Goal: Task Accomplishment & Management: Use online tool/utility

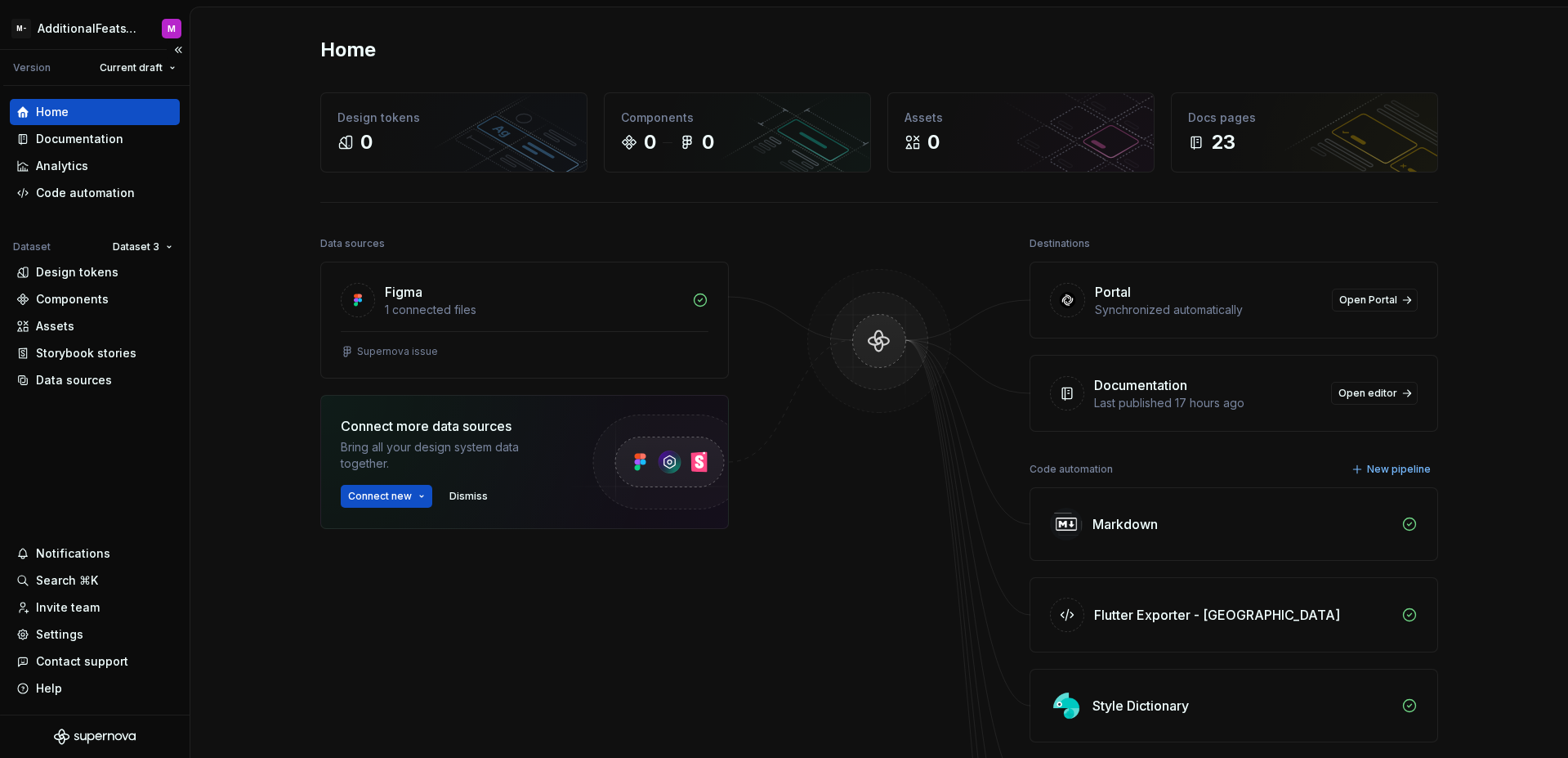
click at [98, 452] on div "Home Documentation Analytics Code automation Dataset Dataset 3 Design tokens Co…" at bounding box center [94, 399] width 190 height 629
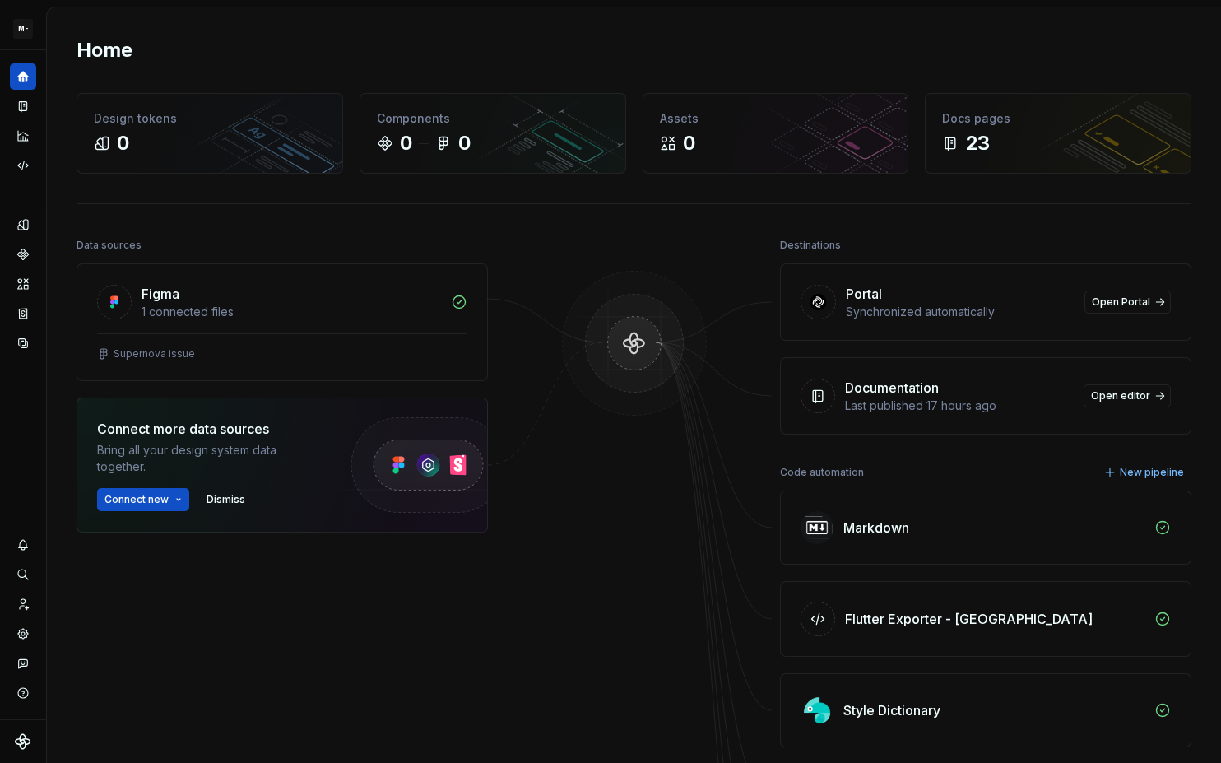
scroll to position [21, 0]
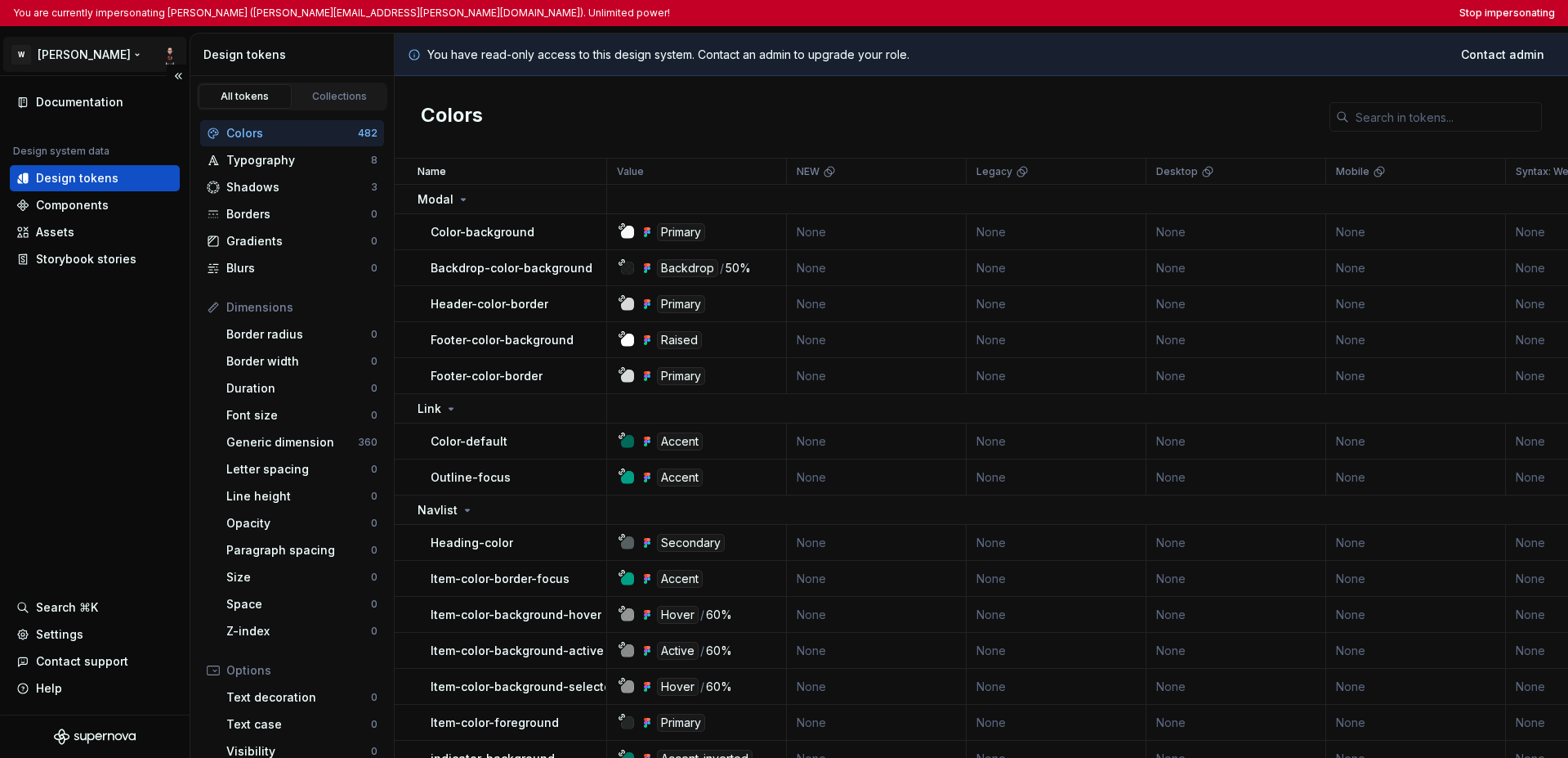
click at [67, 62] on html "You are currently impersonating [PERSON_NAME] ([PERSON_NAME][EMAIL_ADDRESS][PER…" at bounding box center [784, 379] width 1568 height 758
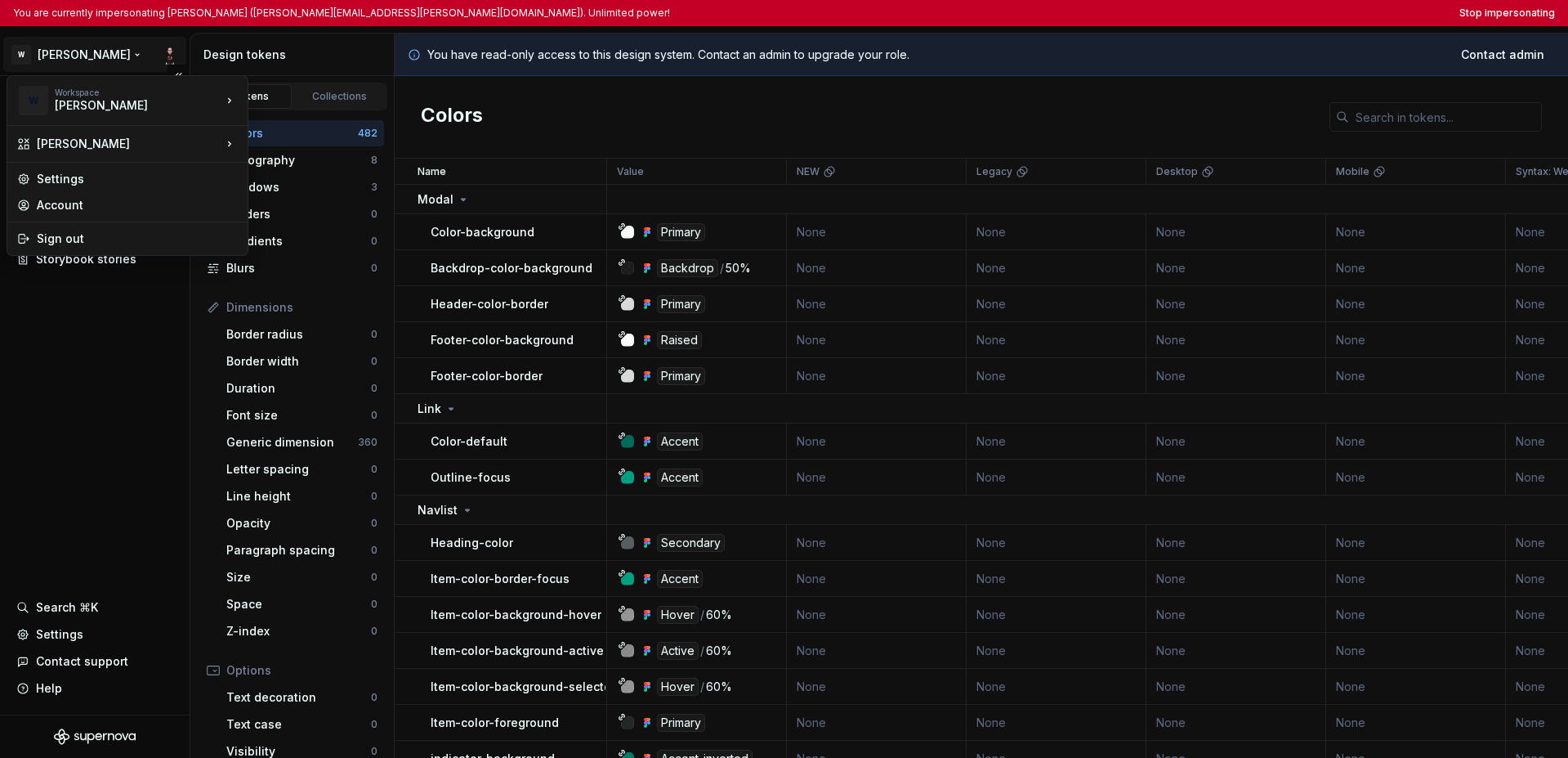
click at [89, 317] on html "You are currently impersonating Adam (adam.bartosiewicz@docplanner.com). Unlimi…" at bounding box center [784, 379] width 1568 height 758
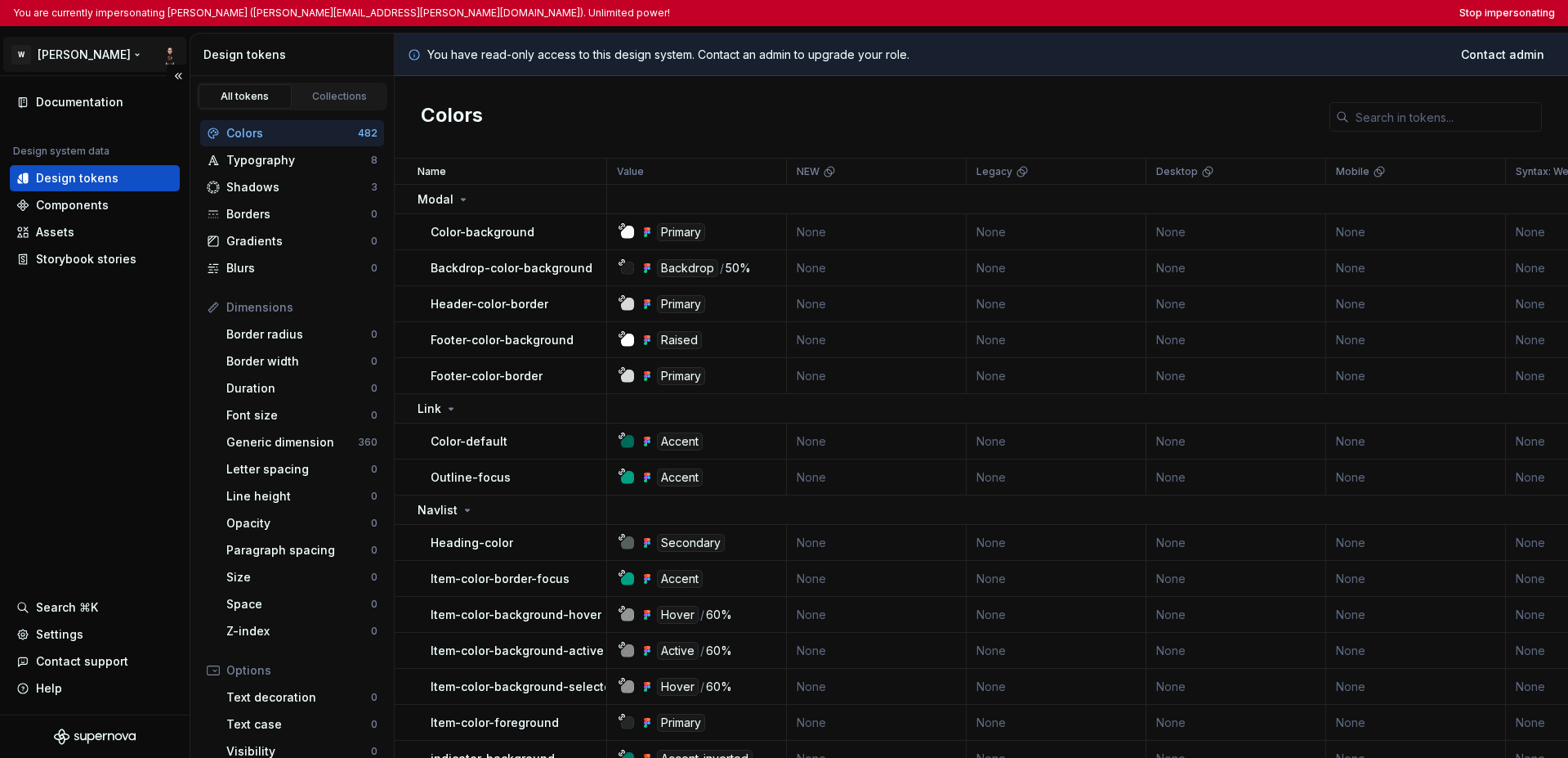
click at [67, 54] on html "You are currently impersonating Adam (adam.bartosiewicz@docplanner.com). Unlimi…" at bounding box center [784, 379] width 1568 height 758
click at [107, 367] on html "You are currently impersonating Adam (adam.bartosiewicz@docplanner.com). Unlimi…" at bounding box center [784, 379] width 1568 height 758
click at [1212, 15] on button "Stop impersonating" at bounding box center [1507, 13] width 95 height 13
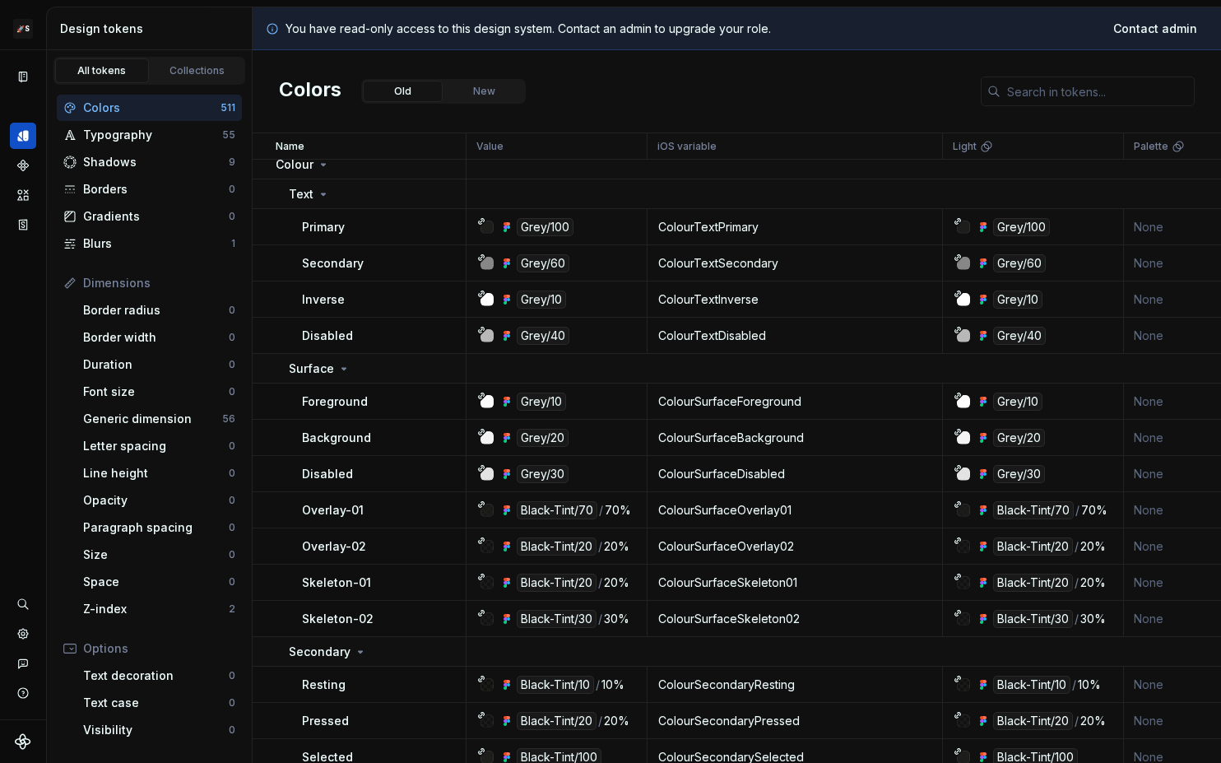
scroll to position [21, 0]
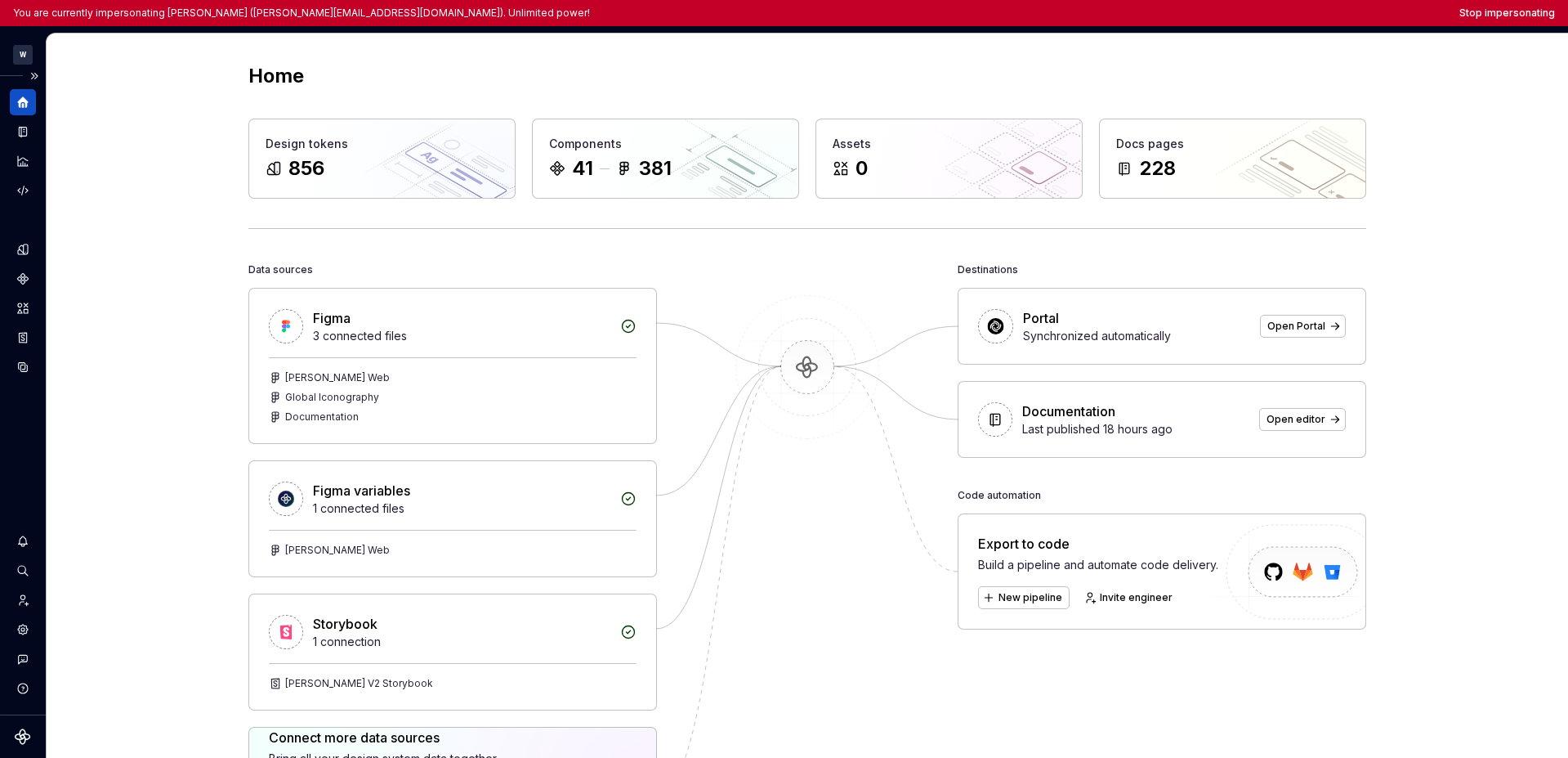
click at [34, 76] on button "Expand sidebar" at bounding box center [34, 76] width 23 height 23
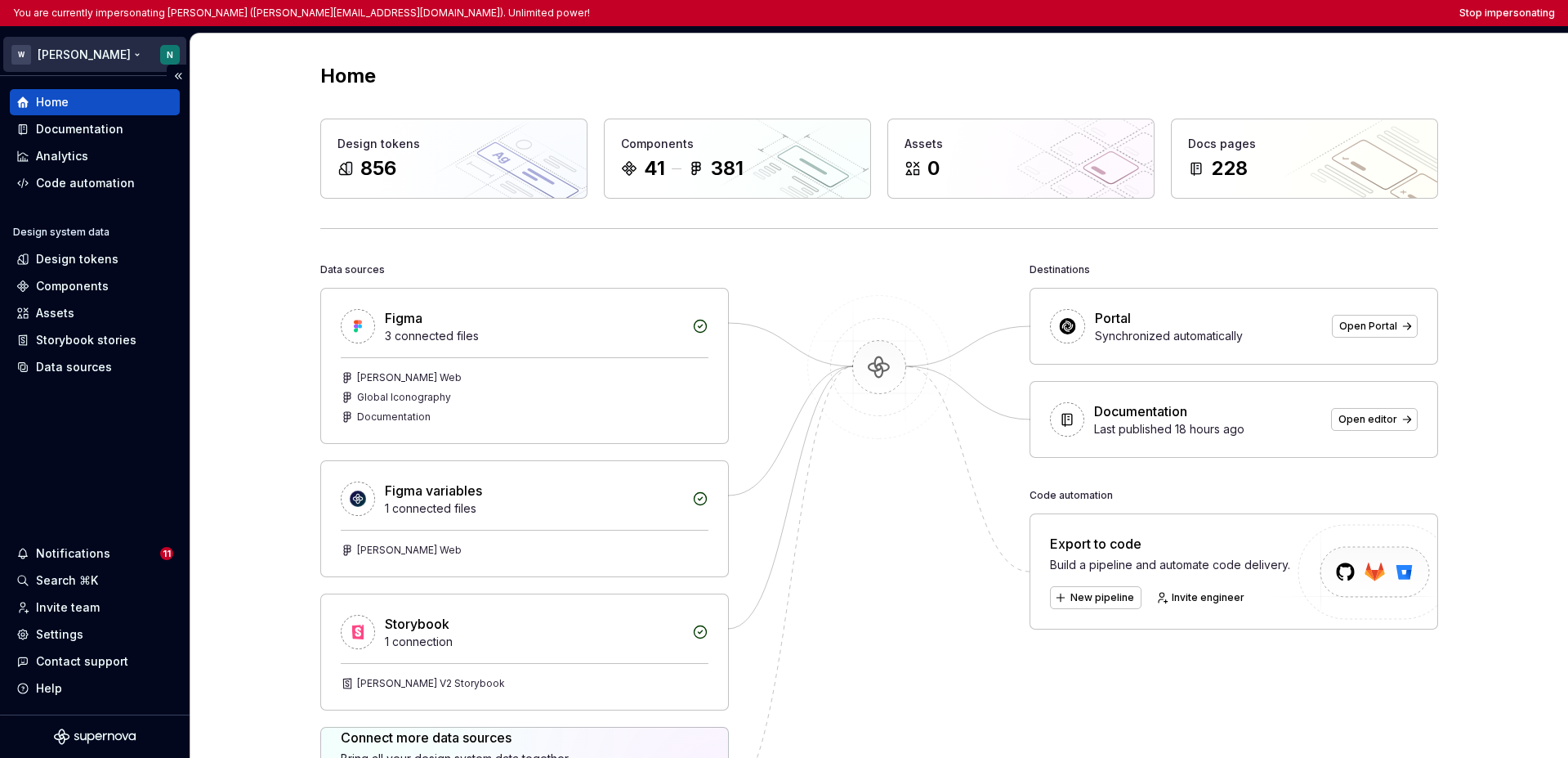
click at [60, 49] on html "You are currently impersonating Nikki (nikki.plyem@docplanner.com). Unlimited p…" at bounding box center [784, 379] width 1568 height 758
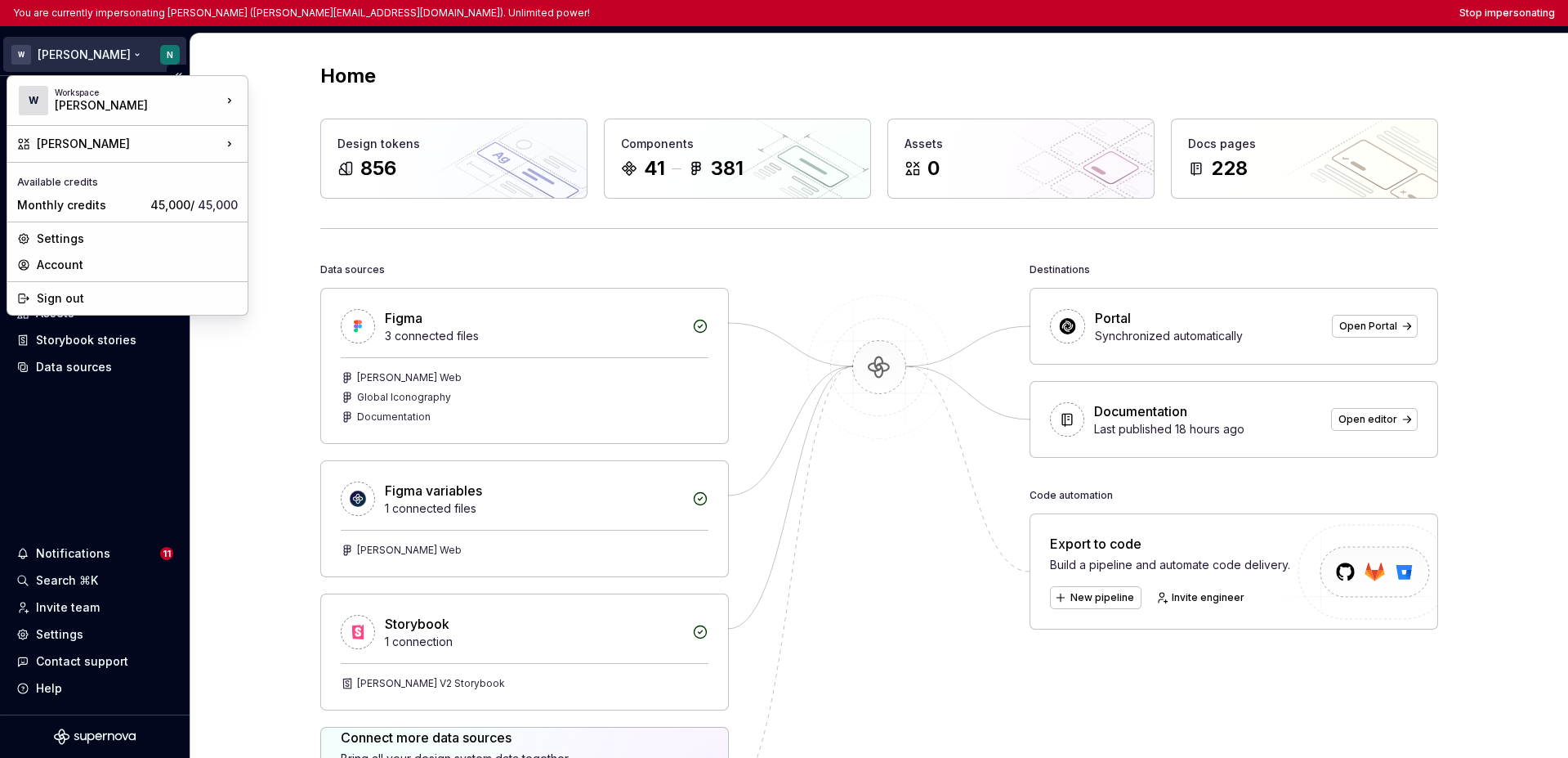
click at [75, 386] on html "You are currently impersonating Nikki (nikki.plyem@docplanner.com). Unlimited p…" at bounding box center [784, 379] width 1568 height 758
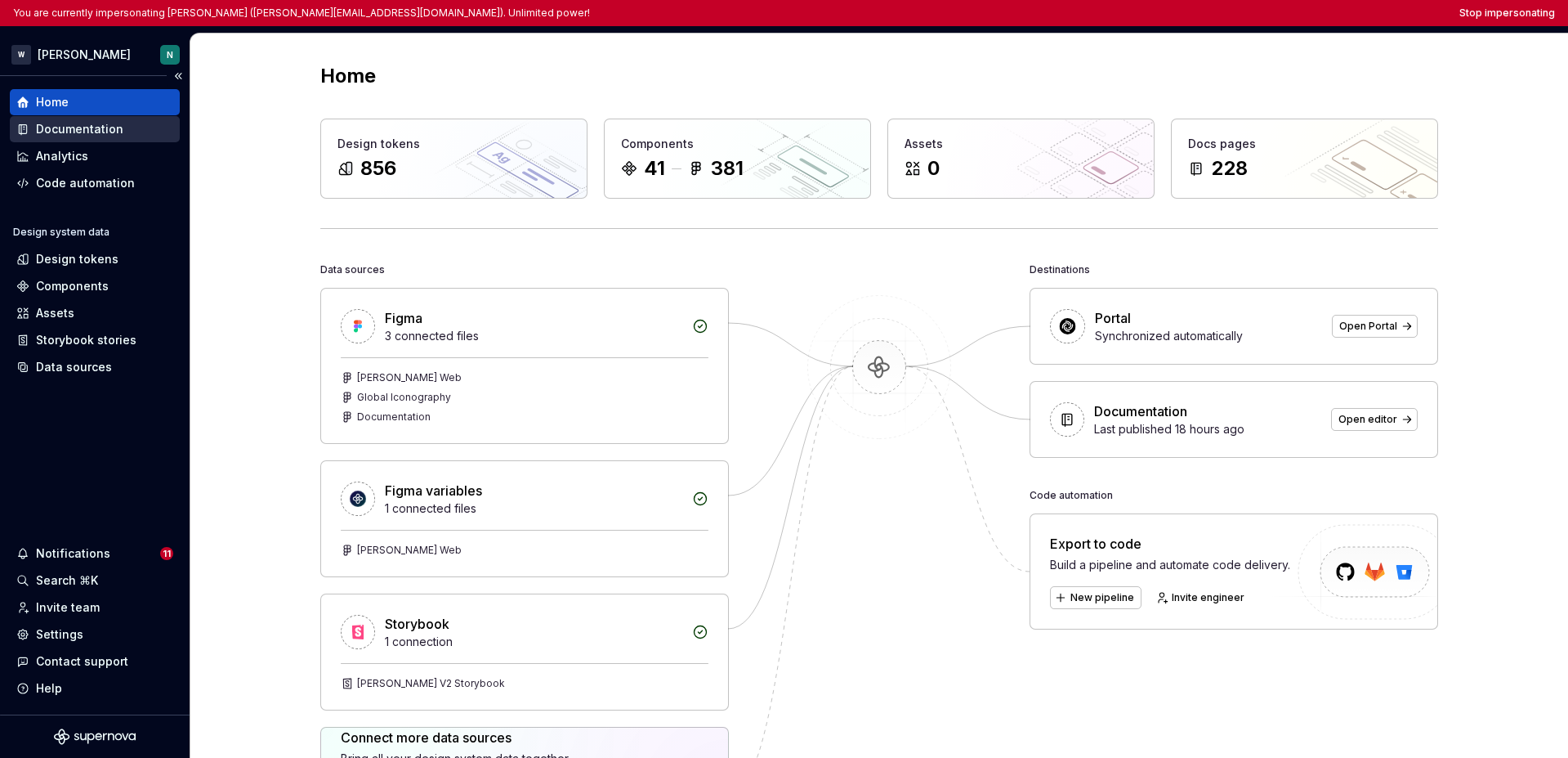
click at [80, 137] on div "Documentation" at bounding box center [94, 129] width 170 height 26
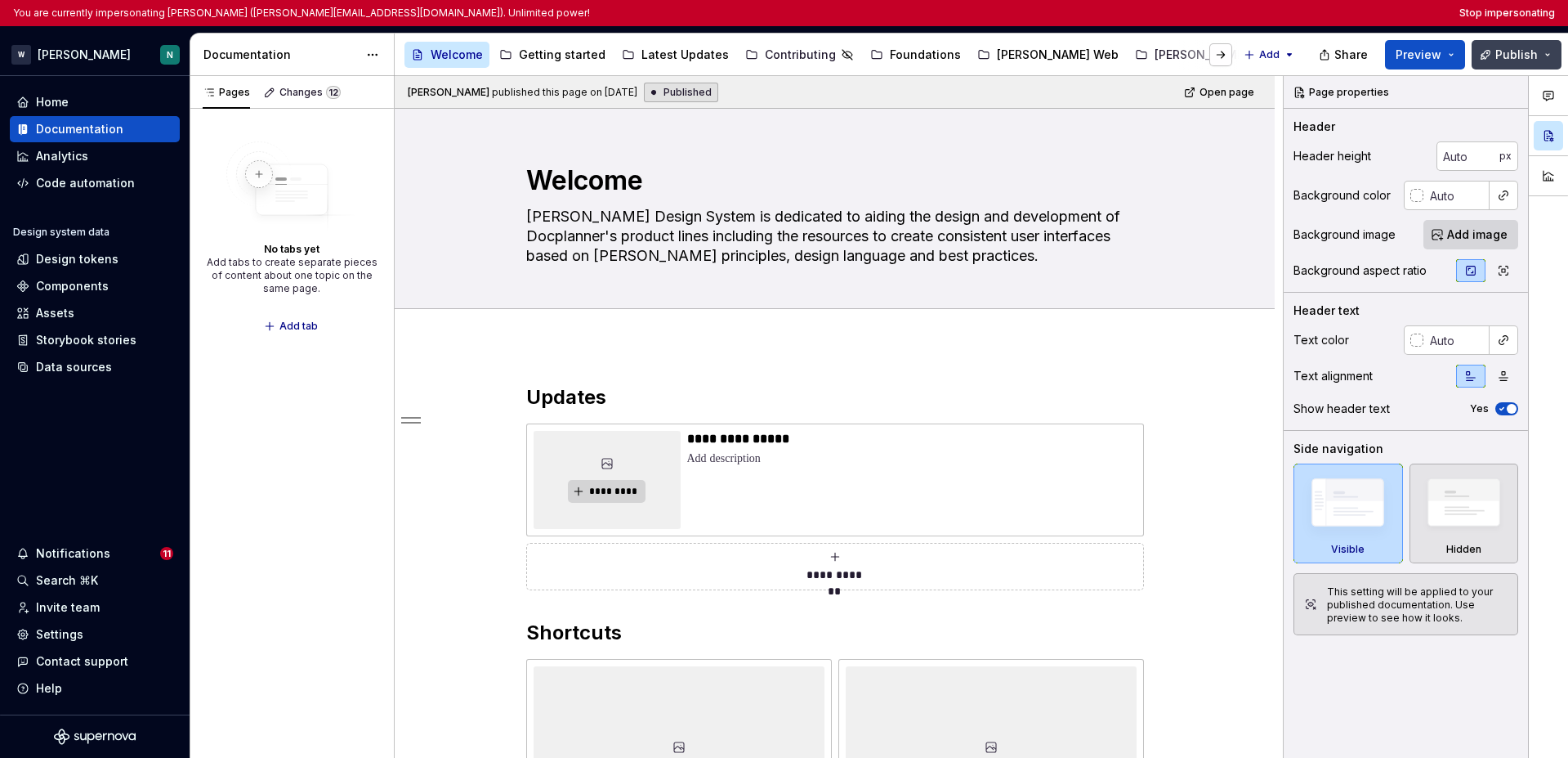
click at [1212, 53] on button "Publish" at bounding box center [1516, 55] width 89 height 30
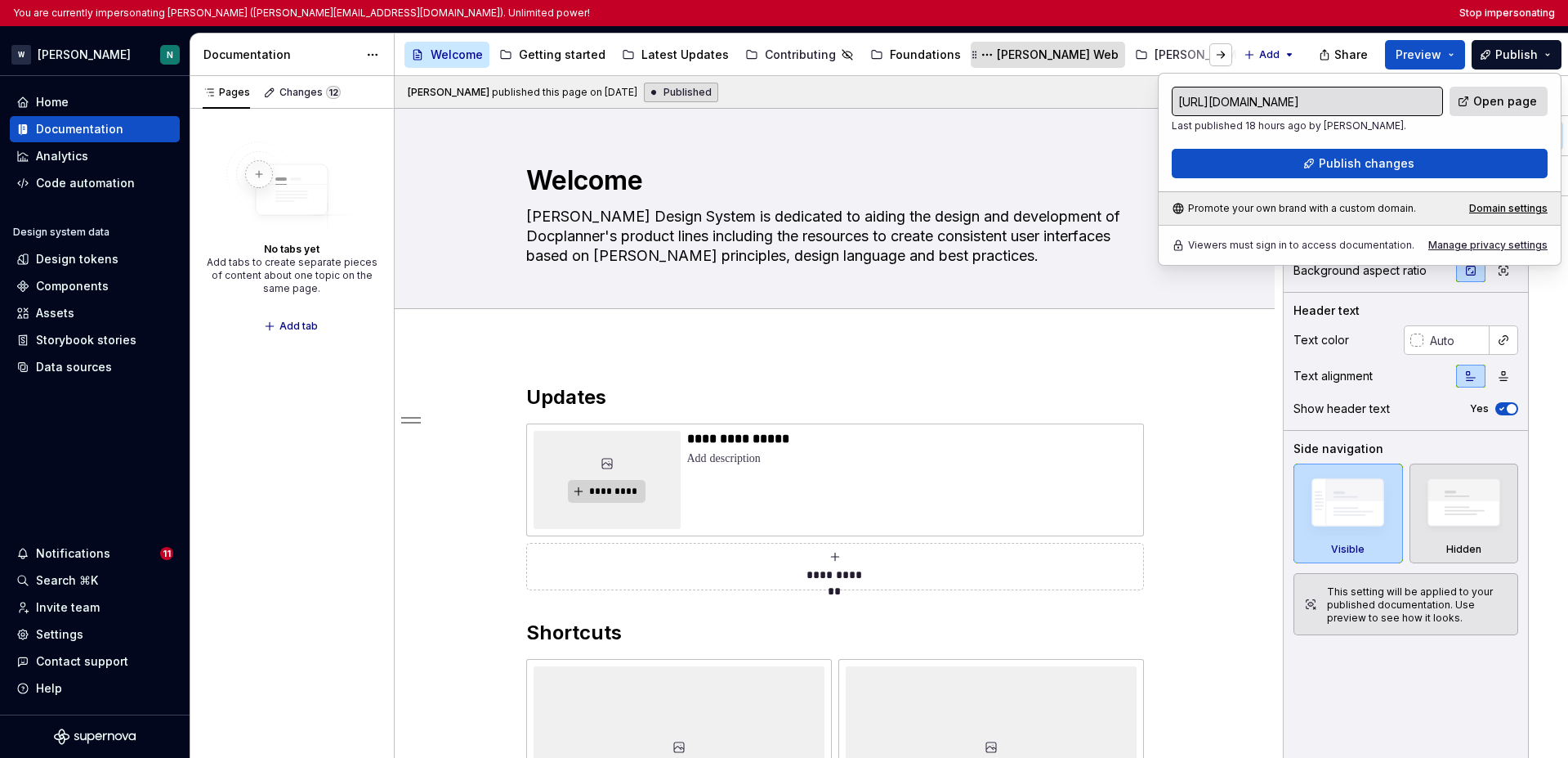
click at [1007, 54] on div "Watson Web" at bounding box center [1058, 55] width 122 height 16
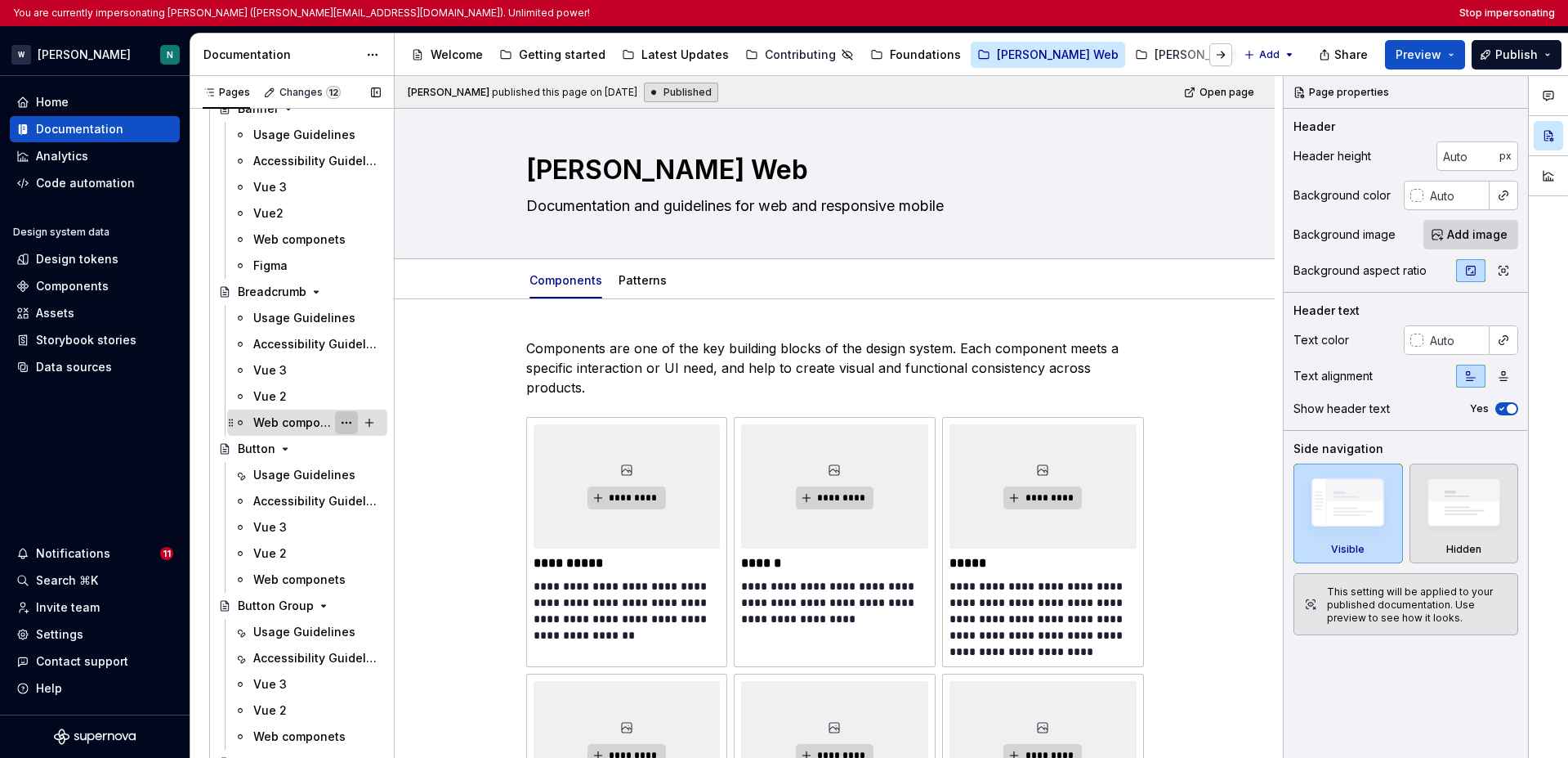
scroll to position [949, 0]
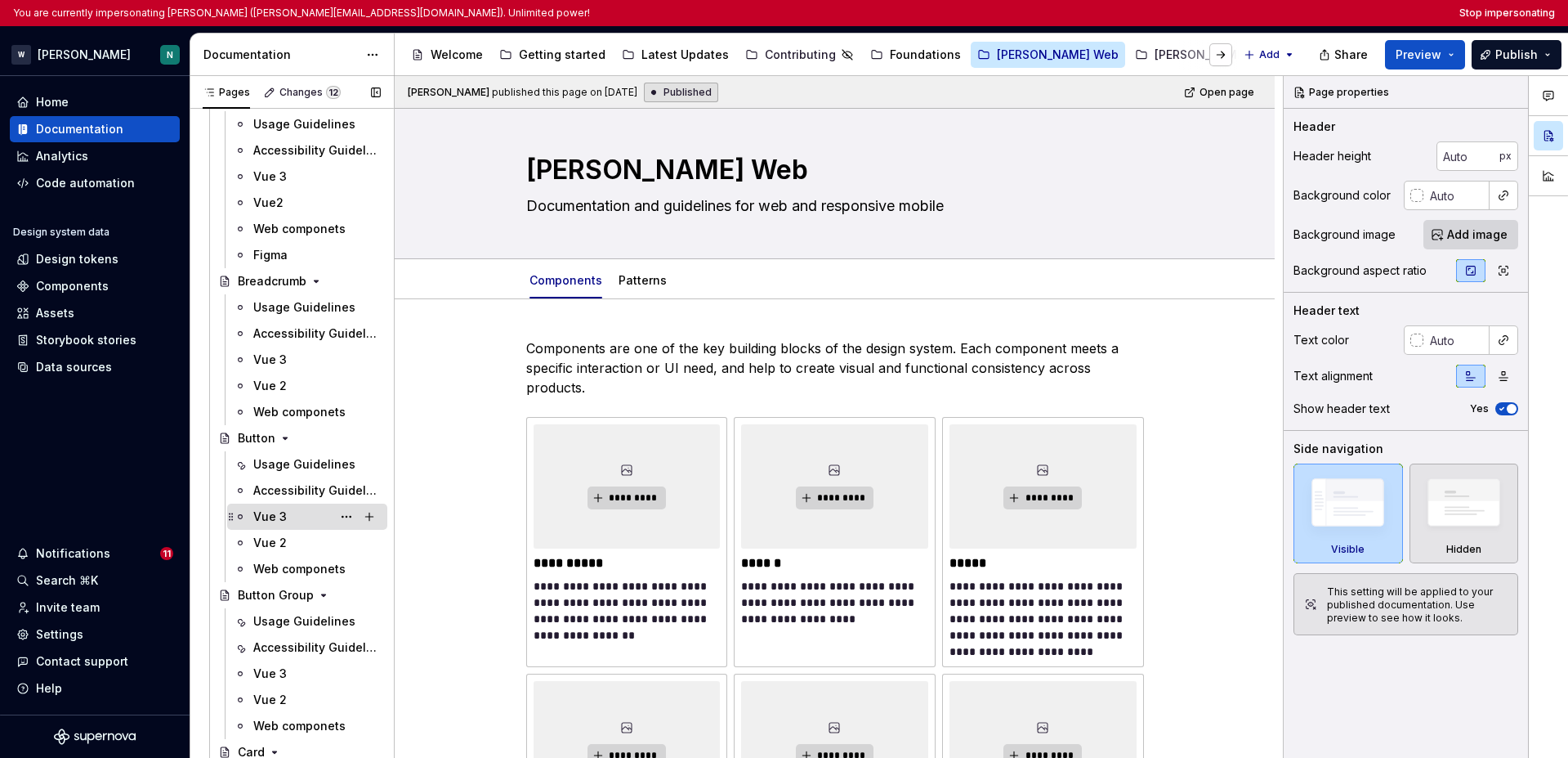
click at [274, 520] on div "Vue 3" at bounding box center [270, 517] width 34 height 16
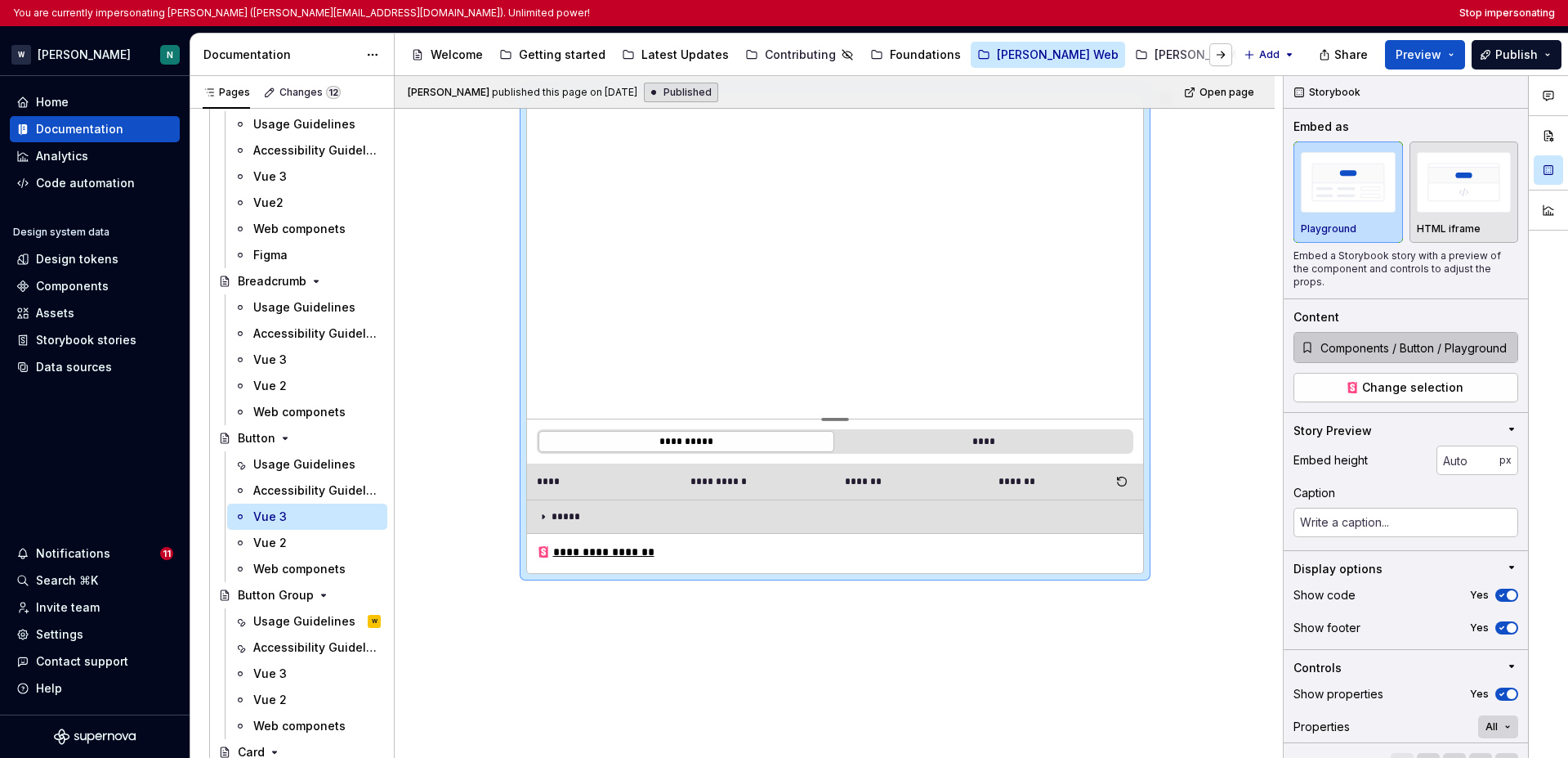
scroll to position [329, 0]
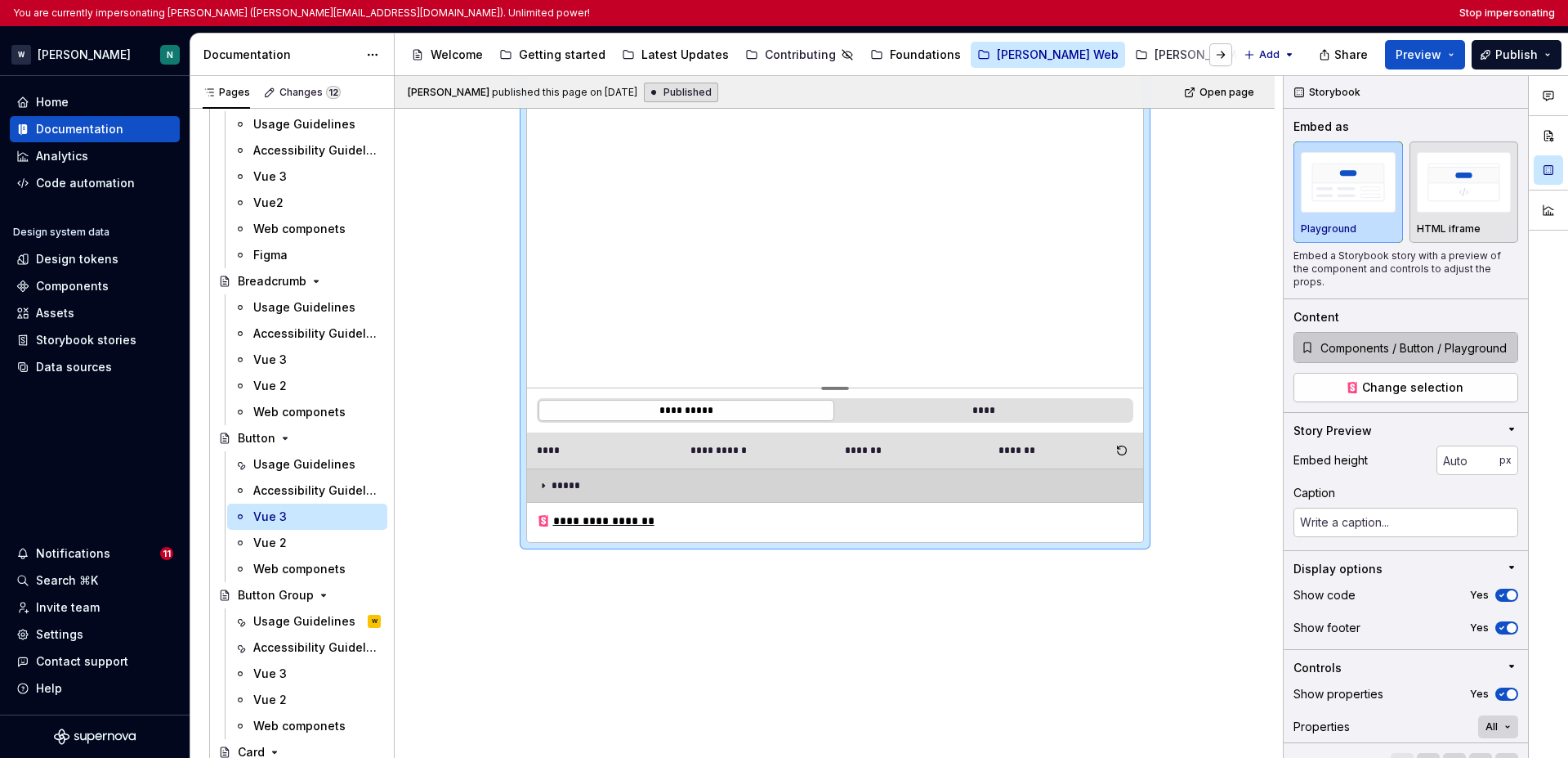
click at [548, 481] on icon at bounding box center [543, 485] width 13 height 13
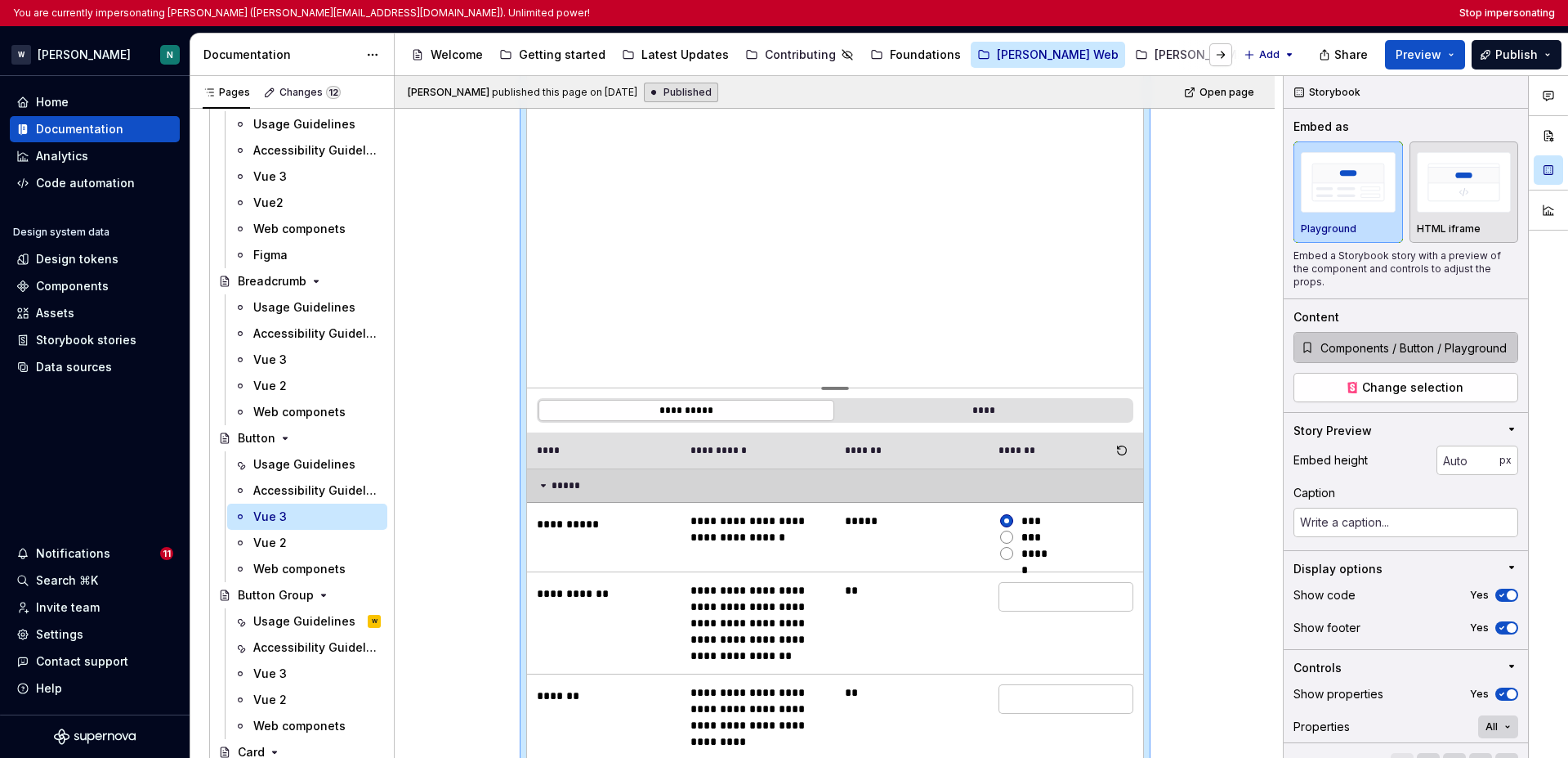
click at [548, 481] on icon at bounding box center [543, 485] width 13 height 13
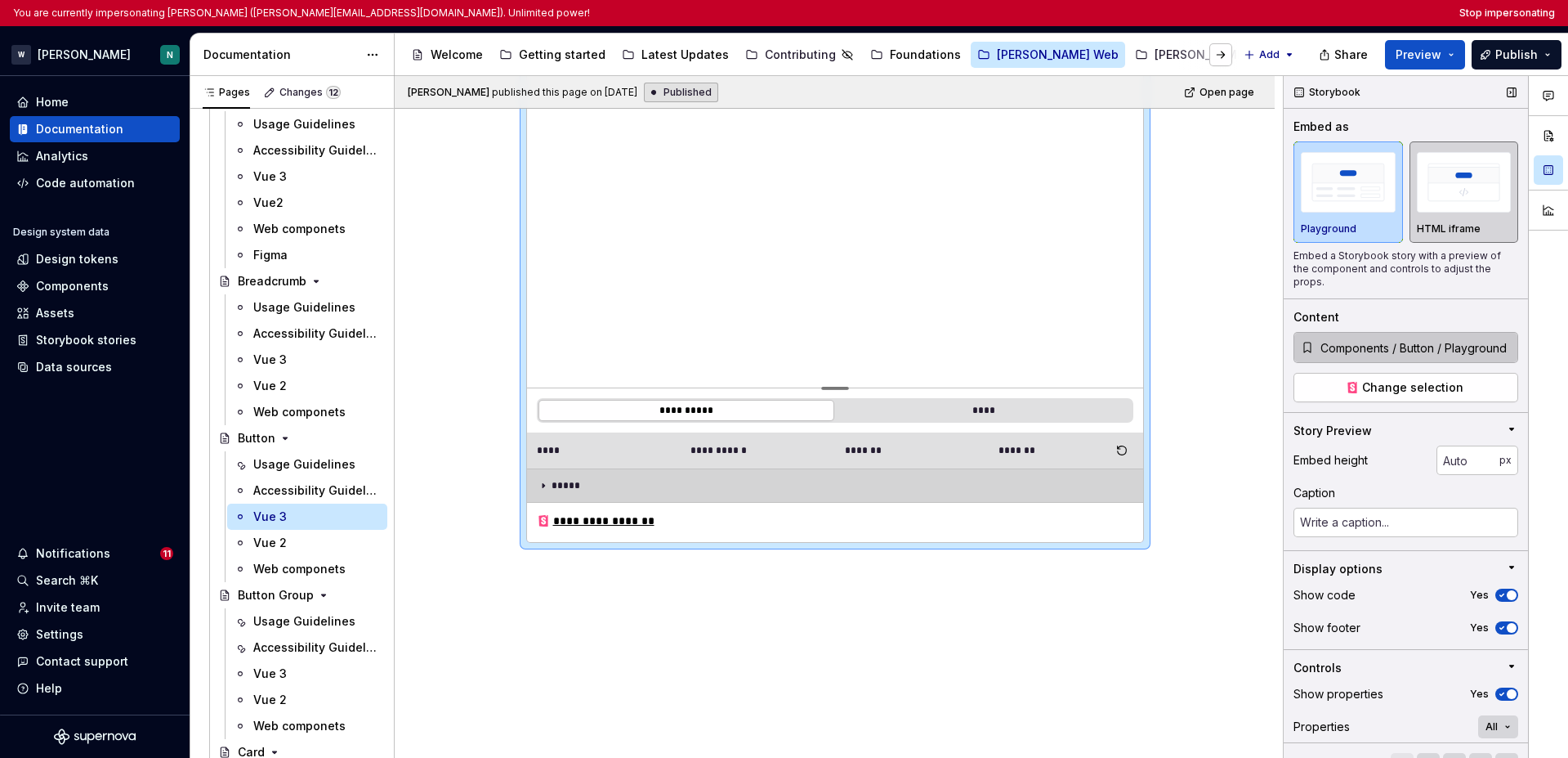
type textarea "*"
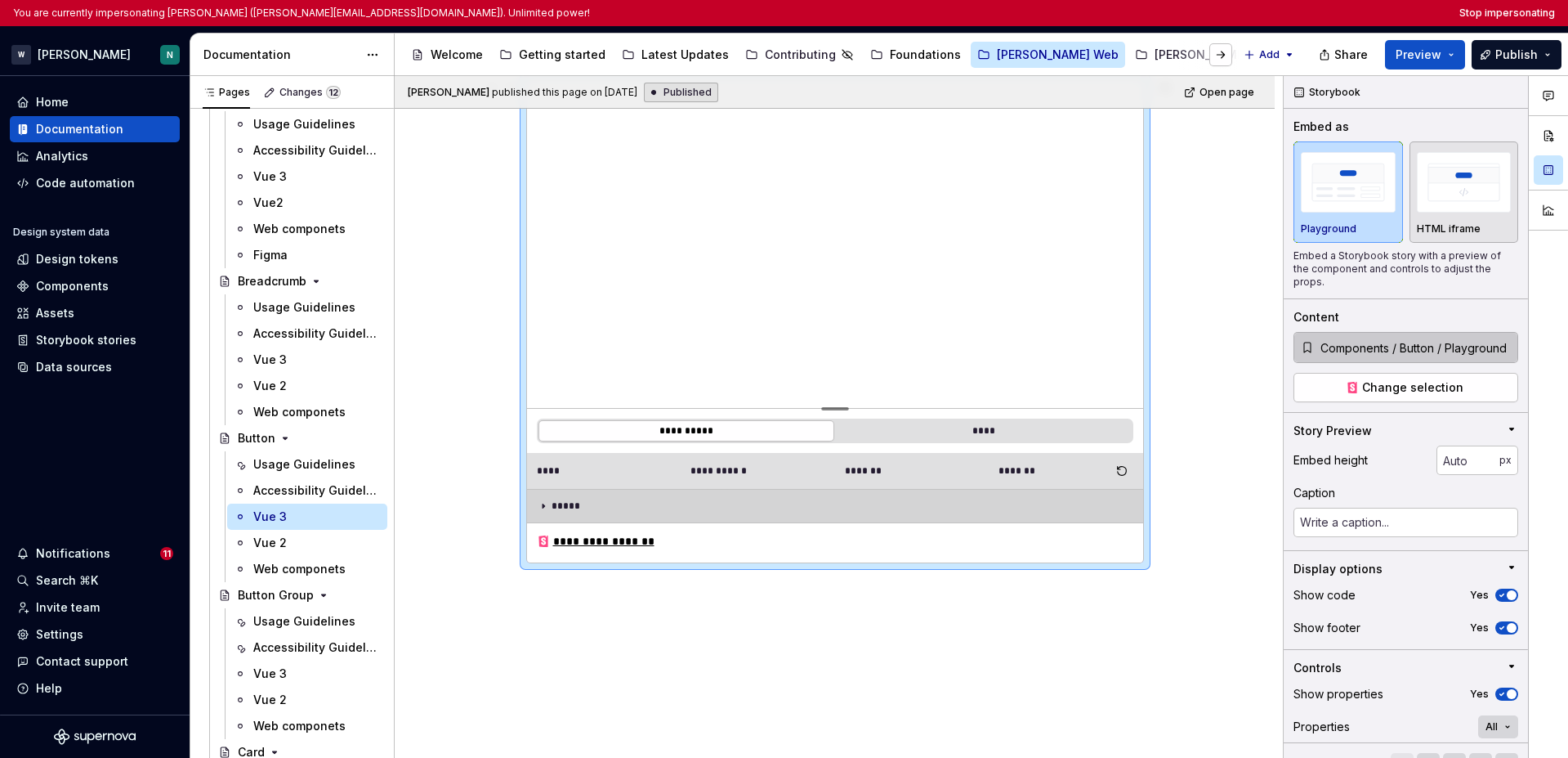
scroll to position [297, 0]
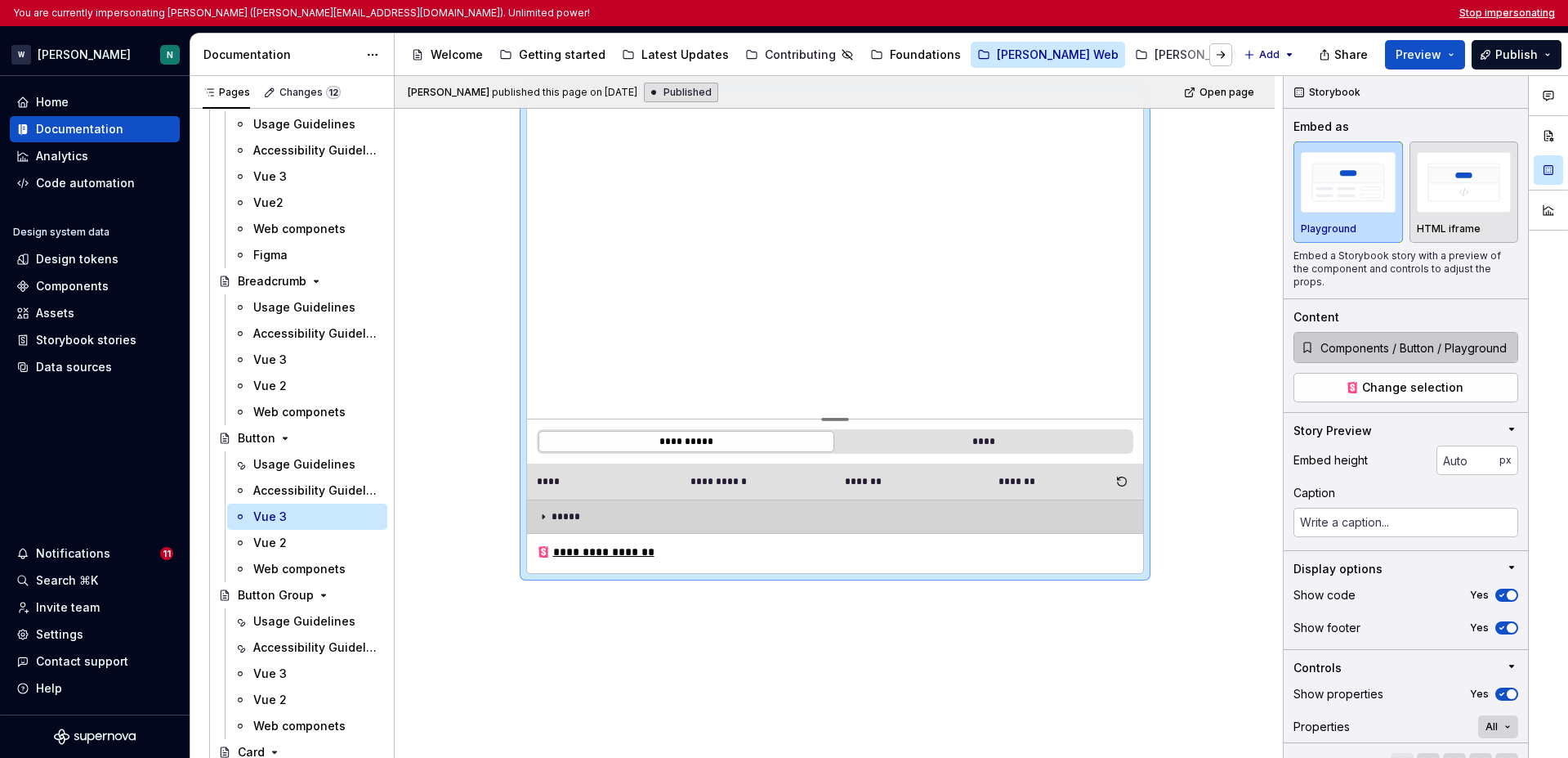
click at [1212, 12] on button "Stop impersonating" at bounding box center [1507, 13] width 95 height 13
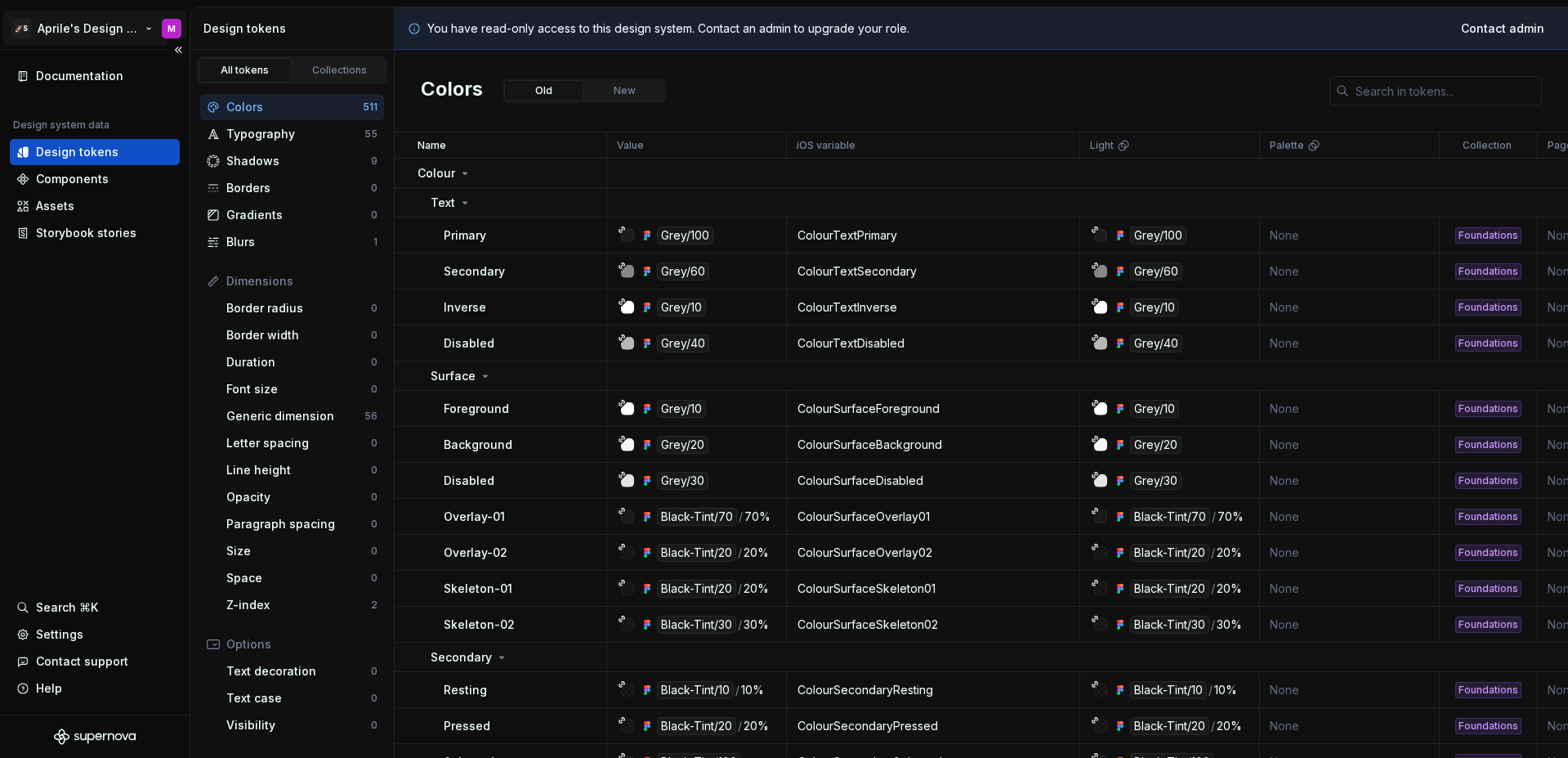
click at [82, 31] on html "🚀S Aprile's Design System M Documentation Design system data Design tokens Comp…" at bounding box center [784, 379] width 1568 height 758
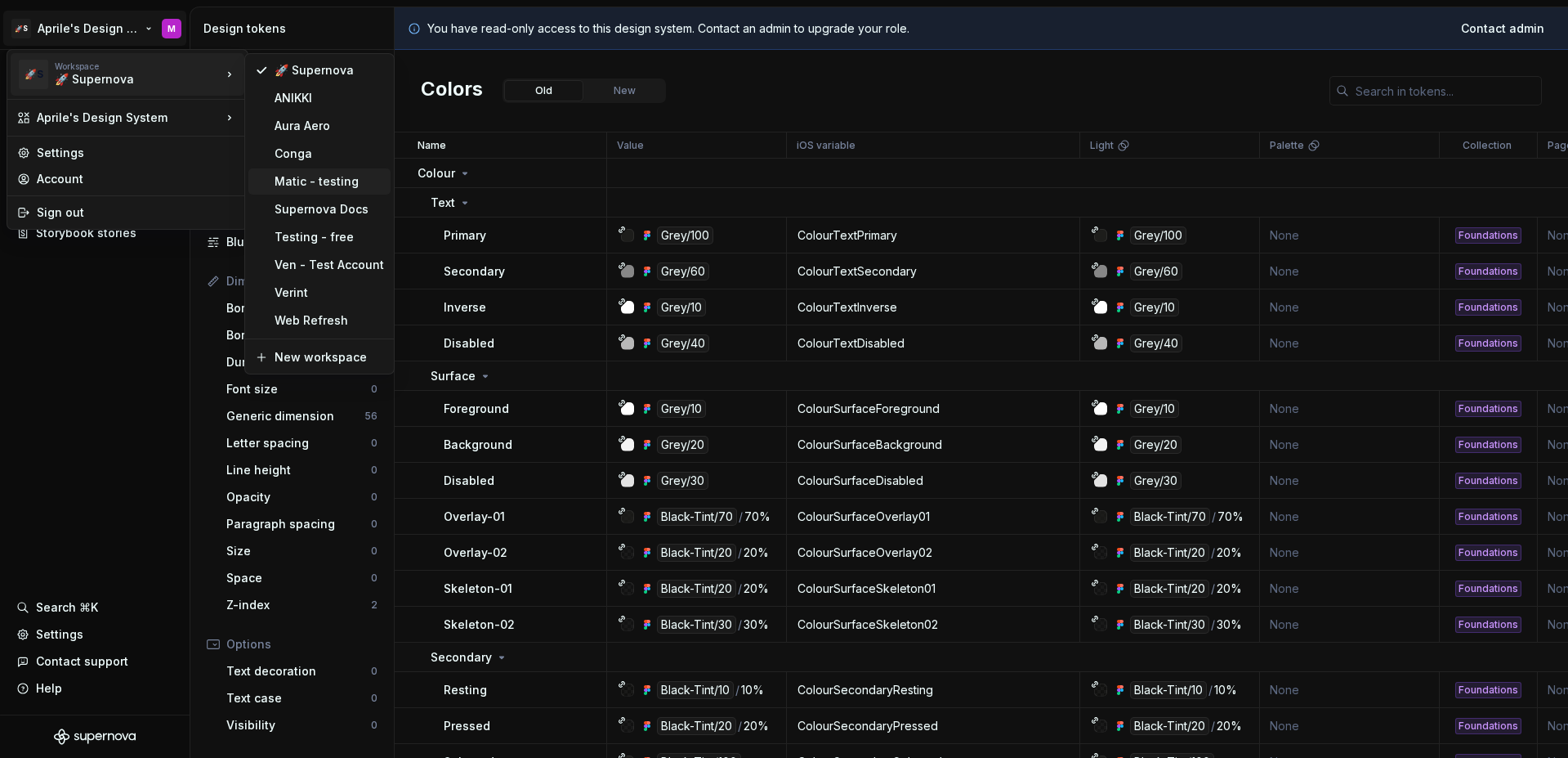
click at [310, 185] on div "Matic - testing" at bounding box center [329, 181] width 109 height 16
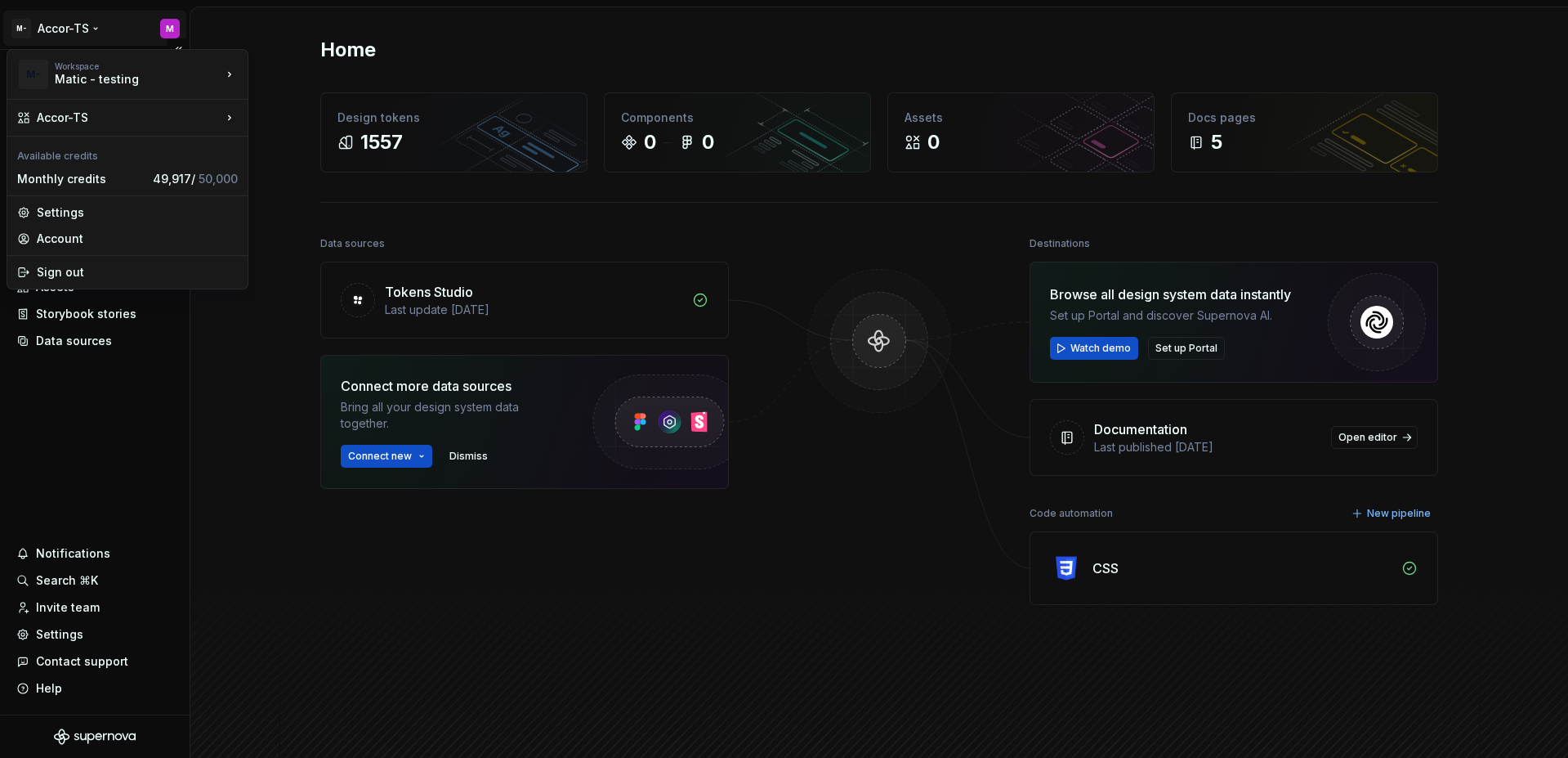
click at [88, 32] on html "M- Accor-TS M Home Documentation Analytics Code automation Design system data D…" at bounding box center [784, 379] width 1568 height 758
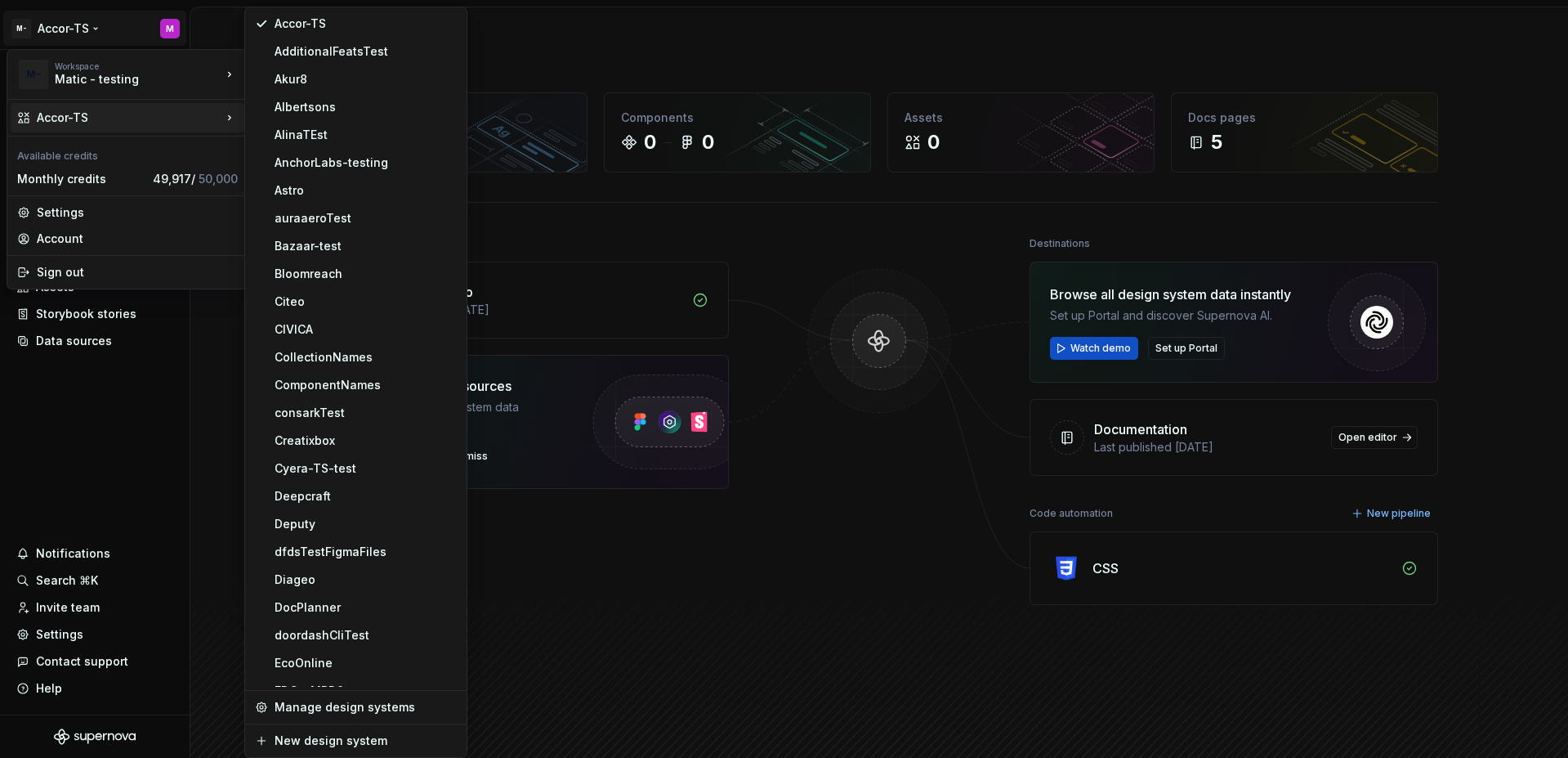
click at [100, 109] on div "Accor-TS" at bounding box center [129, 117] width 185 height 16
click at [337, 48] on div "AdditionalFeatsTest" at bounding box center [365, 52] width 182 height 16
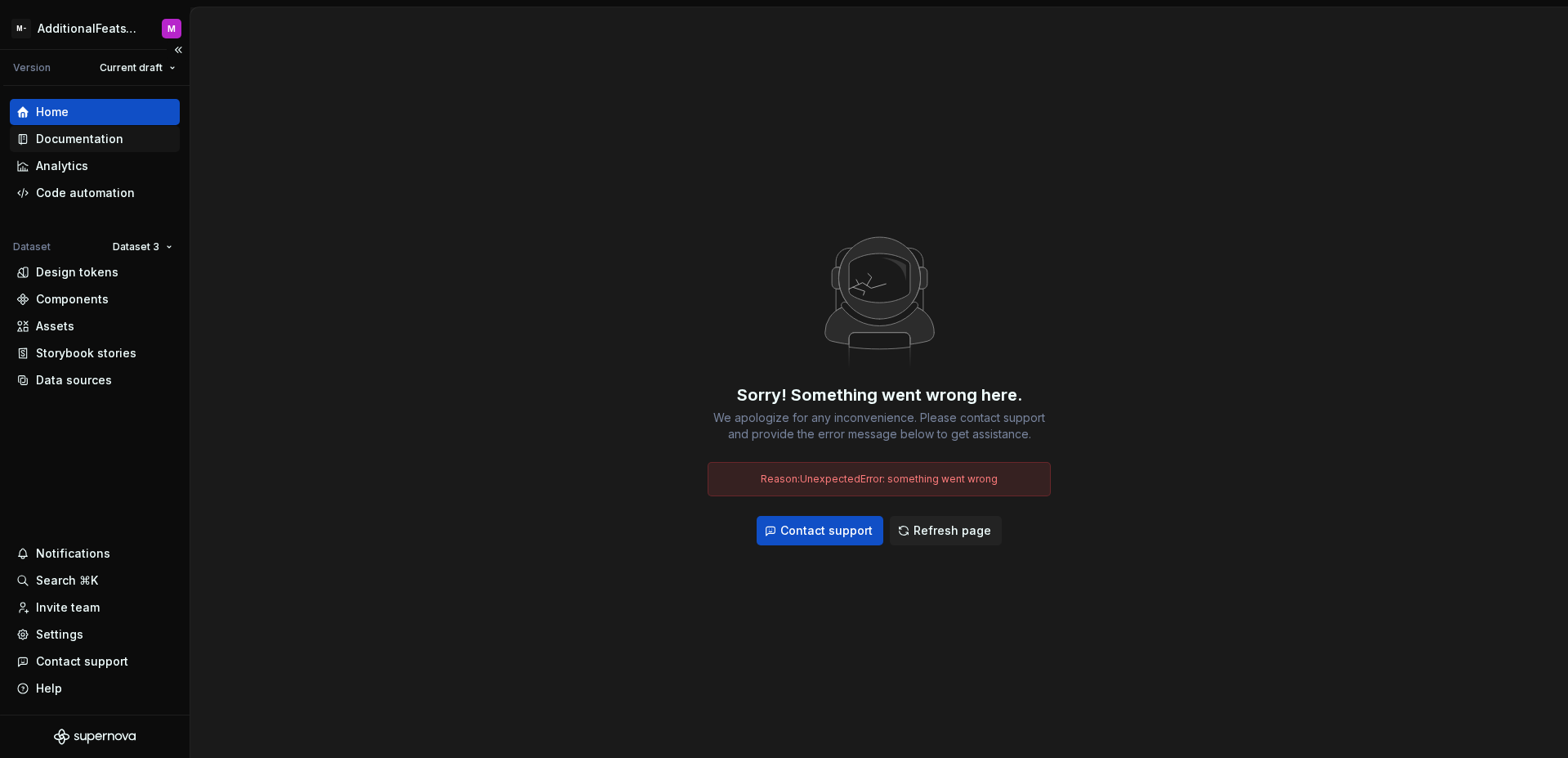
click at [75, 138] on div "Documentation" at bounding box center [79, 139] width 87 height 16
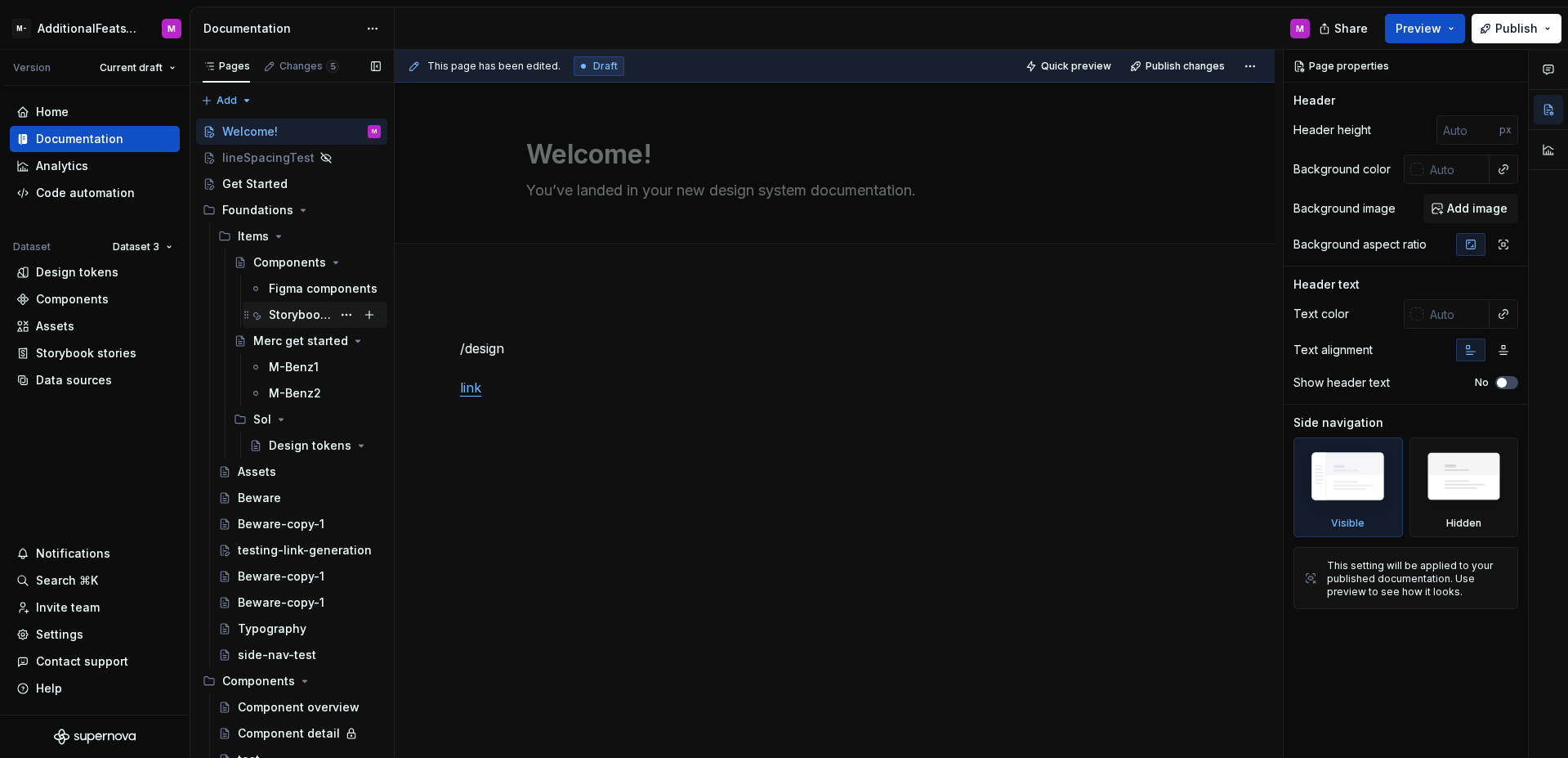
click at [292, 311] on div "Storybooks" at bounding box center [300, 314] width 63 height 16
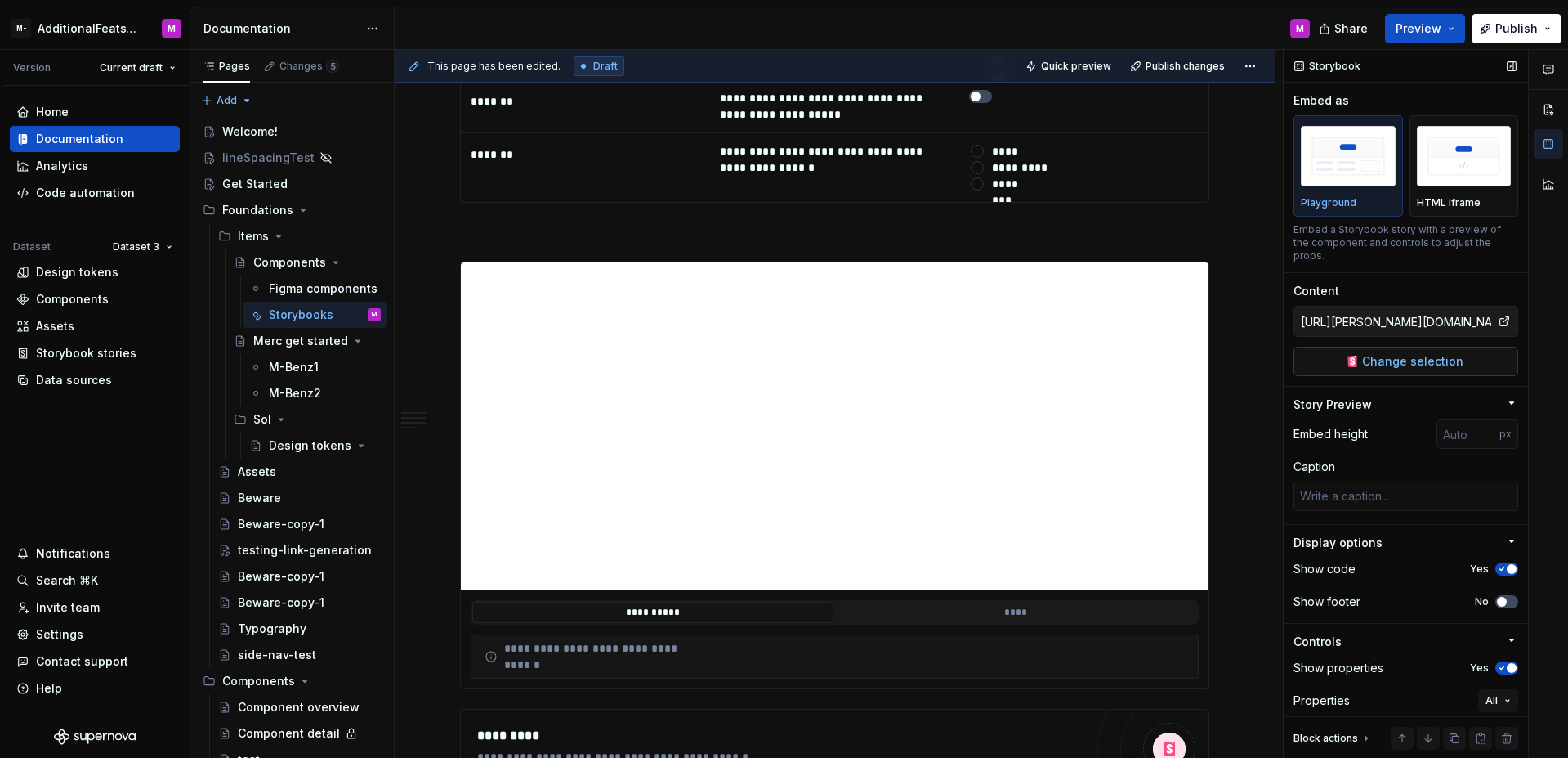
scroll to position [3141, 0]
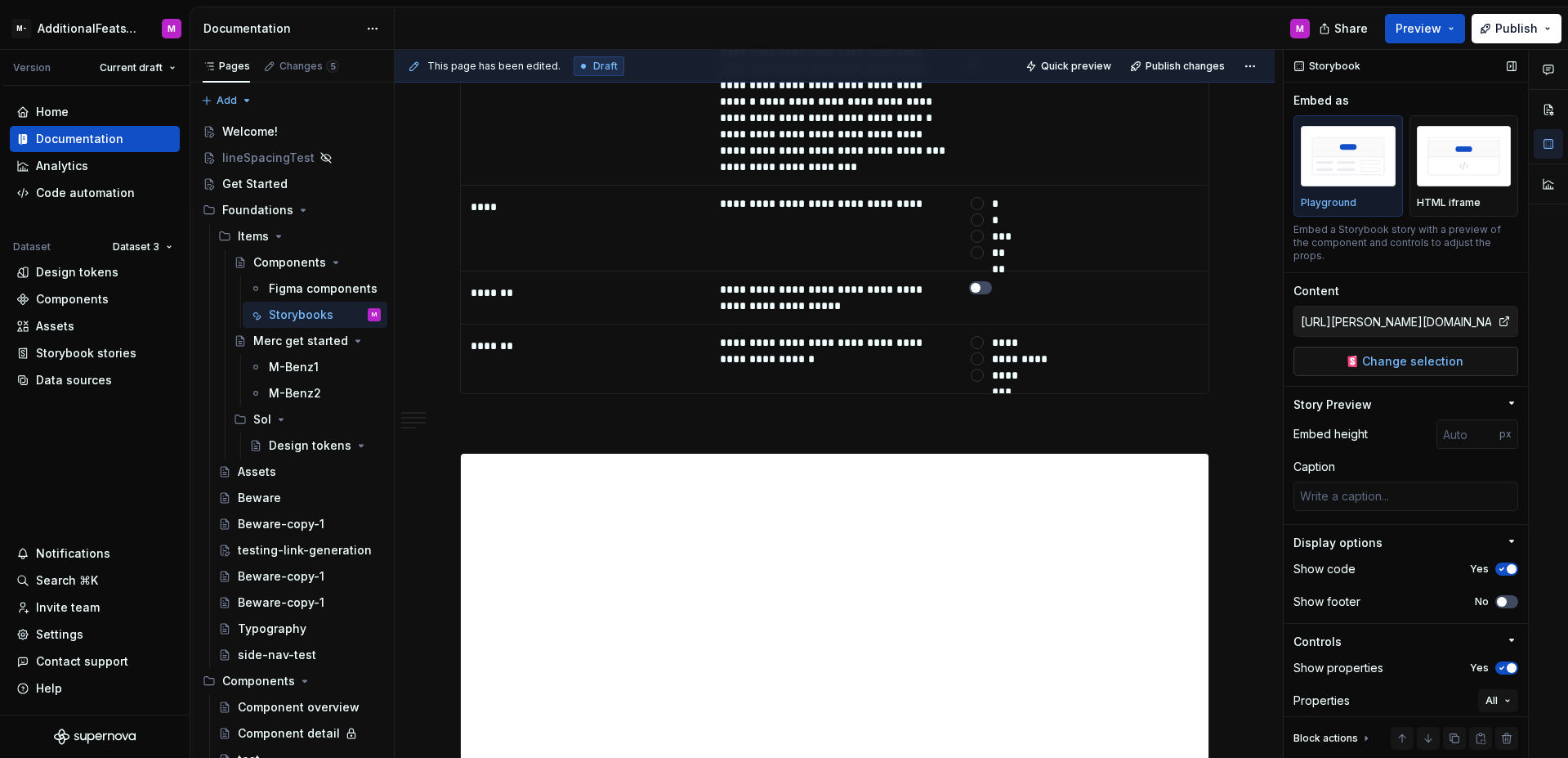
click at [1427, 362] on span "Change selection" at bounding box center [1413, 361] width 101 height 16
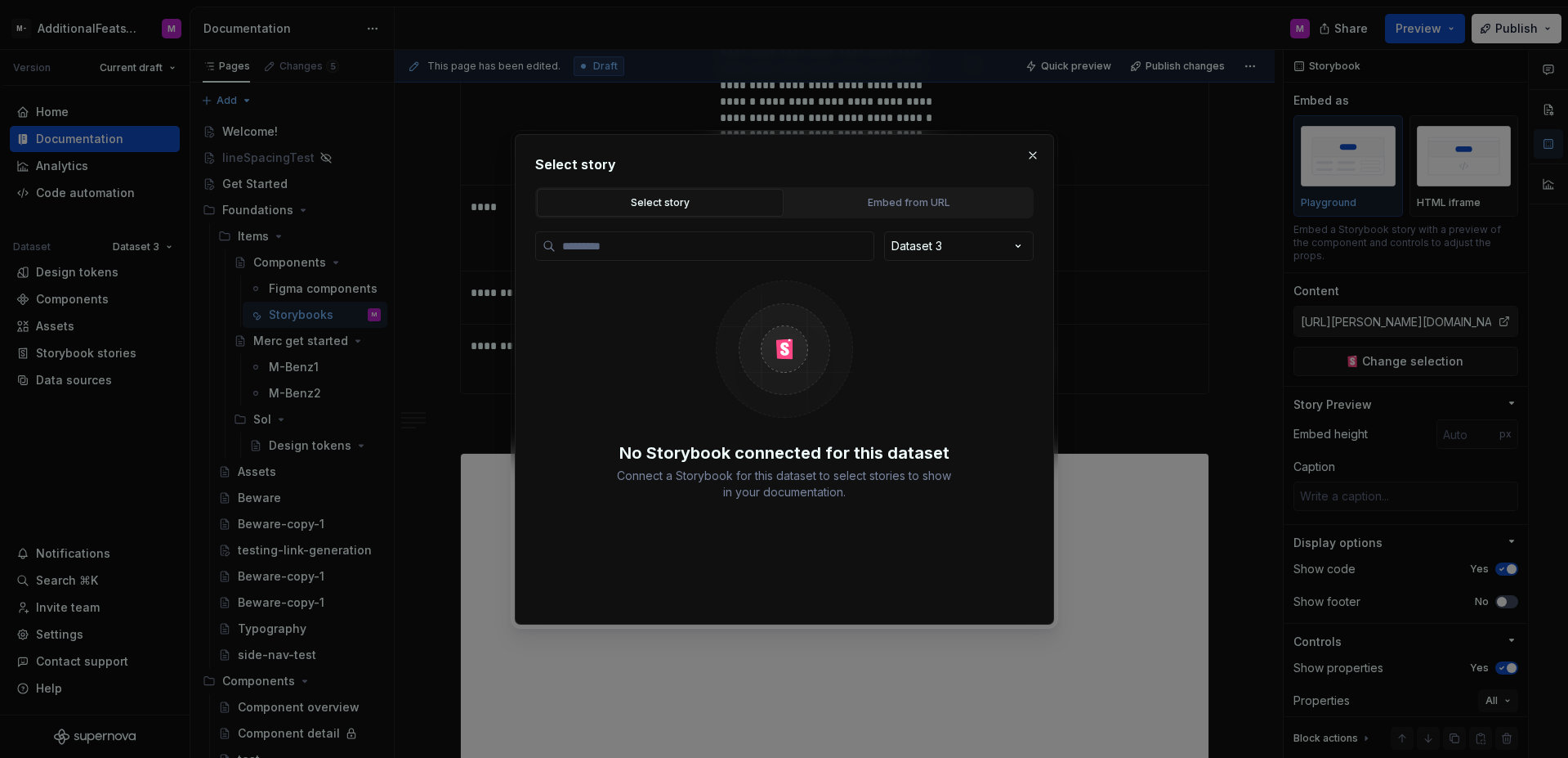
type textarea "*"
click at [884, 207] on div "Embed from URL" at bounding box center [908, 203] width 235 height 16
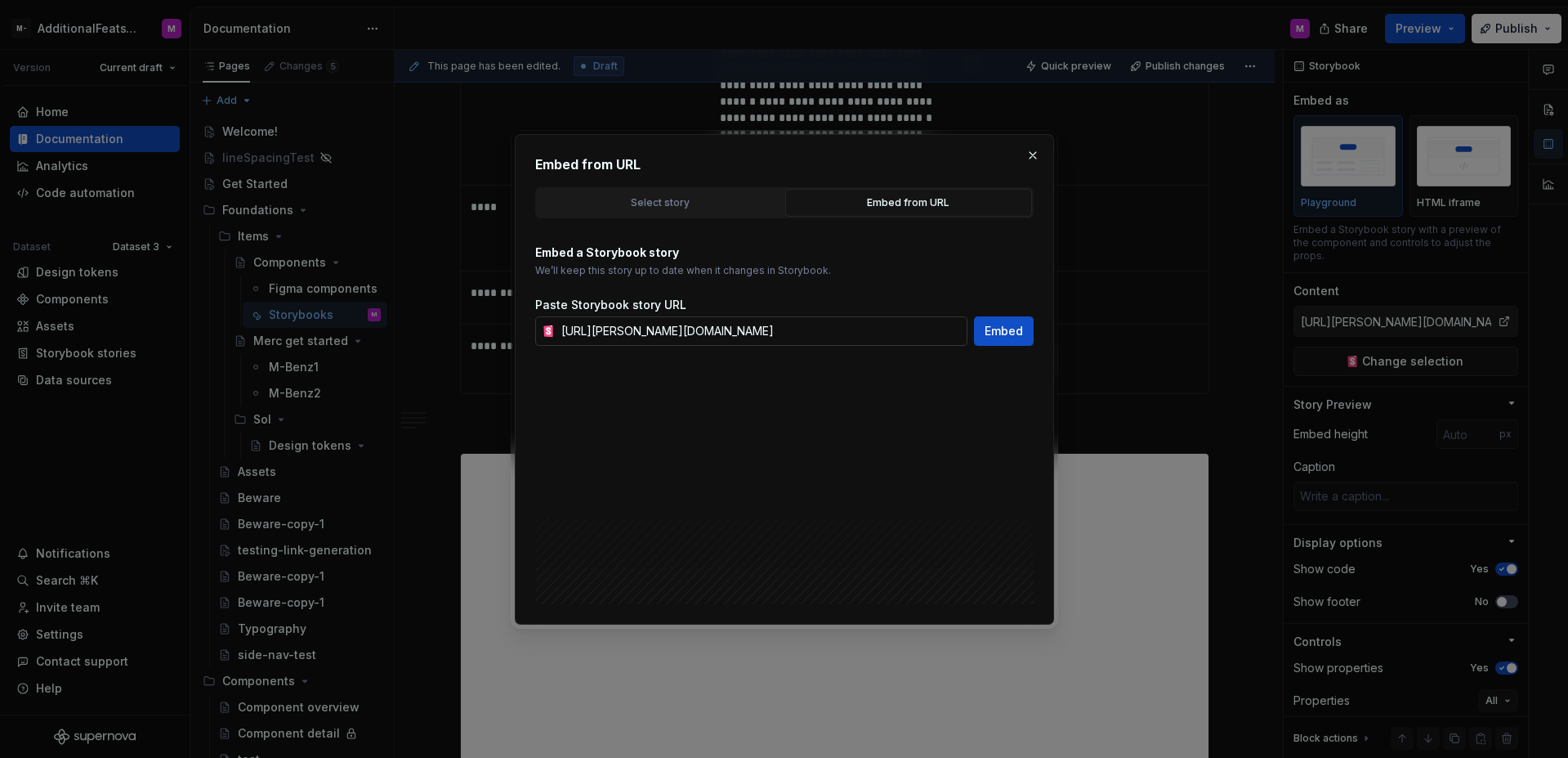
click at [815, 329] on input "https://watson-dev.docplanner.io/?path=/story/components-button--w-button-playg…" at bounding box center [761, 331] width 412 height 30
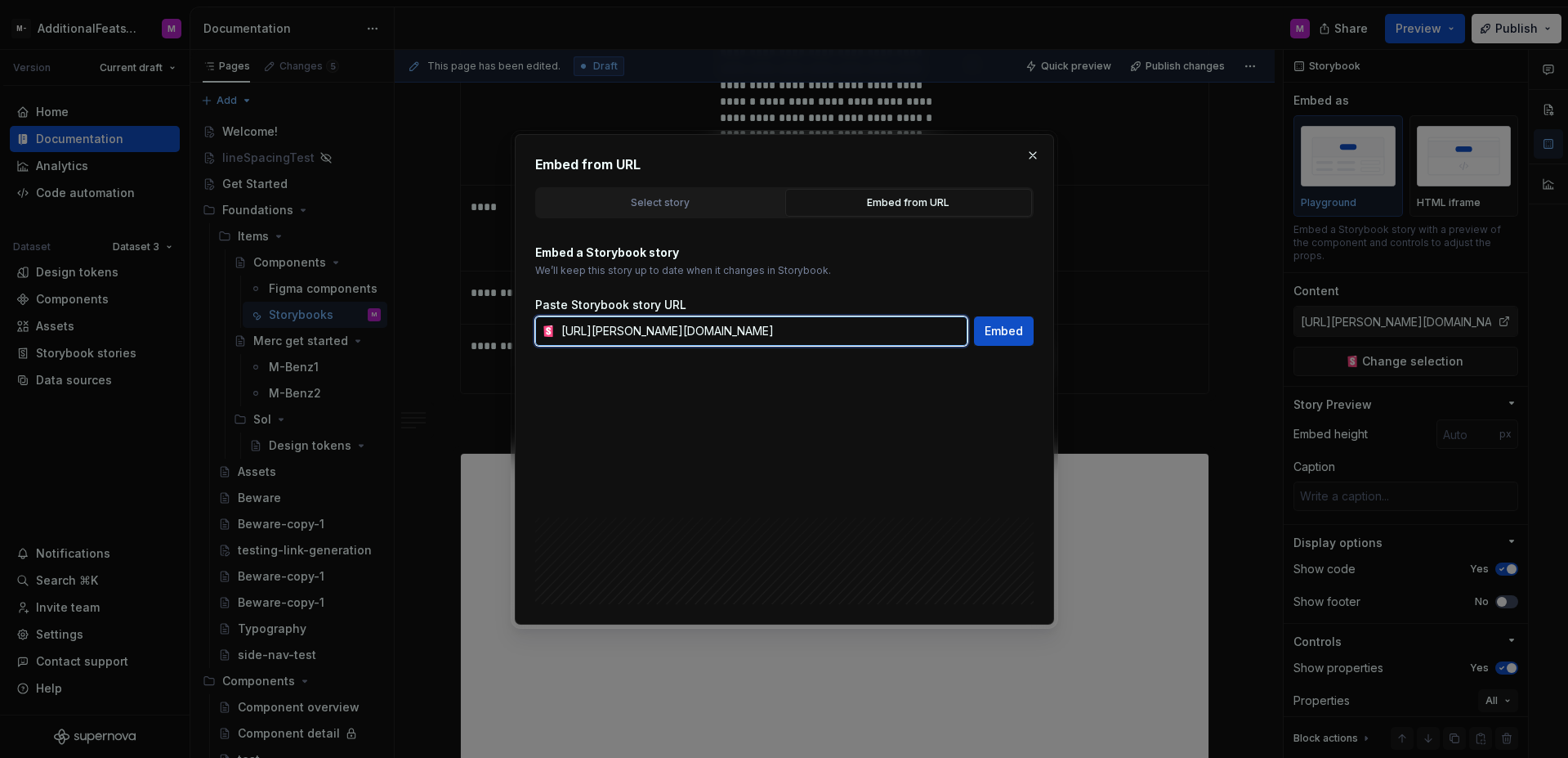
click at [815, 329] on input "https://watson-dev.docplanner.io/?path=/story/components-button--w-button-playg…" at bounding box center [761, 331] width 412 height 30
paste input "&args=alignLabel:center;variant:secondary"
type input "https://watson-dev.docplanner.io/?path=/story/components-button--w-button-playg…"
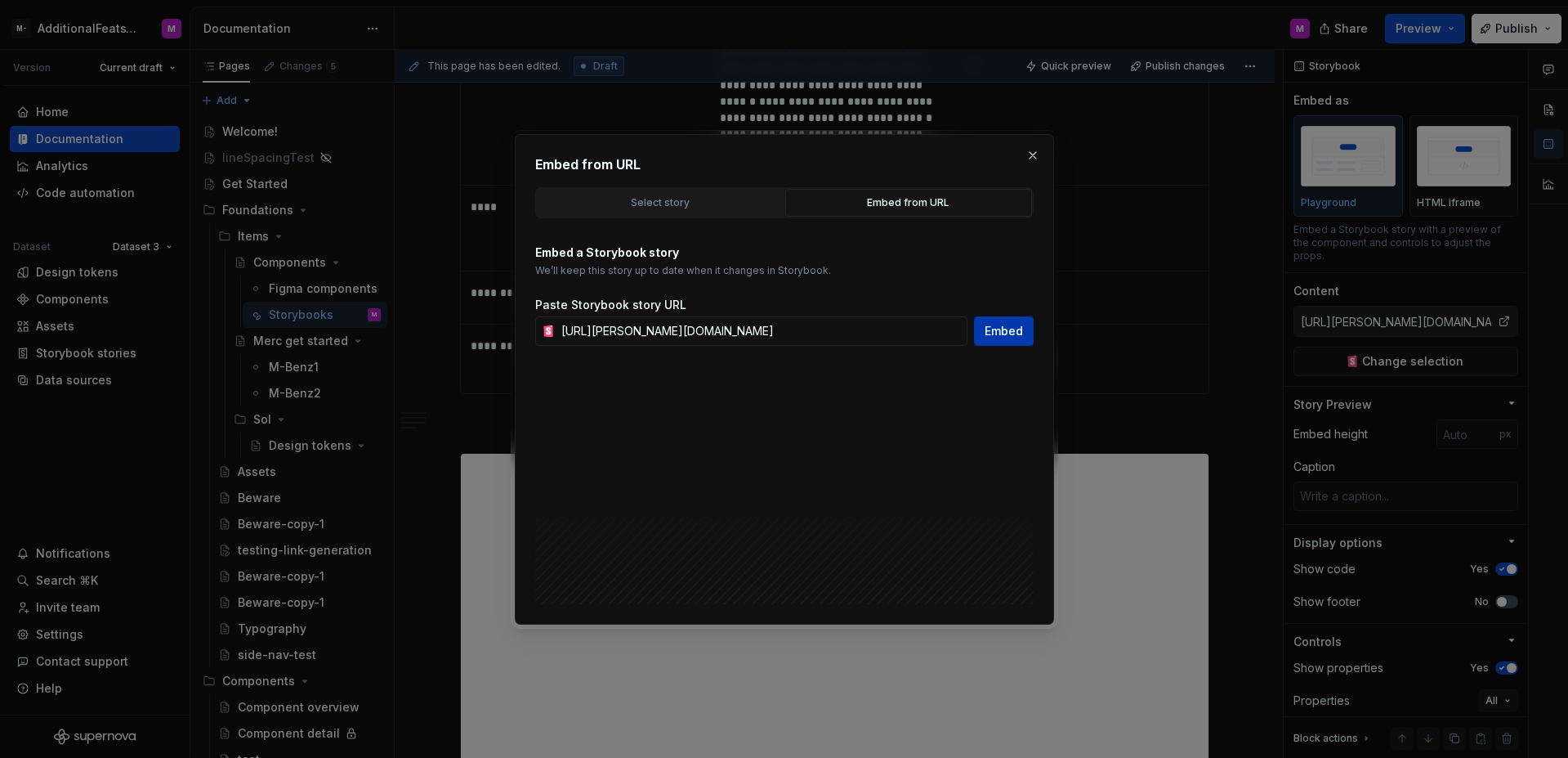
scroll to position [0, 0]
click at [1000, 329] on span "Embed" at bounding box center [1004, 331] width 39 height 16
type textarea "*"
type input "https://watson-dev.docplanner.io/?path=/story/components-button--w-button-playg…"
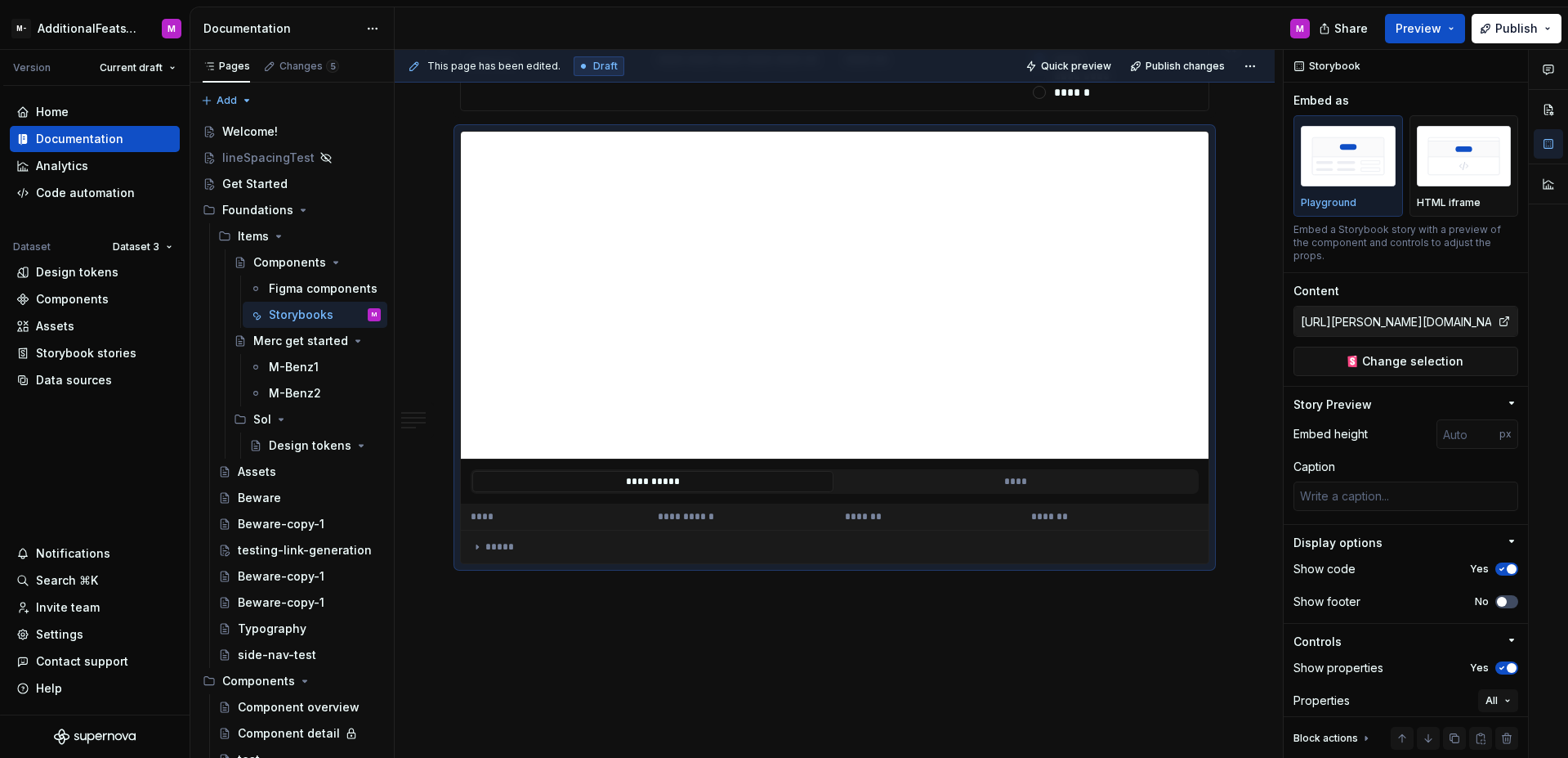
scroll to position [5510, 0]
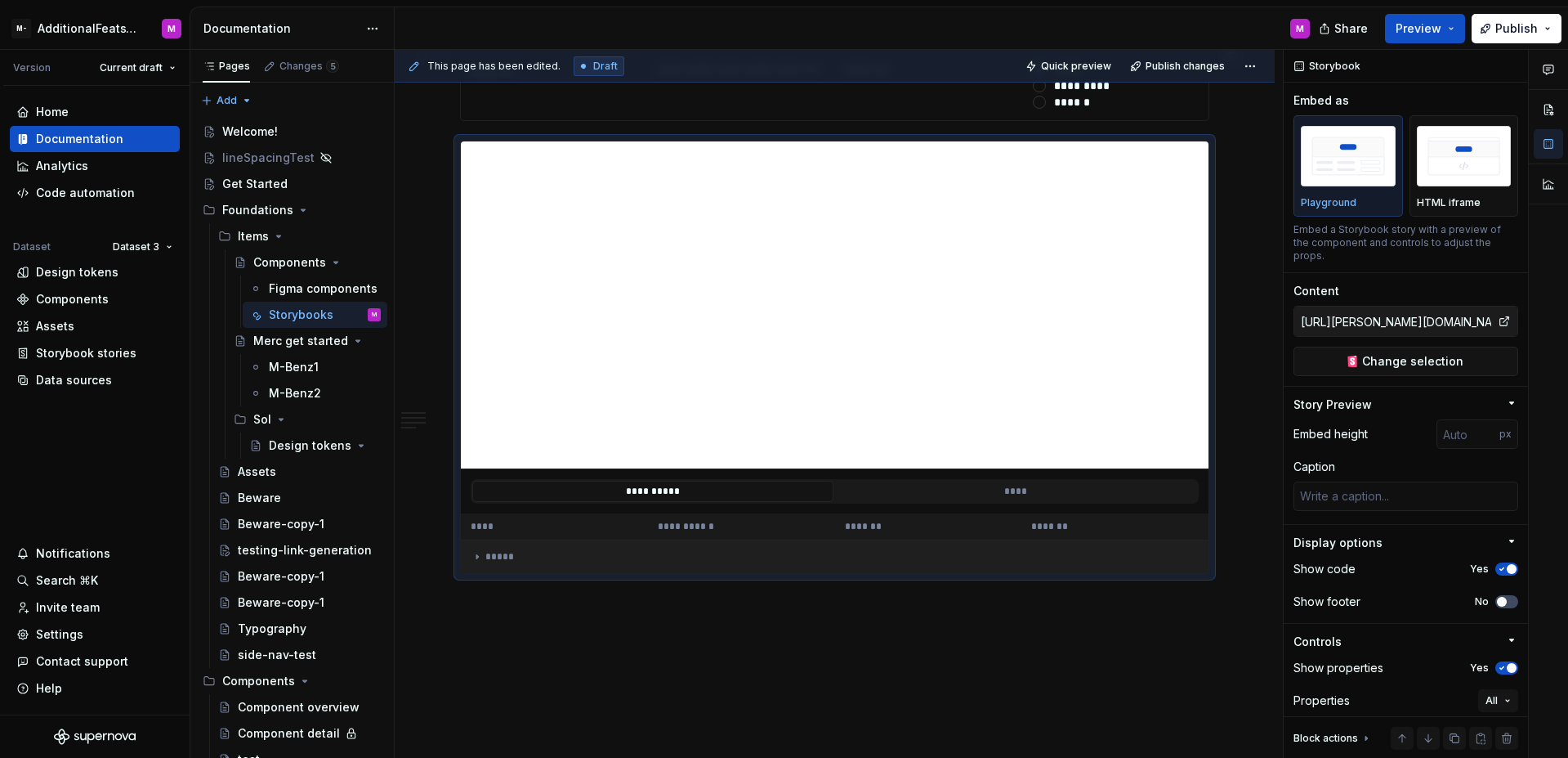
click at [481, 550] on icon at bounding box center [477, 556] width 13 height 13
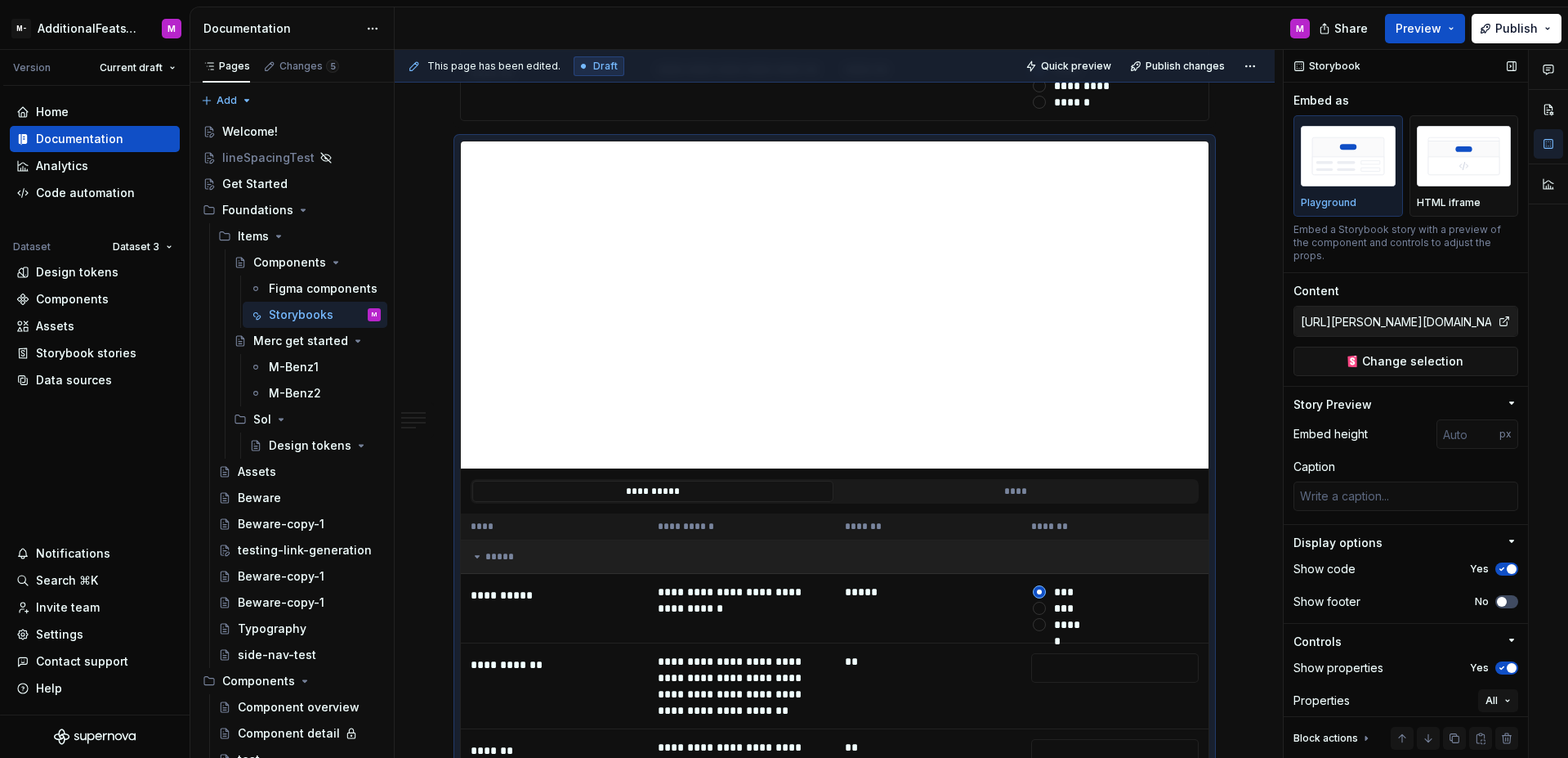
scroll to position [72, 0]
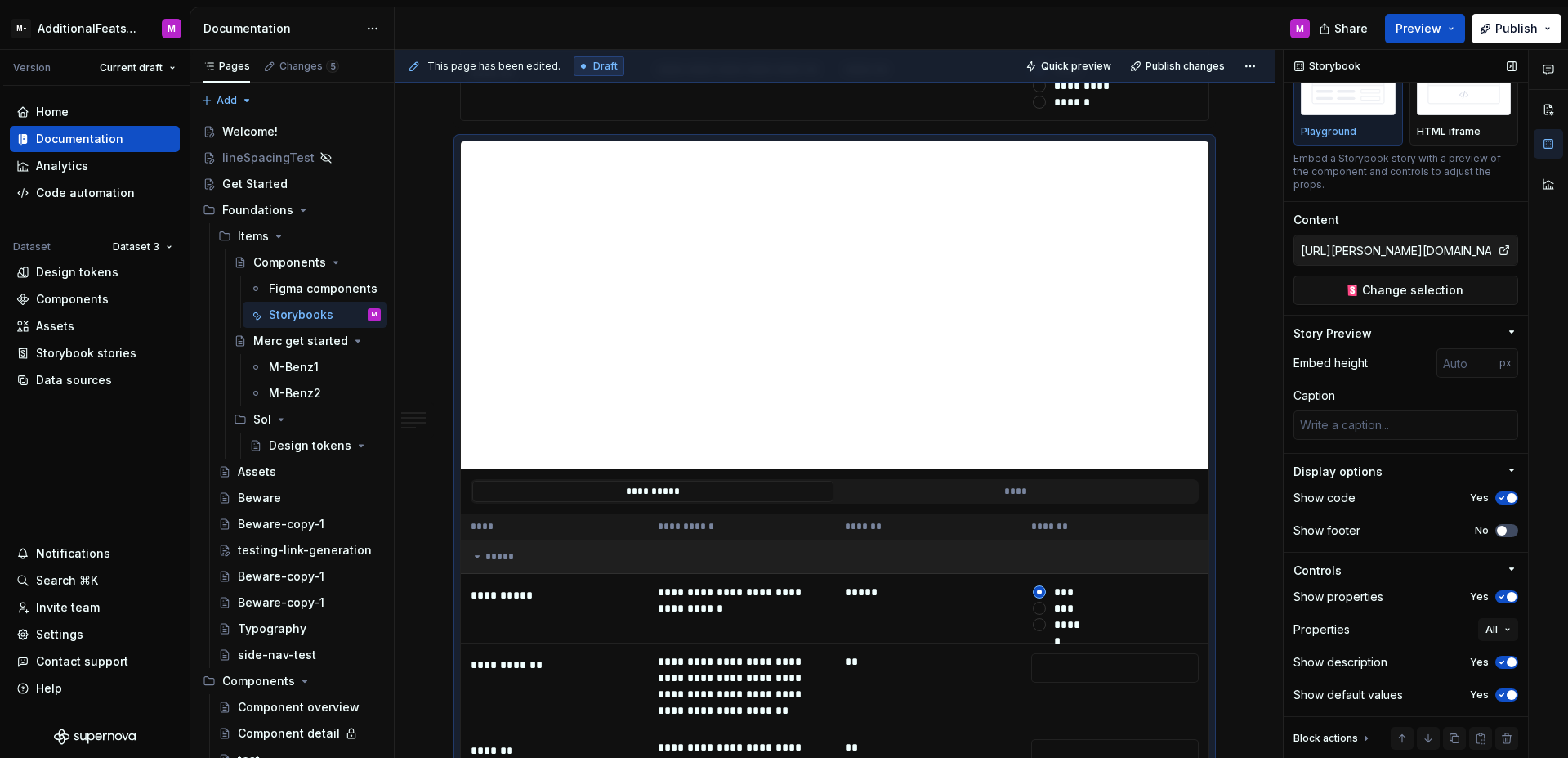
click at [1507, 693] on span "button" at bounding box center [1512, 694] width 10 height 10
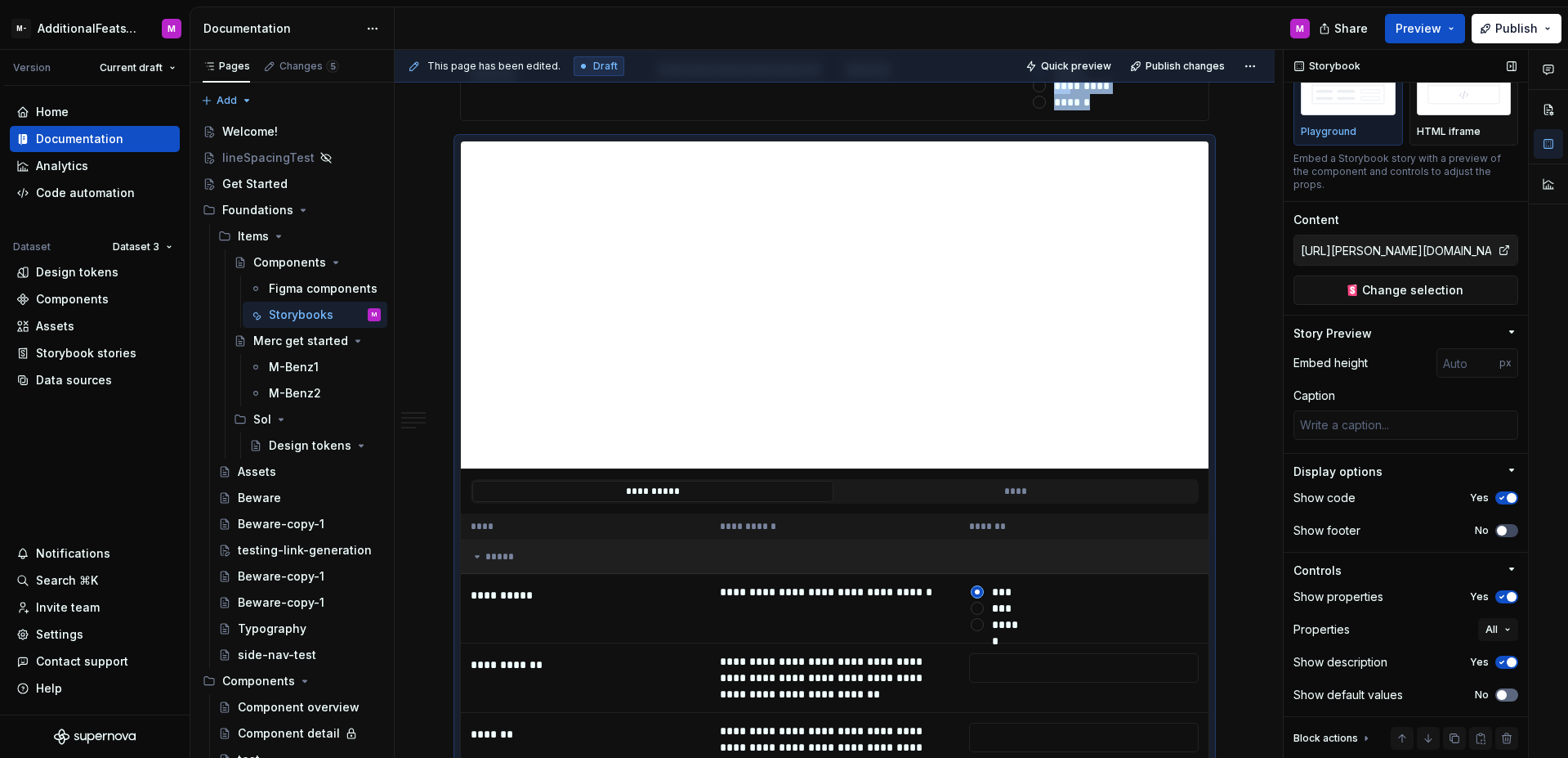
scroll to position [5509, 0]
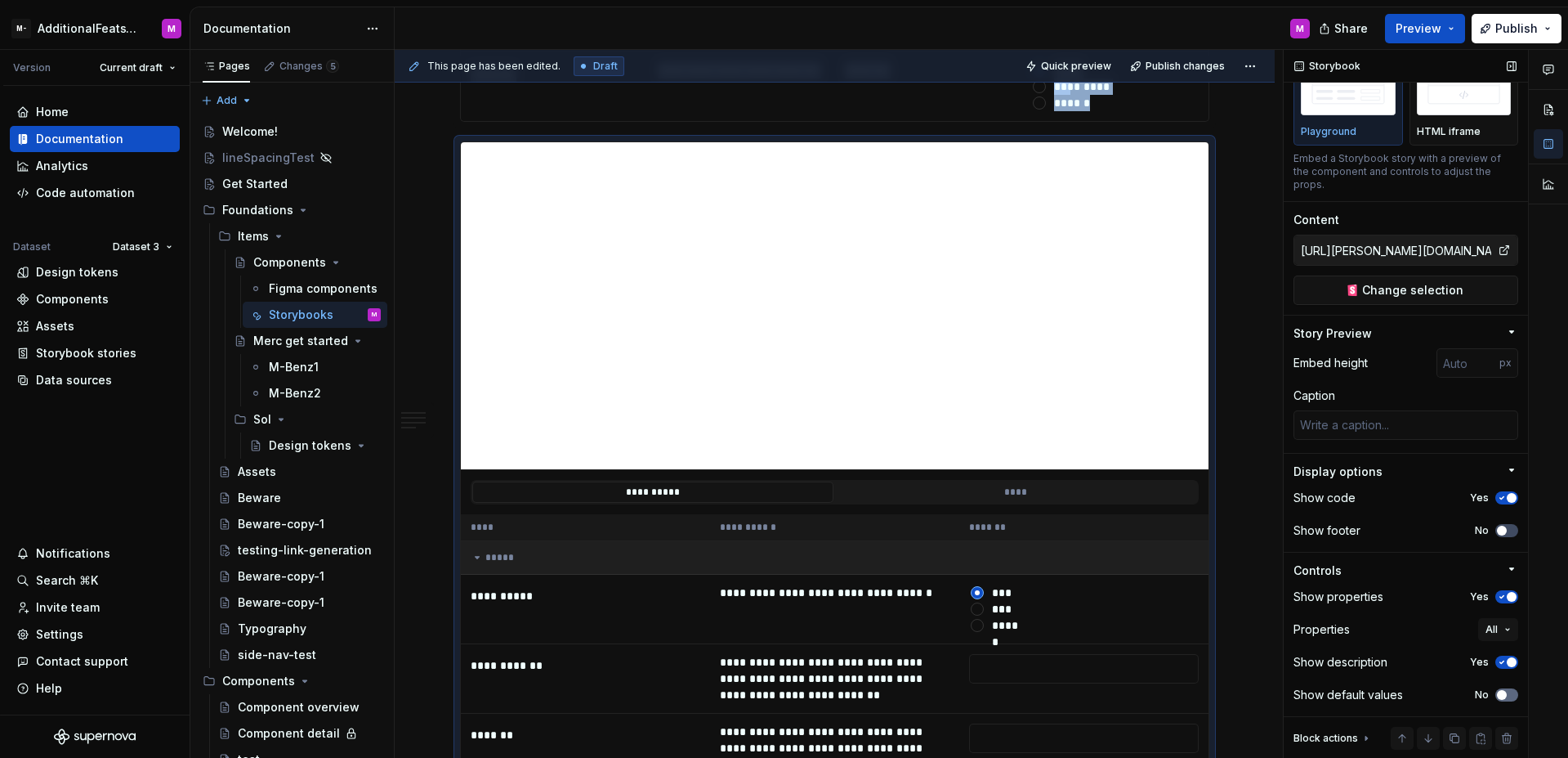
click at [1504, 693] on button "No" at bounding box center [1506, 694] width 23 height 13
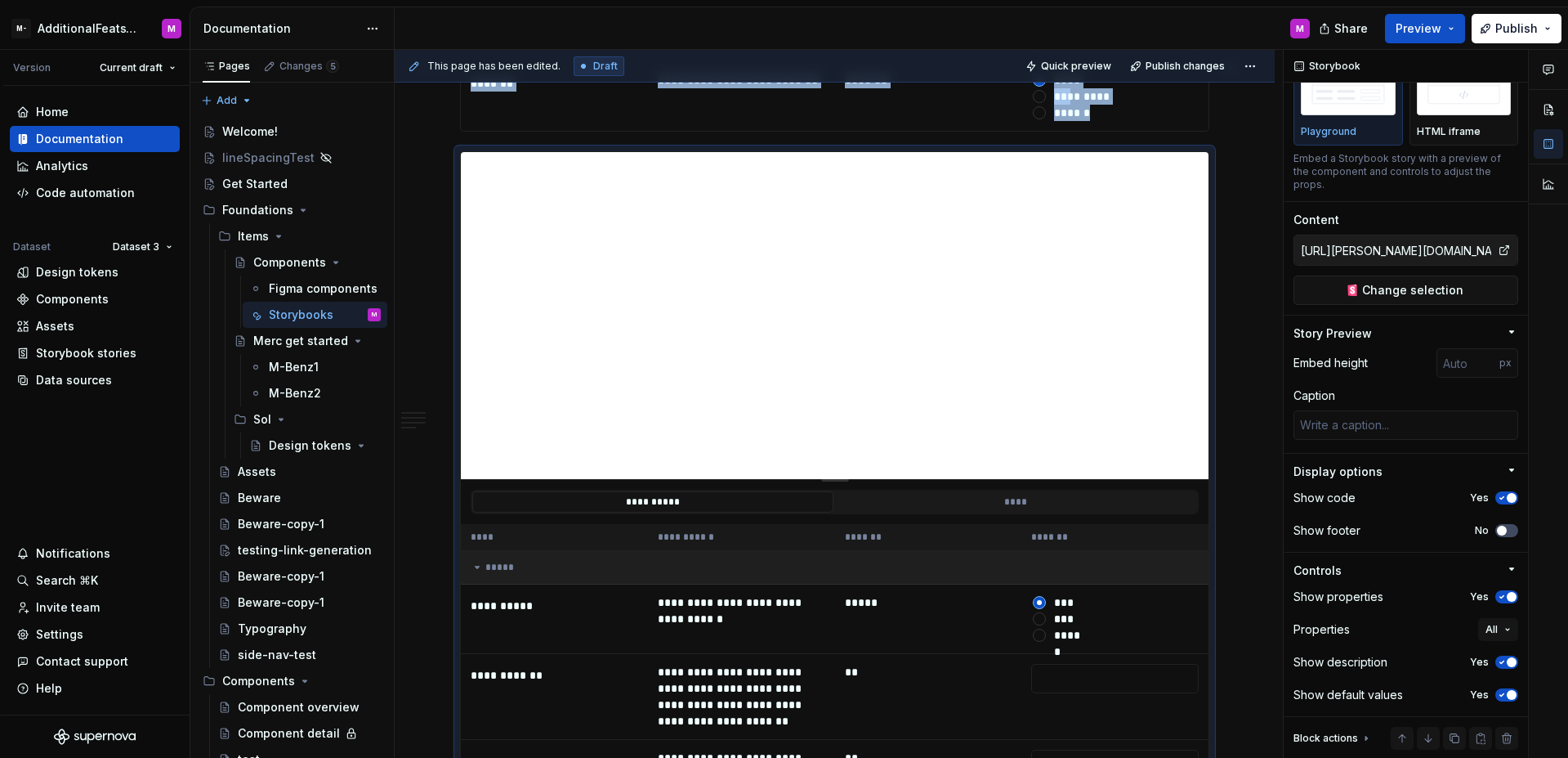
scroll to position [5478, 0]
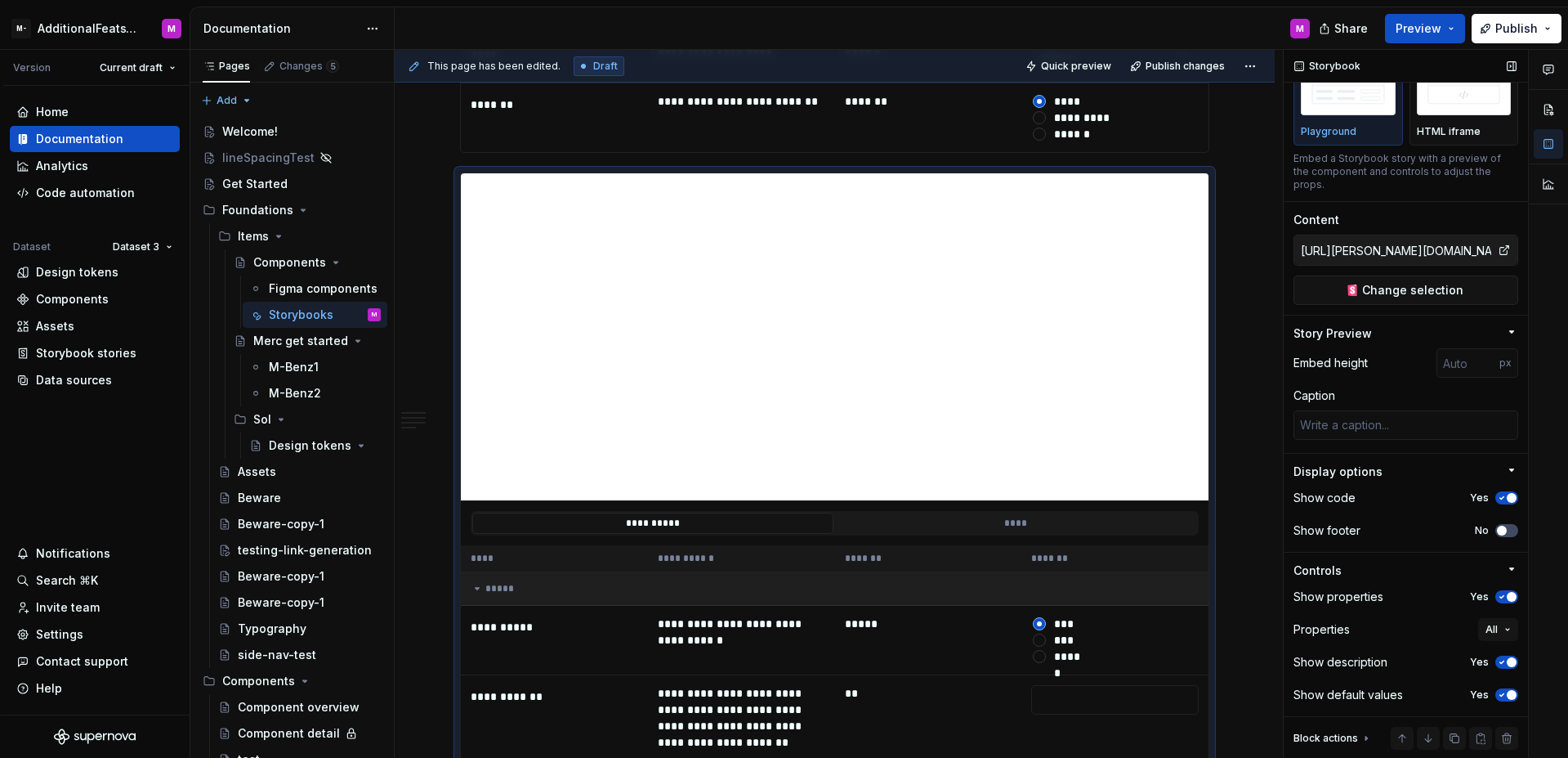
click at [1426, 257] on input "https://watson-dev.docplanner.io/?path=/story/components-button--w-button-playg…" at bounding box center [1396, 250] width 204 height 30
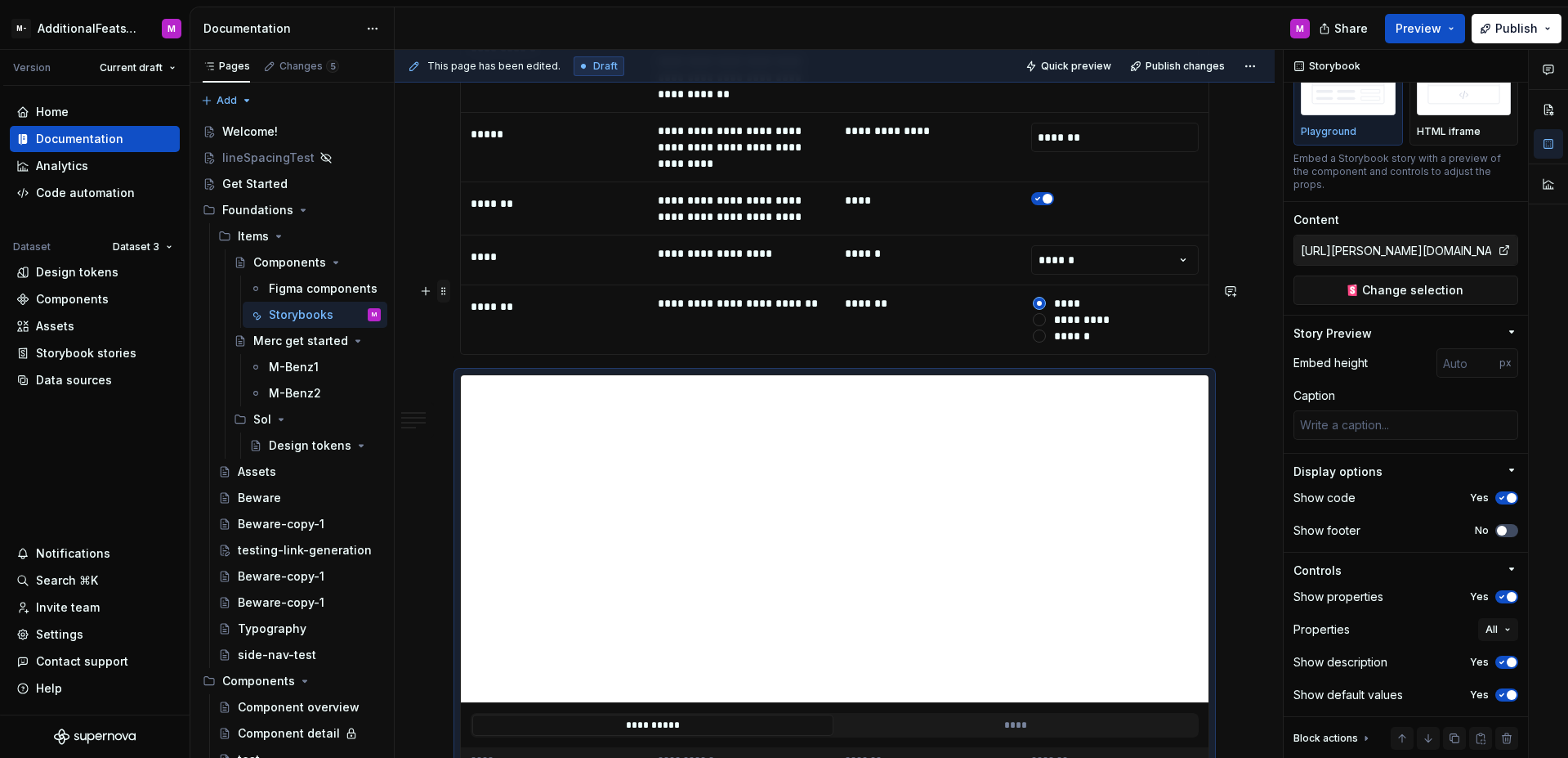
click at [440, 292] on span at bounding box center [443, 290] width 13 height 23
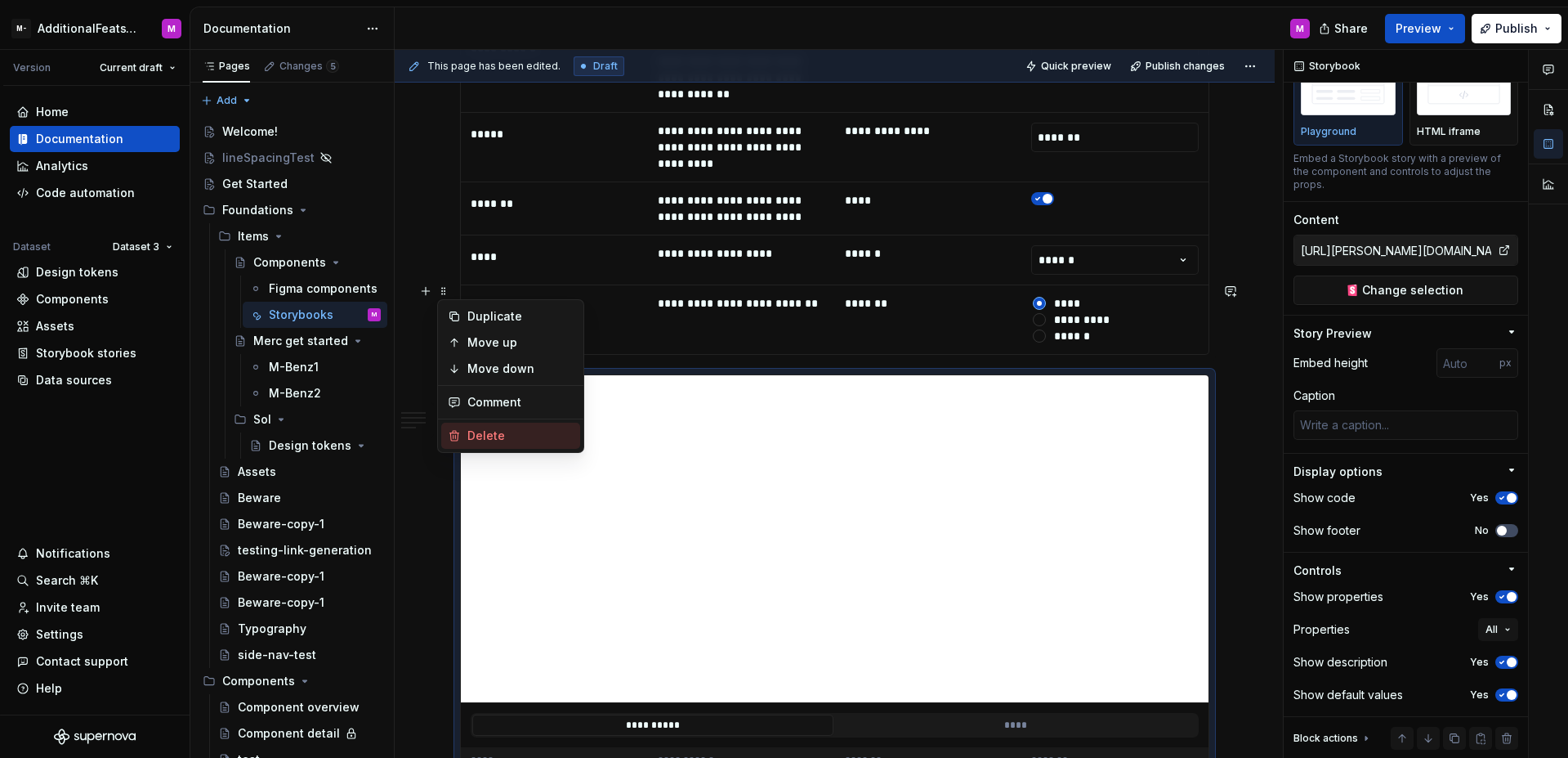
type textarea "*"
click at [488, 433] on div "Delete" at bounding box center [521, 435] width 106 height 16
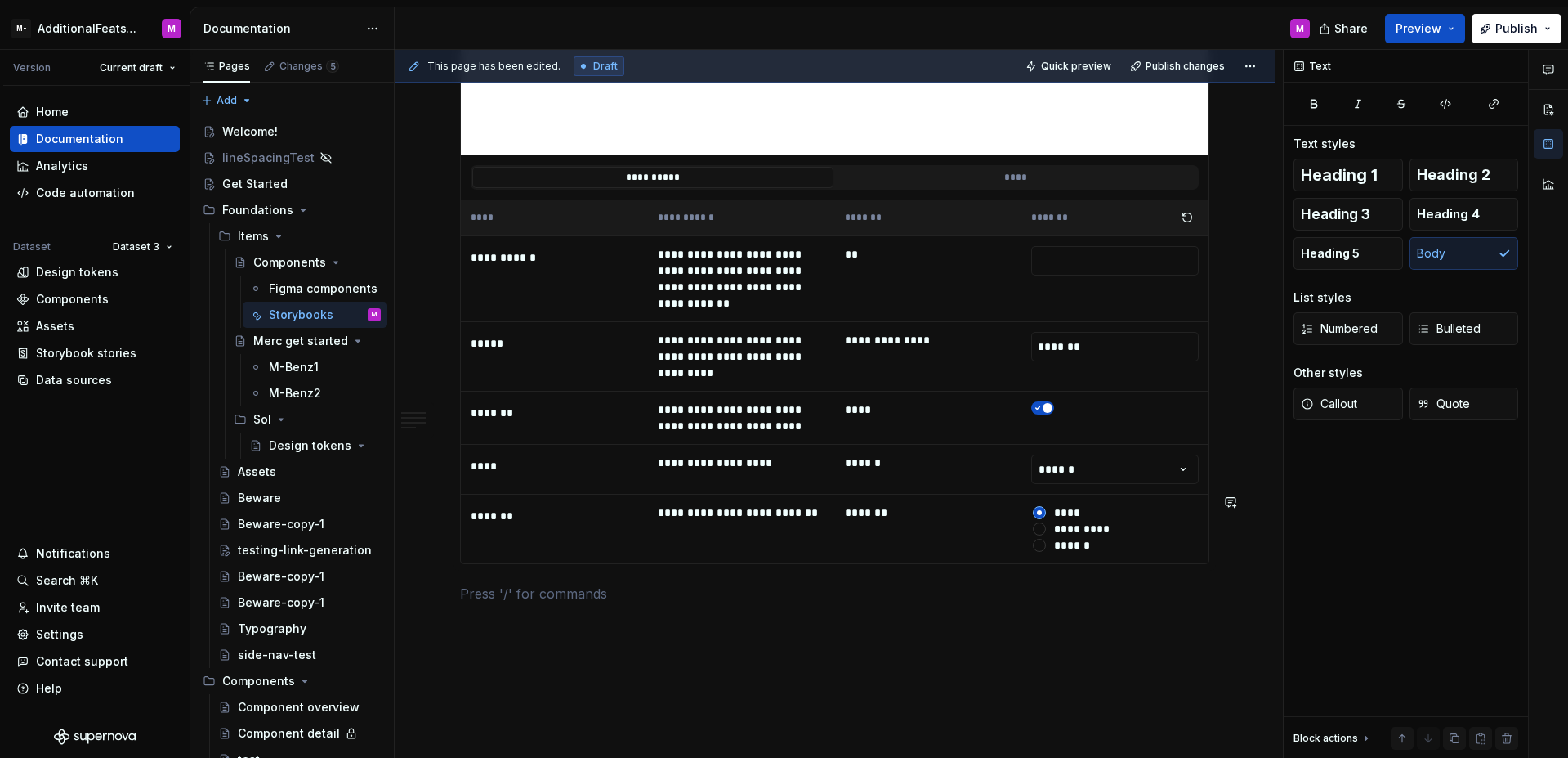
click at [514, 583] on p at bounding box center [835, 593] width 749 height 20
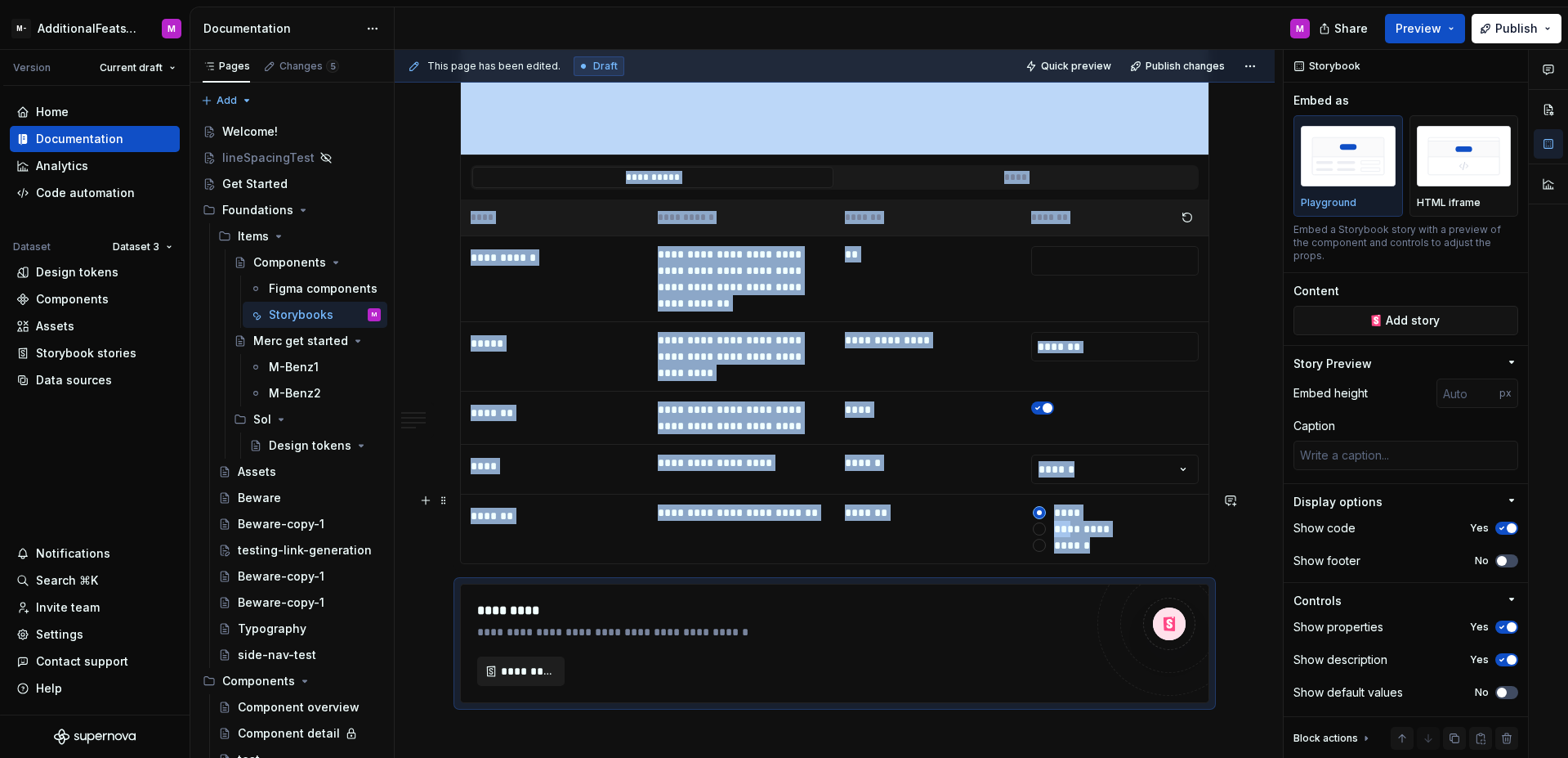
click at [503, 663] on span "*********" at bounding box center [527, 671] width 53 height 16
type textarea "*"
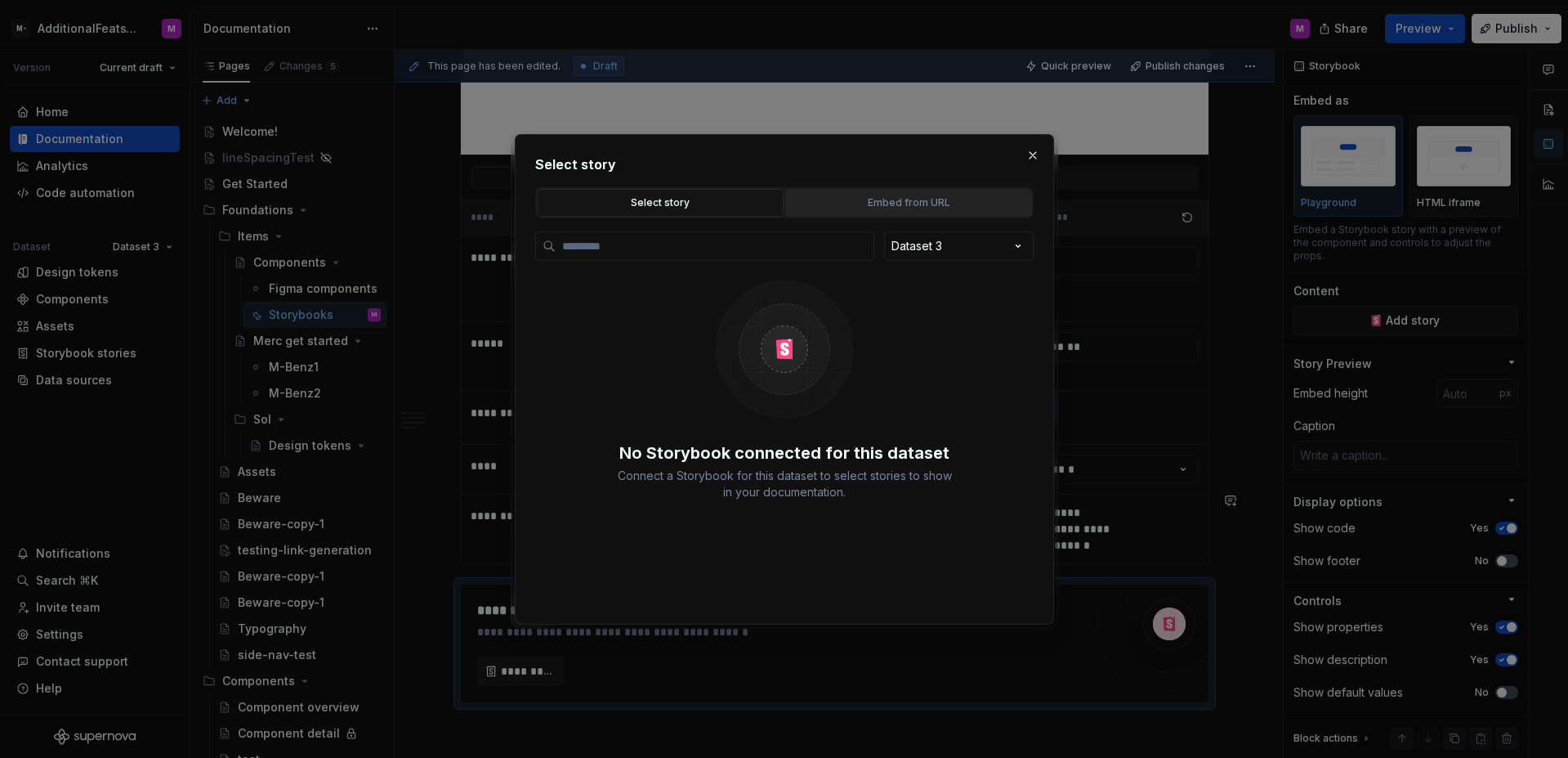
click at [959, 213] on button "Embed from URL" at bounding box center [908, 203] width 246 height 28
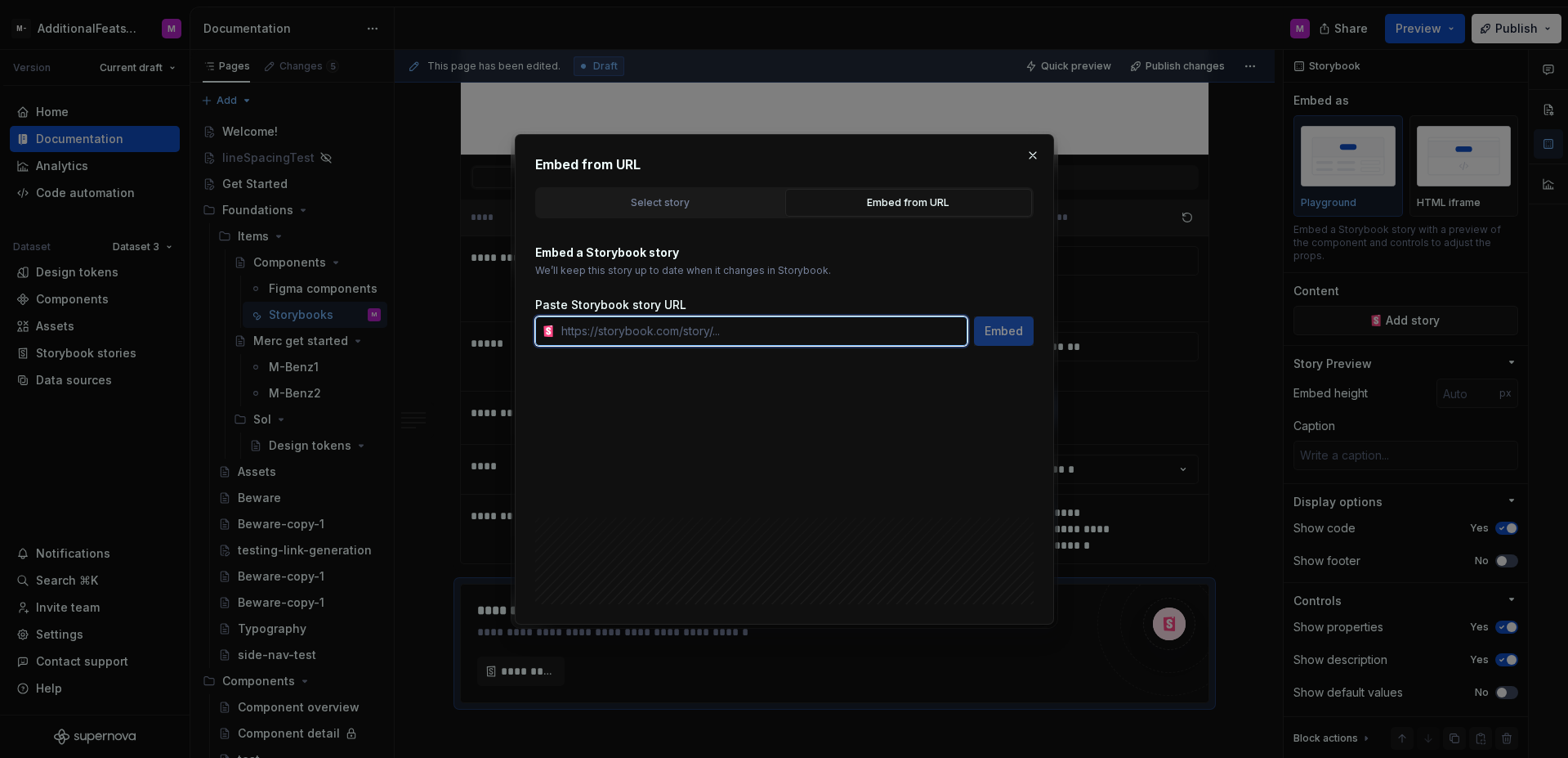
click at [770, 327] on input "text" at bounding box center [761, 331] width 412 height 30
paste input "[URL][PERSON_NAME][DOMAIN_NAME]"
type input "[URL][PERSON_NAME][DOMAIN_NAME]"
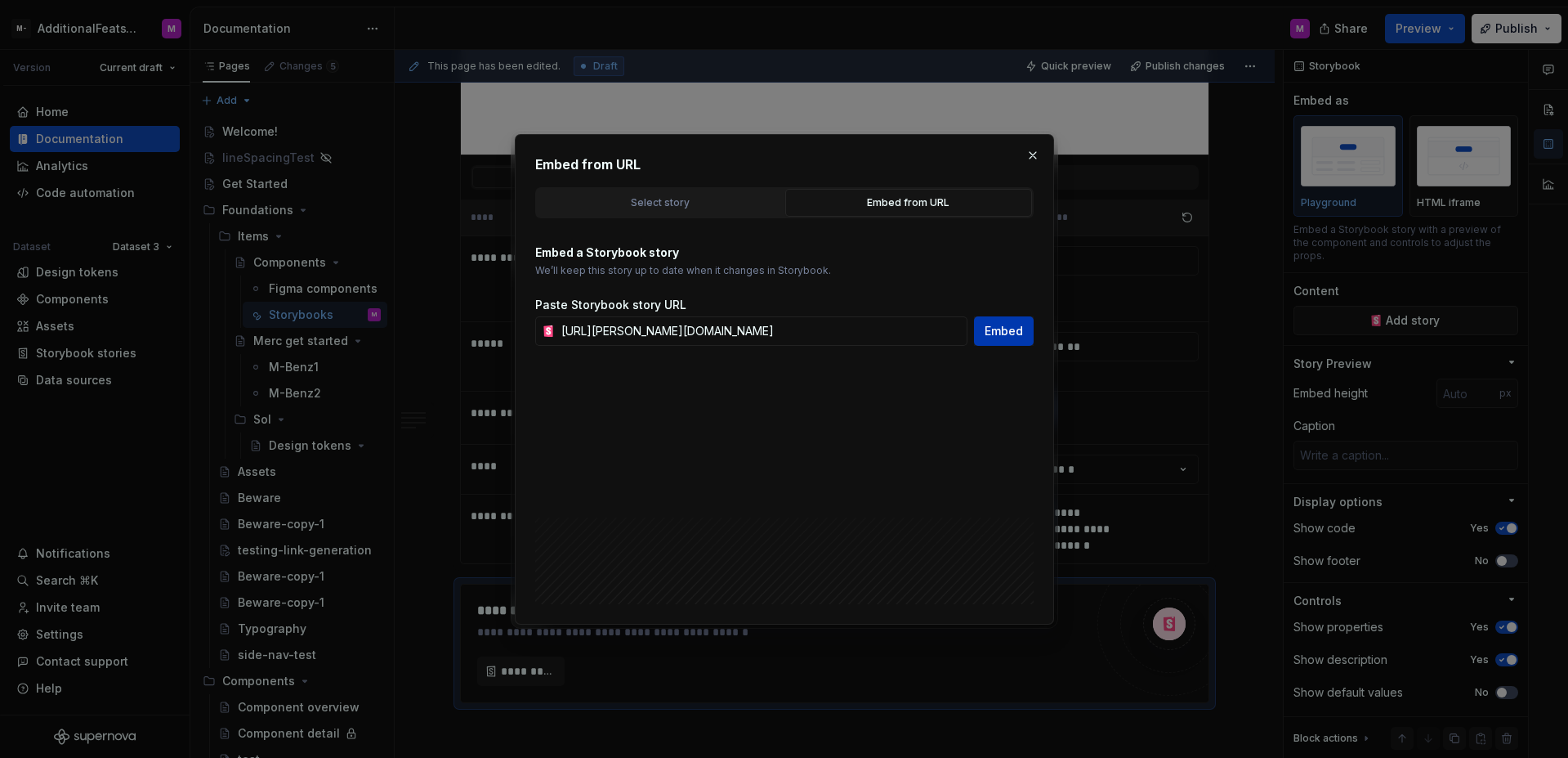
click at [1003, 337] on span "Embed" at bounding box center [1004, 331] width 39 height 16
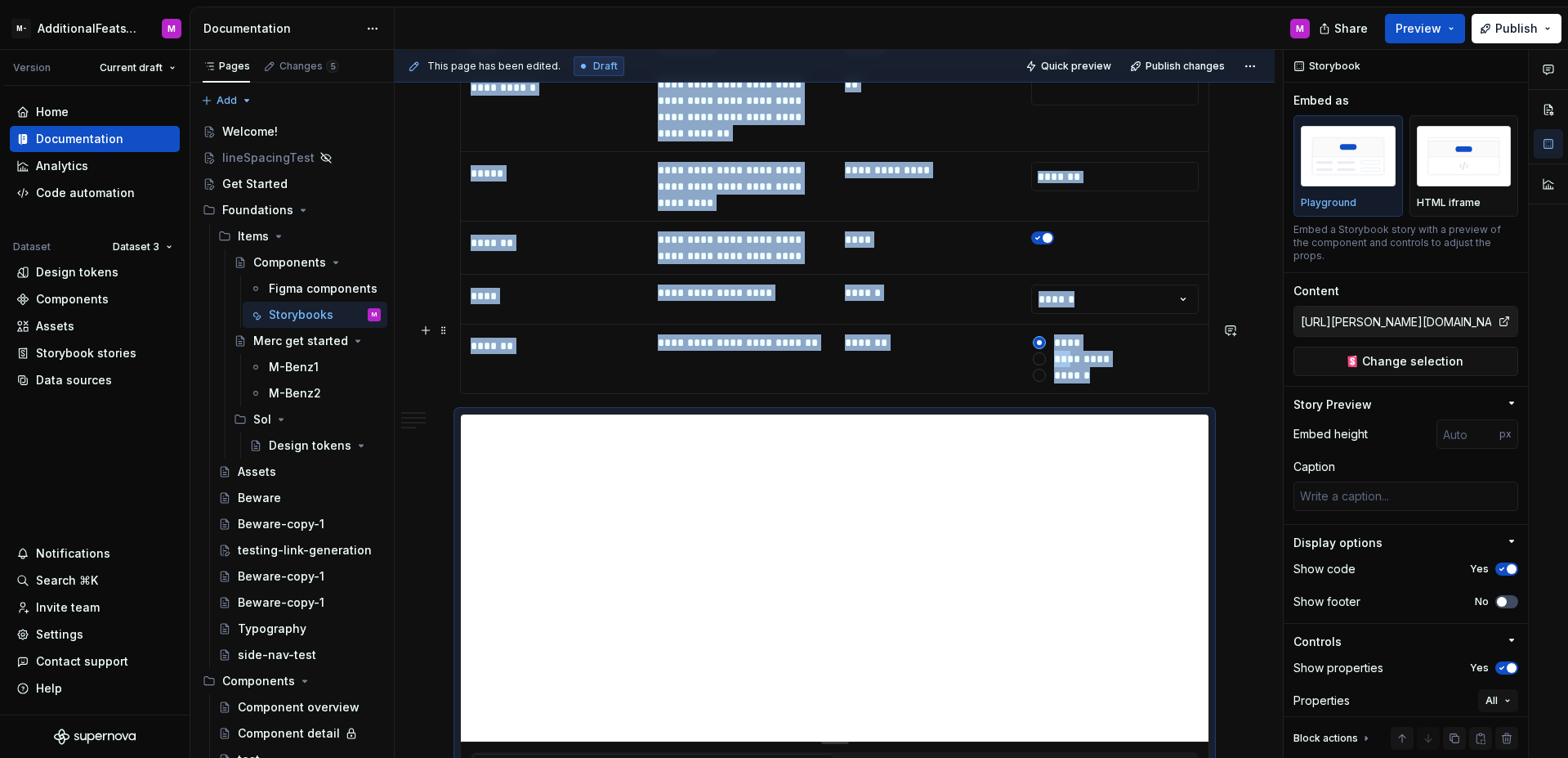
scroll to position [5321, 0]
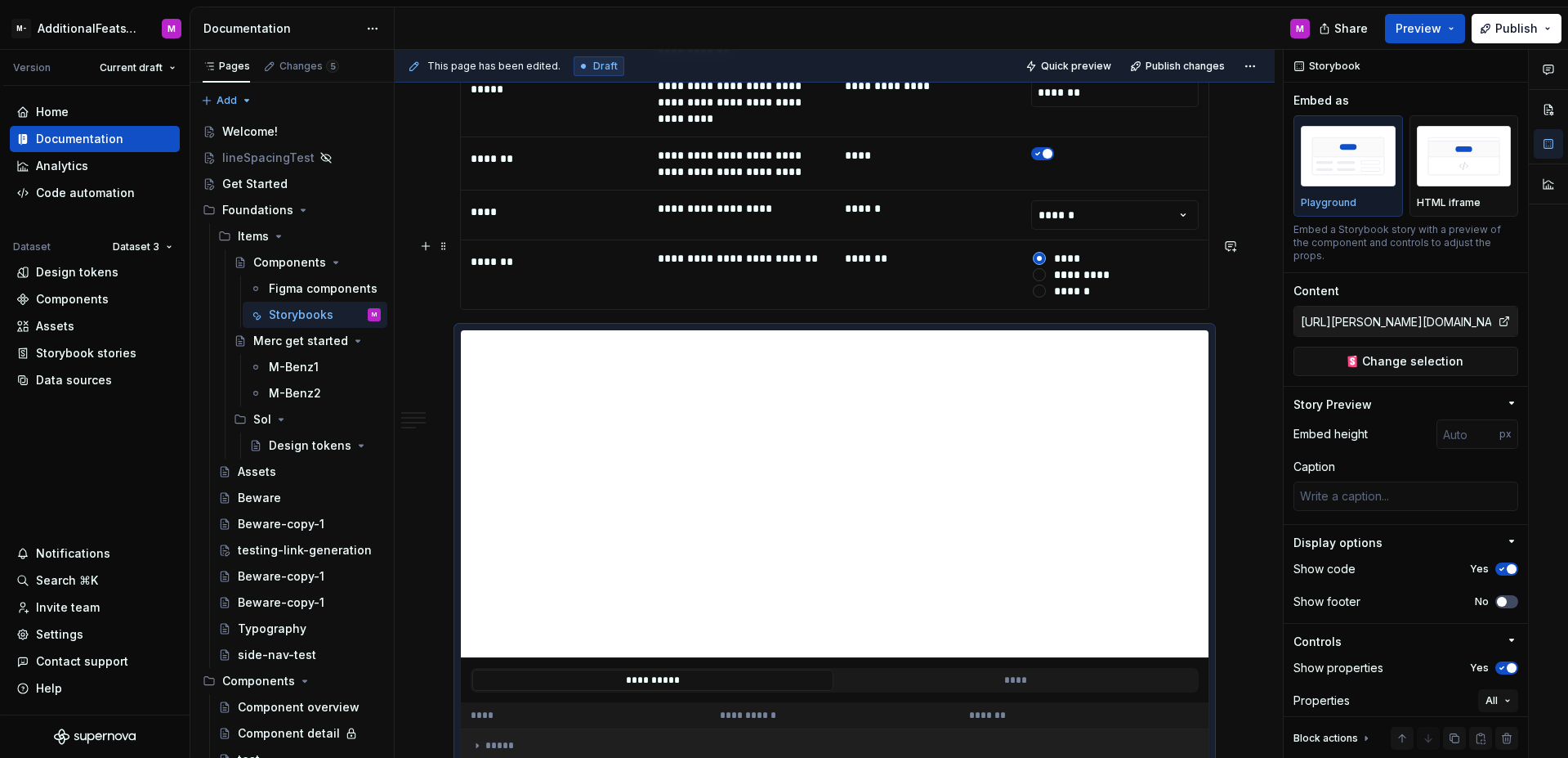
click at [472, 739] on icon at bounding box center [477, 745] width 13 height 13
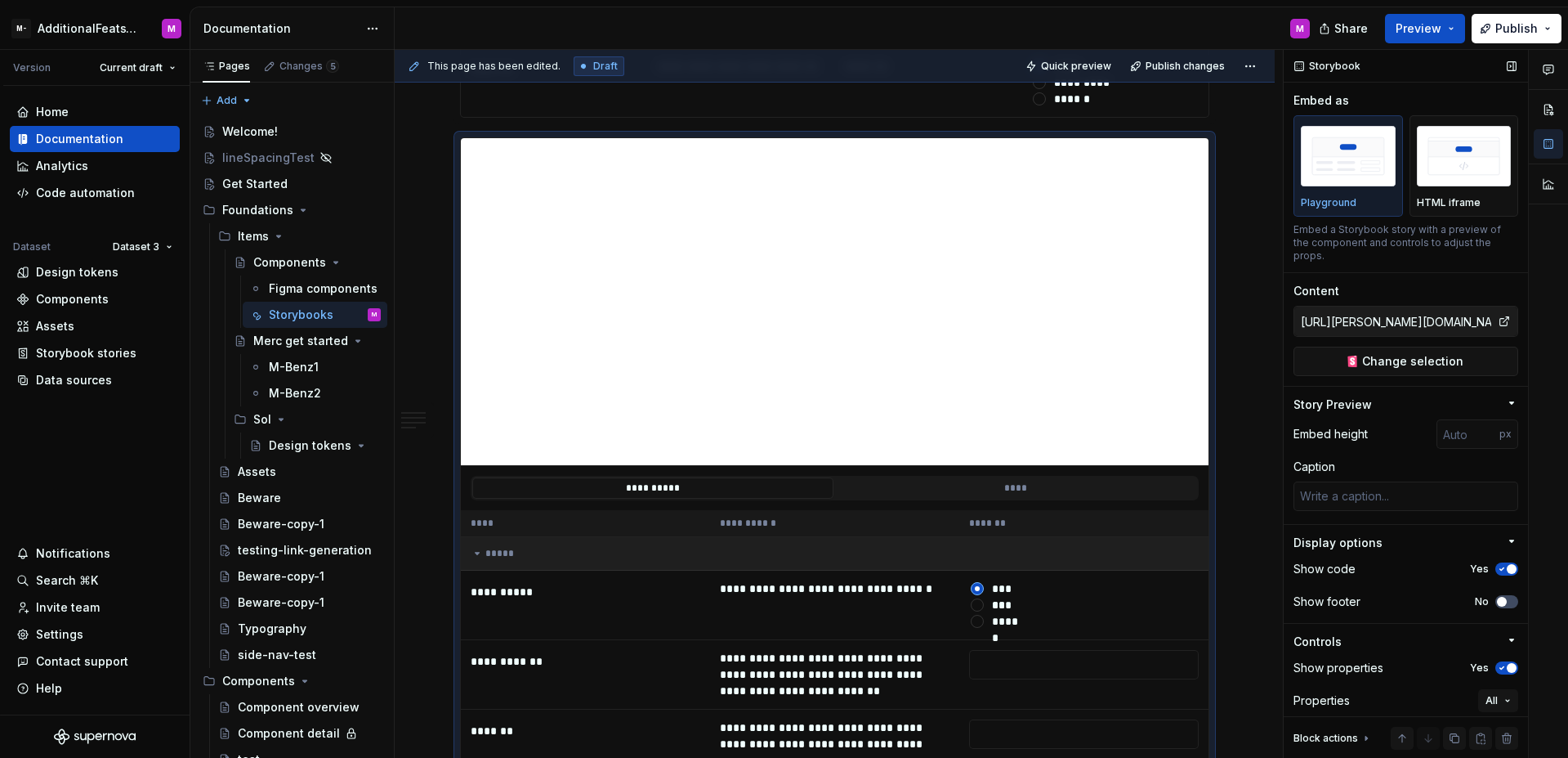
scroll to position [72, 0]
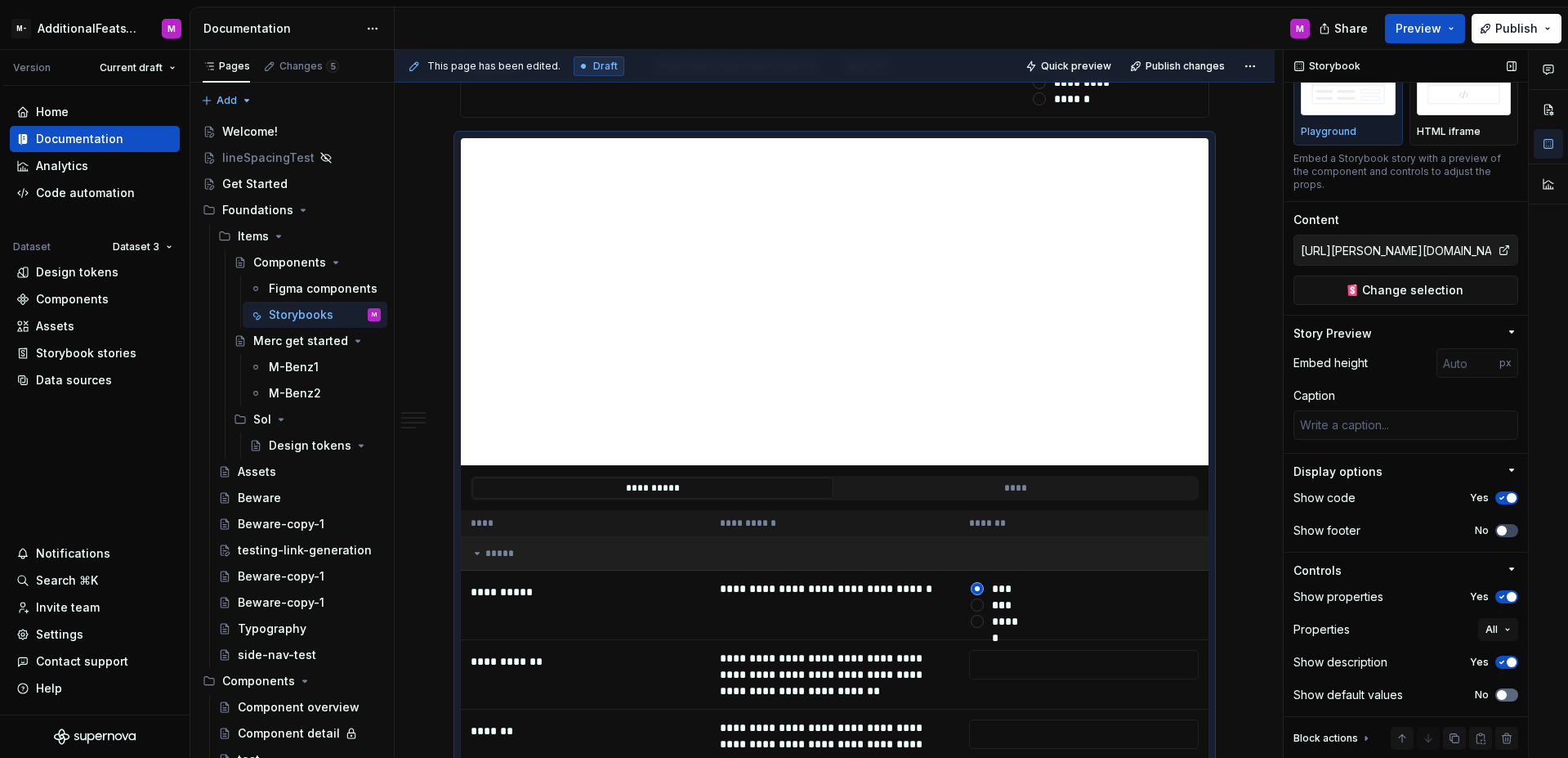
click at [1497, 695] on span "button" at bounding box center [1502, 694] width 10 height 10
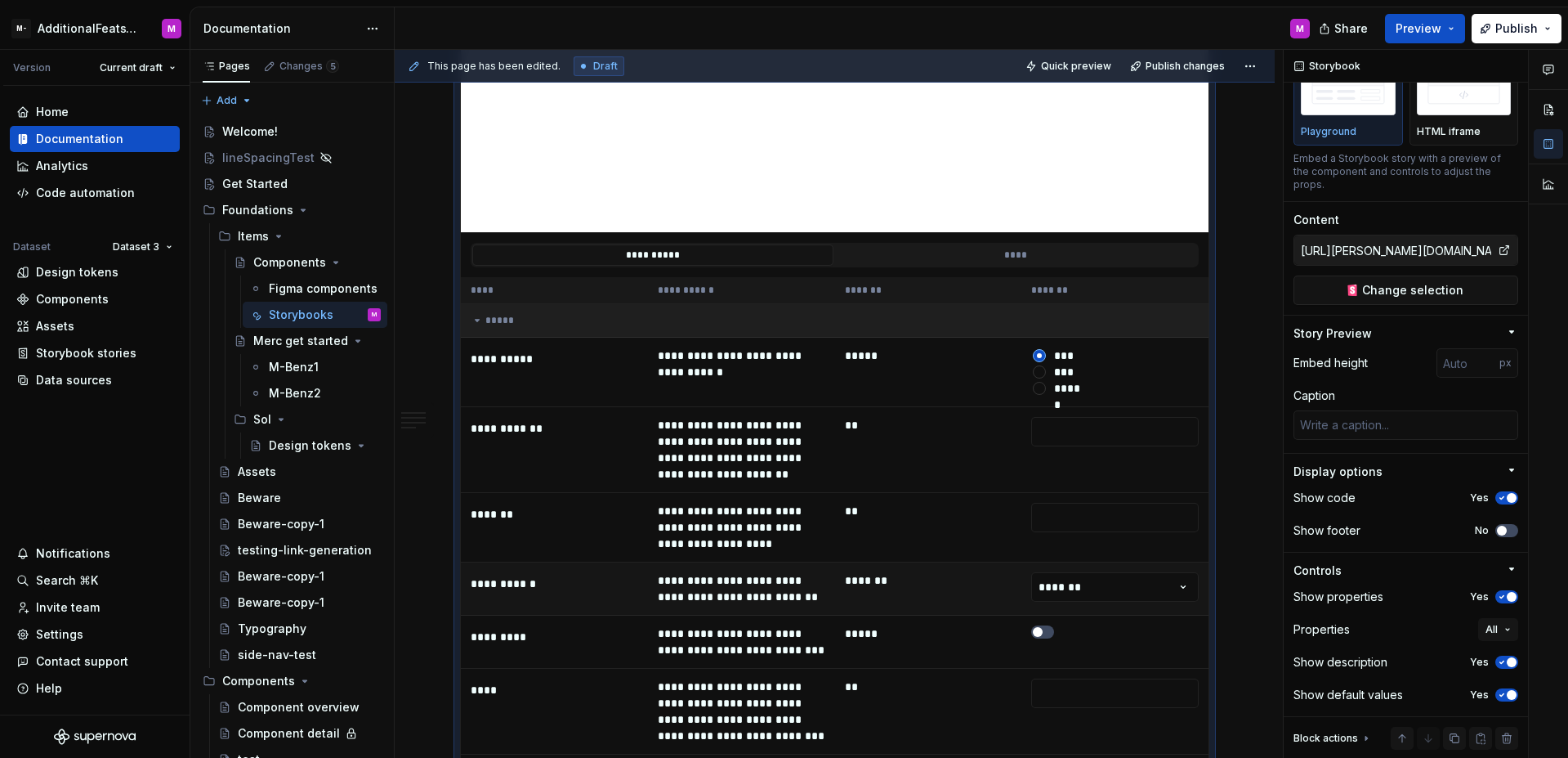
scroll to position [5678, 0]
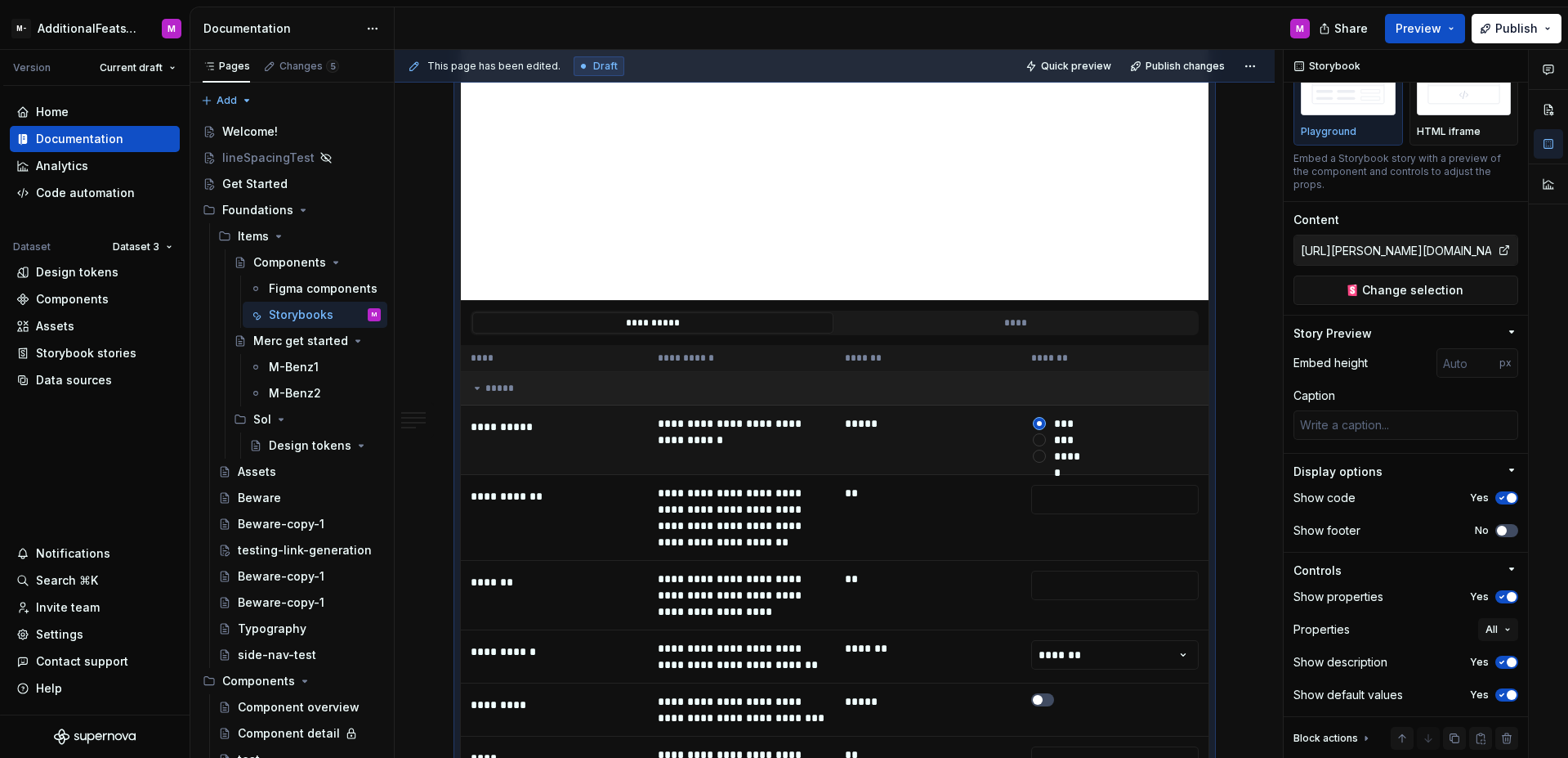
click at [978, 405] on td "*****" at bounding box center [929, 440] width 187 height 70
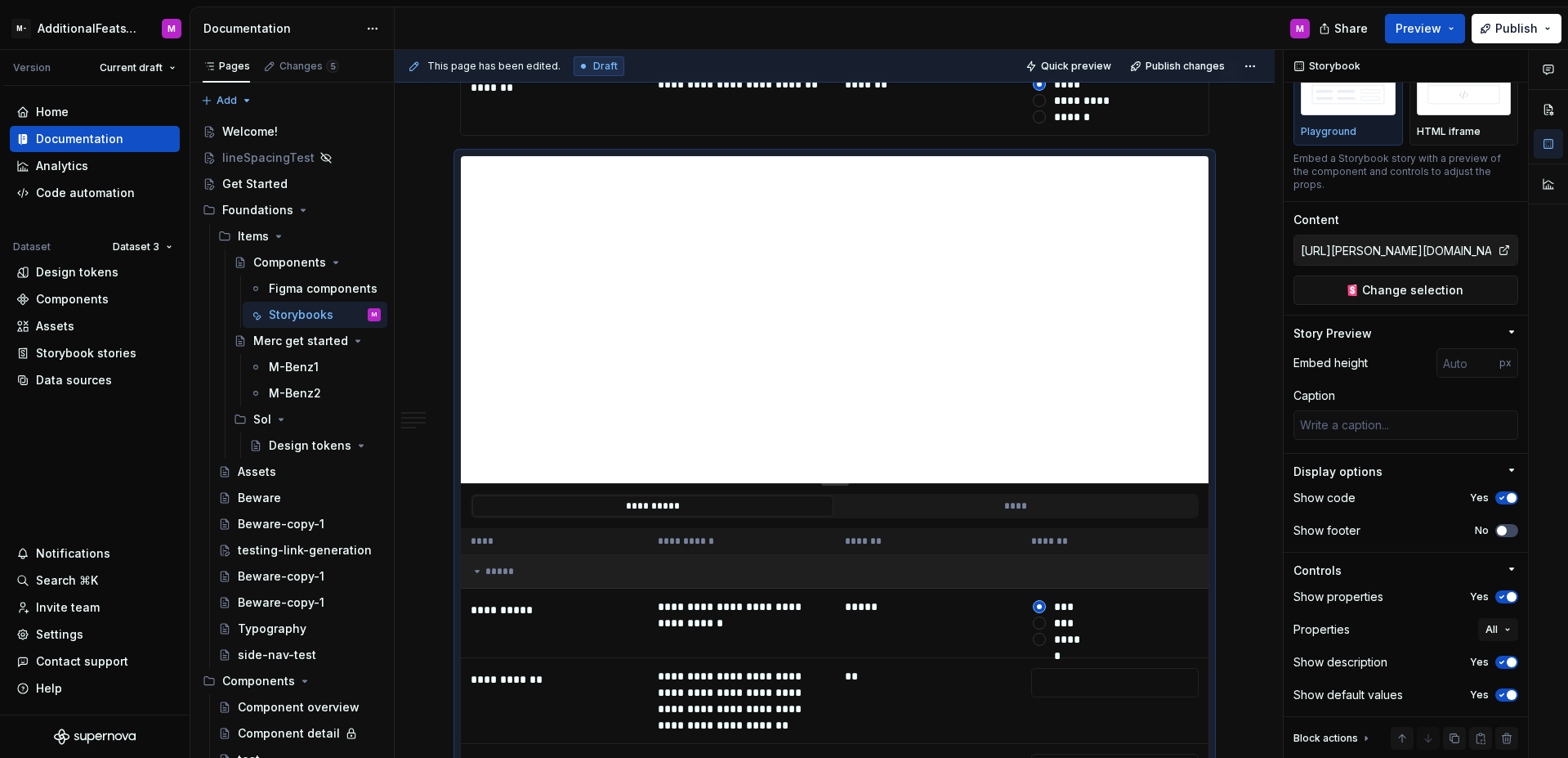
scroll to position [5323, 0]
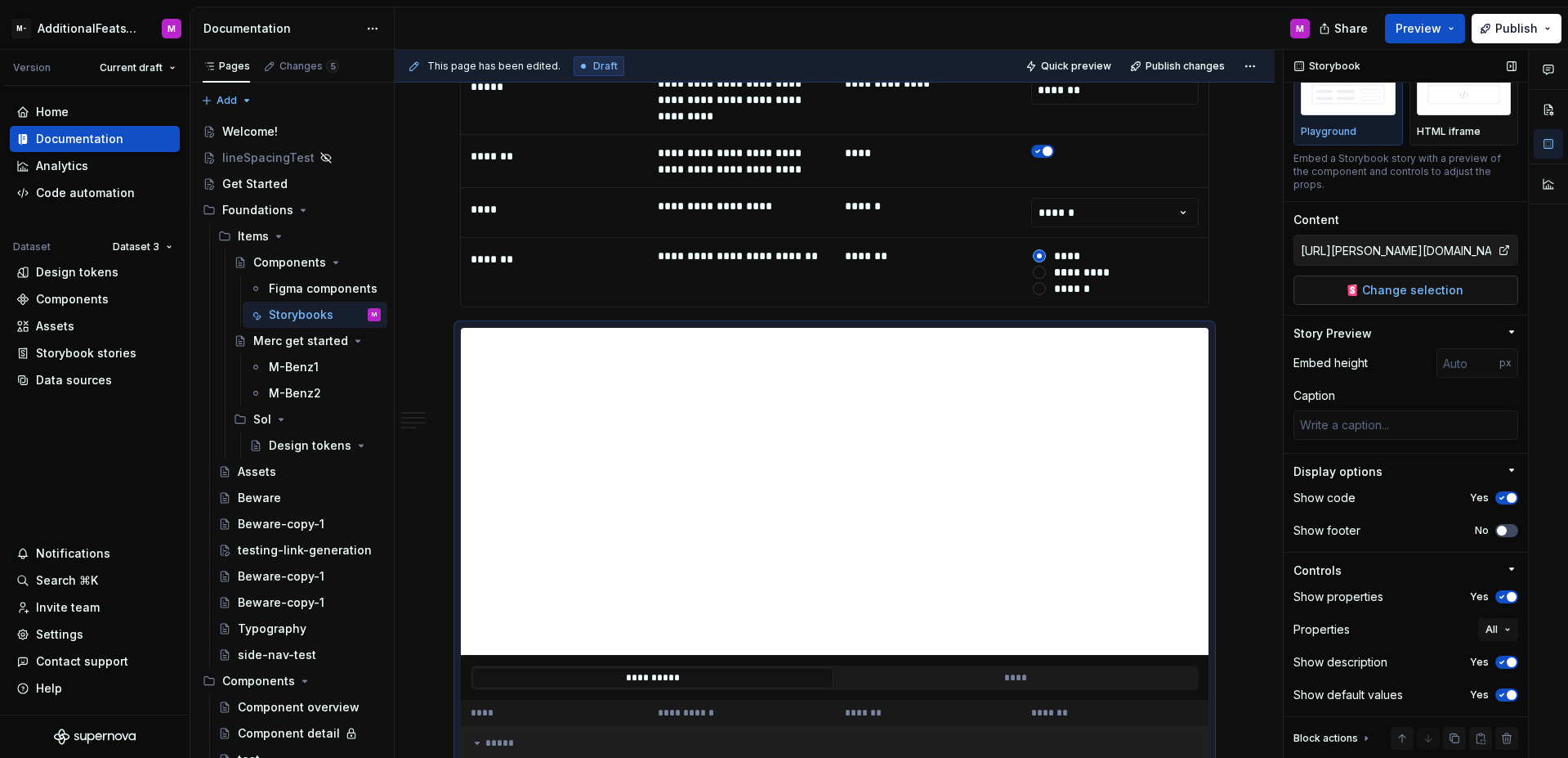
click at [1449, 288] on span "Change selection" at bounding box center [1413, 290] width 101 height 16
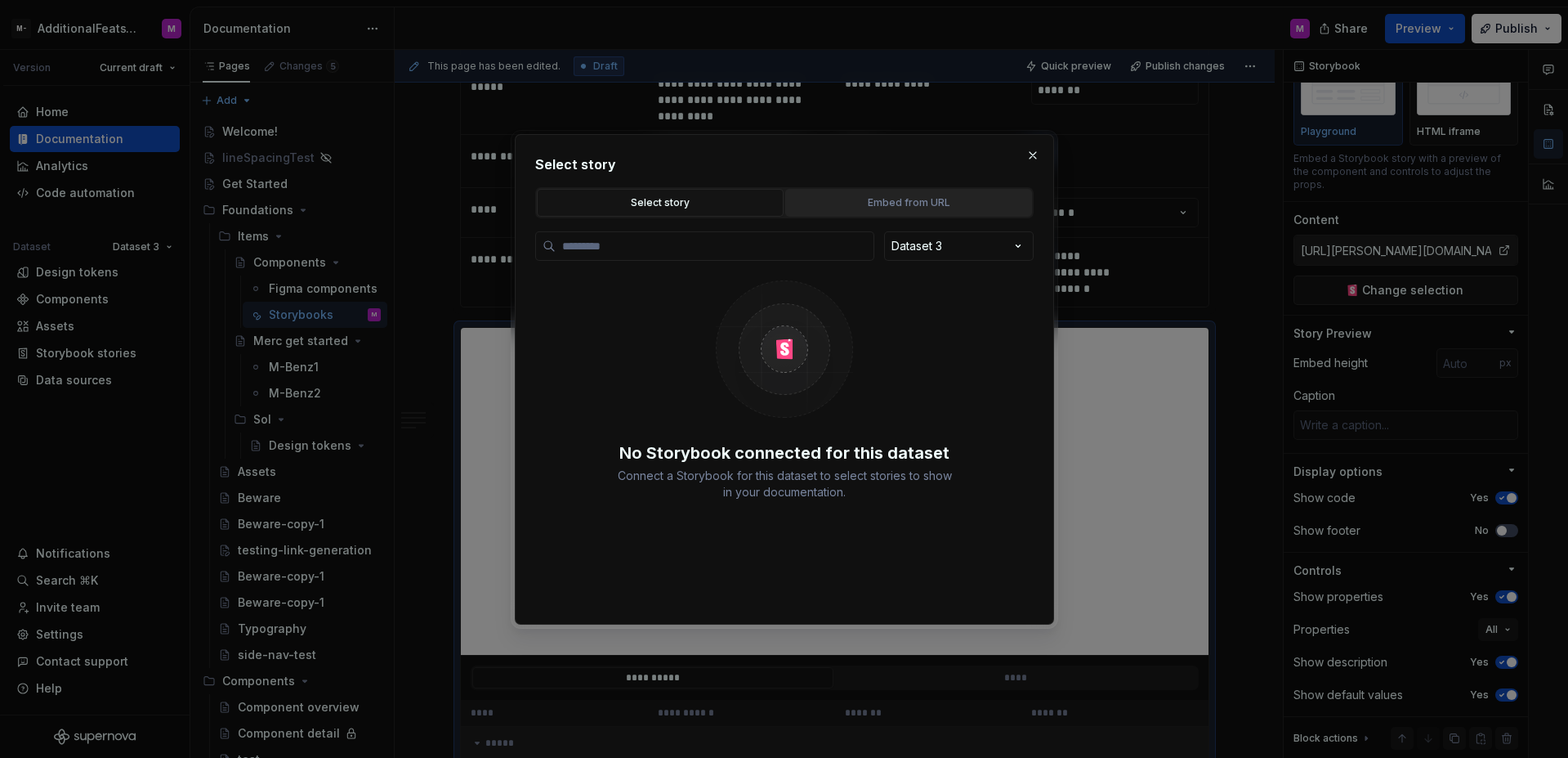
type textarea "*"
click at [883, 216] on button "Embed from URL" at bounding box center [908, 203] width 246 height 28
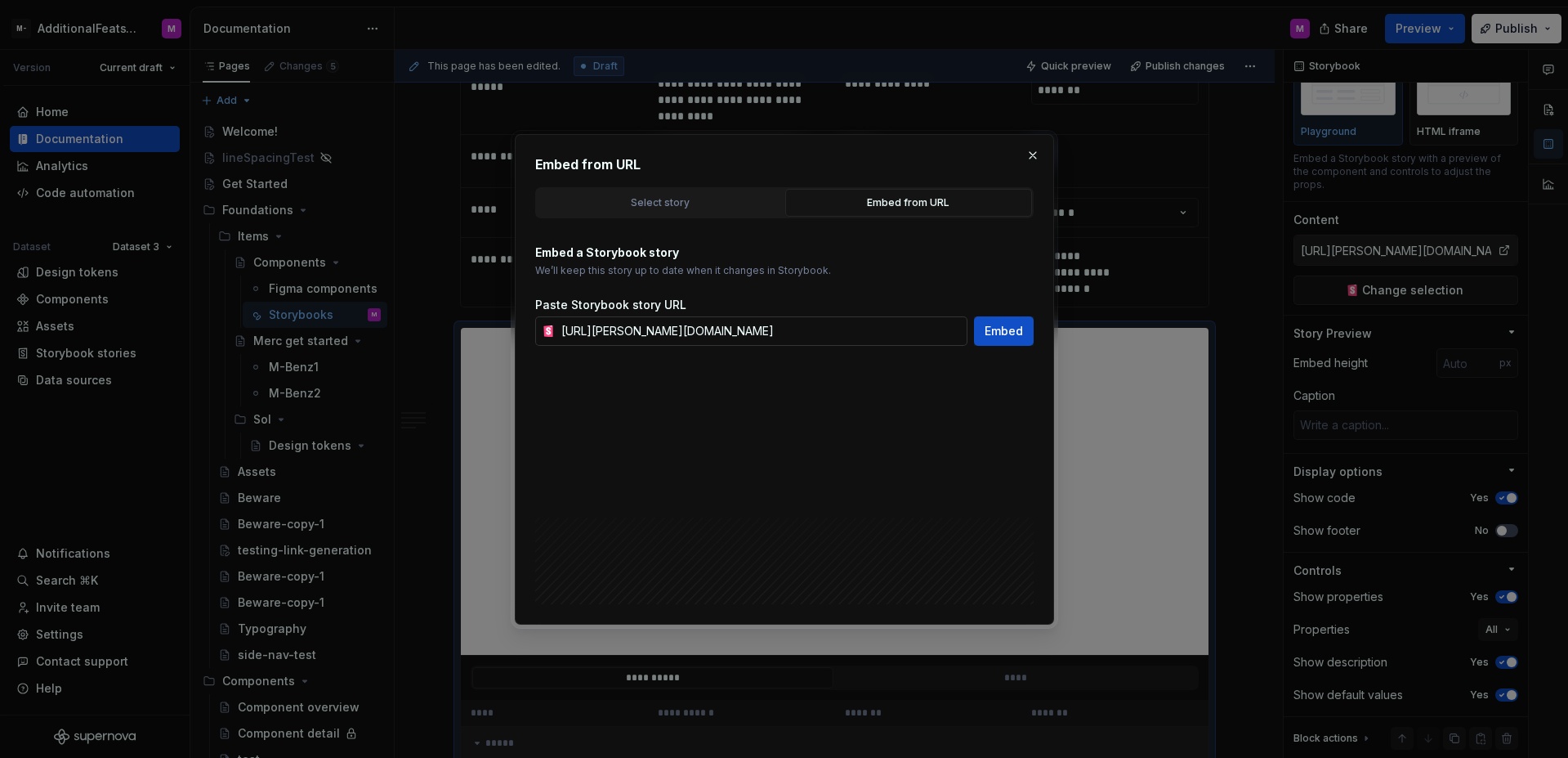
click at [811, 333] on input "[URL][PERSON_NAME][DOMAIN_NAME]" at bounding box center [761, 331] width 412 height 30
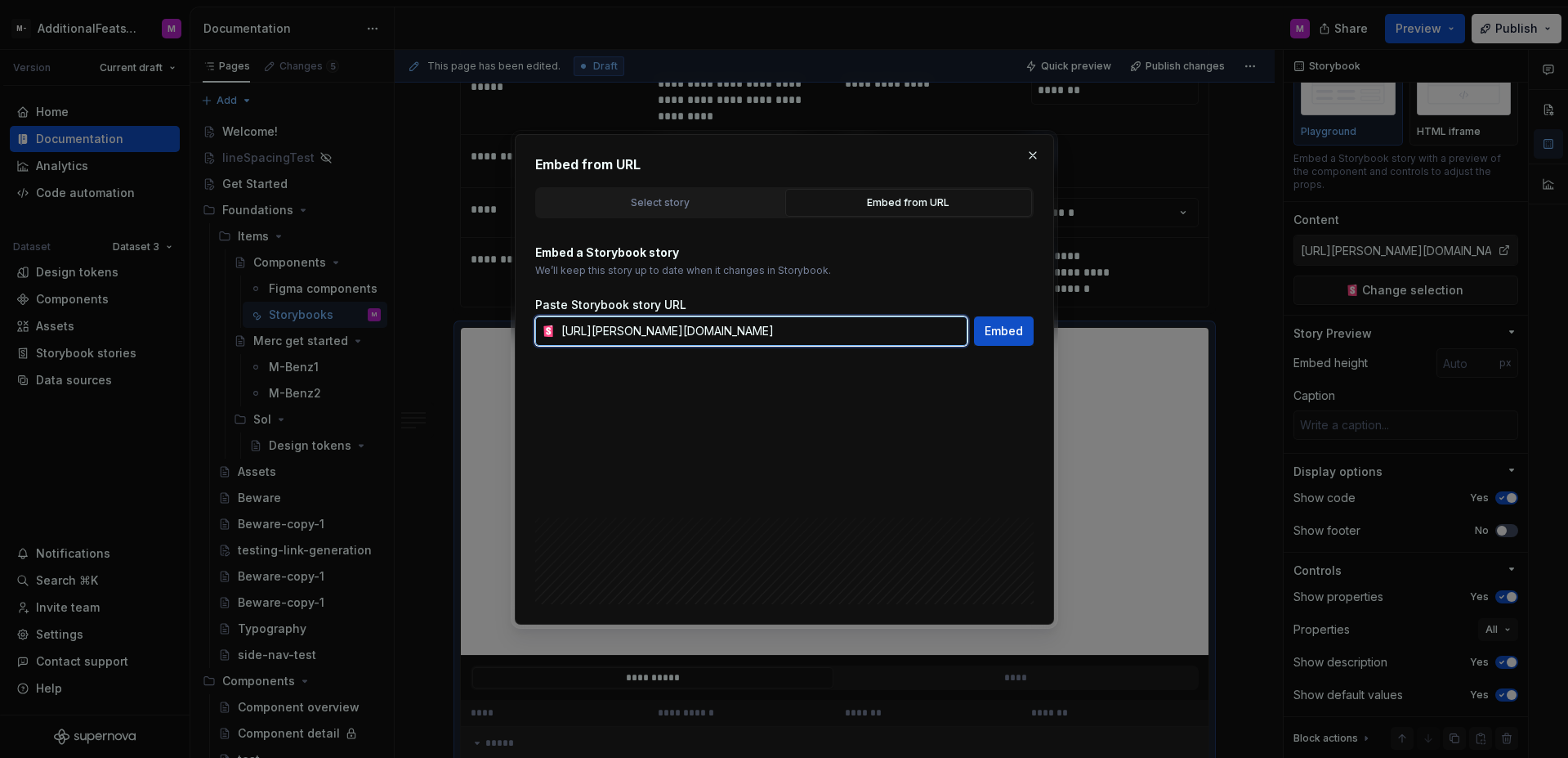
click at [811, 333] on input "[URL][PERSON_NAME][DOMAIN_NAME]" at bounding box center [761, 331] width 412 height 30
paste input "[URL][PERSON_NAME][DOMAIN_NAME]"
type input "[URL][PERSON_NAME][DOMAIN_NAME]"
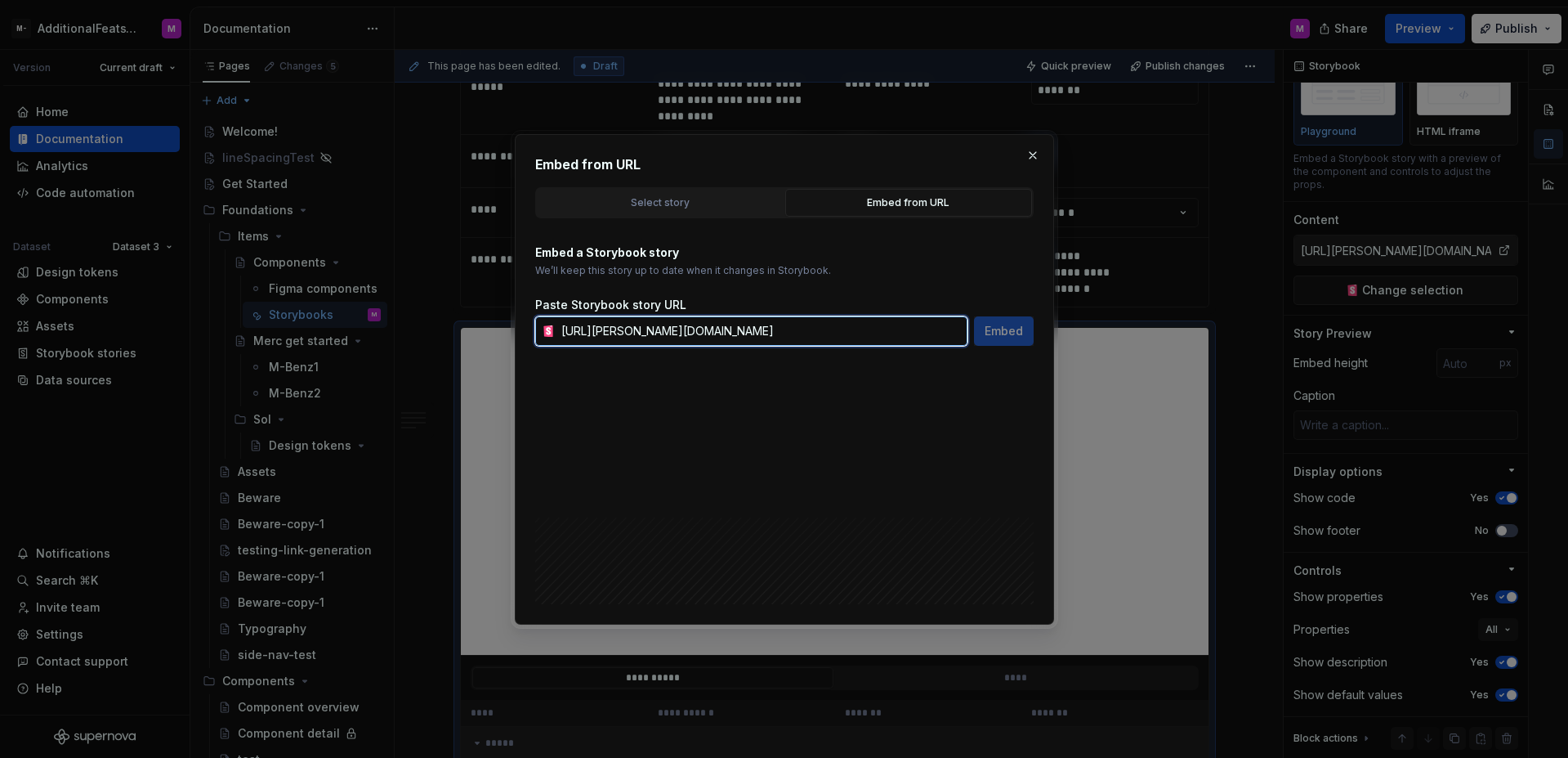
scroll to position [0, 321]
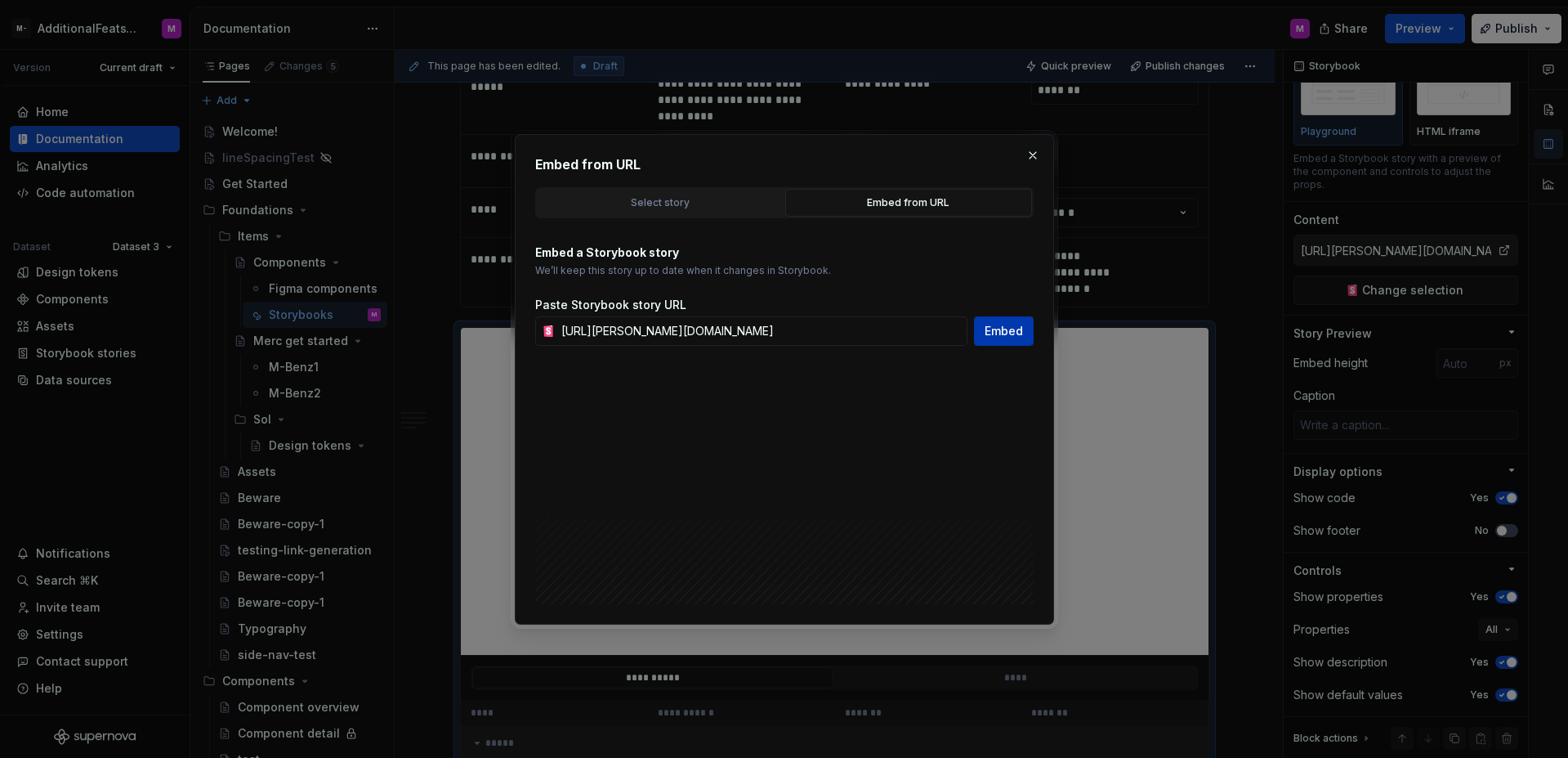
click at [1024, 329] on button "Embed" at bounding box center [1004, 331] width 60 height 30
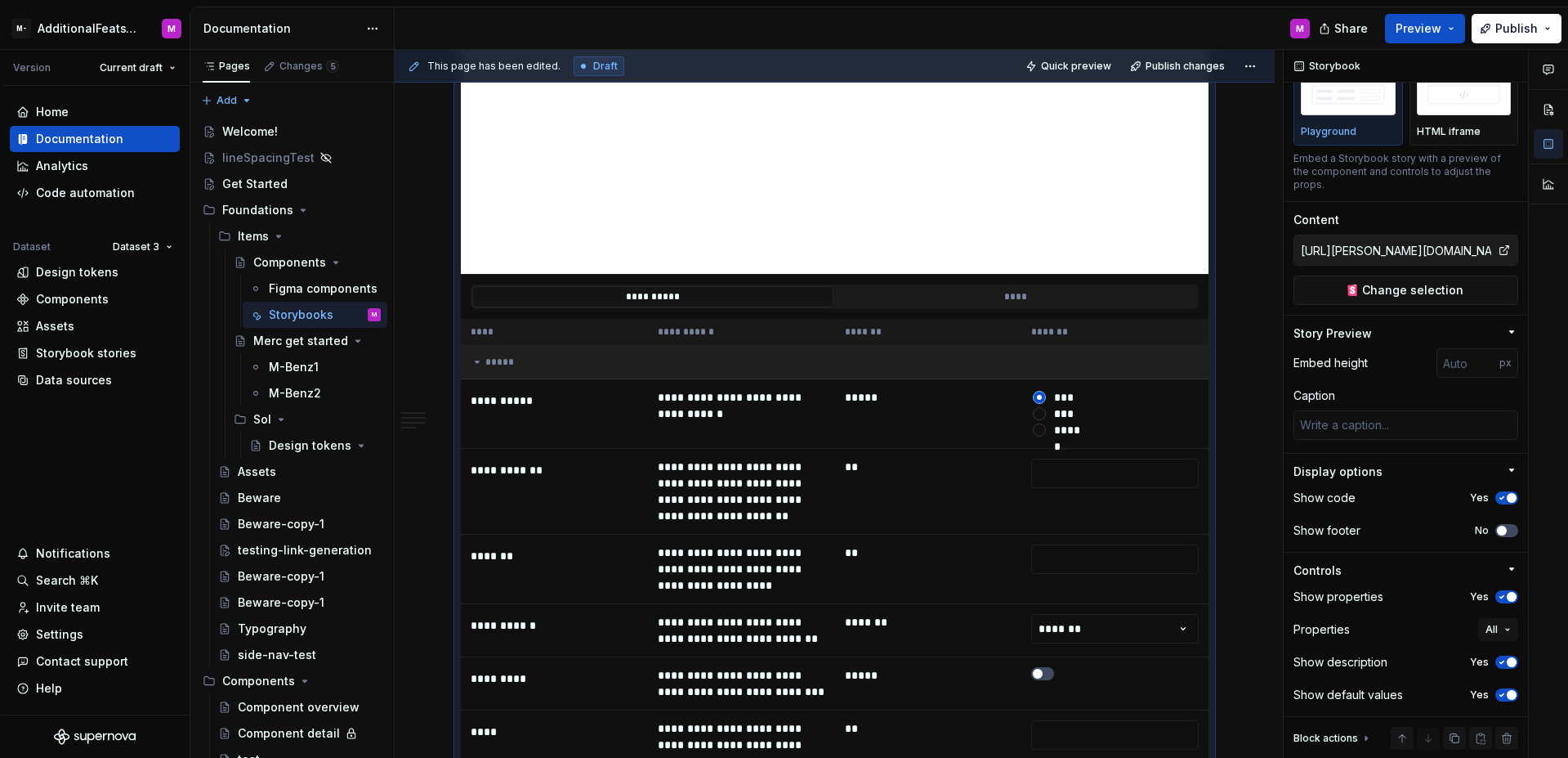
scroll to position [5621, 0]
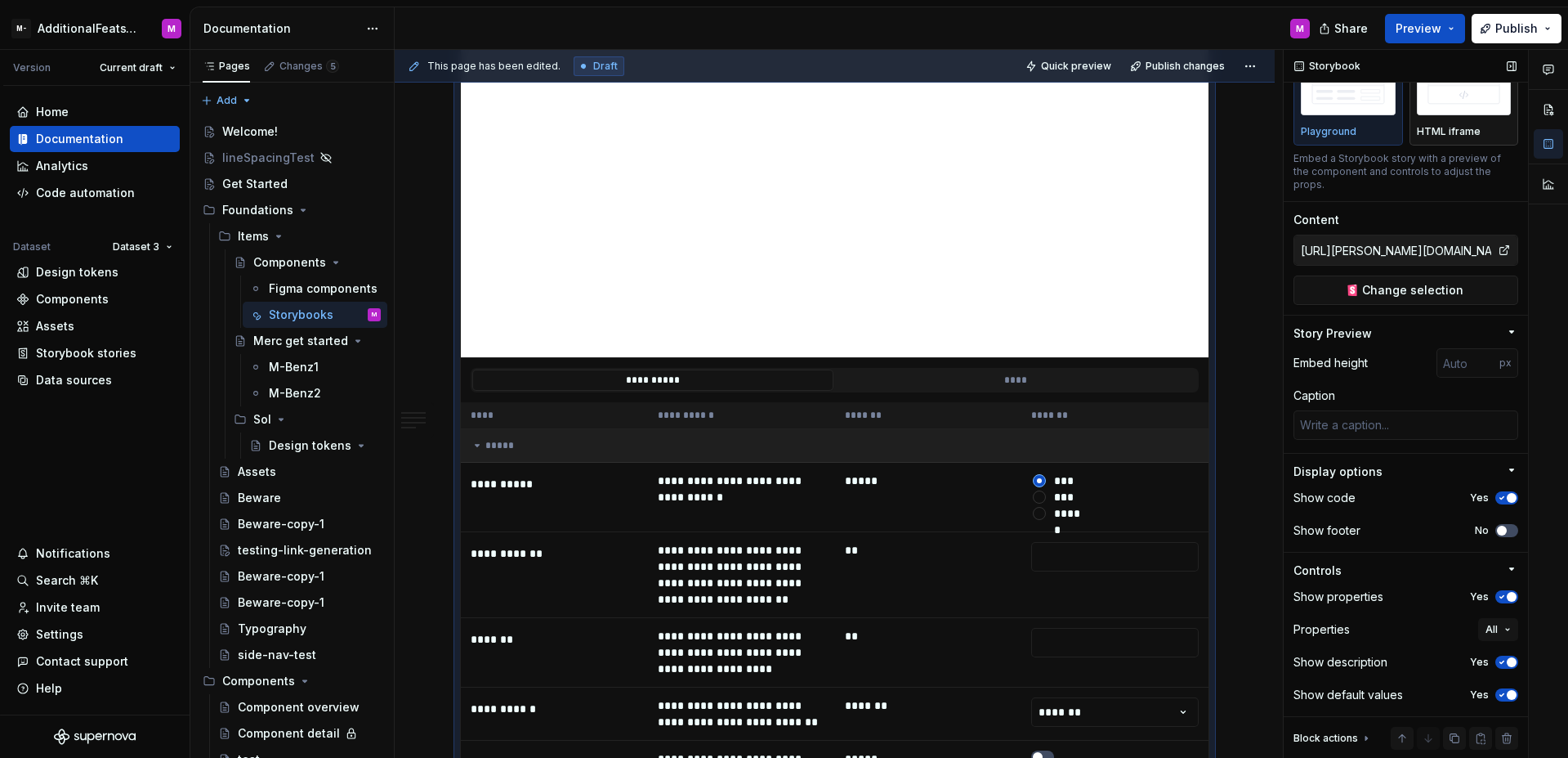
click at [1436, 108] on img "button" at bounding box center [1464, 84] width 94 height 60
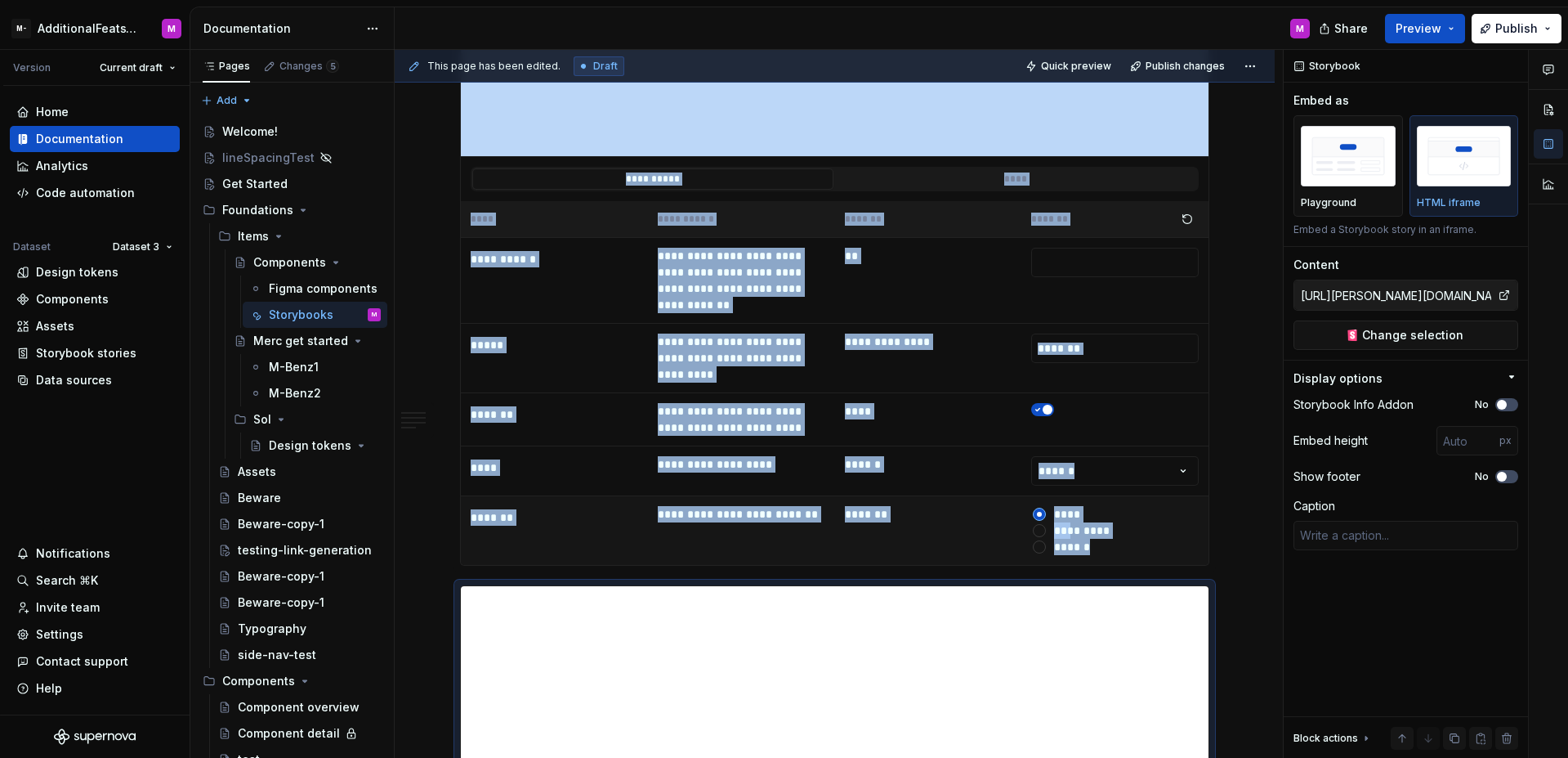
scroll to position [5318, 0]
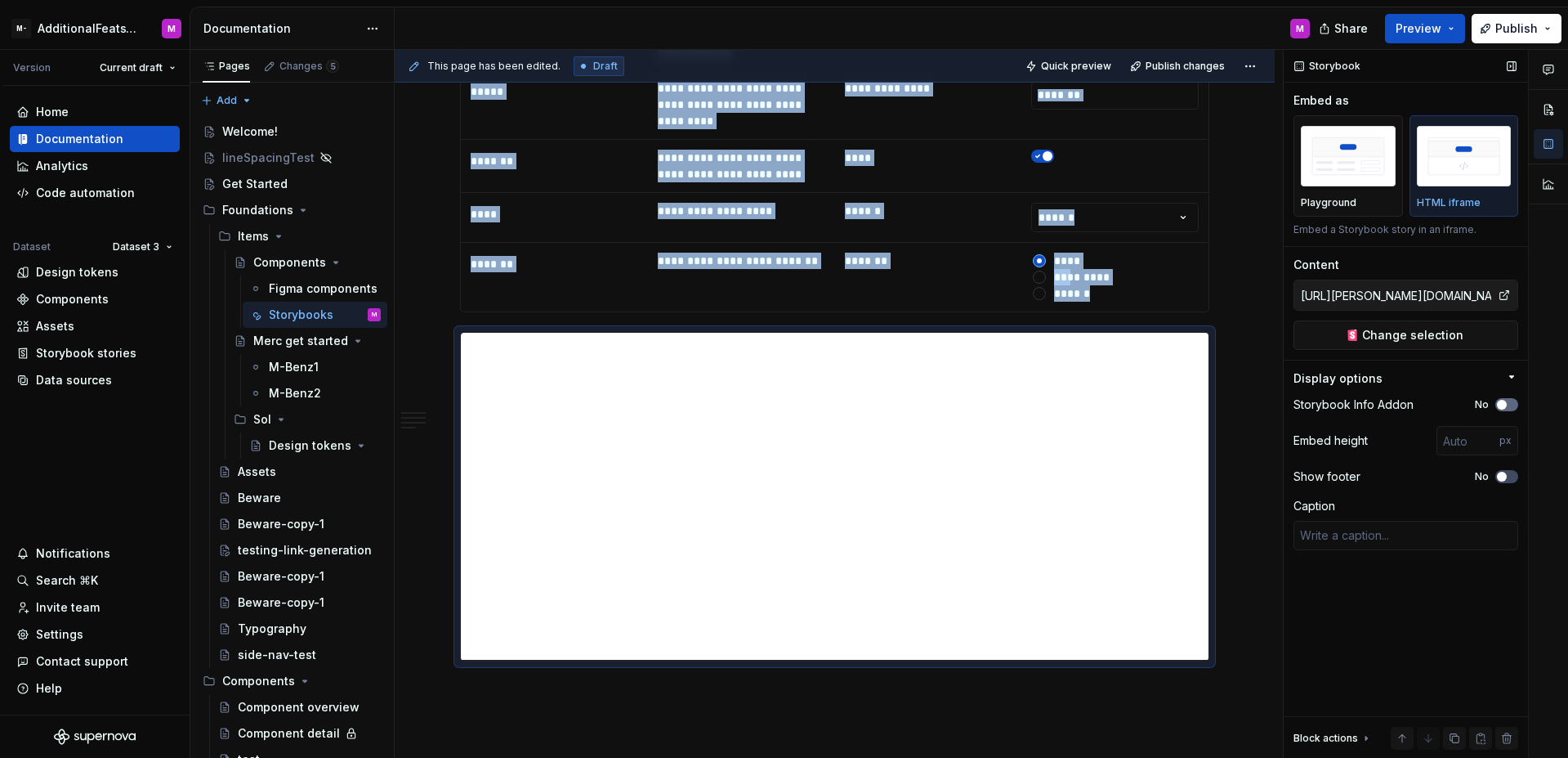
click at [1502, 401] on span "button" at bounding box center [1502, 404] width 10 height 10
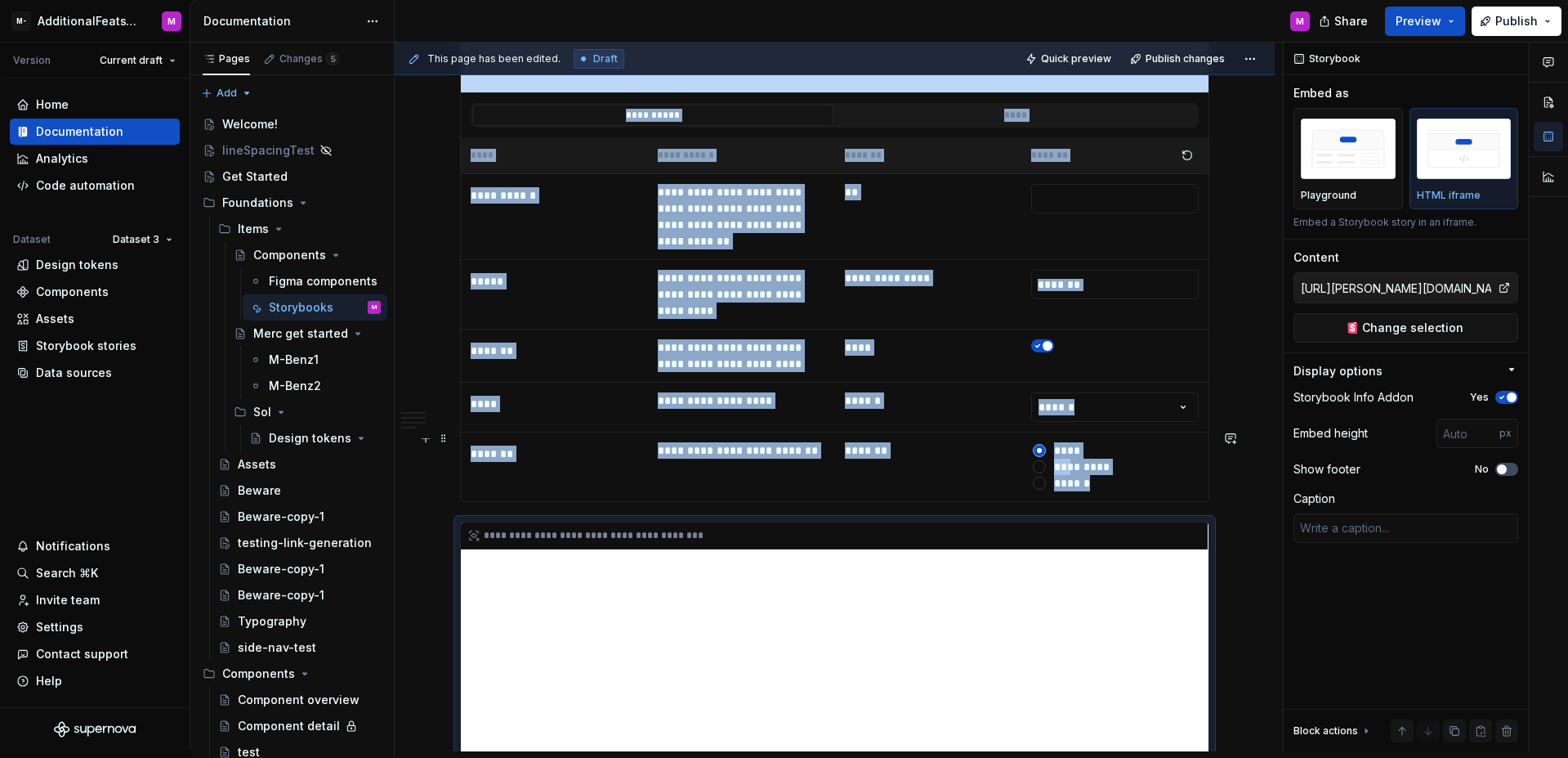
scroll to position [5165, 0]
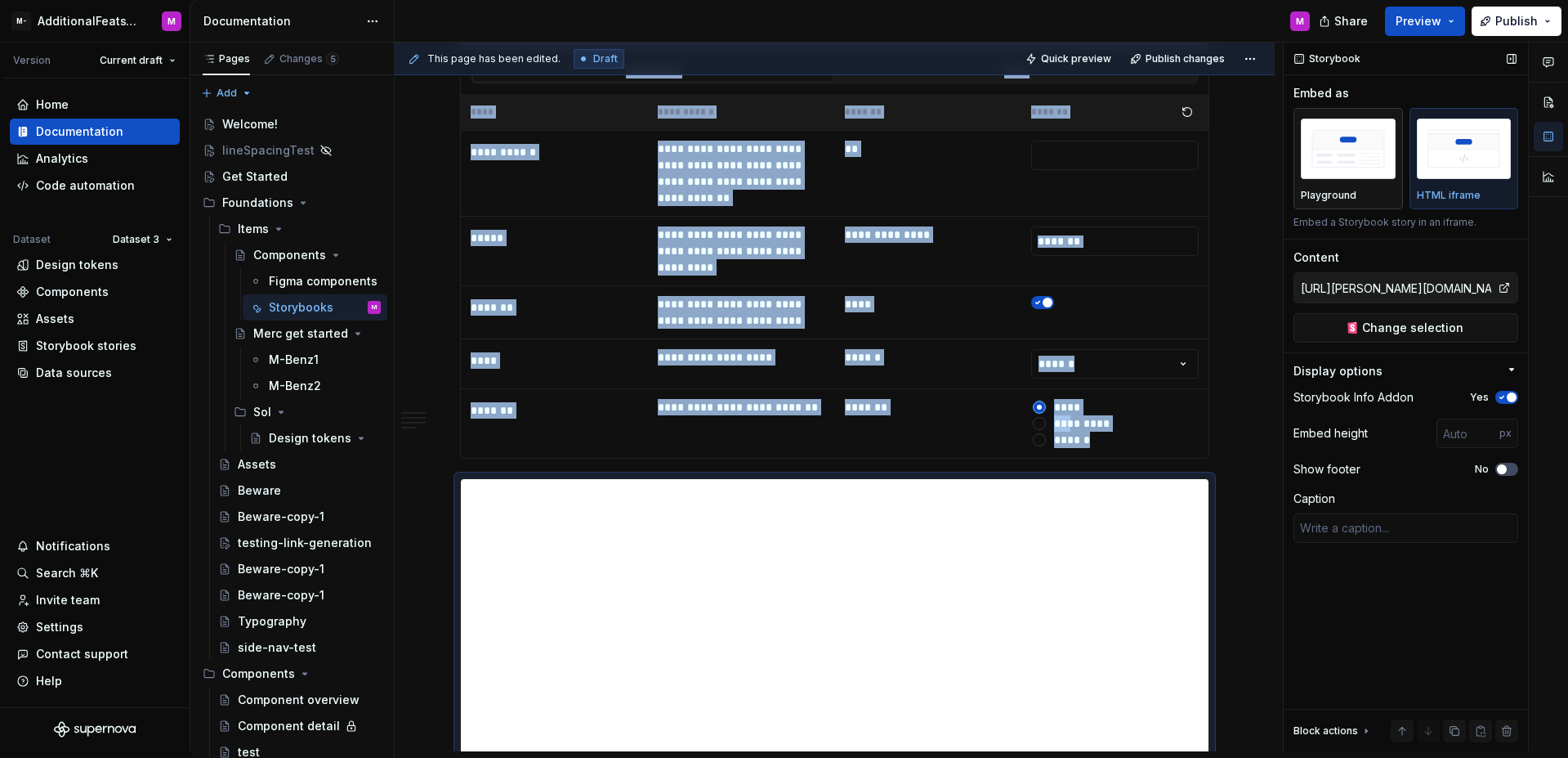
click at [1365, 195] on div "Playground" at bounding box center [1348, 195] width 94 height 13
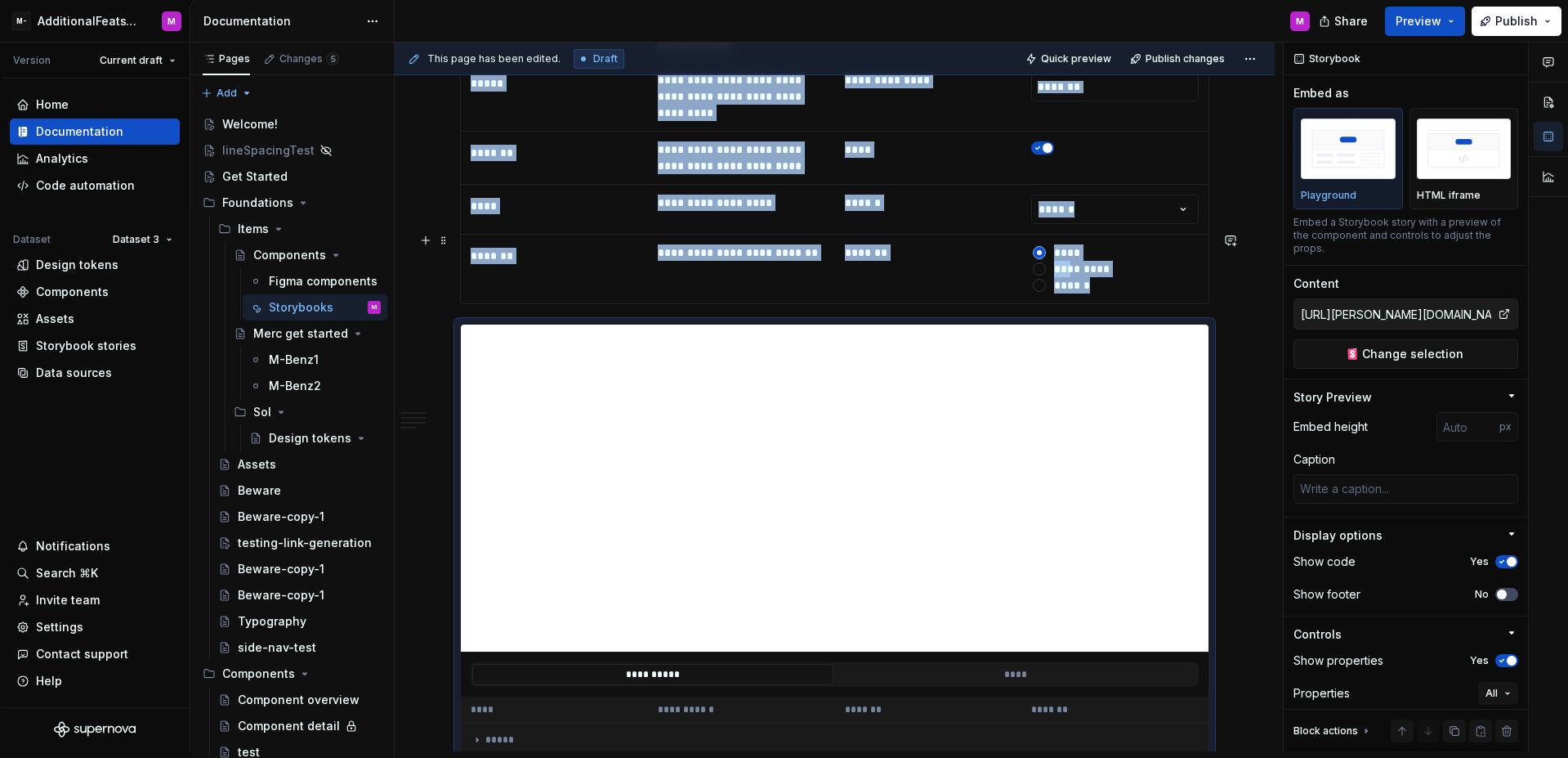
scroll to position [5330, 0]
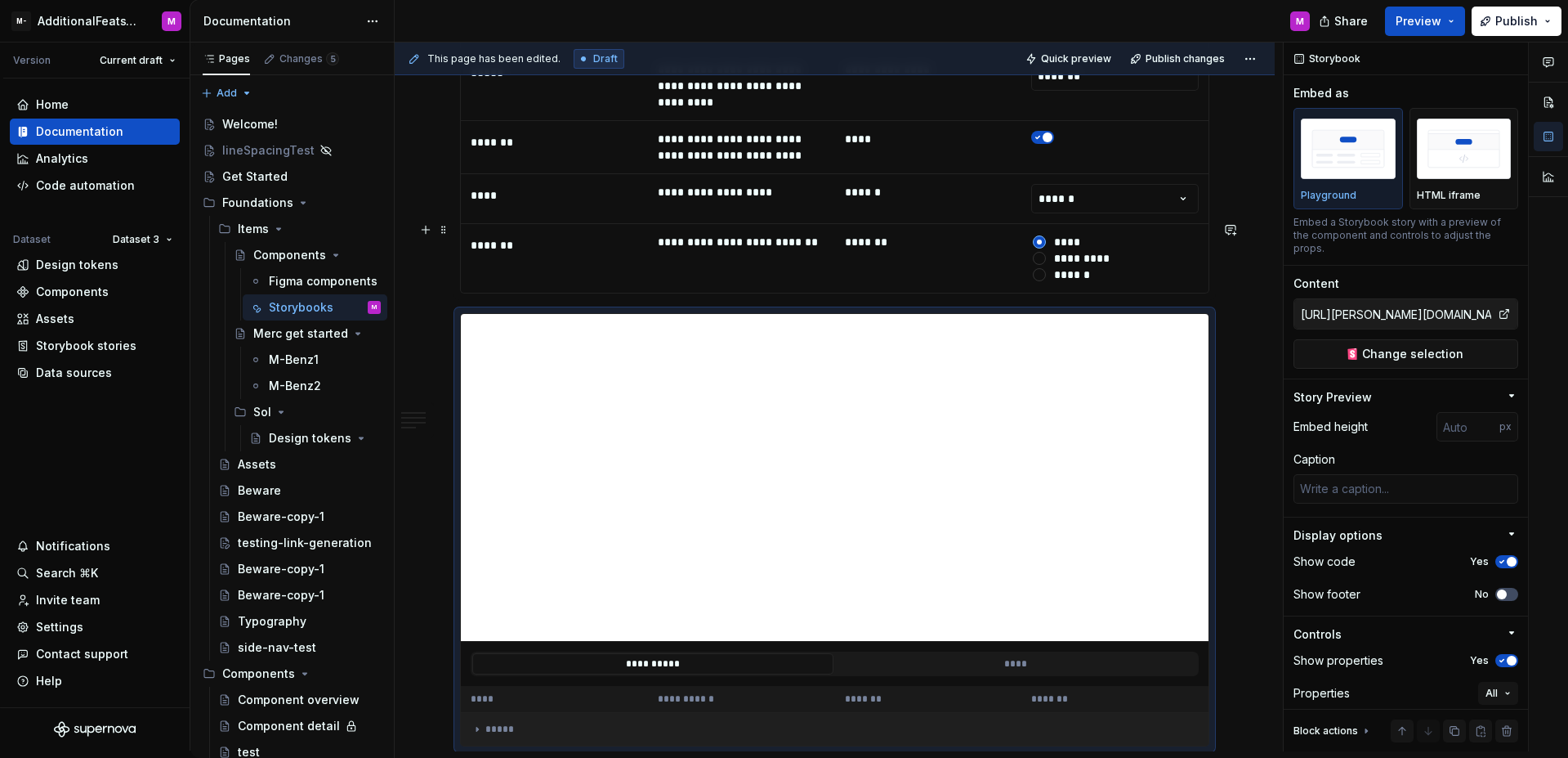
click at [524, 722] on div "*****" at bounding box center [835, 728] width 727 height 13
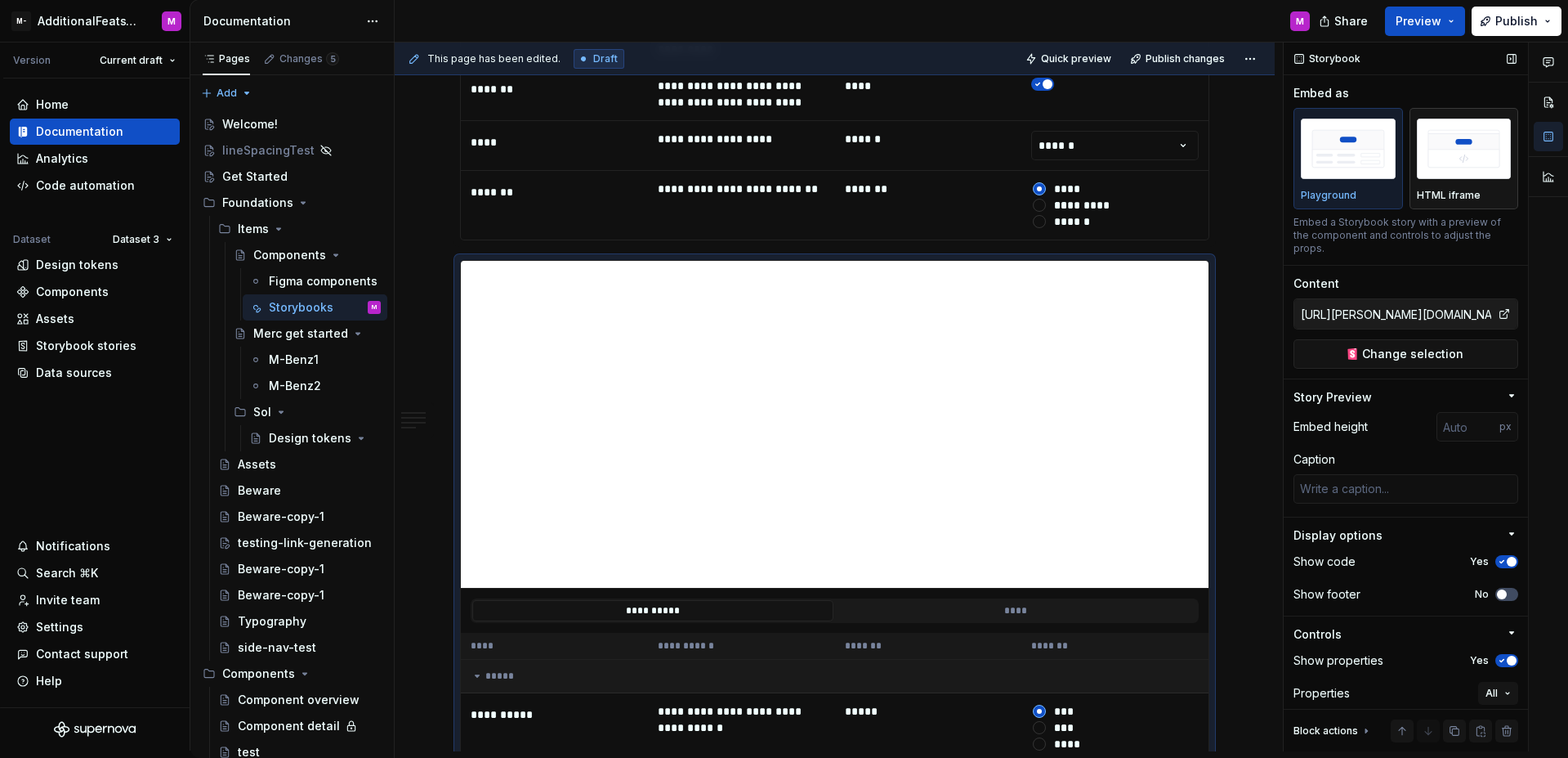
click at [1458, 184] on div "HTML iframe" at bounding box center [1464, 158] width 94 height 86
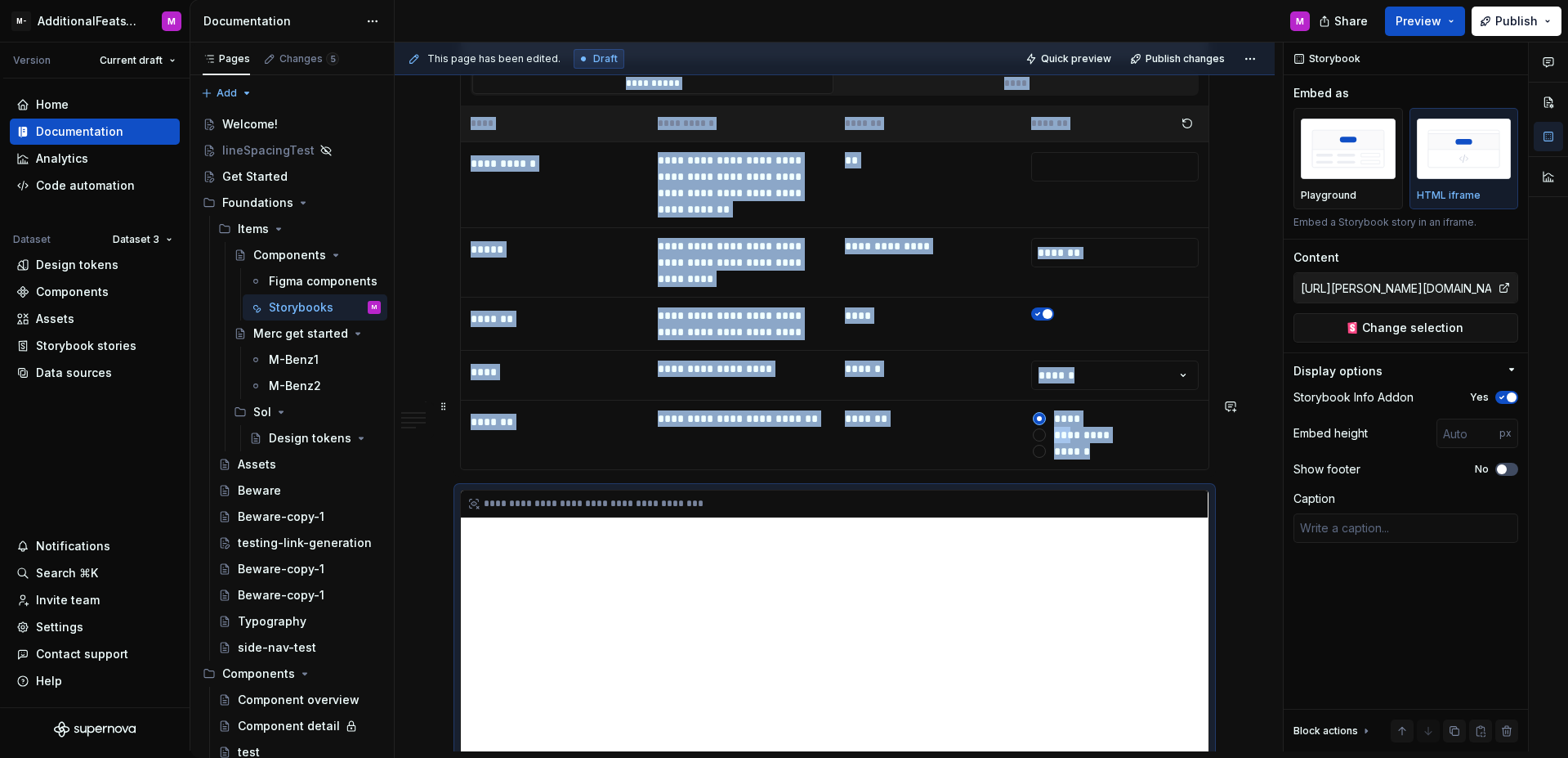
scroll to position [5174, 0]
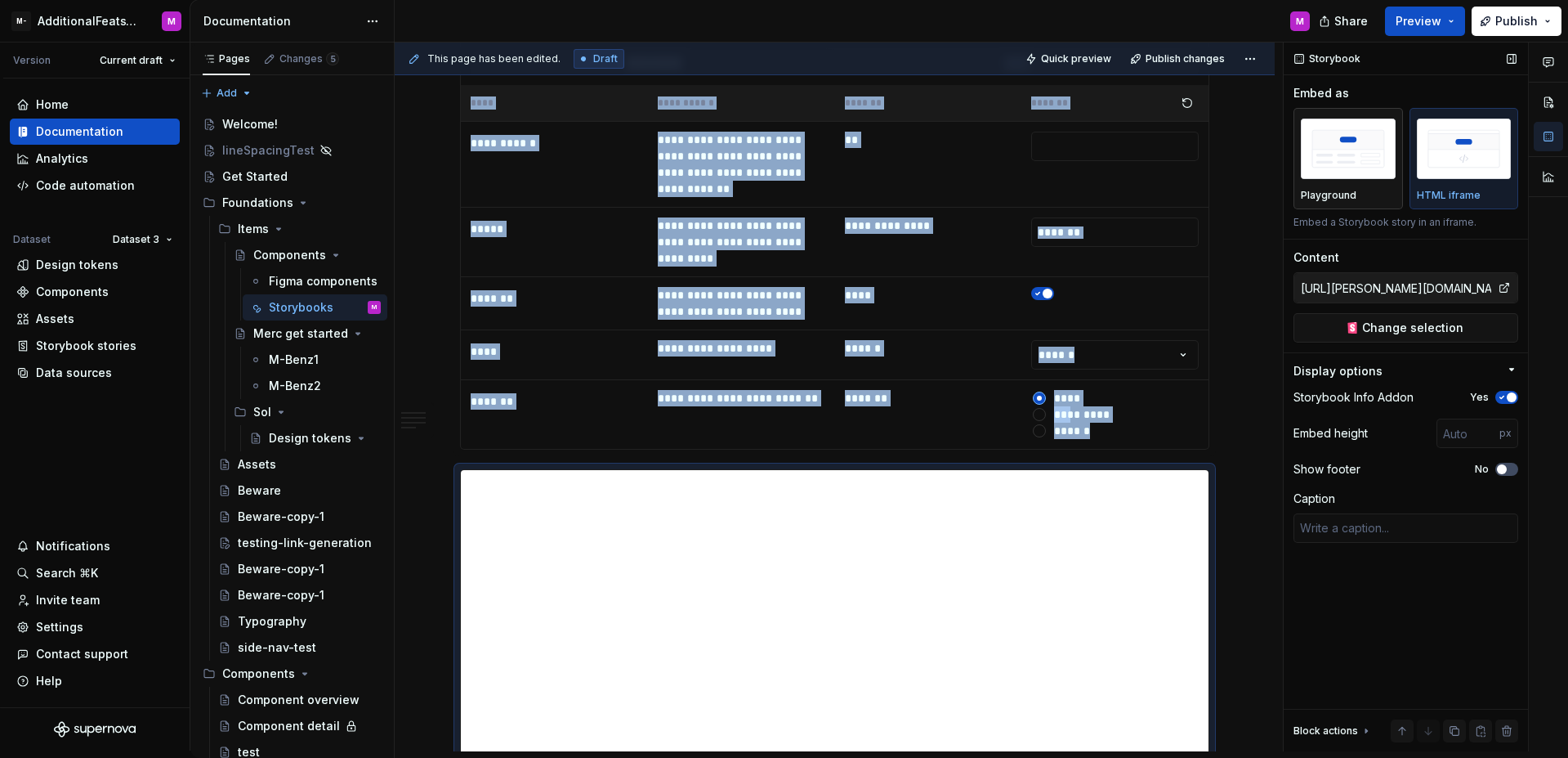
click at [1353, 190] on p "Playground" at bounding box center [1330, 195] width 56 height 13
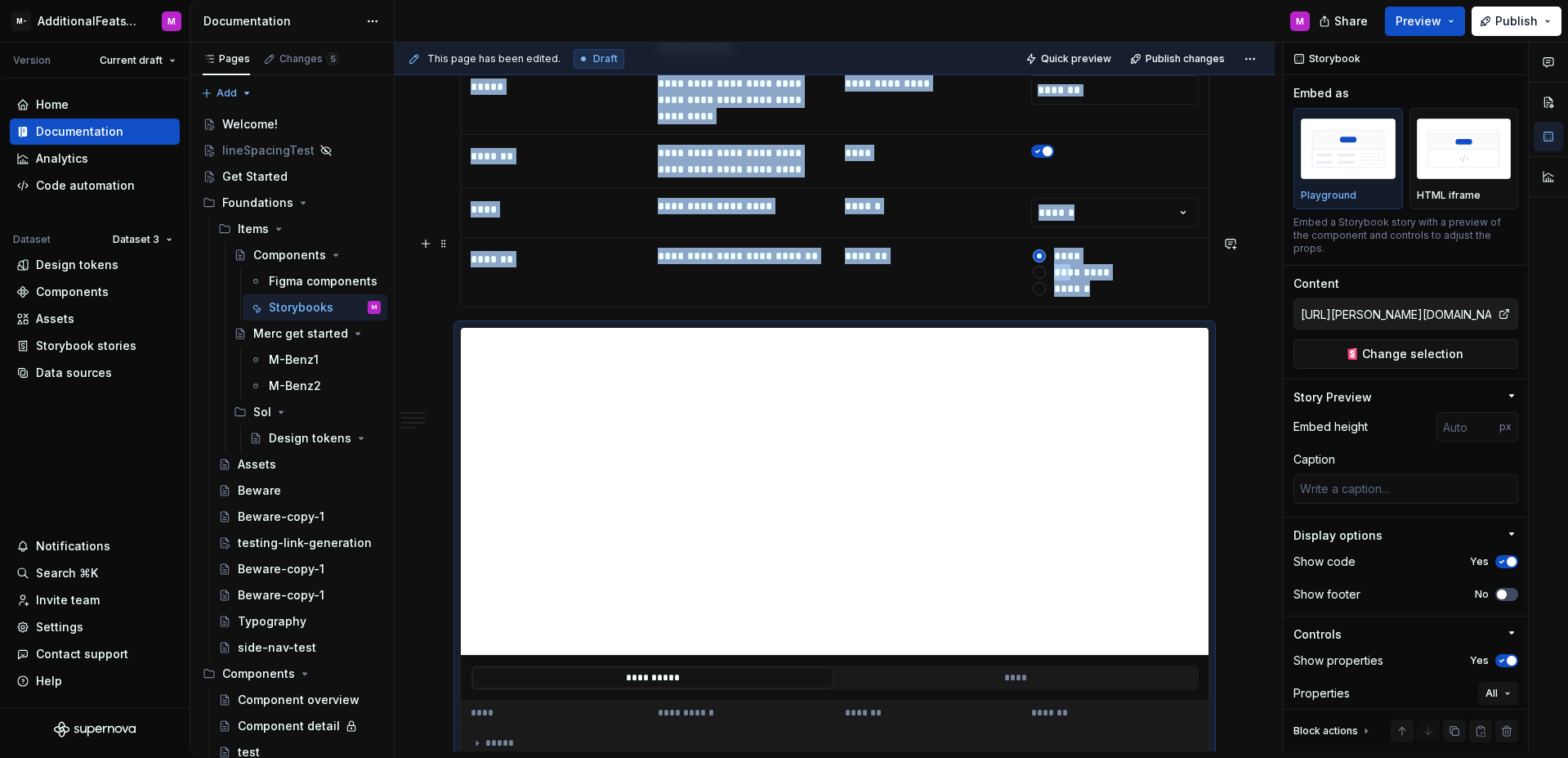
scroll to position [5366, 0]
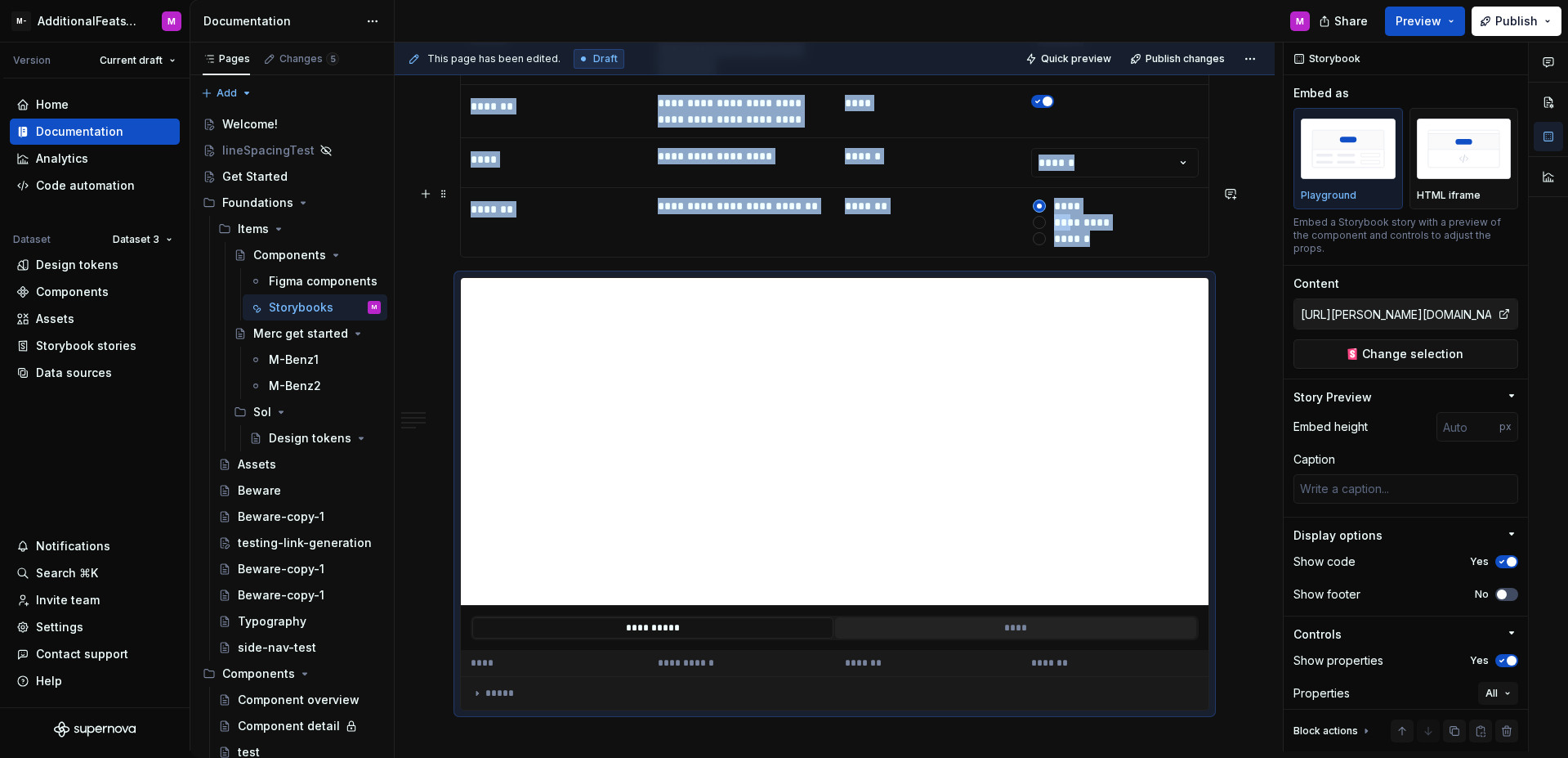
click at [1057, 617] on button "****" at bounding box center [1017, 627] width 362 height 21
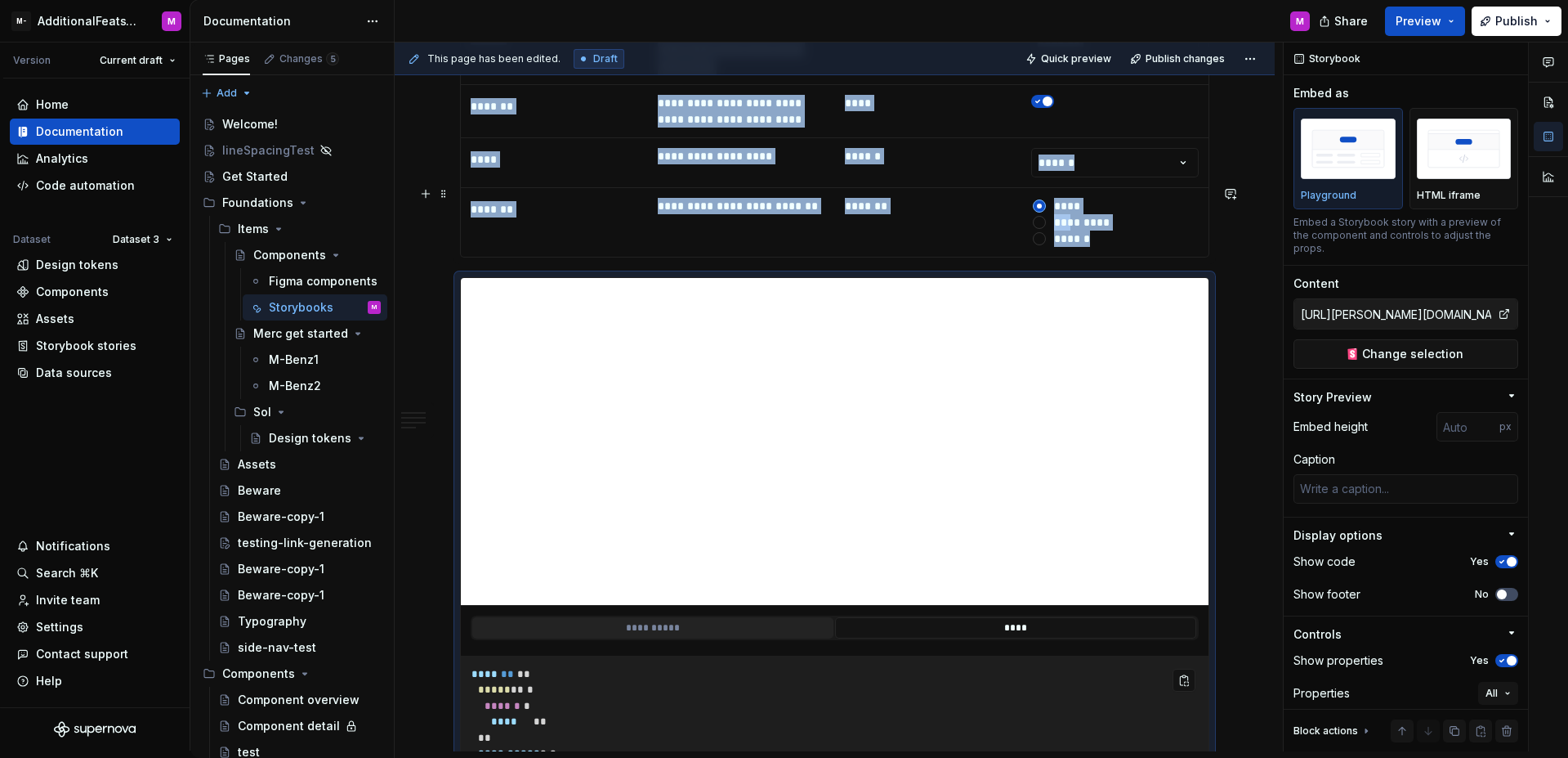
click at [734, 617] on button "**********" at bounding box center [653, 627] width 362 height 21
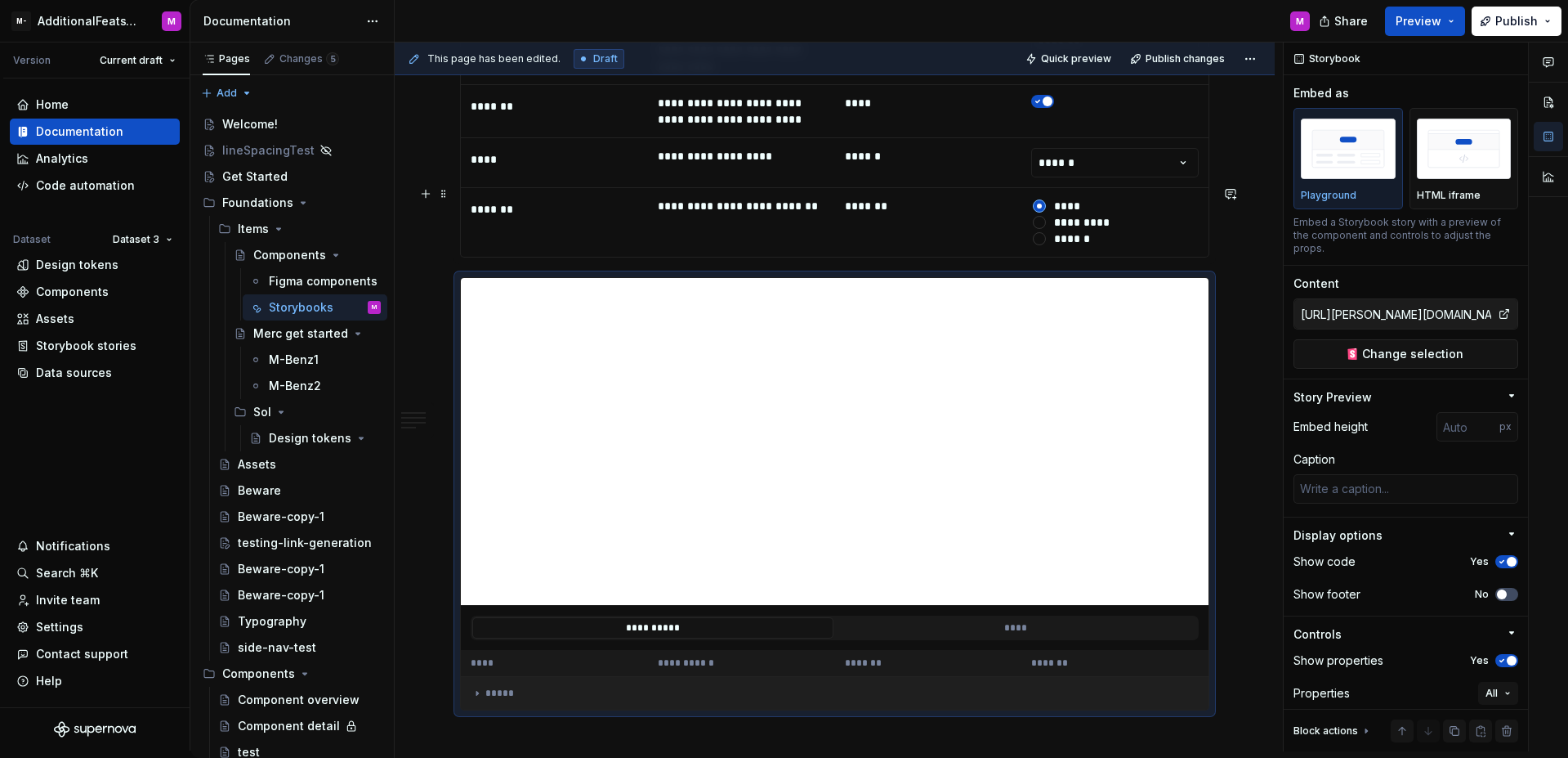
click at [541, 686] on div "*****" at bounding box center [835, 692] width 727 height 13
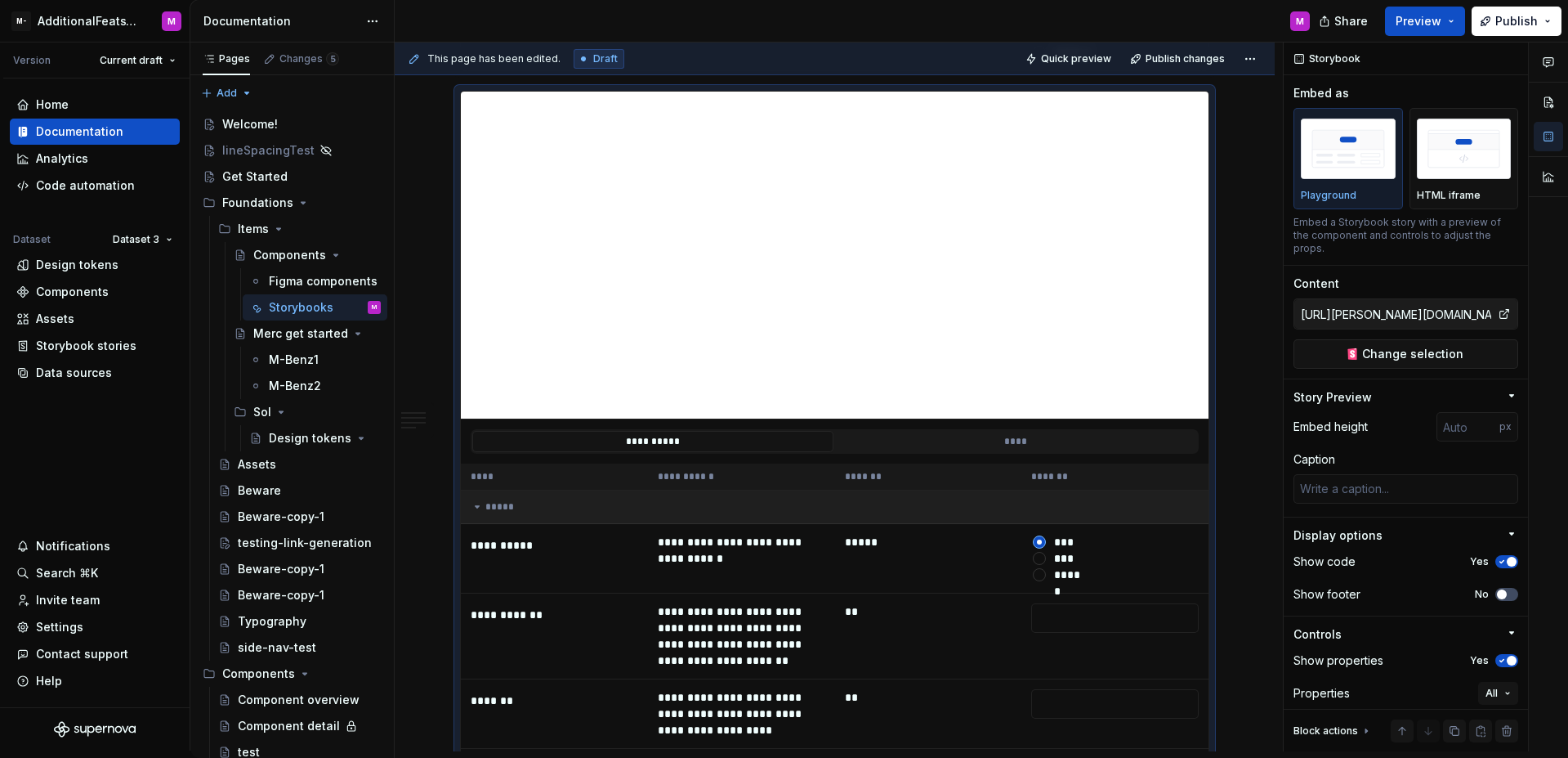
scroll to position [5562, 0]
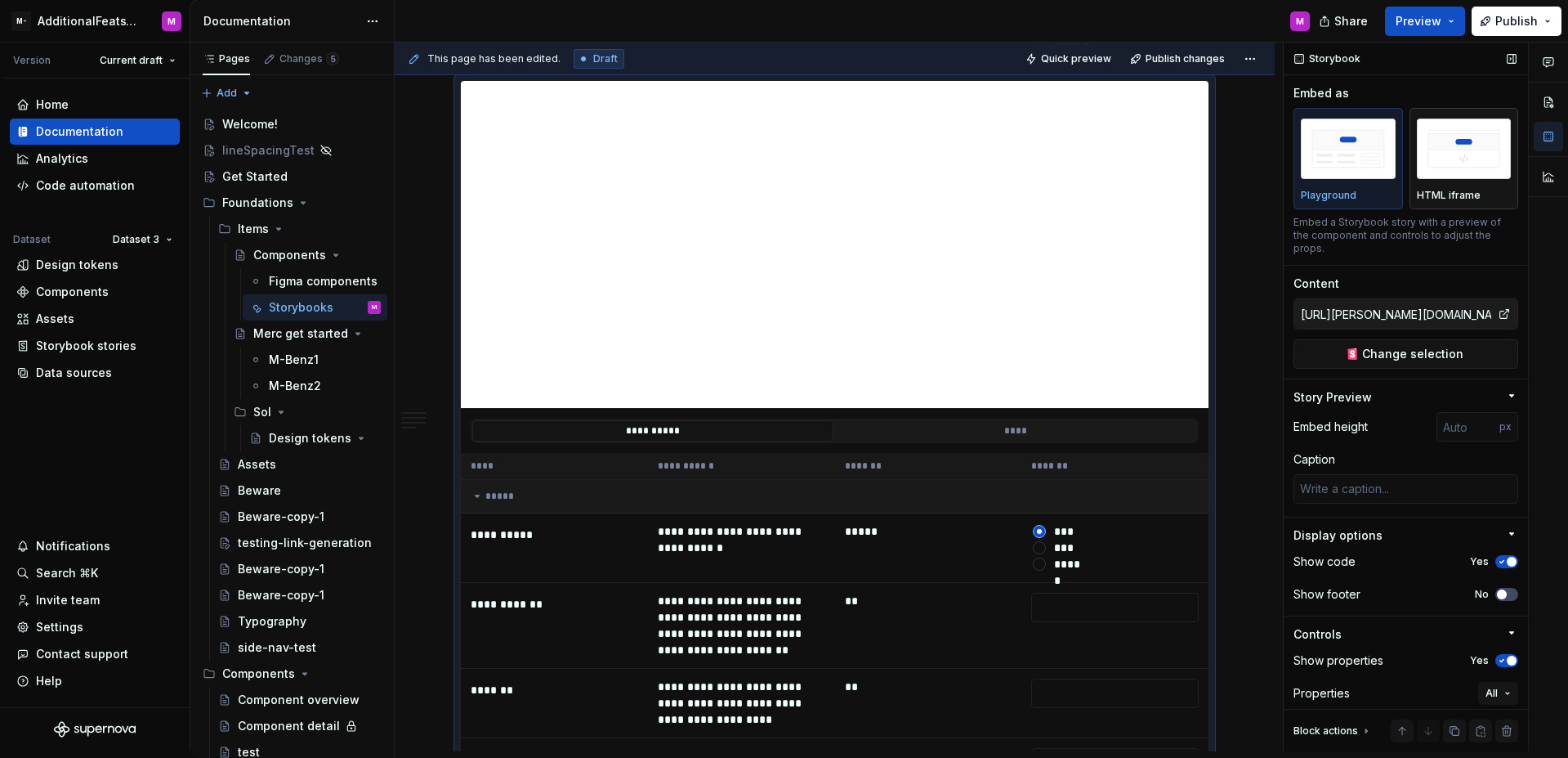
click at [1461, 196] on p "HTML iframe" at bounding box center [1449, 195] width 64 height 13
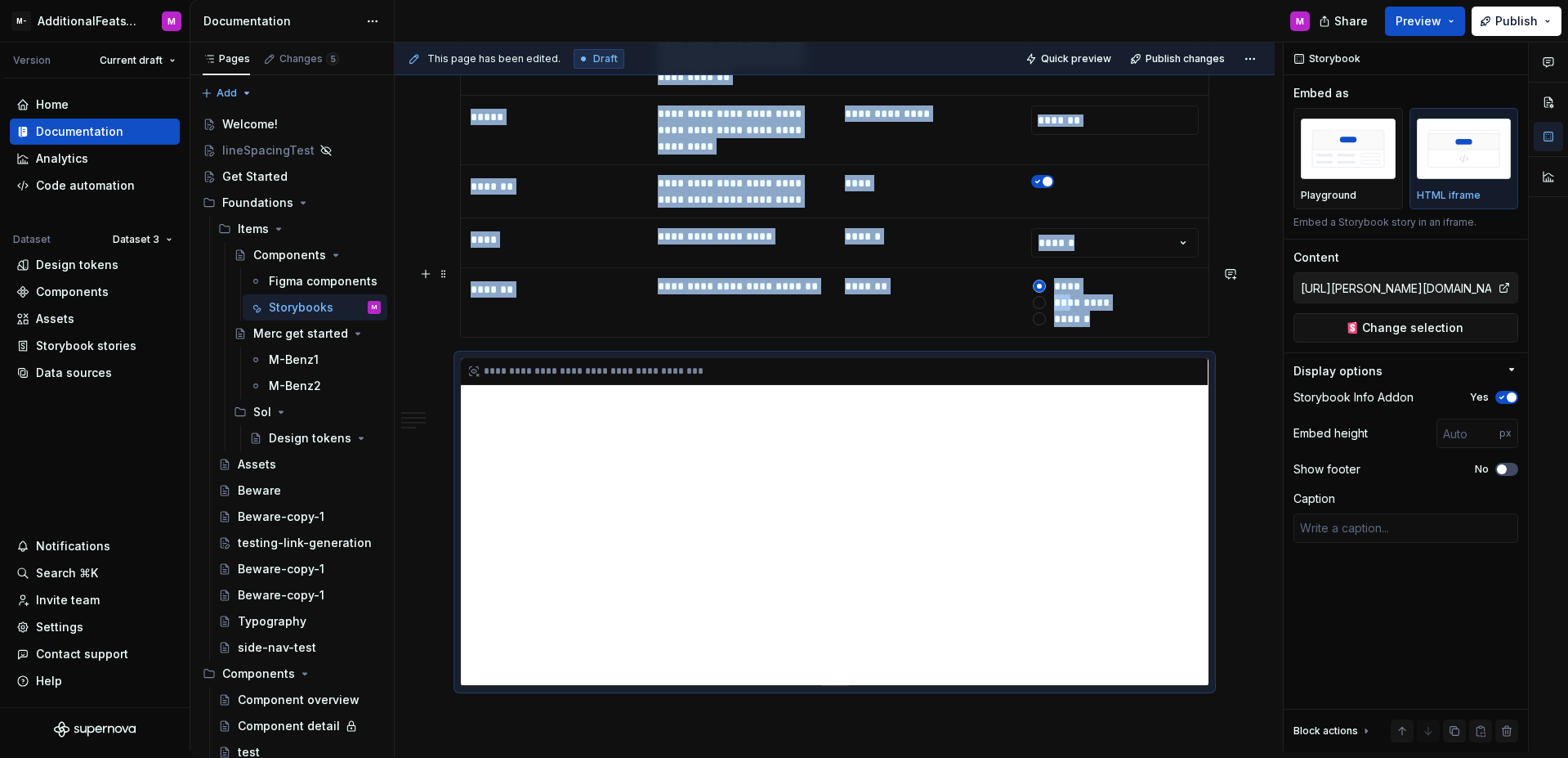
scroll to position [5369, 0]
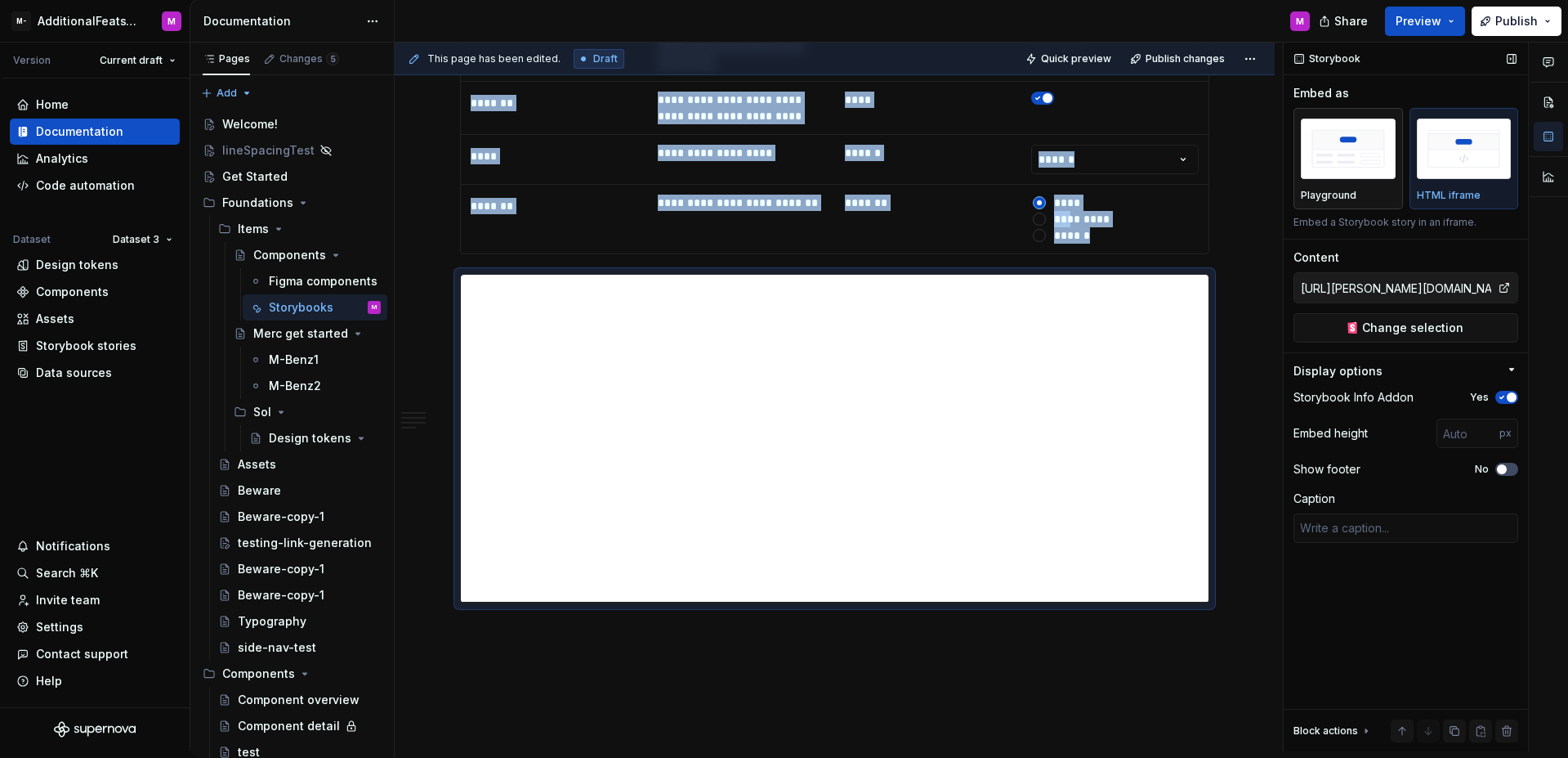
click at [1328, 186] on div "Playground" at bounding box center [1348, 158] width 94 height 86
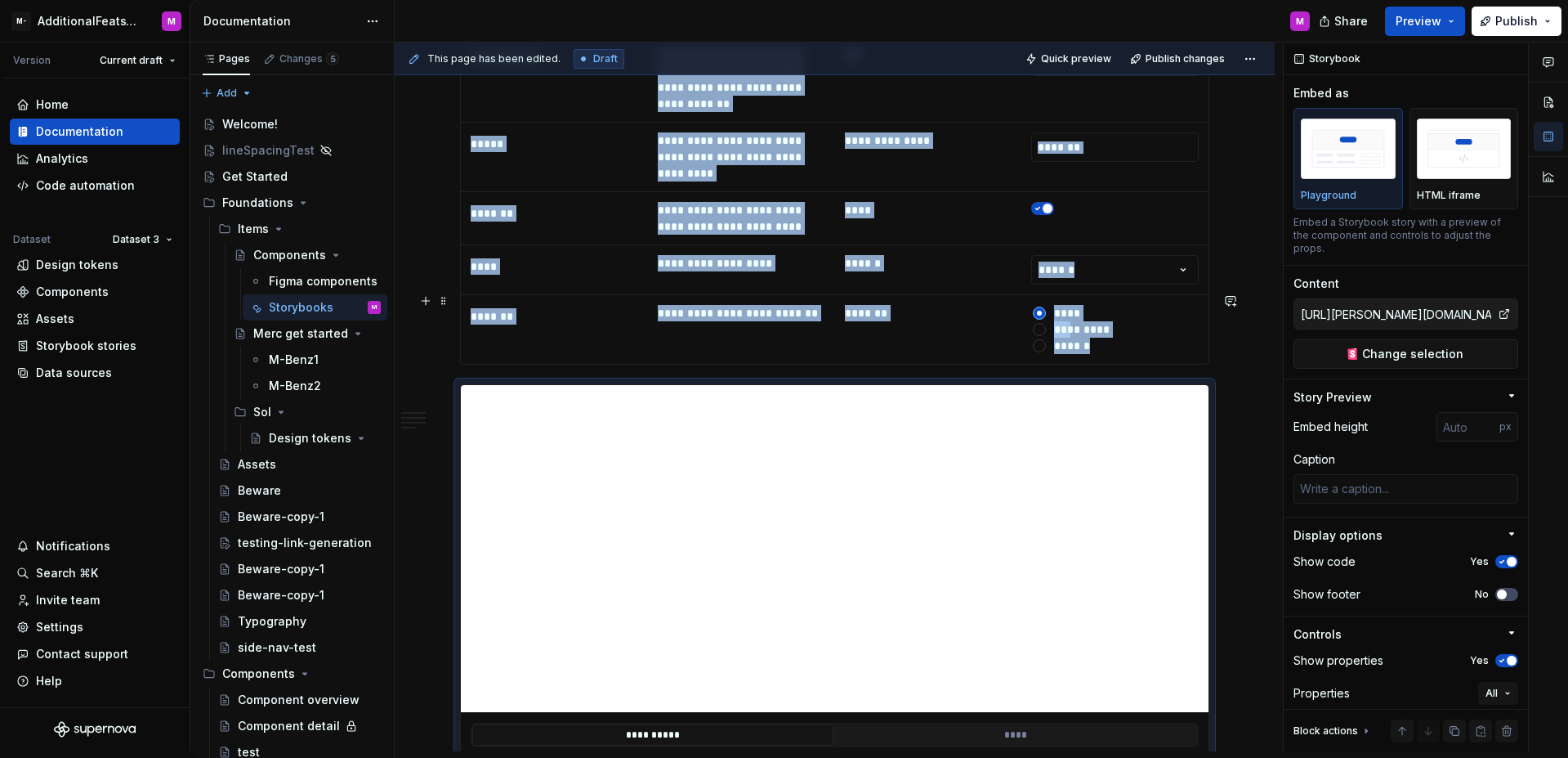
scroll to position [5480, 0]
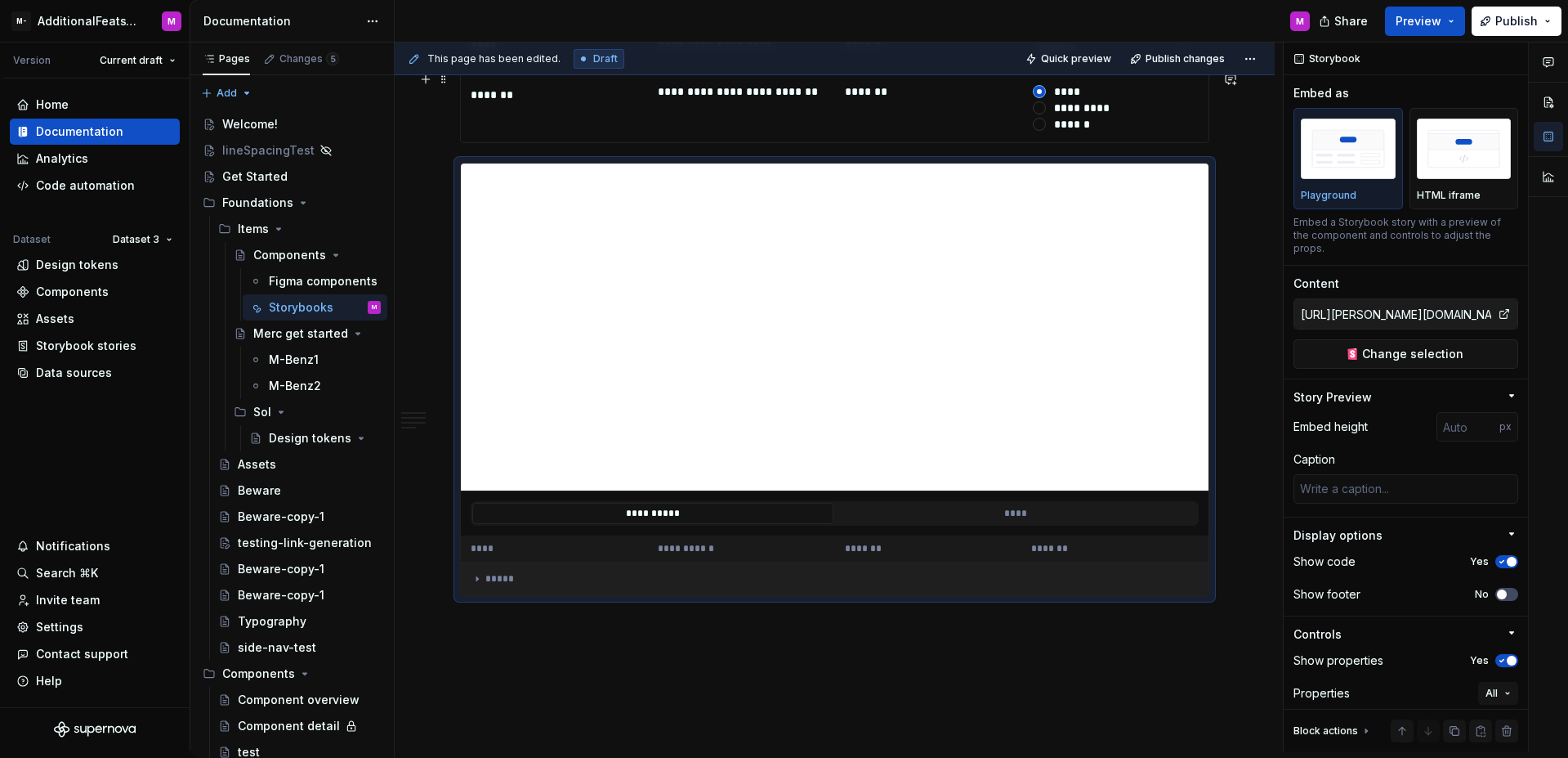
click at [557, 572] on div "*****" at bounding box center [835, 578] width 727 height 13
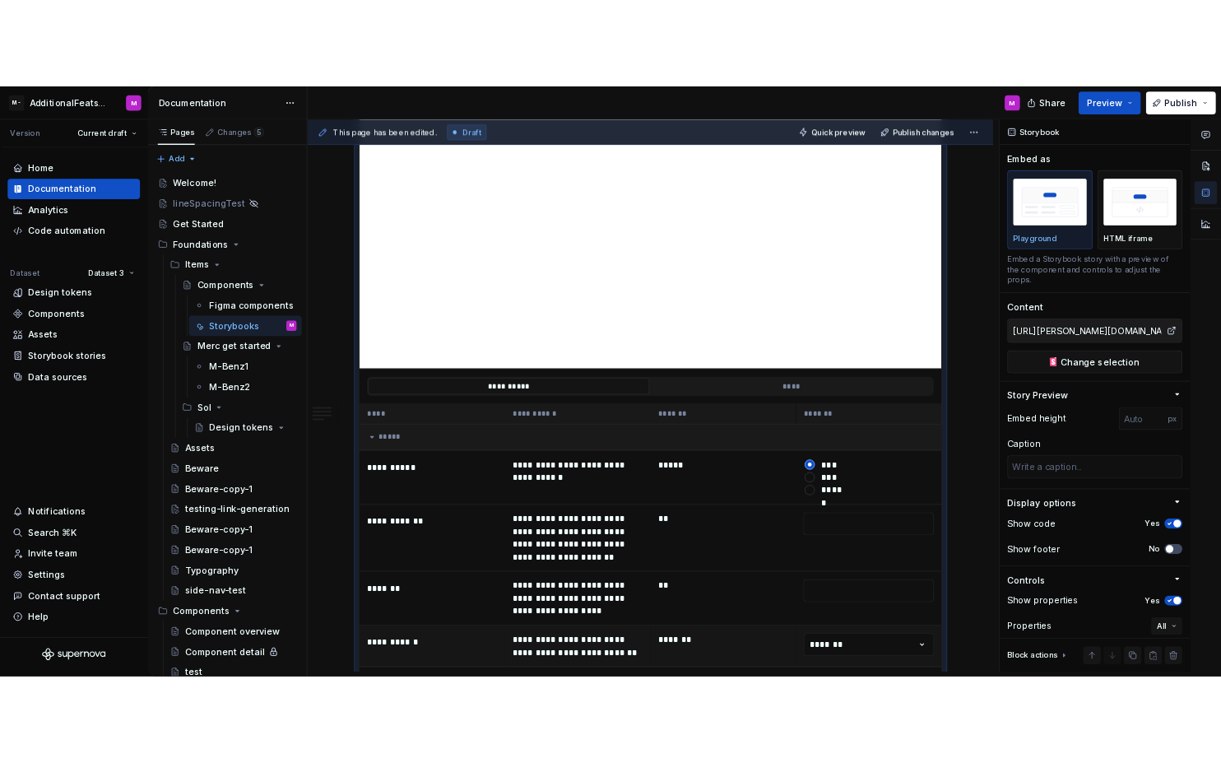
scroll to position [5635, 0]
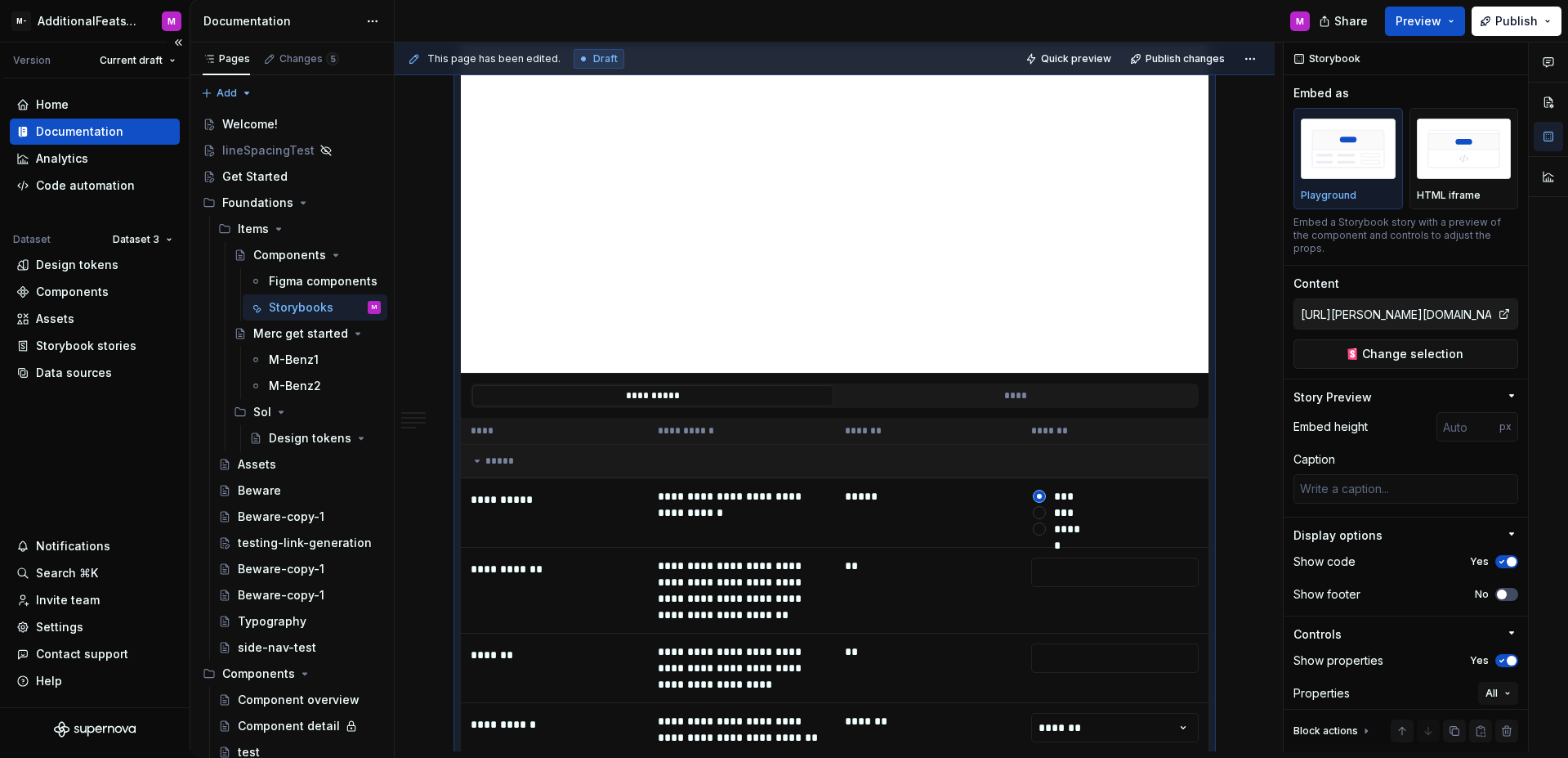
click at [136, 449] on div "Home Documentation Analytics Code automation Dataset Dataset 3 Design tokens Co…" at bounding box center [94, 392] width 190 height 629
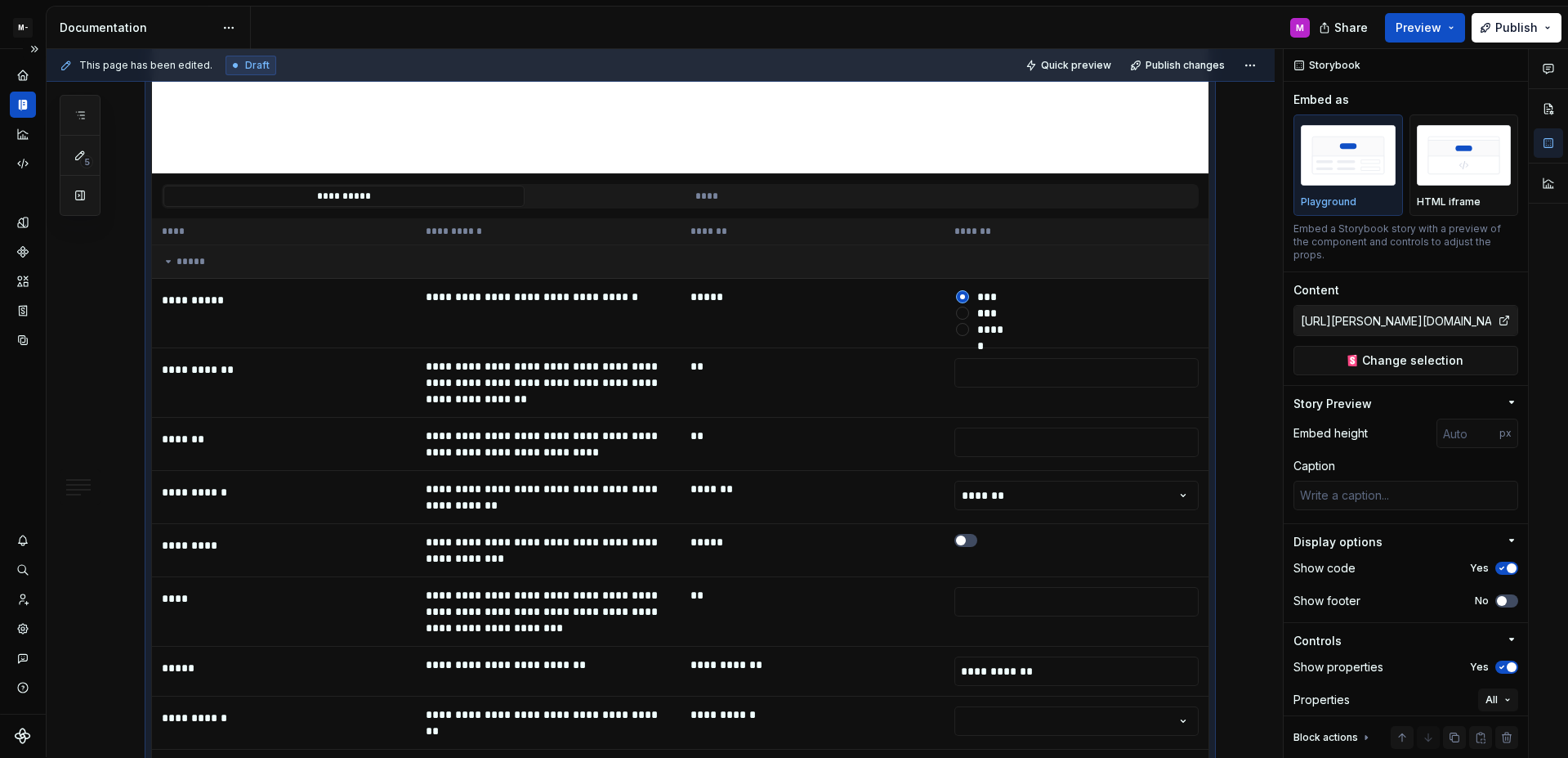
type textarea "*"
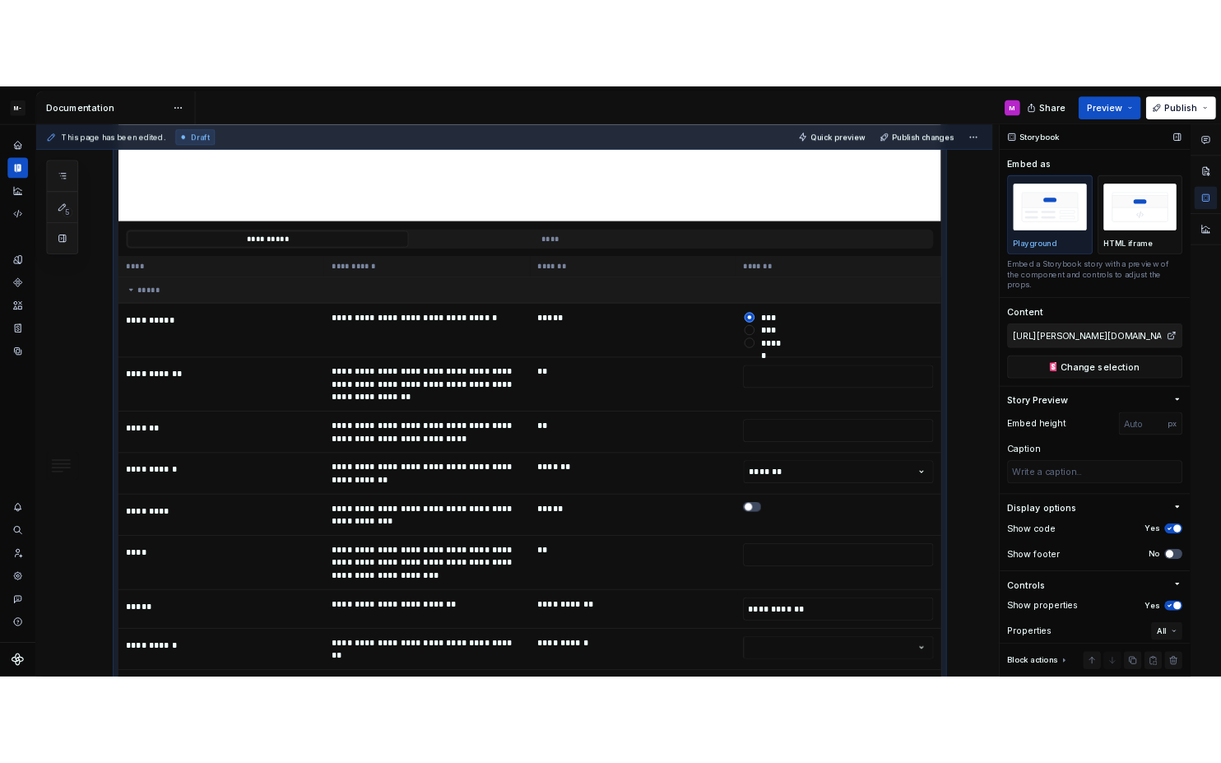
scroll to position [1, 0]
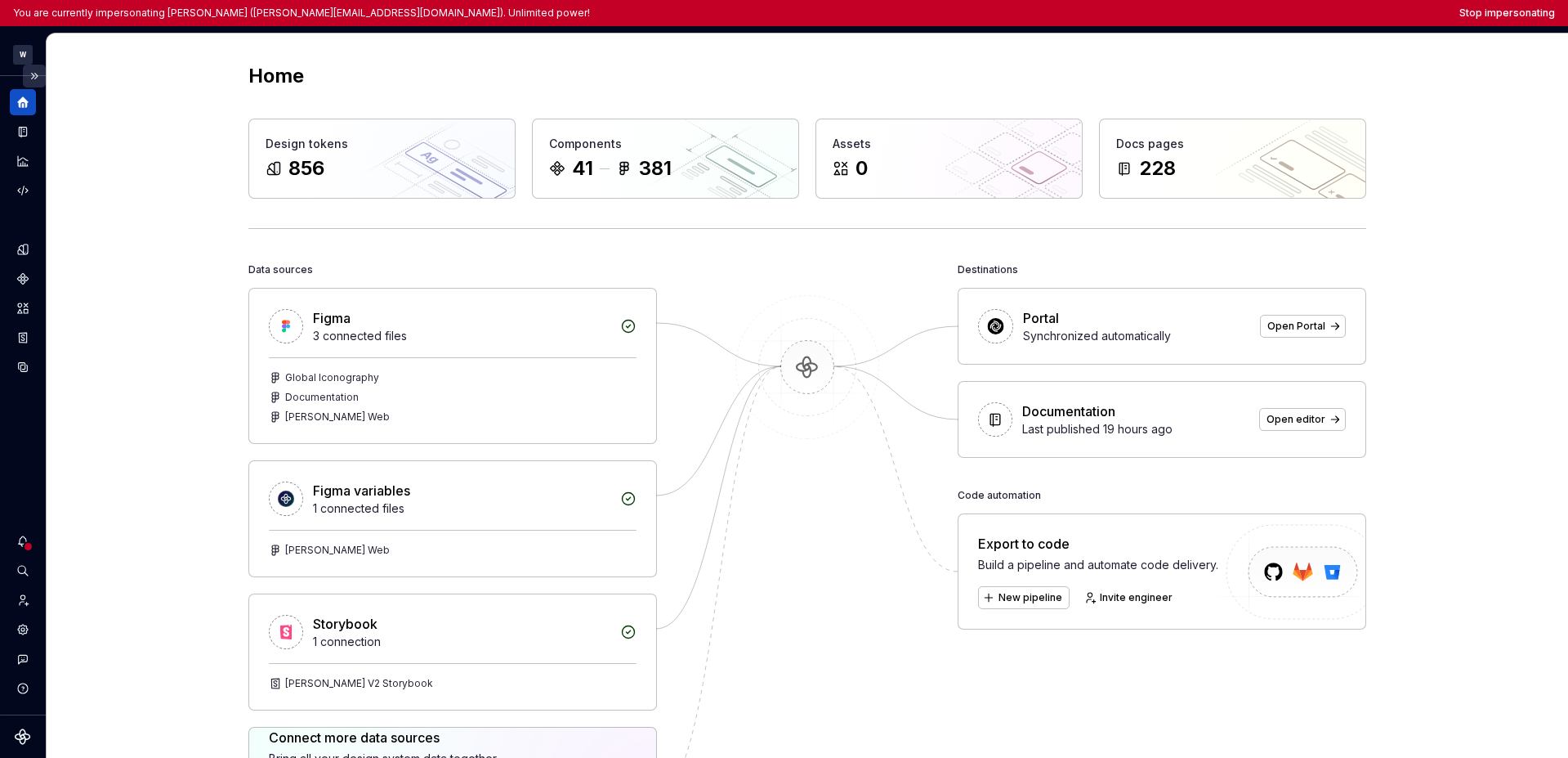
click at [36, 74] on button "Expand sidebar" at bounding box center [34, 76] width 23 height 23
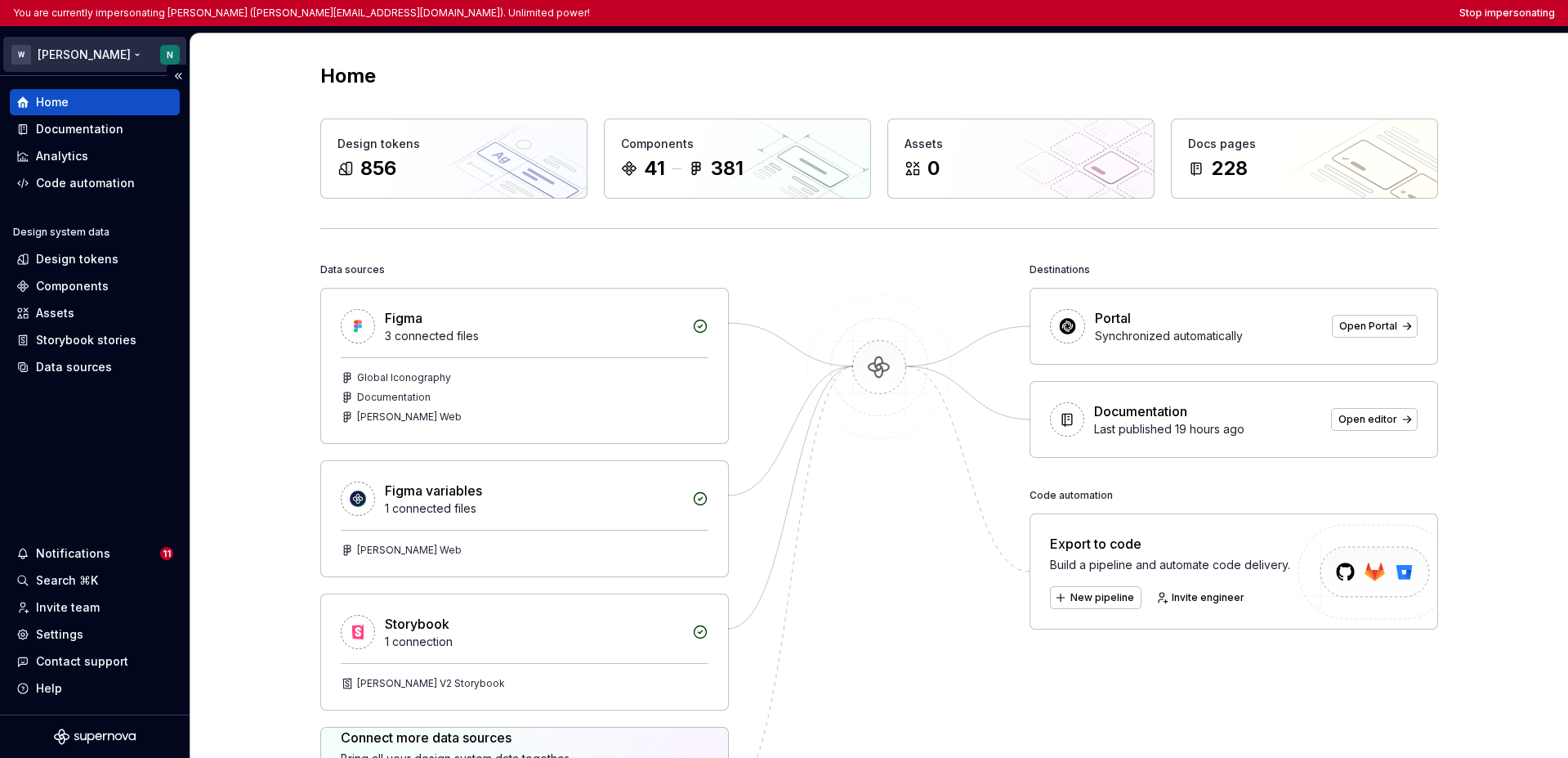
click at [53, 54] on html "You are currently impersonating [PERSON_NAME] ([PERSON_NAME][EMAIL_ADDRESS][DOM…" at bounding box center [784, 379] width 1568 height 758
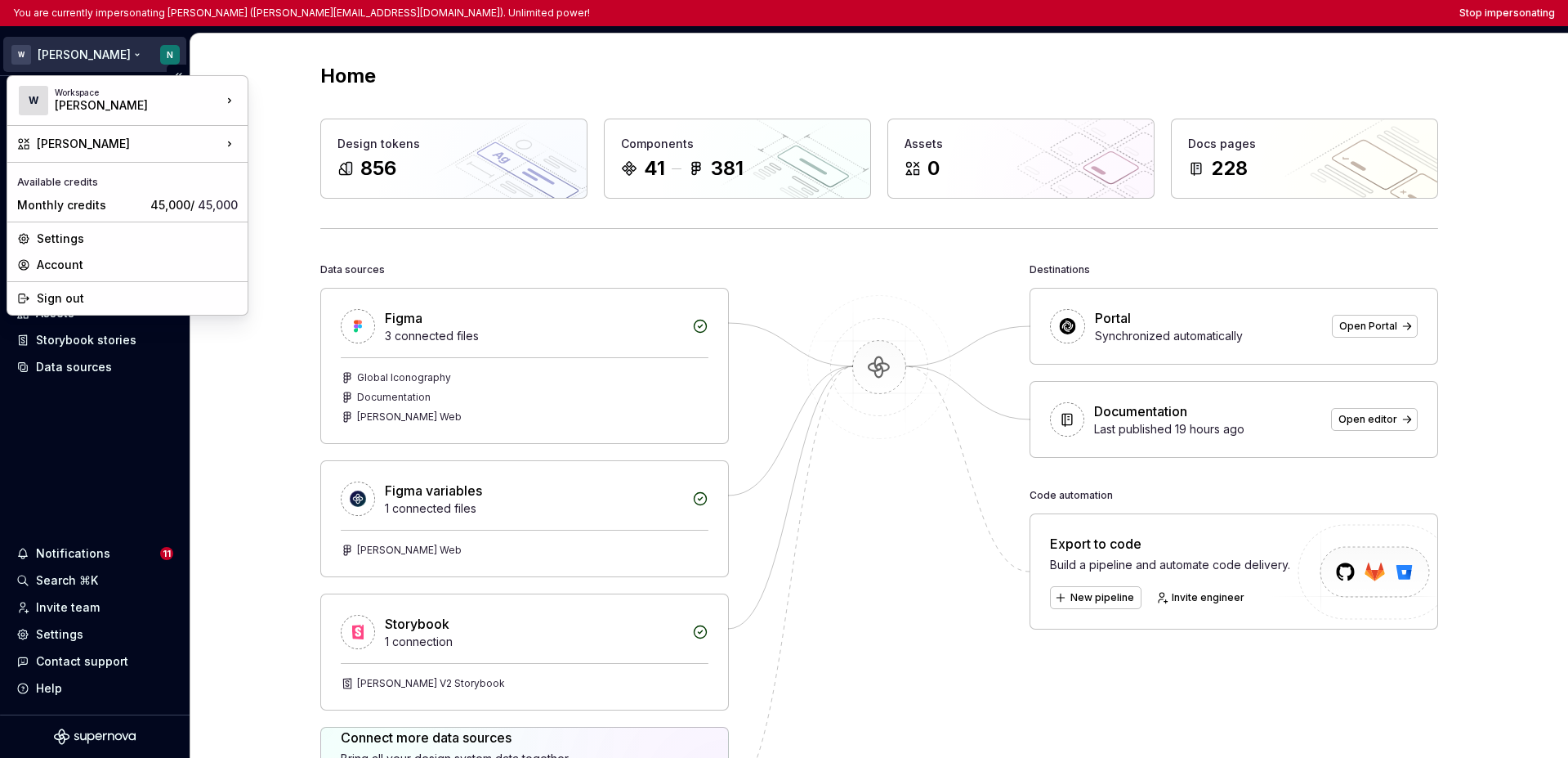
click at [72, 394] on html "You are currently impersonating [PERSON_NAME] ([PERSON_NAME][EMAIL_ADDRESS][DOM…" at bounding box center [784, 379] width 1568 height 758
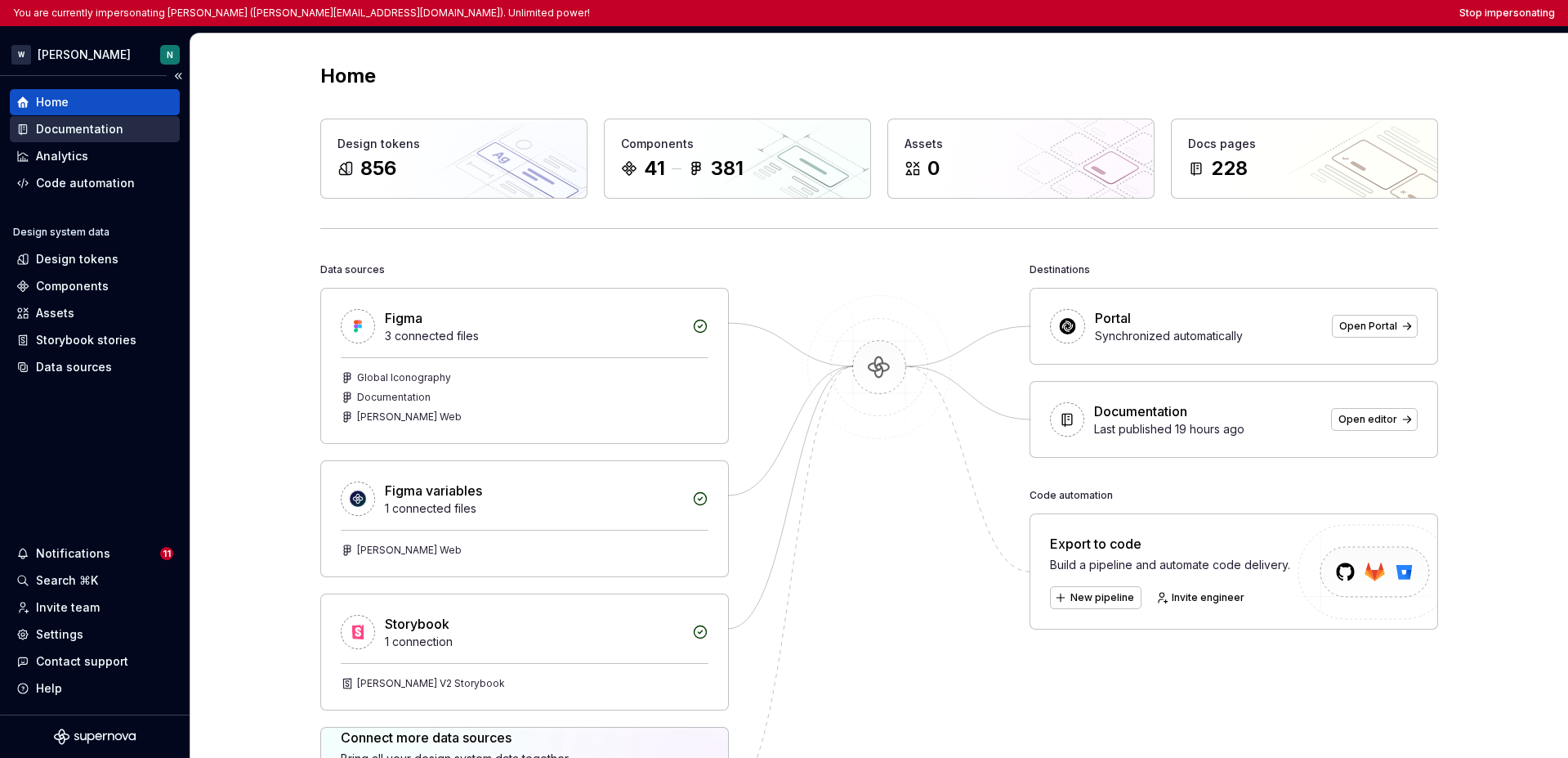
click at [93, 136] on div "Documentation" at bounding box center [79, 129] width 87 height 16
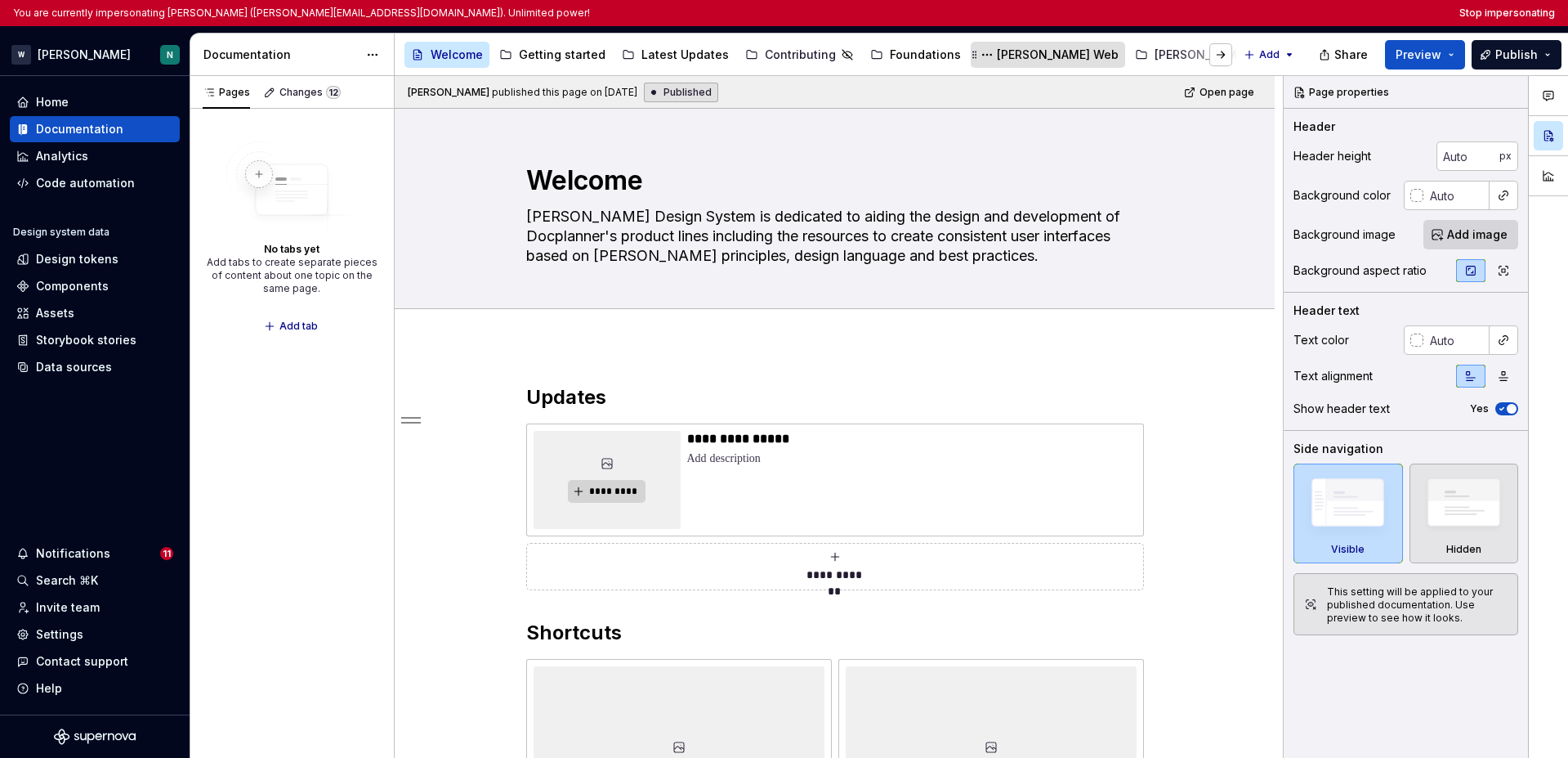
click at [998, 55] on div "[PERSON_NAME] Web" at bounding box center [1058, 55] width 122 height 16
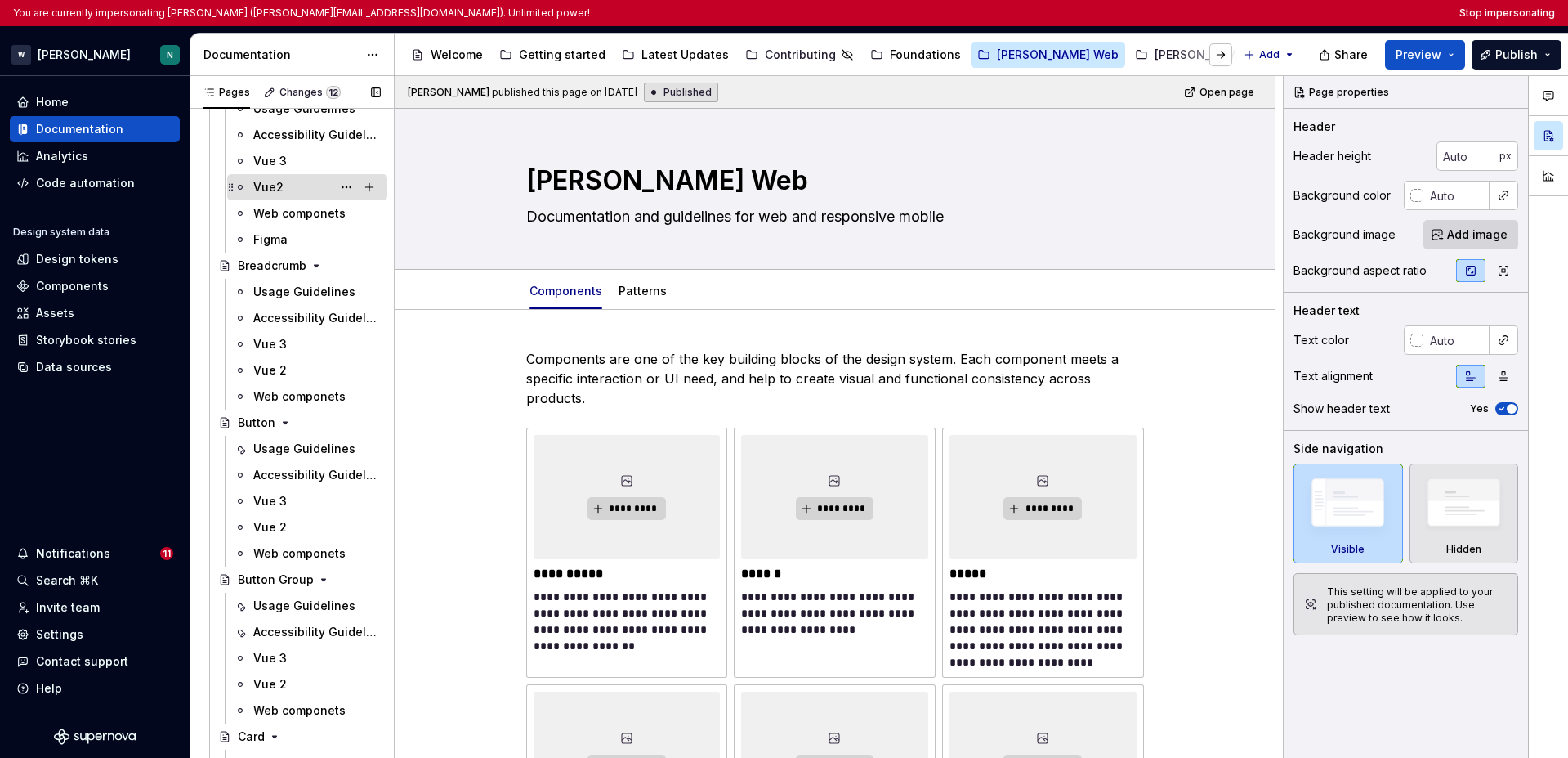
scroll to position [1048, 0]
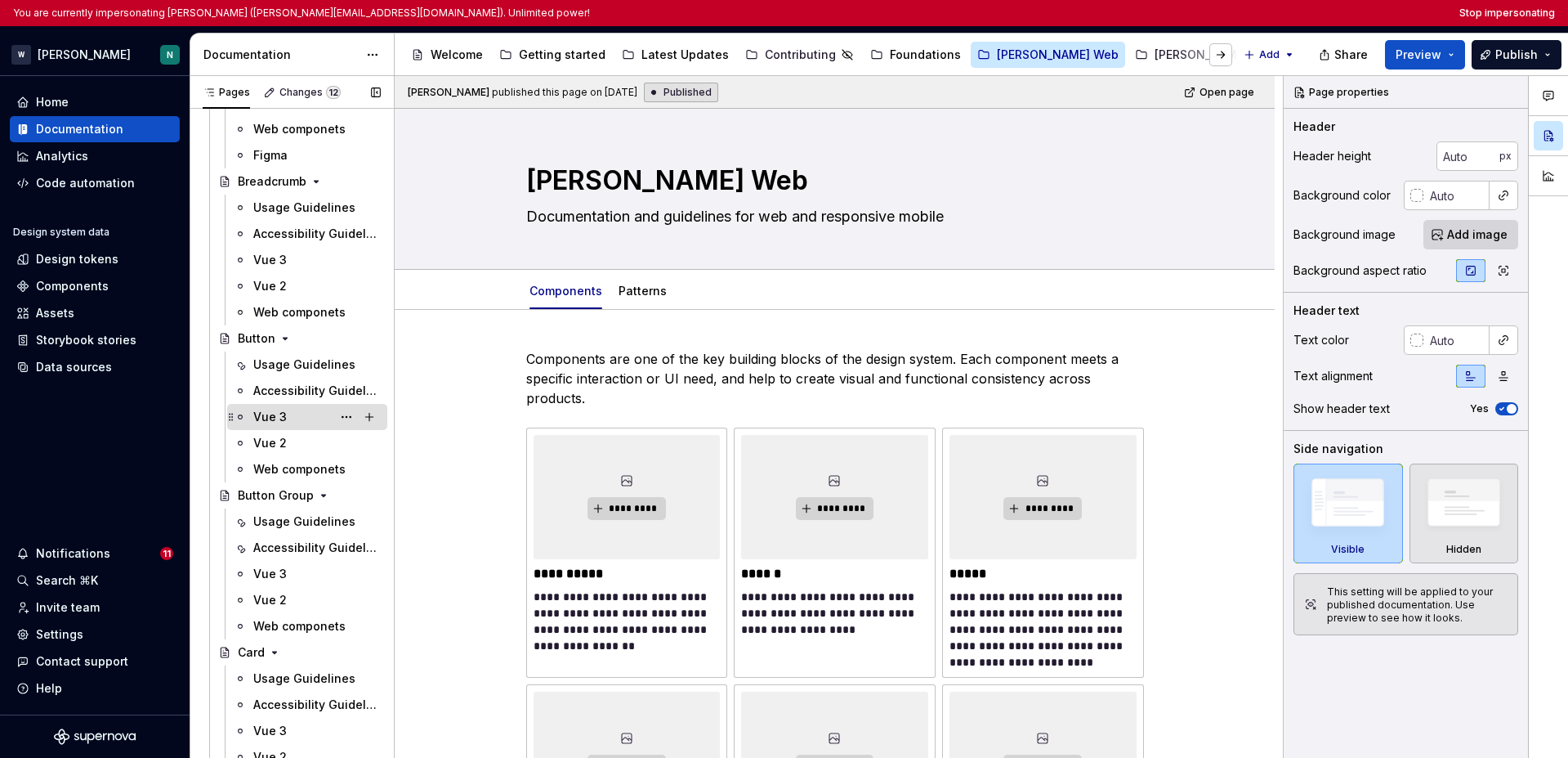
click at [283, 415] on div "Vue 3" at bounding box center [270, 416] width 34 height 16
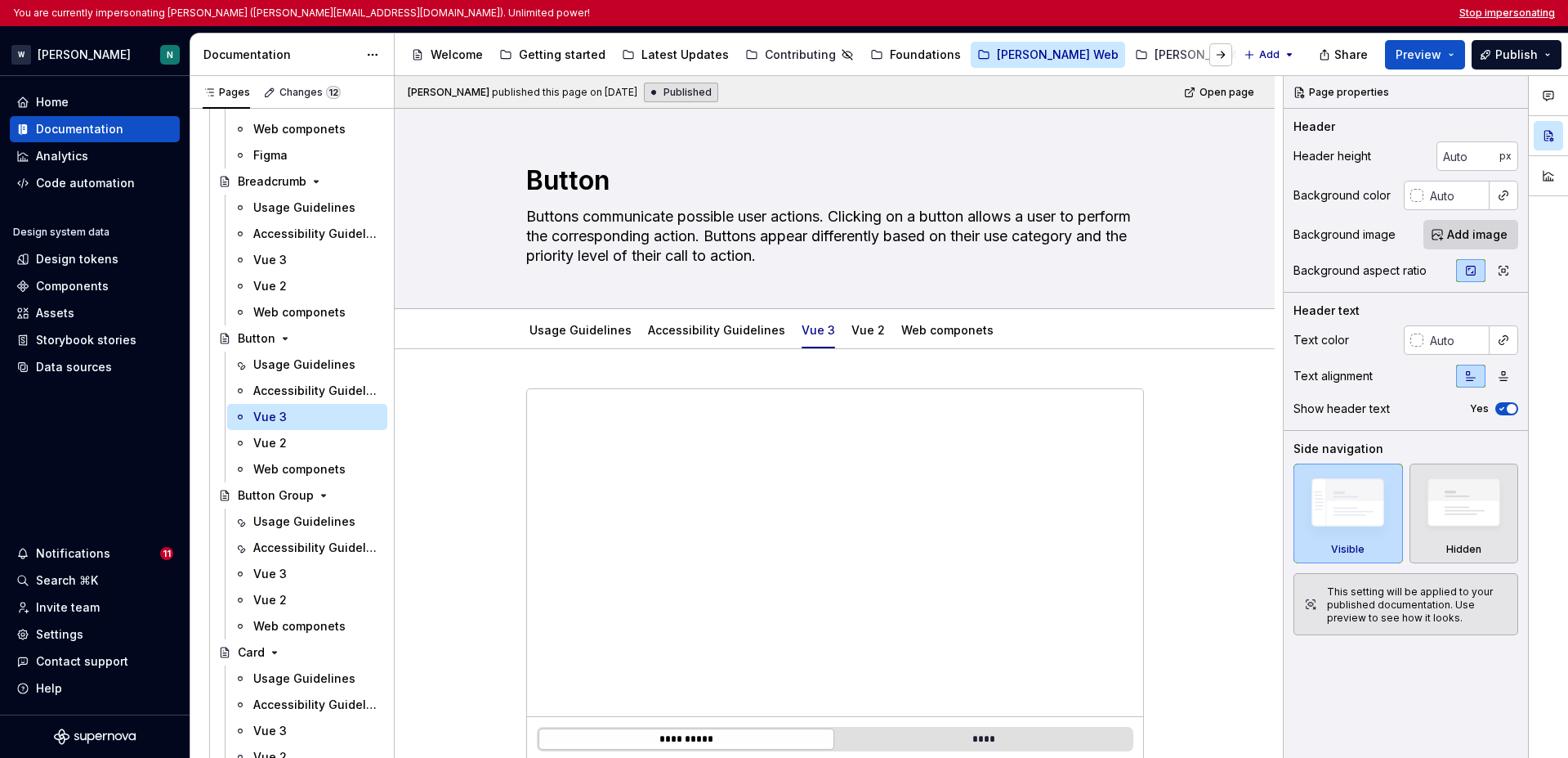
click at [1212, 14] on button "Stop impersonating" at bounding box center [1507, 13] width 95 height 13
type textarea "*"
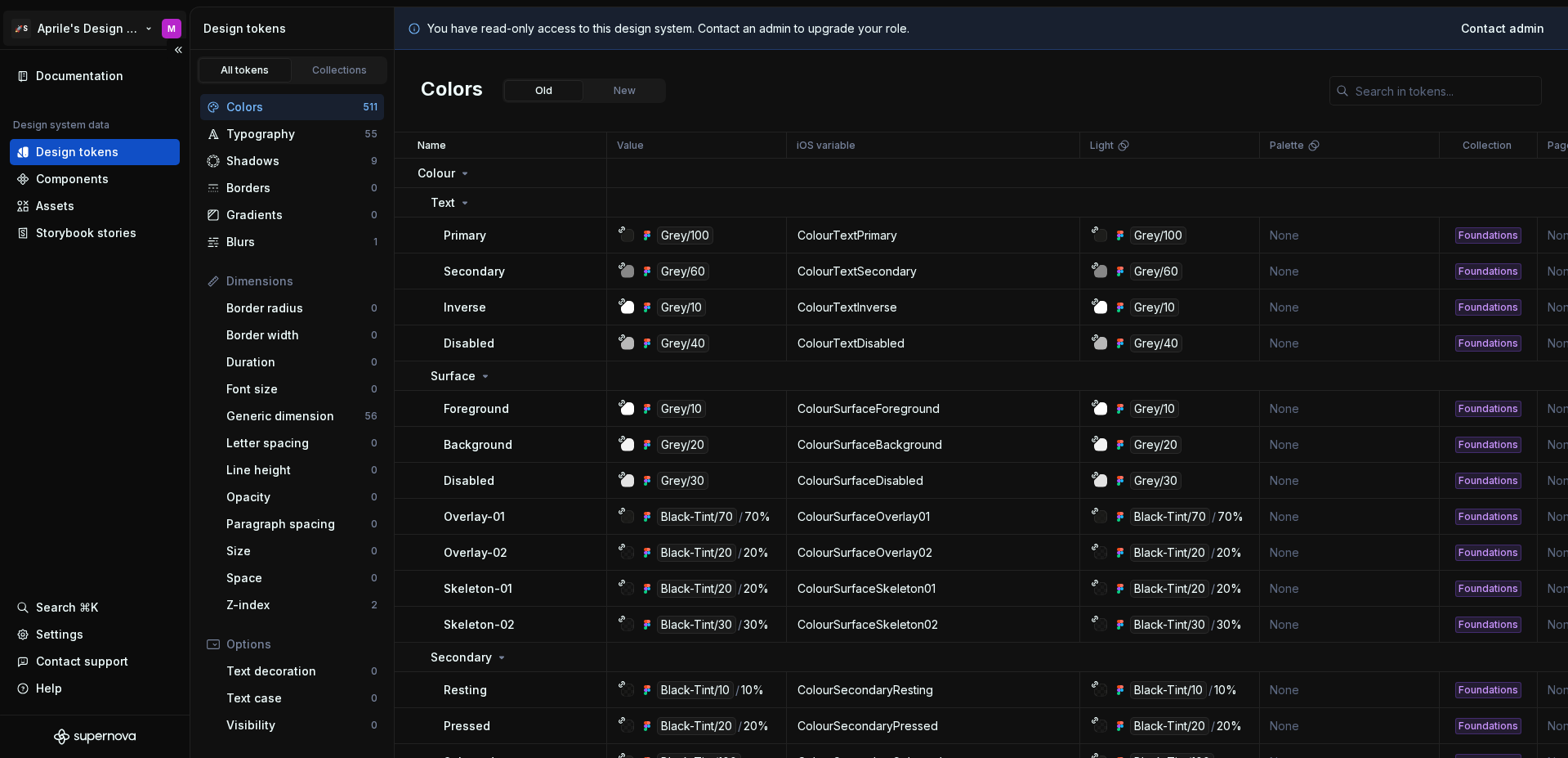
click at [108, 33] on html "🚀S Aprile's Design System M Documentation Design system data Design tokens Comp…" at bounding box center [784, 379] width 1568 height 758
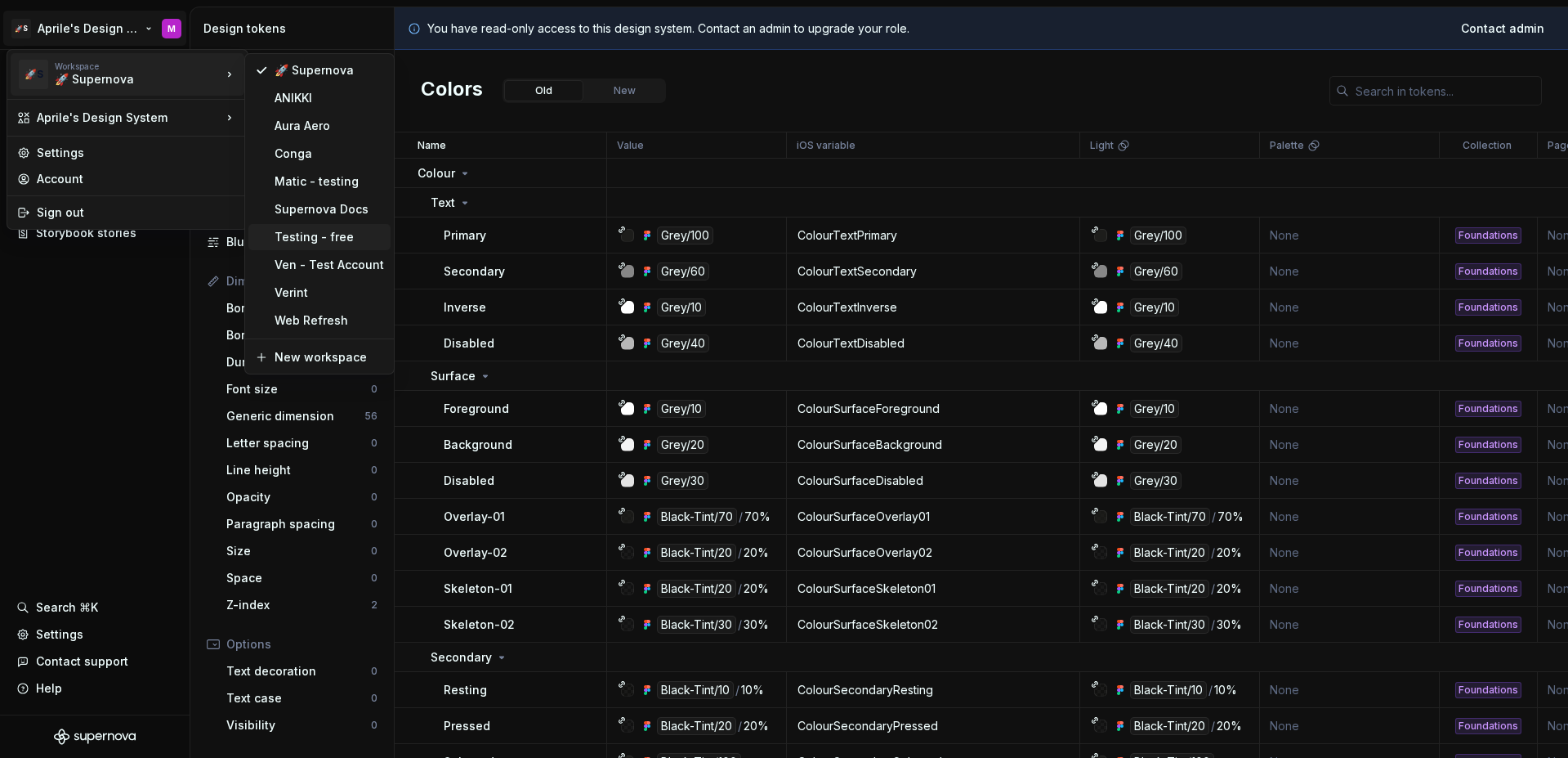
click at [316, 237] on div "Testing - free" at bounding box center [329, 236] width 109 height 16
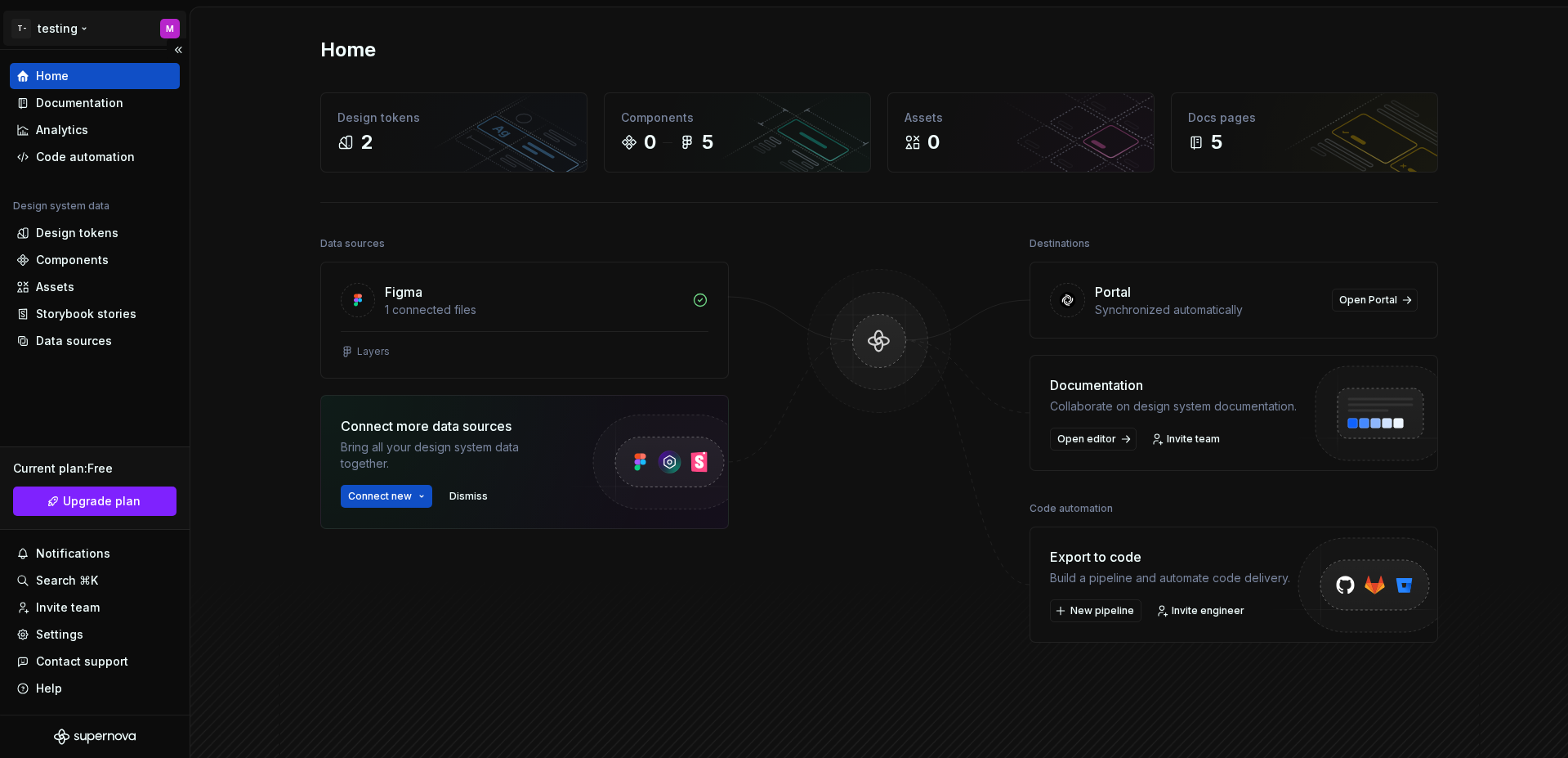
click at [74, 30] on html "T- testing M Home Documentation Analytics Code automation Design system data De…" at bounding box center [784, 379] width 1568 height 758
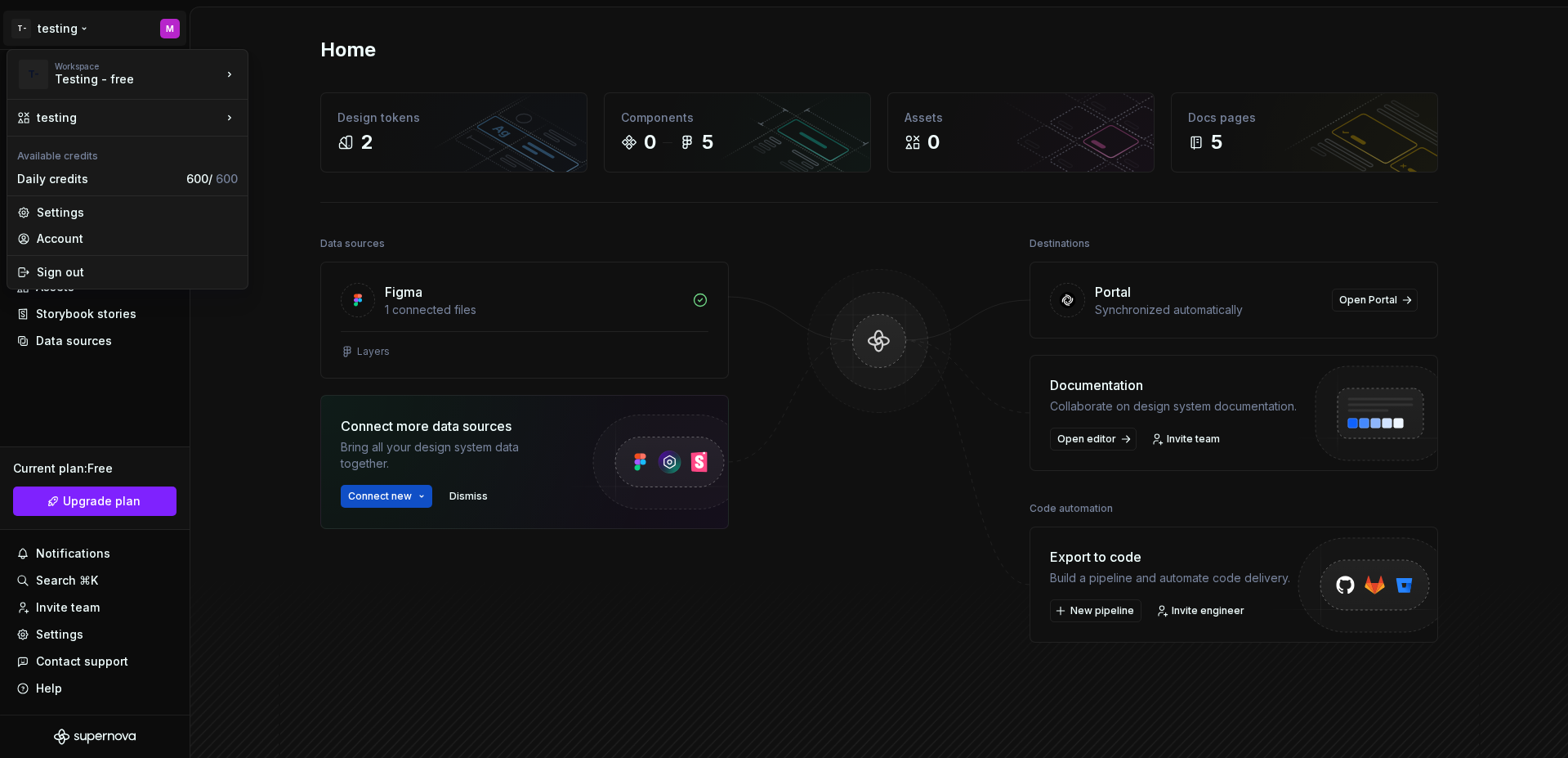
click at [78, 418] on html "T- testing M Home Documentation Analytics Code automation Design system data De…" at bounding box center [784, 379] width 1568 height 758
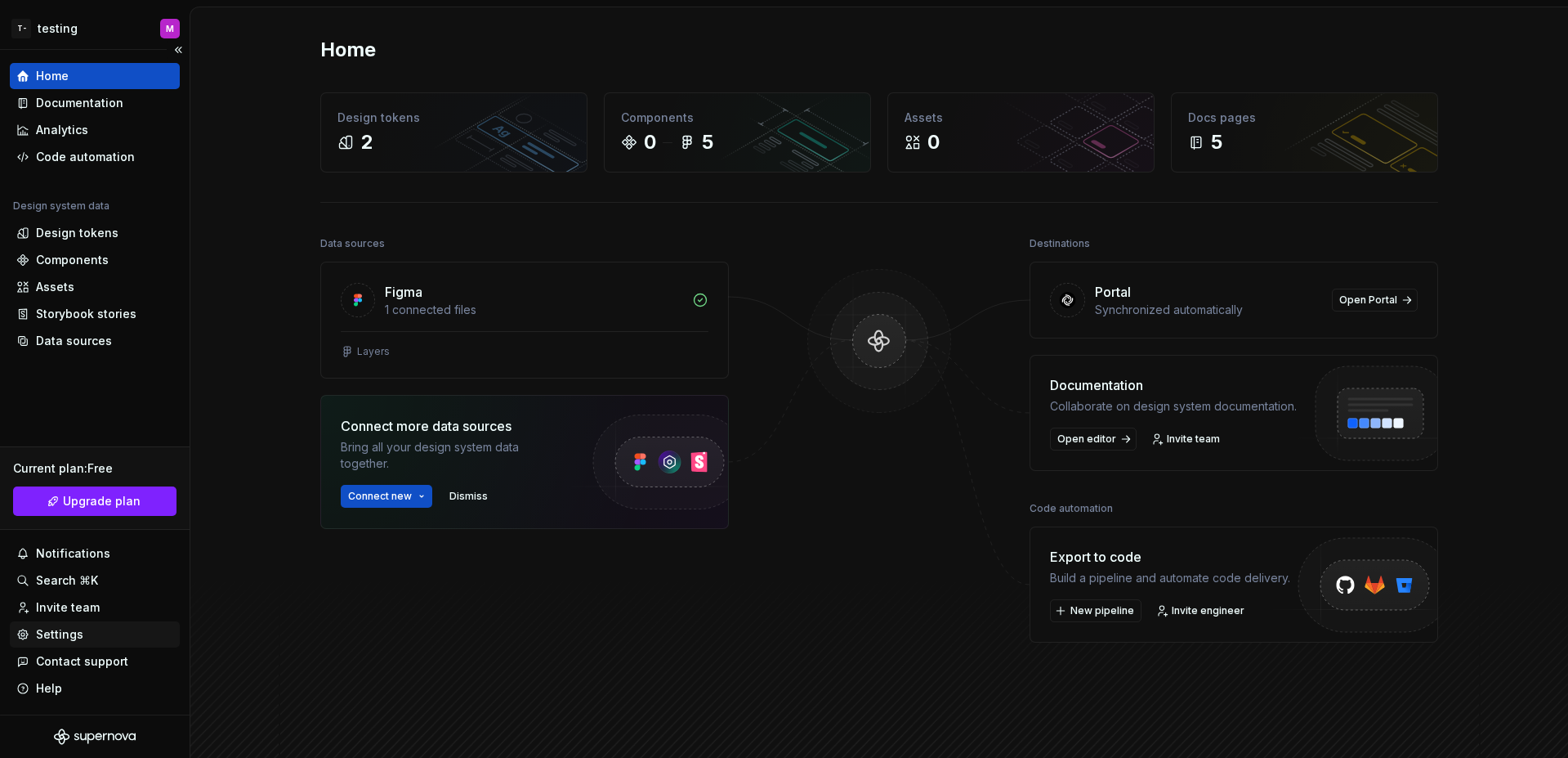
click at [91, 628] on div "Settings" at bounding box center [94, 634] width 157 height 16
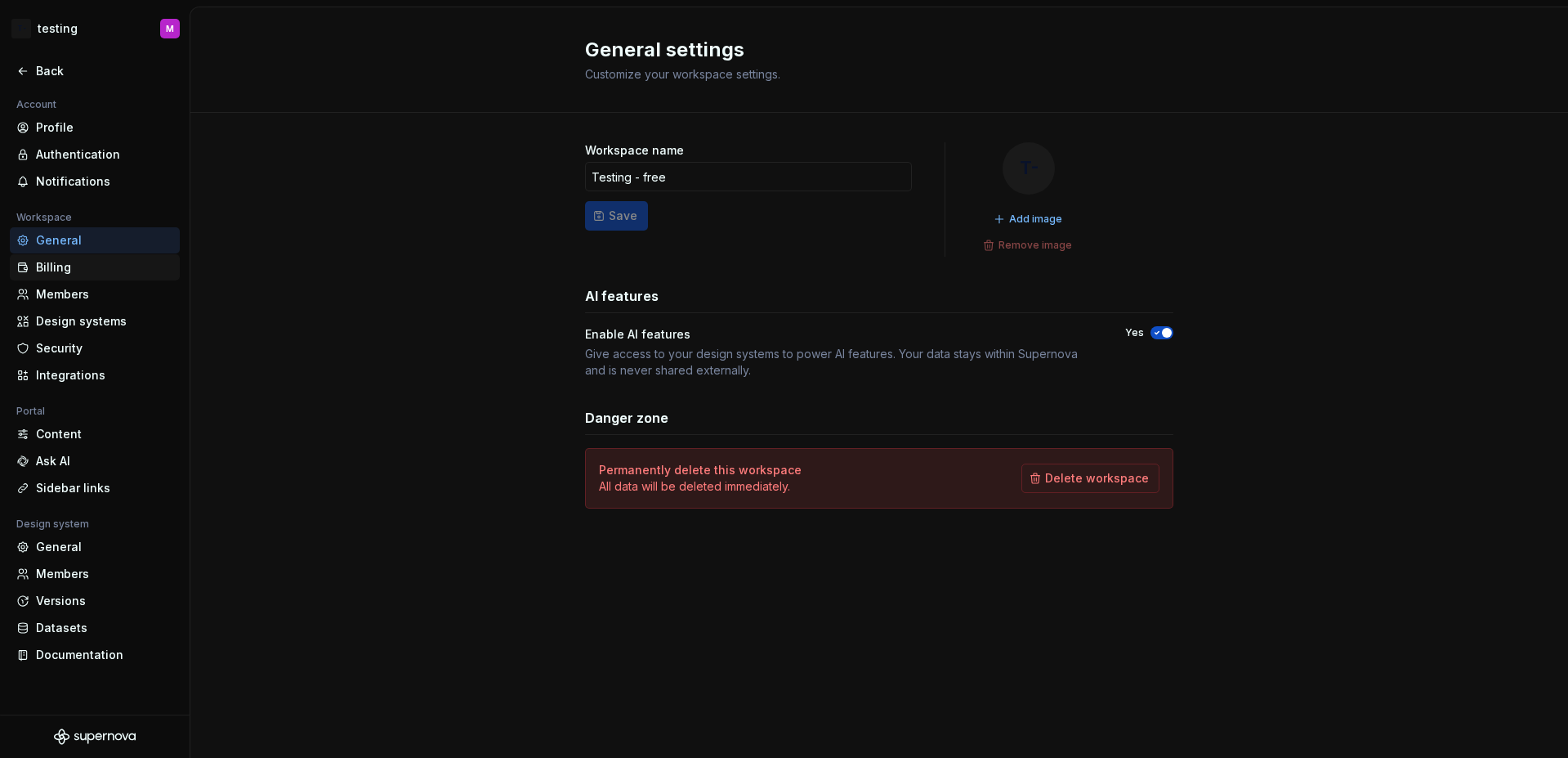
click at [85, 275] on div "Billing" at bounding box center [94, 267] width 170 height 26
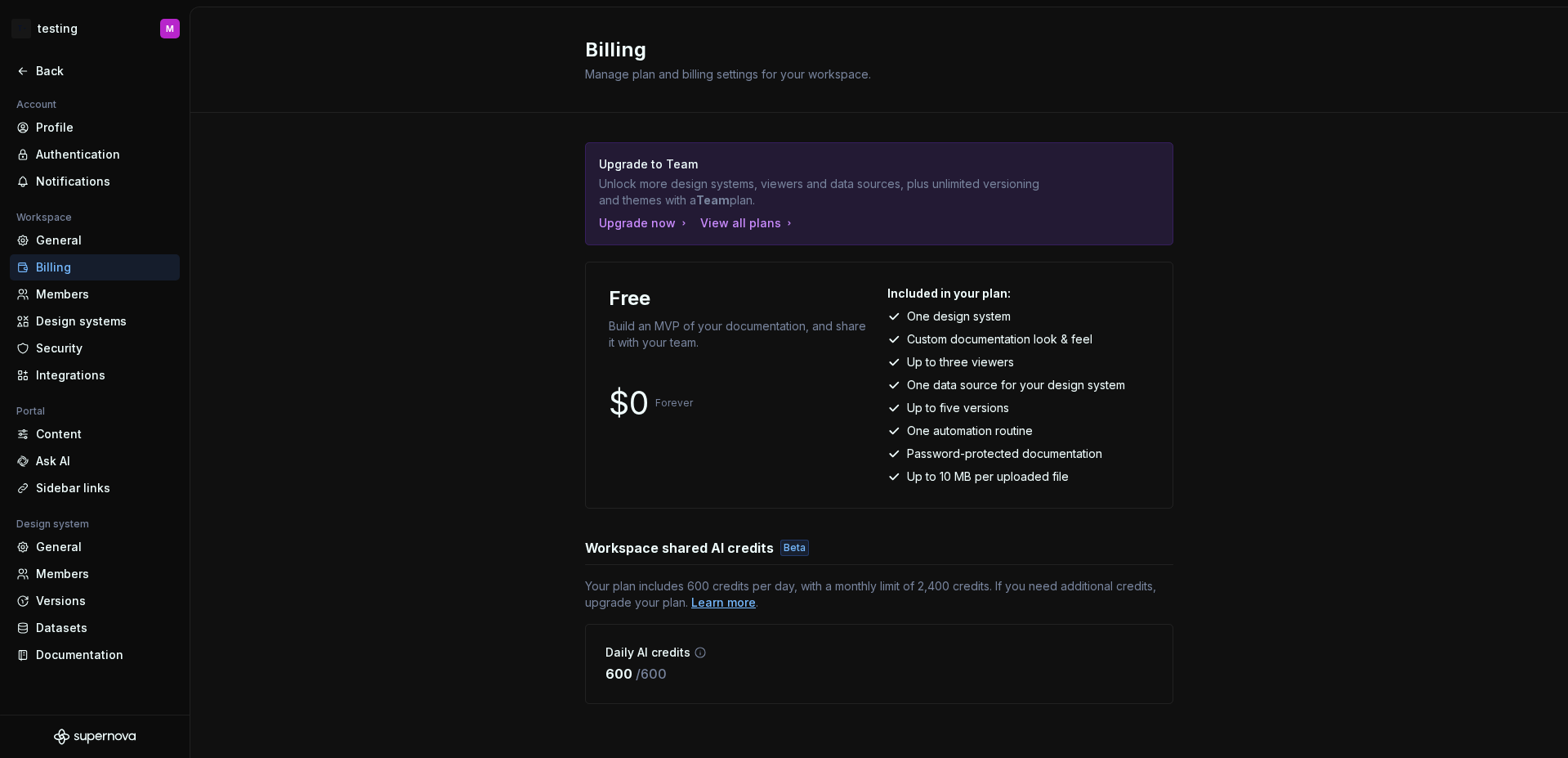
scroll to position [8, 0]
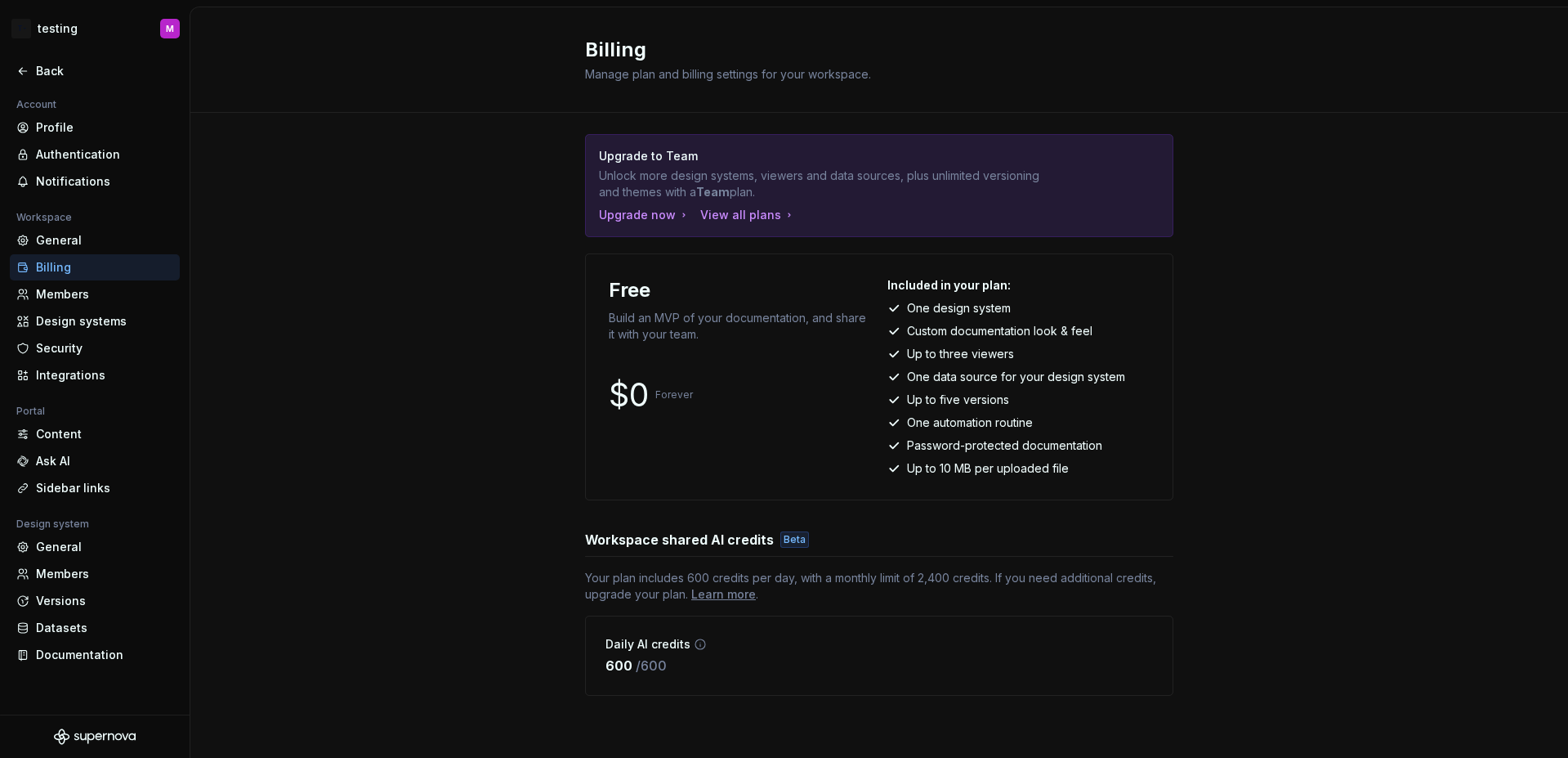
click at [841, 339] on p "Build an MVP of your documentation, and share it with your team." at bounding box center [740, 326] width 262 height 33
click at [660, 219] on div "Upgrade now" at bounding box center [645, 215] width 91 height 16
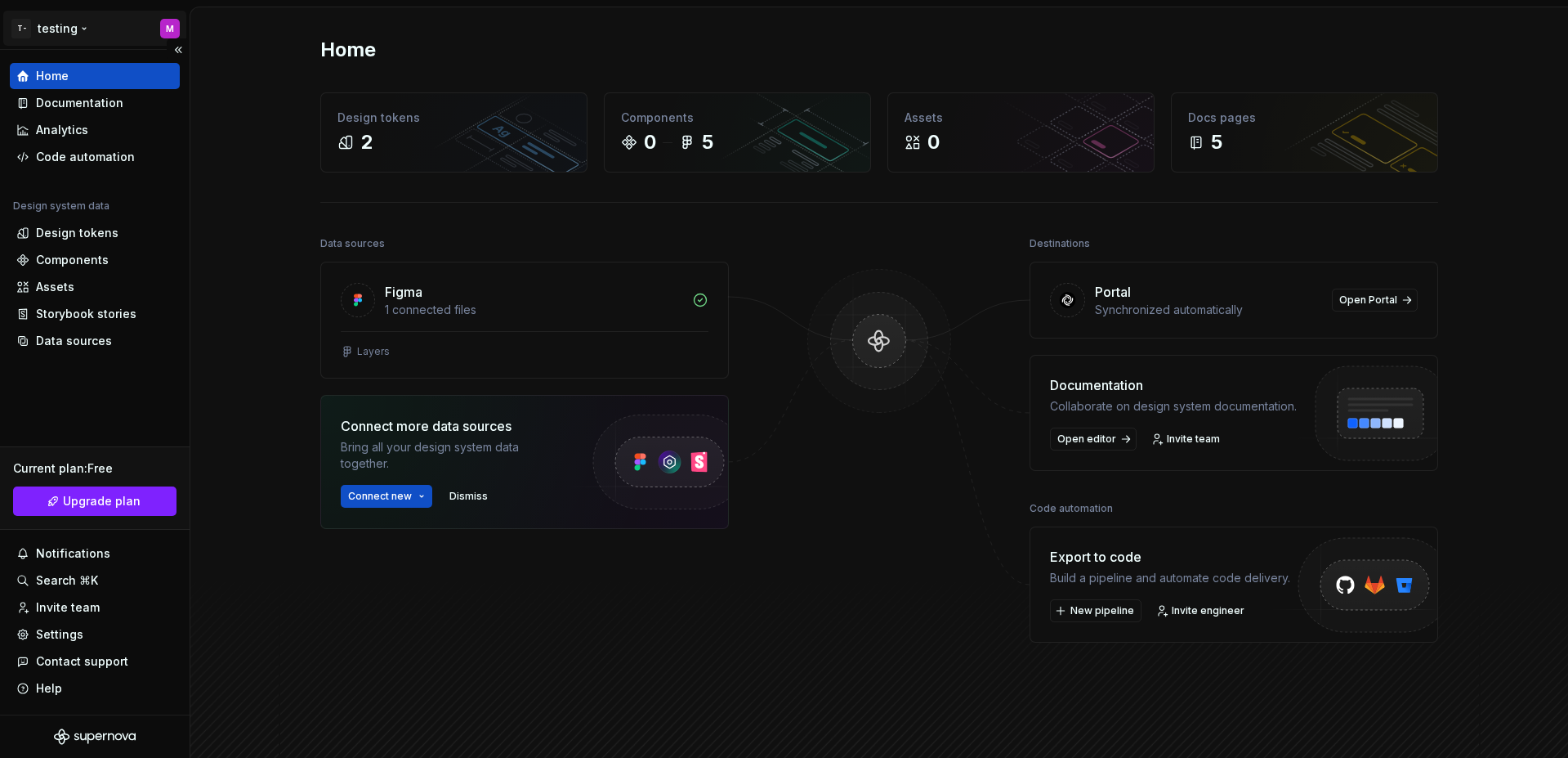
click at [67, 30] on html "T- testing M Home Documentation Analytics Code automation Design system data De…" at bounding box center [784, 379] width 1568 height 758
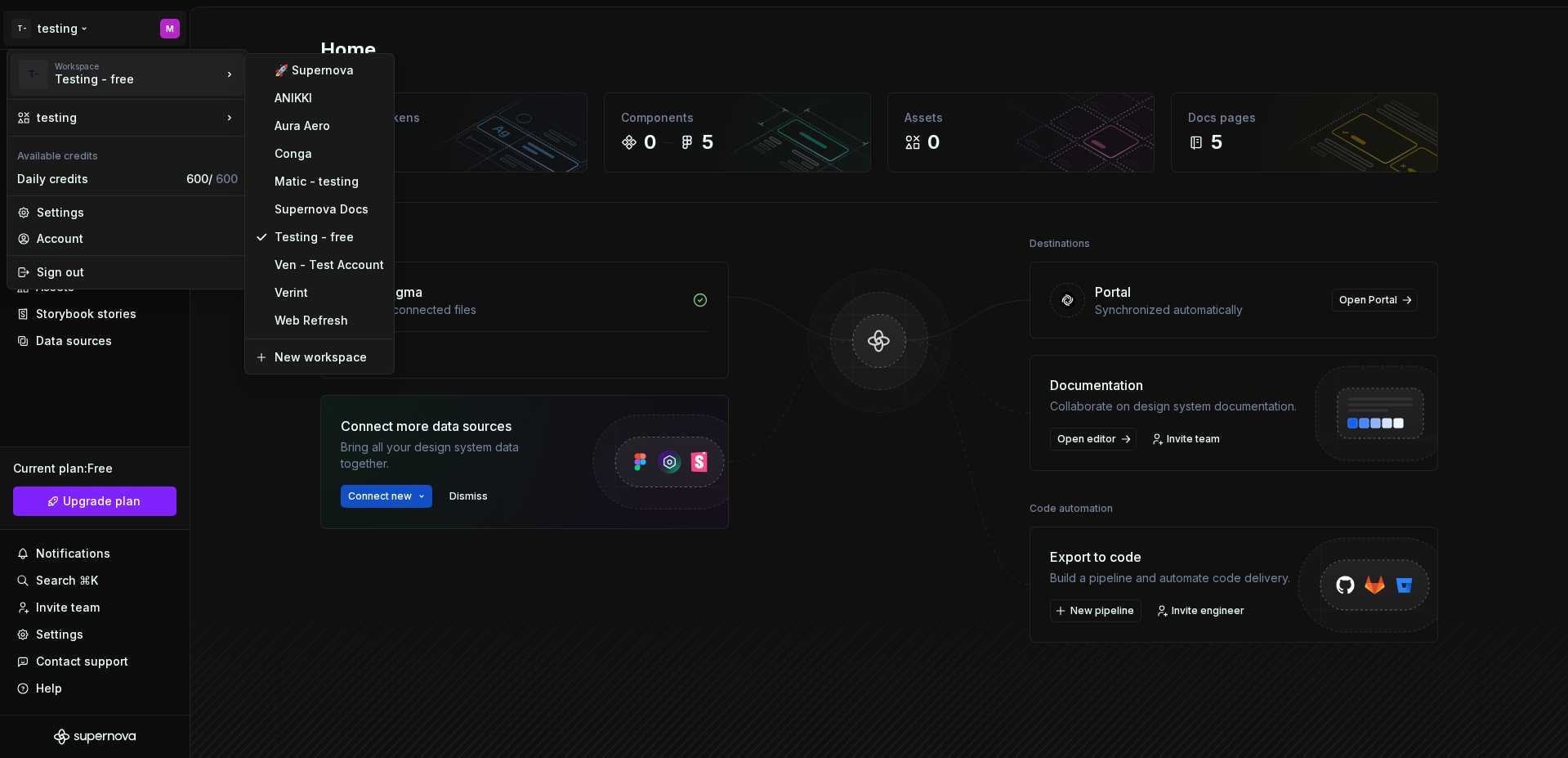
click at [76, 32] on html "T- testing M Home Documentation Analytics Code automation Design system data De…" at bounding box center [784, 379] width 1568 height 758
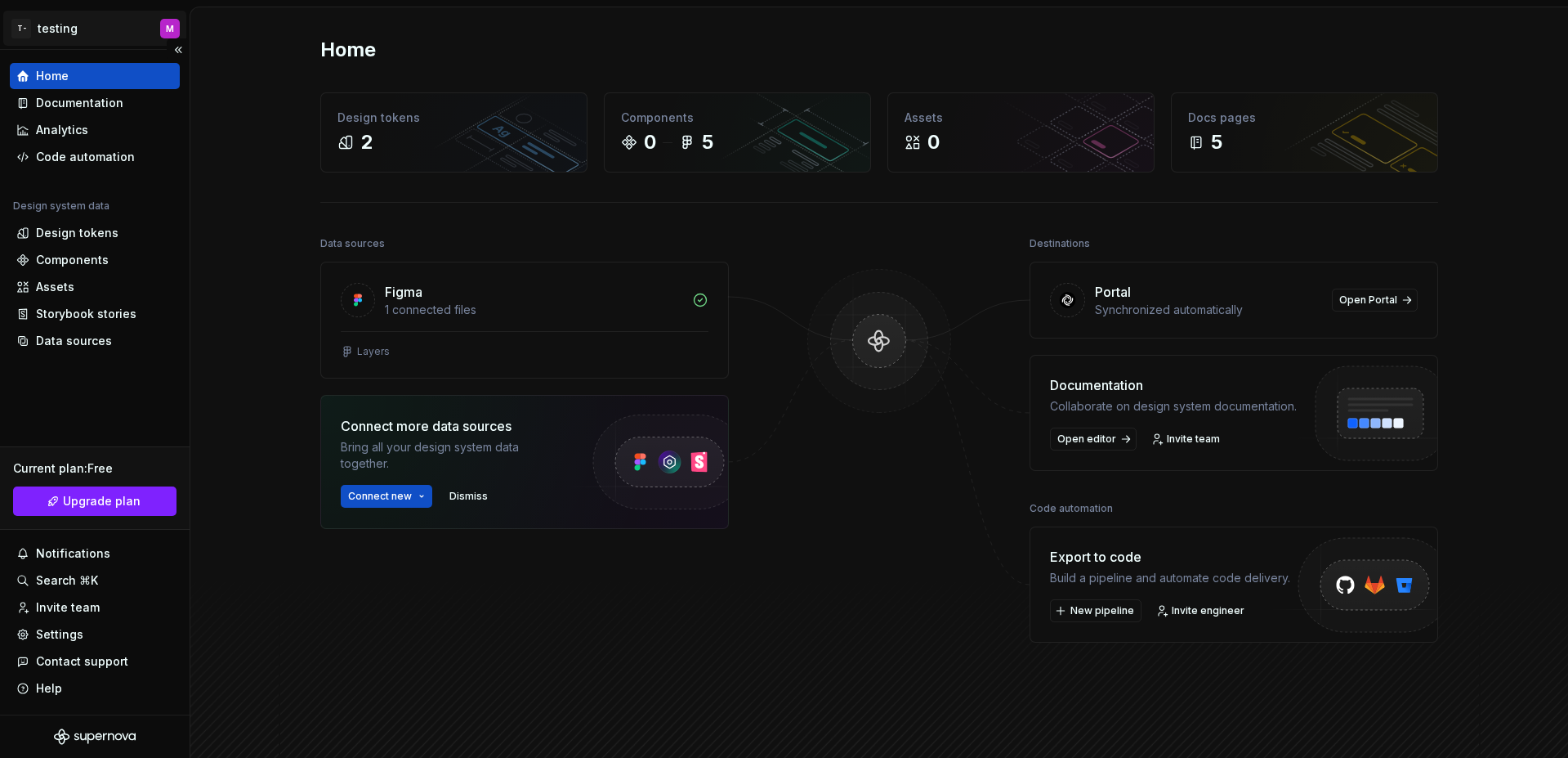
click at [77, 44] on html "T- testing M Home Documentation Analytics Code automation Design system data De…" at bounding box center [784, 379] width 1568 height 758
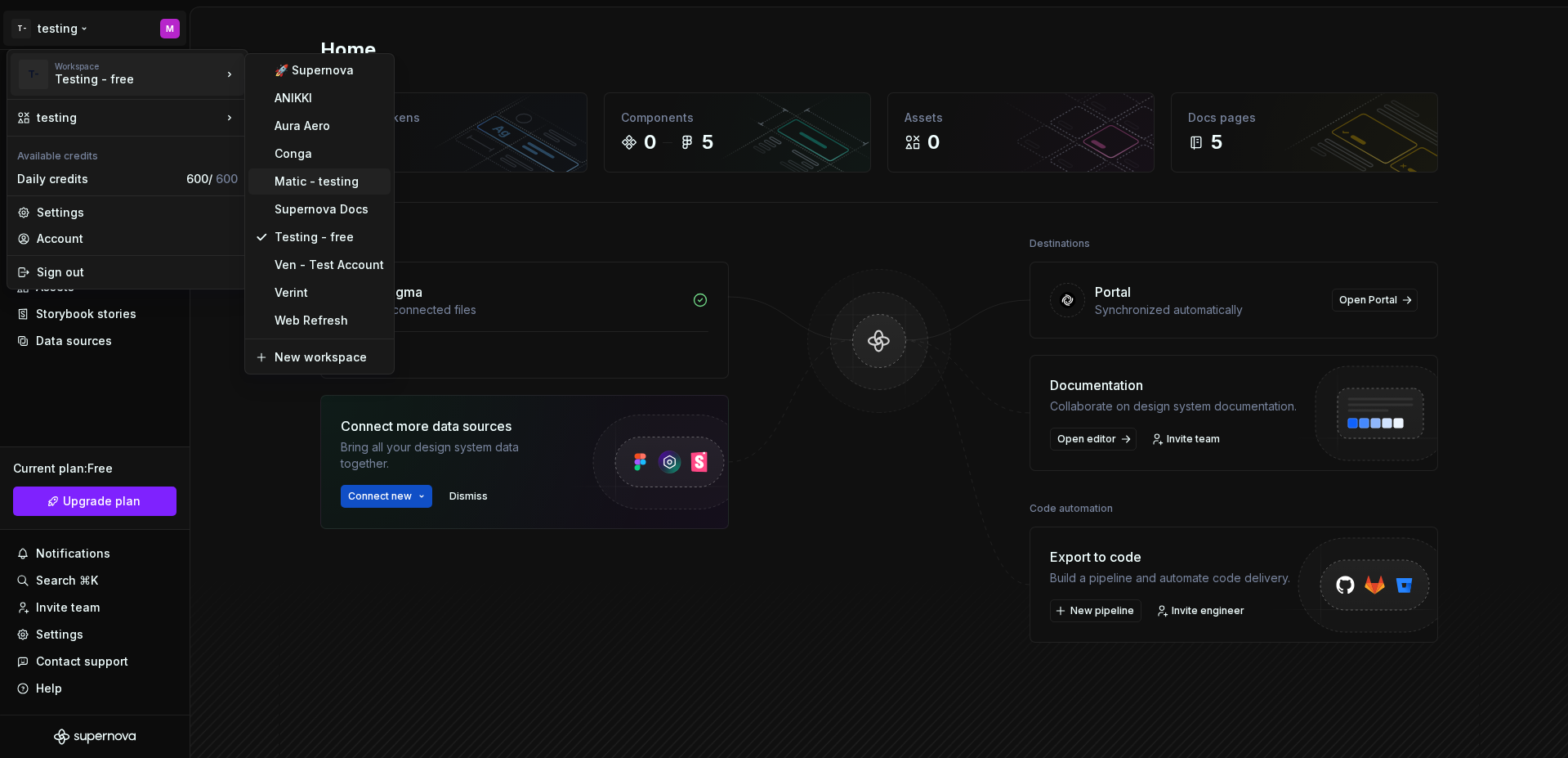
click at [346, 178] on div "Matic - testing" at bounding box center [329, 181] width 109 height 16
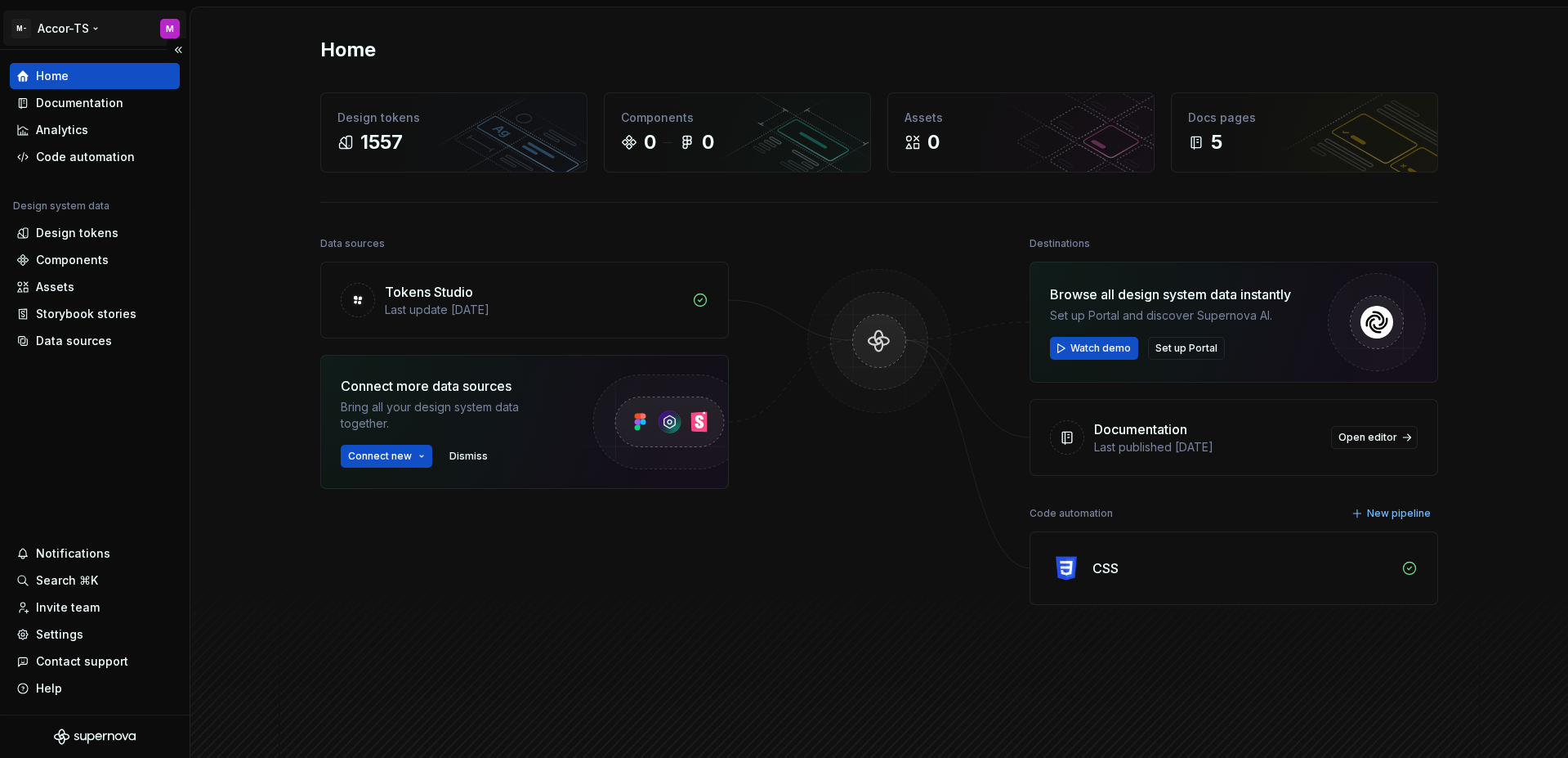
click at [60, 30] on html "M- Accor-TS M Home Documentation Analytics Code automation Design system data D…" at bounding box center [784, 379] width 1568 height 758
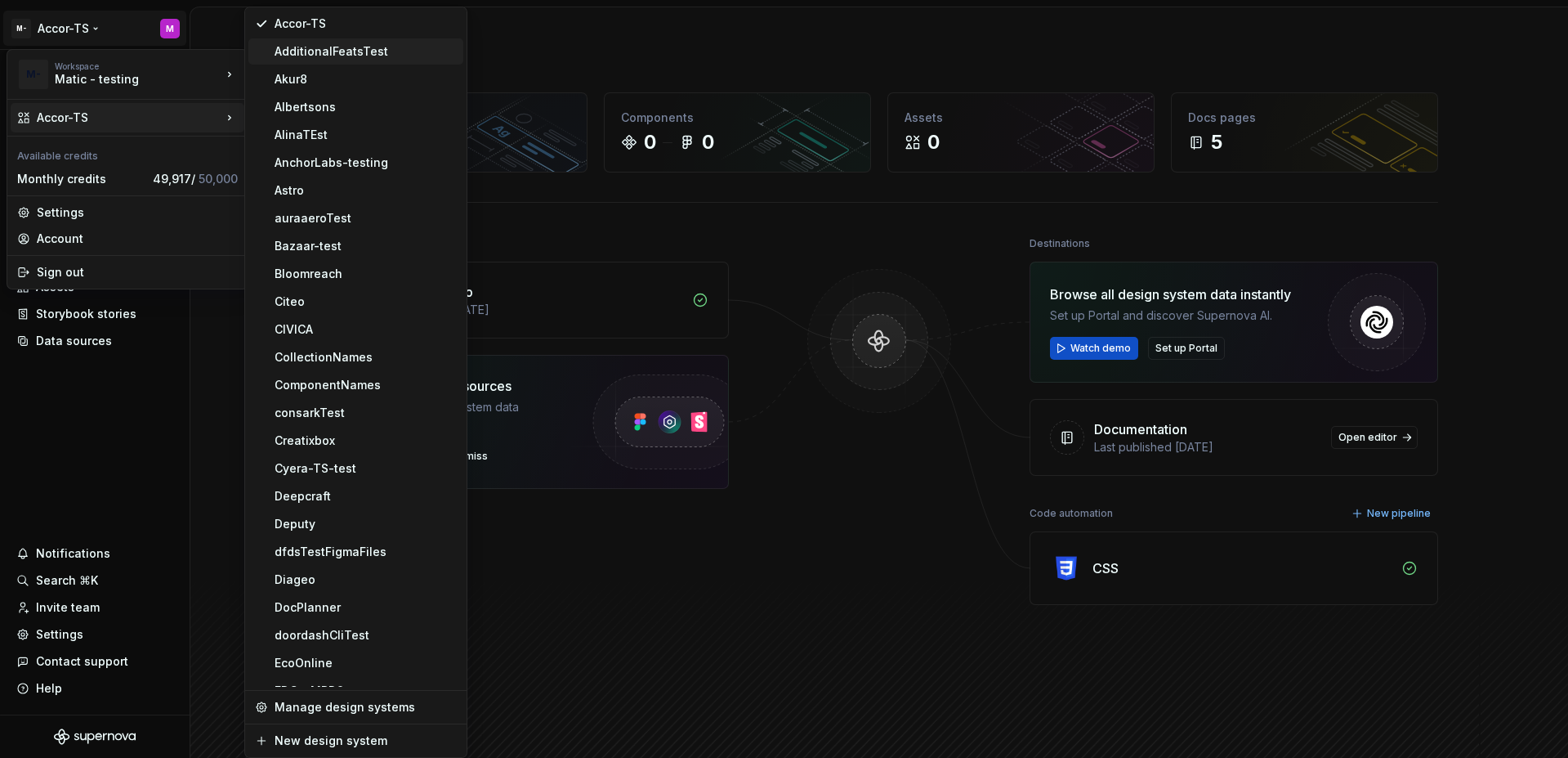
click at [276, 59] on div "AdditionalFeatsTest" at bounding box center [365, 52] width 182 height 16
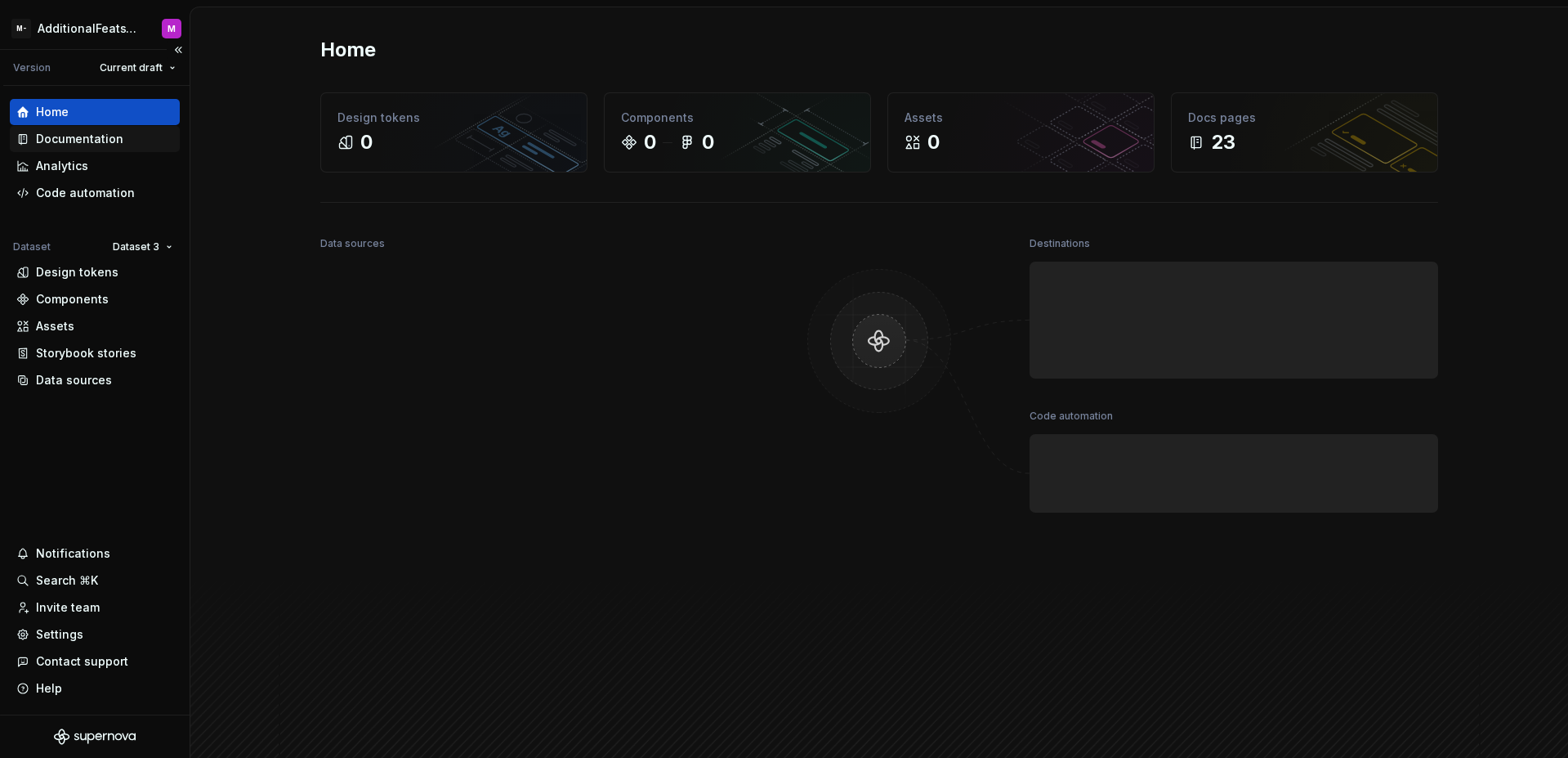
click at [109, 141] on div "Documentation" at bounding box center [79, 139] width 87 height 16
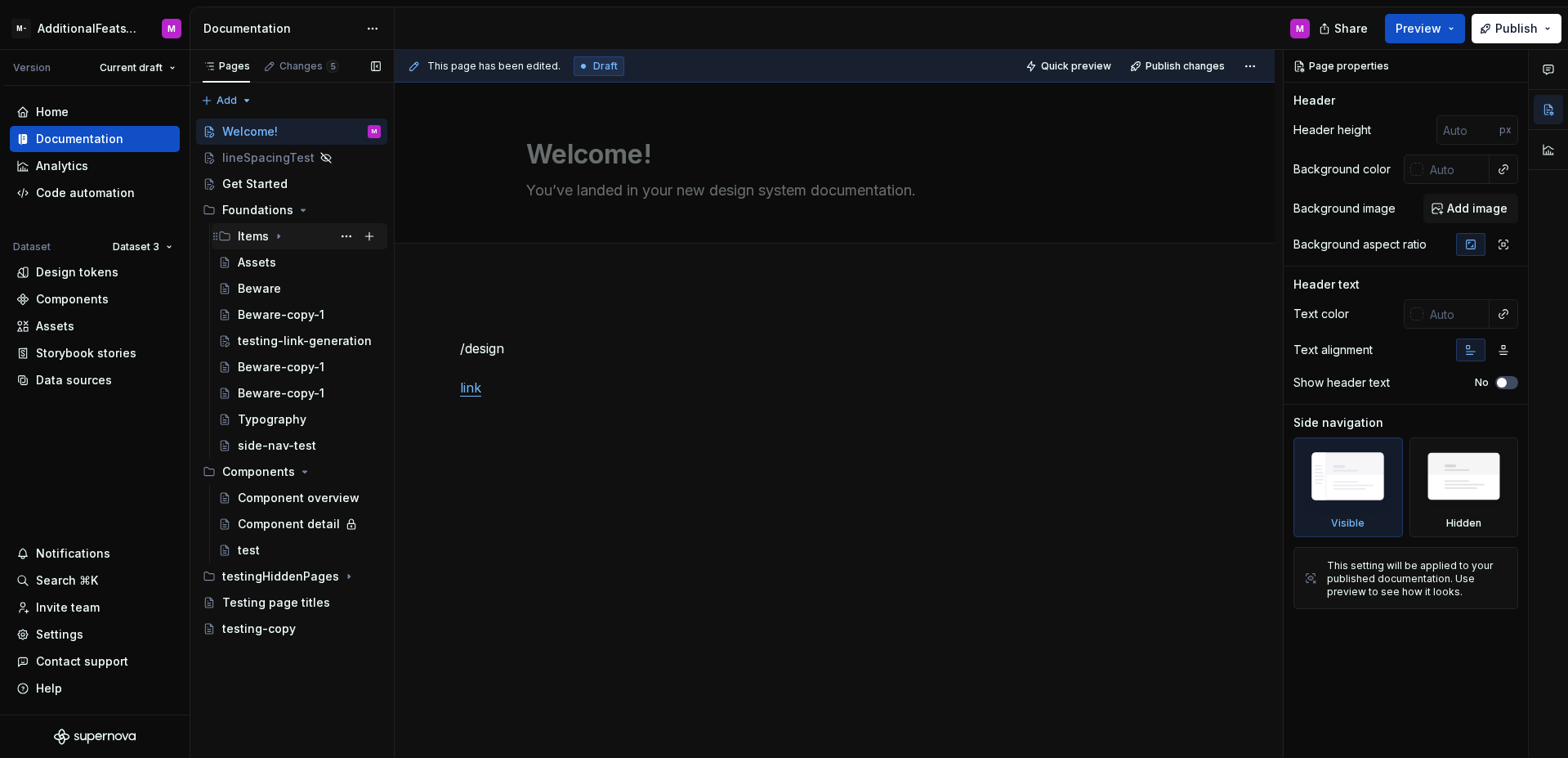
click at [280, 237] on icon "Page tree" at bounding box center [278, 235] width 13 height 13
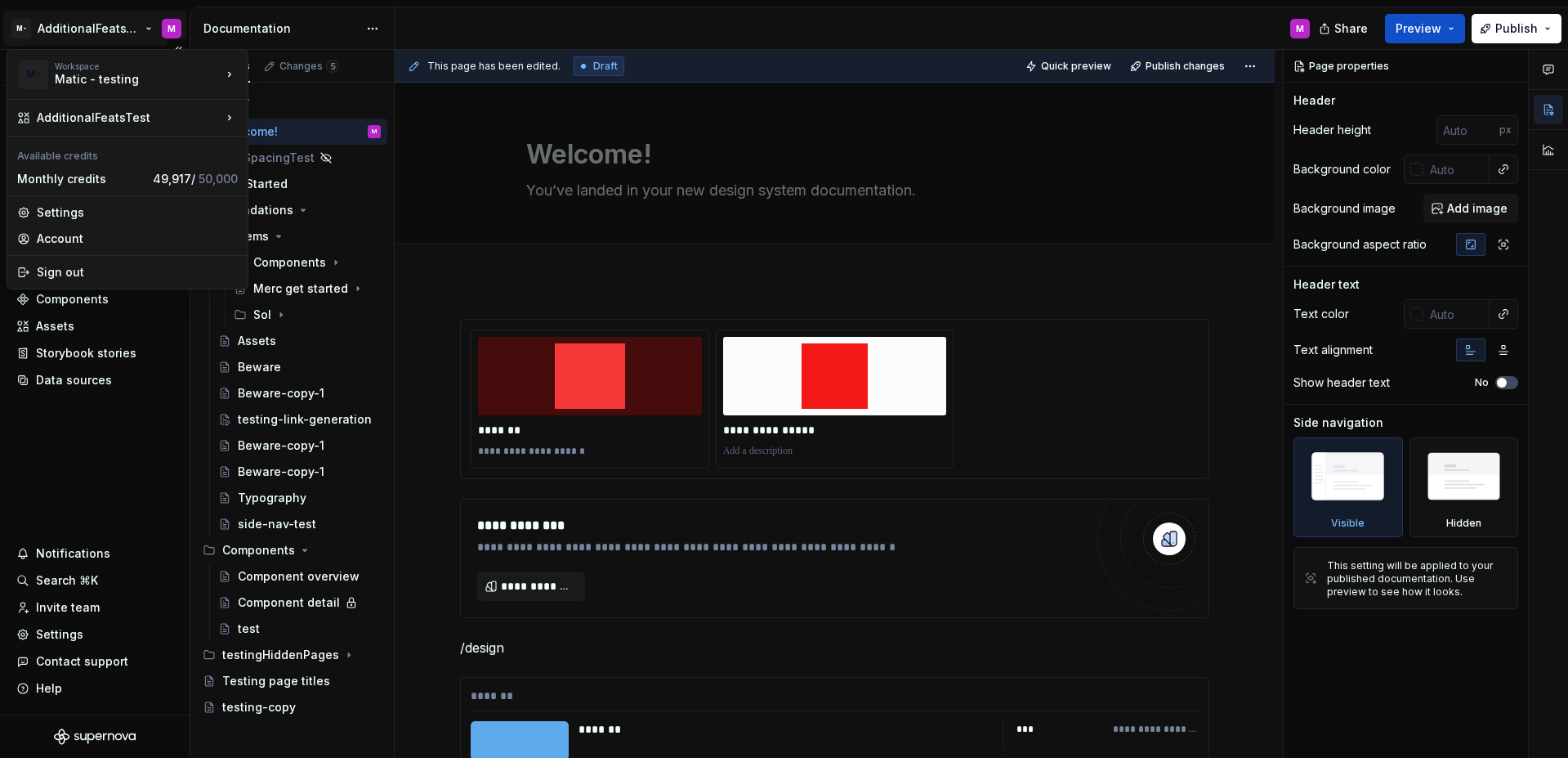
click at [109, 25] on html "M- AdditionalFeatsTest M Version Current draft Home Documentation Analytics Cod…" at bounding box center [784, 379] width 1568 height 758
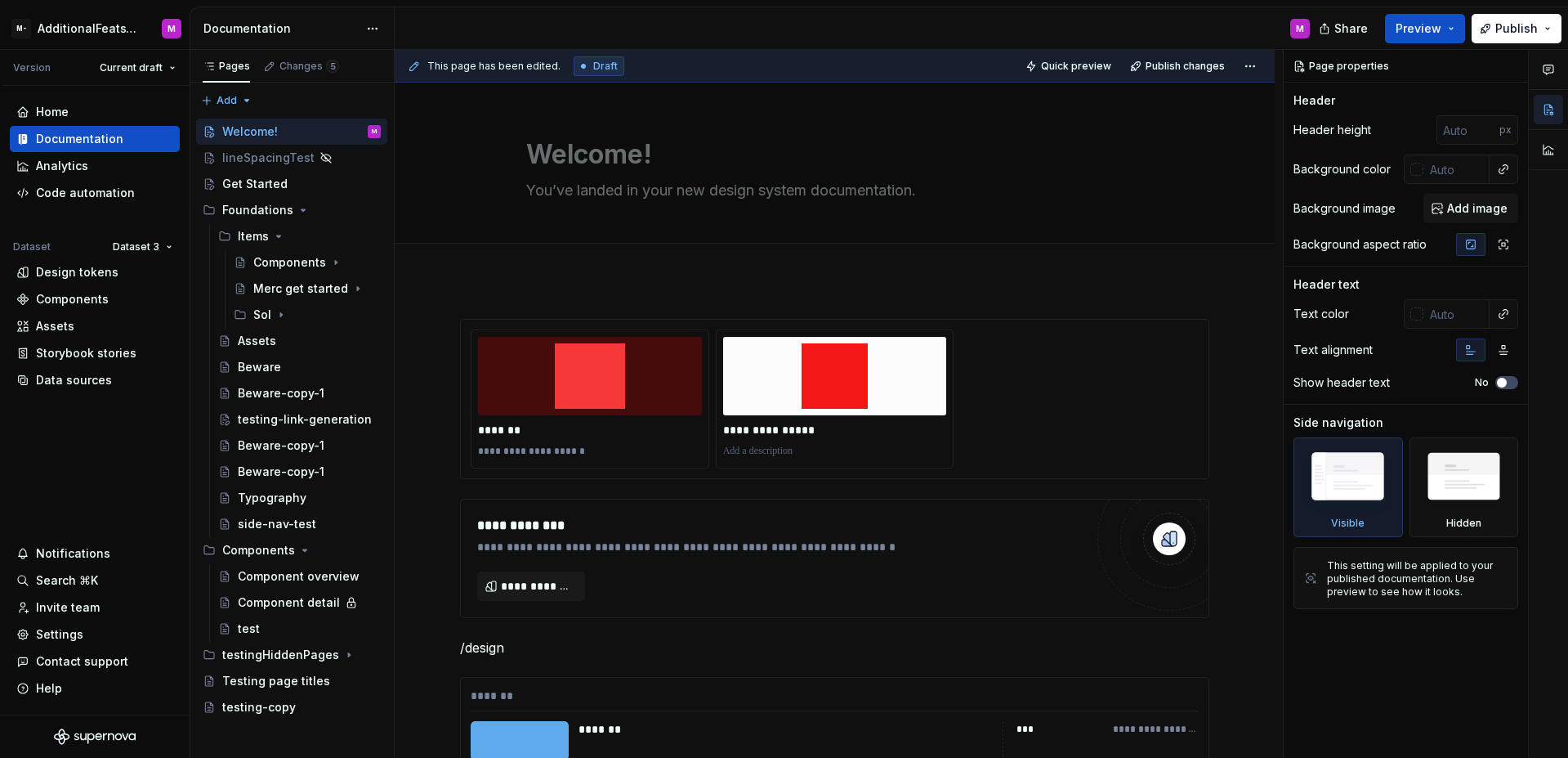
click at [126, 435] on html "M- AdditionalFeatsTest M Version Current draft Home Documentation Analytics Cod…" at bounding box center [784, 379] width 1568 height 758
click at [274, 312] on icon "Page tree" at bounding box center [280, 314] width 13 height 13
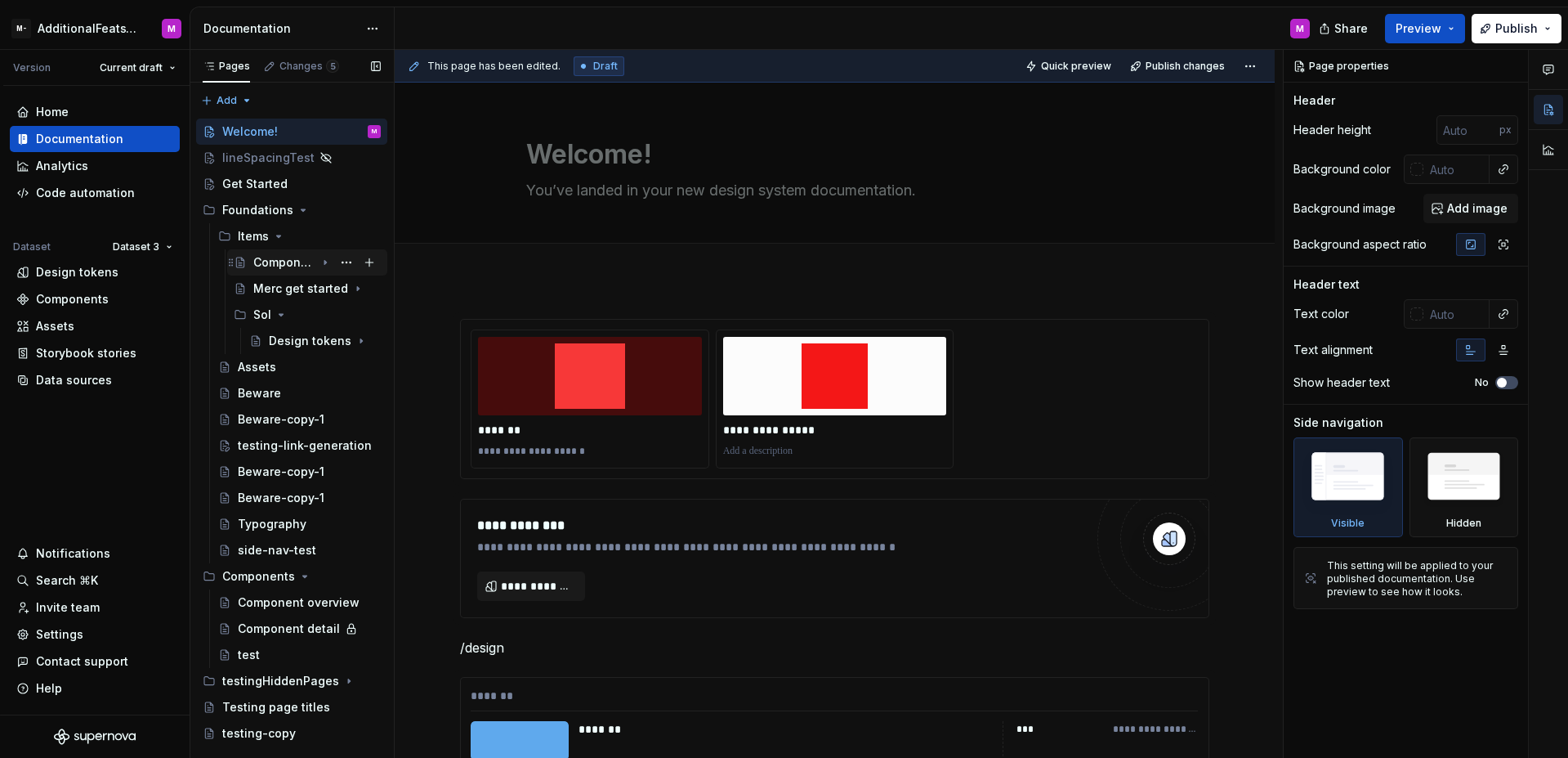
click at [321, 267] on icon "Page tree" at bounding box center [325, 261] width 13 height 13
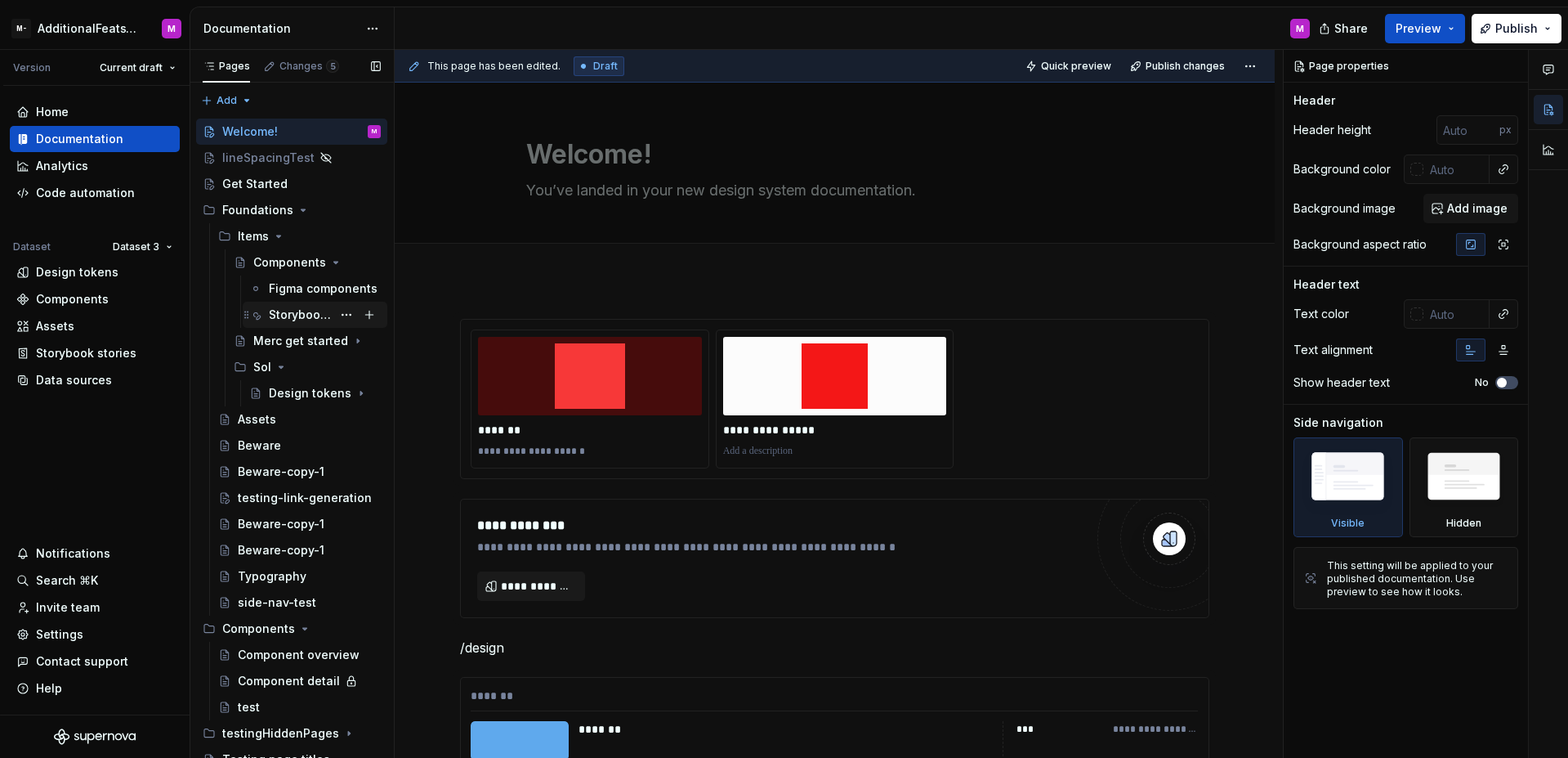
click at [302, 320] on div "Storybooks" at bounding box center [300, 314] width 63 height 16
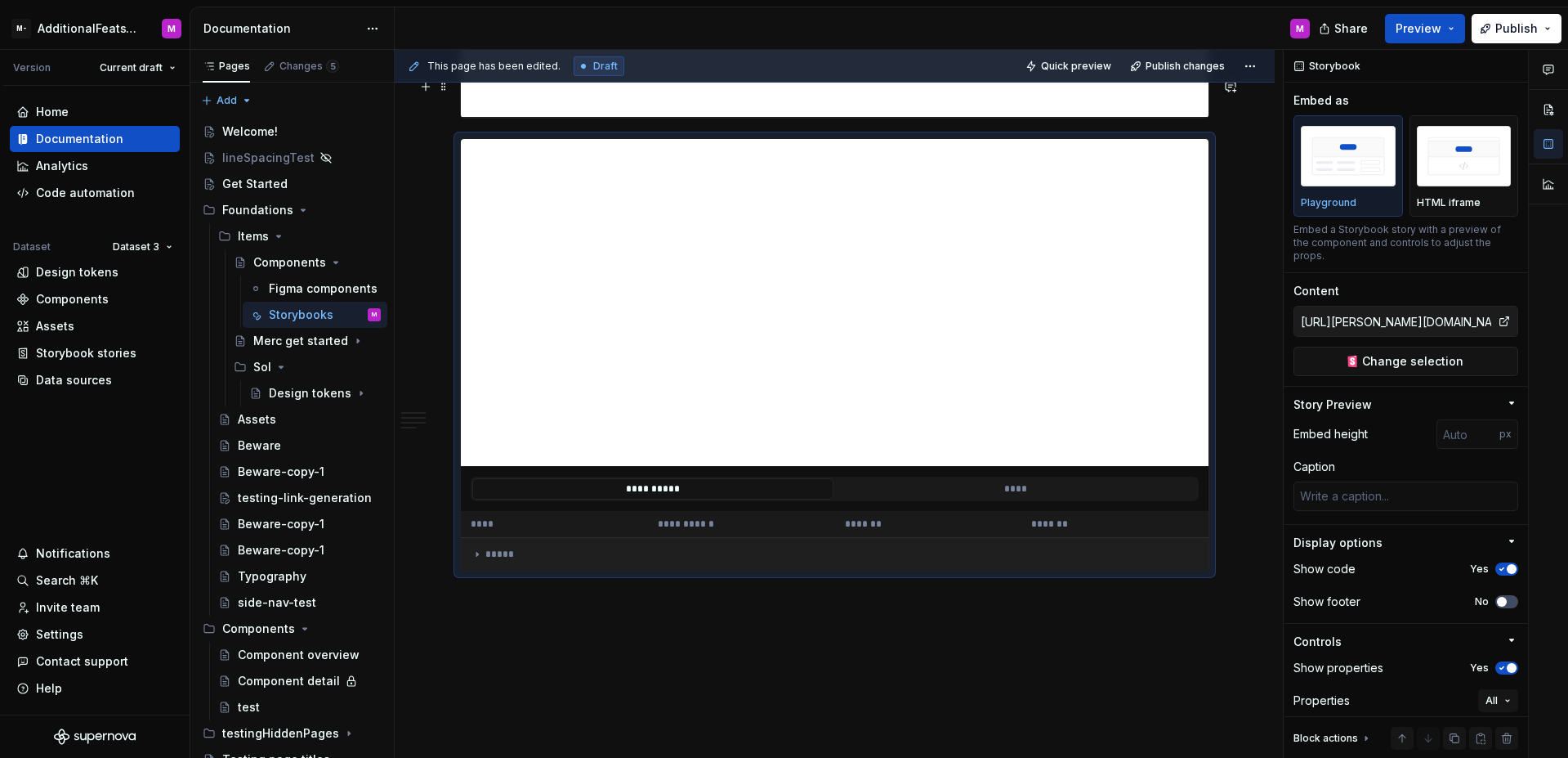
click at [489, 547] on div "*****" at bounding box center [835, 553] width 727 height 13
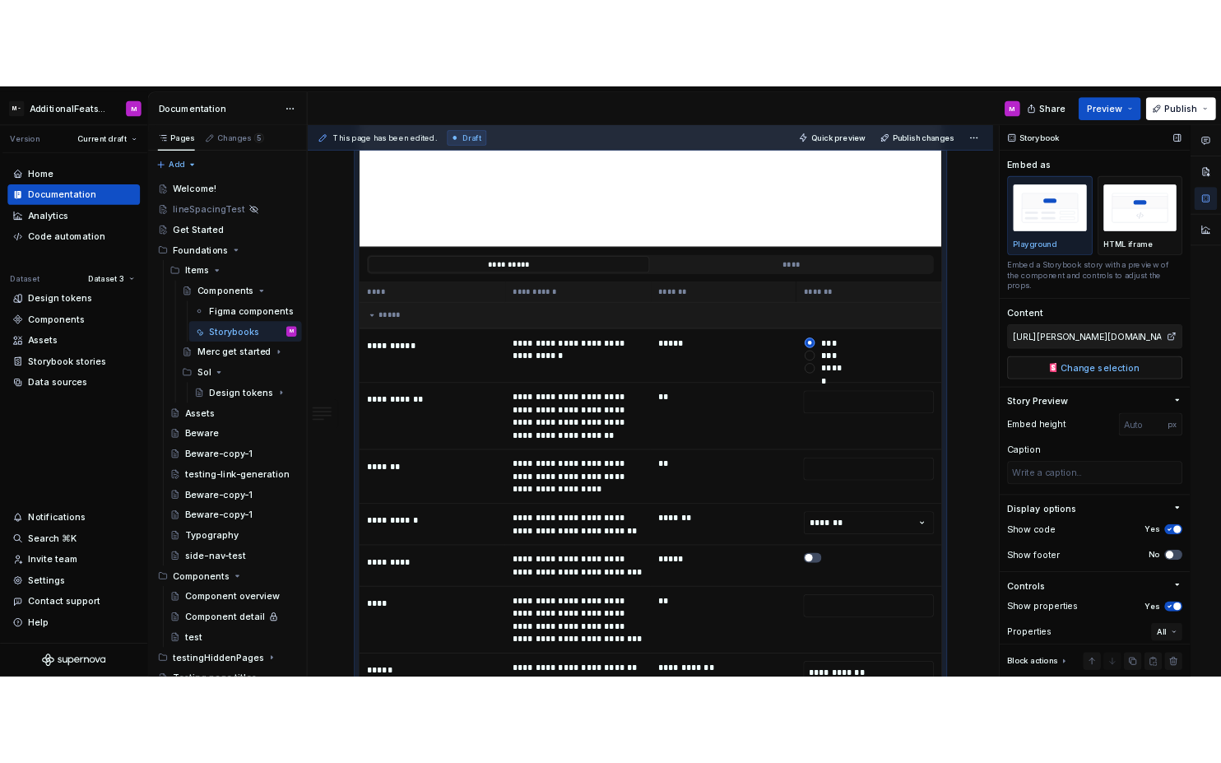
scroll to position [5724, 0]
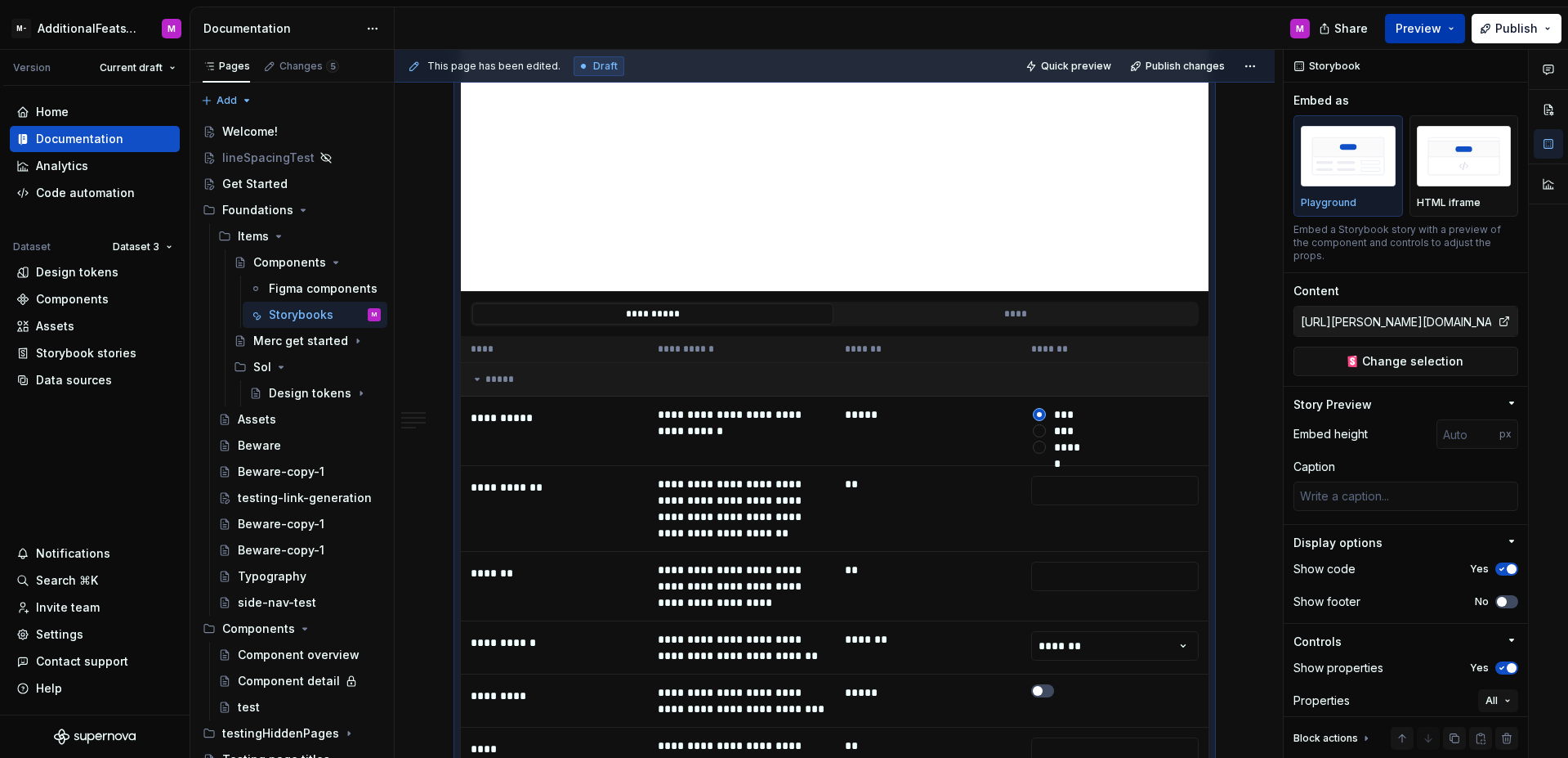
click at [1453, 32] on button "Preview" at bounding box center [1425, 29] width 80 height 30
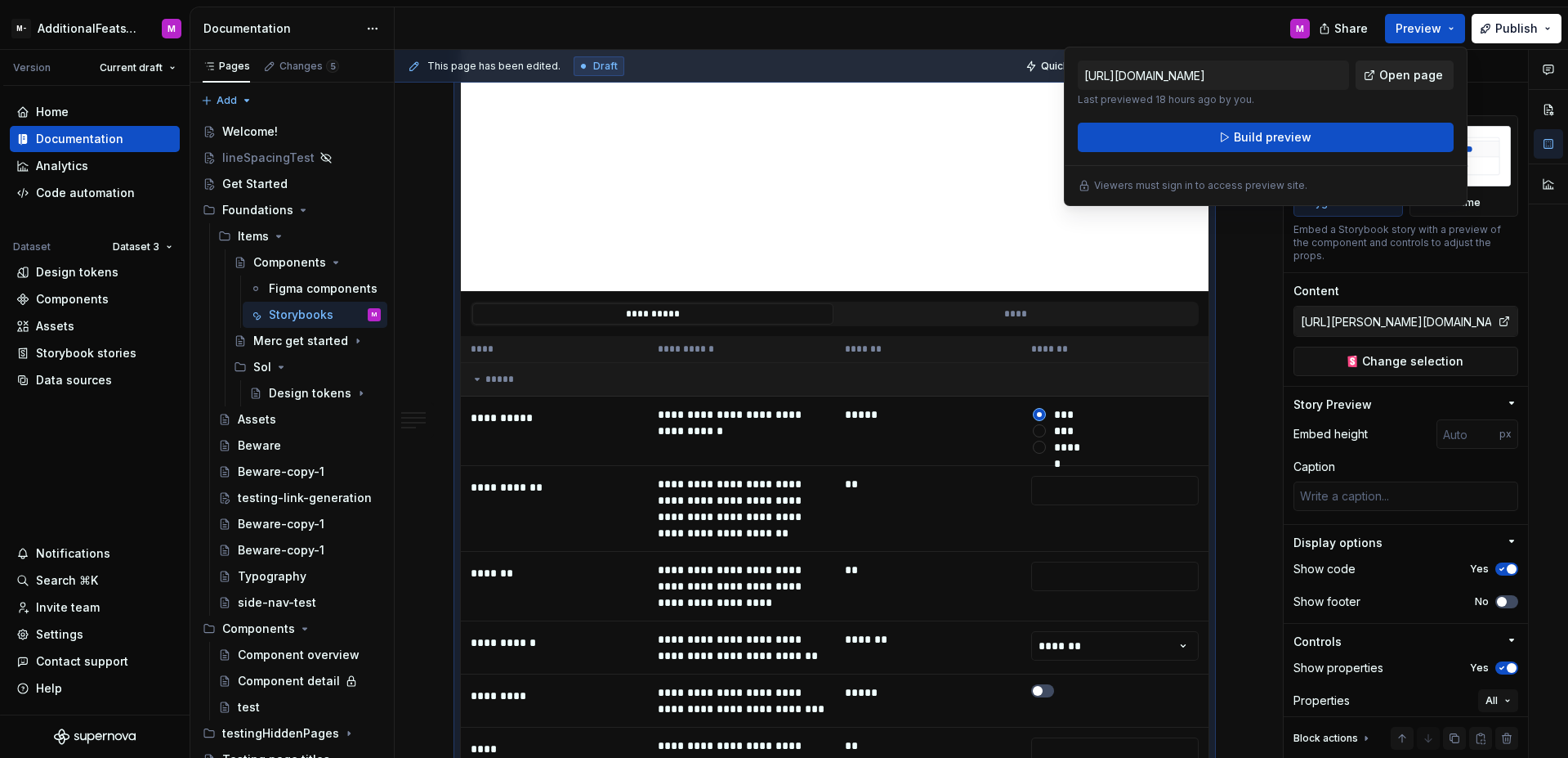
click at [1411, 72] on span "Open page" at bounding box center [1411, 75] width 64 height 16
click at [154, 424] on div "Home Documentation Analytics Code automation Dataset Dataset 3 Design tokens Co…" at bounding box center [94, 399] width 190 height 629
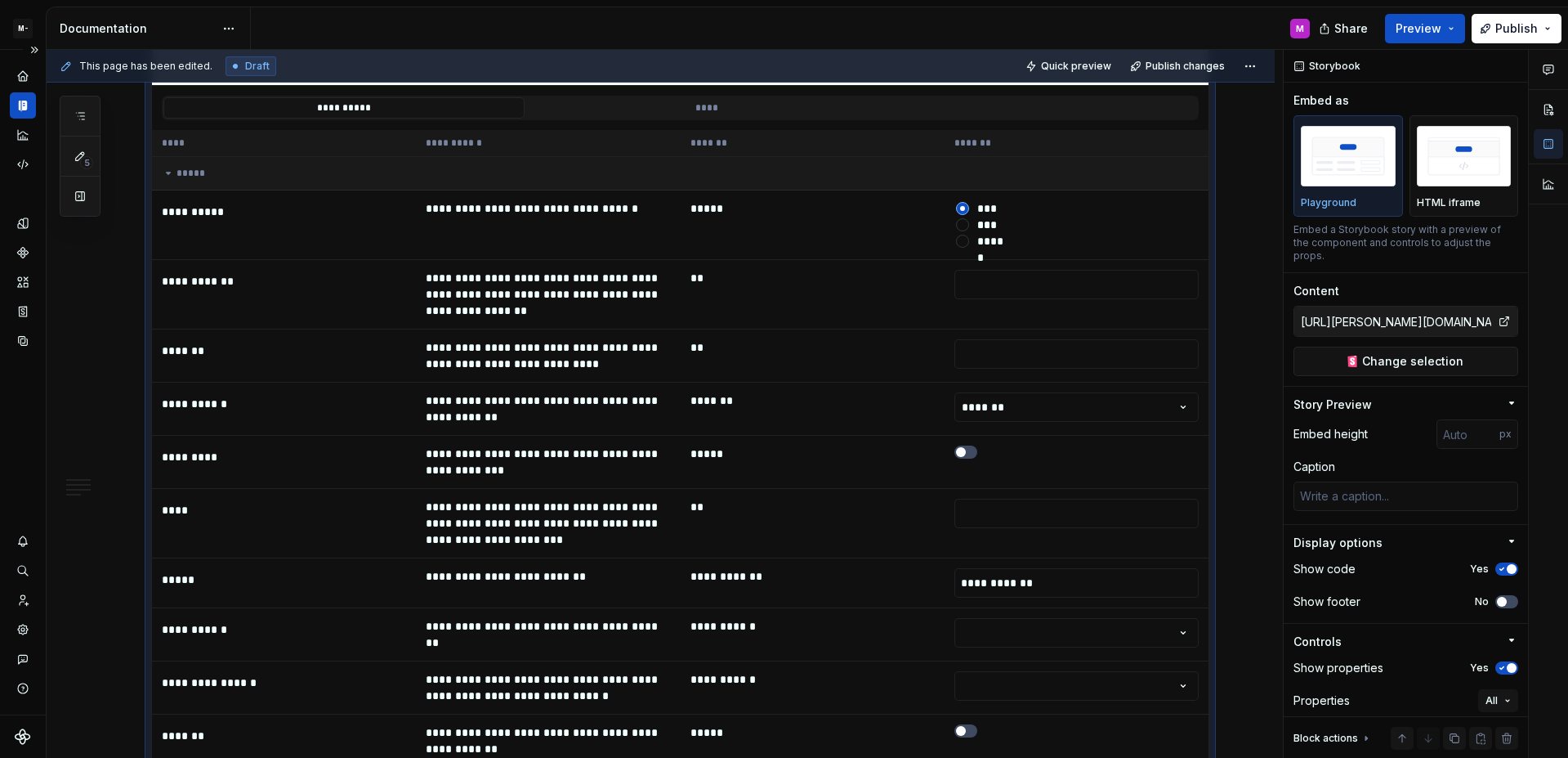
type textarea "*"
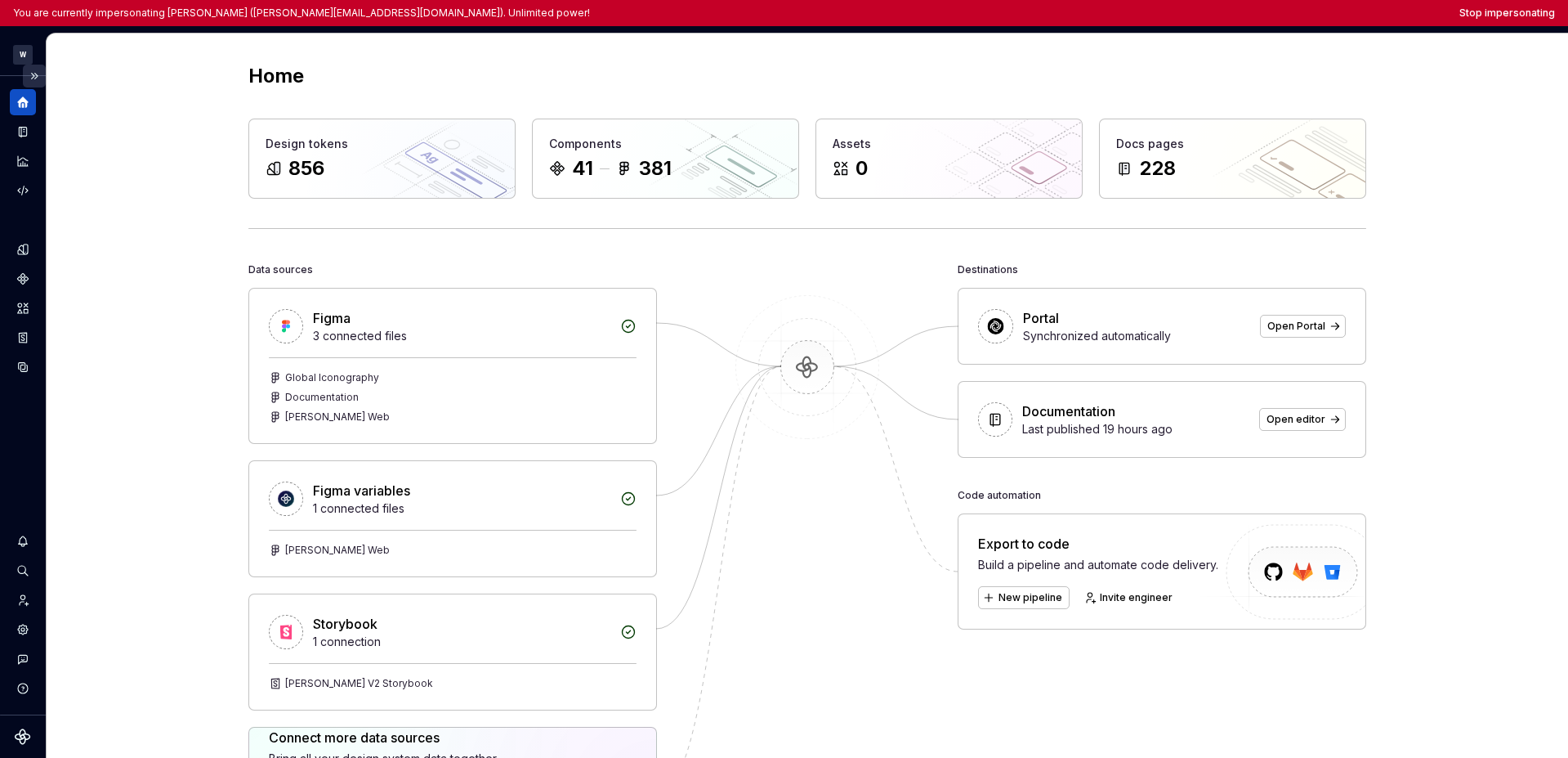
click at [40, 72] on button "Expand sidebar" at bounding box center [34, 76] width 23 height 23
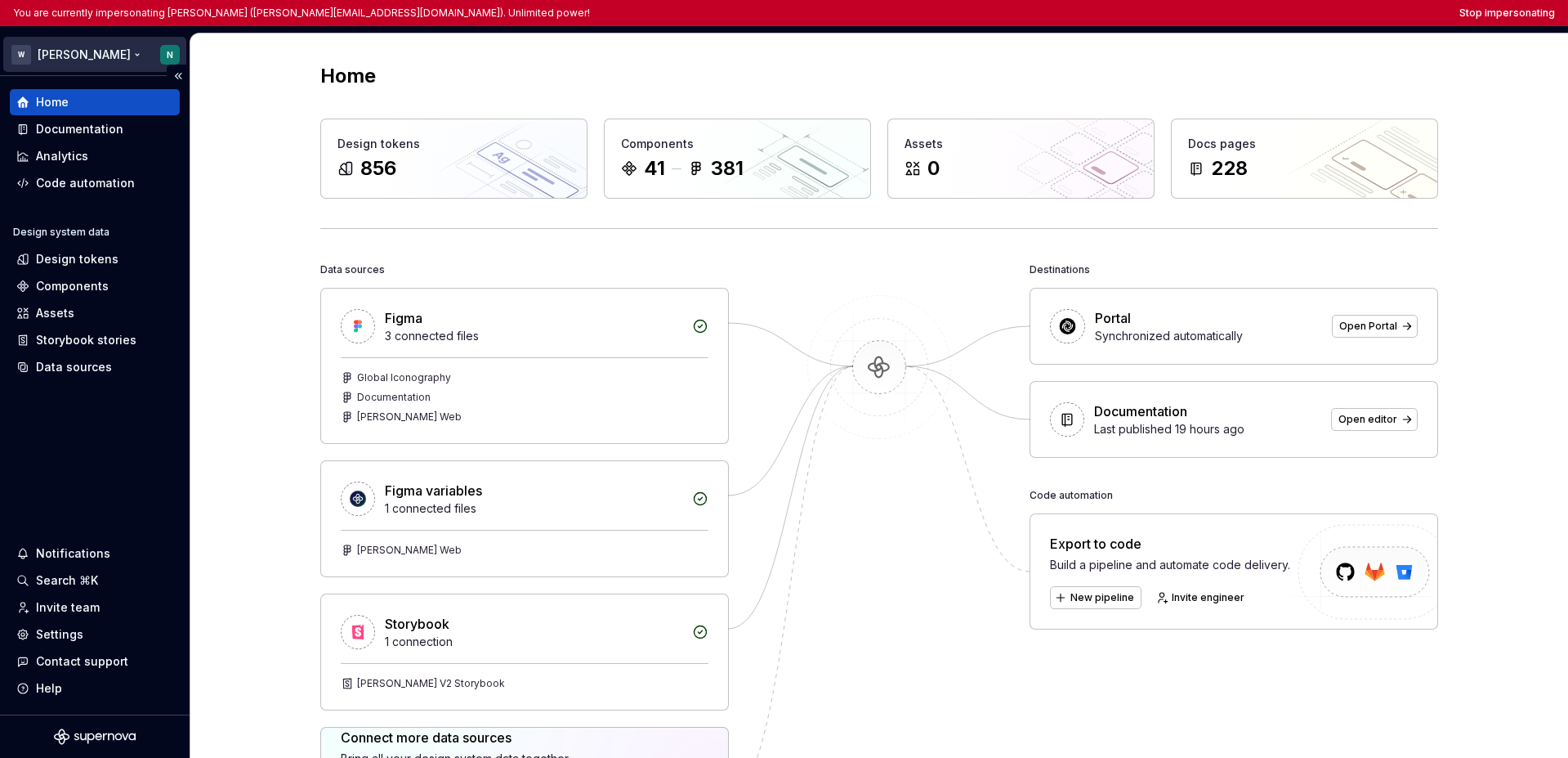
click at [53, 61] on html "You are currently impersonating [PERSON_NAME] ([PERSON_NAME][EMAIL_ADDRESS][DOM…" at bounding box center [784, 379] width 1568 height 758
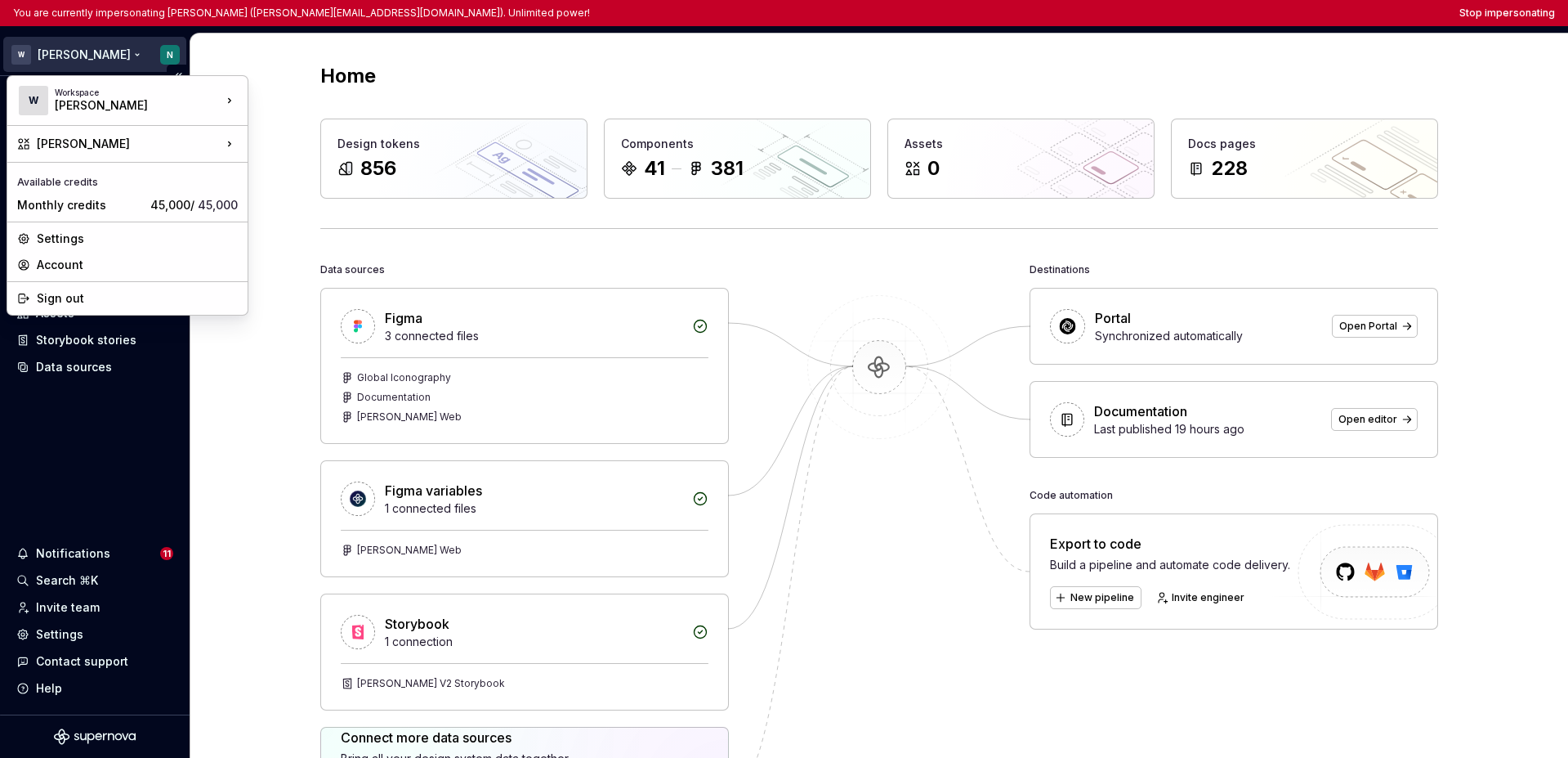
click at [94, 421] on html "You are currently impersonating [PERSON_NAME] ([PERSON_NAME][EMAIL_ADDRESS][DOM…" at bounding box center [784, 379] width 1568 height 758
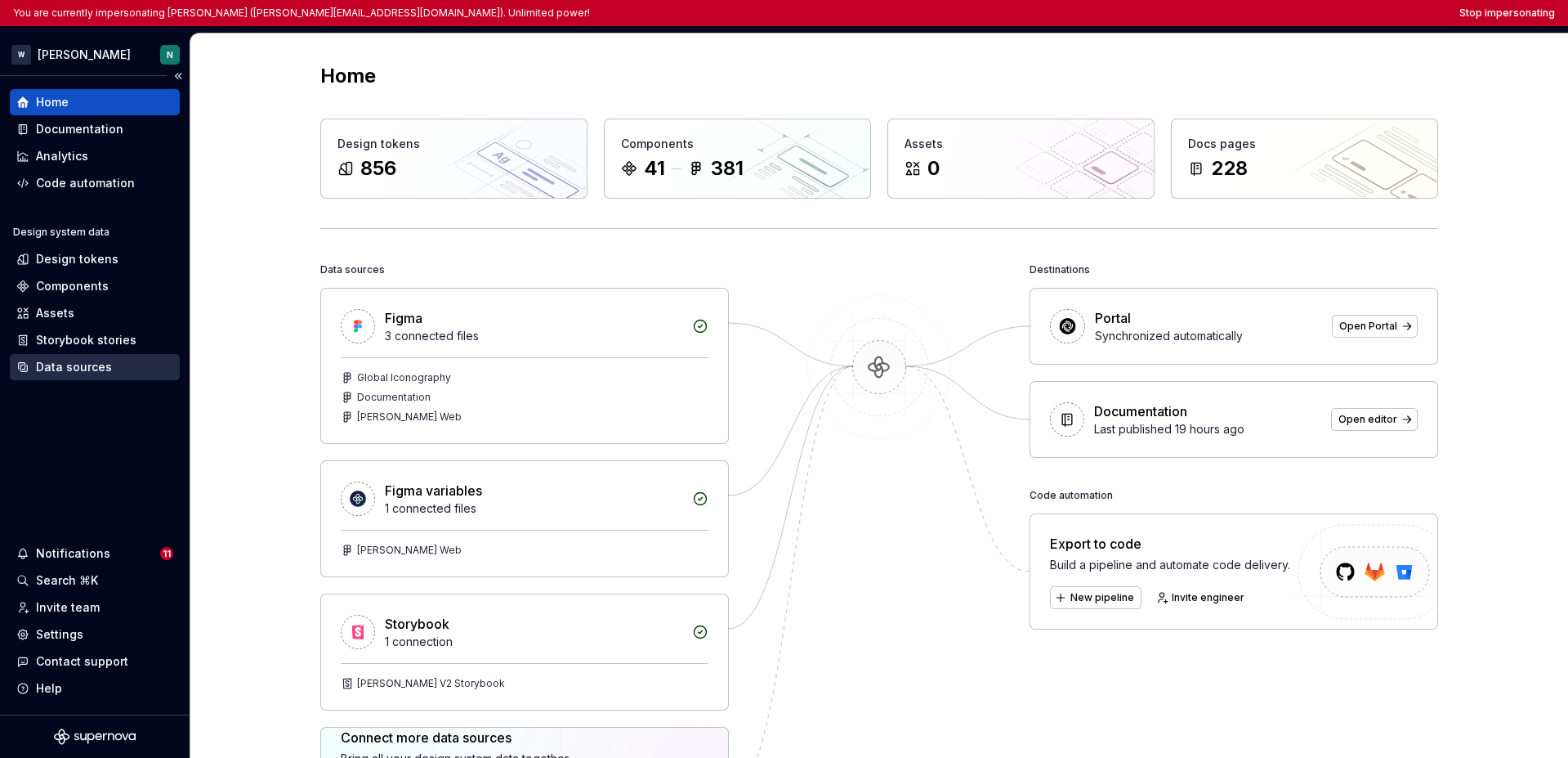
click at [89, 366] on div "Data sources" at bounding box center [74, 367] width 76 height 16
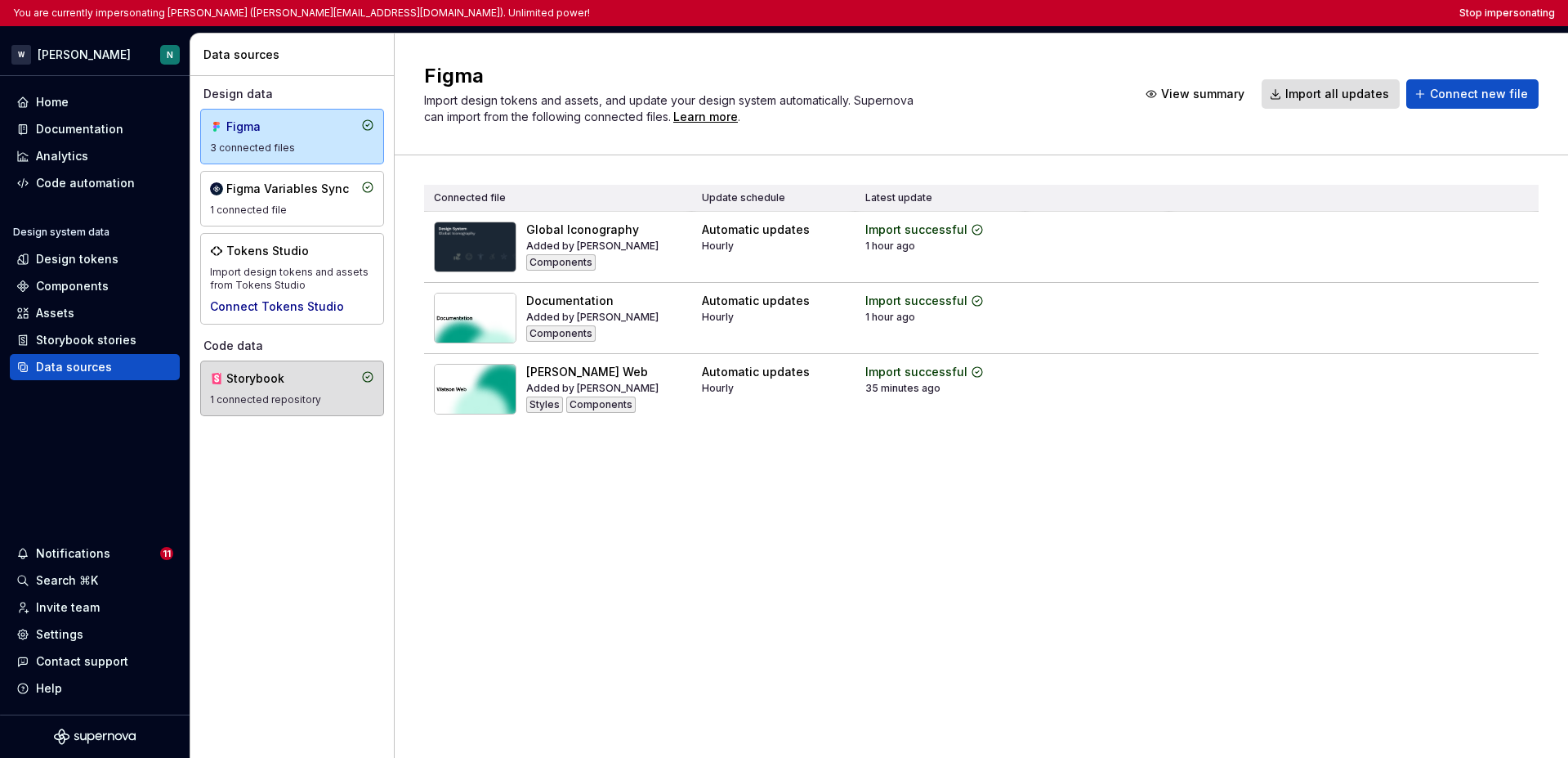
click at [258, 377] on div "Storybook" at bounding box center [265, 379] width 78 height 16
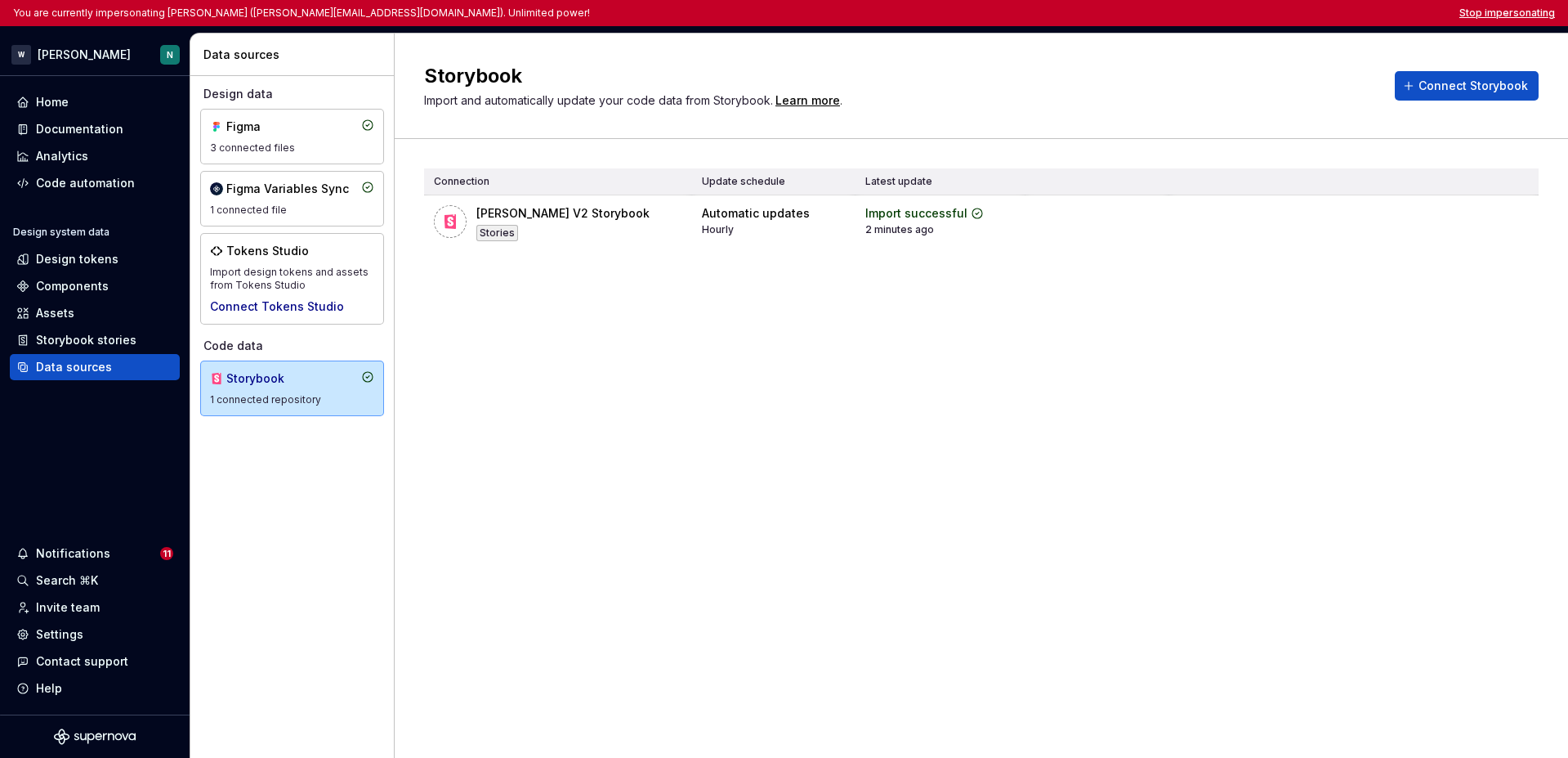
click at [1212, 14] on button "Stop impersonating" at bounding box center [1507, 13] width 95 height 13
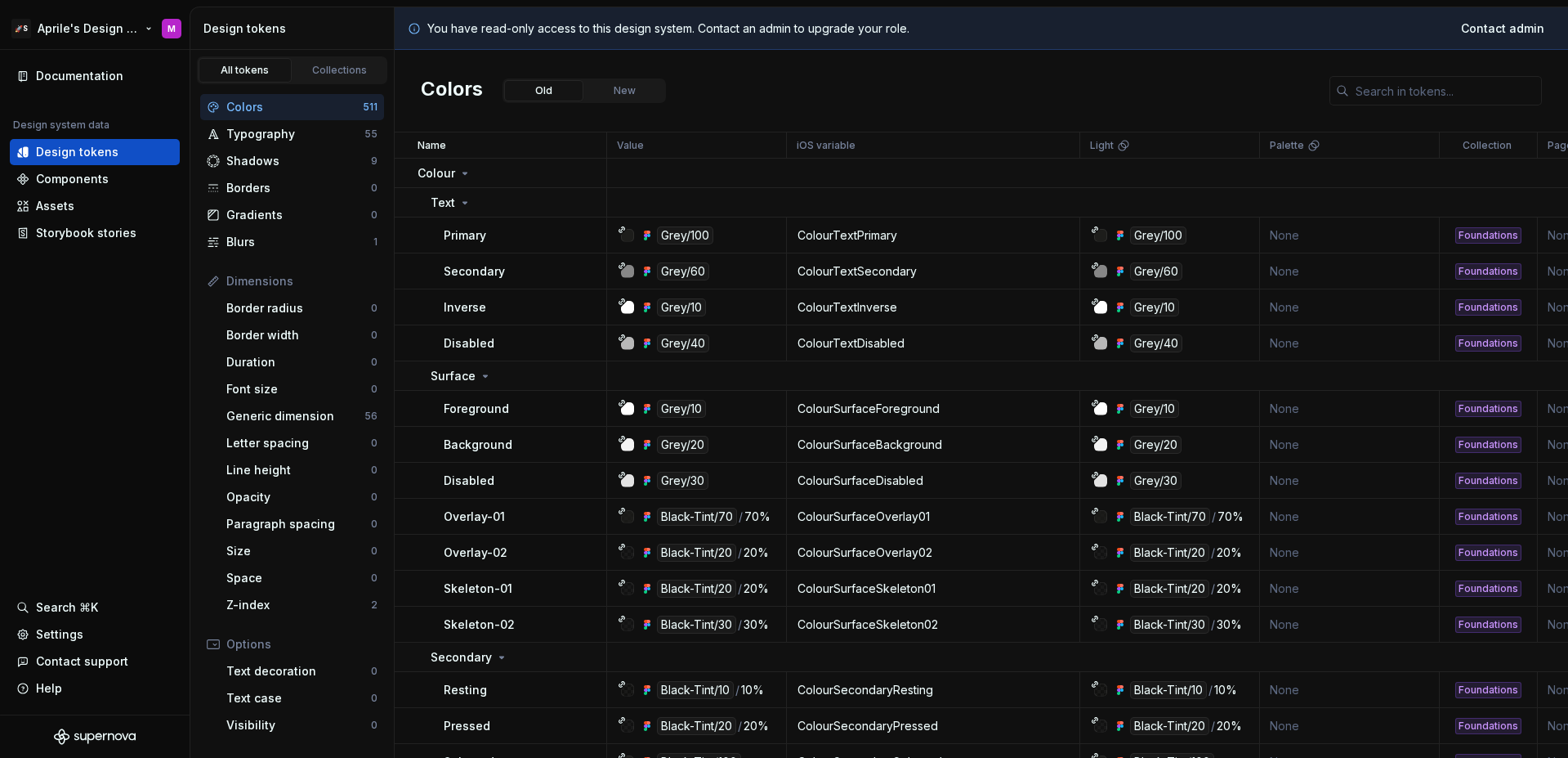
click at [81, 24] on html "🚀S Aprile's Design System M Documentation Design system data Design tokens Comp…" at bounding box center [784, 379] width 1568 height 758
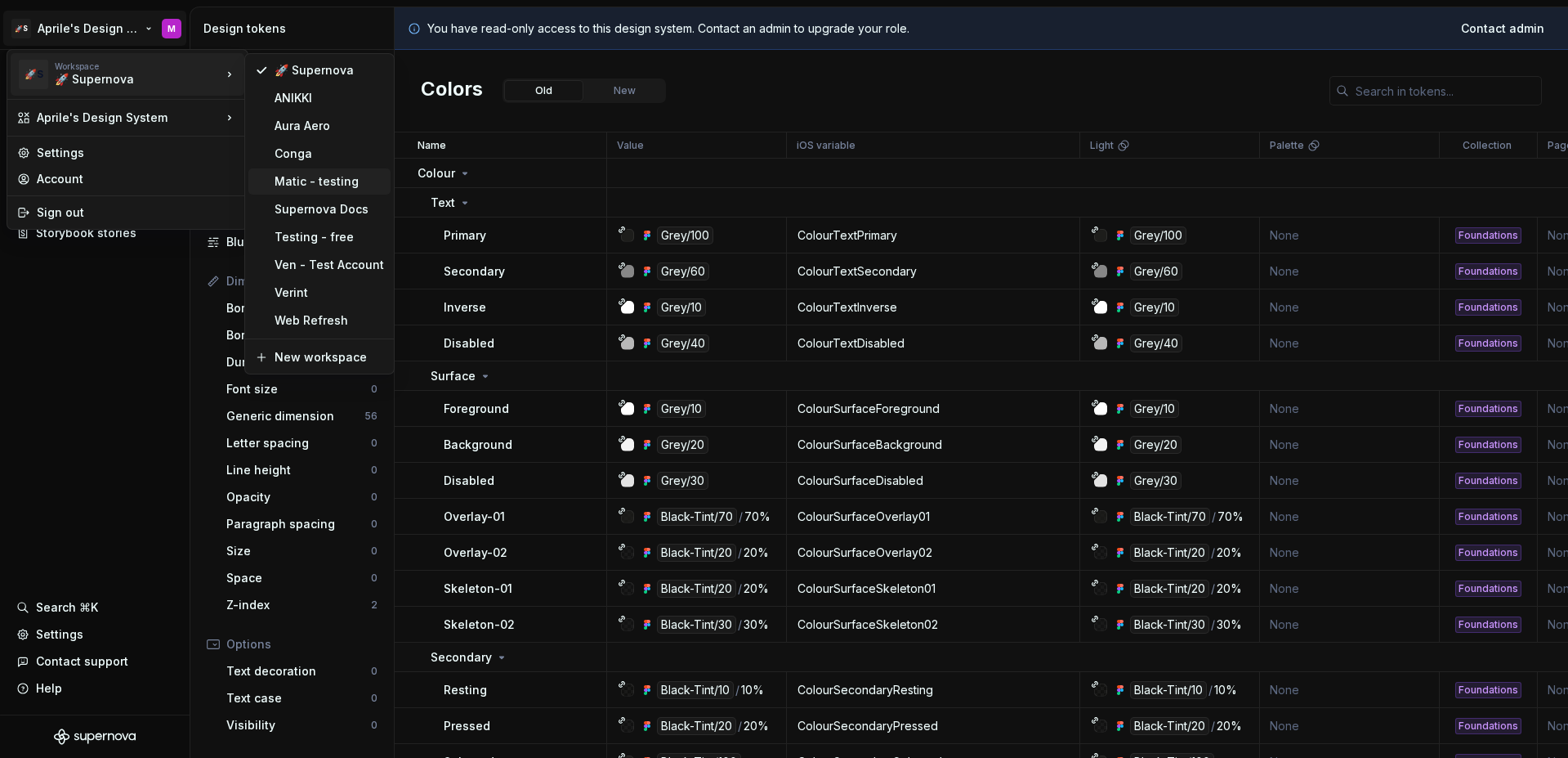
click at [306, 187] on div "Matic - testing" at bounding box center [329, 181] width 109 height 16
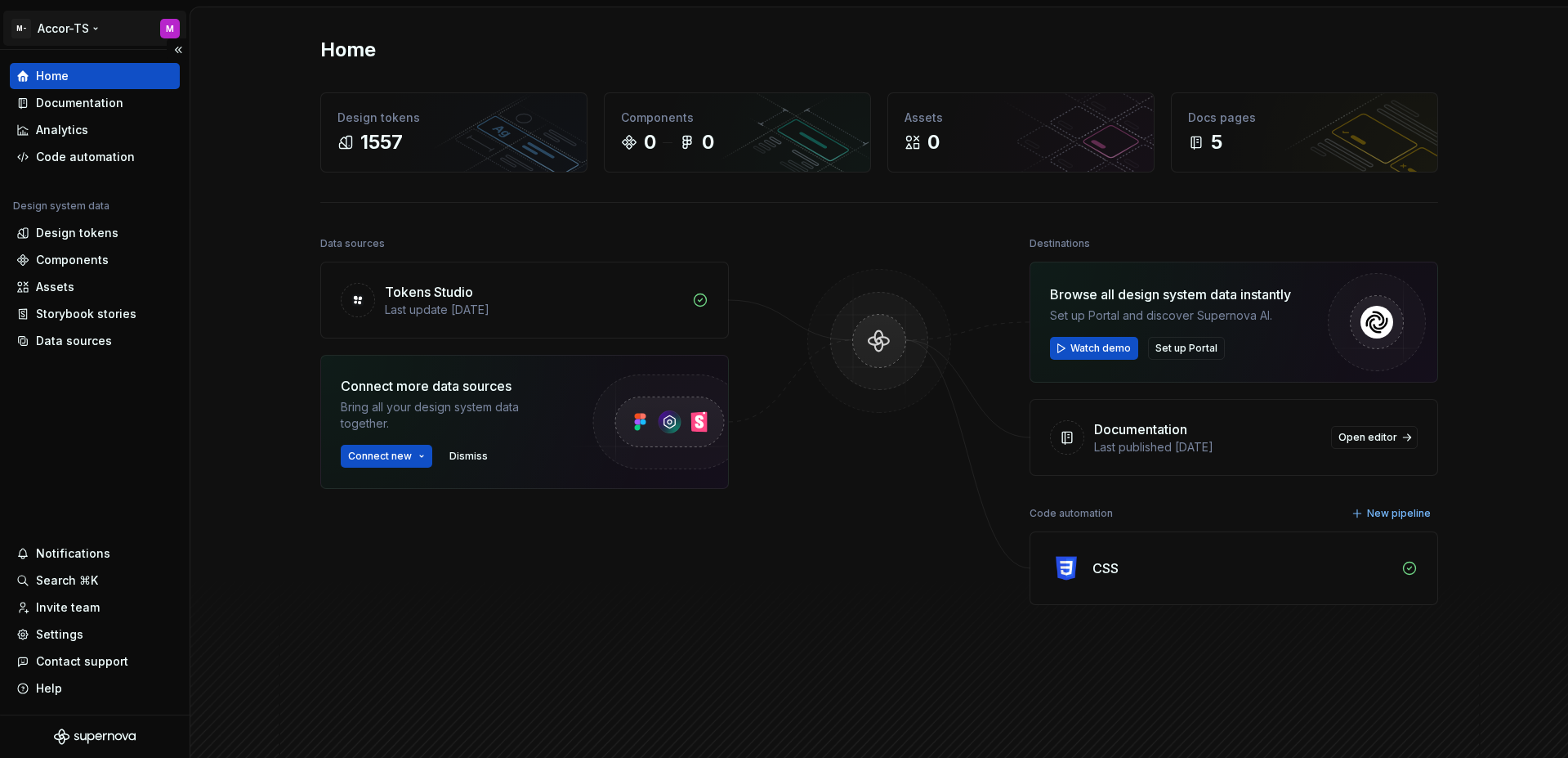
click at [99, 35] on html "M- Accor-TS M Home Documentation Analytics Code automation Design system data D…" at bounding box center [784, 379] width 1568 height 758
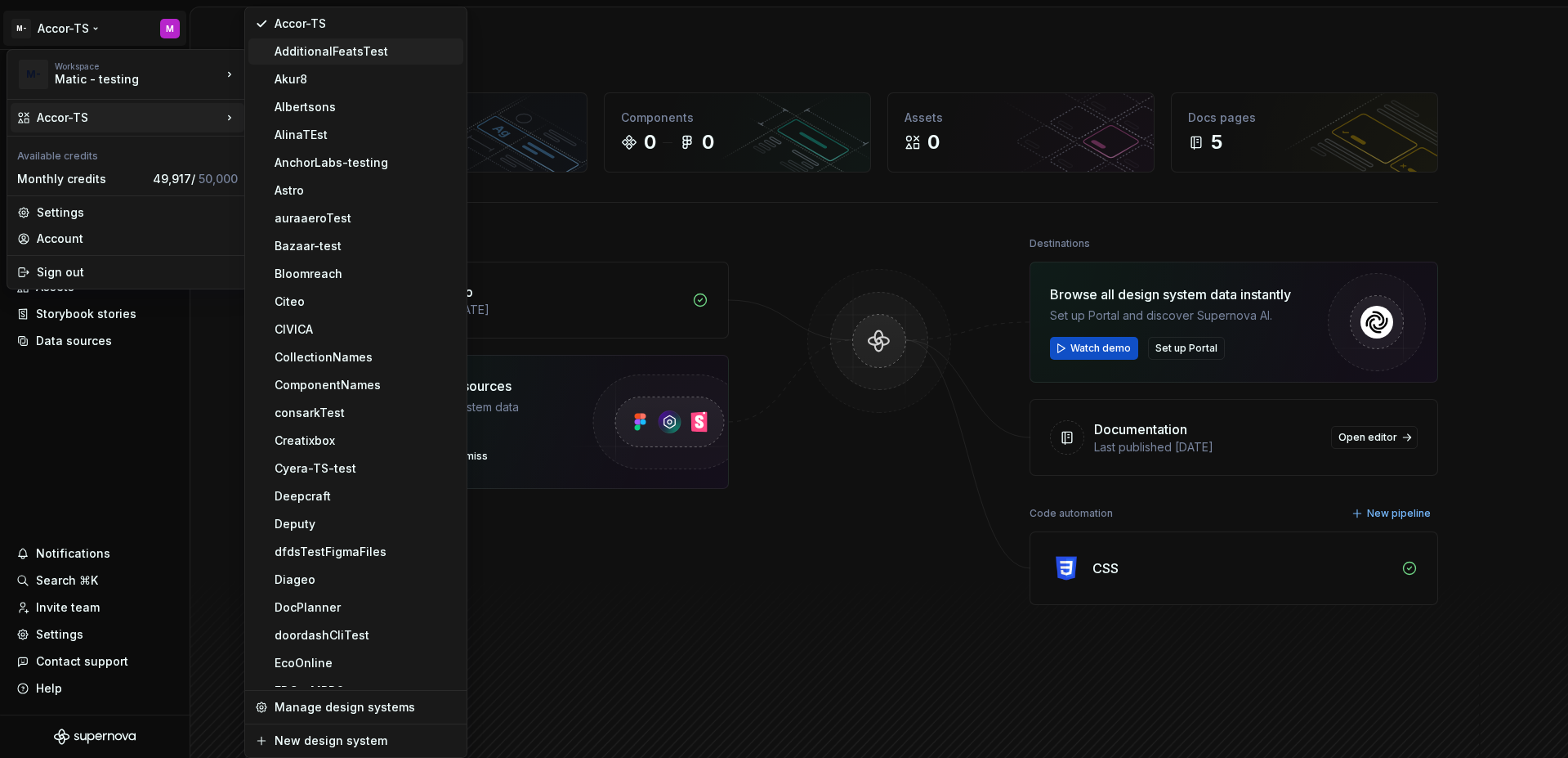
click at [303, 53] on div "AdditionalFeatsTest" at bounding box center [365, 52] width 182 height 16
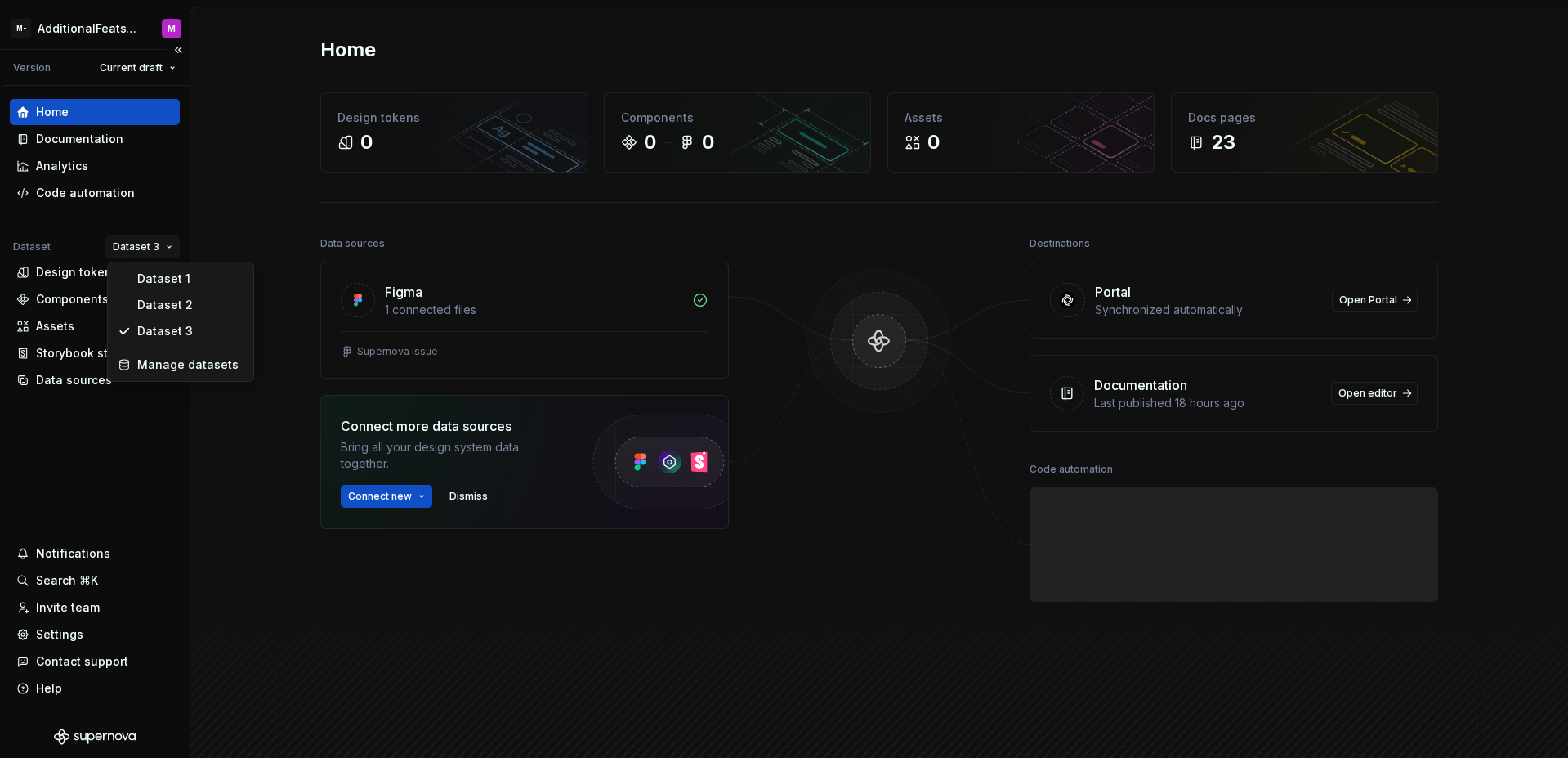
click at [132, 241] on html "M- AdditionalFeatsTest M Version Current draft Home Documentation Analytics Cod…" at bounding box center [784, 379] width 1568 height 758
click at [145, 271] on div "Dataset 1" at bounding box center [190, 278] width 106 height 16
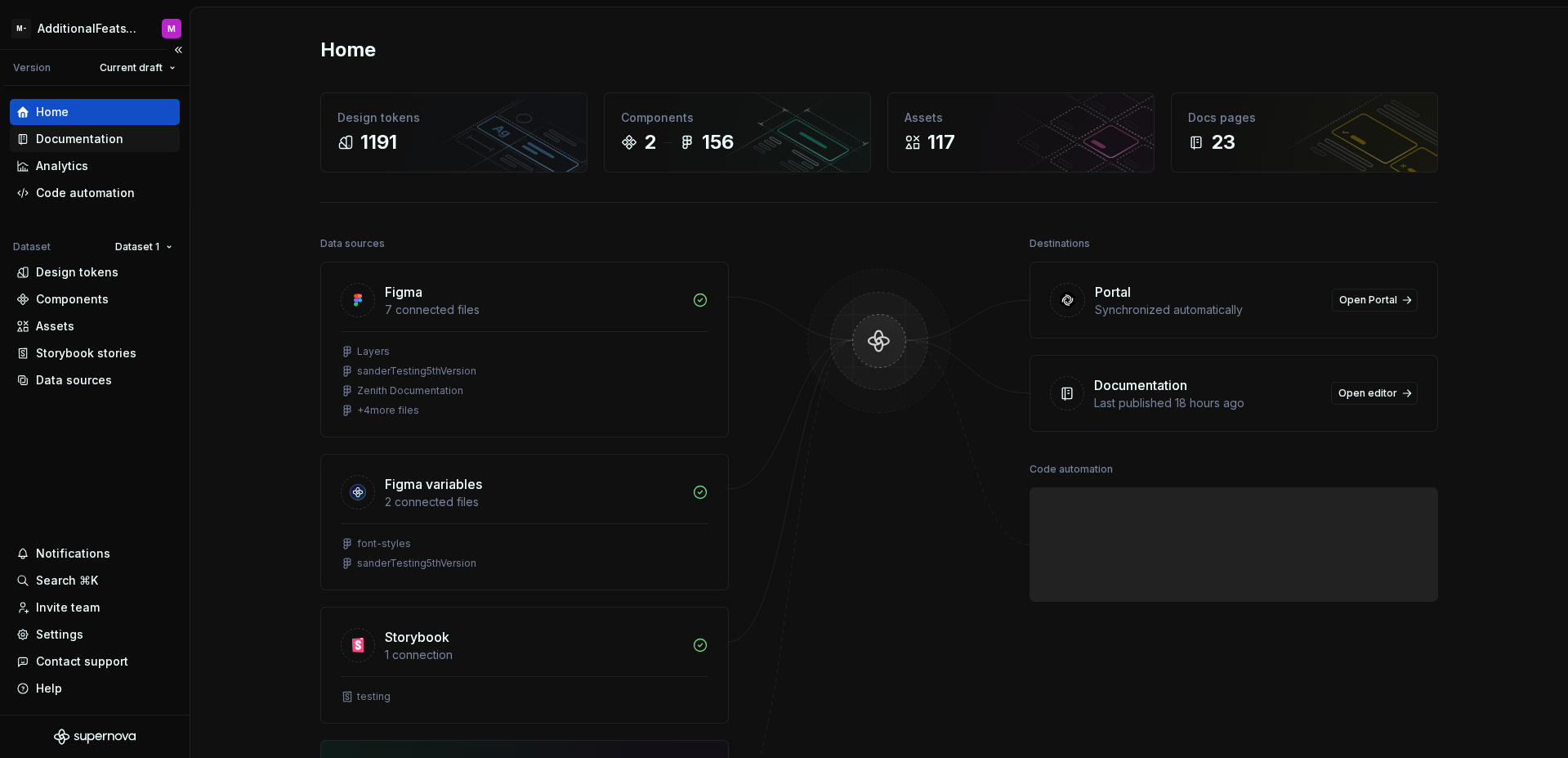
click at [79, 144] on div "Documentation" at bounding box center [79, 139] width 87 height 16
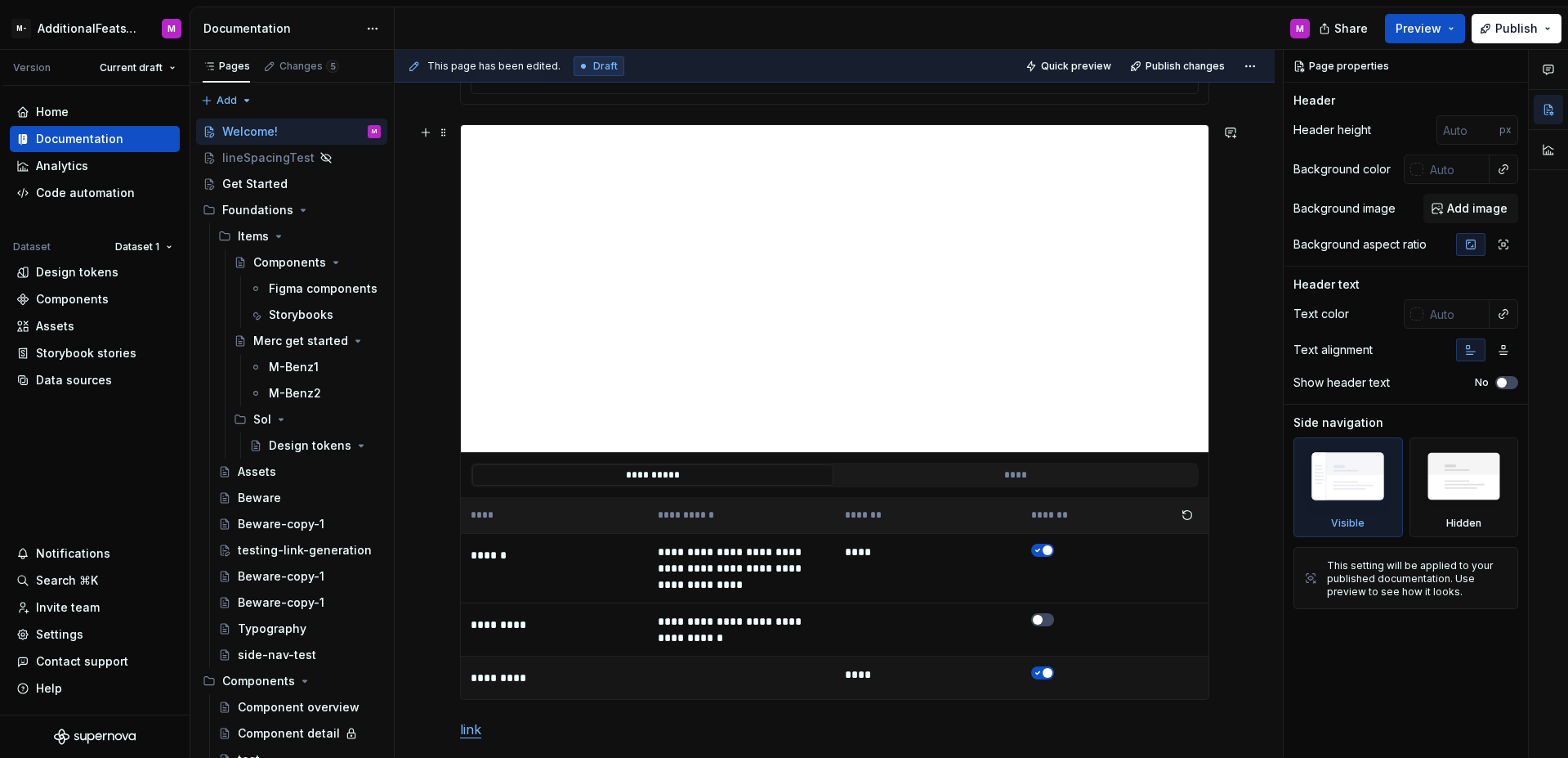
scroll to position [1618, 0]
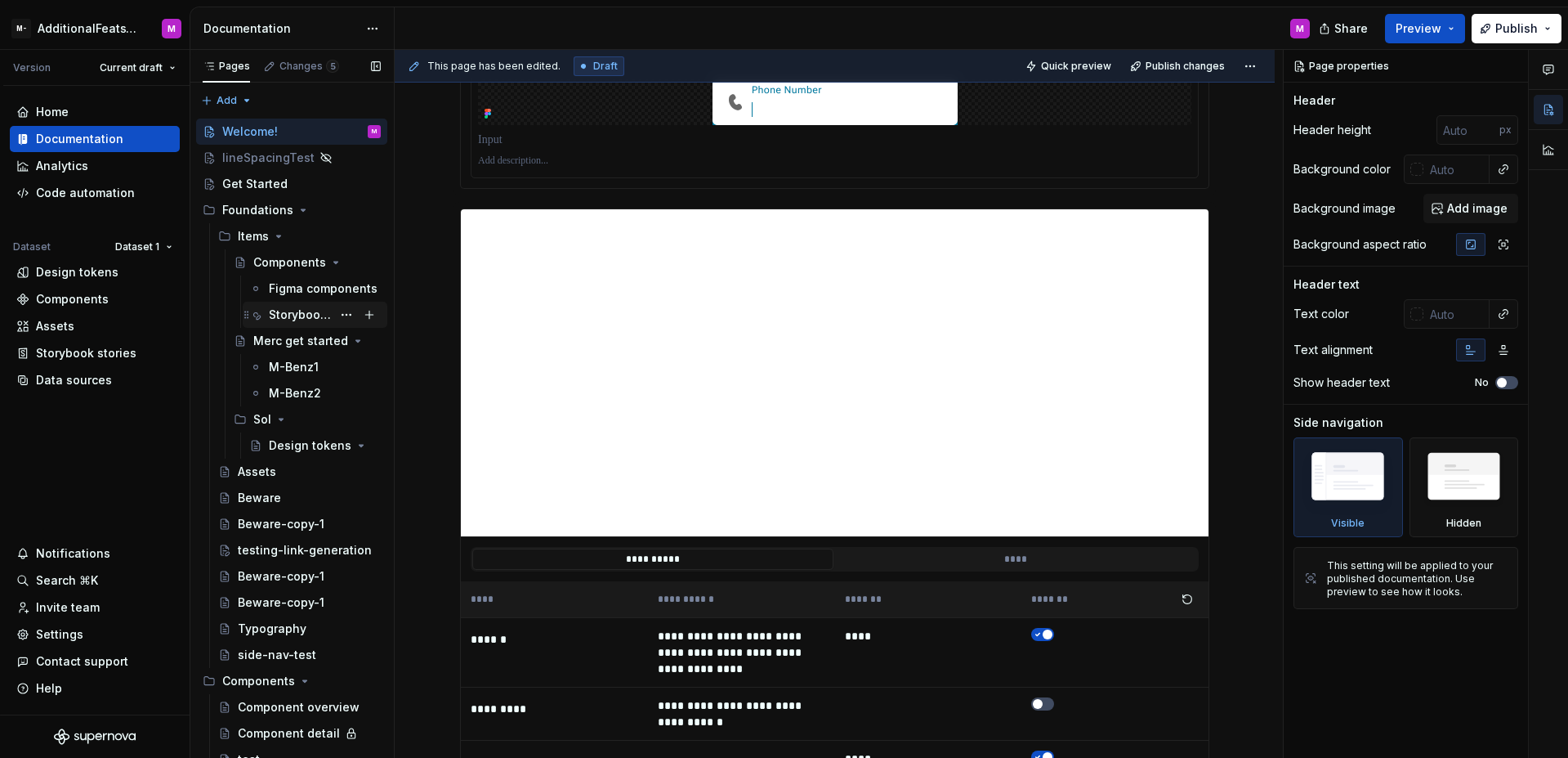
click at [316, 317] on div "Storybooks" at bounding box center [300, 314] width 63 height 16
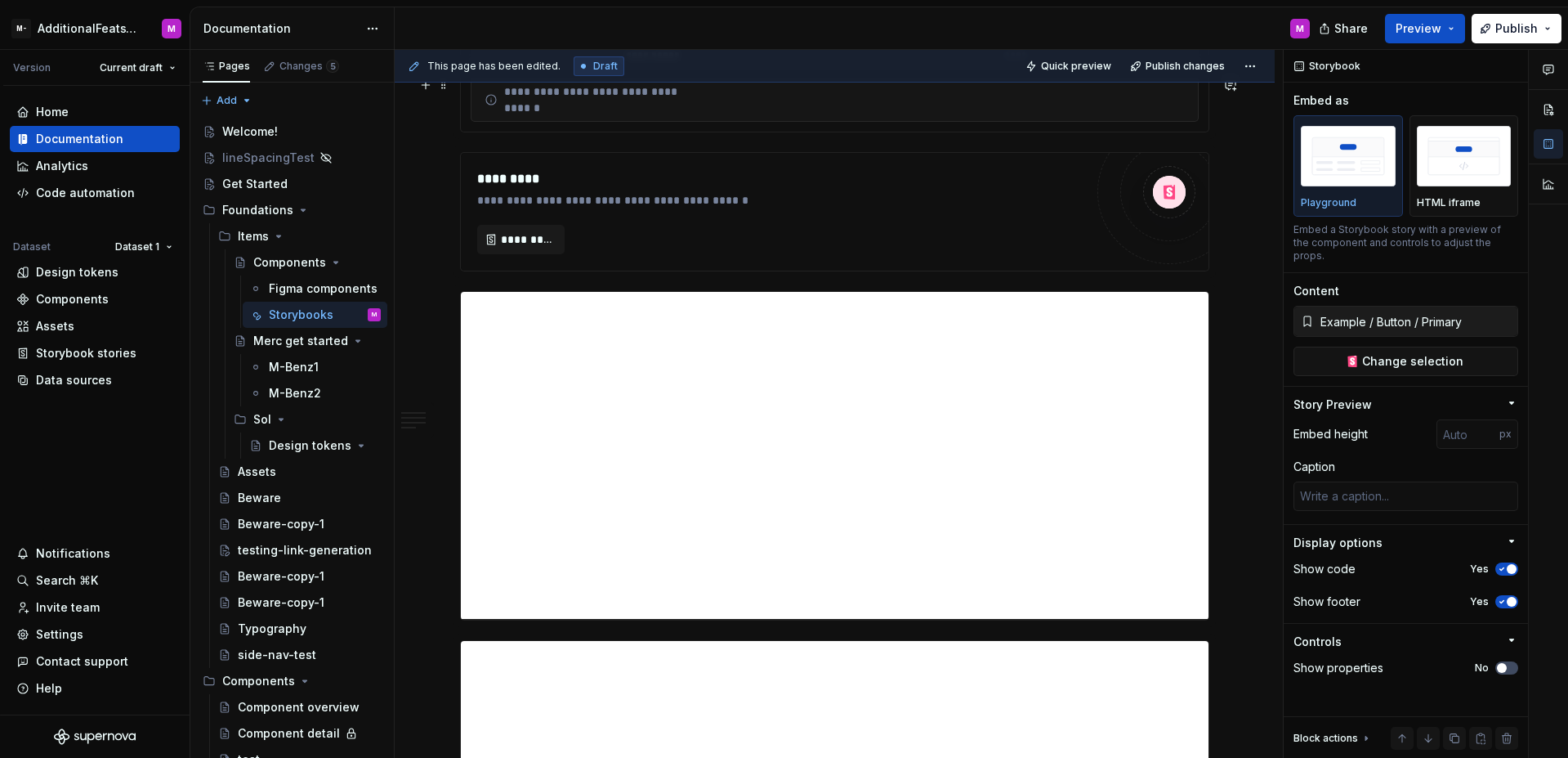
scroll to position [3989, 0]
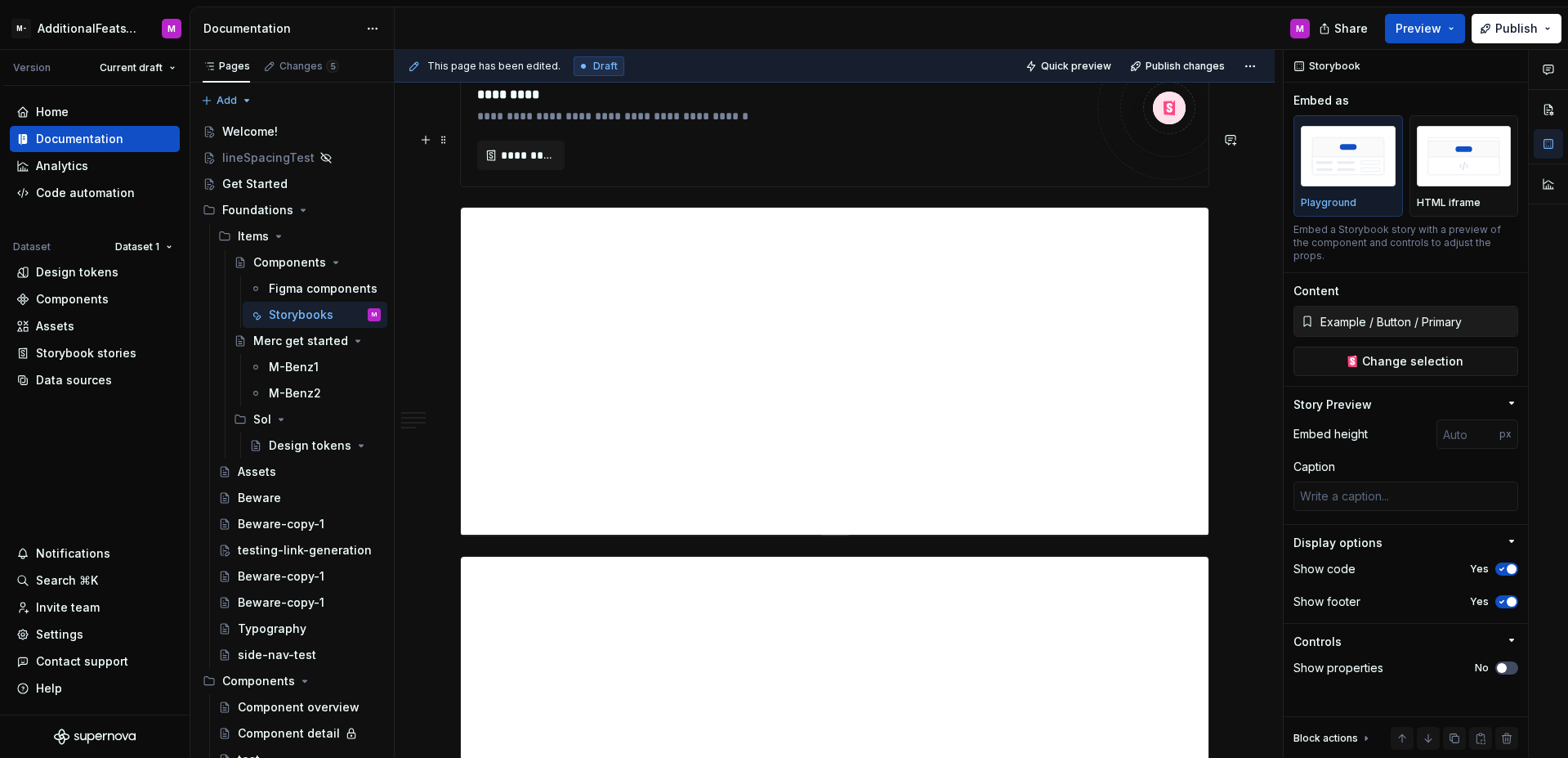
type textarea "*"
type input "https://storybook.supernova.io/design-systems/347975/alias/testing/index.html?p…"
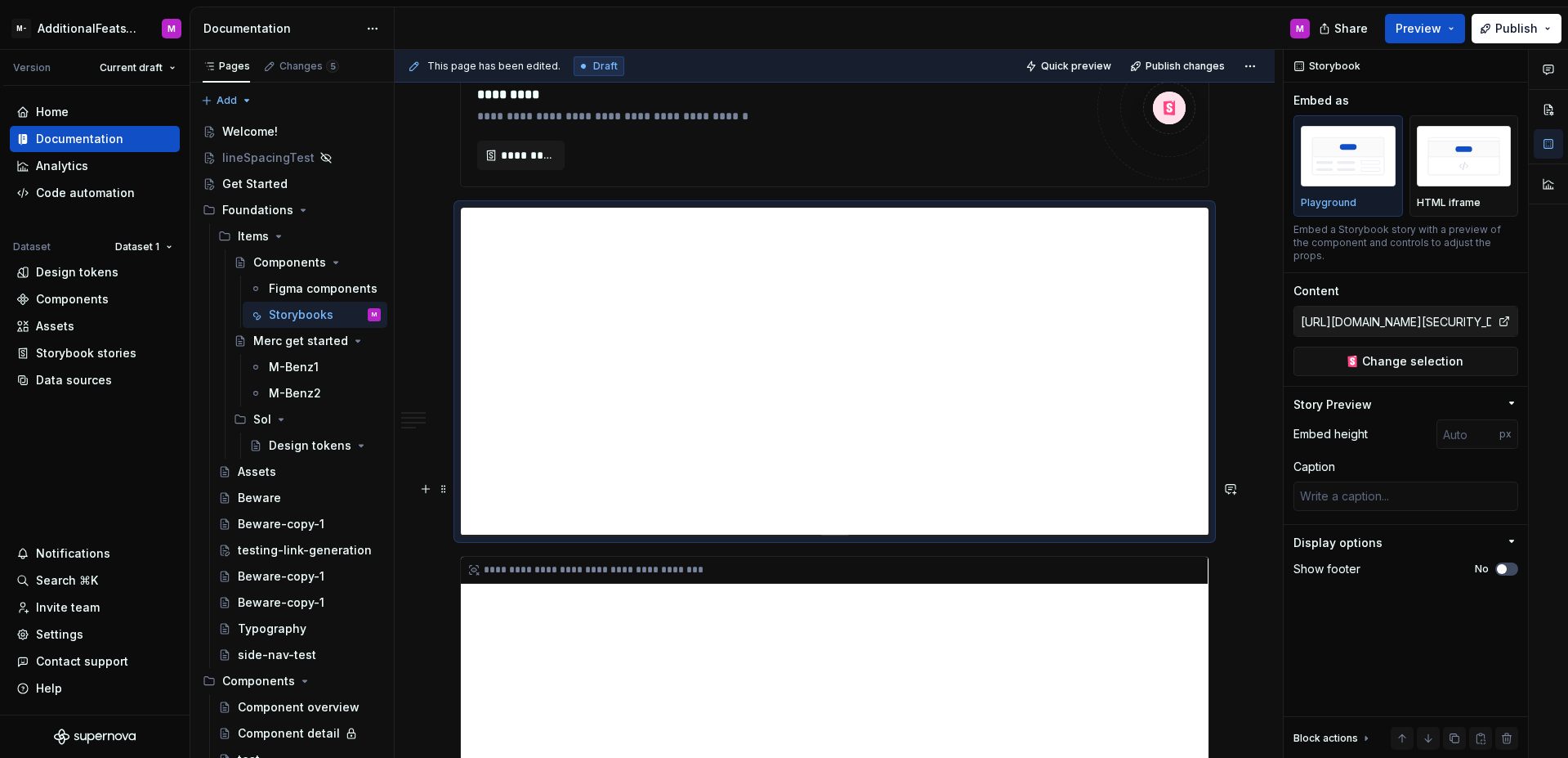
click at [1066, 602] on div "**********" at bounding box center [835, 719] width 748 height 327
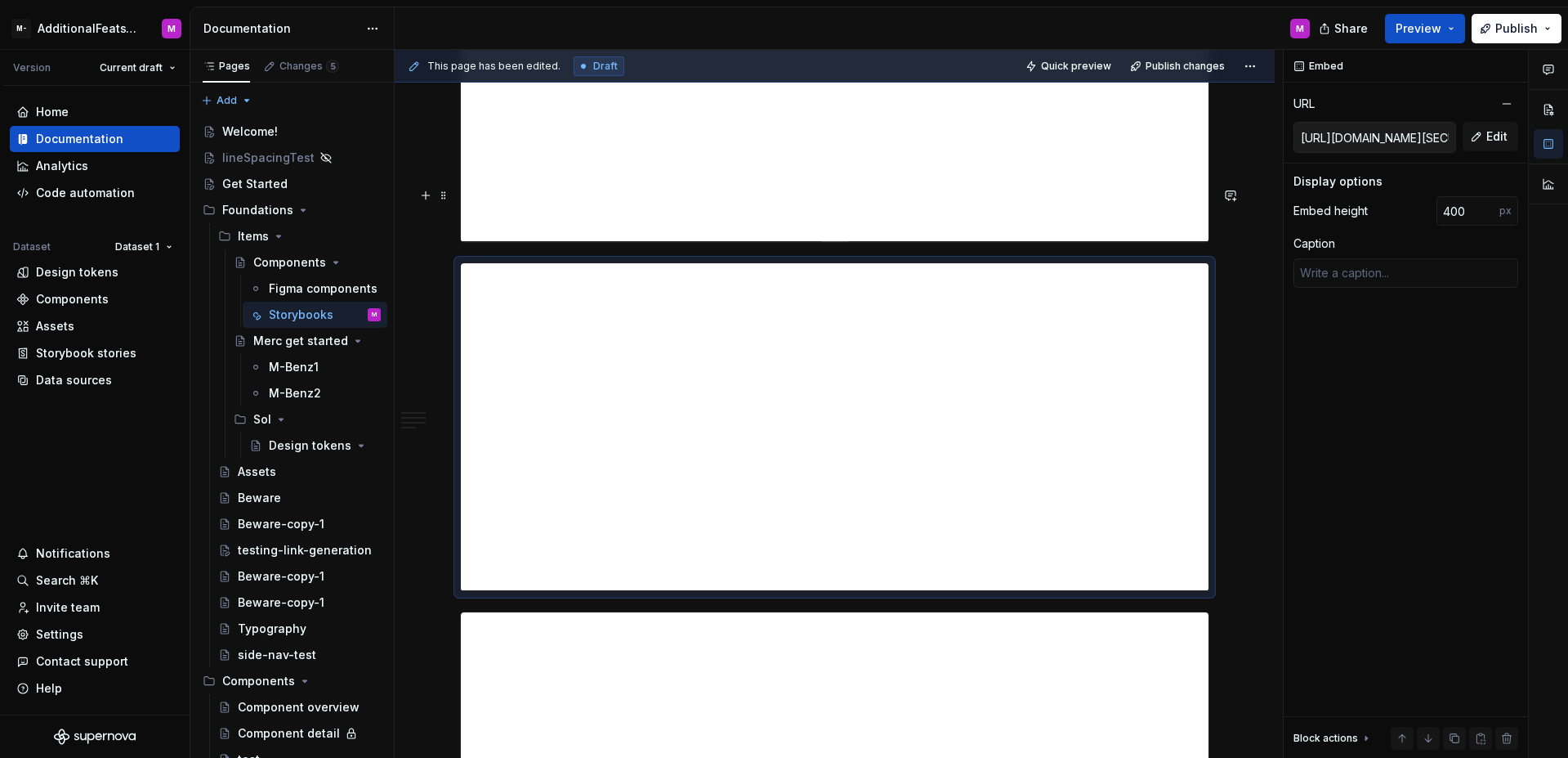
scroll to position [4376, 0]
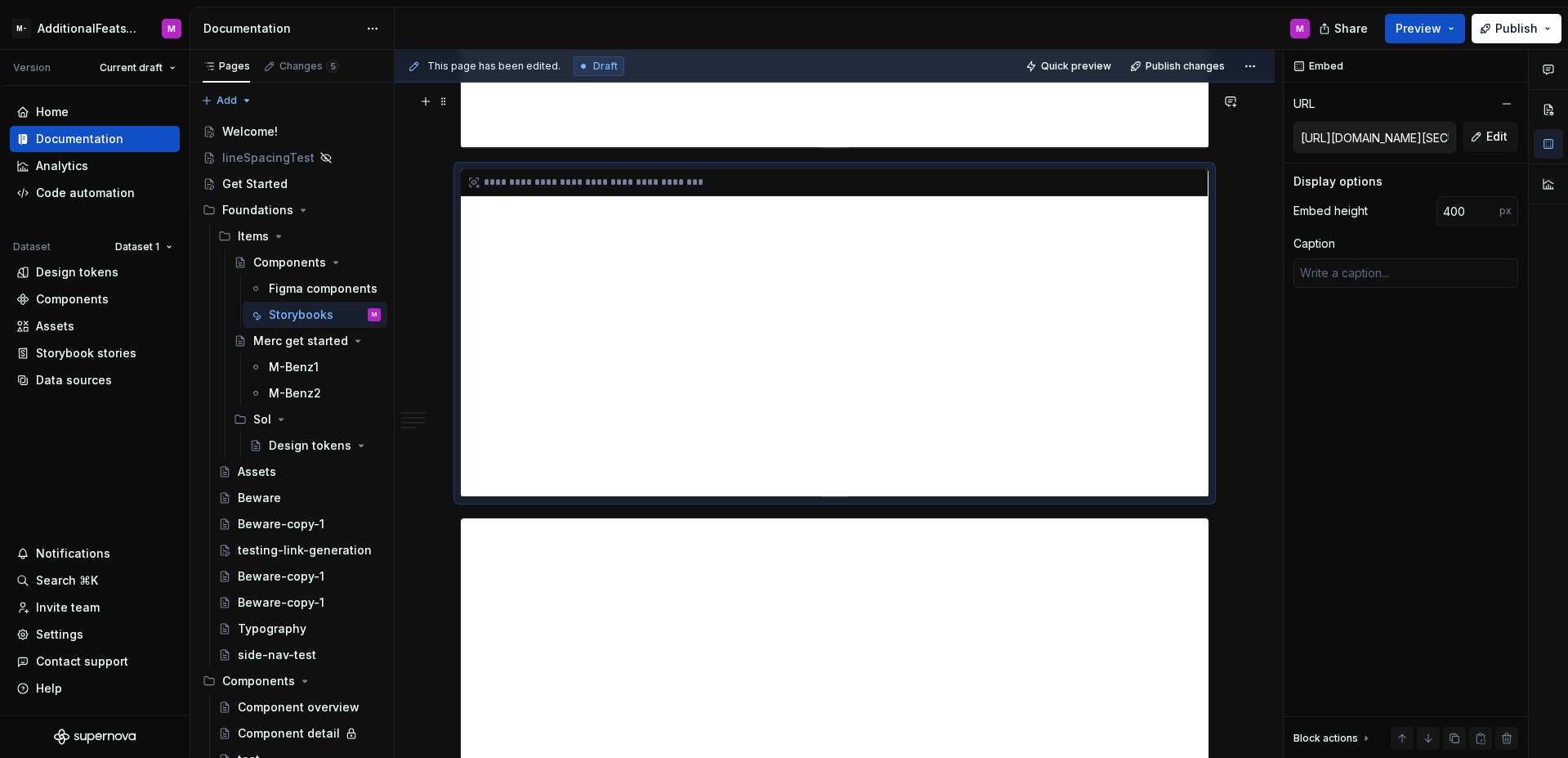
click at [1038, 345] on div "**********" at bounding box center [835, 332] width 748 height 327
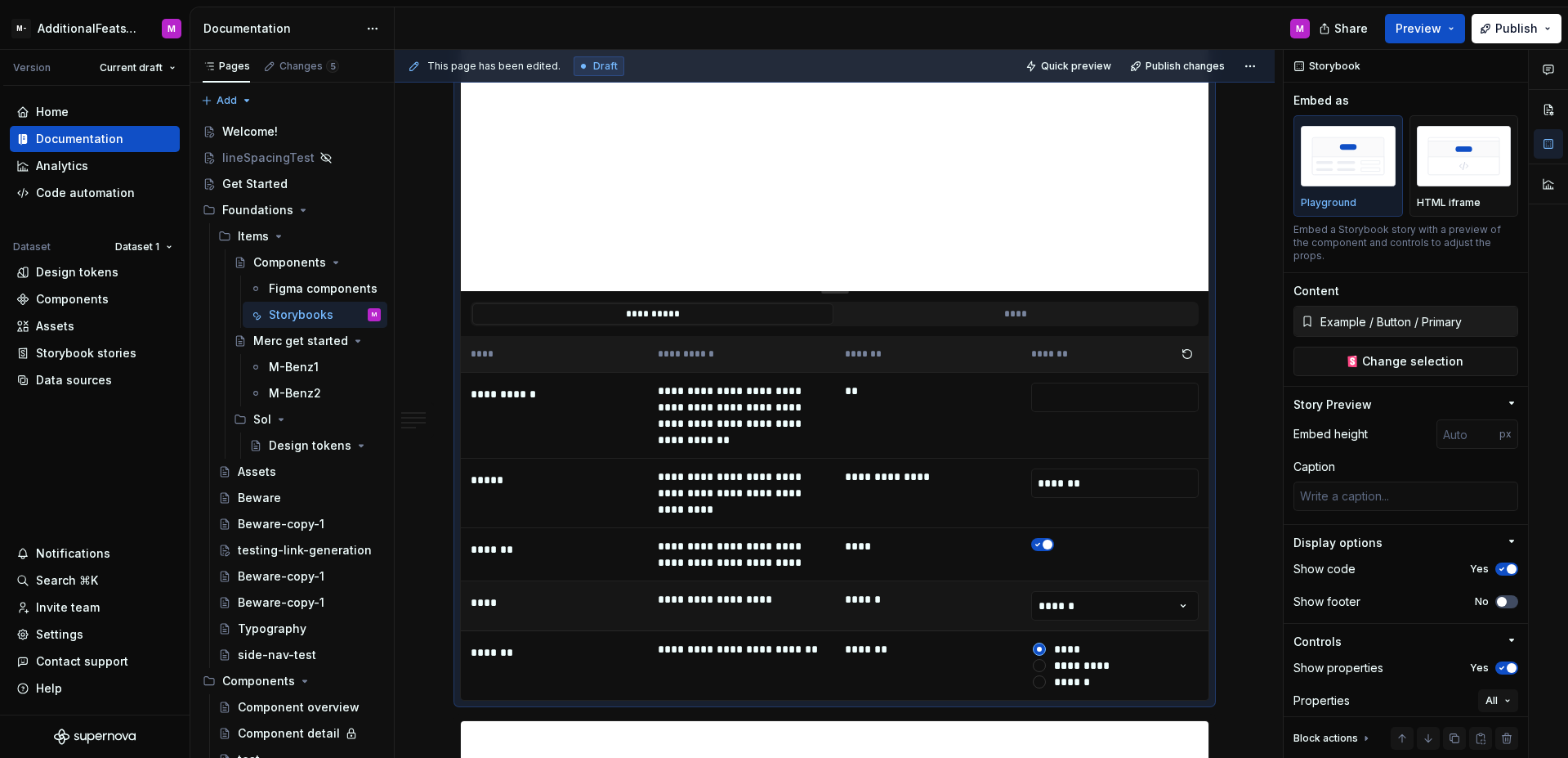
scroll to position [4899, 0]
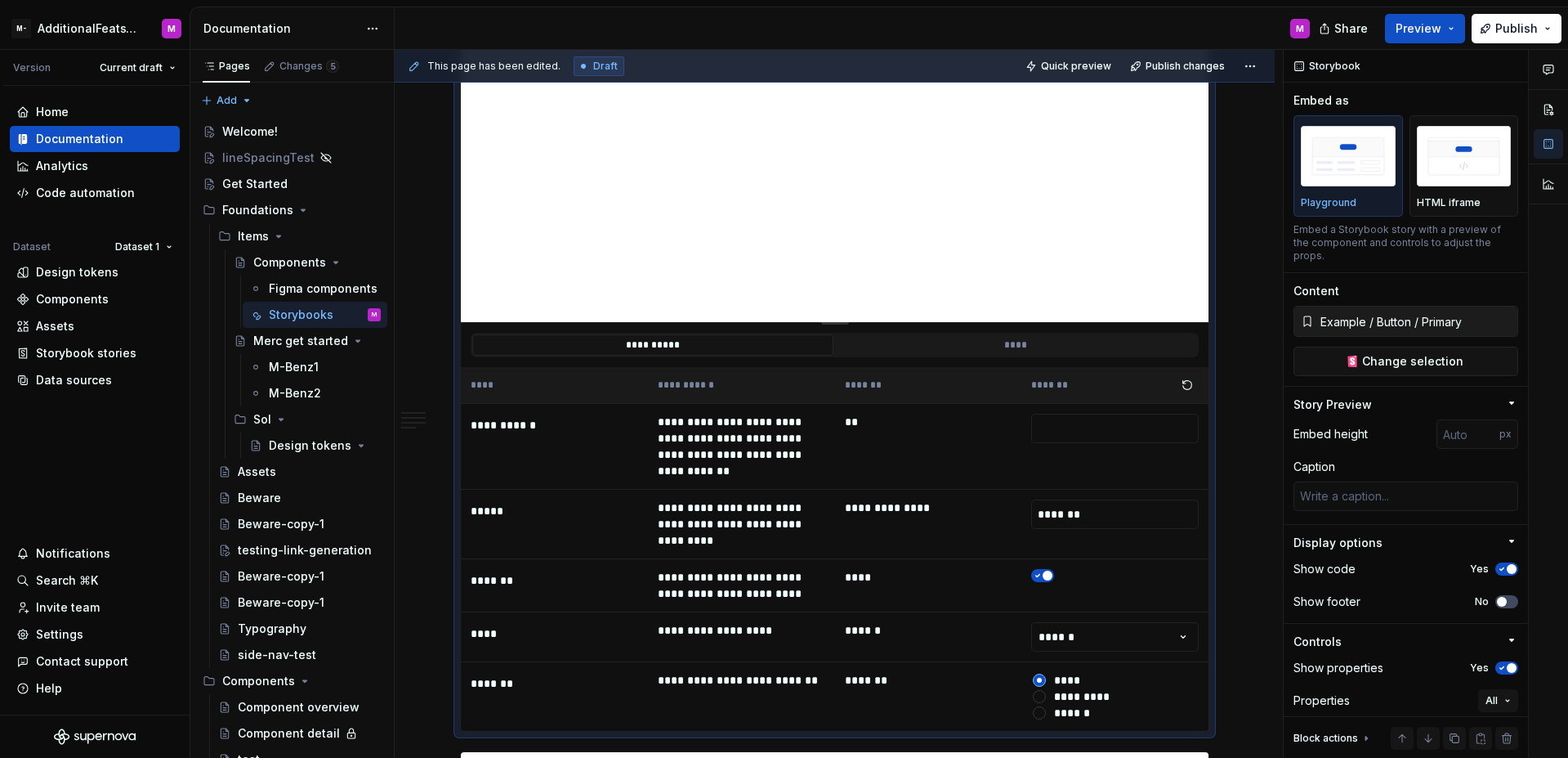
type textarea "*"
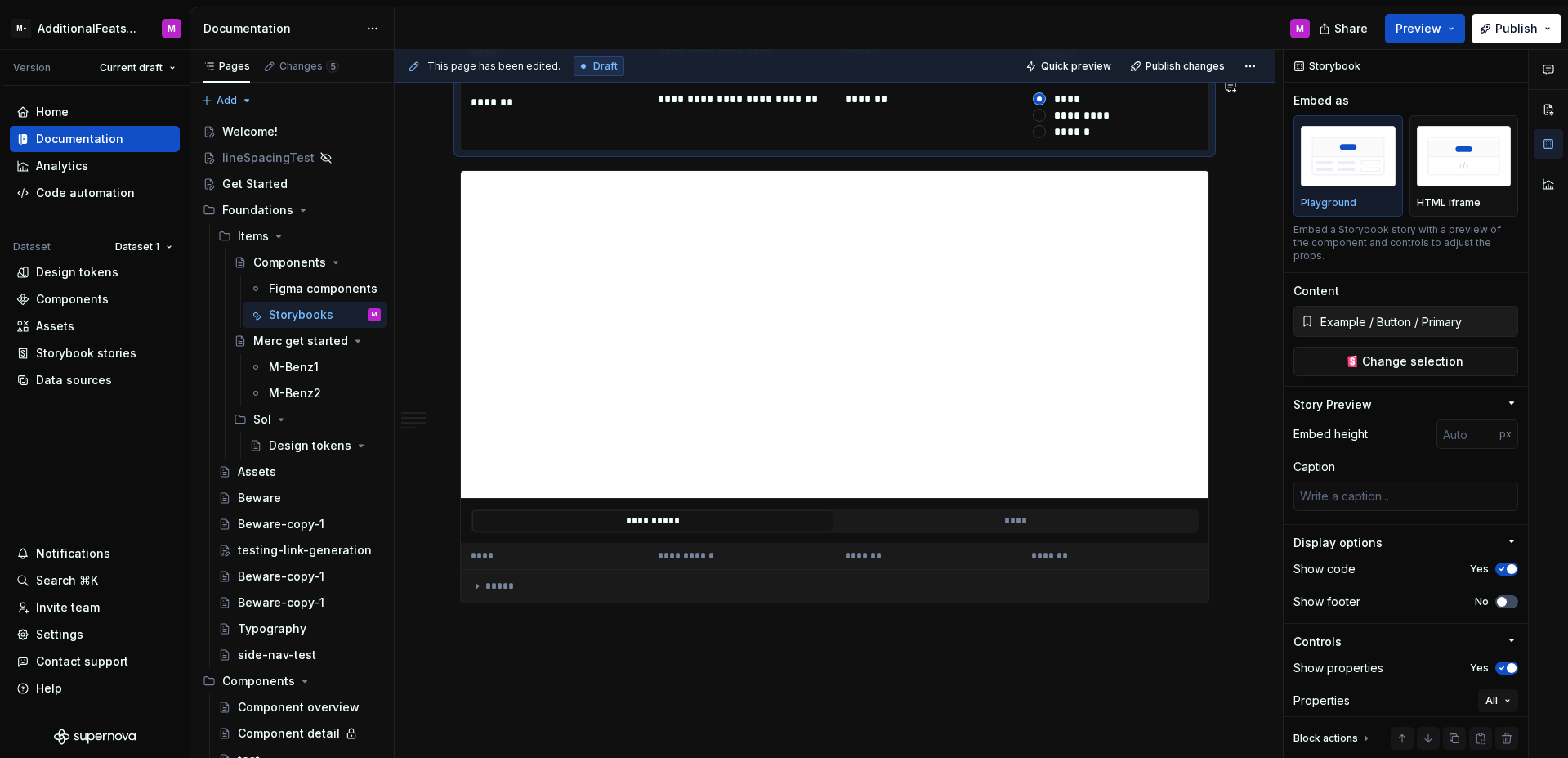
click at [725, 542] on div "**********" at bounding box center [839, 403] width 888 height 708
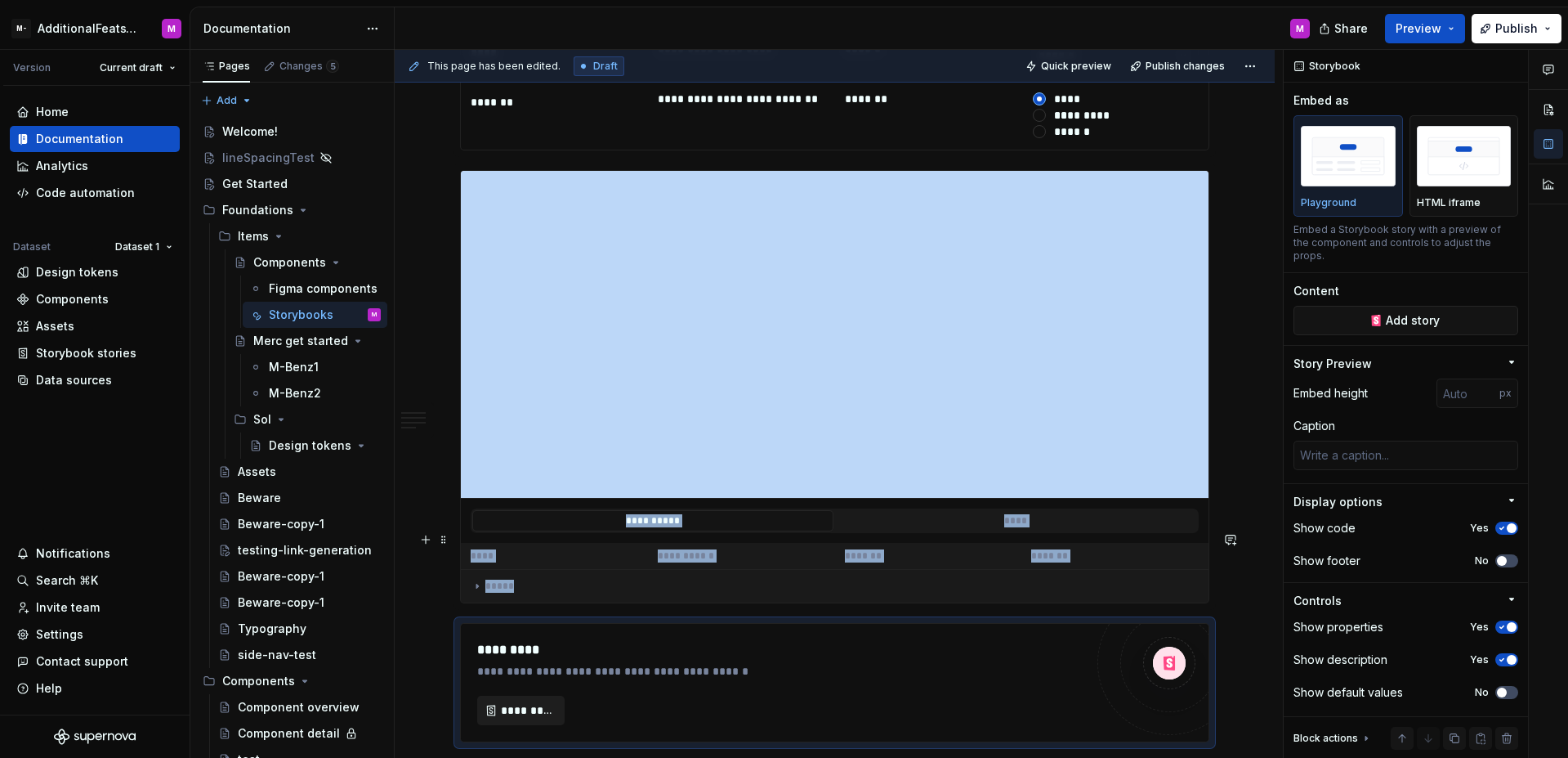
click at [537, 702] on span "*********" at bounding box center [527, 710] width 53 height 16
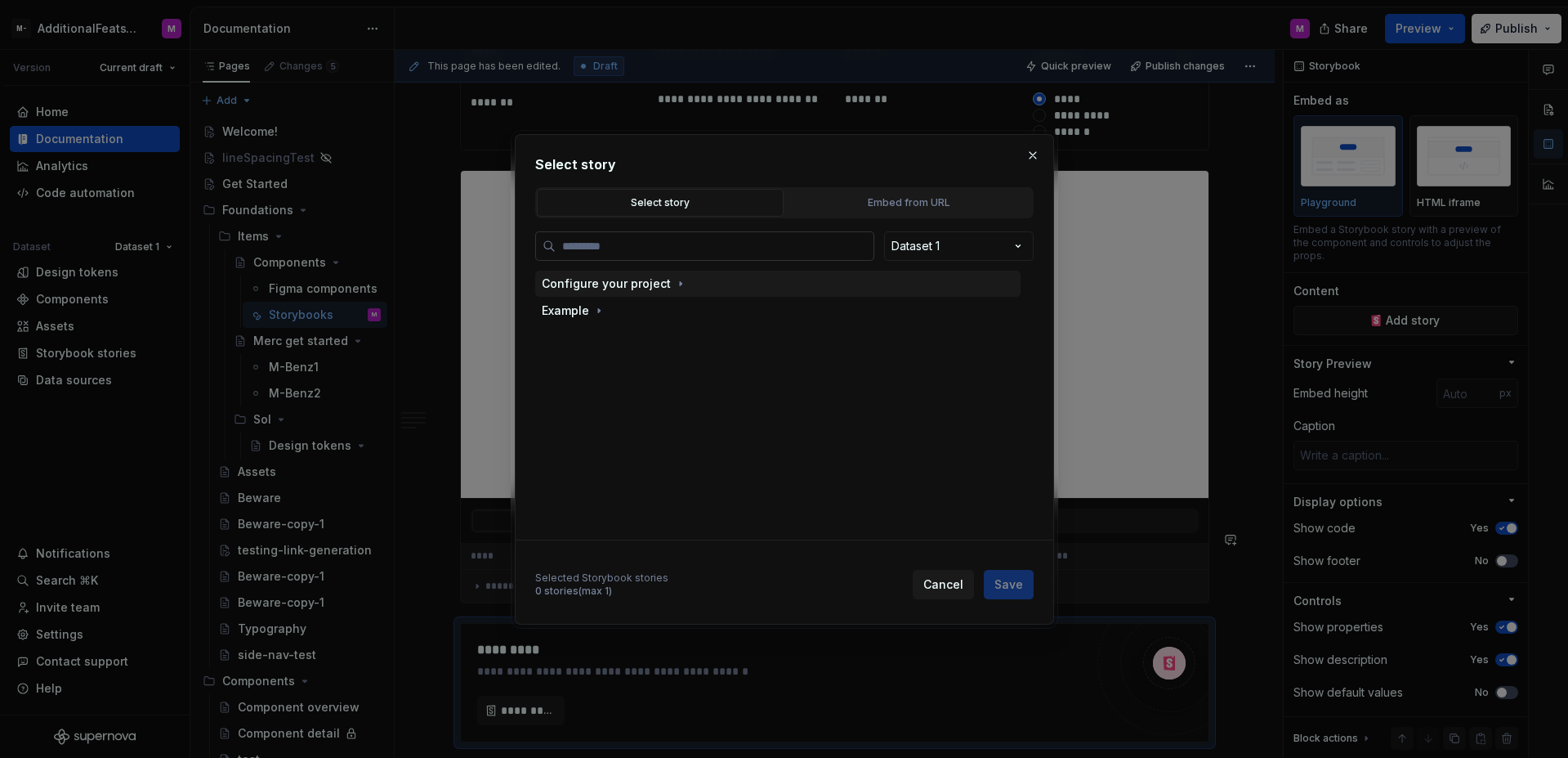
type textarea "*"
click at [857, 201] on div "Embed from URL" at bounding box center [908, 203] width 235 height 16
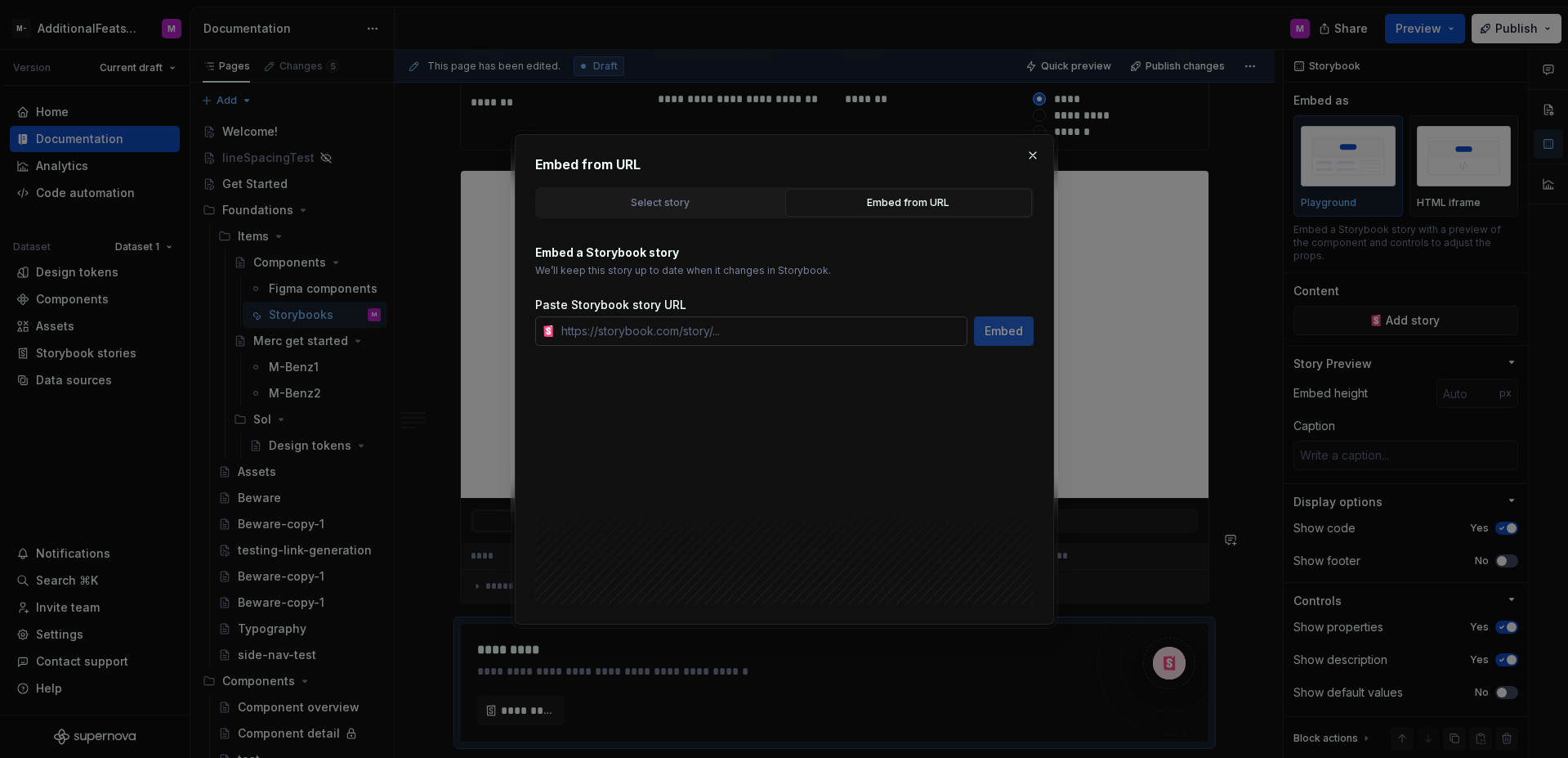
click at [739, 325] on input "text" at bounding box center [761, 331] width 412 height 30
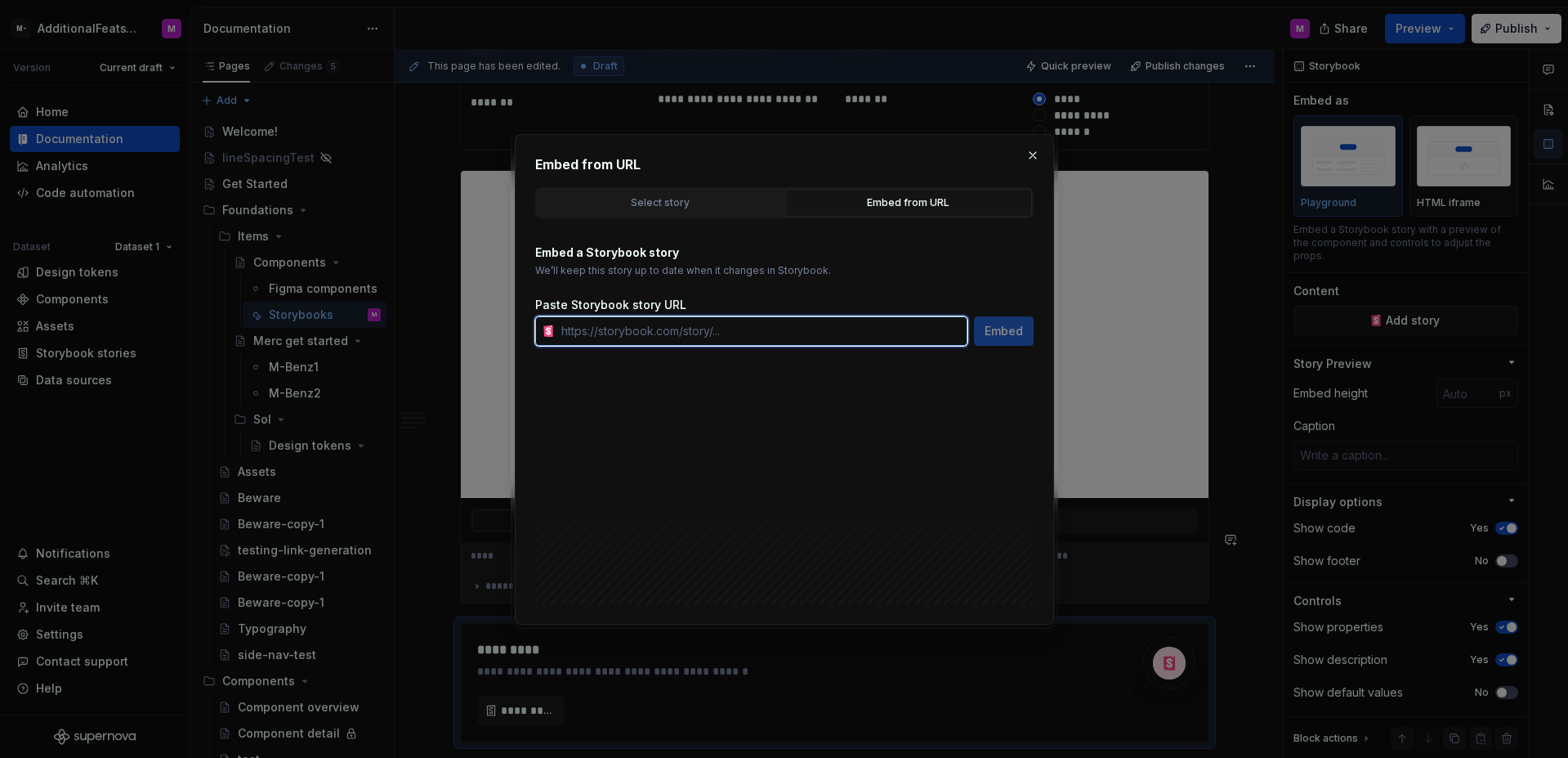
paste input "https://storybook.supernova.io/design-systems/347975/alias/testing/index.html?p…"
type input "https://storybook.supernova.io/design-systems/347975/alias/testing/index.html?p…"
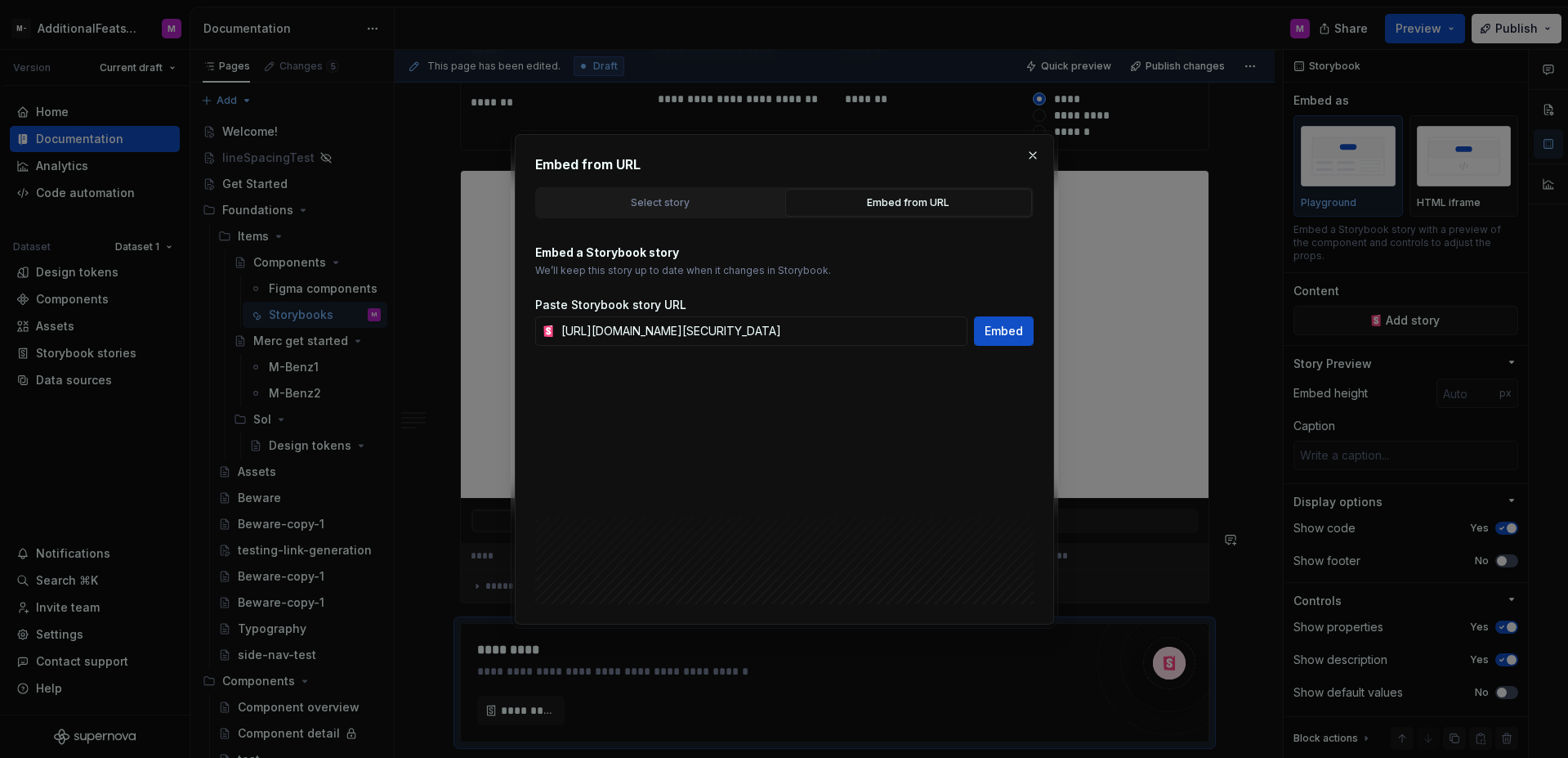
click at [979, 326] on button "Embed" at bounding box center [1004, 331] width 60 height 30
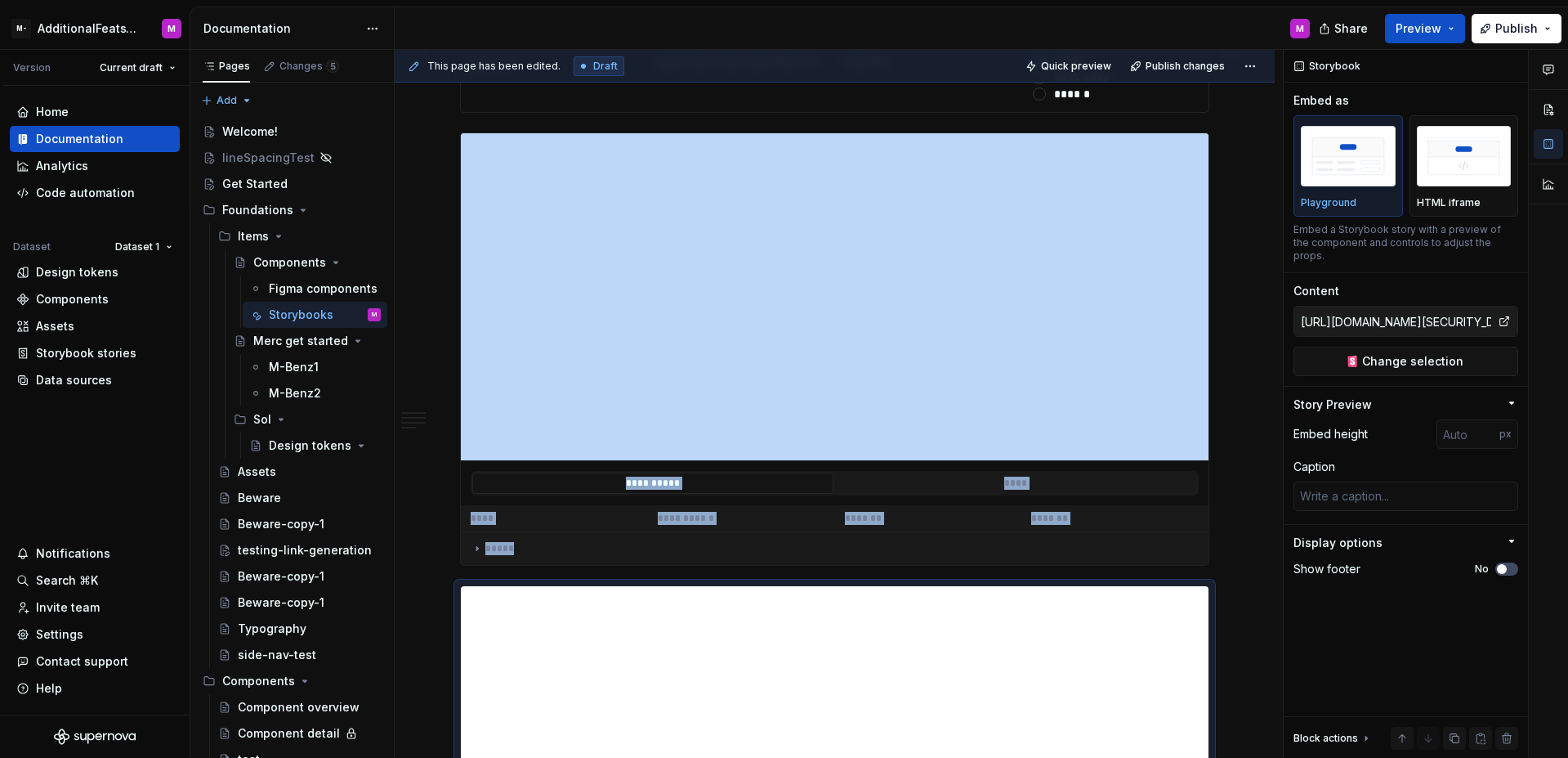
scroll to position [5727, 0]
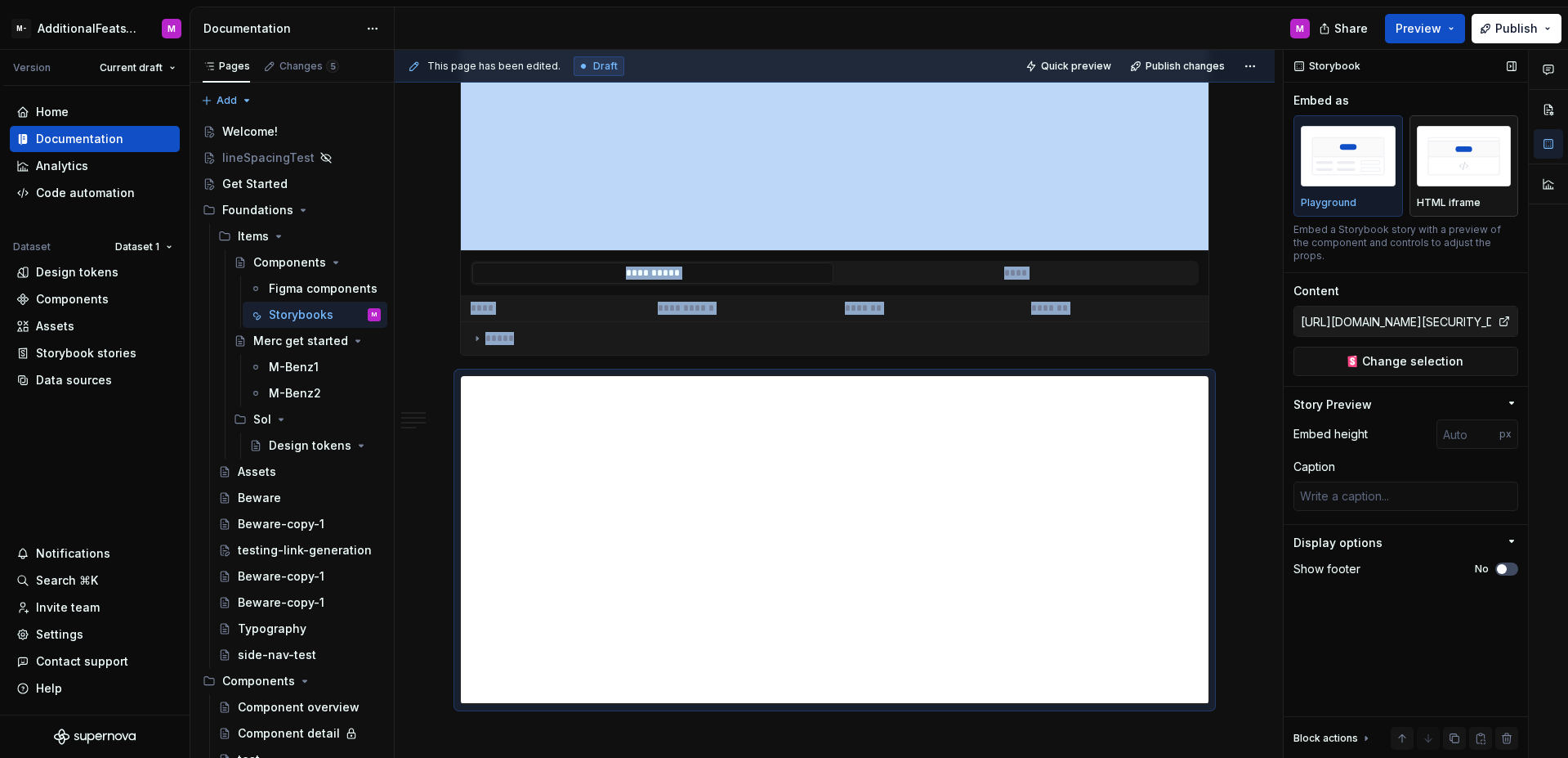
click at [1481, 157] on img "button" at bounding box center [1464, 156] width 94 height 60
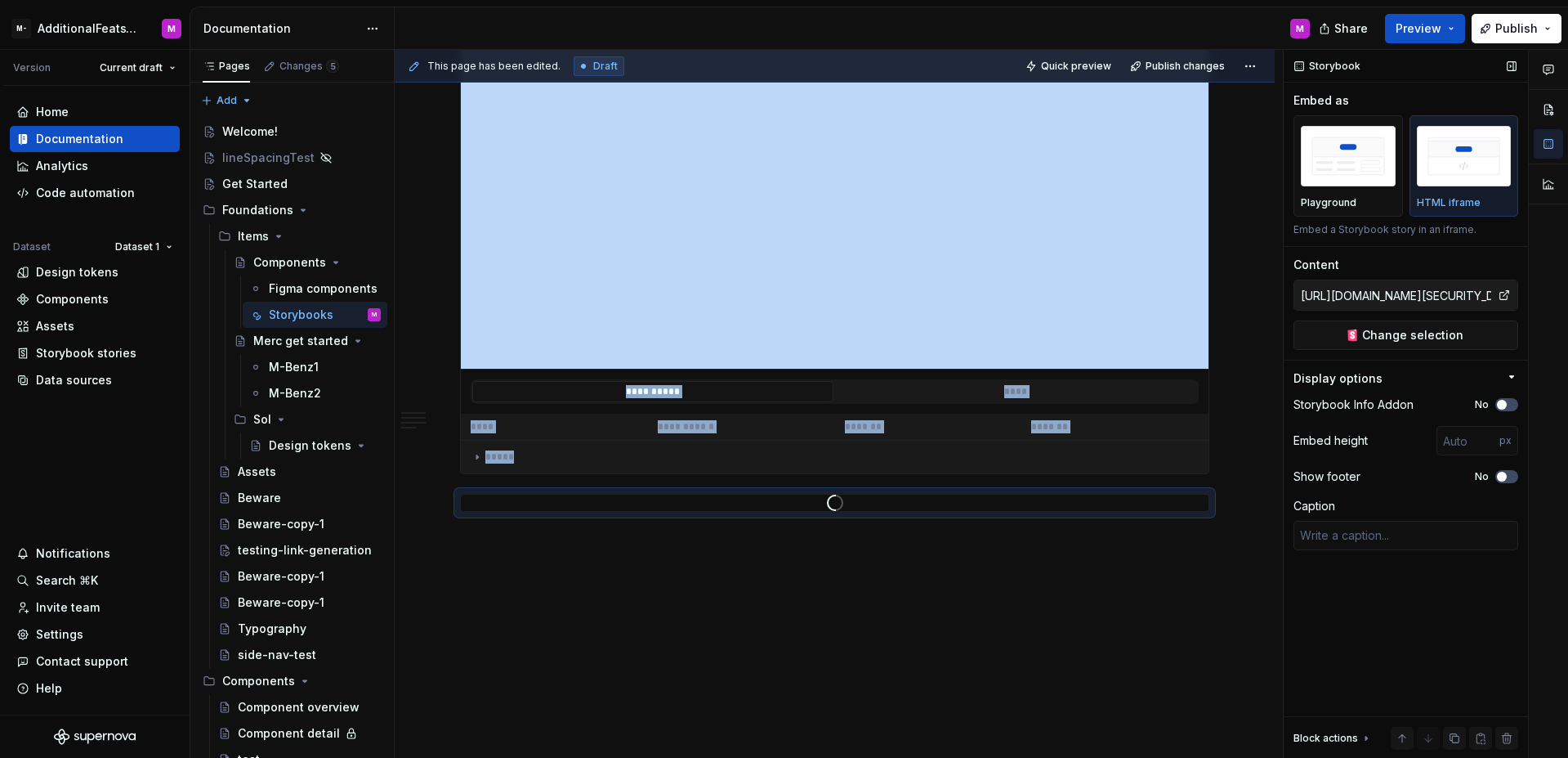
scroll to position [5518, 0]
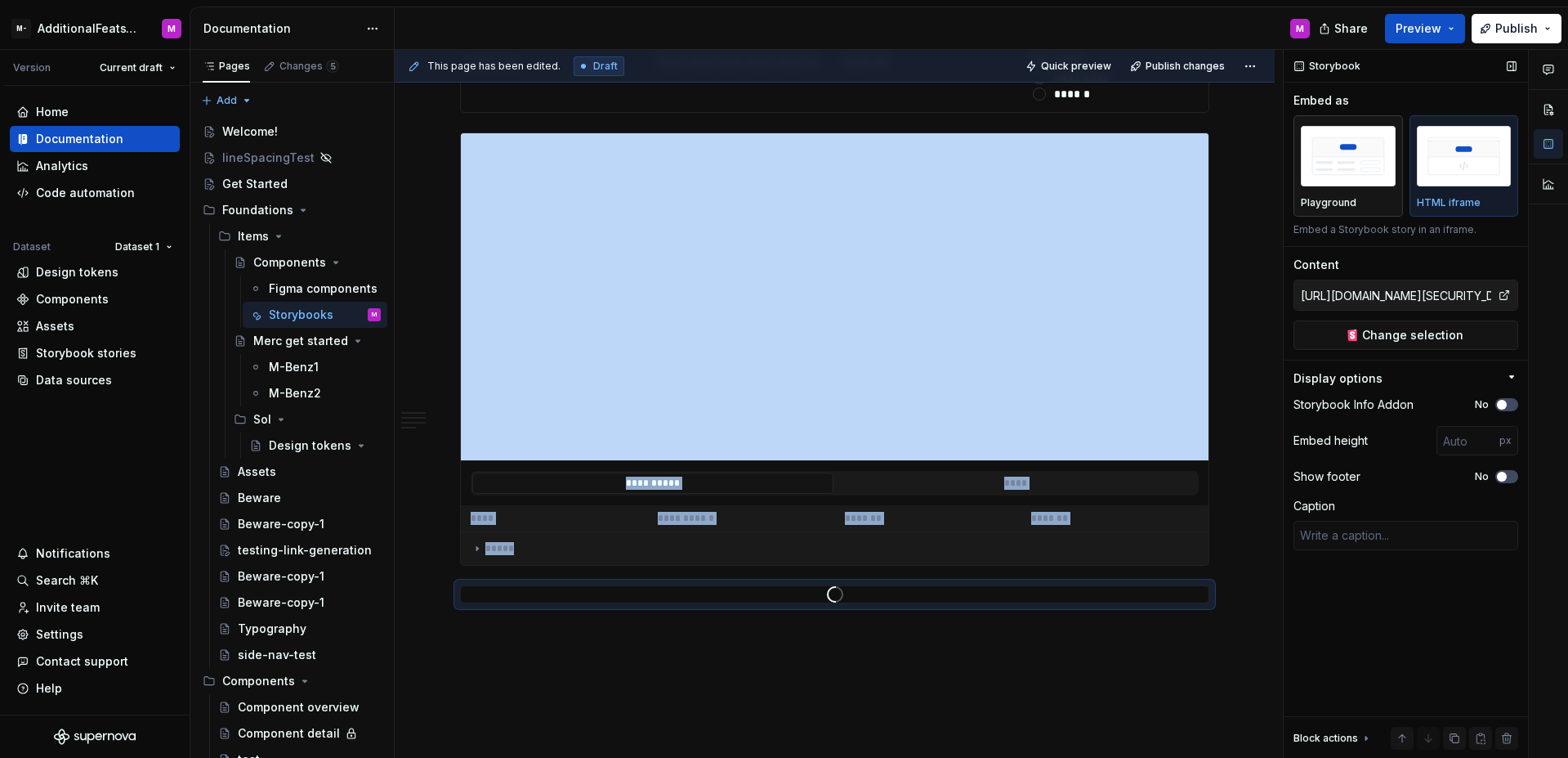
click at [1387, 161] on img "button" at bounding box center [1348, 156] width 94 height 60
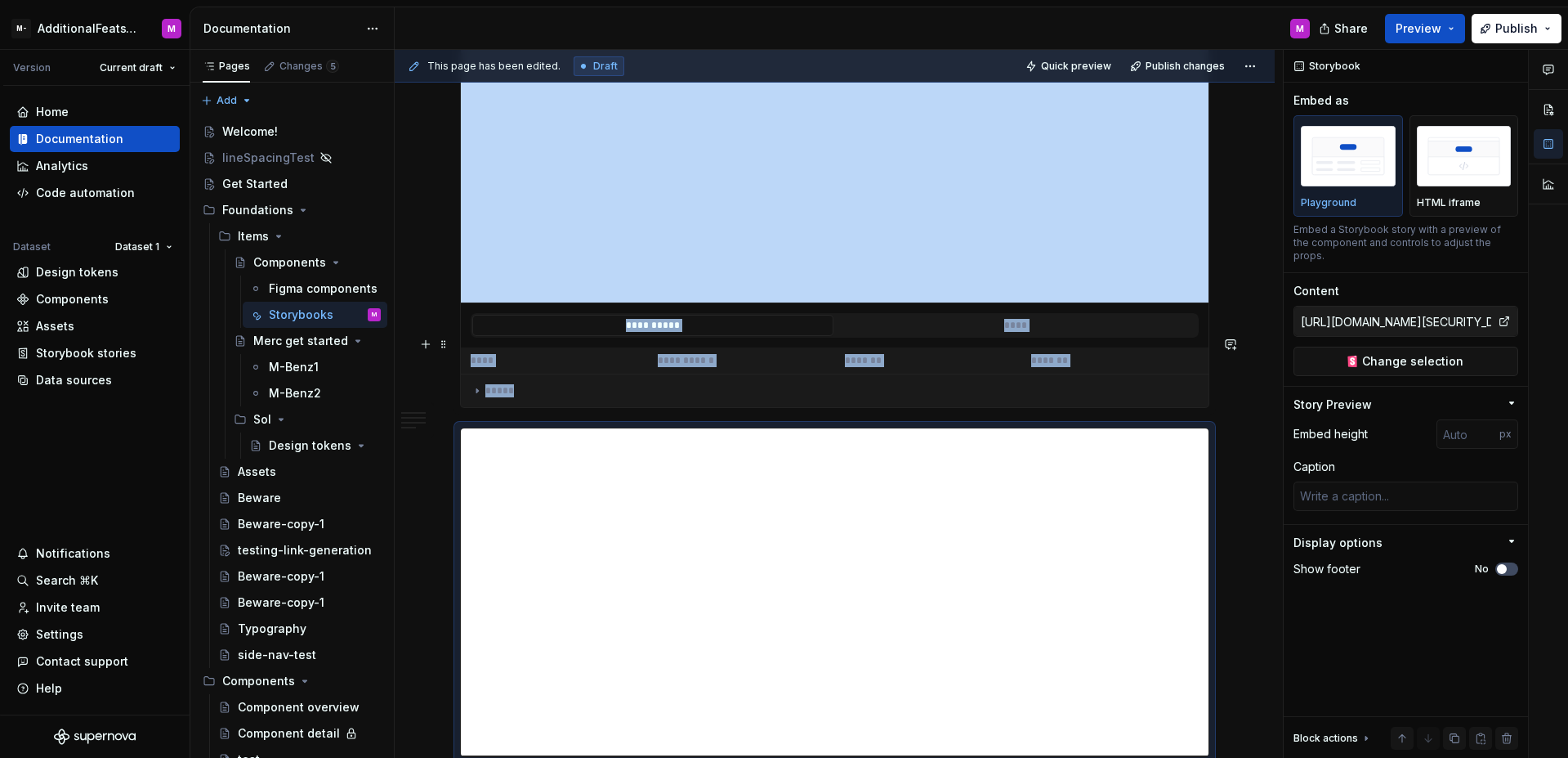
scroll to position [5696, 0]
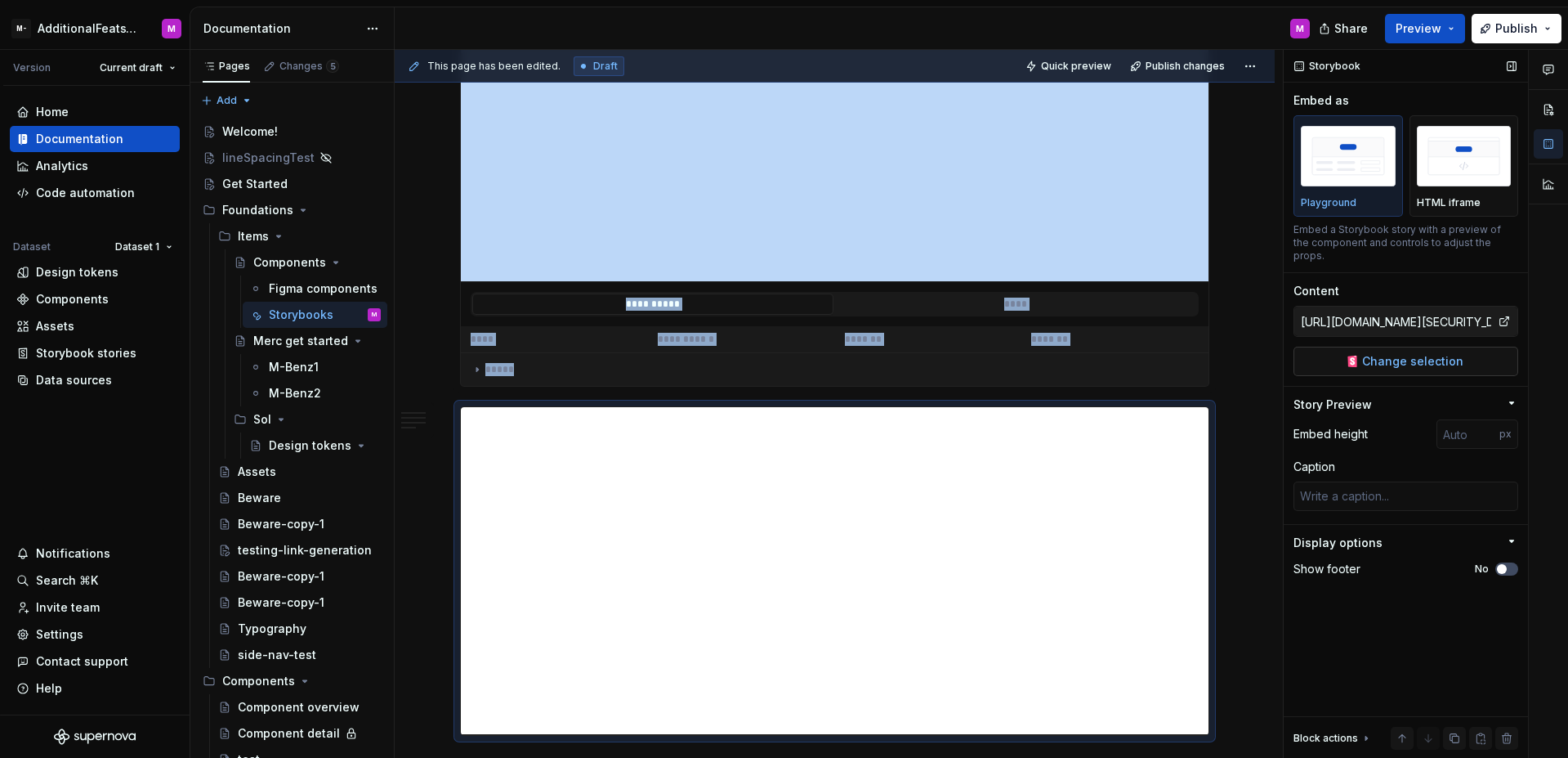
click at [1414, 353] on span "Change selection" at bounding box center [1413, 361] width 101 height 16
type textarea "*"
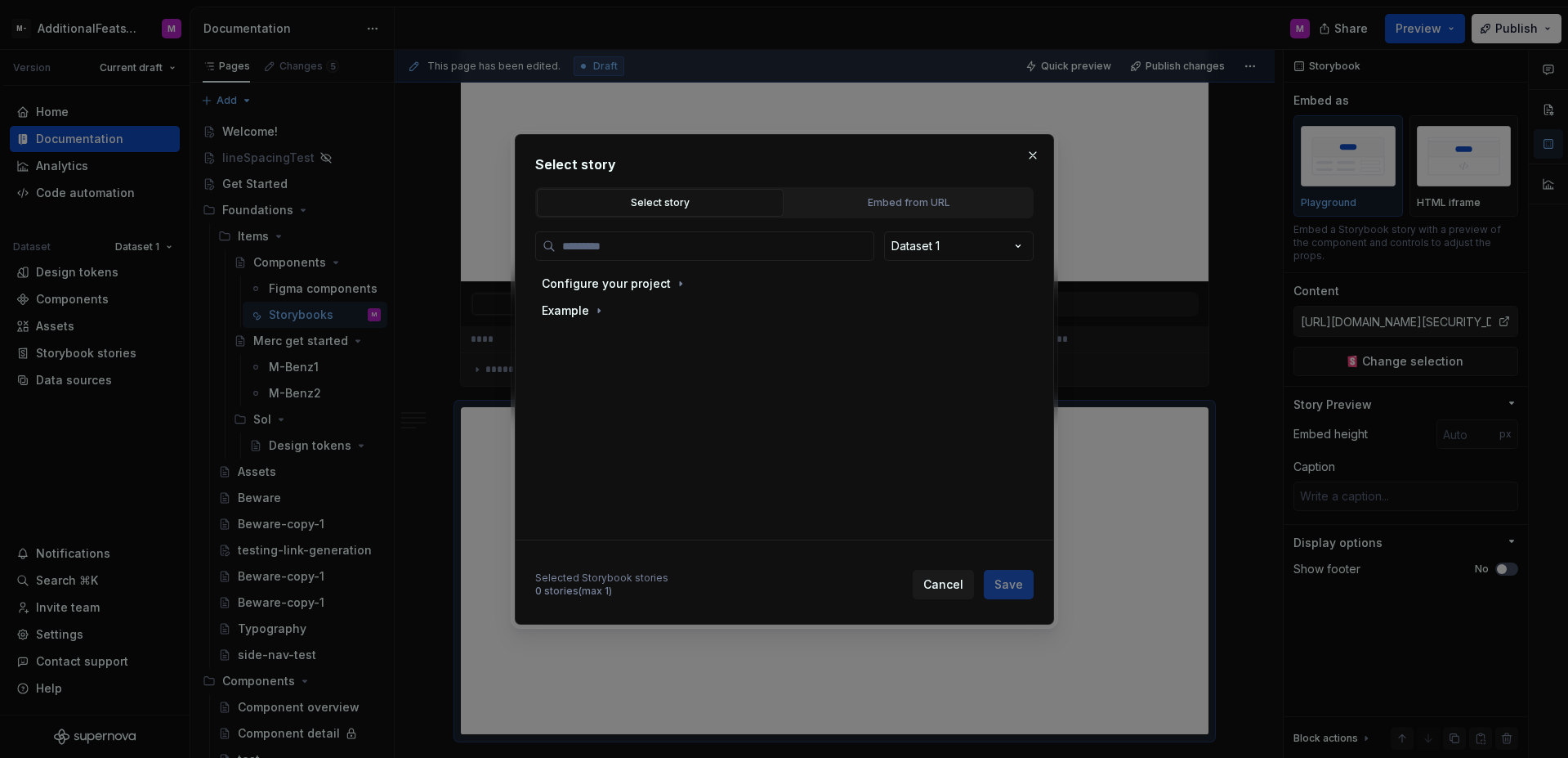
click at [931, 219] on div "Dataset 1 Configure your project Example Selected Storybook stories 0 stories (…" at bounding box center [785, 408] width 499 height 380
click at [923, 211] on button "Embed from URL" at bounding box center [908, 203] width 246 height 28
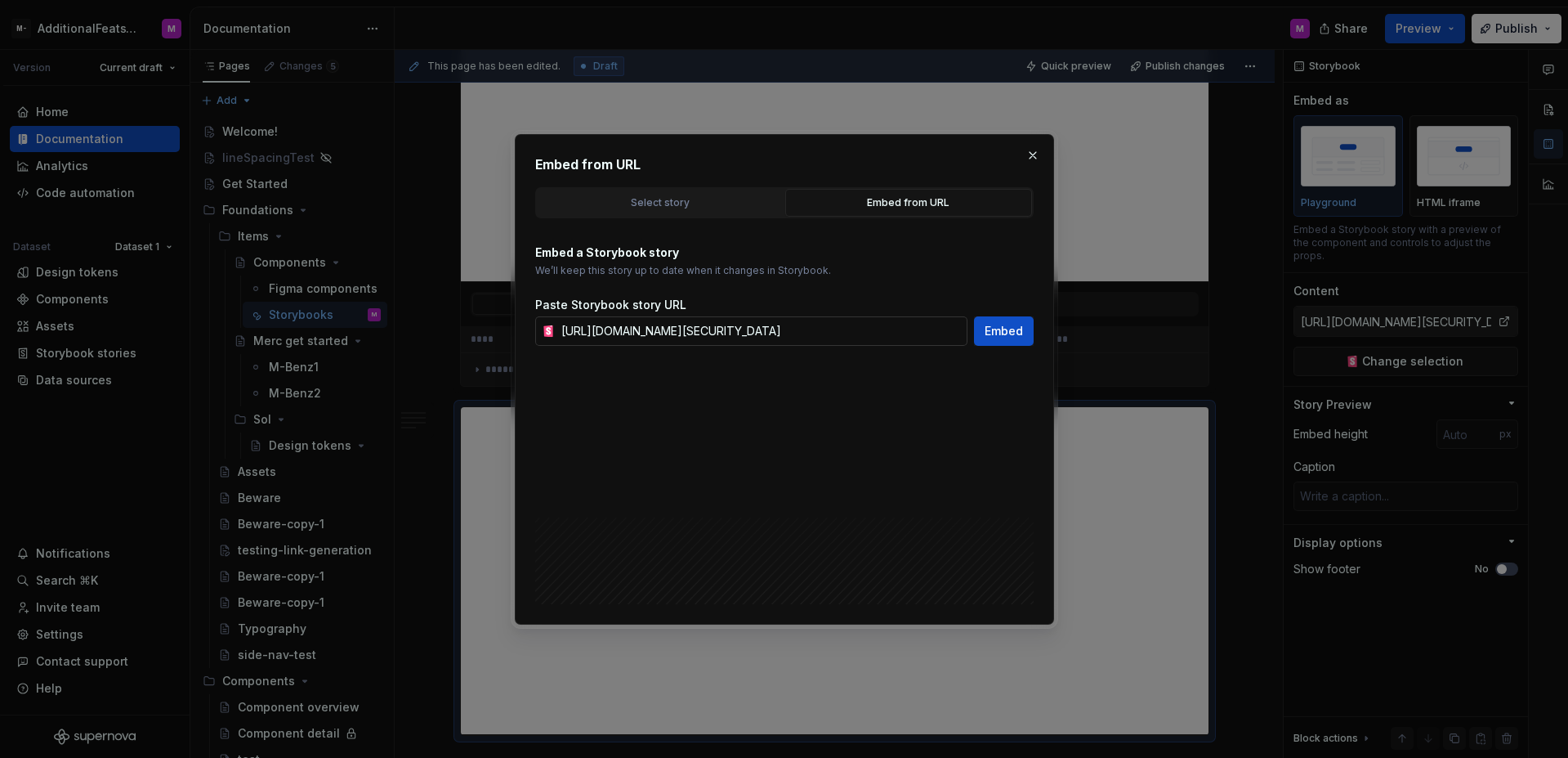
click at [784, 329] on input "https://storybook.supernova.io/design-systems/347975/alias/testing/index.html?p…" at bounding box center [761, 331] width 412 height 30
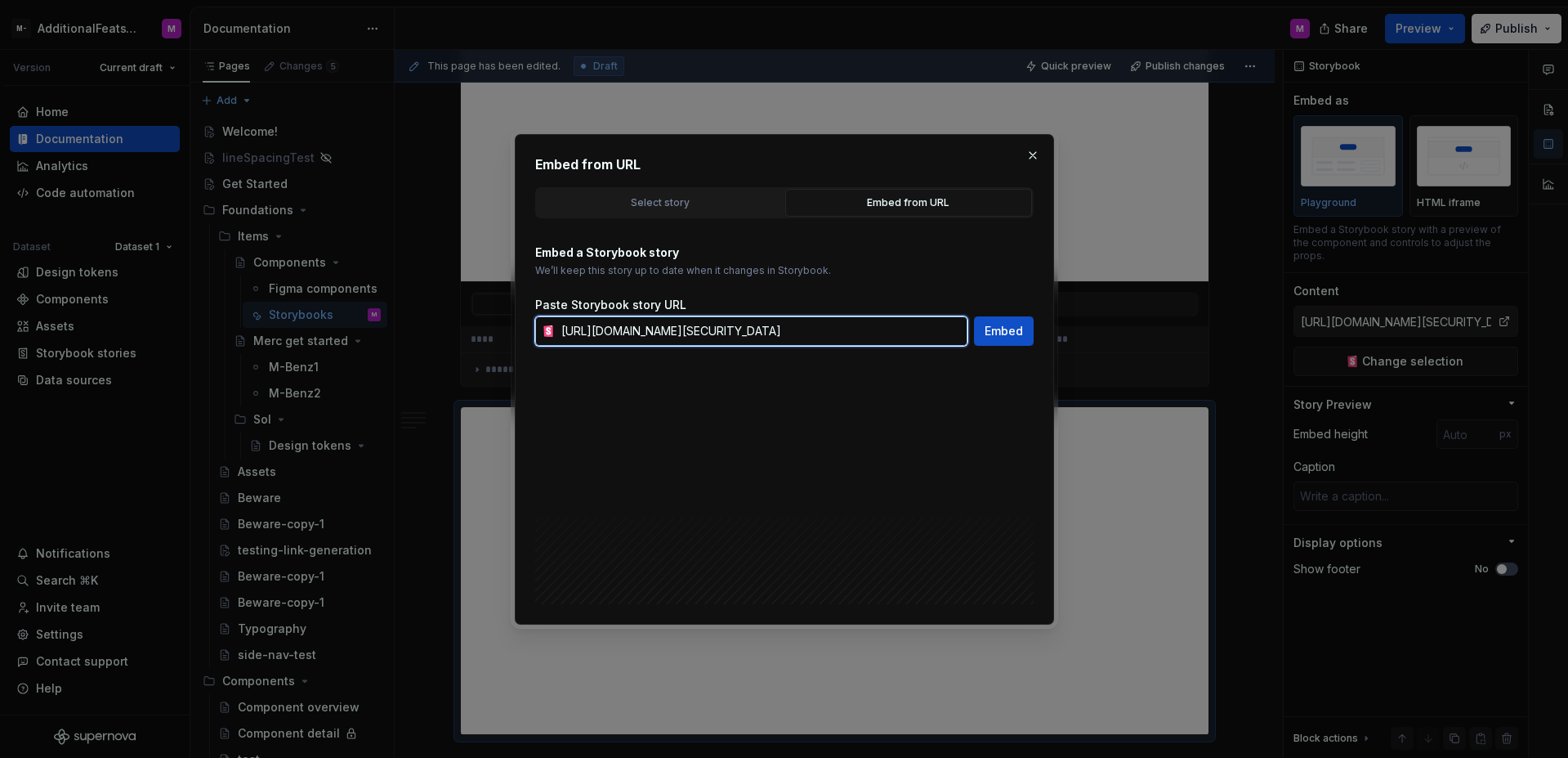
click at [784, 329] on input "https://storybook.supernova.io/design-systems/347975/alias/testing/index.html?p…" at bounding box center [761, 331] width 412 height 30
paste input "story/example-button--primary"
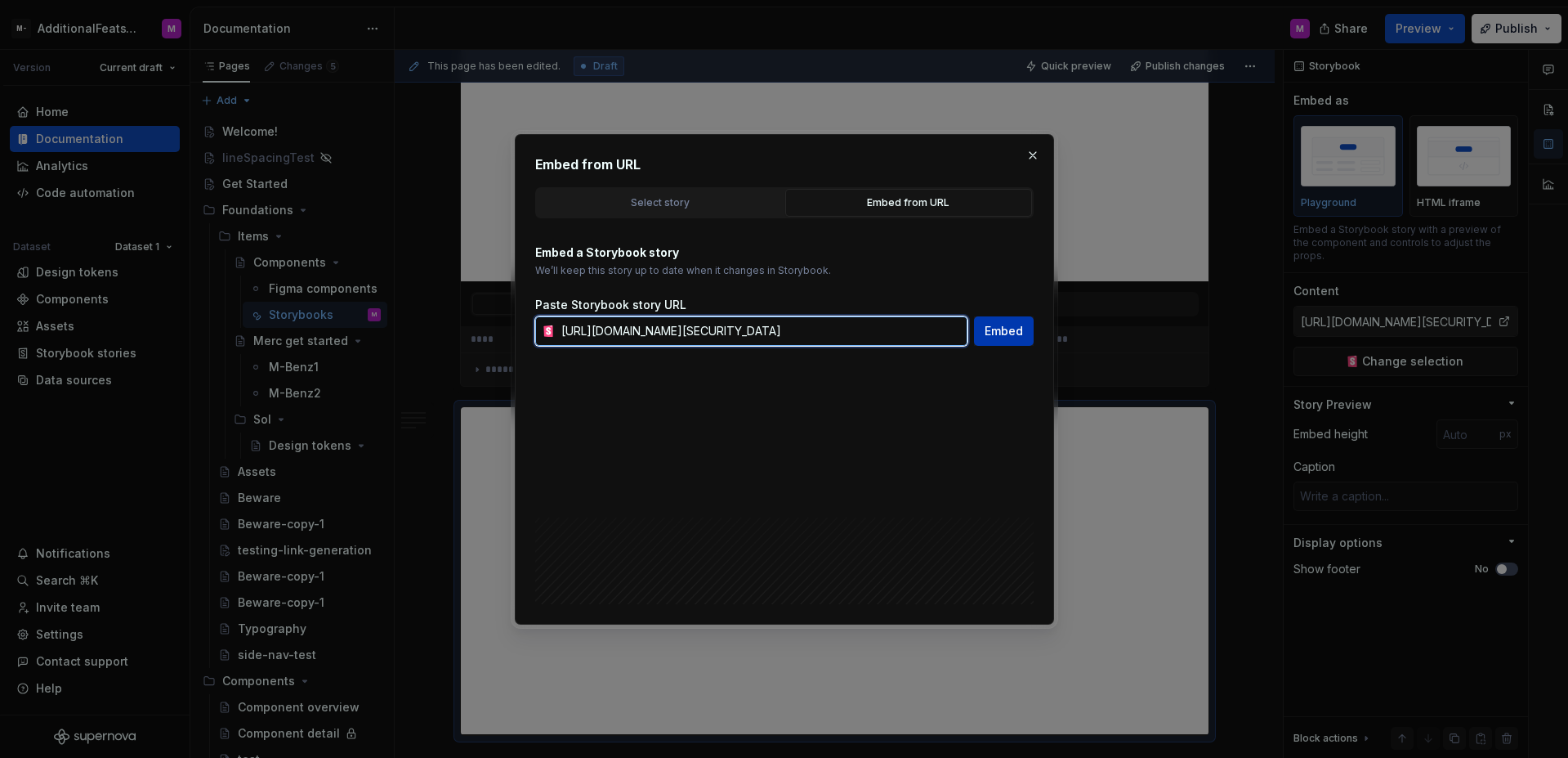
type input "https://storybook.supernova.io/design-systems/347975/alias/testing/index.html?p…"
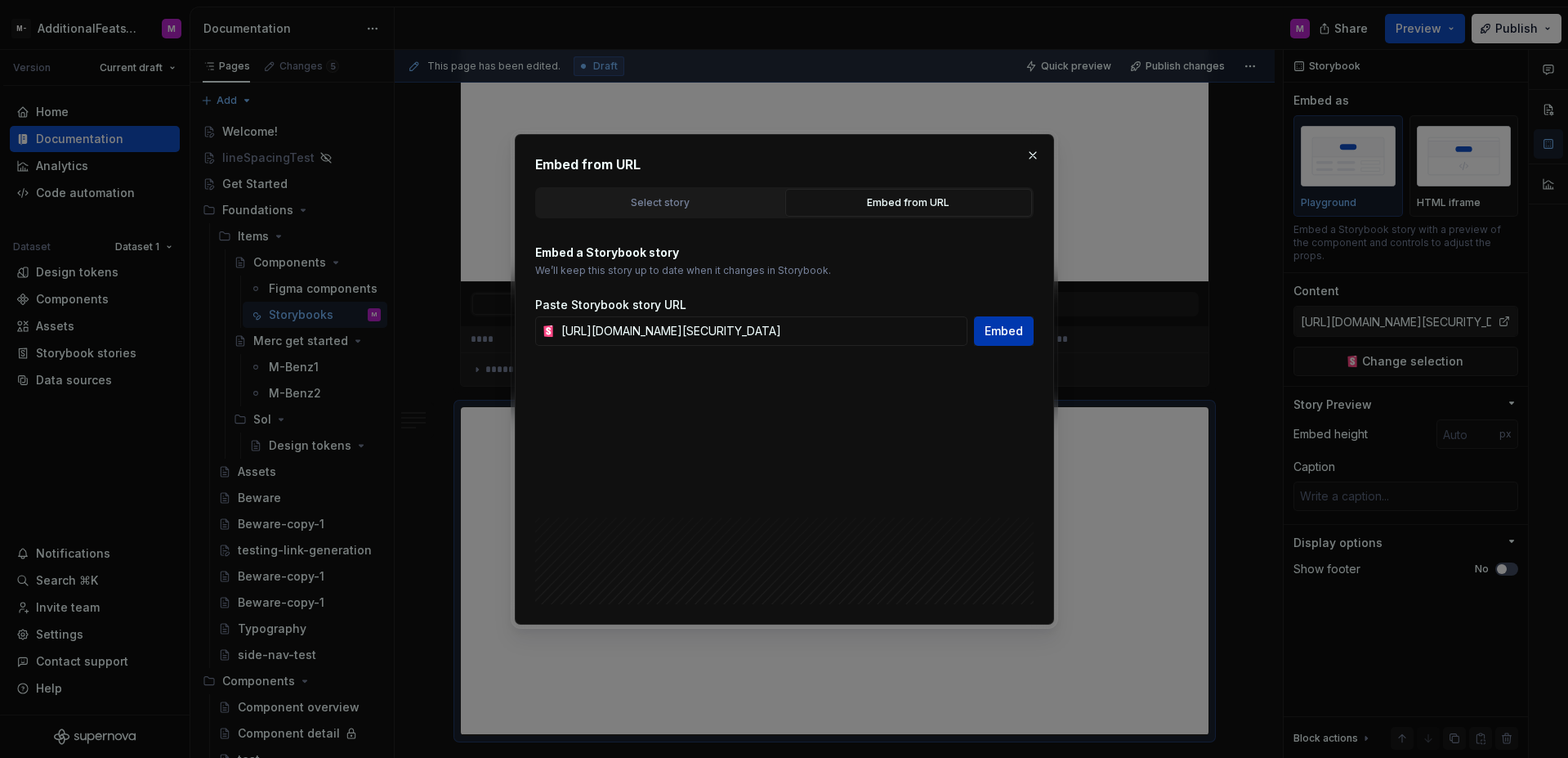
click at [1002, 328] on span "Embed" at bounding box center [1004, 331] width 39 height 16
type textarea "*"
type input "https://storybook.supernova.io/design-systems/347975/alias/testing/index.html?p…"
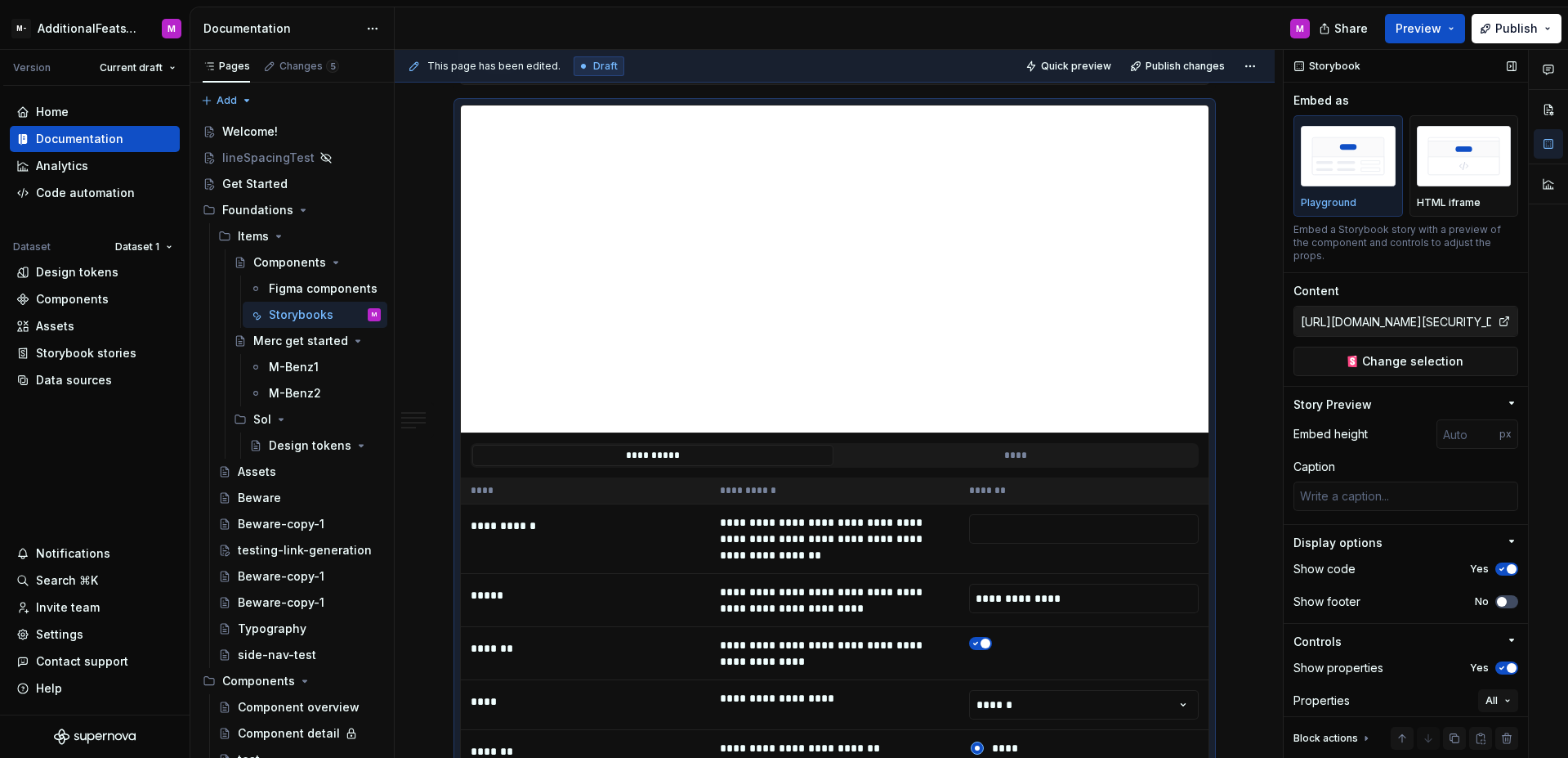
scroll to position [72, 0]
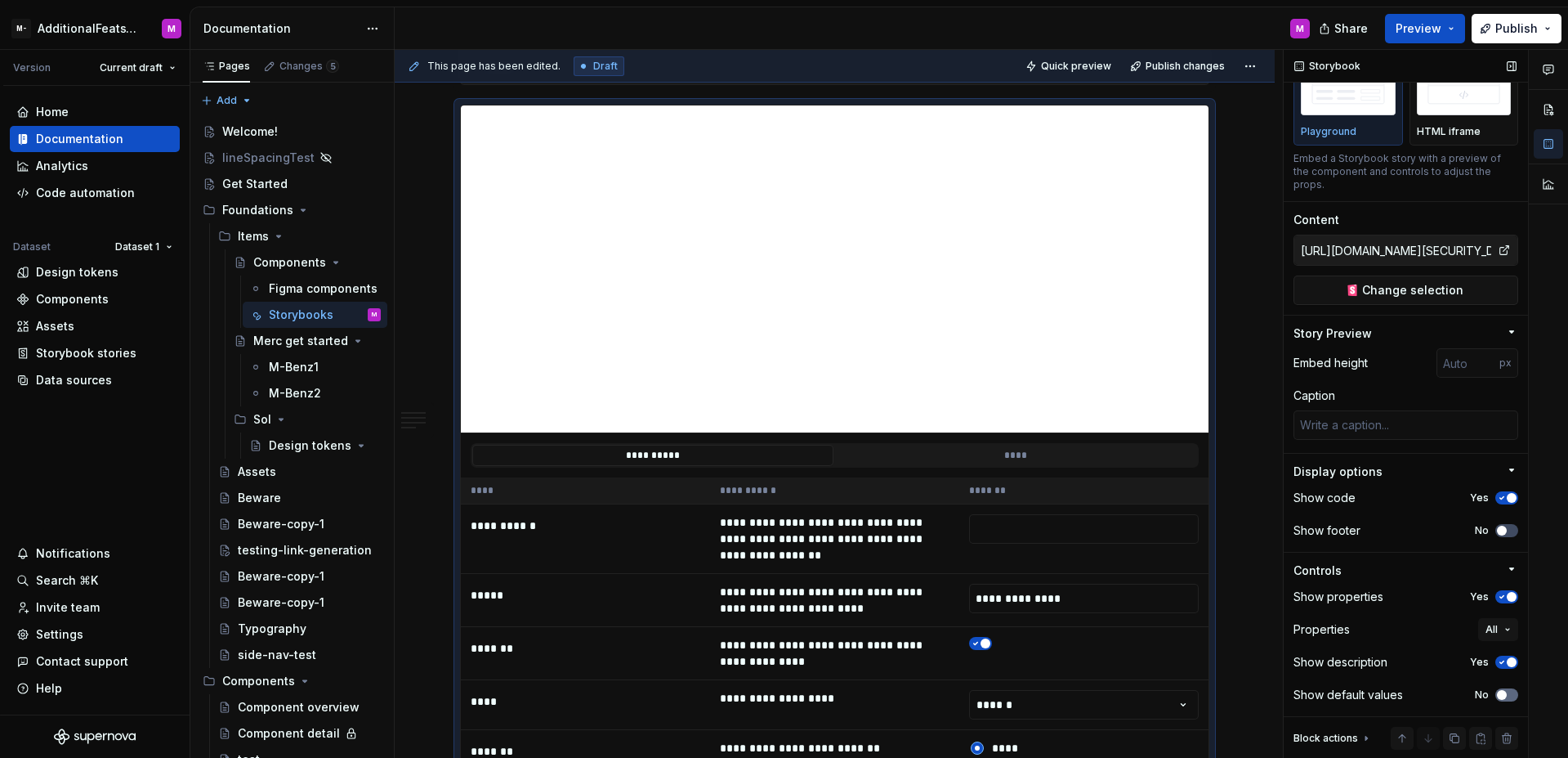
click at [1497, 694] on span "button" at bounding box center [1502, 694] width 10 height 10
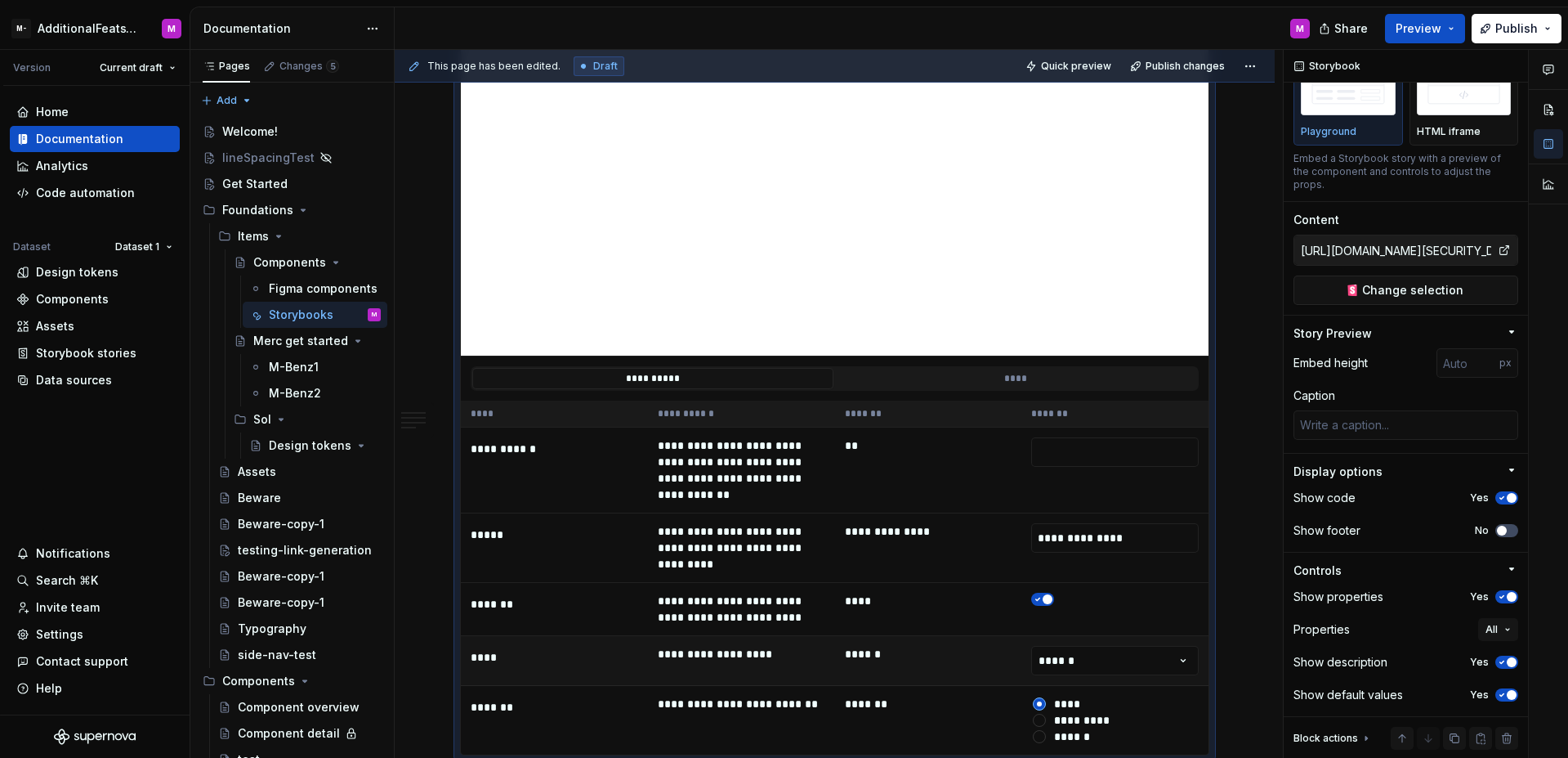
scroll to position [6043, 0]
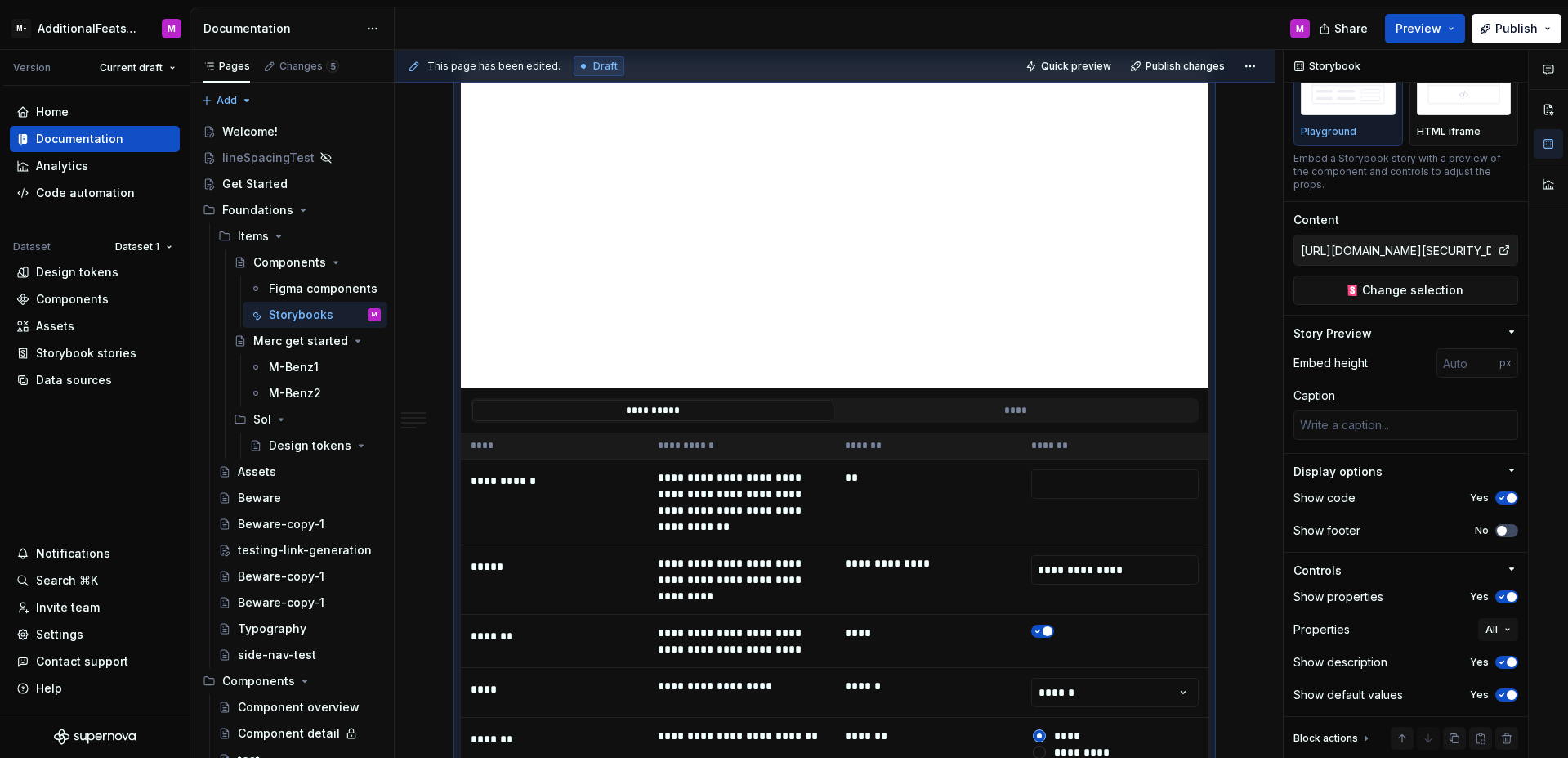
type textarea "*"
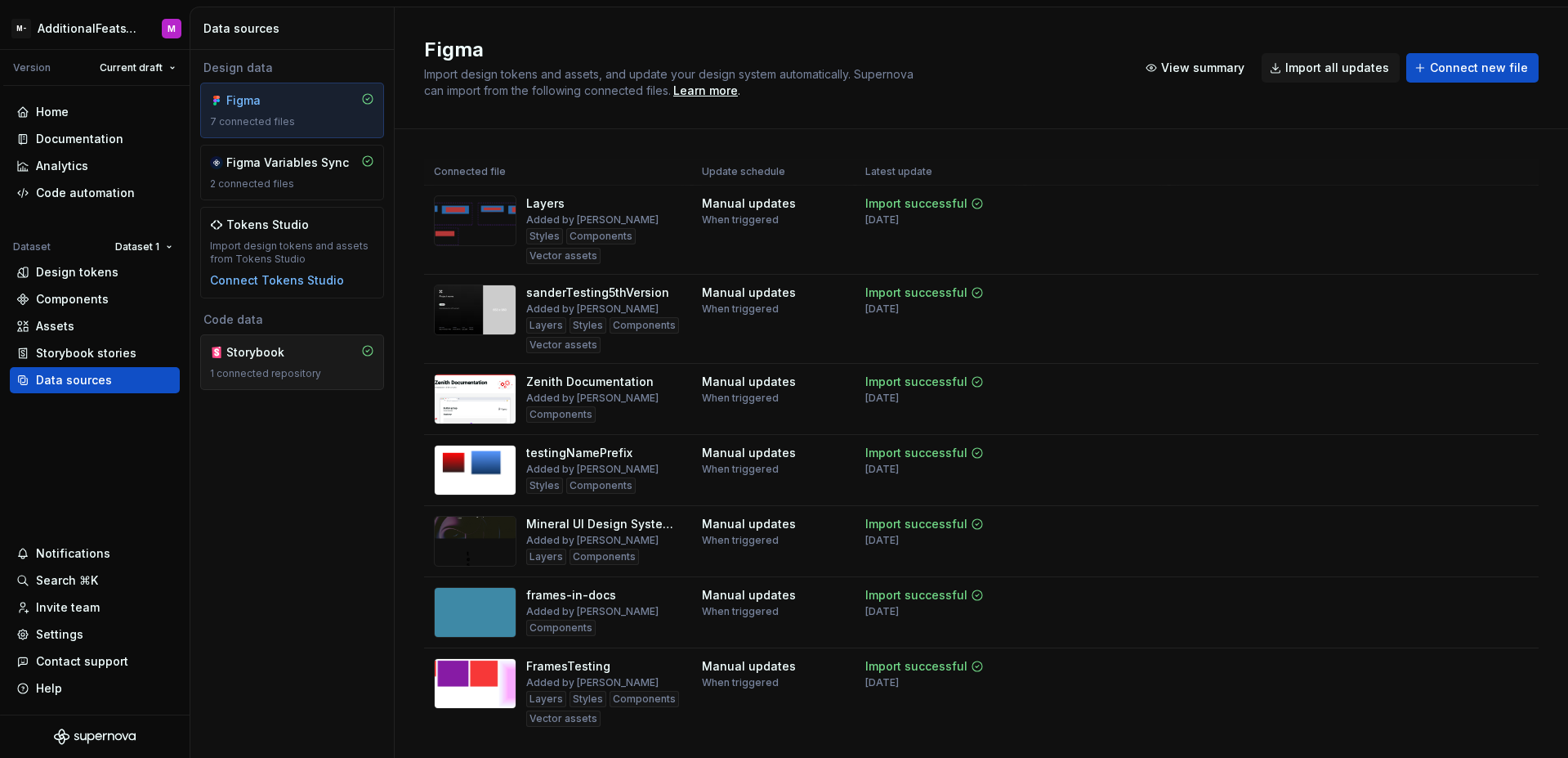
click at [288, 357] on div "Storybook" at bounding box center [265, 352] width 78 height 16
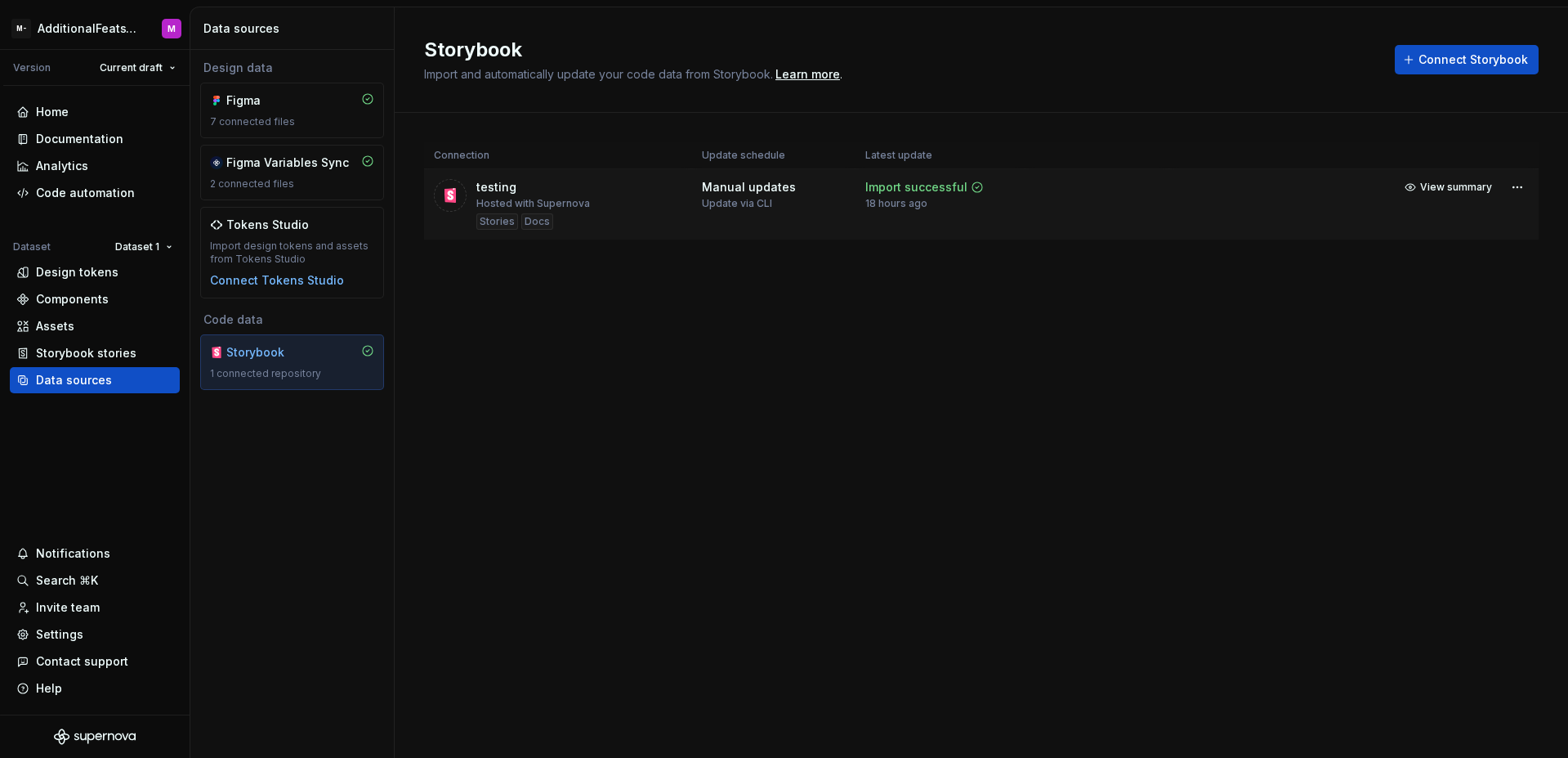
click at [1101, 189] on td at bounding box center [1097, 205] width 144 height 72
click at [1511, 188] on html "M- AdditionalFeatsTest M Version Current draft Home Documentation Analytics Cod…" at bounding box center [784, 379] width 1568 height 758
click at [1442, 243] on link "Open Storybook" at bounding box center [1460, 245] width 122 height 16
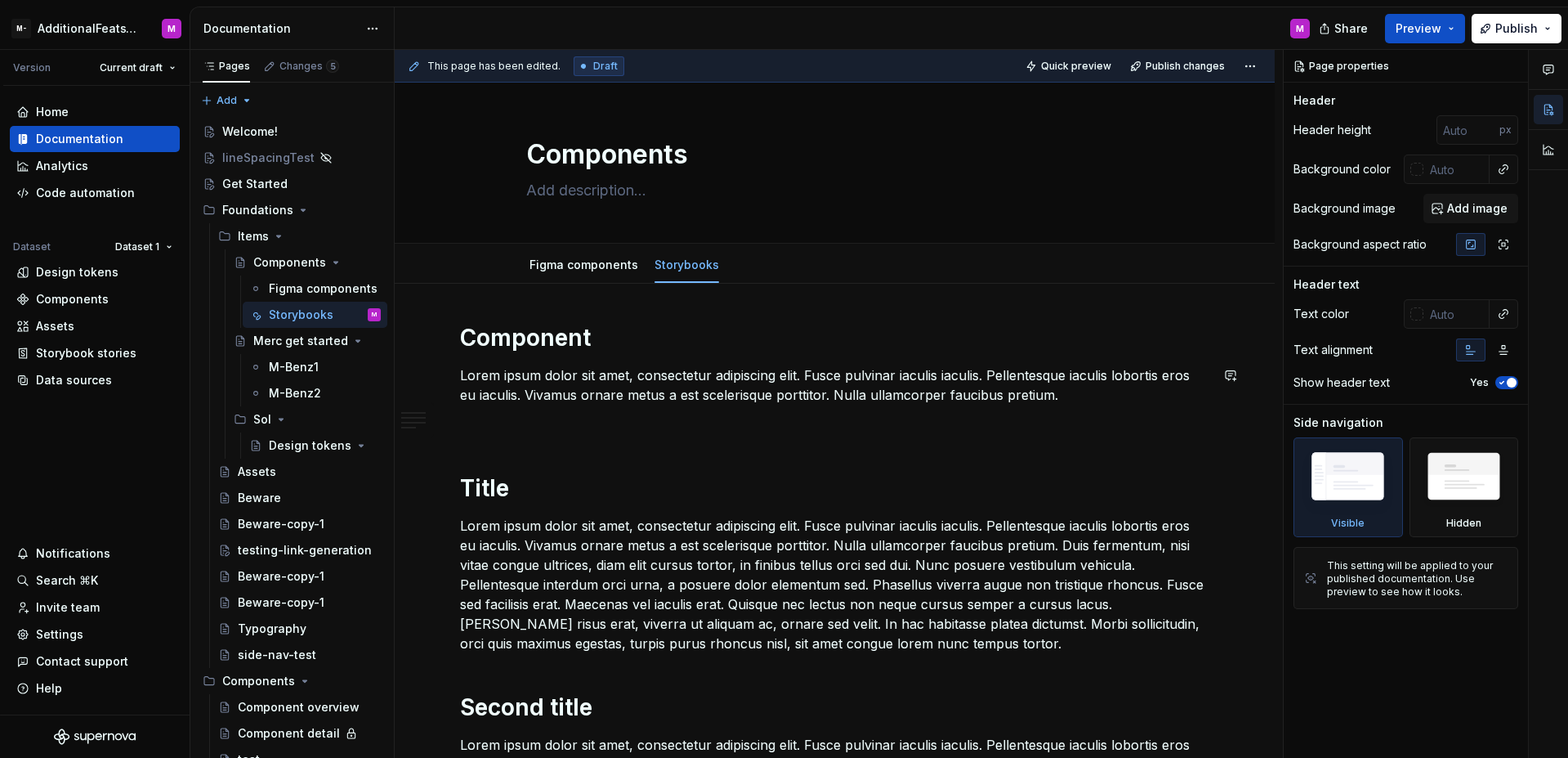
scroll to position [396, 0]
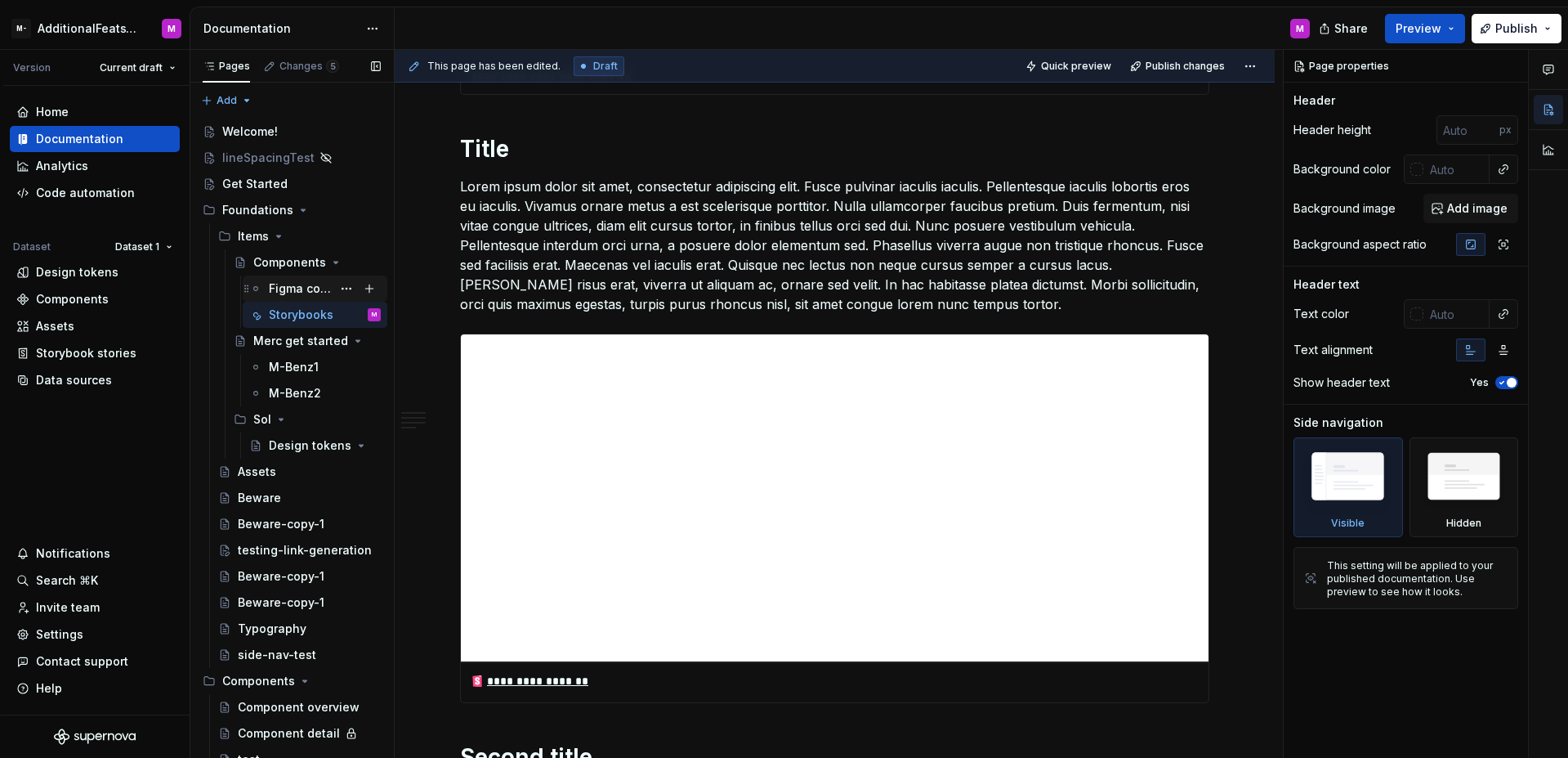
click at [320, 295] on div "Figma components" at bounding box center [300, 288] width 63 height 16
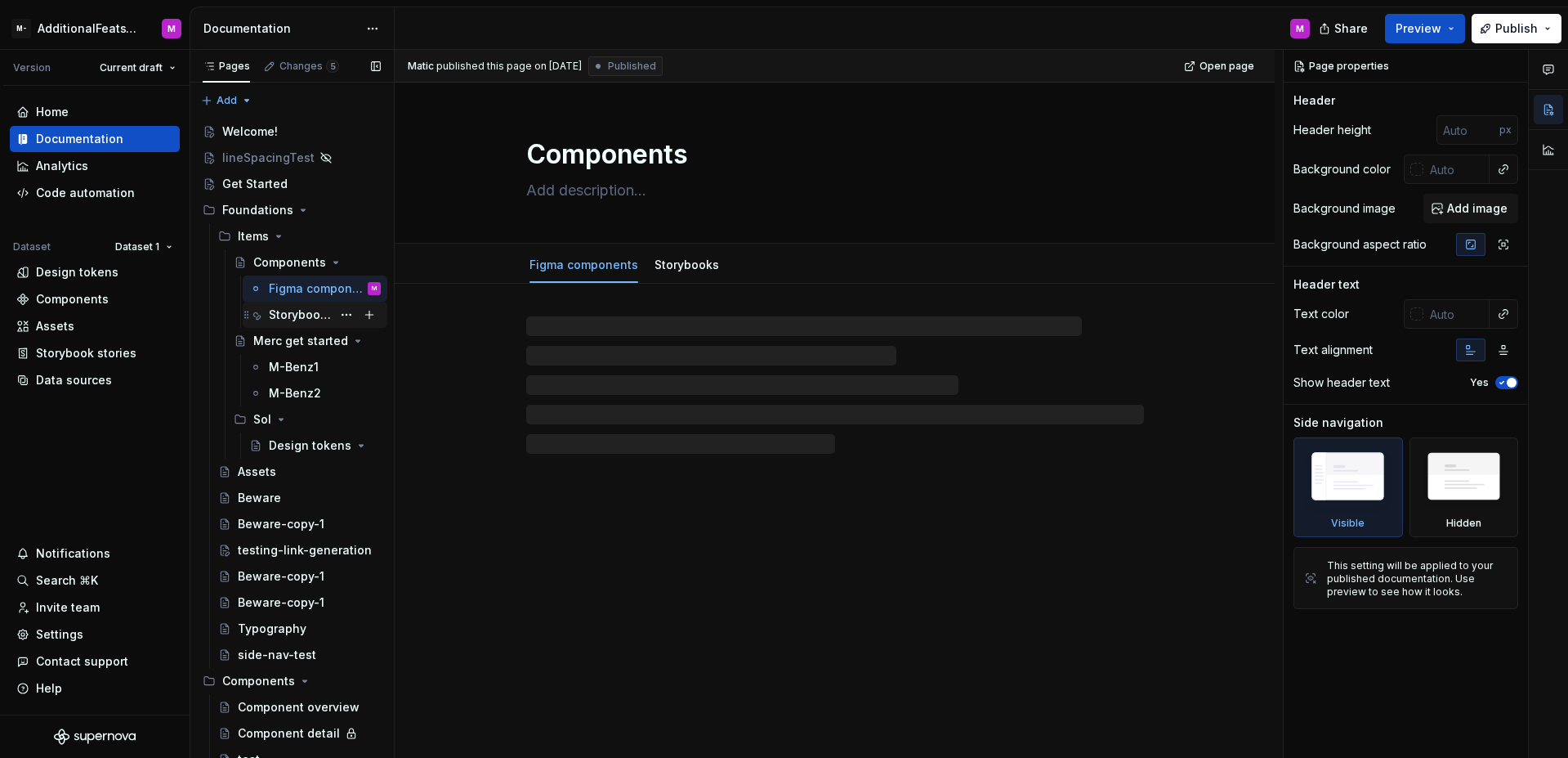
click at [302, 314] on div "Storybooks" at bounding box center [300, 314] width 63 height 16
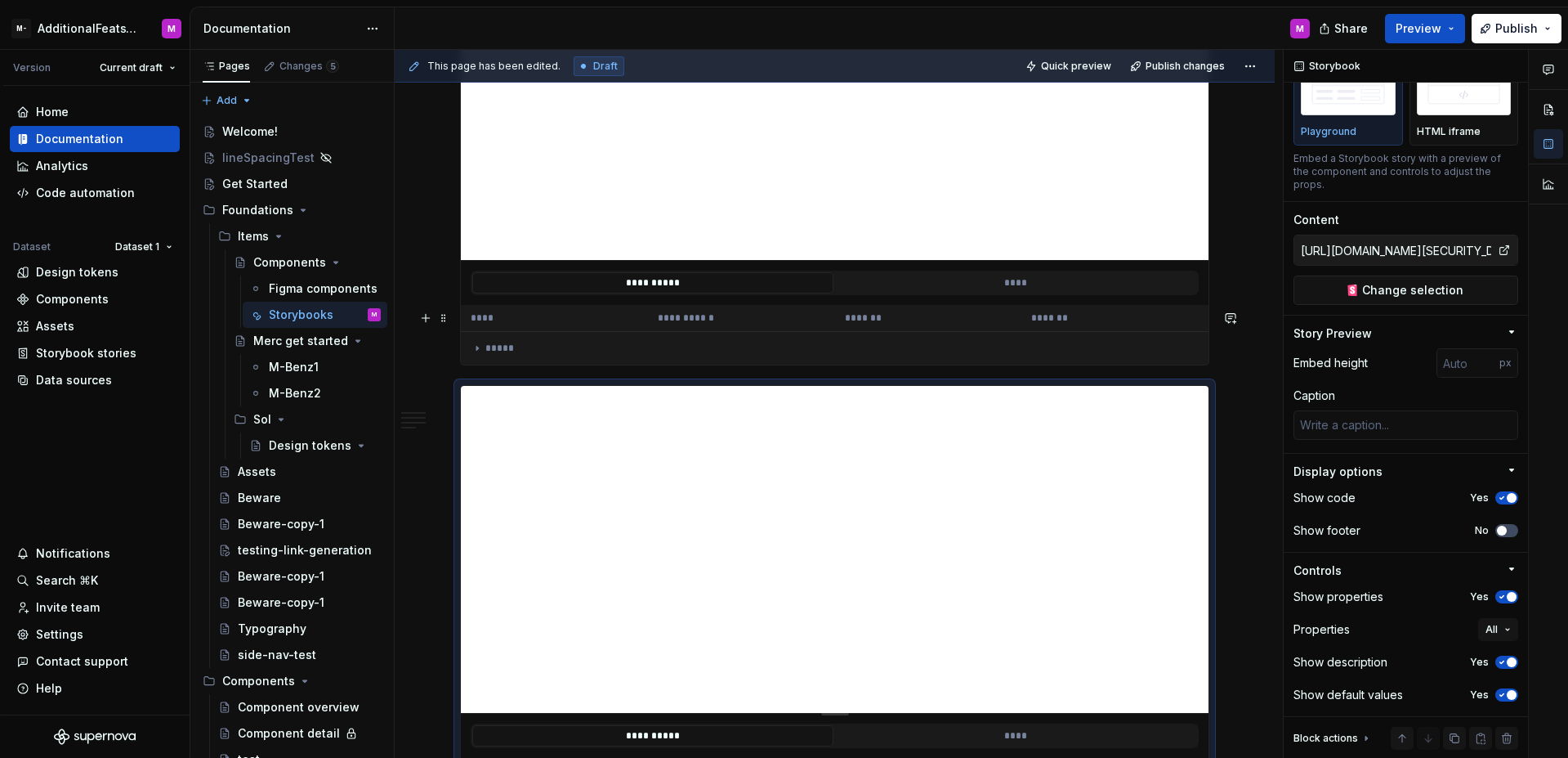
scroll to position [6023, 0]
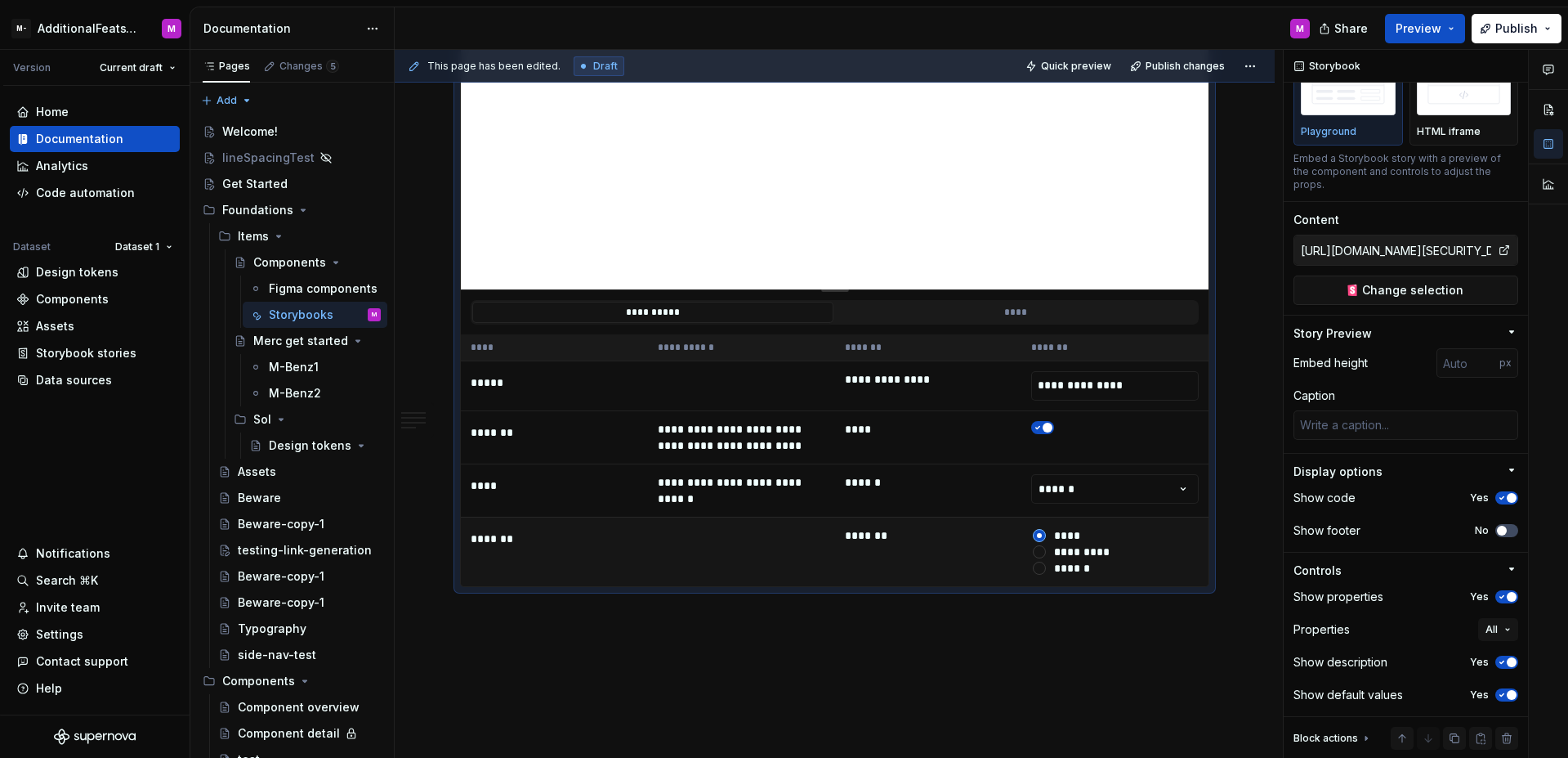
click at [958, 517] on td "*******" at bounding box center [929, 551] width 187 height 70
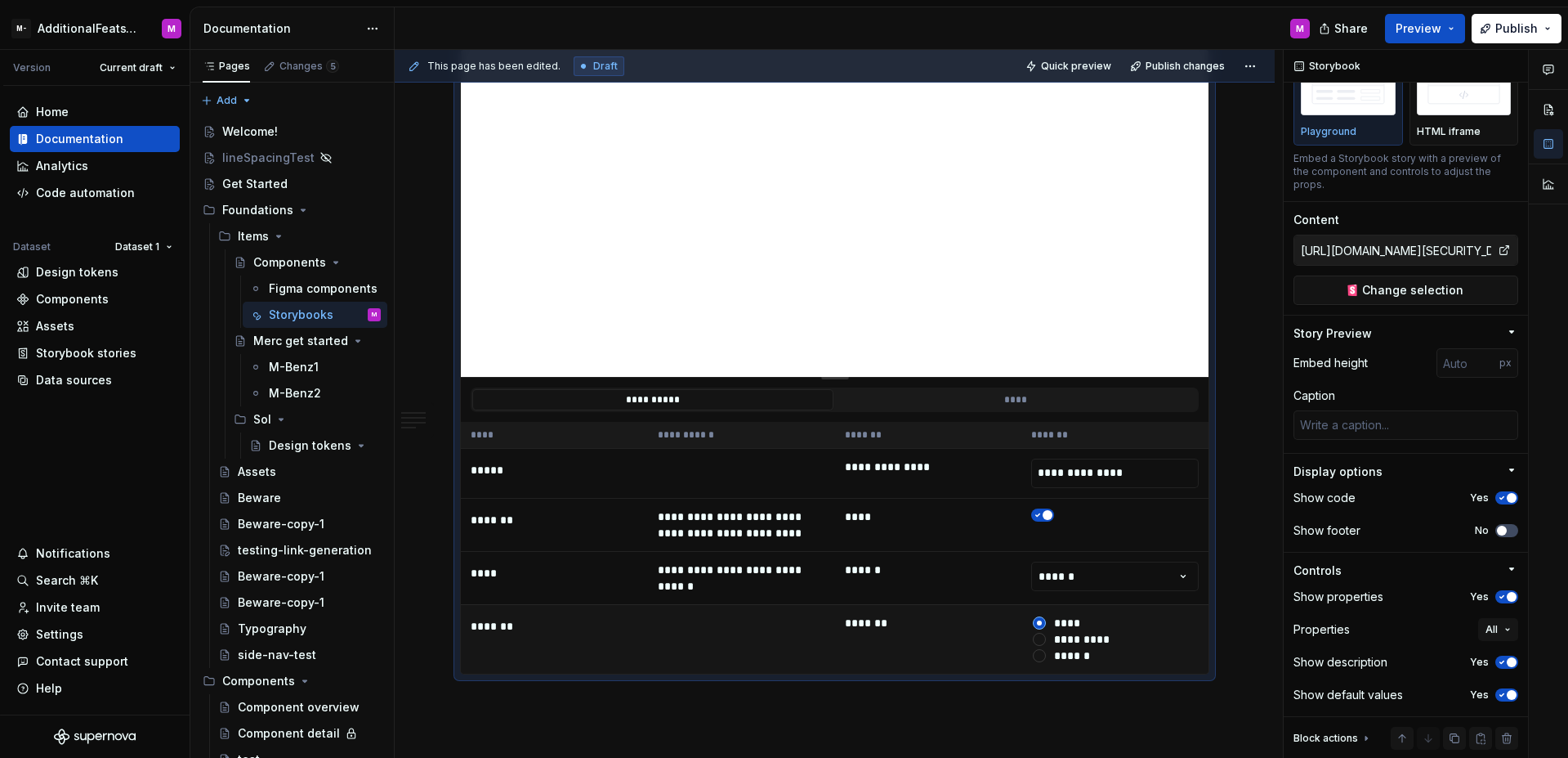
scroll to position [5957, 0]
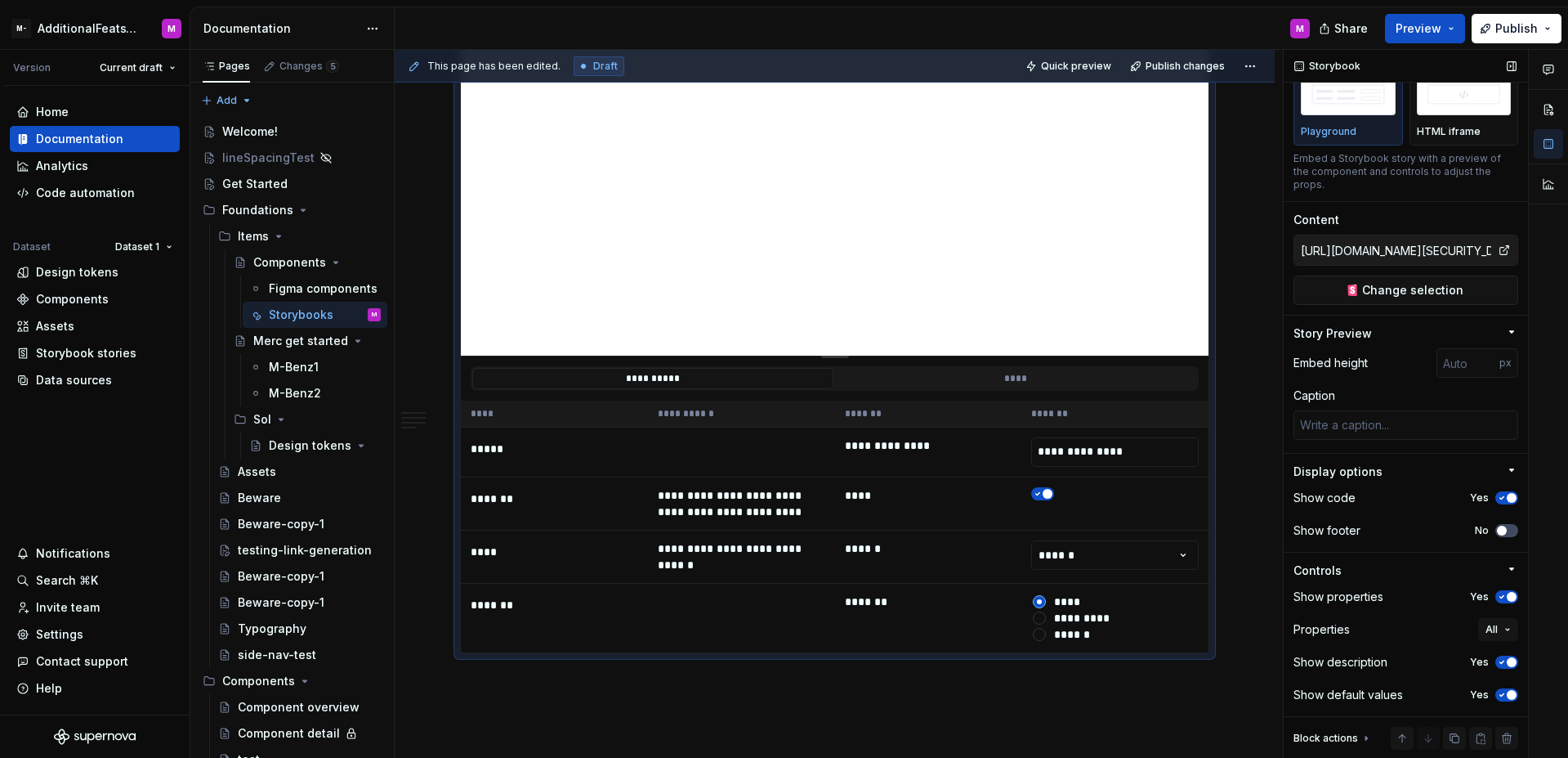
click at [1500, 694] on icon "button" at bounding box center [1502, 694] width 4 height 2
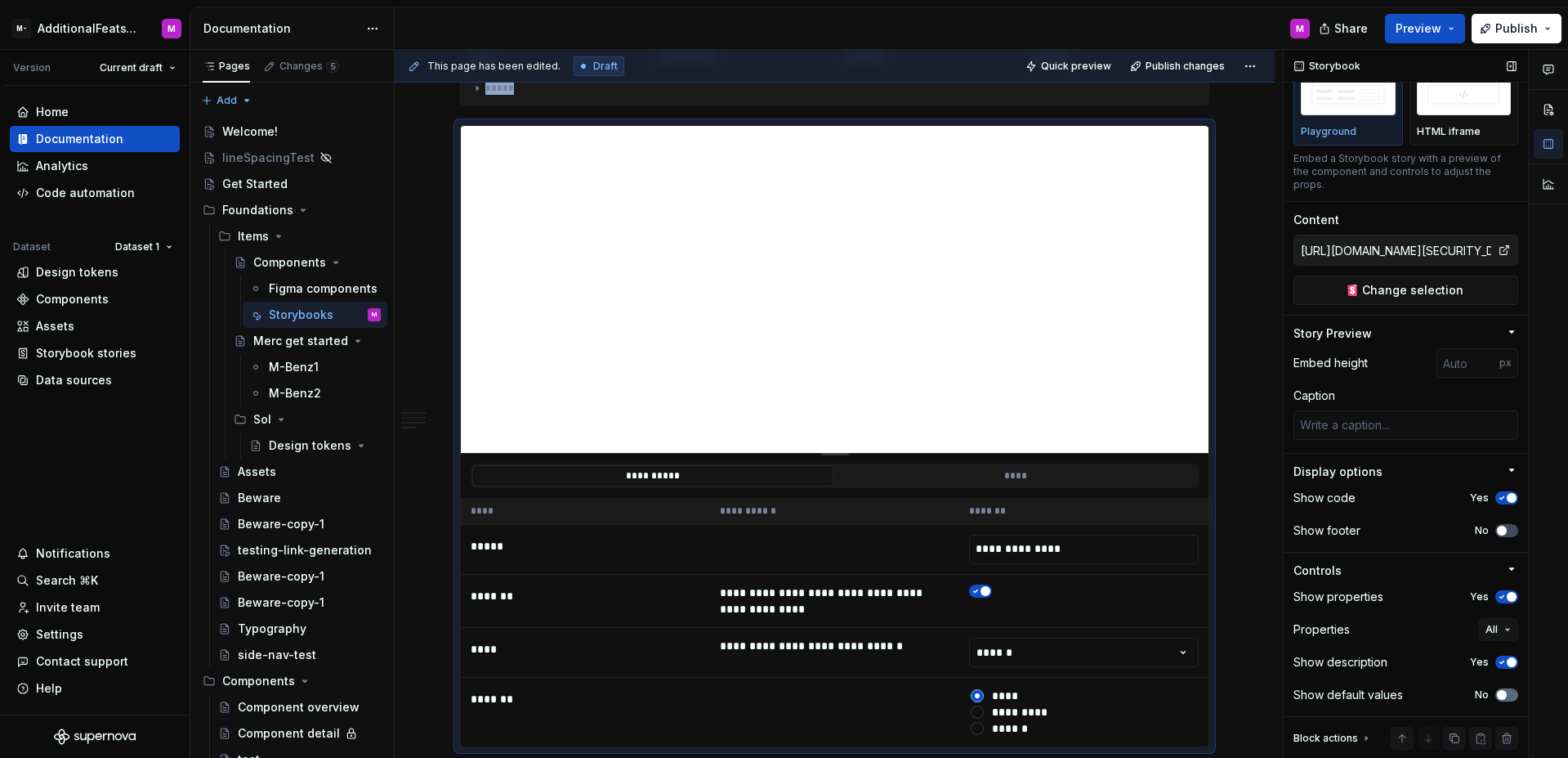
click at [1497, 694] on span "button" at bounding box center [1502, 694] width 10 height 10
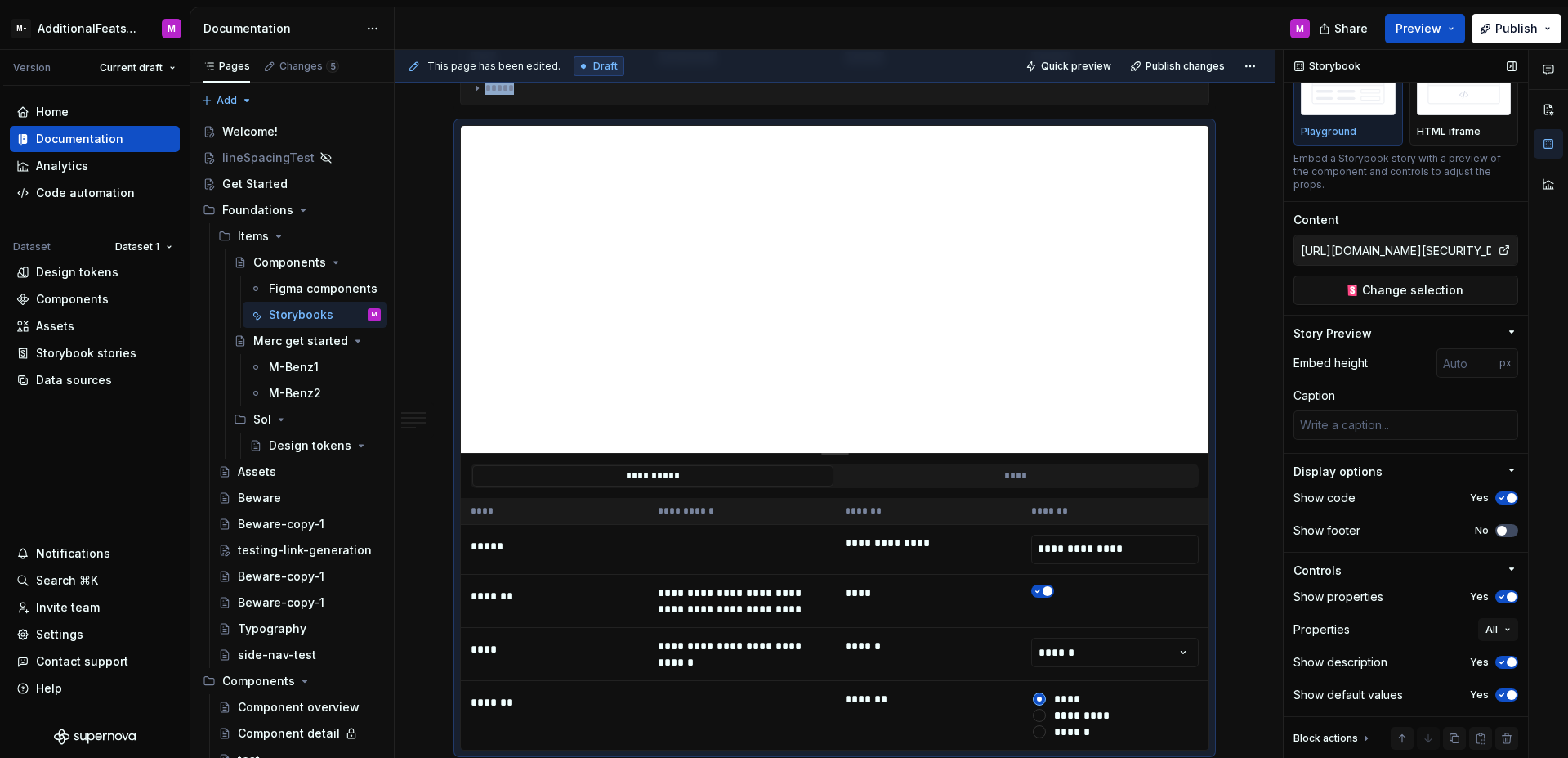
click at [1495, 694] on icon "button" at bounding box center [1501, 694] width 13 height 10
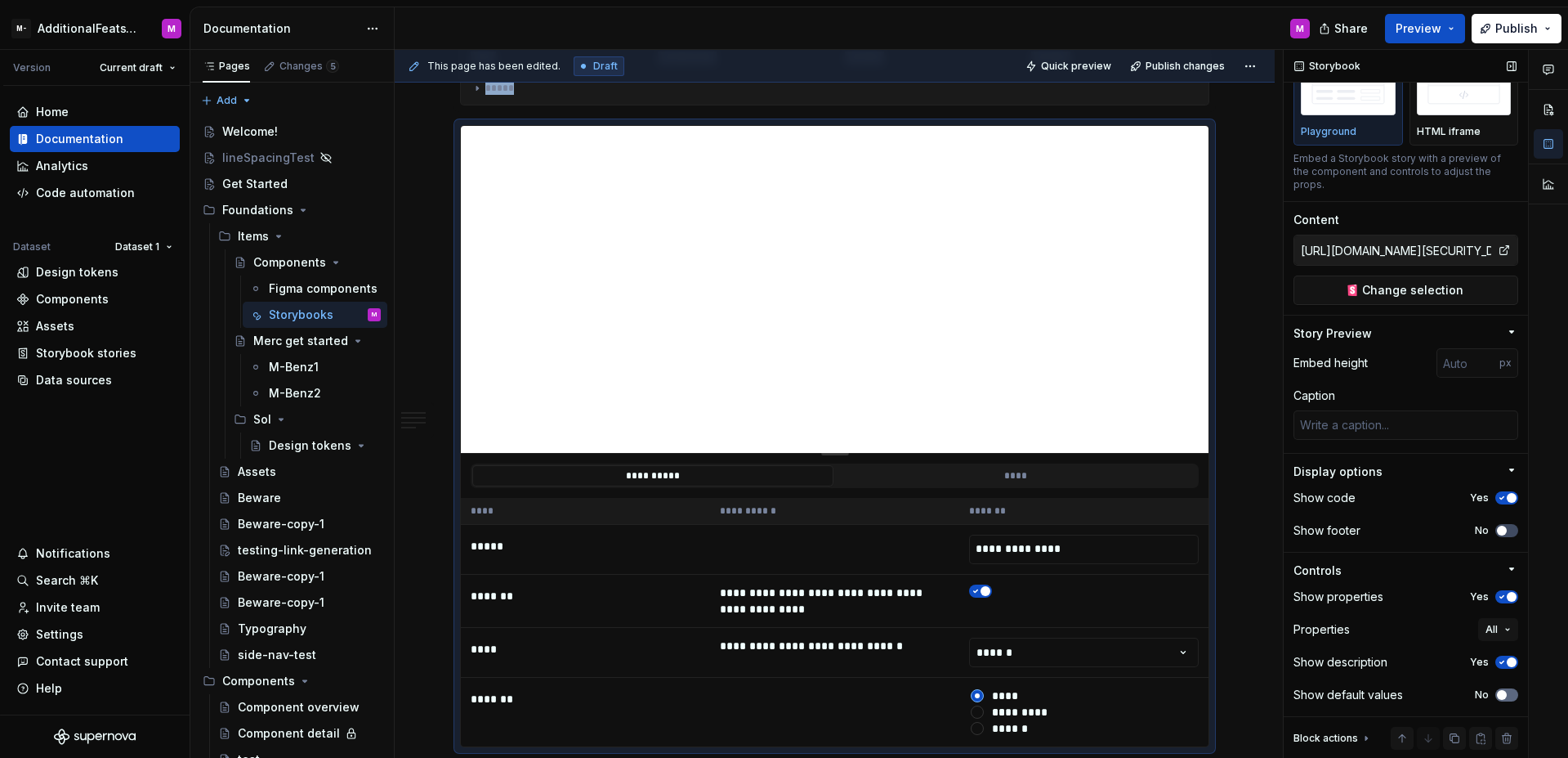
click at [1497, 694] on span "button" at bounding box center [1502, 694] width 10 height 10
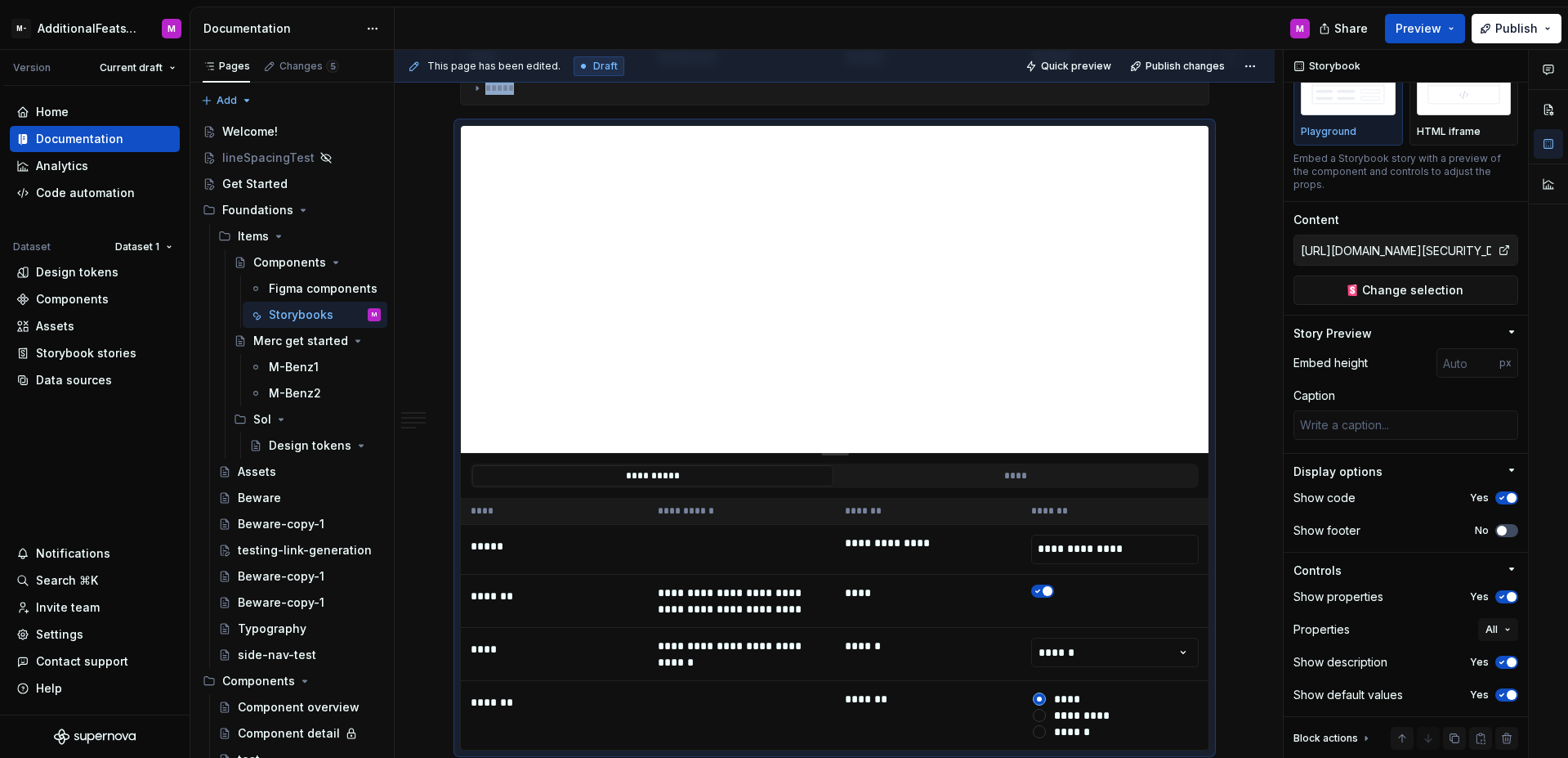
click at [1155, 534] on input "**********" at bounding box center [1115, 549] width 168 height 30
click at [1202, 524] on td "**********" at bounding box center [1115, 548] width 187 height 50
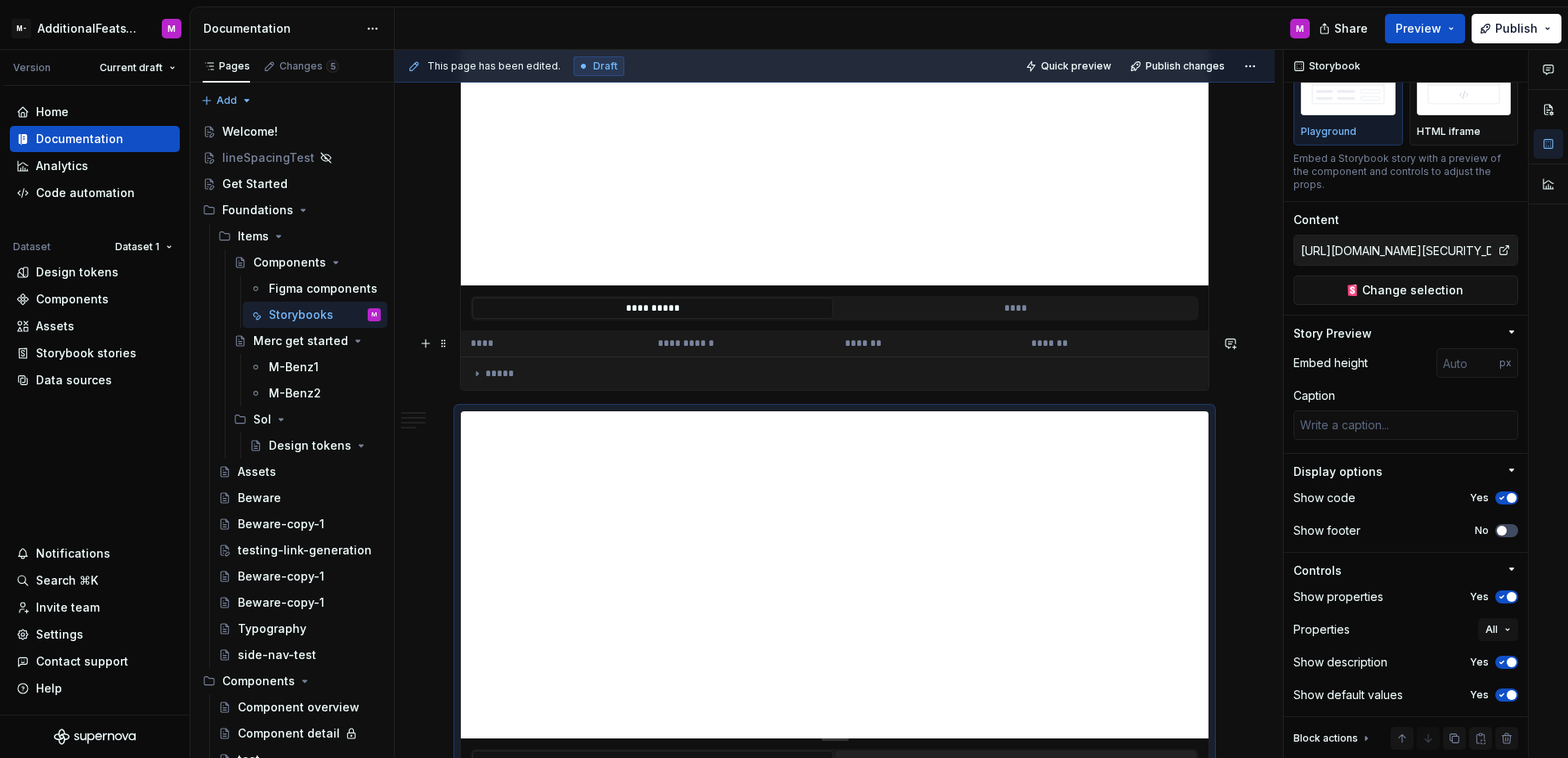
scroll to position [5564, 0]
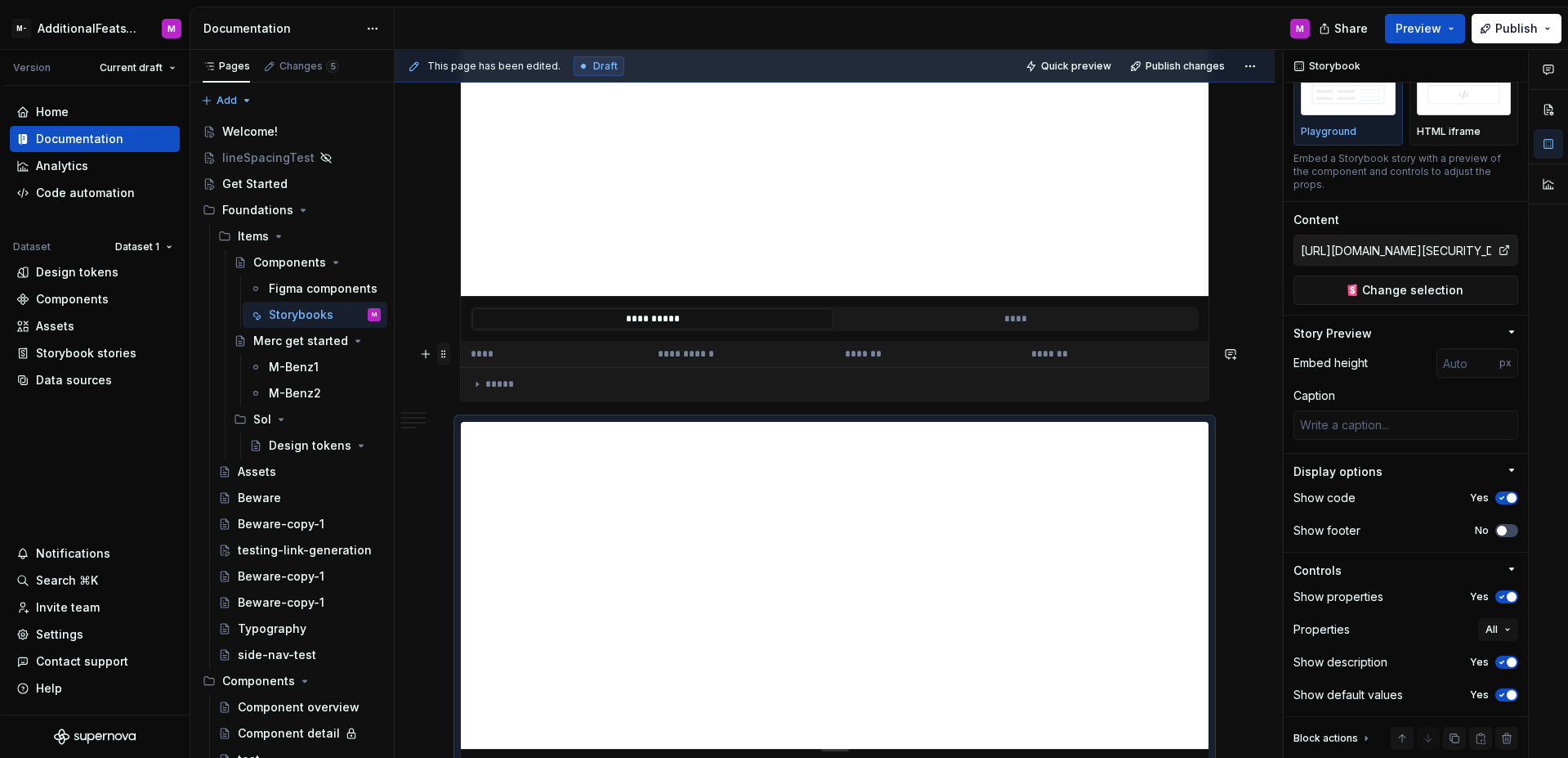
click at [444, 353] on span at bounding box center [443, 354] width 13 height 23
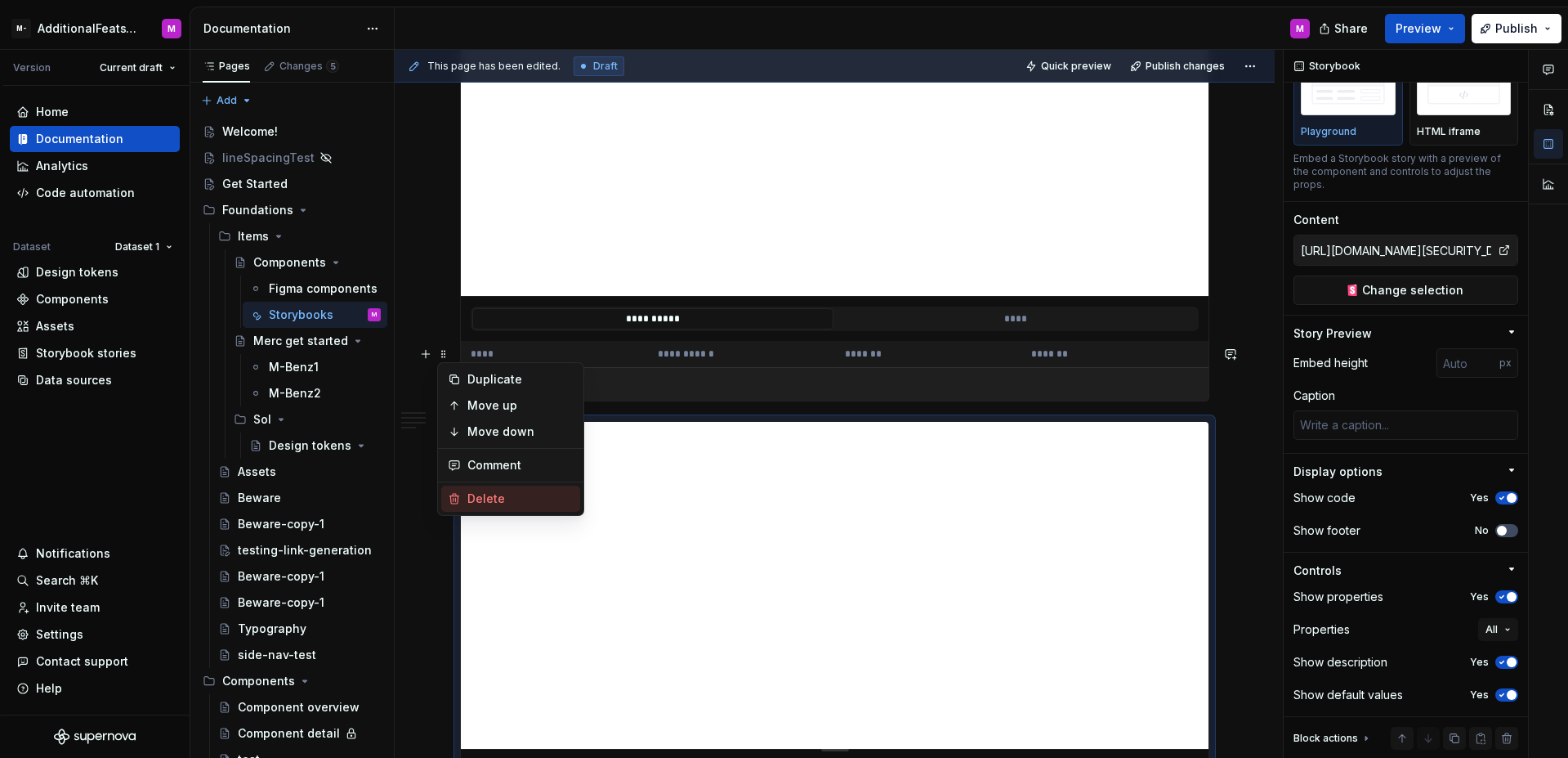
click at [490, 501] on div "Delete" at bounding box center [521, 499] width 106 height 16
type textarea "*"
type input "https://watson-dev.docplanner.io/?path=/story/components-button--w-button-playg…"
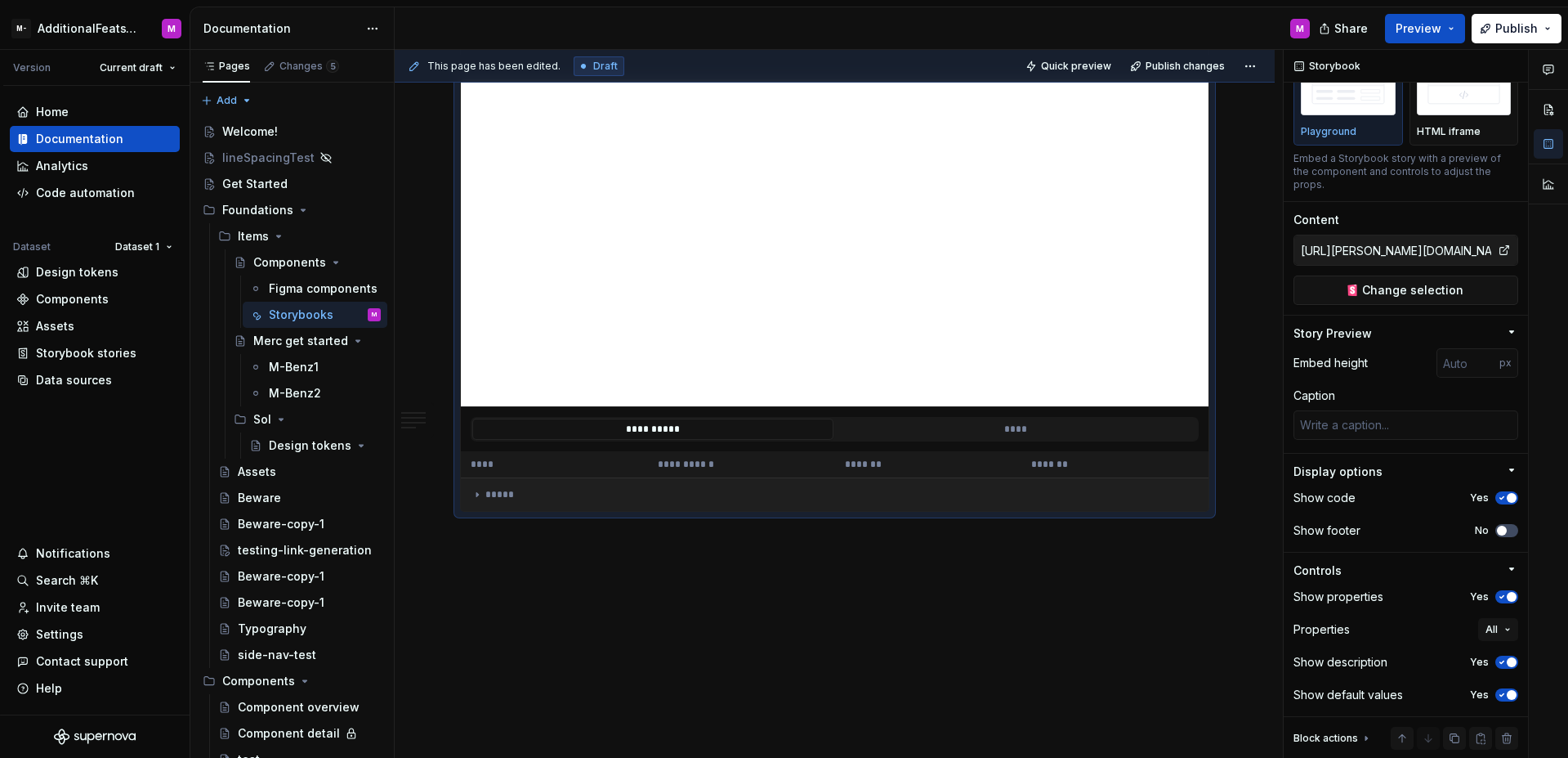
scroll to position [5379, 0]
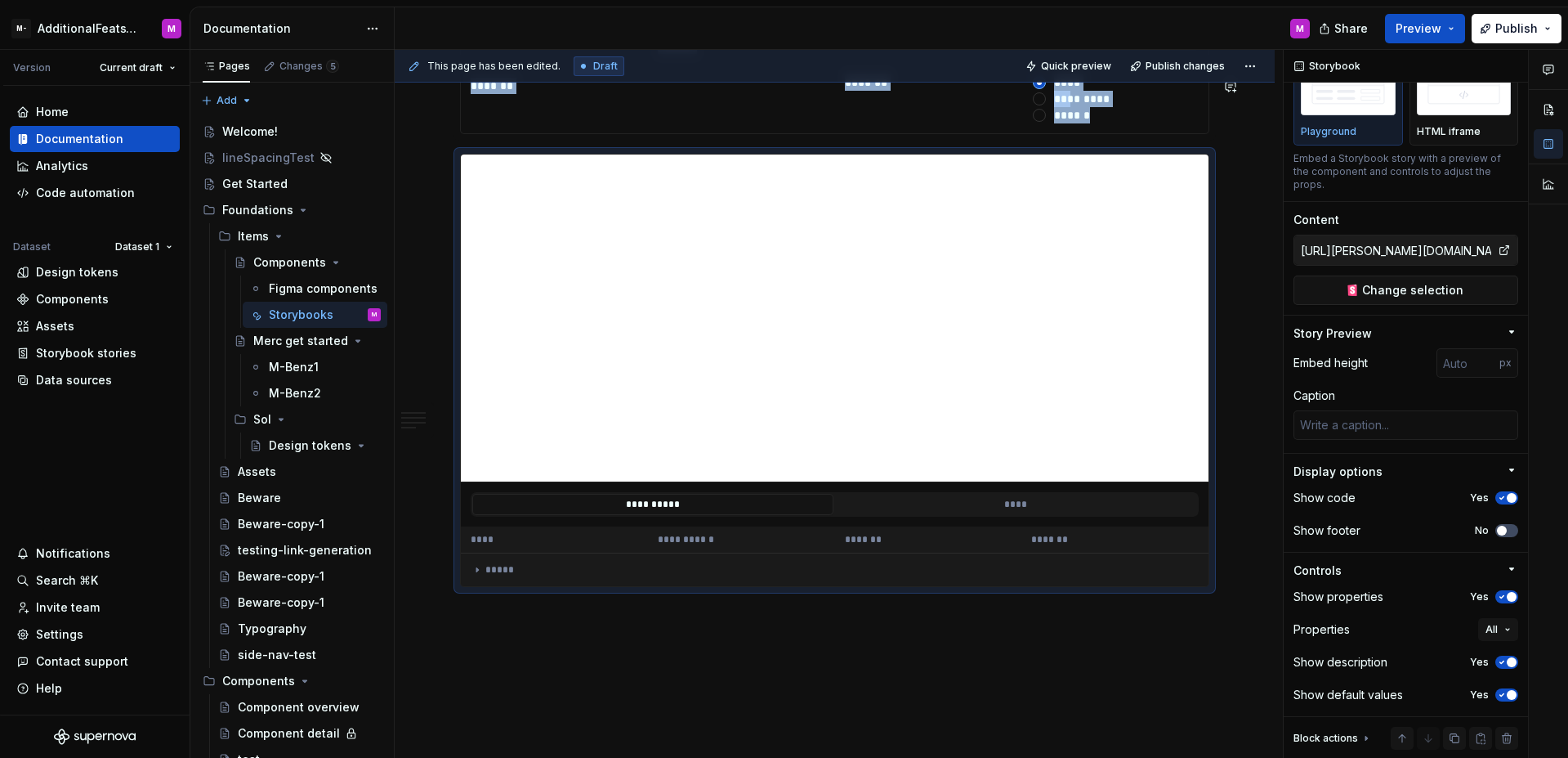
click at [560, 553] on div "**********" at bounding box center [839, 403] width 888 height 708
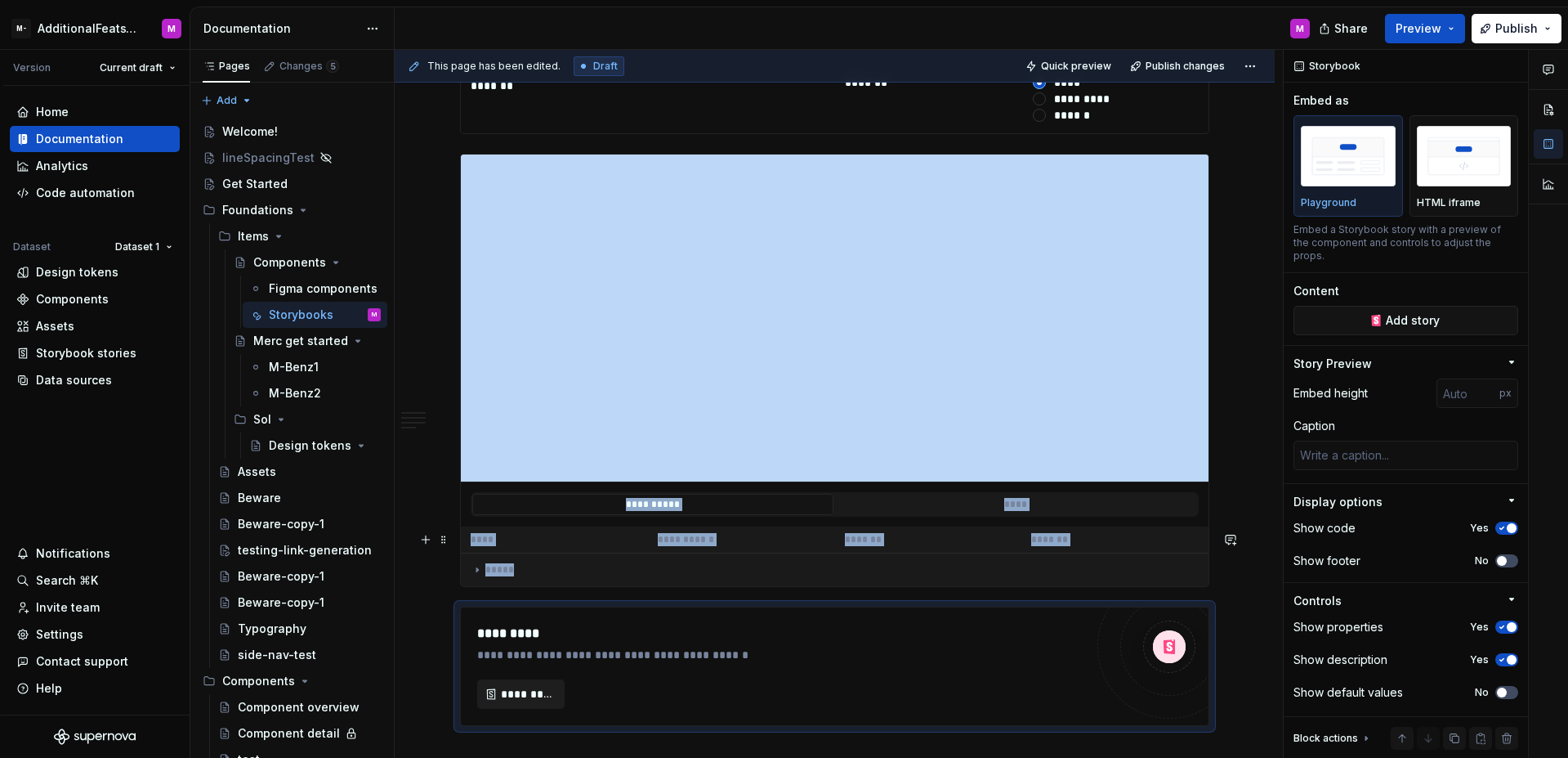
click at [537, 680] on button "*********" at bounding box center [521, 694] width 87 height 30
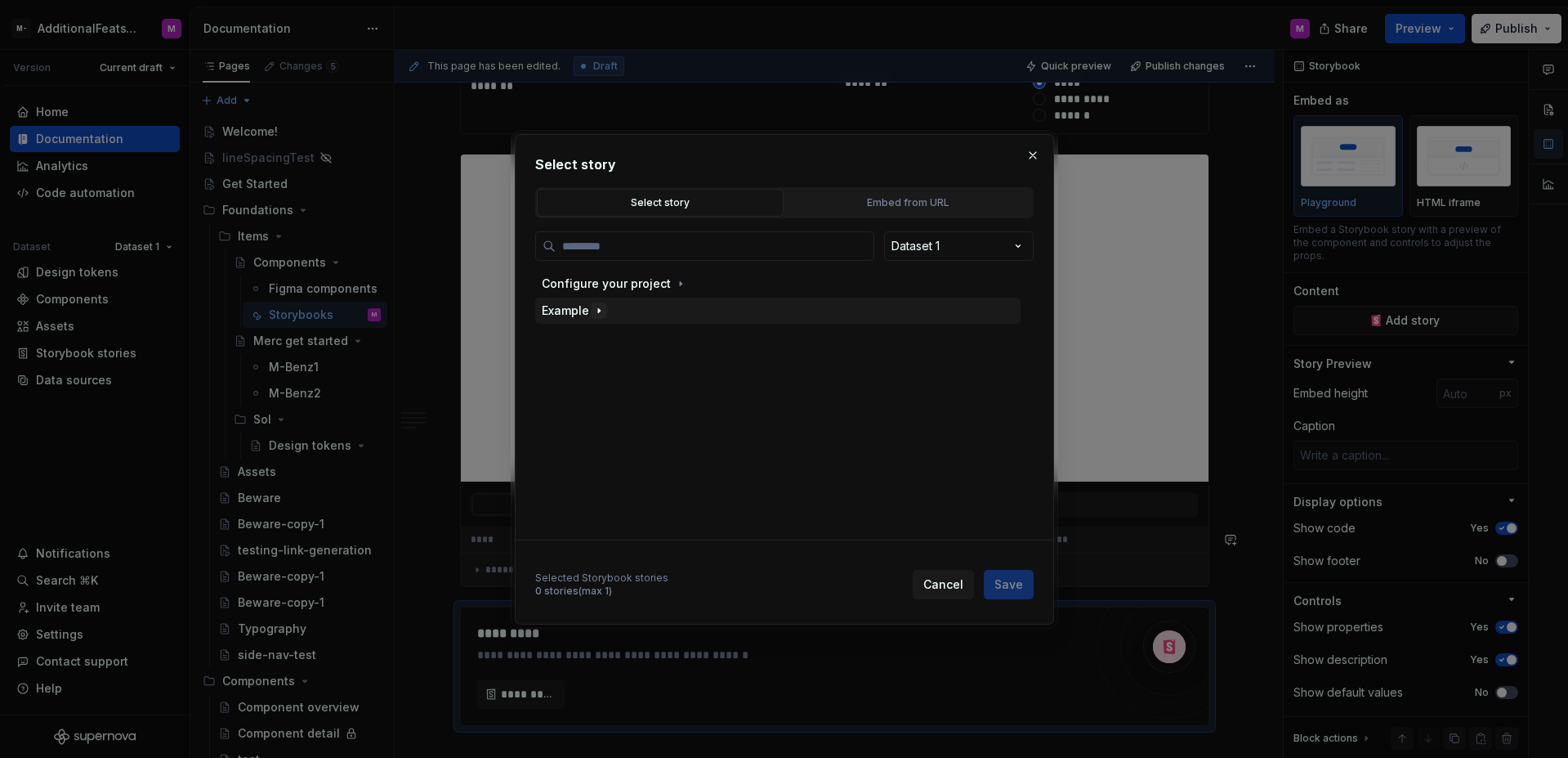
click at [594, 315] on icon "button" at bounding box center [598, 310] width 13 height 13
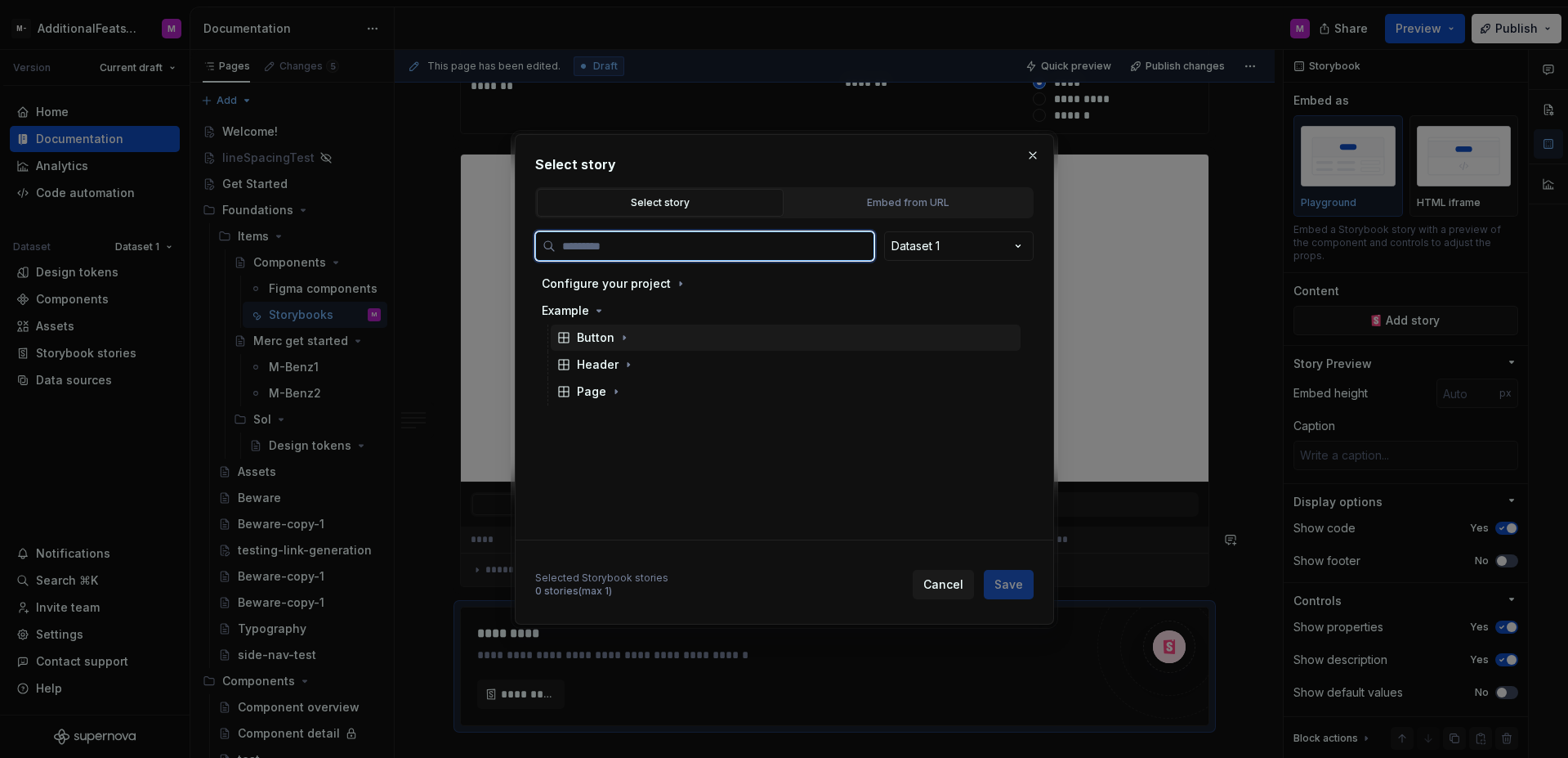
click at [596, 340] on div "Button" at bounding box center [596, 337] width 38 height 16
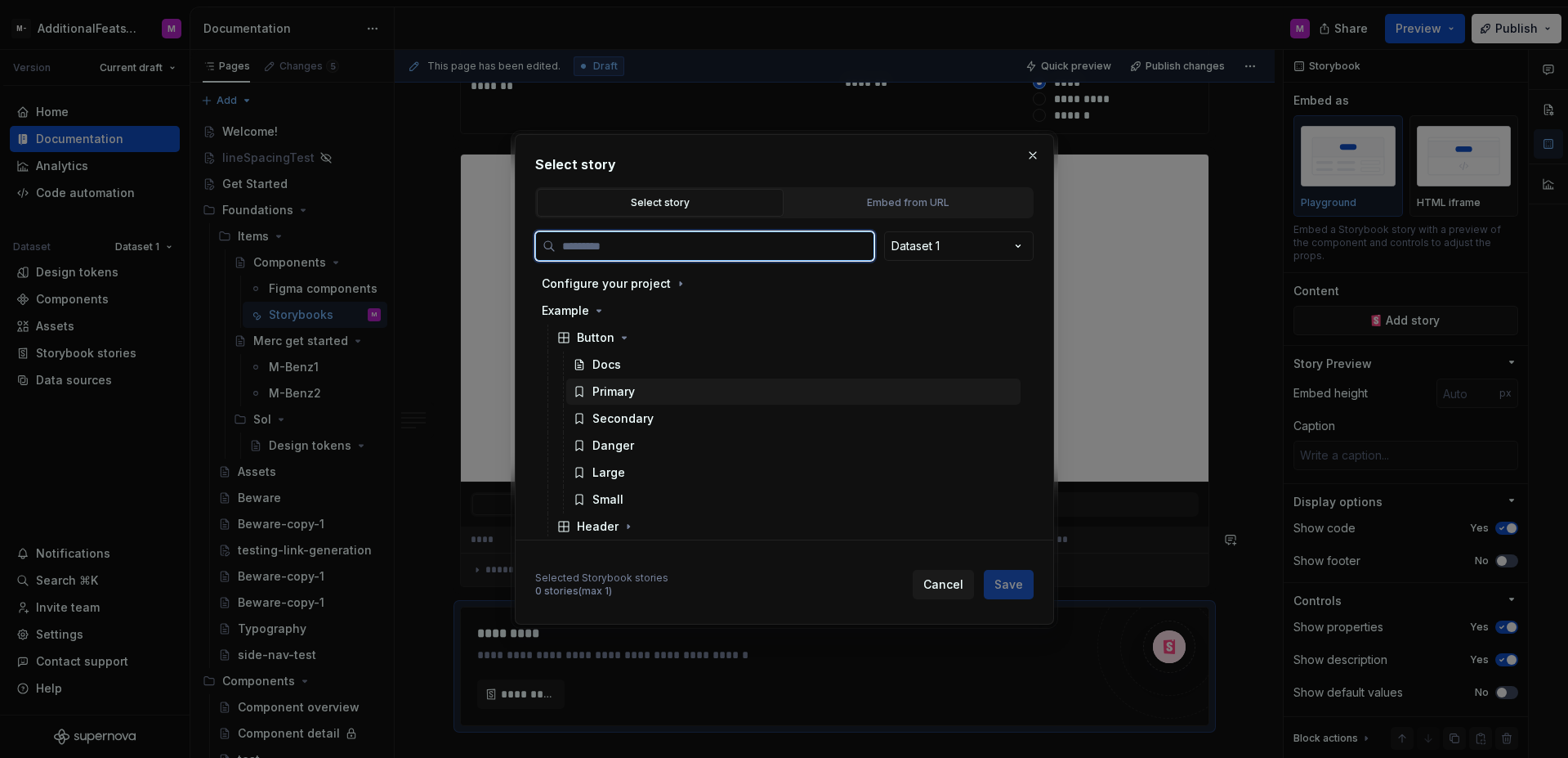
click at [614, 396] on div "Primary" at bounding box center [613, 391] width 43 height 16
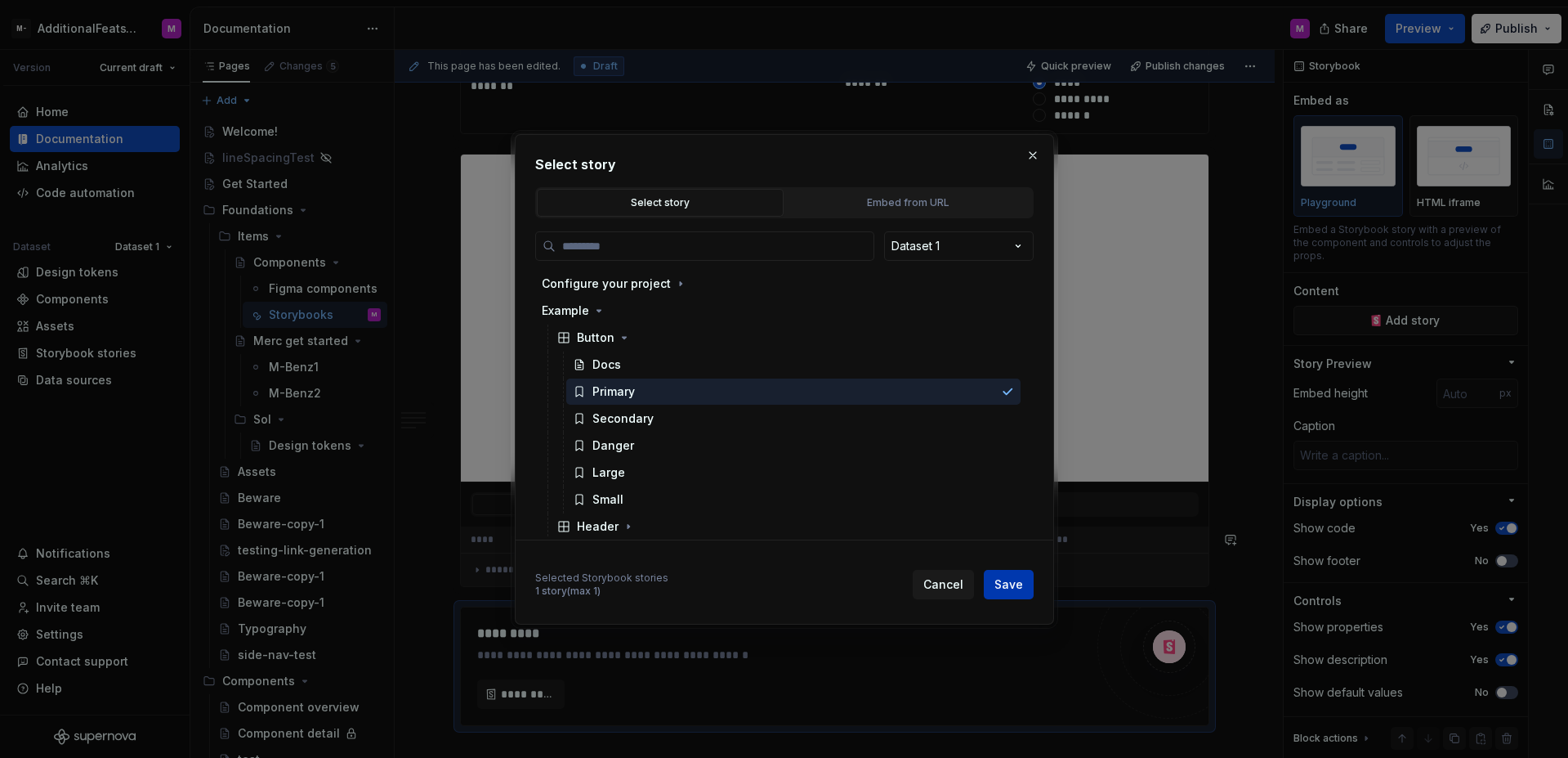
click at [1015, 572] on button "Save" at bounding box center [1009, 584] width 50 height 30
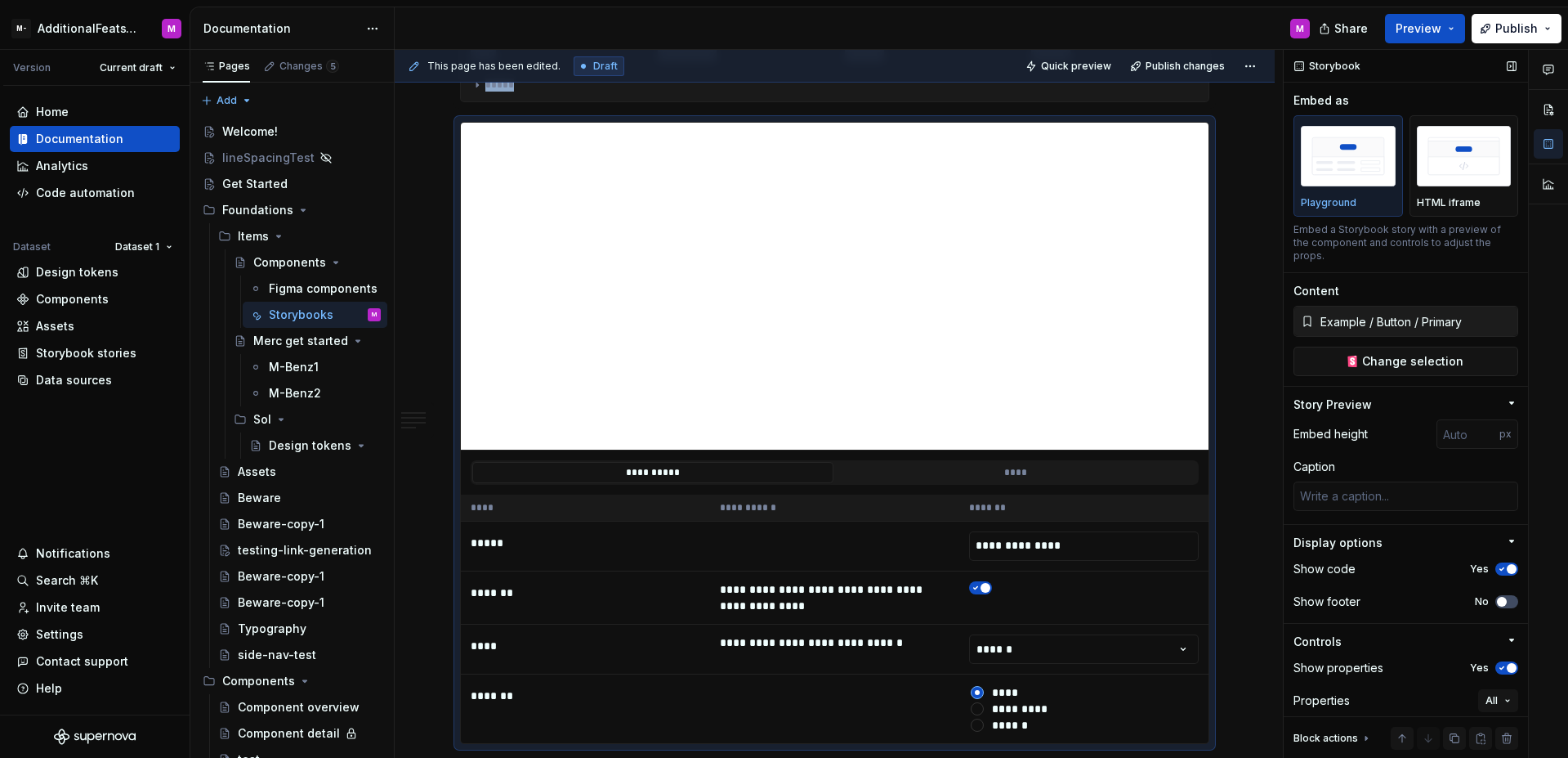
scroll to position [72, 0]
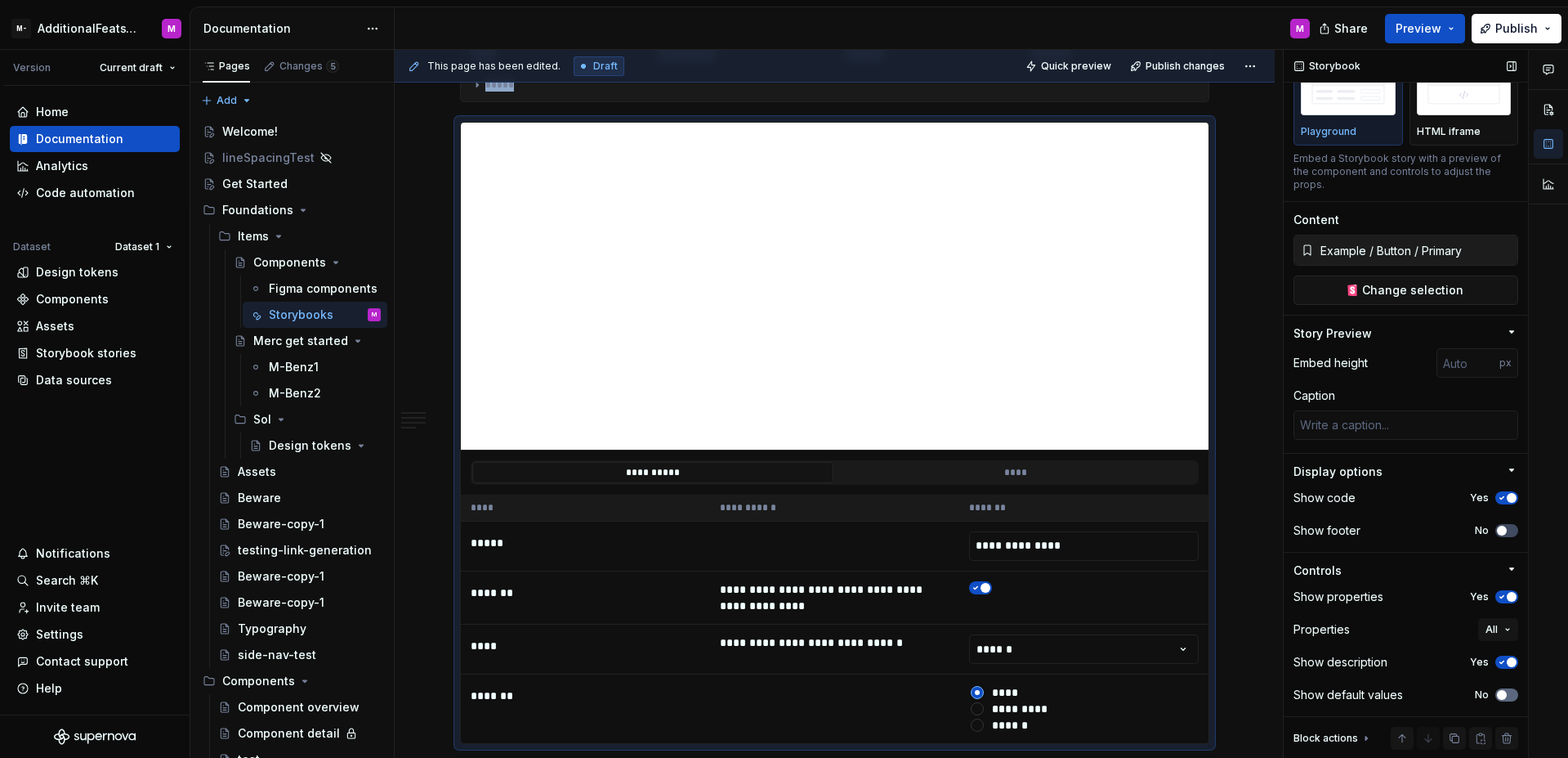
click at [1497, 698] on span "button" at bounding box center [1502, 694] width 10 height 10
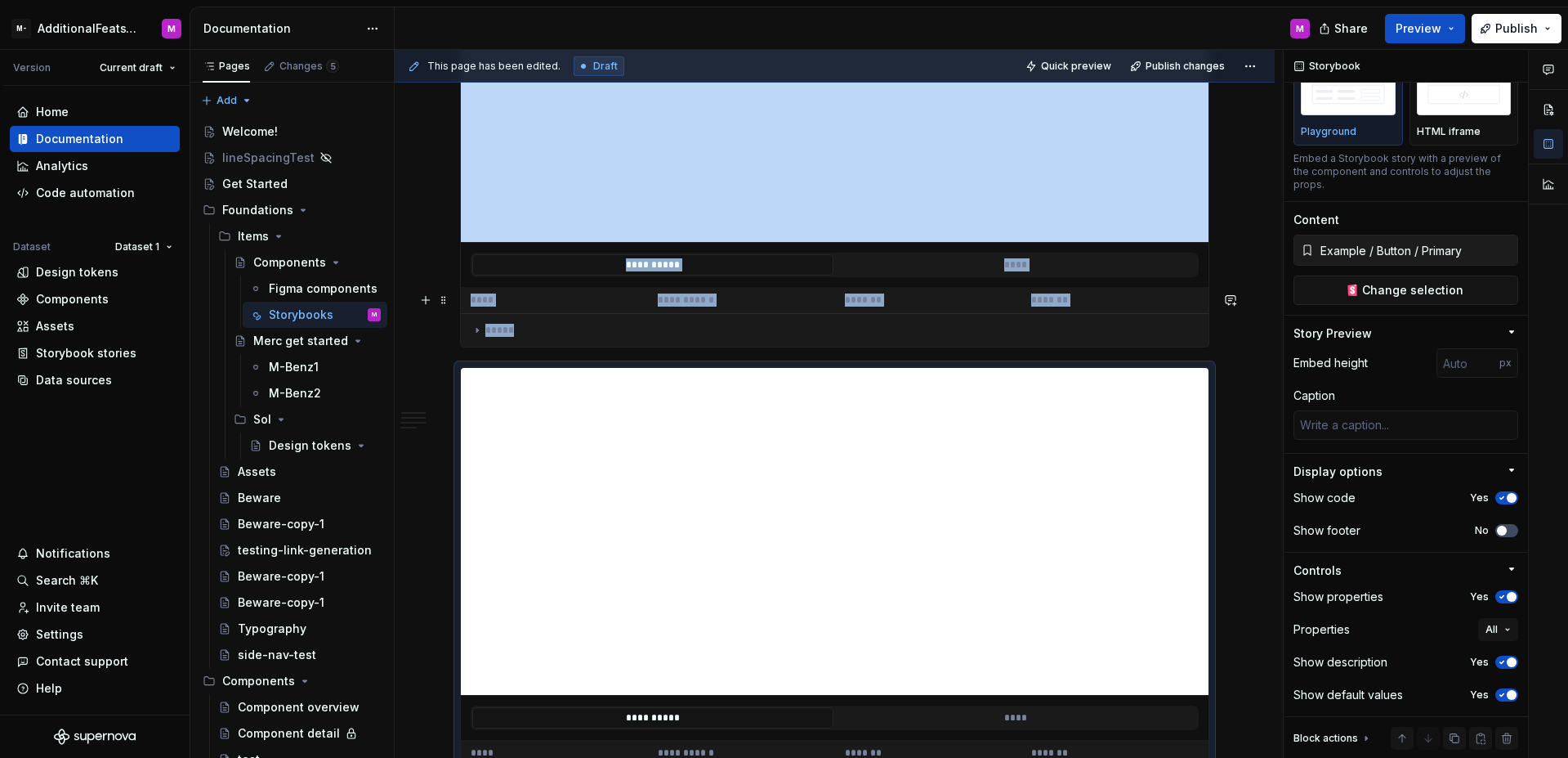
scroll to position [5271, 0]
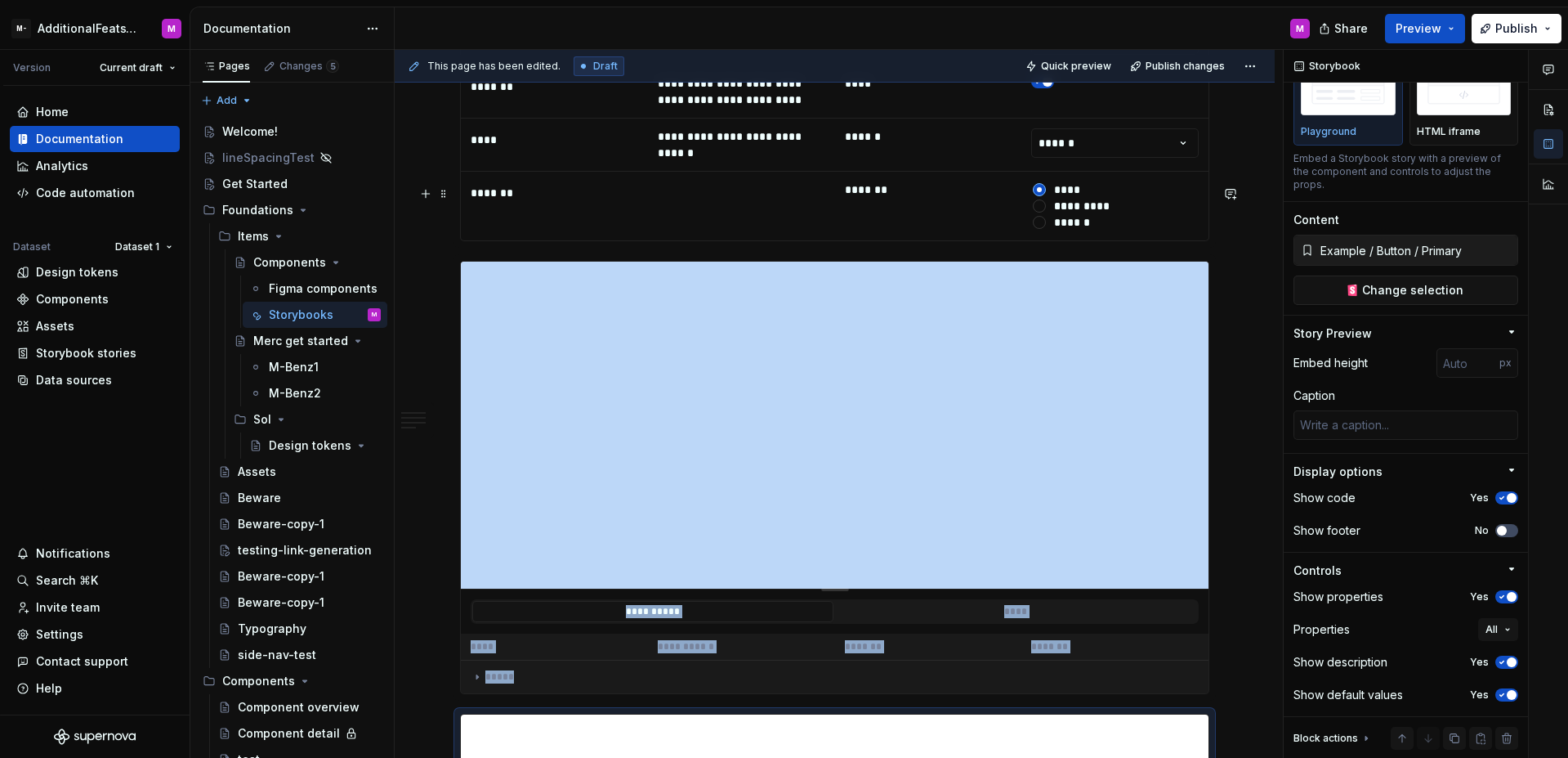
type textarea "*"
type input "https://watson-dev.docplanner.io/?path=/story/components-button--w-button-playg…"
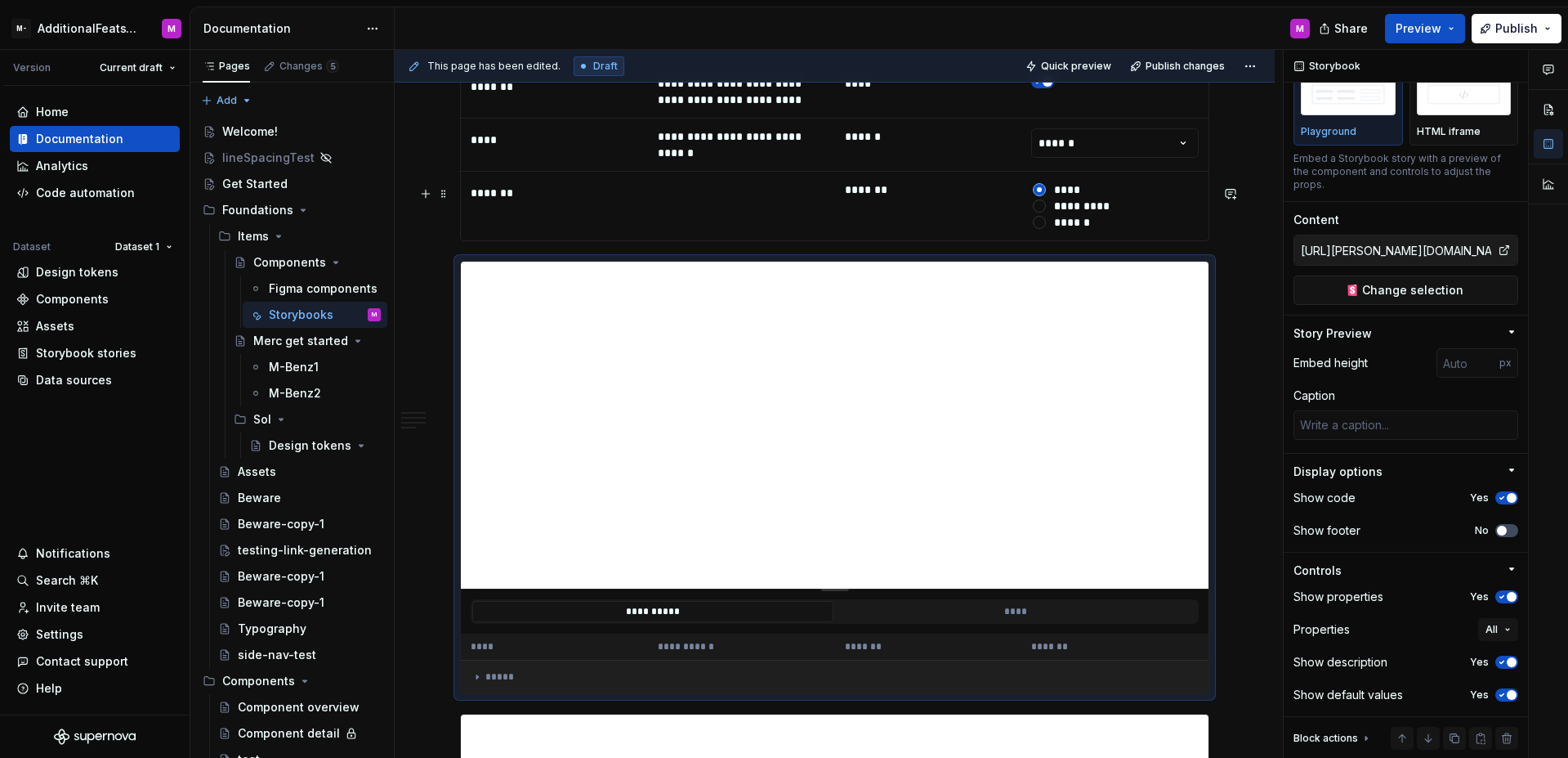
click at [471, 670] on icon at bounding box center [477, 676] width 13 height 13
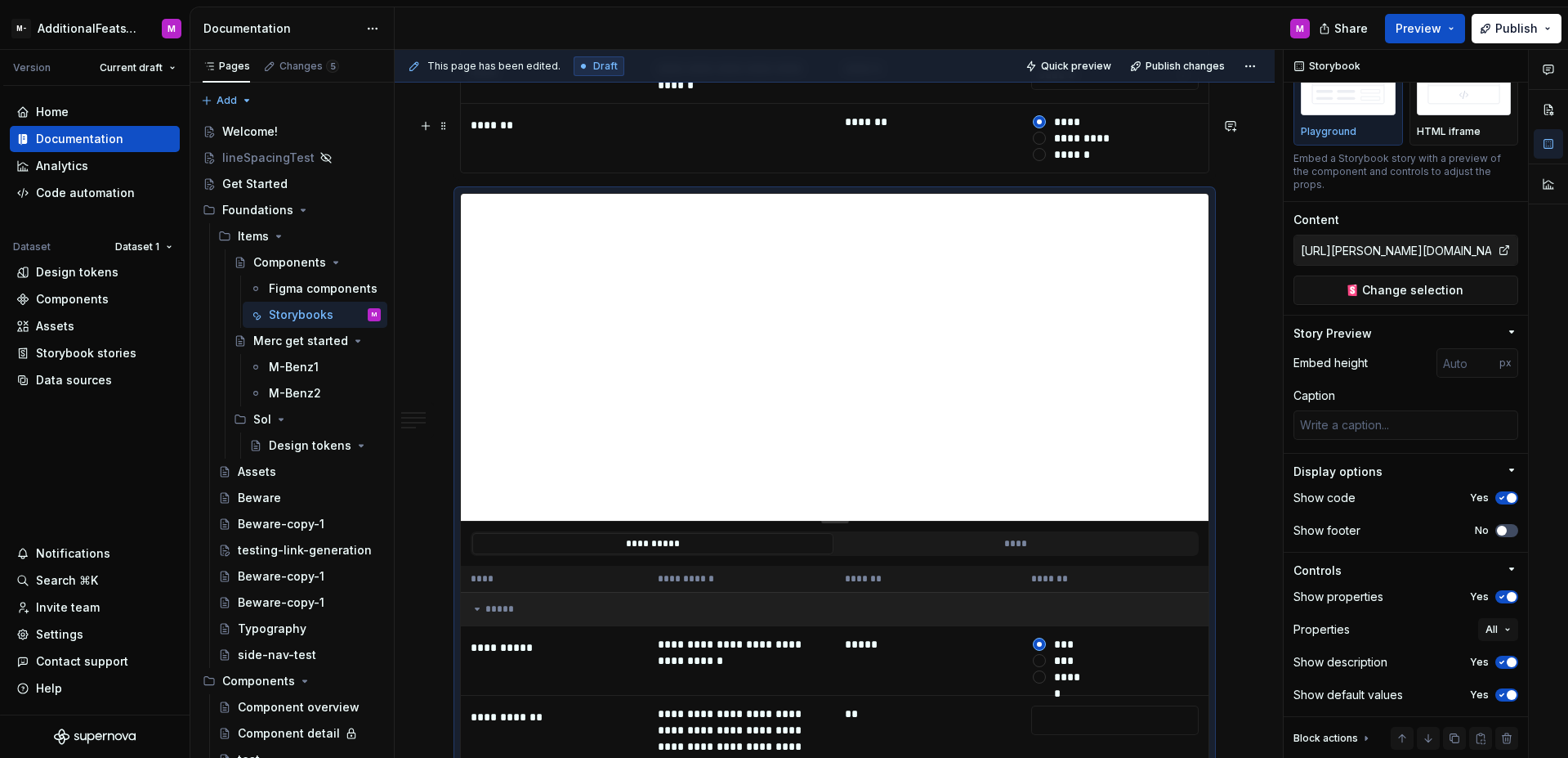
scroll to position [5361, 0]
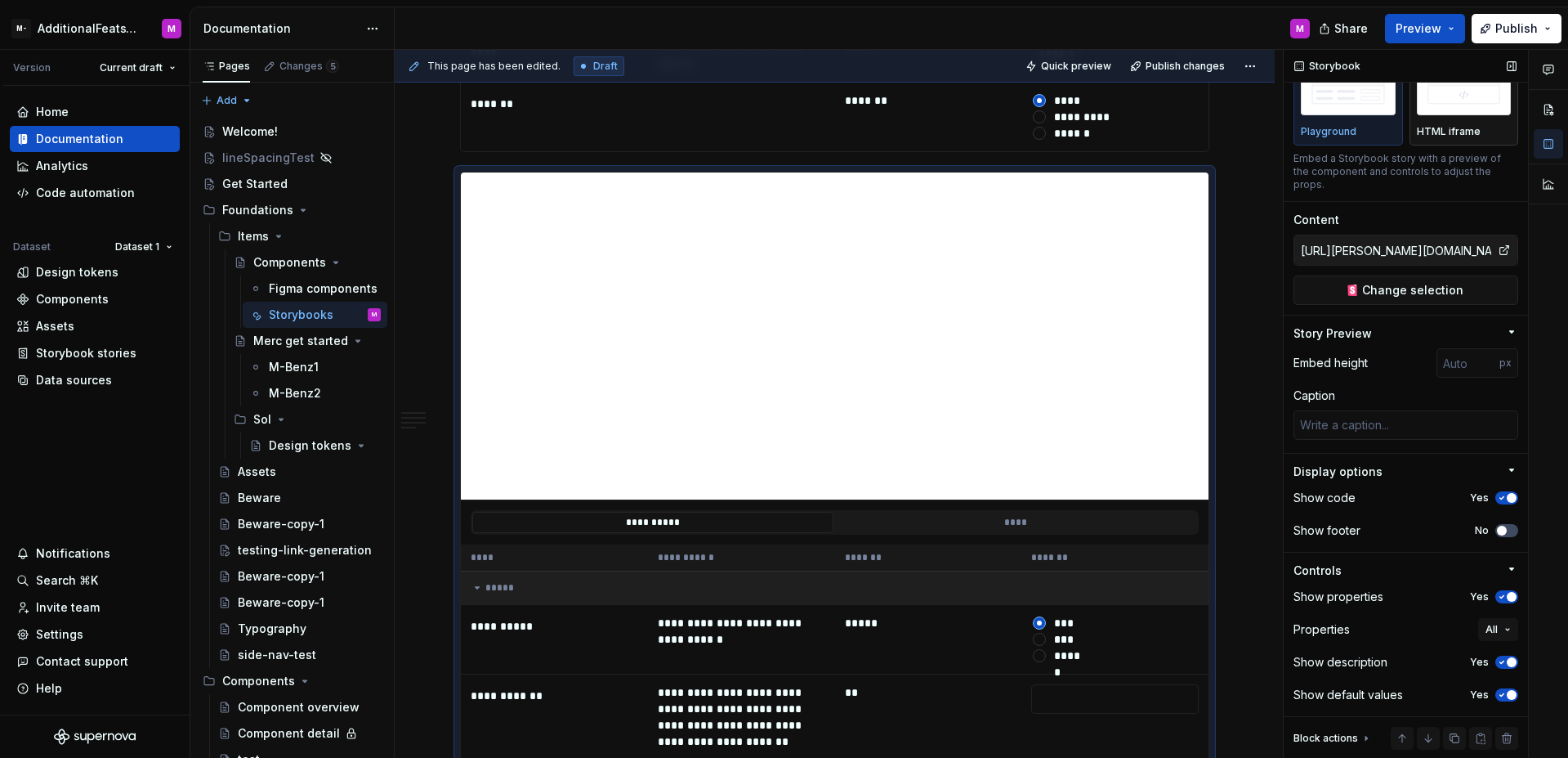
click at [1425, 131] on p "HTML iframe" at bounding box center [1449, 131] width 64 height 13
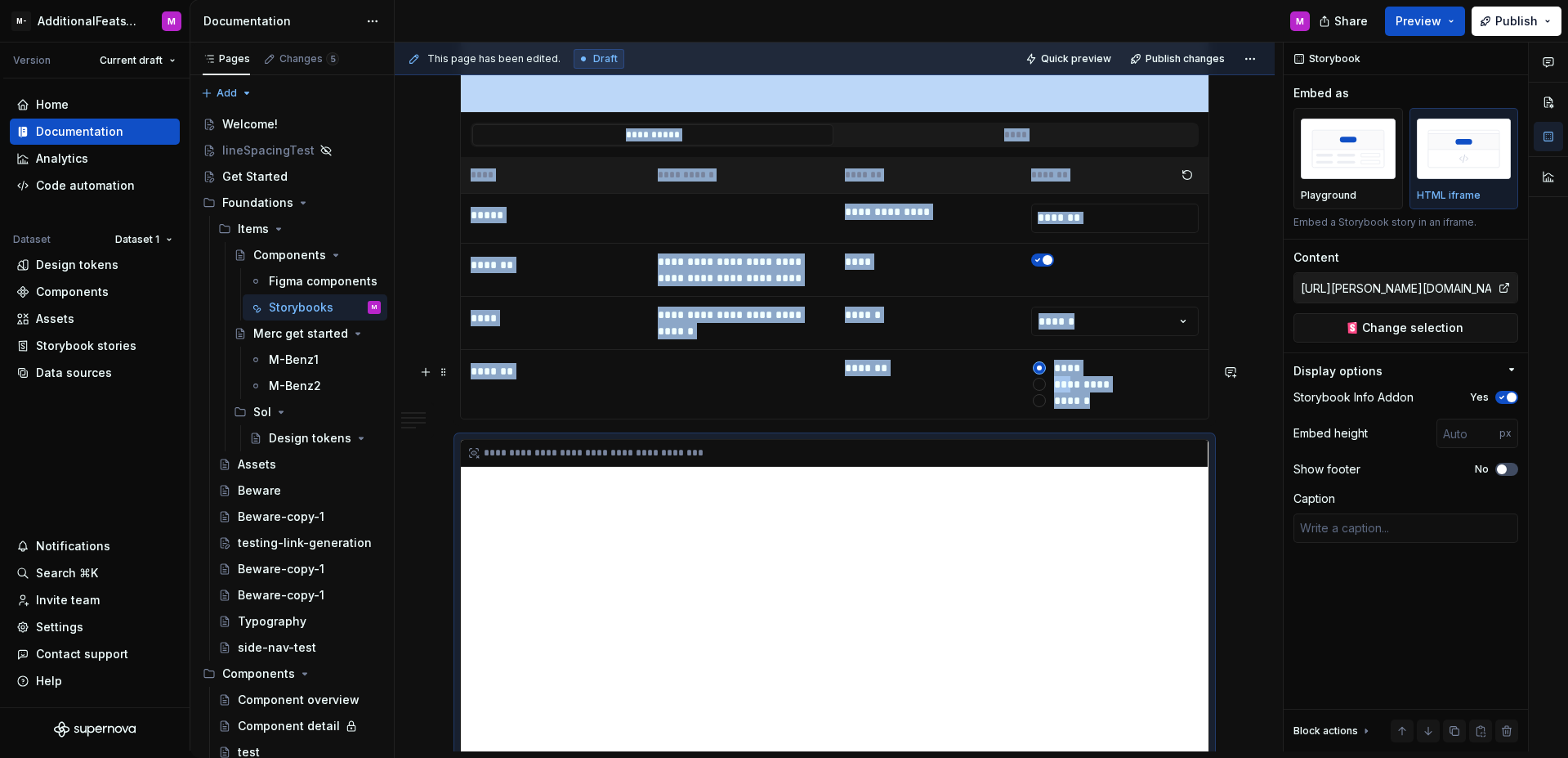
scroll to position [5106, 0]
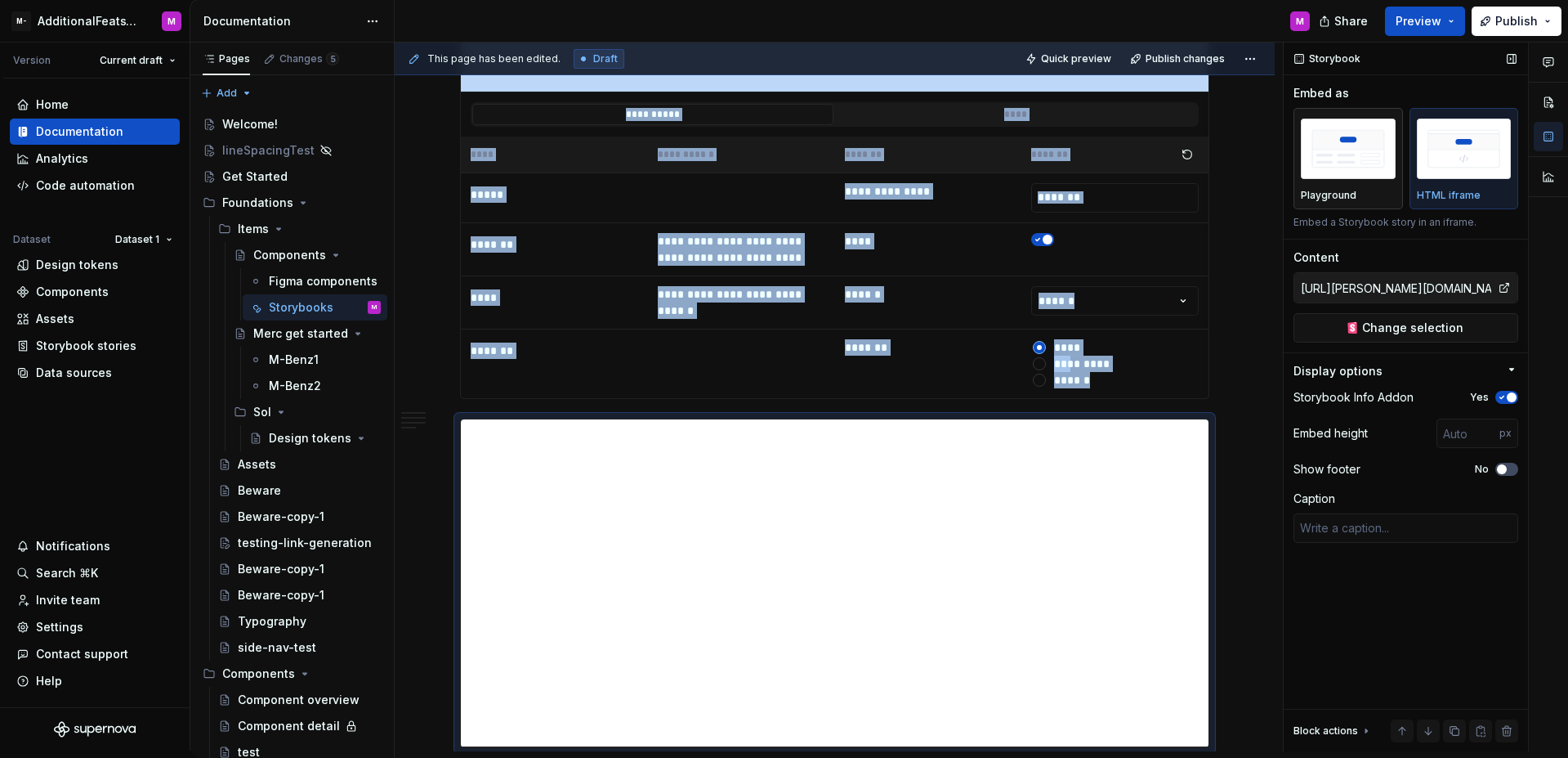
click at [1339, 200] on p "Playground" at bounding box center [1330, 195] width 56 height 13
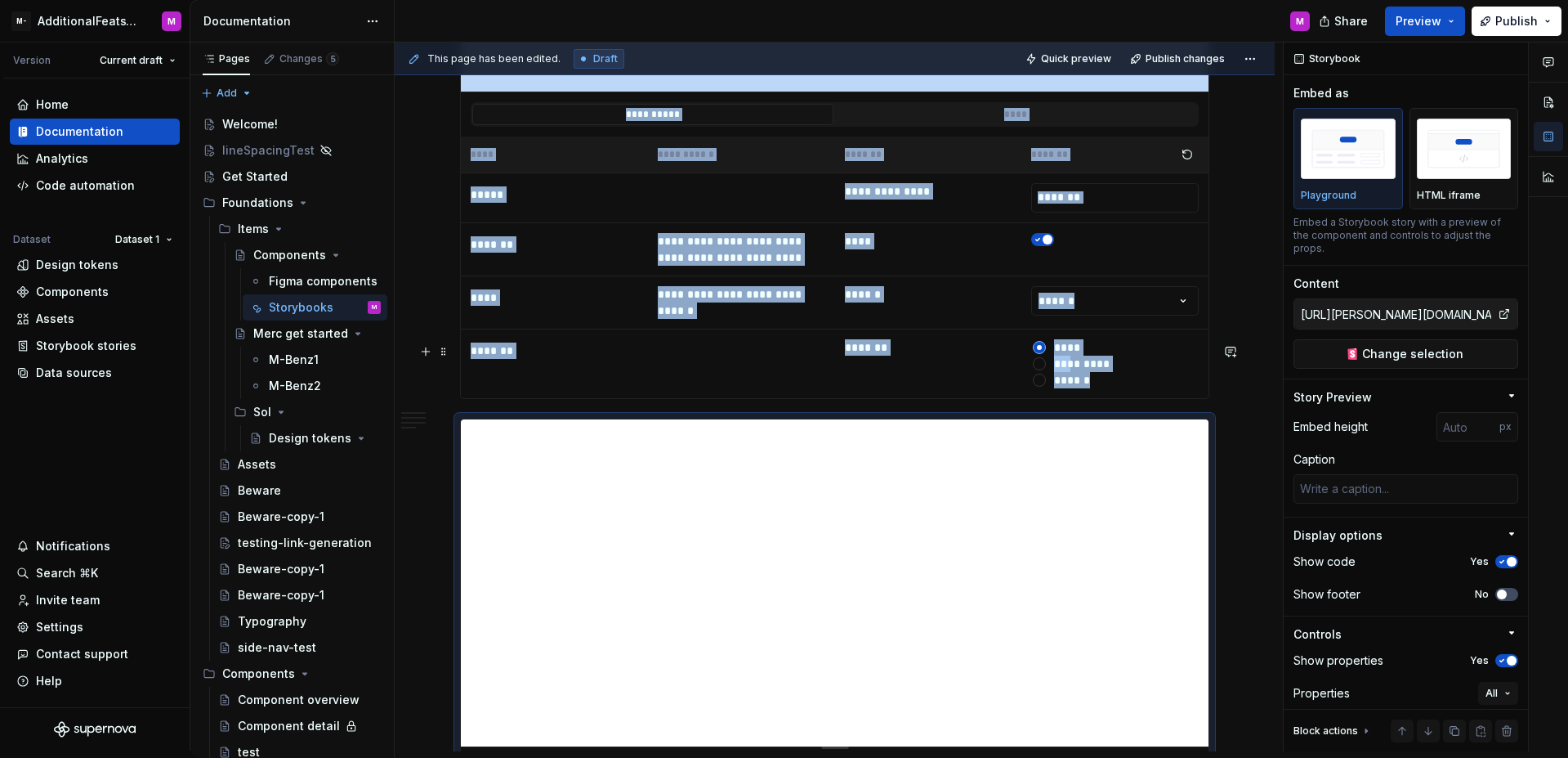
scroll to position [5301, 0]
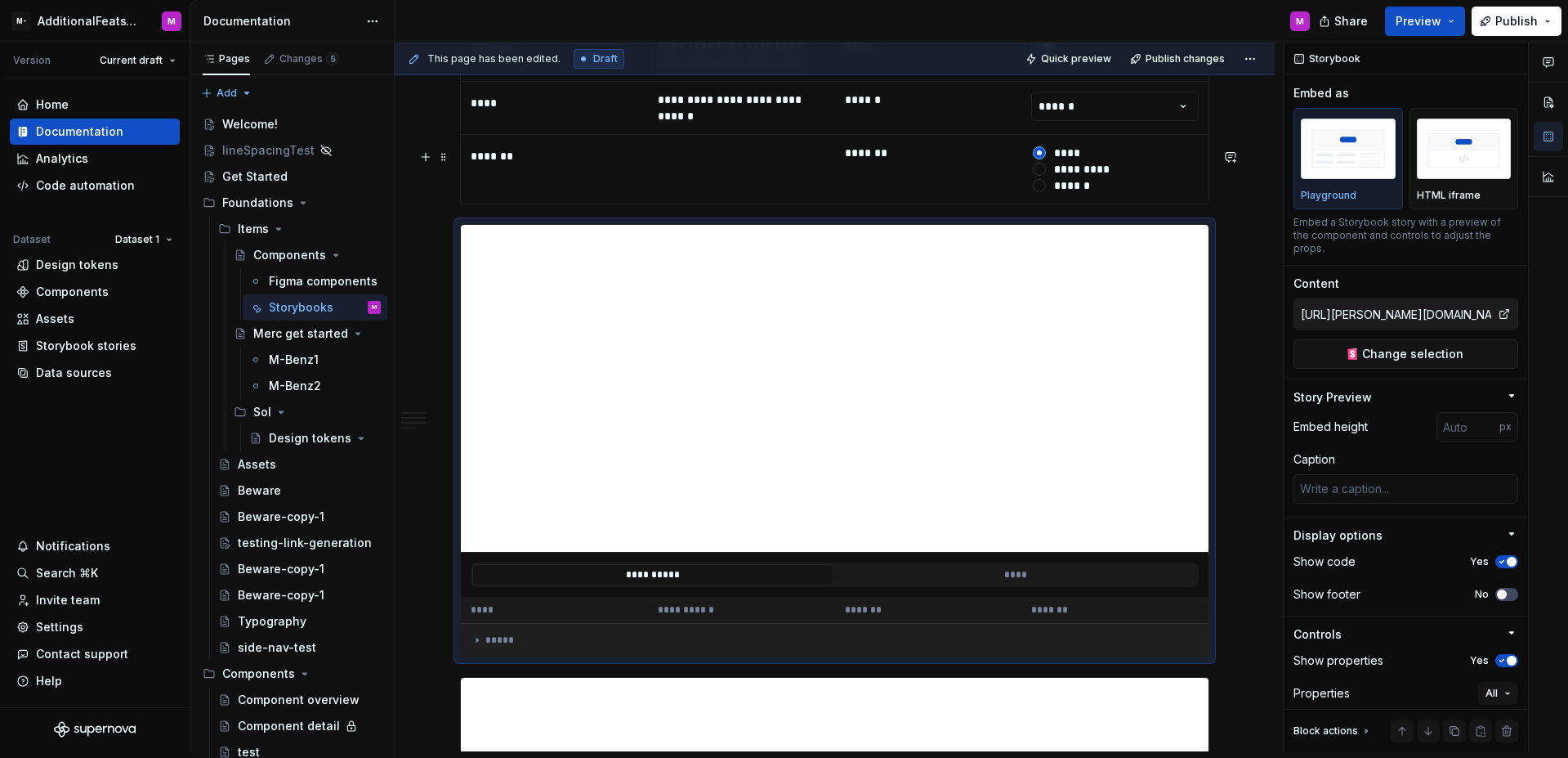
click at [477, 623] on td "*****" at bounding box center [835, 640] width 748 height 34
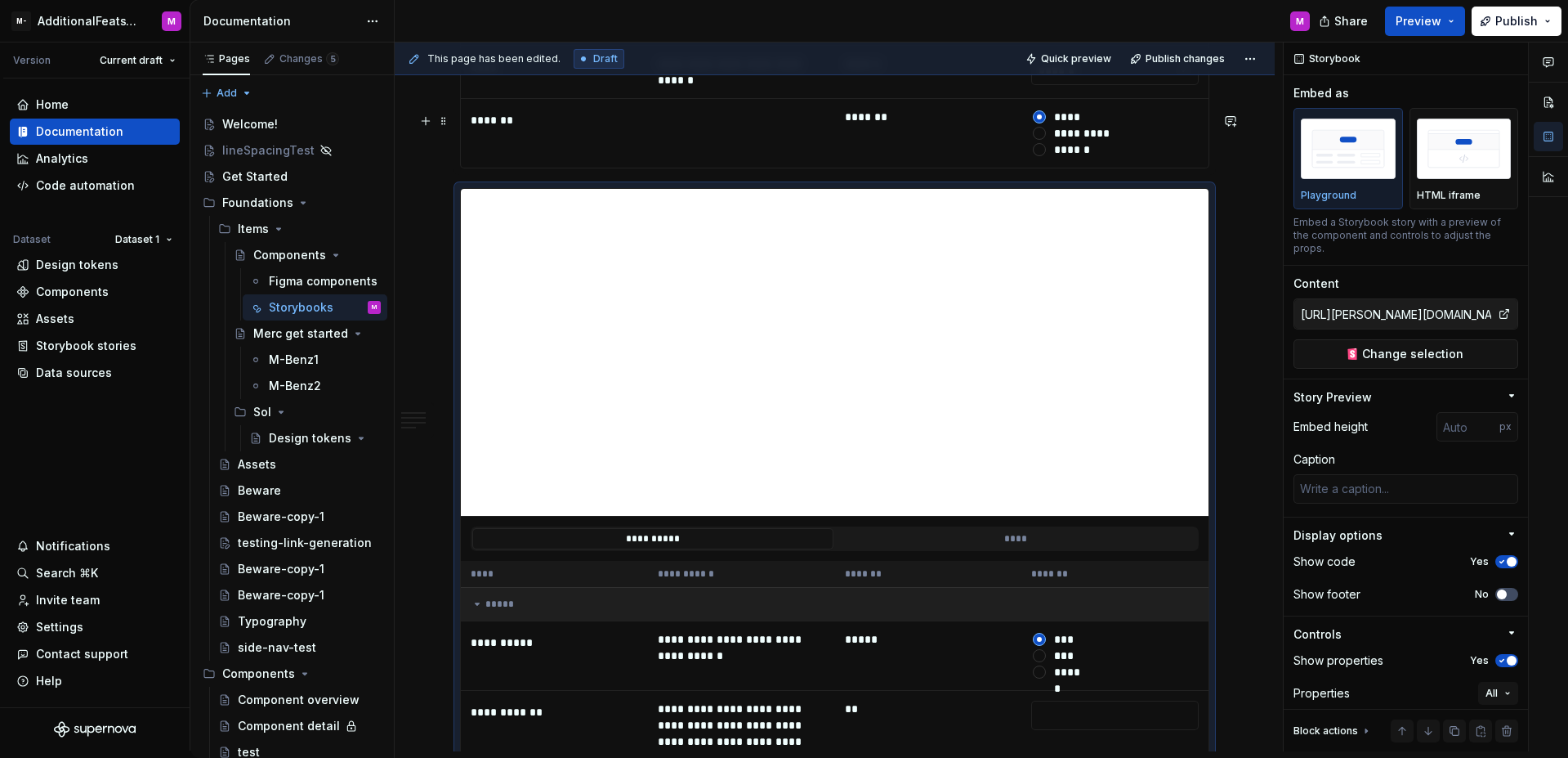
scroll to position [5348, 0]
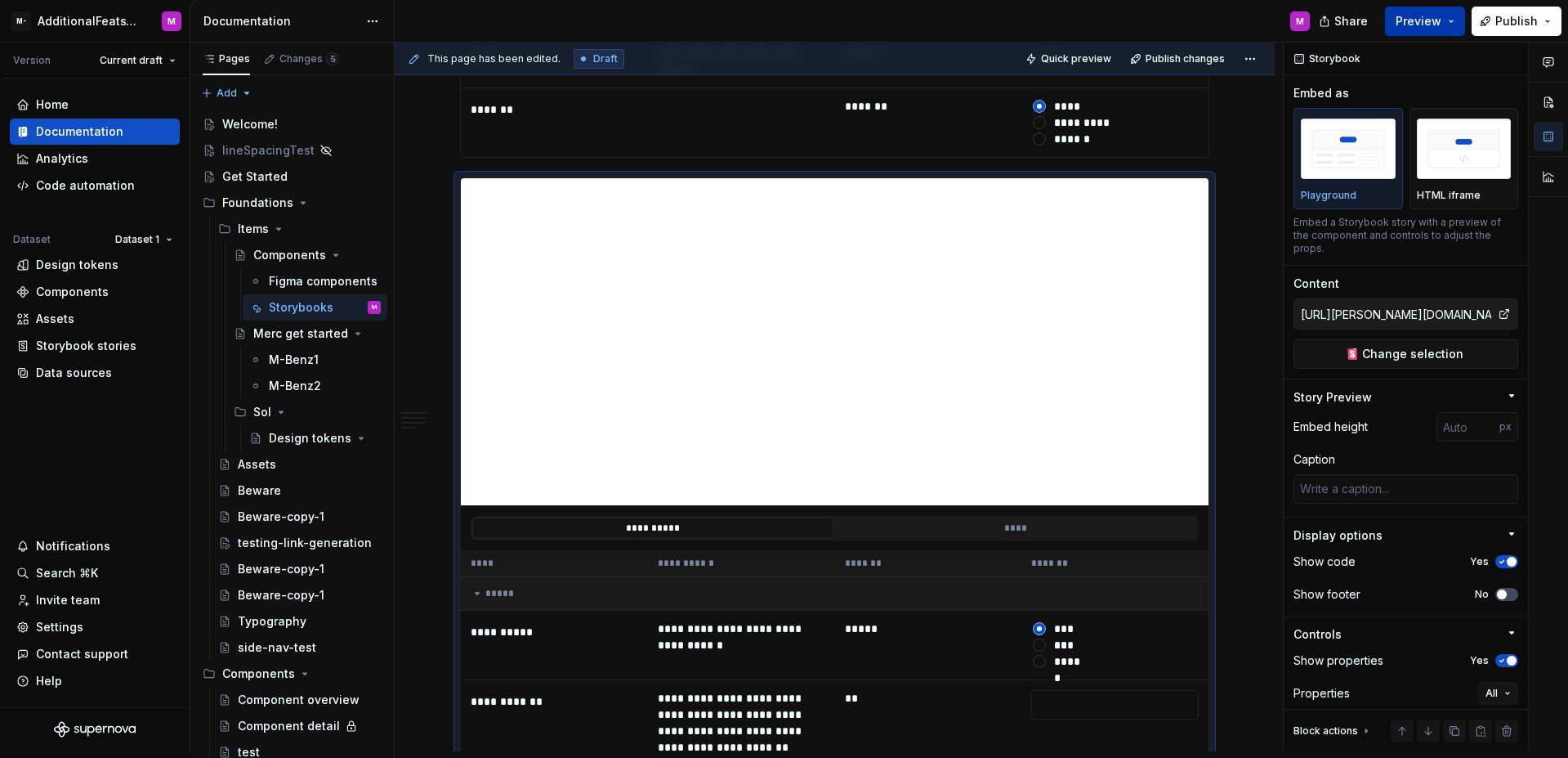
click at [1404, 23] on span "Preview" at bounding box center [1419, 21] width 46 height 16
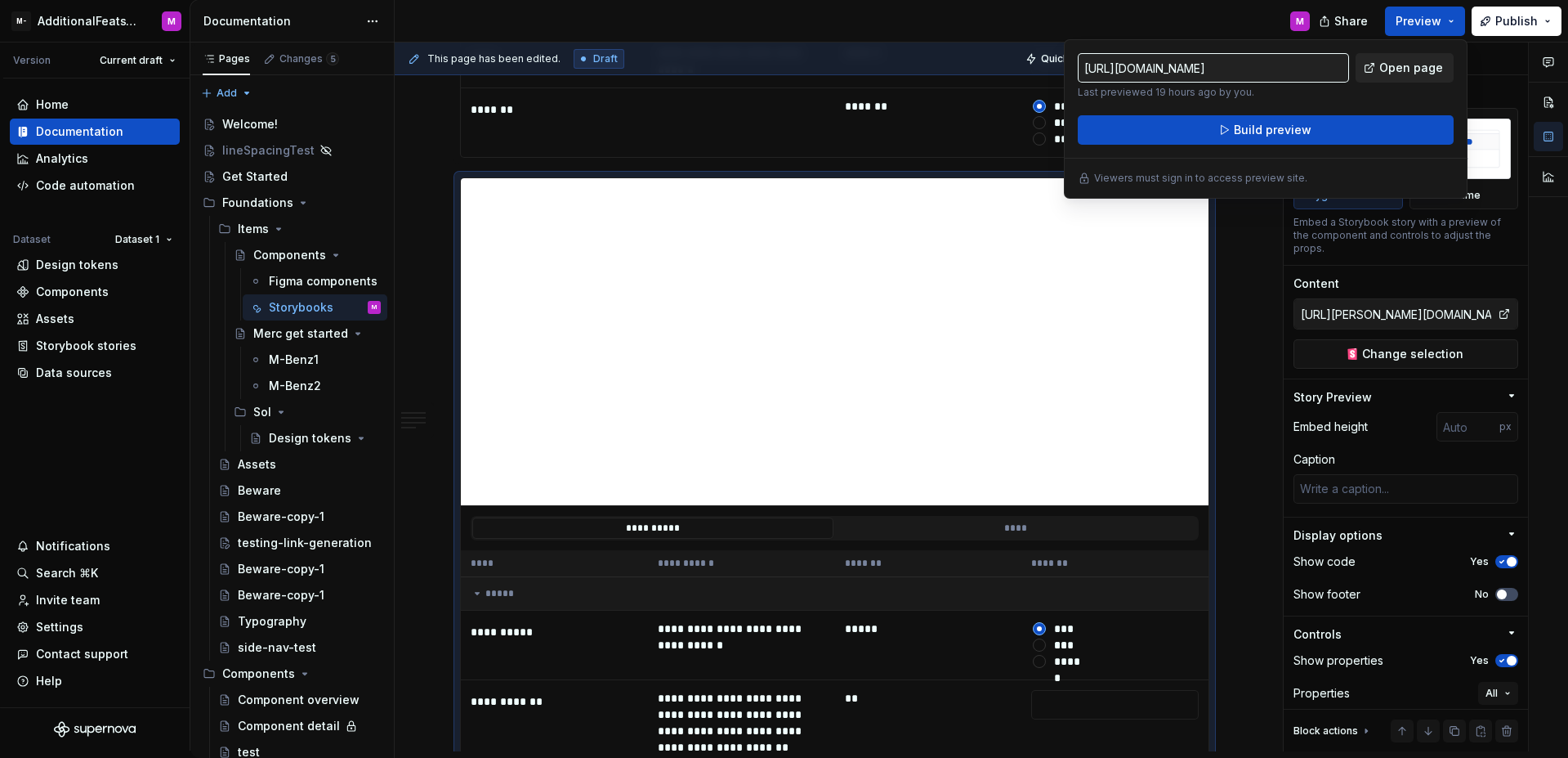
click at [1383, 73] on span "Open page" at bounding box center [1411, 68] width 64 height 16
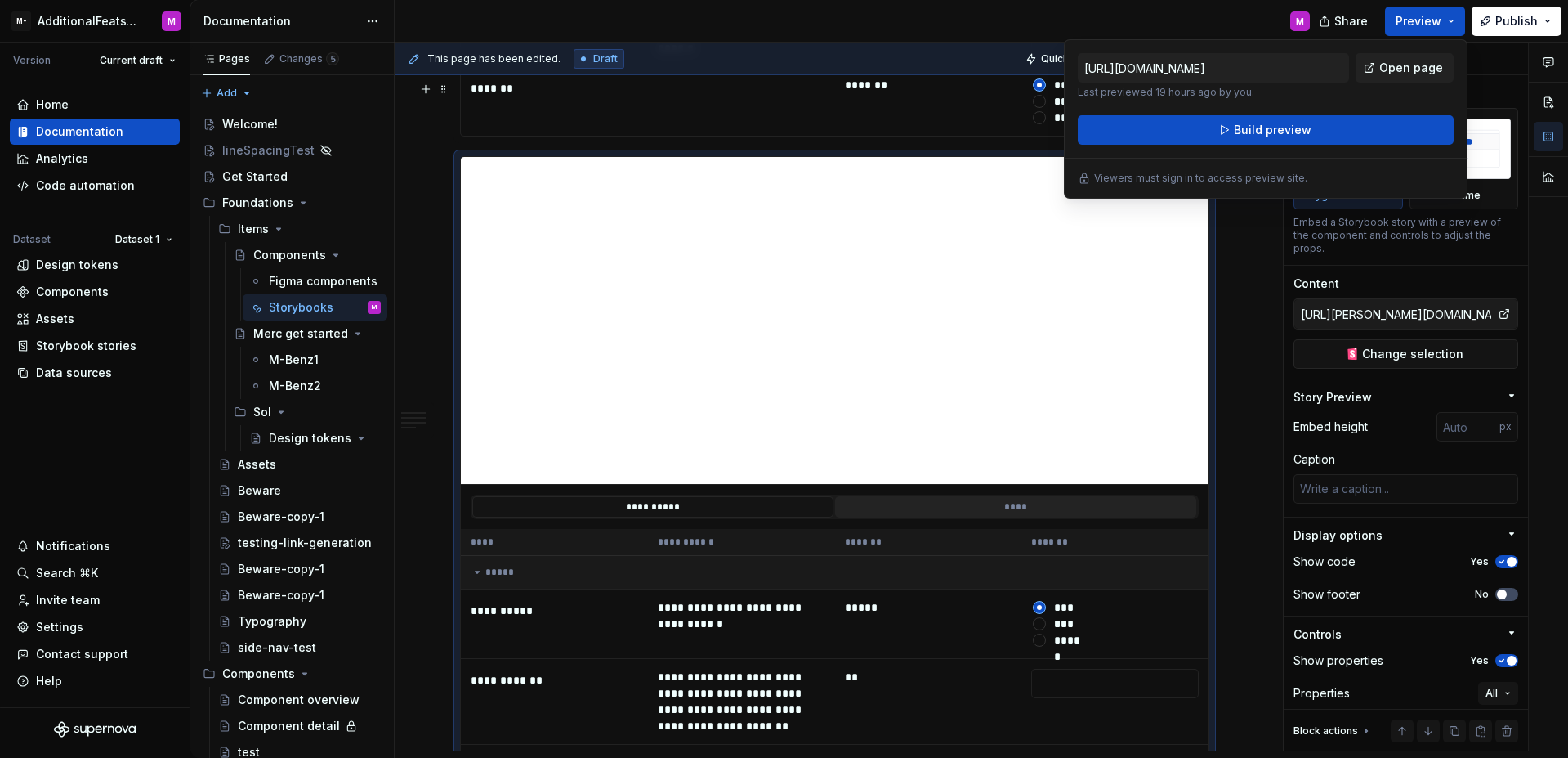
scroll to position [5382, 0]
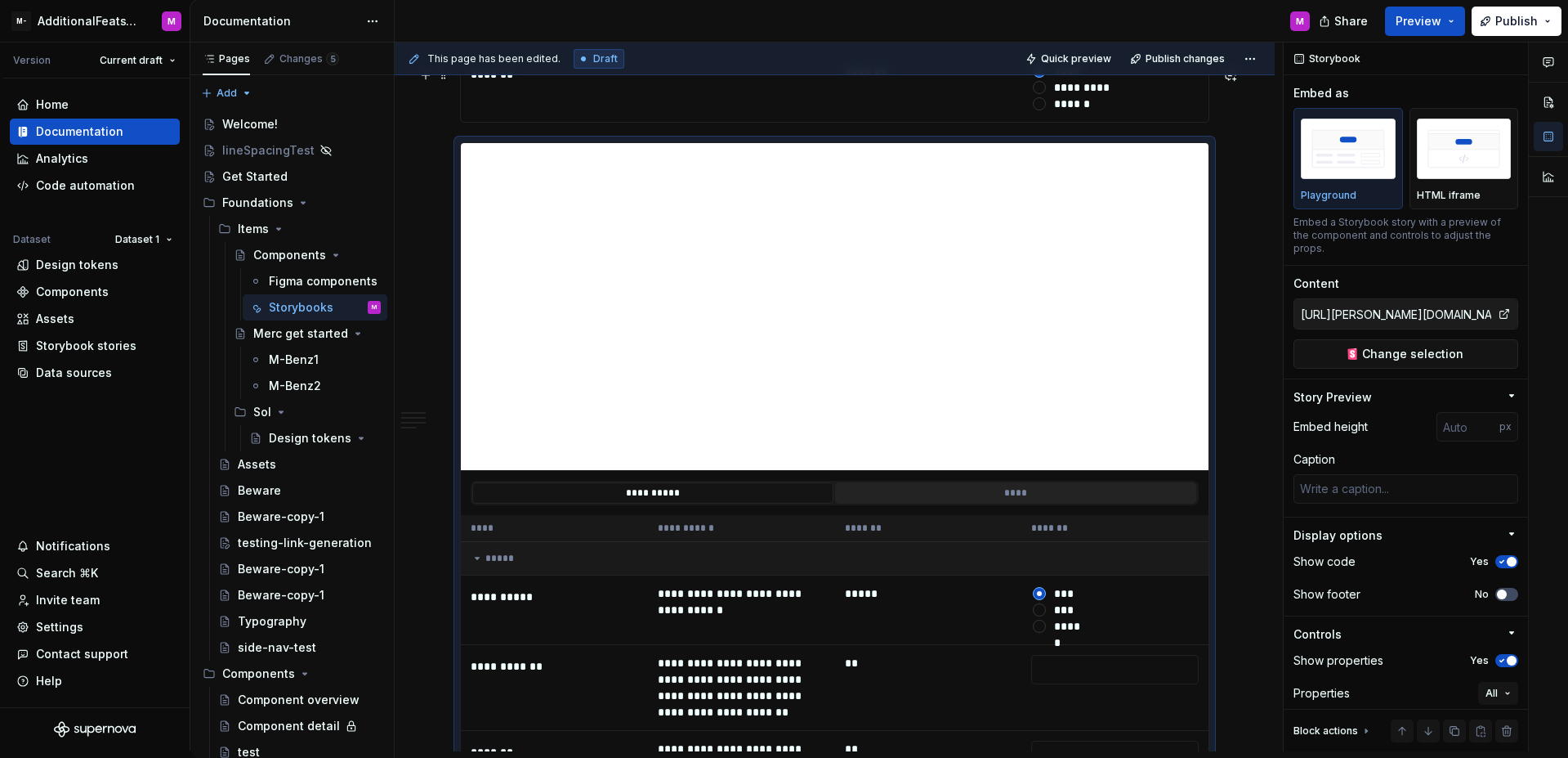
click at [1101, 482] on button "****" at bounding box center [1017, 492] width 362 height 21
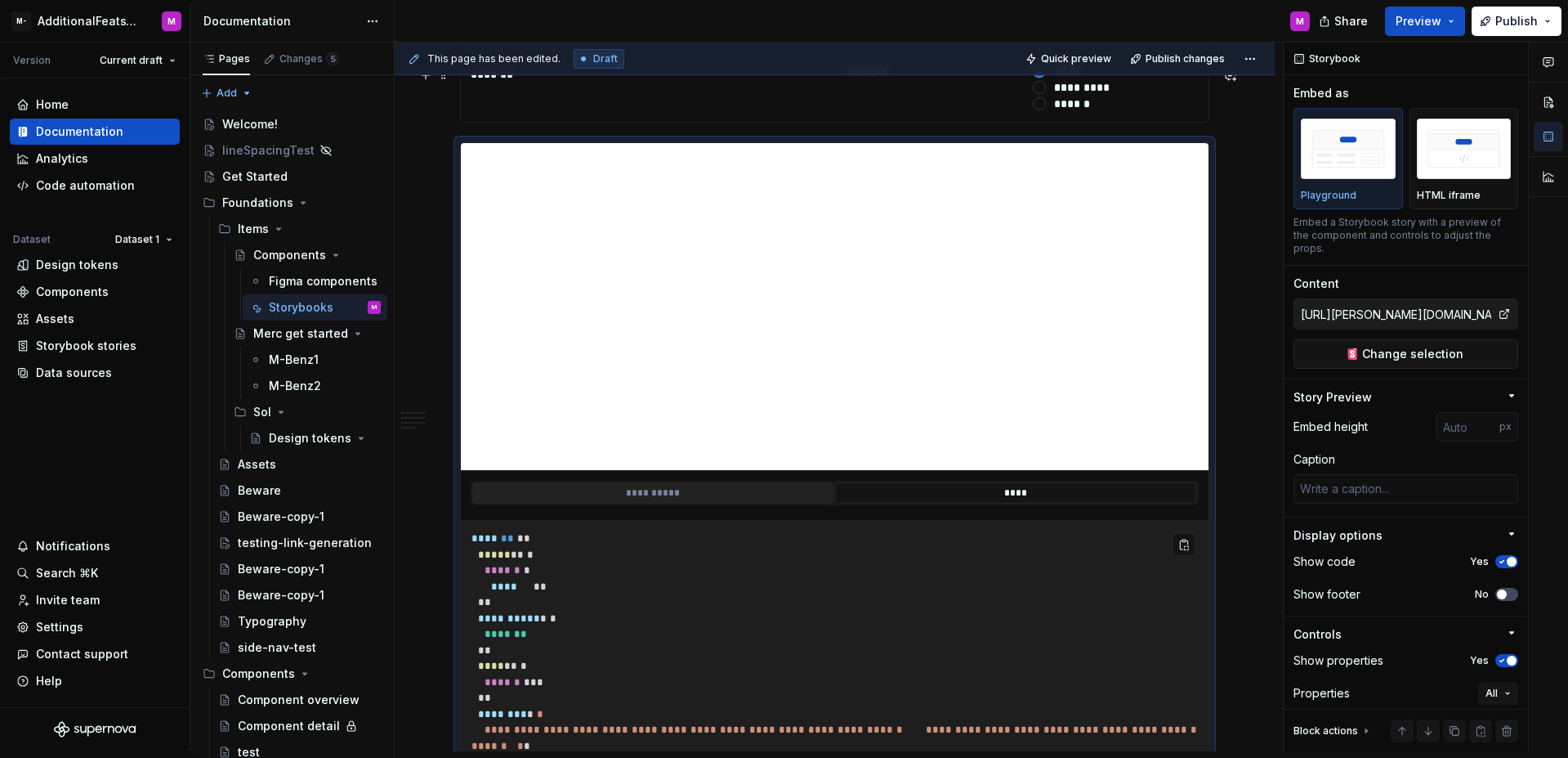
click at [742, 482] on button "**********" at bounding box center [653, 492] width 362 height 21
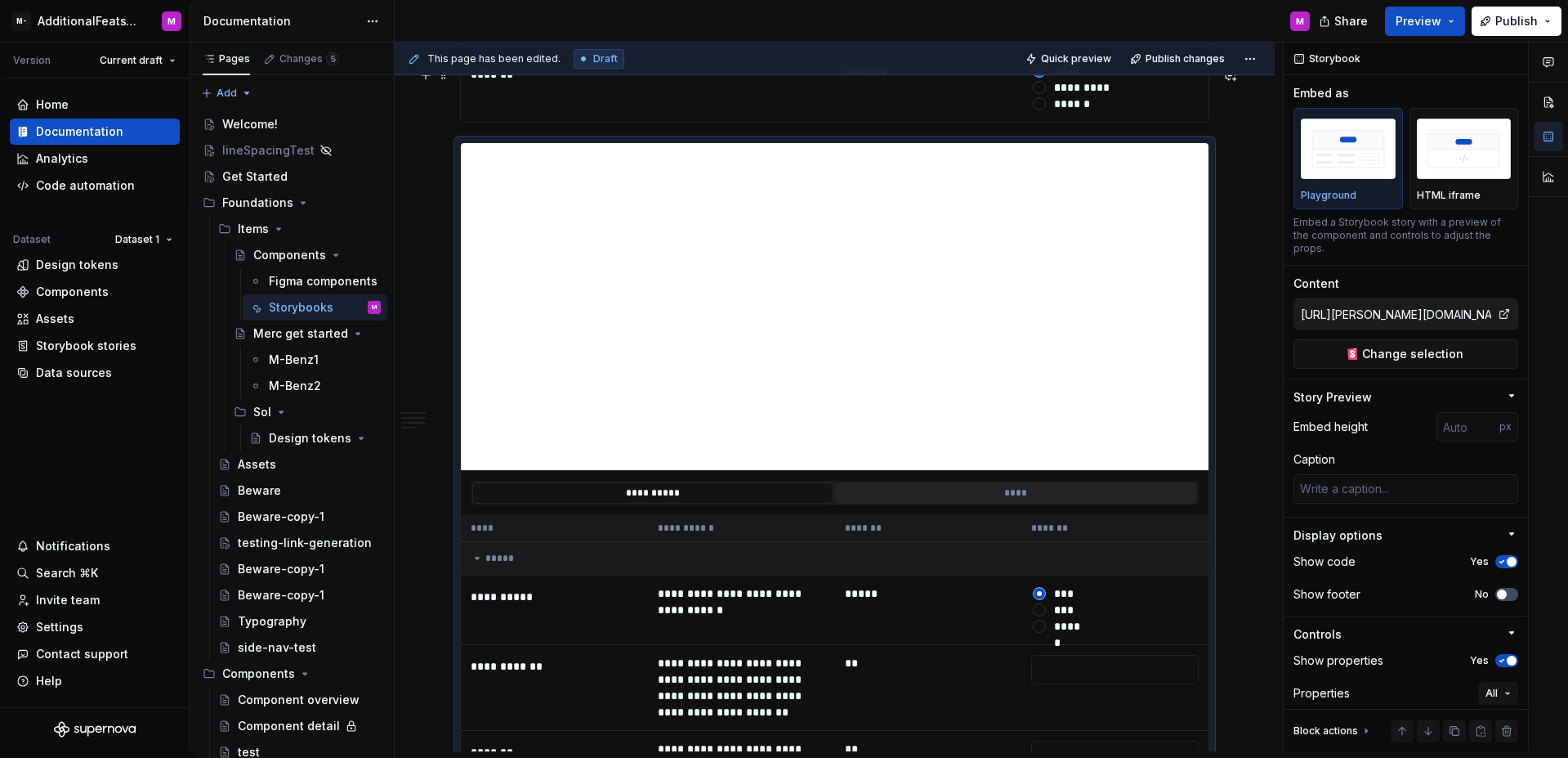
scroll to position [5404, 0]
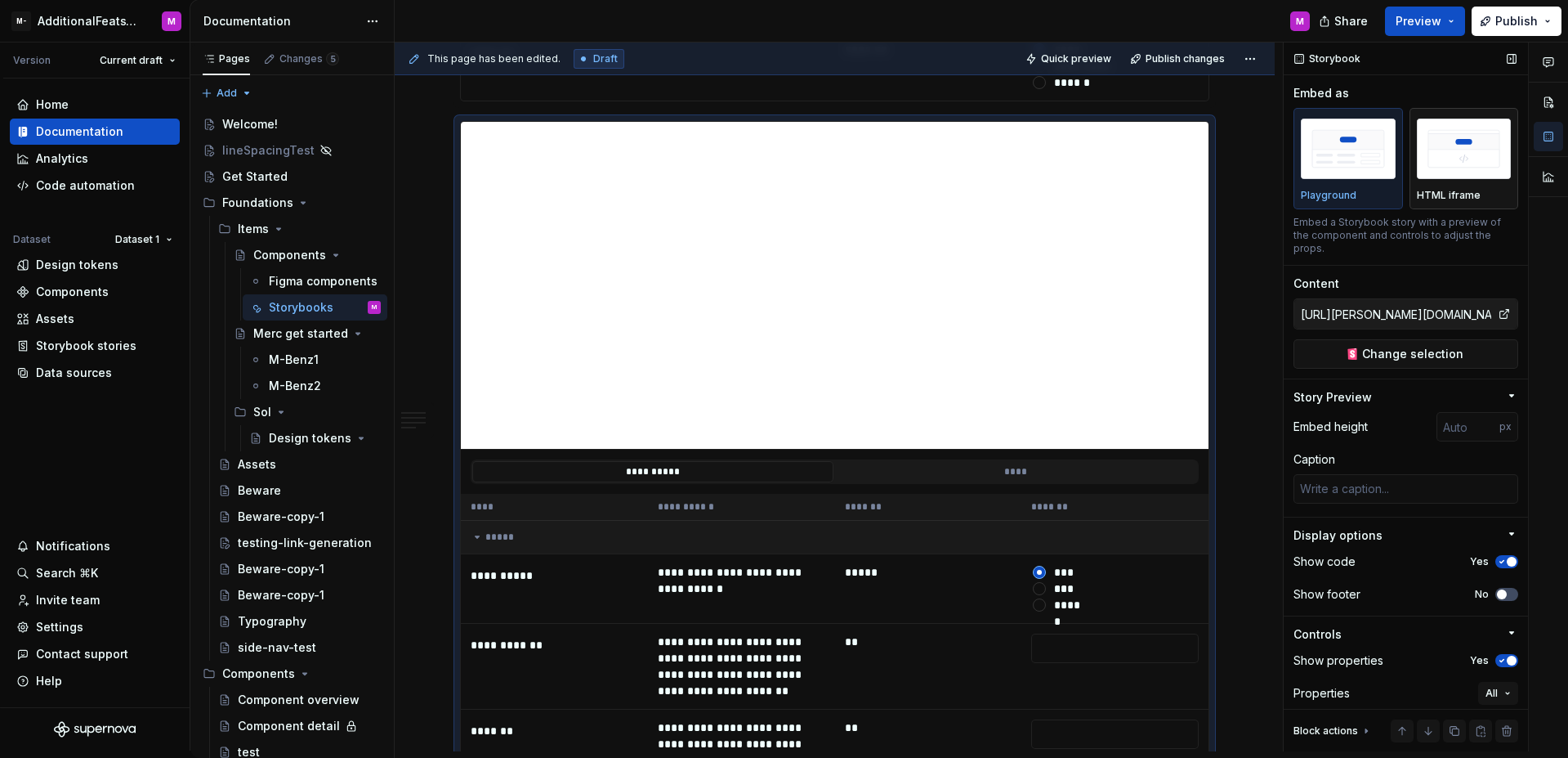
click at [1434, 195] on p "HTML iframe" at bounding box center [1449, 195] width 64 height 13
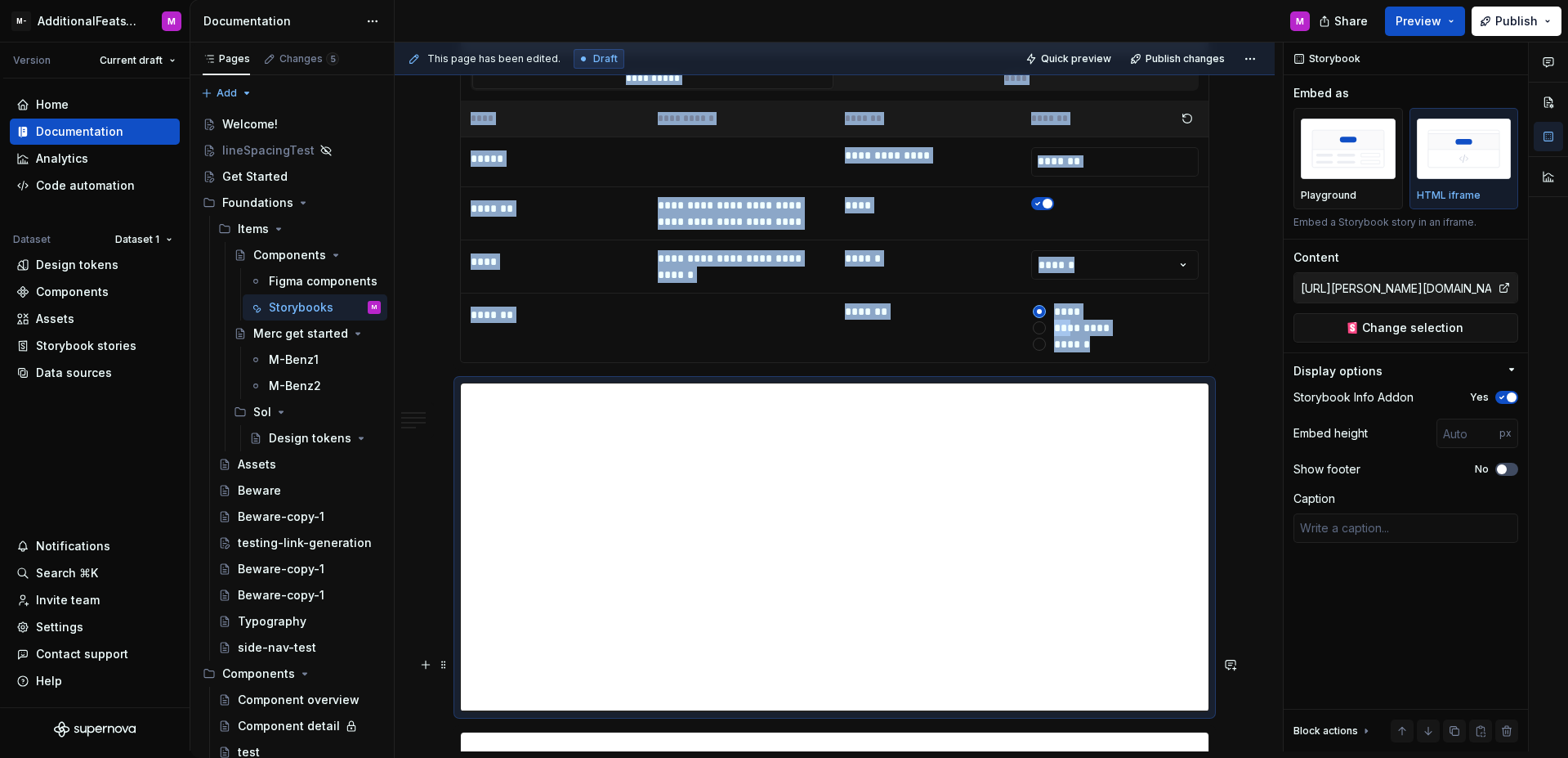
scroll to position [5132, 0]
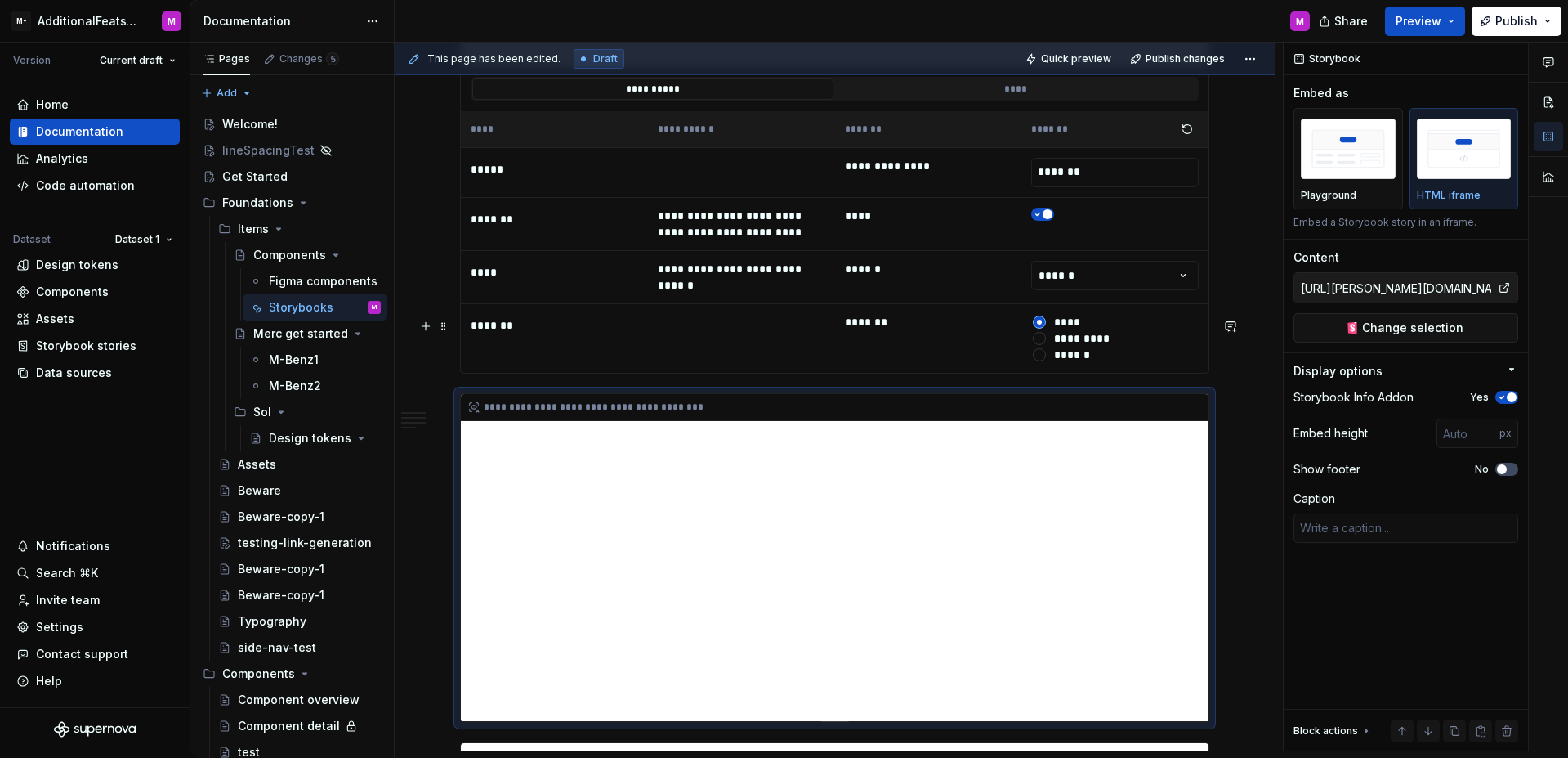
click at [1016, 393] on div "**********" at bounding box center [835, 556] width 748 height 327
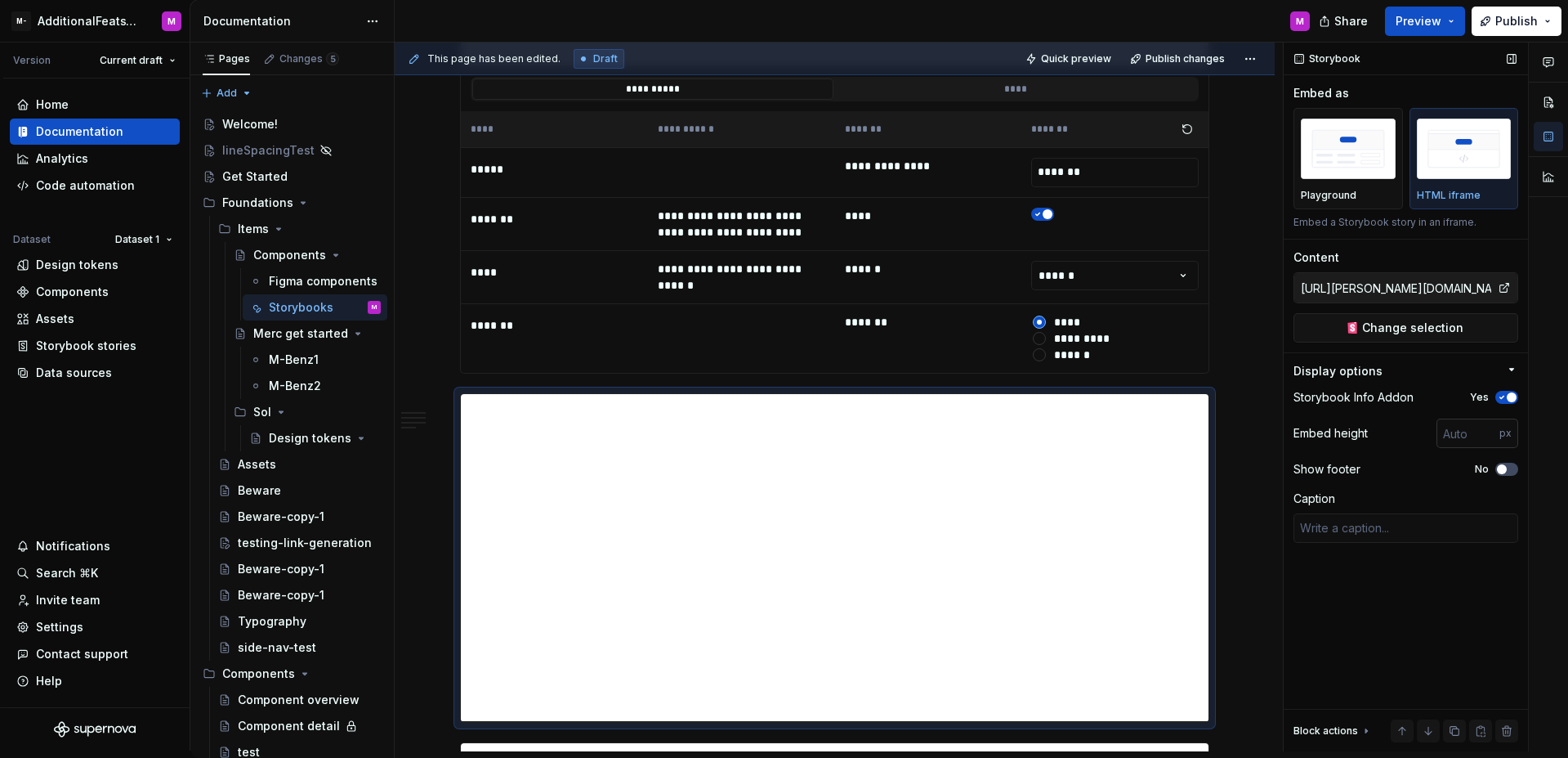
type textarea "*"
click at [1461, 440] on input "number" at bounding box center [1468, 433] width 63 height 30
type input "500"
click at [1414, 633] on div "Storybook Embed as Playground HTML iframe Embed a Storybook story in an iframe.…" at bounding box center [1406, 396] width 244 height 708
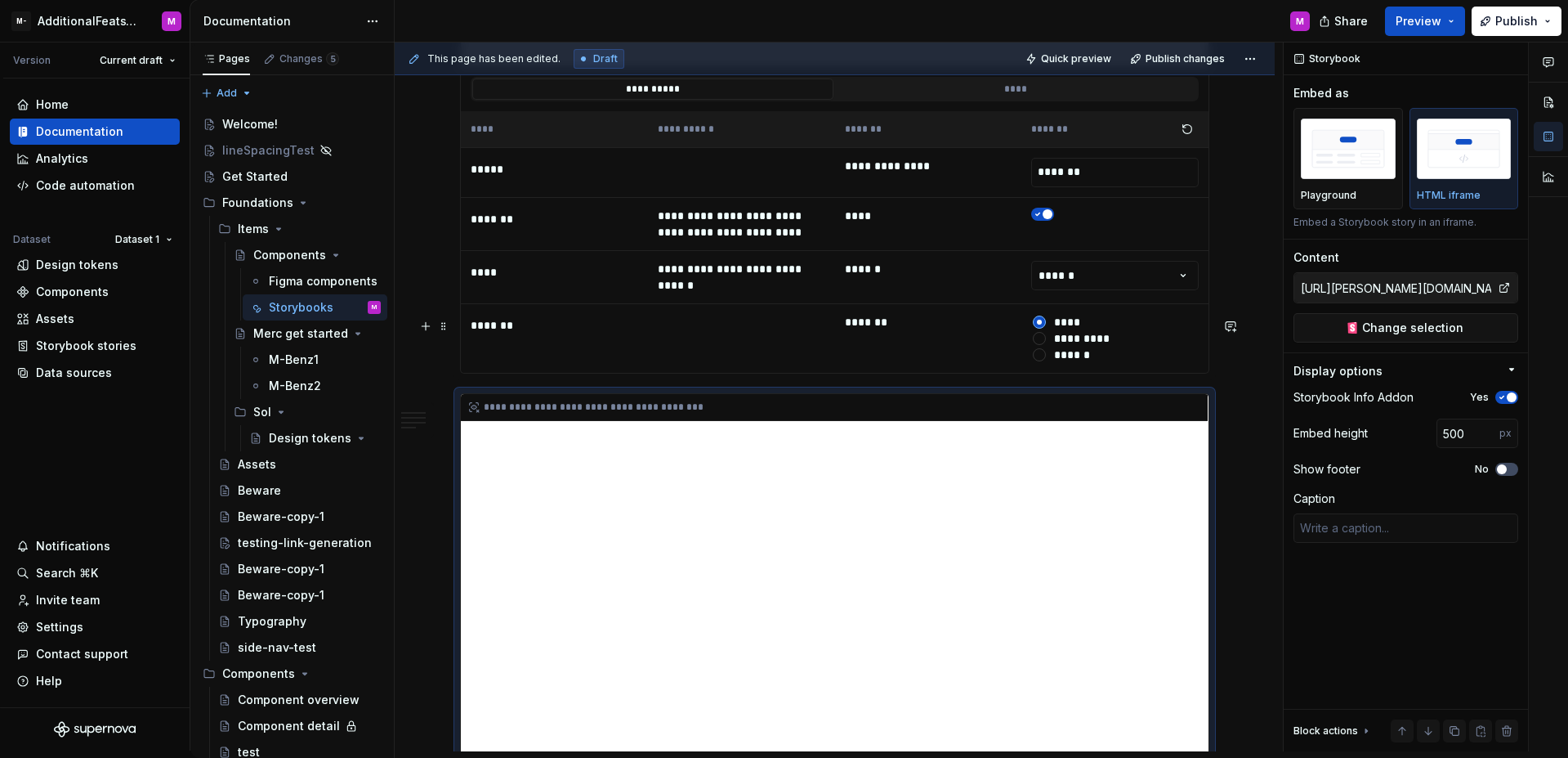
click at [1017, 432] on div "**********" at bounding box center [835, 597] width 748 height 408
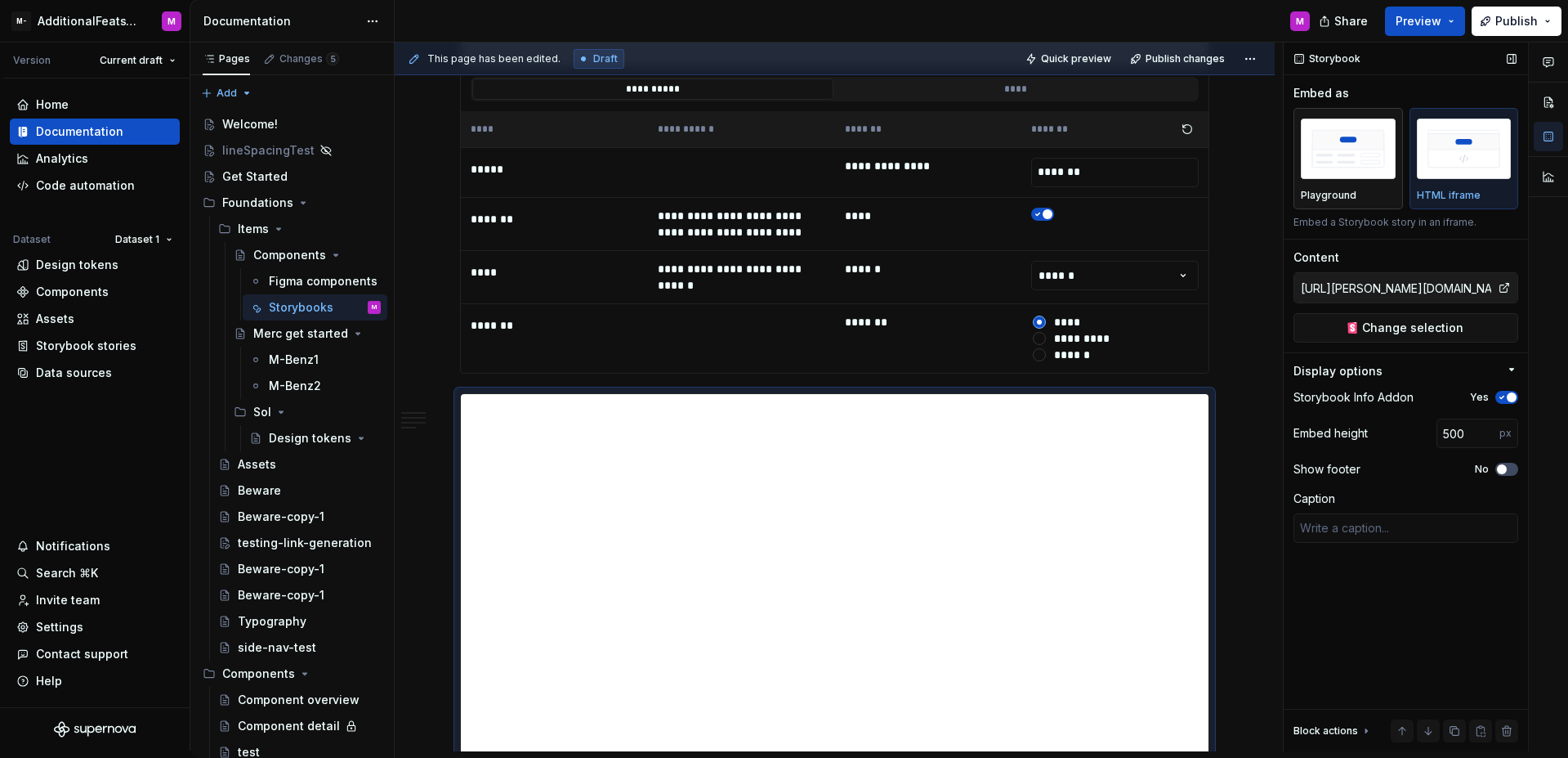
click at [1312, 191] on p "Playground" at bounding box center [1330, 195] width 56 height 13
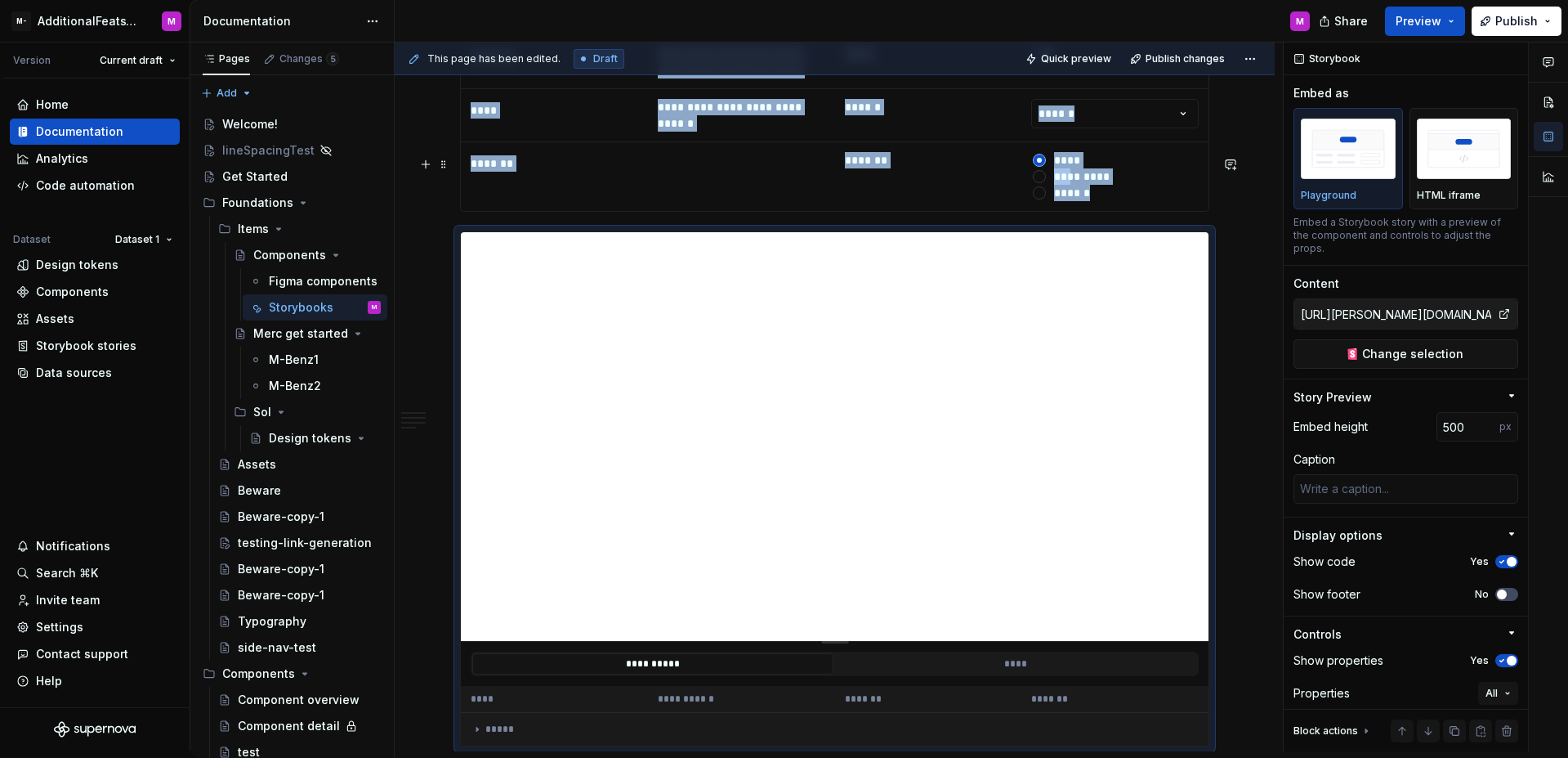
scroll to position [5289, 0]
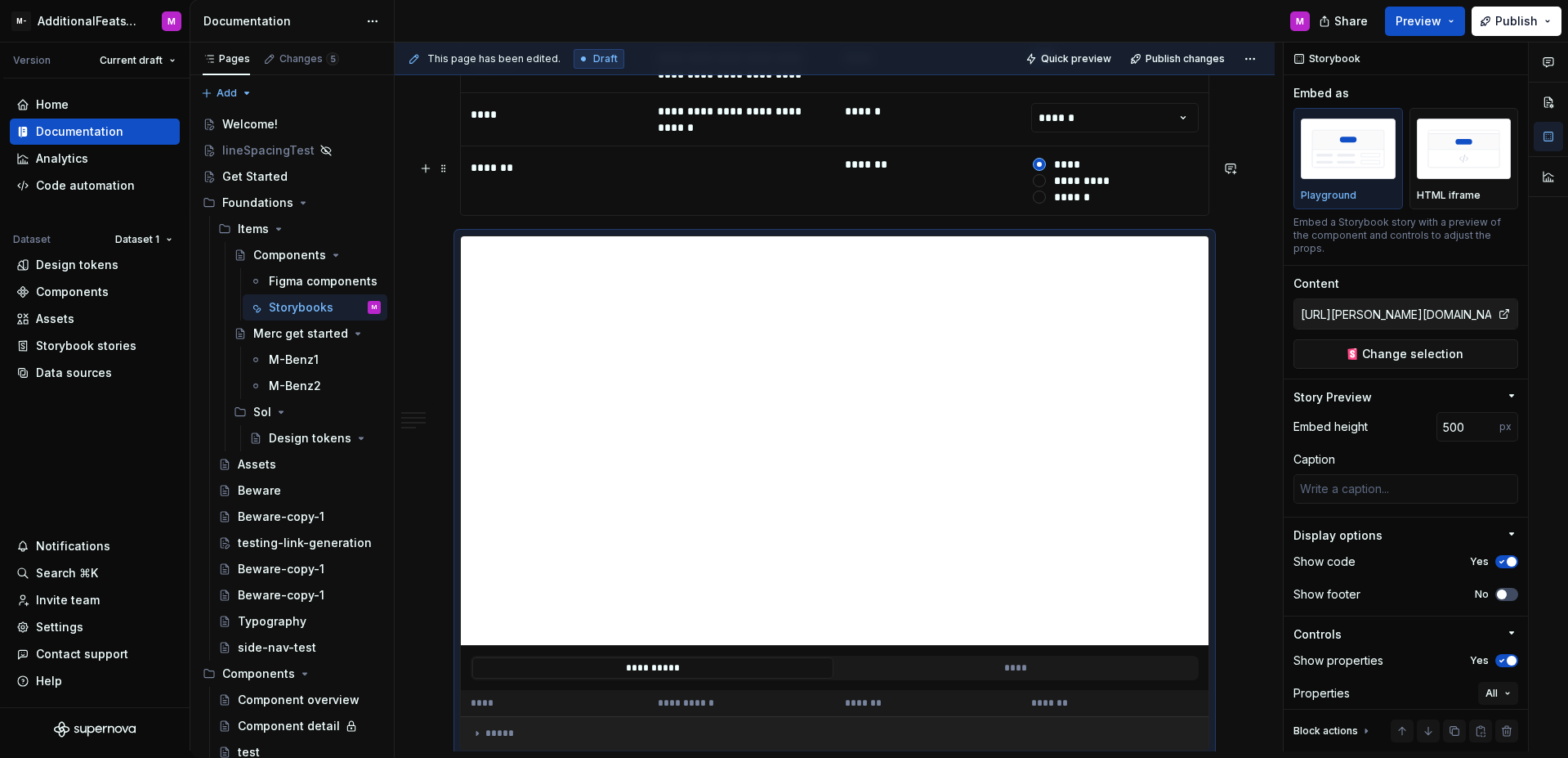
click at [481, 716] on td "*****" at bounding box center [835, 733] width 748 height 34
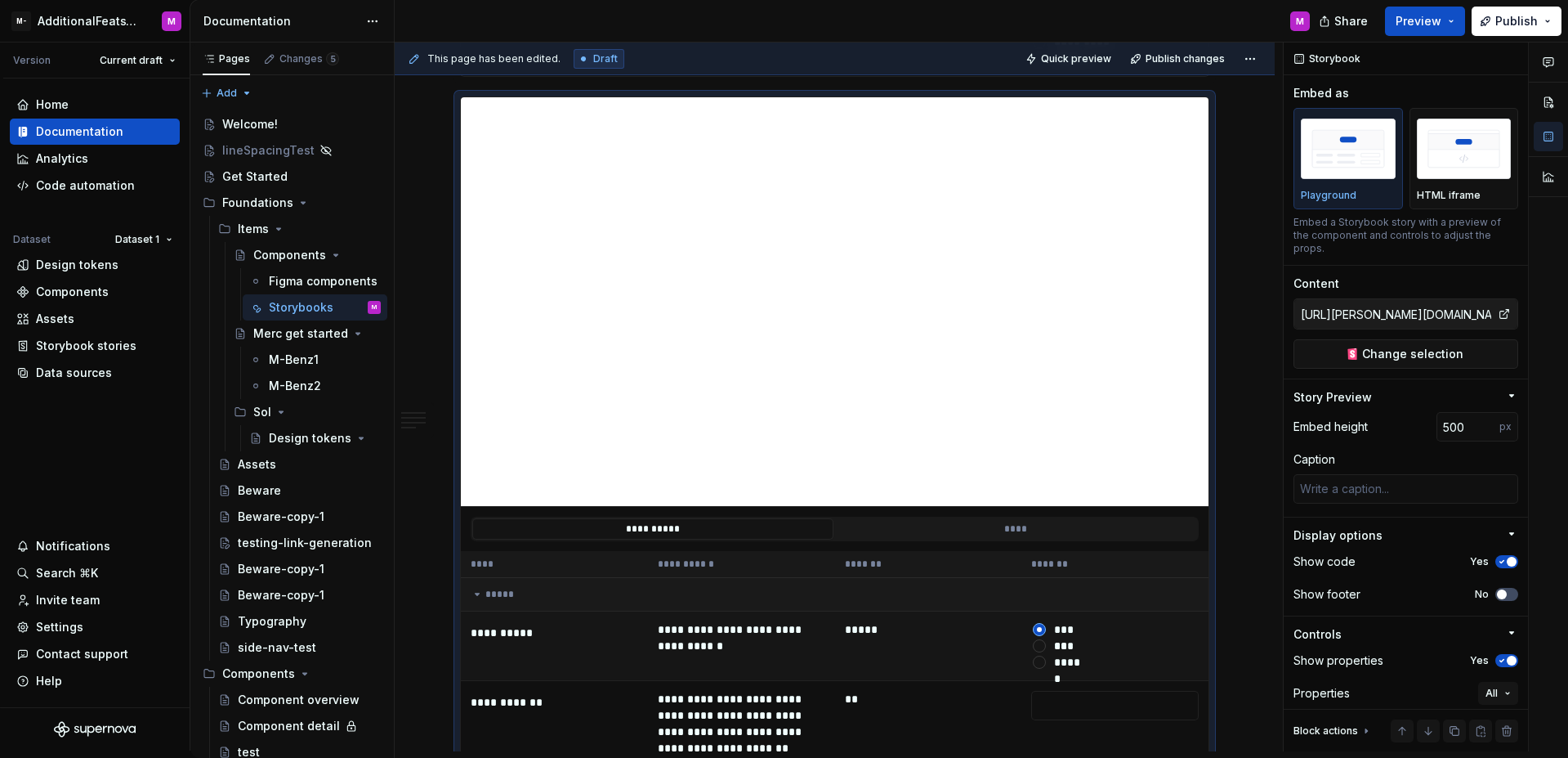
scroll to position [5481, 0]
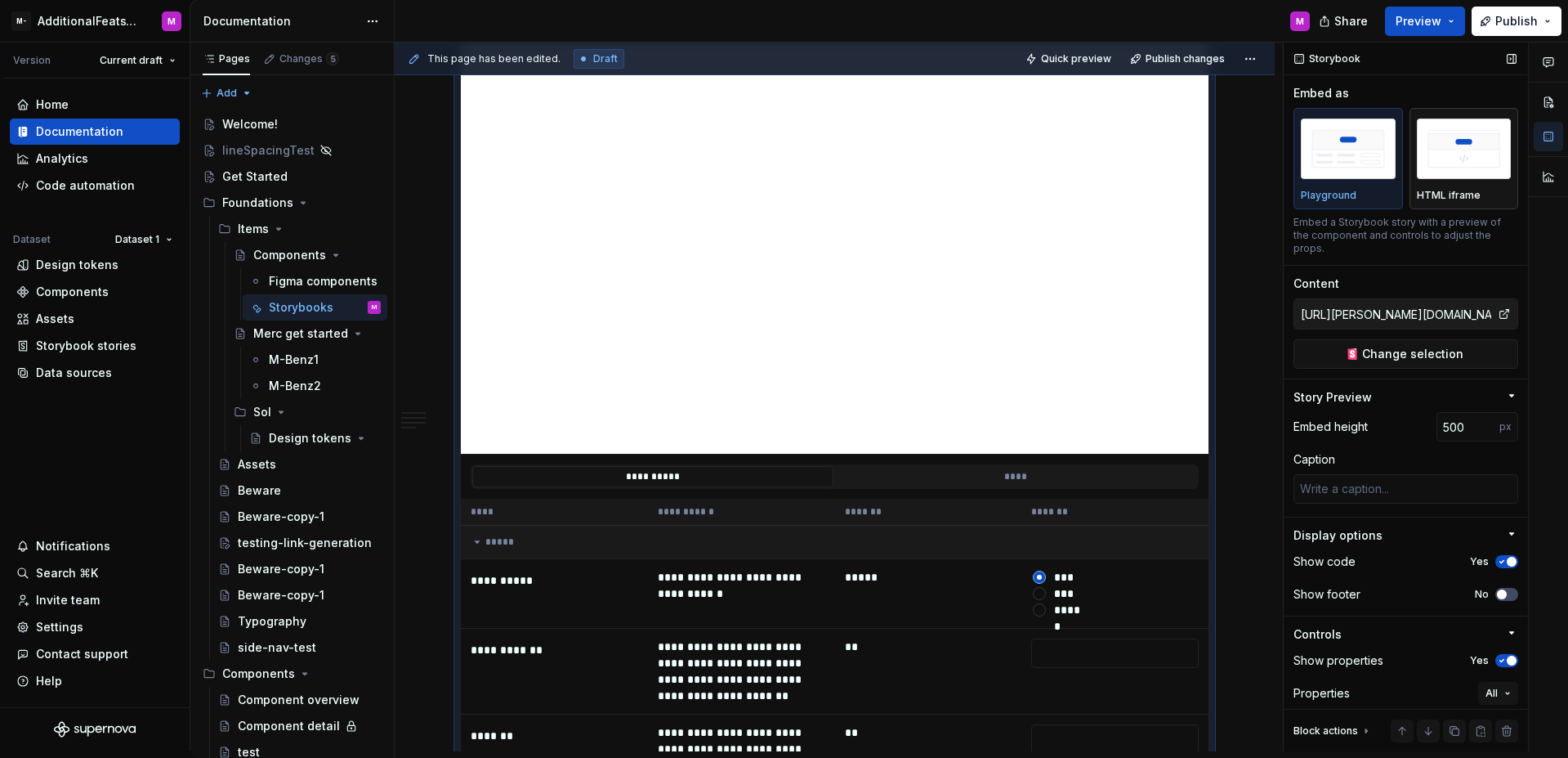
click at [1439, 187] on div "HTML iframe" at bounding box center [1464, 158] width 94 height 86
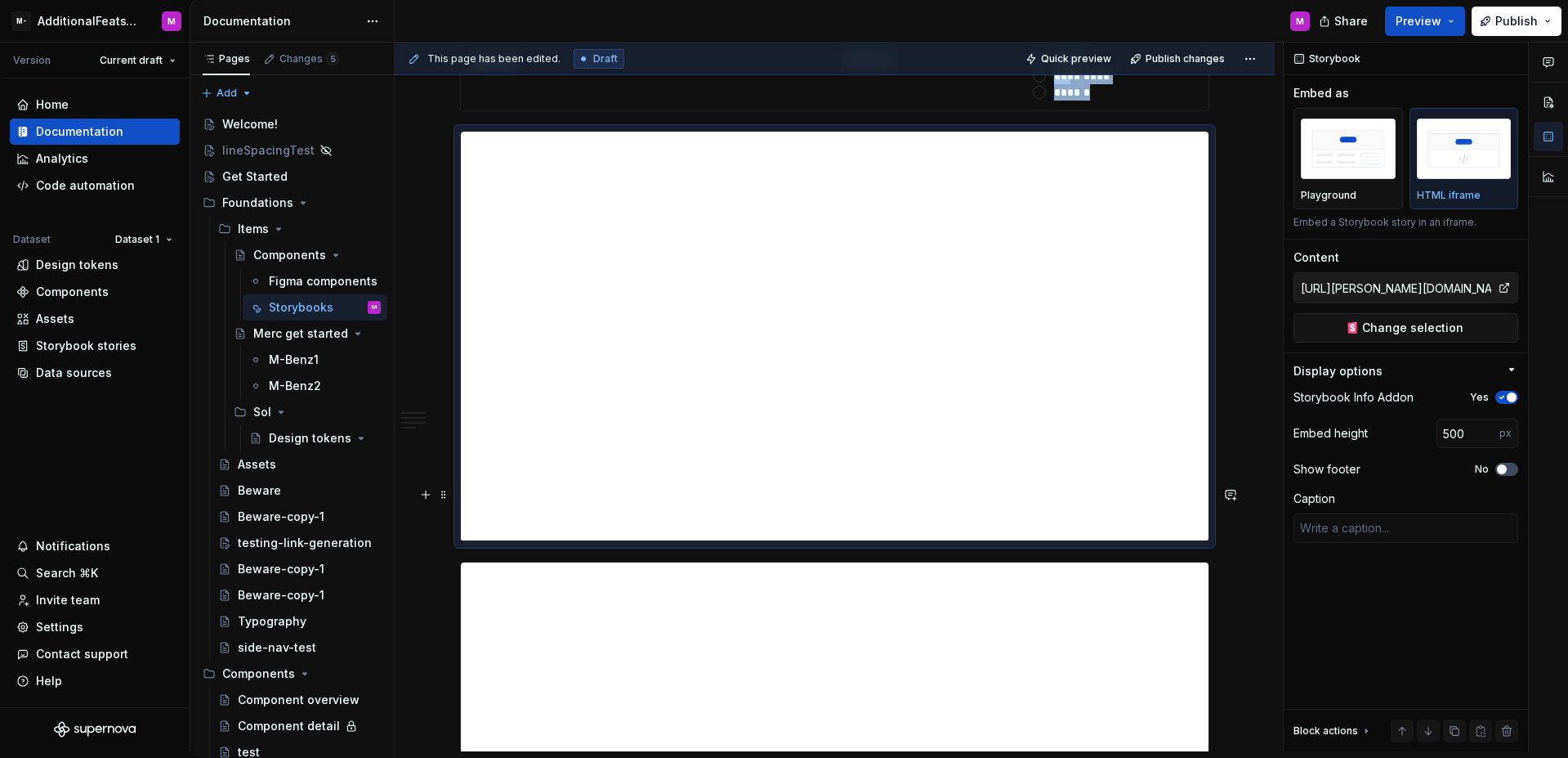
scroll to position [5374, 0]
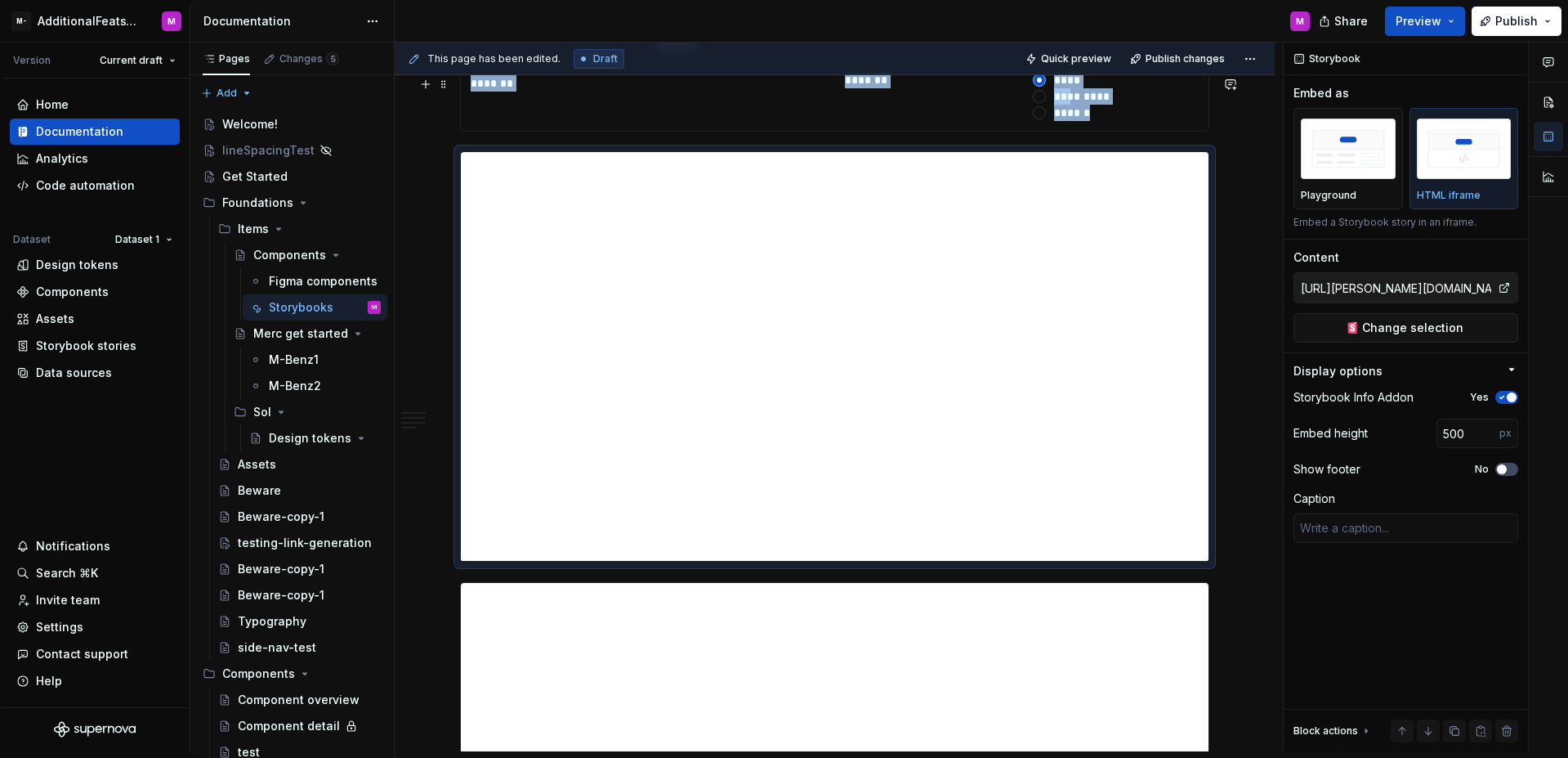
type textarea "*"
type input "Example / Button / Primary"
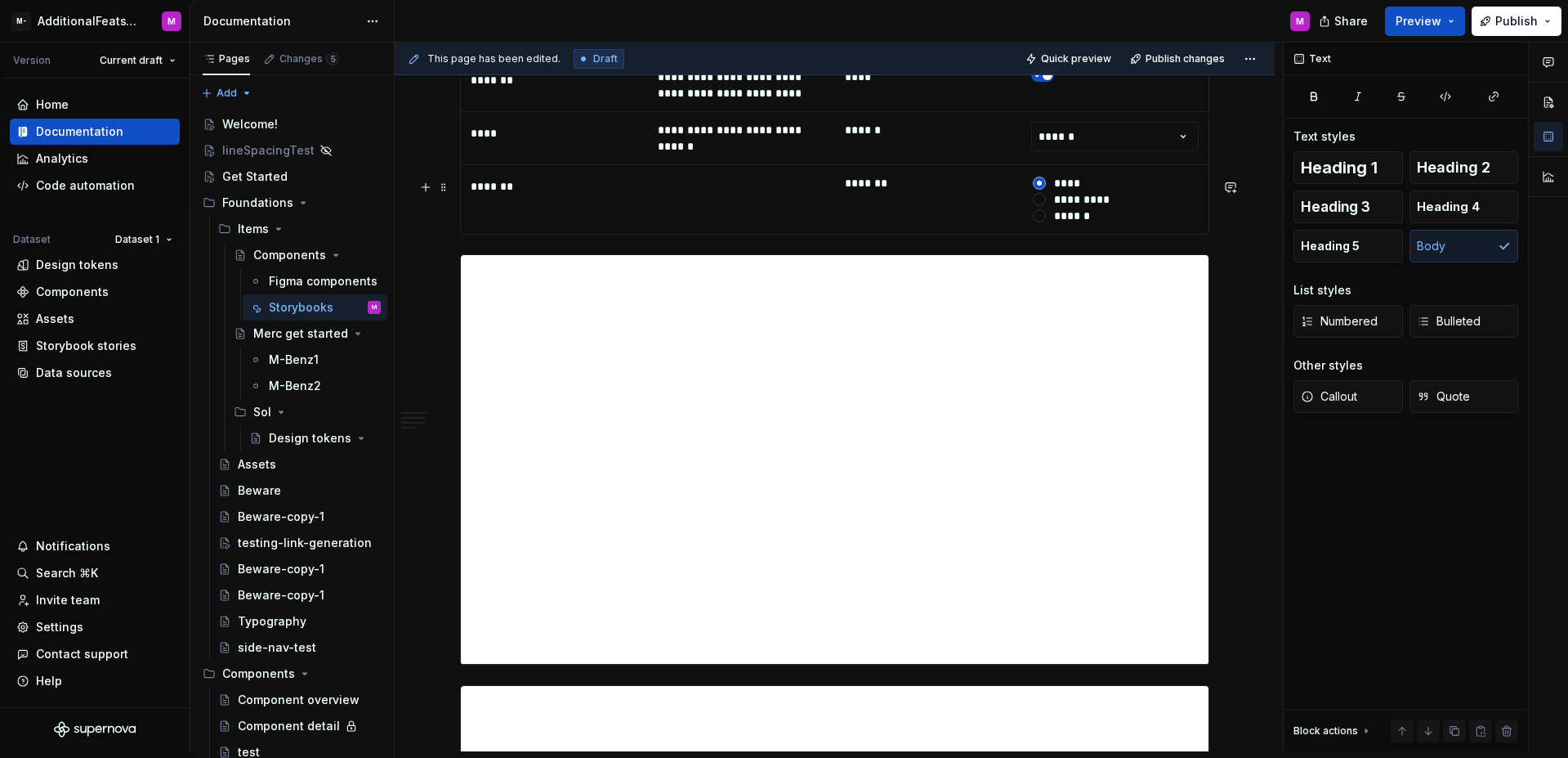
scroll to position [5438, 0]
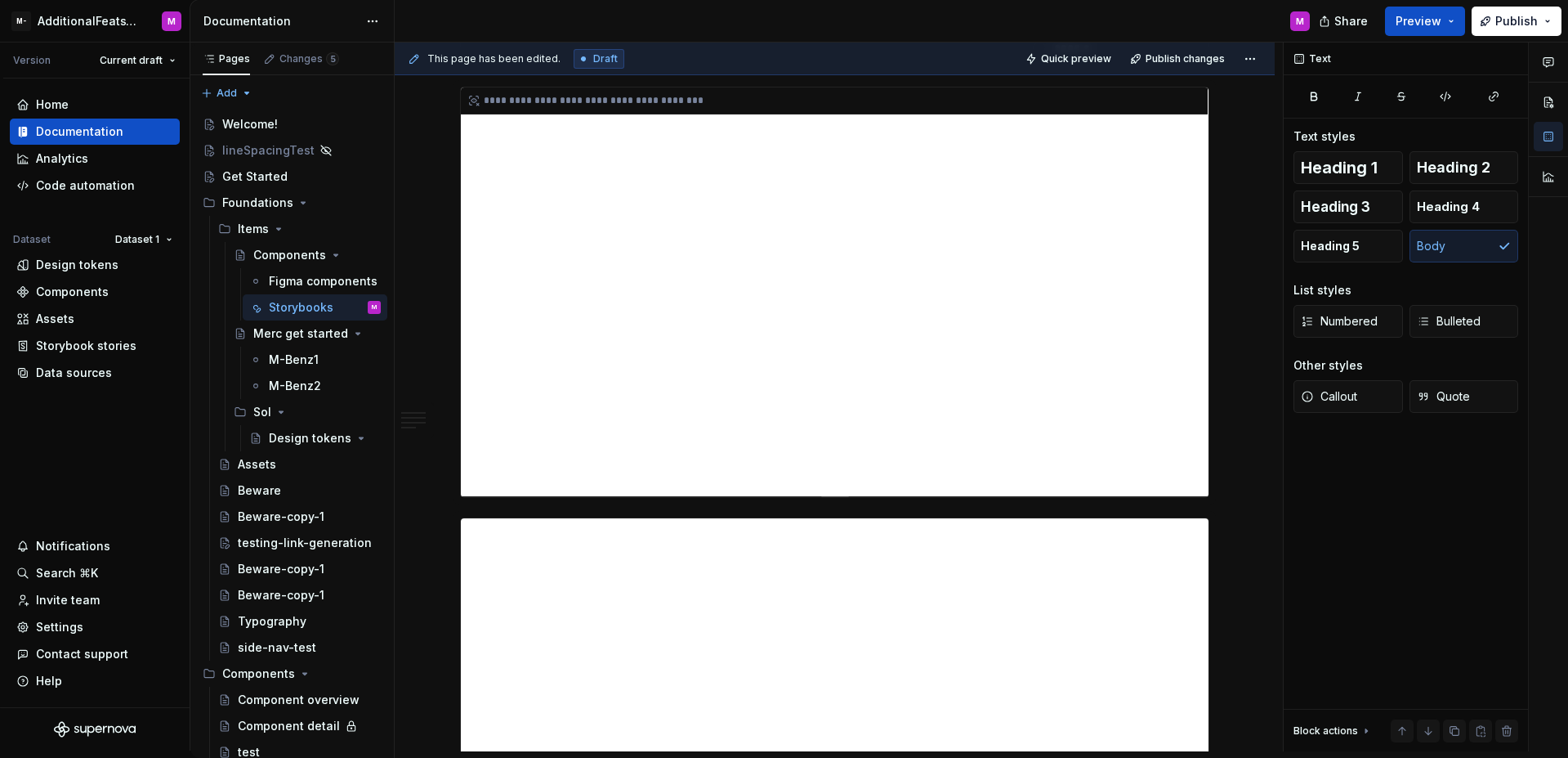
click at [1181, 377] on div "**********" at bounding box center [835, 291] width 748 height 408
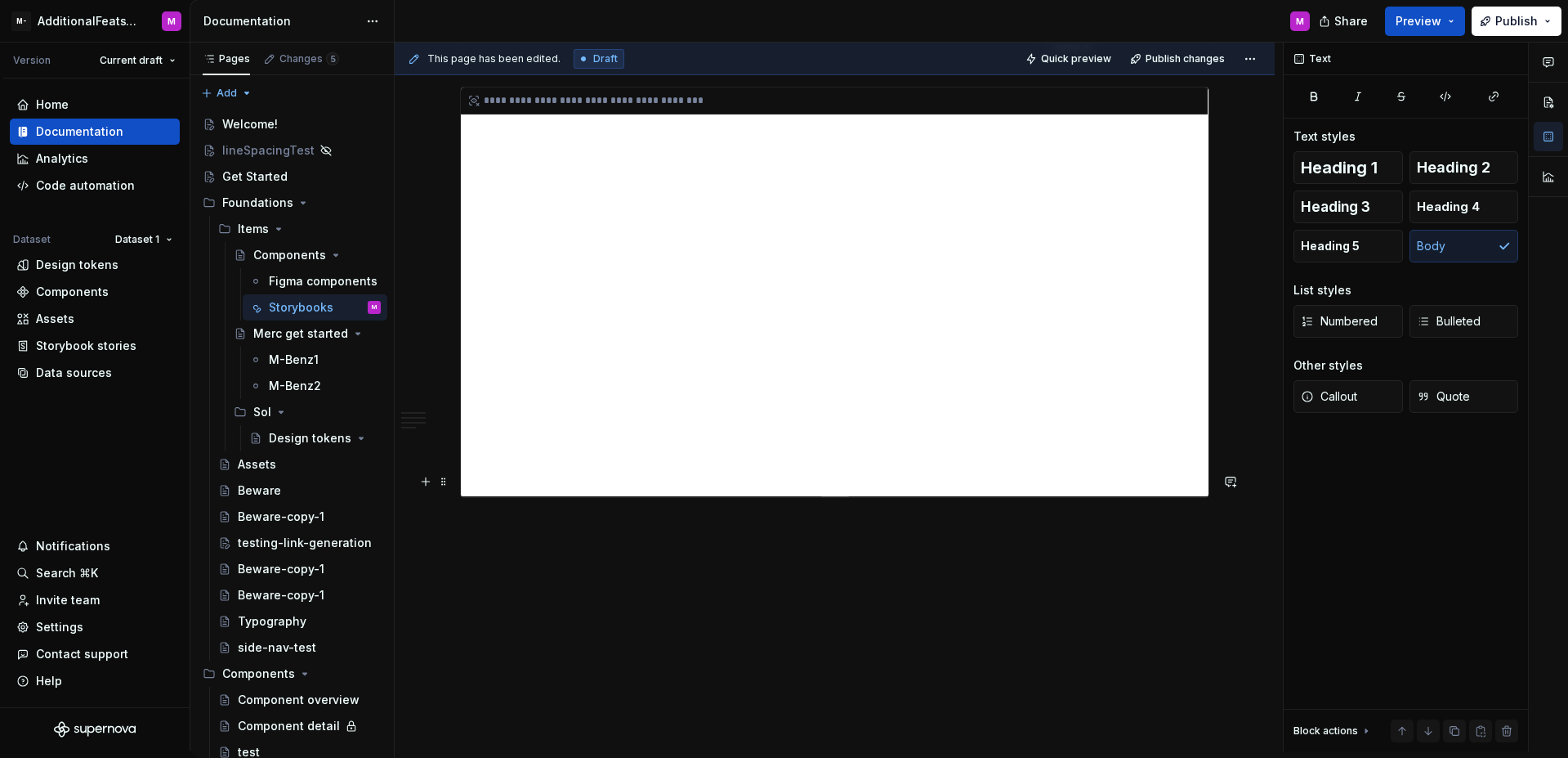
scroll to position [5195, 0]
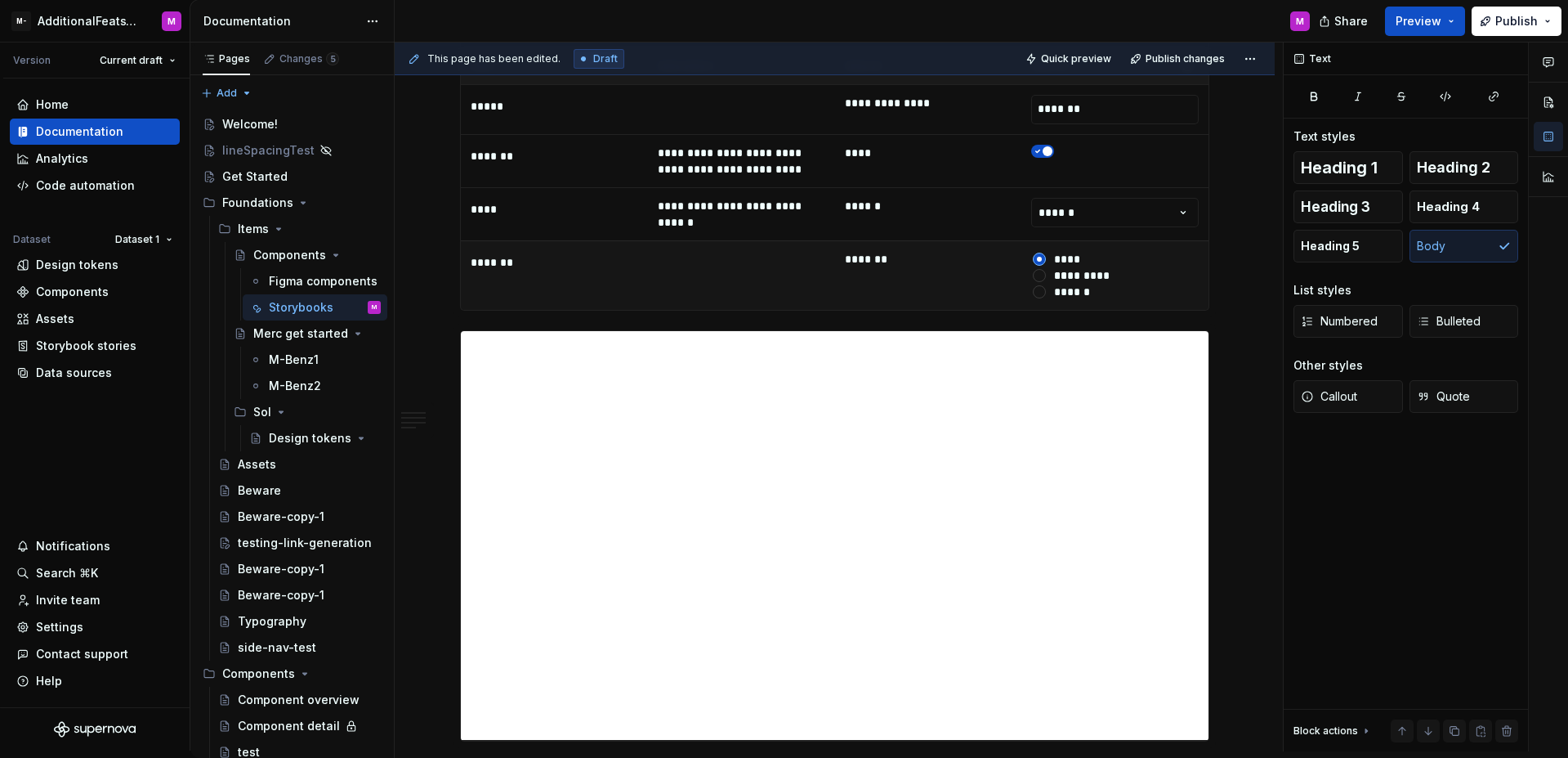
click at [1198, 240] on td "******* ********* ******" at bounding box center [1115, 275] width 187 height 70
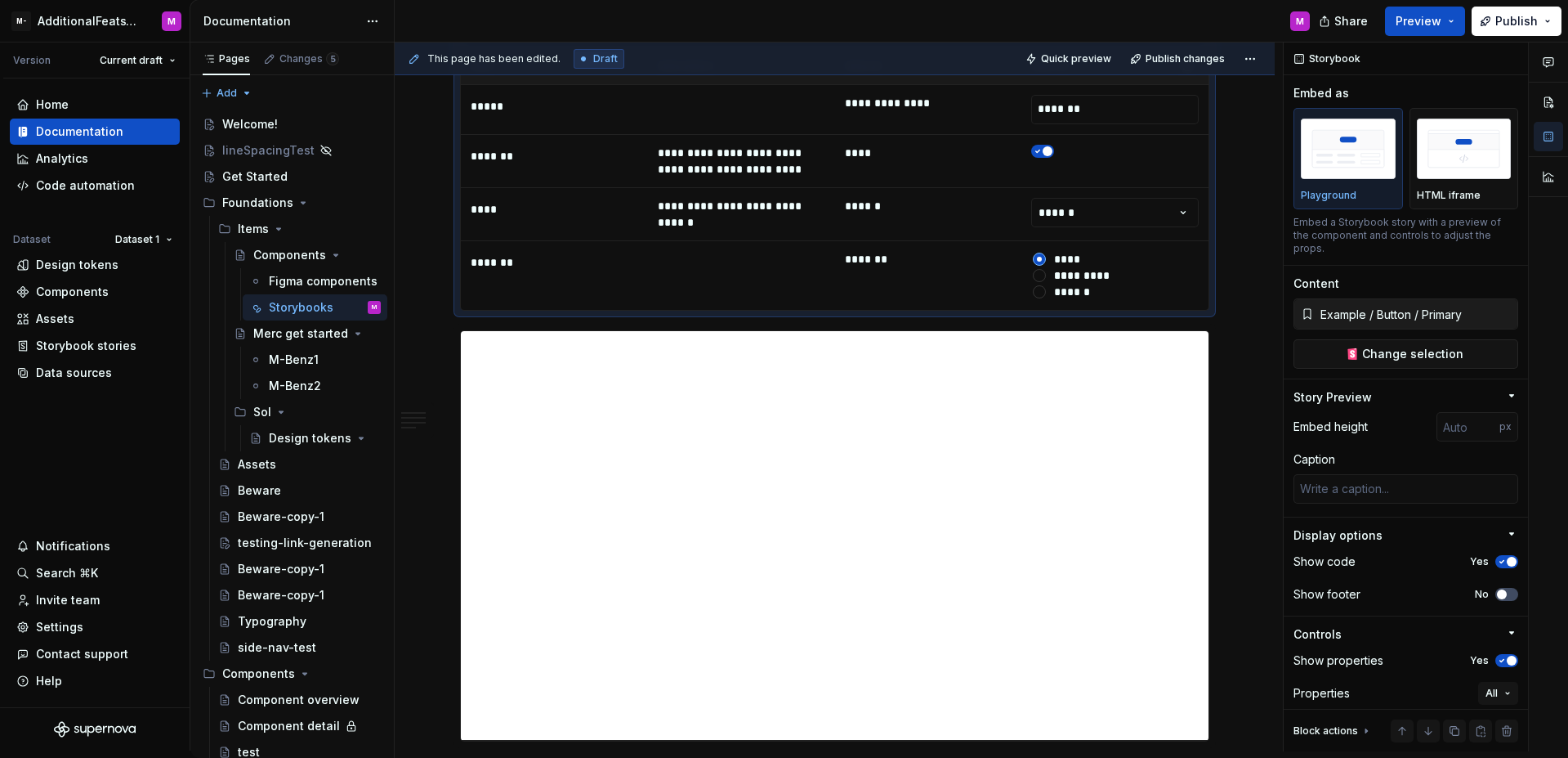
click at [1204, 240] on td "******* ********* ******" at bounding box center [1115, 275] width 187 height 70
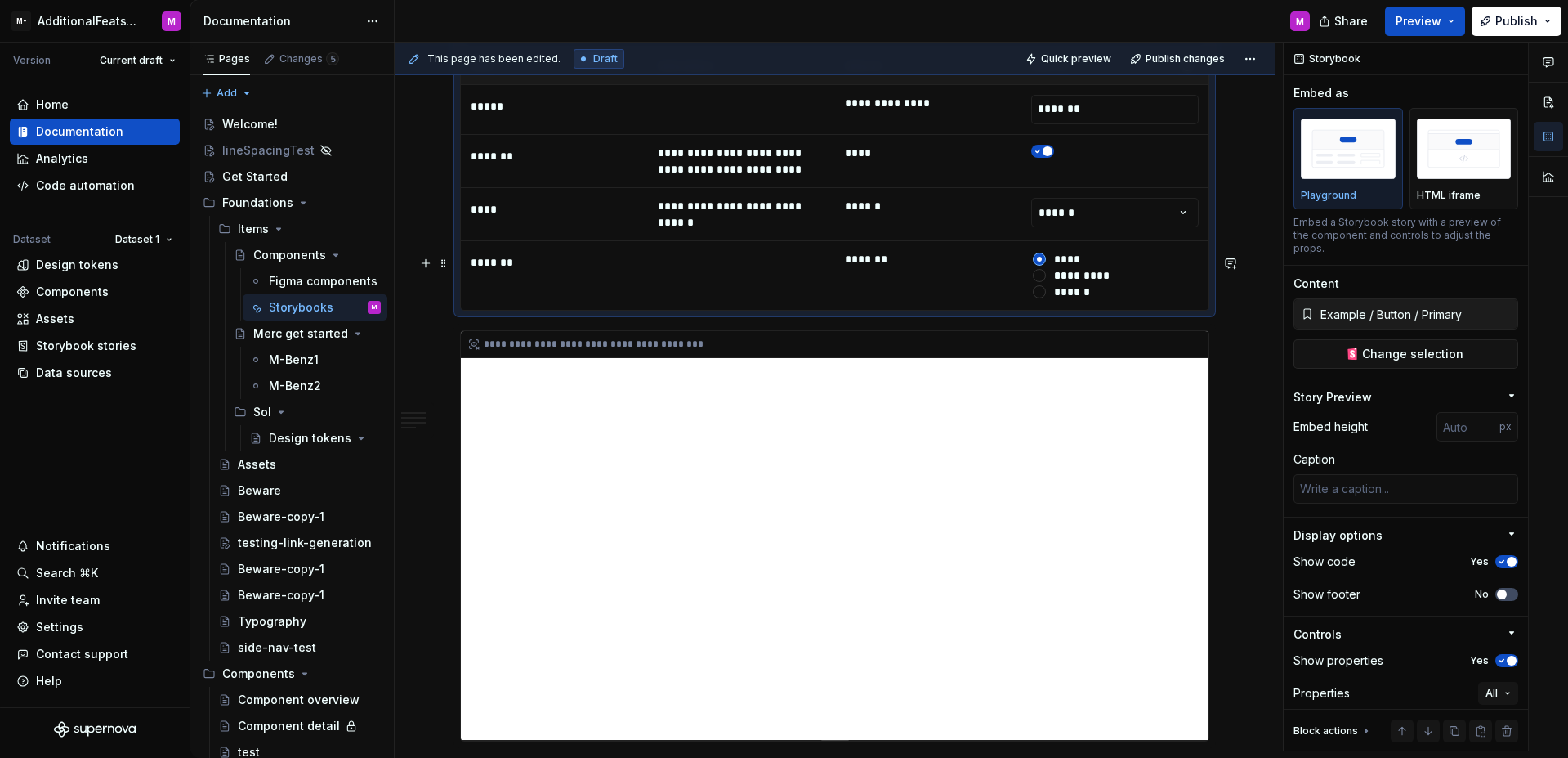
type textarea "*"
type input "https://watson-dev.docplanner.io/?path=/story/components-button--w-button-playg…"
click at [1094, 331] on div "**********" at bounding box center [835, 534] width 748 height 408
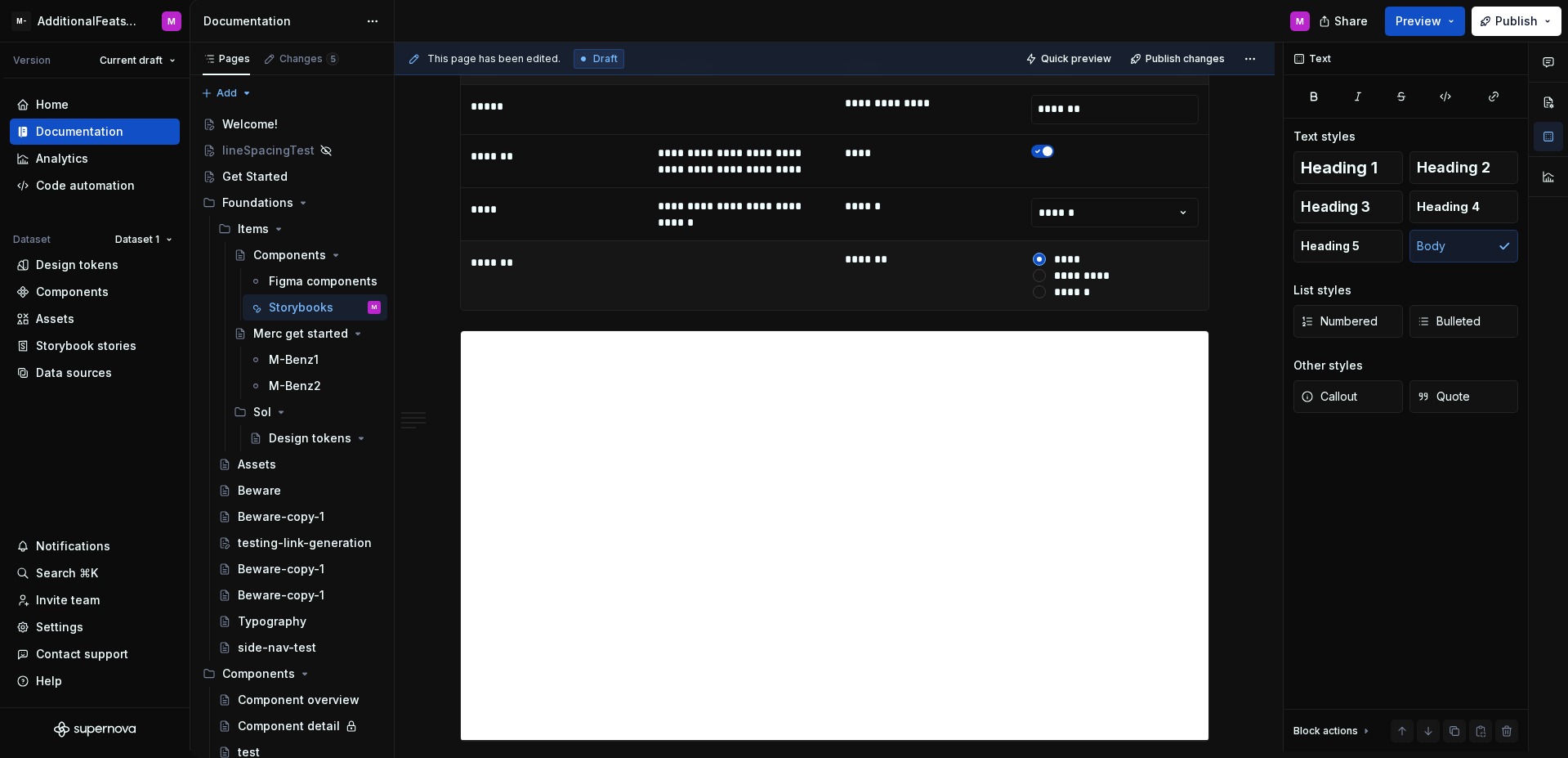
click at [1108, 283] on div "******" at bounding box center [1115, 291] width 168 height 16
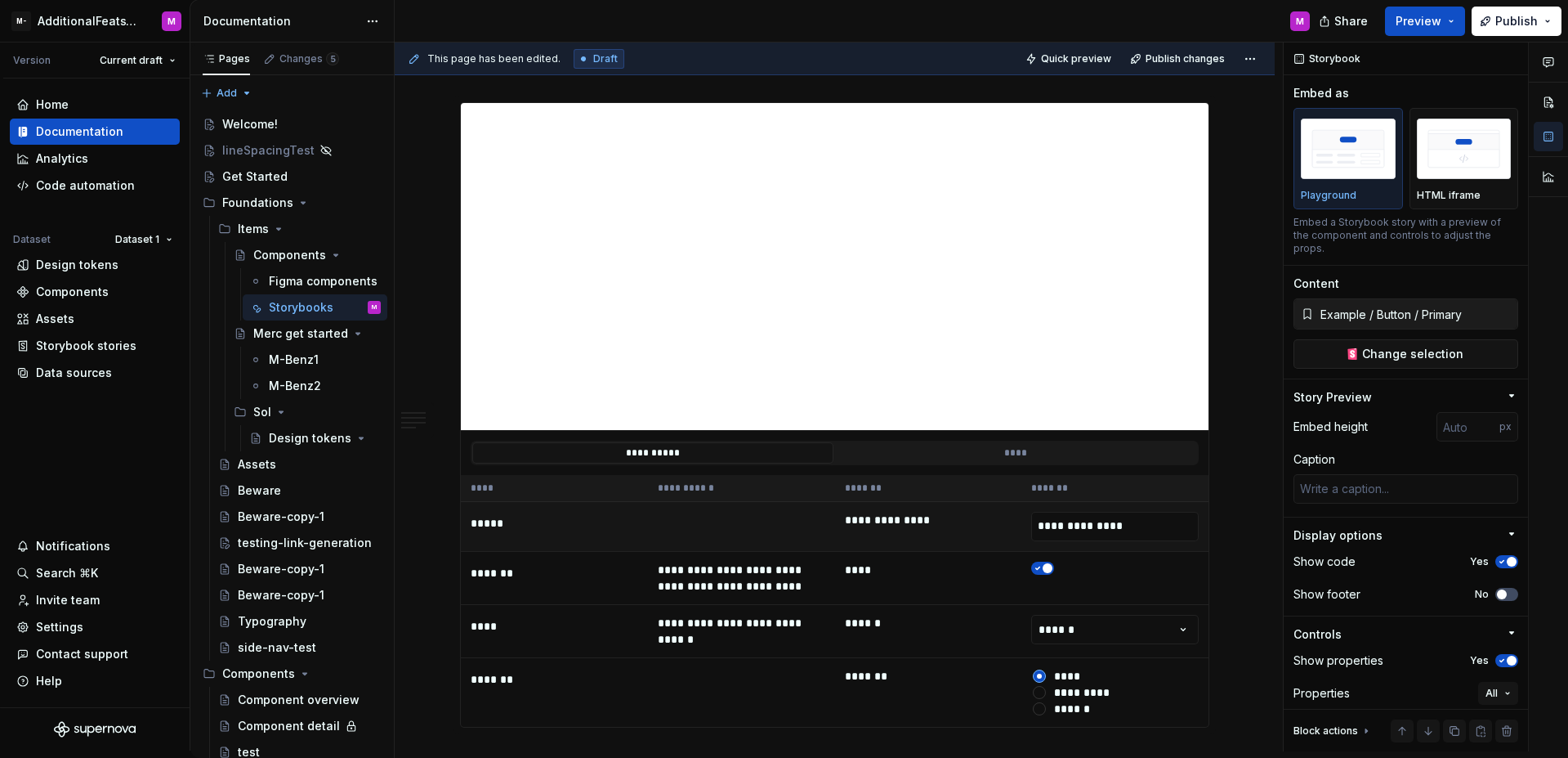
scroll to position [6178, 0]
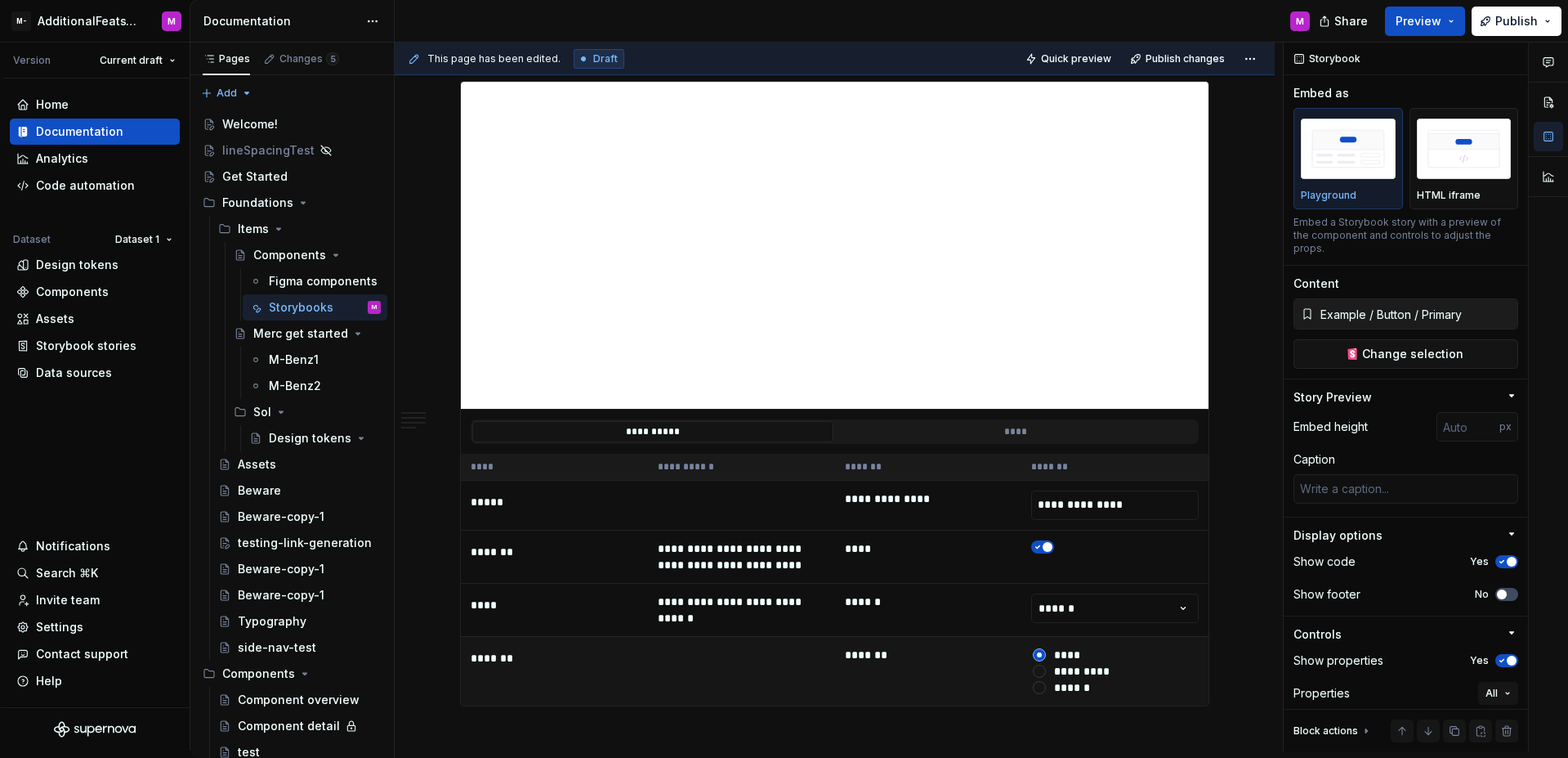
type textarea "*"
click at [962, 636] on td "*******" at bounding box center [929, 671] width 187 height 70
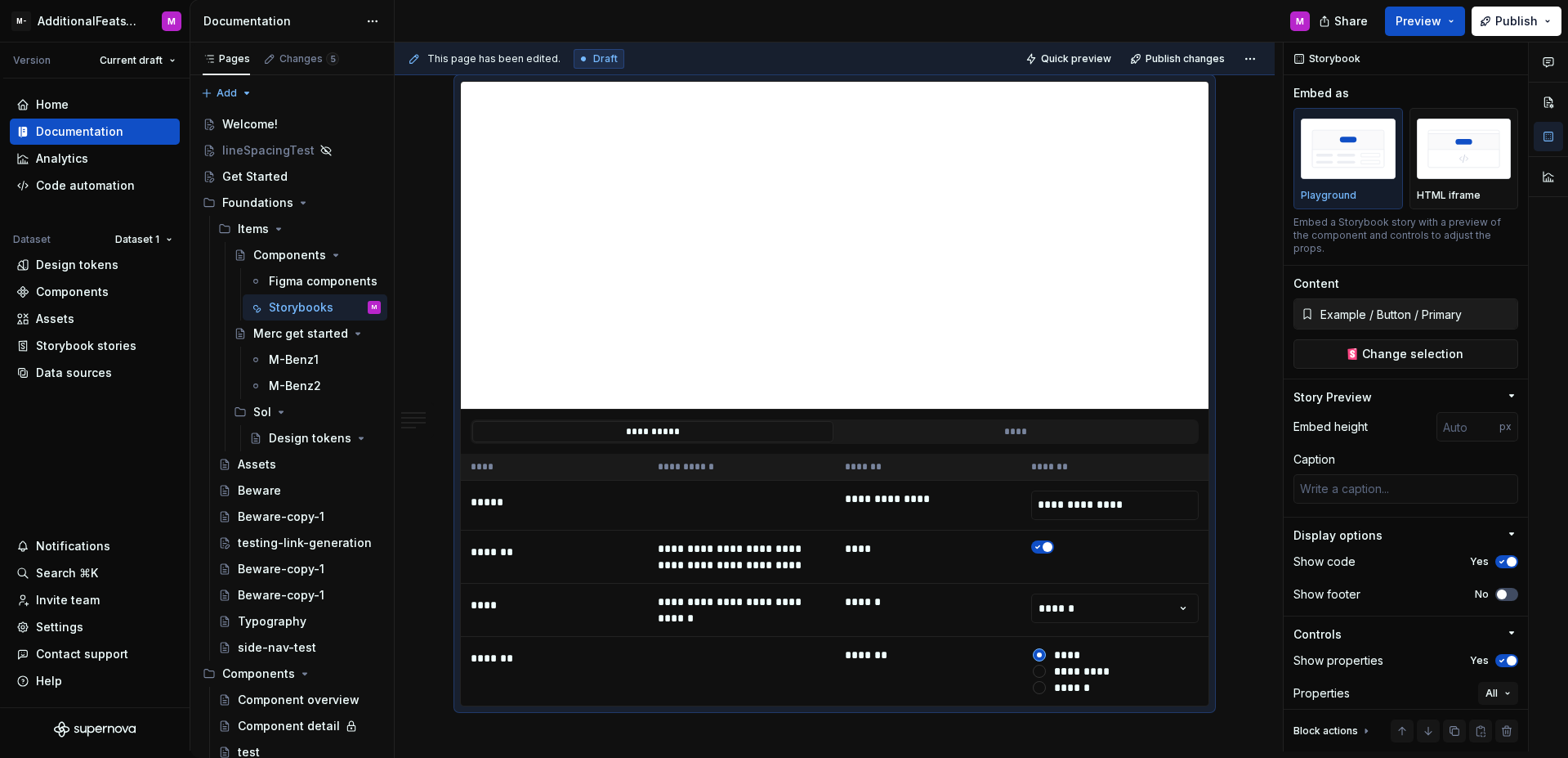
scroll to position [6007, 0]
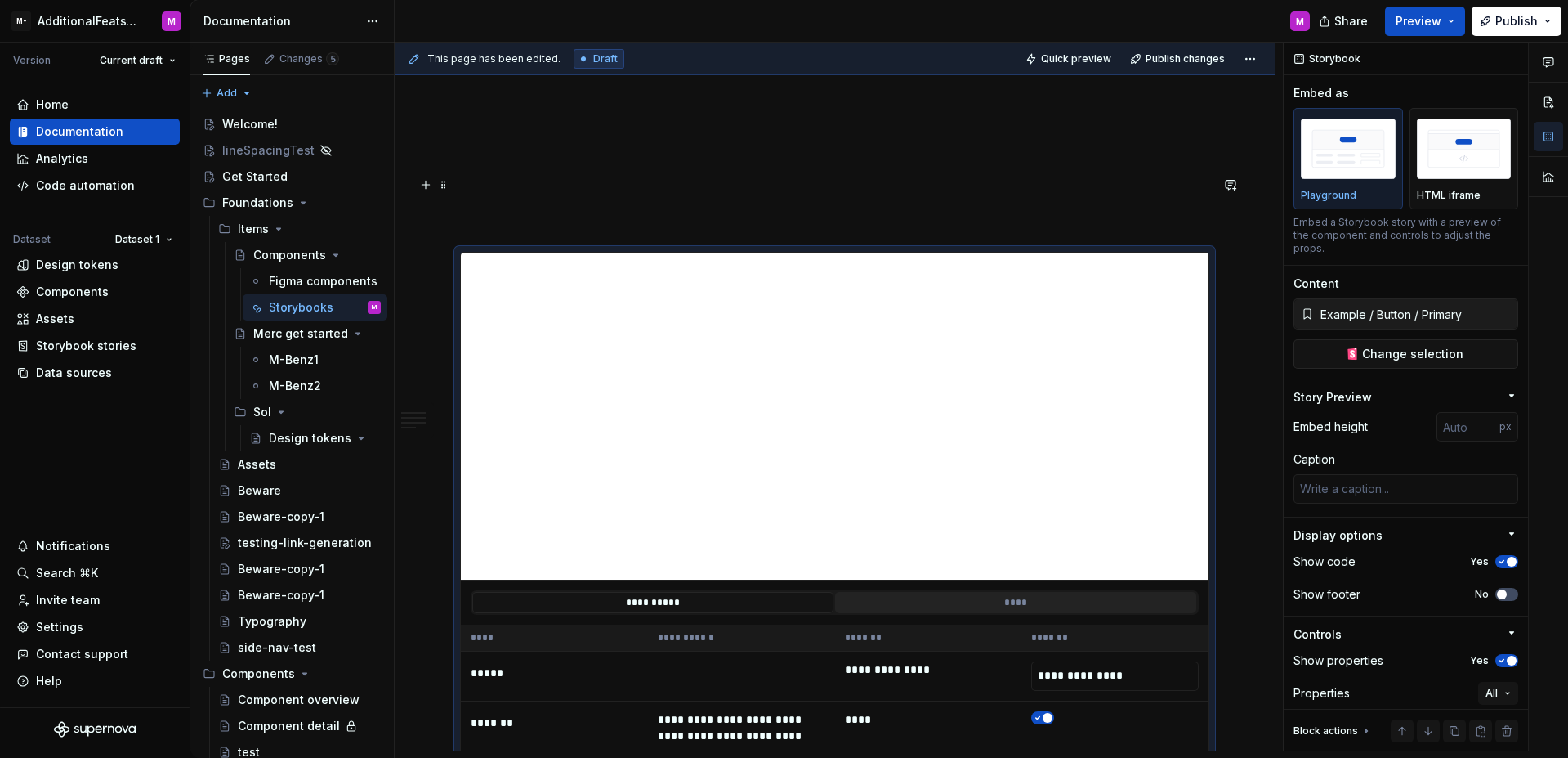
click at [962, 592] on button "****" at bounding box center [1017, 602] width 362 height 21
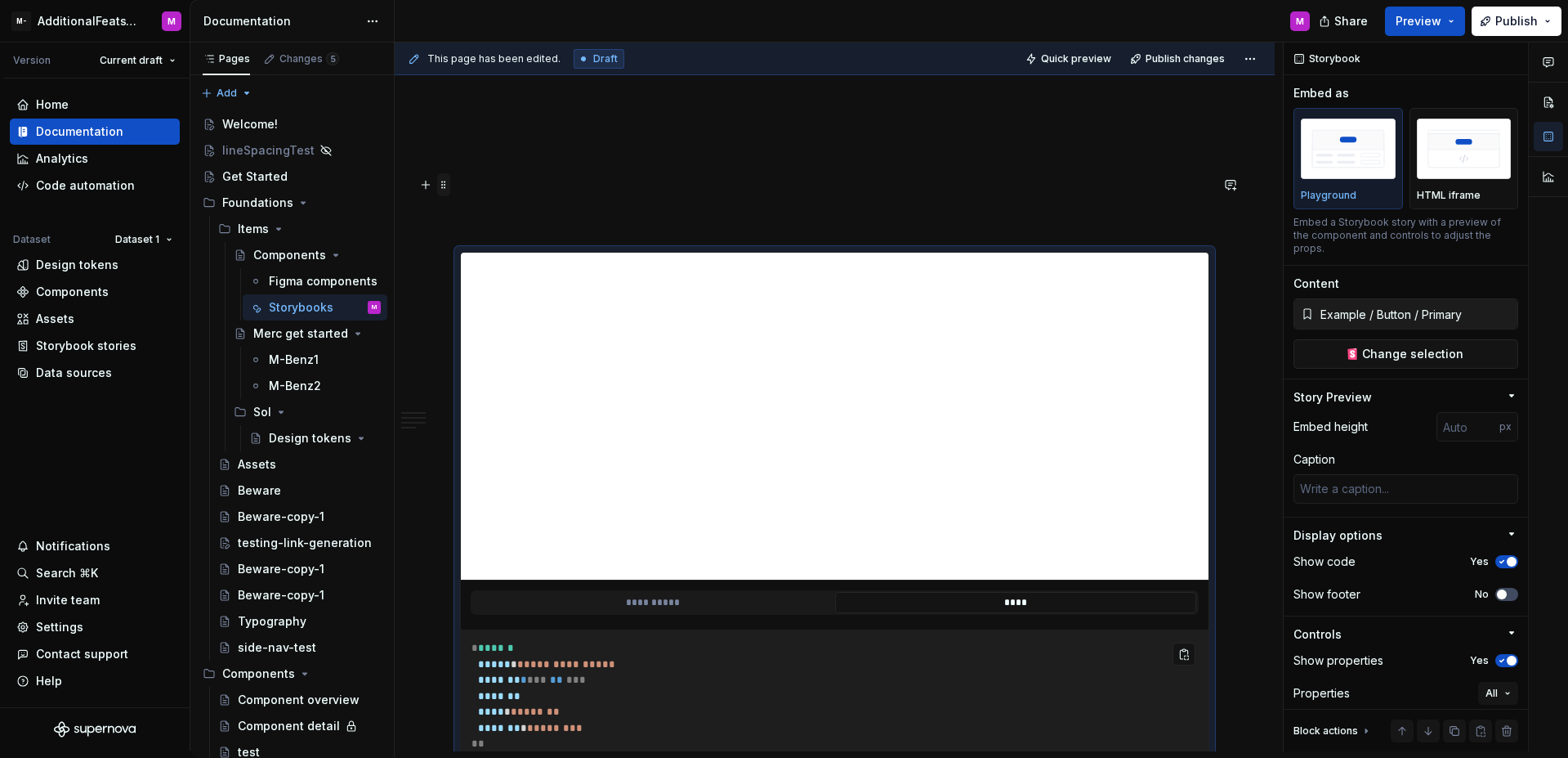
click at [440, 184] on span at bounding box center [443, 184] width 13 height 23
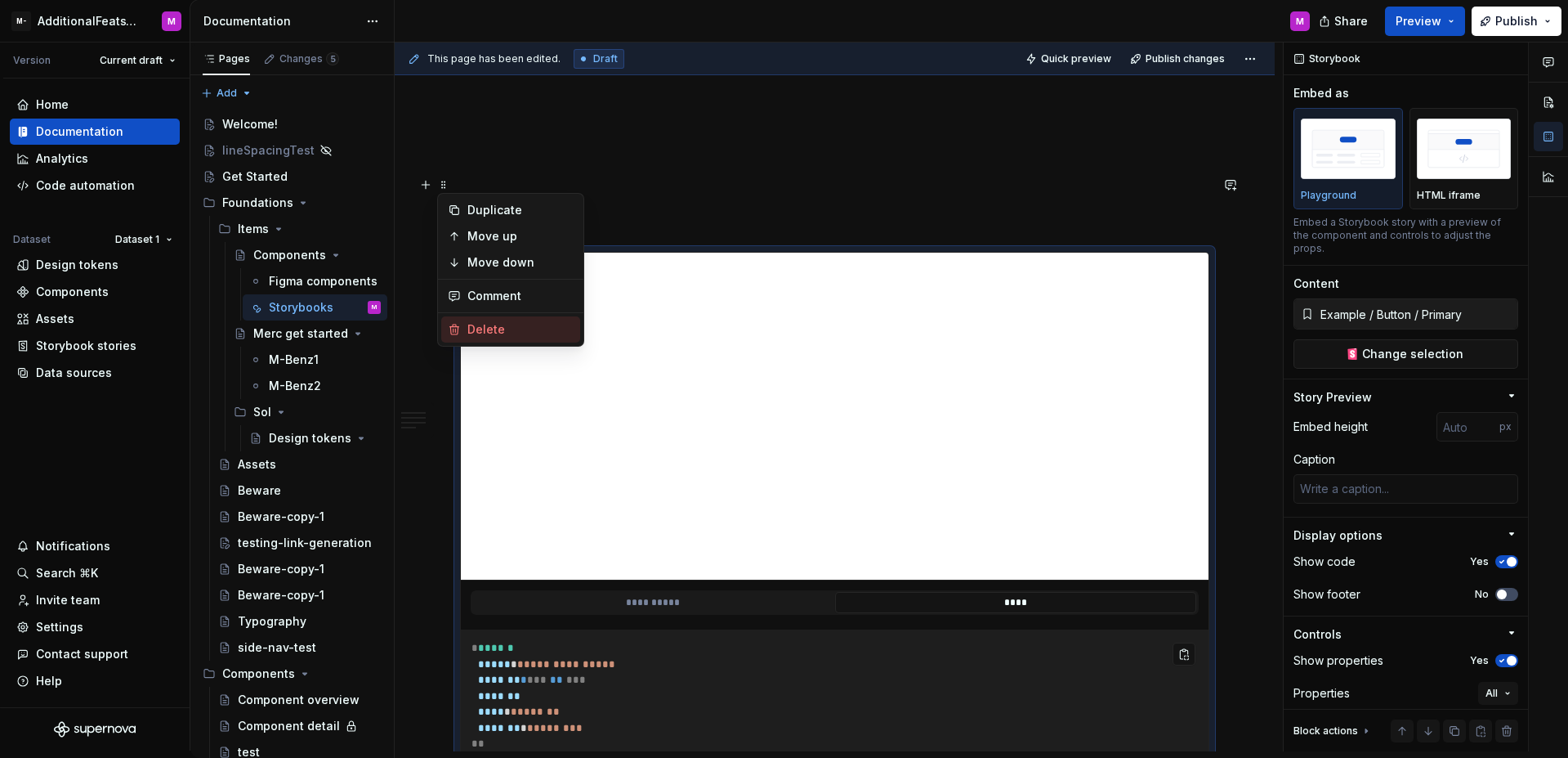
click at [481, 339] on div "Delete" at bounding box center [511, 329] width 139 height 26
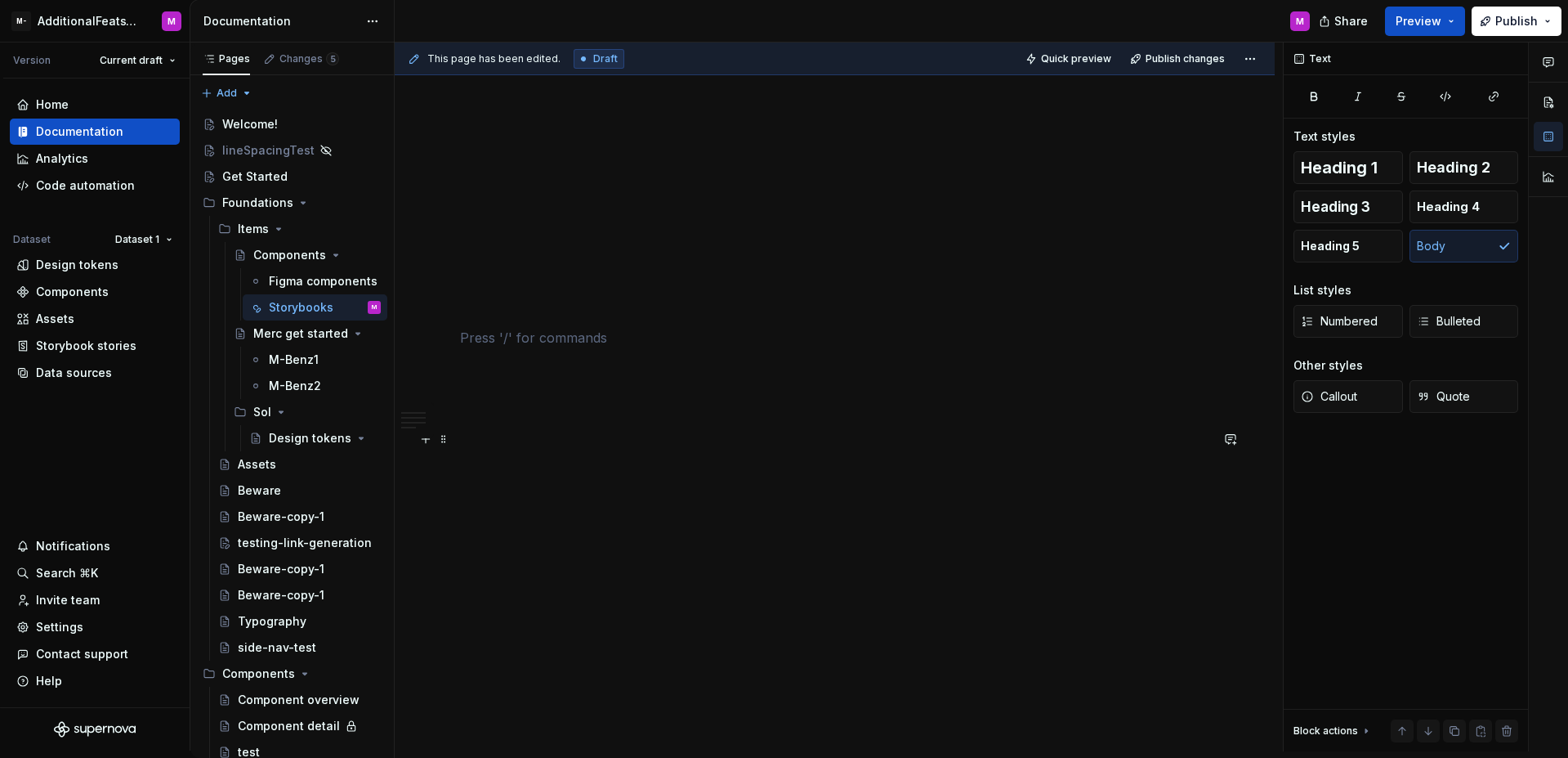
scroll to position [5837, 0]
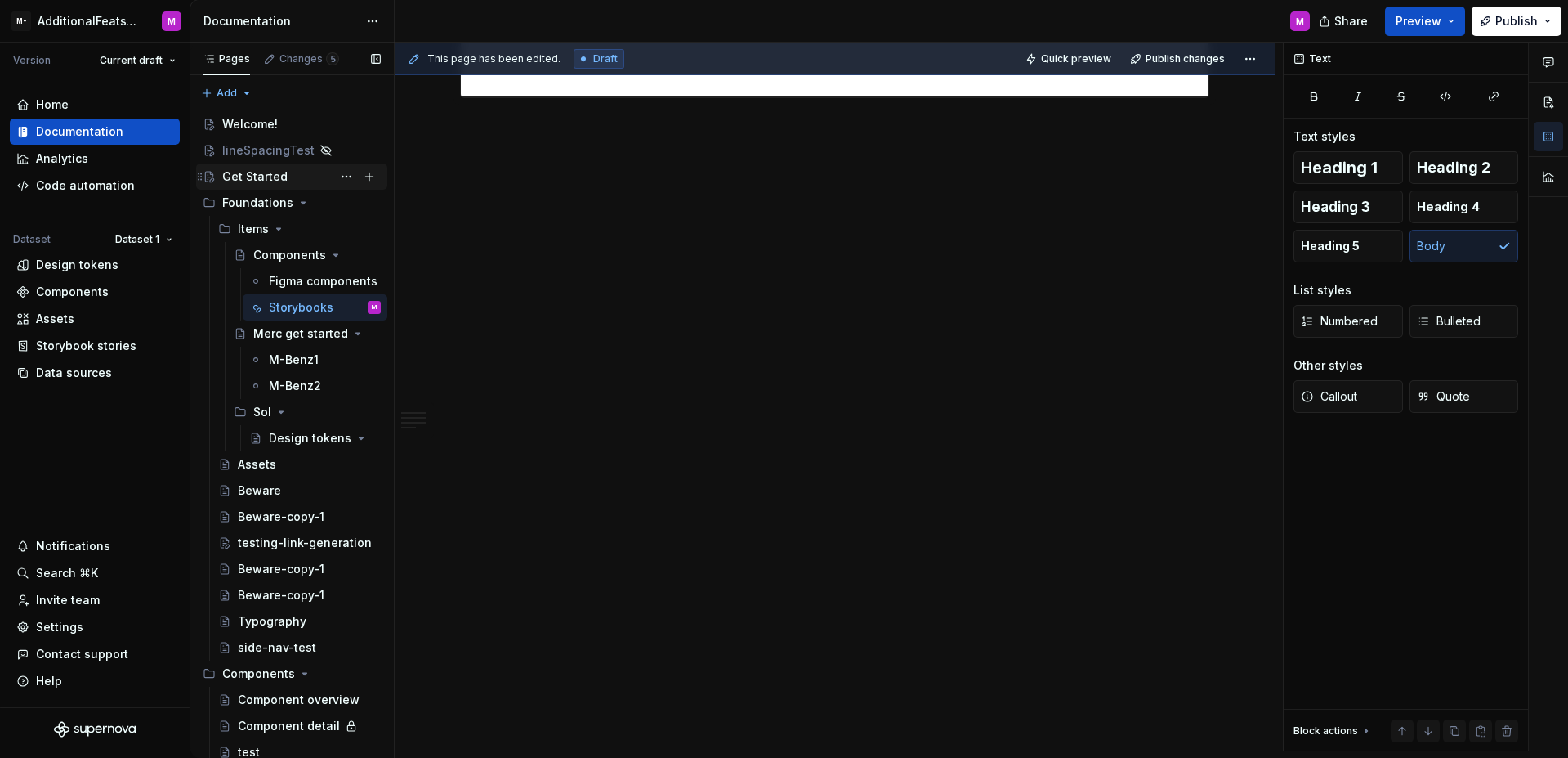
click at [262, 174] on div "Get Started" at bounding box center [255, 176] width 66 height 16
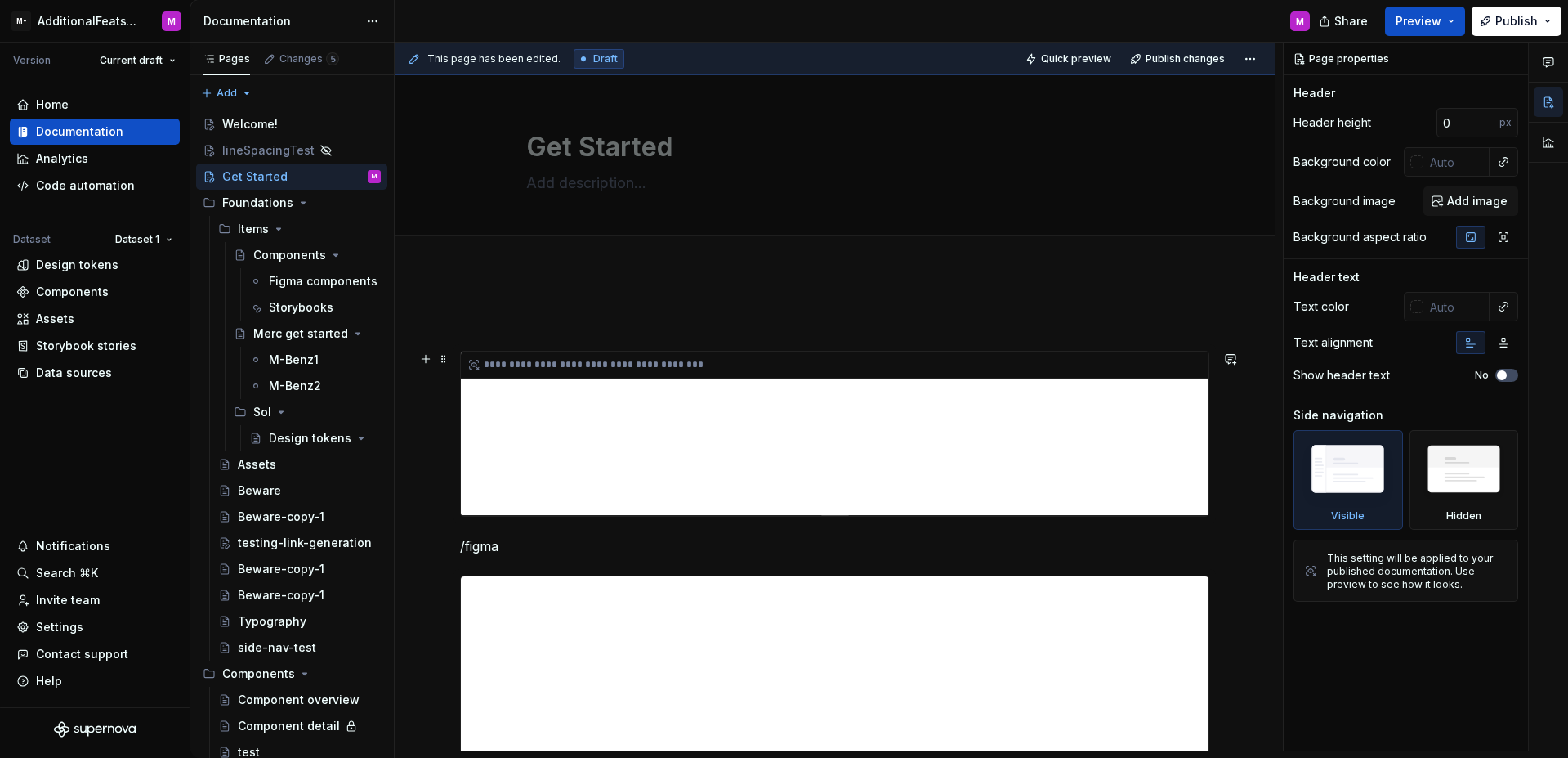
type textarea "*"
click at [776, 395] on div "**********" at bounding box center [835, 433] width 748 height 164
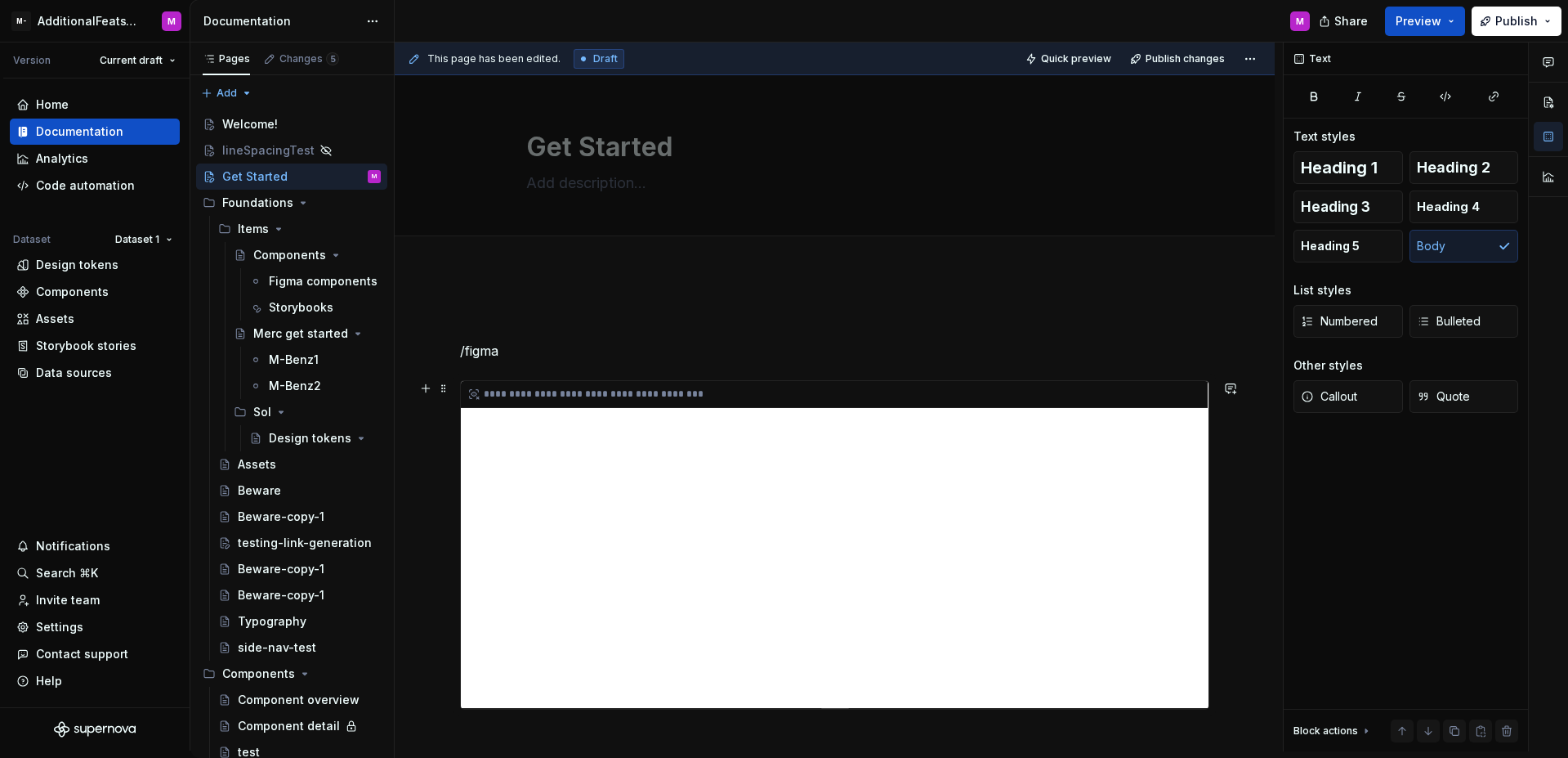
click at [762, 431] on div "**********" at bounding box center [835, 543] width 748 height 327
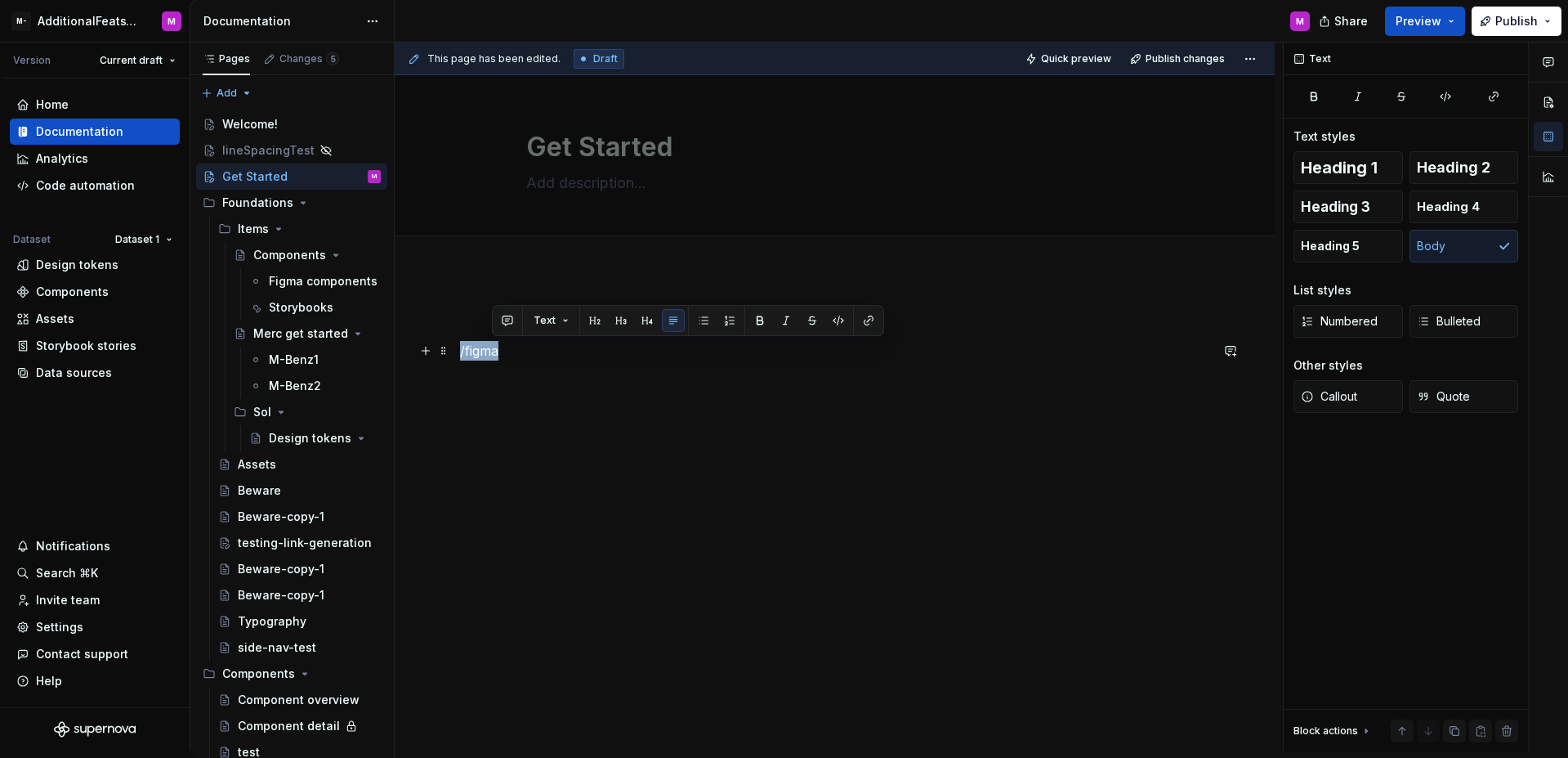
drag, startPoint x: 552, startPoint y: 367, endPoint x: 440, endPoint y: 339, distance: 115.4
click at [440, 339] on div "/figma" at bounding box center [835, 446] width 880 height 348
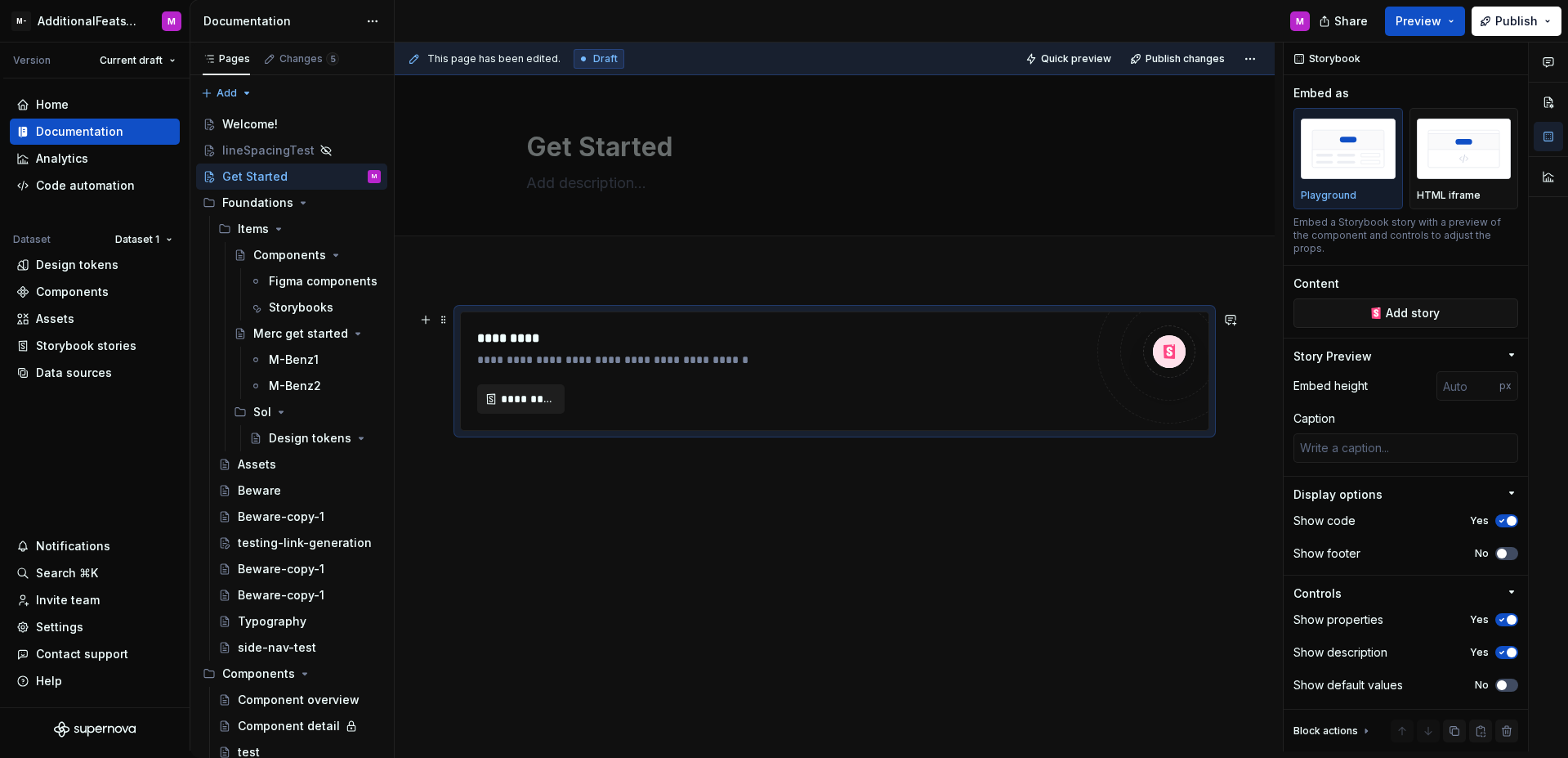
click at [517, 407] on button "*********" at bounding box center [521, 399] width 87 height 30
type textarea "*"
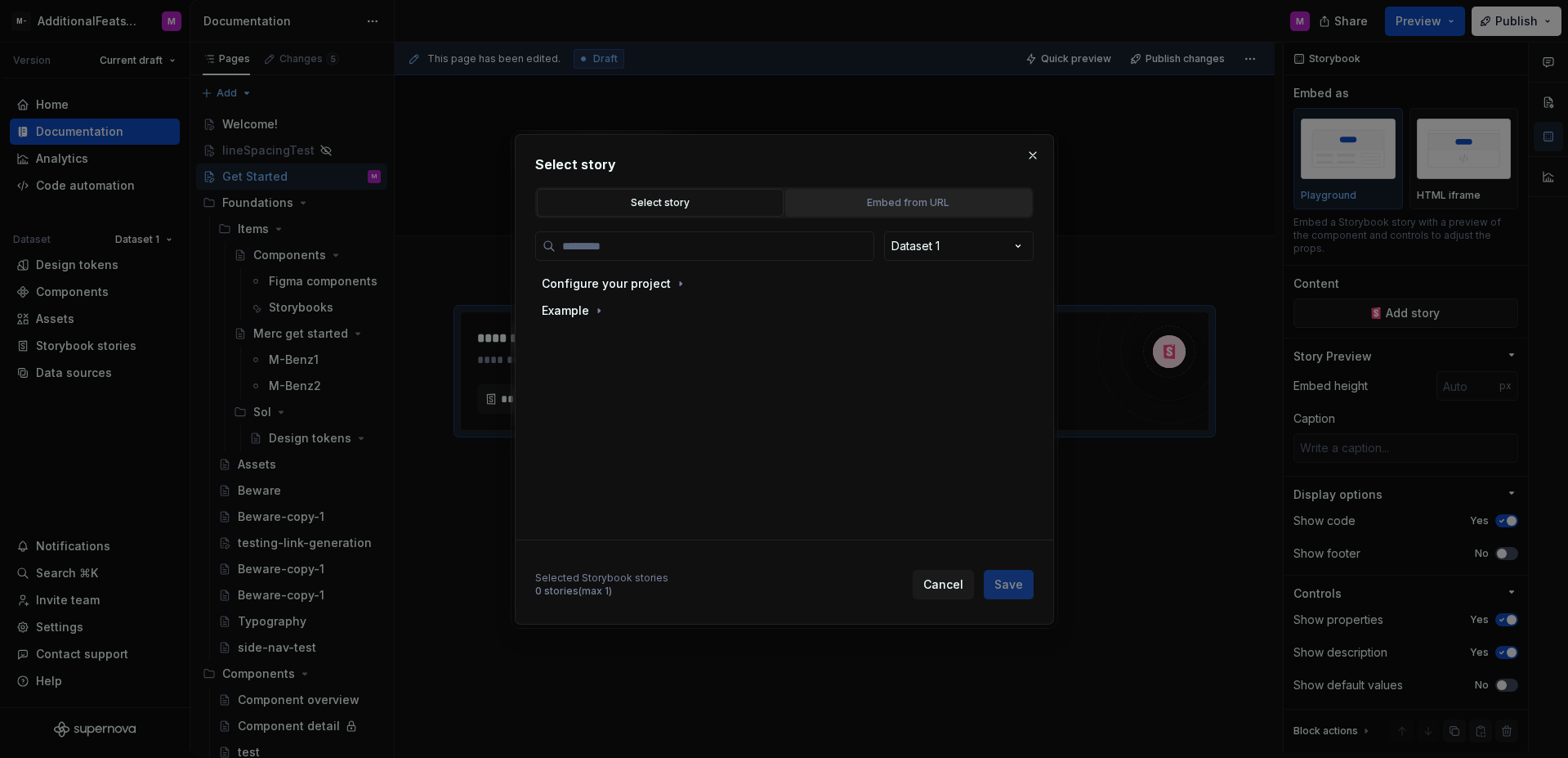
click at [862, 212] on button "Embed from URL" at bounding box center [908, 203] width 246 height 28
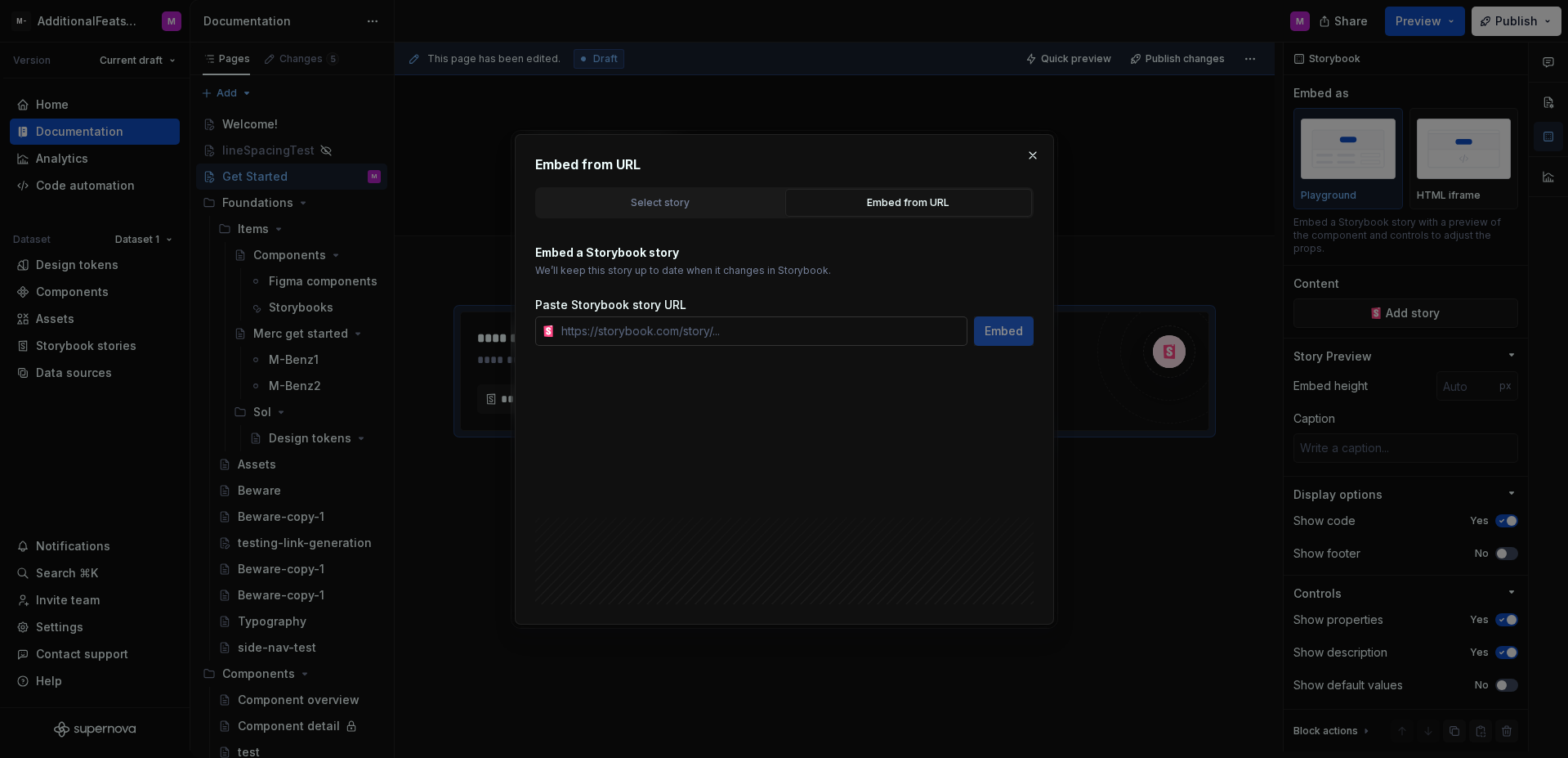
click at [758, 335] on input "text" at bounding box center [761, 331] width 412 height 30
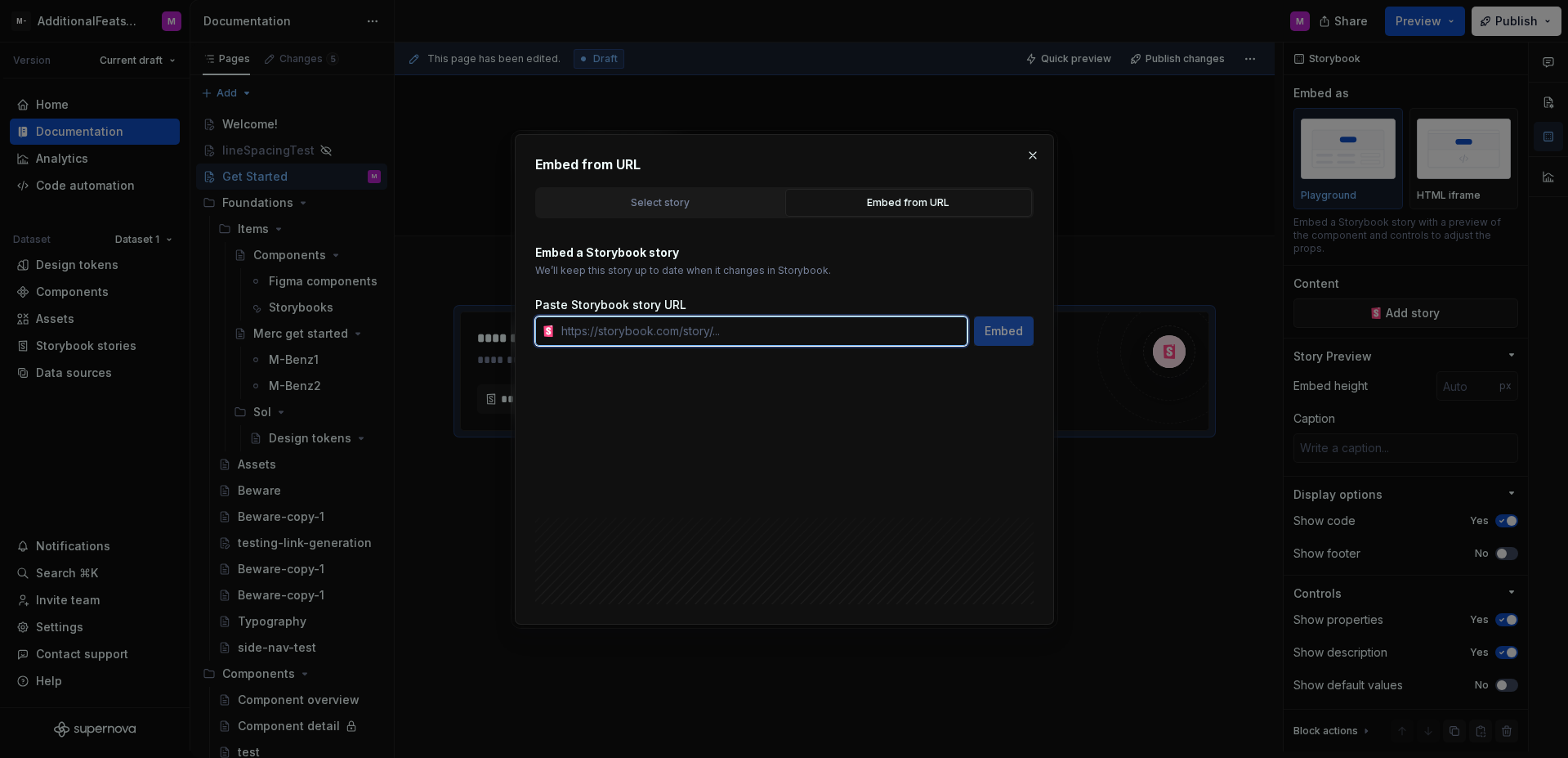
paste input "https://watson-dev.docplanner.io/?path=/story/components-button--w-button-playg…"
type input "https://watson-dev.docplanner.io/?path=/story/components-button--w-button-playg…"
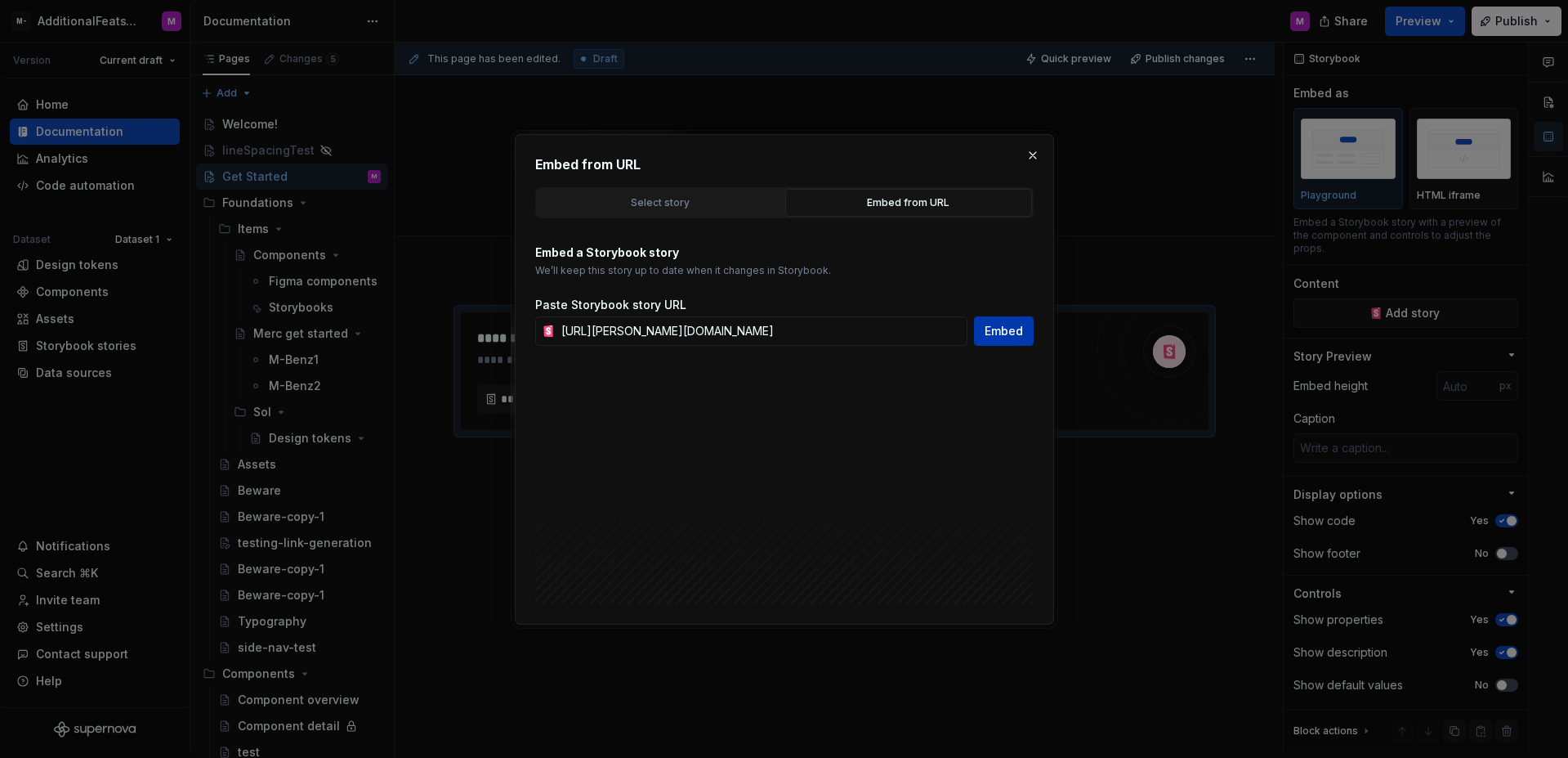
scroll to position [0, 0]
click at [1019, 337] on span "Embed" at bounding box center [1004, 331] width 39 height 16
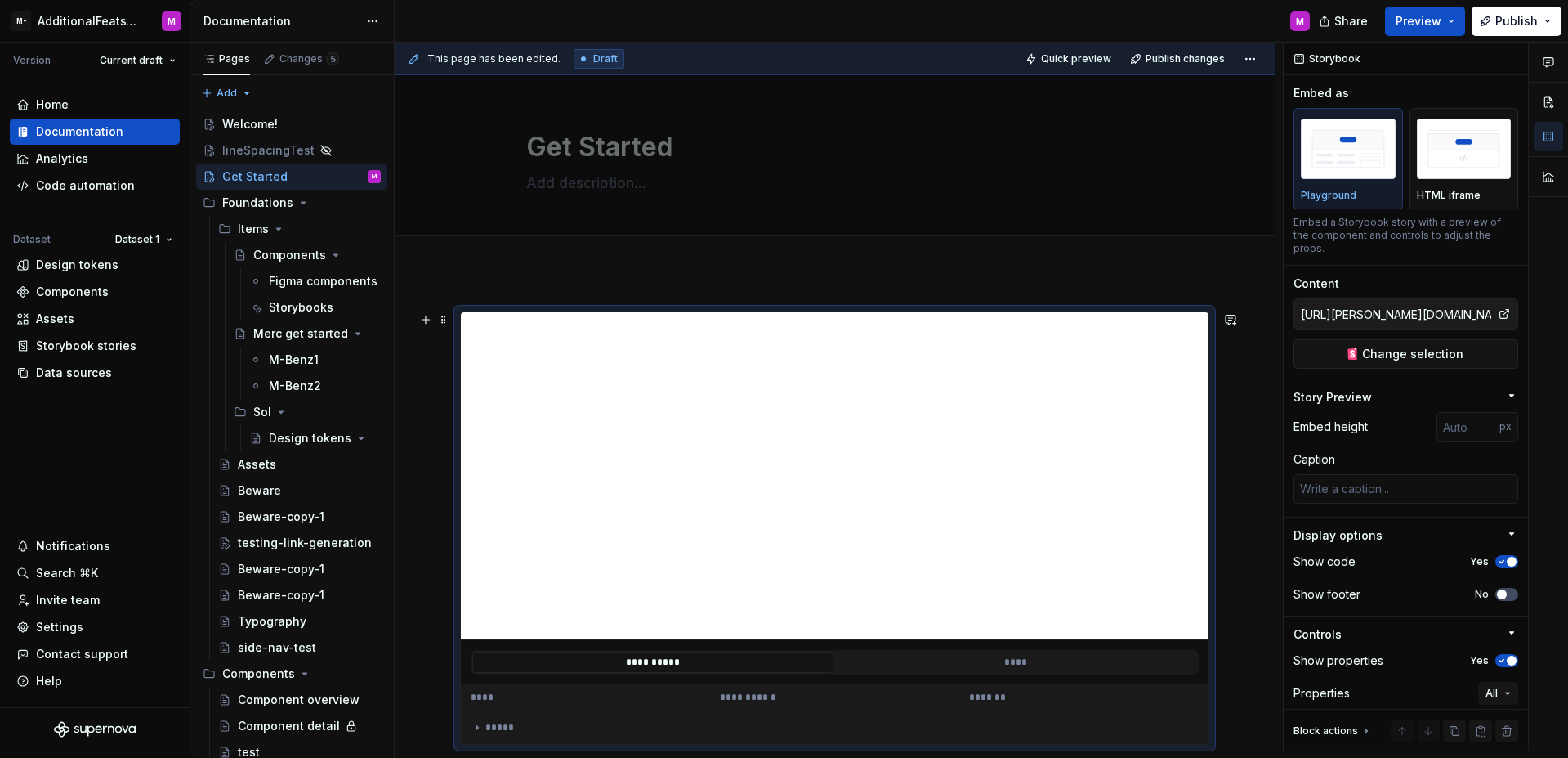
scroll to position [240, 0]
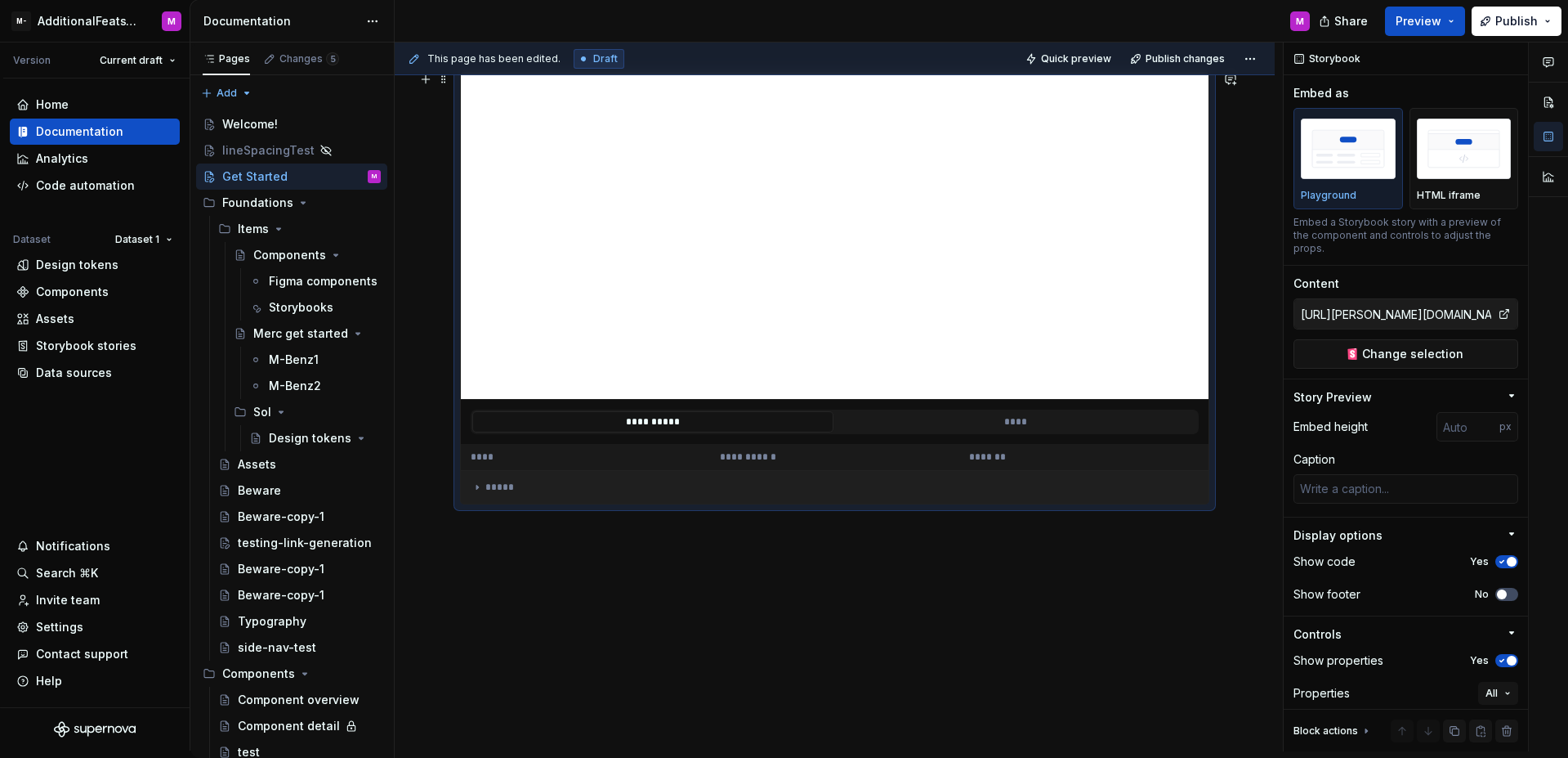
click at [511, 488] on div "*****" at bounding box center [835, 487] width 727 height 13
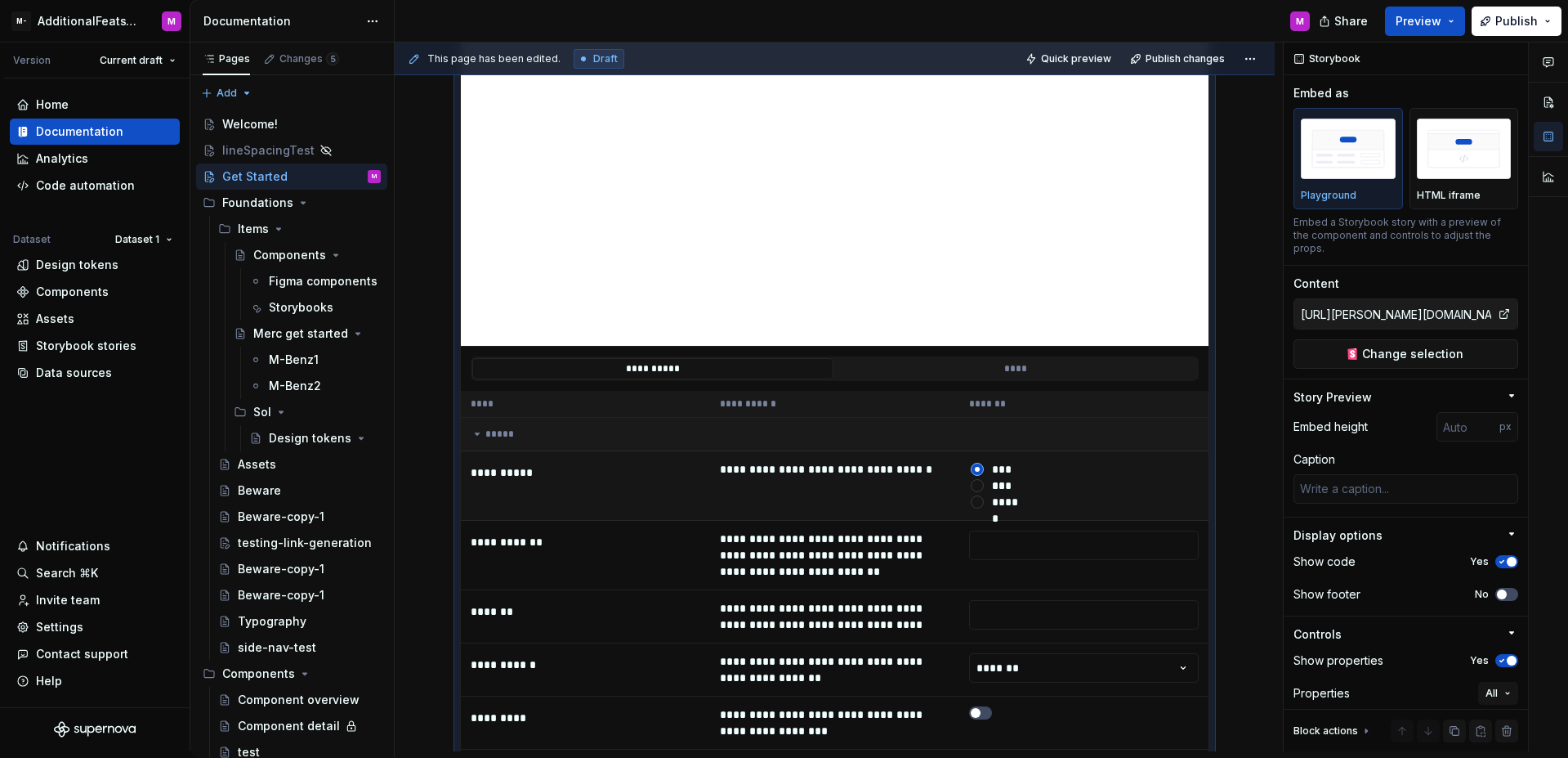
scroll to position [315, 0]
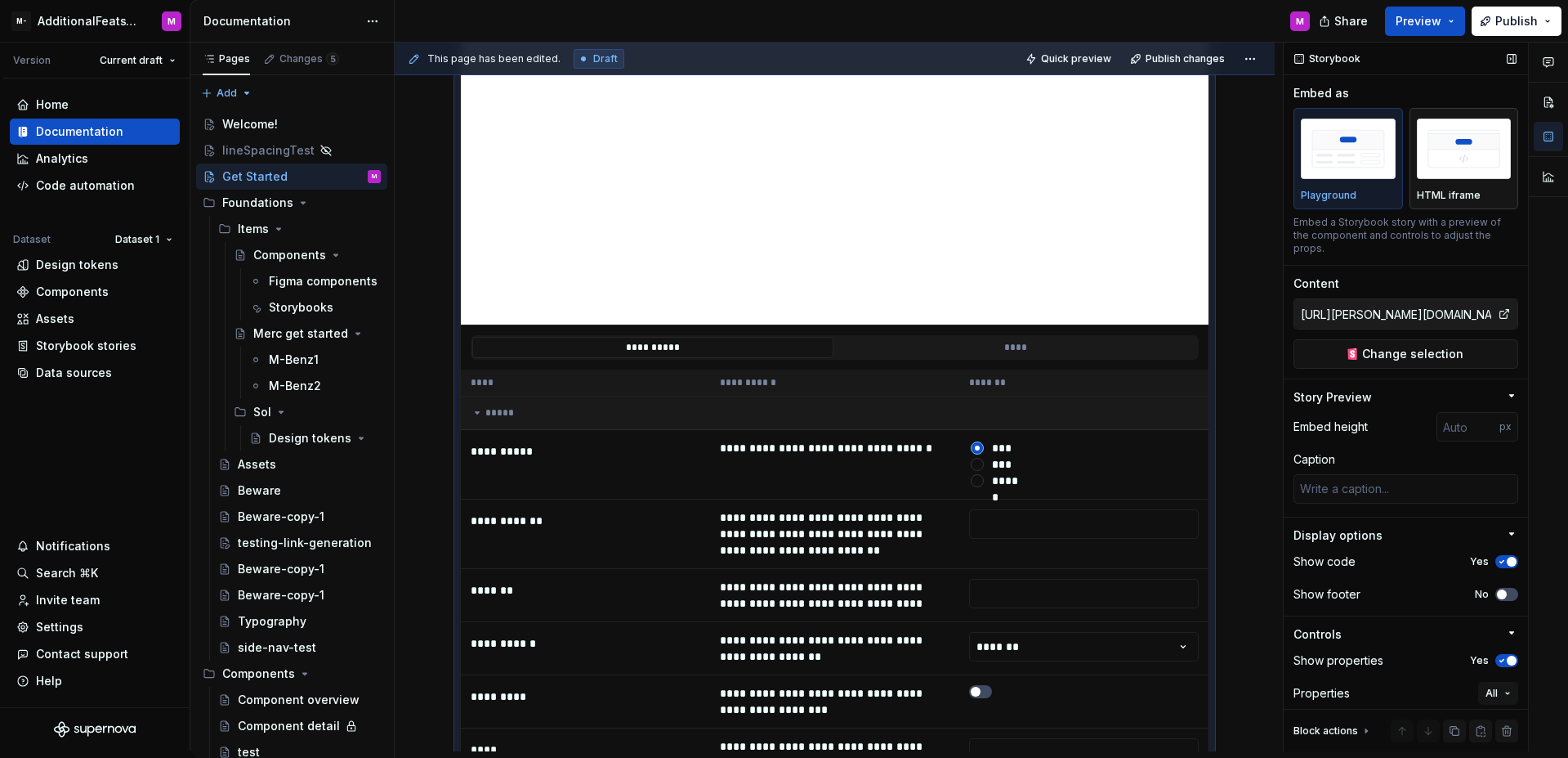
click at [1417, 195] on p "HTML iframe" at bounding box center [1449, 195] width 64 height 13
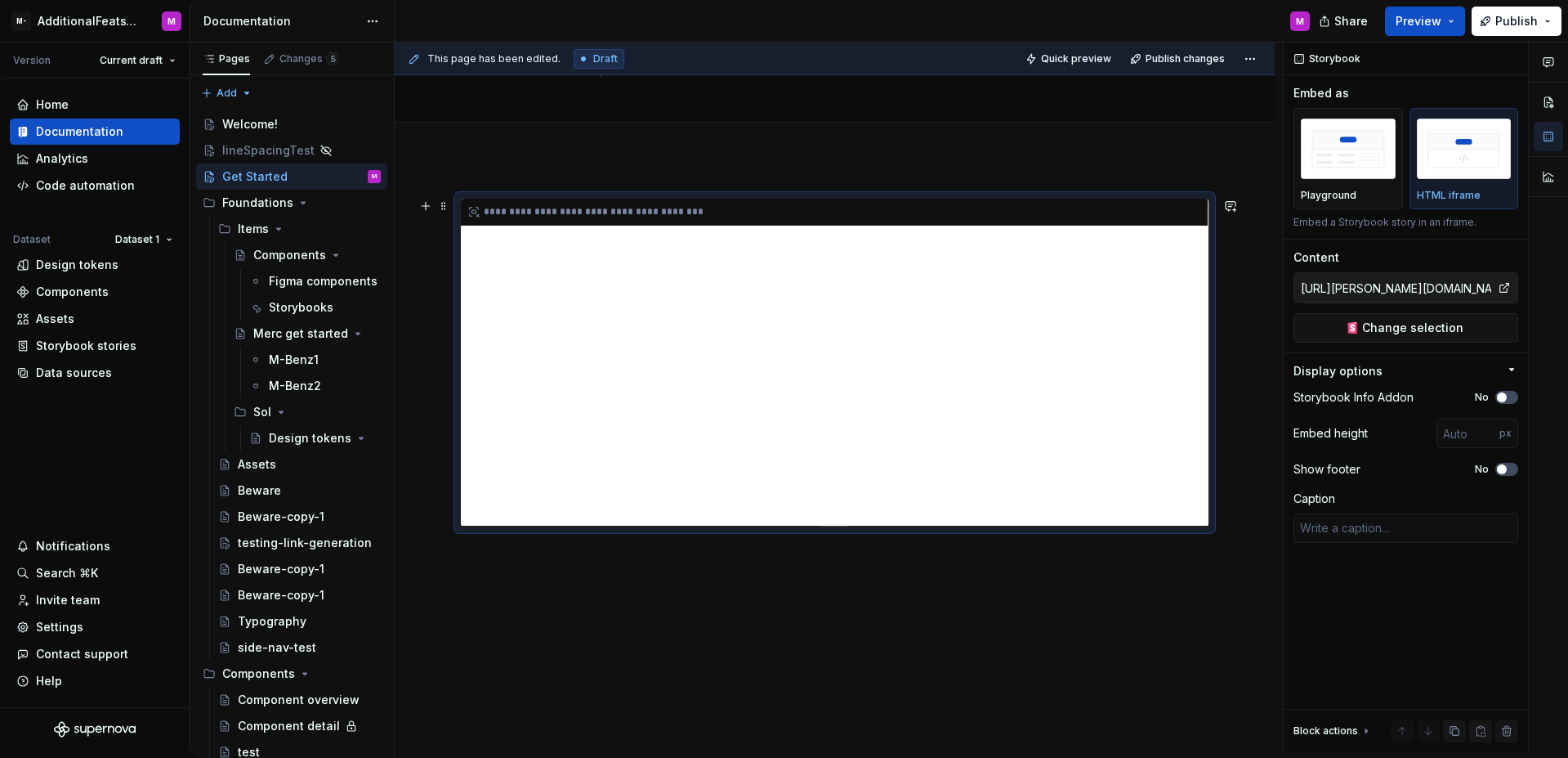
scroll to position [136, 0]
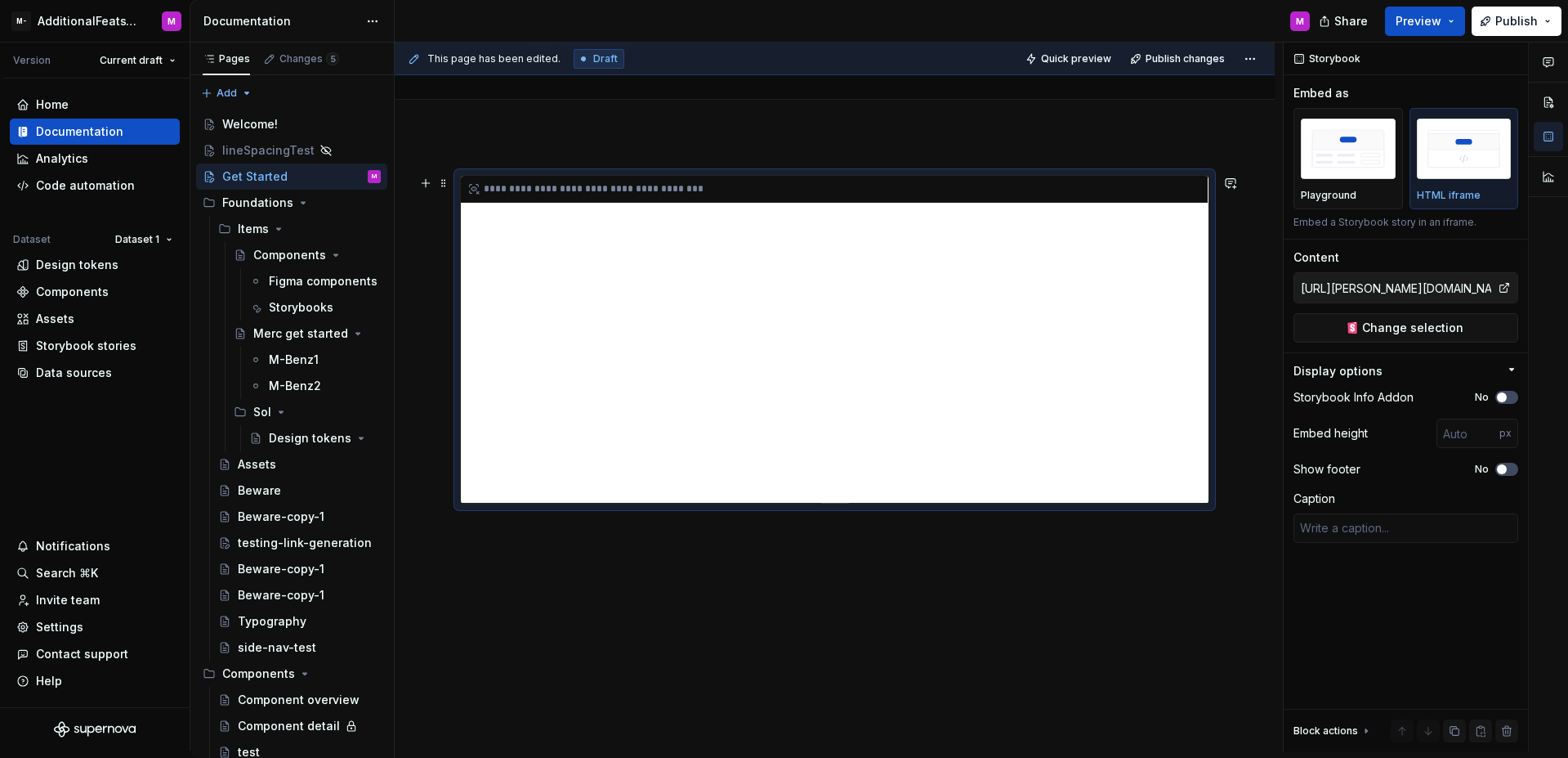
click at [1061, 427] on div "**********" at bounding box center [835, 339] width 748 height 327
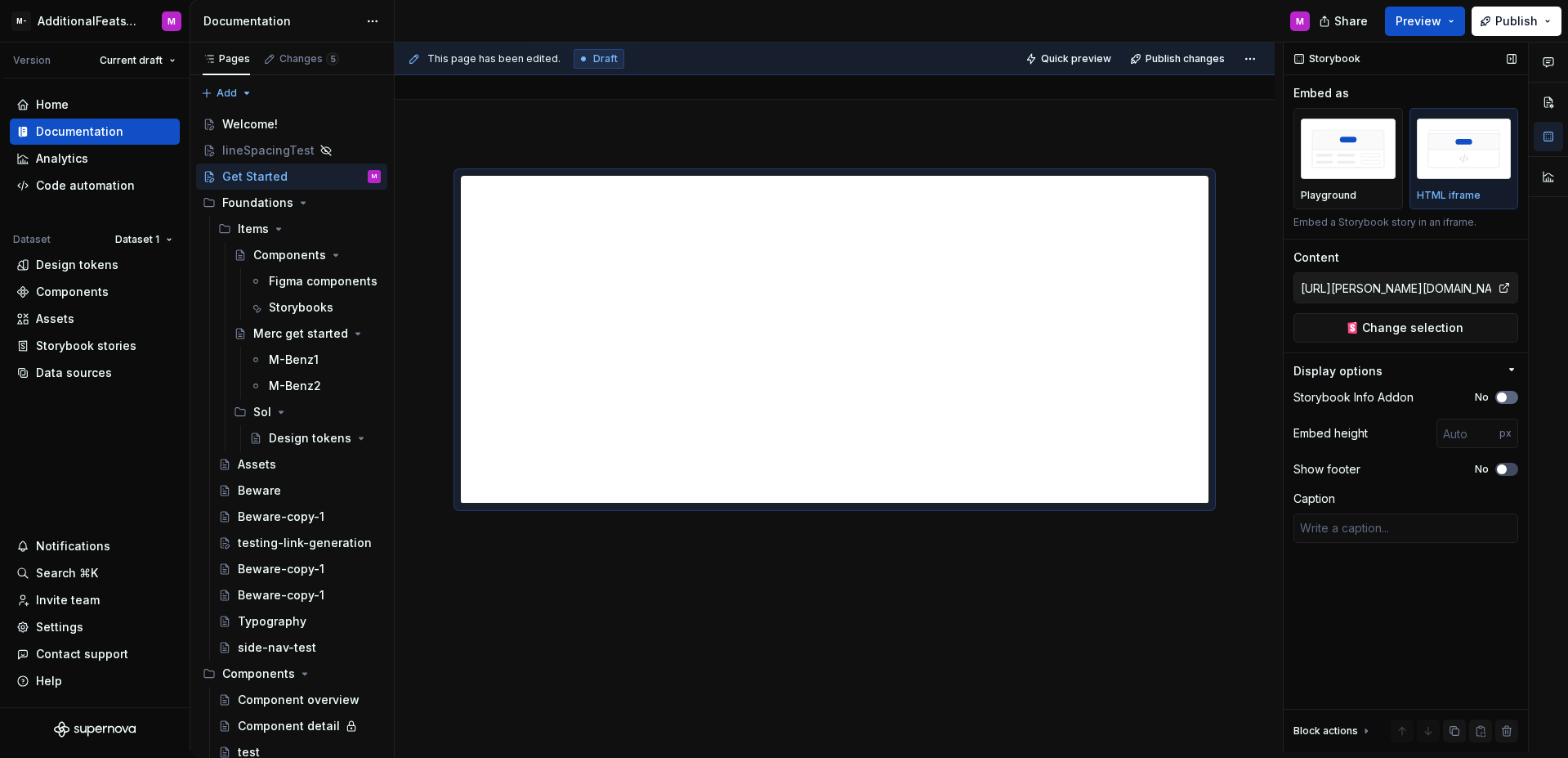
click at [1496, 399] on icon "button" at bounding box center [1501, 397] width 13 height 10
type textarea "*"
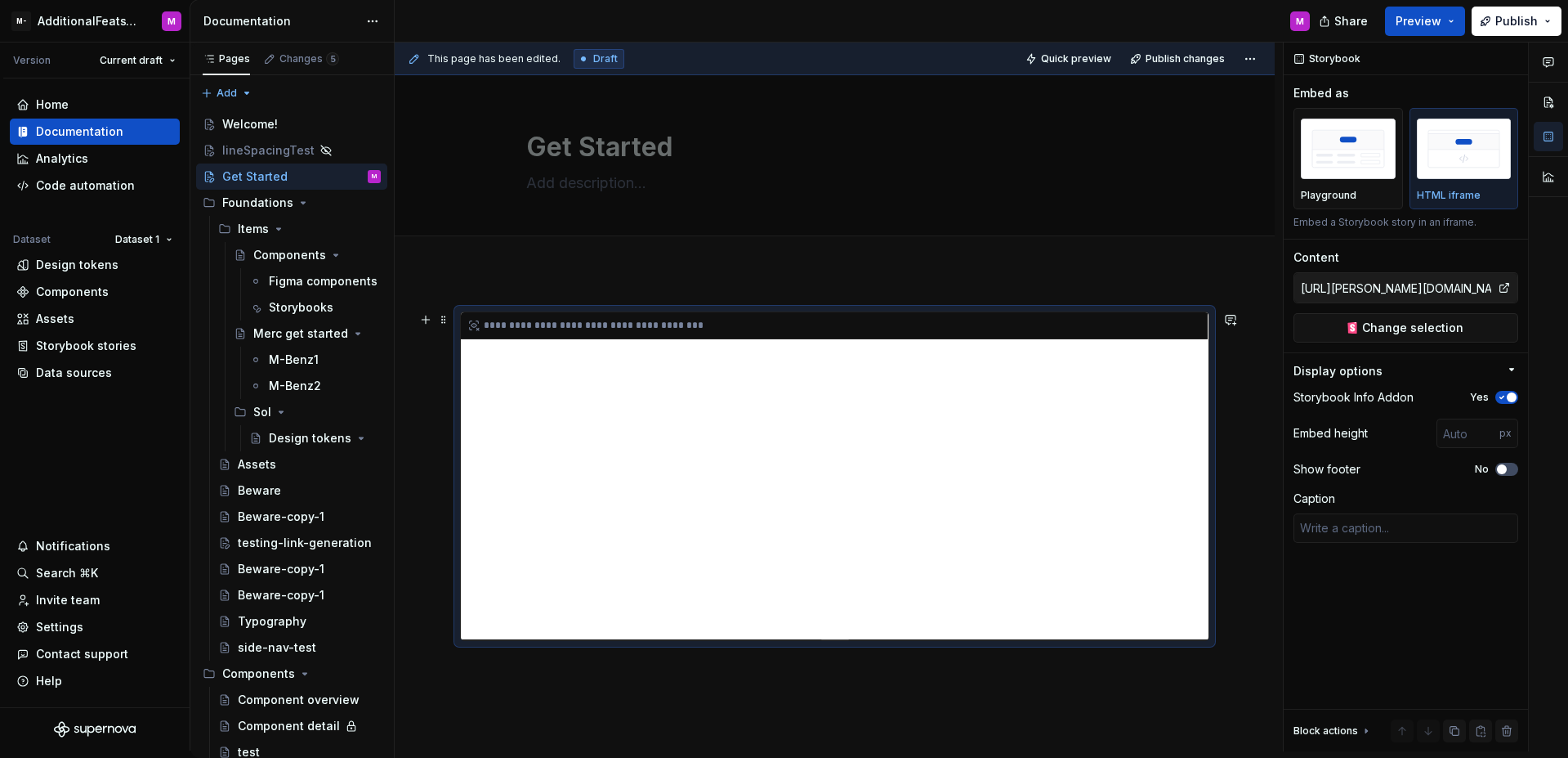
scroll to position [0, 0]
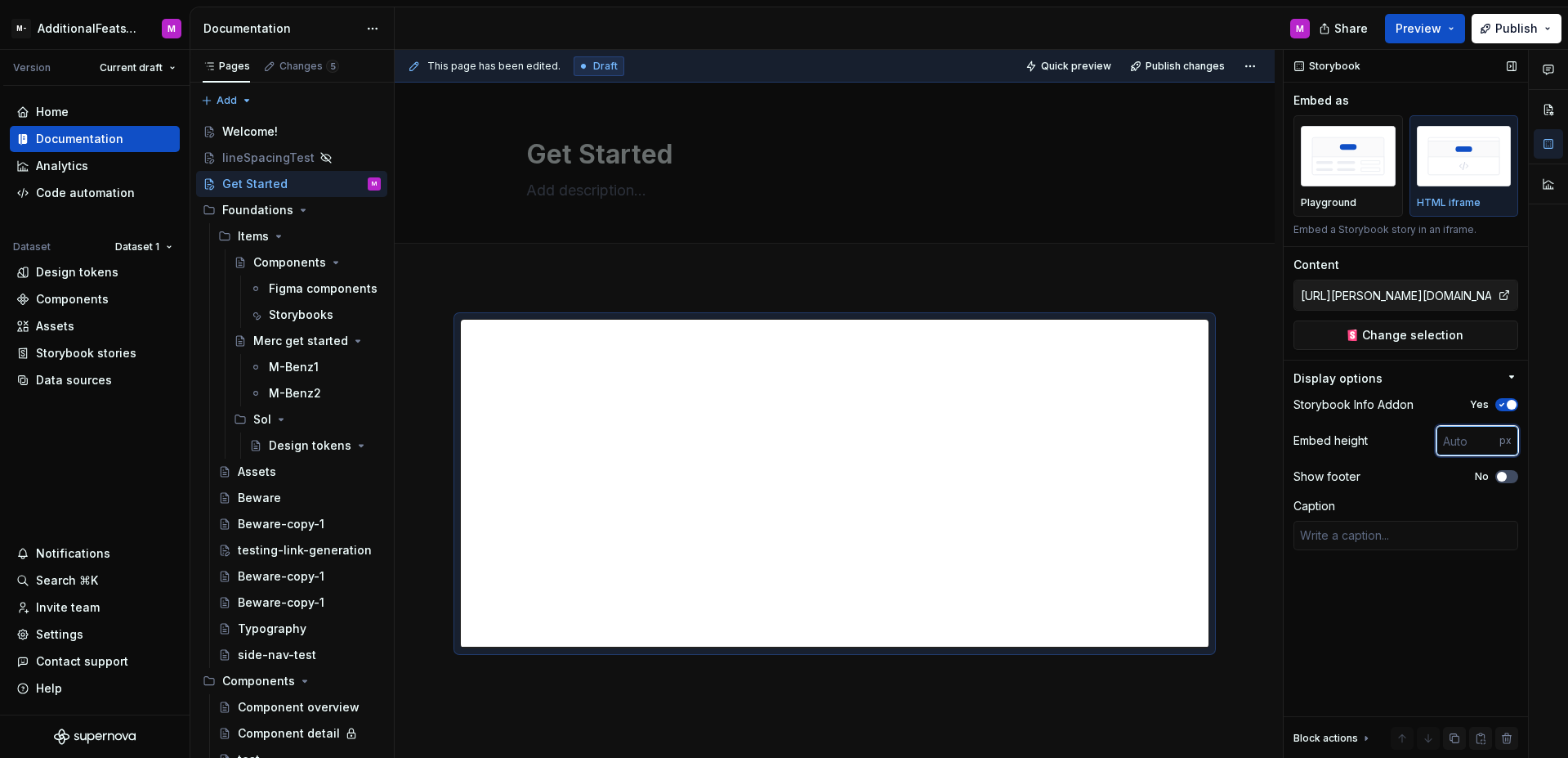
click at [1461, 437] on input "number" at bounding box center [1468, 441] width 63 height 30
type input "400"
click at [1223, 421] on div "**********" at bounding box center [835, 586] width 880 height 615
type textarea "*"
drag, startPoint x: 1472, startPoint y: 440, endPoint x: 1415, endPoint y: 435, distance: 57.2
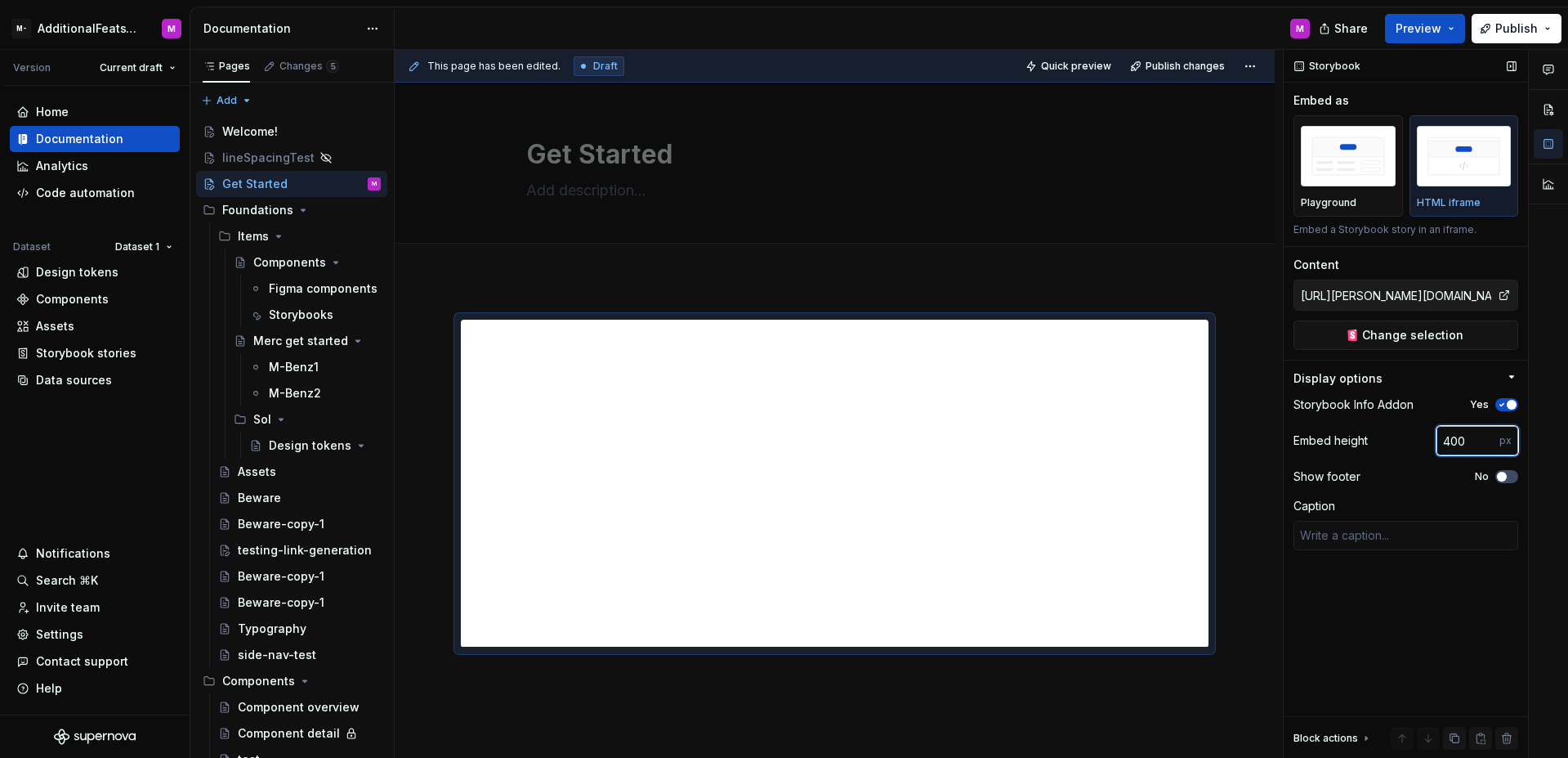
click at [1415, 435] on div "Embed height 400 px" at bounding box center [1406, 441] width 225 height 30
type input "500"
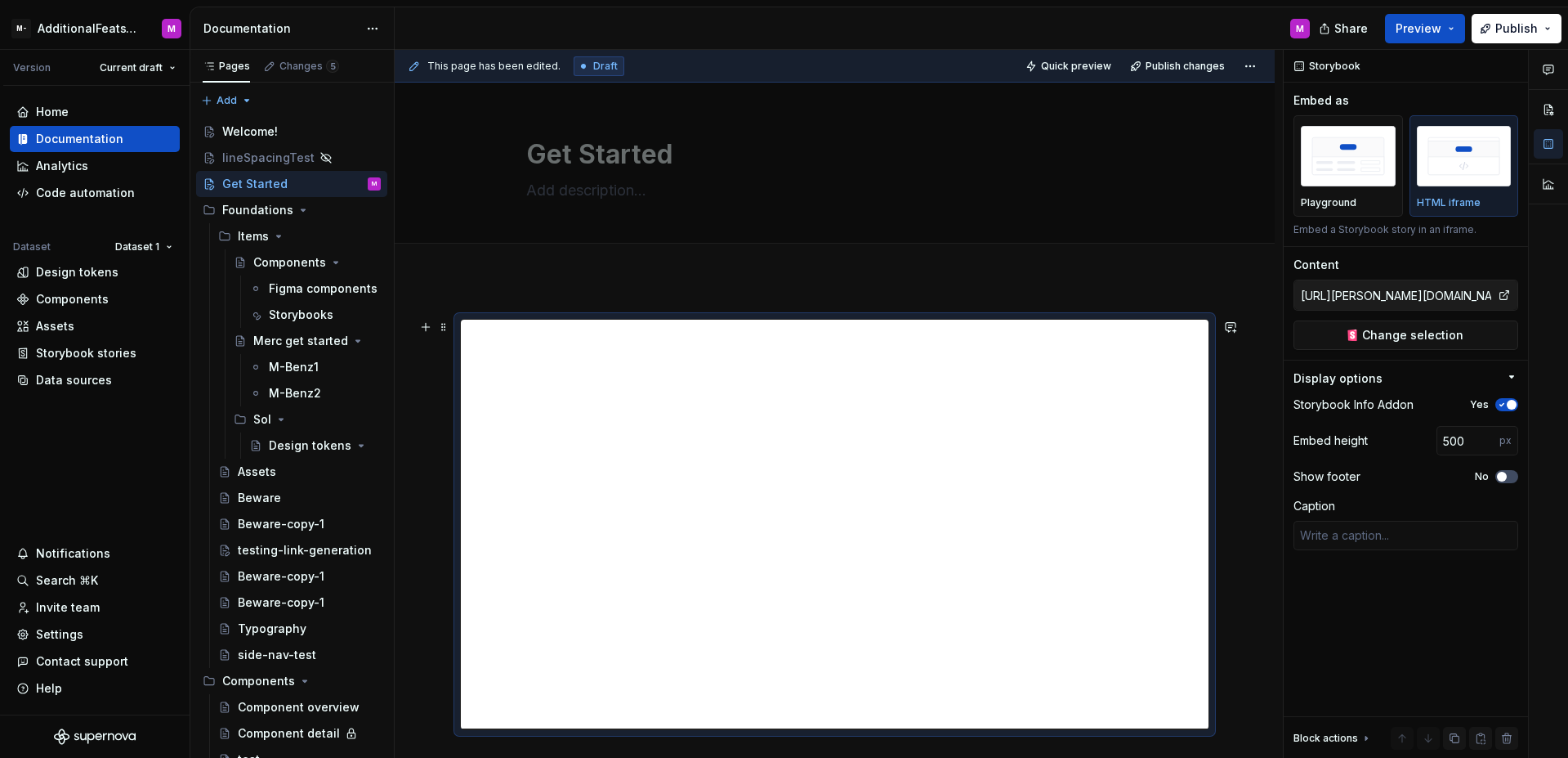
click at [1237, 452] on div "**********" at bounding box center [835, 628] width 880 height 697
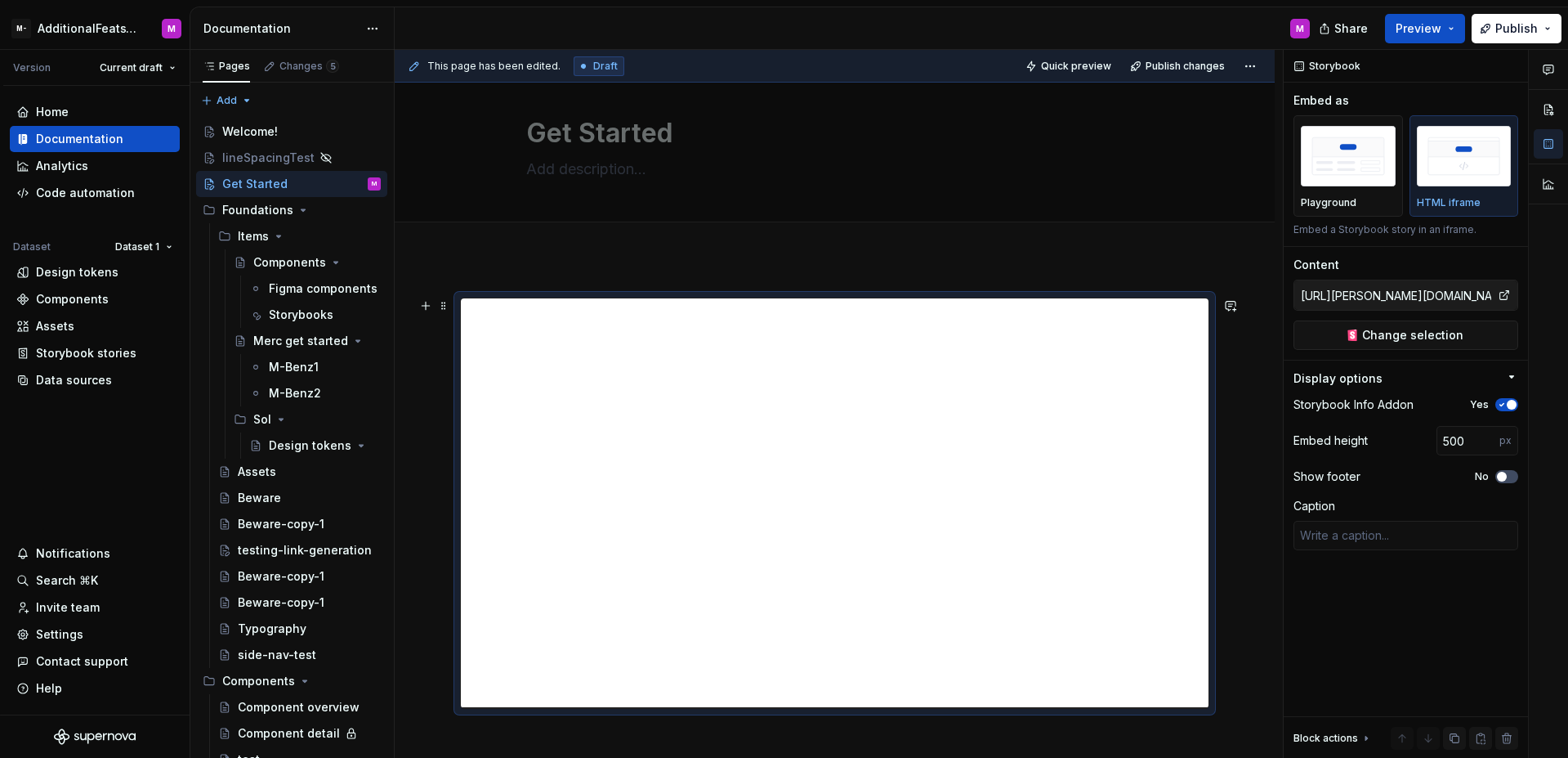
scroll to position [48, 0]
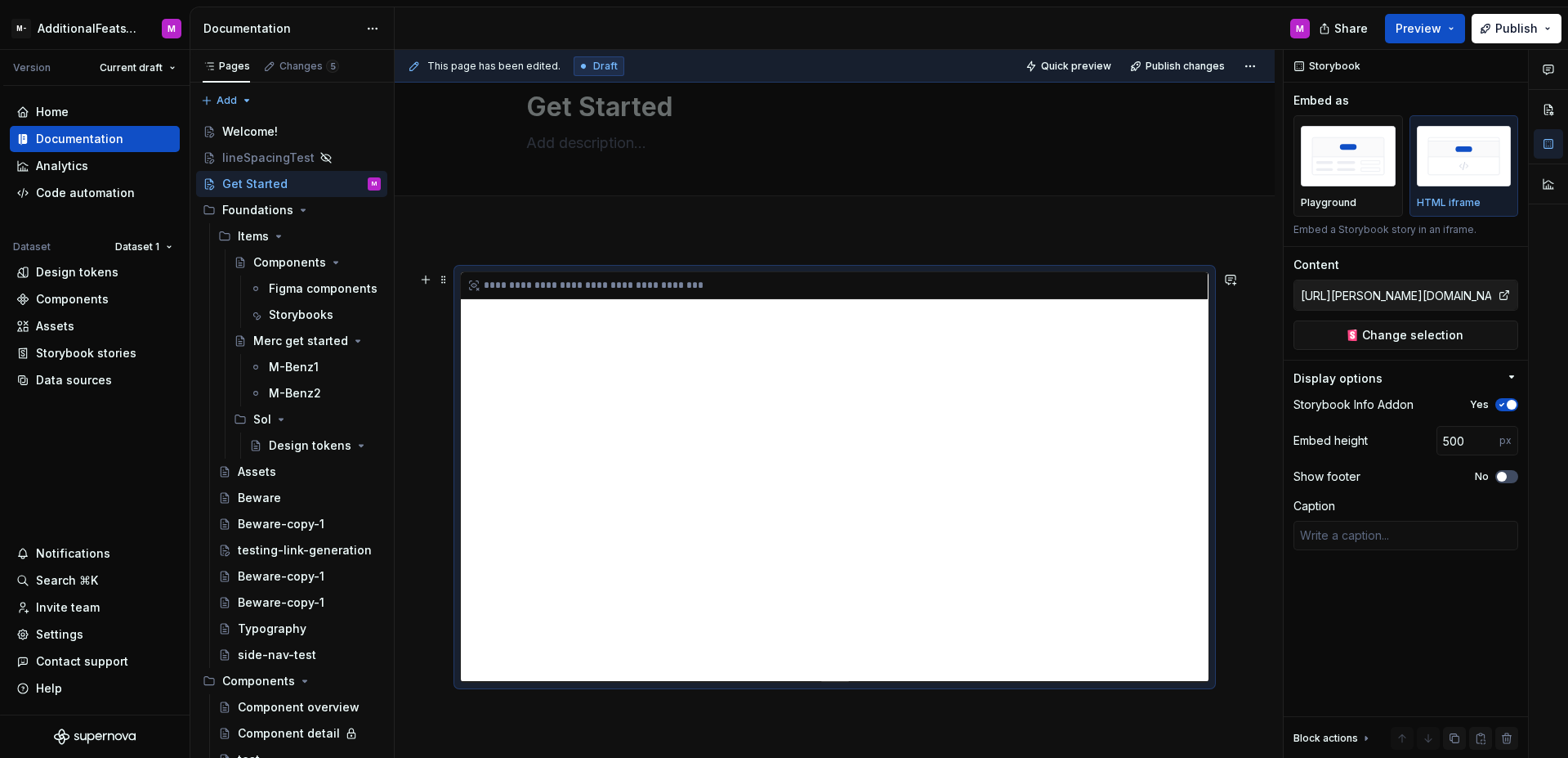
click at [1074, 380] on div "**********" at bounding box center [835, 476] width 748 height 408
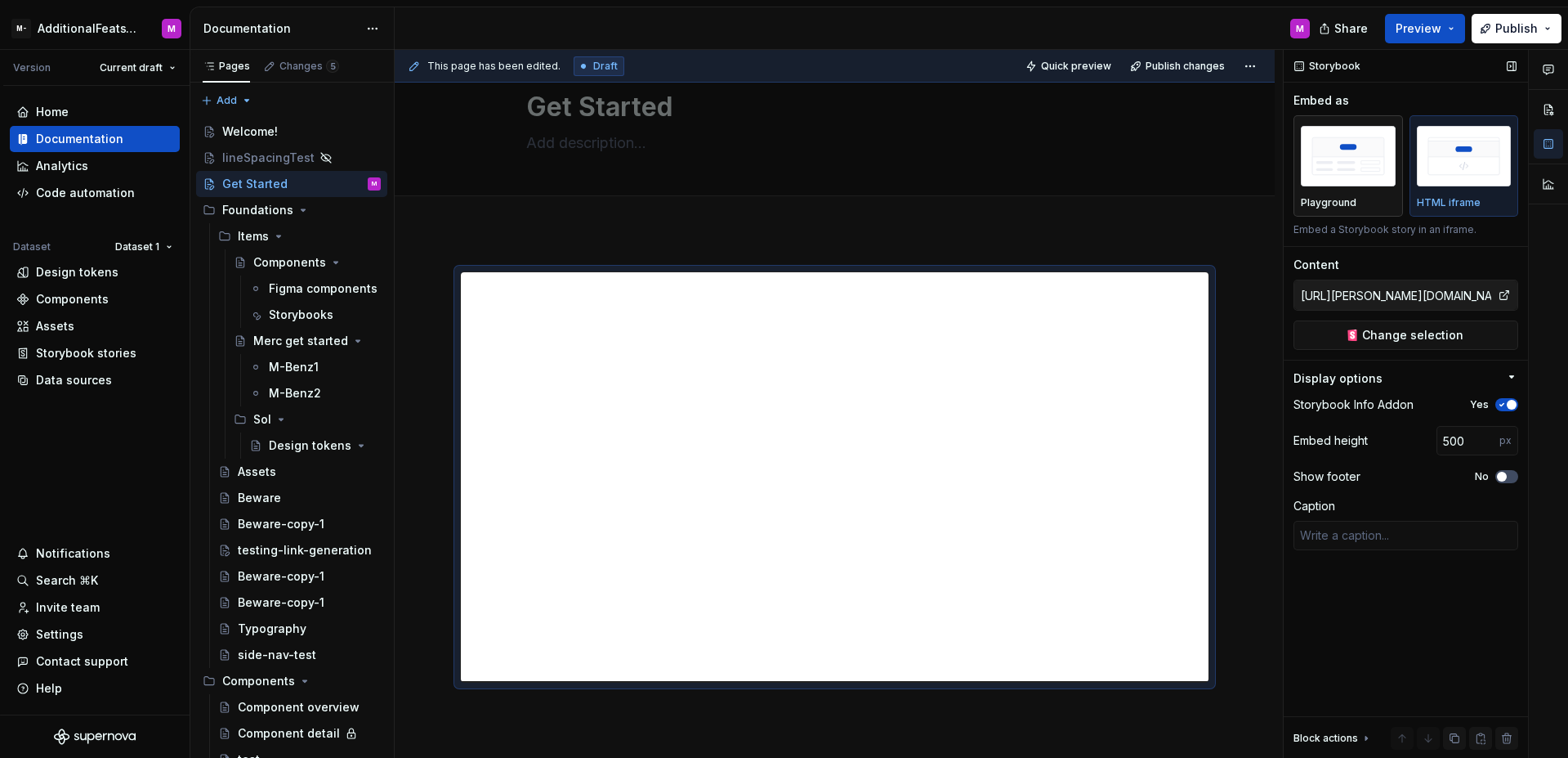
click at [1344, 201] on p "Playground" at bounding box center [1330, 202] width 56 height 13
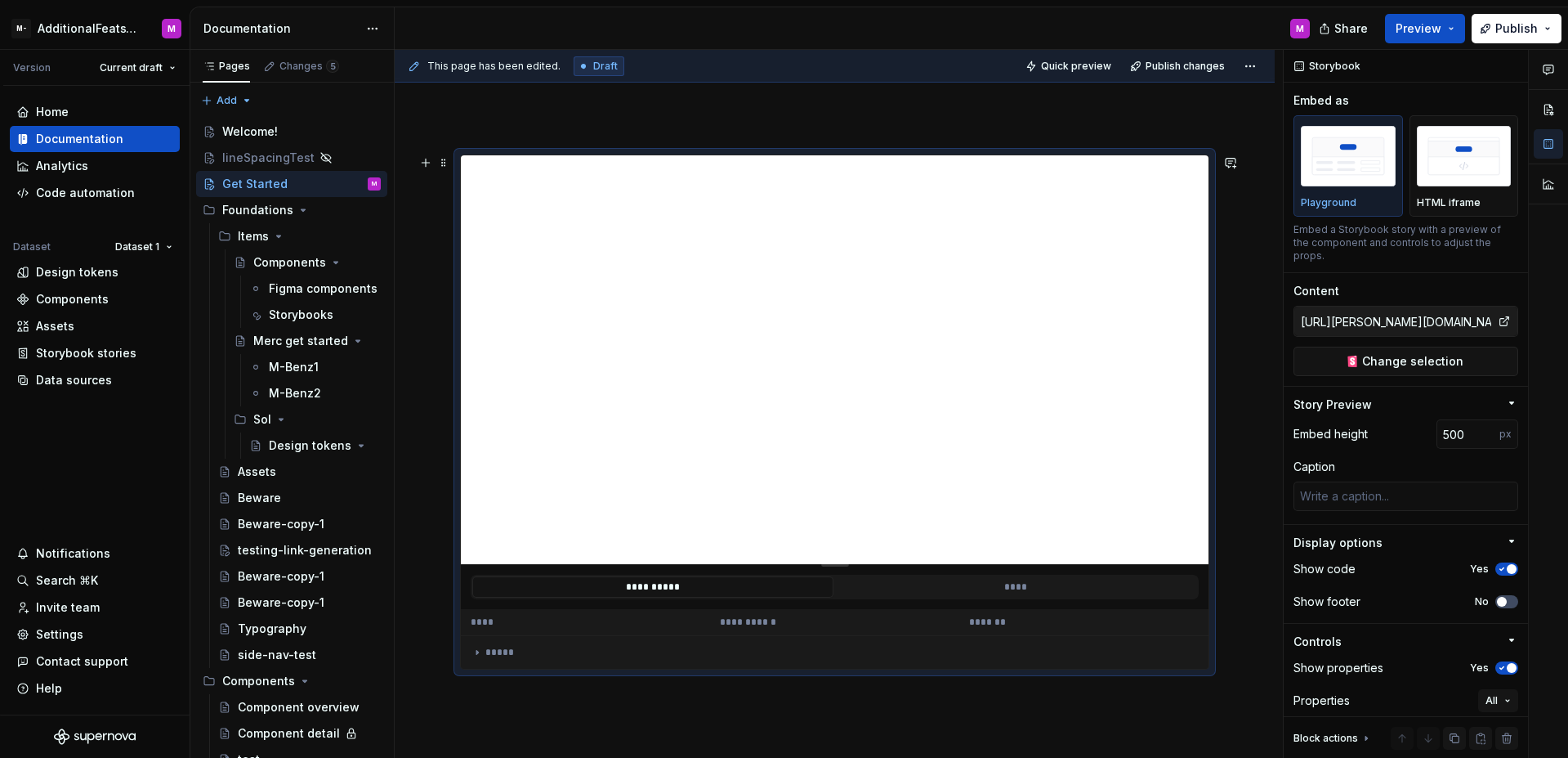
scroll to position [248, 0]
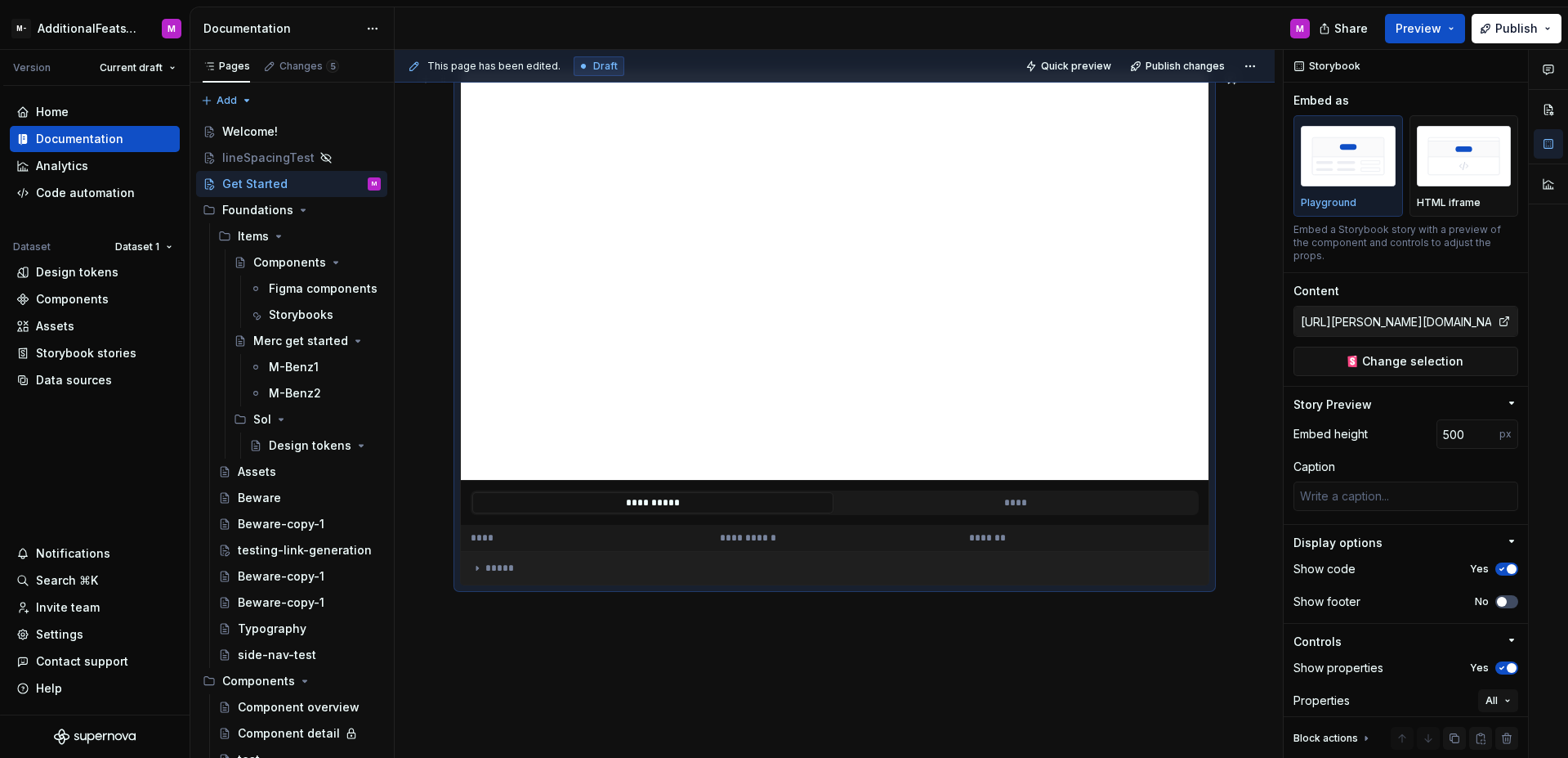
click at [491, 562] on div "*****" at bounding box center [835, 567] width 727 height 13
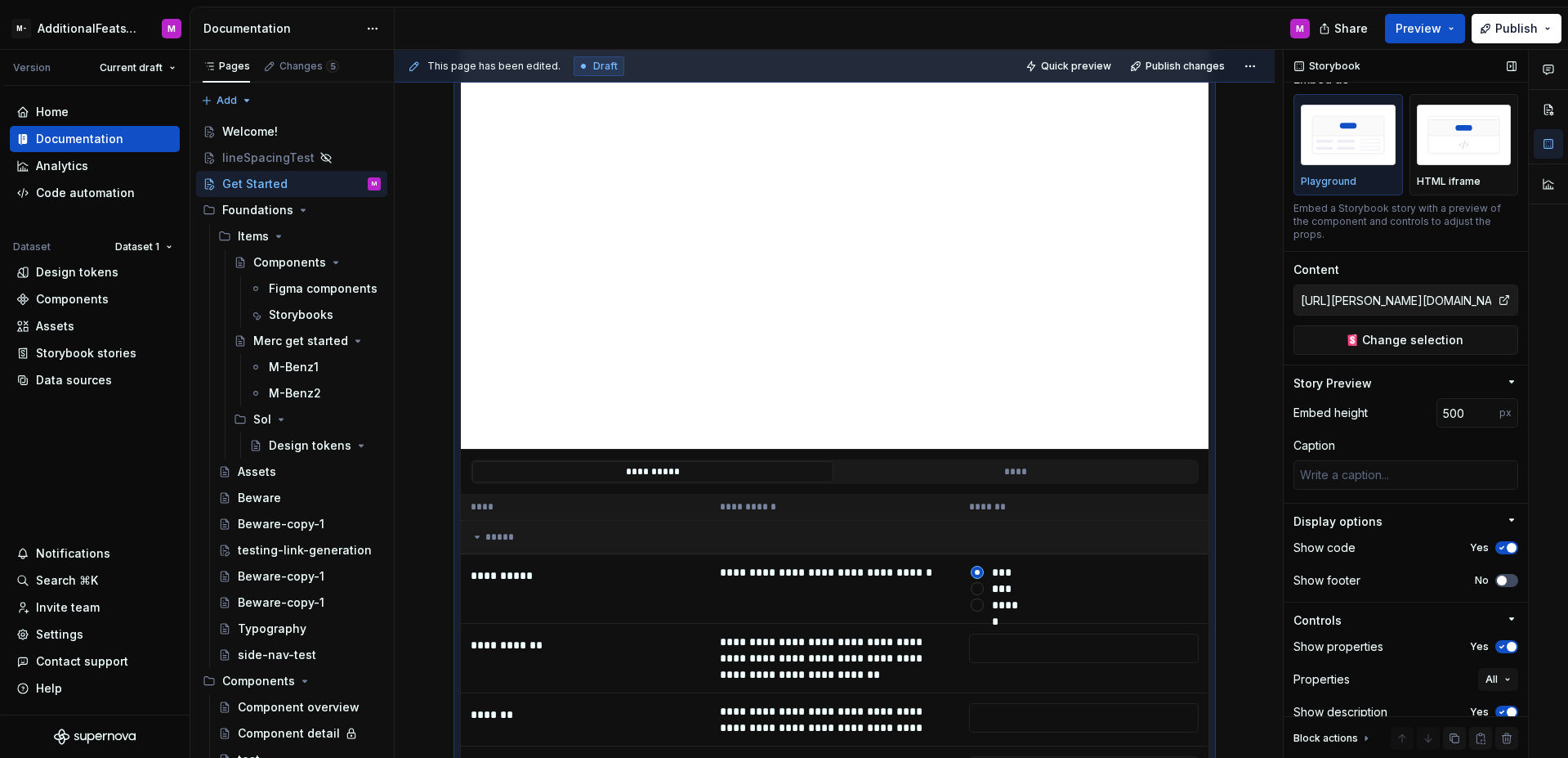
scroll to position [72, 0]
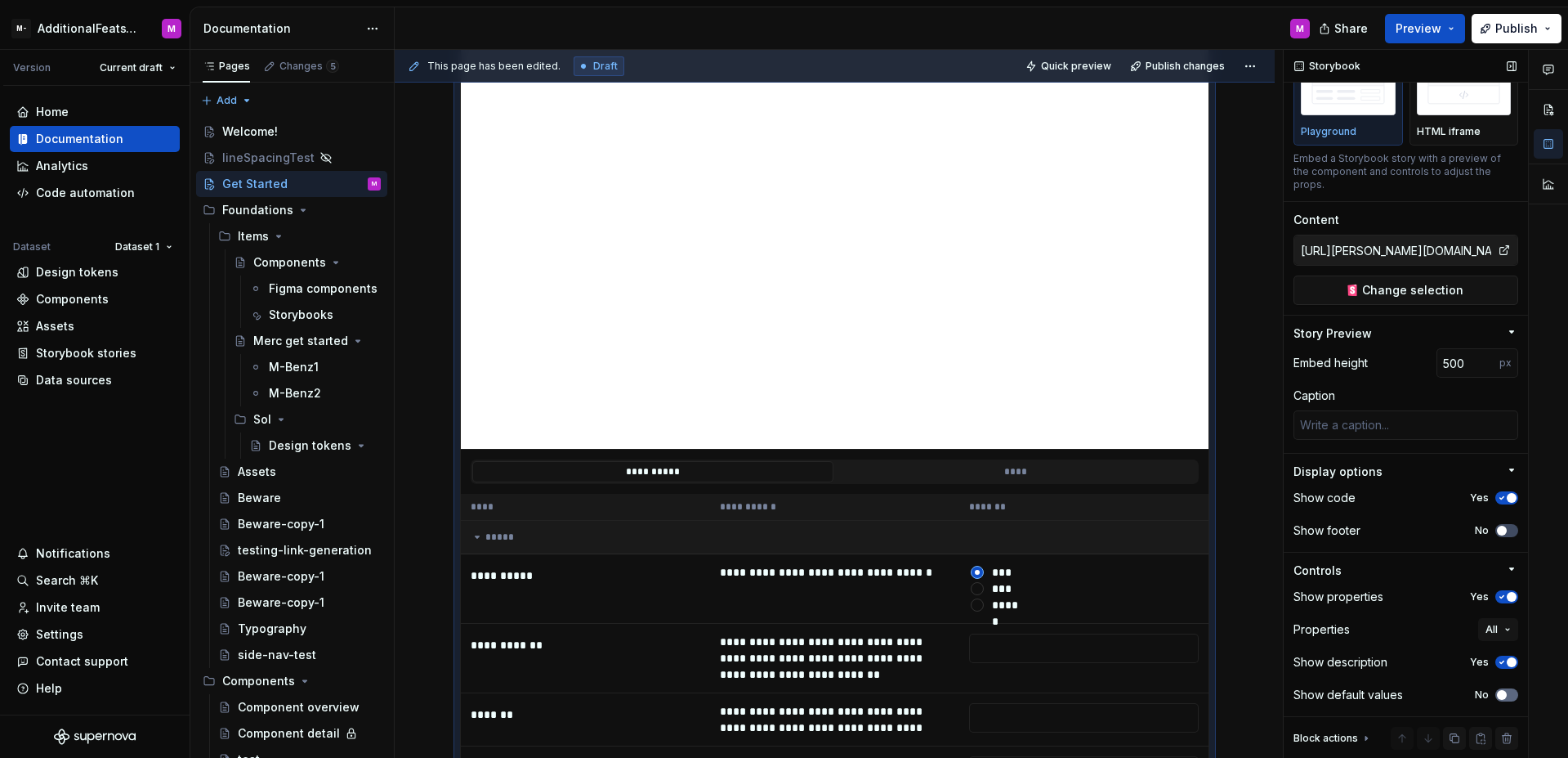
click at [1497, 693] on span "button" at bounding box center [1502, 694] width 10 height 10
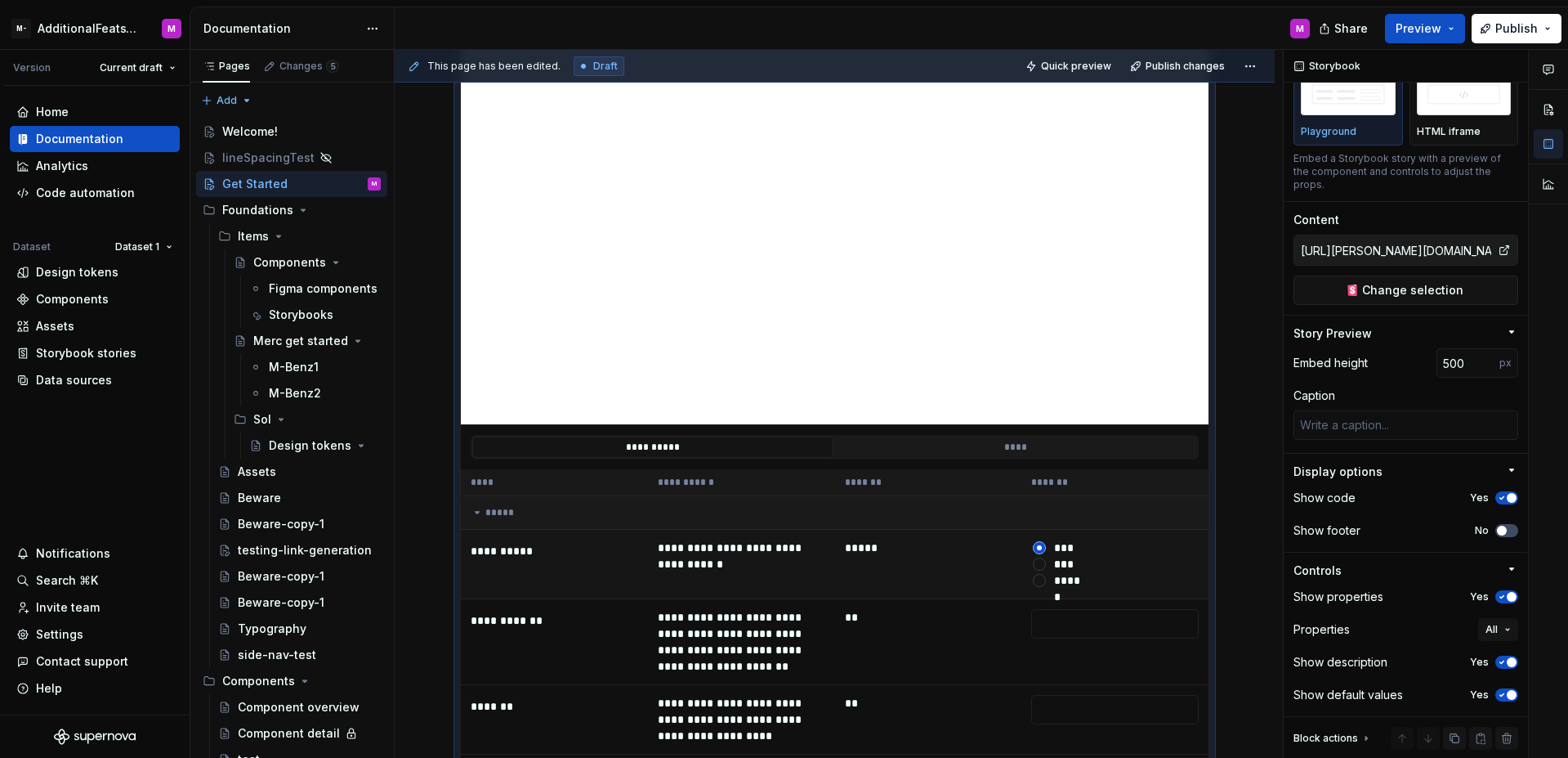
scroll to position [325, 0]
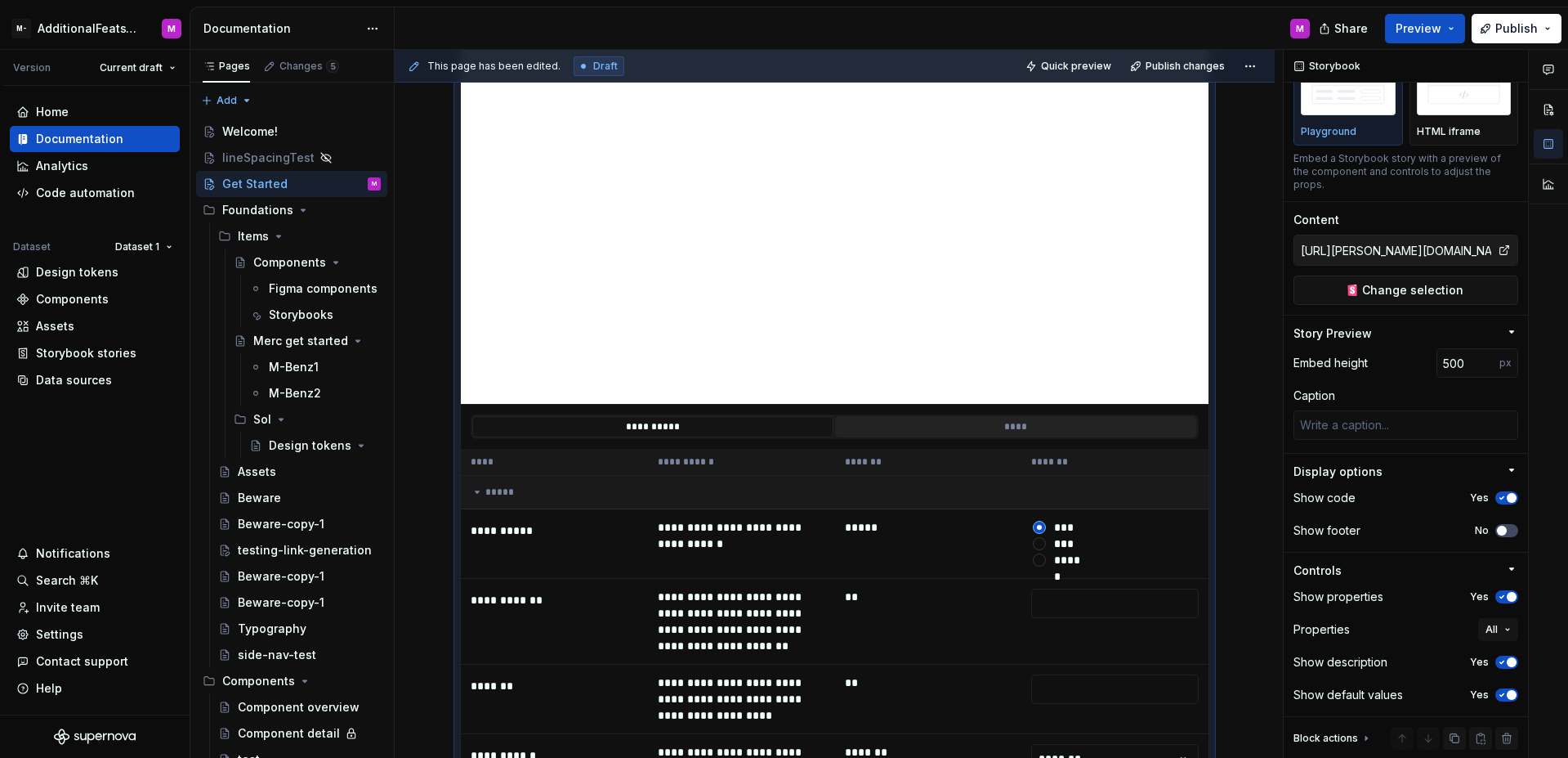
click at [892, 429] on button "****" at bounding box center [1017, 426] width 362 height 21
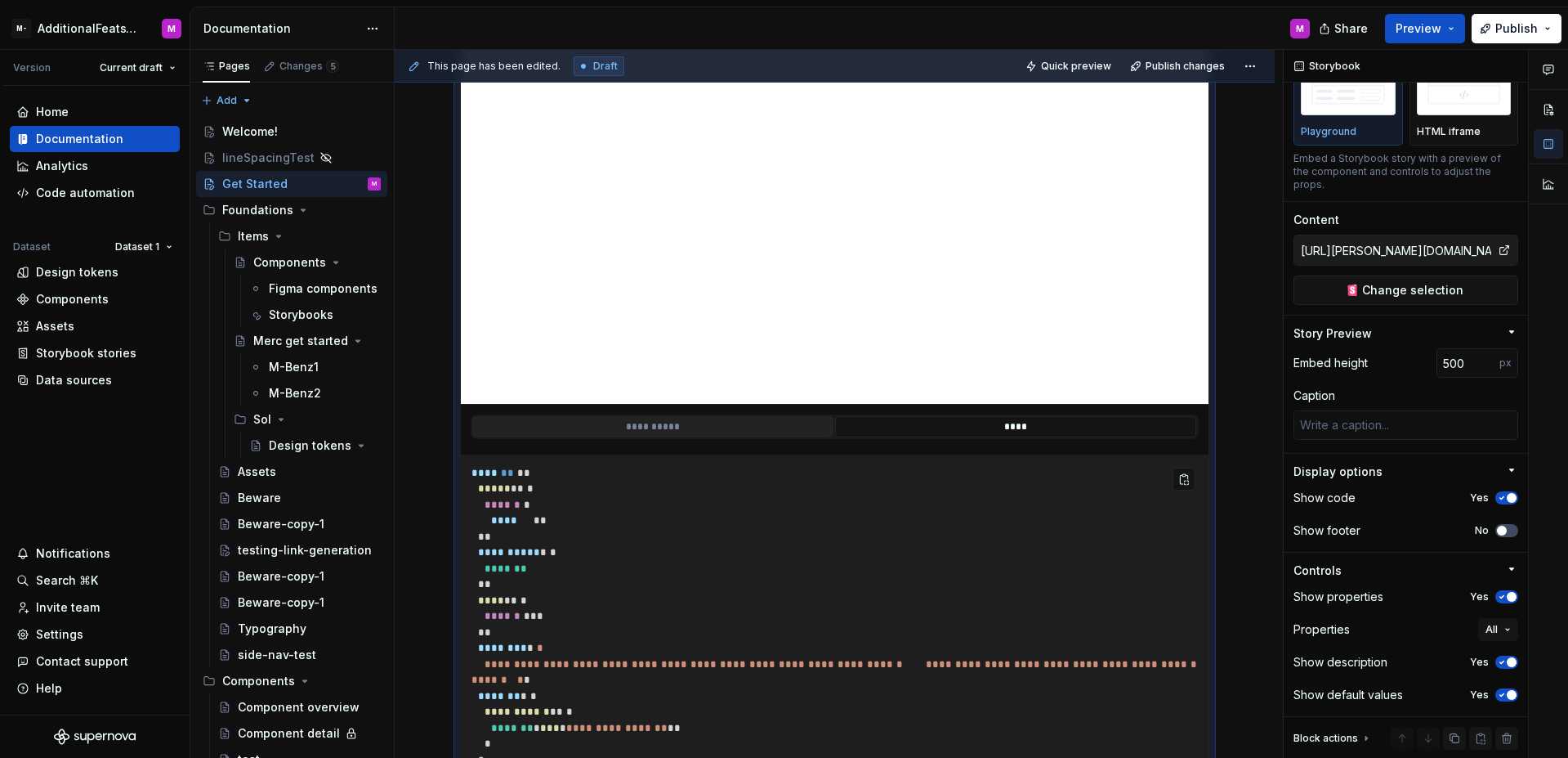
click at [752, 430] on button "**********" at bounding box center [653, 426] width 362 height 21
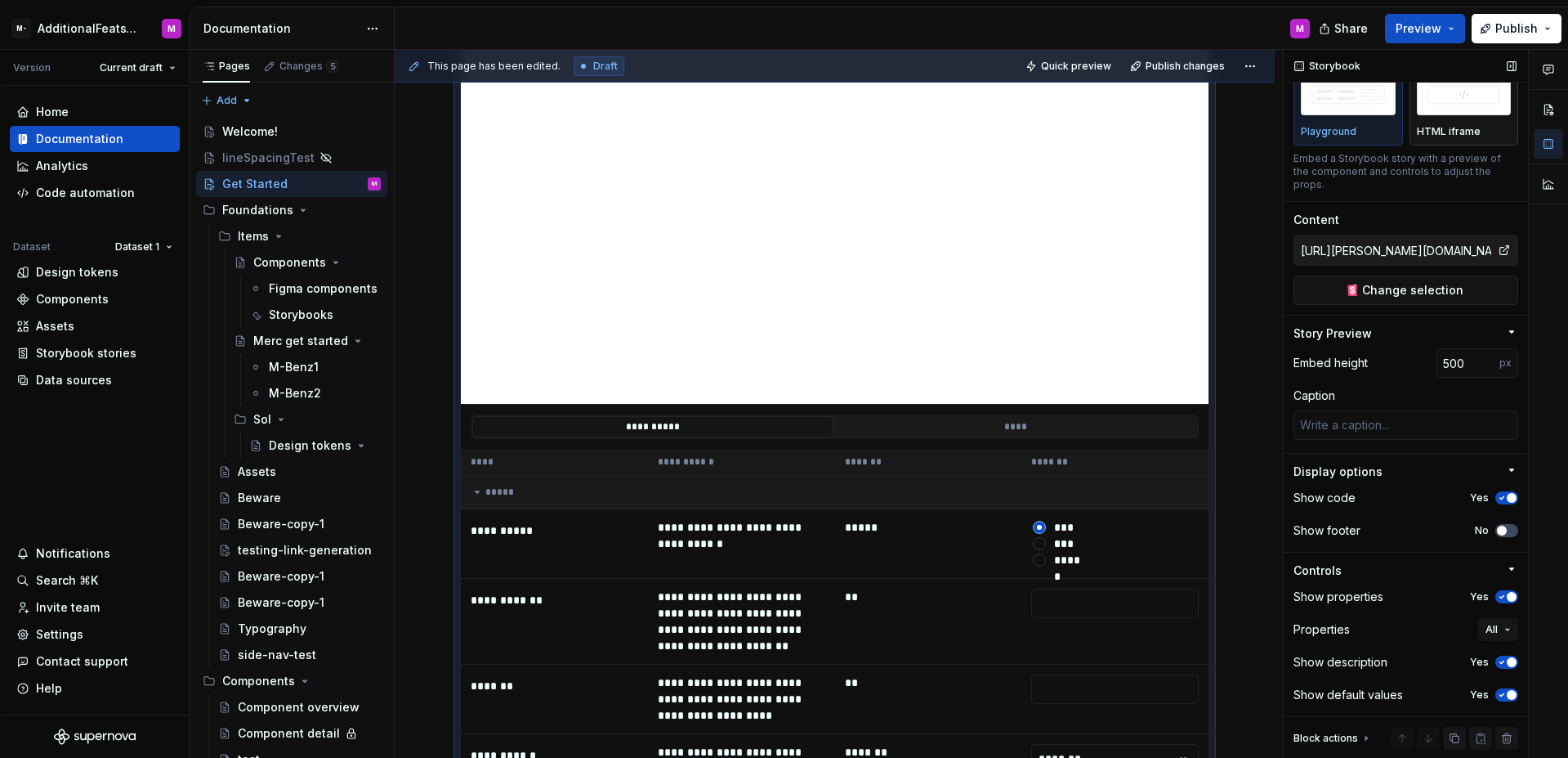
click at [1453, 134] on p "HTML iframe" at bounding box center [1449, 131] width 64 height 13
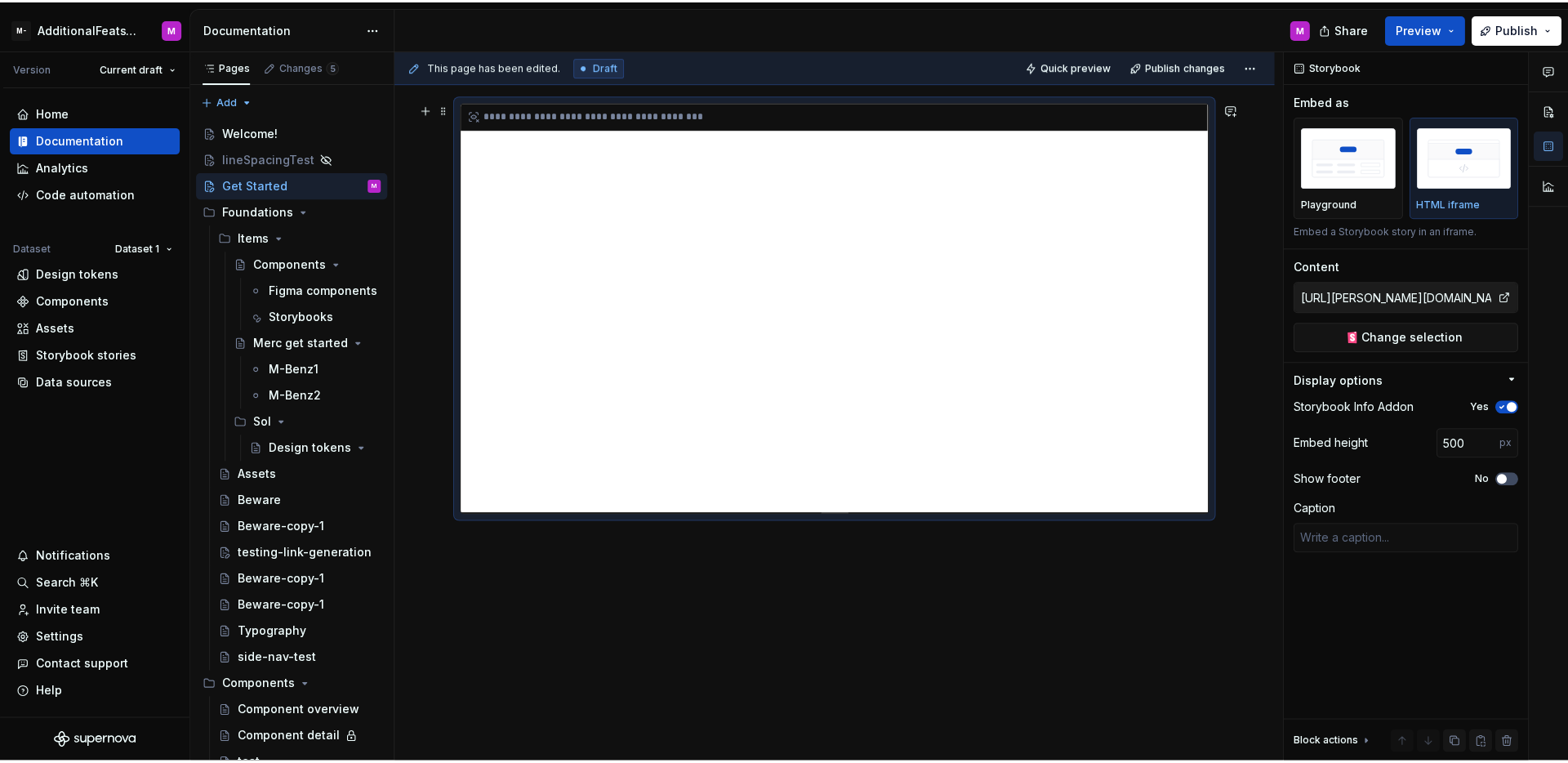
scroll to position [157, 0]
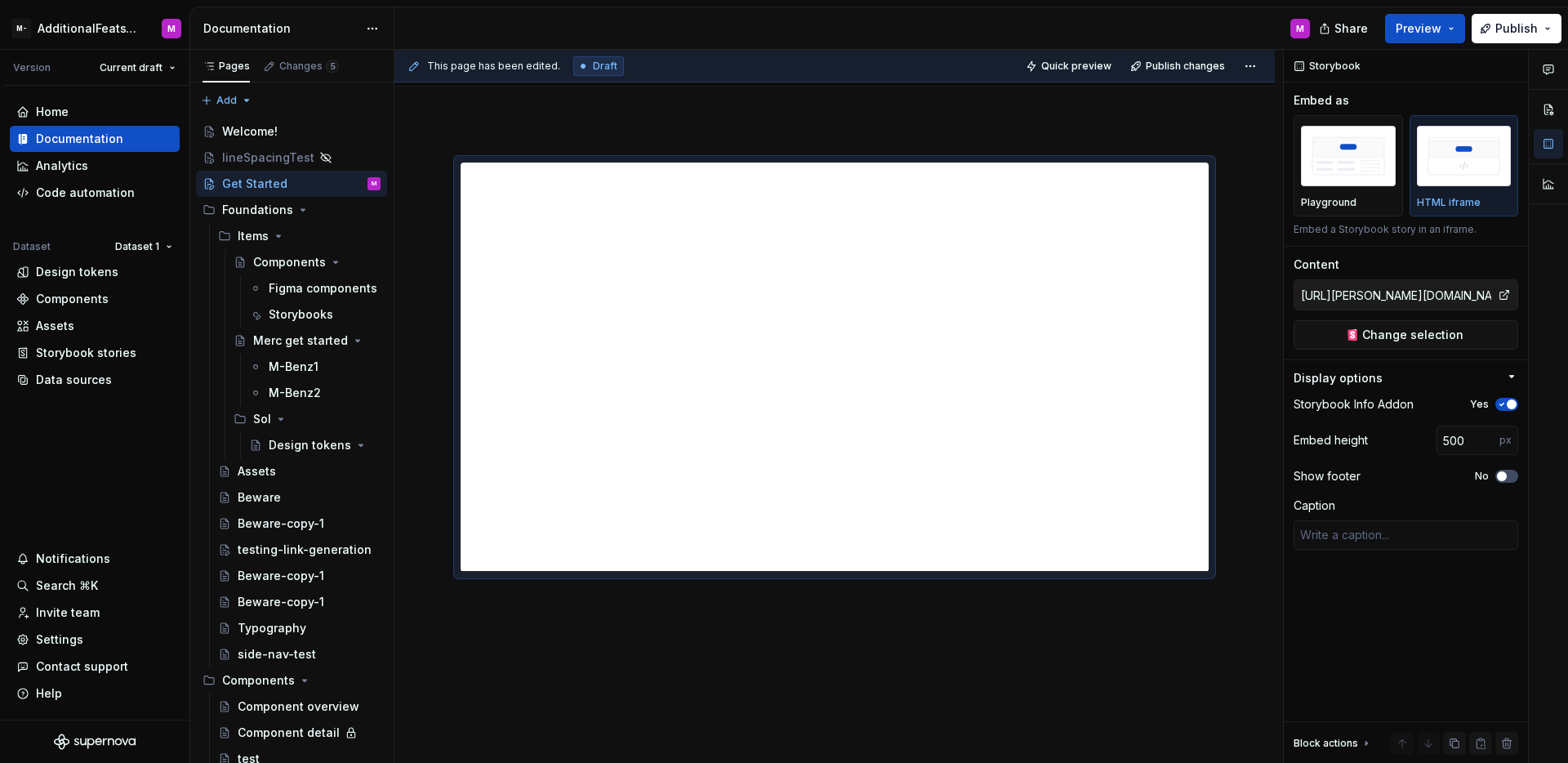
click at [790, 34] on div "M" at bounding box center [858, 28] width 928 height 43
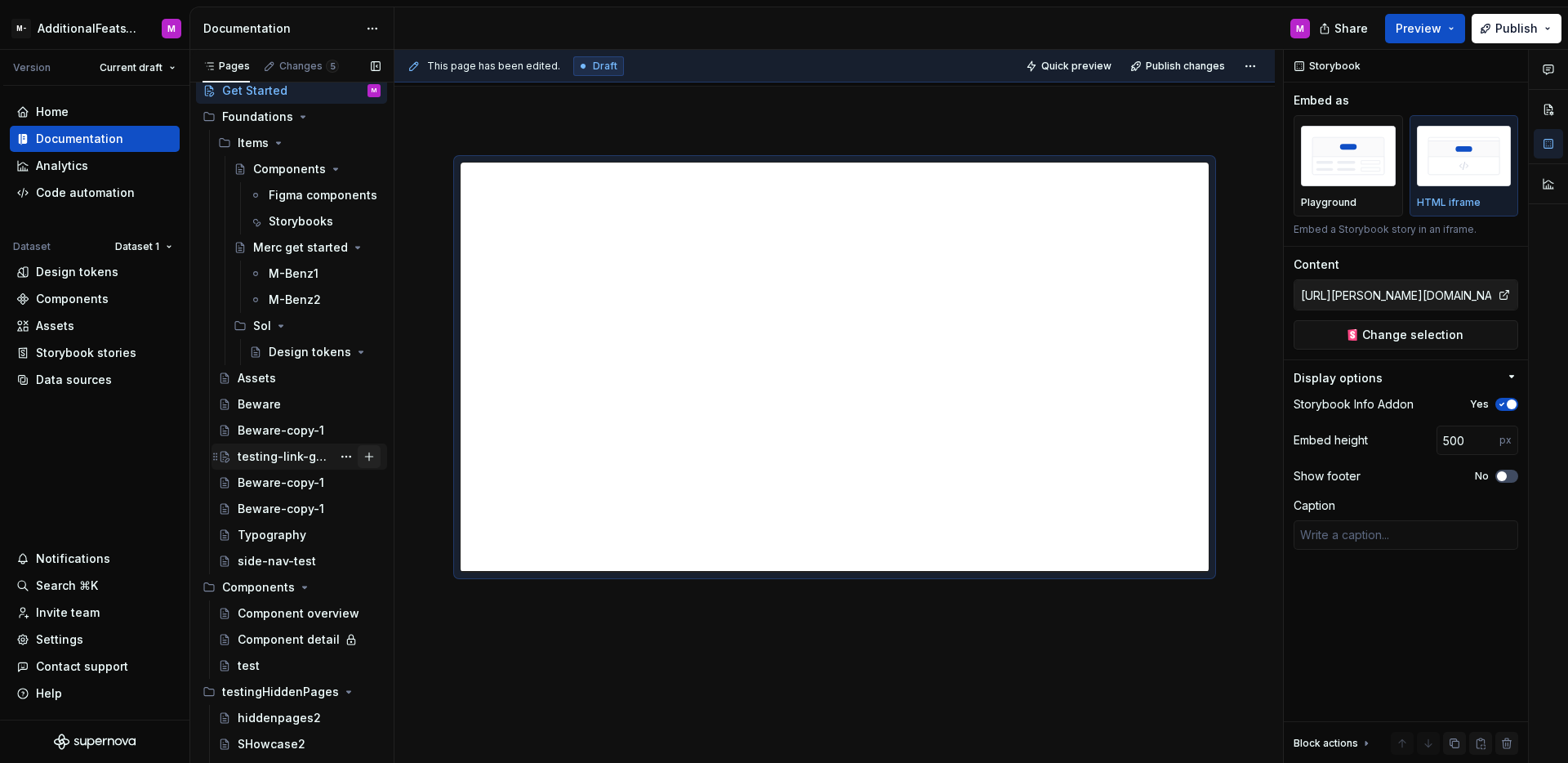
scroll to position [162, 0]
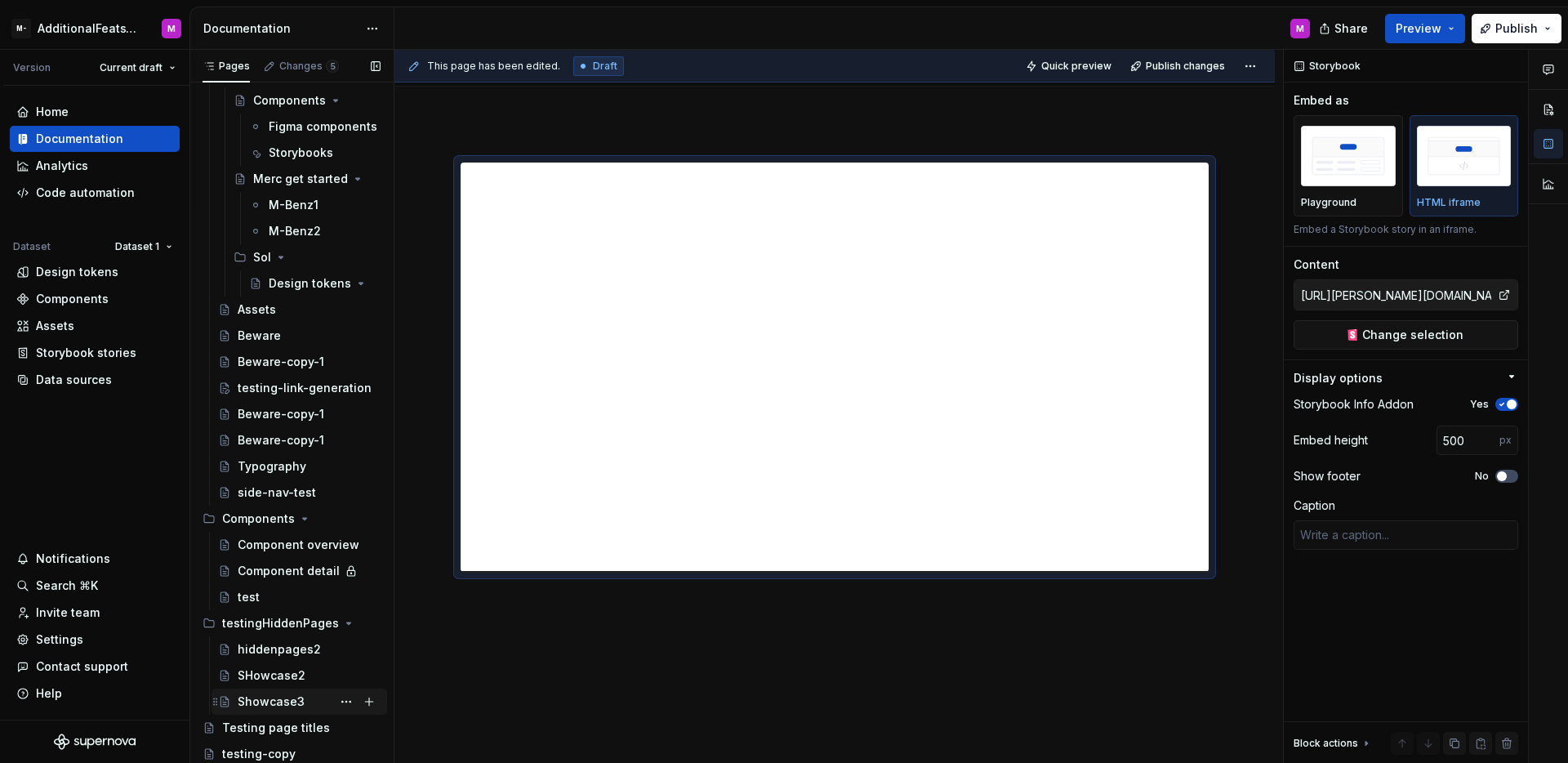
click at [286, 702] on div "Showcase3" at bounding box center [270, 701] width 67 height 16
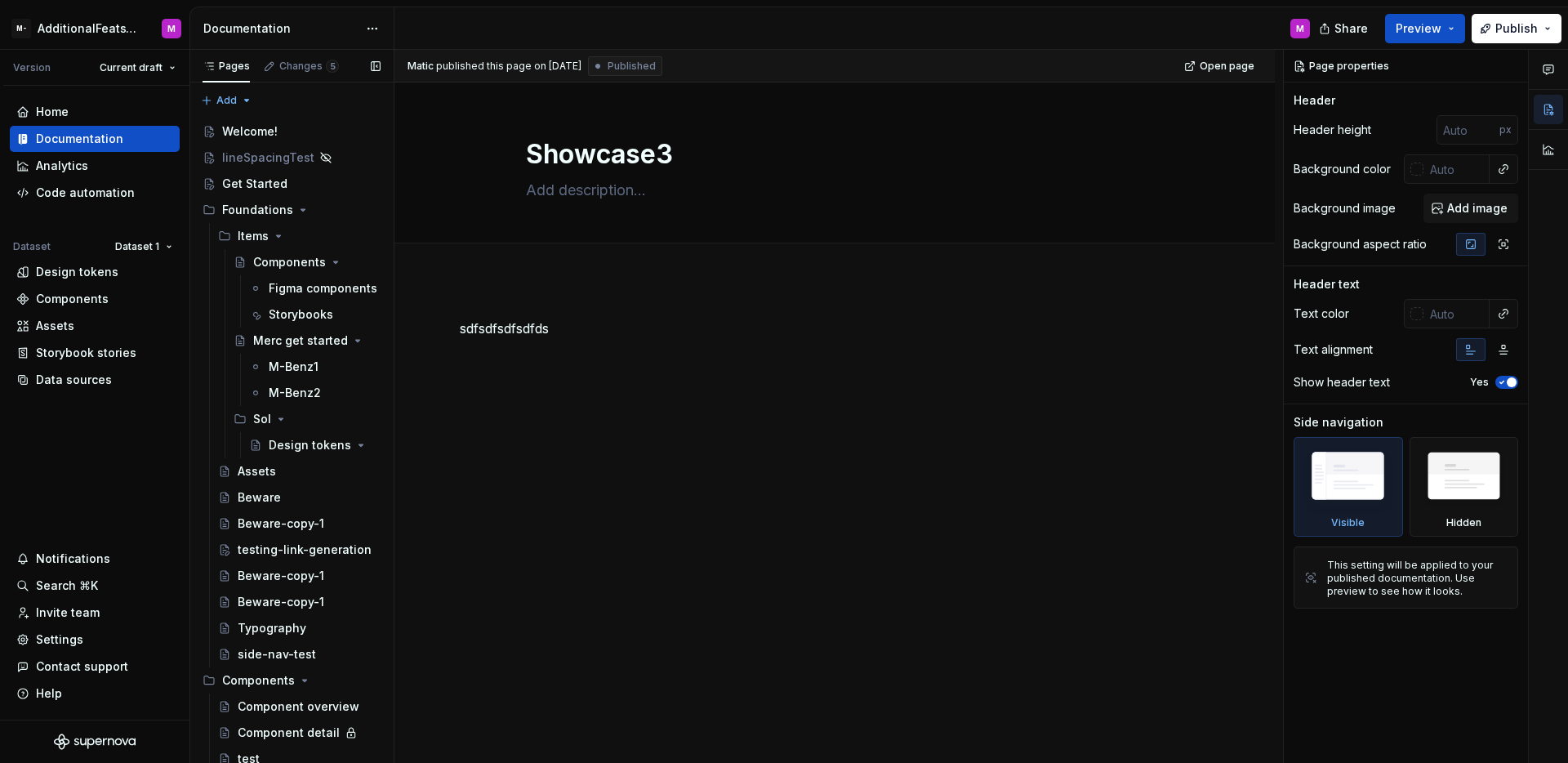
scroll to position [162, 0]
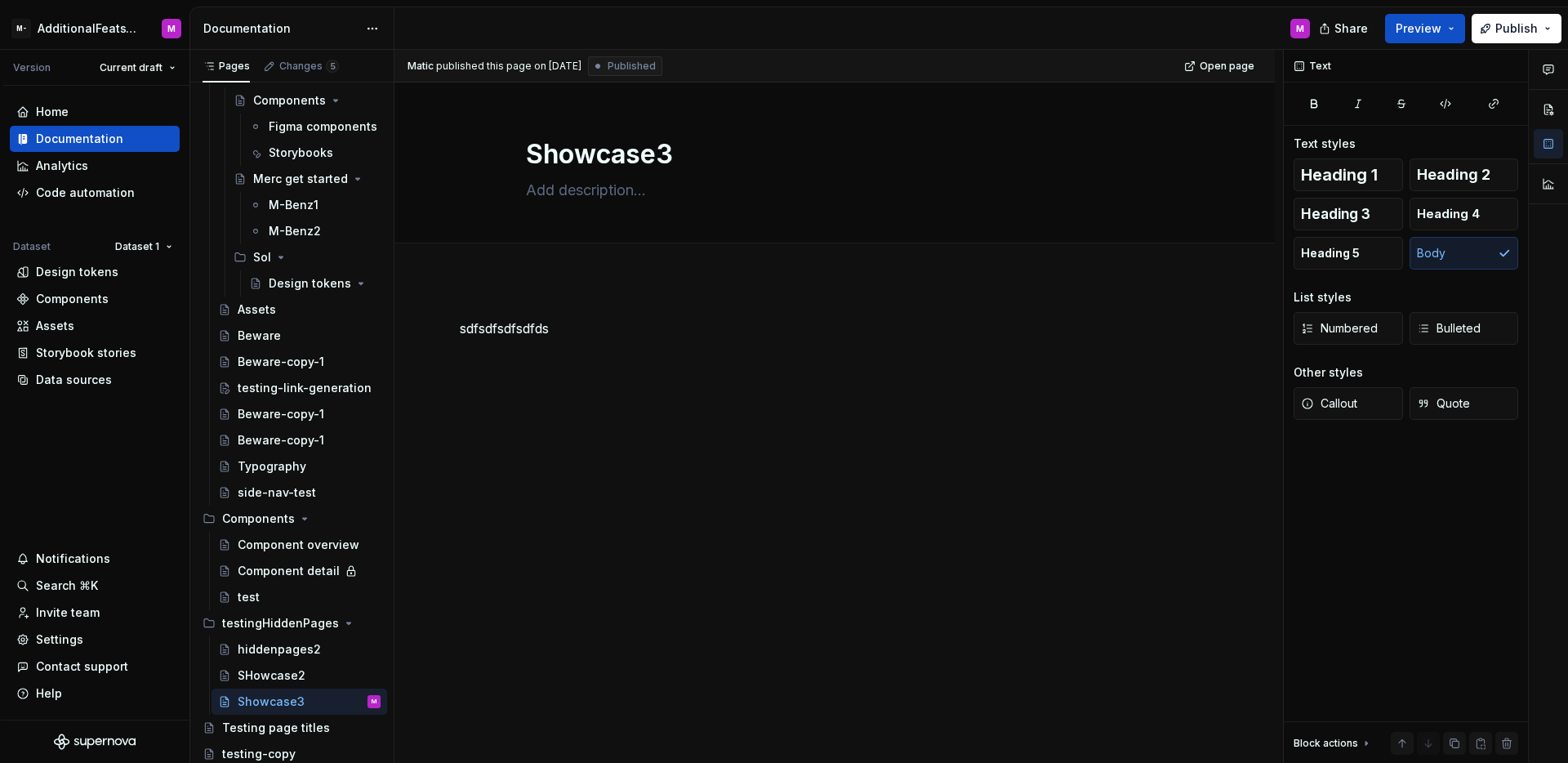
click at [562, 394] on div "sdfsdfsdfsdfds" at bounding box center [834, 360] width 750 height 81
drag, startPoint x: 580, startPoint y: 351, endPoint x: 451, endPoint y: 329, distance: 130.9
click at [451, 329] on div "sdfsdfsdfsdfds" at bounding box center [834, 454] width 881 height 350
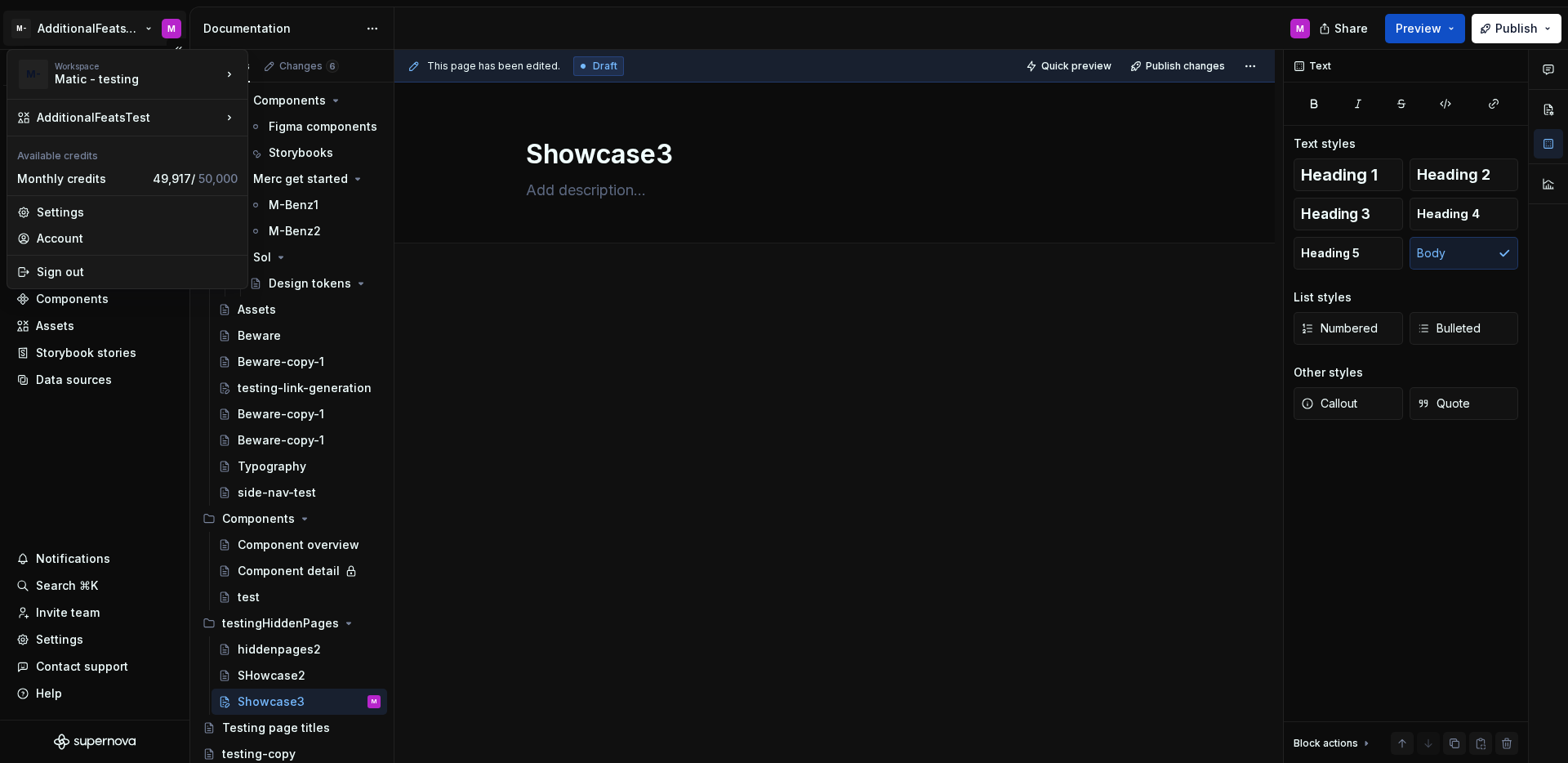
click at [85, 40] on html "M- AdditionalFeatsTest M Version Current draft Home Documentation Analytics Cod…" at bounding box center [784, 382] width 1568 height 763
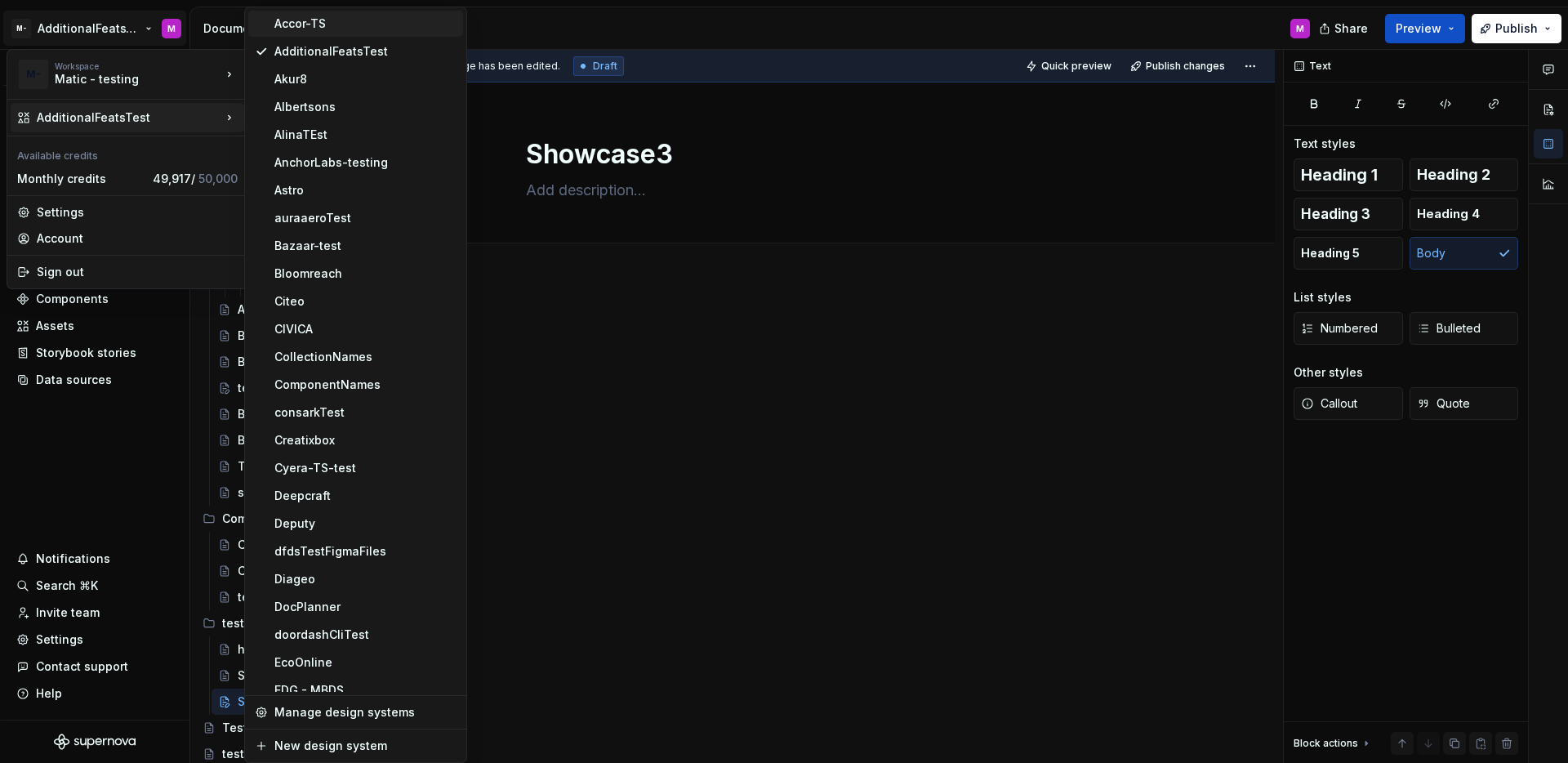
click at [313, 23] on div "Accor-TS" at bounding box center [364, 24] width 182 height 16
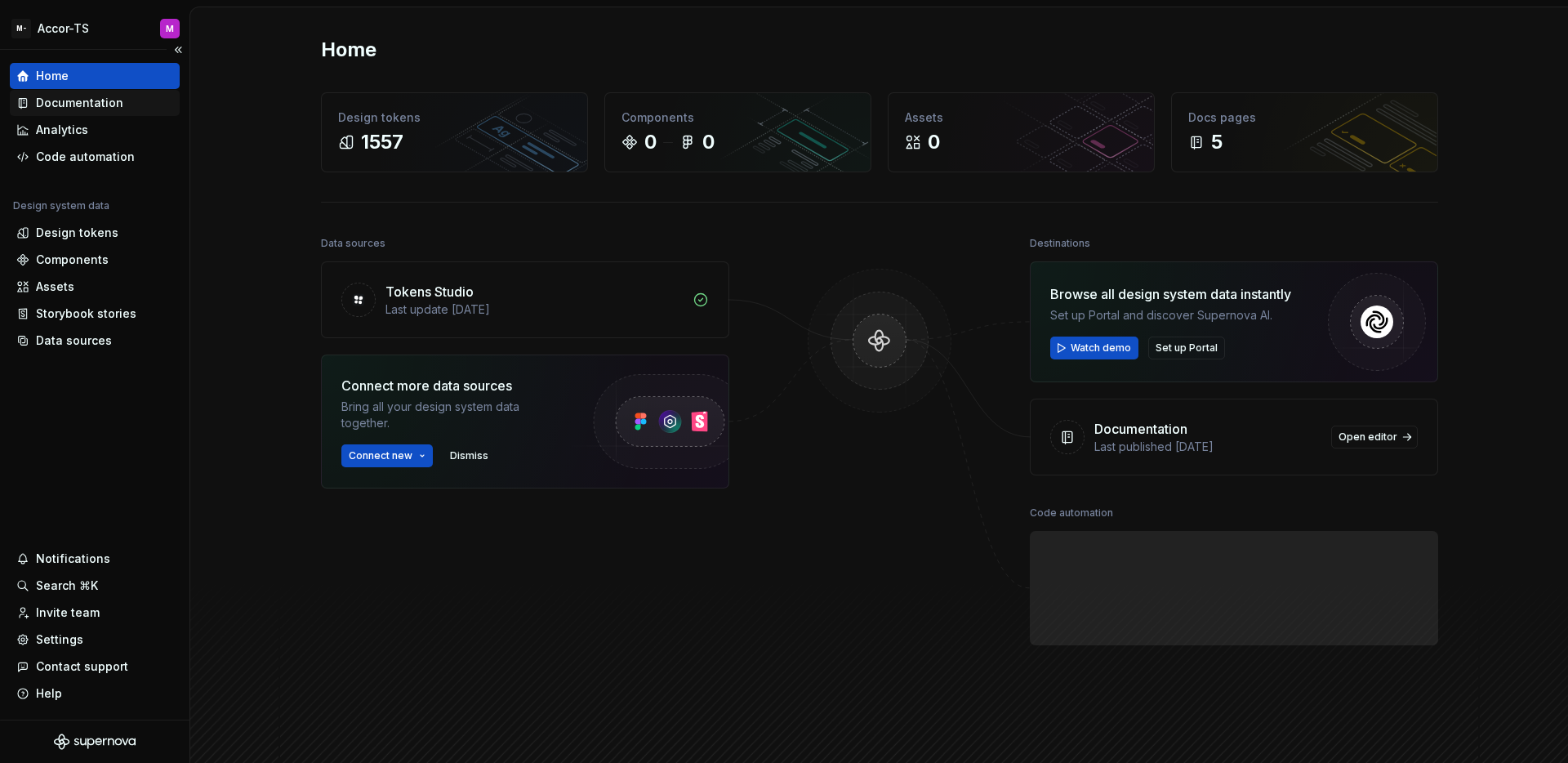
click at [101, 105] on div "Documentation" at bounding box center [79, 102] width 87 height 16
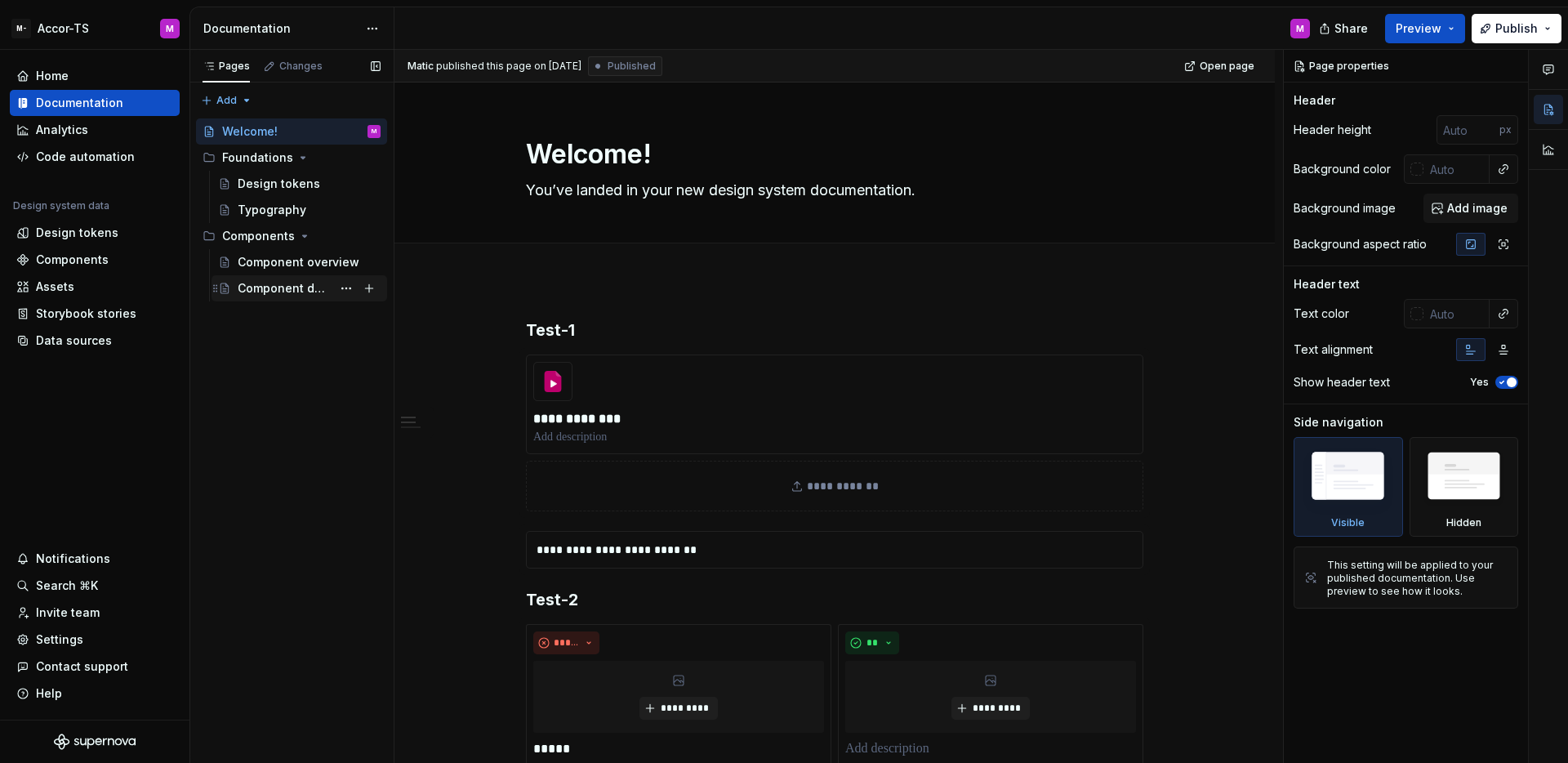
click at [294, 290] on div "Component detail" at bounding box center [284, 288] width 94 height 16
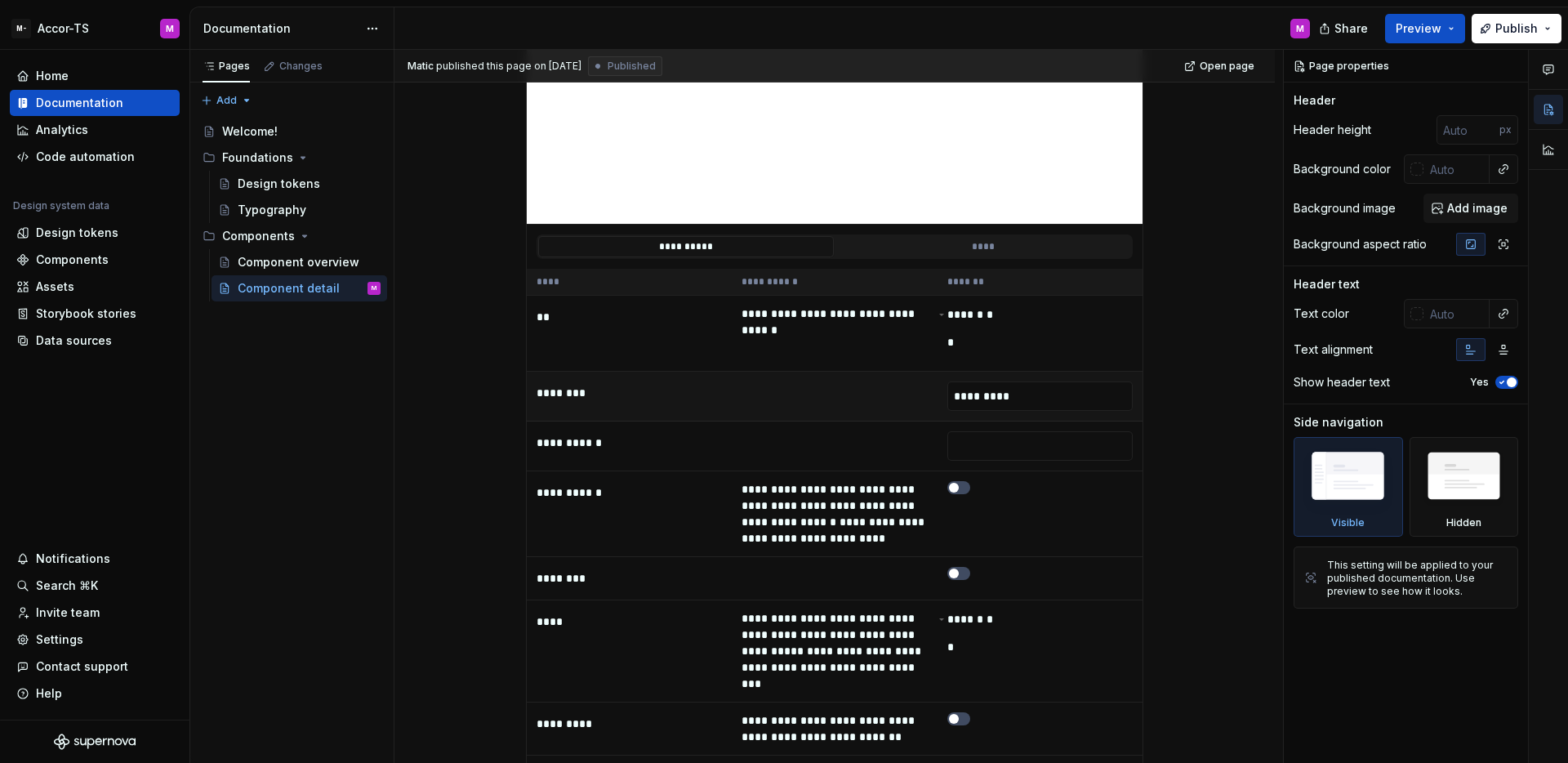
scroll to position [507, 0]
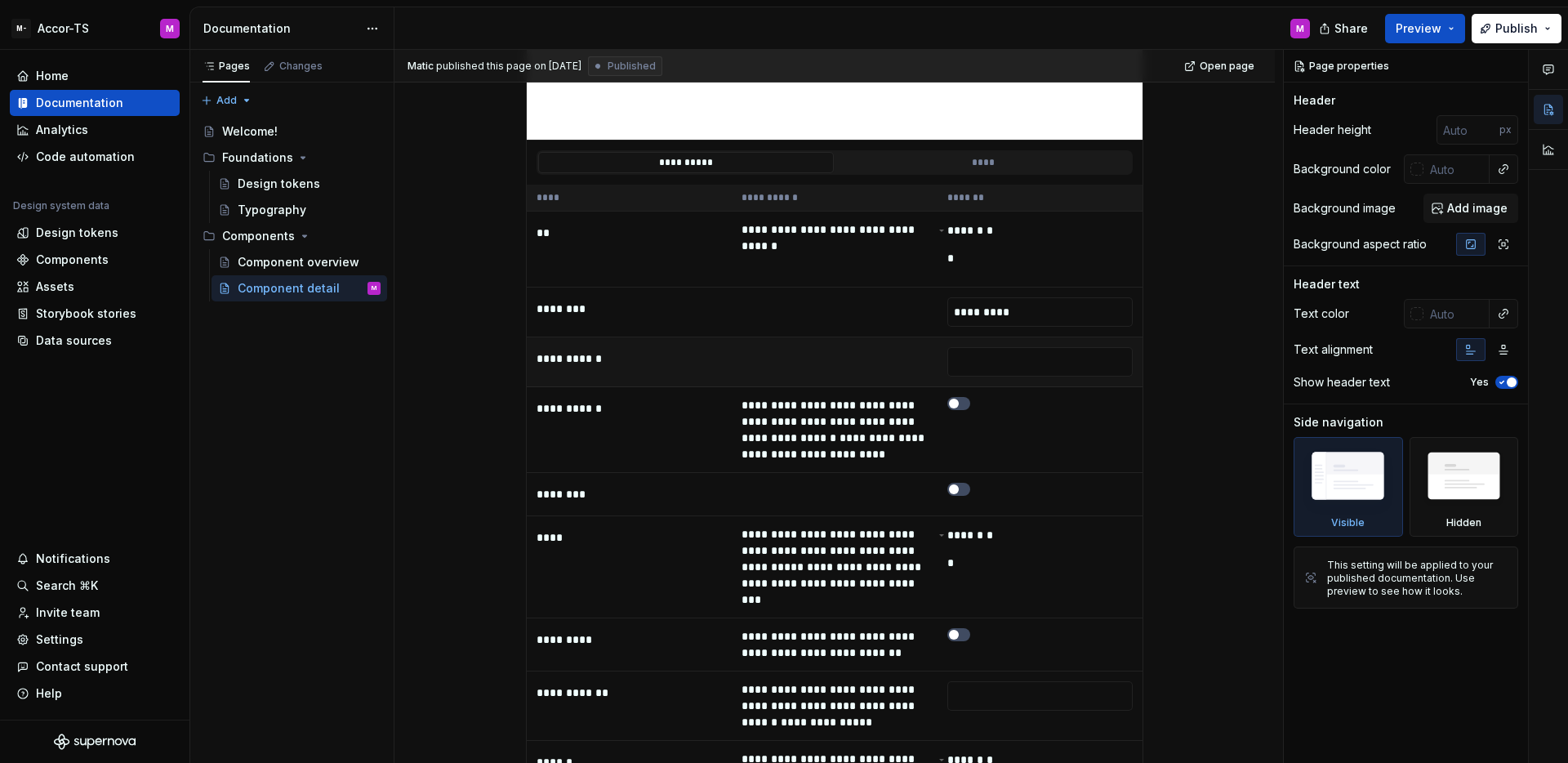
type textarea "*"
click at [1034, 378] on td at bounding box center [1040, 363] width 205 height 50
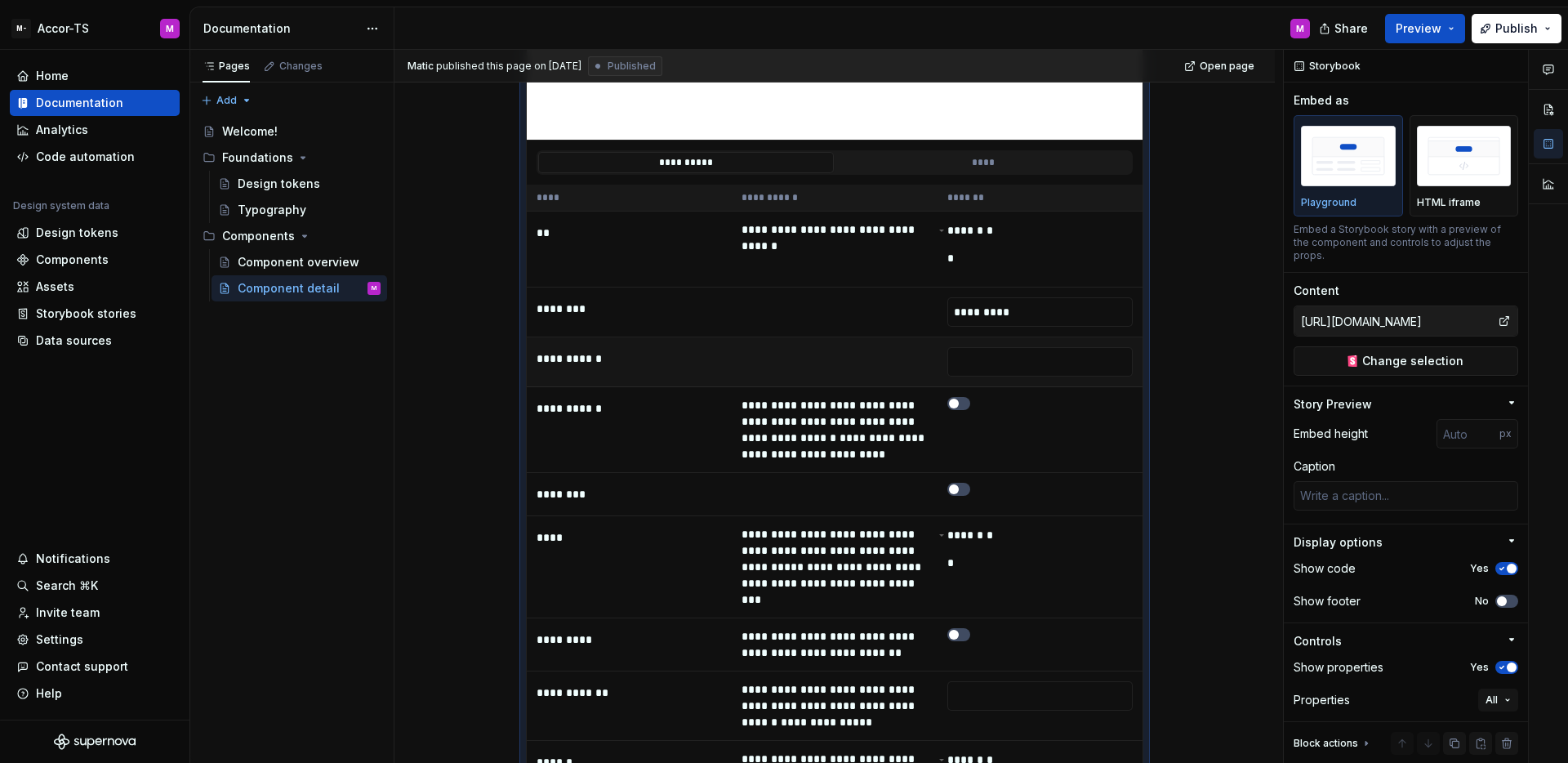
scroll to position [174, 0]
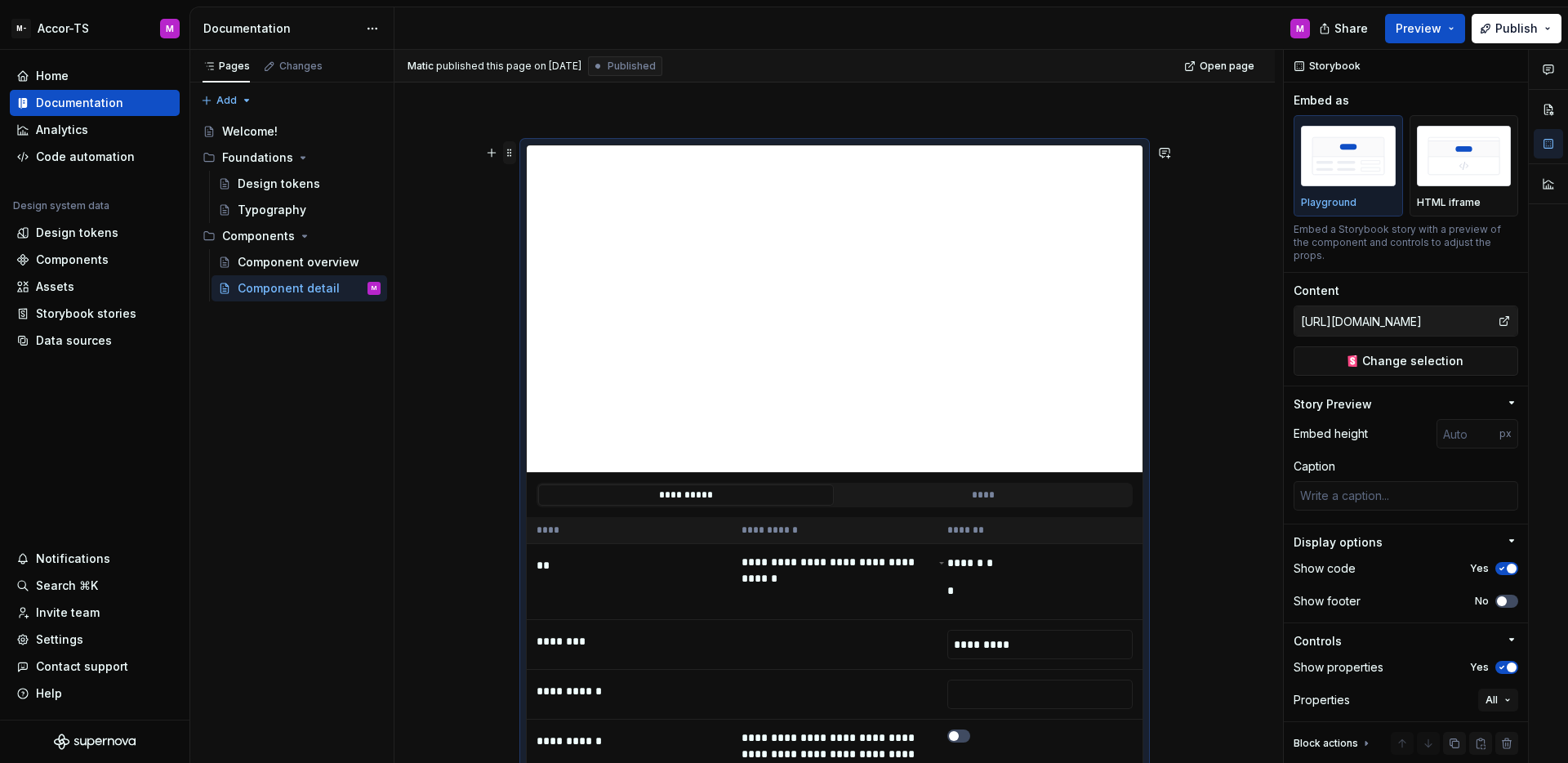
click at [509, 148] on span at bounding box center [509, 152] width 13 height 23
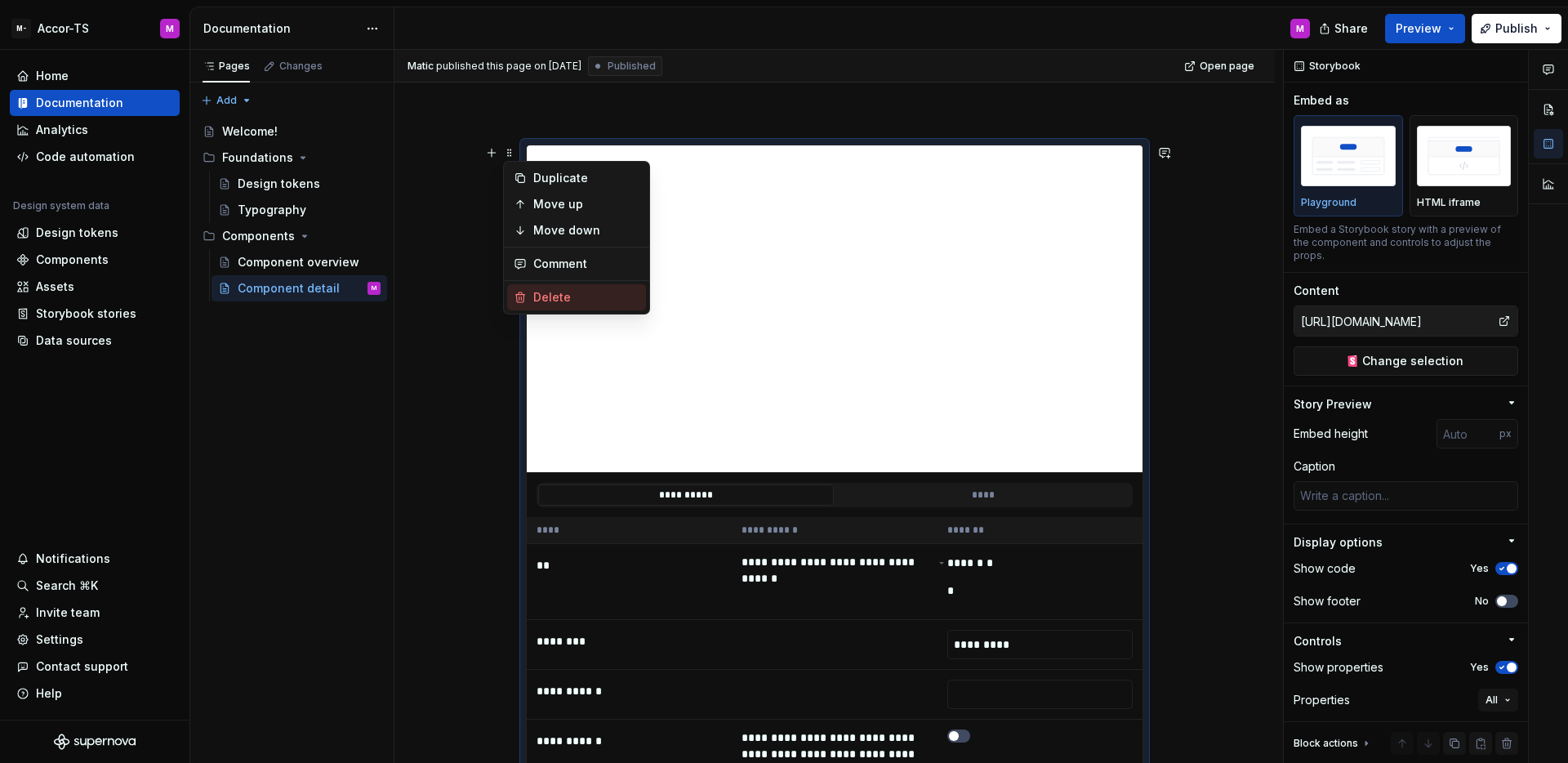
click at [534, 294] on div "Delete" at bounding box center [586, 297] width 106 height 16
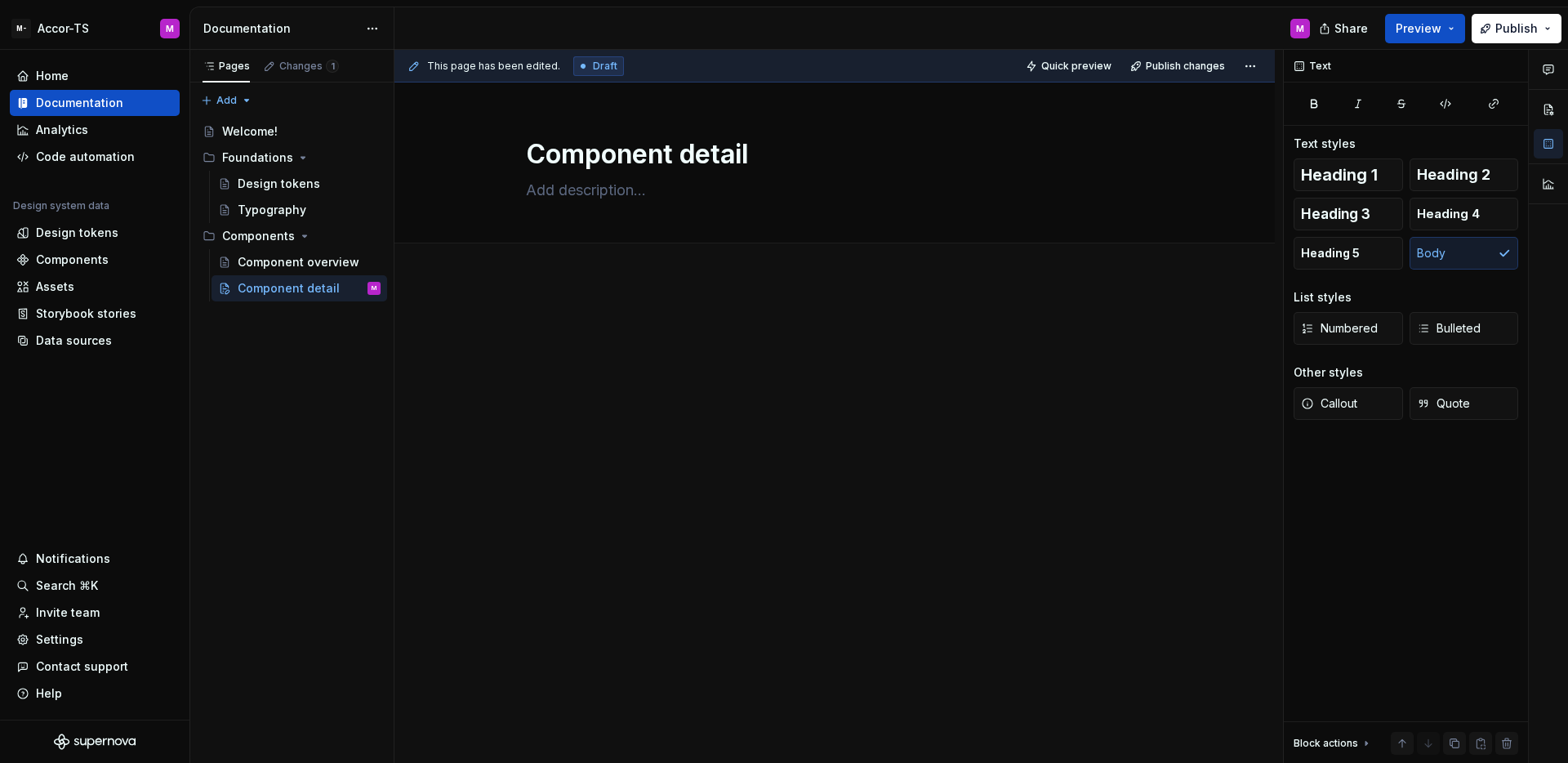
click at [619, 316] on div at bounding box center [834, 454] width 881 height 350
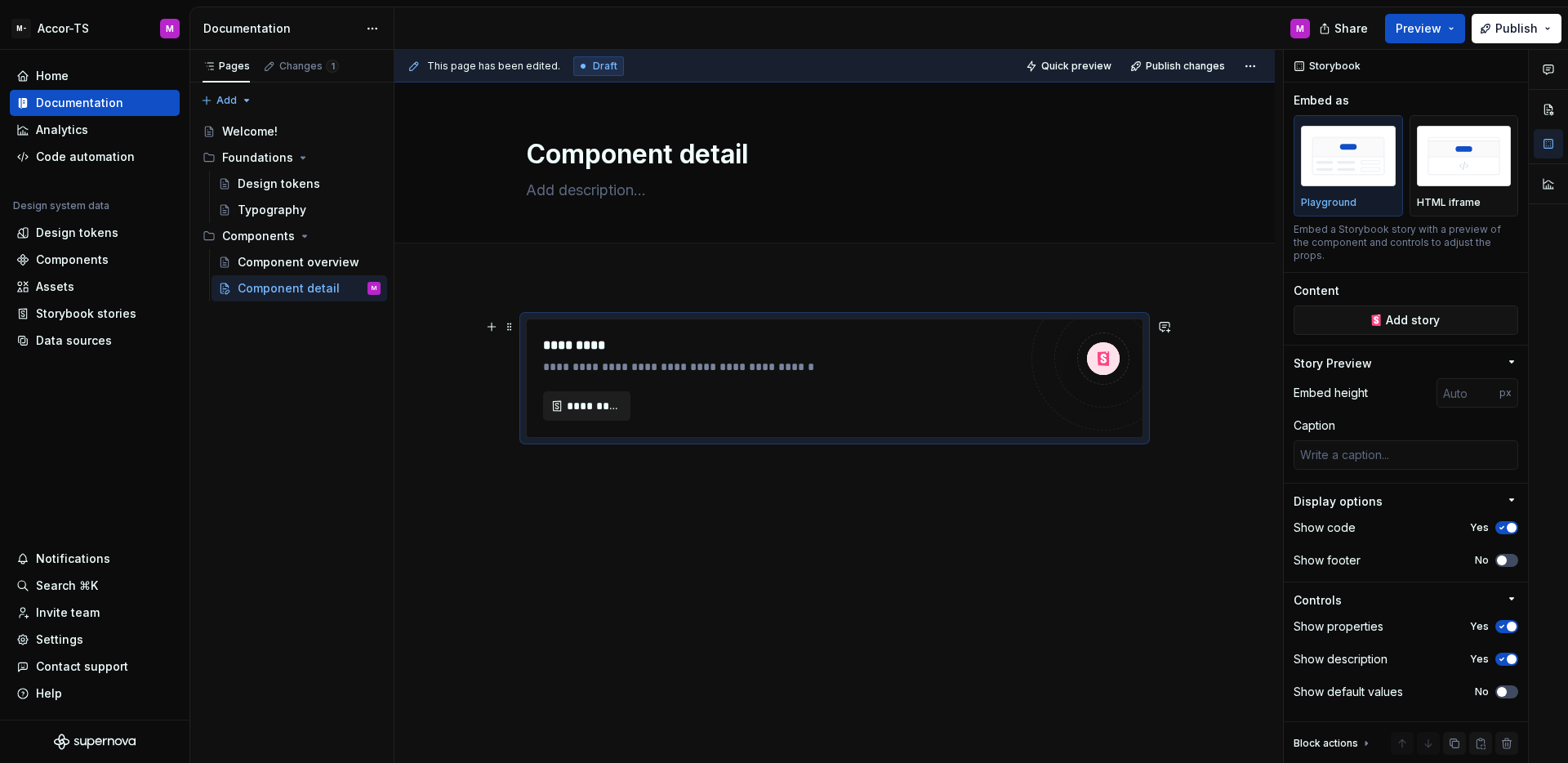
click at [576, 410] on span "*********" at bounding box center [593, 406] width 53 height 16
type textarea "*"
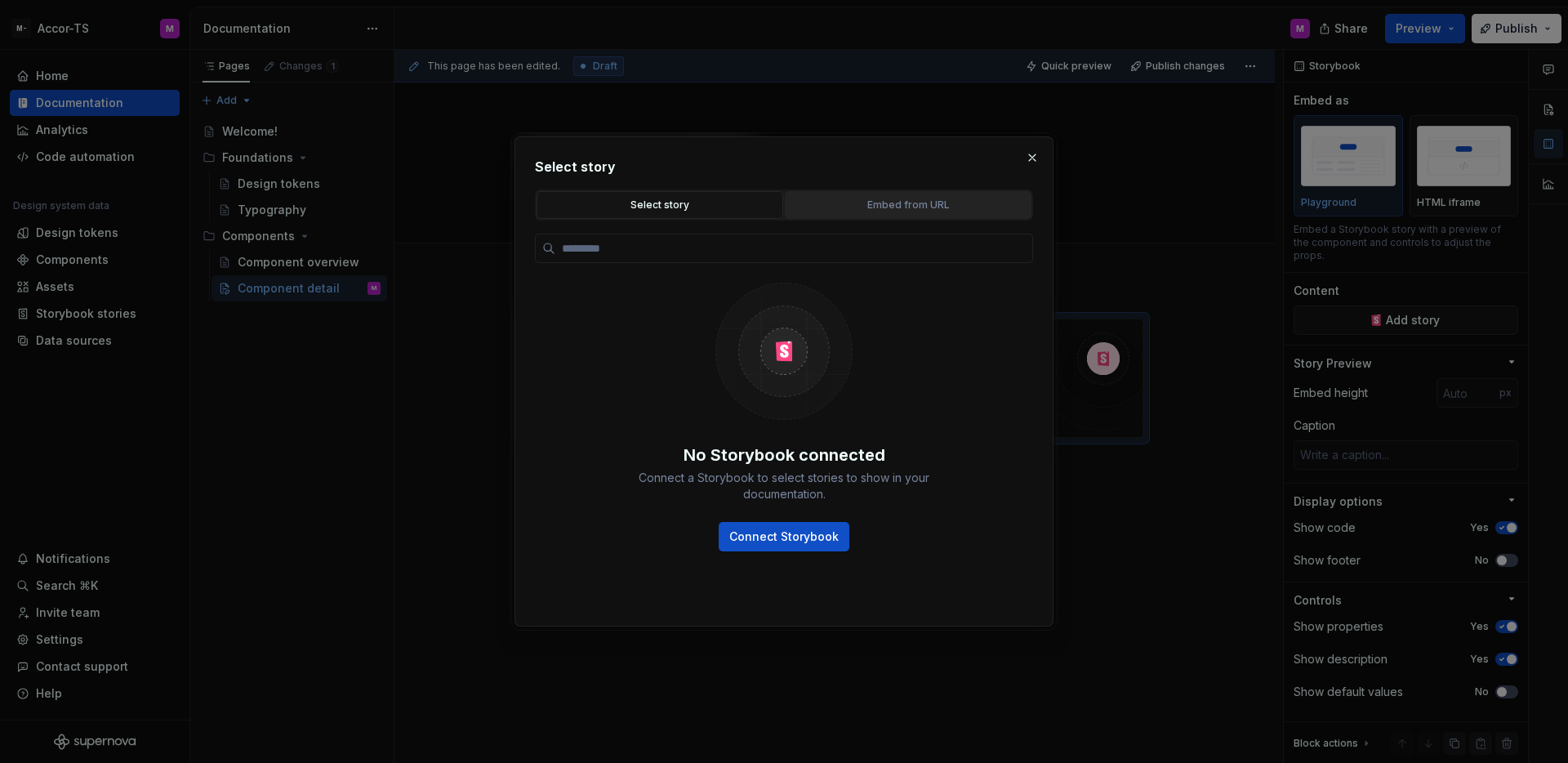
click at [903, 217] on button "Embed from URL" at bounding box center [908, 205] width 246 height 28
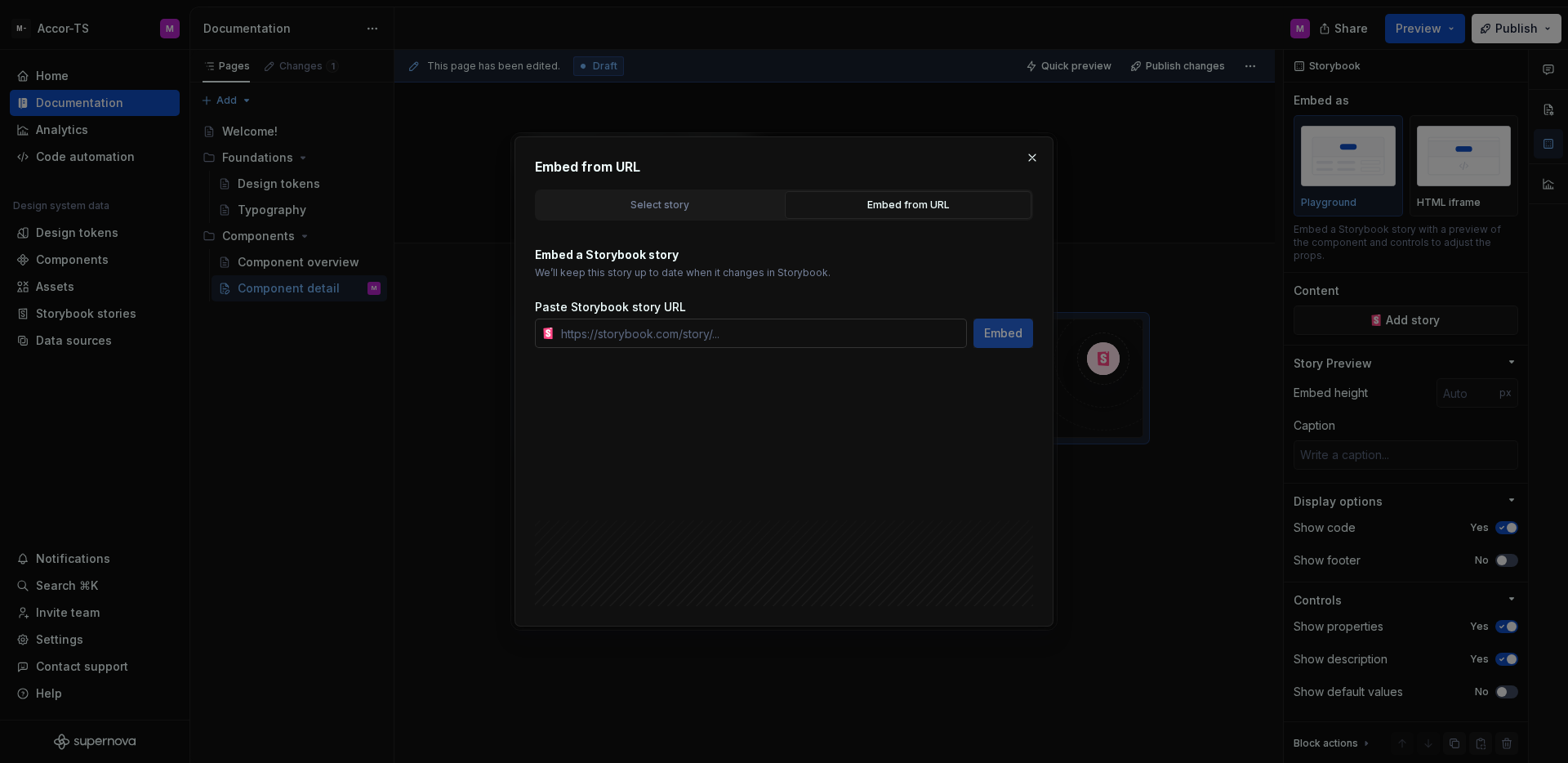
click at [791, 334] on input "text" at bounding box center [761, 334] width 412 height 30
paste input "https://watson-dev.docplanner.io/?path=/story/components-button--w-button-playg…"
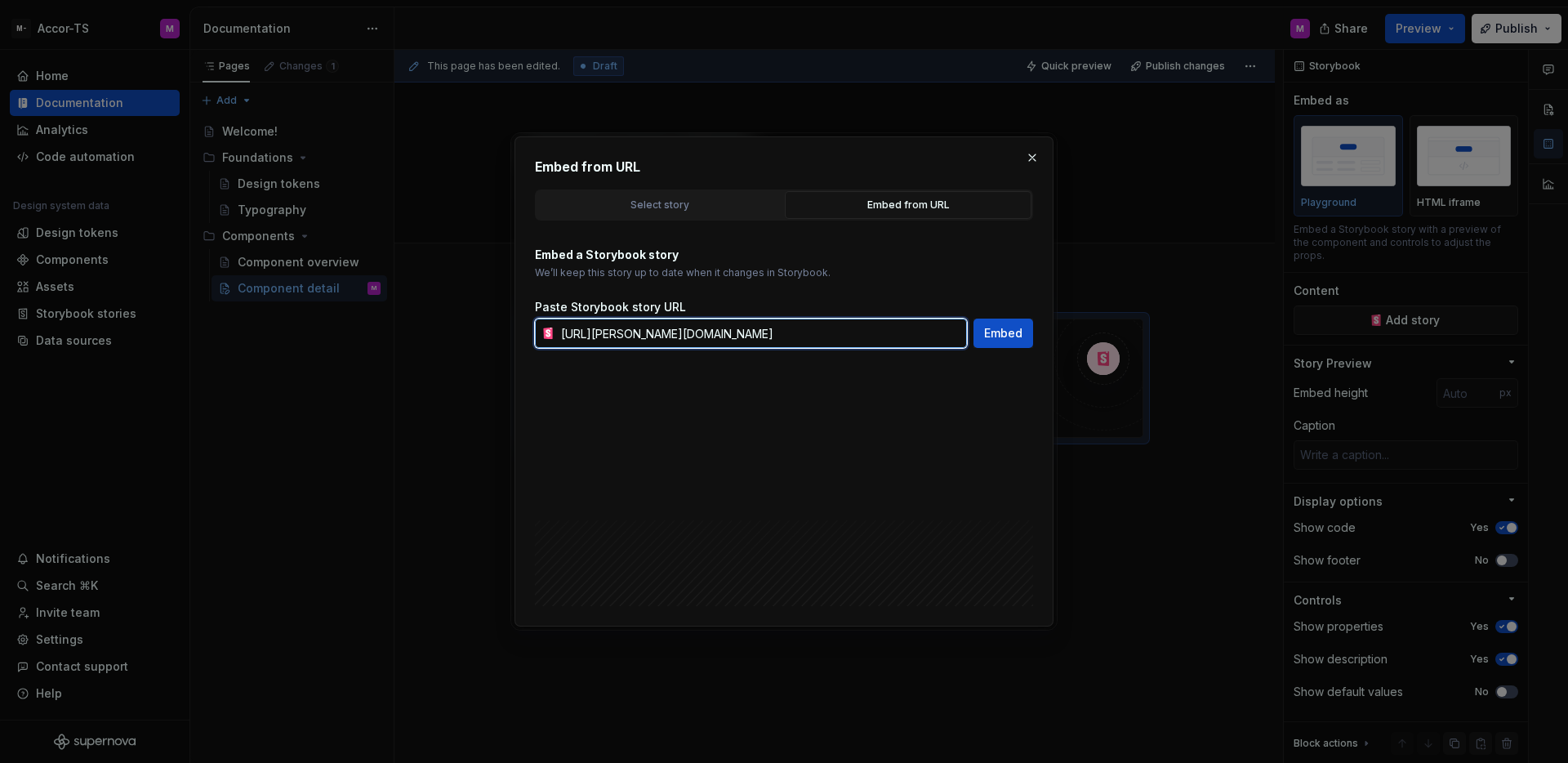
scroll to position [0, 320]
type input "https://watson-dev.docplanner.io/?path=/story/components-button--w-button-playg…"
click at [1000, 340] on span "Embed" at bounding box center [1003, 333] width 39 height 16
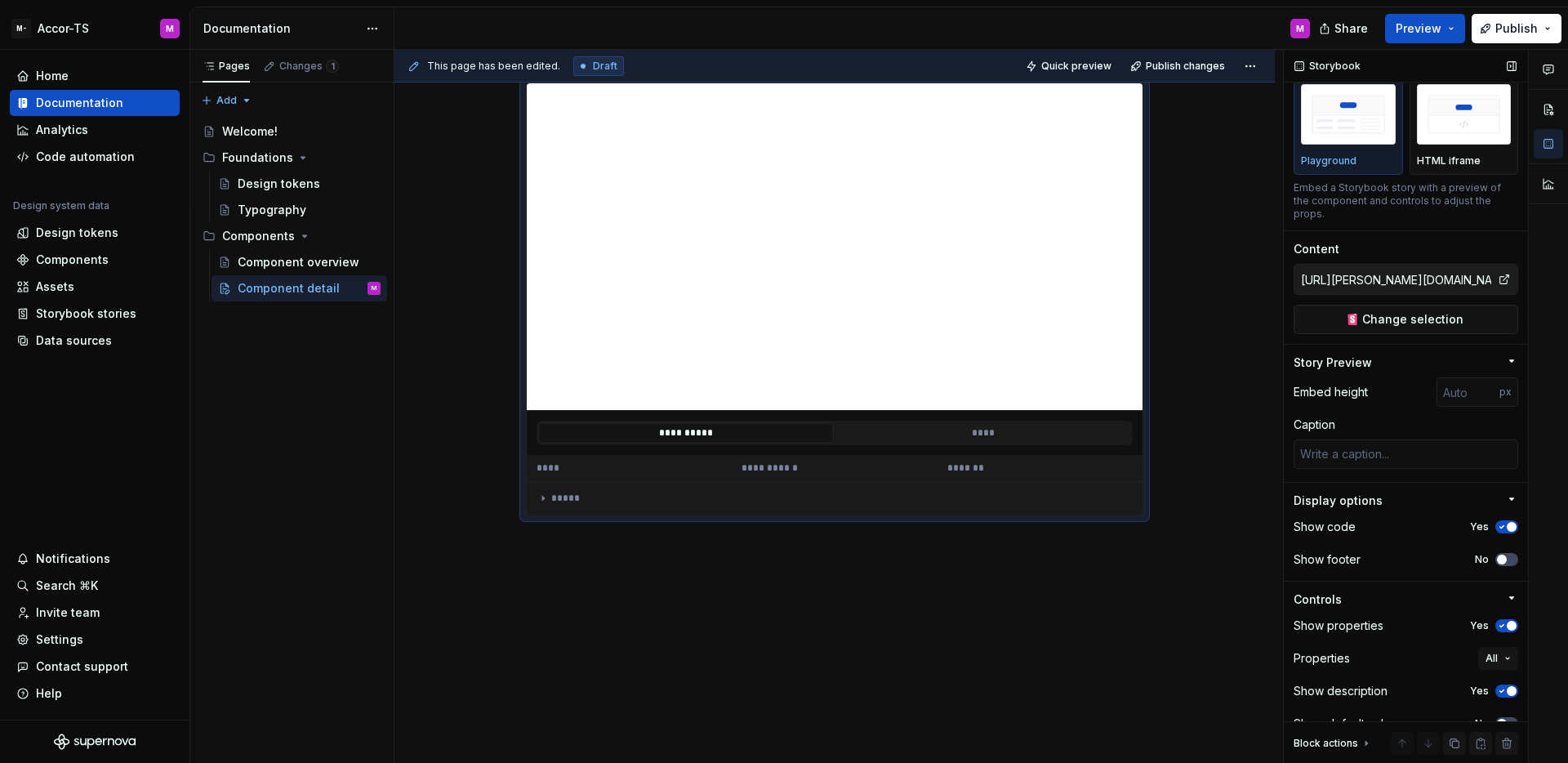
scroll to position [66, 0]
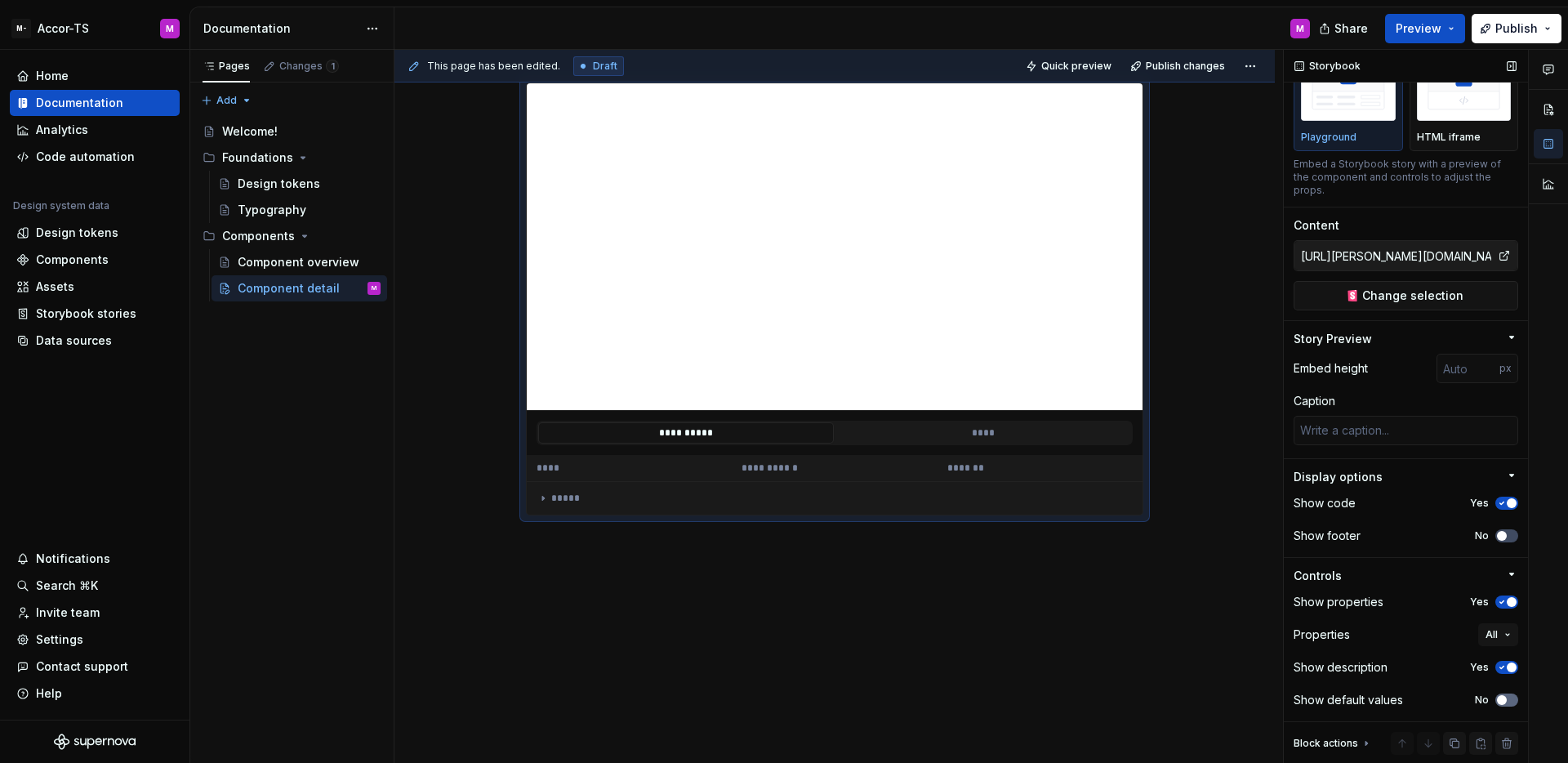
click at [1498, 695] on icon "button" at bounding box center [1501, 700] width 13 height 10
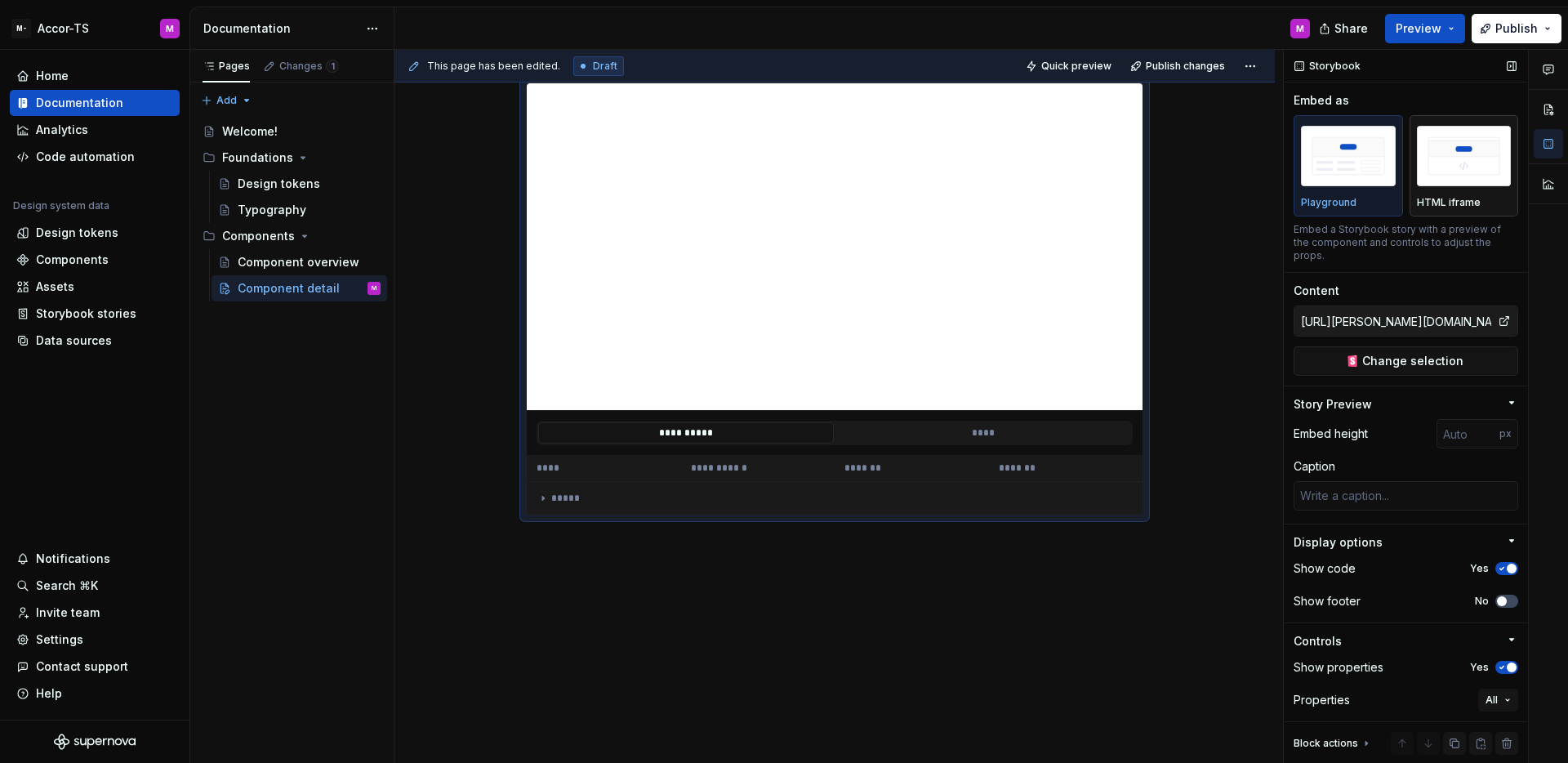
click at [1426, 178] on img "button" at bounding box center [1464, 156] width 94 height 60
type textarea "*"
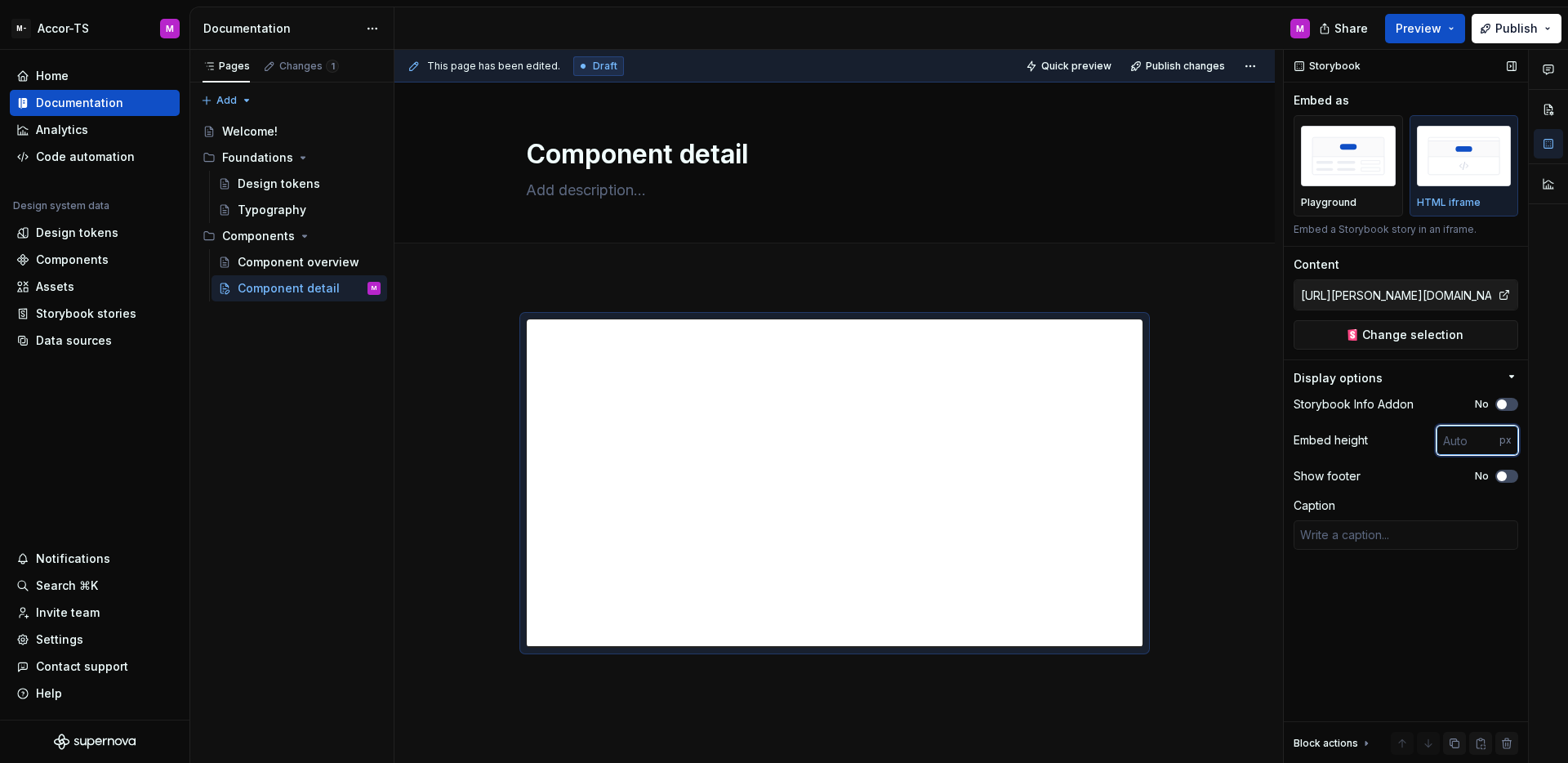
click at [1460, 444] on input "number" at bounding box center [1468, 441] width 63 height 30
type input "500"
click at [1233, 440] on div "**********" at bounding box center [834, 587] width 881 height 617
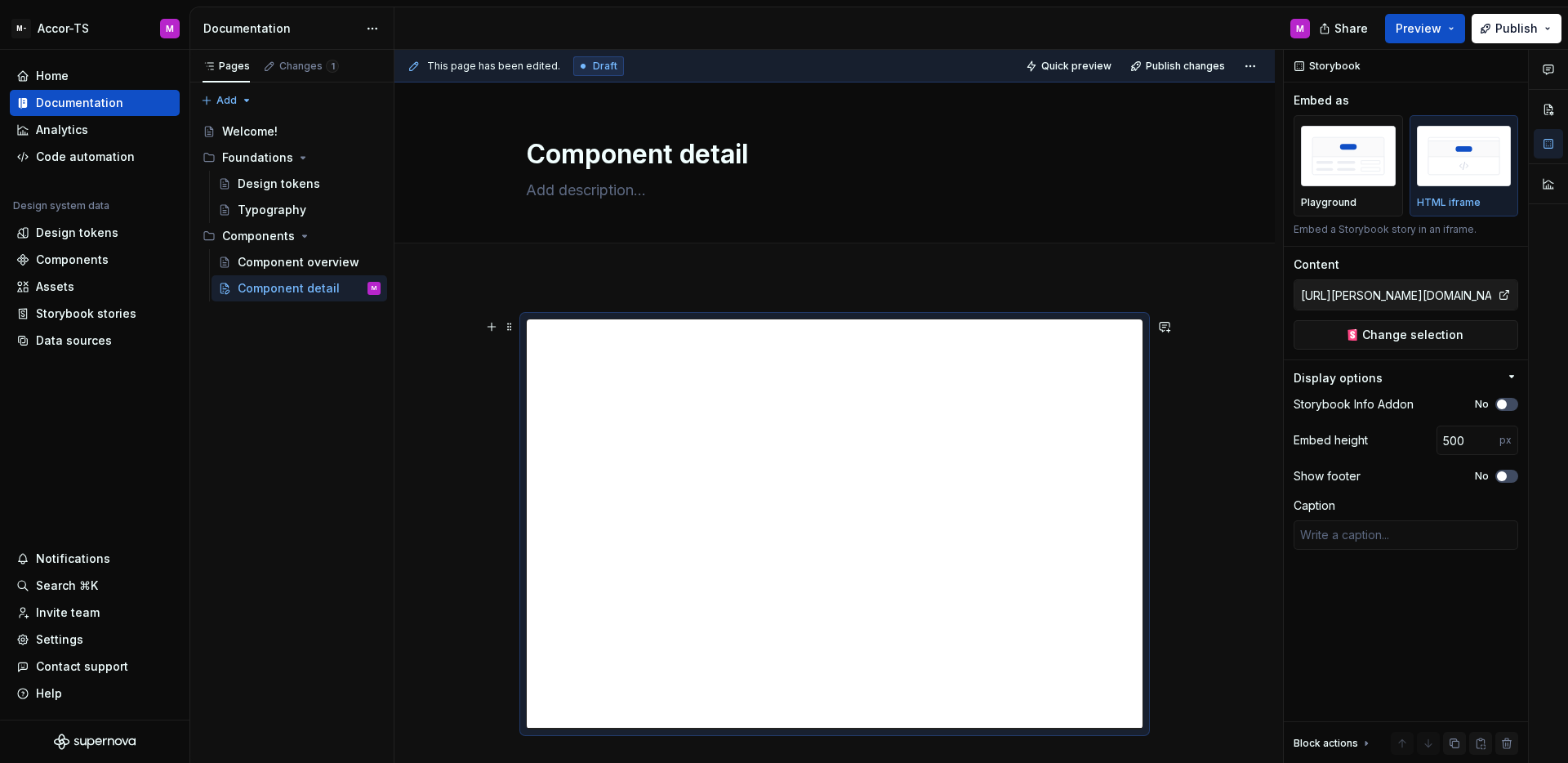
scroll to position [99, 0]
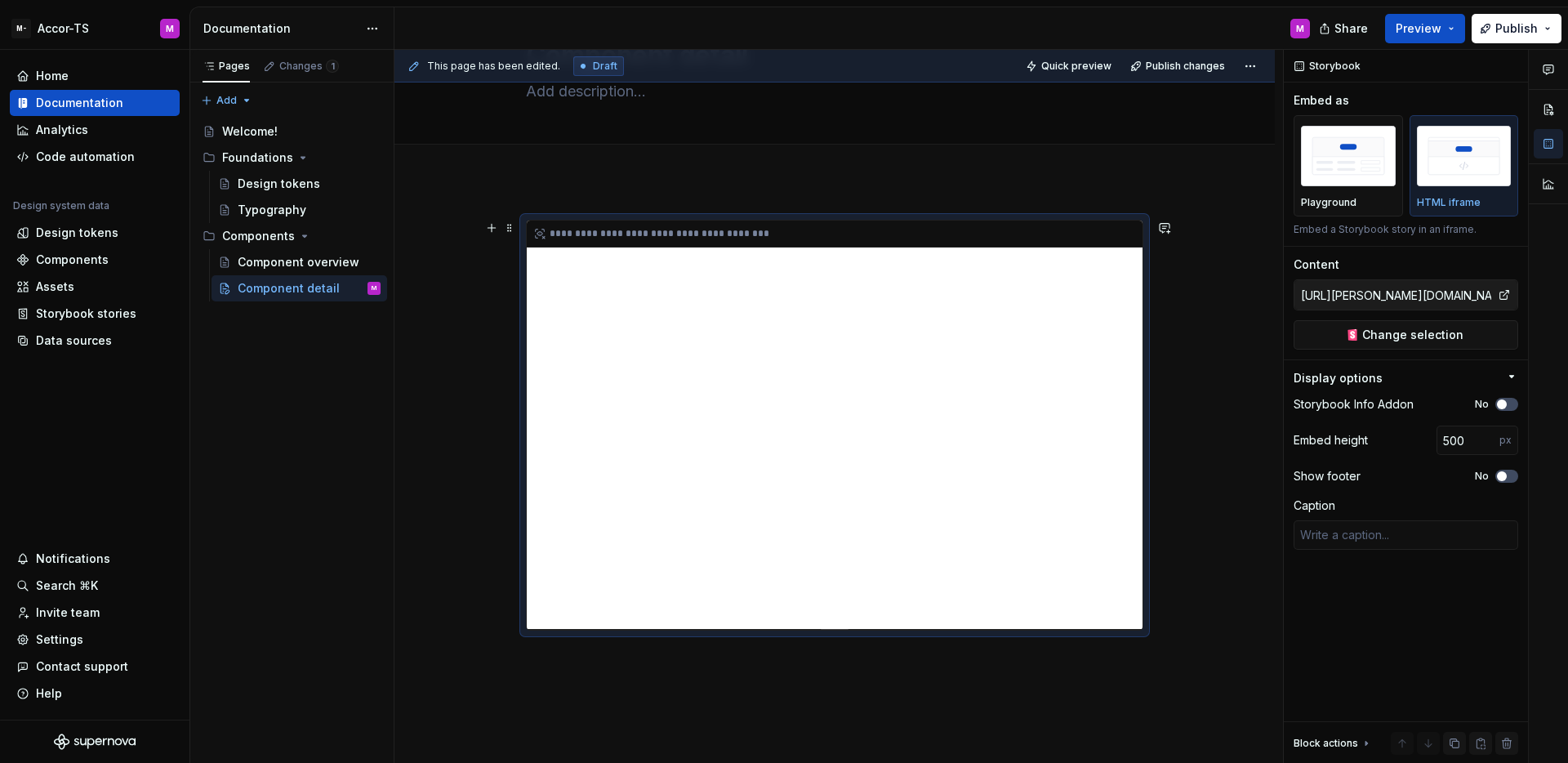
click at [1102, 440] on div "**********" at bounding box center [835, 424] width 616 height 408
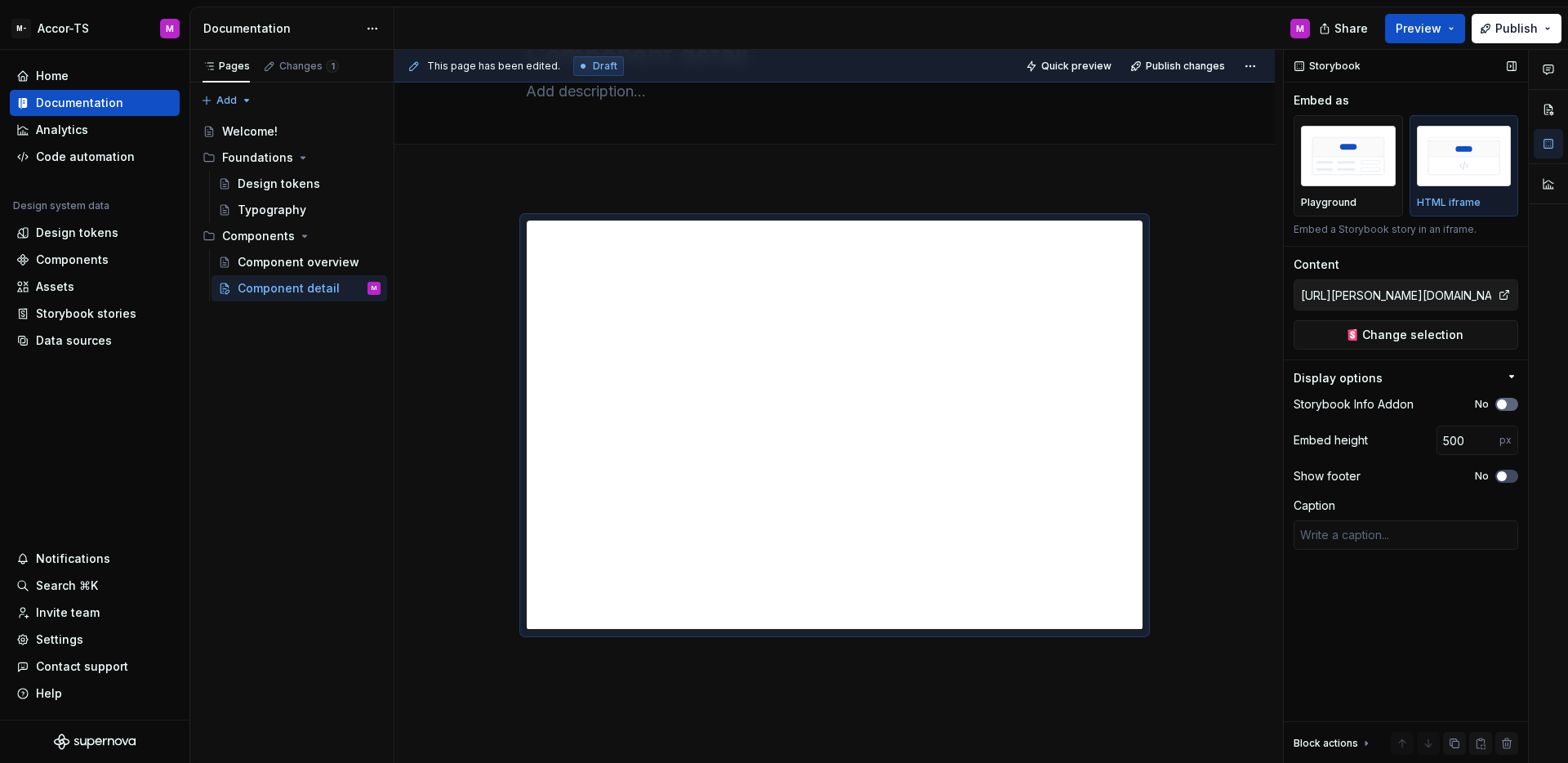
click at [1510, 403] on button "No" at bounding box center [1506, 404] width 23 height 13
type textarea "*"
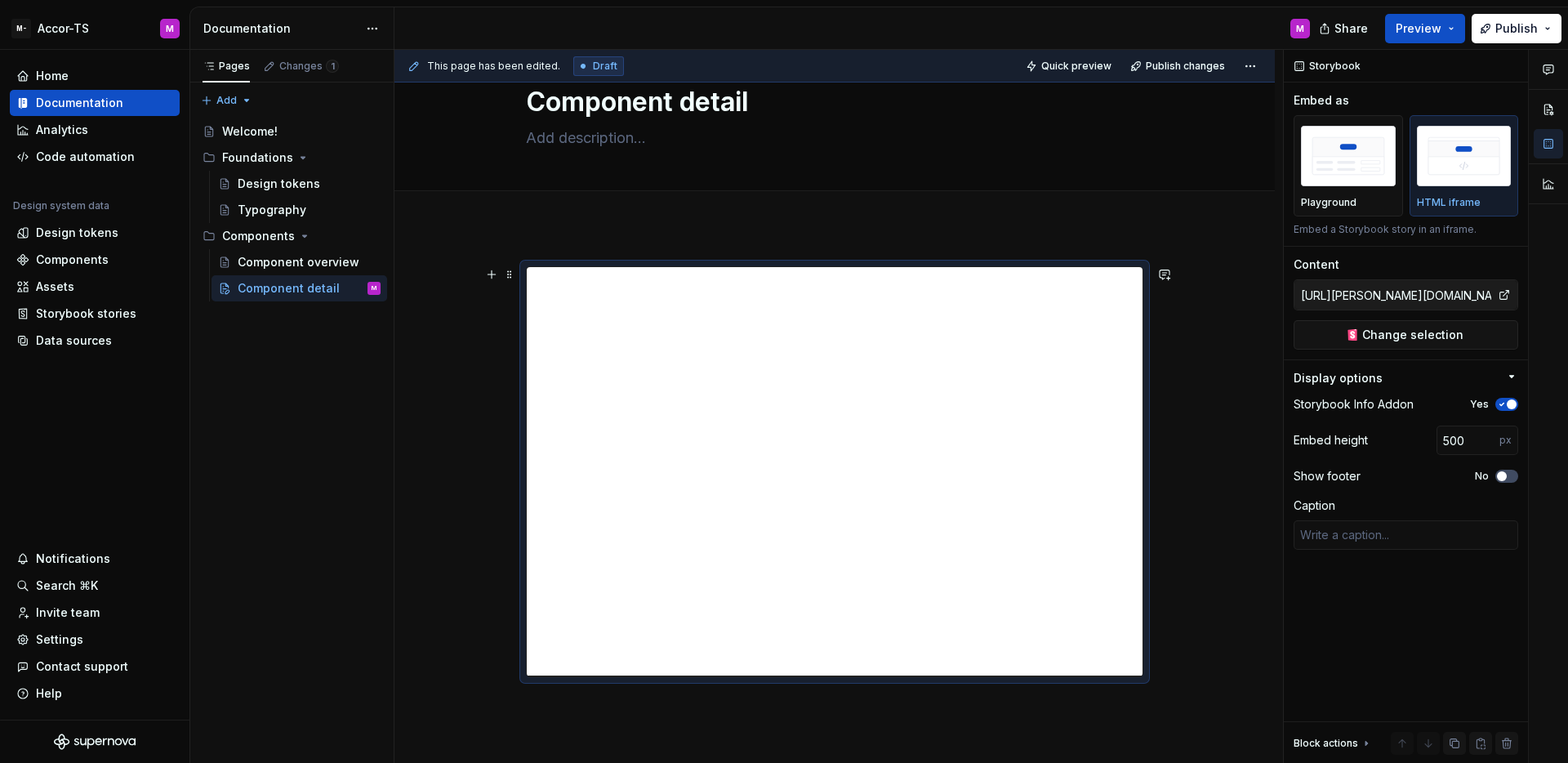
scroll to position [63, 0]
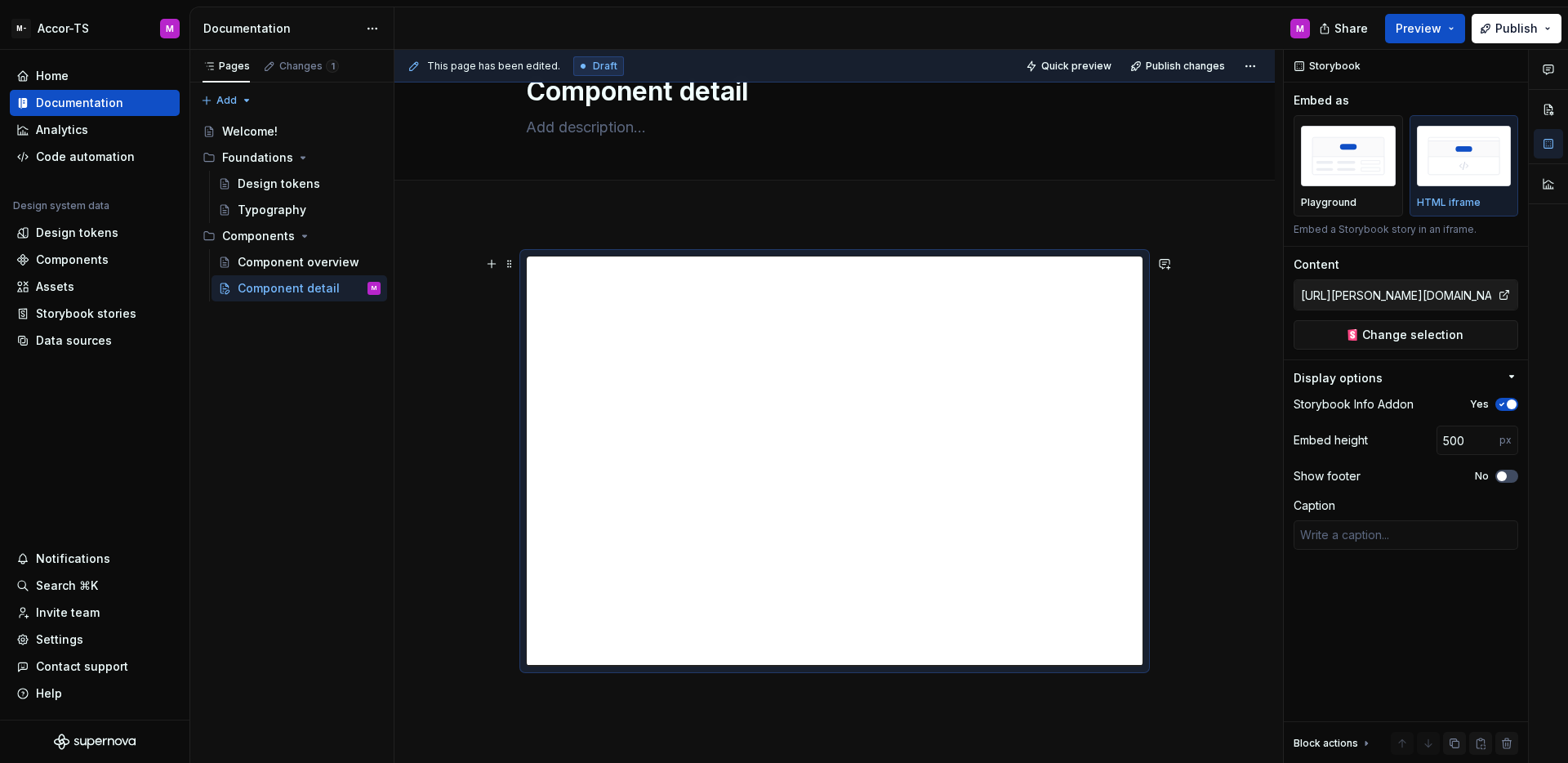
type button "on"
click at [1355, 193] on div "Playground" at bounding box center [1348, 165] width 94 height 86
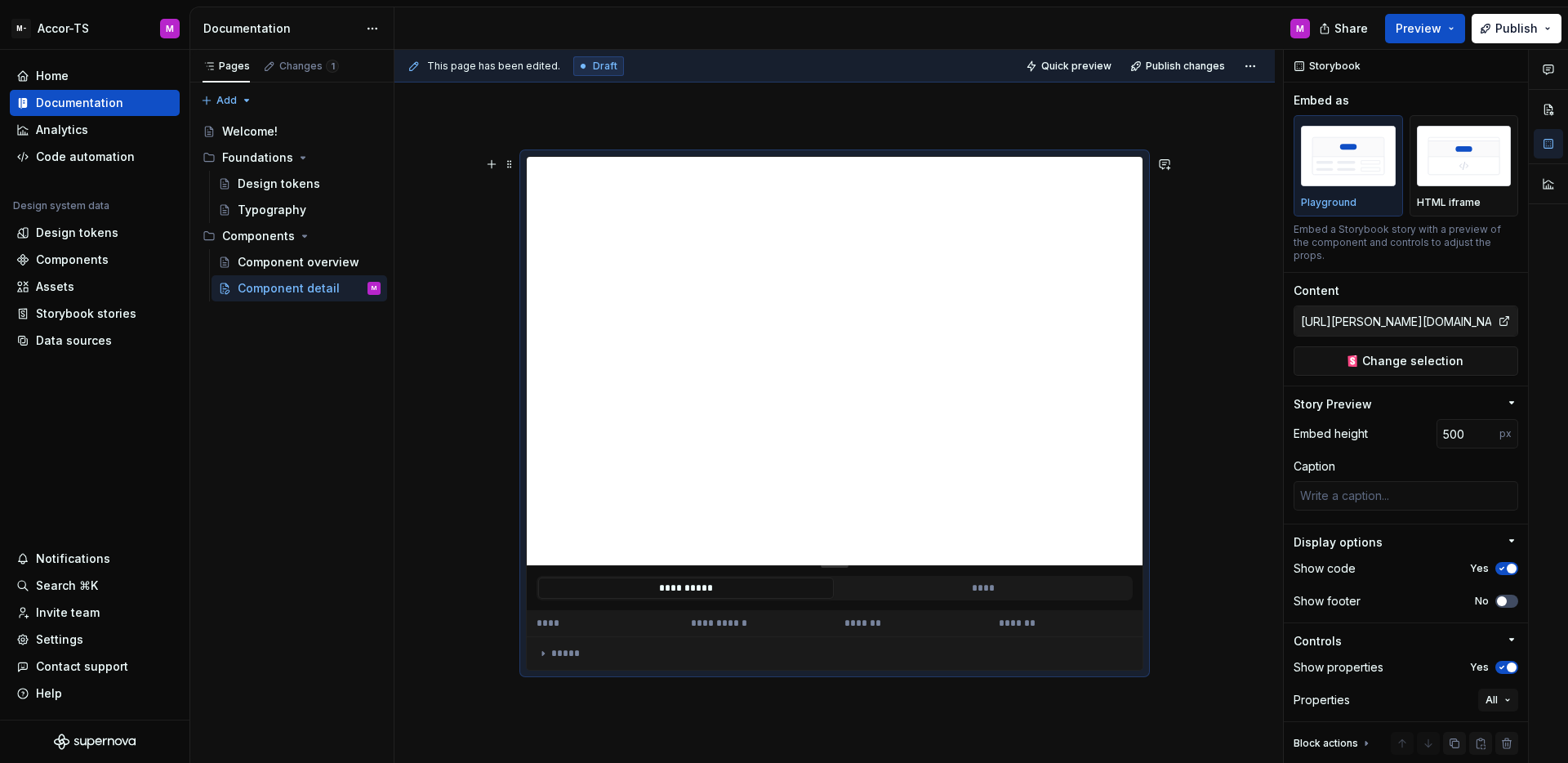
scroll to position [246, 0]
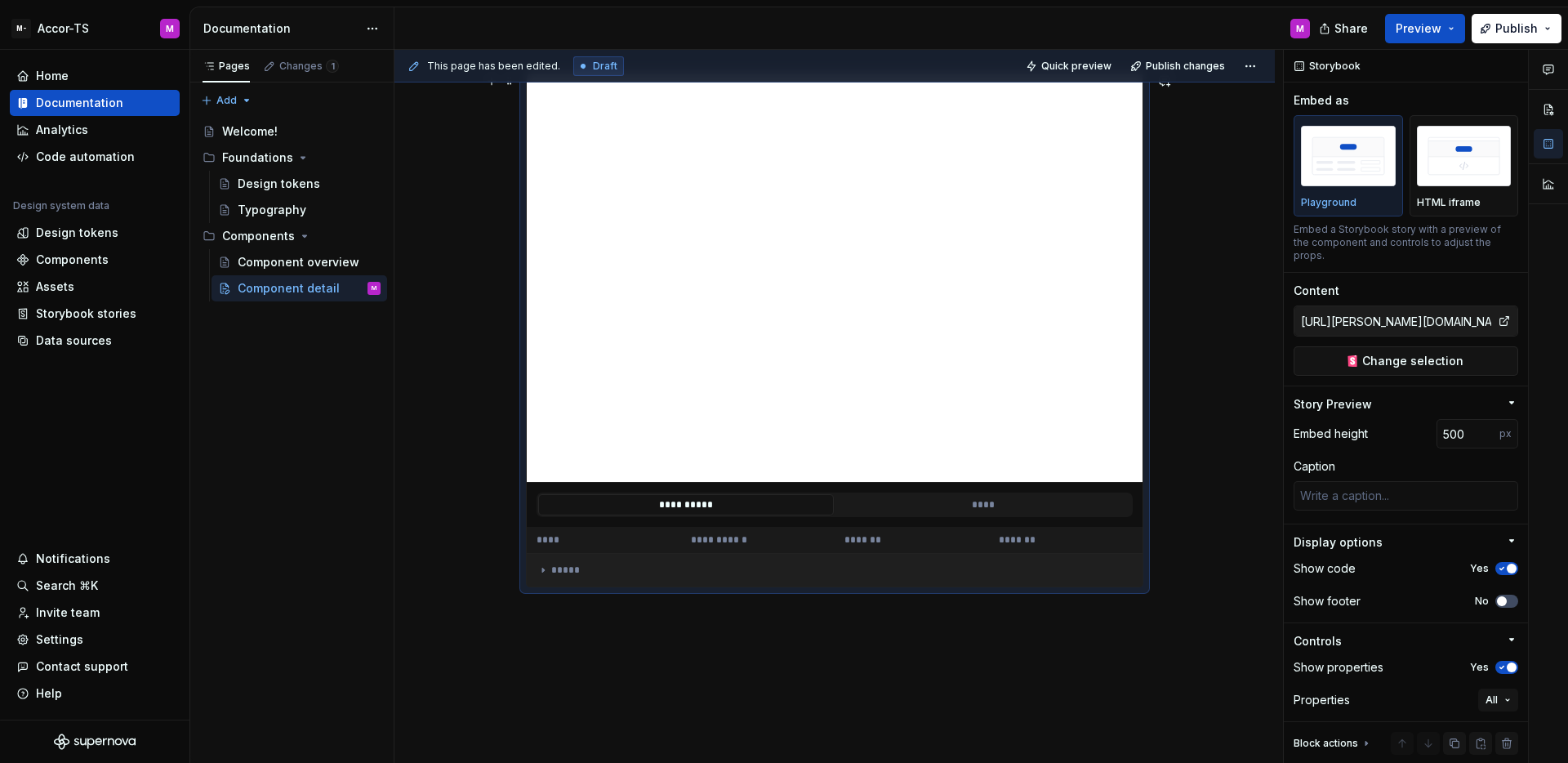
click at [550, 571] on div "*****" at bounding box center [834, 570] width 596 height 13
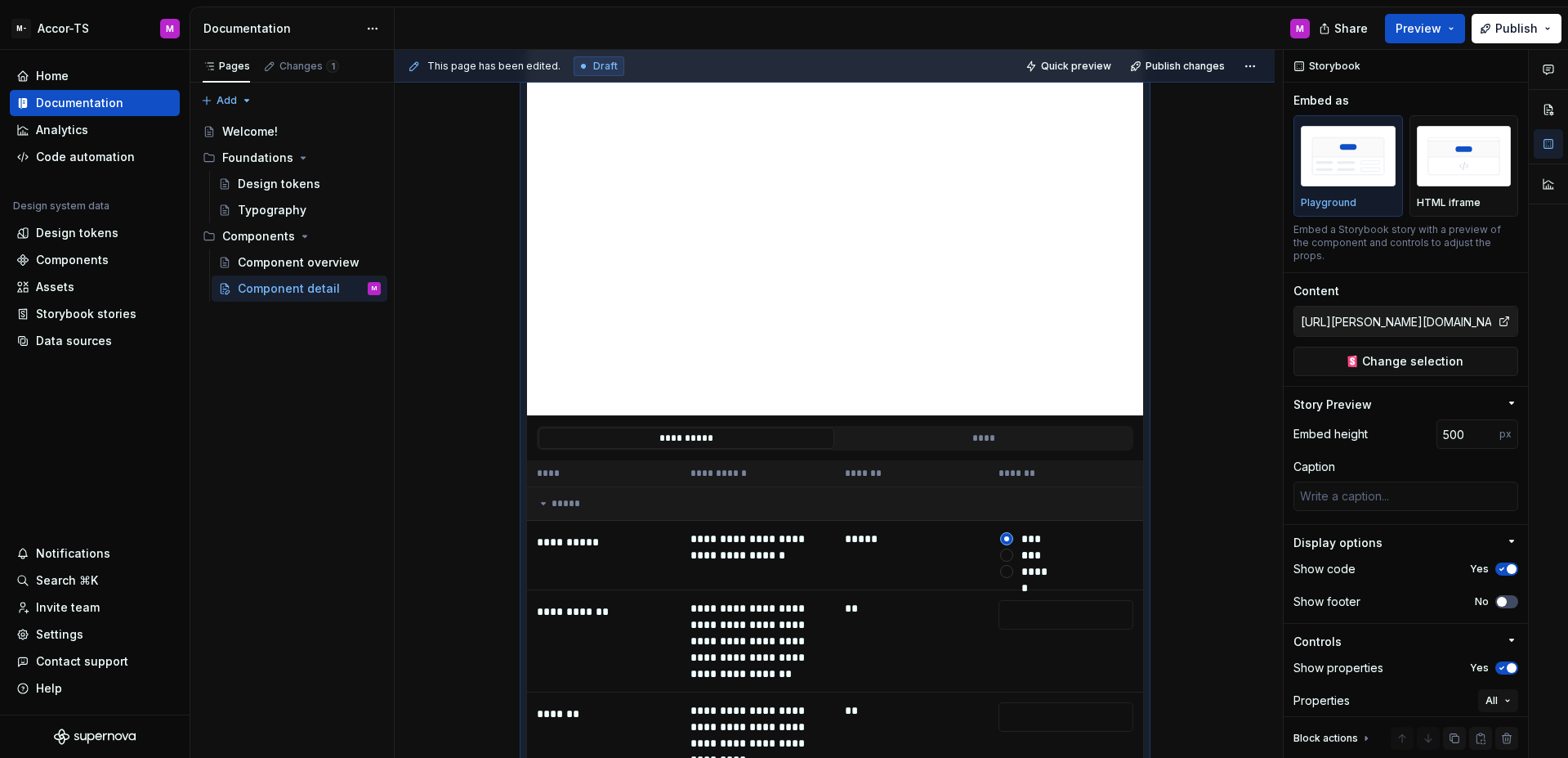
scroll to position [303, 0]
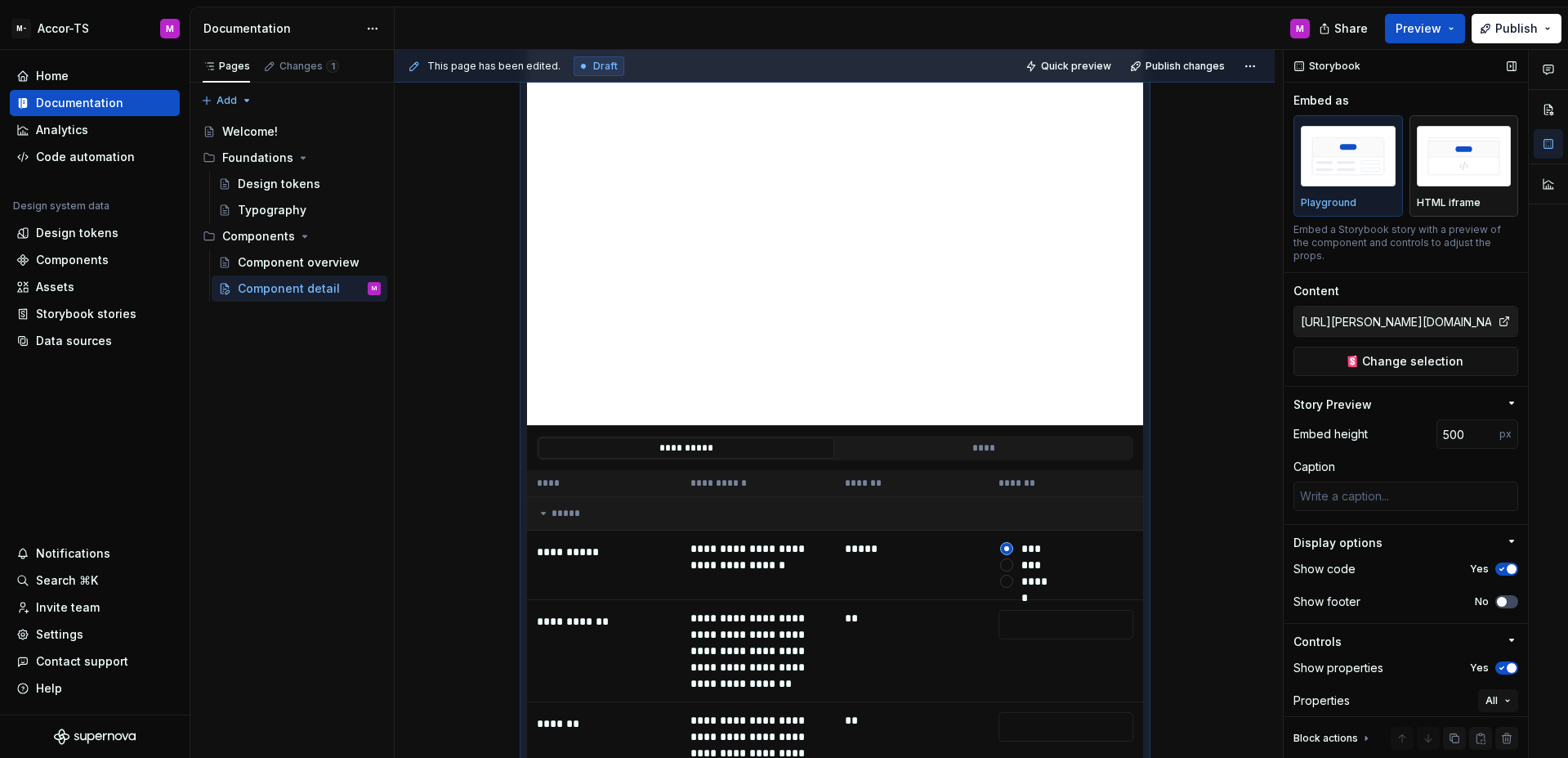
click at [1441, 168] on img "button" at bounding box center [1464, 156] width 94 height 60
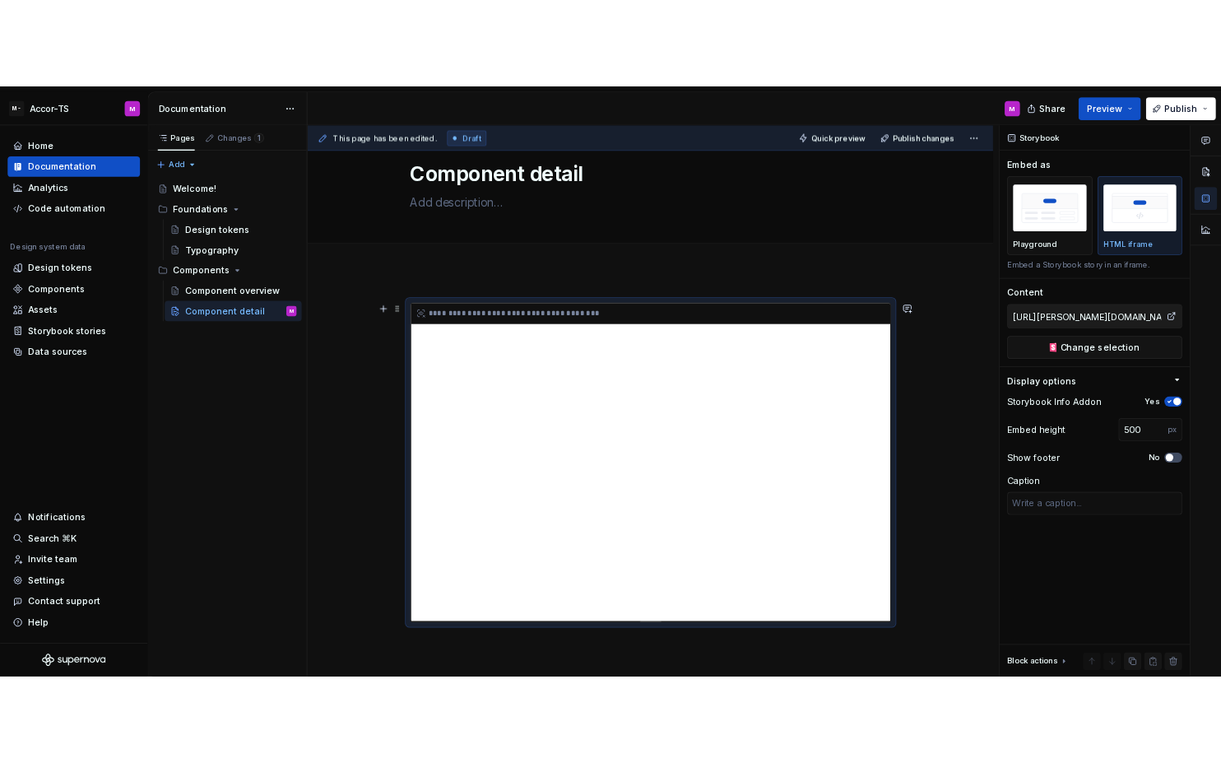
scroll to position [63, 0]
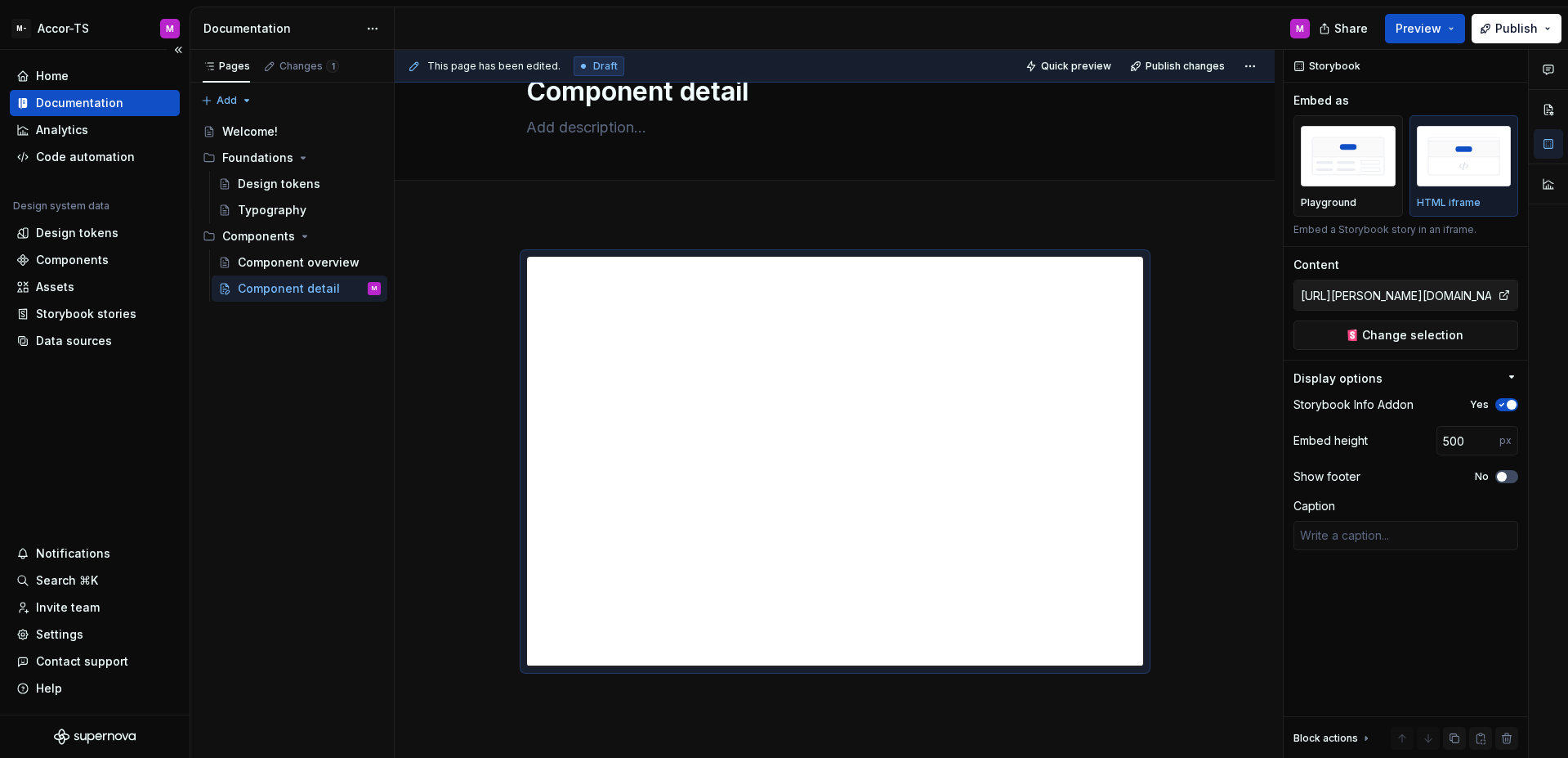
type textarea "*"
click at [58, 354] on div "Home Documentation Analytics Code automation Design system data Design tokens C…" at bounding box center [94, 381] width 190 height 665
click at [61, 349] on div "Data sources" at bounding box center [94, 341] width 170 height 26
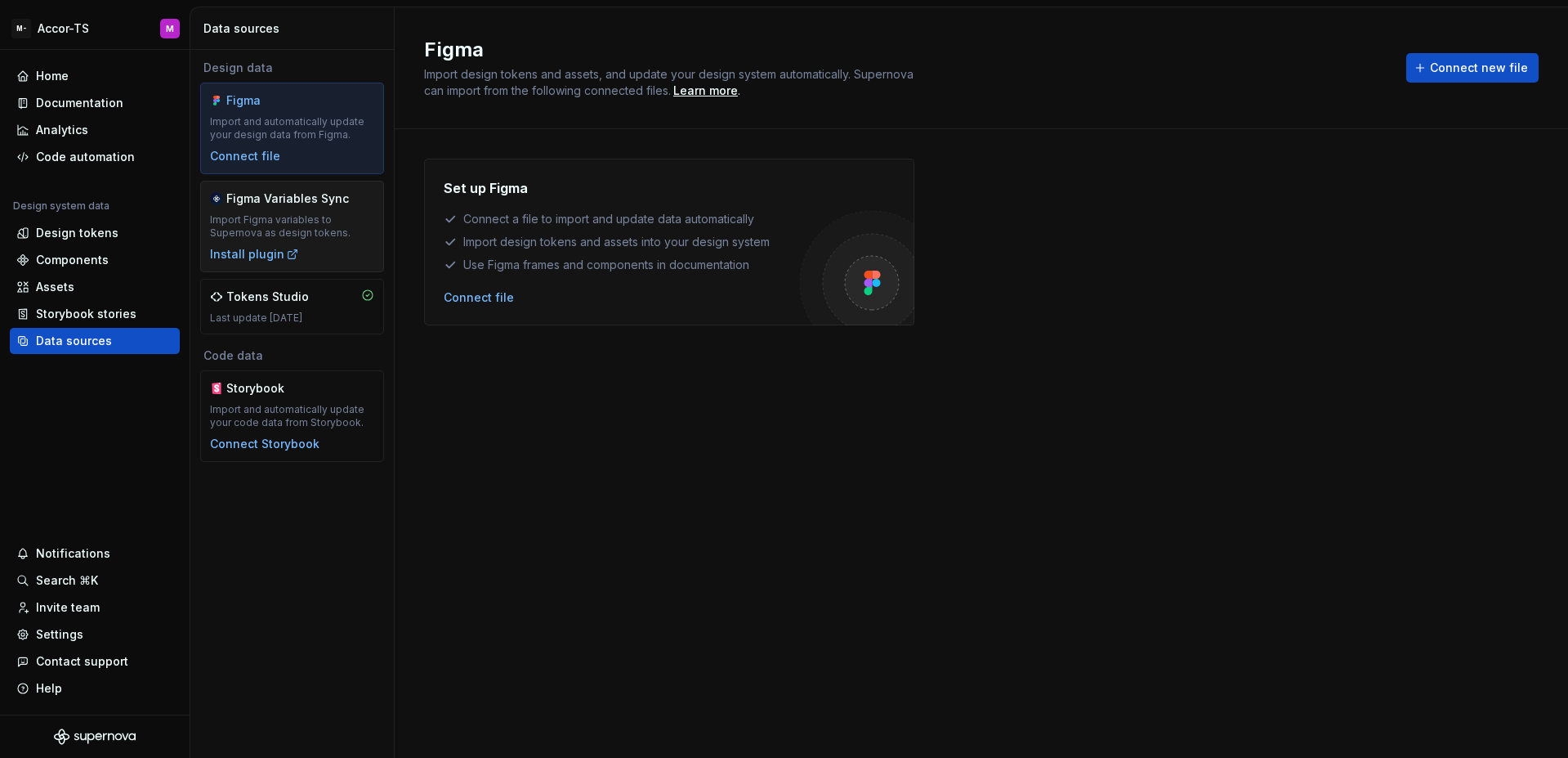
click at [307, 223] on div "Import Figma variables to Supernova as design tokens." at bounding box center [291, 227] width 164 height 26
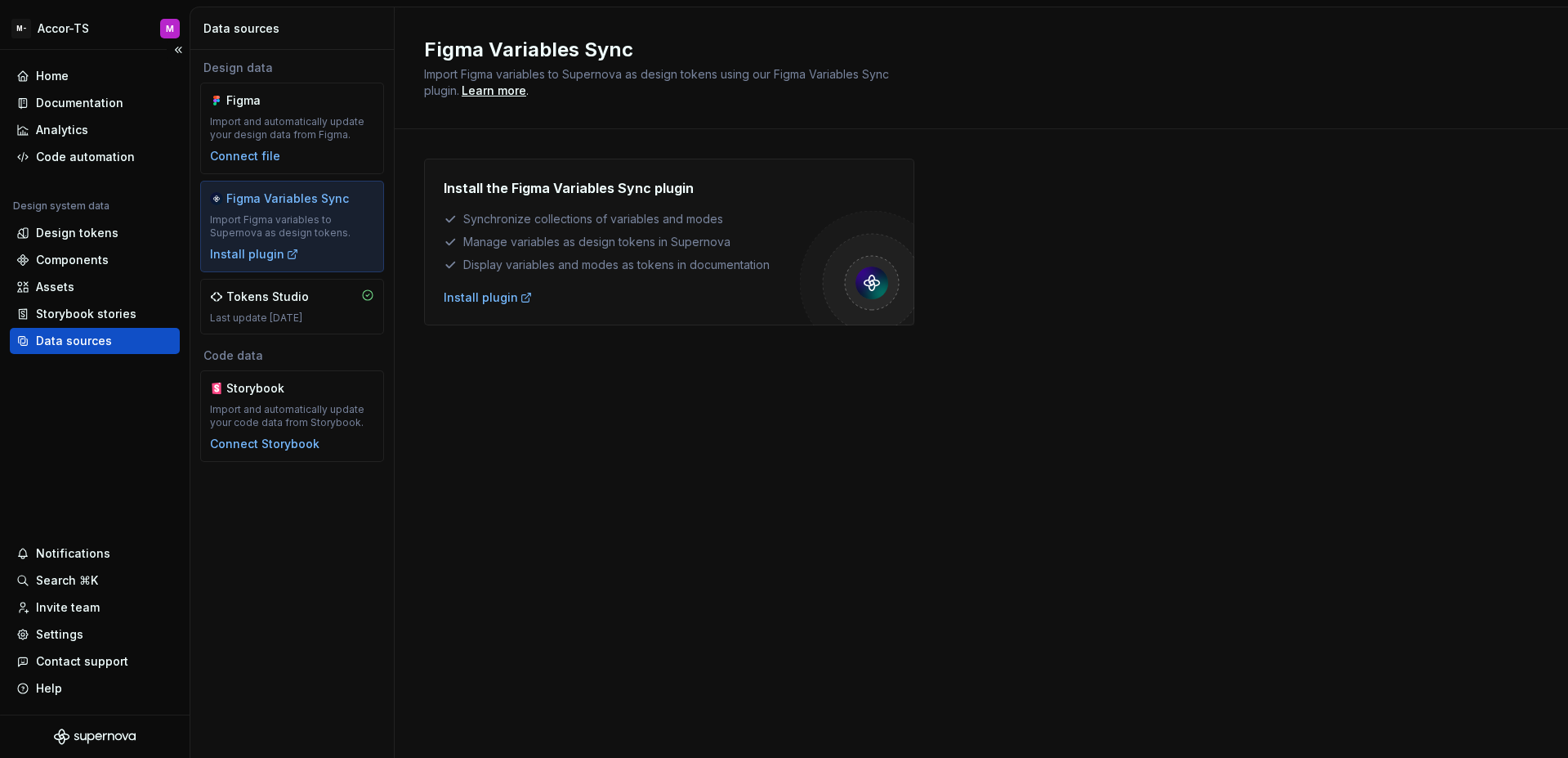
click at [103, 443] on div "Home Documentation Analytics Code automation Design system data Design tokens C…" at bounding box center [94, 381] width 190 height 665
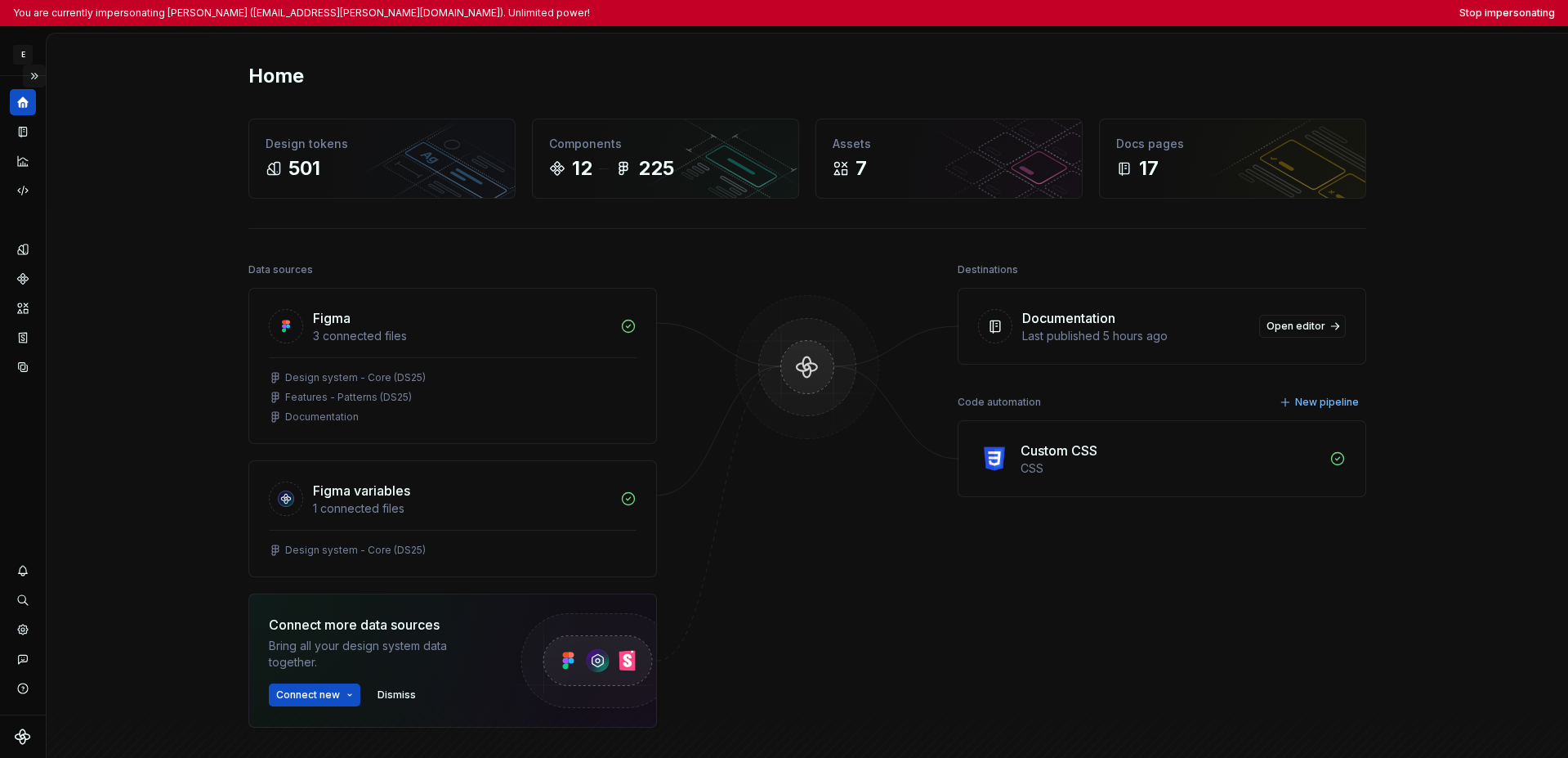
click at [26, 77] on button "Expand sidebar" at bounding box center [34, 76] width 23 height 23
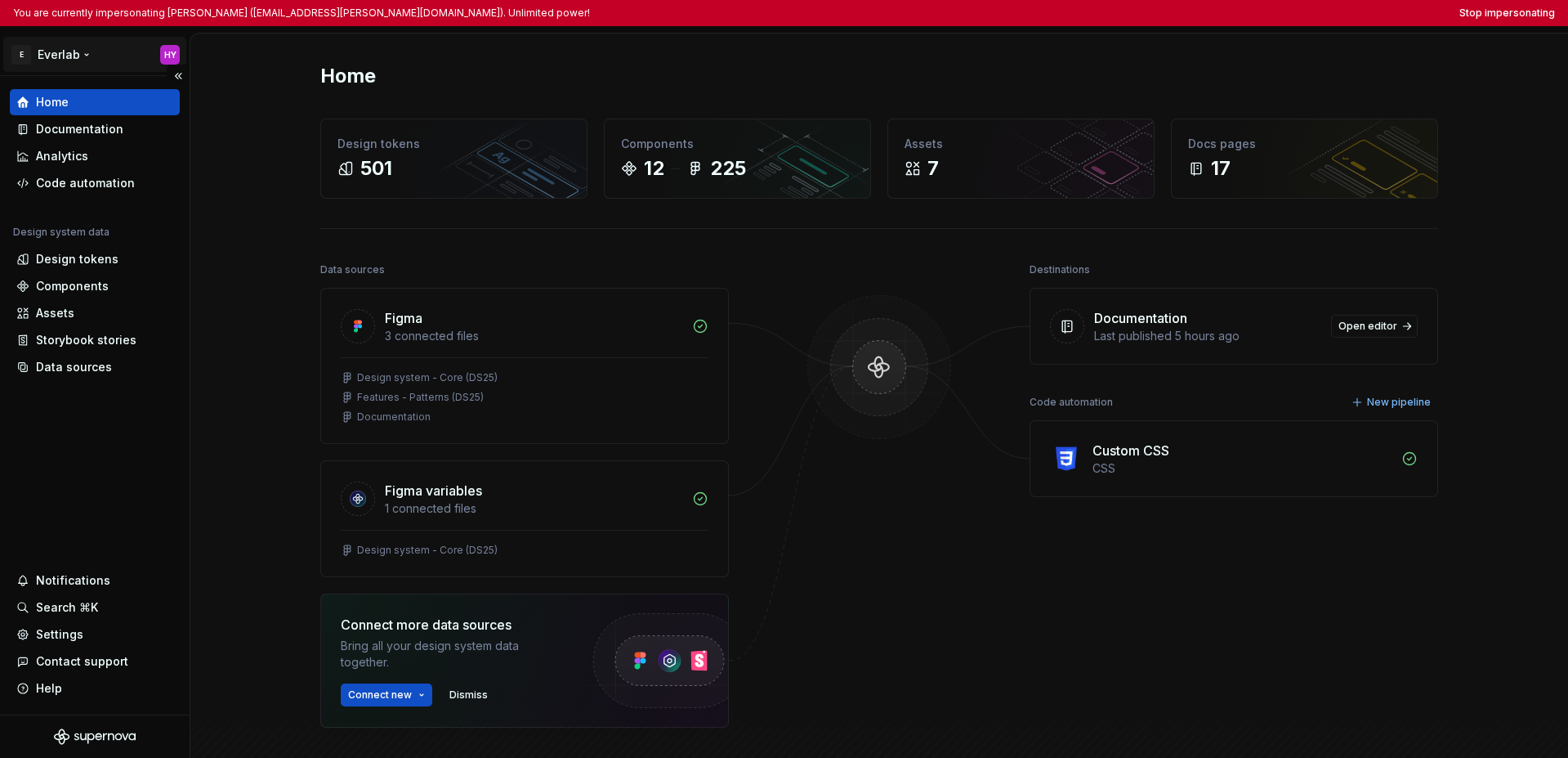
click at [49, 53] on html "You are currently impersonating [PERSON_NAME] ([EMAIL_ADDRESS][PERSON_NAME][DOM…" at bounding box center [784, 379] width 1568 height 758
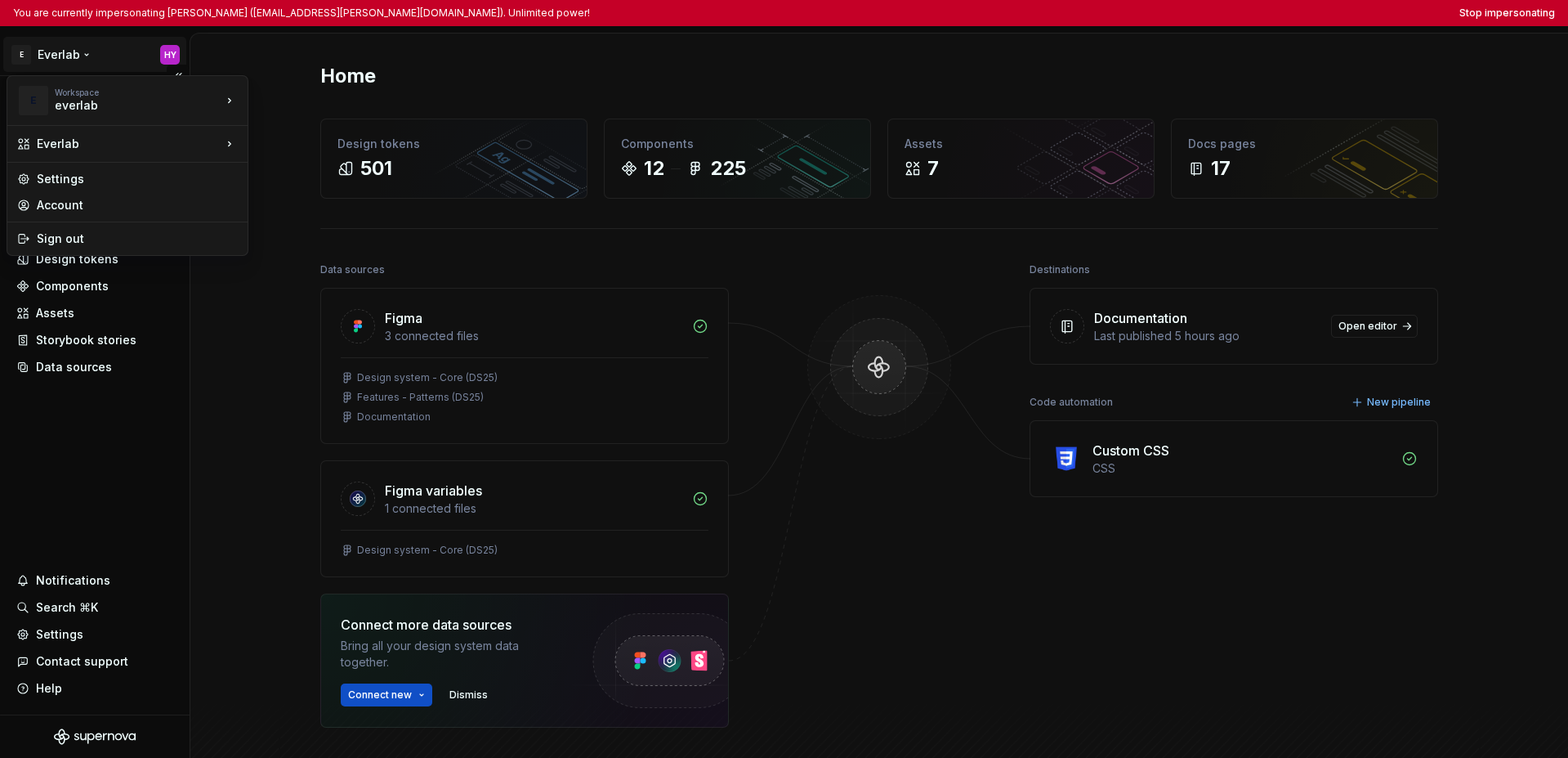
click at [76, 446] on html "You are currently impersonating [PERSON_NAME] ([EMAIL_ADDRESS][PERSON_NAME][DOM…" at bounding box center [784, 379] width 1568 height 758
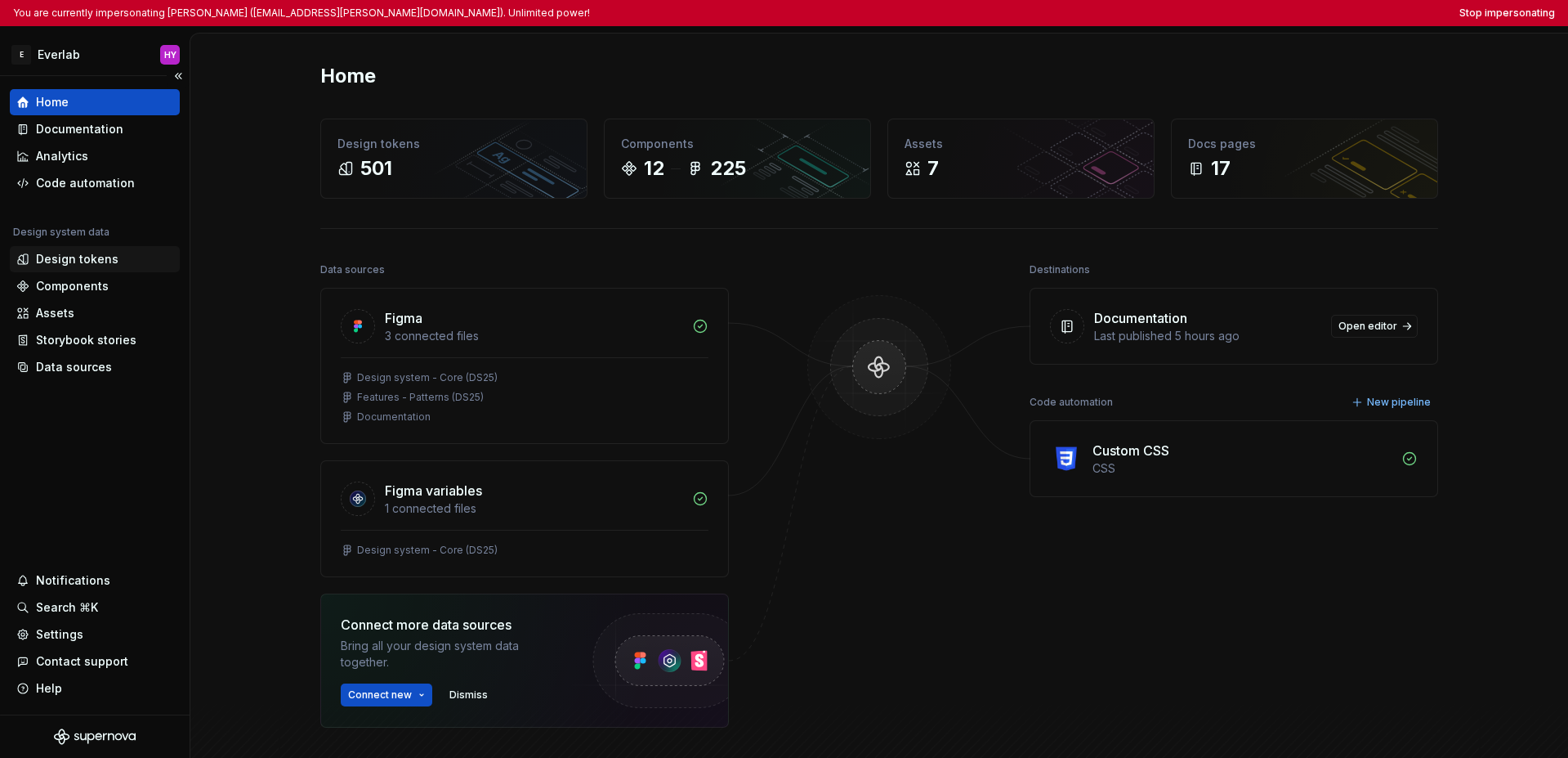
click at [78, 257] on div "Design tokens" at bounding box center [77, 259] width 82 height 16
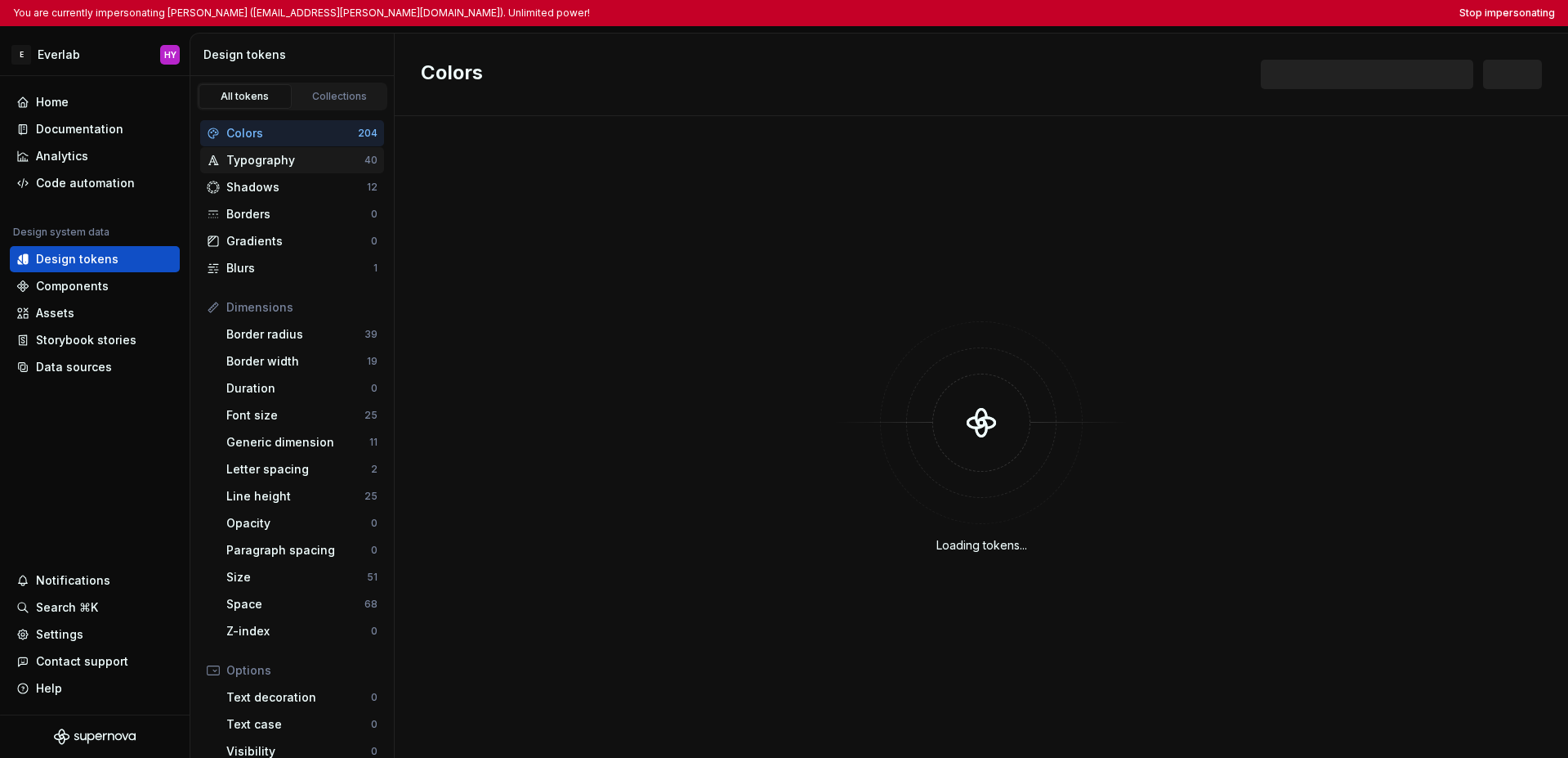
click at [285, 158] on div "Typography" at bounding box center [295, 160] width 138 height 16
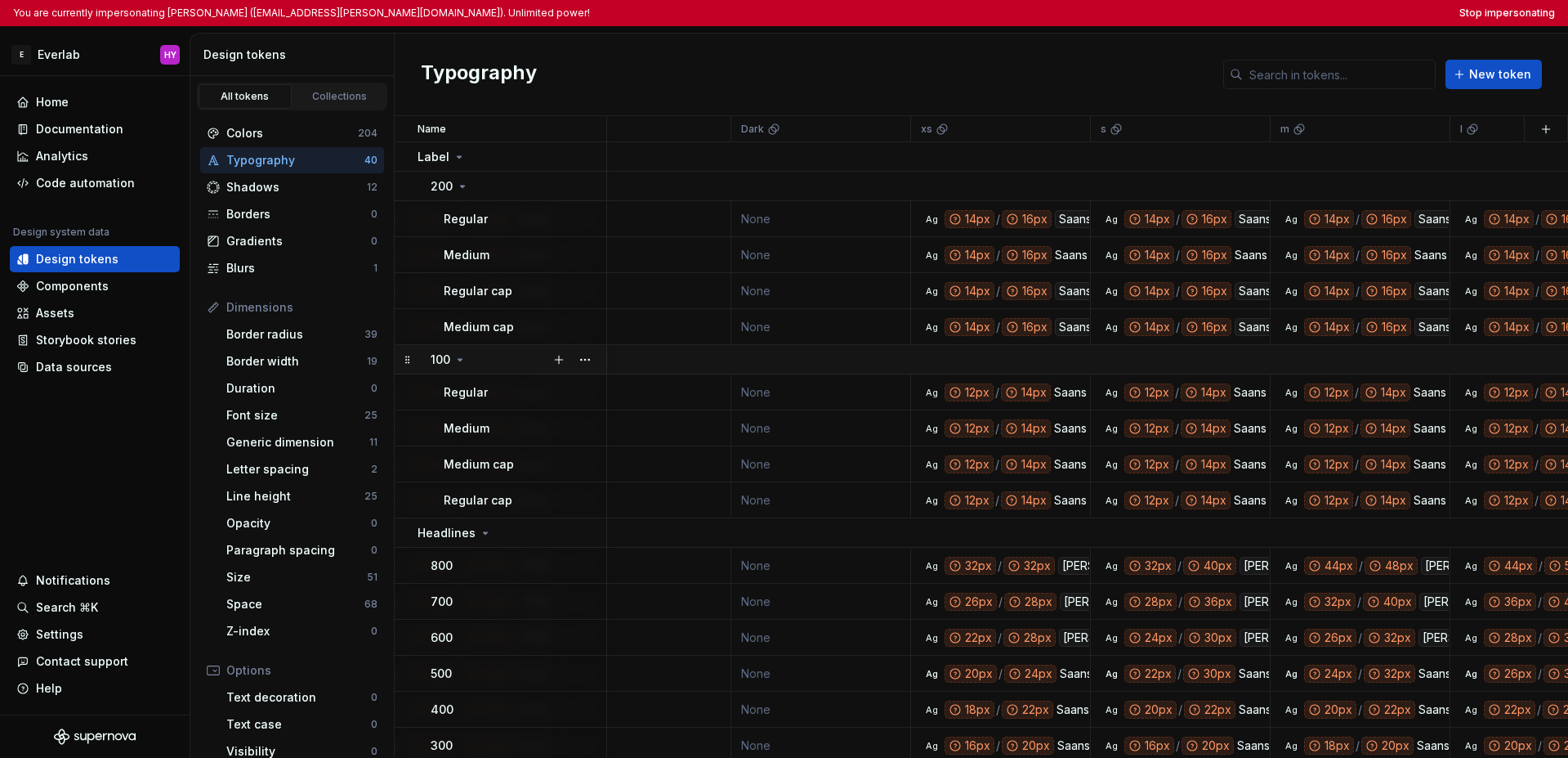
scroll to position [0, 216]
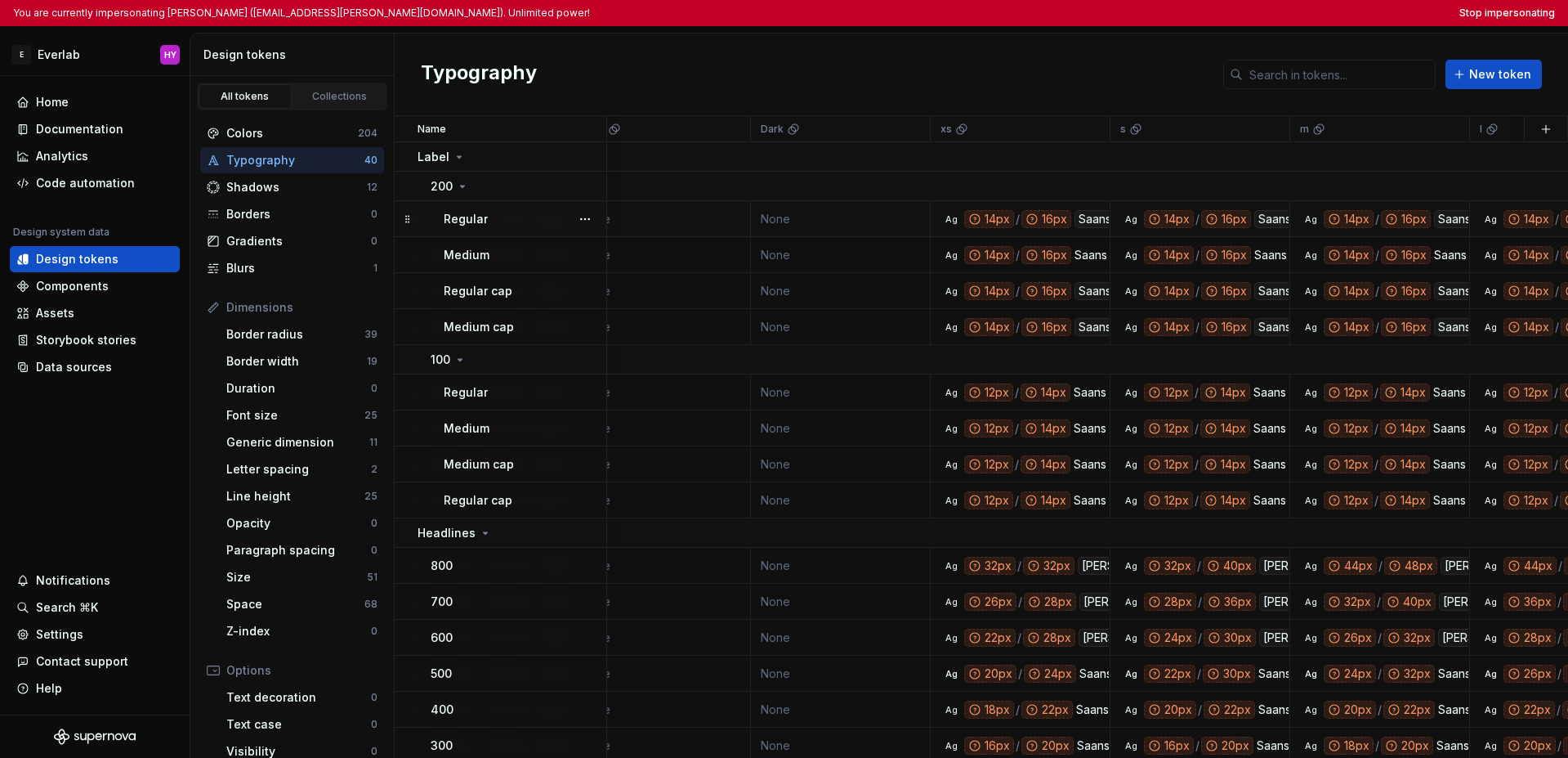
click at [501, 224] on div "Regular" at bounding box center [525, 219] width 162 height 16
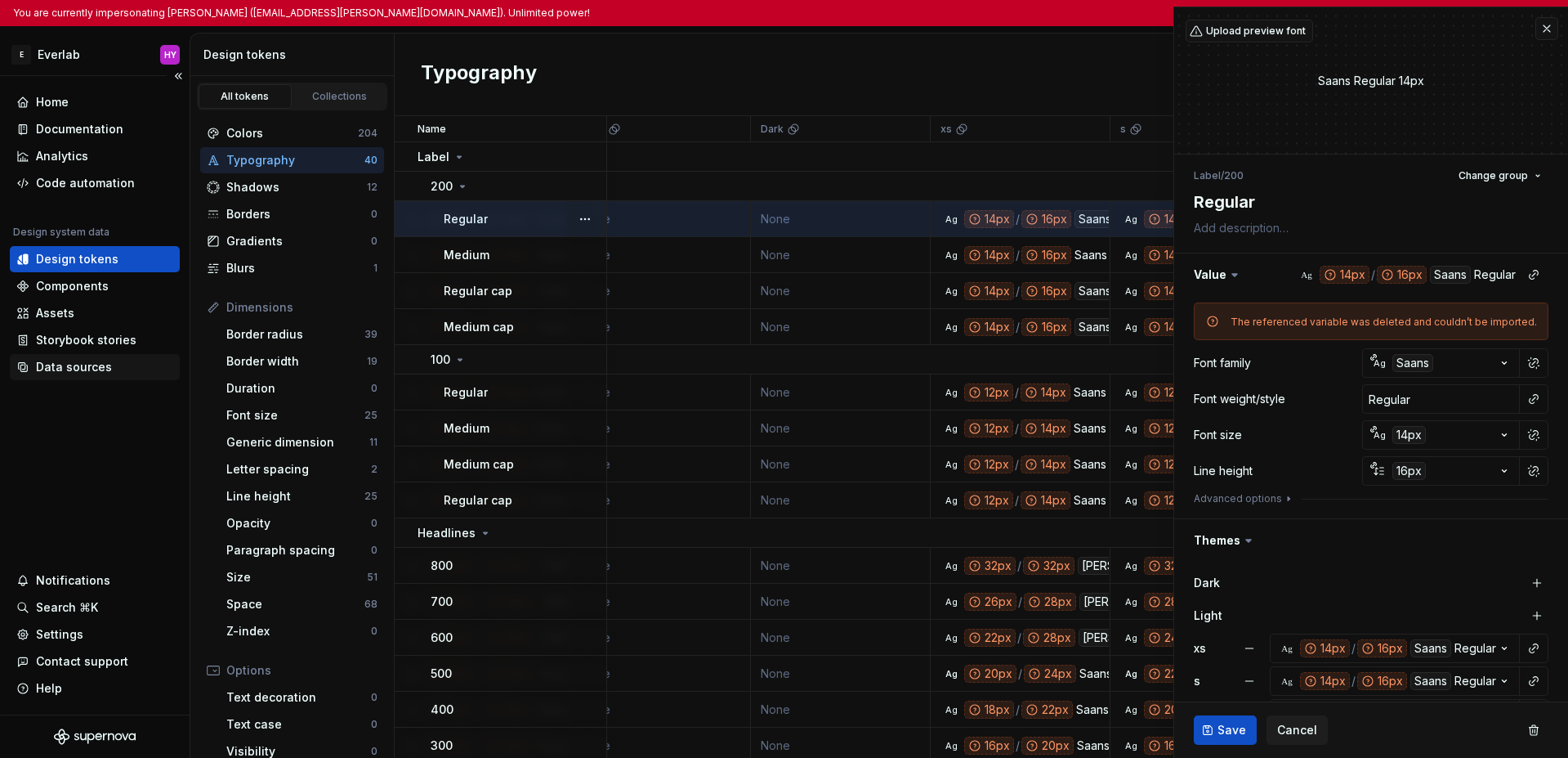
click at [85, 367] on div "Data sources" at bounding box center [74, 367] width 76 height 16
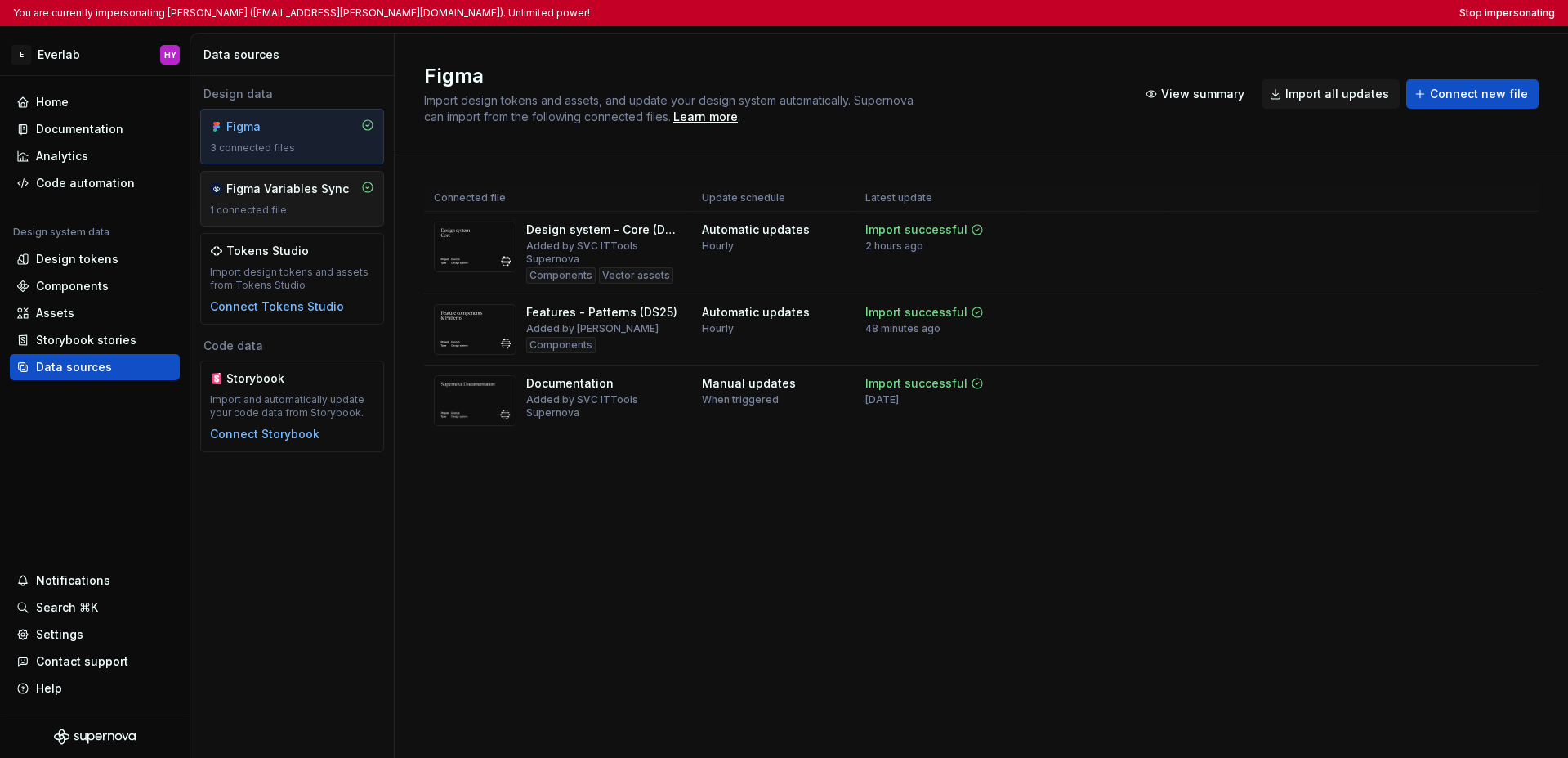
click at [297, 207] on div "1 connected file" at bounding box center [291, 210] width 164 height 13
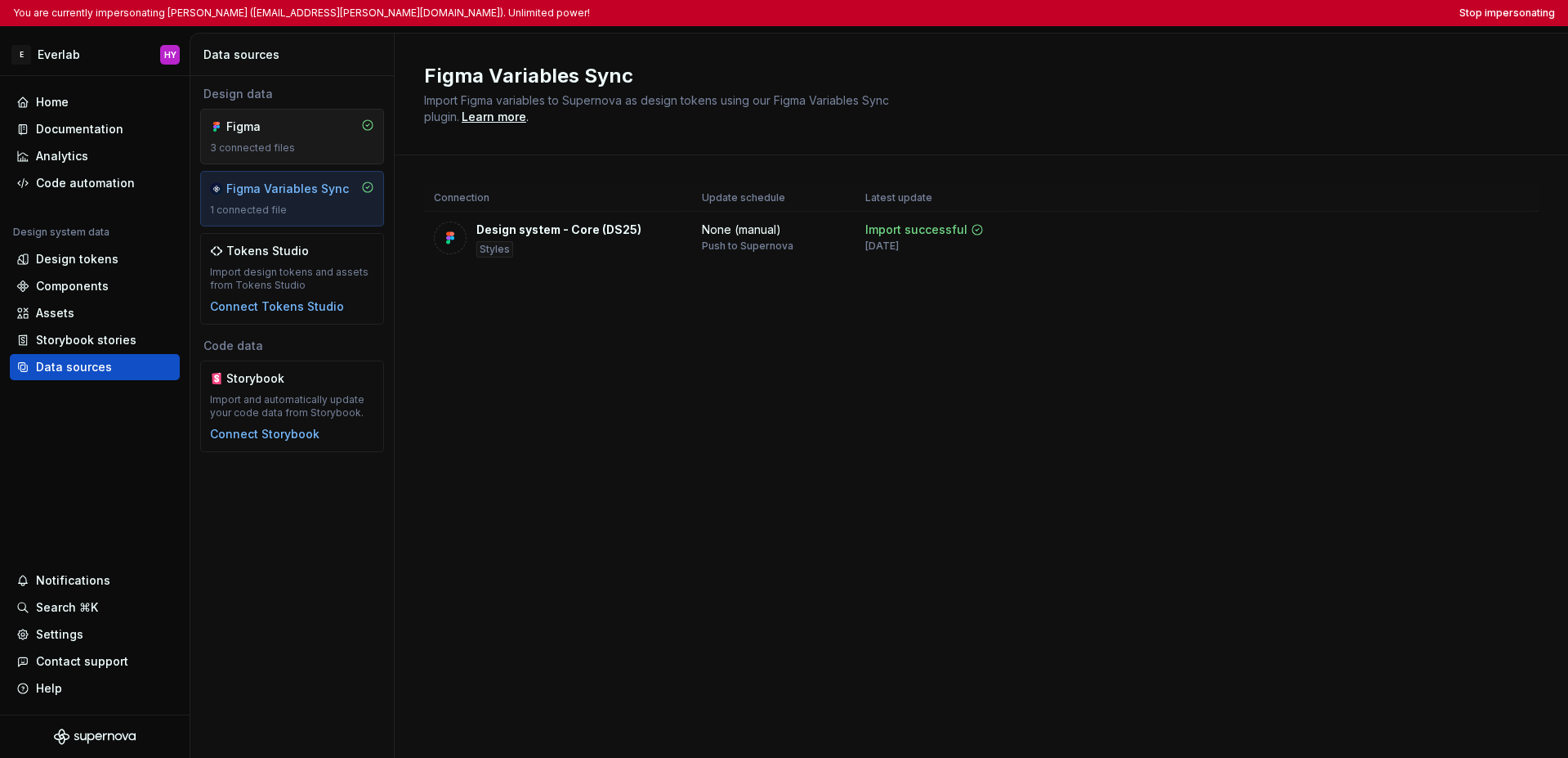
click at [285, 156] on div "Figma 3 connected files" at bounding box center [292, 136] width 184 height 56
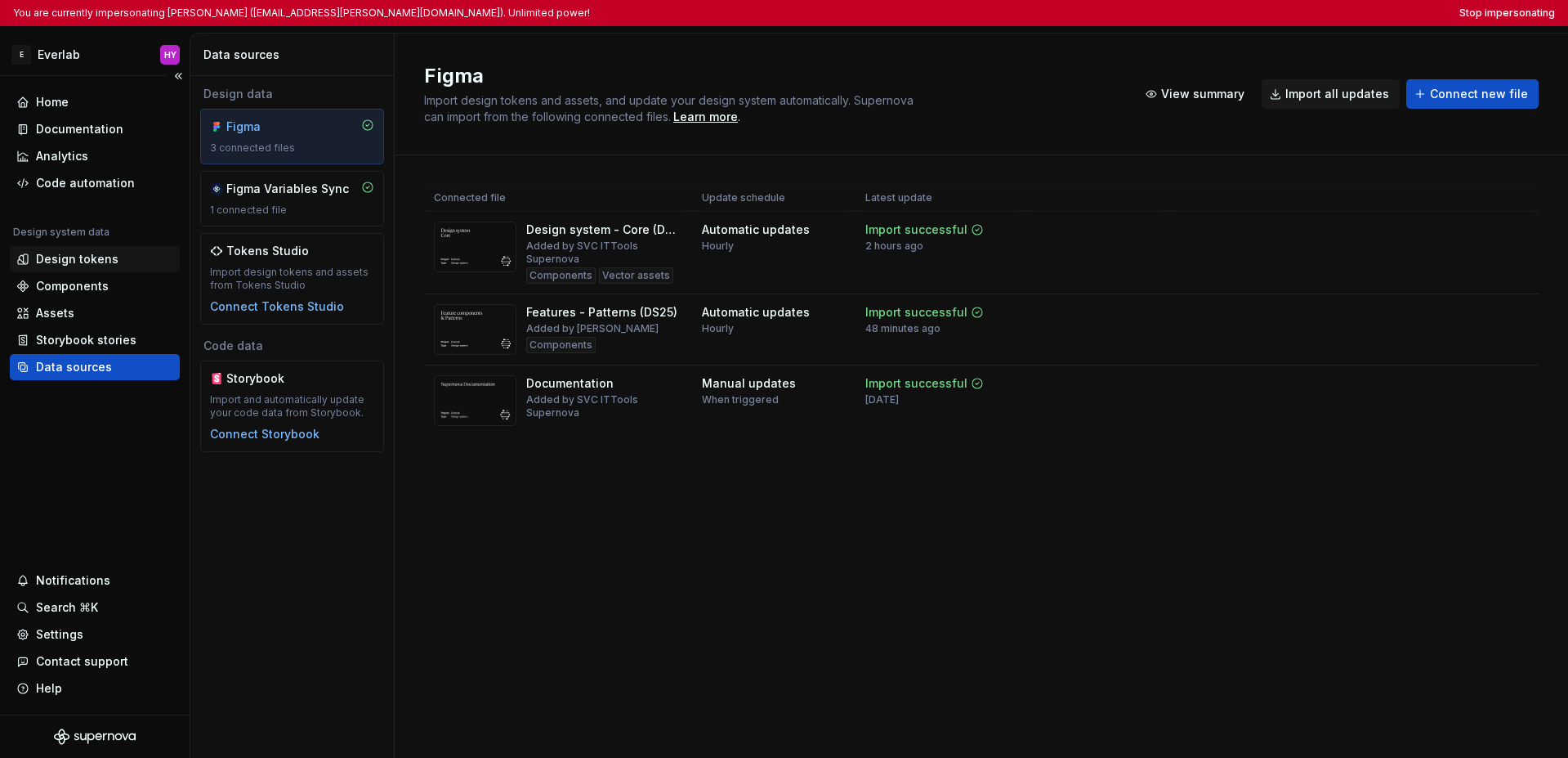
click at [91, 259] on div "Design tokens" at bounding box center [77, 259] width 82 height 16
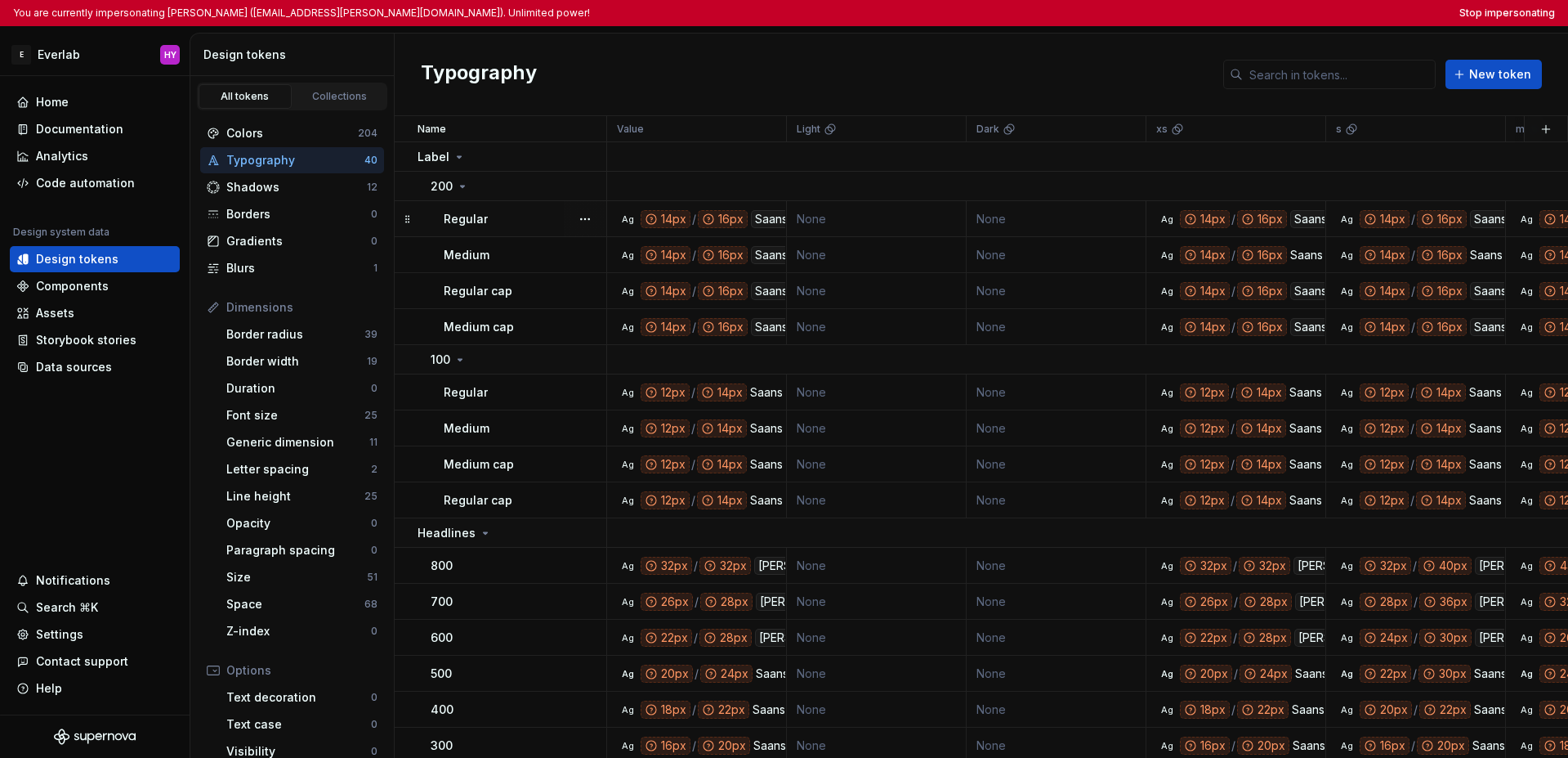
click at [504, 222] on div "Regular" at bounding box center [525, 219] width 162 height 16
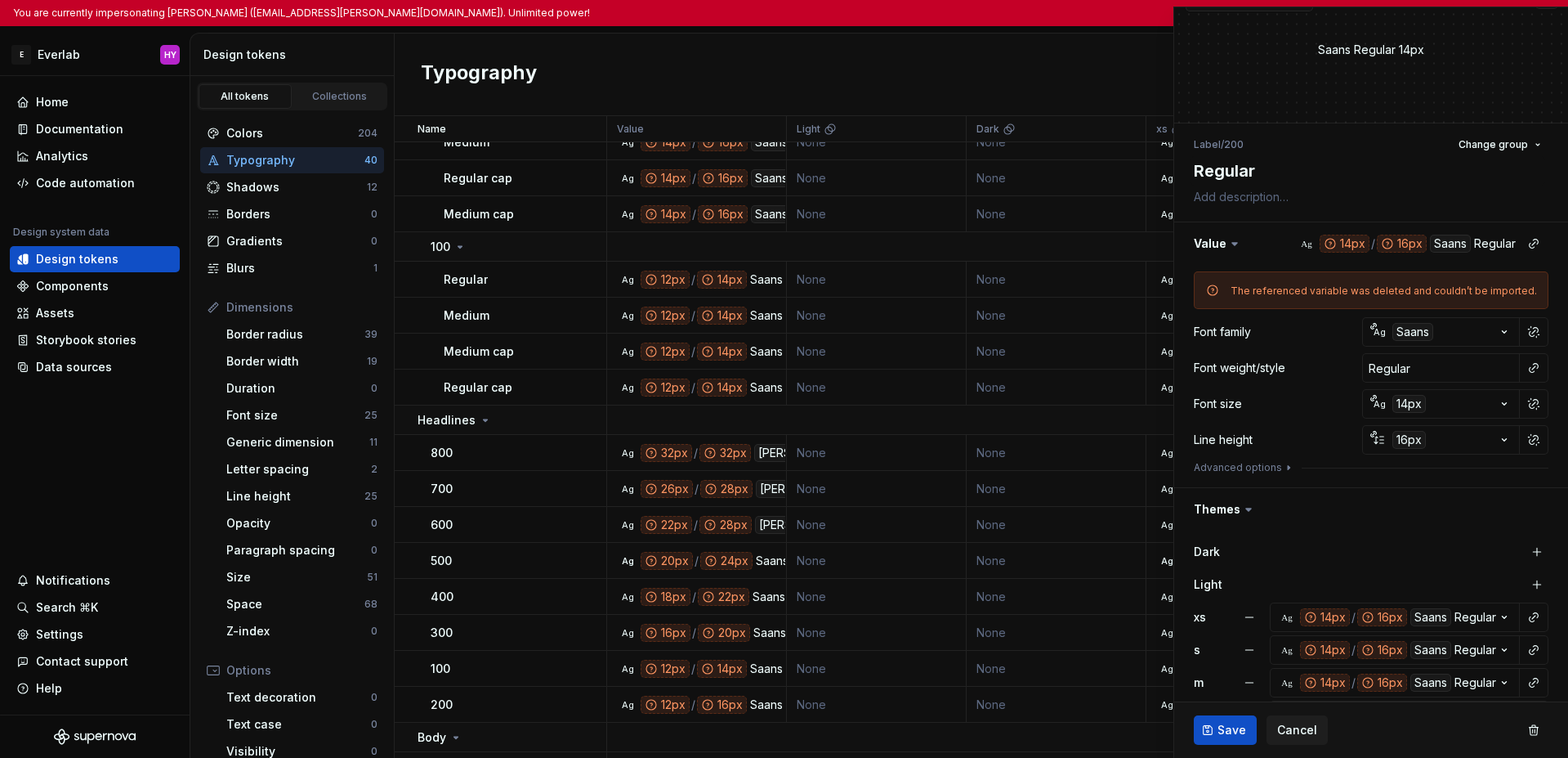
scroll to position [150, 0]
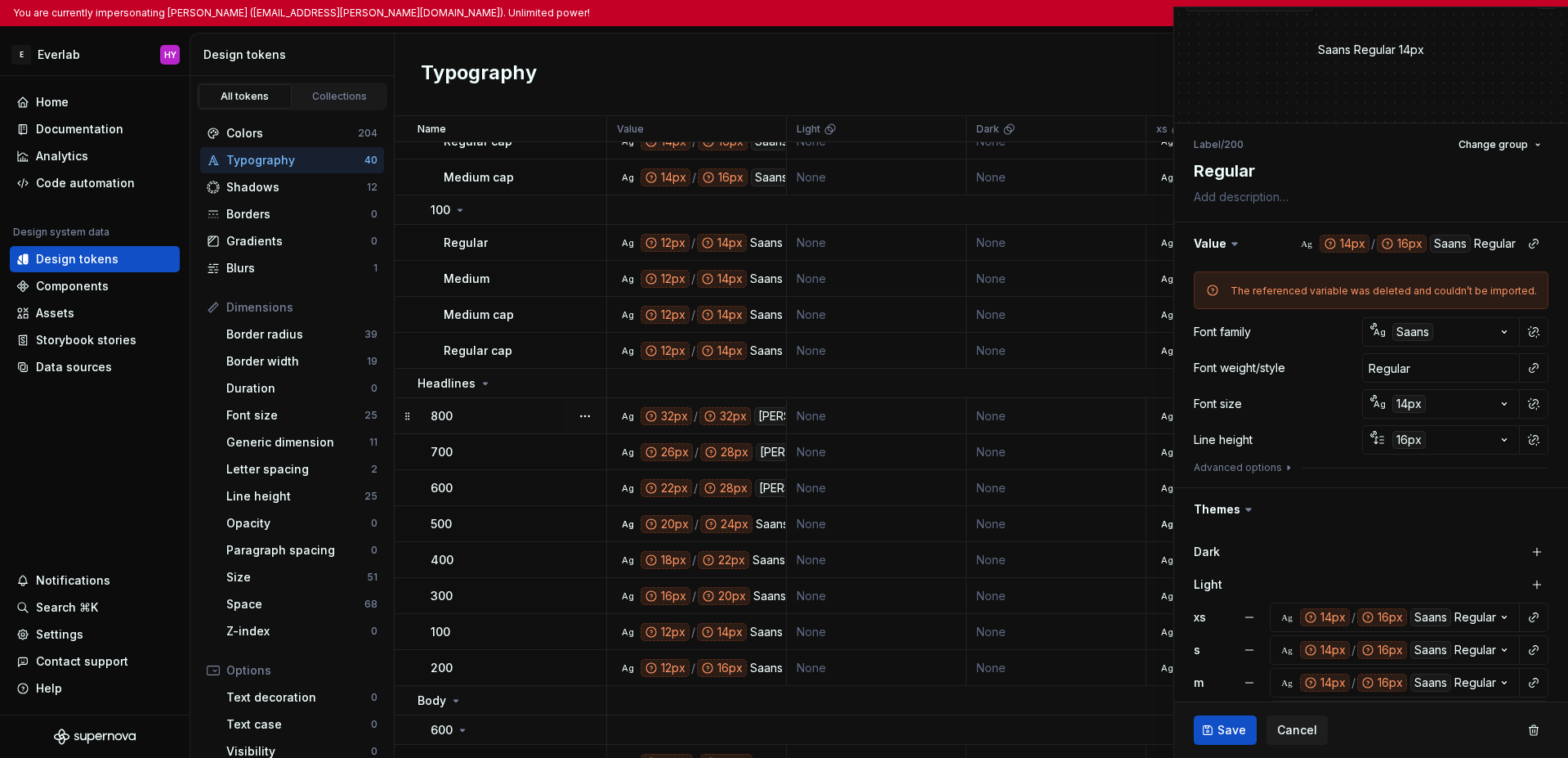
click at [549, 417] on div "800" at bounding box center [518, 415] width 175 height 16
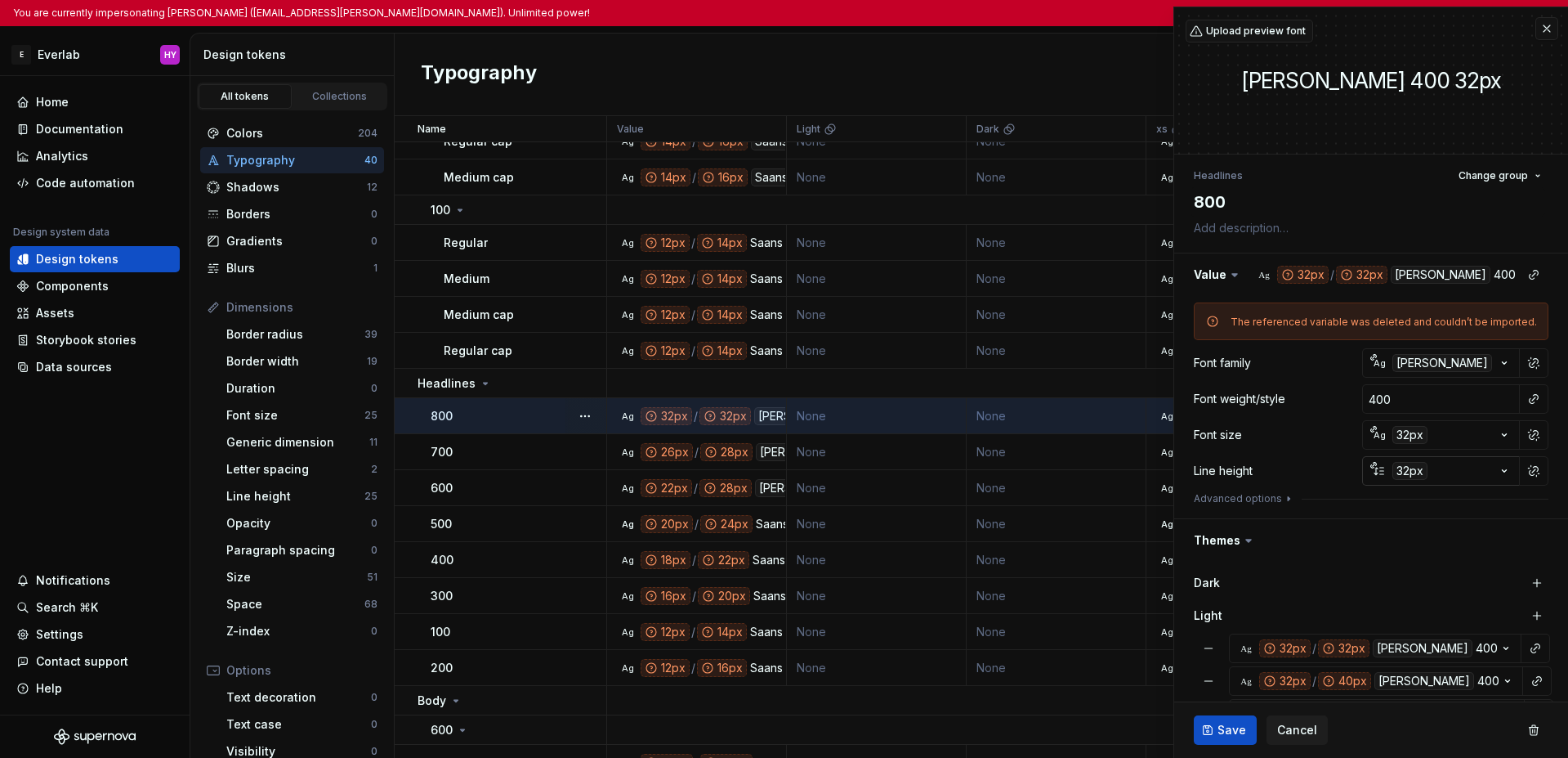
type textarea "*"
click at [1212, 29] on button "button" at bounding box center [1547, 28] width 23 height 23
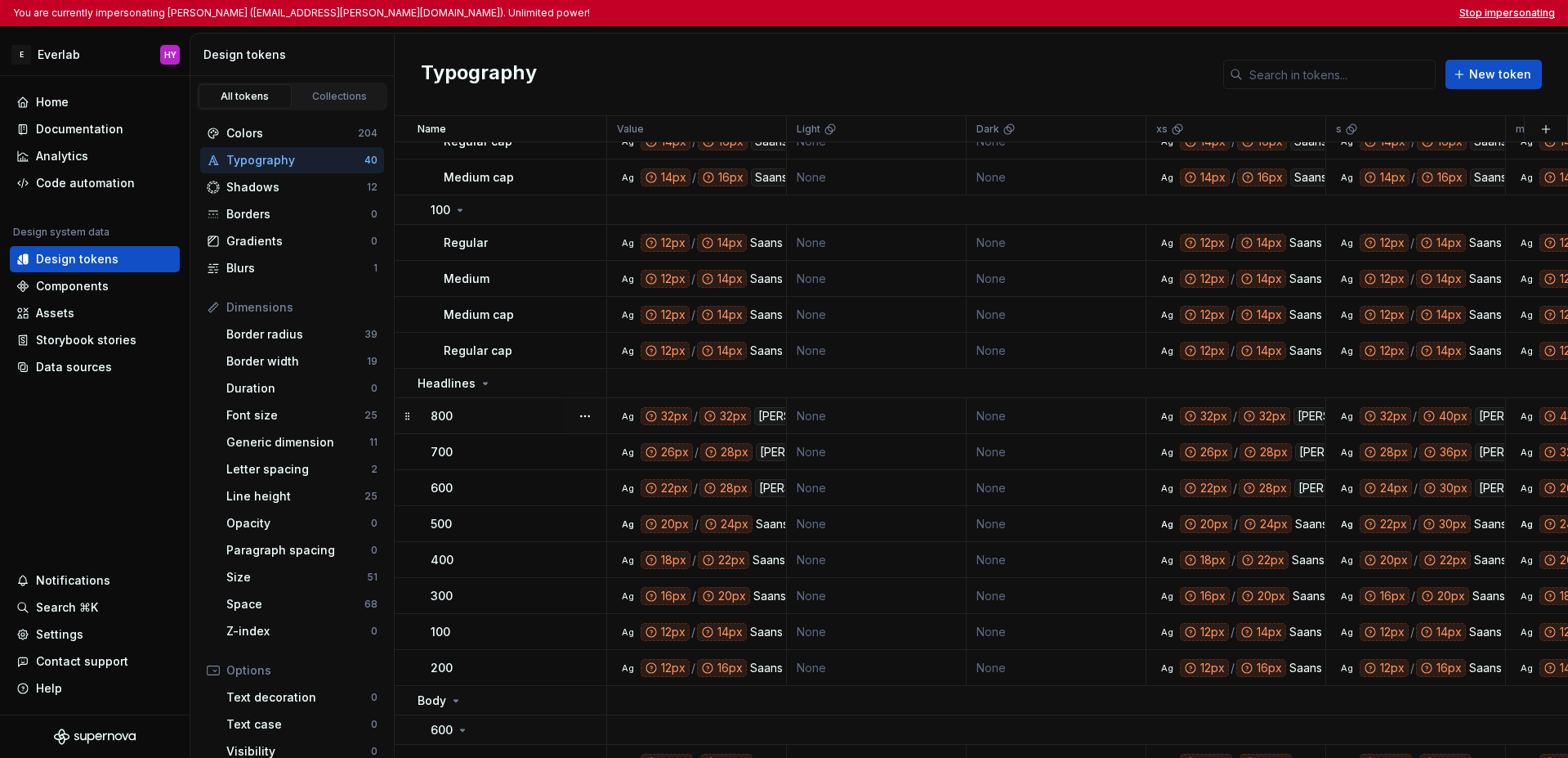
click at [1212, 12] on button "Stop impersonating" at bounding box center [1507, 13] width 95 height 13
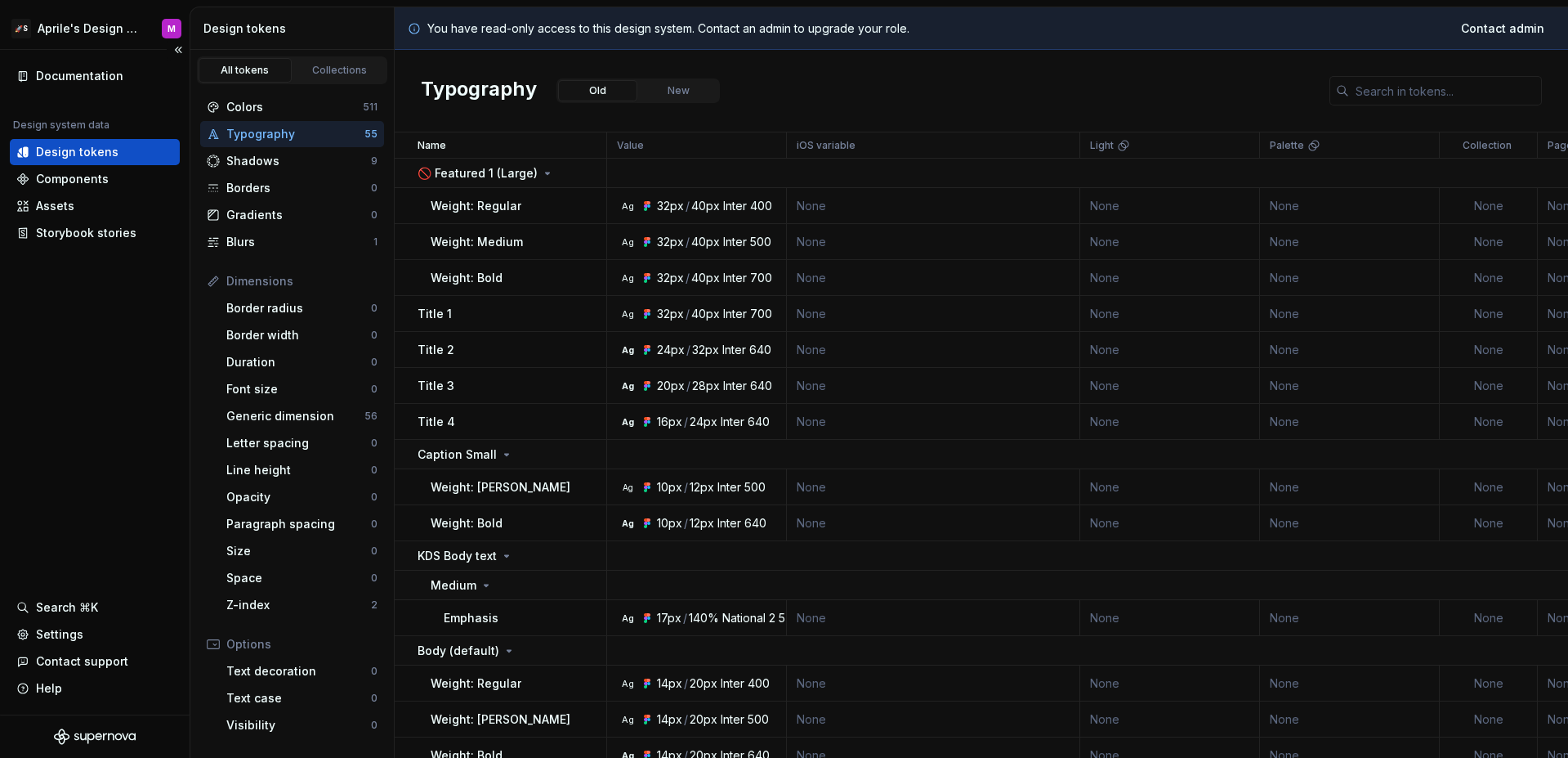
click at [81, 343] on div "Documentation Design system data Design tokens Components Assets Storybook stor…" at bounding box center [94, 381] width 190 height 665
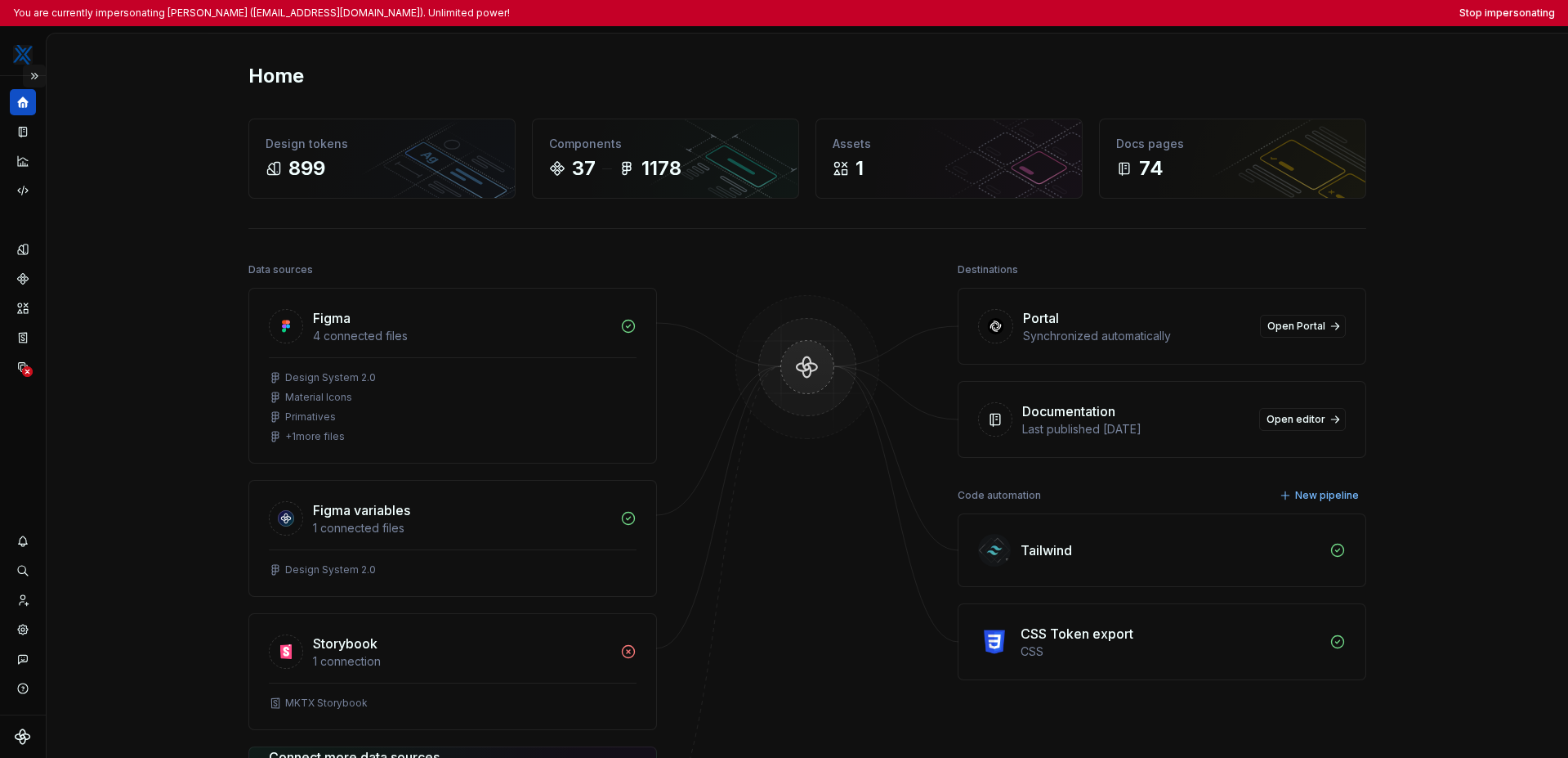
click at [40, 76] on button "Expand sidebar" at bounding box center [34, 76] width 23 height 23
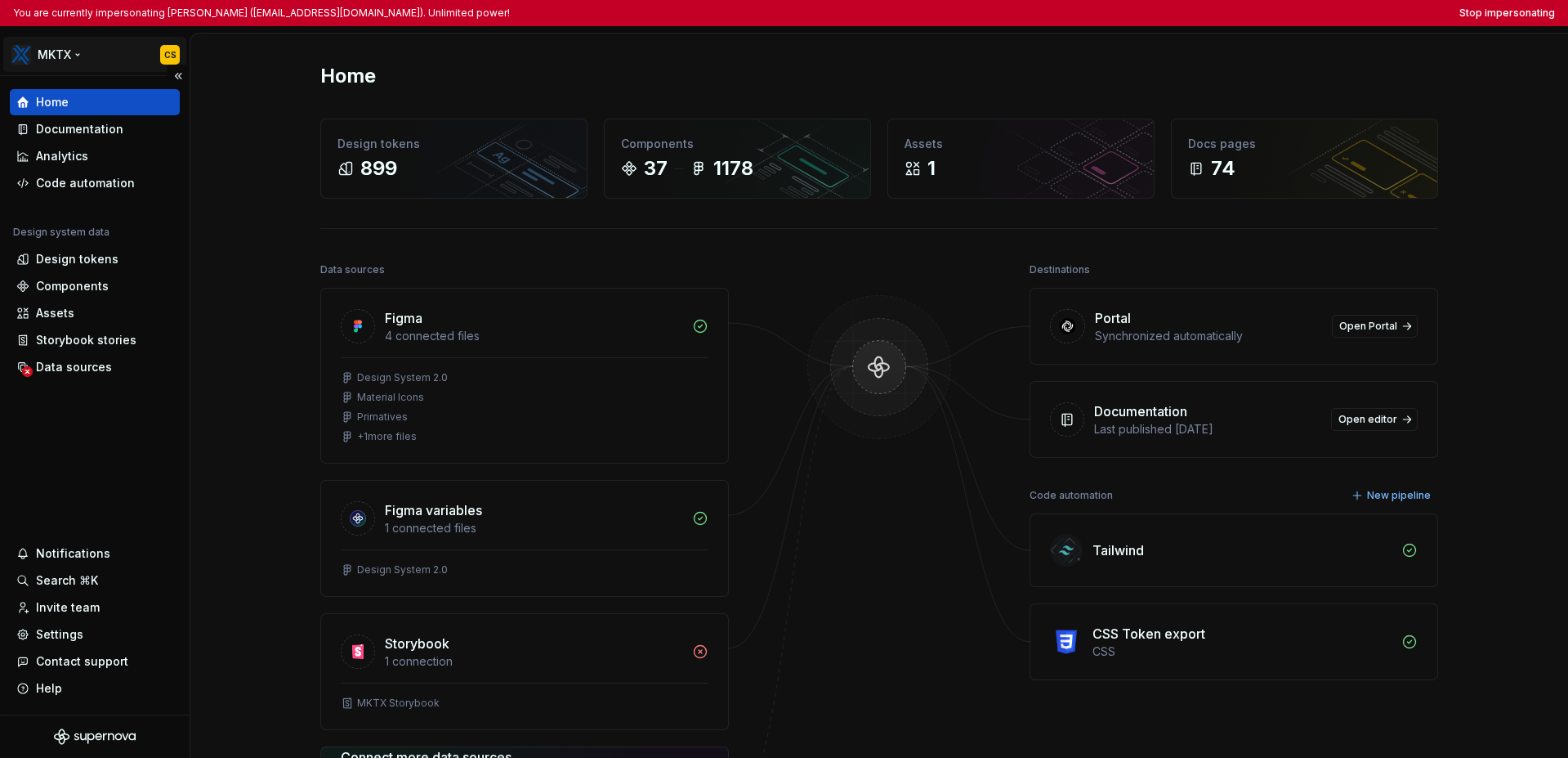
click at [54, 55] on html "You are currently impersonating [PERSON_NAME] ([EMAIL_ADDRESS][DOMAIN_NAME]). U…" at bounding box center [784, 379] width 1568 height 758
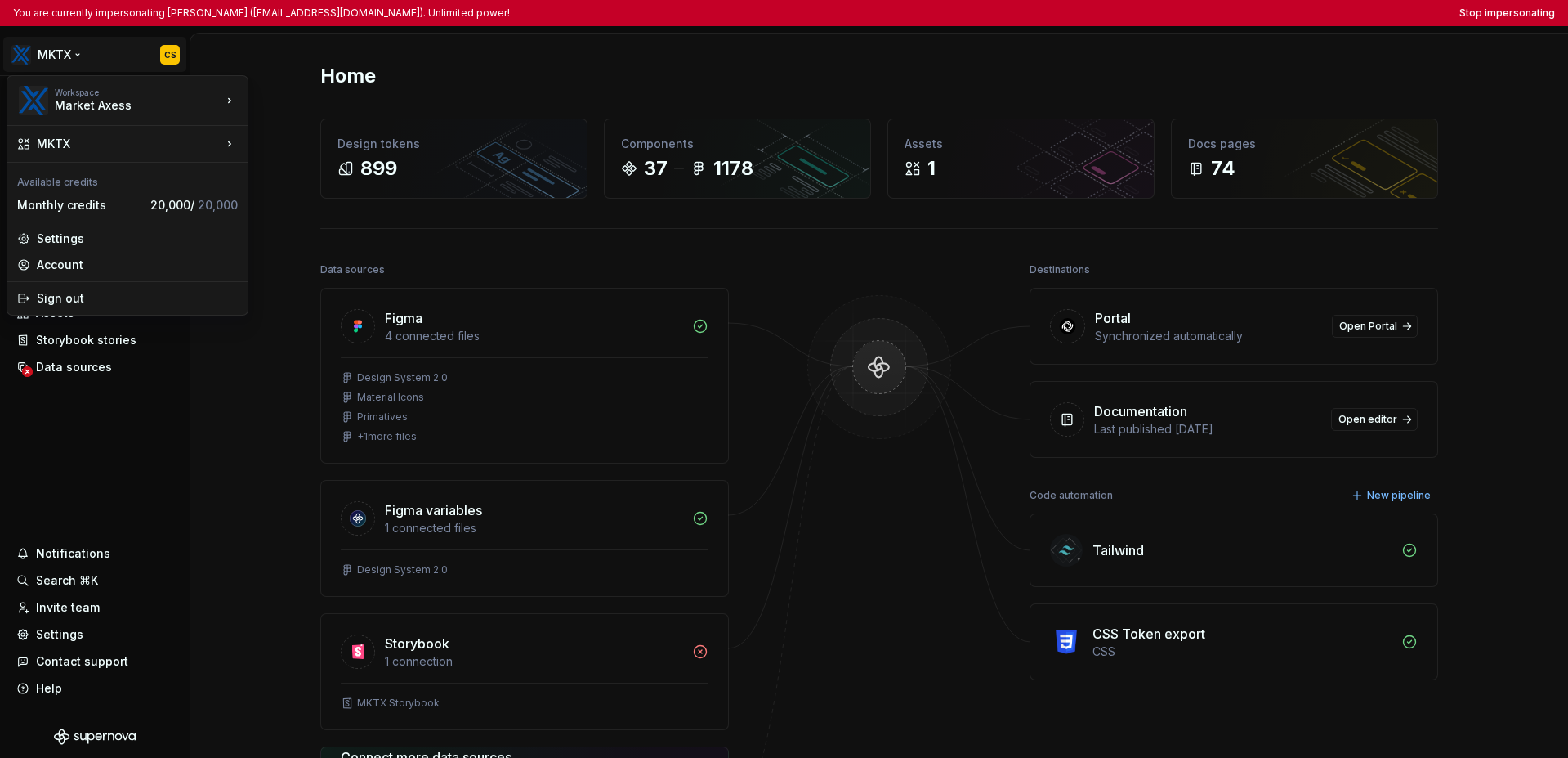
click at [81, 406] on html "You are currently impersonating [PERSON_NAME] ([EMAIL_ADDRESS][DOMAIN_NAME]). U…" at bounding box center [784, 379] width 1568 height 758
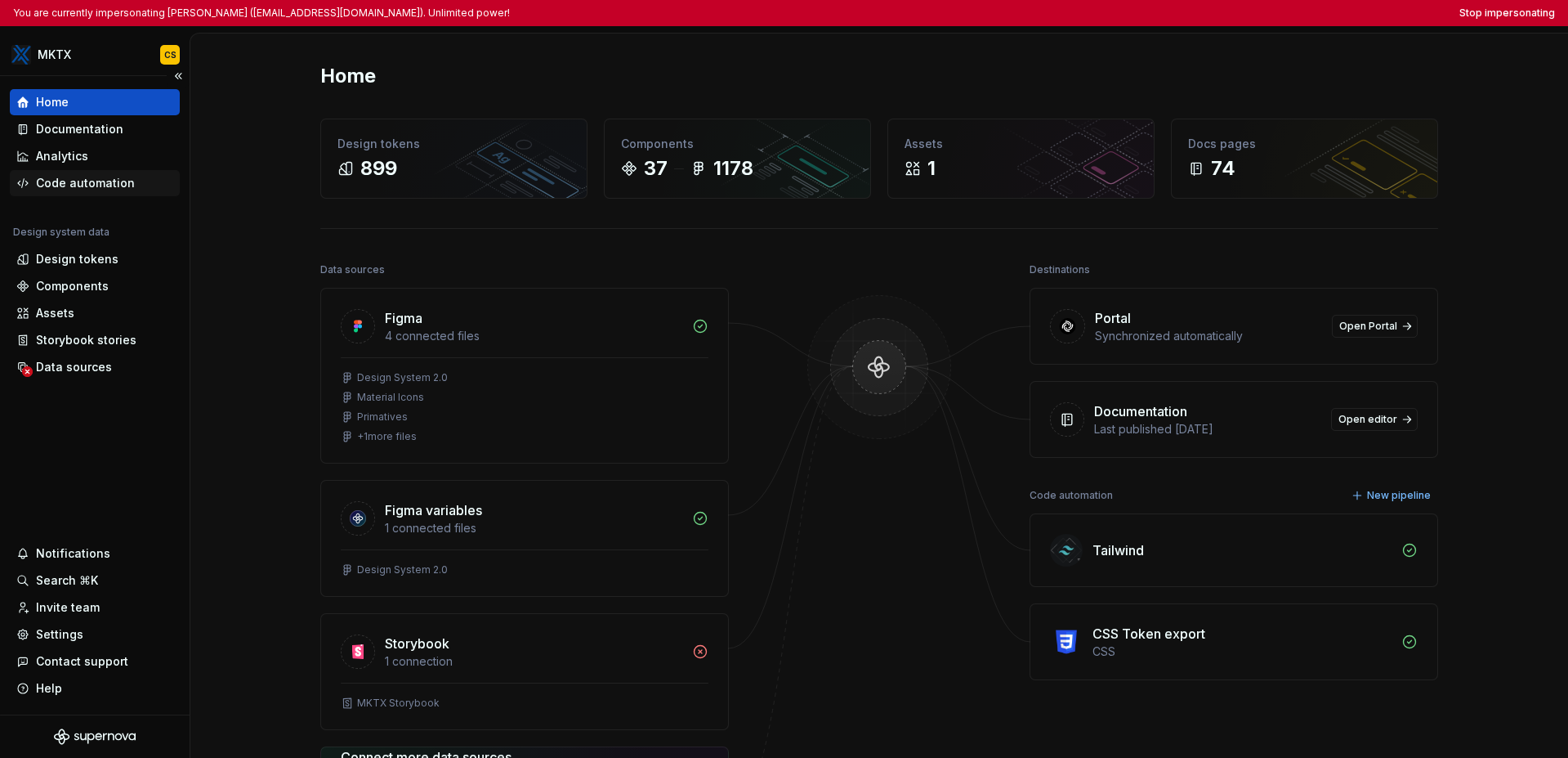
click at [88, 177] on div "Code automation" at bounding box center [85, 183] width 99 height 16
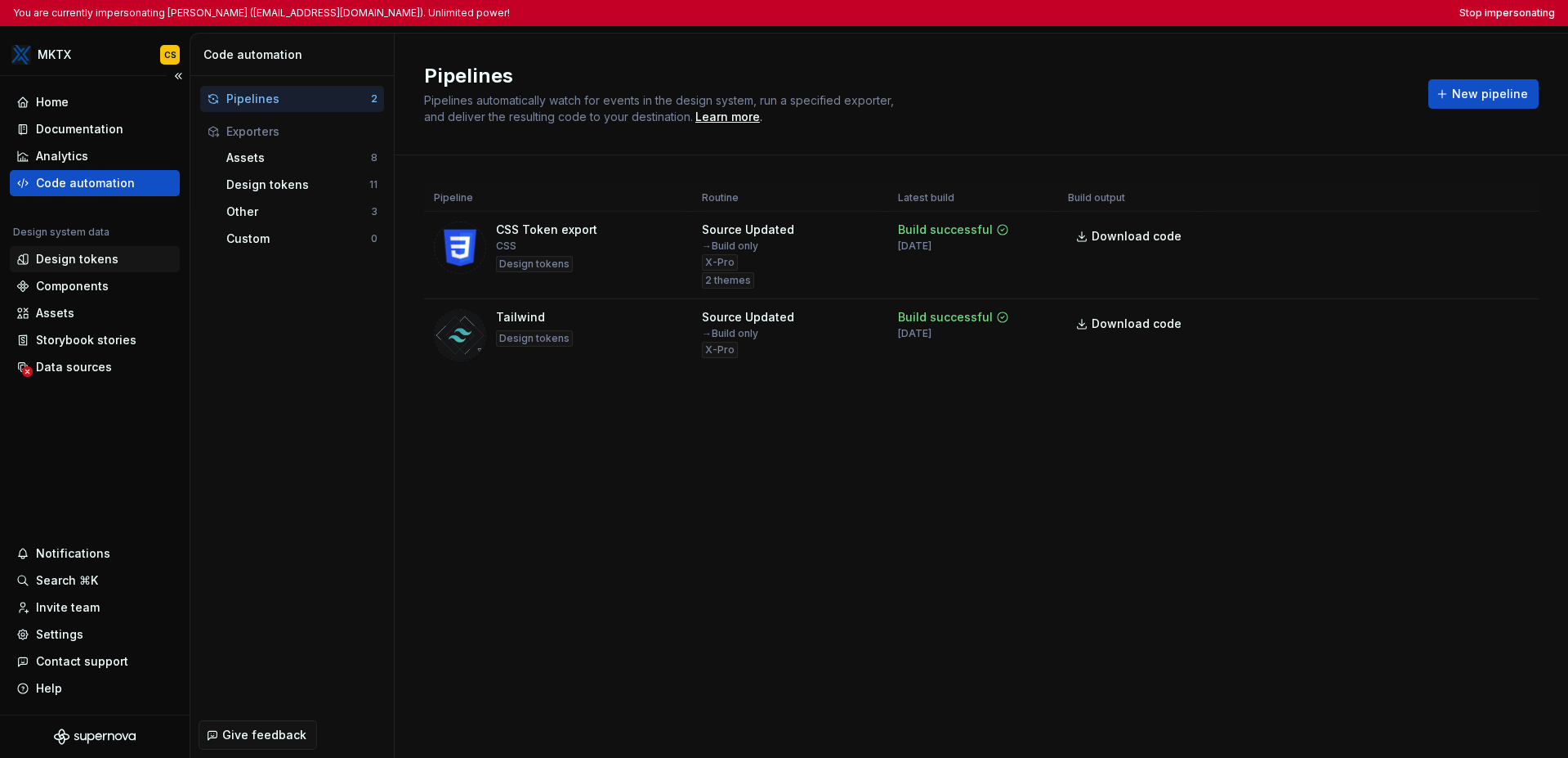
click at [100, 254] on div "Design tokens" at bounding box center [77, 259] width 82 height 16
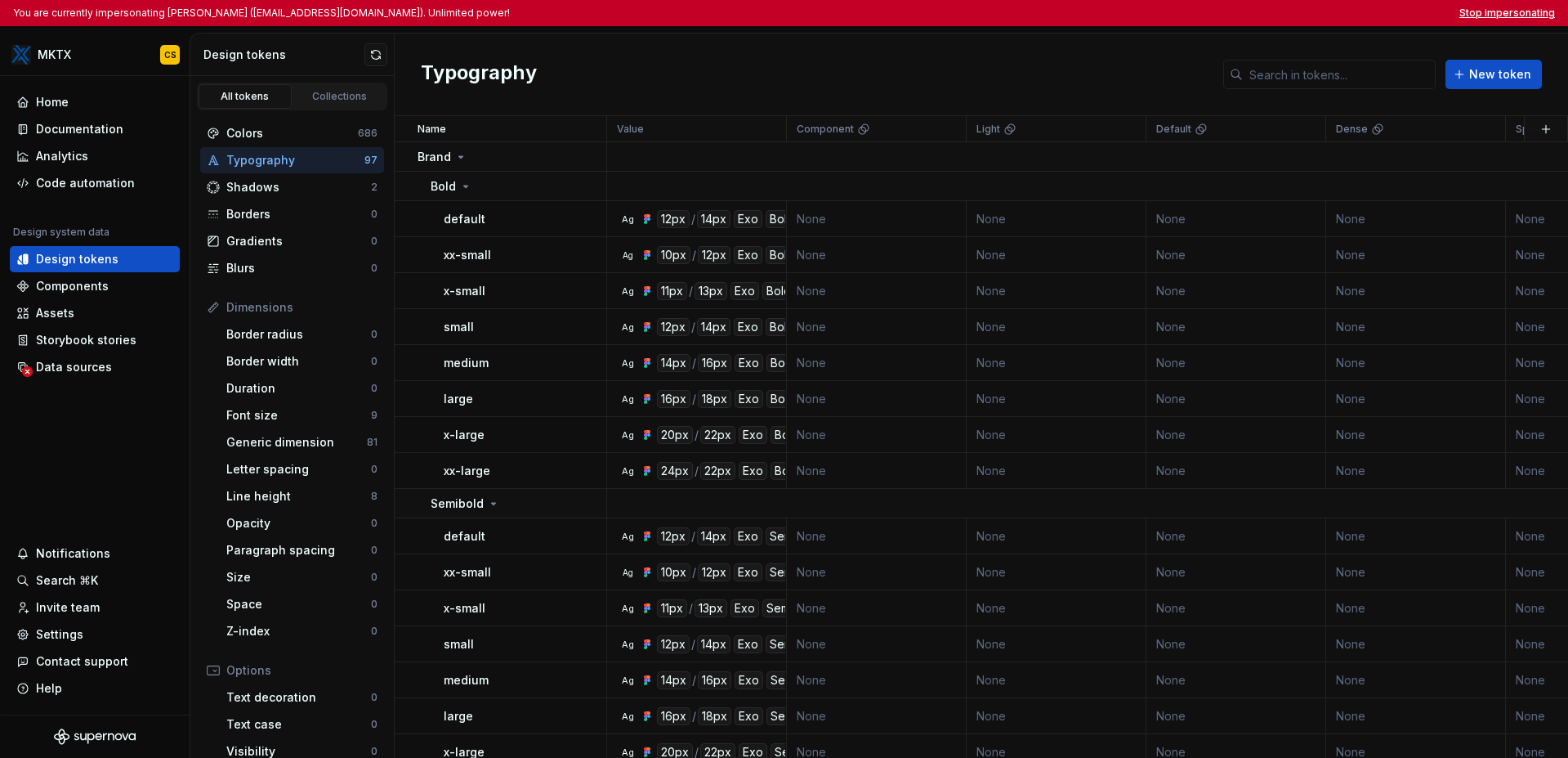
click at [1212, 16] on button "Stop impersonating" at bounding box center [1507, 13] width 95 height 13
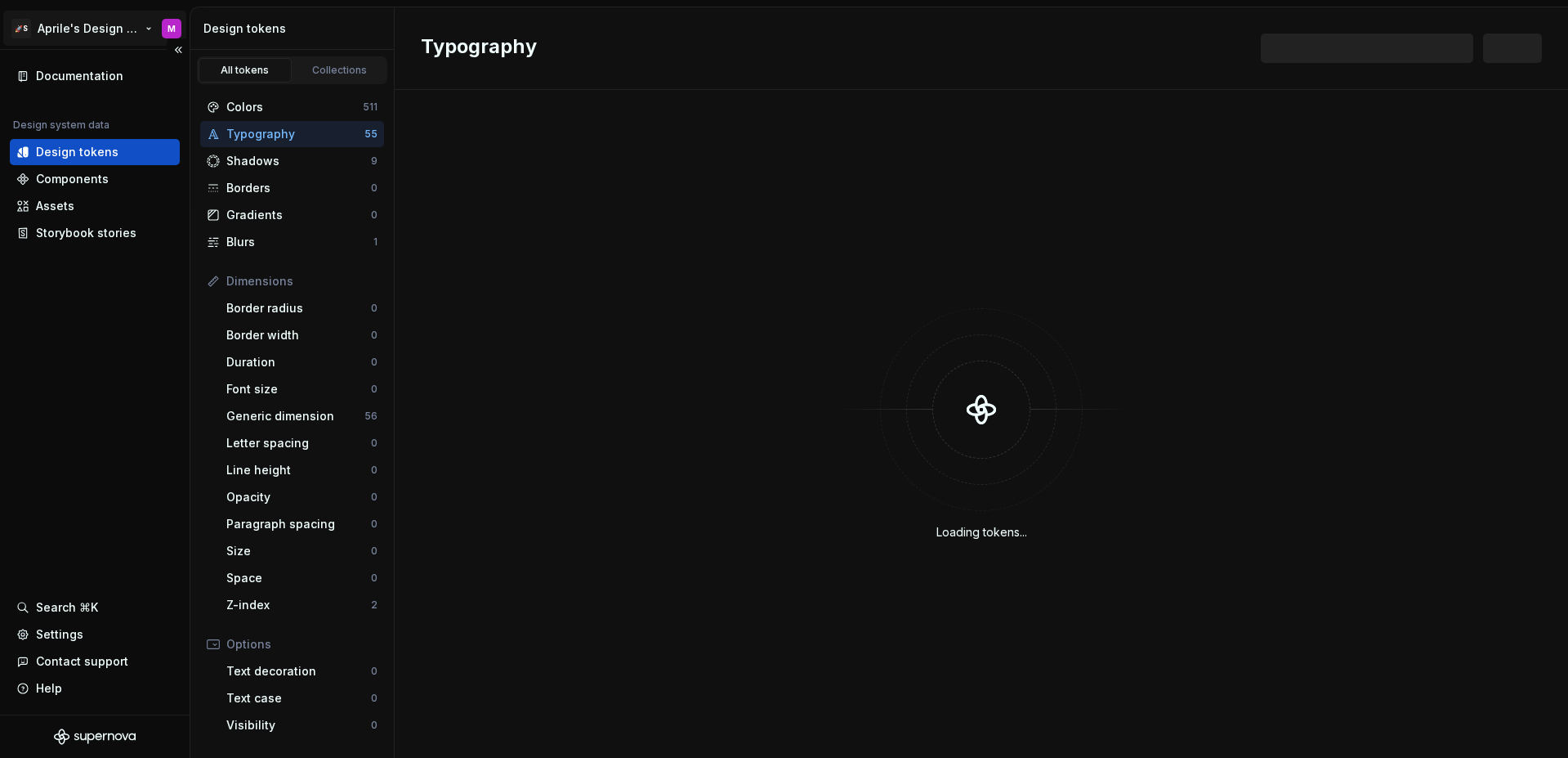
click at [80, 27] on html "🚀S Aprile's Design System M Documentation Design system data Design tokens Comp…" at bounding box center [784, 379] width 1568 height 758
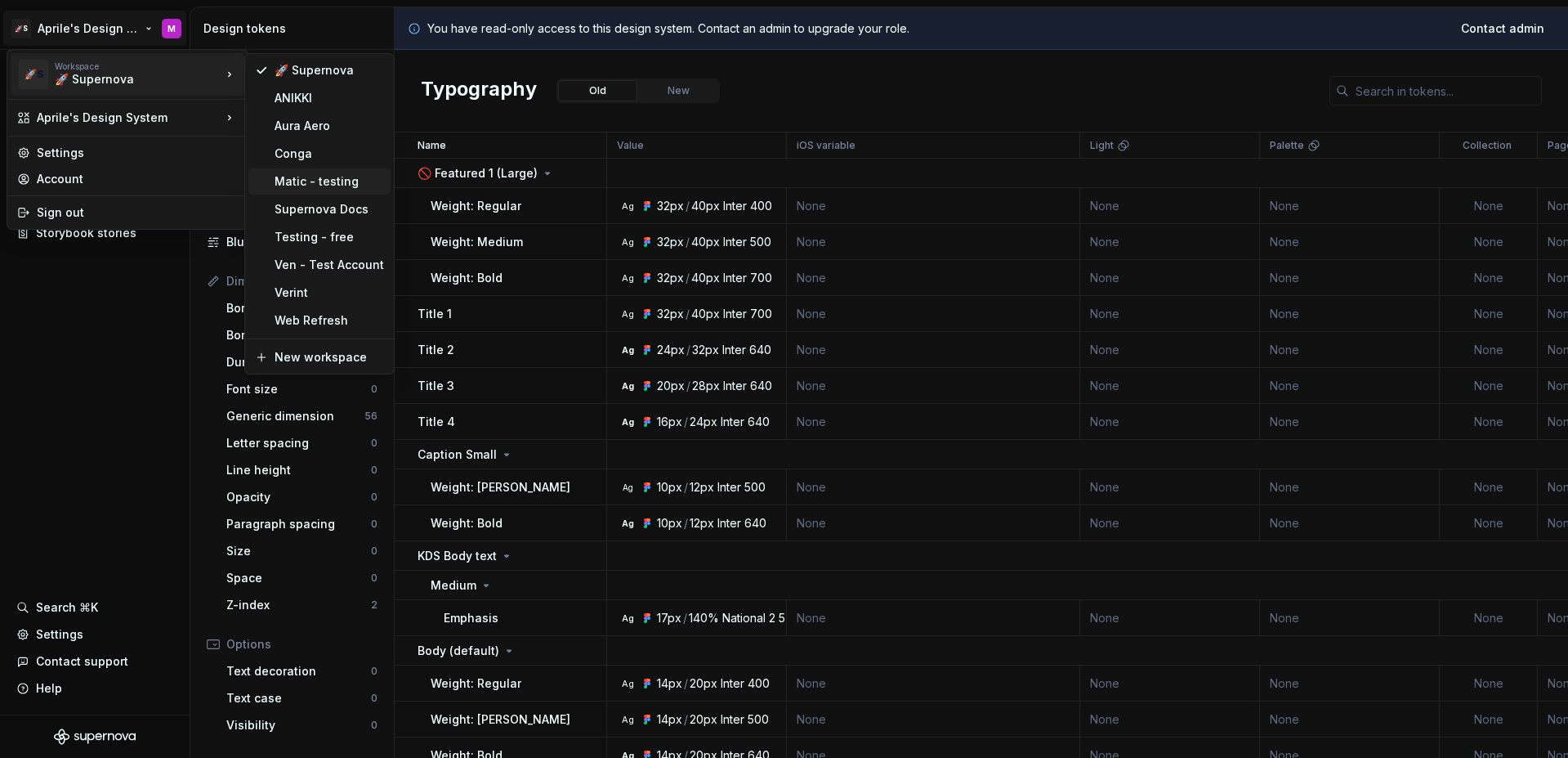
click at [299, 186] on div "Matic - testing" at bounding box center [329, 181] width 109 height 16
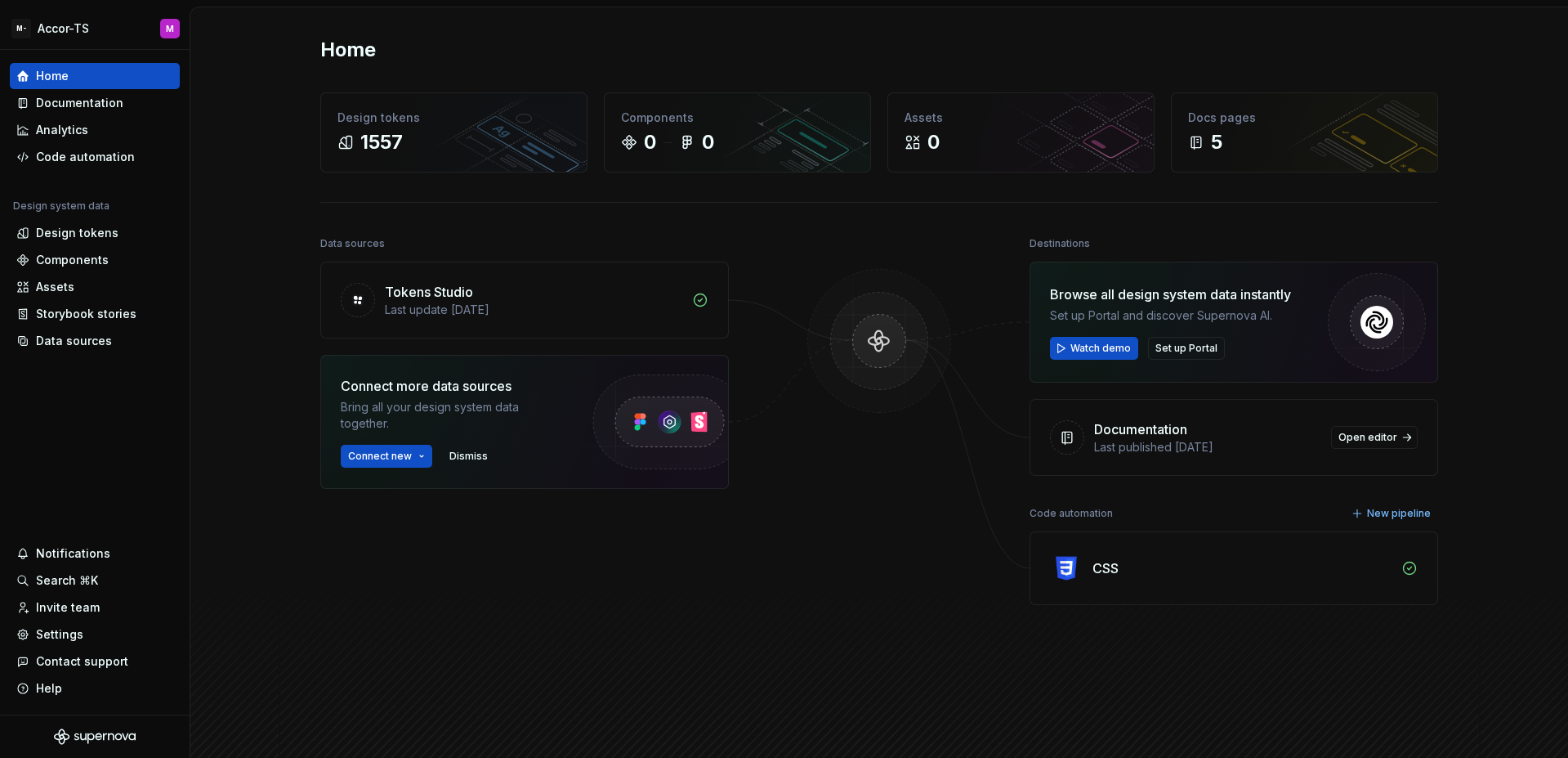
click at [272, 55] on div "Home Design tokens 1557 Components 0 0 Assets 0 Docs pages 5 Data sources Token…" at bounding box center [879, 394] width 1378 height 775
click at [88, 29] on html "M- Accor-TS M Home Documentation Analytics Code automation Design system data D…" at bounding box center [784, 379] width 1568 height 758
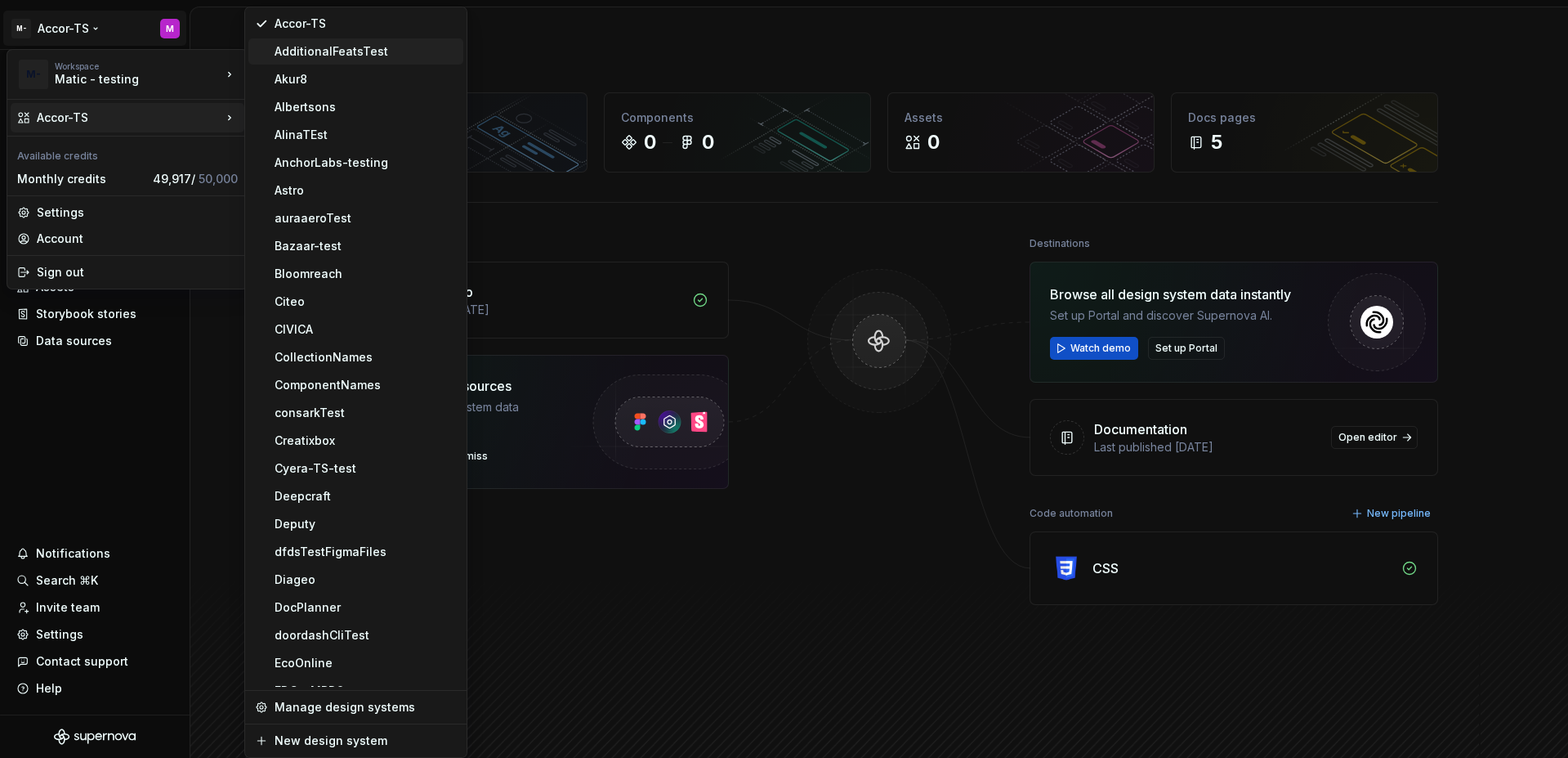
click at [312, 57] on div "AdditionalFeatsTest" at bounding box center [365, 52] width 182 height 16
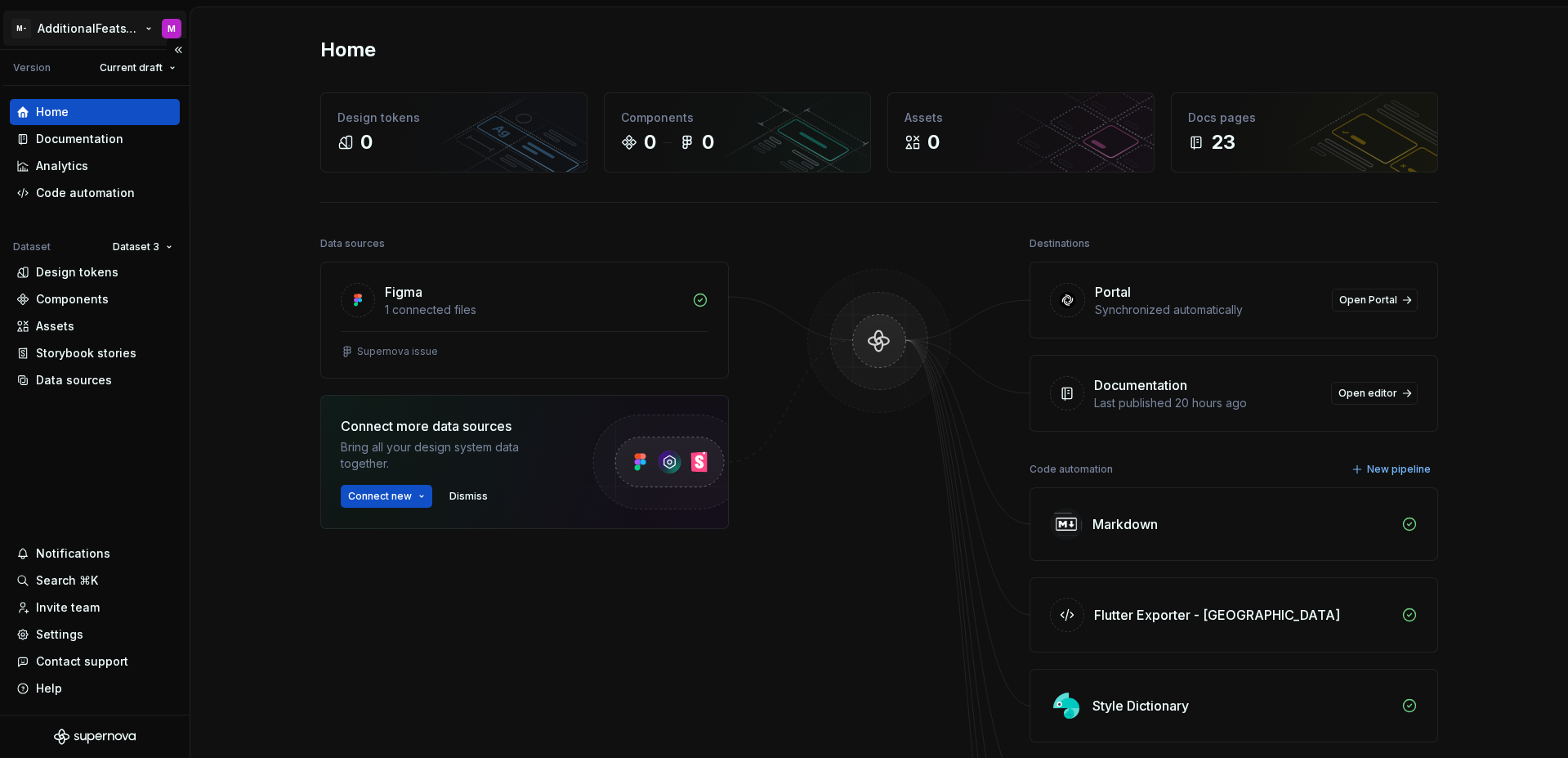
click at [75, 26] on html "M- AdditionalFeatsTest M Version Current draft Home Documentation Analytics Cod…" at bounding box center [784, 379] width 1568 height 758
click at [80, 469] on html "M- AdditionalFeatsTest M Version Current draft Home Documentation Analytics Cod…" at bounding box center [784, 379] width 1568 height 758
click at [128, 245] on html "M- AdditionalFeatsTest M Version Current draft Home Documentation Analytics Cod…" at bounding box center [784, 379] width 1568 height 758
click at [149, 272] on div "Dataset 1" at bounding box center [190, 278] width 106 height 16
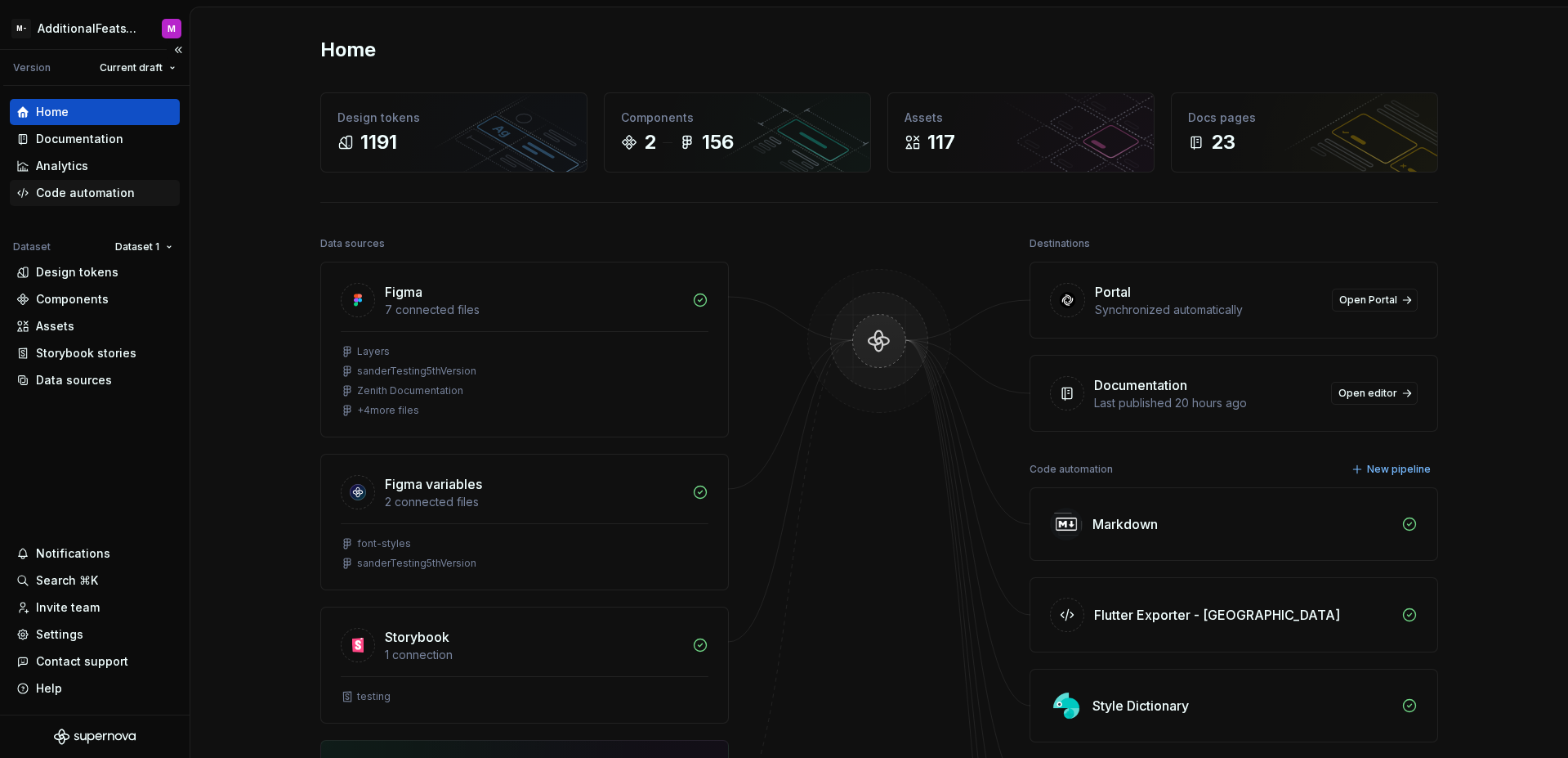
click at [113, 201] on div "Code automation" at bounding box center [85, 193] width 99 height 16
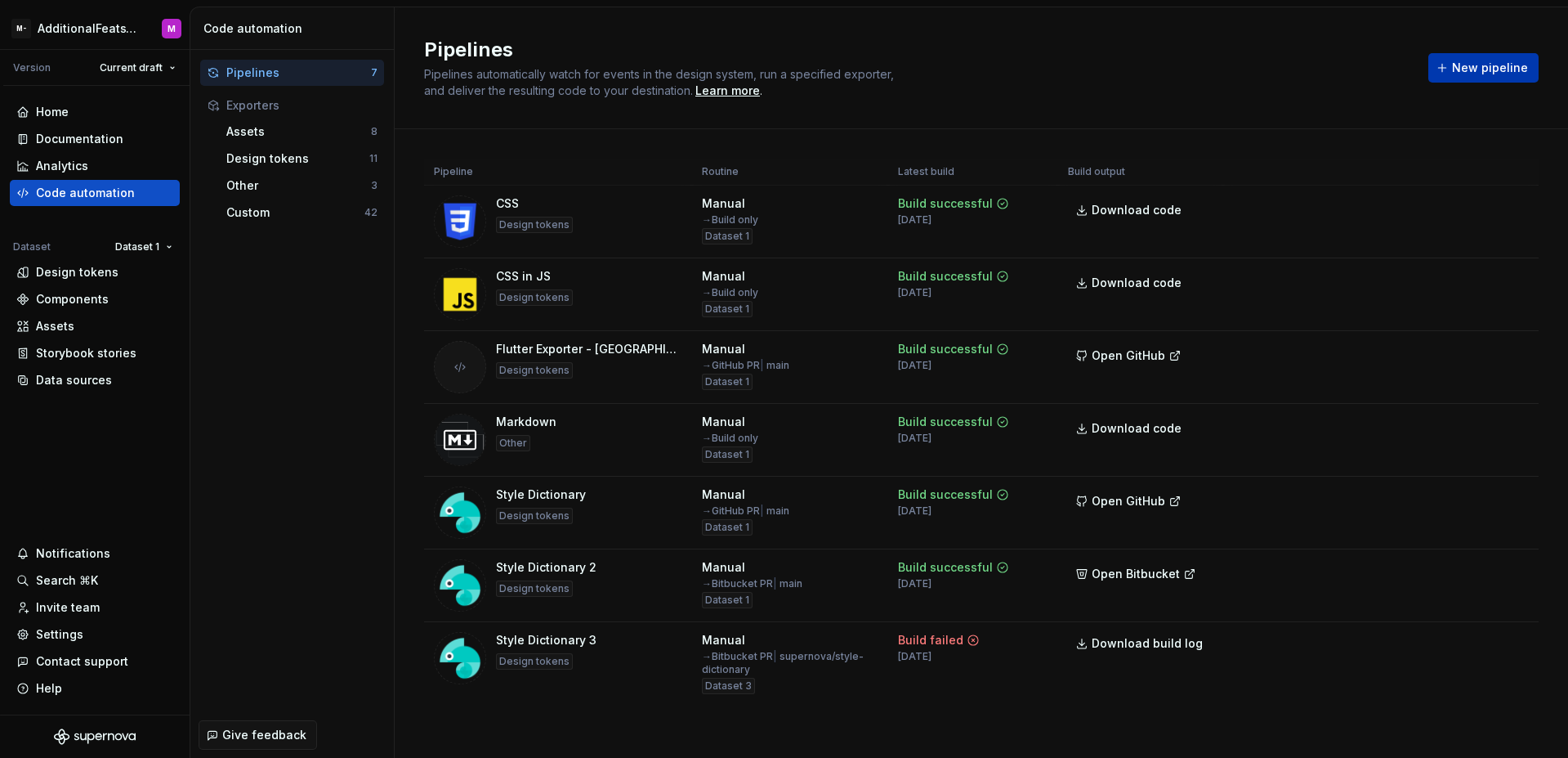
click at [1491, 71] on span "New pipeline" at bounding box center [1490, 68] width 76 height 16
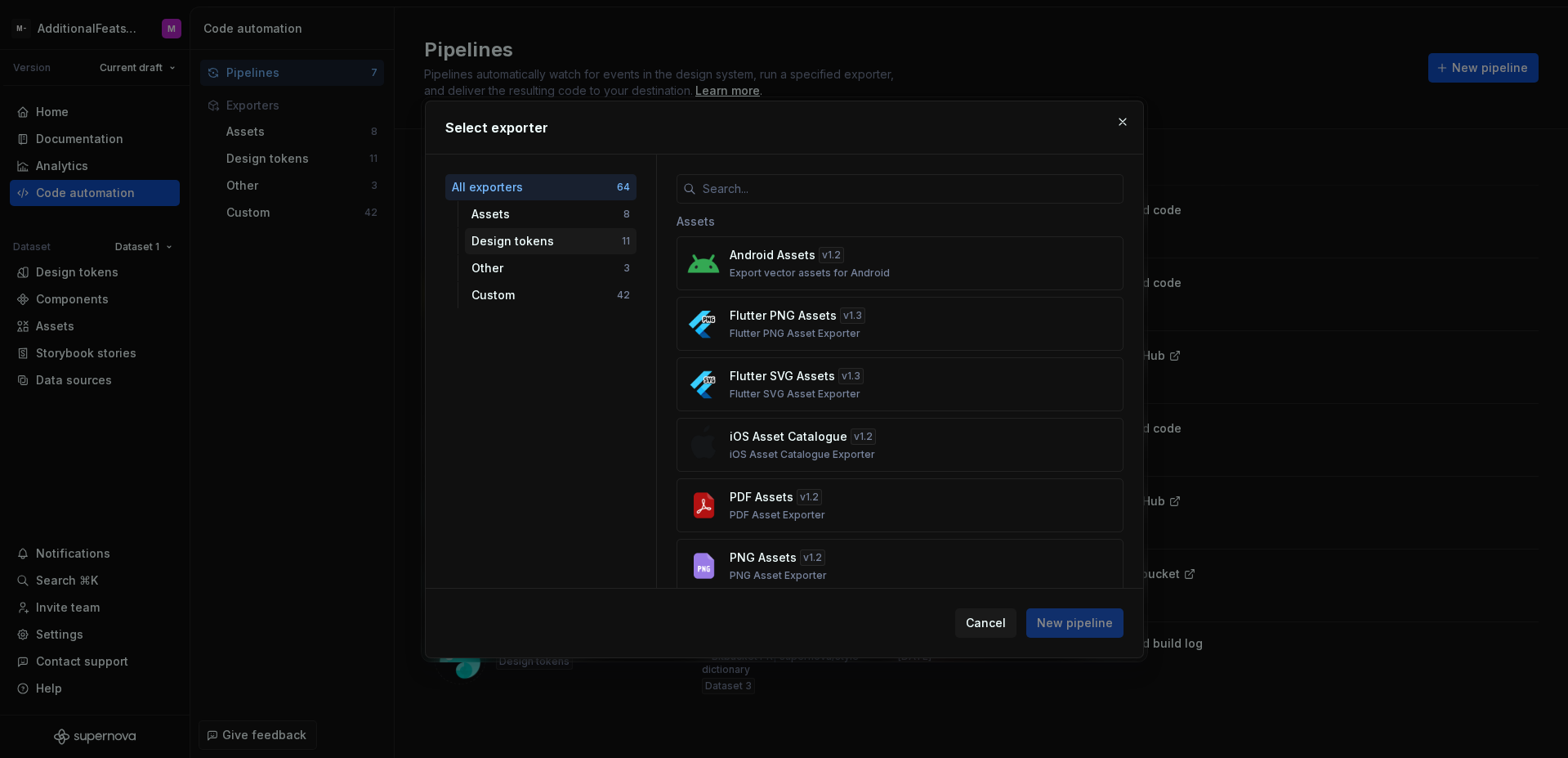
click at [584, 247] on div "Design tokens" at bounding box center [547, 240] width 150 height 16
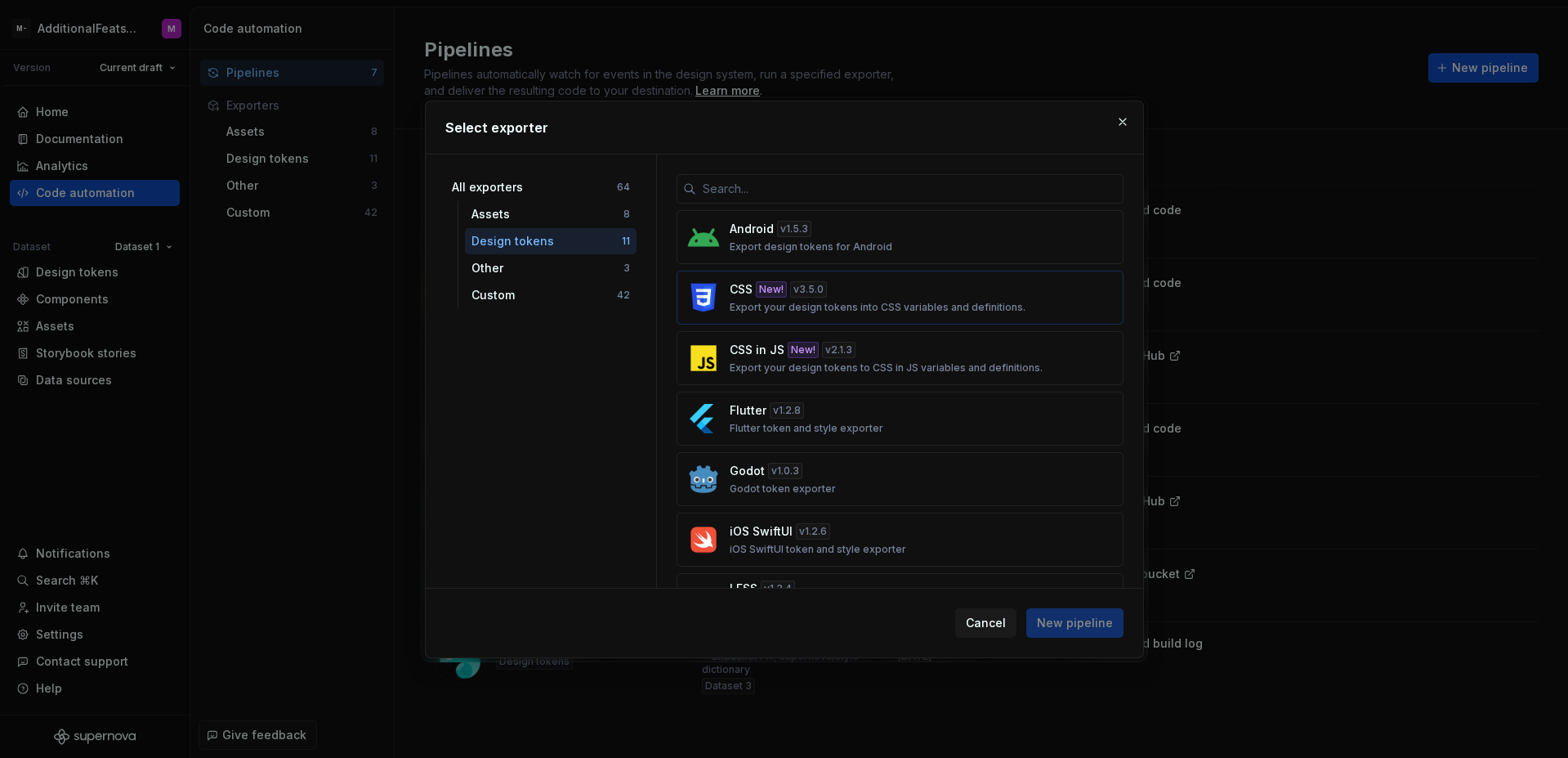
click at [813, 279] on button "CSS New! v 3.5.0 Export your design tokens into CSS variables and definitions." at bounding box center [900, 297] width 447 height 54
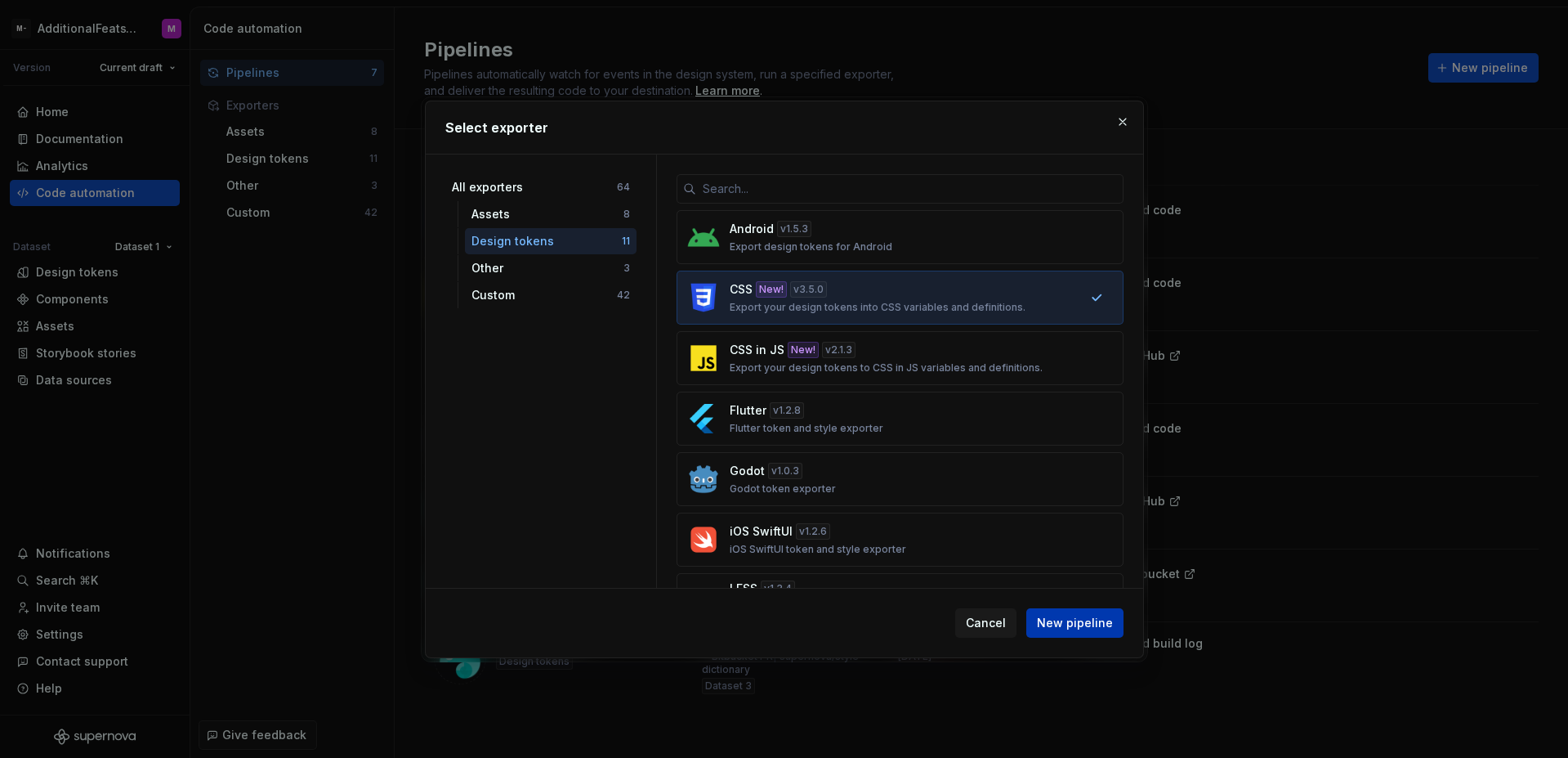
click at [1086, 632] on button "New pipeline" at bounding box center [1075, 623] width 97 height 30
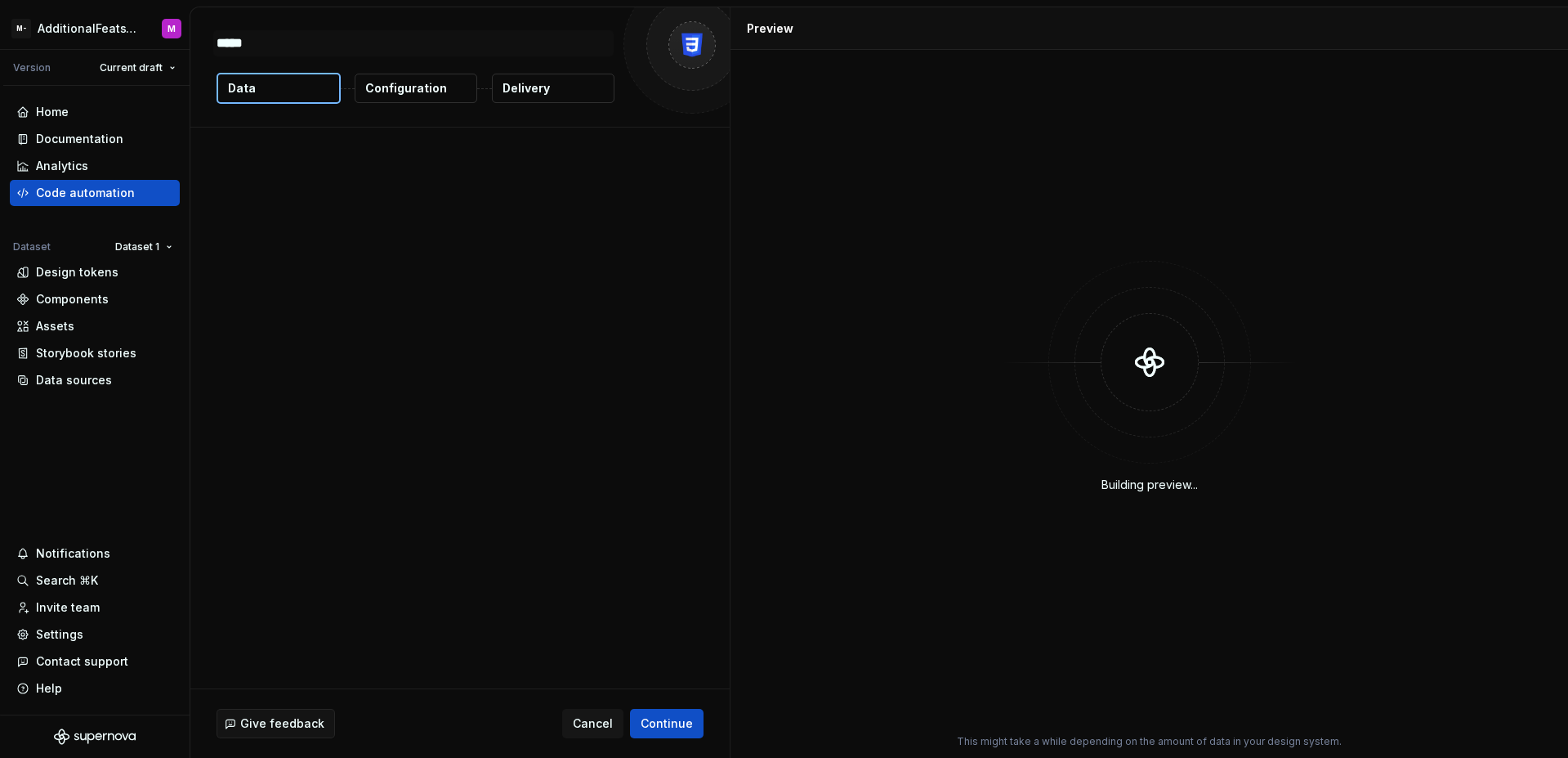
type textarea "*"
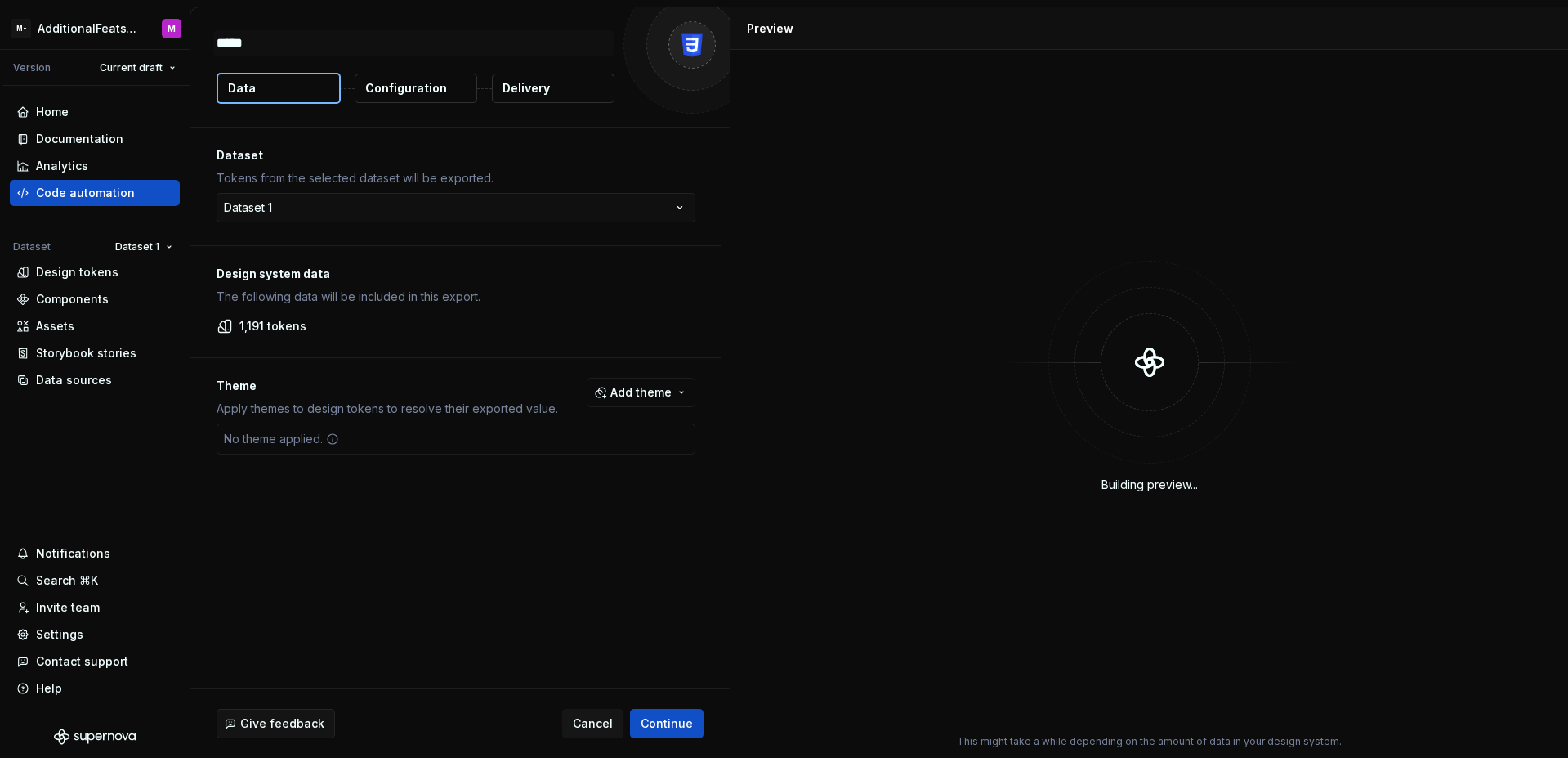
click at [407, 91] on p "Configuration" at bounding box center [406, 88] width 81 height 16
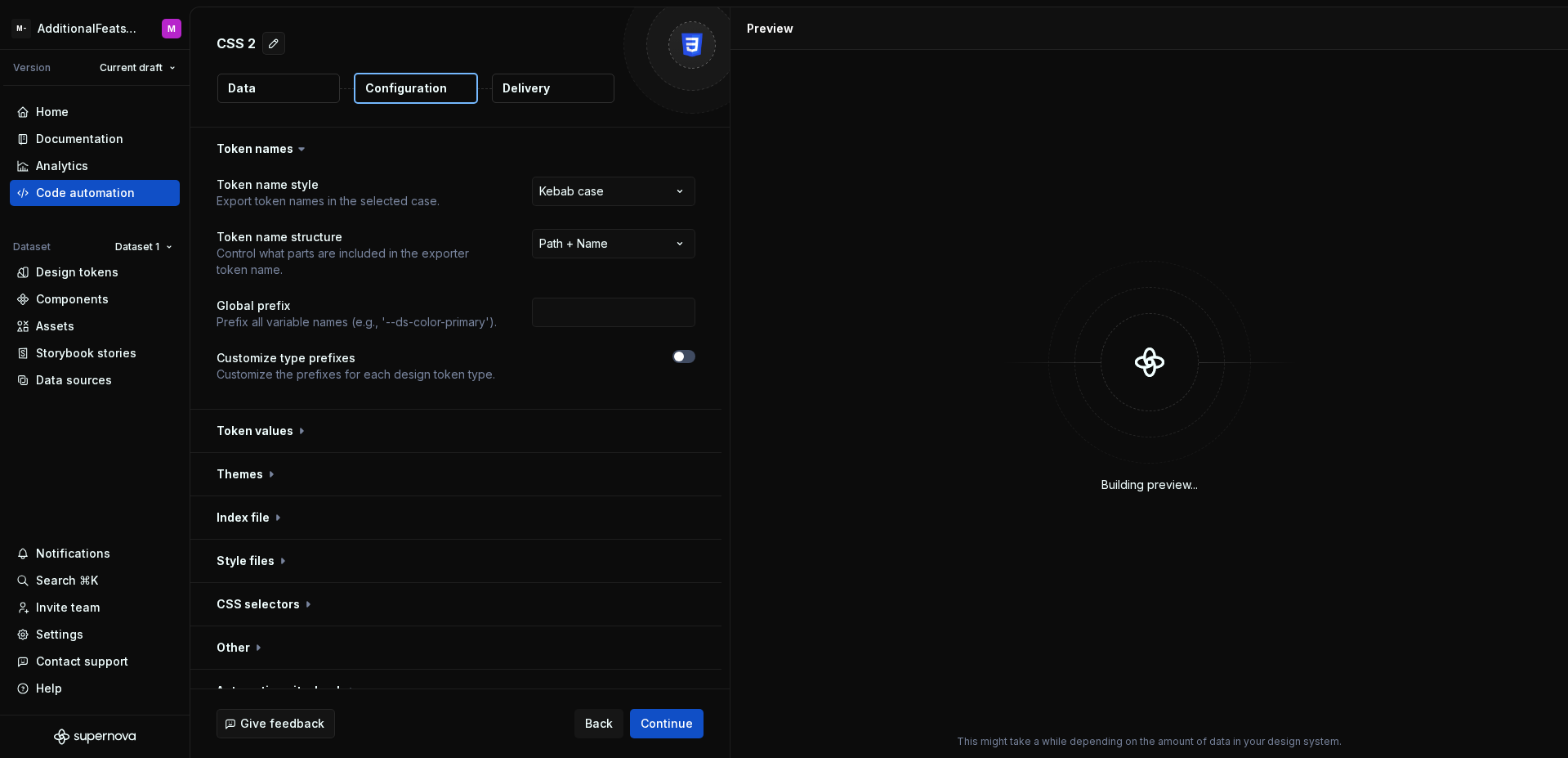
click at [313, 90] on button "Data" at bounding box center [278, 88] width 122 height 30
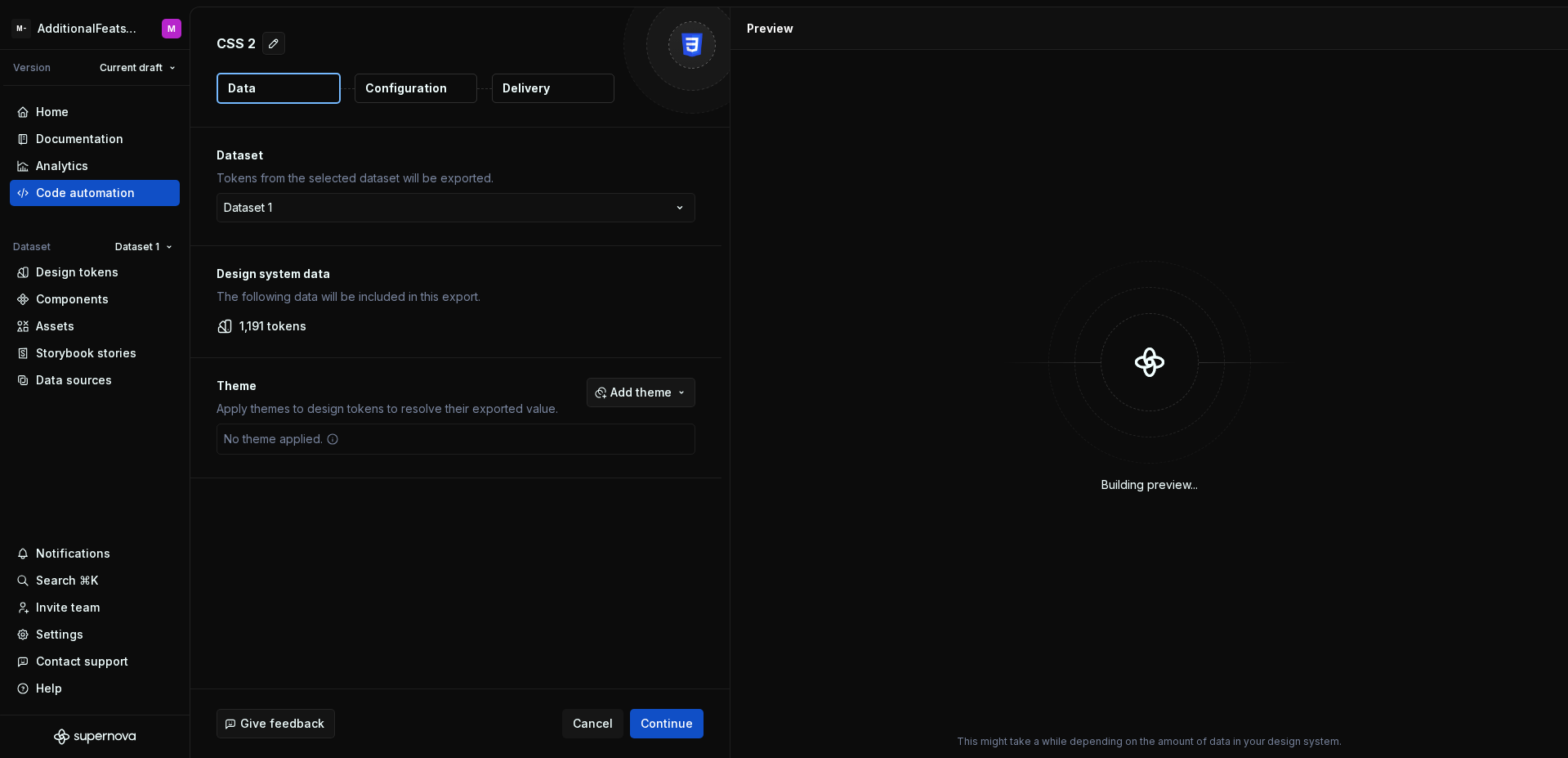
click at [676, 395] on button "Add theme" at bounding box center [641, 392] width 108 height 30
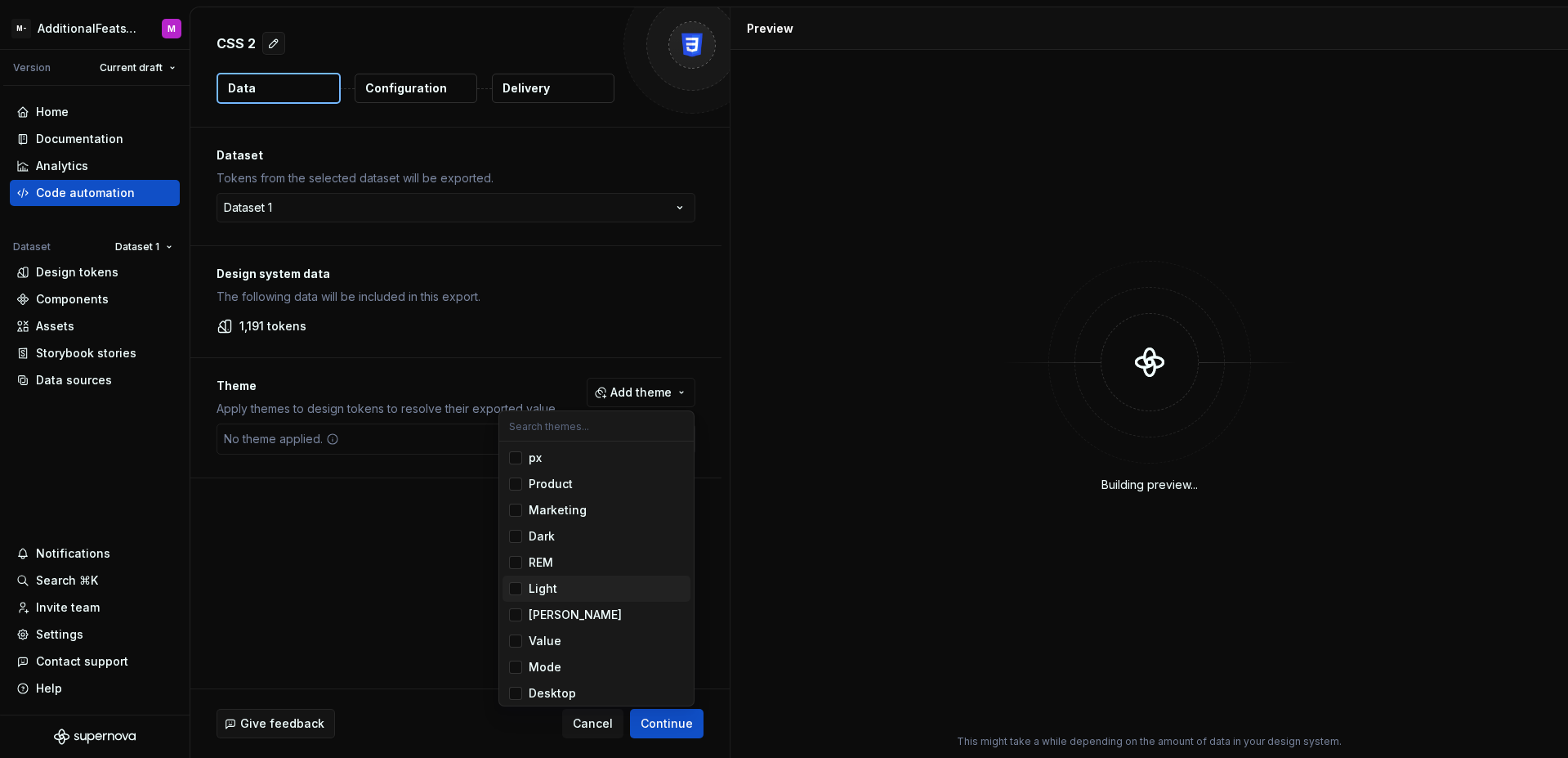
click at [519, 592] on div "Suggestions" at bounding box center [515, 588] width 13 height 13
click at [523, 542] on span "Dark" at bounding box center [596, 535] width 188 height 26
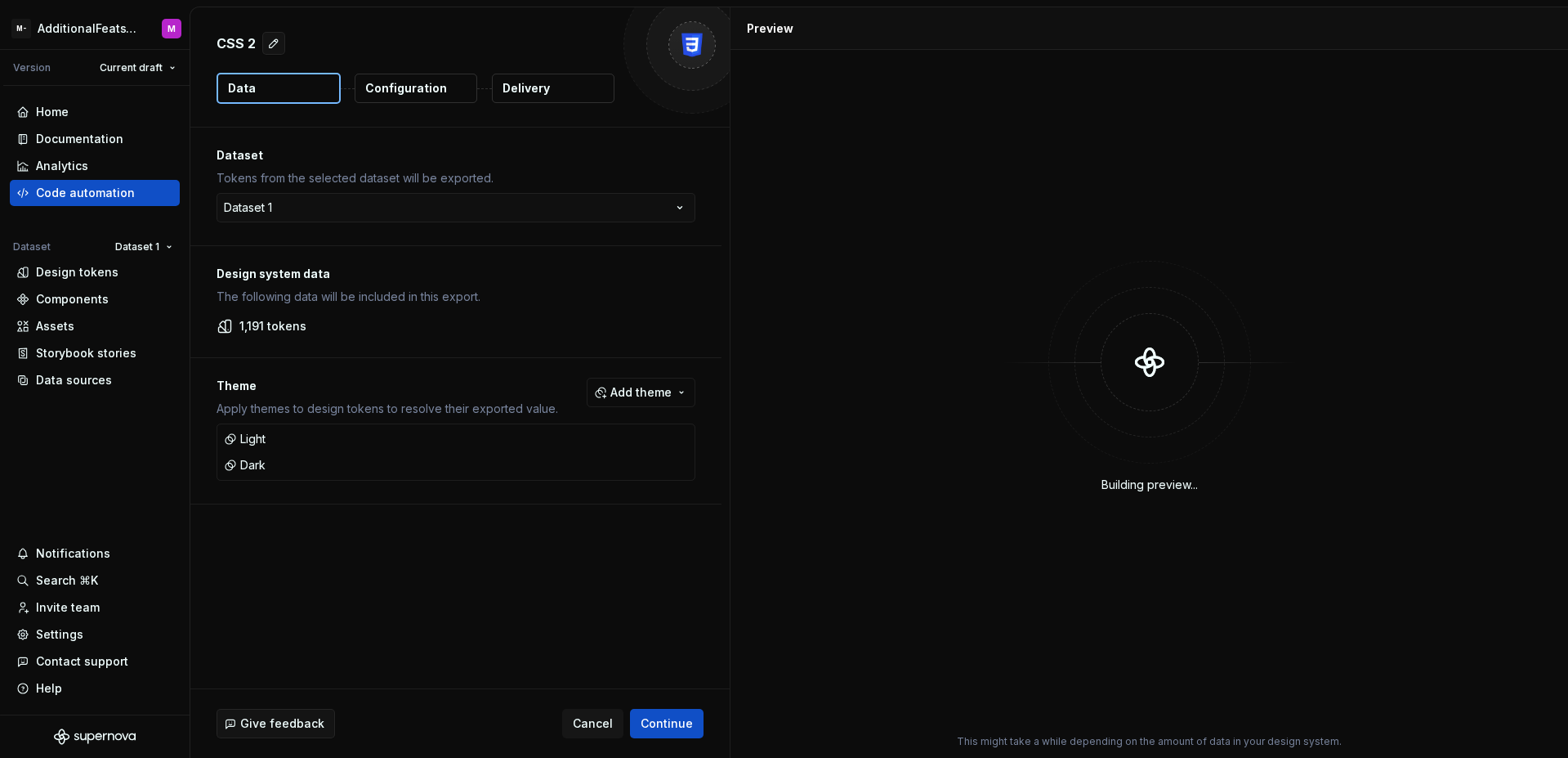
click at [461, 561] on html "M- AdditionalFeatsTest M Version Current draft Home Documentation Analytics Cod…" at bounding box center [784, 379] width 1568 height 758
click at [412, 103] on div "CSS 2 Data Configuration Delivery" at bounding box center [460, 67] width 540 height 119
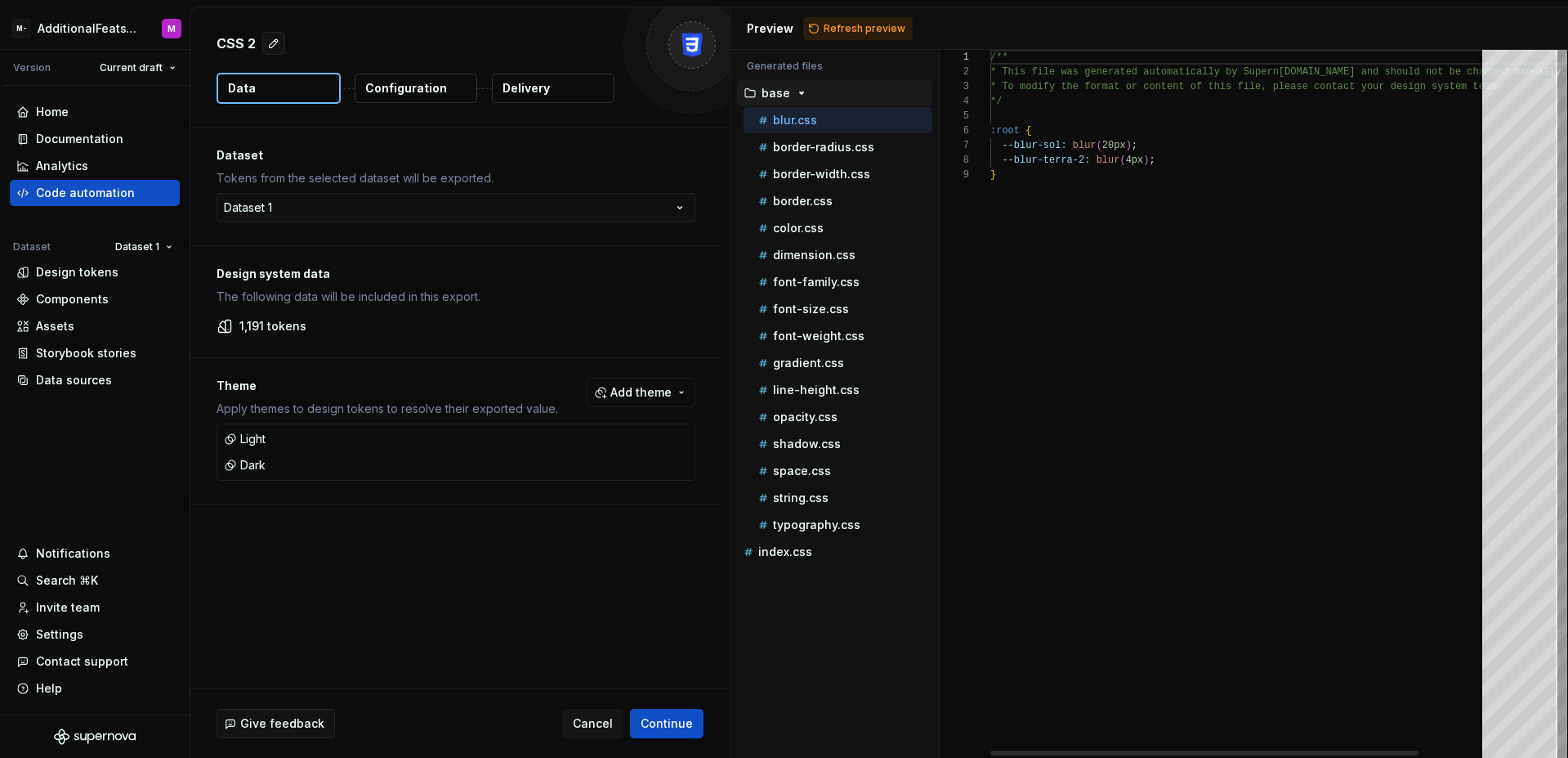
click at [416, 92] on p "Configuration" at bounding box center [406, 88] width 81 height 16
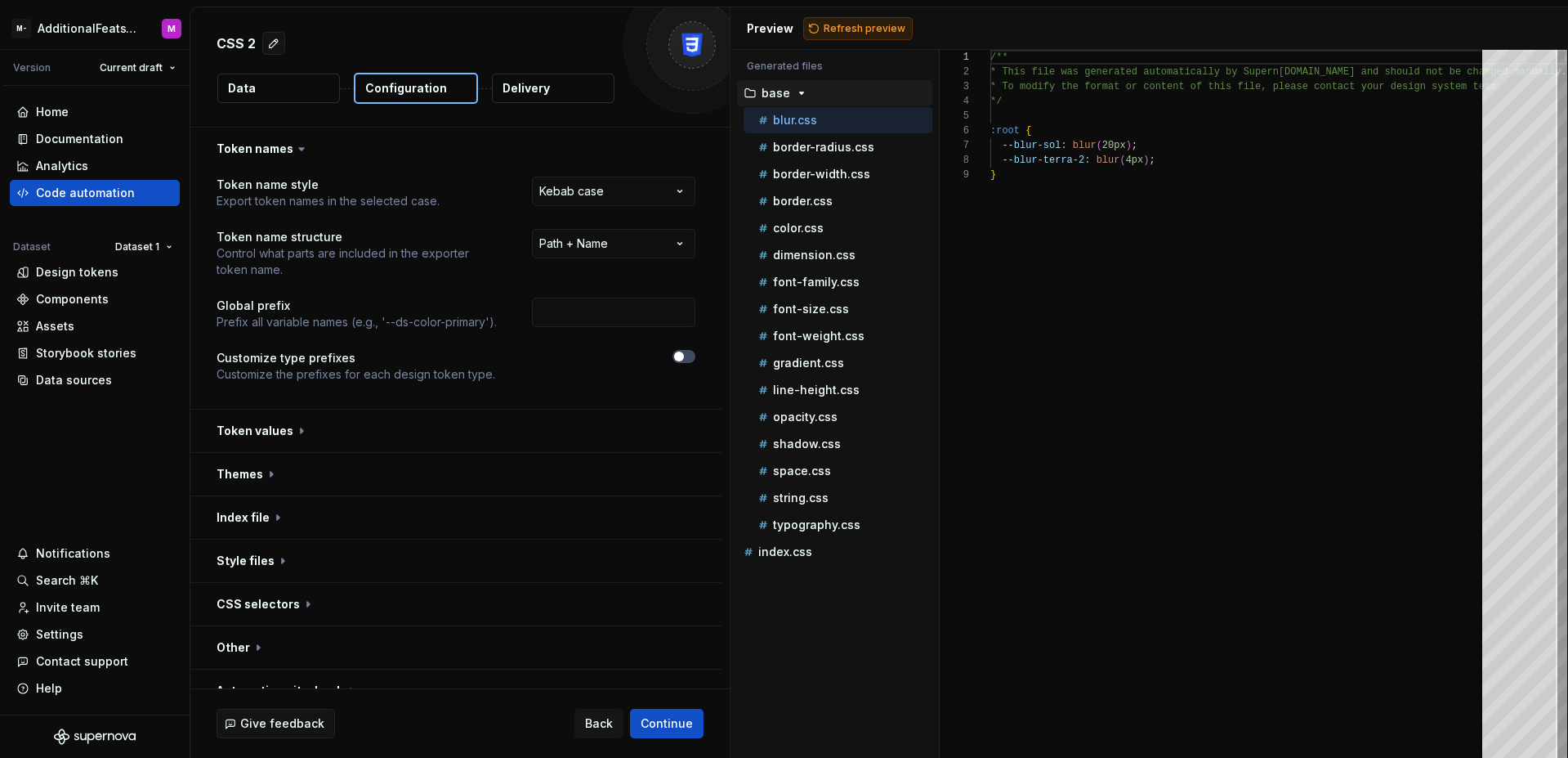
click at [832, 25] on span "Refresh preview" at bounding box center [864, 28] width 81 height 13
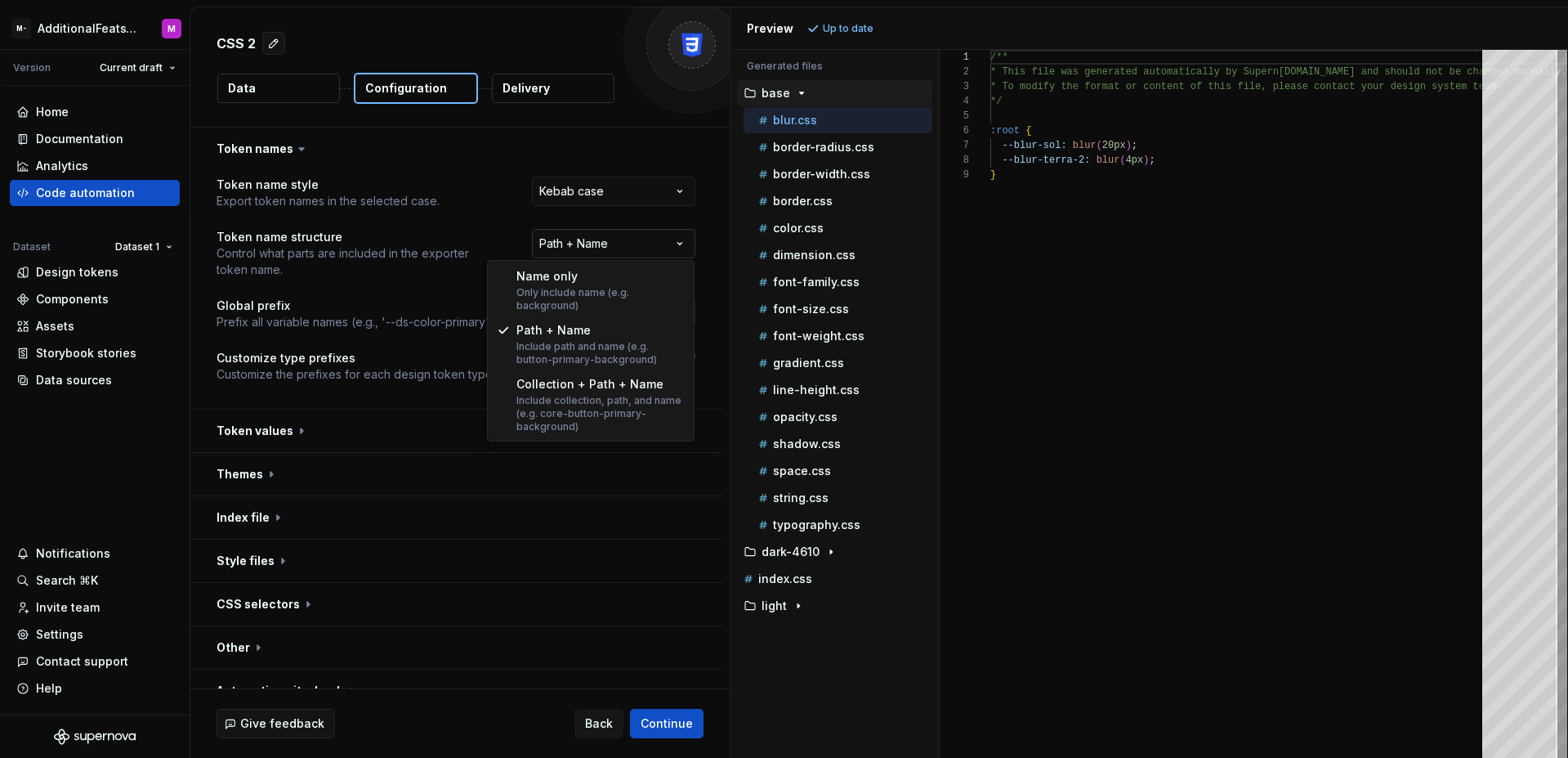
click at [625, 234] on html "**********" at bounding box center [784, 379] width 1568 height 758
select select "**********"
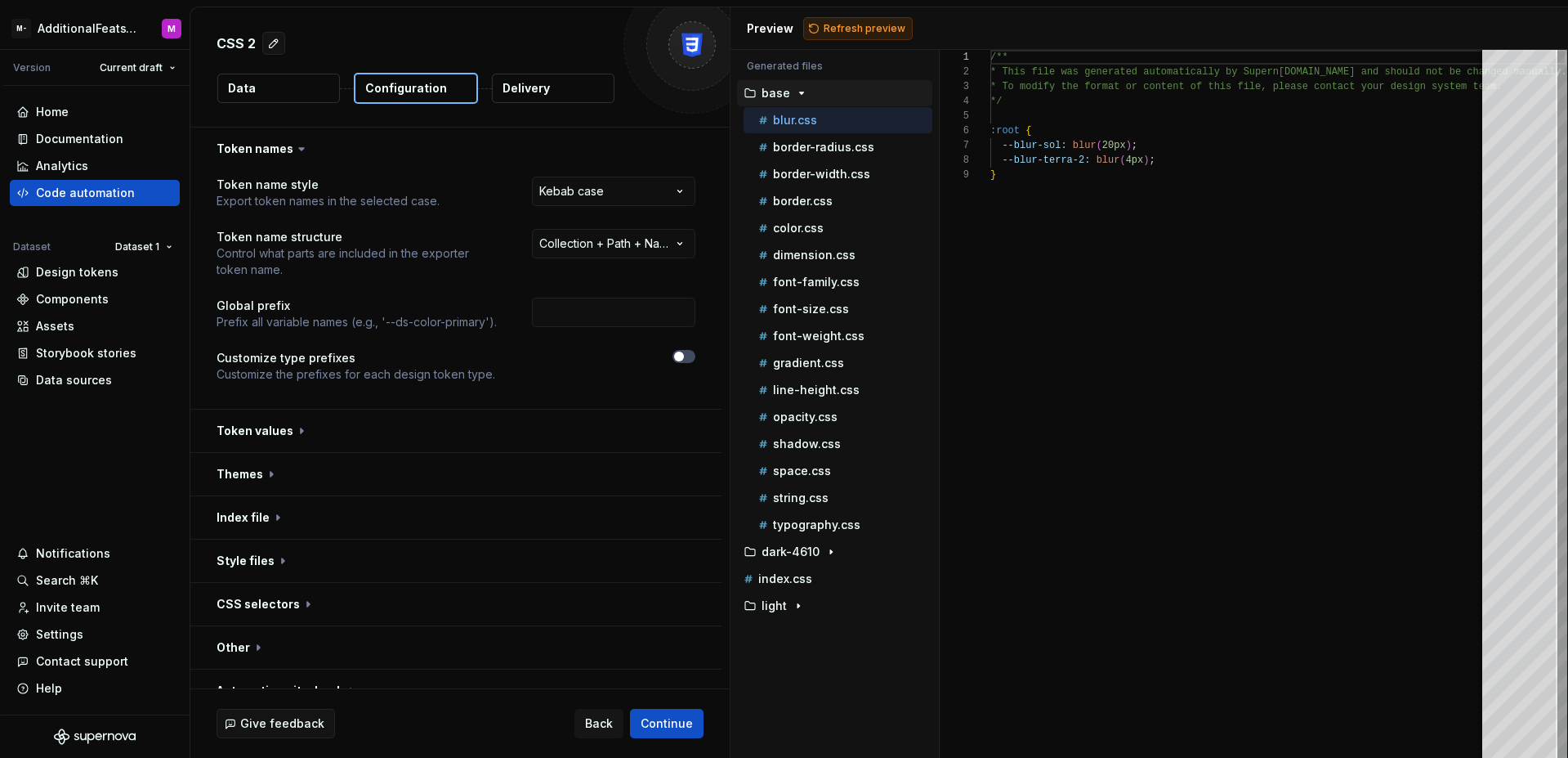
click at [848, 35] on button "Refresh preview" at bounding box center [859, 28] width 109 height 23
click at [988, 244] on div "1 2 3 4 5 6 7 8 9" at bounding box center [965, 403] width 51 height 707
click at [678, 353] on span "button" at bounding box center [680, 357] width 10 height 10
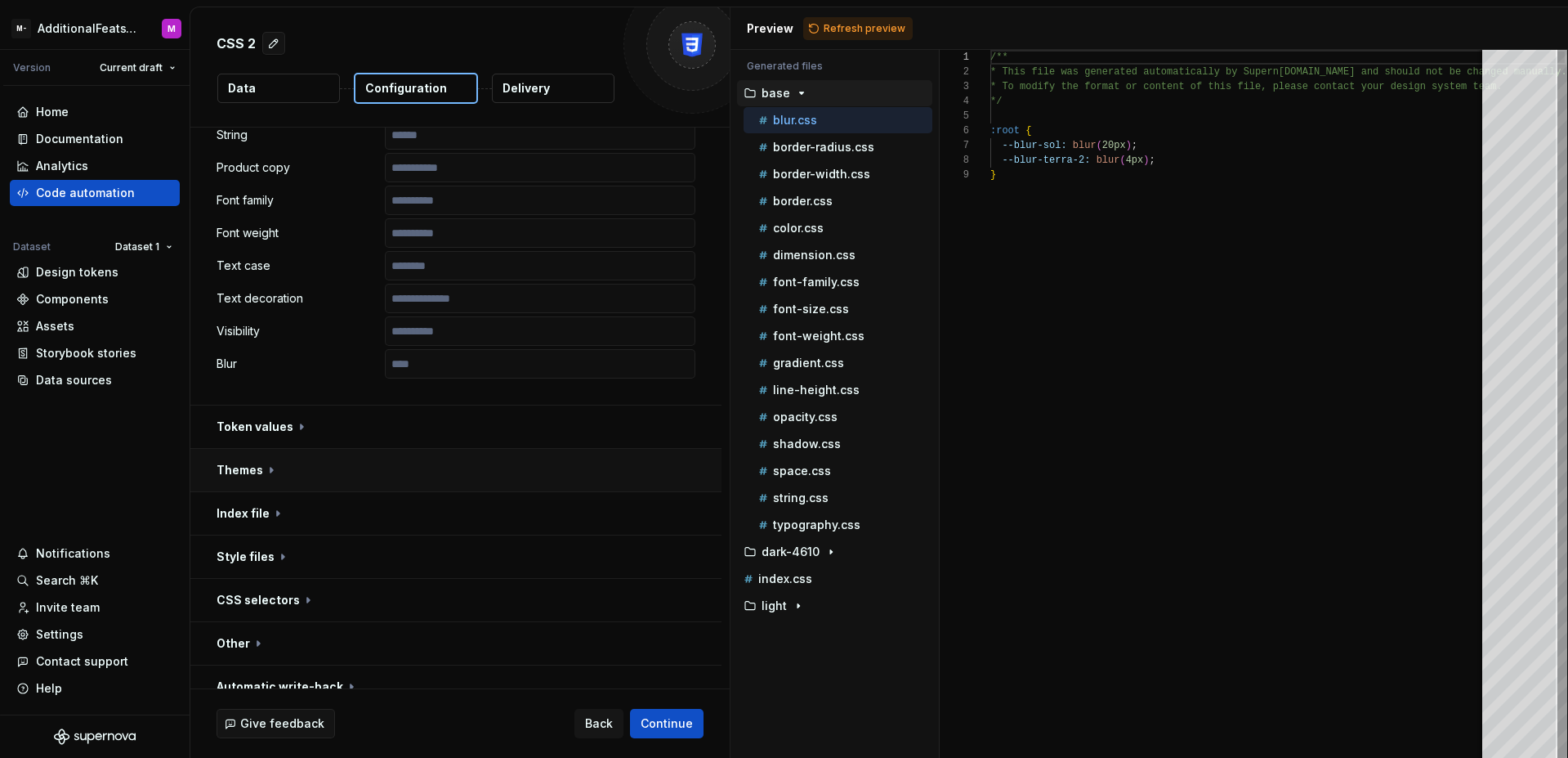
scroll to position [900, 0]
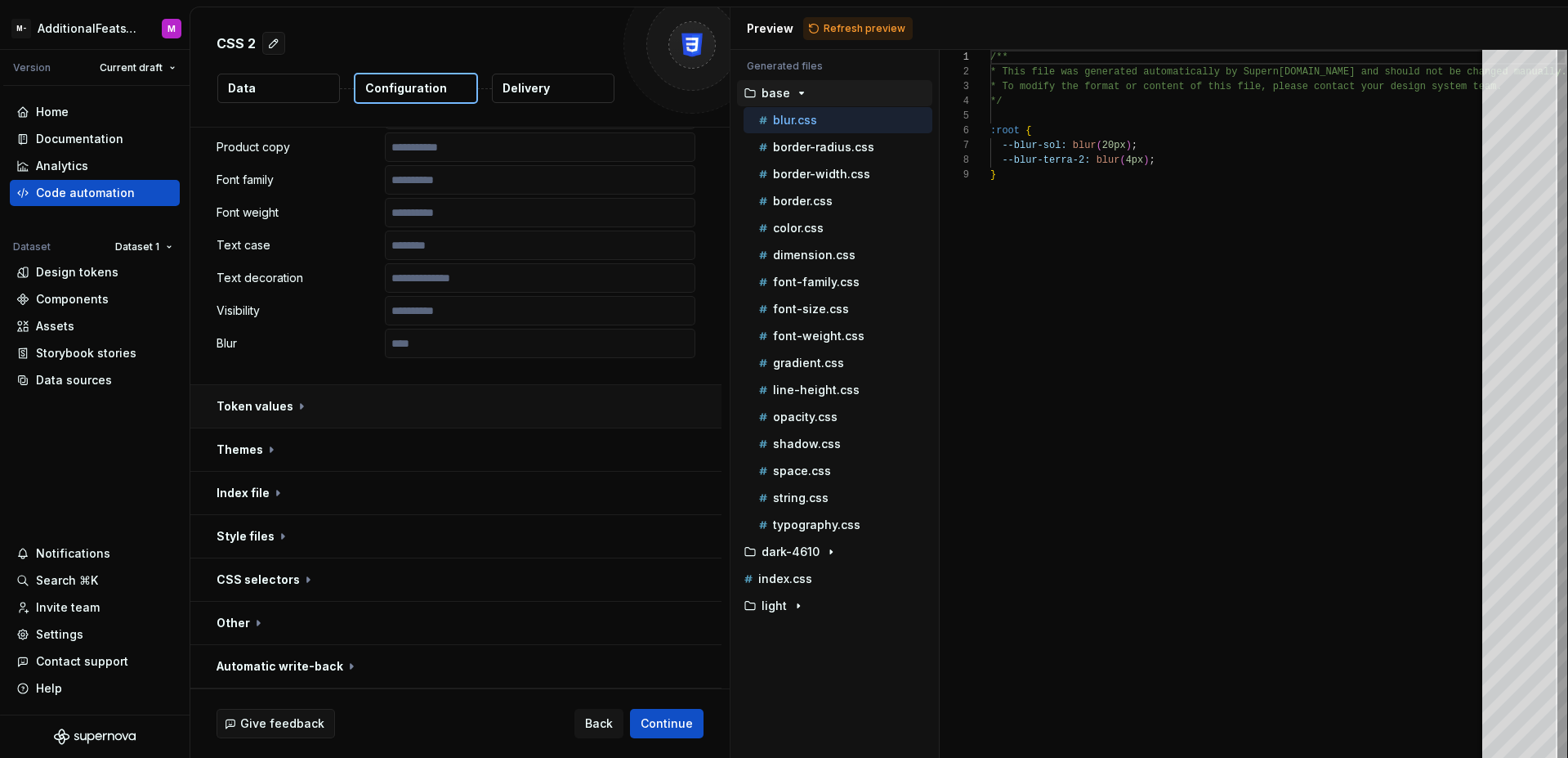
click at [370, 411] on button "button" at bounding box center [456, 405] width 532 height 43
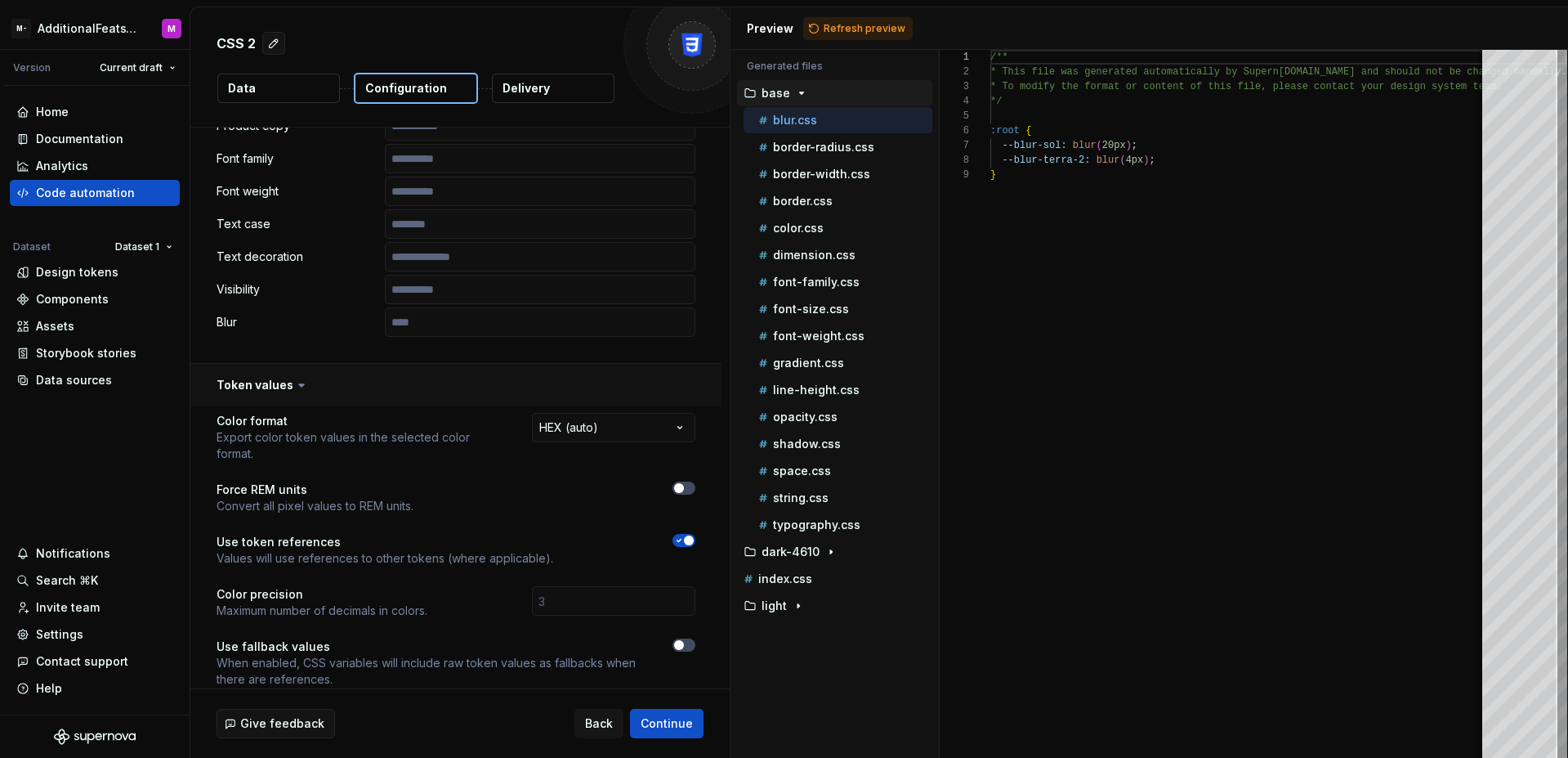
scroll to position [976, 0]
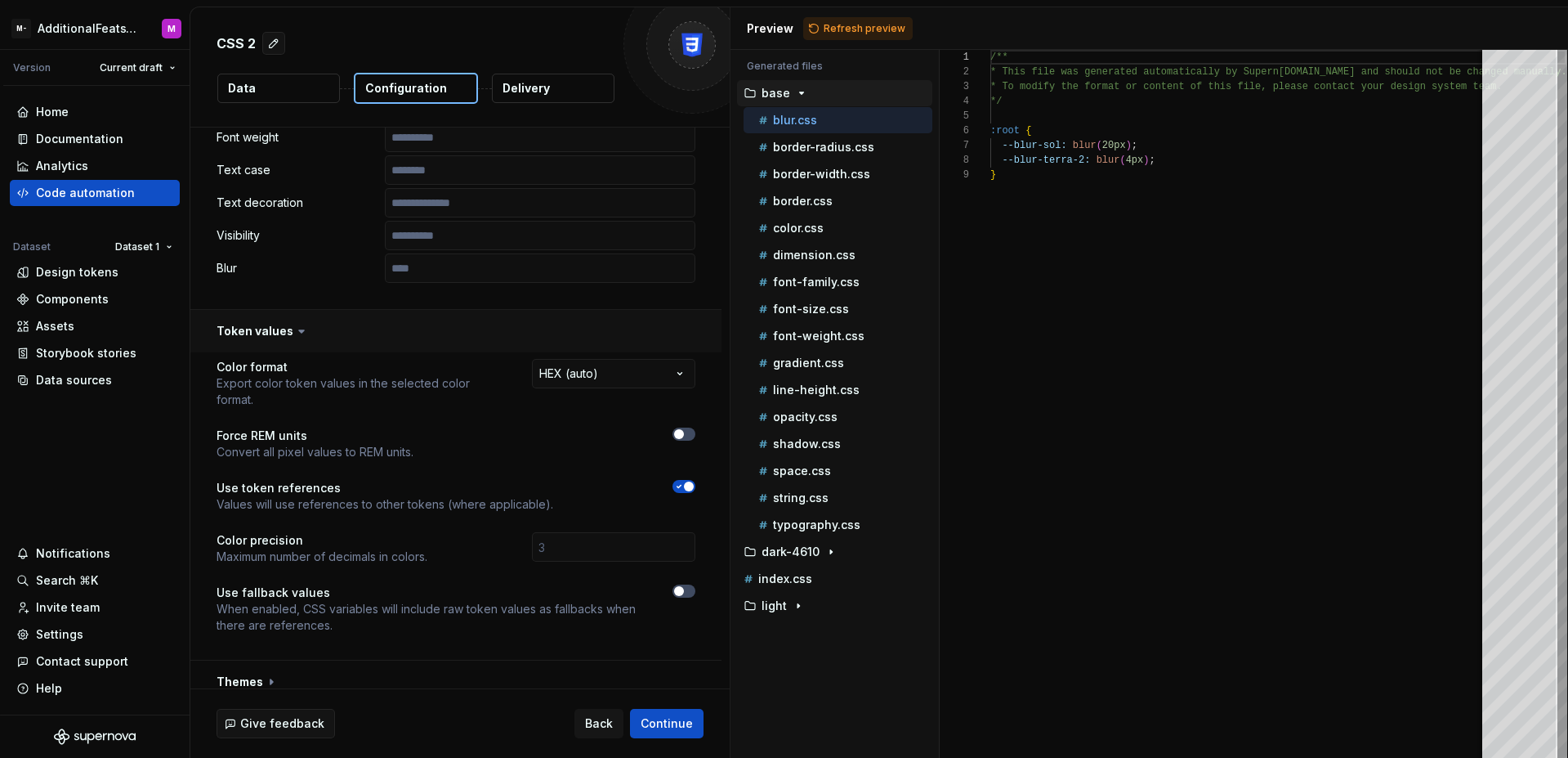
click at [427, 328] on button "button" at bounding box center [456, 331] width 532 height 43
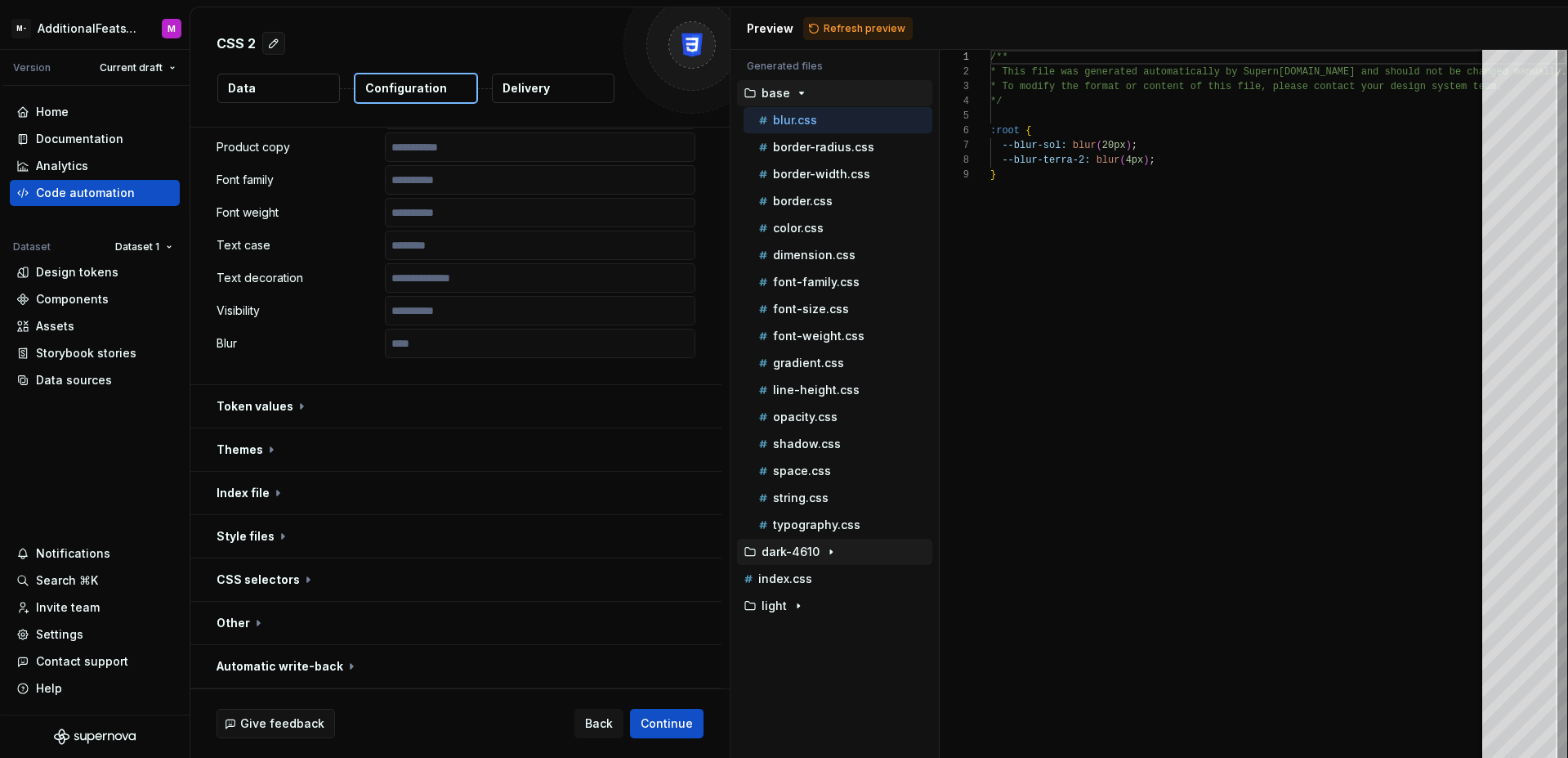
click at [809, 554] on p "dark-4610" at bounding box center [791, 551] width 58 height 13
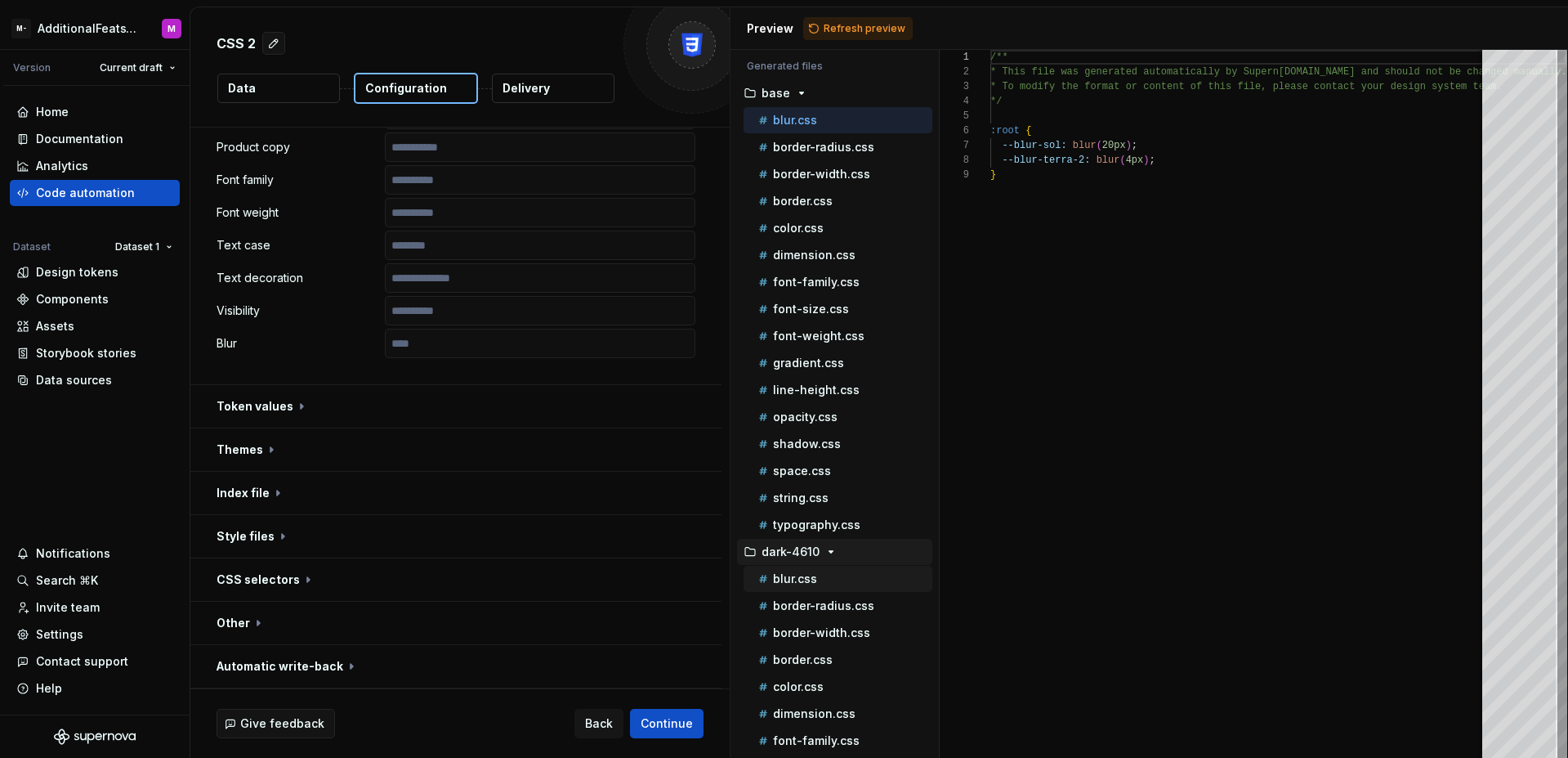
click at [813, 567] on div "blur.css" at bounding box center [839, 578] width 189 height 26
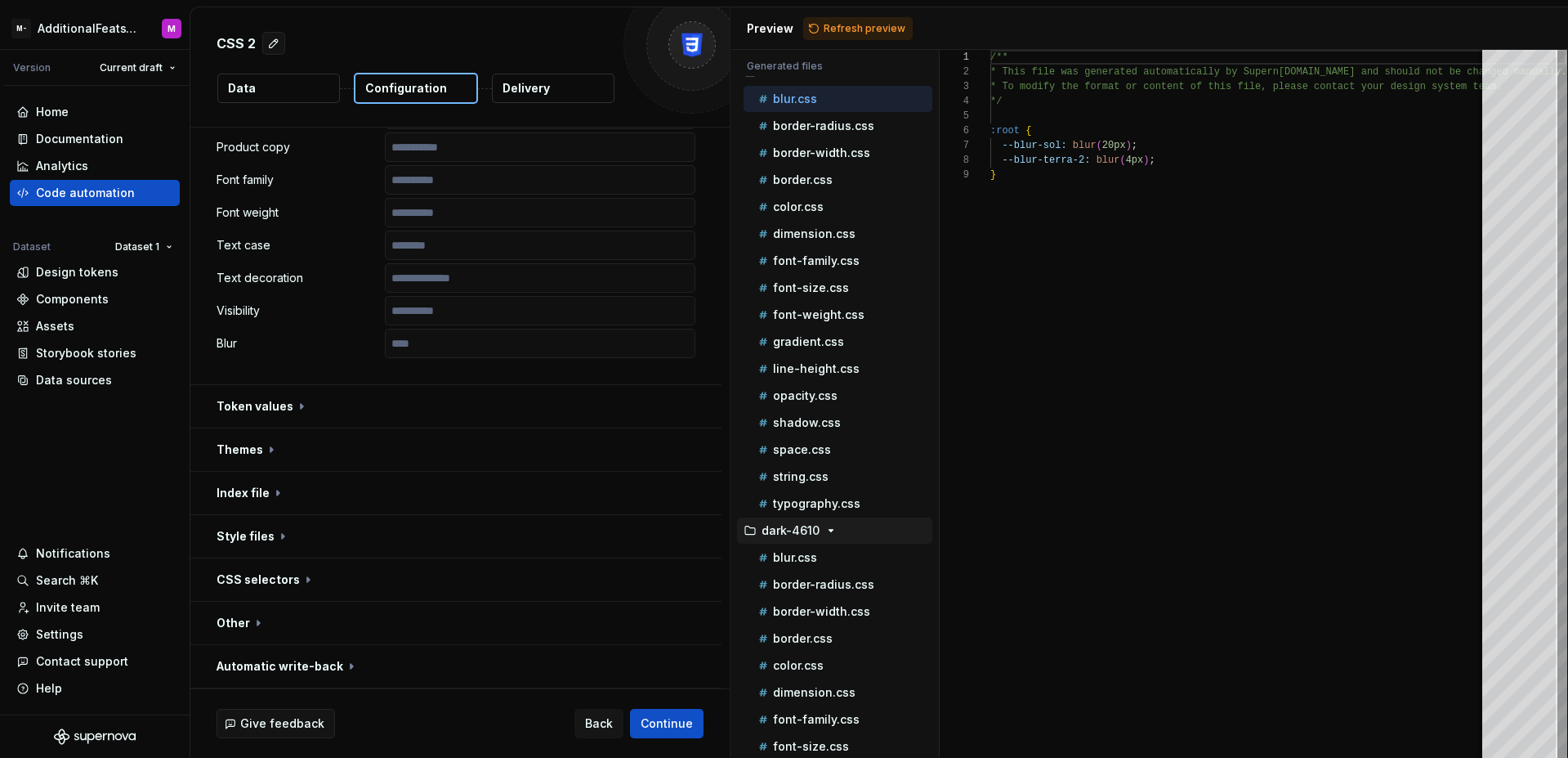
click at [831, 528] on icon "button" at bounding box center [831, 530] width 13 height 13
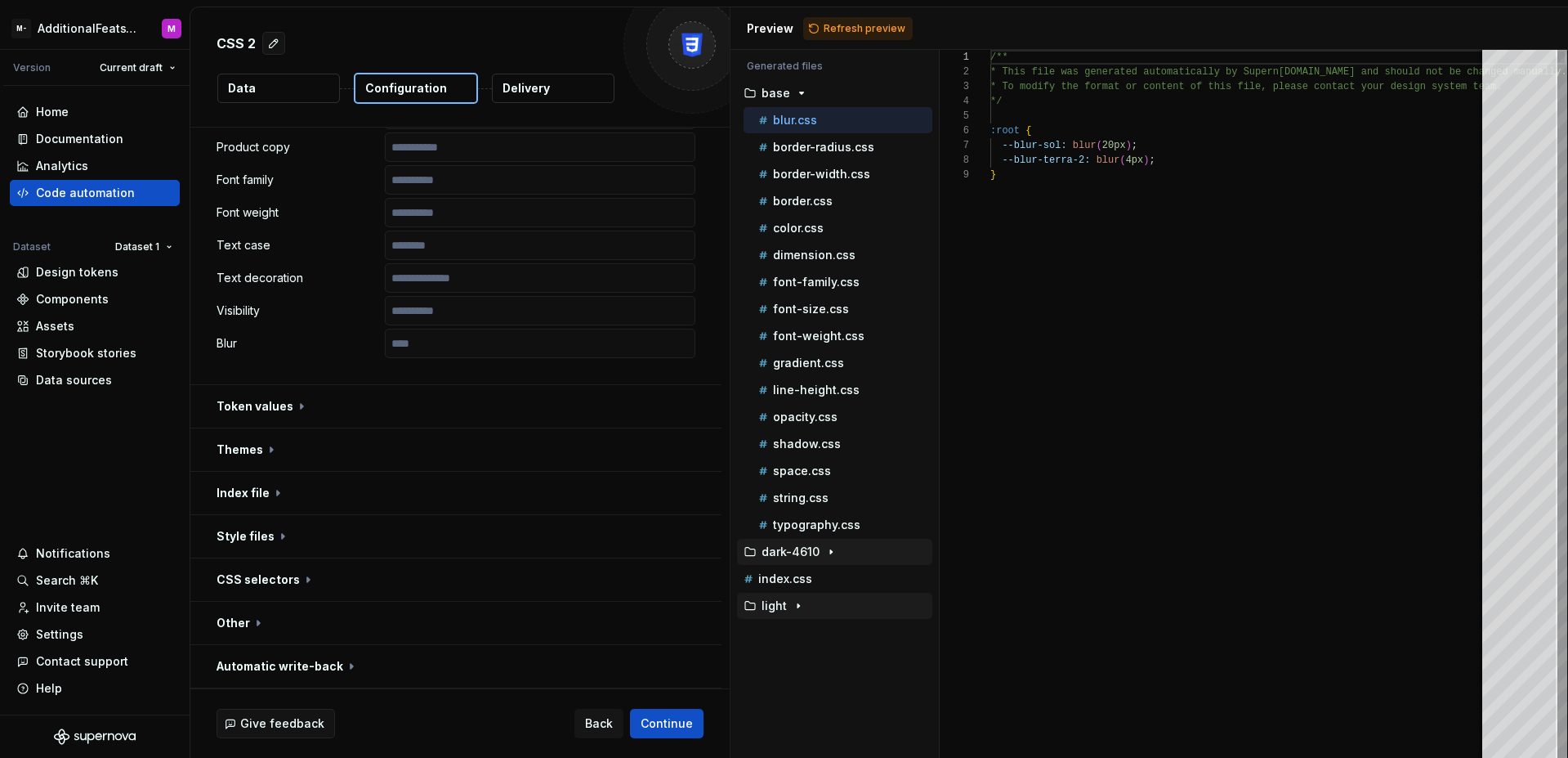
click at [805, 607] on div "button" at bounding box center [799, 605] width 20 height 13
click at [831, 577] on div "index.css" at bounding box center [836, 578] width 192 height 16
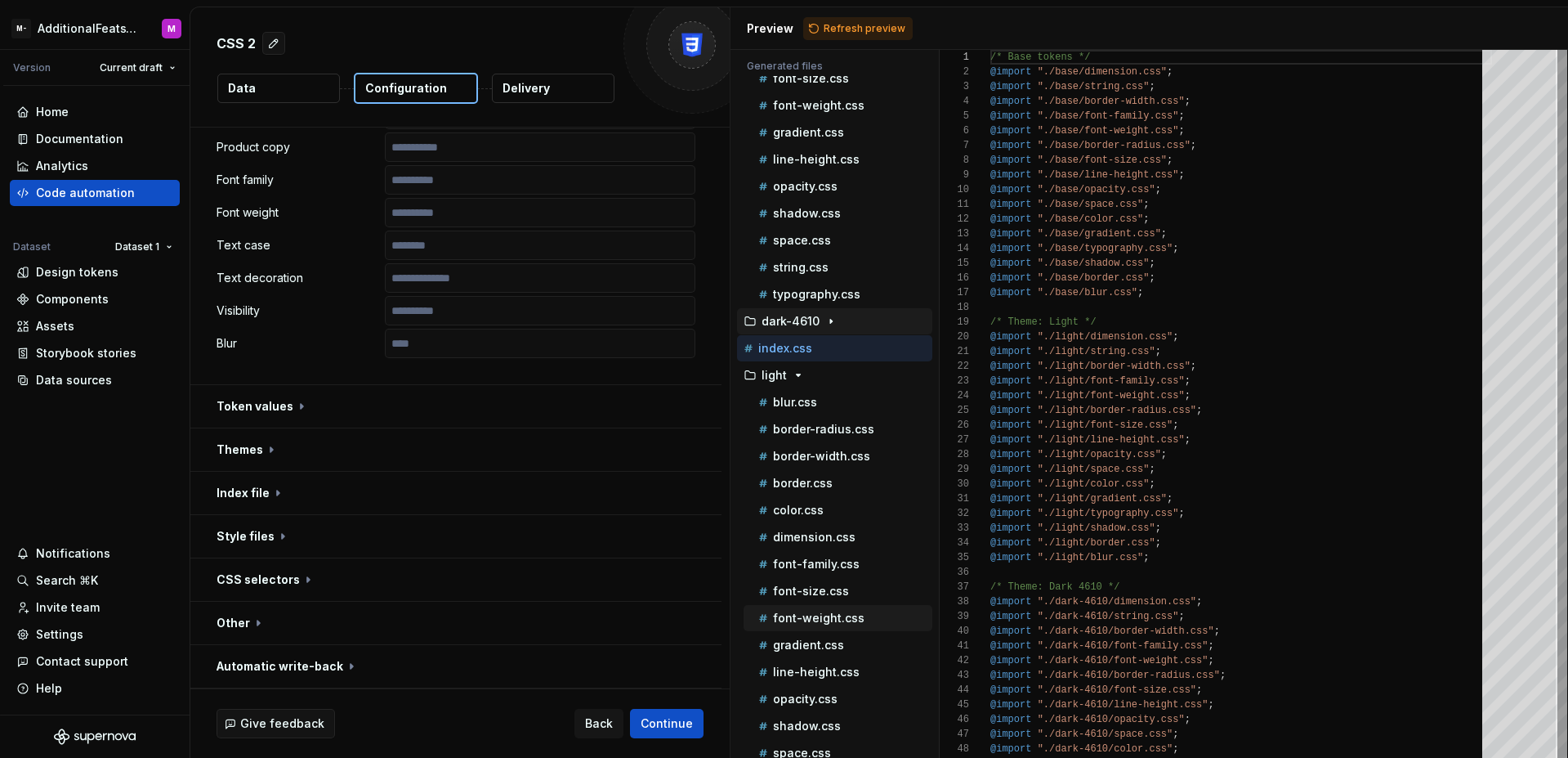
scroll to position [296, 0]
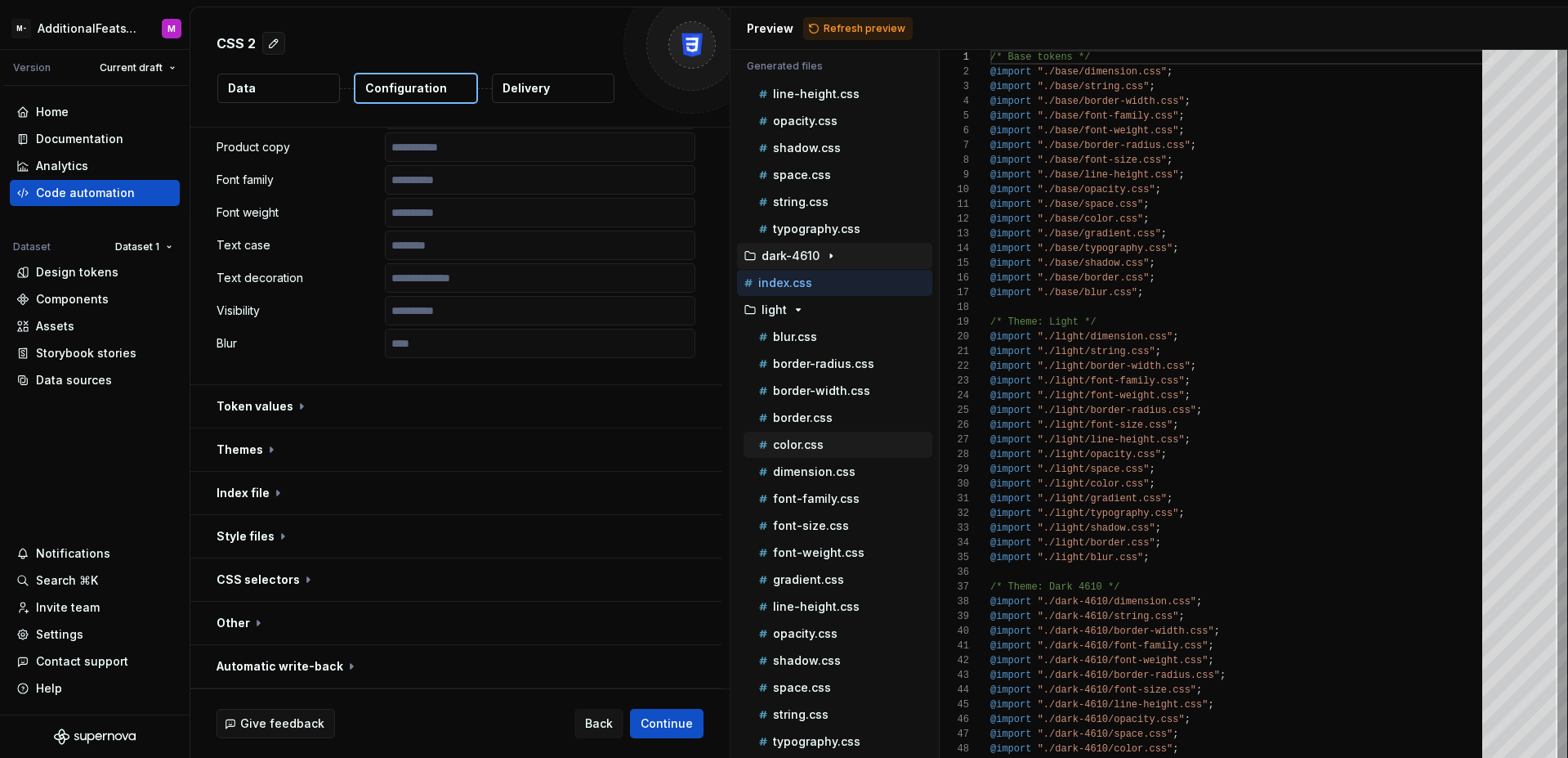
click at [815, 435] on button "color.css" at bounding box center [839, 444] width 189 height 18
type textarea "**********"
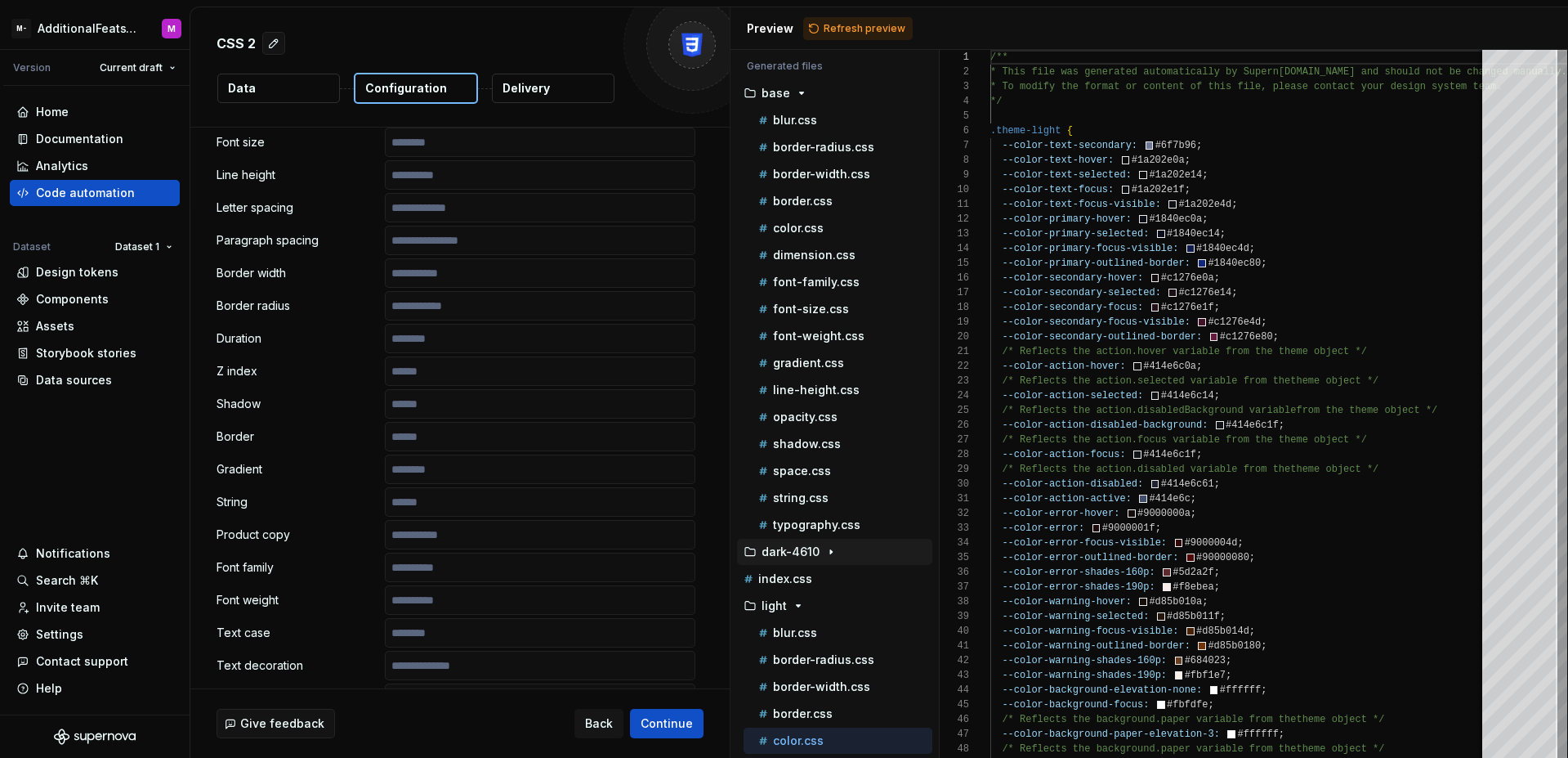
scroll to position [900, 0]
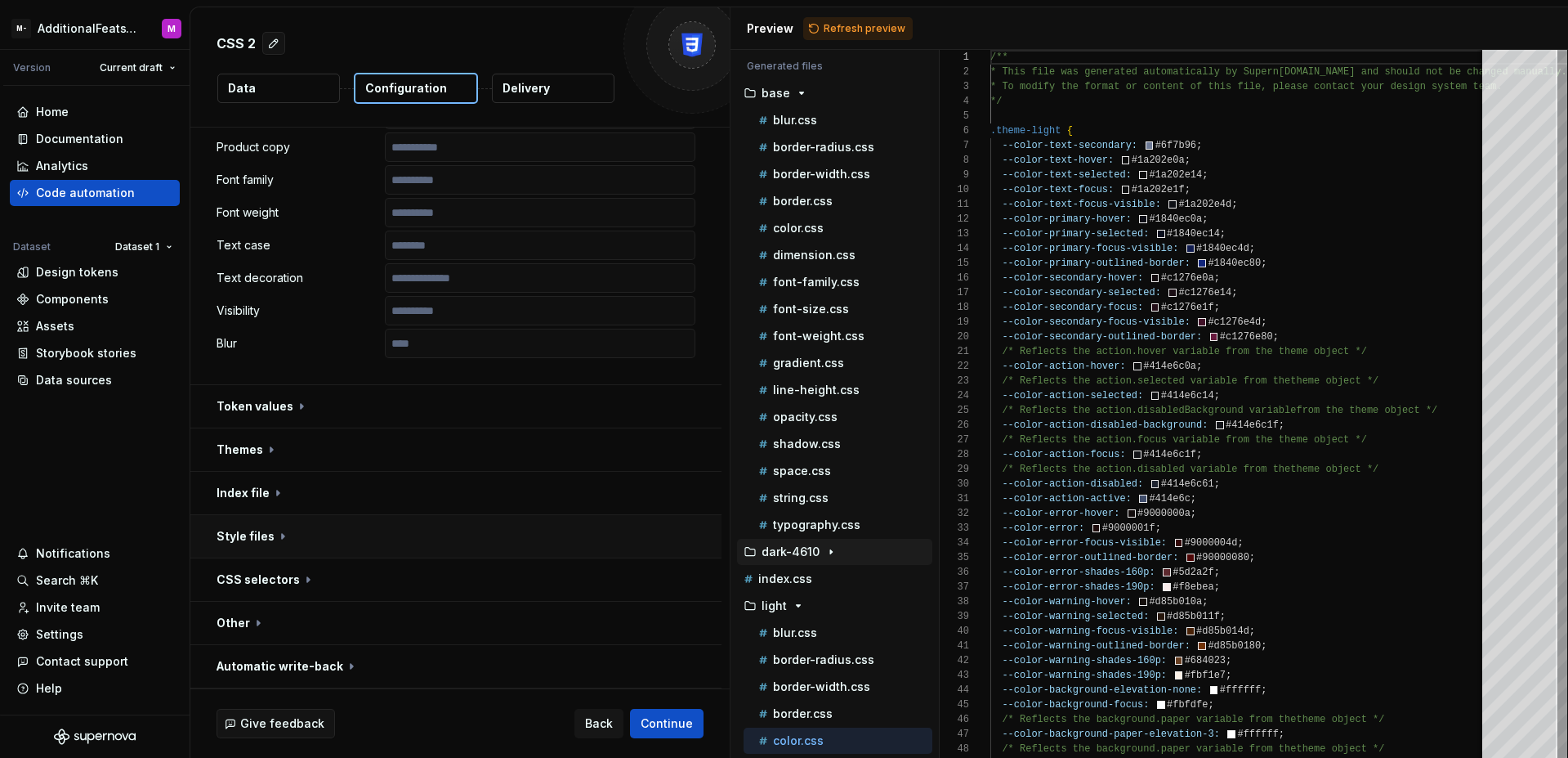
click at [339, 531] on button "button" at bounding box center [456, 535] width 532 height 43
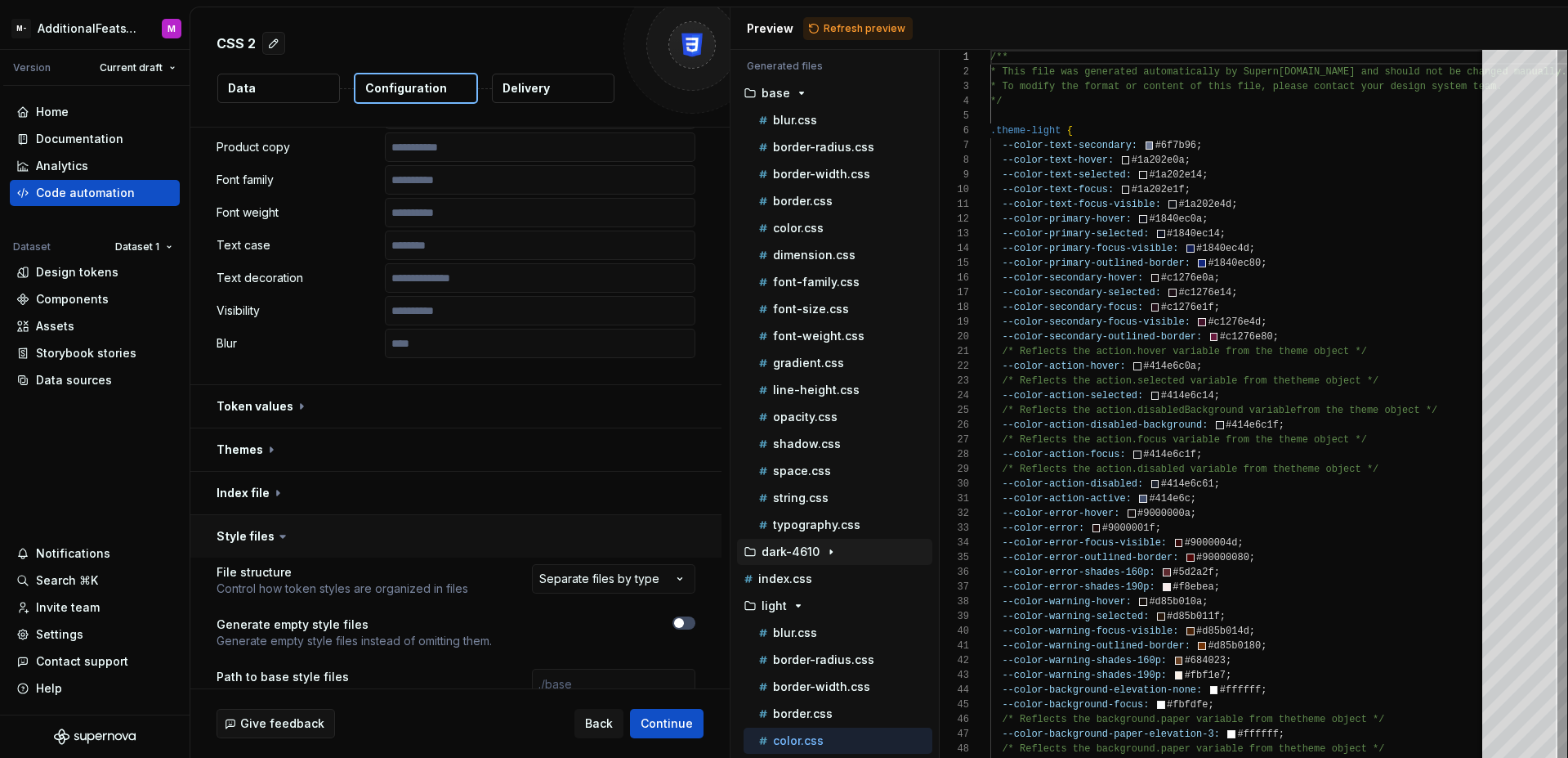
scroll to position [922, 0]
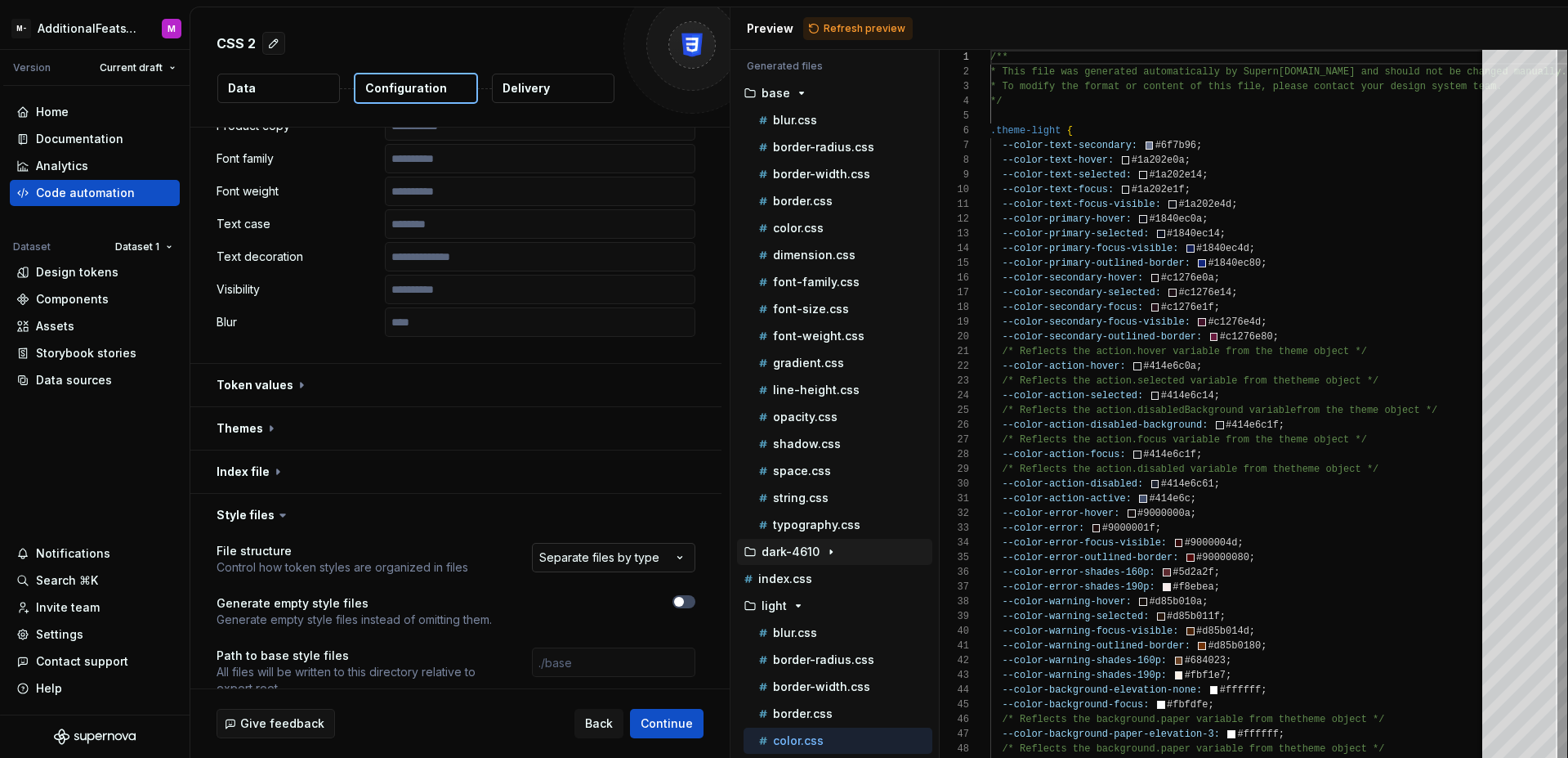
click at [622, 558] on html "**********" at bounding box center [784, 379] width 1568 height 758
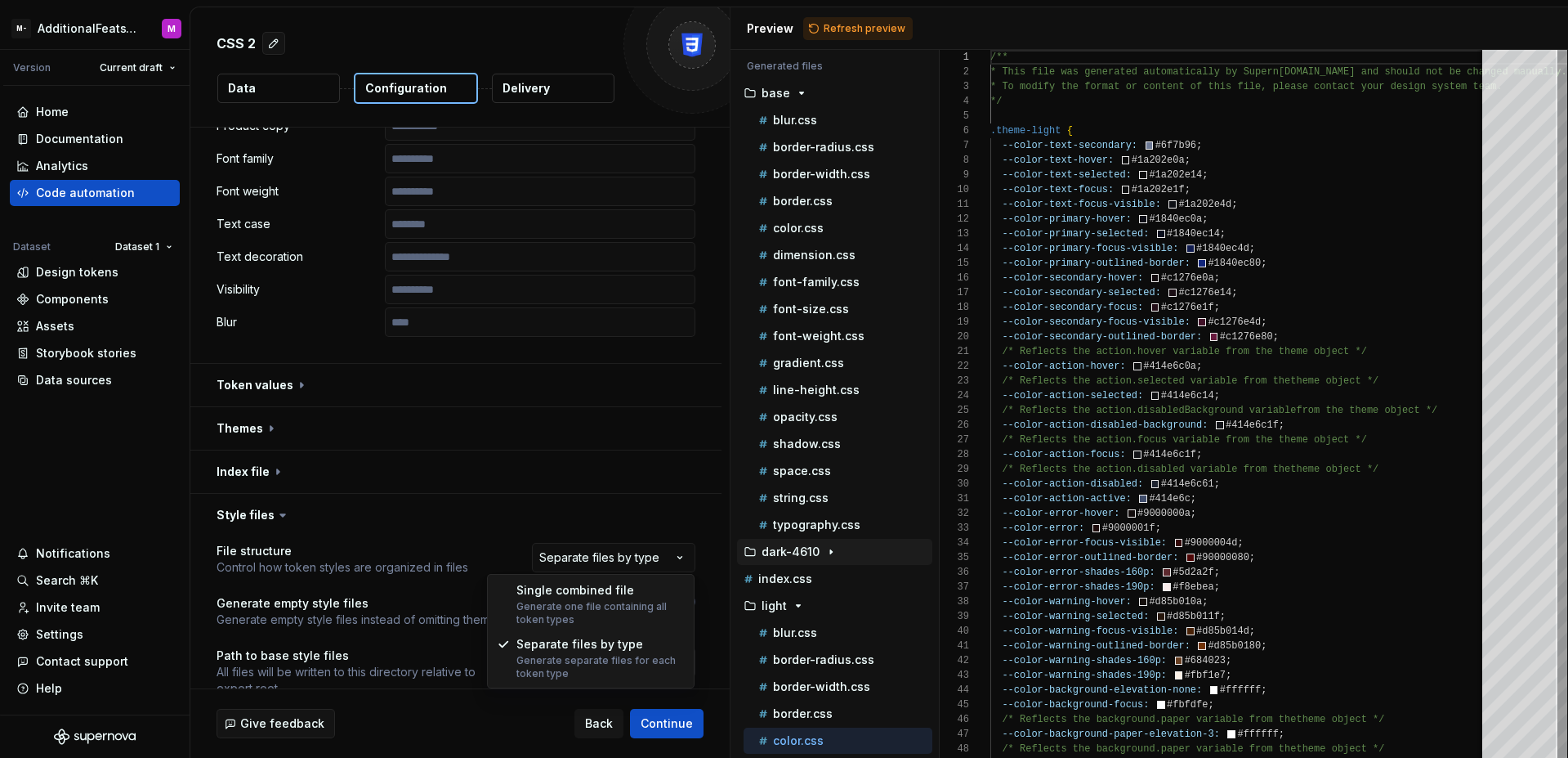
select select "**********"
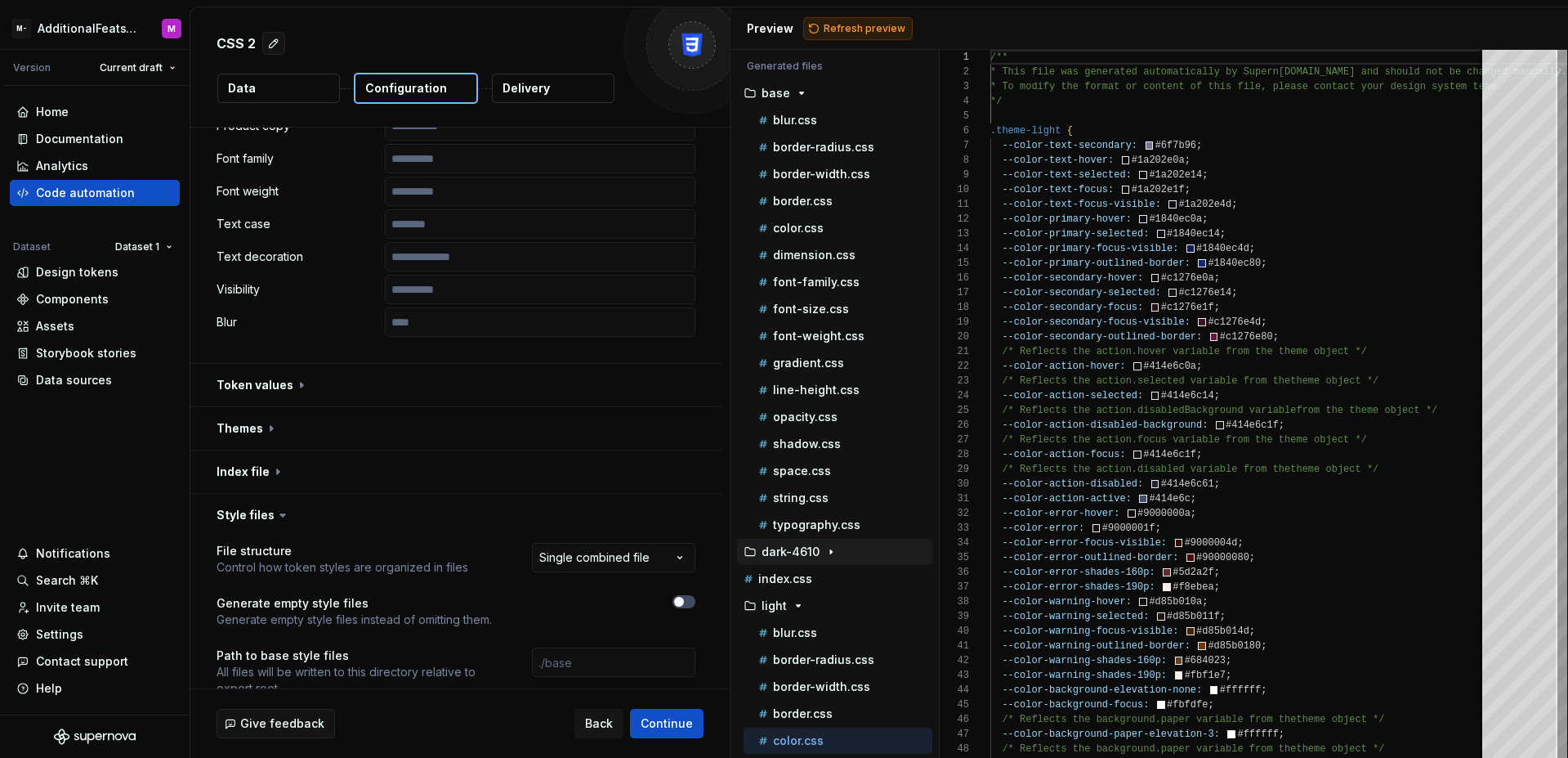
click at [853, 32] on span "Refresh preview" at bounding box center [864, 28] width 81 height 13
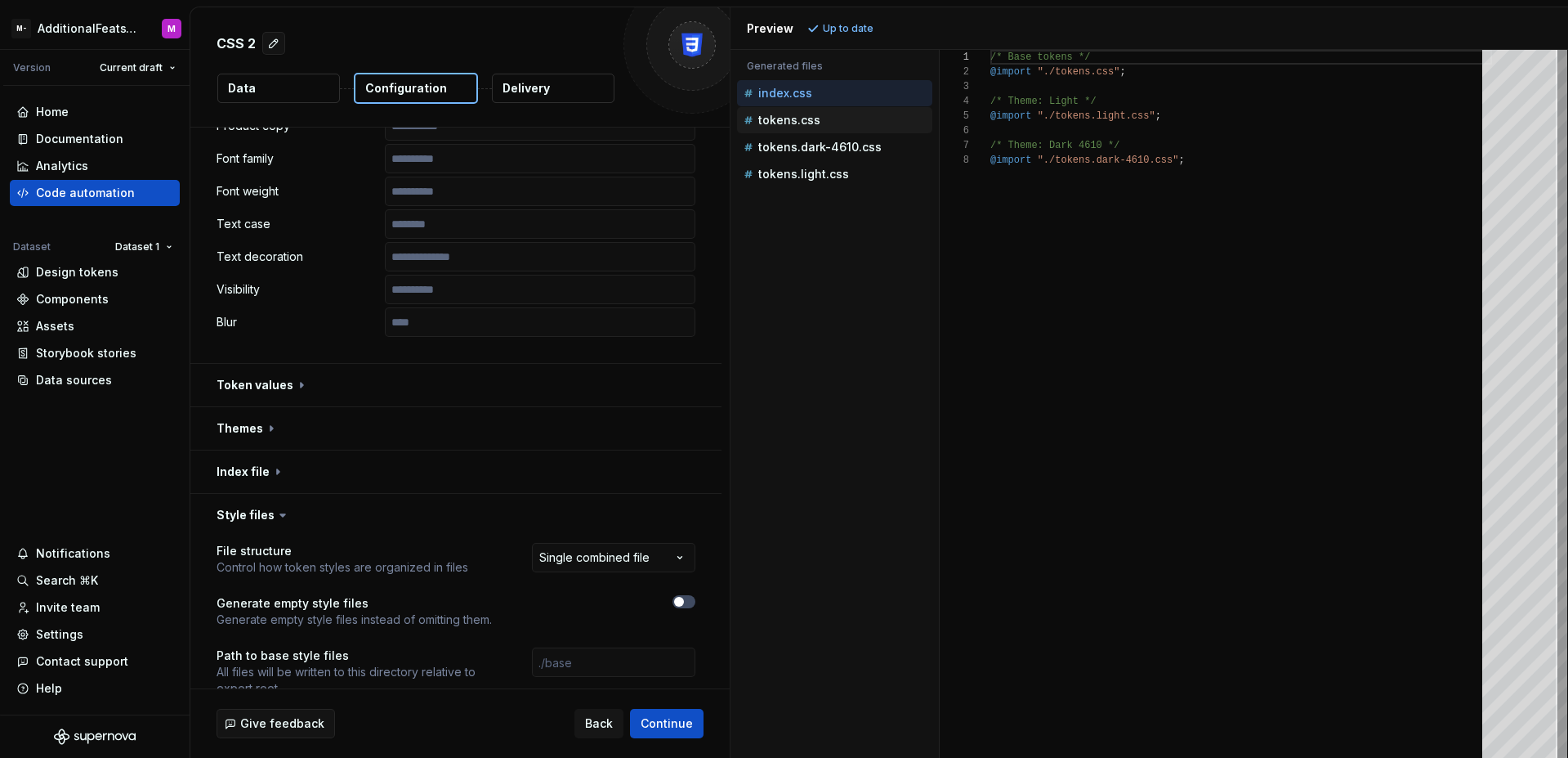
click at [808, 120] on p "tokens.css" at bounding box center [789, 119] width 63 height 13
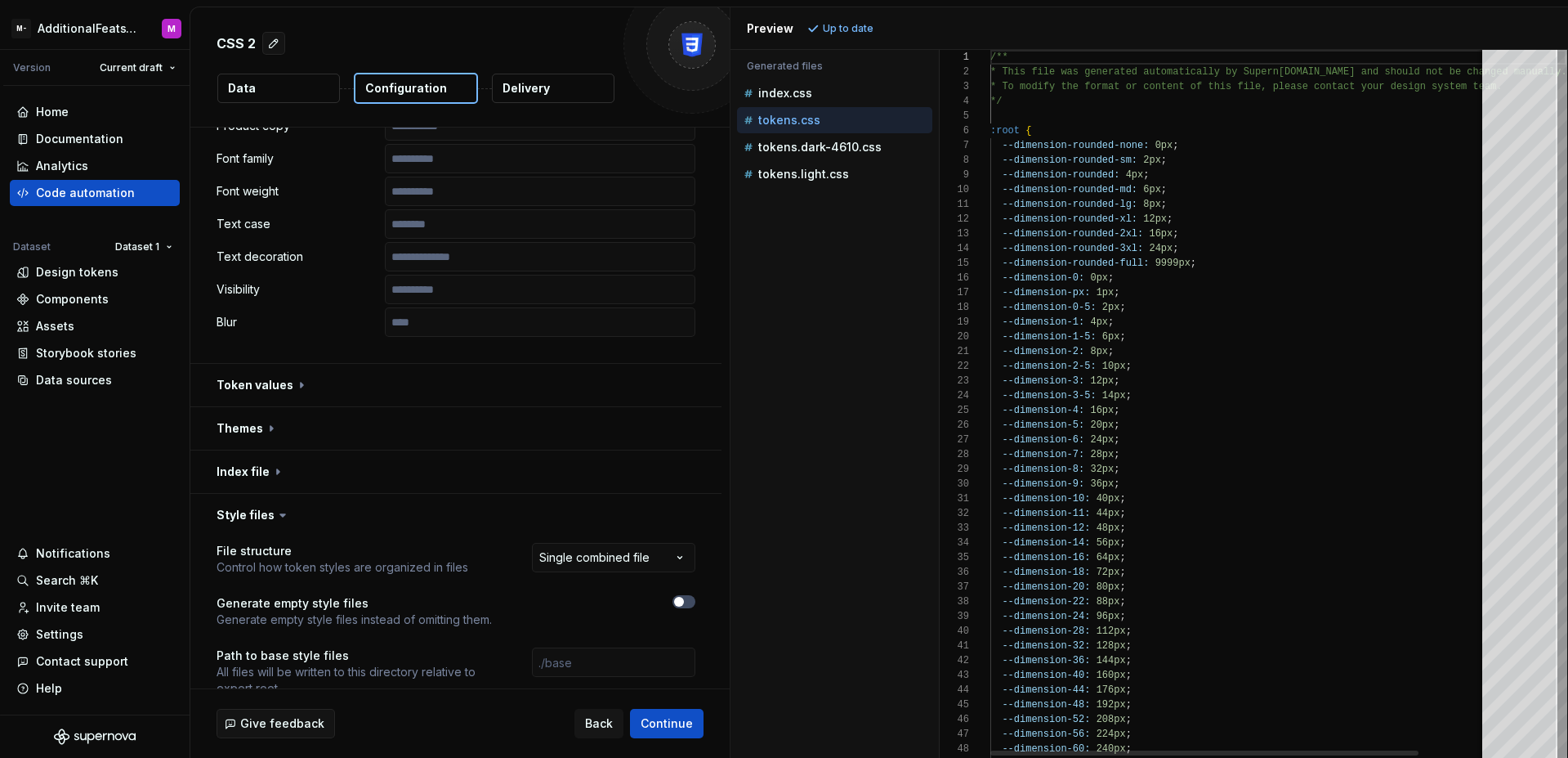
scroll to position [147, 0]
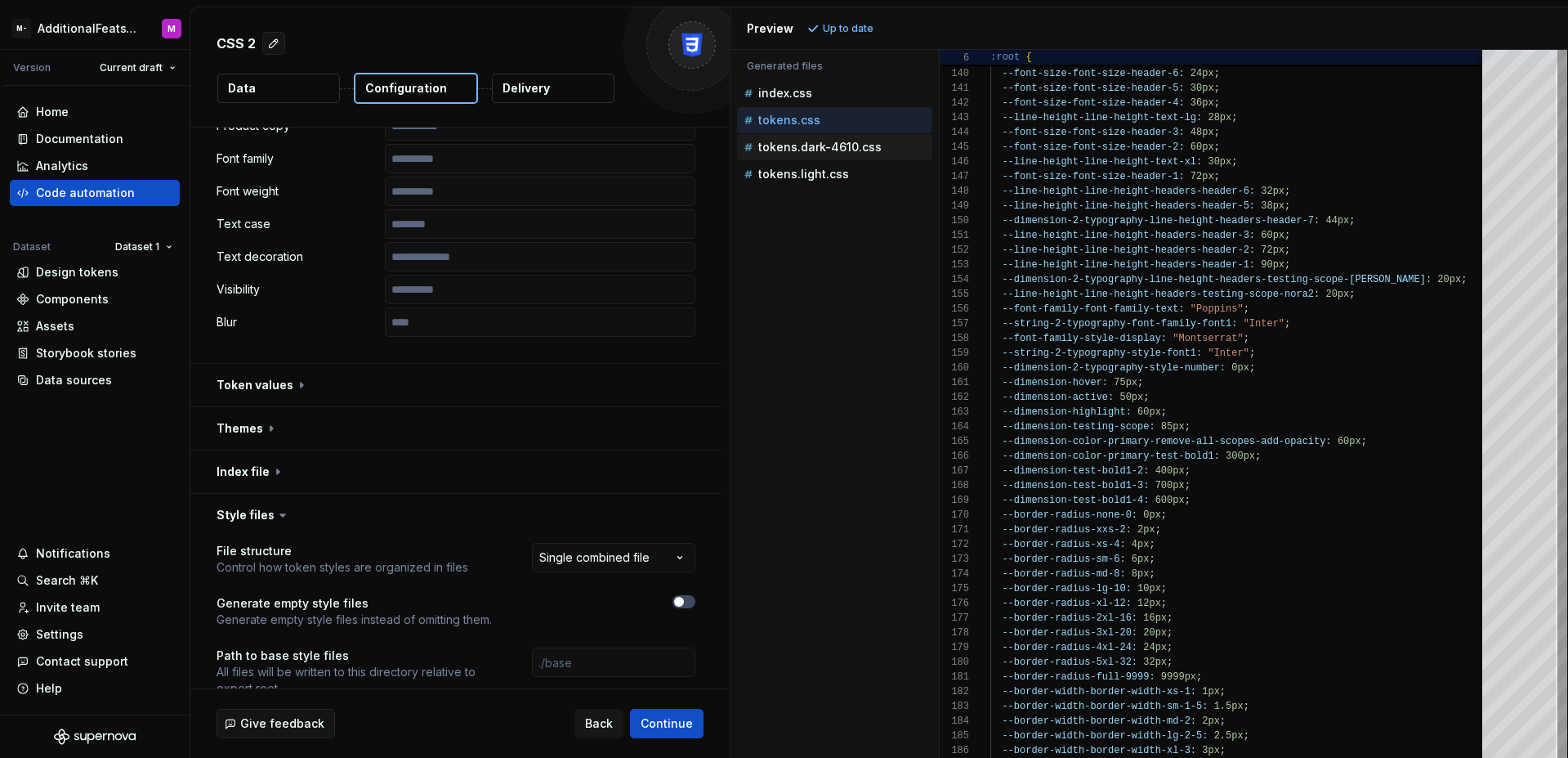
click at [829, 152] on p "tokens.dark-4610.css" at bounding box center [820, 146] width 123 height 13
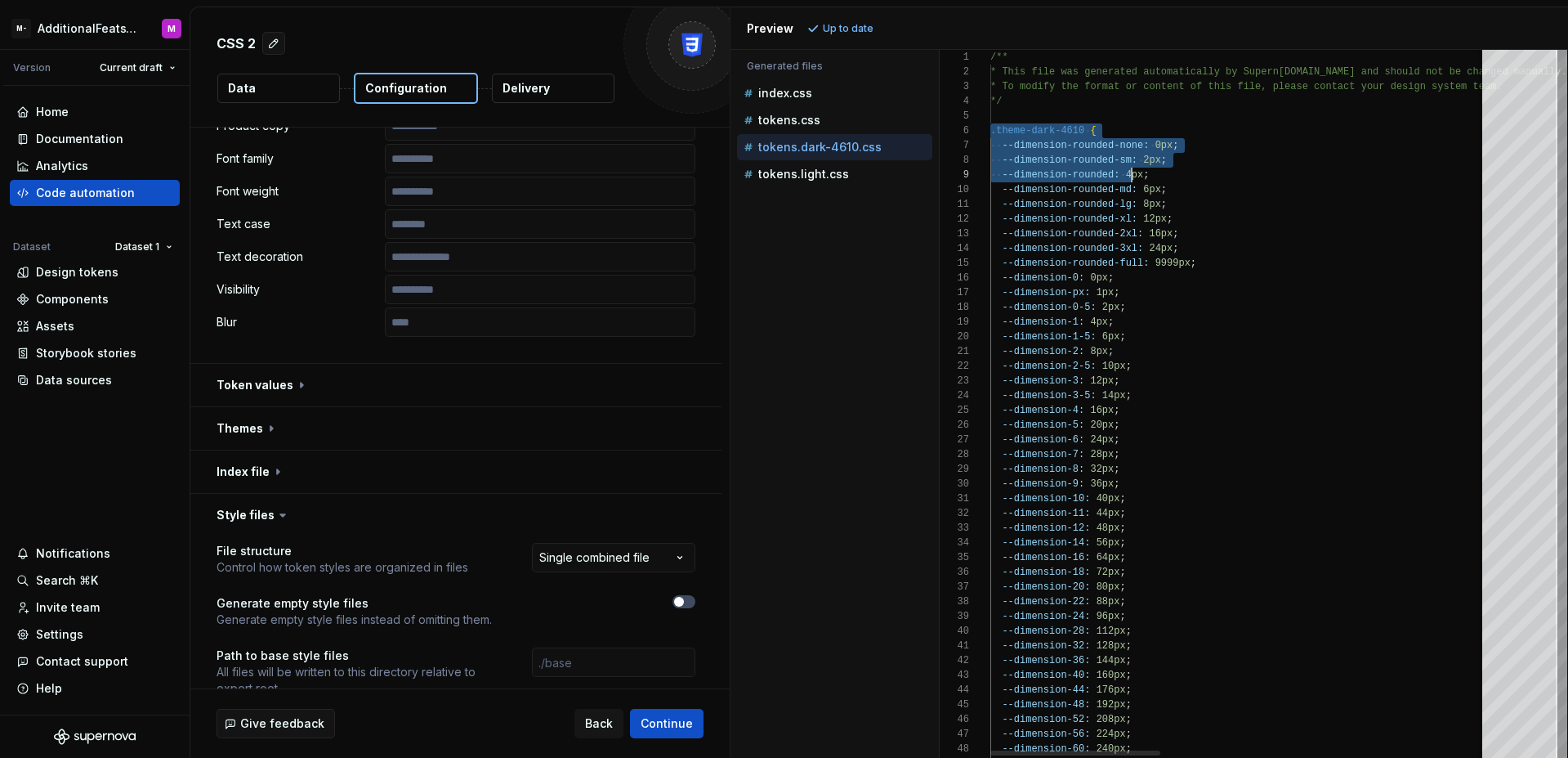
scroll to position [74, 141]
drag, startPoint x: 993, startPoint y: 129, endPoint x: 1131, endPoint y: 172, distance: 144.5
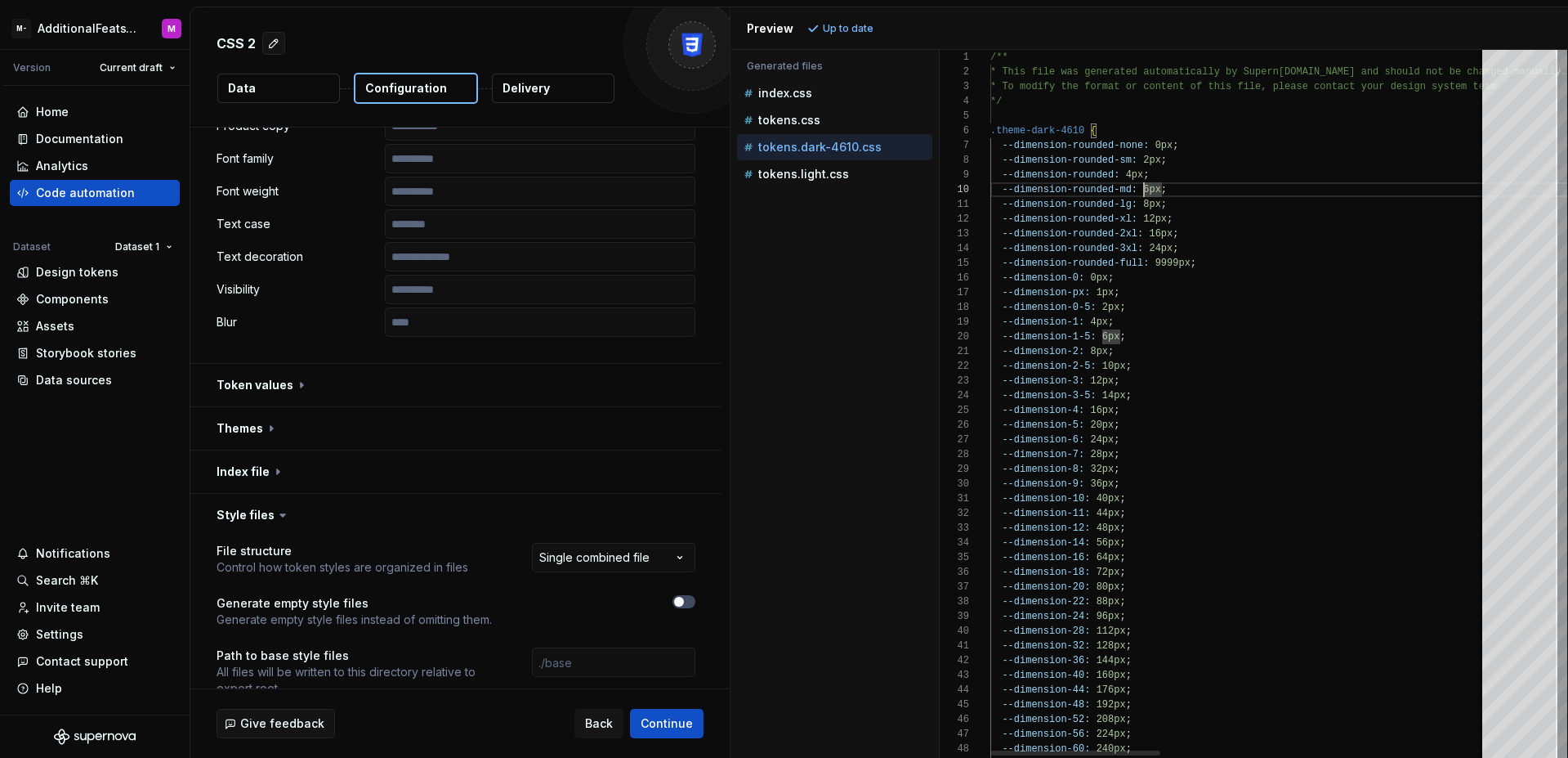
drag, startPoint x: 991, startPoint y: 131, endPoint x: 1170, endPoint y: 277, distance: 231.0
drag, startPoint x: 990, startPoint y: 136, endPoint x: 1136, endPoint y: 196, distance: 157.8
click at [1136, 196] on div "36 37 38 39 40 41 42 43 44 45 46 47 48 49 28 29 30 31 32 33 34 35 21 22 23 24 2…" at bounding box center [1254, 403] width 628 height 707
type textarea "**********"
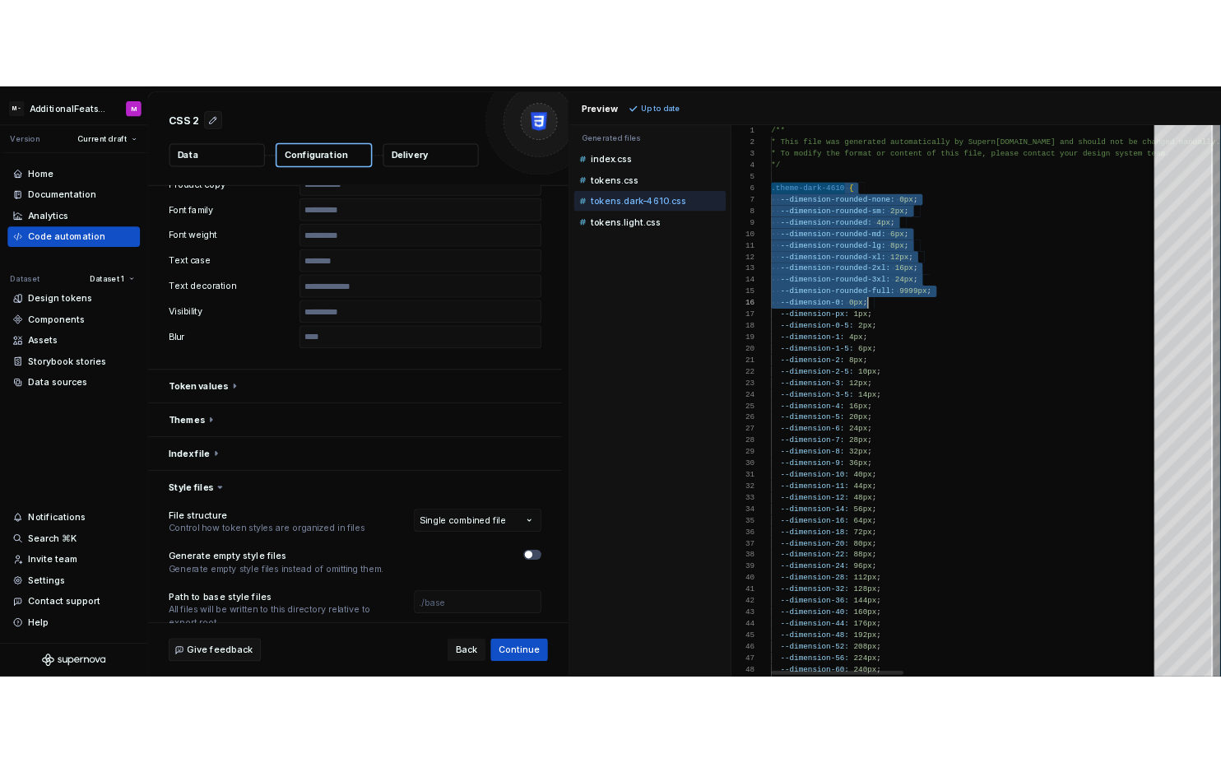
scroll to position [74, 131]
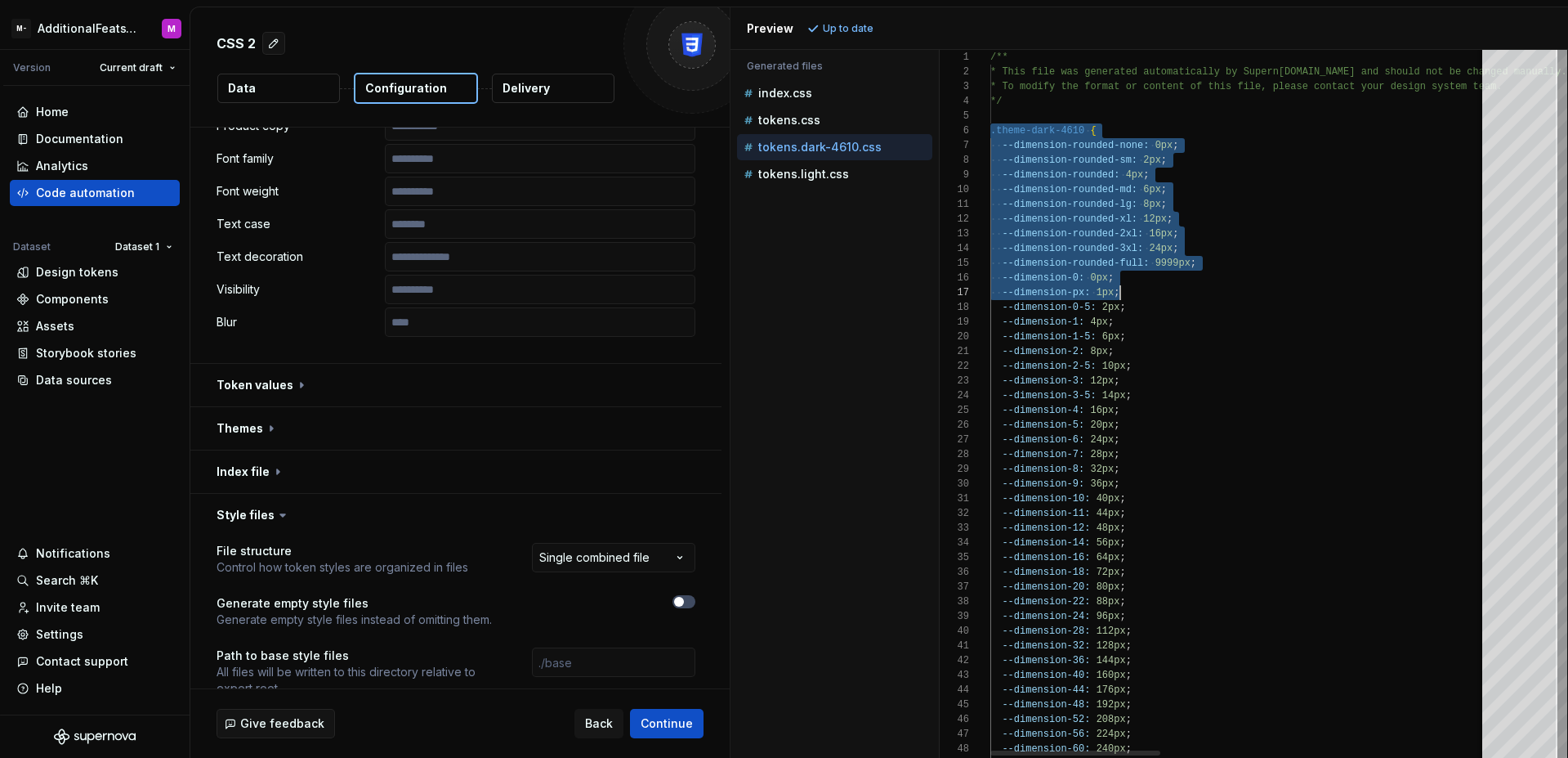
drag, startPoint x: 993, startPoint y: 130, endPoint x: 1164, endPoint y: 287, distance: 232.1
click at [130, 420] on div "Home Documentation Analytics Code automation Dataset Dataset 1 Design tokens Co…" at bounding box center [94, 399] width 190 height 629
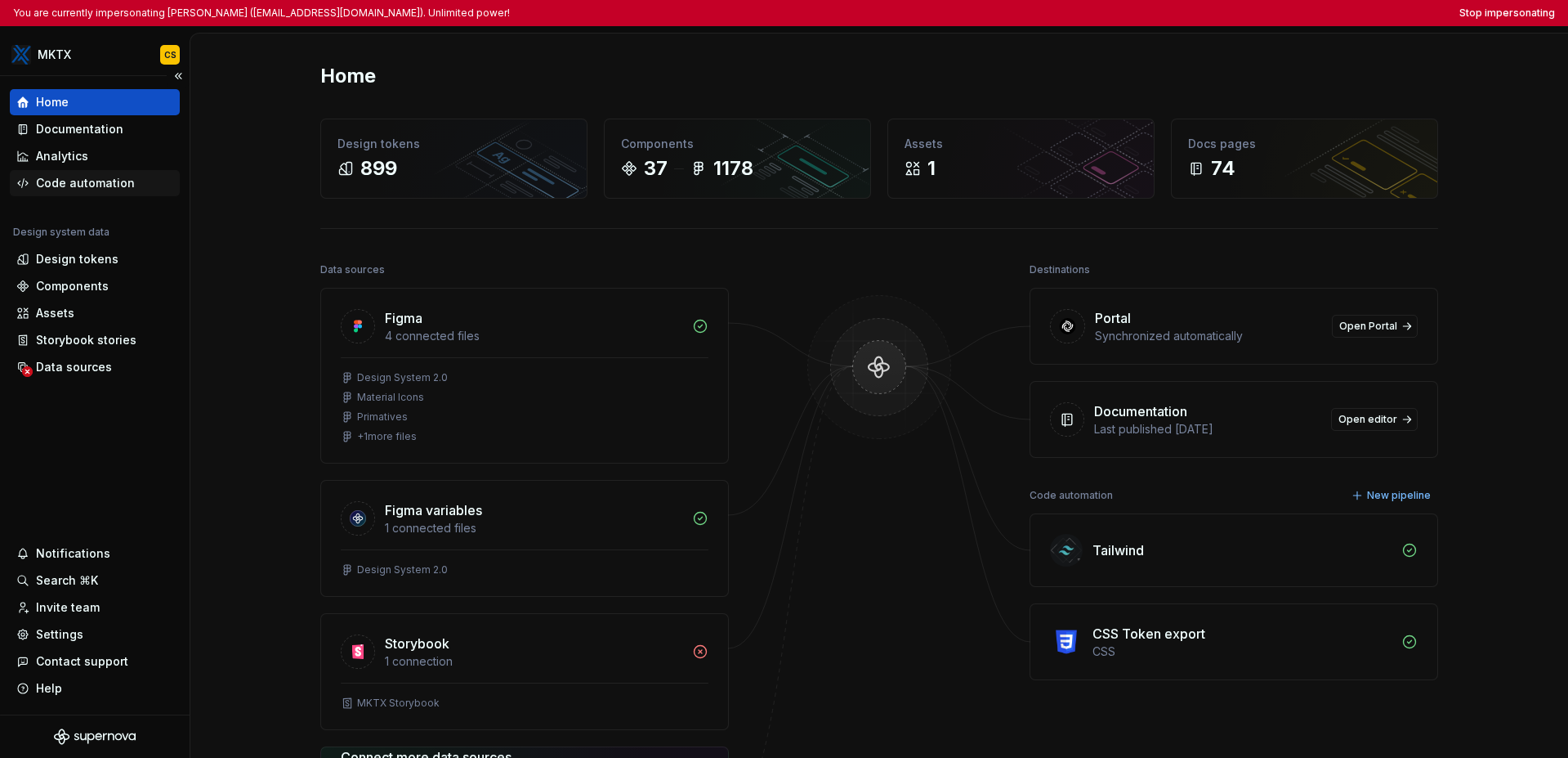
click at [89, 176] on div "Code automation" at bounding box center [85, 183] width 99 height 16
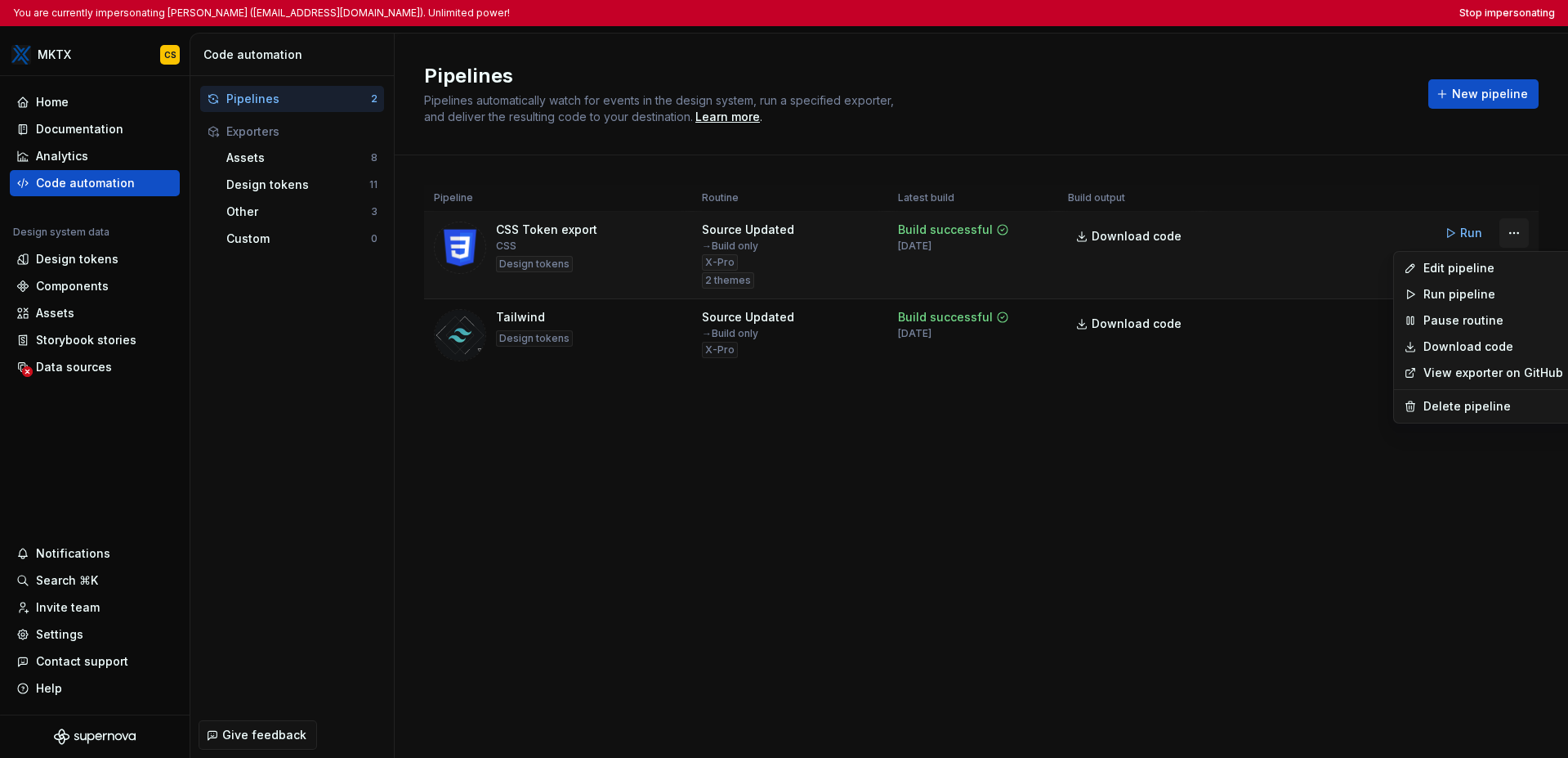
click at [1212, 235] on html "You are currently impersonating [PERSON_NAME] ([EMAIL_ADDRESS][DOMAIN_NAME]). U…" at bounding box center [784, 379] width 1568 height 758
click at [1212, 269] on div "Edit pipeline" at bounding box center [1493, 268] width 140 height 16
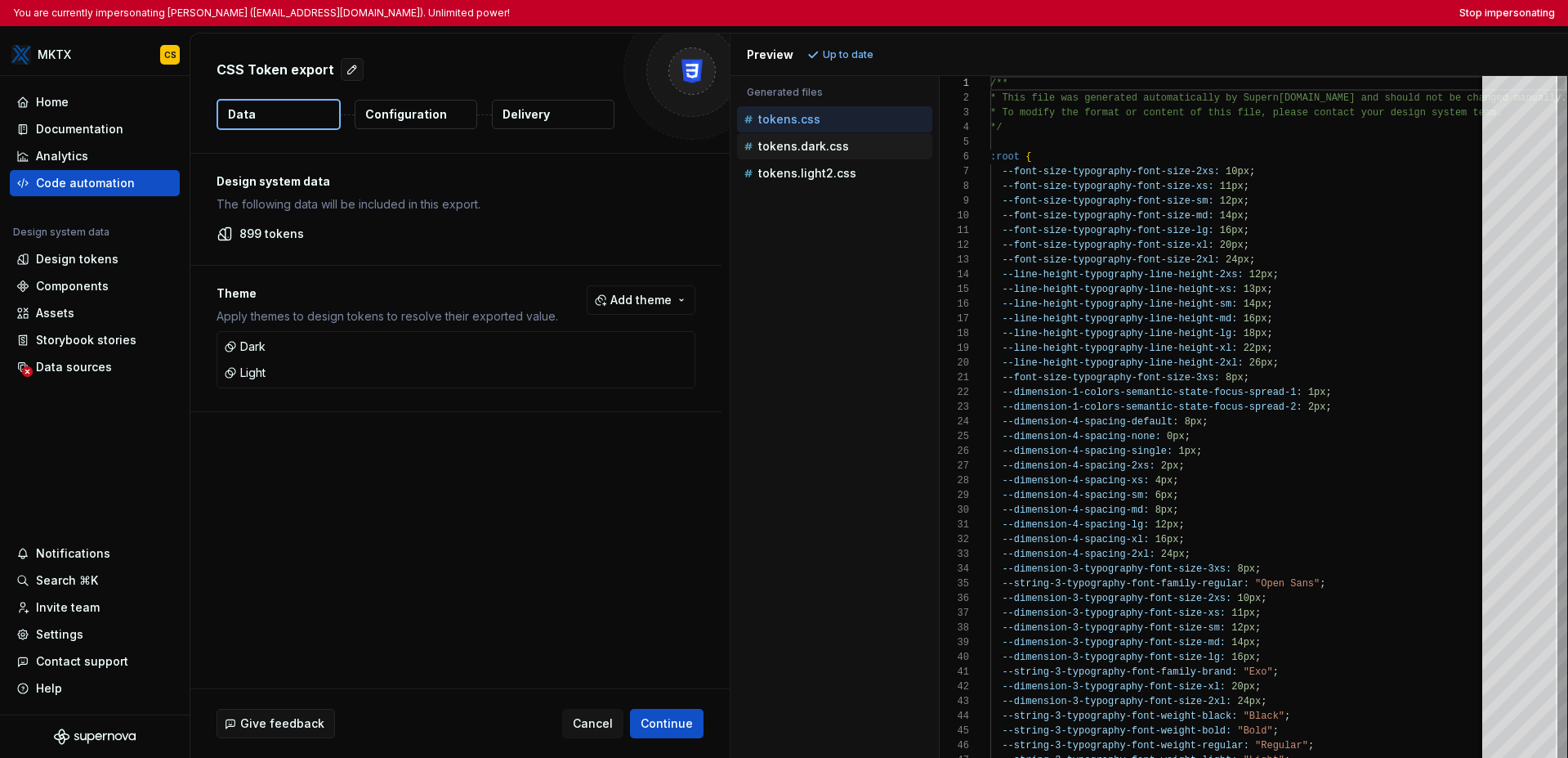
click at [801, 148] on p "tokens.dark.css" at bounding box center [803, 146] width 90 height 13
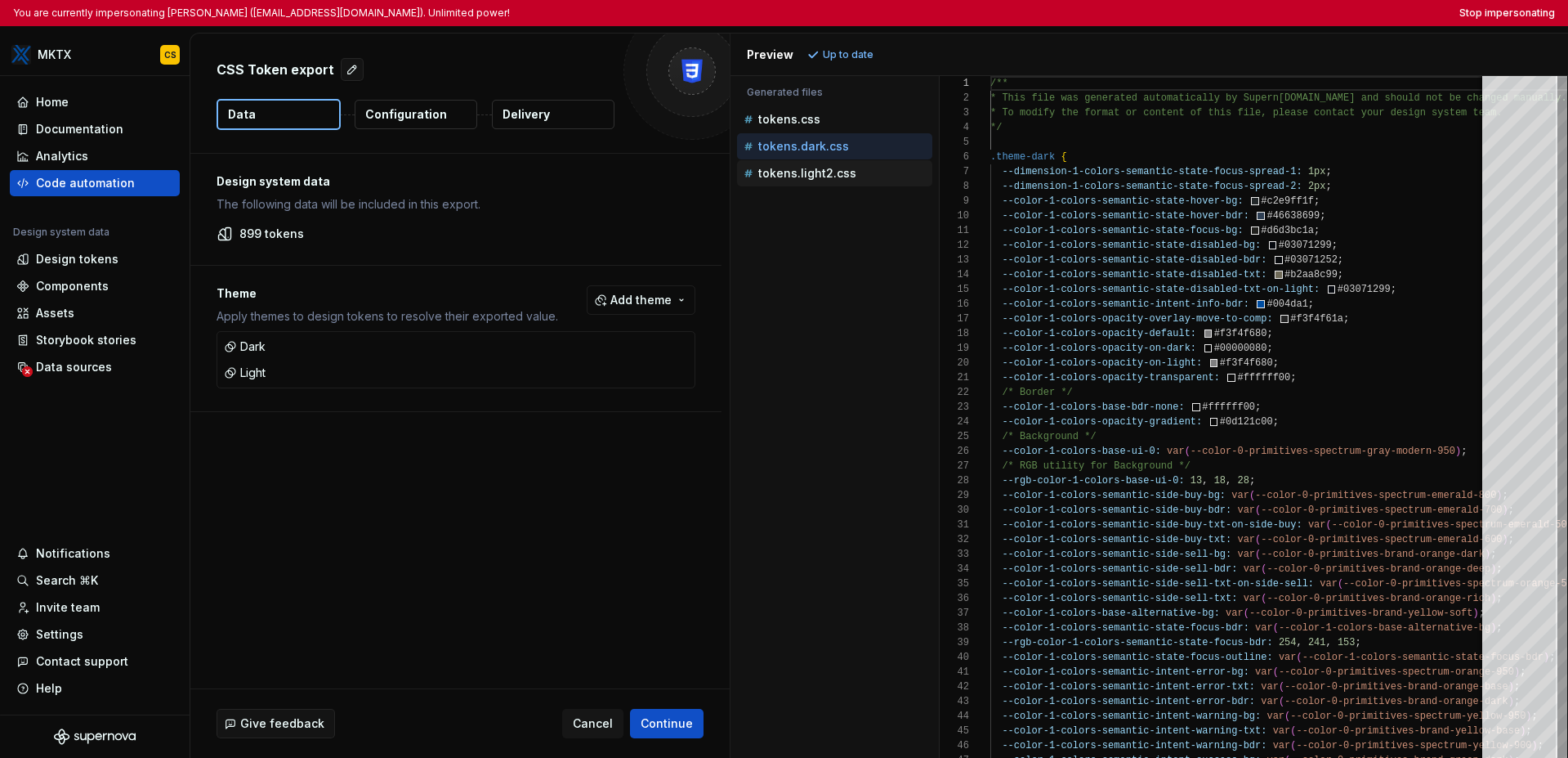
click at [810, 173] on p "tokens.light2.css" at bounding box center [807, 173] width 98 height 13
click at [813, 149] on p "tokens.dark.css" at bounding box center [803, 146] width 90 height 13
type textarea "**********"
click at [1212, 11] on button "Stop impersonating" at bounding box center [1507, 13] width 95 height 13
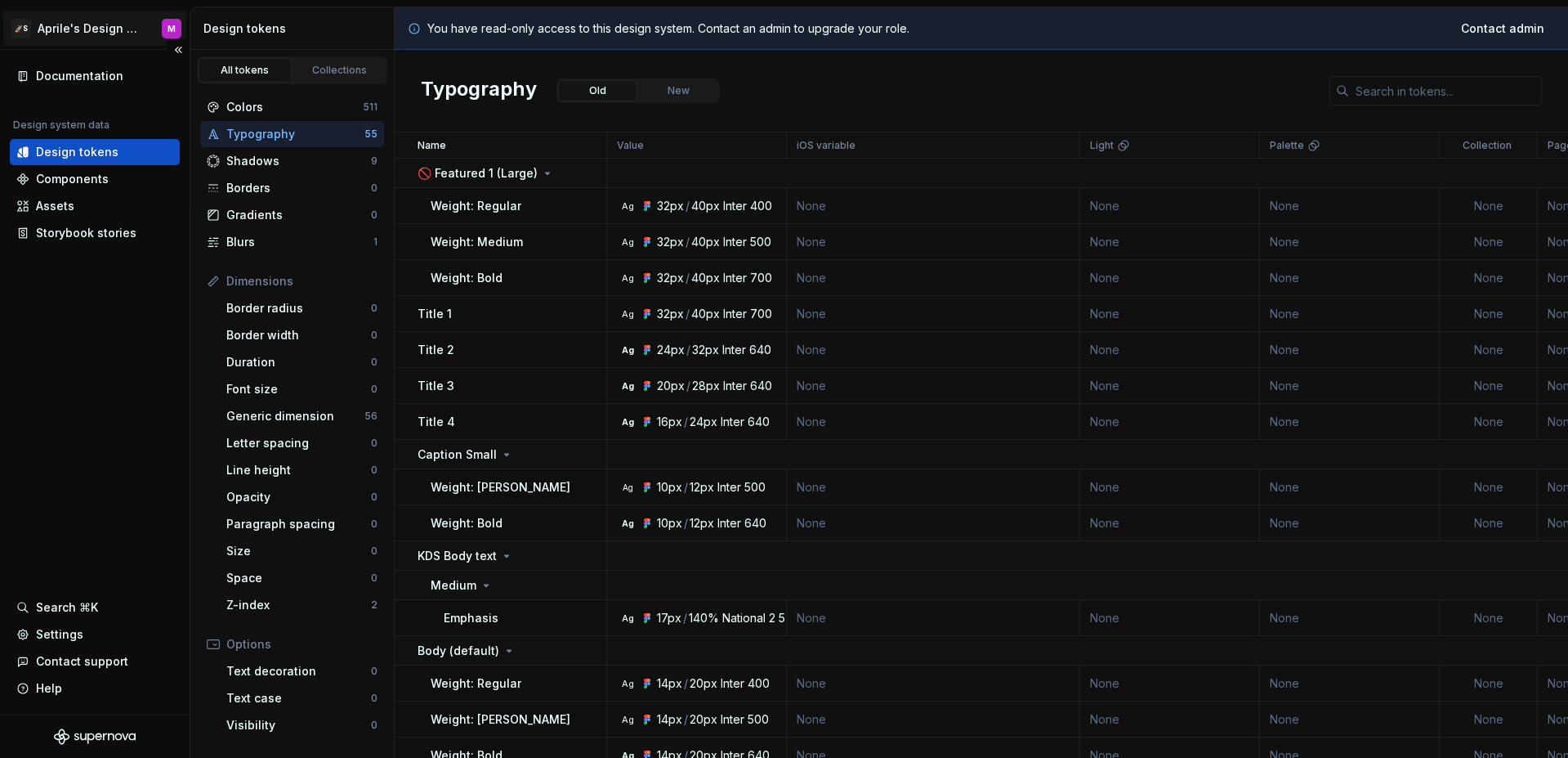
click at [122, 35] on html "🚀S Aprile's Design System M Documentation Design system data Design tokens Comp…" at bounding box center [784, 379] width 1568 height 758
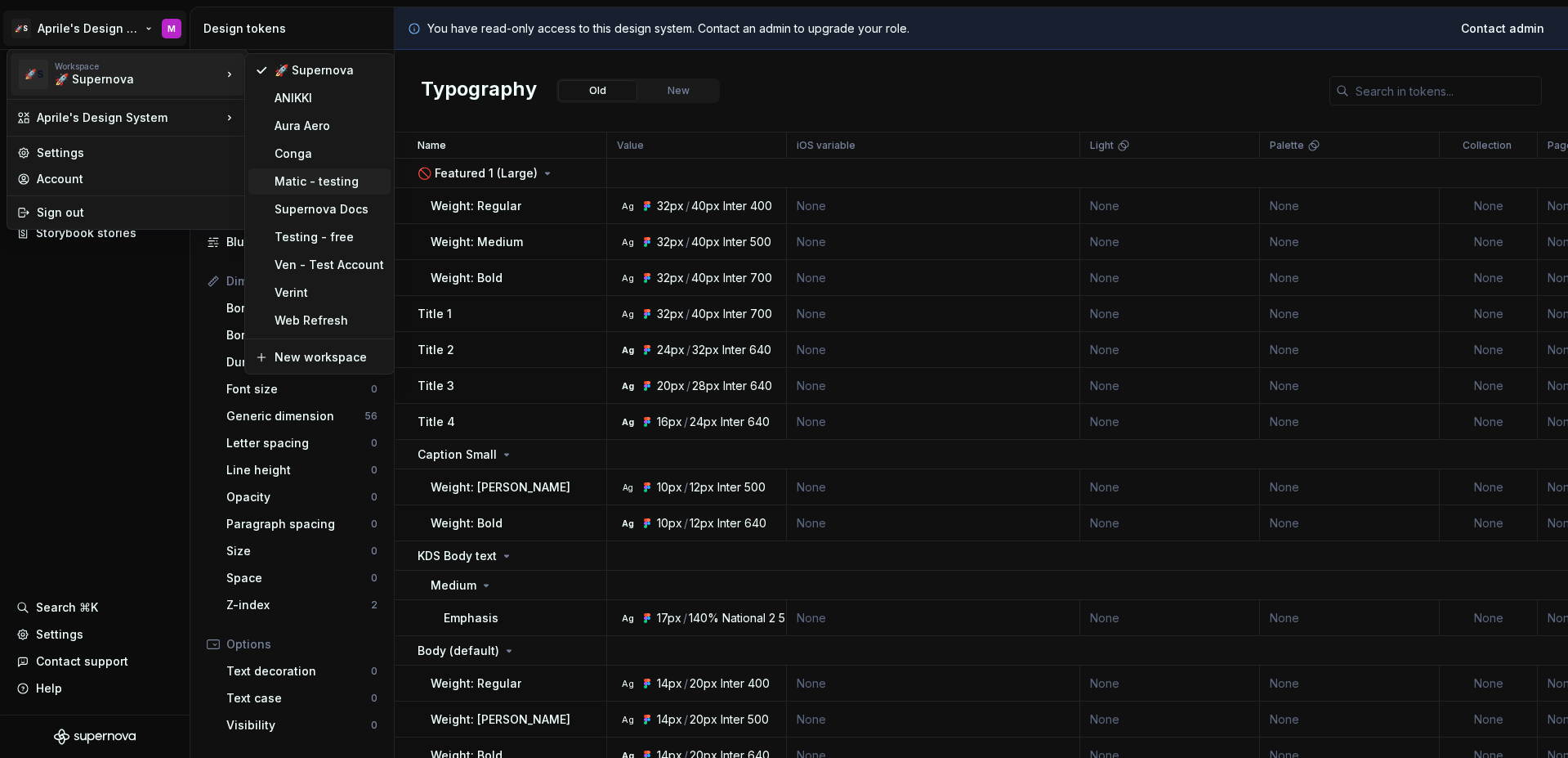
click at [344, 187] on div "Matic - testing" at bounding box center [329, 181] width 109 height 16
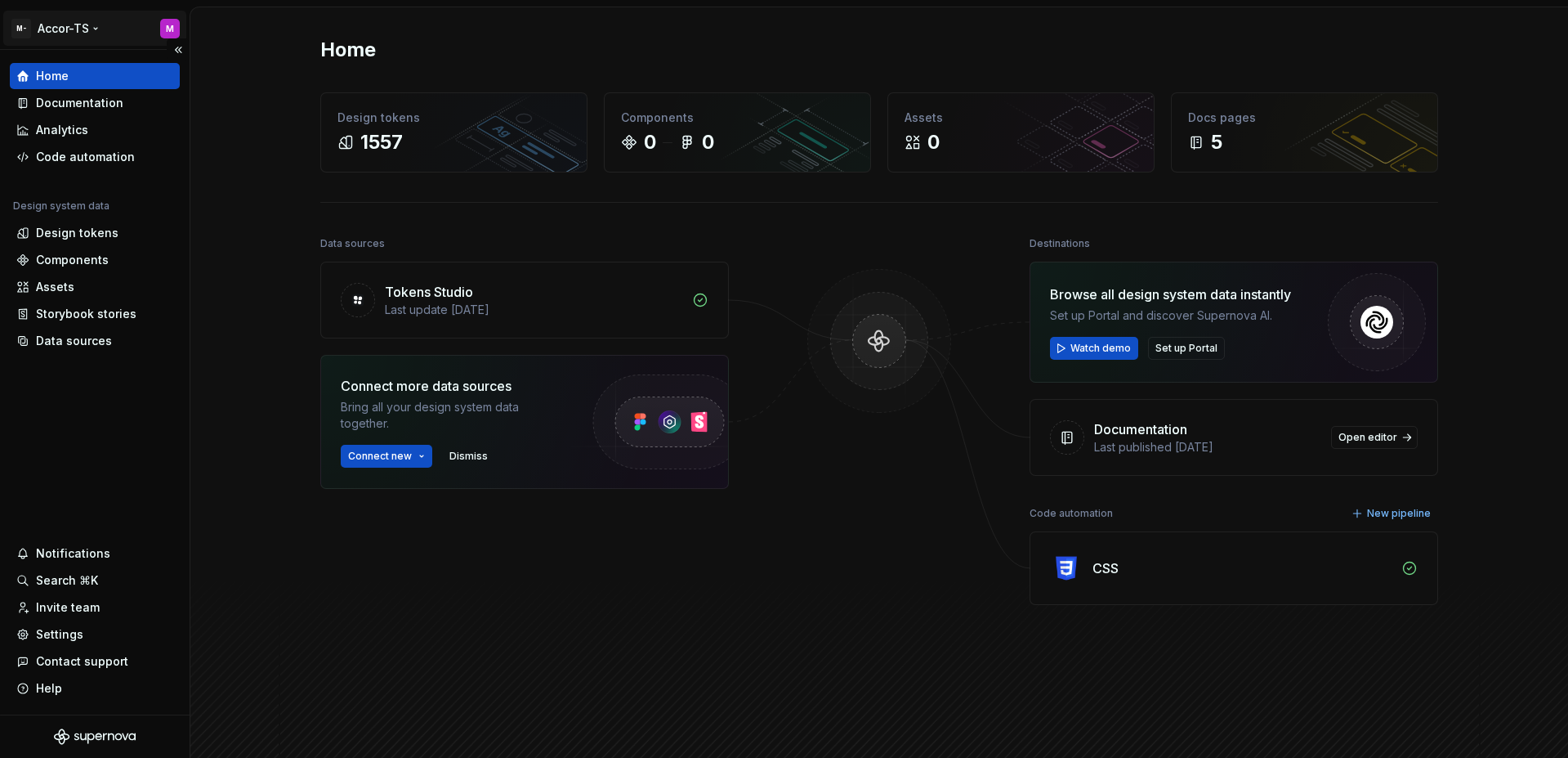
click at [67, 38] on html "M- Accor-TS M Home Documentation Analytics Code automation Design system data D…" at bounding box center [784, 379] width 1568 height 758
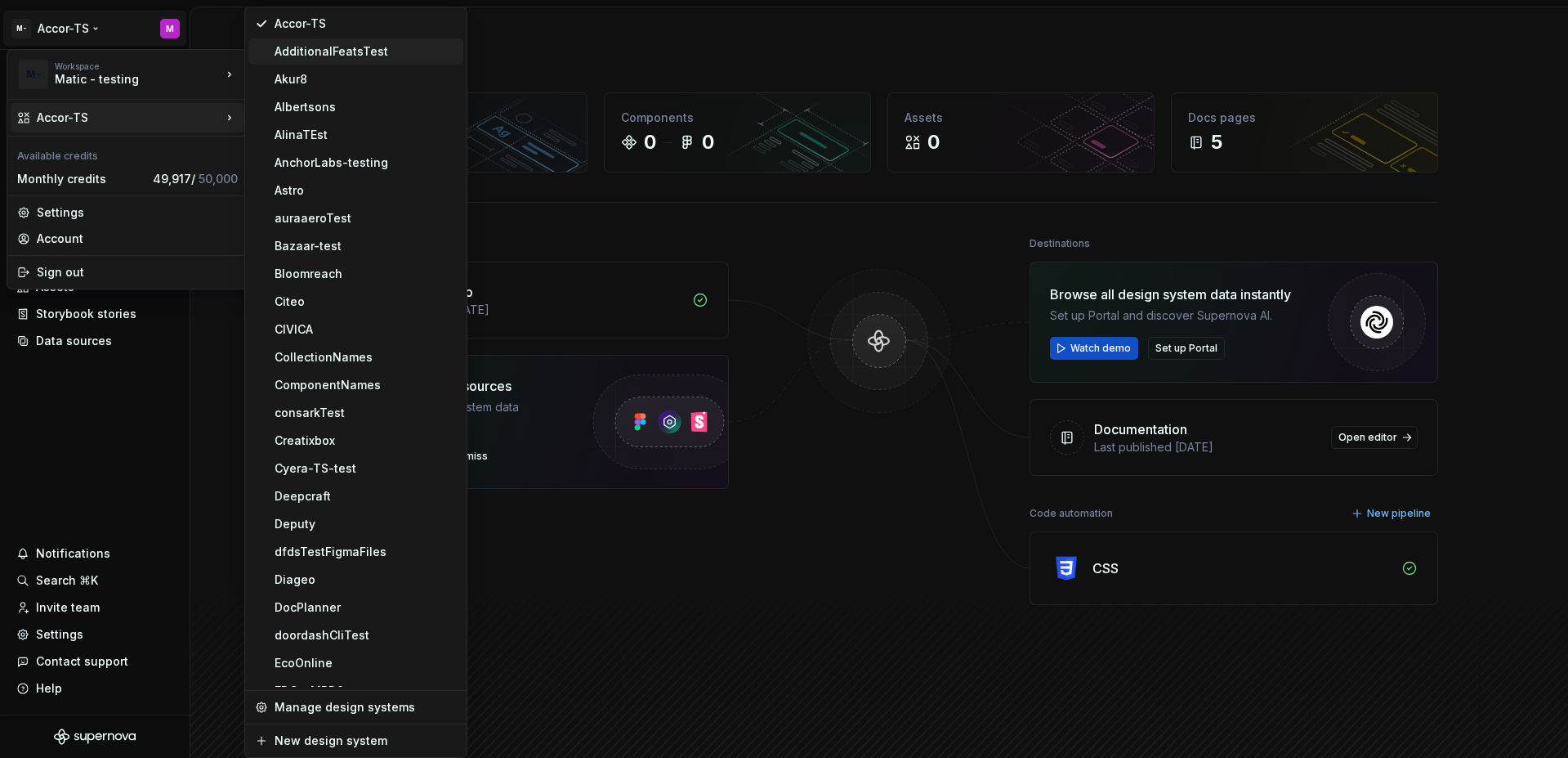
click at [288, 50] on div "AdditionalFeatsTest" at bounding box center [365, 52] width 182 height 16
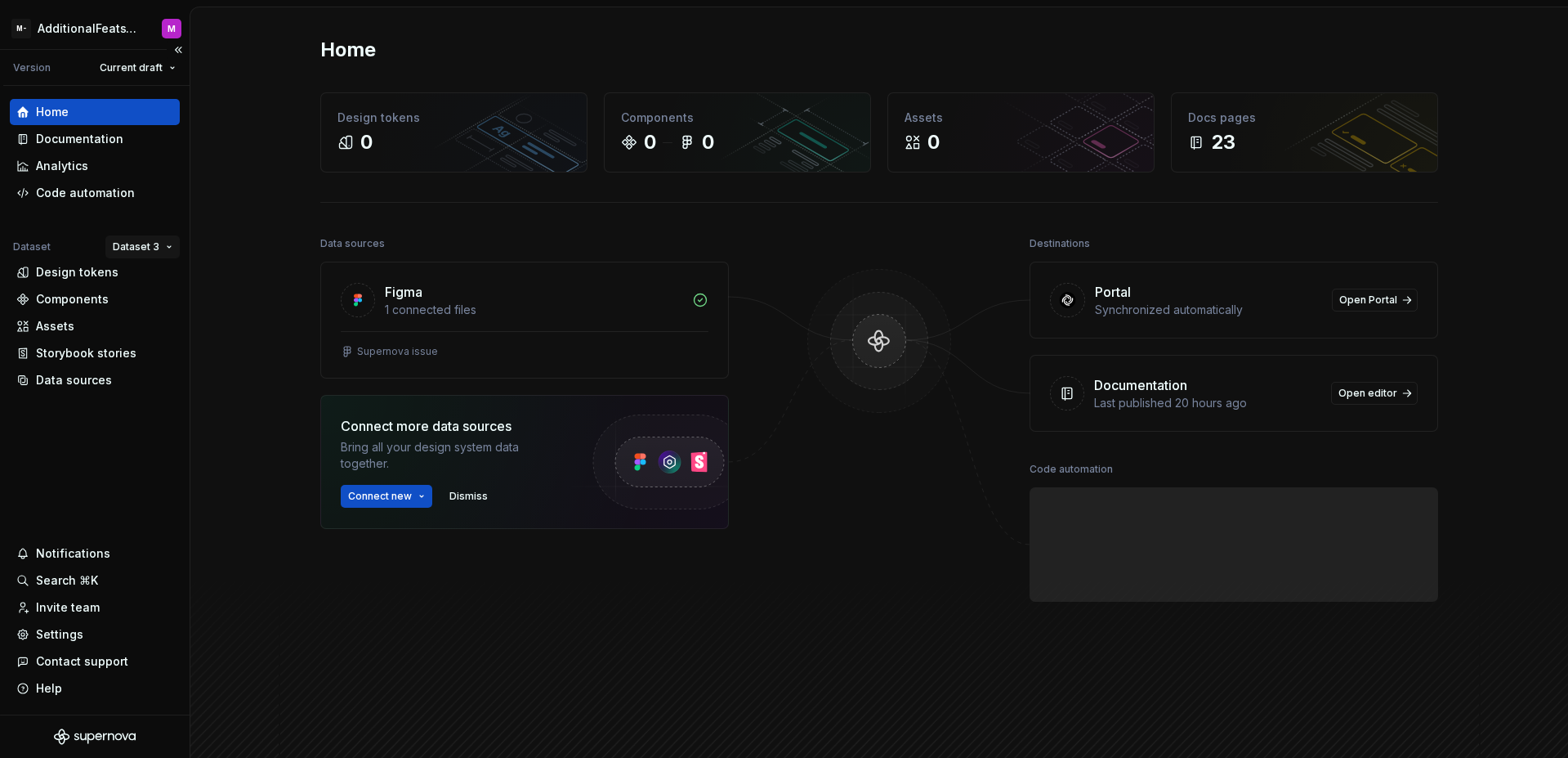
click at [120, 242] on html "M- AdditionalFeatsTest M Version Current draft Home Documentation Analytics Cod…" at bounding box center [784, 379] width 1568 height 758
click at [145, 275] on div "Dataset 1" at bounding box center [190, 278] width 106 height 16
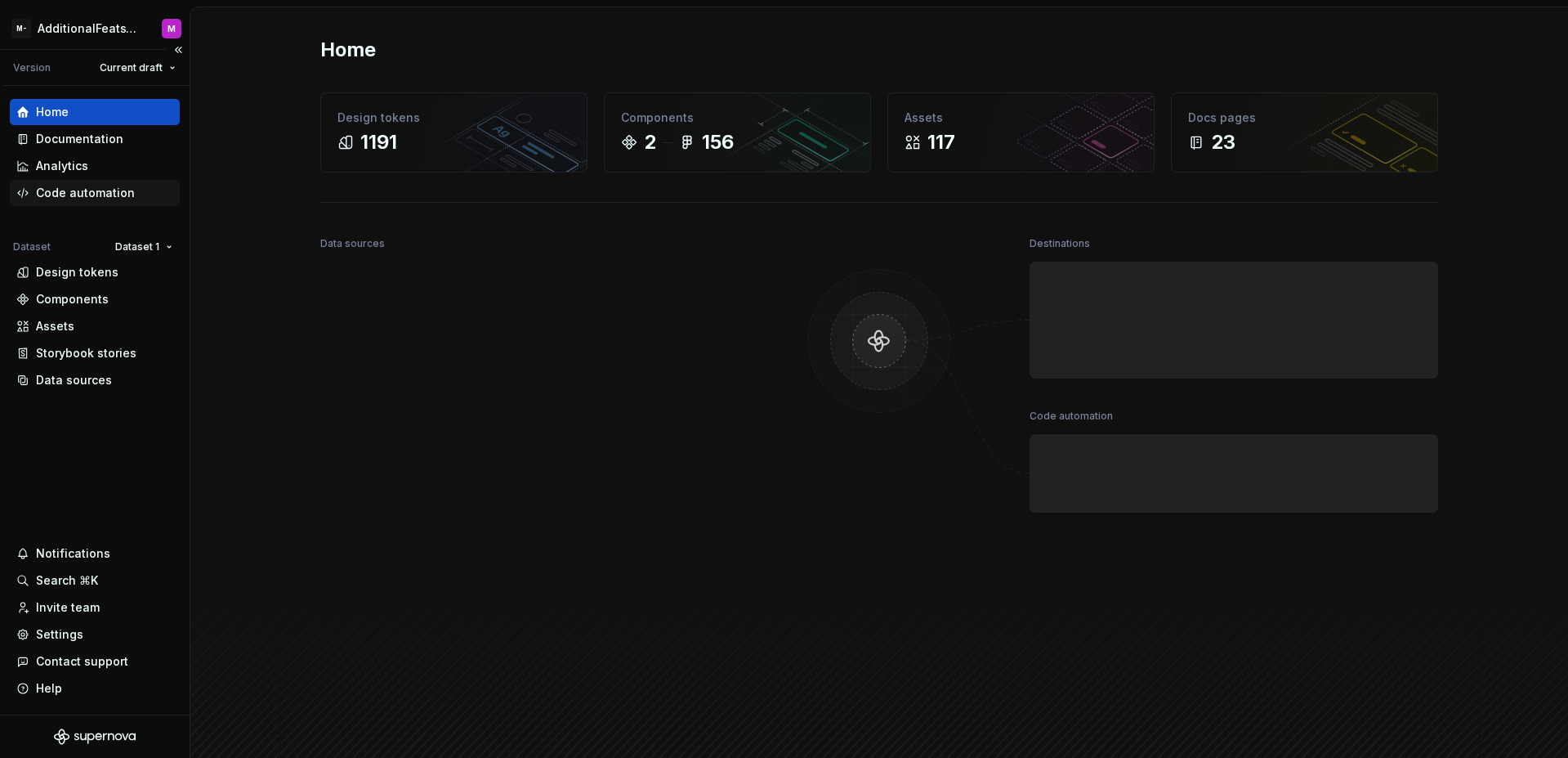
click at [89, 191] on div "Code automation" at bounding box center [85, 193] width 99 height 16
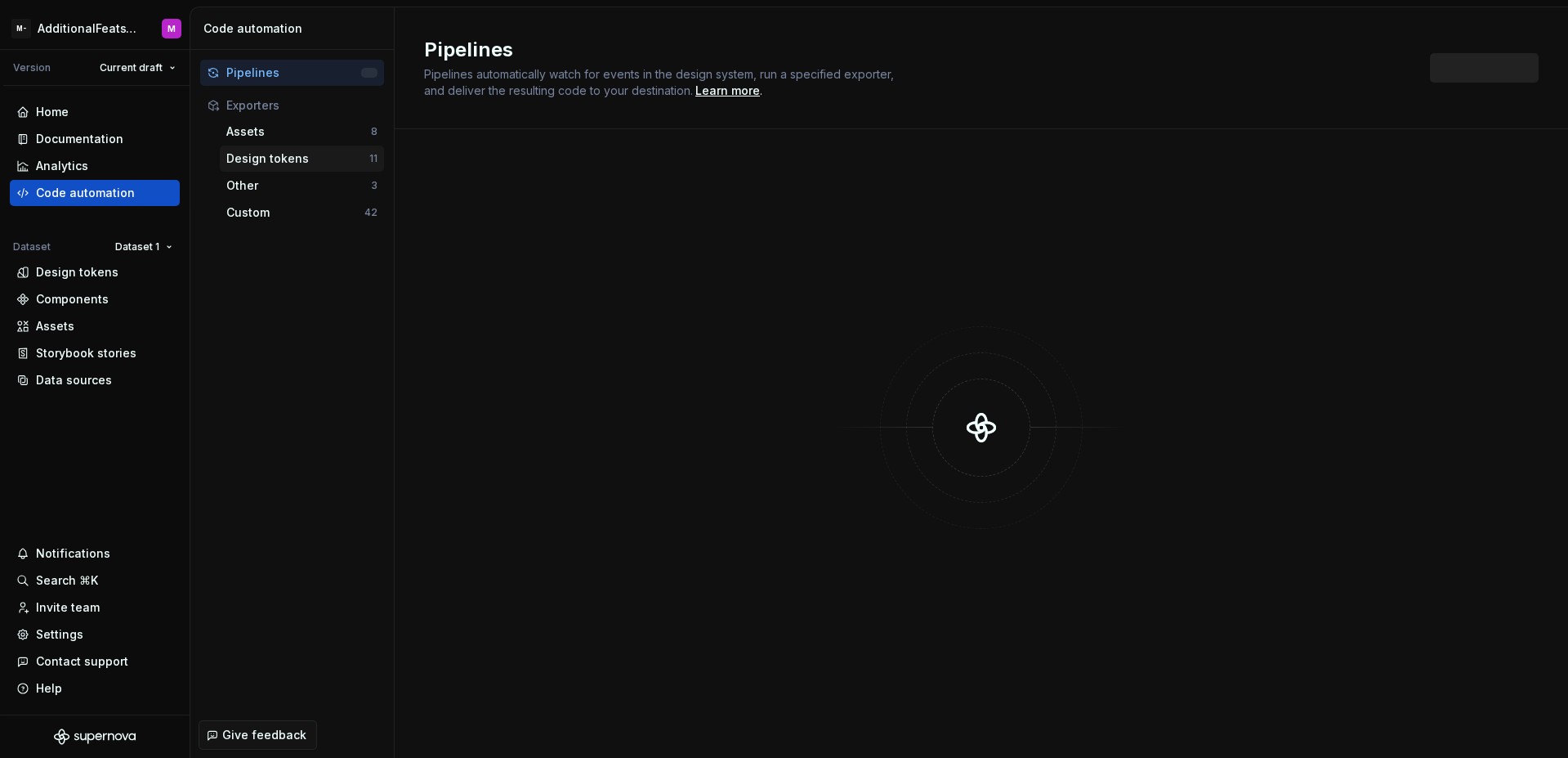
click at [262, 168] on div "Design tokens 11" at bounding box center [301, 158] width 164 height 26
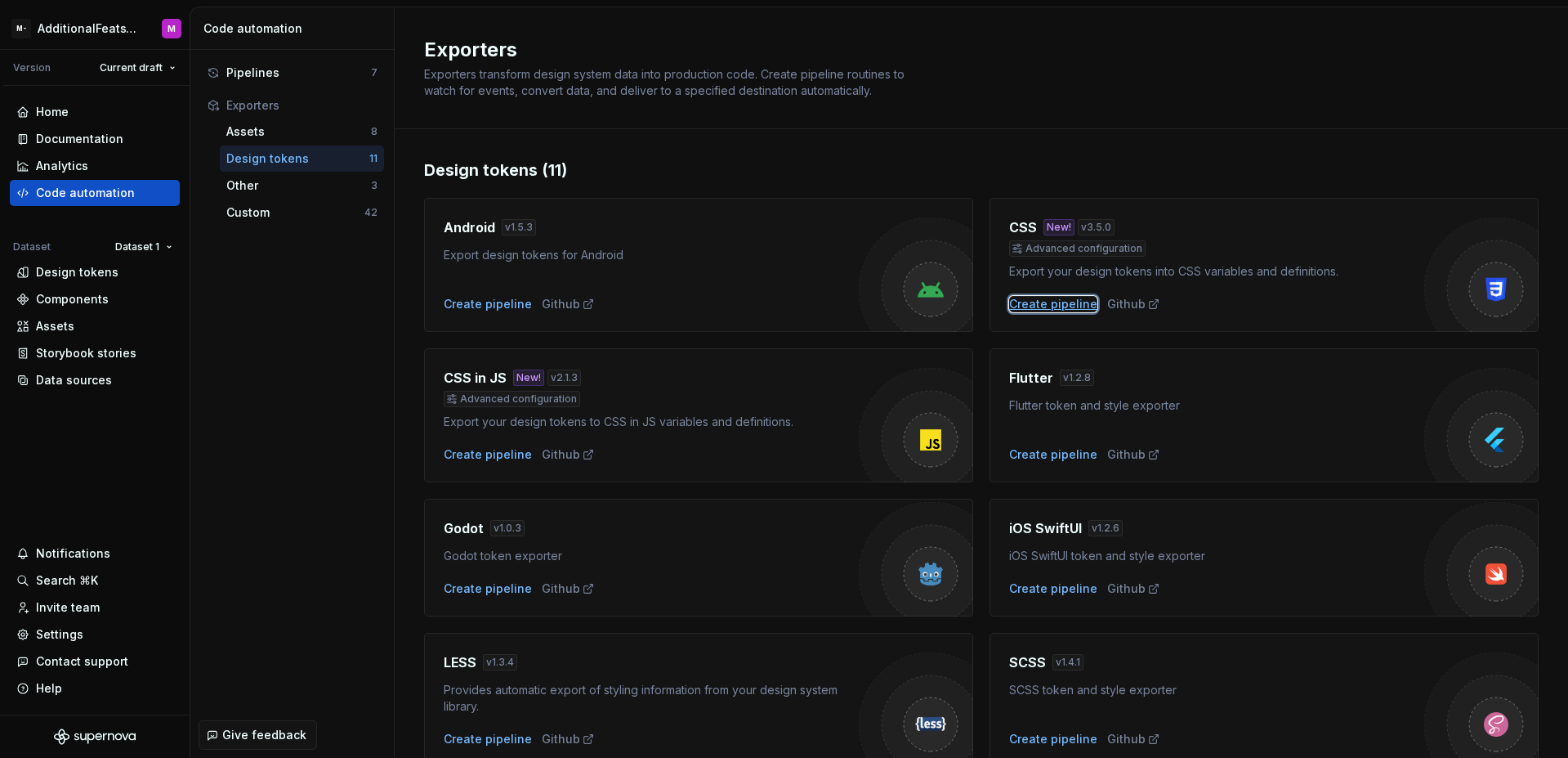
click at [1010, 308] on div "Create pipeline" at bounding box center [1053, 304] width 88 height 16
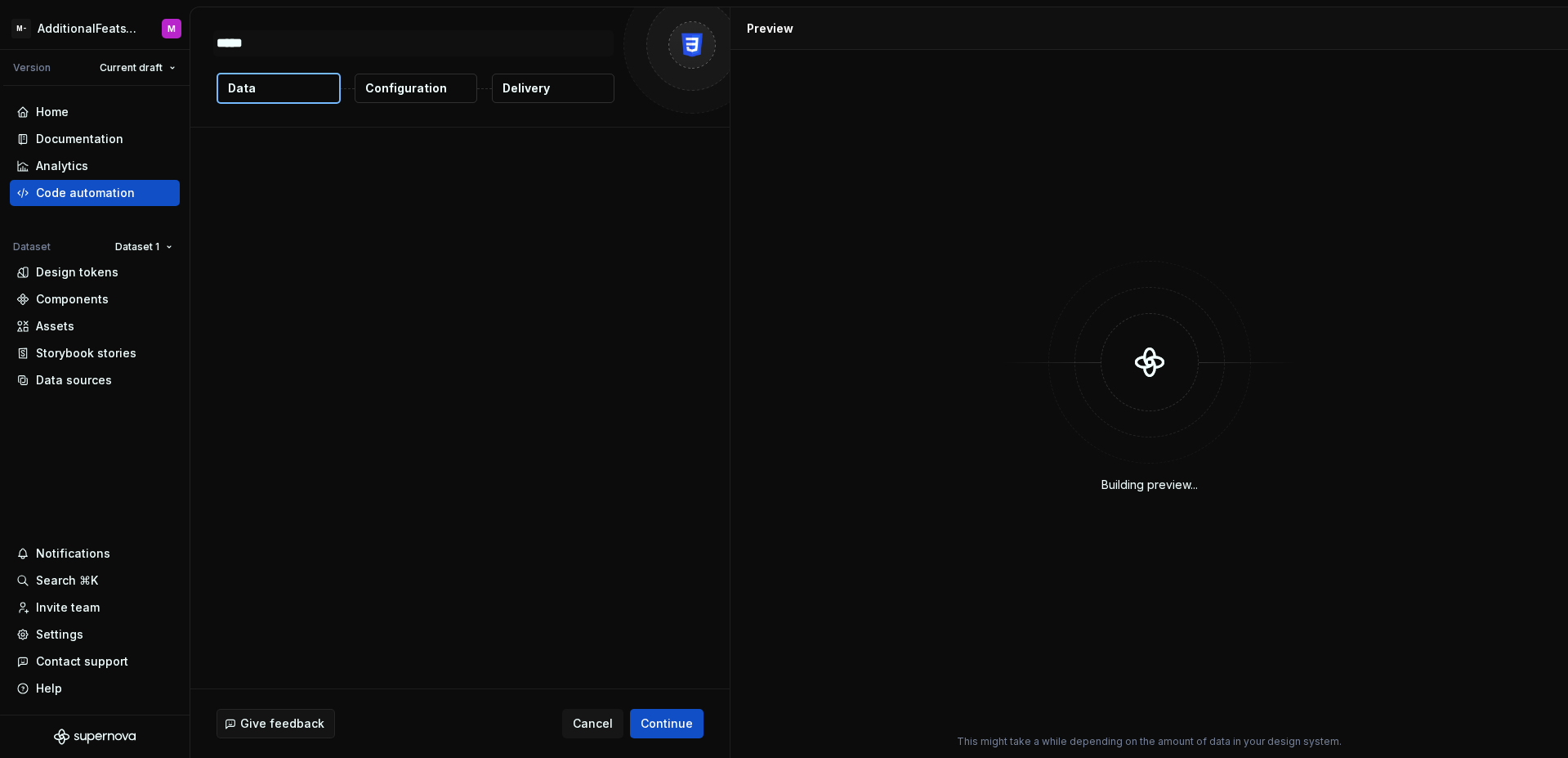
type textarea "*"
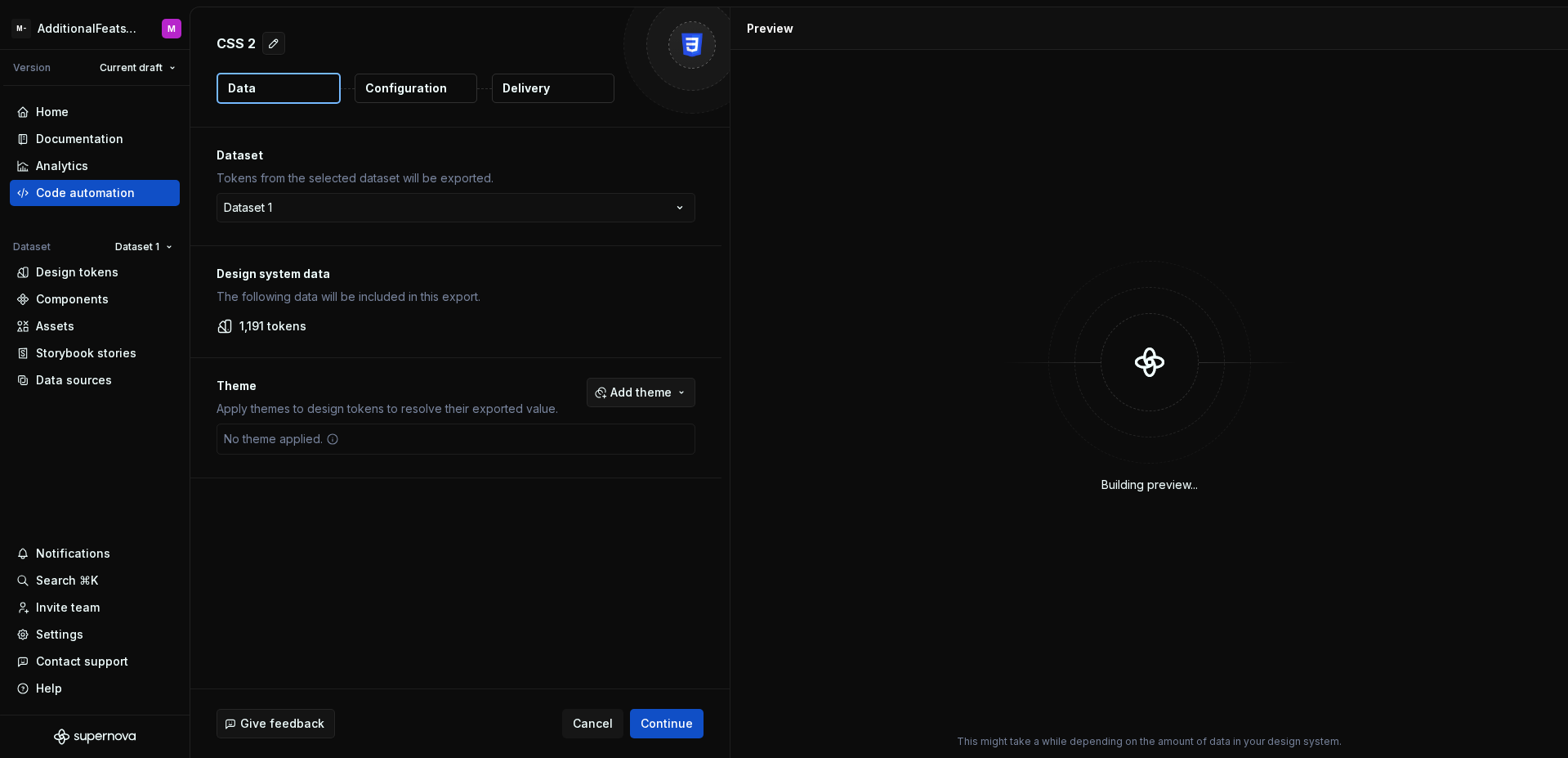
click at [622, 388] on span "Add theme" at bounding box center [641, 392] width 62 height 16
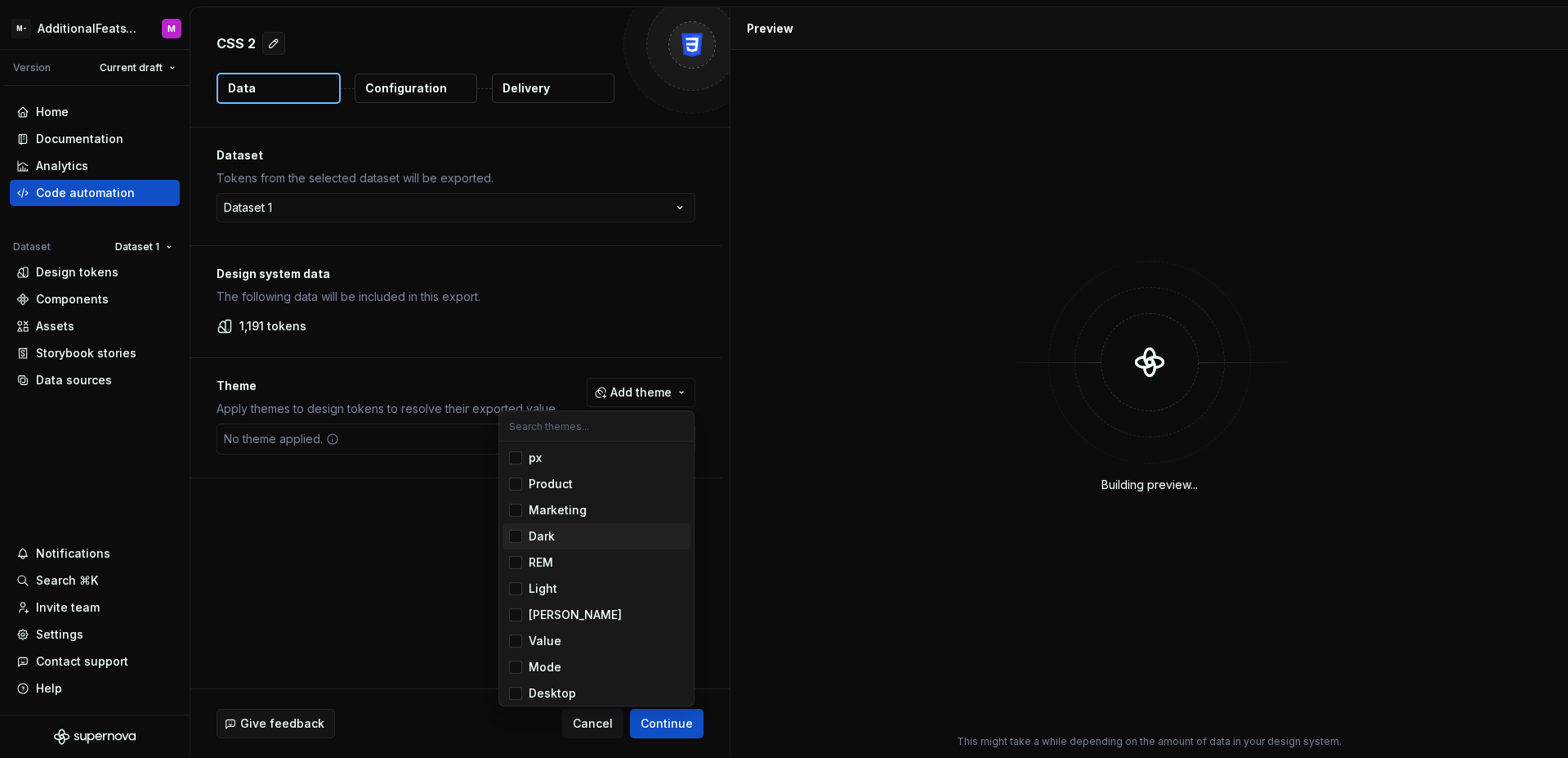
click at [519, 534] on div "Suggestions" at bounding box center [515, 535] width 13 height 13
click at [519, 596] on span "Light" at bounding box center [596, 588] width 188 height 26
click at [431, 573] on html "M- AdditionalFeatsTest M Version Current draft Home Documentation Analytics Cod…" at bounding box center [784, 379] width 1568 height 758
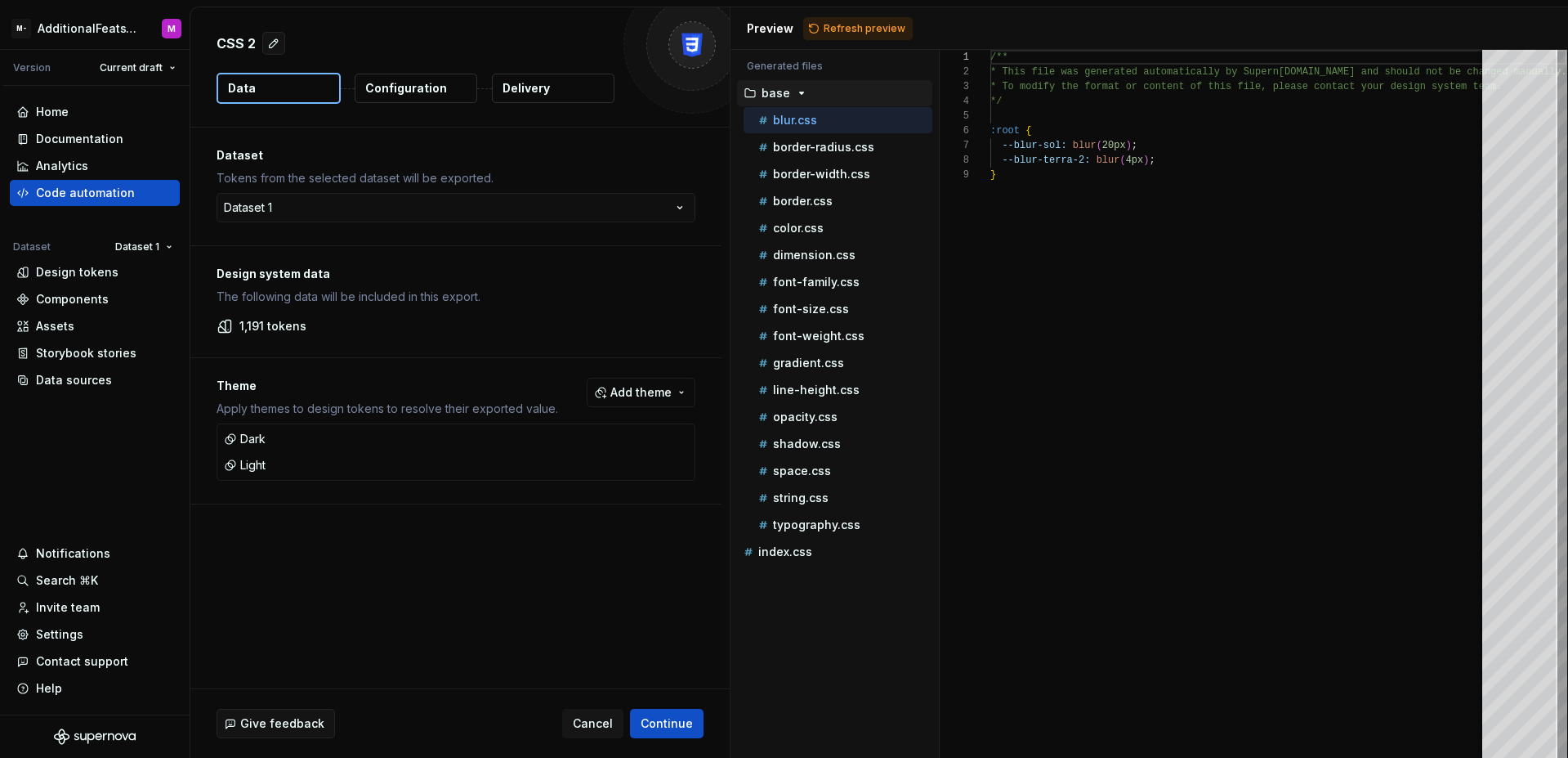
click at [430, 99] on button "Configuration" at bounding box center [415, 88] width 122 height 30
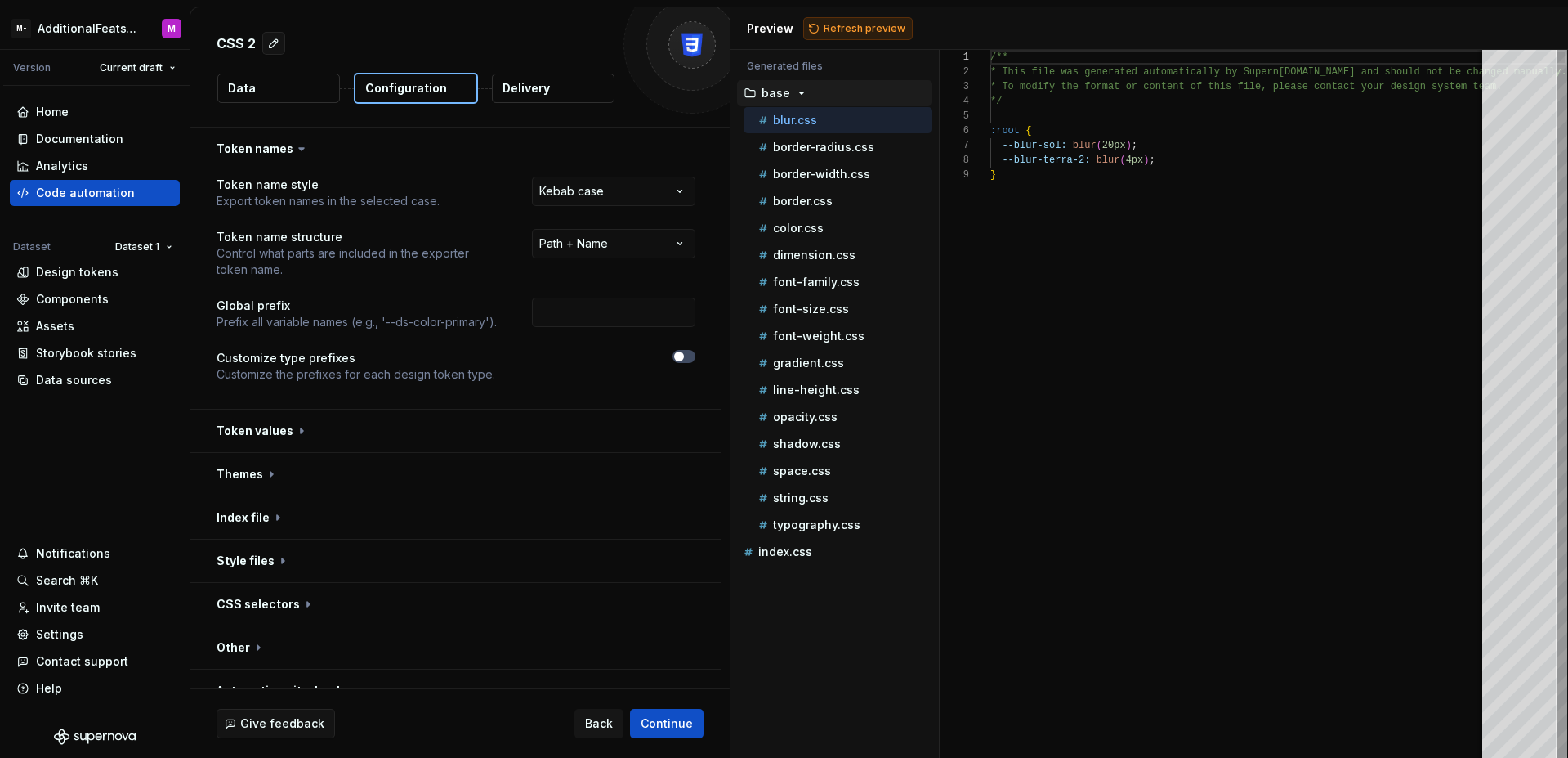
click at [819, 32] on button "Refresh preview" at bounding box center [859, 28] width 109 height 23
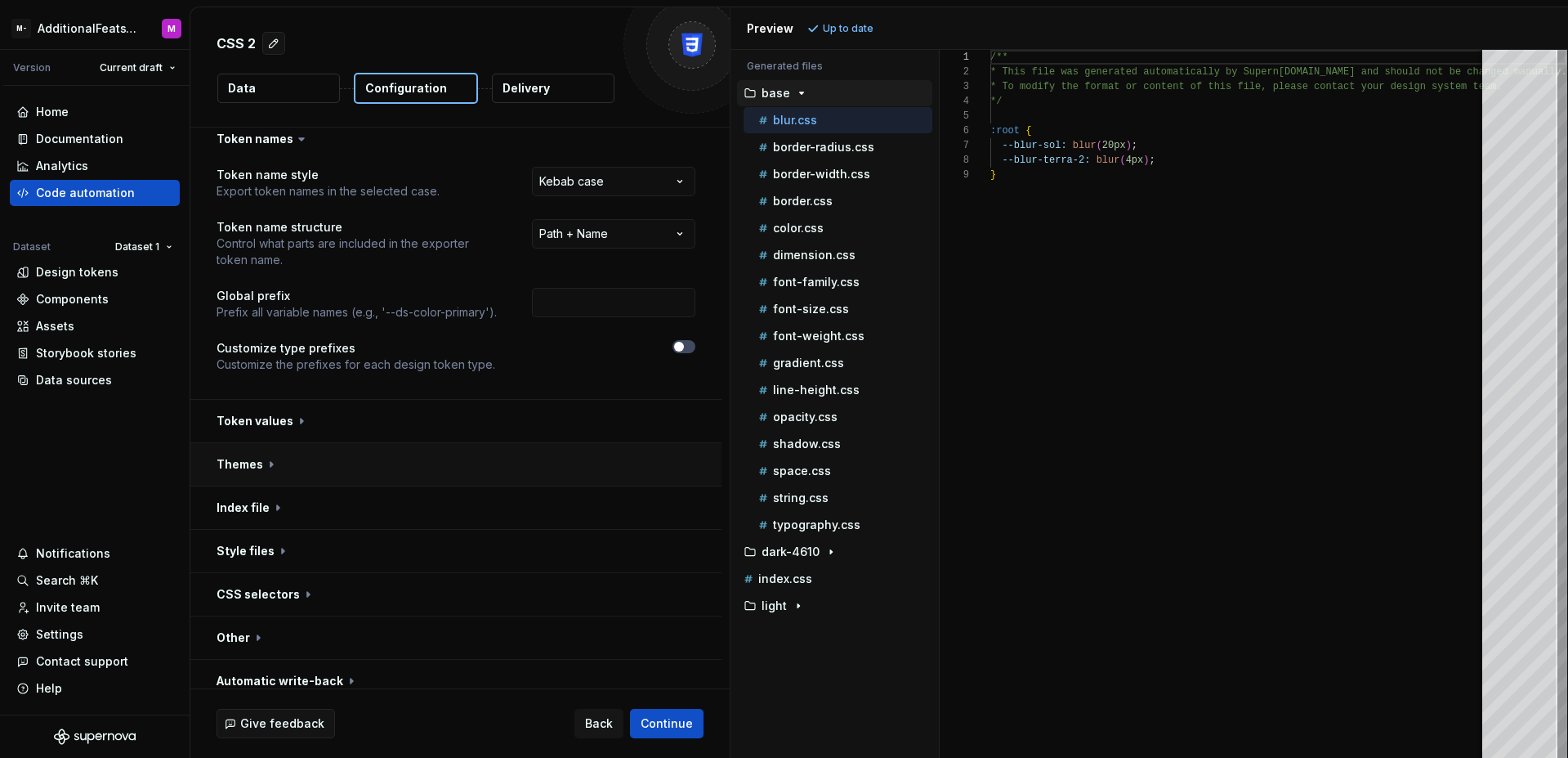
click at [432, 469] on button "button" at bounding box center [456, 464] width 532 height 43
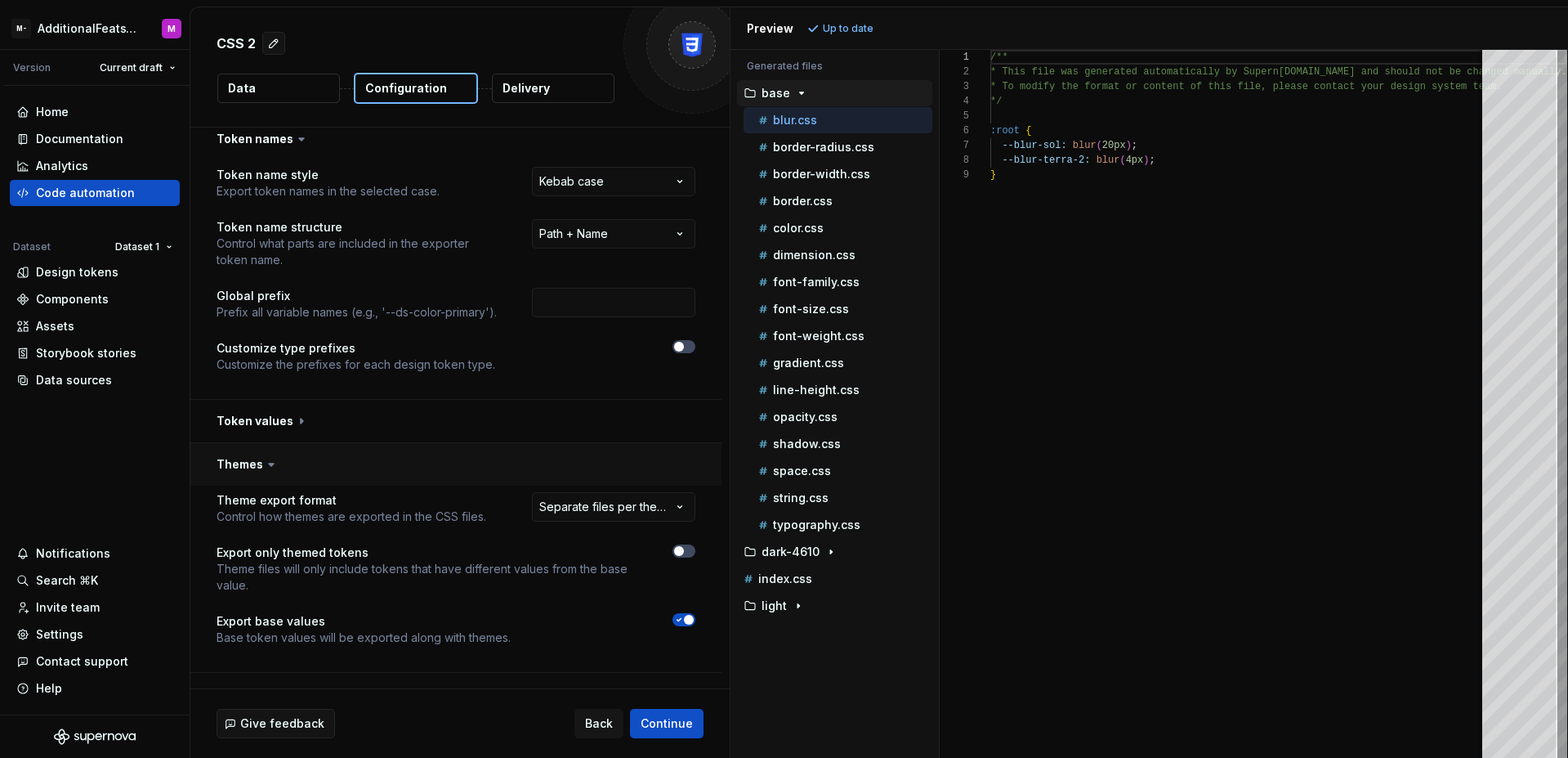
scroll to position [31, 0]
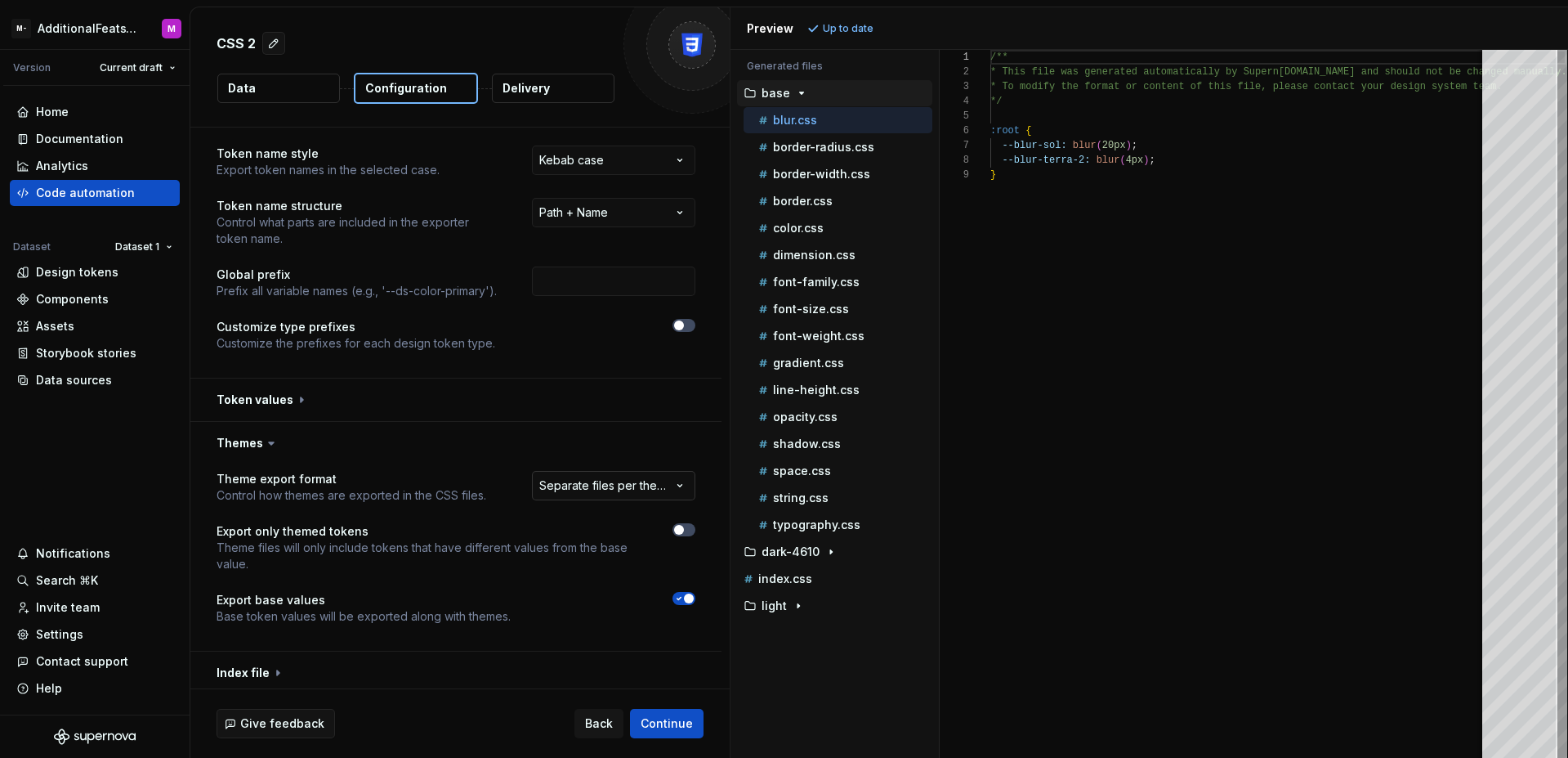
click at [610, 488] on html "**********" at bounding box center [784, 379] width 1568 height 758
click at [679, 449] on html "**********" at bounding box center [784, 379] width 1568 height 758
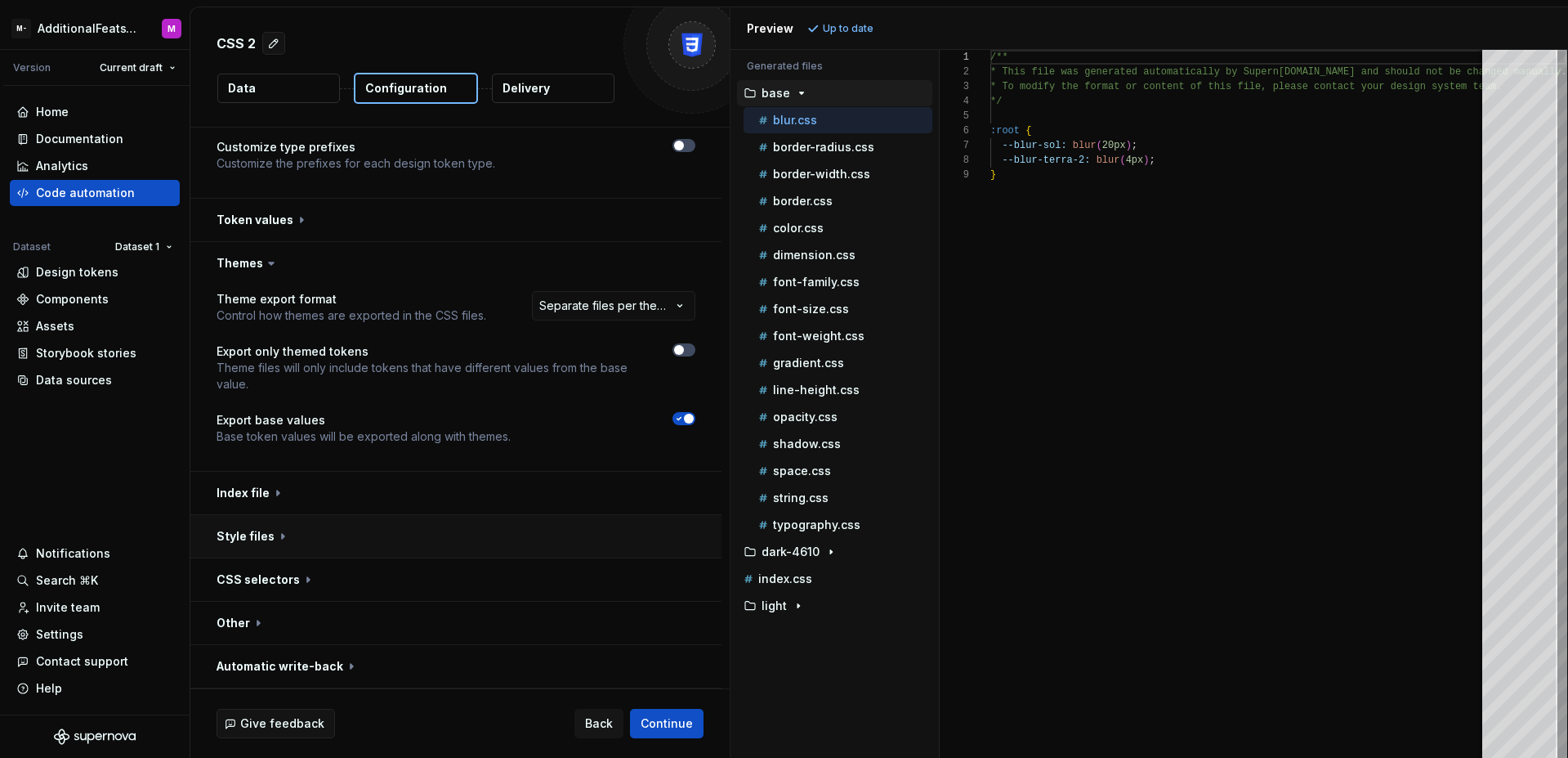
click at [490, 534] on button "button" at bounding box center [456, 535] width 532 height 43
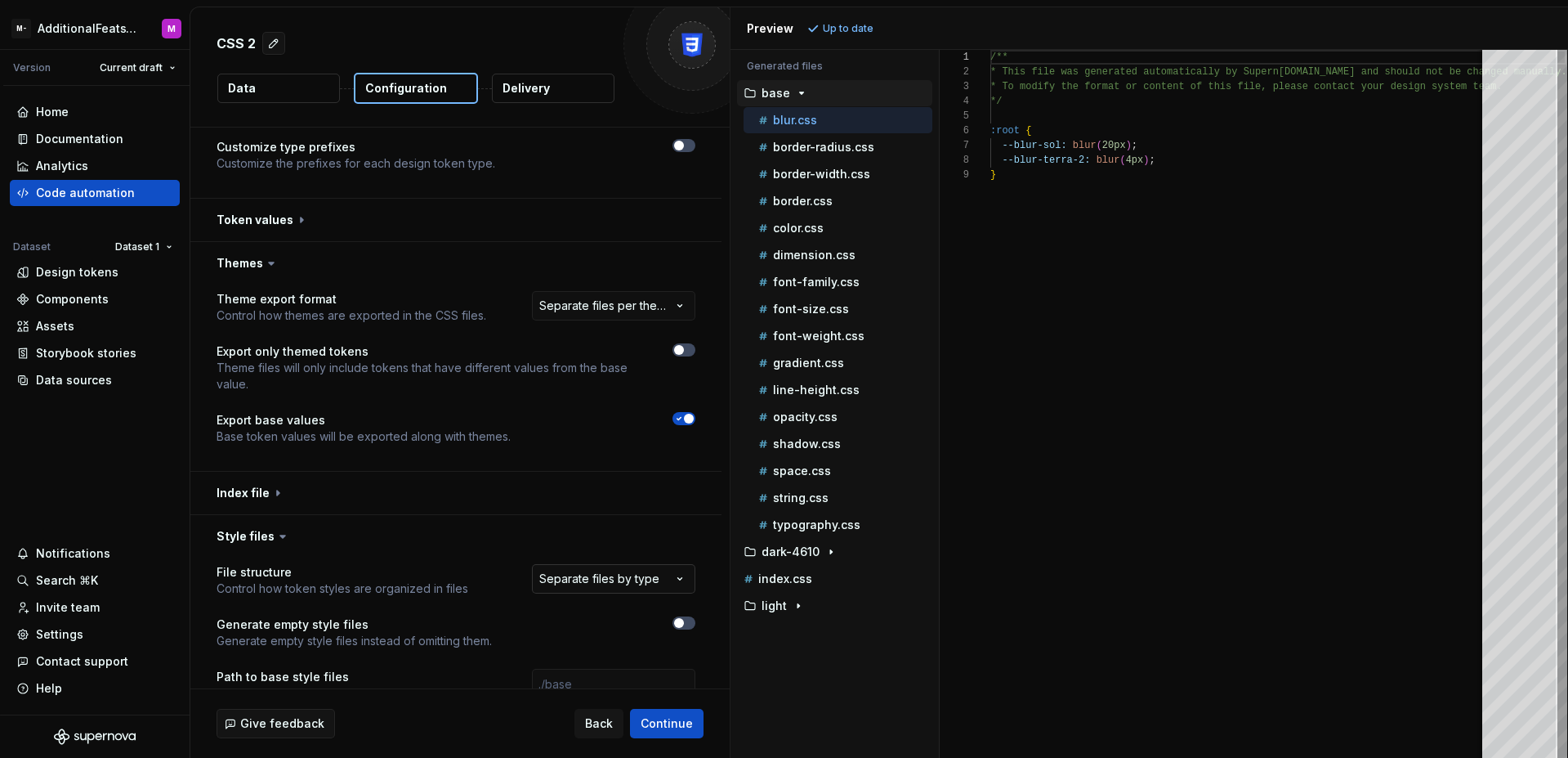
click at [622, 579] on html "**********" at bounding box center [784, 379] width 1568 height 758
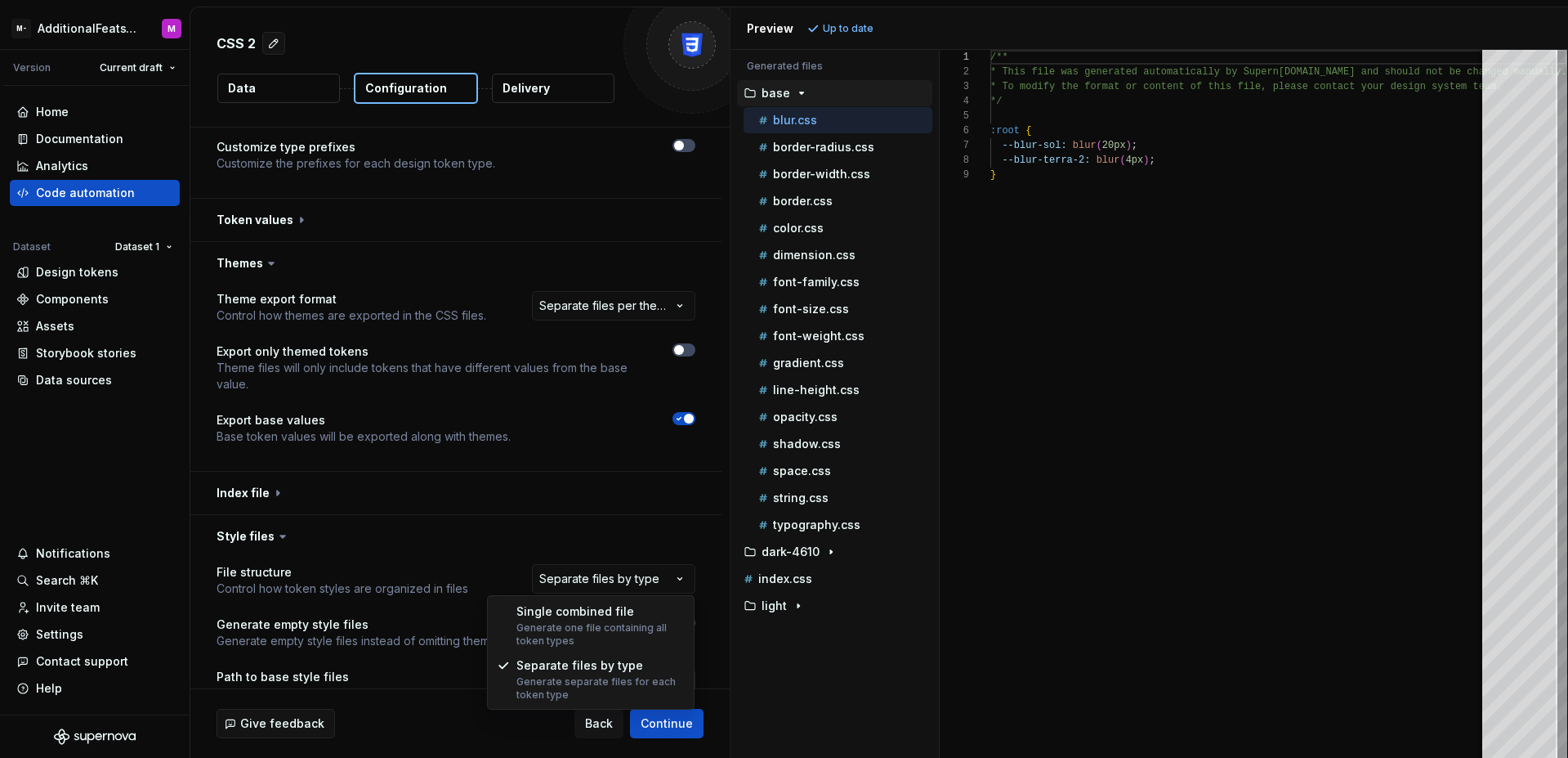
select select "**********"
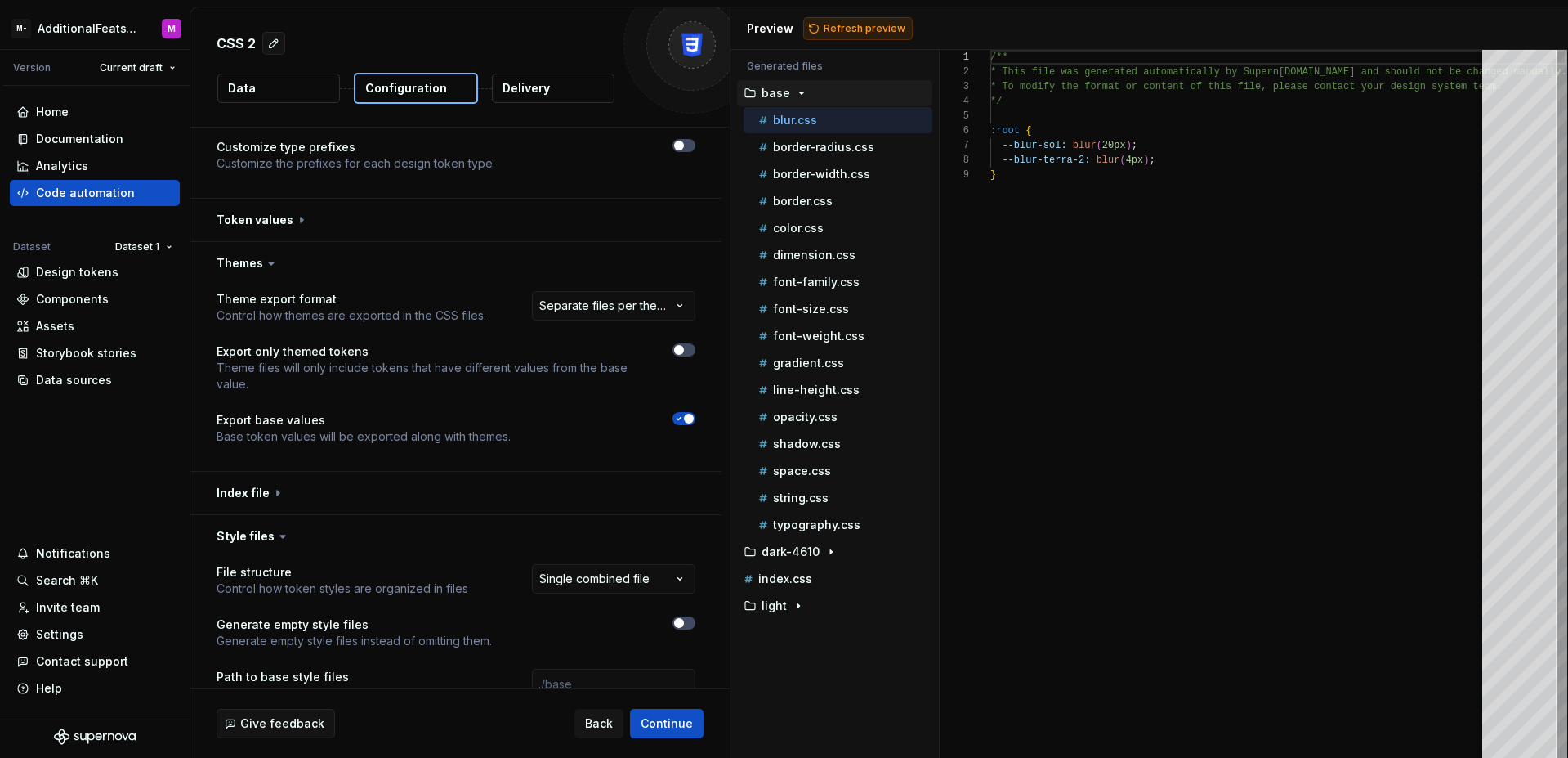
click at [849, 35] on button "Refresh preview" at bounding box center [859, 28] width 109 height 23
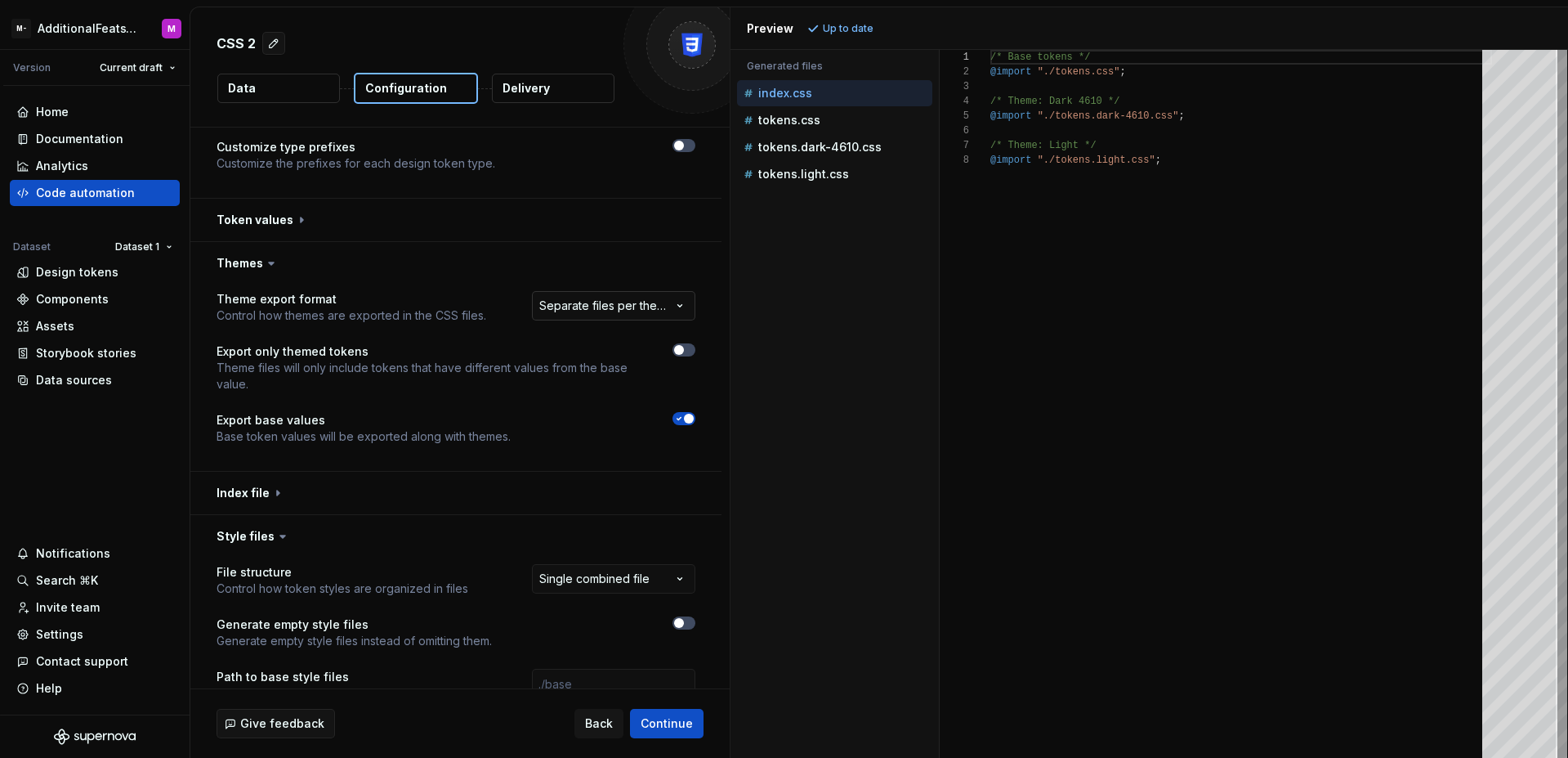
click at [643, 314] on html "**********" at bounding box center [784, 379] width 1568 height 758
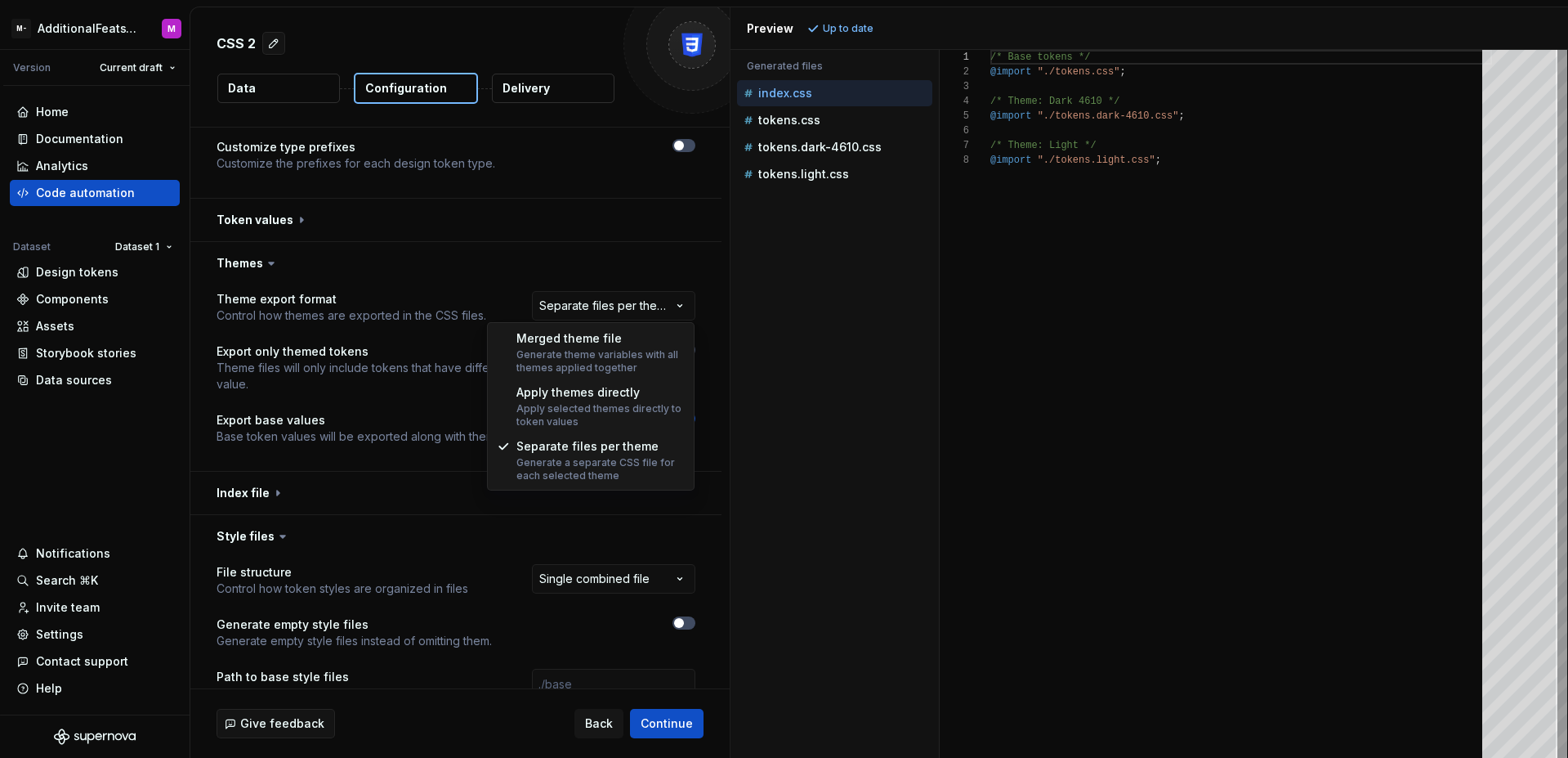
select select "**********"
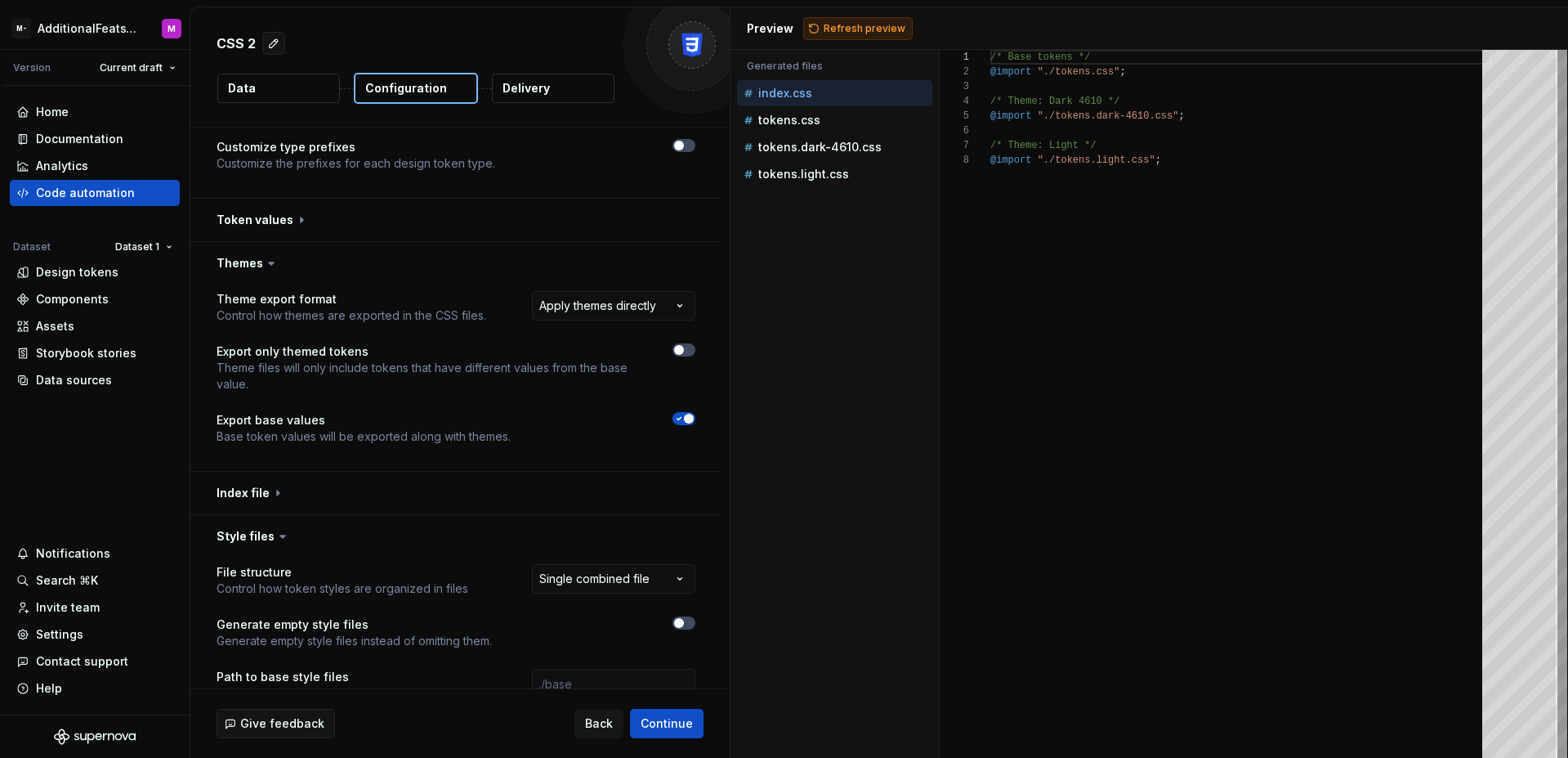
click at [868, 23] on span "Refresh preview" at bounding box center [864, 28] width 81 height 13
type textarea "**********"
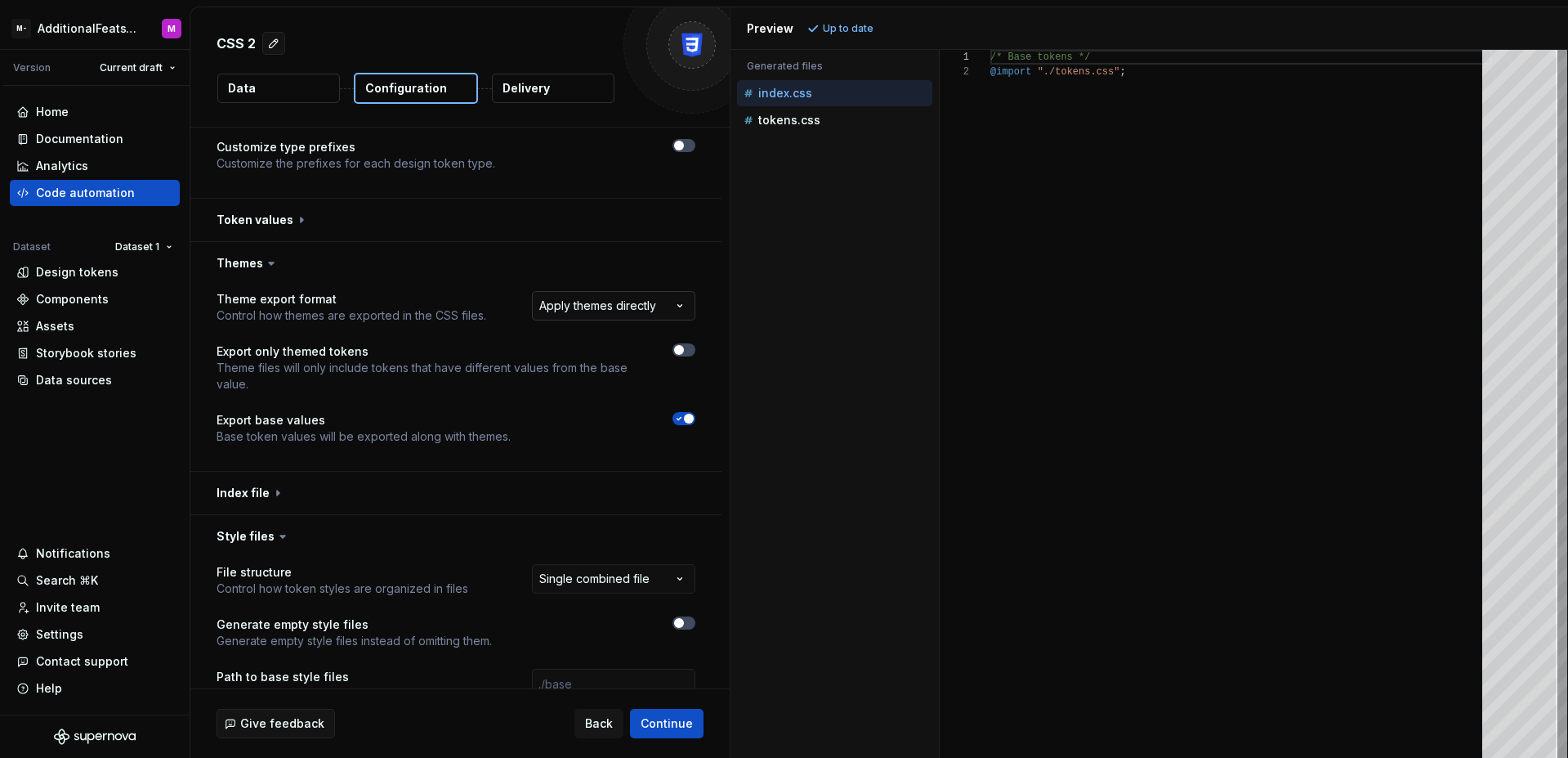
click at [656, 307] on html "**********" at bounding box center [784, 379] width 1568 height 758
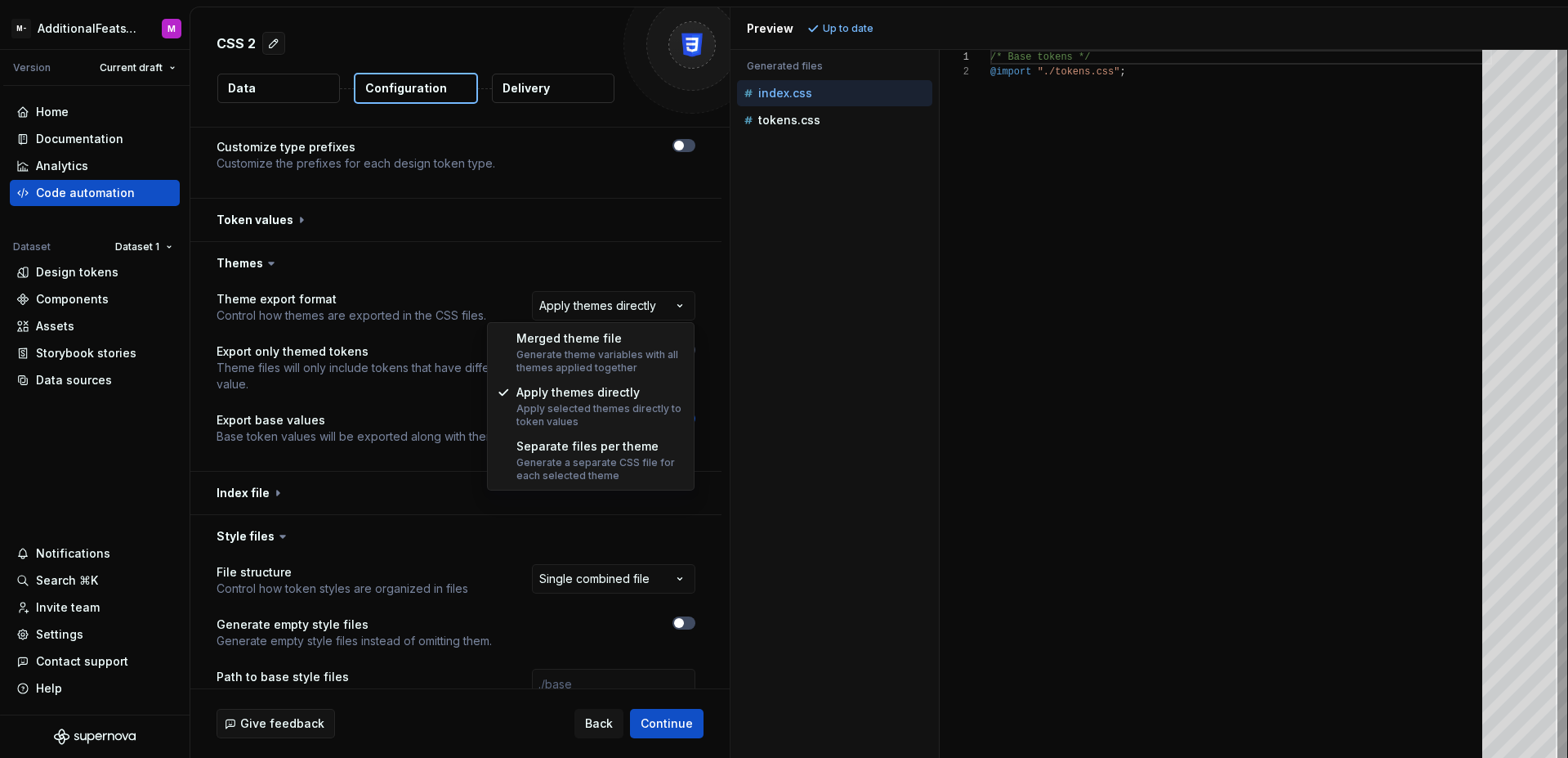
select select "**********"
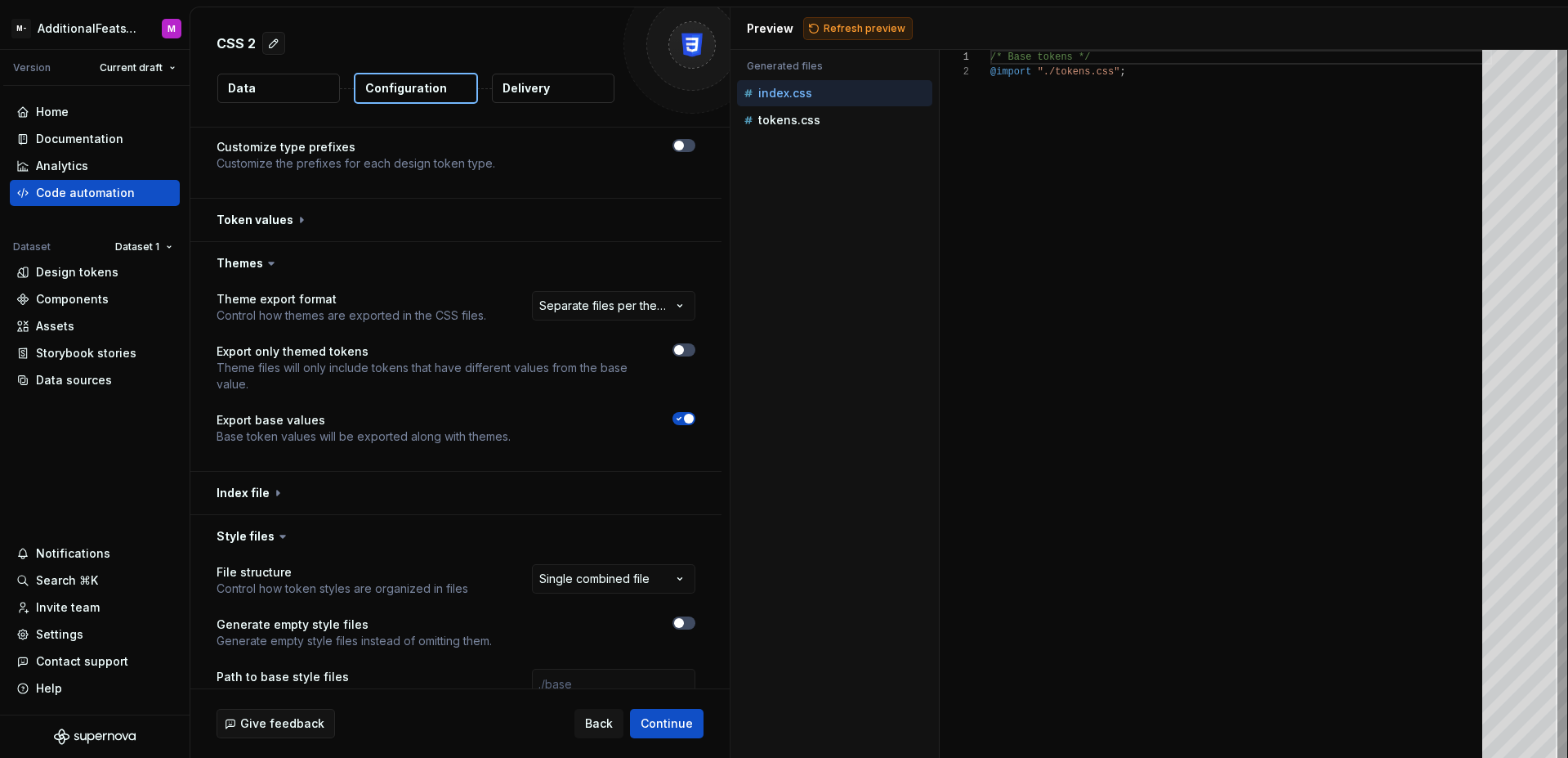
click at [869, 22] on span "Refresh preview" at bounding box center [864, 28] width 81 height 13
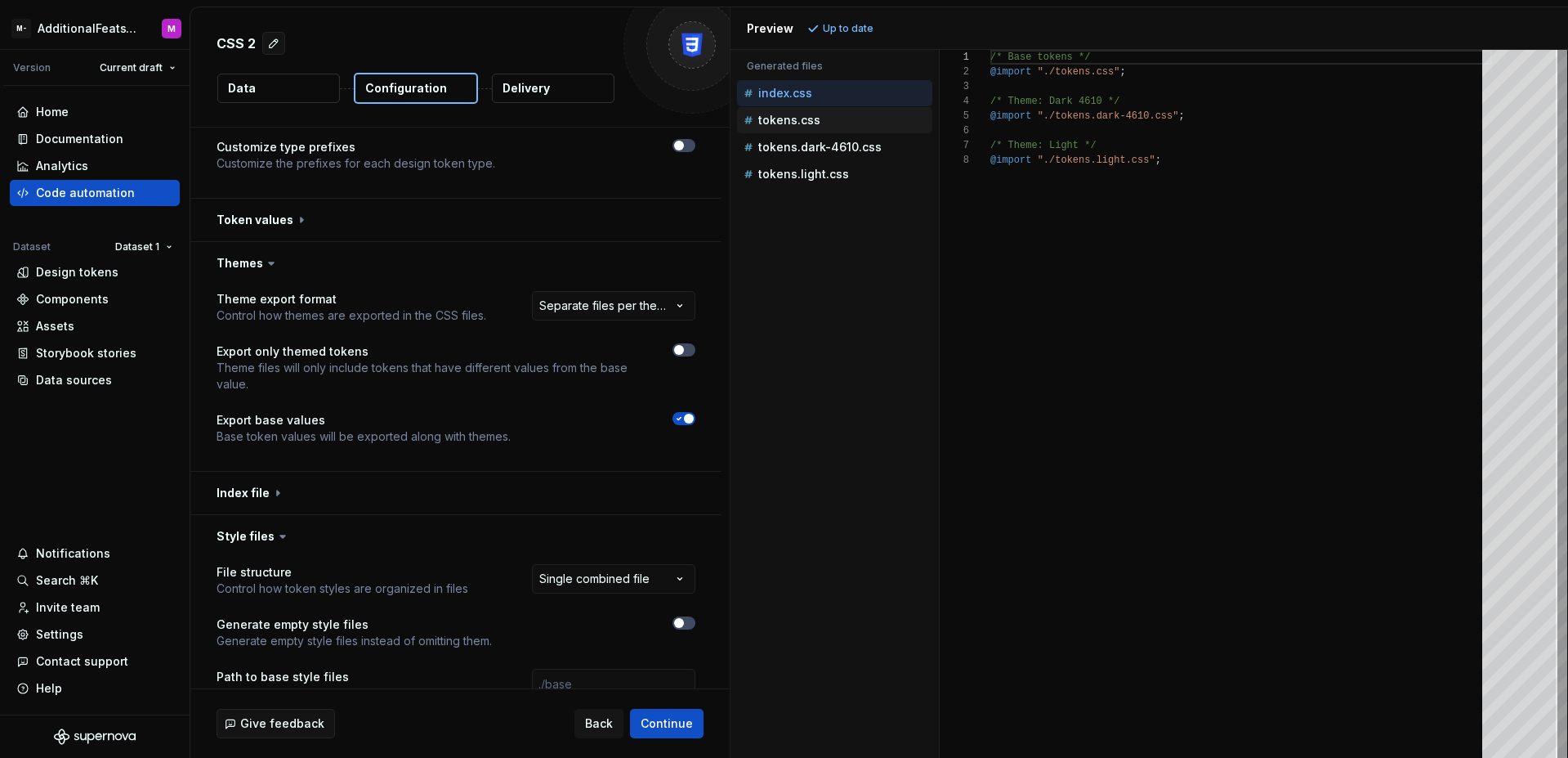
click at [832, 125] on div "tokens.css" at bounding box center [836, 120] width 192 height 16
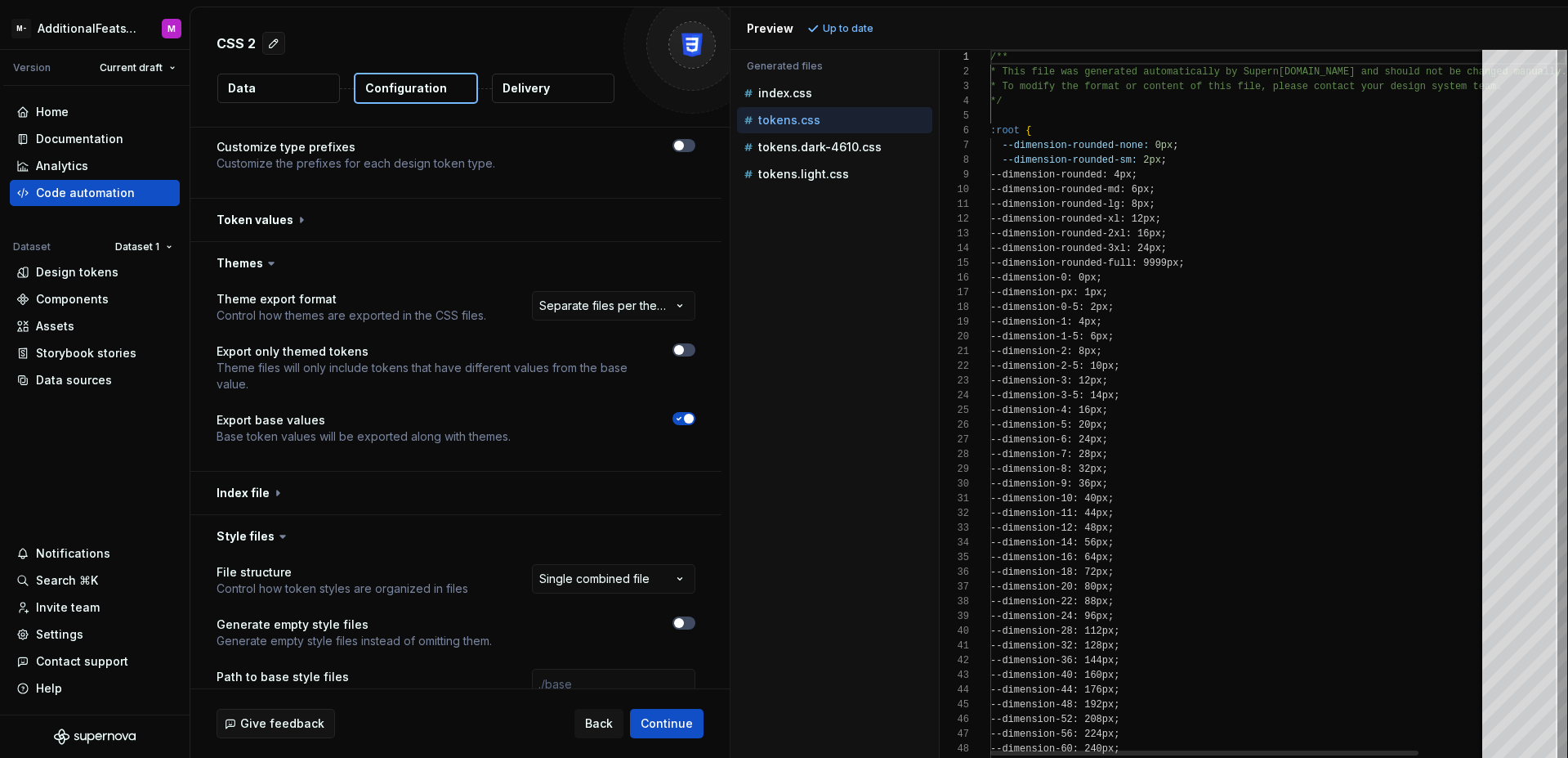
scroll to position [147, 0]
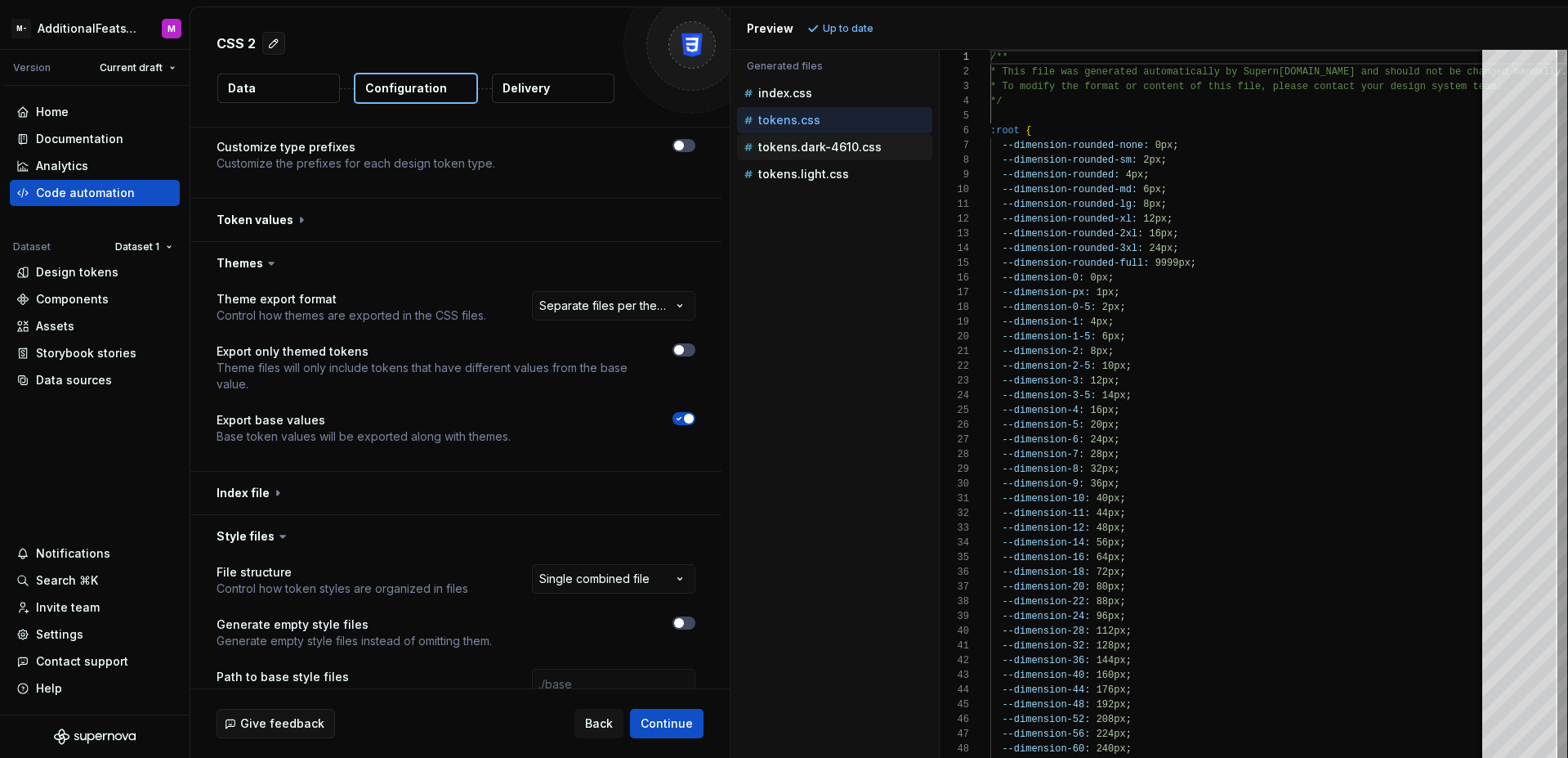
click at [850, 143] on p "tokens.dark-4610.css" at bounding box center [820, 146] width 123 height 13
click at [843, 175] on p "tokens.light.css" at bounding box center [803, 174] width 90 height 13
click at [843, 157] on div "tokens.dark-4610.css" at bounding box center [835, 147] width 196 height 26
click at [846, 153] on p "tokens.dark-4610.css" at bounding box center [820, 146] width 123 height 13
type textarea "**********"
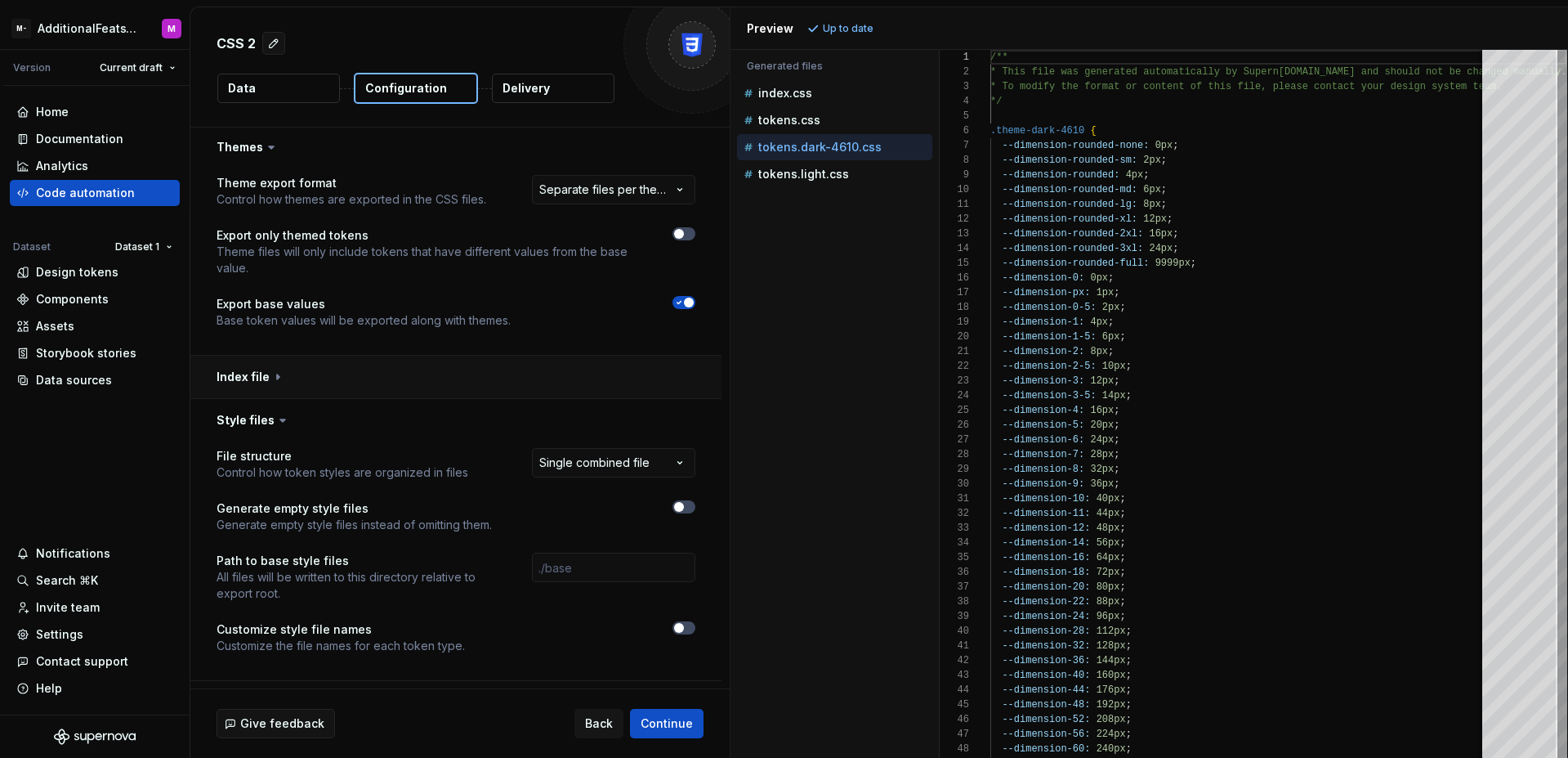
scroll to position [348, 0]
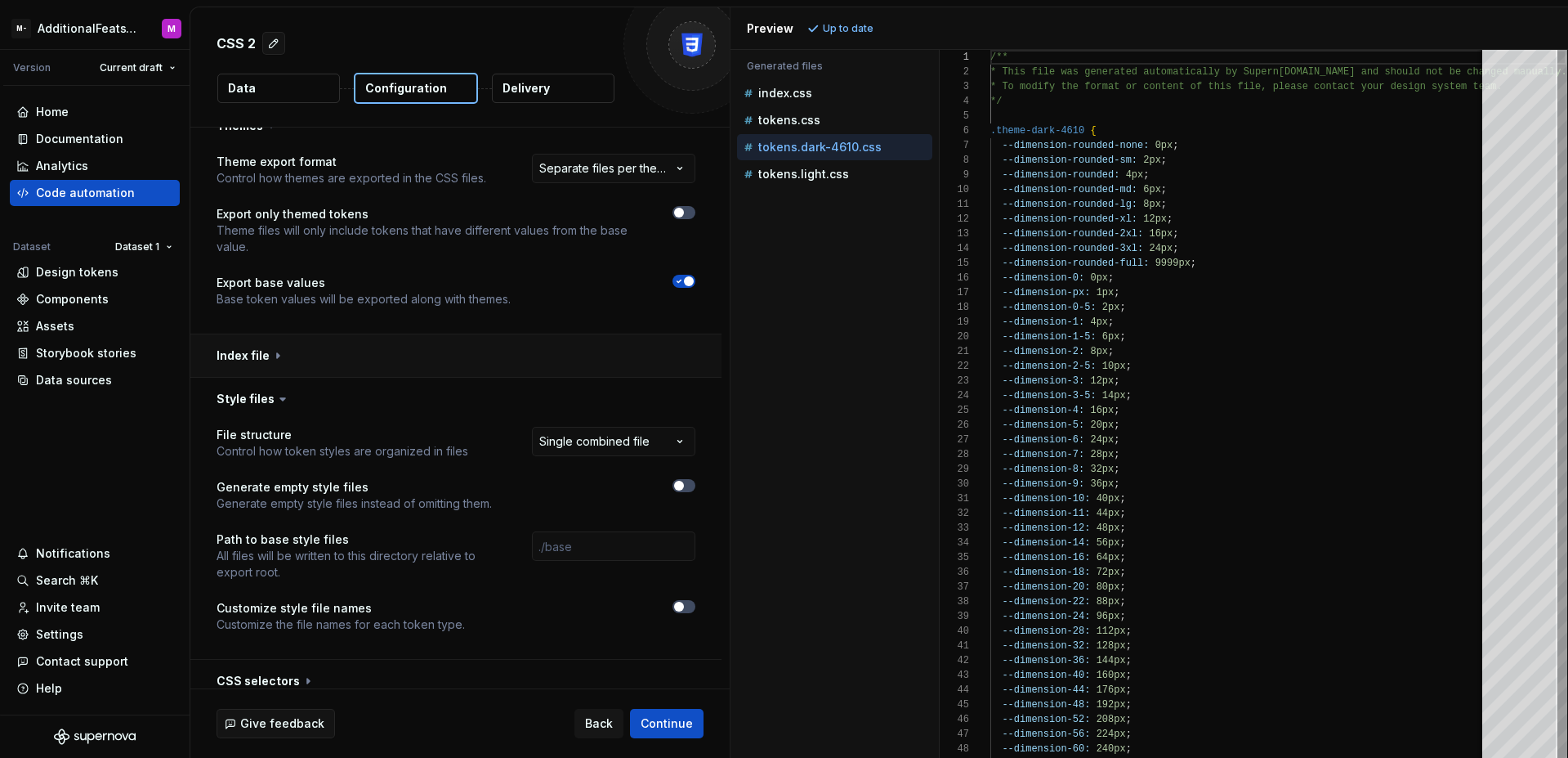
click at [450, 353] on button "button" at bounding box center [456, 355] width 532 height 43
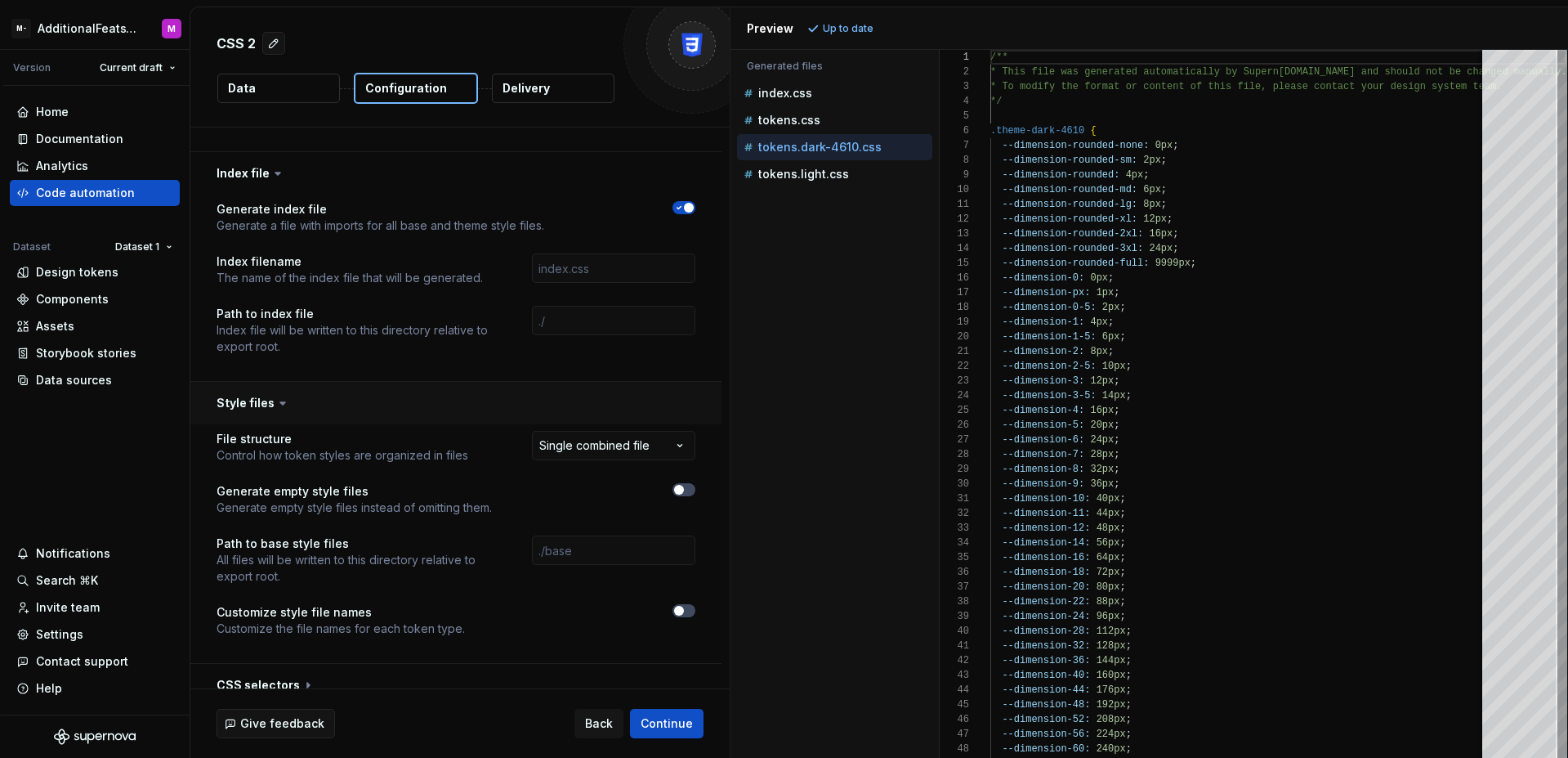
scroll to position [541, 0]
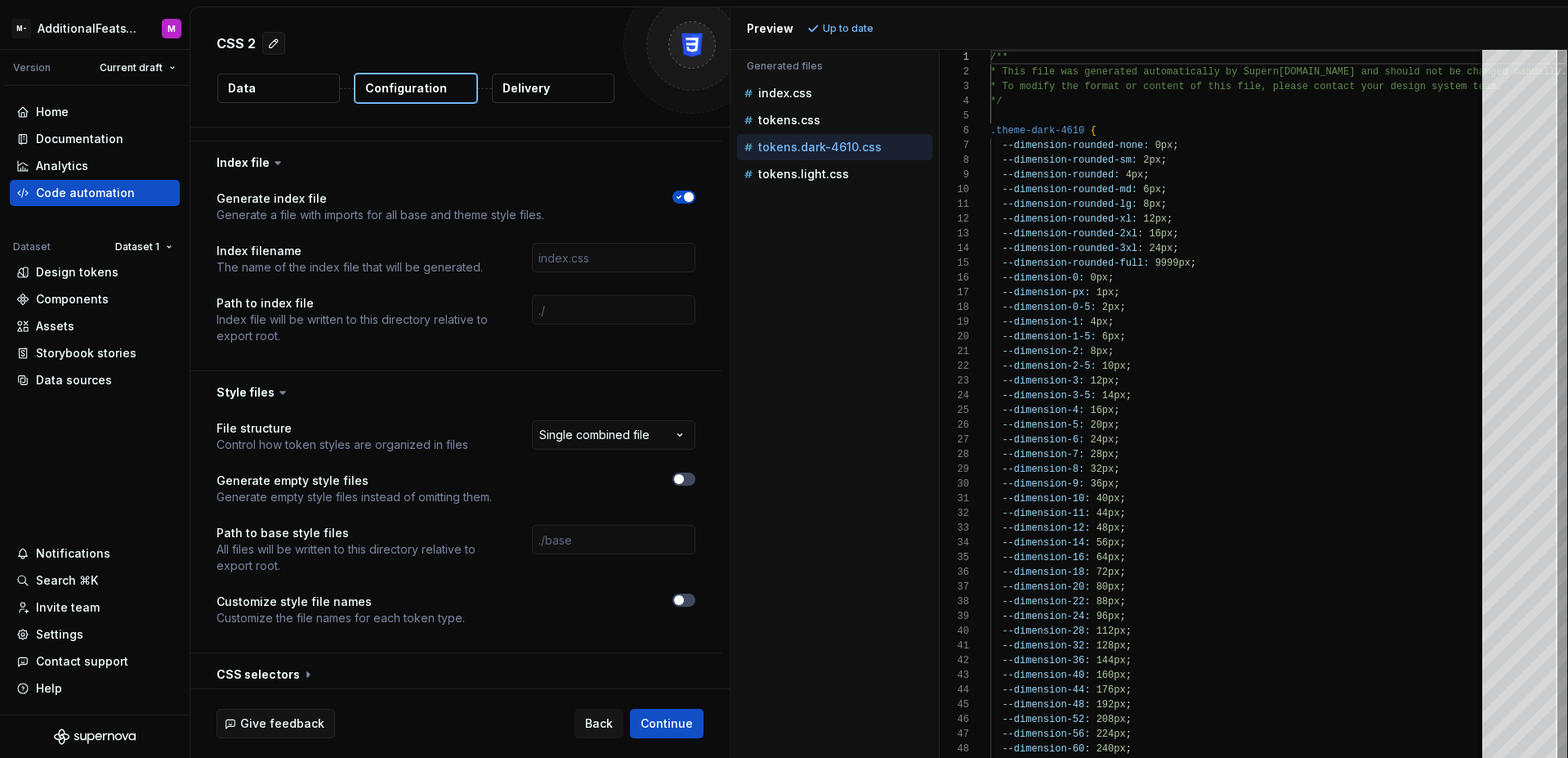
click at [680, 194] on icon "button" at bounding box center [679, 197] width 13 height 10
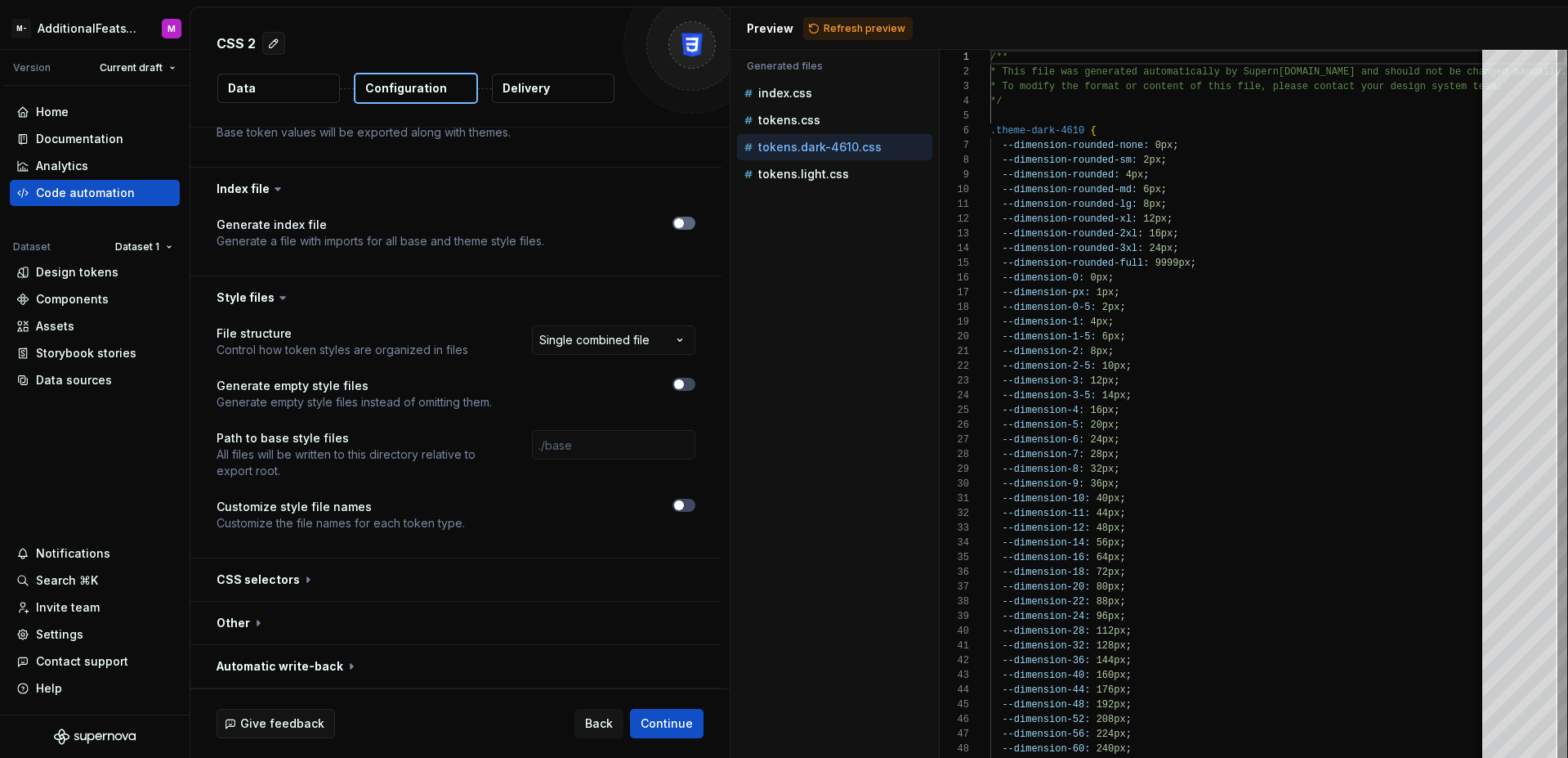
scroll to position [515, 0]
click at [831, 34] on span "Refresh preview" at bounding box center [864, 28] width 81 height 13
click at [351, 584] on button "button" at bounding box center [456, 579] width 532 height 43
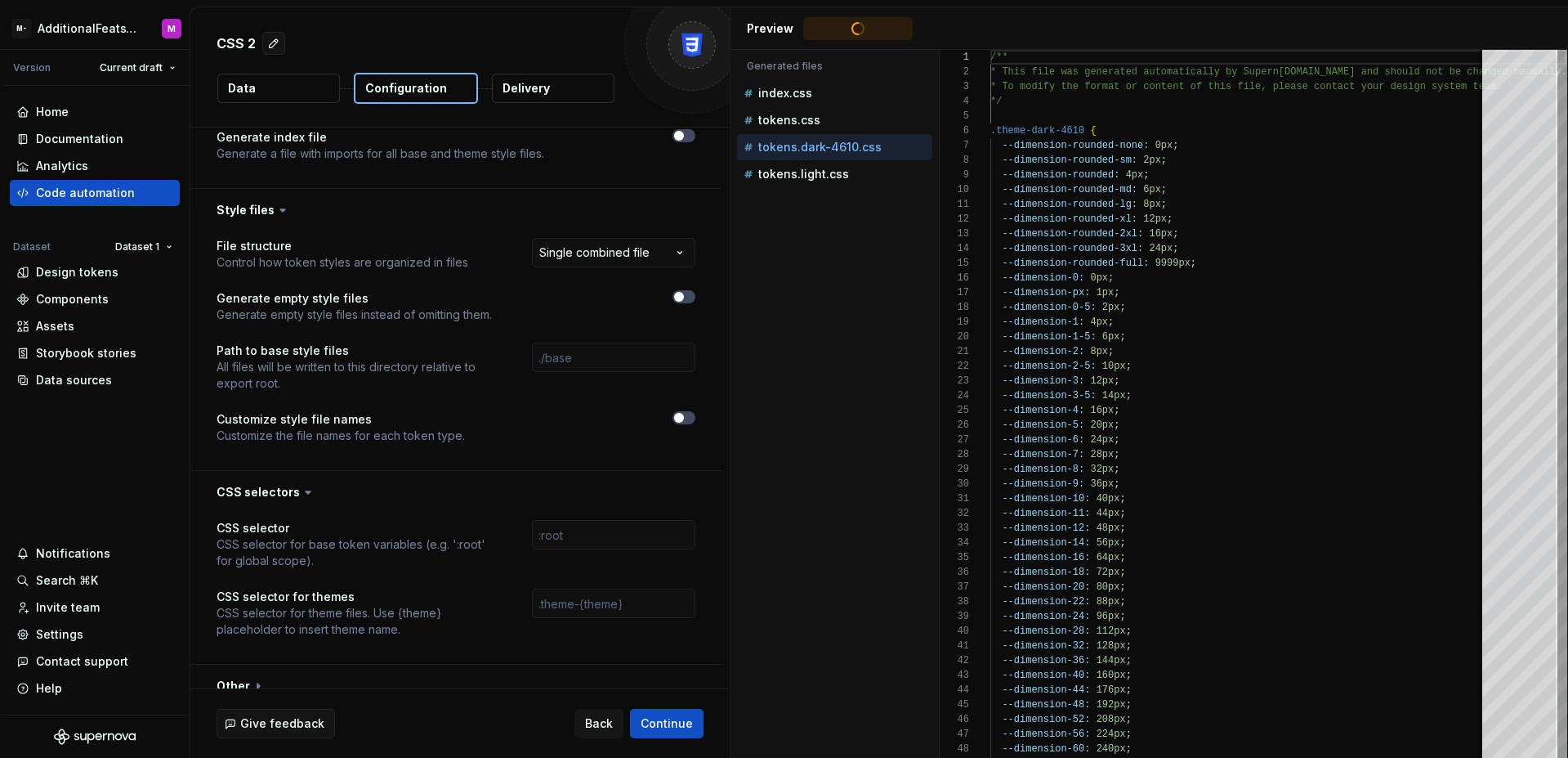
scroll to position [666, 0]
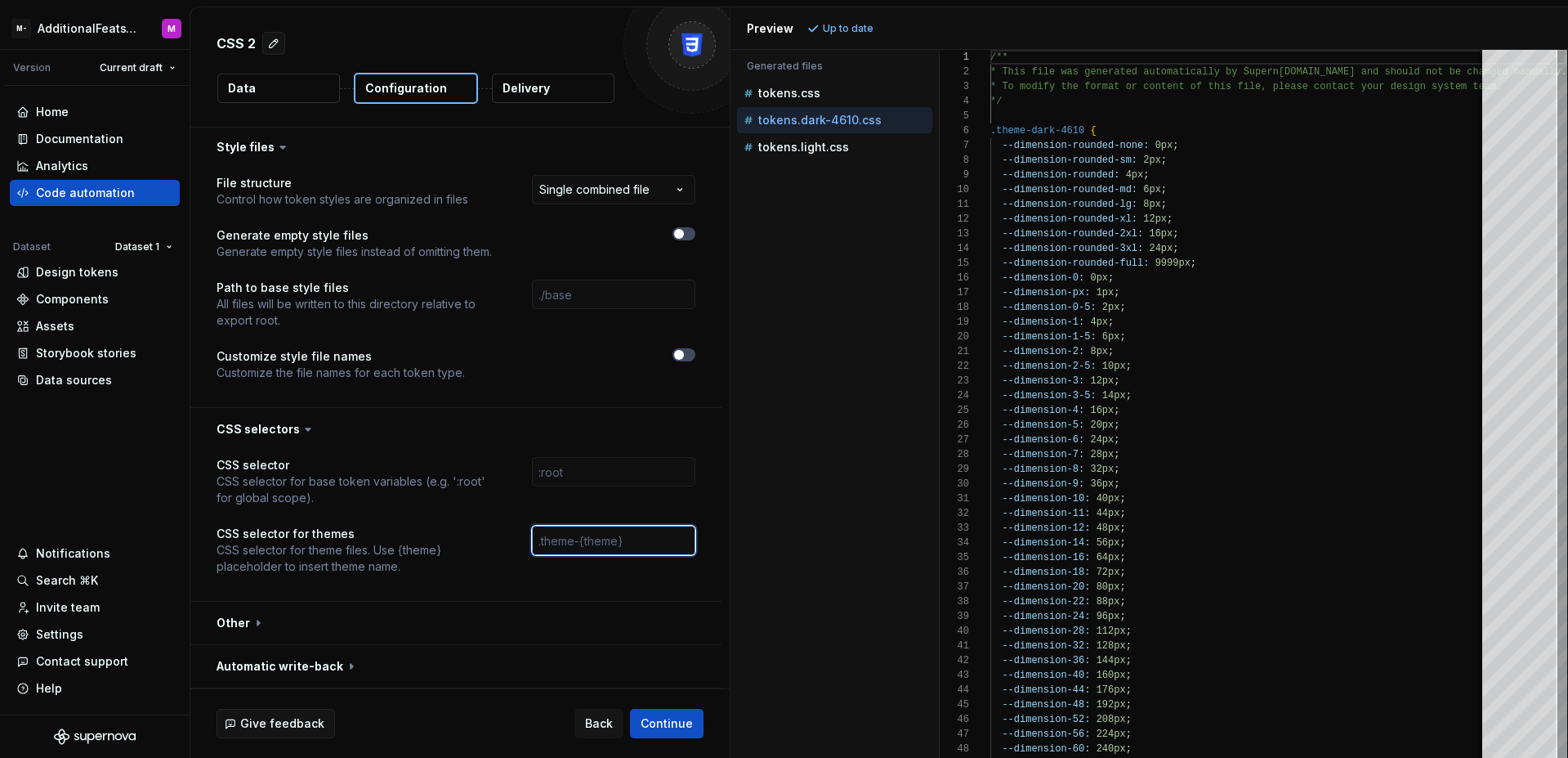
click at [573, 547] on input "text" at bounding box center [613, 540] width 164 height 30
click at [652, 532] on input "text" at bounding box center [613, 540] width 164 height 30
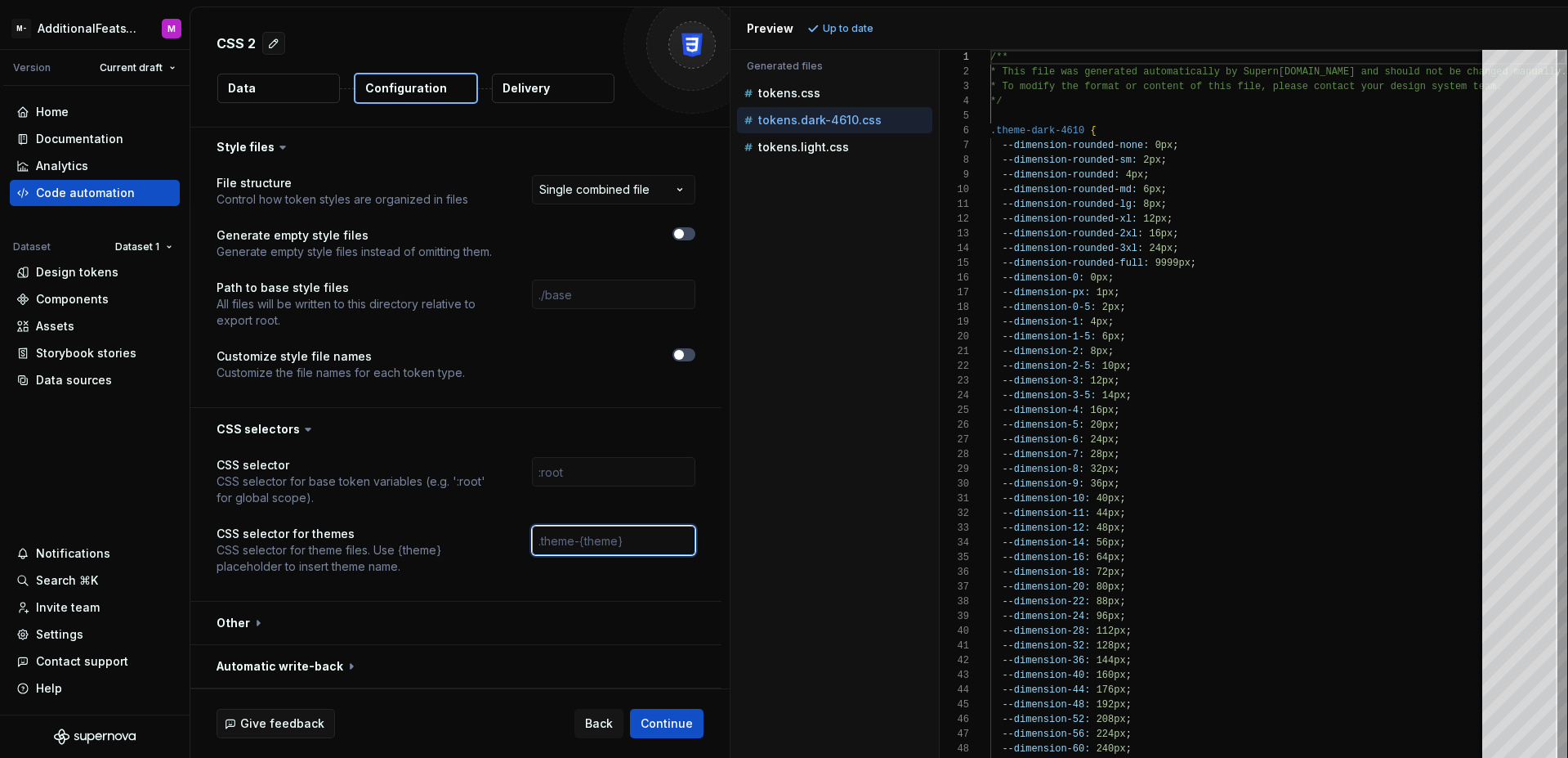
click at [648, 538] on input "text" at bounding box center [613, 540] width 164 height 30
paste input "data-mantine-color-scheme='dark'], [data-theme='dark']"
type input "data-mantine-color-scheme='dark'], [data-theme='dark']"
click at [847, 35] on span "Refresh preview" at bounding box center [864, 28] width 81 height 13
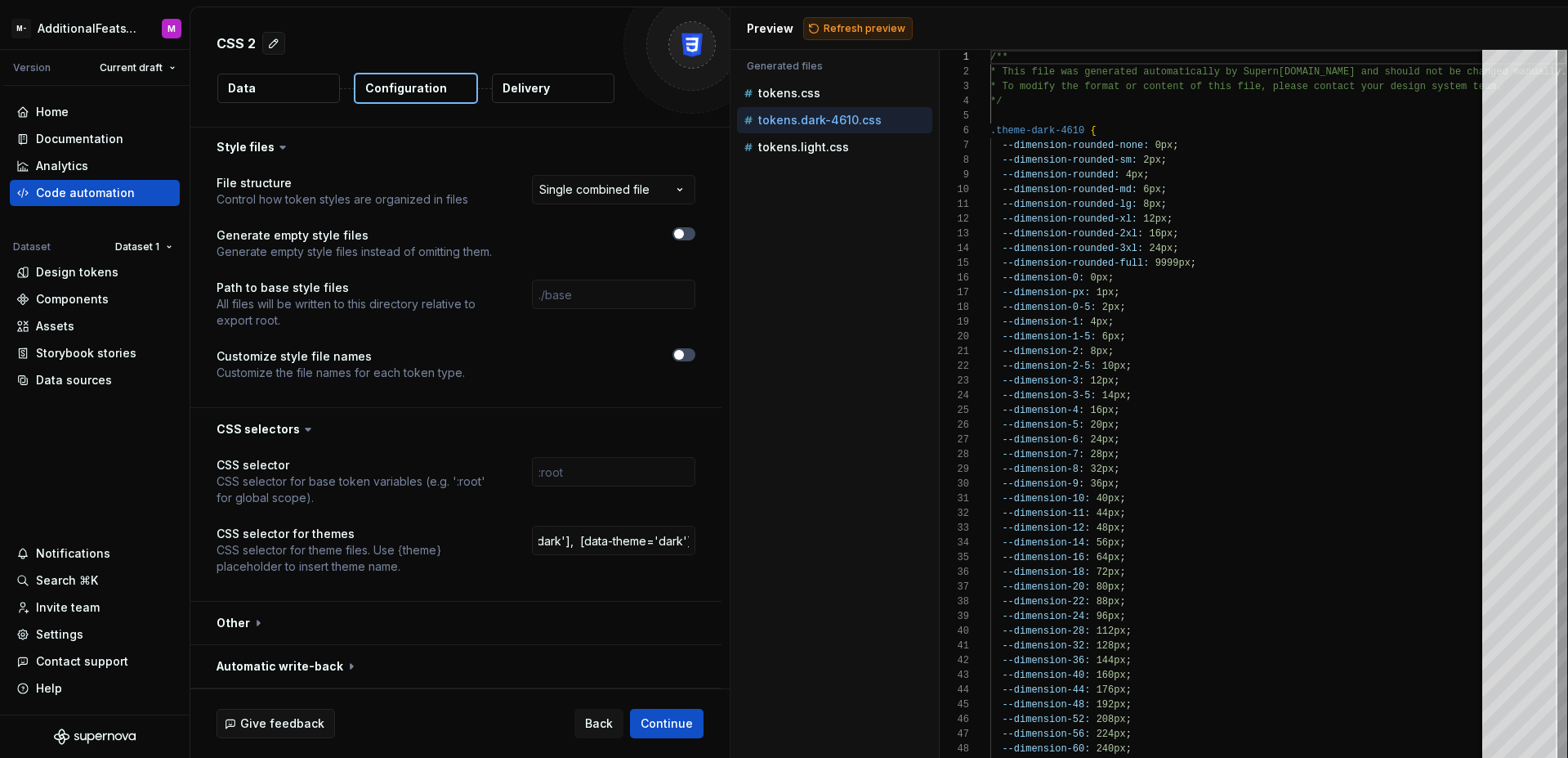
scroll to position [0, 0]
type textarea "**********"
click at [541, 539] on input "data-mantine-color-scheme='dark'], [data-theme='dark']" at bounding box center [613, 540] width 164 height 30
type input "[data-mantine-color-scheme='dark'], [data-theme='dark']"
click at [851, 28] on span "Refresh preview" at bounding box center [864, 28] width 81 height 13
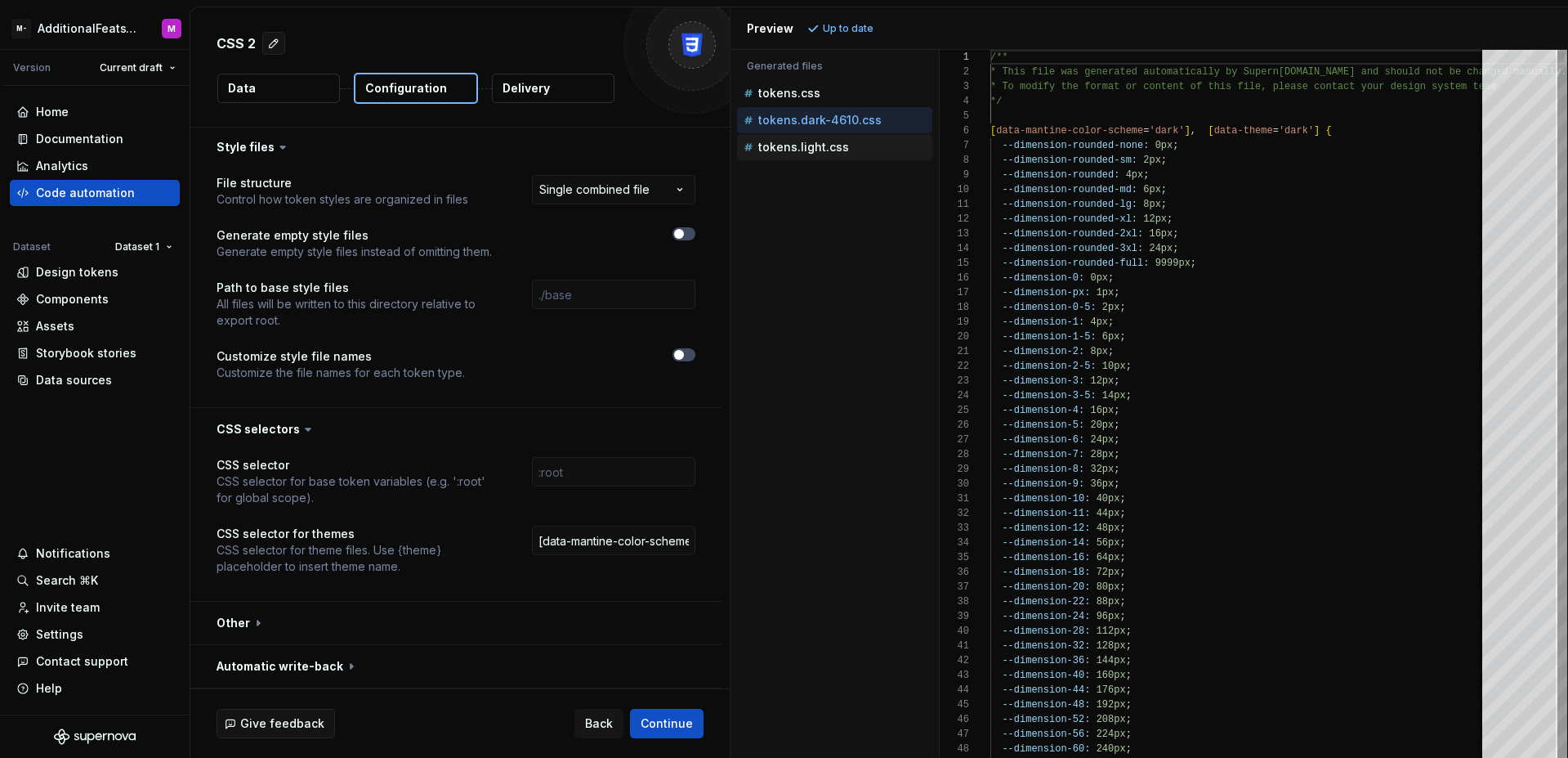
click at [826, 146] on p "tokens.light.css" at bounding box center [803, 146] width 90 height 13
click at [840, 122] on p "tokens.dark-4610.css" at bounding box center [820, 119] width 123 height 13
click at [838, 94] on div "tokens.css" at bounding box center [836, 93] width 192 height 16
click at [834, 118] on p "tokens.dark-4610.css" at bounding box center [820, 119] width 123 height 13
type textarea "**********"
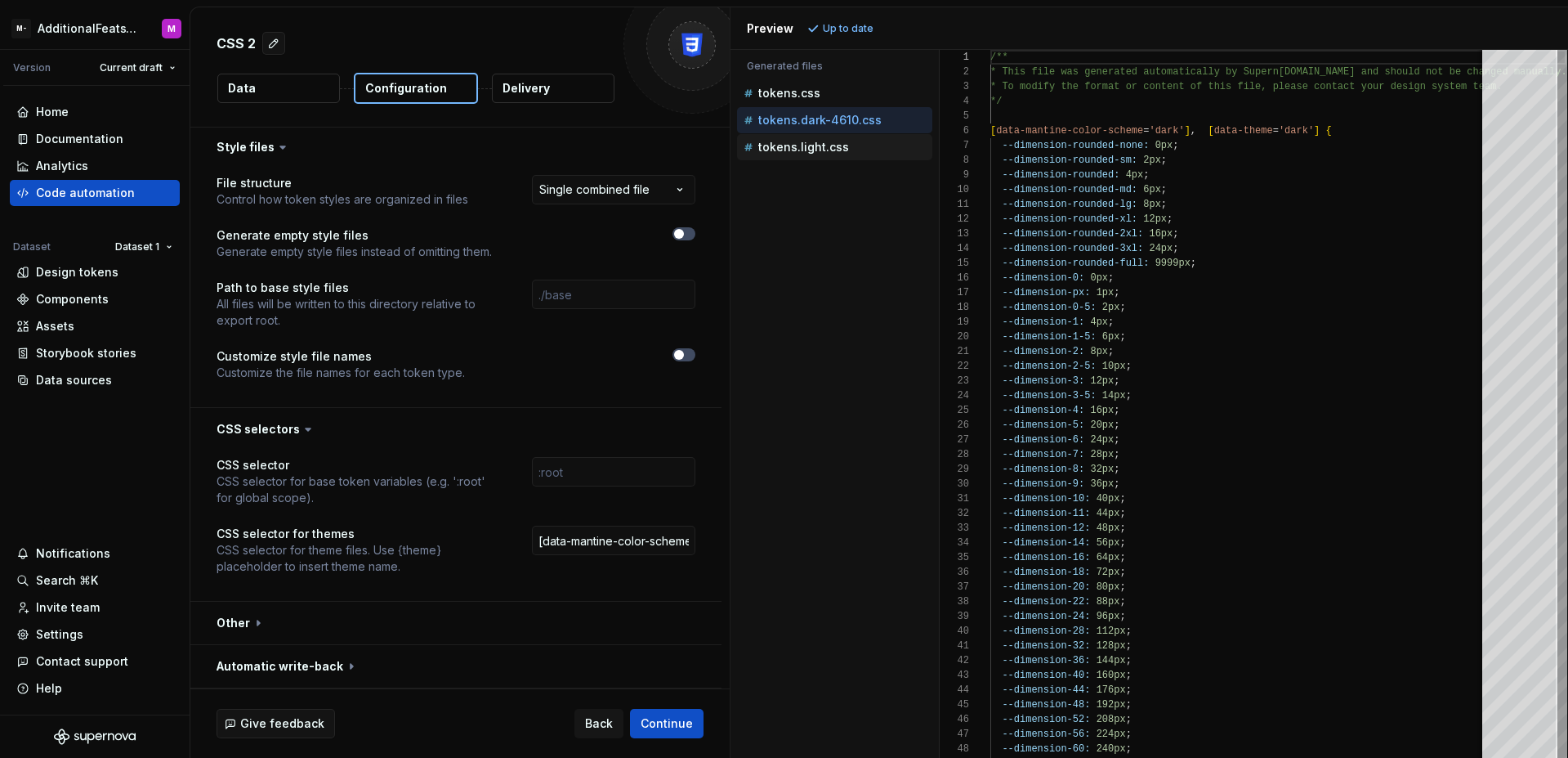
click at [827, 145] on p "tokens.light.css" at bounding box center [803, 146] width 90 height 13
click at [832, 127] on div "tokens.dark-4610.css" at bounding box center [836, 120] width 192 height 16
click at [824, 146] on p "tokens.light.css" at bounding box center [803, 146] width 90 height 13
click at [833, 122] on p "tokens.dark-4610.css" at bounding box center [820, 119] width 123 height 13
click at [828, 144] on p "tokens.light.css" at bounding box center [803, 146] width 90 height 13
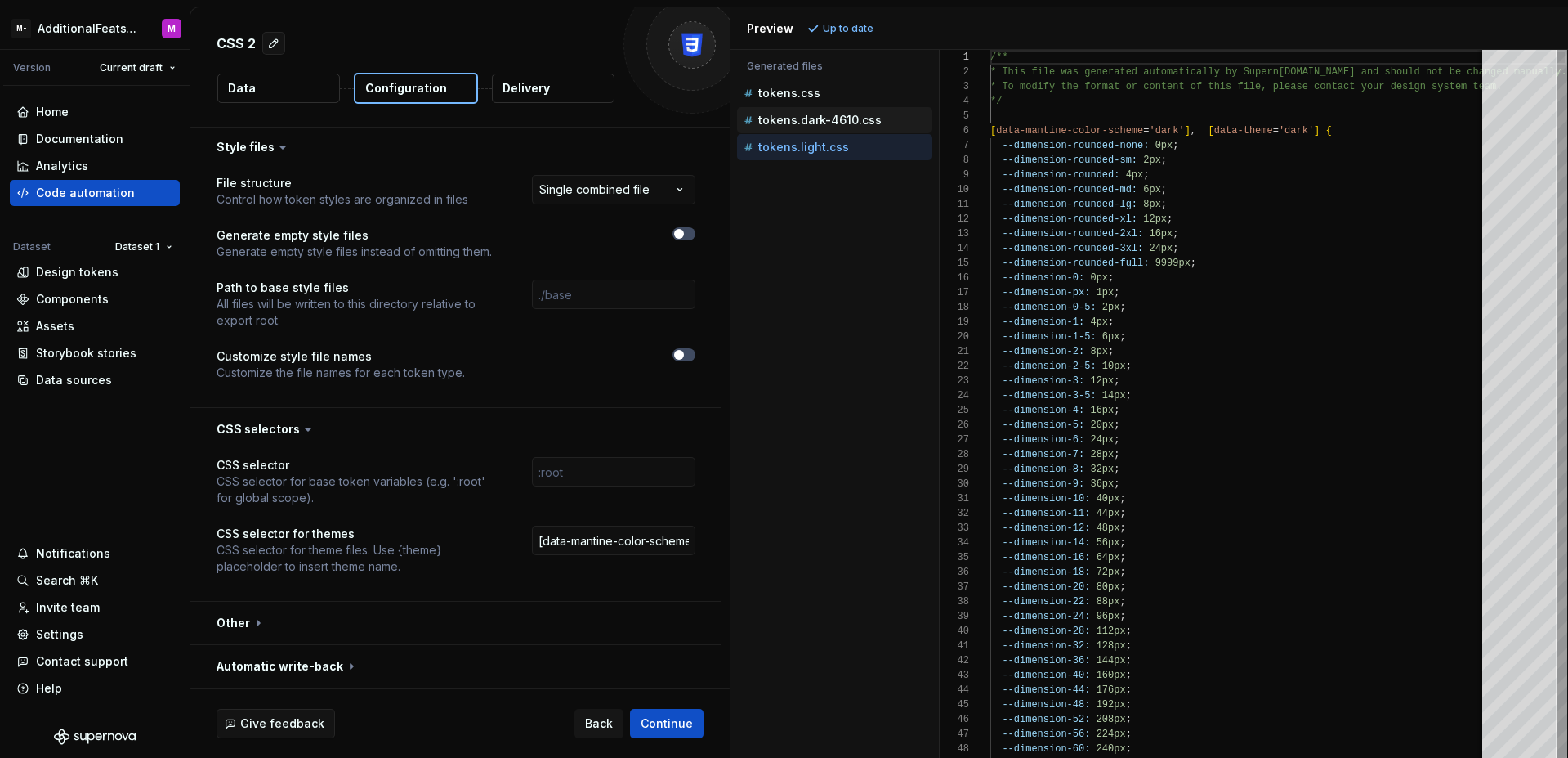
click at [838, 118] on p "tokens.dark-4610.css" at bounding box center [820, 119] width 123 height 13
click at [832, 139] on div "tokens.light.css" at bounding box center [836, 147] width 192 height 16
click at [625, 539] on input "[data-mantine-color-scheme='dark'], [data-theme='dark']" at bounding box center [613, 540] width 164 height 30
drag, startPoint x: 538, startPoint y: 541, endPoint x: 783, endPoint y: 534, distance: 245.1
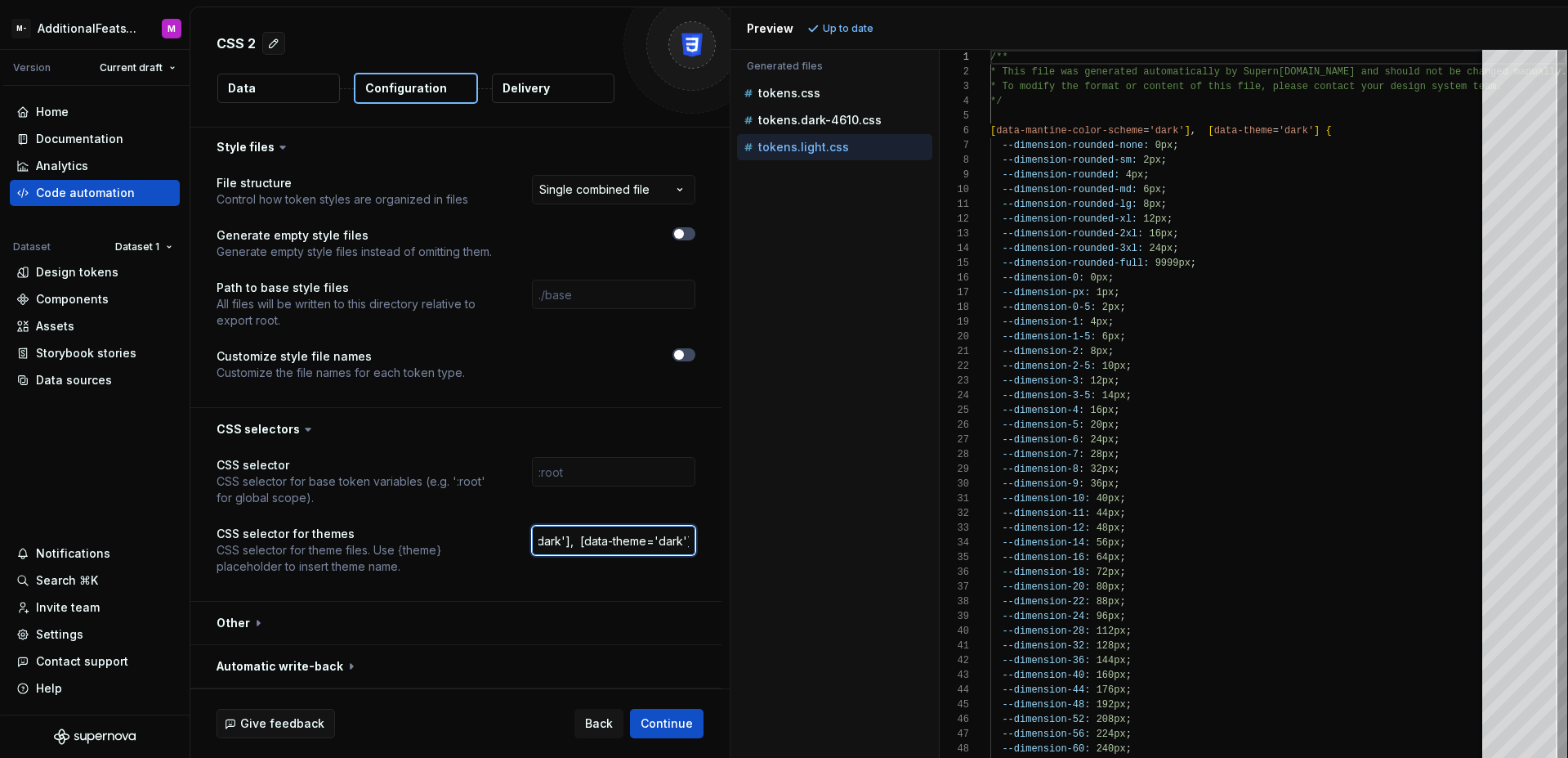
click at [783, 534] on div "**********" at bounding box center [879, 381] width 1378 height 750
click at [617, 539] on input "text" at bounding box center [613, 540] width 164 height 30
type input "."
paste input "[data-mantine-color-scheme='dark'], [data-theme='dark']"
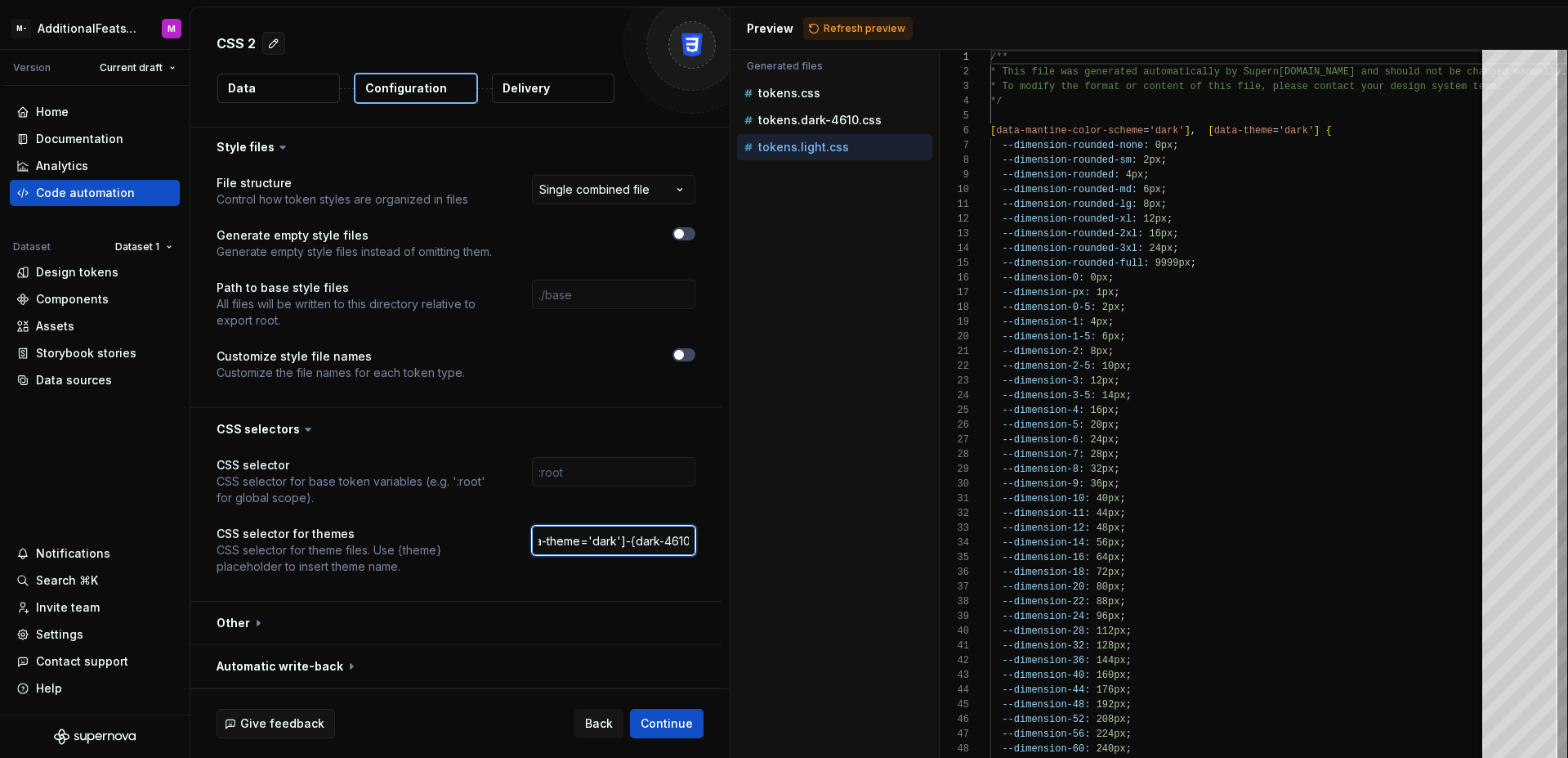
scroll to position [0, 241]
type input ".[data-mantine-color-scheme='dark'], [data-theme='dark']-{dark-4610}"
click at [833, 437] on div "Accessibility guide for tree . Navigate the tree with the arrow keys. Common tr…" at bounding box center [835, 416] width 209 height 682
click at [875, 23] on span "Refresh preview" at bounding box center [864, 28] width 81 height 13
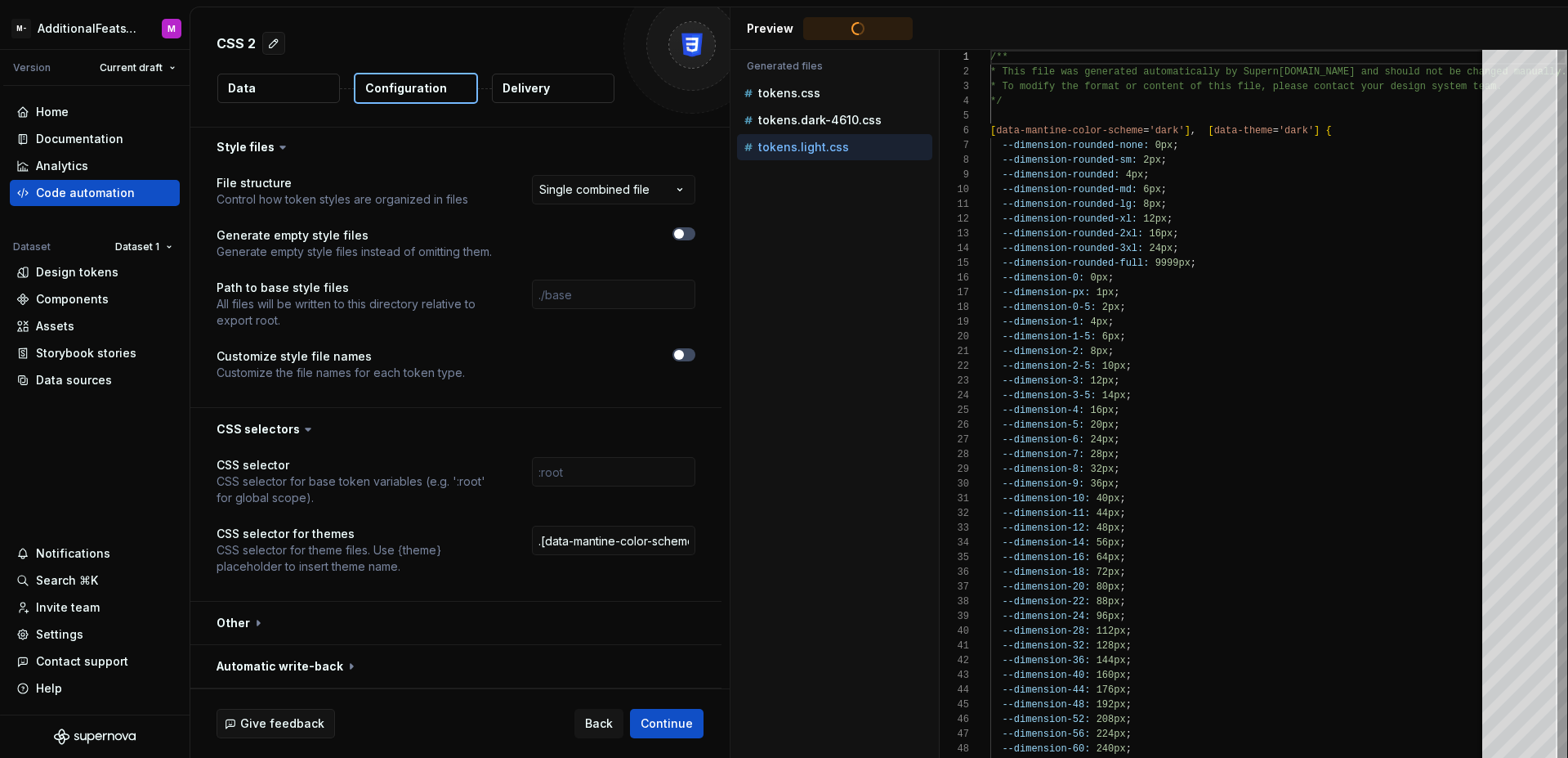
type textarea "**********"
click at [841, 122] on p "tokens.dark-4610.css" at bounding box center [820, 119] width 123 height 13
click at [837, 149] on p "tokens.light.css" at bounding box center [803, 146] width 90 height 13
click at [839, 126] on p "tokens.dark-4610.css" at bounding box center [820, 119] width 123 height 13
click at [840, 156] on div "tokens.light.css" at bounding box center [835, 147] width 196 height 26
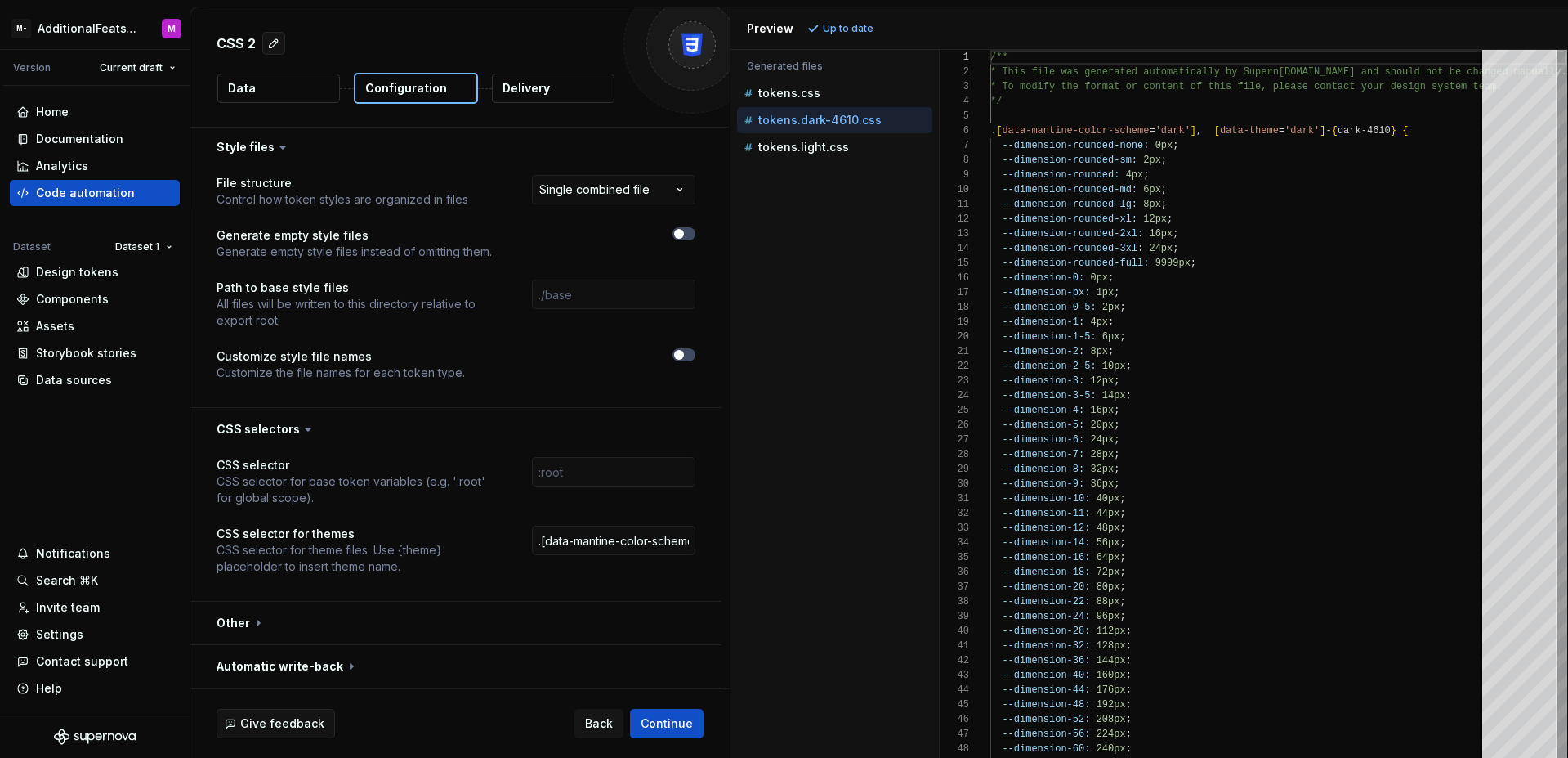
click at [843, 122] on p "tokens.dark-4610.css" at bounding box center [820, 119] width 123 height 13
click at [837, 153] on p "tokens.light.css" at bounding box center [803, 146] width 90 height 13
click at [838, 126] on p "tokens.dark-4610.css" at bounding box center [820, 119] width 123 height 13
click at [834, 148] on p "tokens.light.css" at bounding box center [803, 146] width 90 height 13
click at [836, 124] on p "tokens.dark-4610.css" at bounding box center [820, 119] width 123 height 13
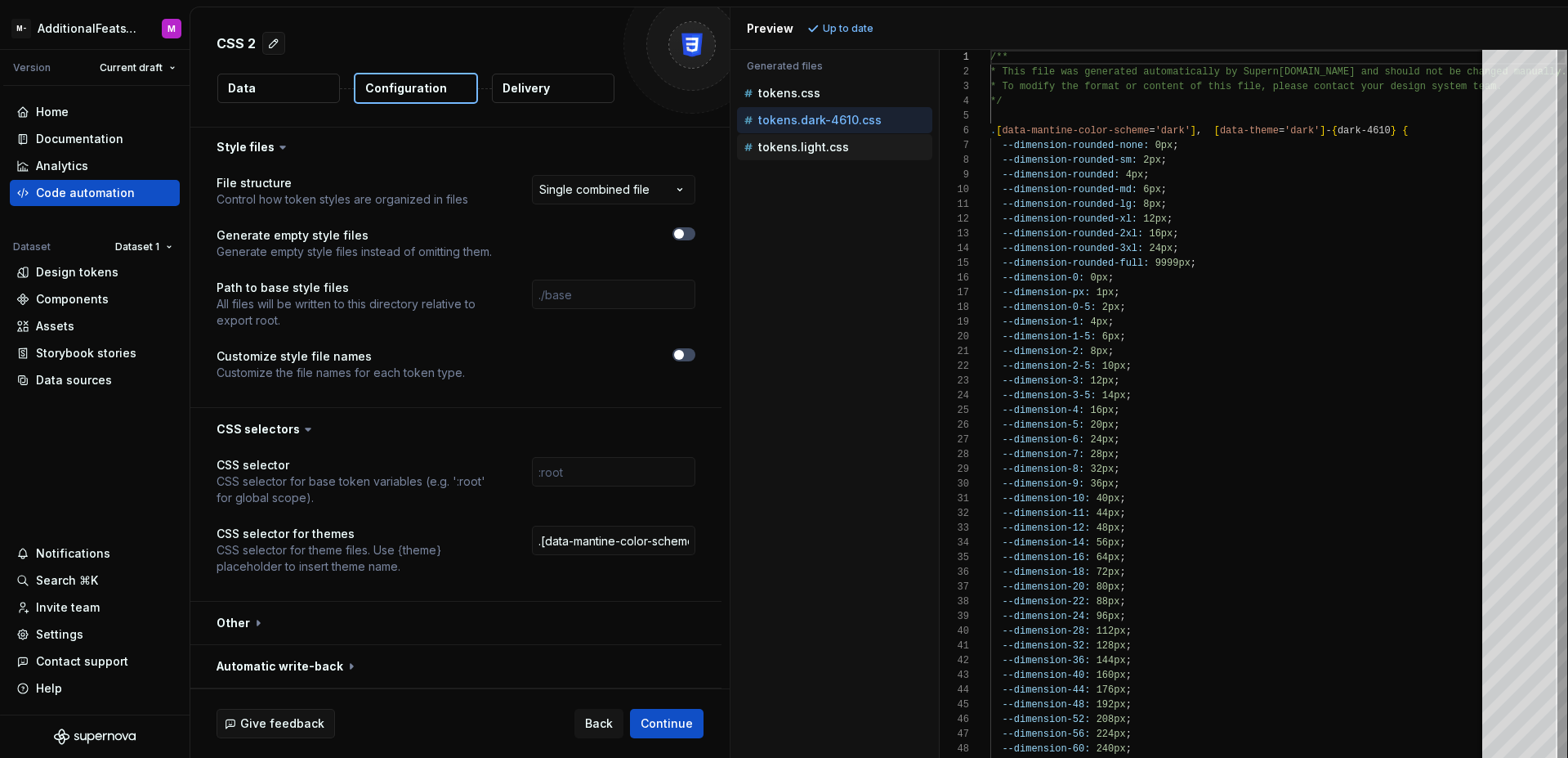
click at [830, 150] on p "tokens.light.css" at bounding box center [803, 146] width 90 height 13
click at [835, 126] on p "tokens.dark-4610.css" at bounding box center [820, 119] width 123 height 13
click at [827, 148] on p "tokens.light.css" at bounding box center [803, 146] width 90 height 13
click at [602, 537] on input ".[data-mantine-color-scheme='dark'], [data-theme='dark']-{dark-4610}" at bounding box center [613, 540] width 164 height 30
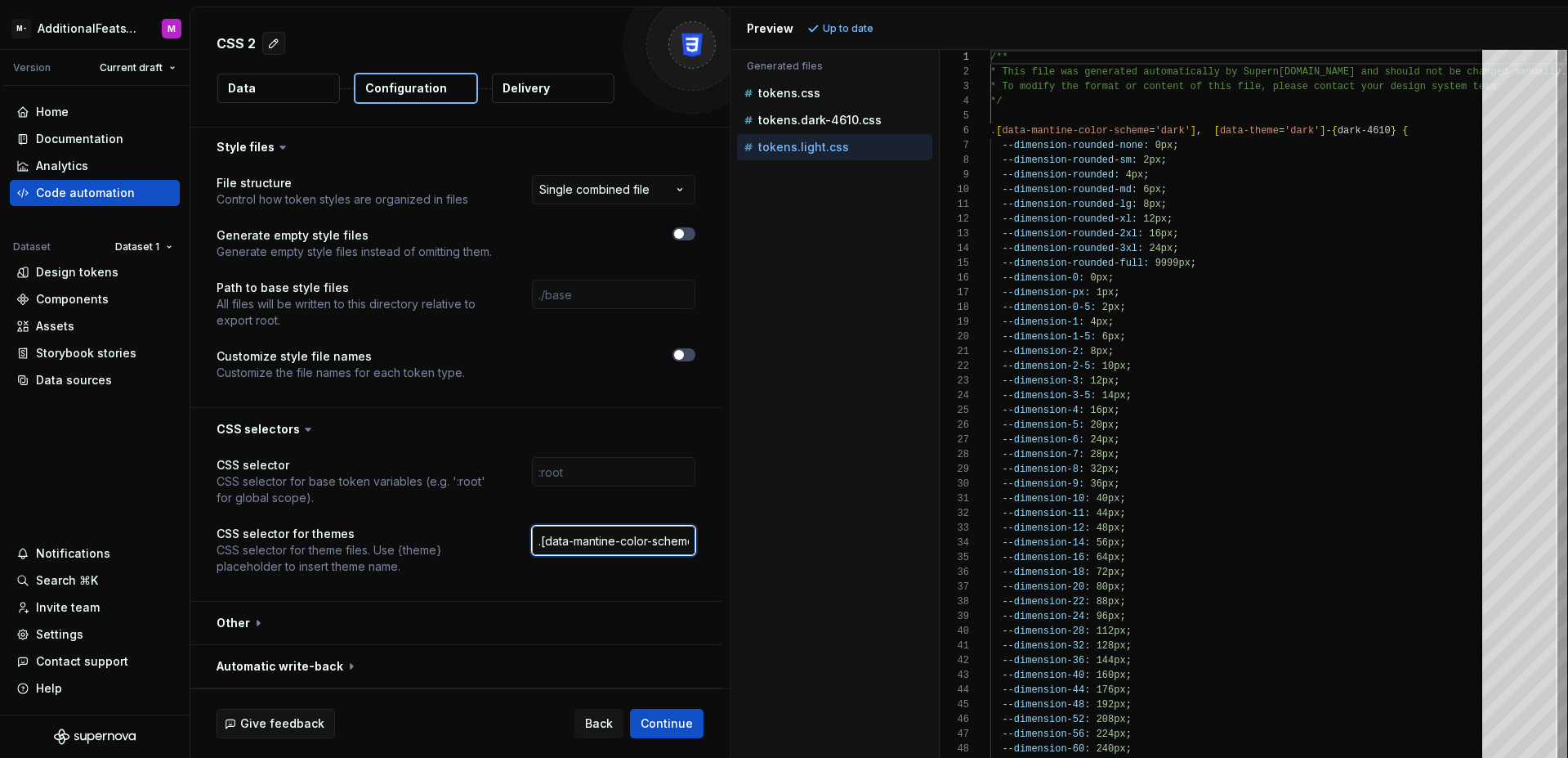
click at [602, 537] on input ".[data-mantine-color-scheme='dark'], [data-theme='dark']-{dark-4610}" at bounding box center [613, 540] width 164 height 30
click at [370, 621] on button "button" at bounding box center [456, 622] width 532 height 43
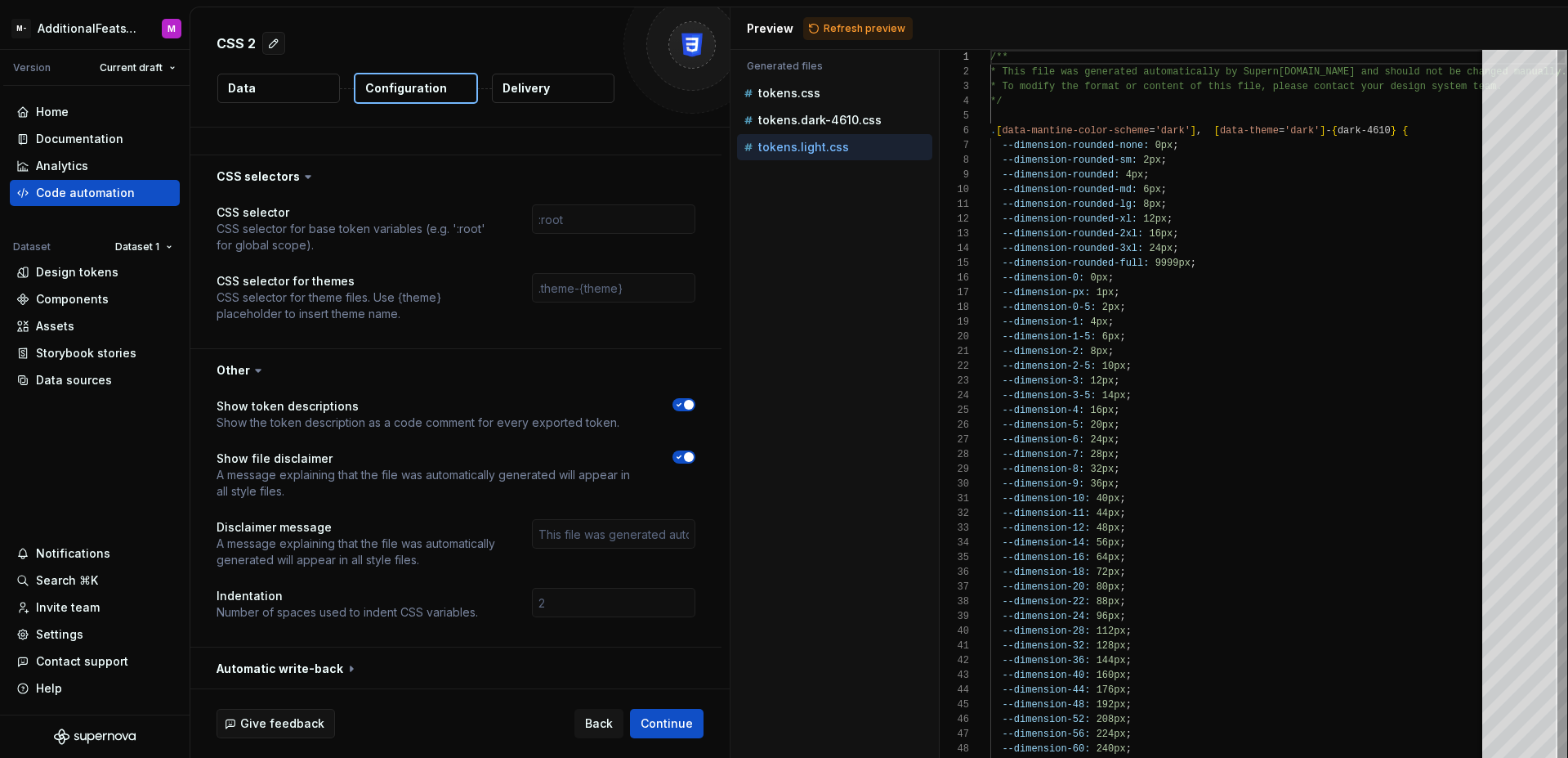
scroll to position [920, 0]
click at [421, 660] on button "button" at bounding box center [456, 666] width 532 height 43
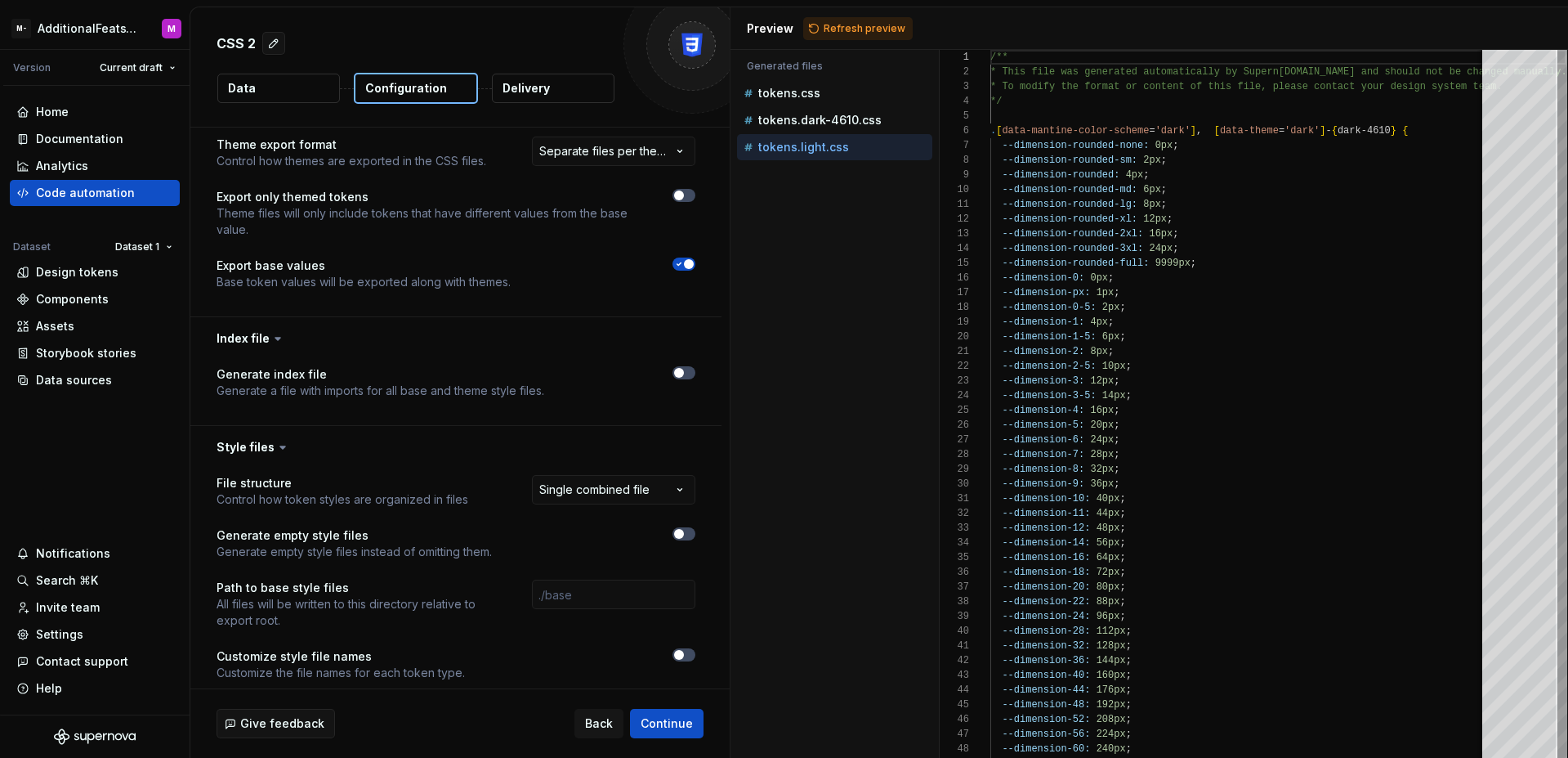
scroll to position [0, 0]
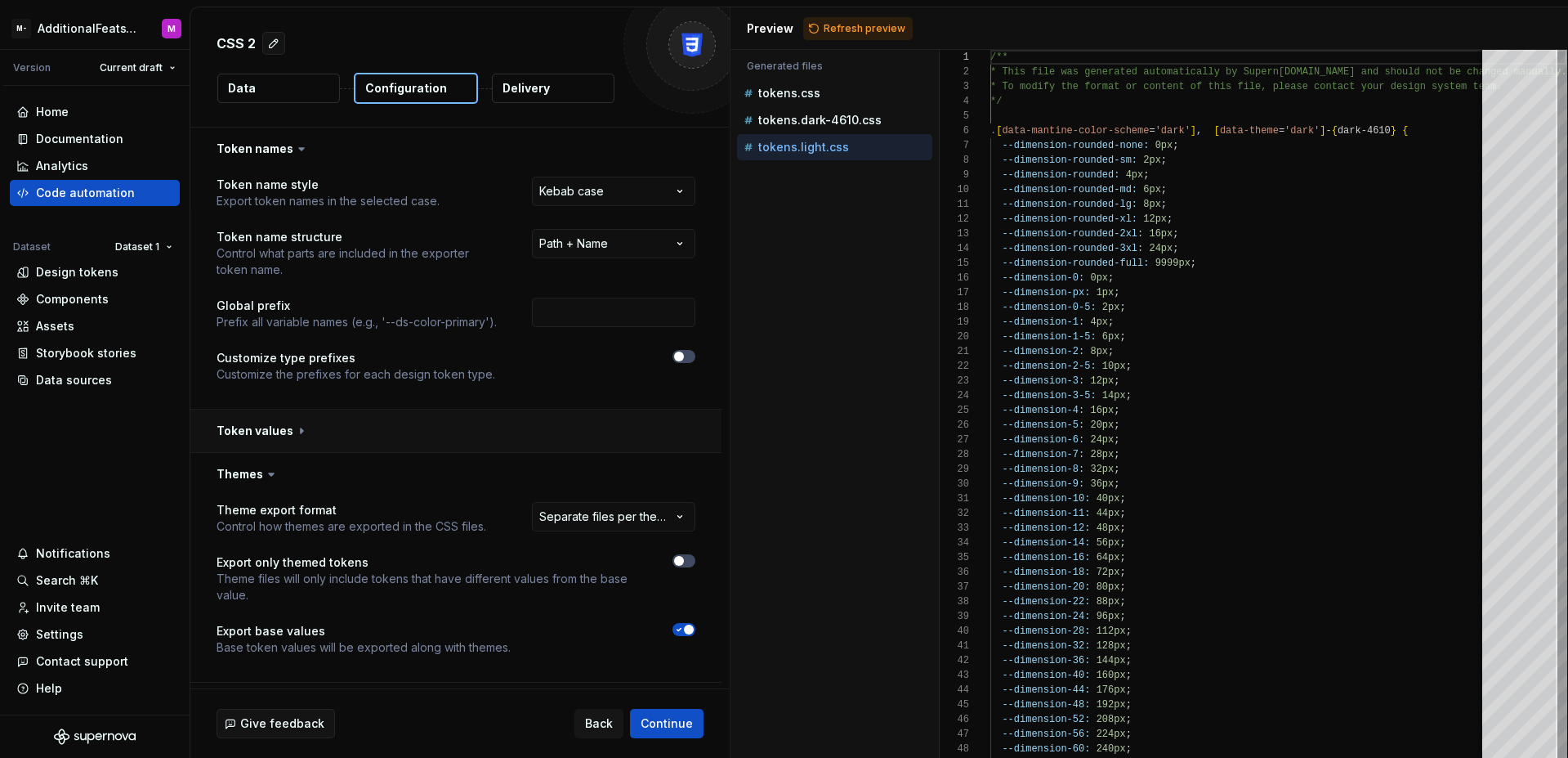
click at [432, 437] on button "button" at bounding box center [456, 430] width 532 height 43
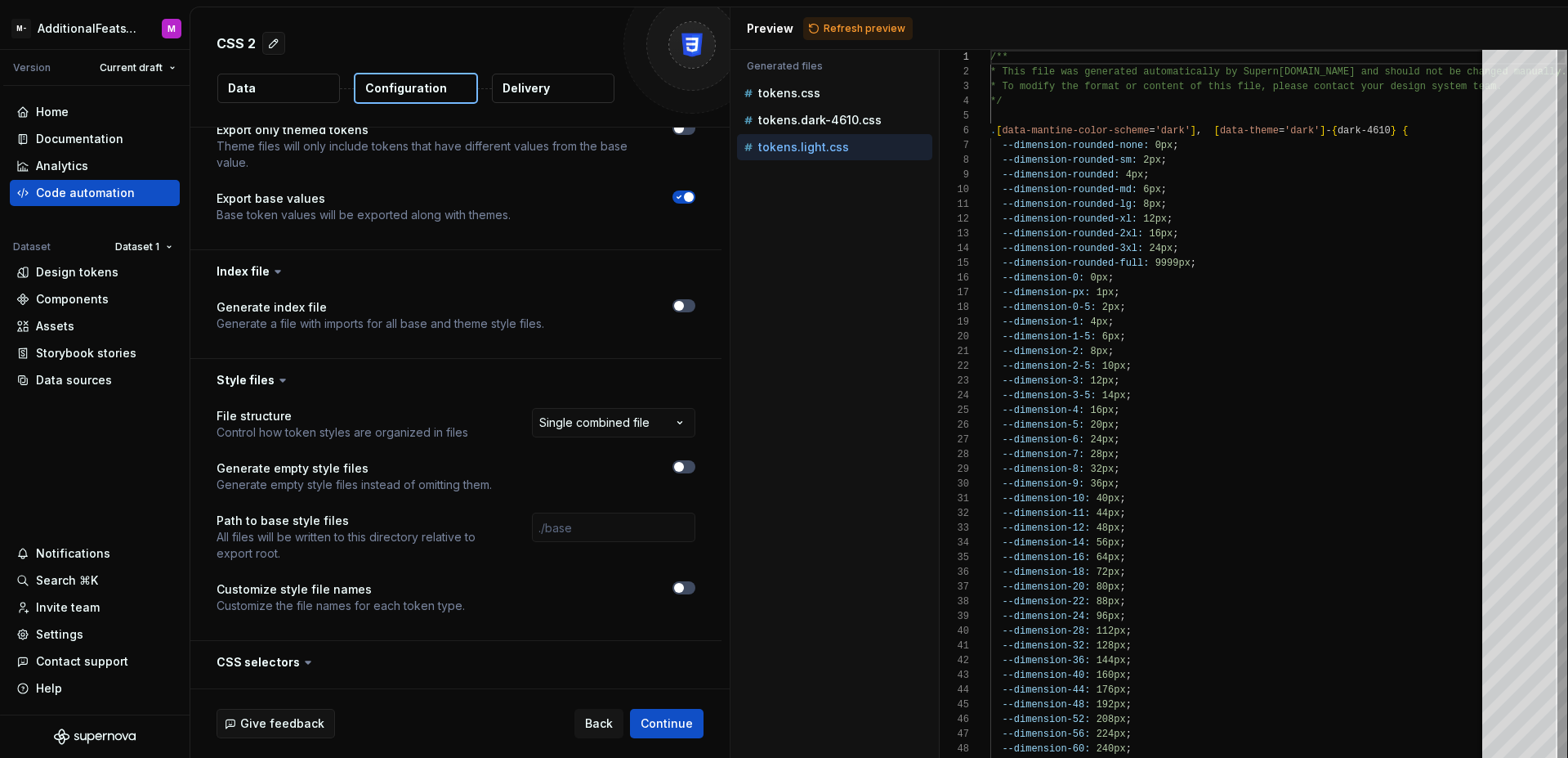
scroll to position [656, 0]
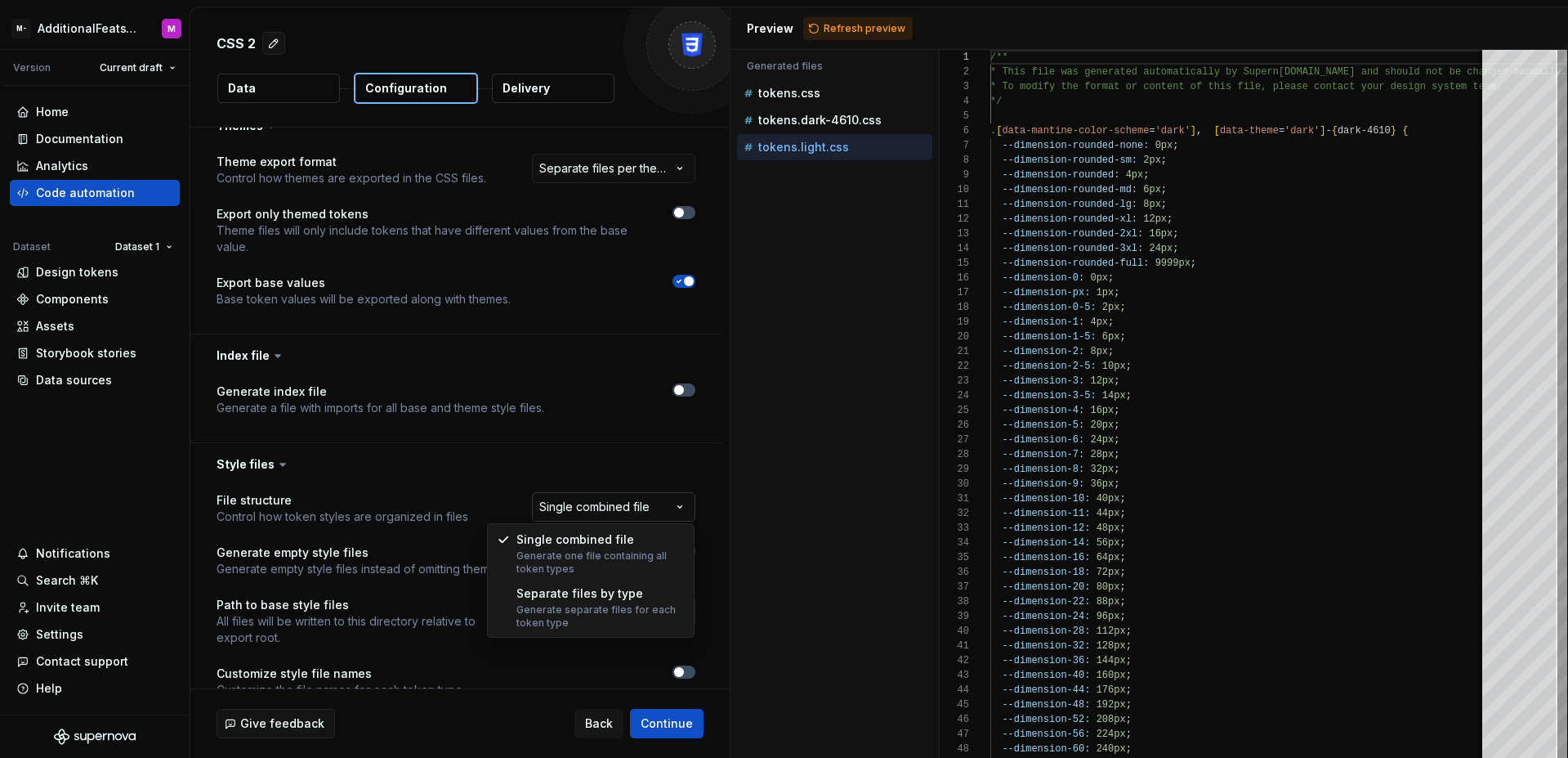
click at [615, 495] on html "**********" at bounding box center [784, 379] width 1568 height 758
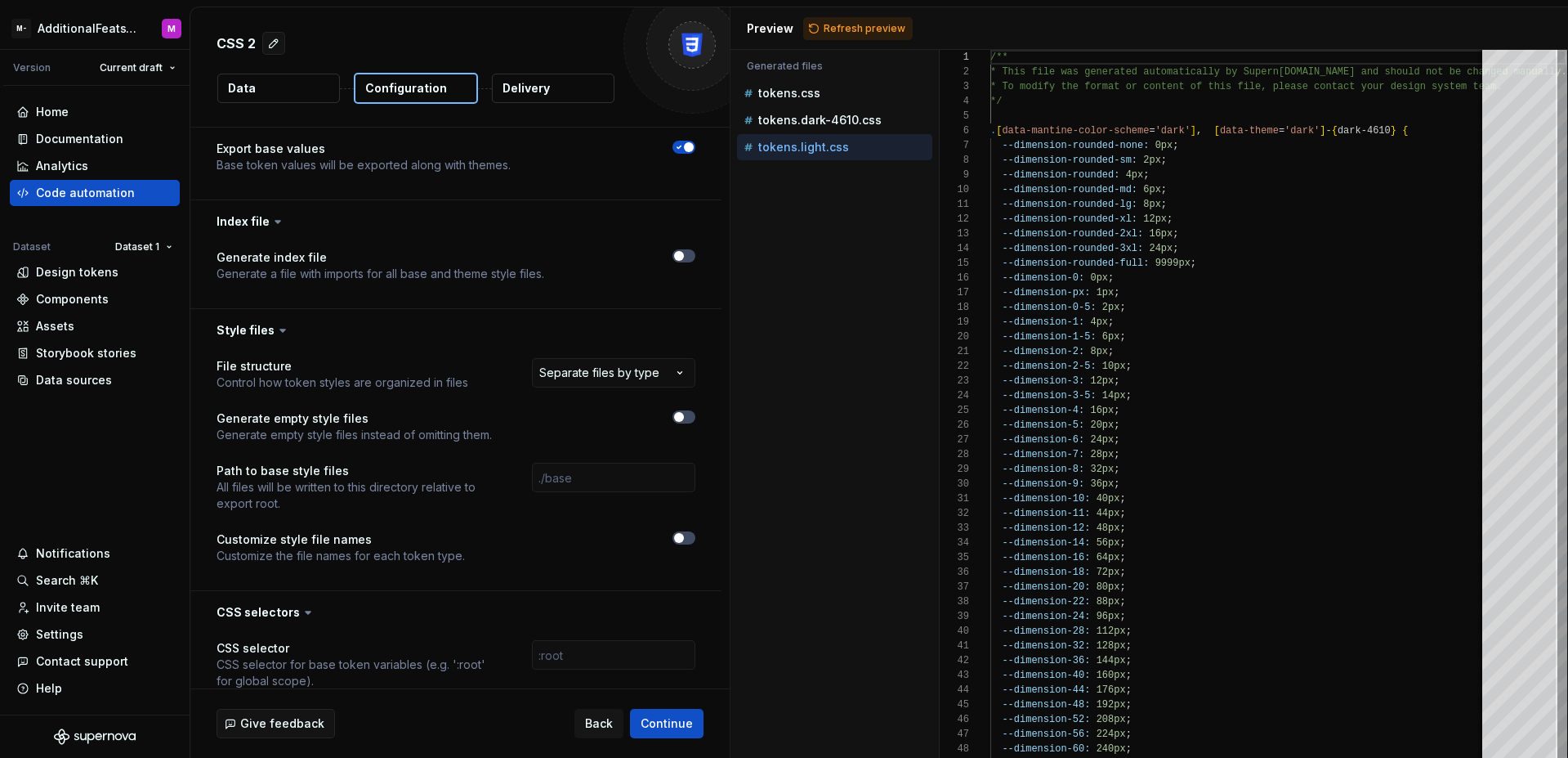
scroll to position [822, 0]
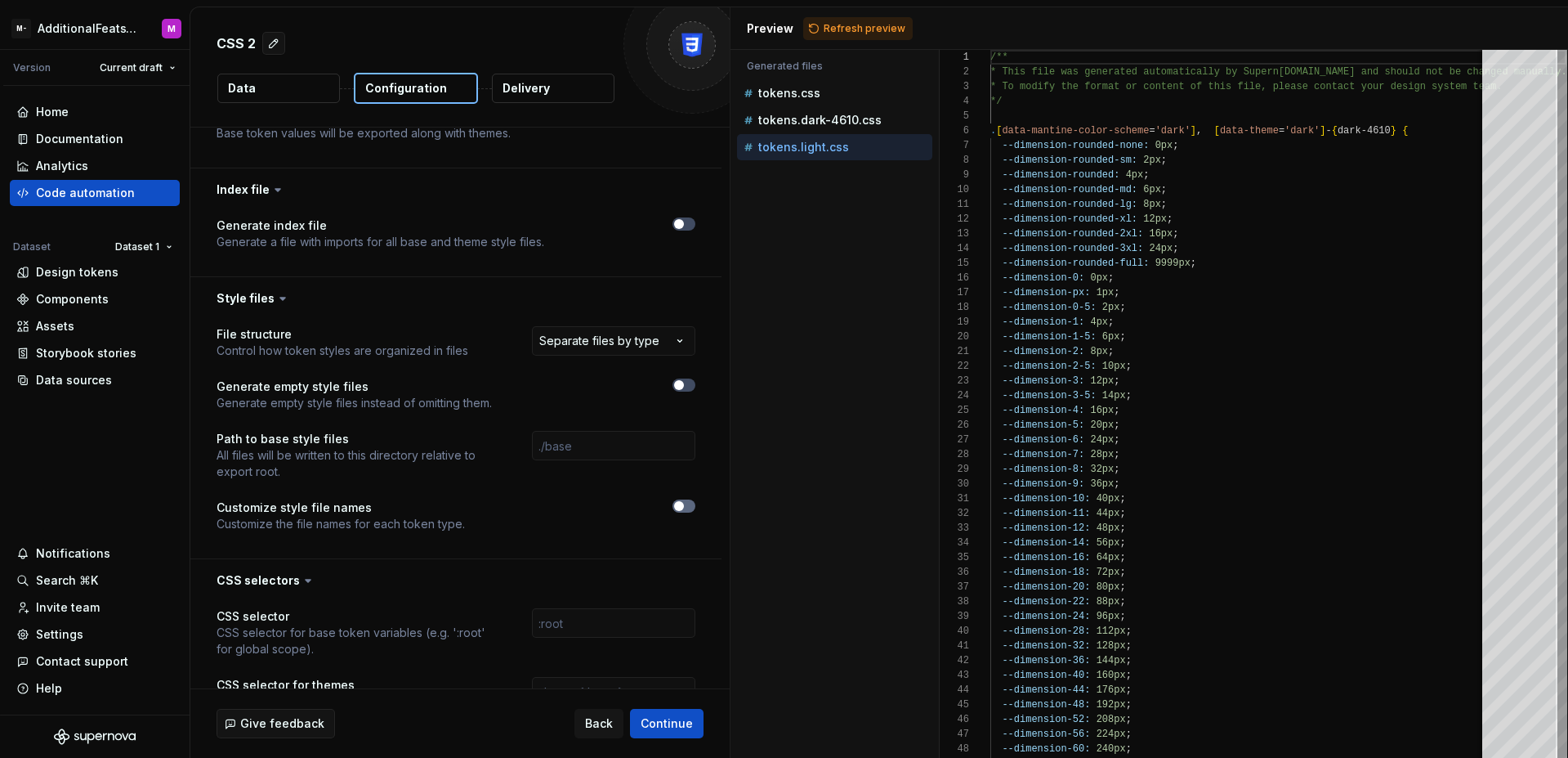
click at [677, 507] on span "button" at bounding box center [680, 506] width 10 height 10
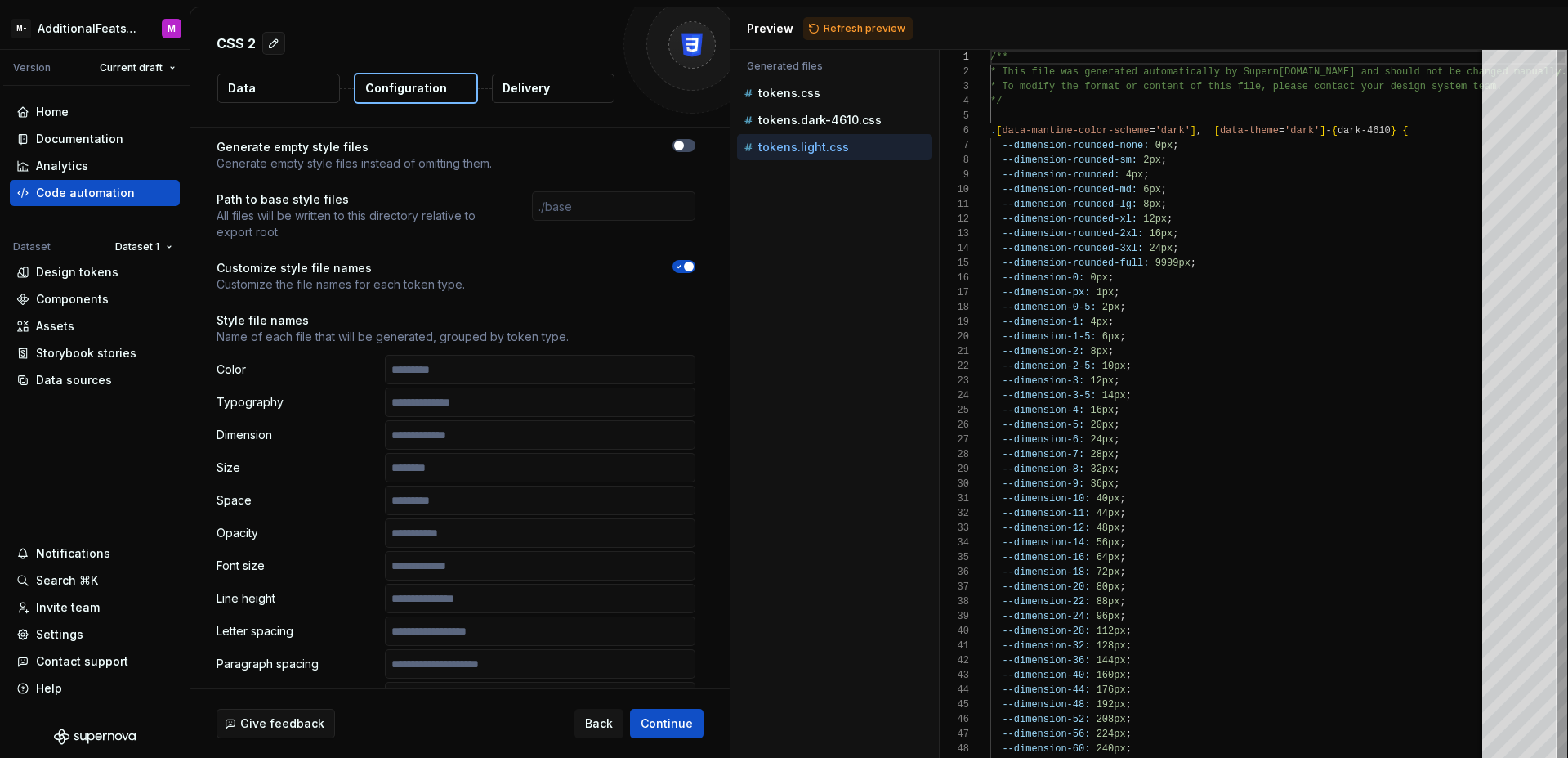
scroll to position [977, 0]
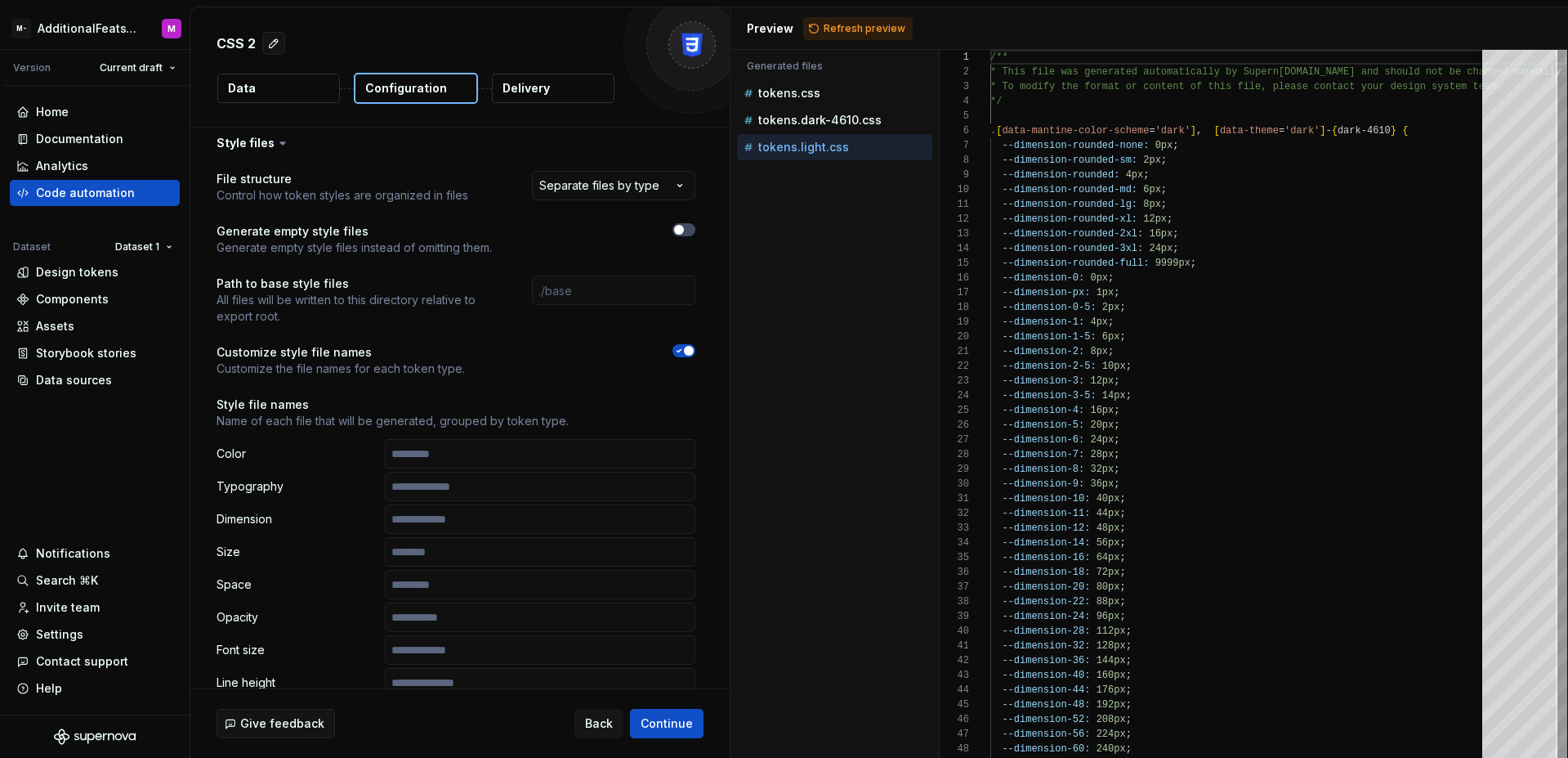
click at [691, 350] on span "button" at bounding box center [689, 351] width 10 height 10
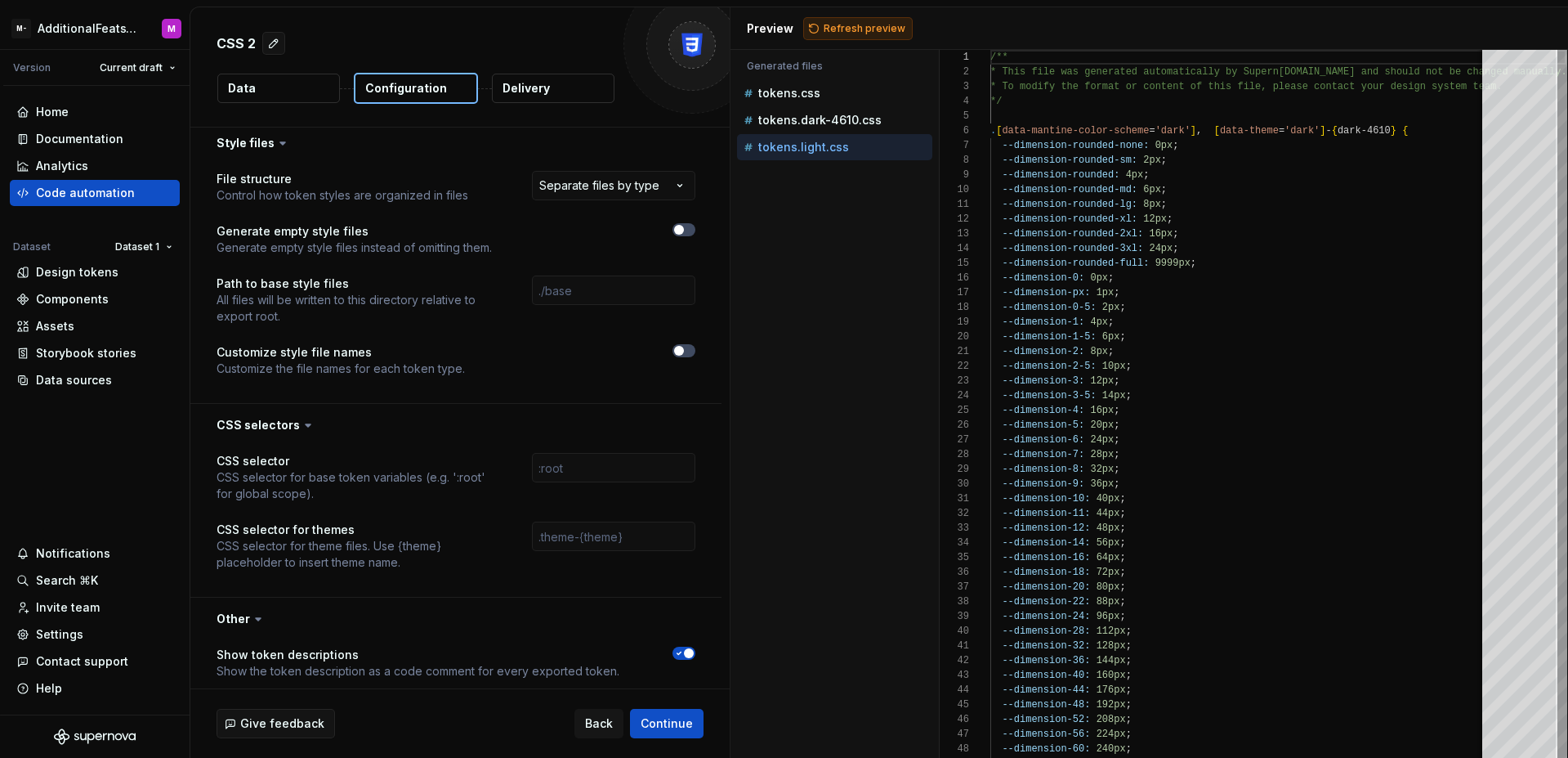
click at [853, 33] on span "Refresh preview" at bounding box center [864, 28] width 81 height 13
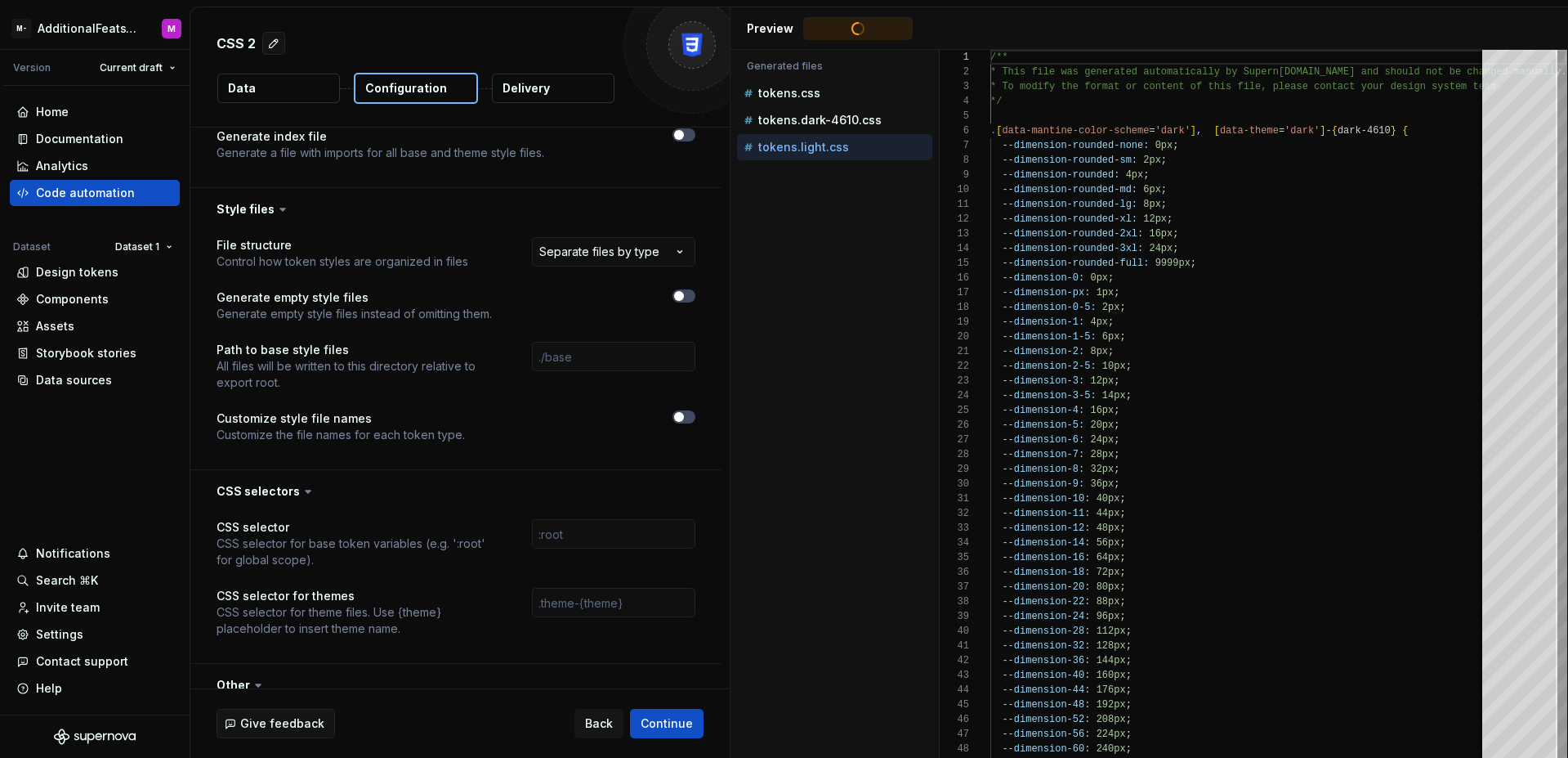
scroll to position [896, 0]
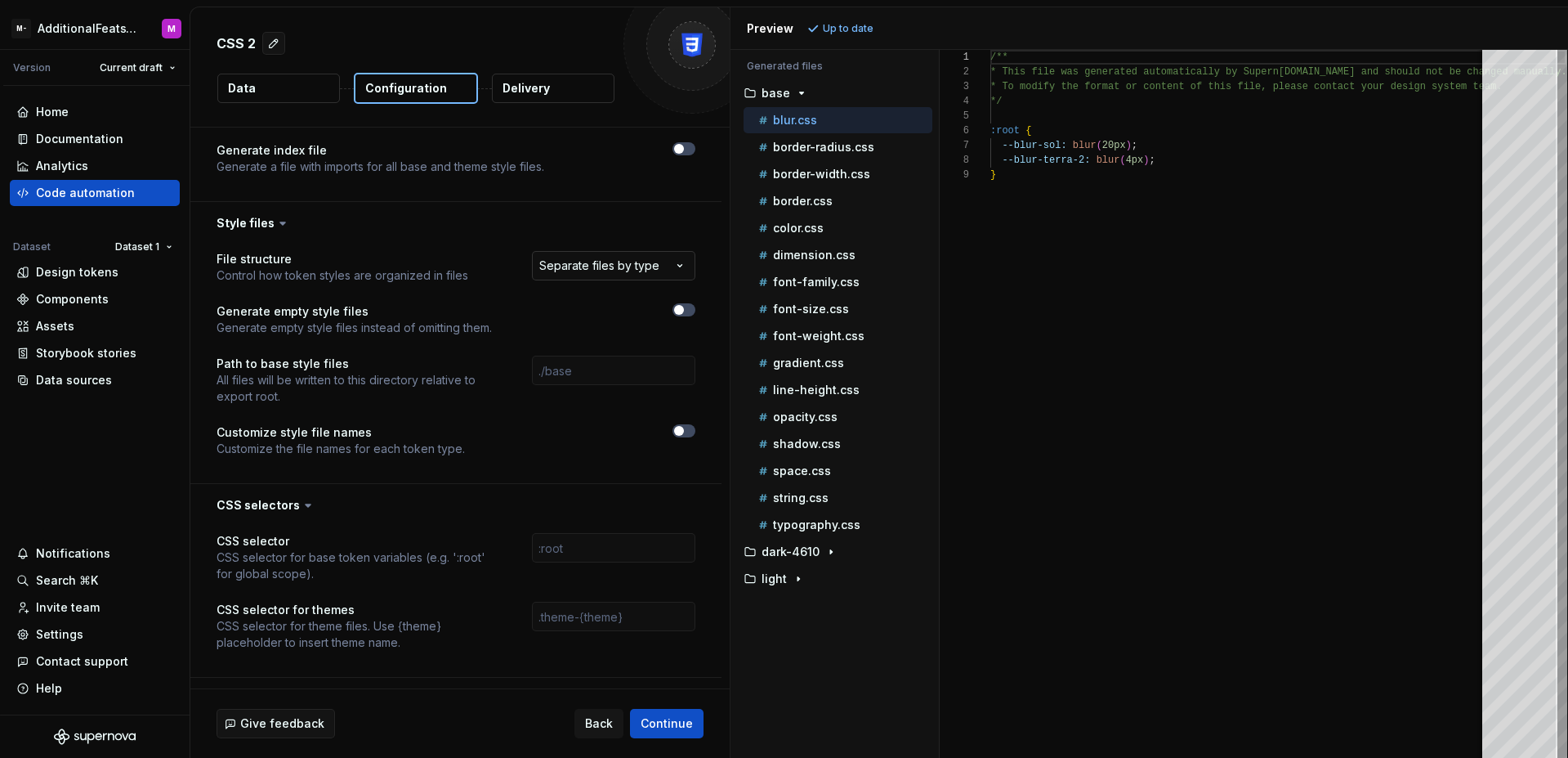
click at [597, 271] on html "**********" at bounding box center [784, 379] width 1568 height 758
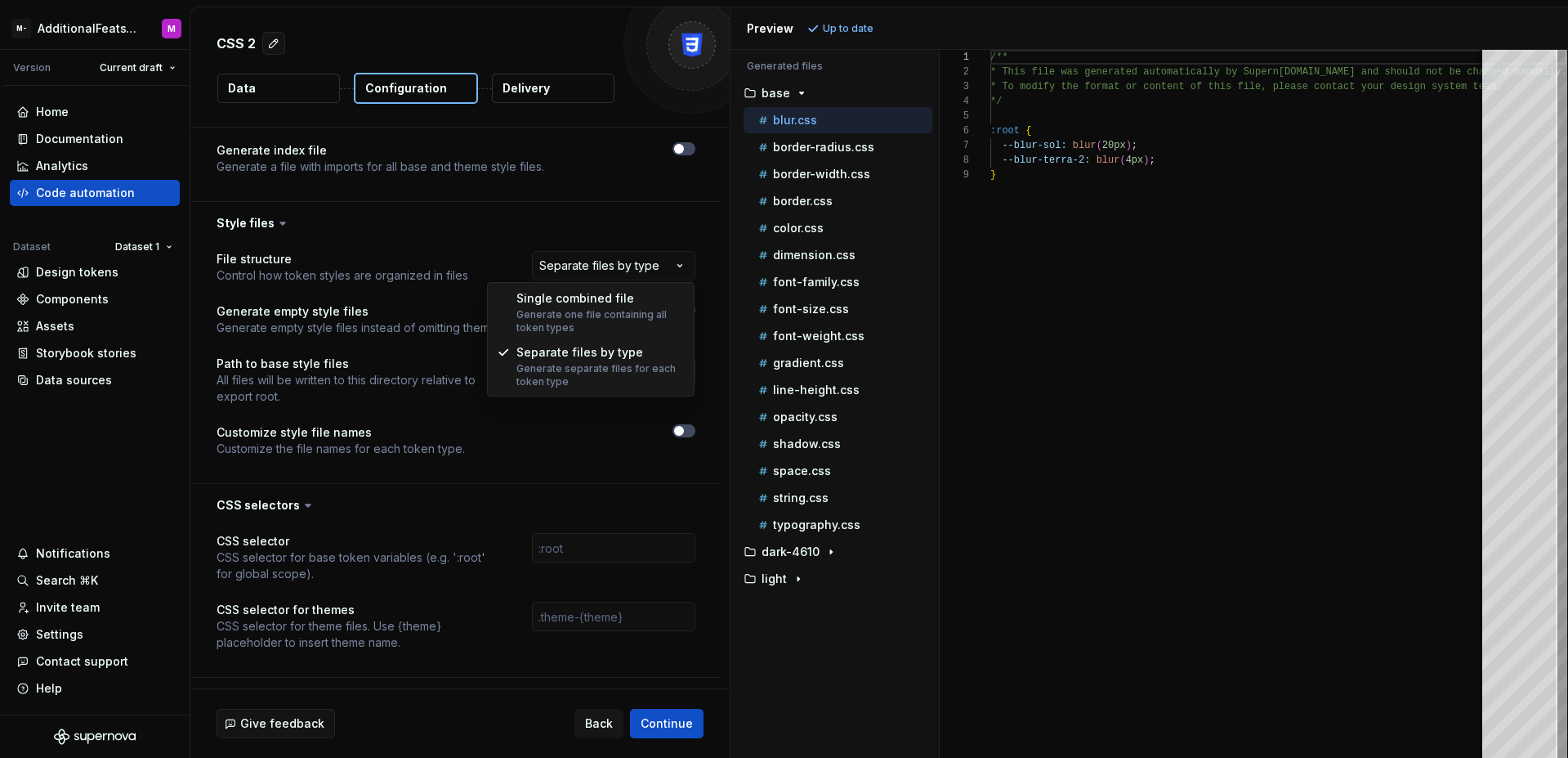
select select "**********"
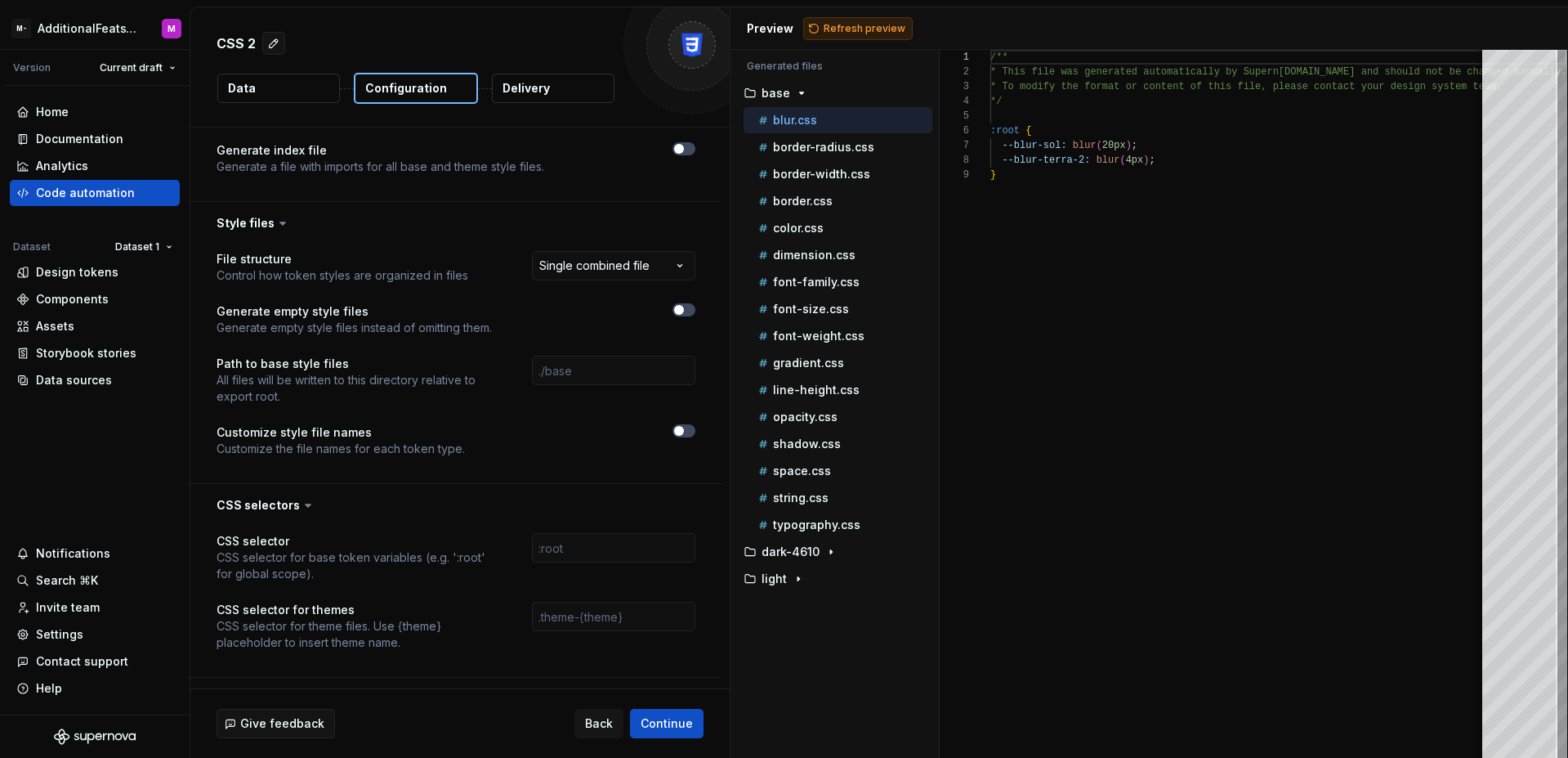
click at [850, 29] on span "Refresh preview" at bounding box center [864, 28] width 81 height 13
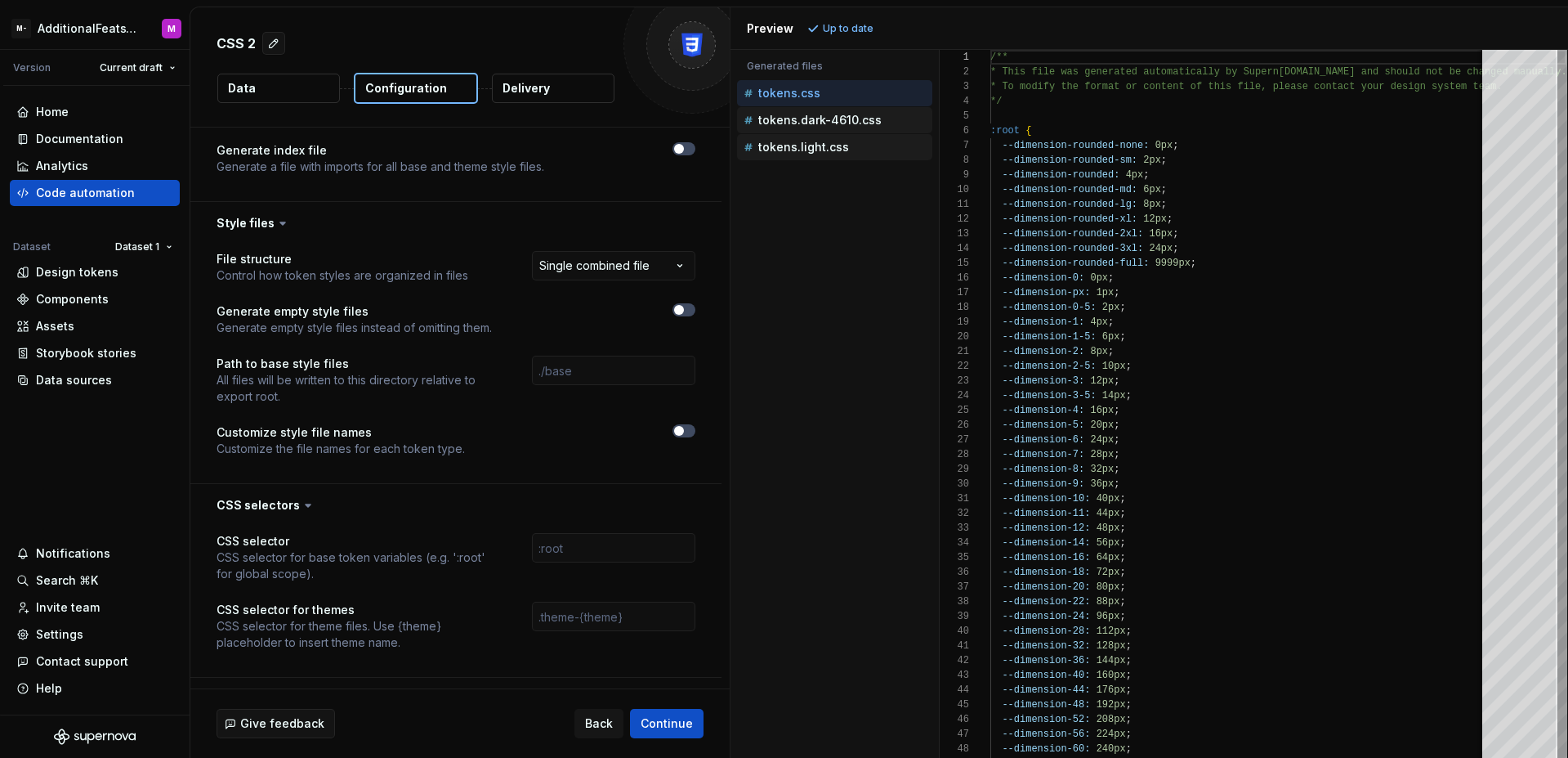
click at [834, 114] on p "tokens.dark-4610.css" at bounding box center [820, 119] width 123 height 13
click at [826, 145] on p "tokens.light.css" at bounding box center [803, 146] width 90 height 13
click at [823, 120] on p "tokens.dark-4610.css" at bounding box center [820, 119] width 123 height 13
type textarea "**********"
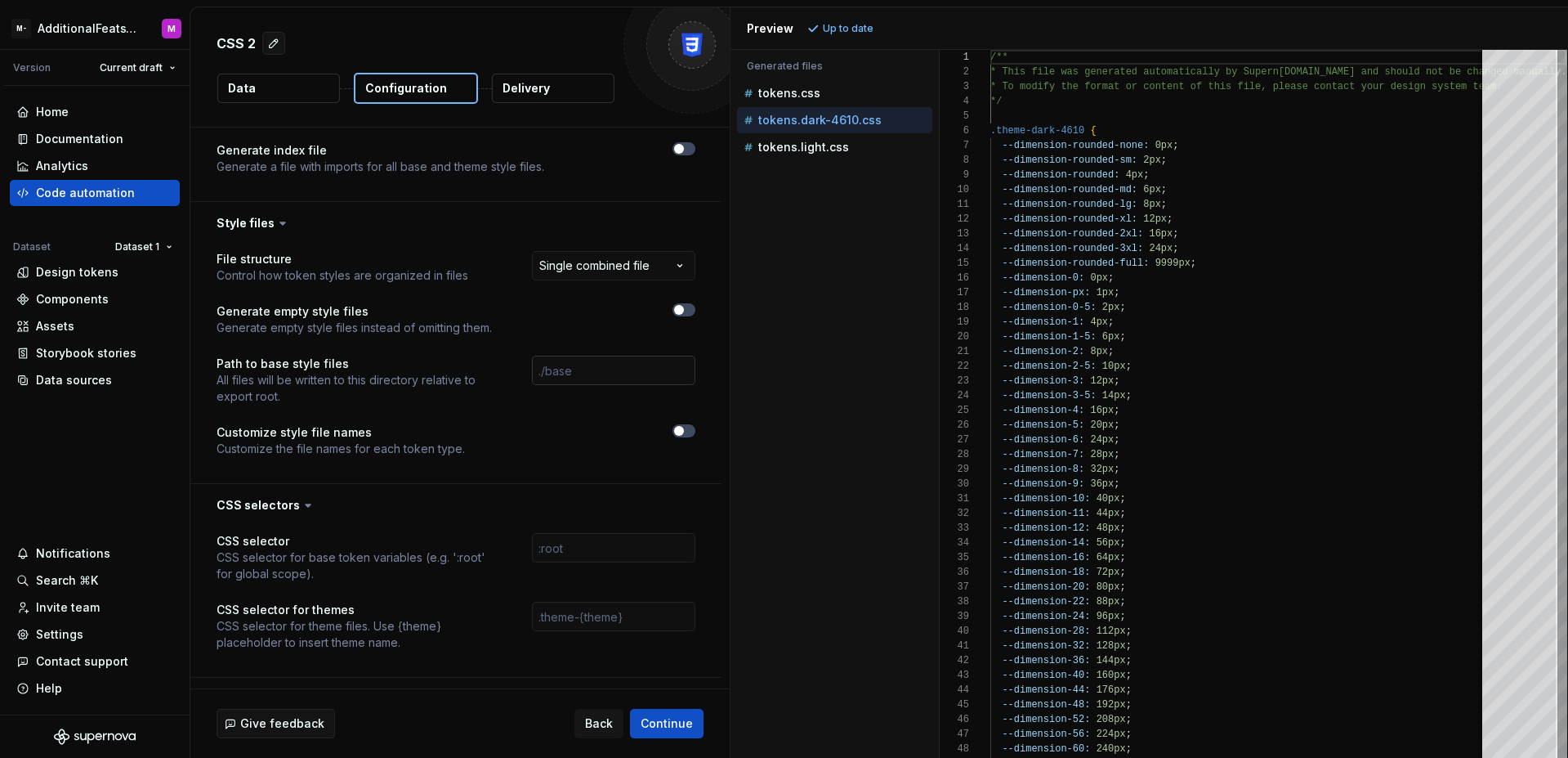
scroll to position [1005, 0]
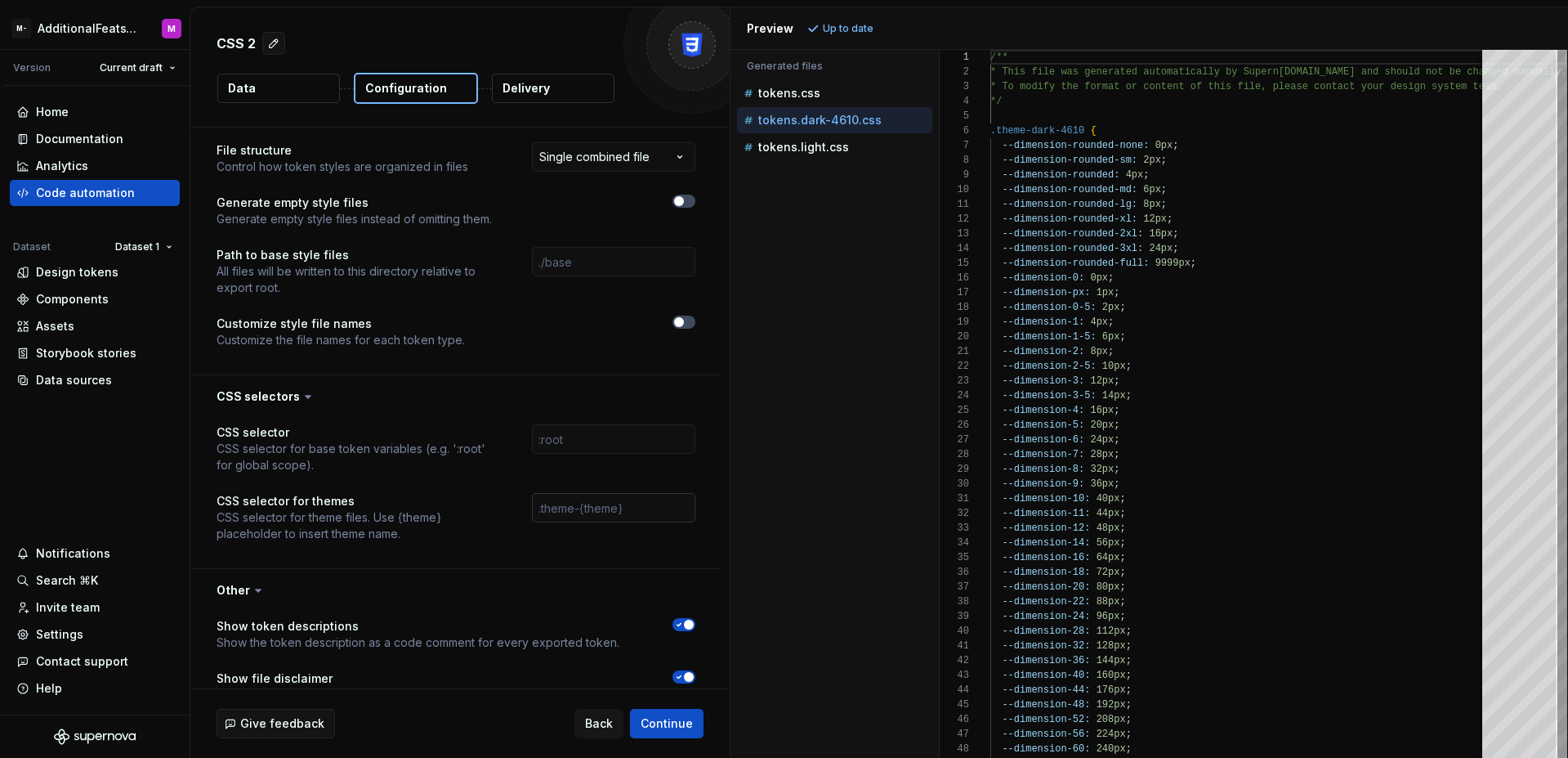
click at [563, 508] on input "text" at bounding box center [613, 508] width 164 height 30
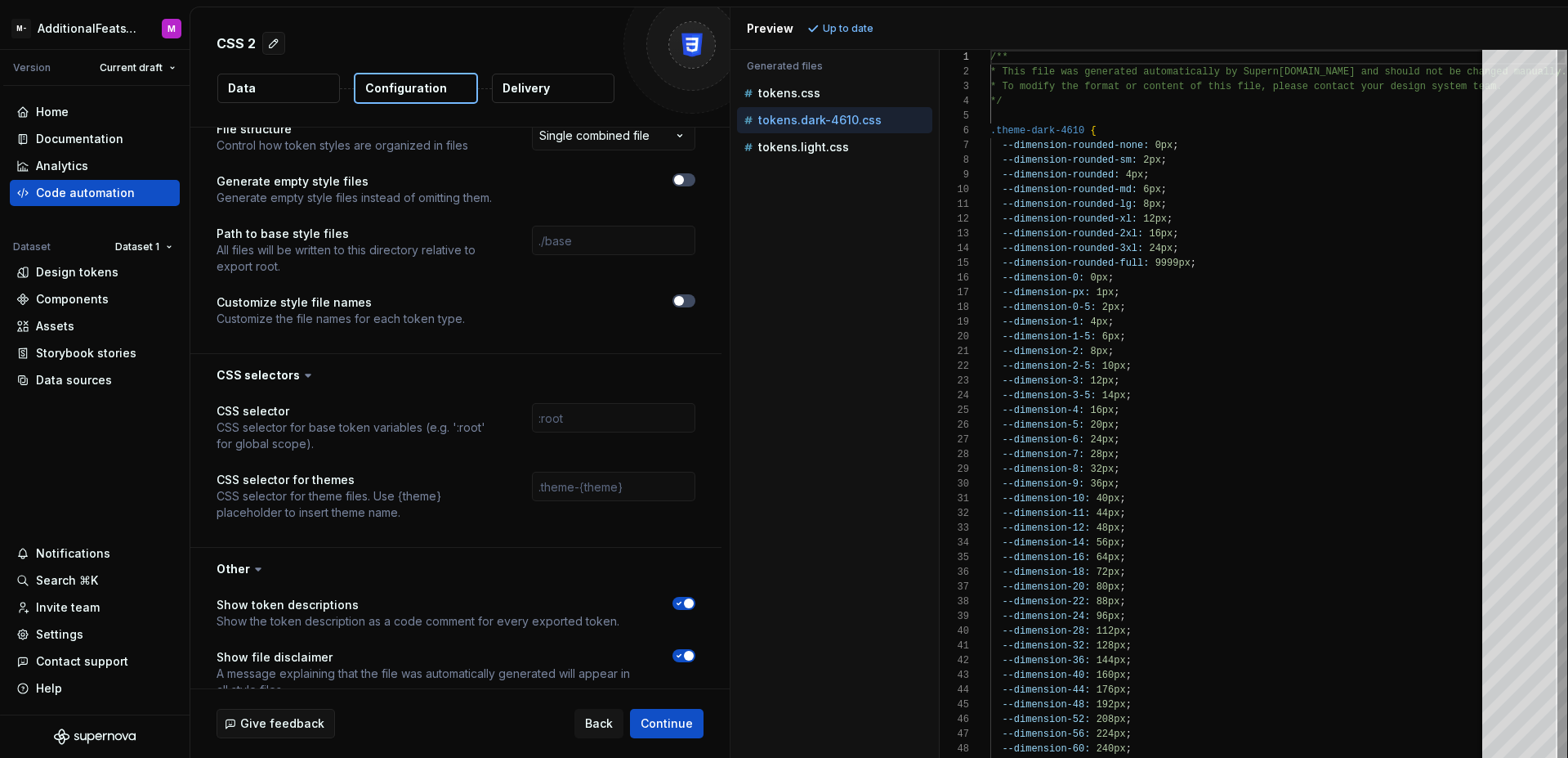
click at [488, 488] on p "CSS selector for theme files. Use {theme} placeholder to insert theme name." at bounding box center [360, 504] width 286 height 33
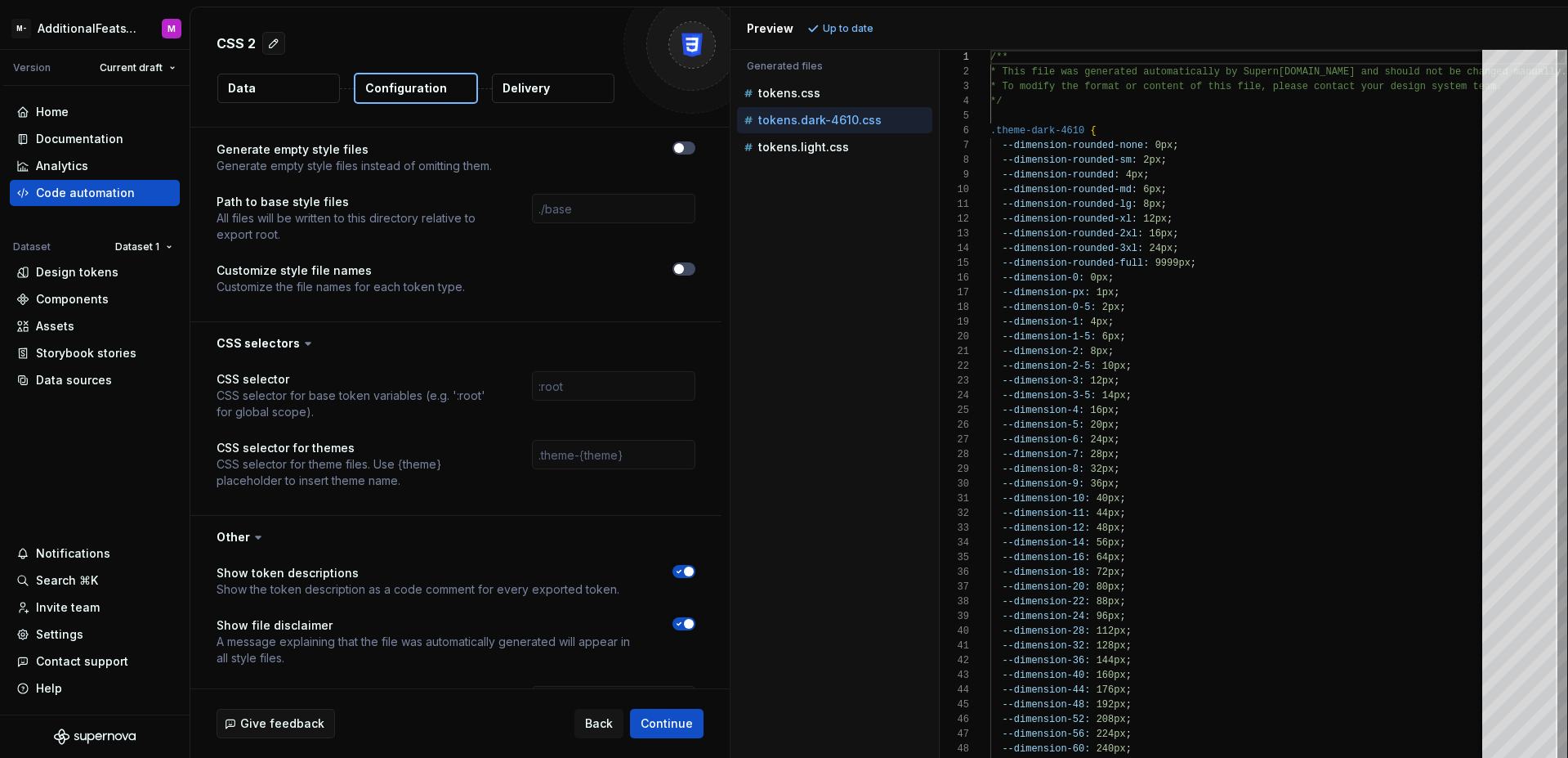
scroll to position [1069, 0]
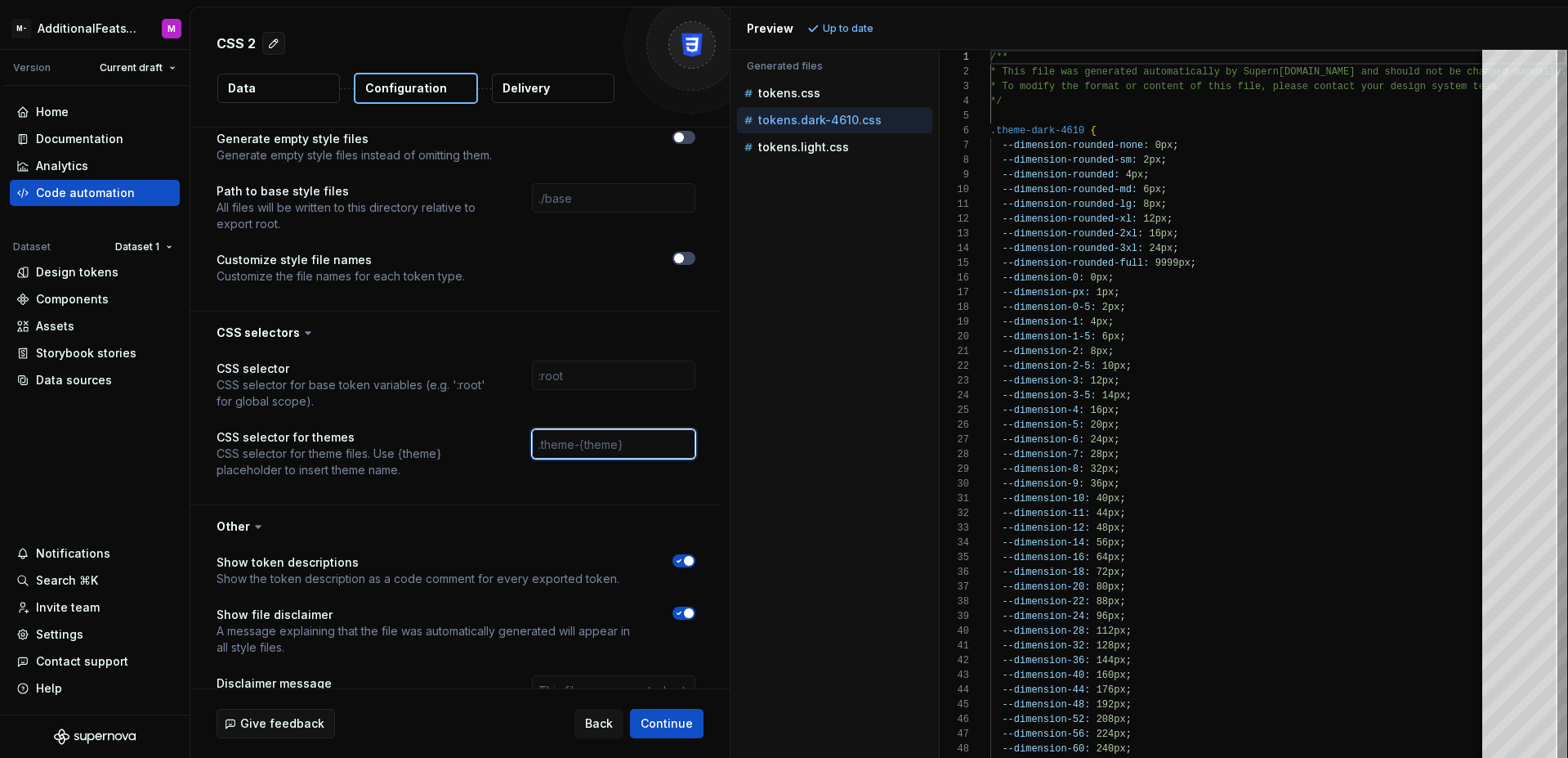
click at [582, 443] on input "text" at bounding box center [613, 444] width 164 height 30
click at [587, 452] on input "text" at bounding box center [613, 444] width 164 height 30
click at [648, 439] on input "text" at bounding box center [613, 444] width 164 height 30
click at [745, 439] on div "Accessibility guide for tree . Navigate the tree with the arrow keys. Common tr…" at bounding box center [835, 416] width 209 height 682
click at [633, 443] on input "text" at bounding box center [613, 444] width 164 height 30
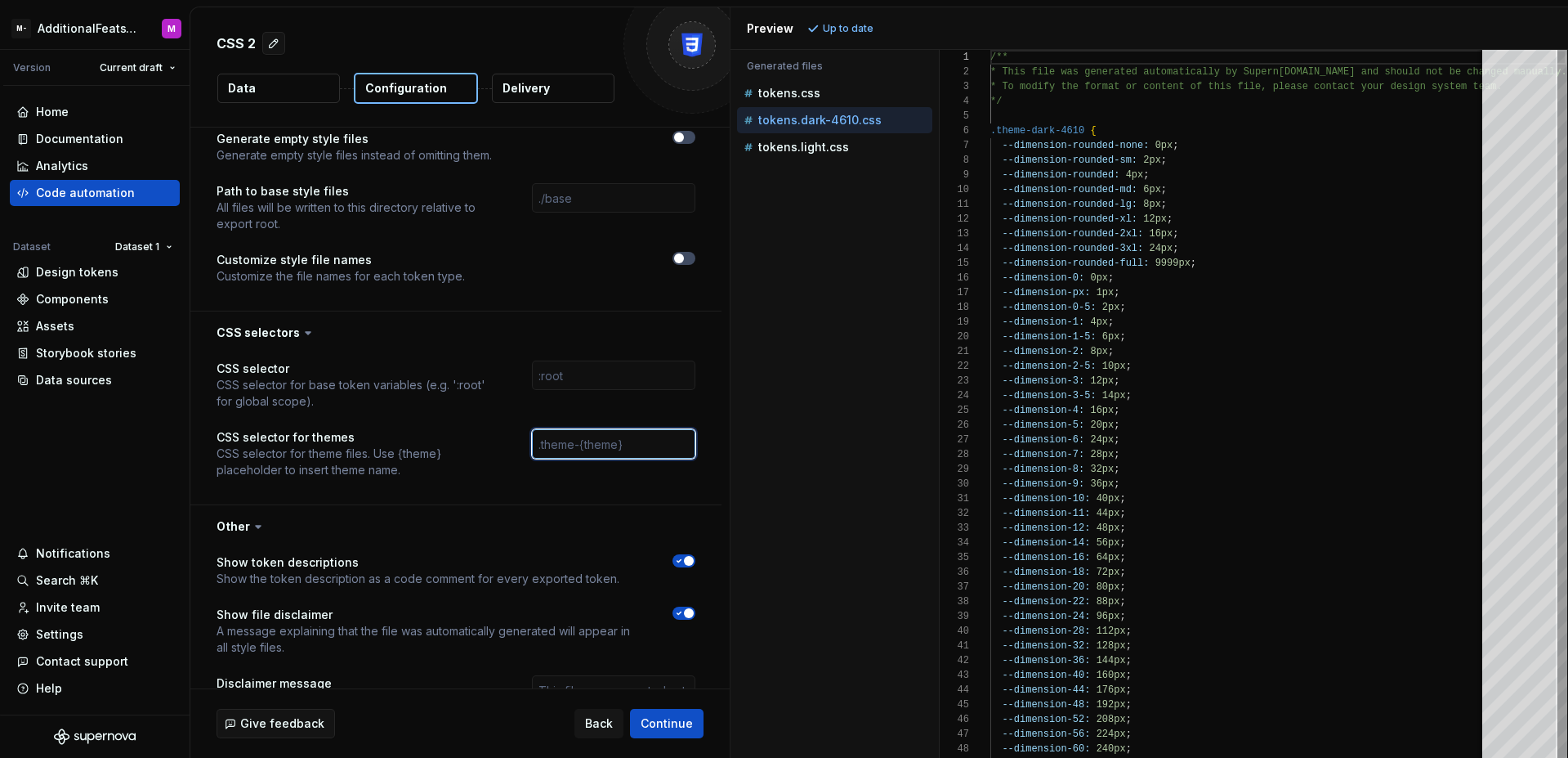
click at [638, 442] on input "text" at bounding box center [613, 444] width 164 height 30
type input "testing"
click at [860, 26] on span "Refresh preview" at bounding box center [864, 28] width 81 height 13
click at [808, 144] on p "tokens.light.css" at bounding box center [803, 146] width 90 height 13
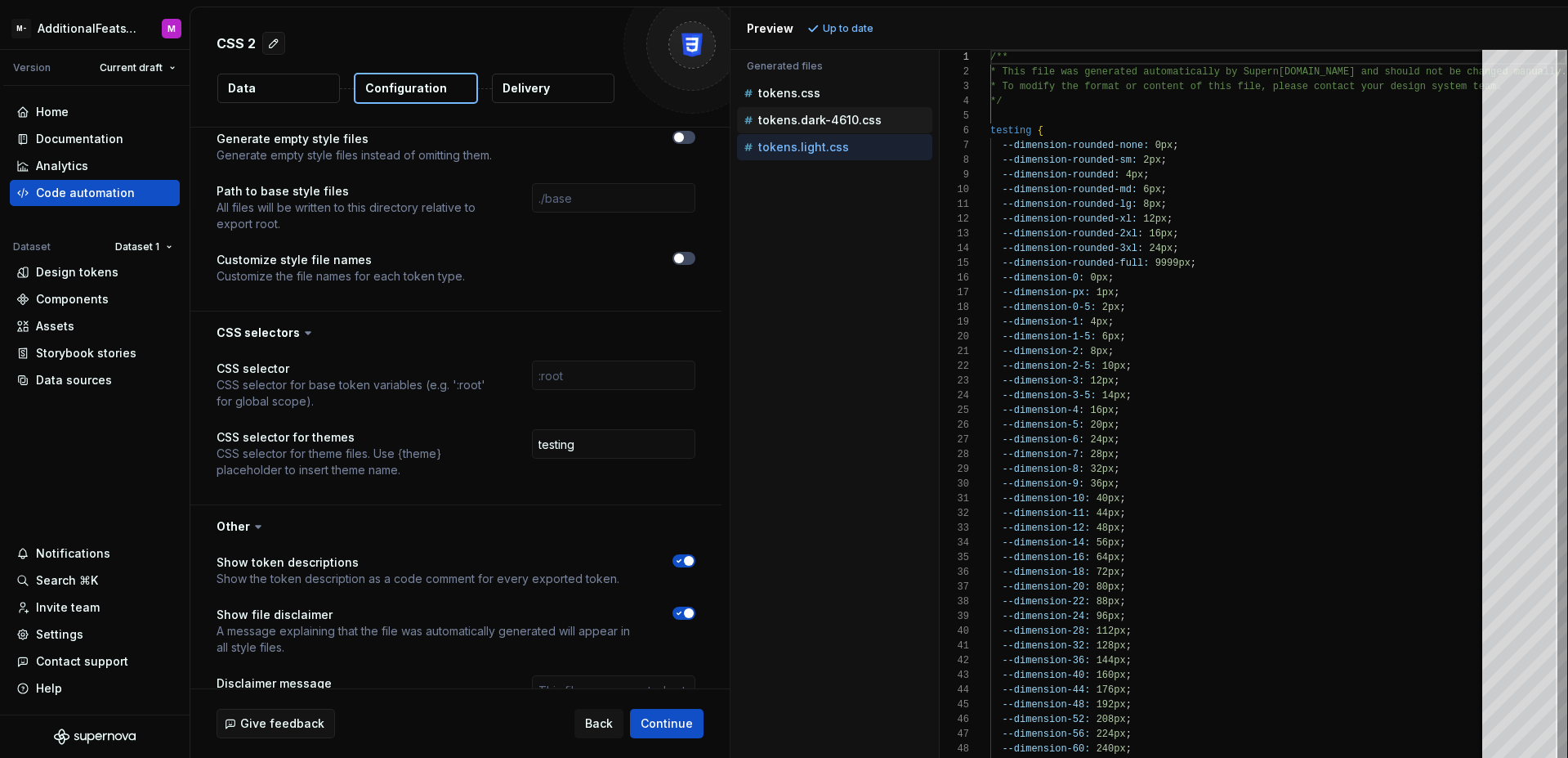
click at [819, 126] on p "tokens.dark-4610.css" at bounding box center [820, 119] width 123 height 13
click at [814, 100] on div "tokens.css" at bounding box center [836, 93] width 192 height 16
click at [816, 121] on p "tokens.dark-4610.css" at bounding box center [820, 119] width 123 height 13
type textarea "**********"
click at [808, 145] on p "tokens.light.css" at bounding box center [803, 146] width 90 height 13
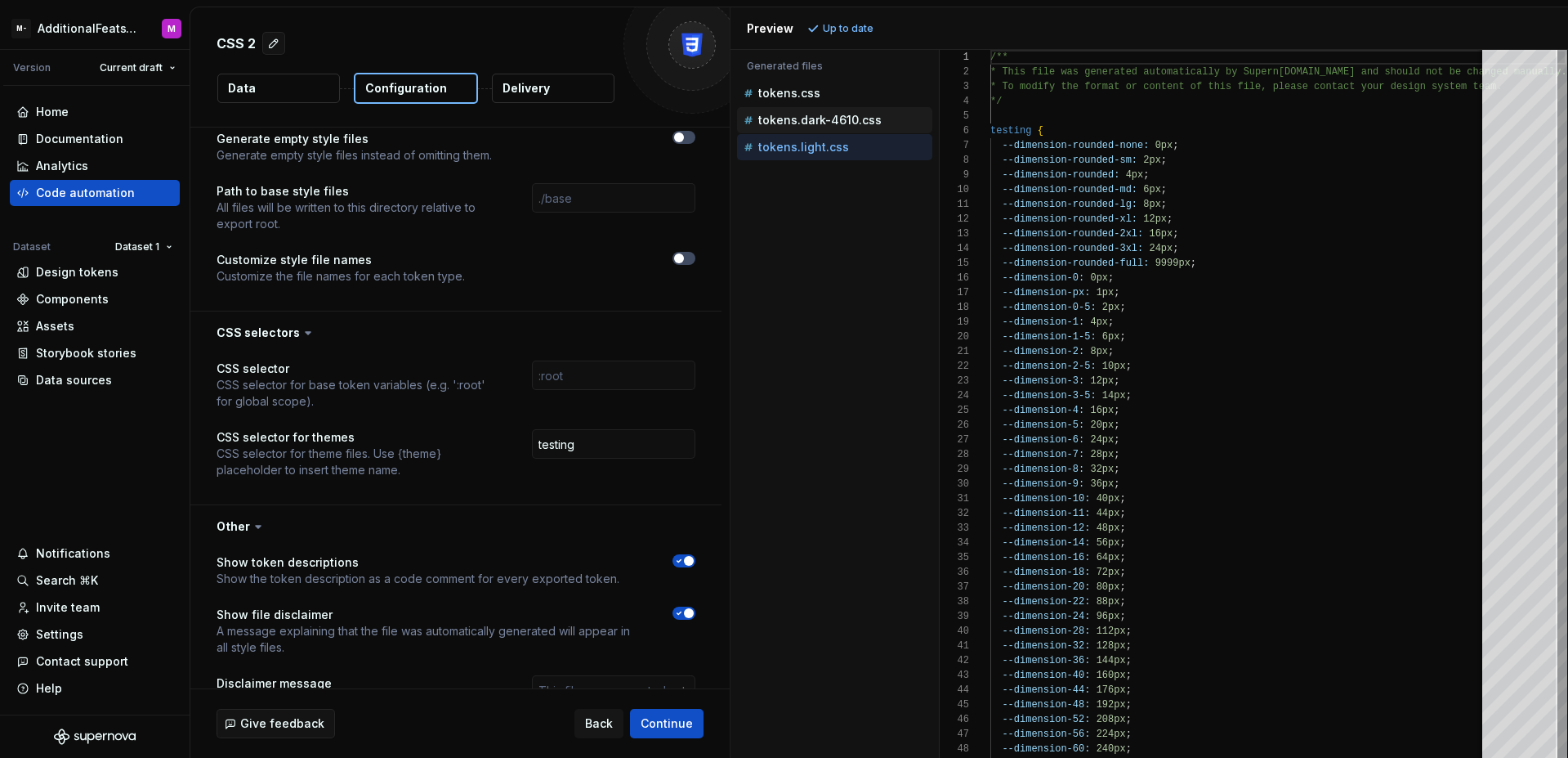
click at [805, 128] on button "tokens.dark-4610.css" at bounding box center [835, 120] width 196 height 18
click at [804, 147] on p "tokens.light.css" at bounding box center [803, 146] width 90 height 13
click at [809, 125] on p "tokens.dark-4610.css" at bounding box center [820, 119] width 123 height 13
click at [804, 149] on p "tokens.light.css" at bounding box center [803, 146] width 90 height 13
click at [590, 435] on input "testing" at bounding box center [613, 444] width 164 height 30
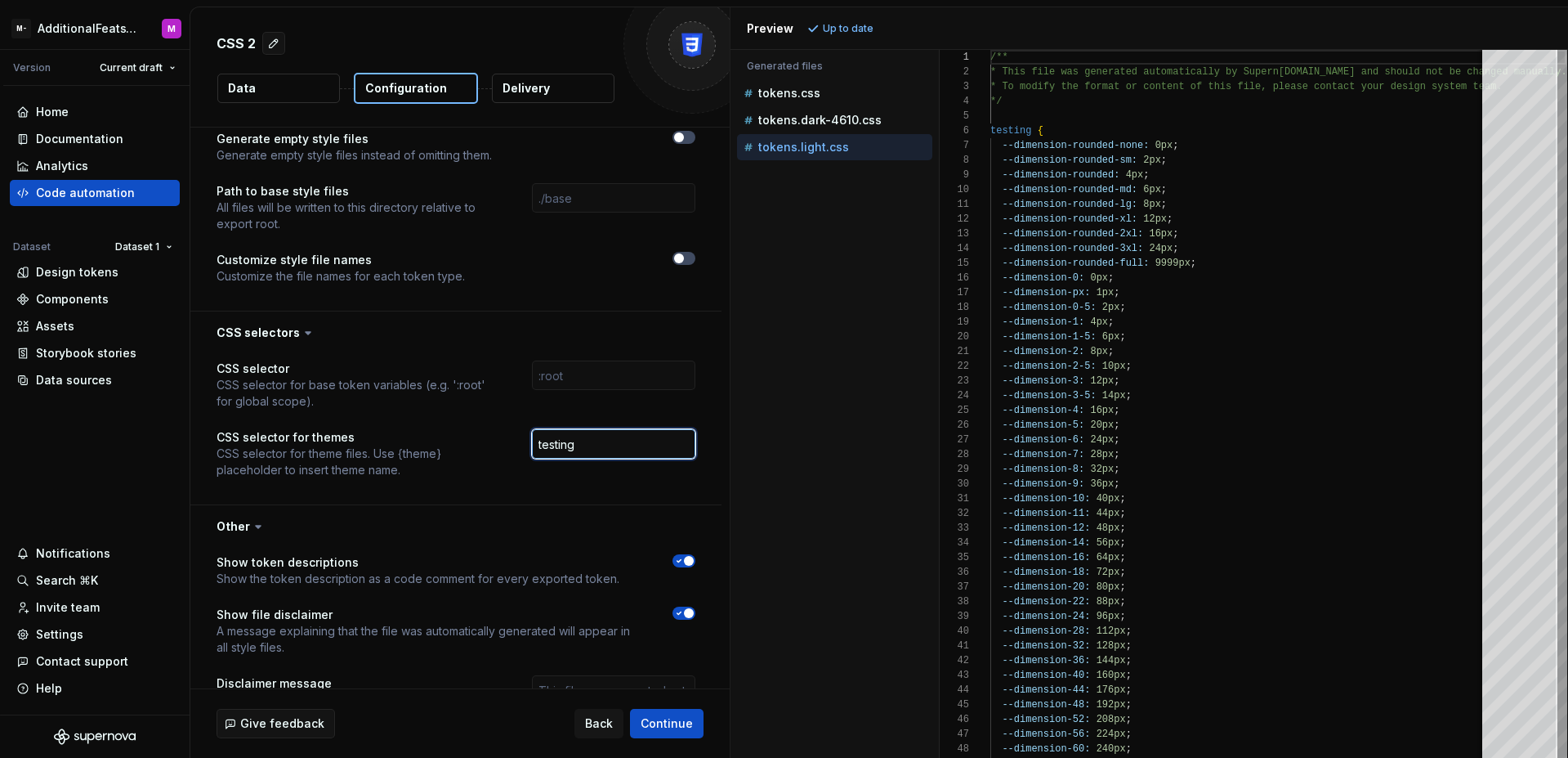
click at [589, 439] on input "testing" at bounding box center [613, 444] width 164 height 30
type input "l"
type input ".testing-{light}"
click at [876, 34] on span "Refresh preview" at bounding box center [864, 28] width 81 height 13
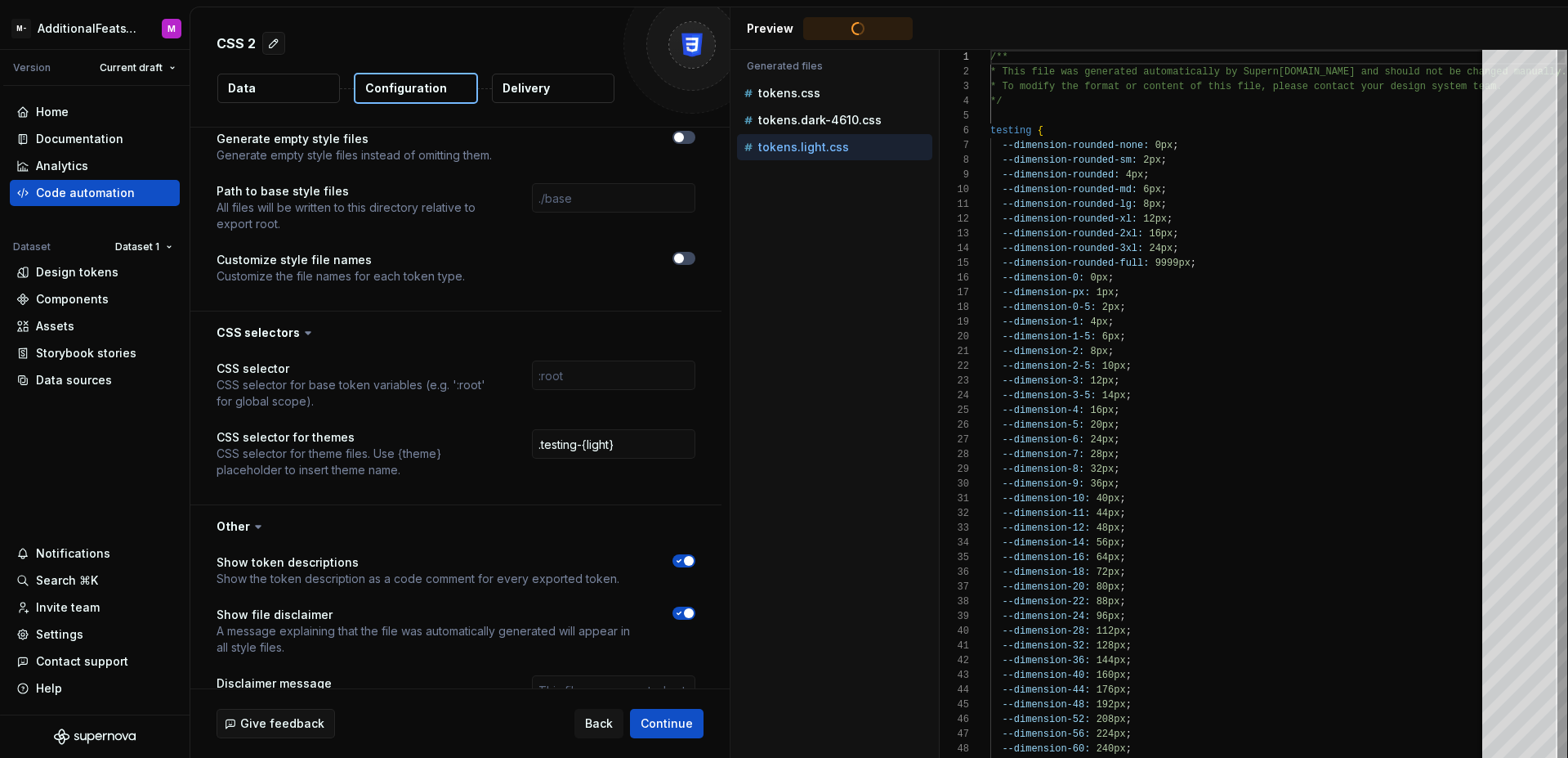
type textarea "**********"
click at [846, 121] on p "tokens.dark-4610.css" at bounding box center [820, 119] width 123 height 13
click at [839, 152] on p "tokens.light.css" at bounding box center [803, 146] width 90 height 13
click at [842, 129] on div "tokens.dark-4610.css" at bounding box center [835, 120] width 196 height 26
click at [835, 154] on div "tokens.light.css" at bounding box center [836, 147] width 192 height 16
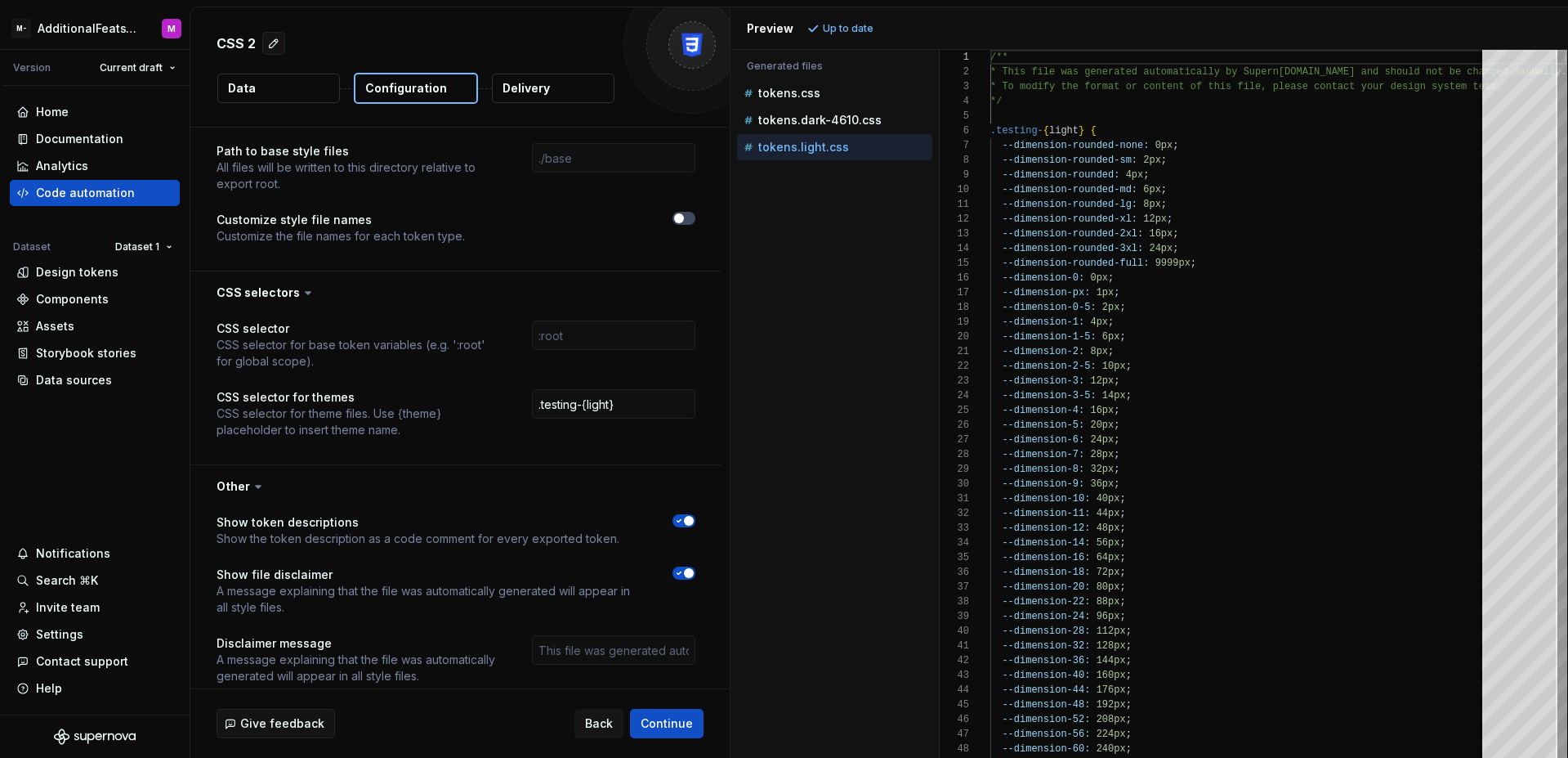
scroll to position [1149, 0]
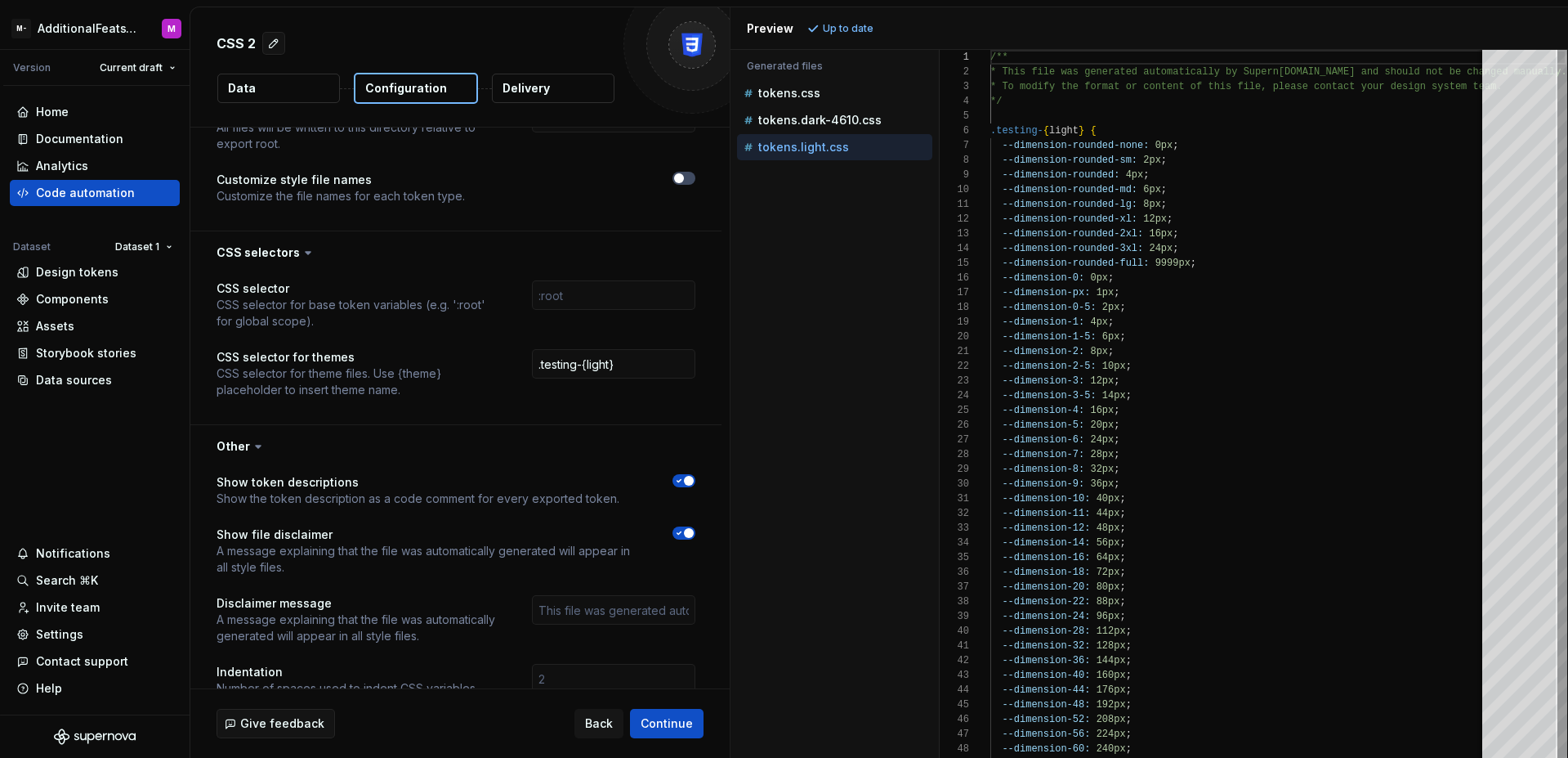
click at [306, 252] on icon at bounding box center [308, 252] width 16 height 16
click at [306, 252] on icon at bounding box center [308, 252] width 5 height 2
click at [331, 238] on button "button" at bounding box center [456, 252] width 532 height 43
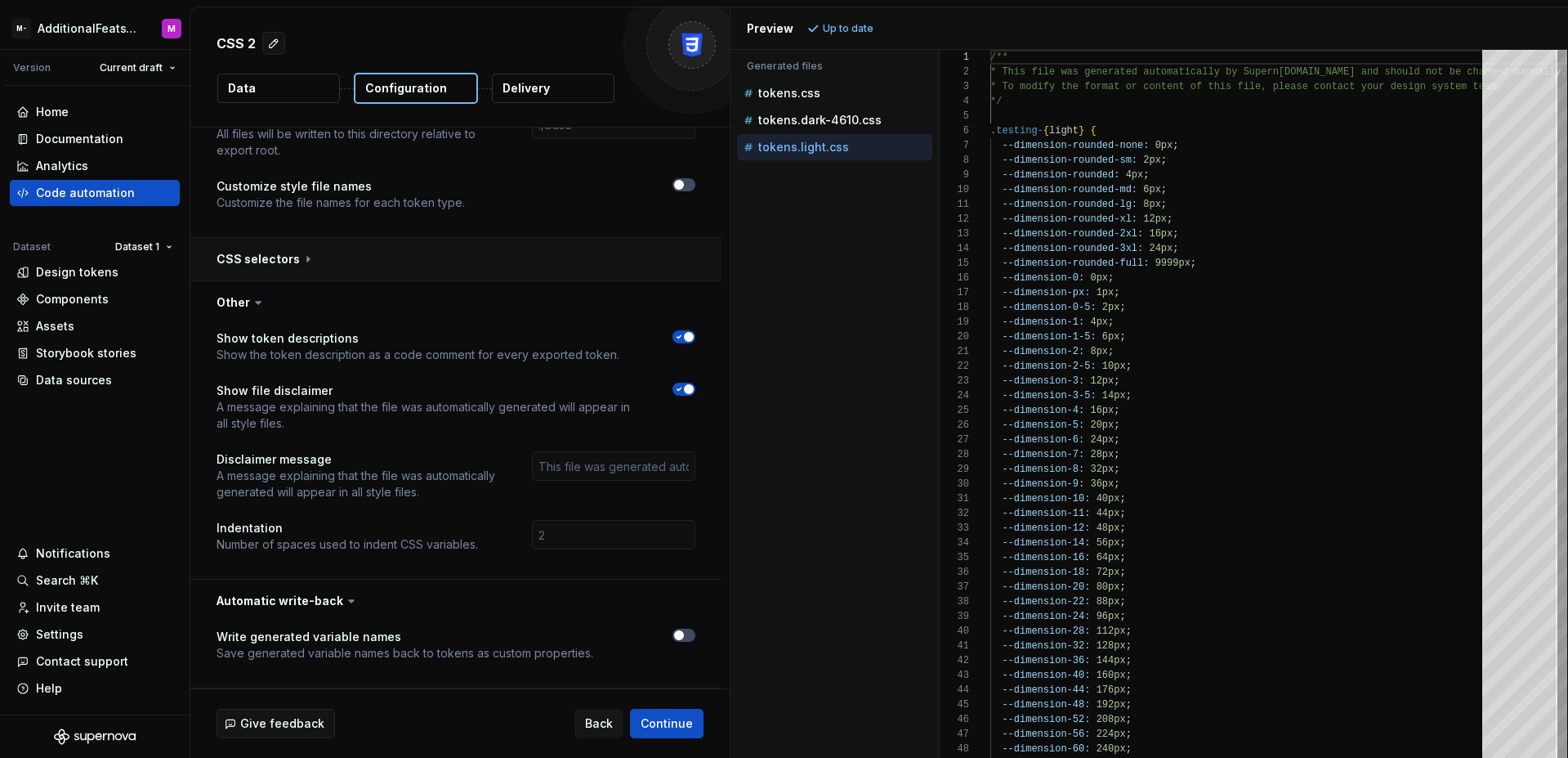
click at [312, 251] on button "button" at bounding box center [456, 258] width 532 height 43
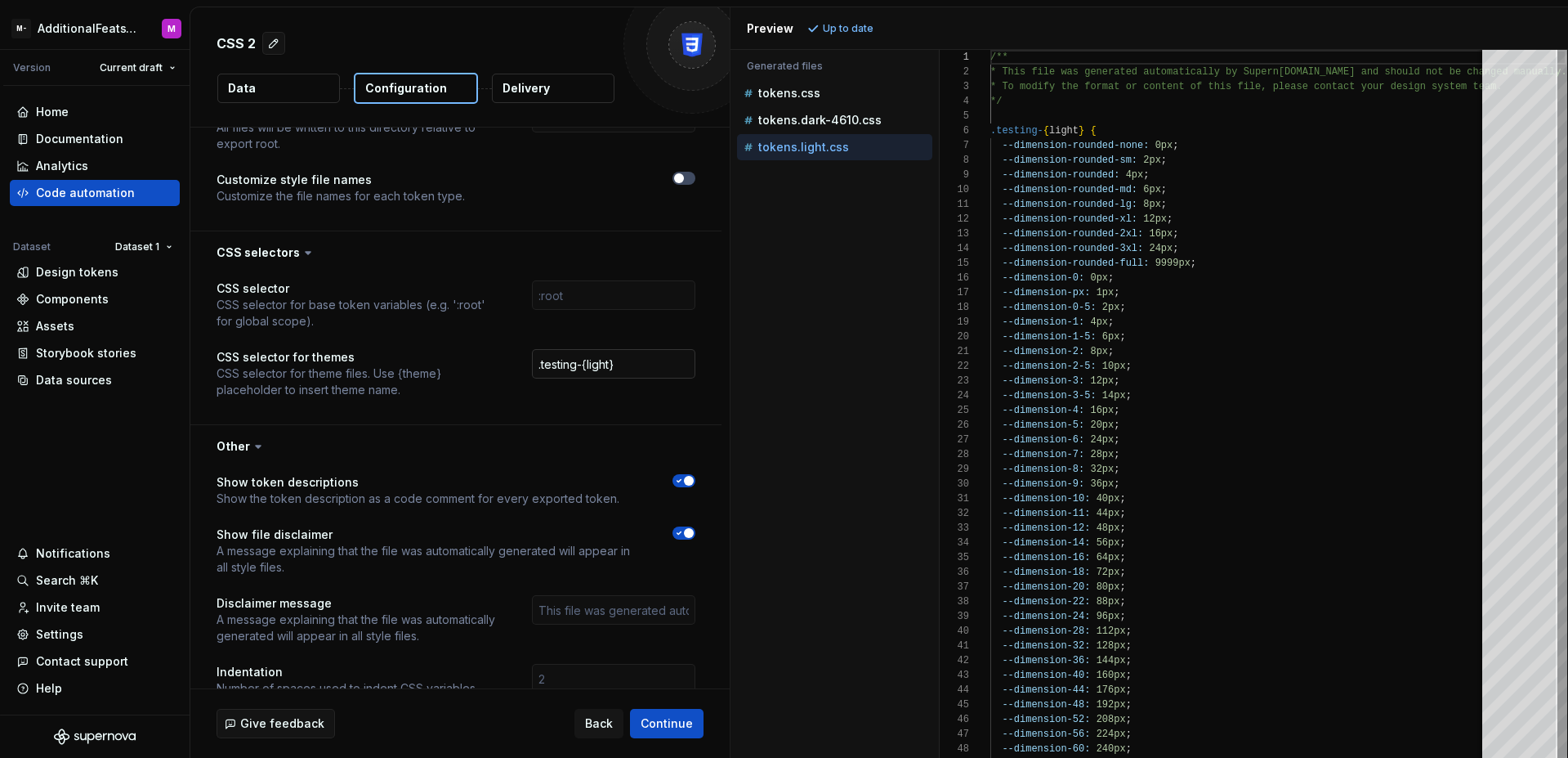
click at [645, 362] on input ".testing-{light}" at bounding box center [613, 364] width 164 height 30
drag, startPoint x: 573, startPoint y: 364, endPoint x: 520, endPoint y: 363, distance: 53.0
click at [520, 363] on div "CSS selector for themes CSS selector for theme files. Use {theme} placeholder t…" at bounding box center [456, 373] width 479 height 49
click at [835, 126] on p "tokens.dark-4610.css" at bounding box center [820, 119] width 123 height 13
click at [836, 148] on p "tokens.light.css" at bounding box center [803, 146] width 90 height 13
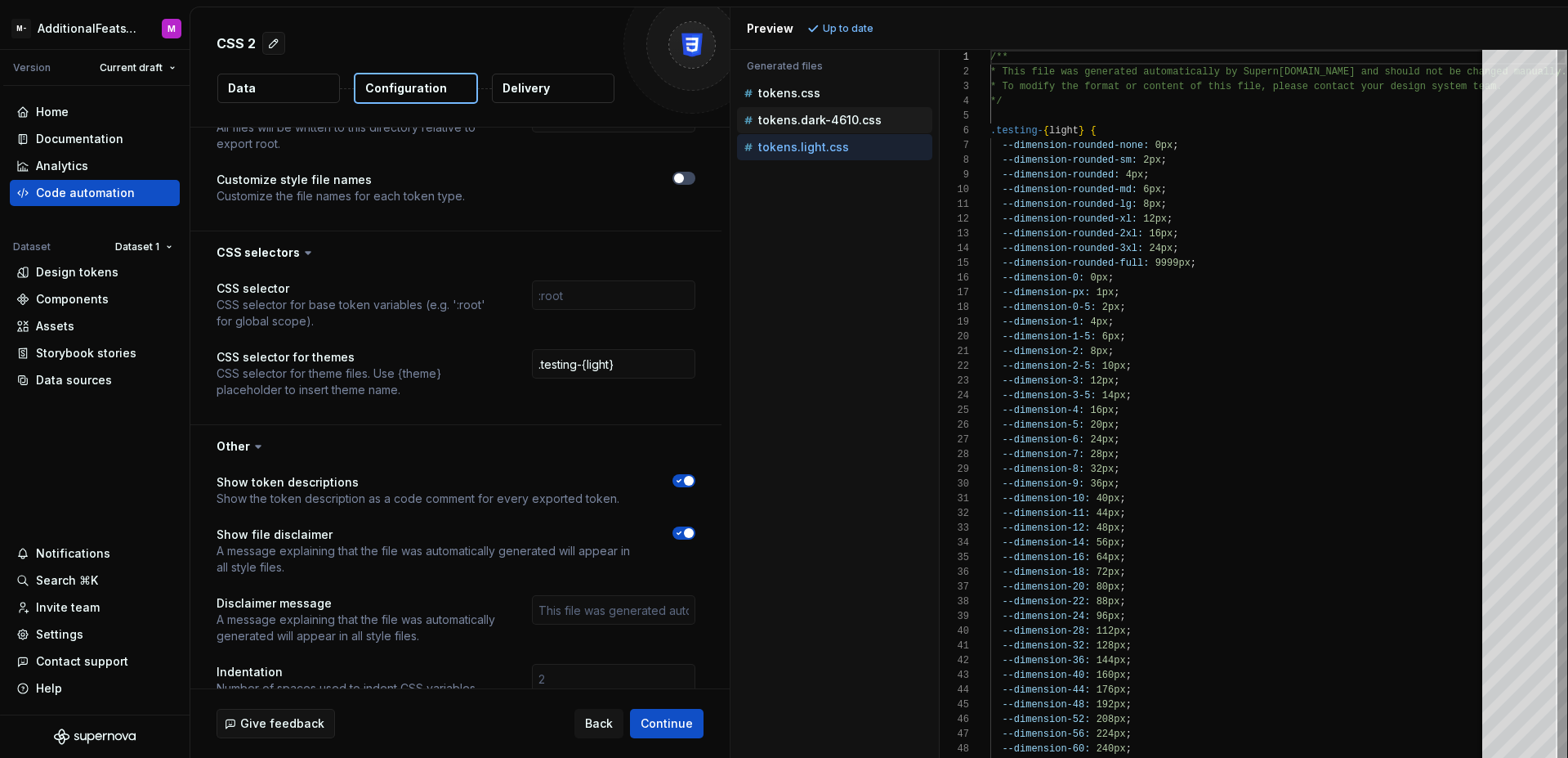
click at [833, 125] on p "tokens.dark-4610.css" at bounding box center [820, 119] width 123 height 13
click at [834, 138] on button "tokens.light.css" at bounding box center [835, 147] width 196 height 18
click at [836, 120] on p "tokens.dark-4610.css" at bounding box center [820, 119] width 123 height 13
click at [835, 146] on p "tokens.light.css" at bounding box center [803, 146] width 90 height 13
click at [836, 125] on p "tokens.dark-4610.css" at bounding box center [820, 119] width 123 height 13
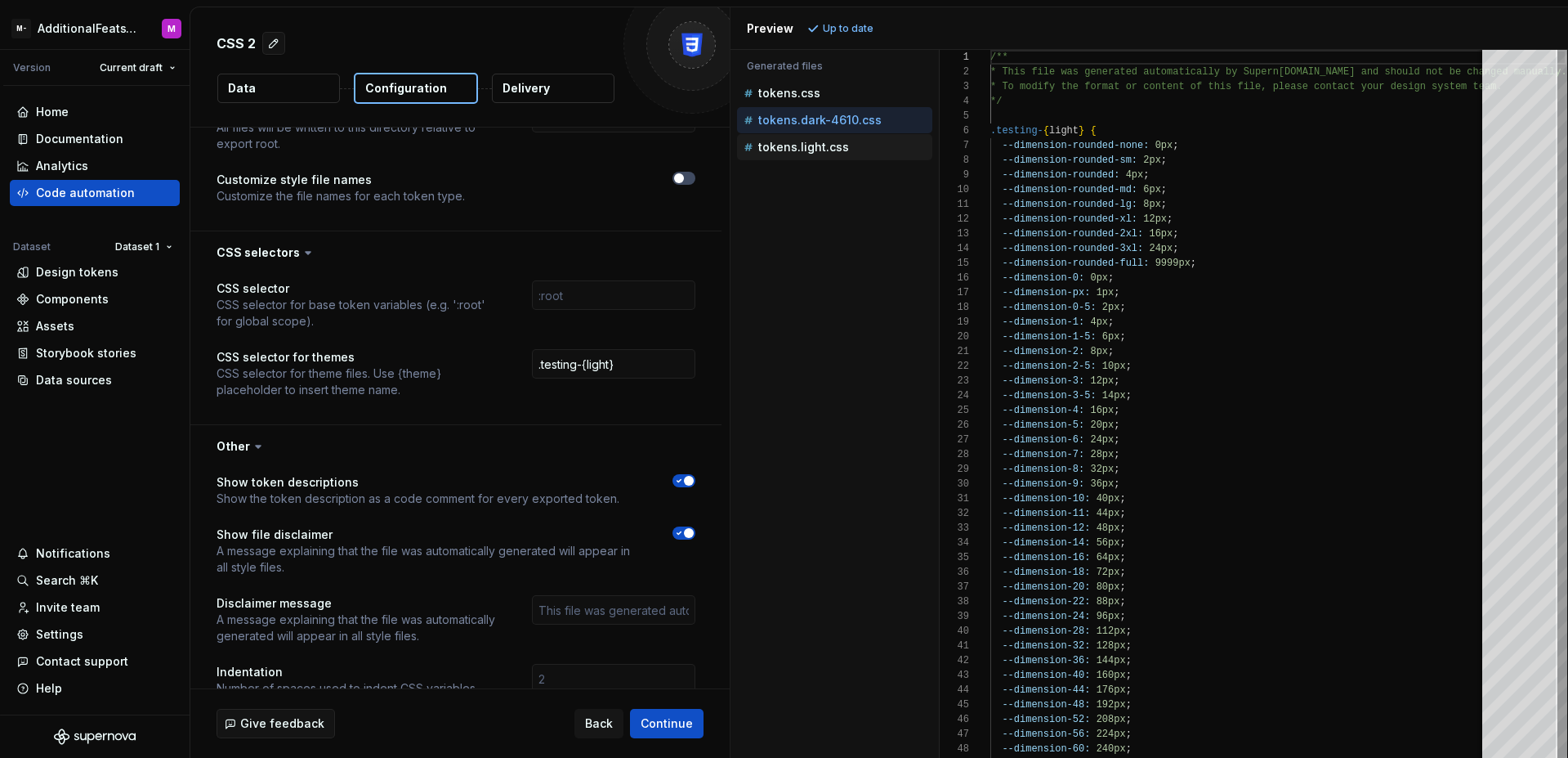
click at [837, 145] on p "tokens.light.css" at bounding box center [803, 146] width 90 height 13
click at [836, 125] on p "tokens.dark-4610.css" at bounding box center [820, 119] width 123 height 13
click at [837, 138] on button "tokens.light.css" at bounding box center [835, 147] width 196 height 18
click at [826, 117] on p "tokens.dark-4610.css" at bounding box center [820, 119] width 123 height 13
click at [827, 134] on div "tokens.light.css" at bounding box center [835, 147] width 196 height 26
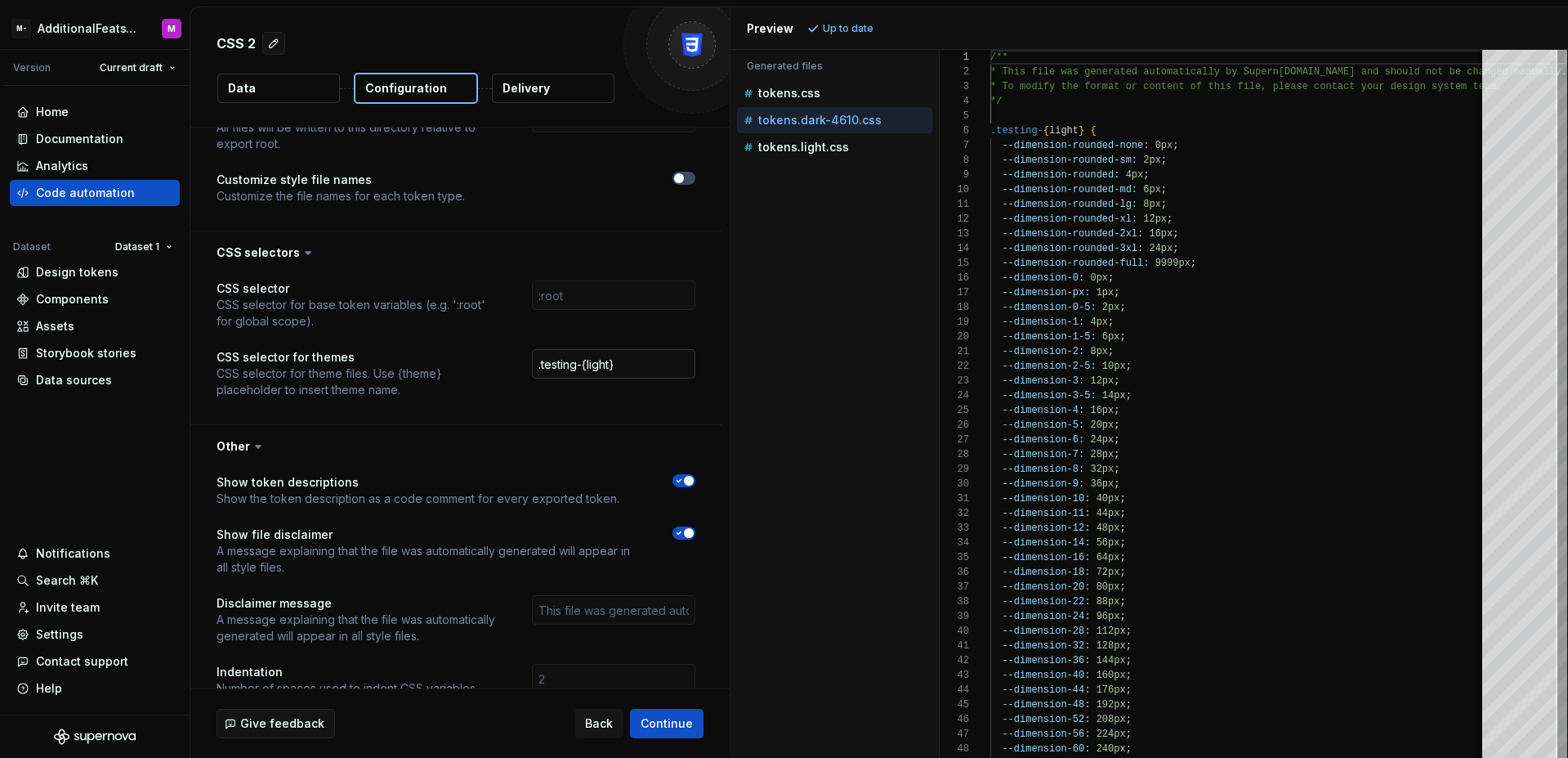
click at [626, 357] on input ".testing-{light}" at bounding box center [613, 364] width 164 height 30
click at [627, 361] on input ".testing-{light}" at bounding box center [613, 364] width 164 height 30
drag, startPoint x: 625, startPoint y: 364, endPoint x: 513, endPoint y: 366, distance: 112.0
click at [513, 366] on div "CSS selector for themes CSS selector for theme files. Use {theme} placeholder t…" at bounding box center [456, 373] width 479 height 49
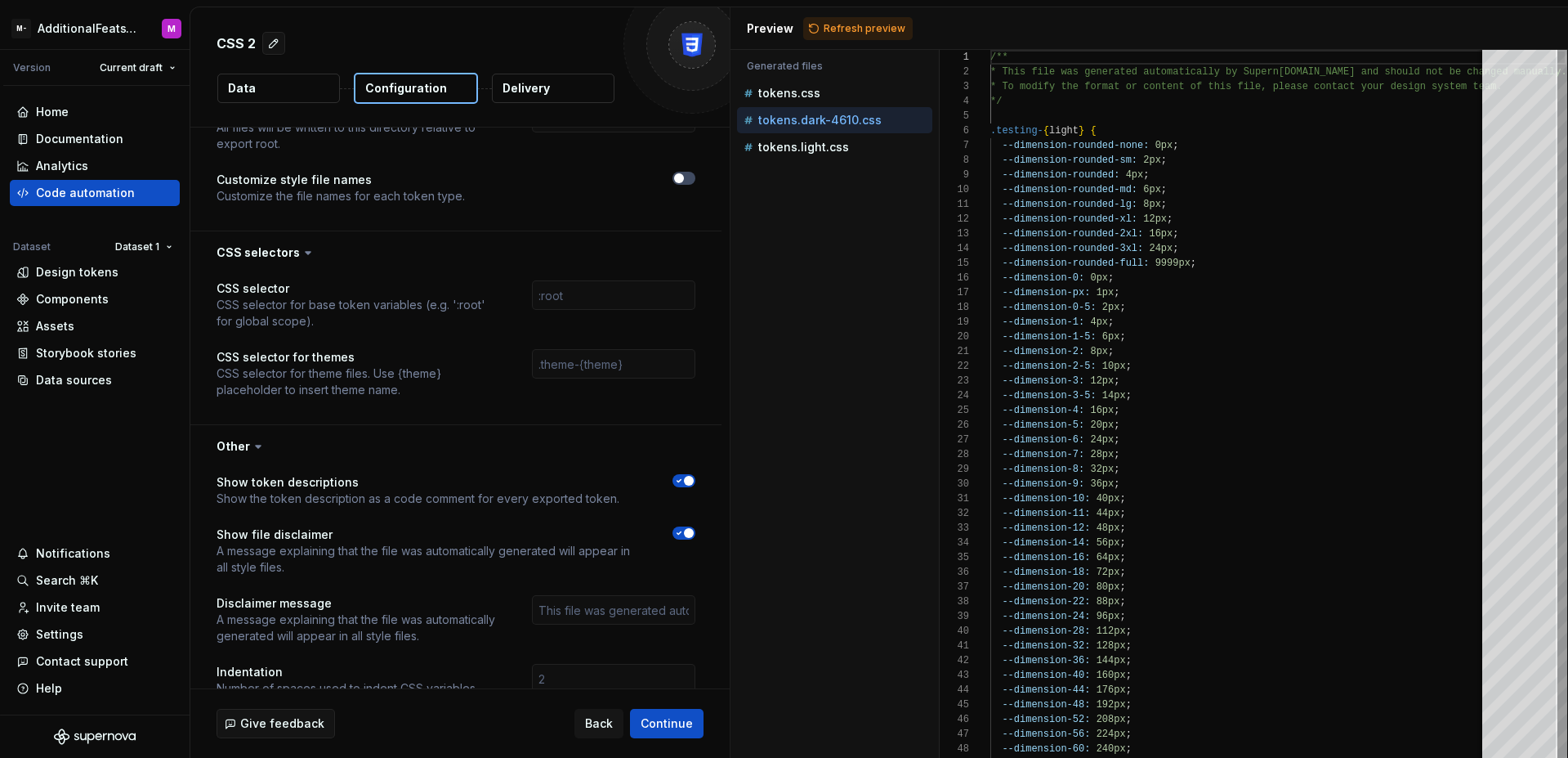
click at [815, 356] on div "Accessibility guide for tree . Navigate the tree with the arrow keys. Common tr…" at bounding box center [835, 416] width 209 height 682
drag, startPoint x: 376, startPoint y: 379, endPoint x: 215, endPoint y: 357, distance: 162.5
click at [215, 357] on div "CSS selector CSS selector for base token variables (e.g. ':root' for global sco…" at bounding box center [456, 349] width 532 height 150
copy div "CSS selector for themes CSS selector for theme files. Use {theme} placeholder t…"
click at [601, 363] on input "text" at bounding box center [613, 364] width 164 height 30
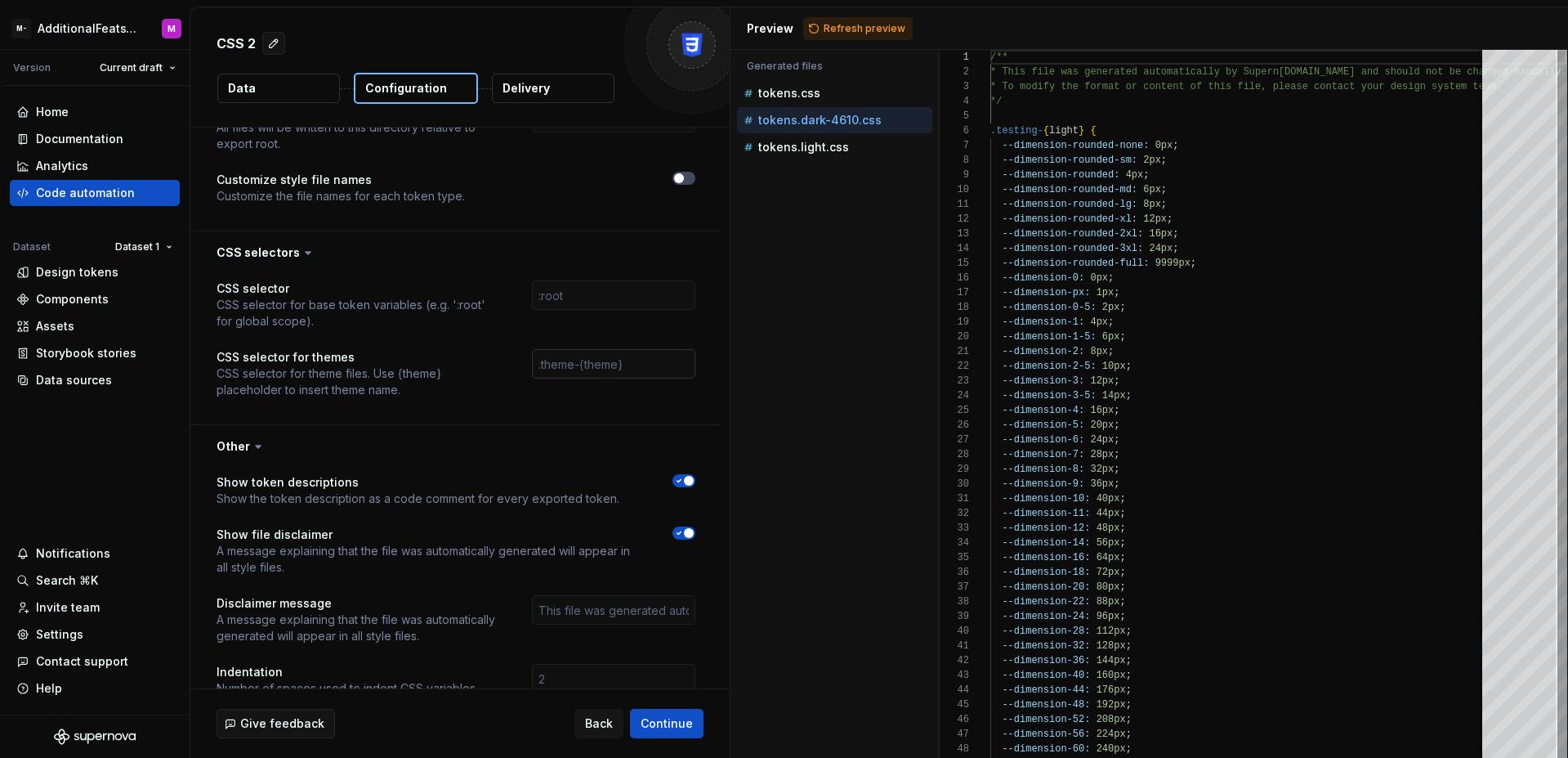
click at [601, 363] on input "text" at bounding box center [613, 364] width 164 height 30
click at [613, 365] on input "text" at bounding box center [613, 364] width 164 height 30
paste input "[data-mantine-color-scheme='dark'], [data-theme='dark']"
drag, startPoint x: 681, startPoint y: 367, endPoint x: 657, endPoint y: 366, distance: 24.0
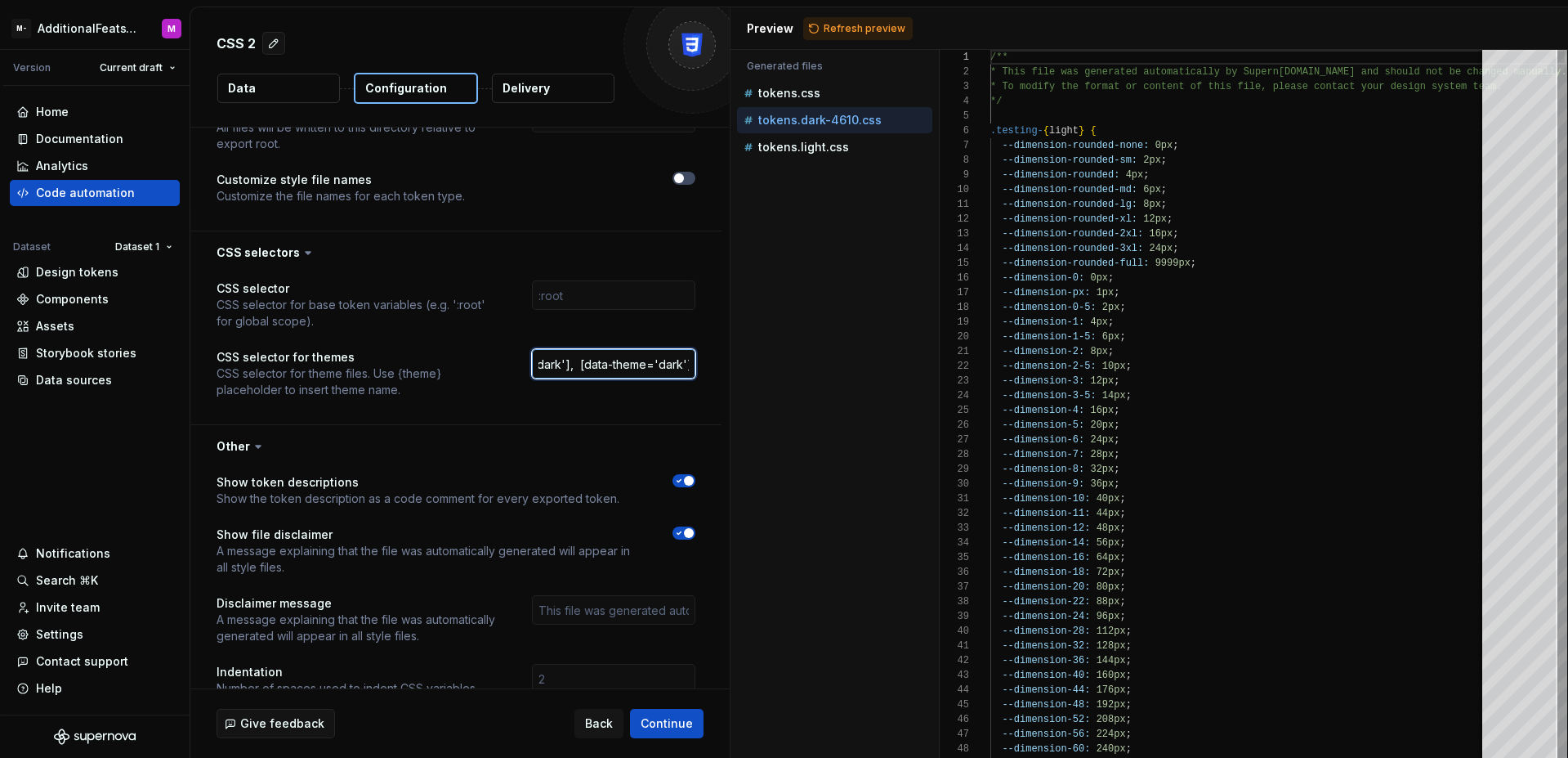
click at [657, 366] on input "[data-mantine-color-scheme='dark'], [data-theme='dark']" at bounding box center [613, 364] width 164 height 30
type input "[data-mantine-color-scheme='dark'], [data-theme='{theme}']"
click at [921, 363] on div "Accessibility guide for tree . Navigate the tree with the arrow keys. Common tr…" at bounding box center [835, 416] width 209 height 682
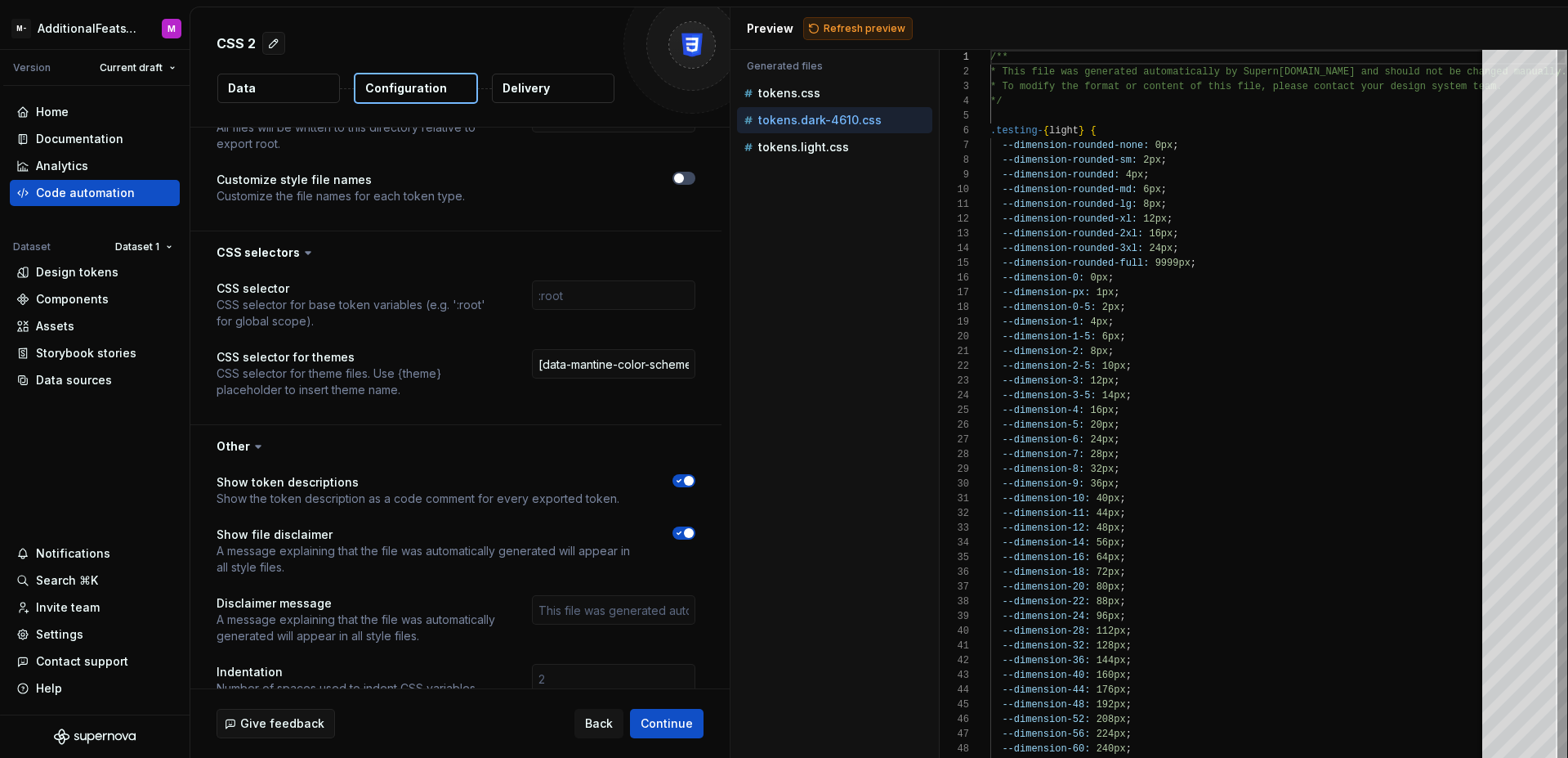
click at [852, 31] on span "Refresh preview" at bounding box center [864, 28] width 81 height 13
click at [793, 154] on div "tokens.light.css" at bounding box center [836, 147] width 192 height 16
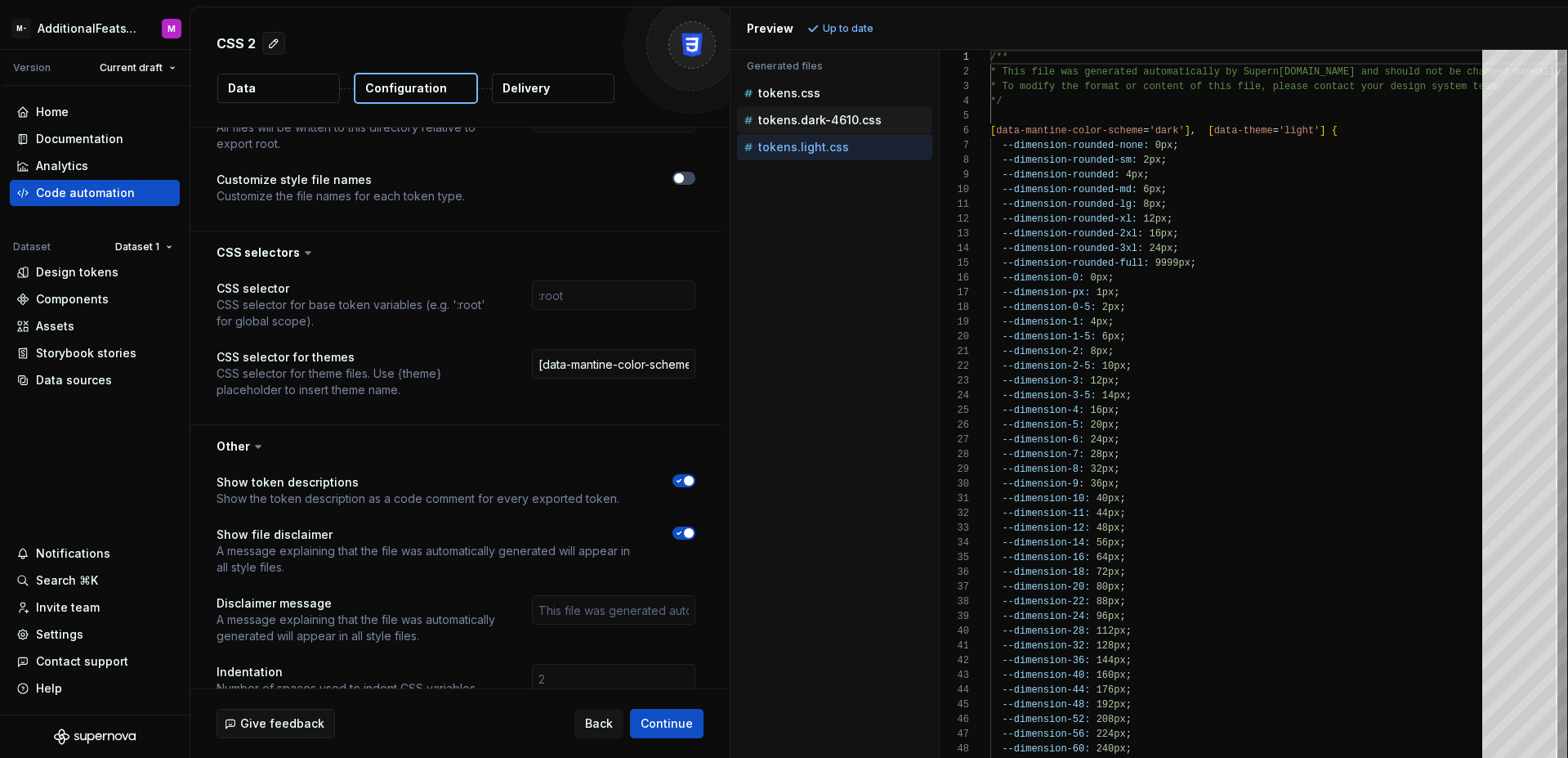
click at [804, 122] on p "tokens.dark-4610.css" at bounding box center [820, 119] width 123 height 13
click at [818, 148] on p "tokens.light.css" at bounding box center [803, 146] width 90 height 13
click at [817, 122] on p "tokens.dark-4610.css" at bounding box center [820, 119] width 123 height 13
click at [815, 150] on p "tokens.light.css" at bounding box center [803, 146] width 90 height 13
click at [818, 121] on p "tokens.dark-4610.css" at bounding box center [820, 119] width 123 height 13
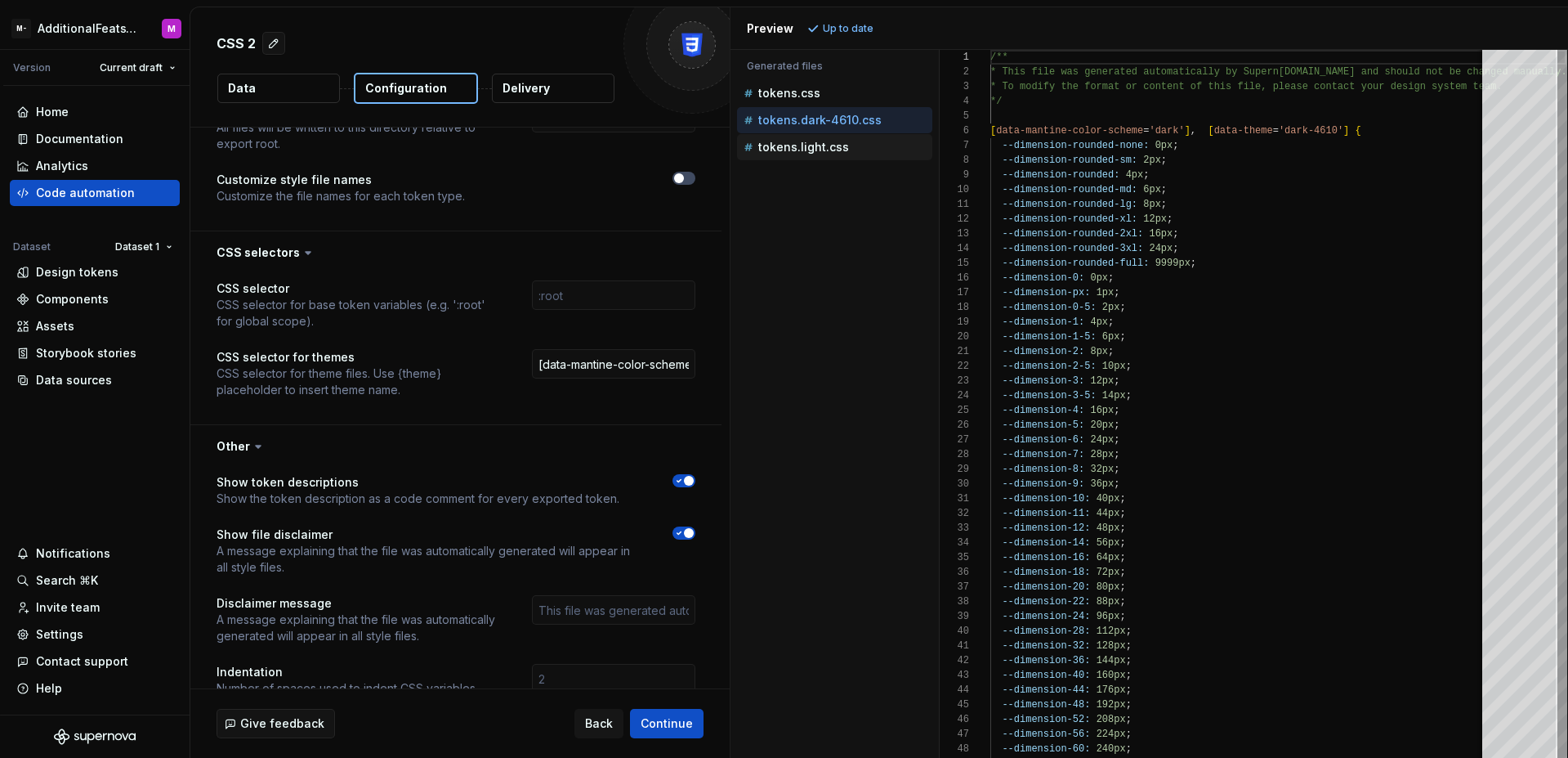
click at [813, 151] on p "tokens.light.css" at bounding box center [803, 146] width 90 height 13
type textarea "**********"
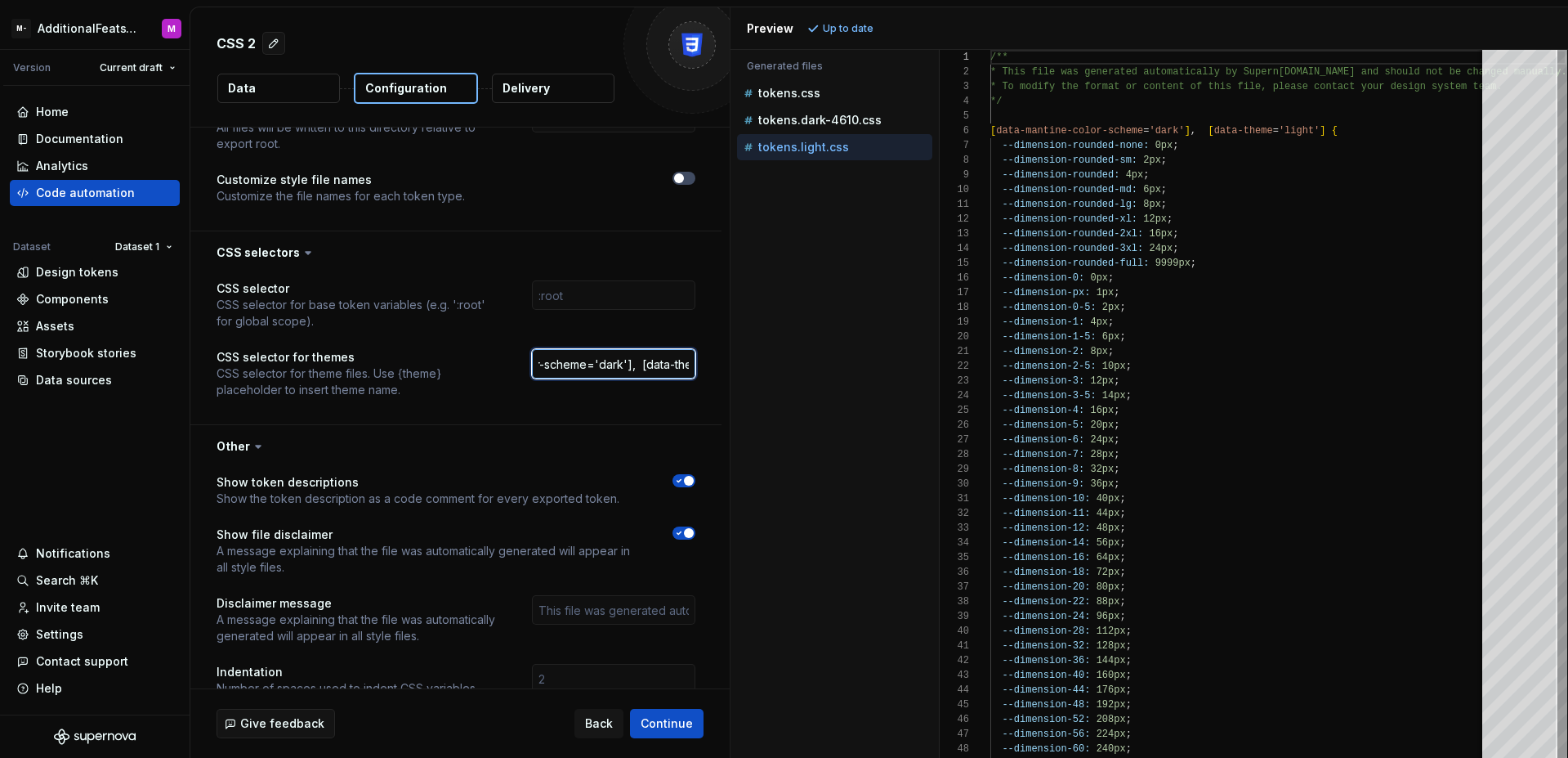
drag, startPoint x: 622, startPoint y: 367, endPoint x: 601, endPoint y: 365, distance: 21.1
click at [601, 365] on input "[data-mantine-color-scheme='dark'], [data-theme='{theme}']" at bounding box center [613, 364] width 164 height 30
type input "[data-mantine-color-scheme='{theme}'], [data-theme='{theme}']"
click at [786, 336] on div "Accessibility guide for tree . Navigate the tree with the arrow keys. Common tr…" at bounding box center [835, 416] width 209 height 682
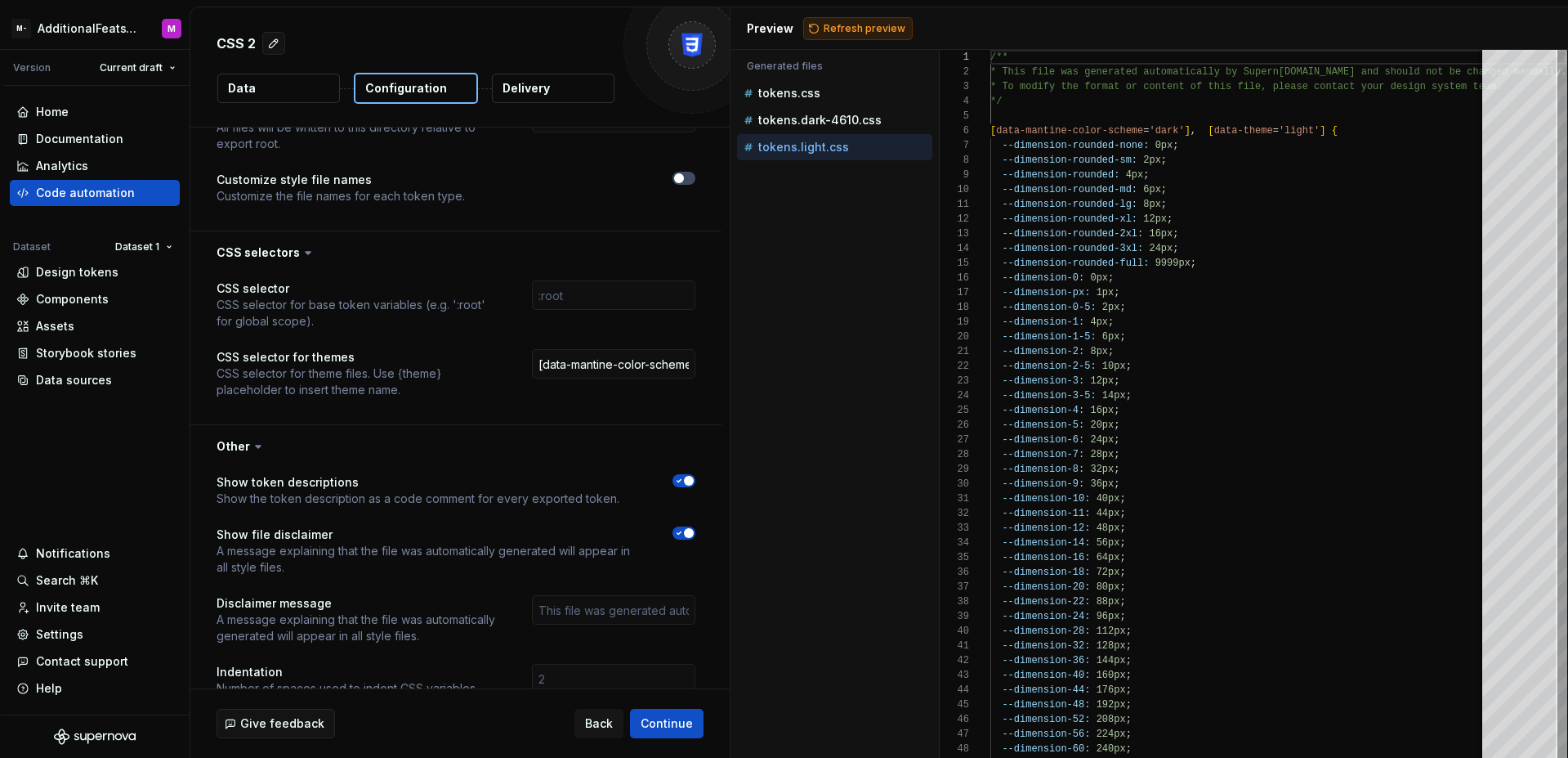
click at [876, 35] on button "Refresh preview" at bounding box center [859, 28] width 109 height 23
click at [841, 122] on p "tokens.dark-4610.css" at bounding box center [820, 119] width 123 height 13
click at [846, 150] on div "tokens.light.css" at bounding box center [836, 147] width 192 height 16
click at [842, 128] on button "tokens.dark-4610.css" at bounding box center [835, 120] width 196 height 18
click at [843, 146] on p "tokens.light.css" at bounding box center [803, 146] width 90 height 13
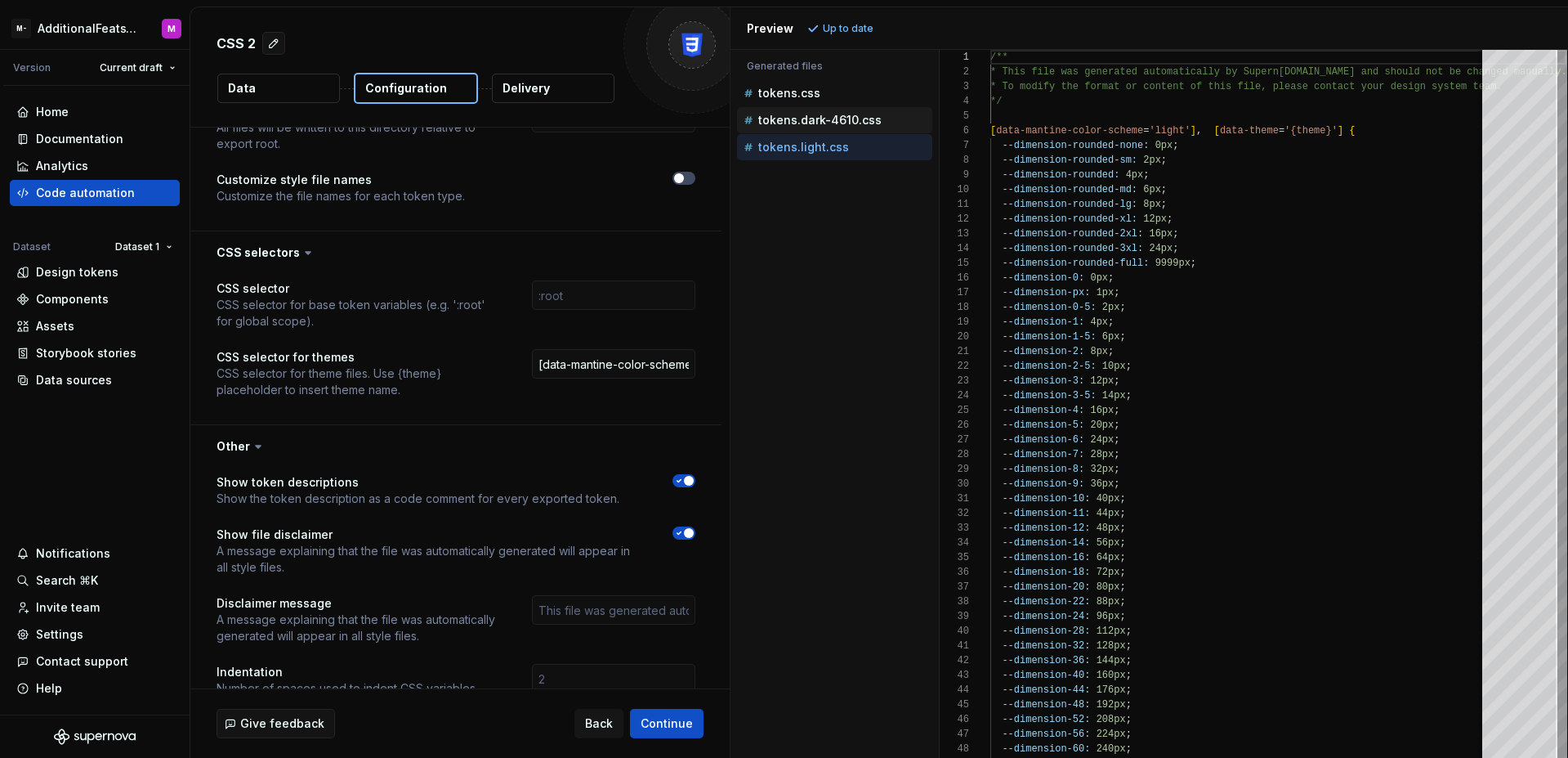
click at [843, 121] on p "tokens.dark-4610.css" at bounding box center [820, 119] width 123 height 13
type textarea "**********"
click at [586, 365] on input "[data-mantine-color-scheme='{theme}'], [data-theme='{theme}']" at bounding box center [613, 364] width 164 height 30
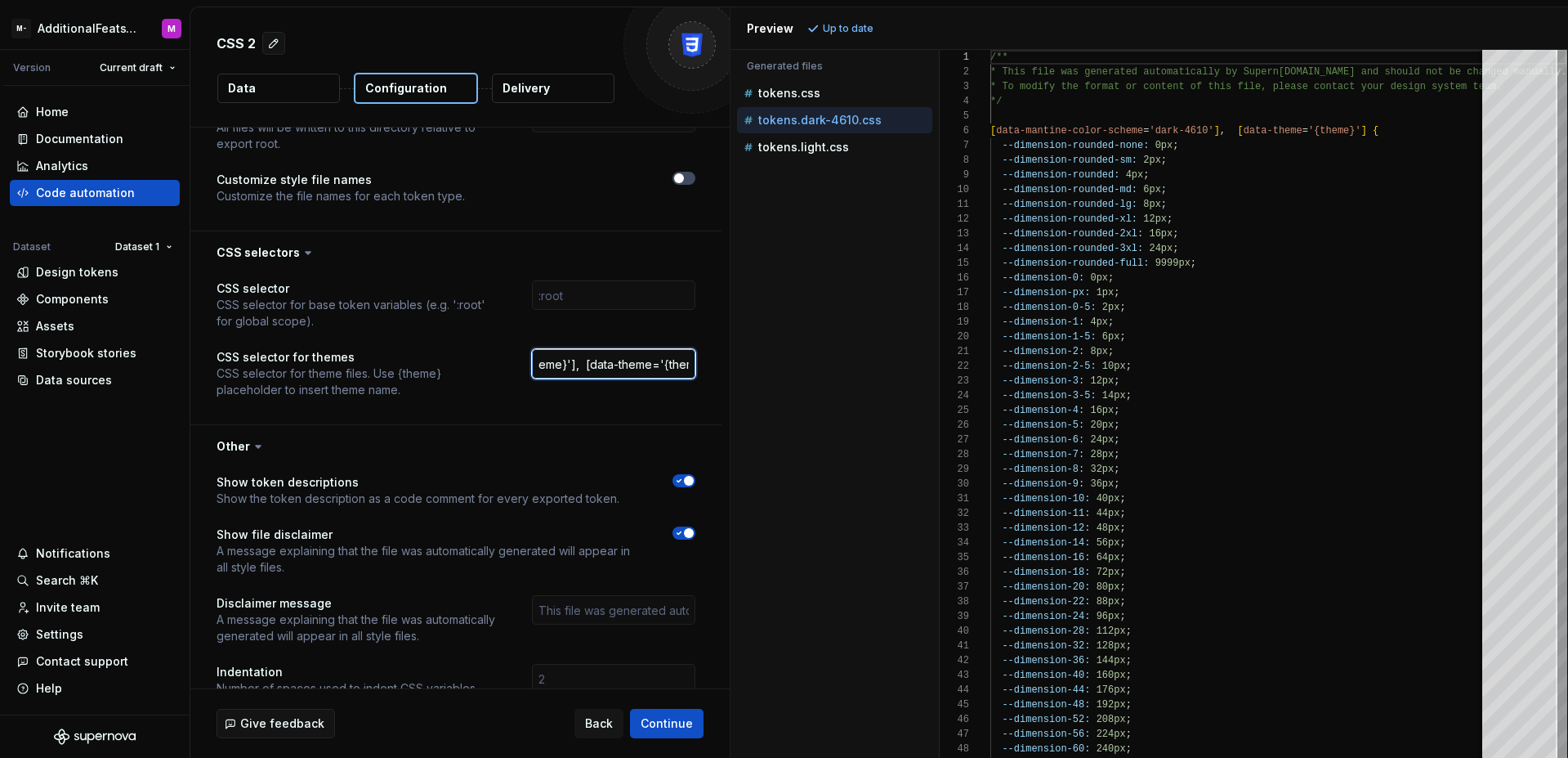
type input "[data-mantine-color-scheme='{theme}'], [data-theme='{theme}']"
click at [865, 31] on span "Refresh preview" at bounding box center [864, 28] width 81 height 13
type textarea "**********"
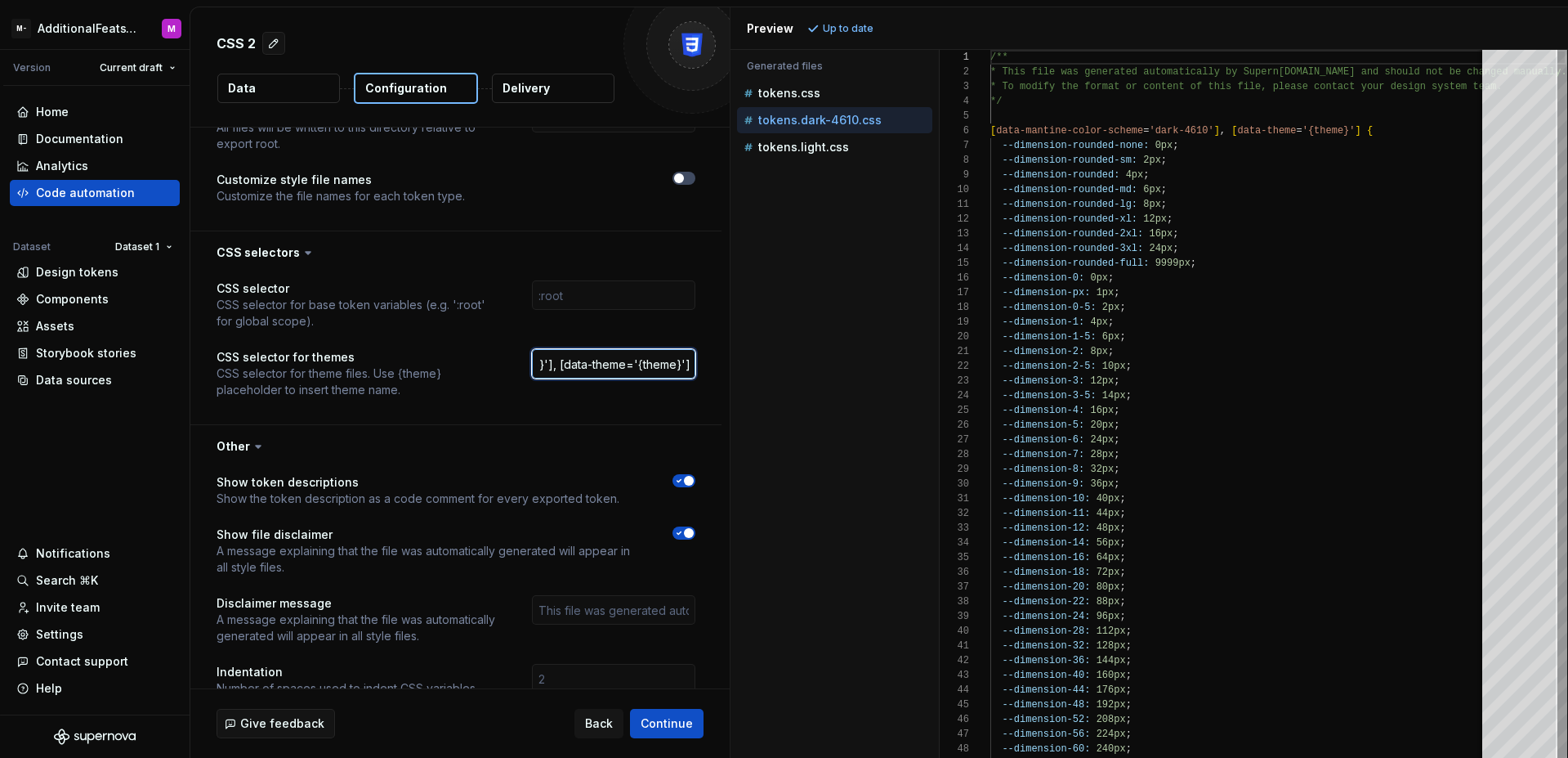
click at [563, 366] on input "[data-mantine-color-scheme='{theme}'], [data-theme='{theme}']" at bounding box center [613, 364] width 164 height 30
click at [638, 367] on input "[data-mantine-color-scheme='{theme}'], [data-theme='{theme}']" at bounding box center [613, 364] width 164 height 30
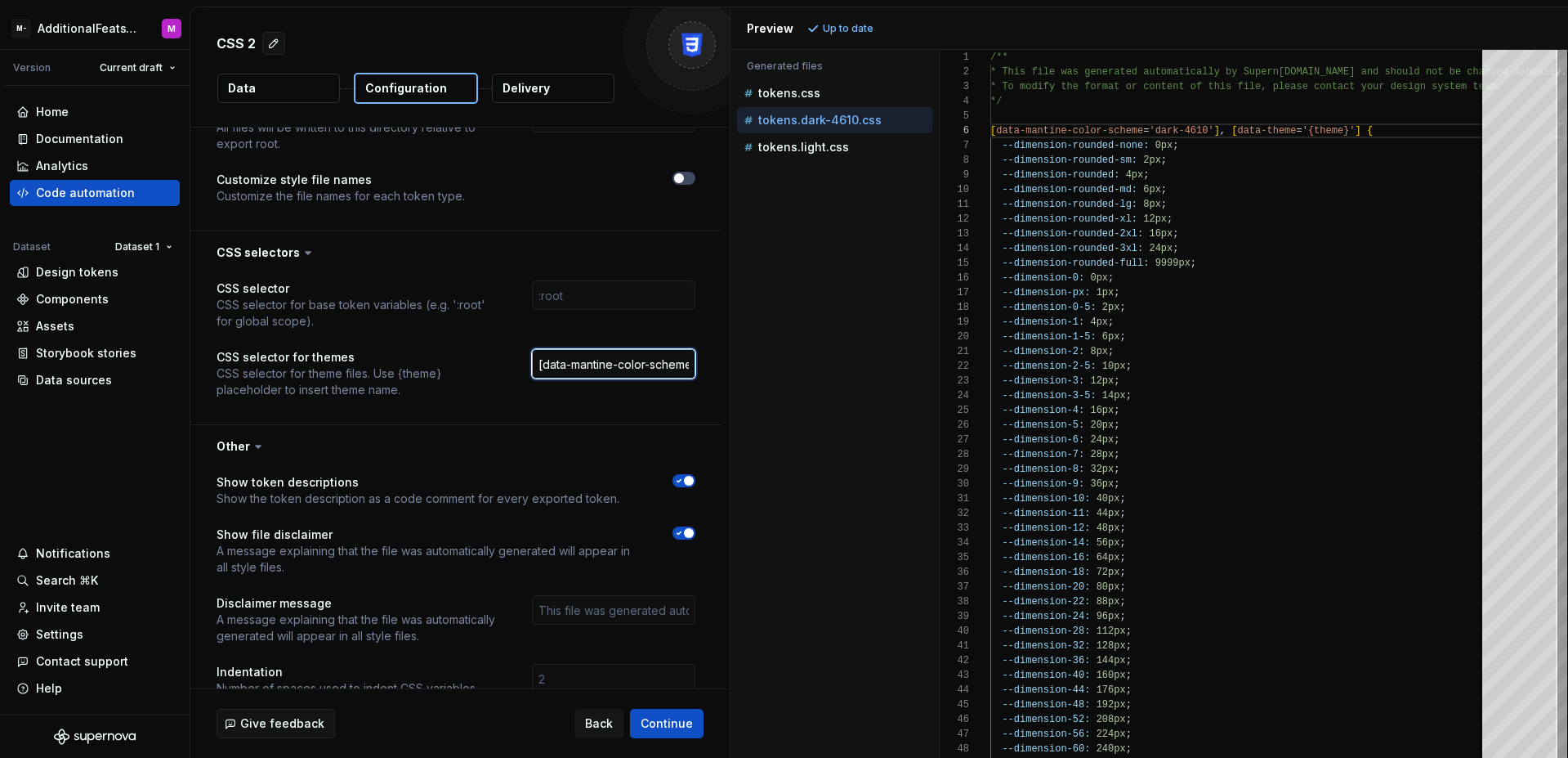
click at [638, 367] on input "[data-mantine-color-scheme='{theme}'], [data-theme='{theme}']" at bounding box center [613, 364] width 164 height 30
click at [666, 363] on input "[data-mantine-color-scheme='{theme}'], [data-theme='{theme}']" at bounding box center [613, 364] width 164 height 30
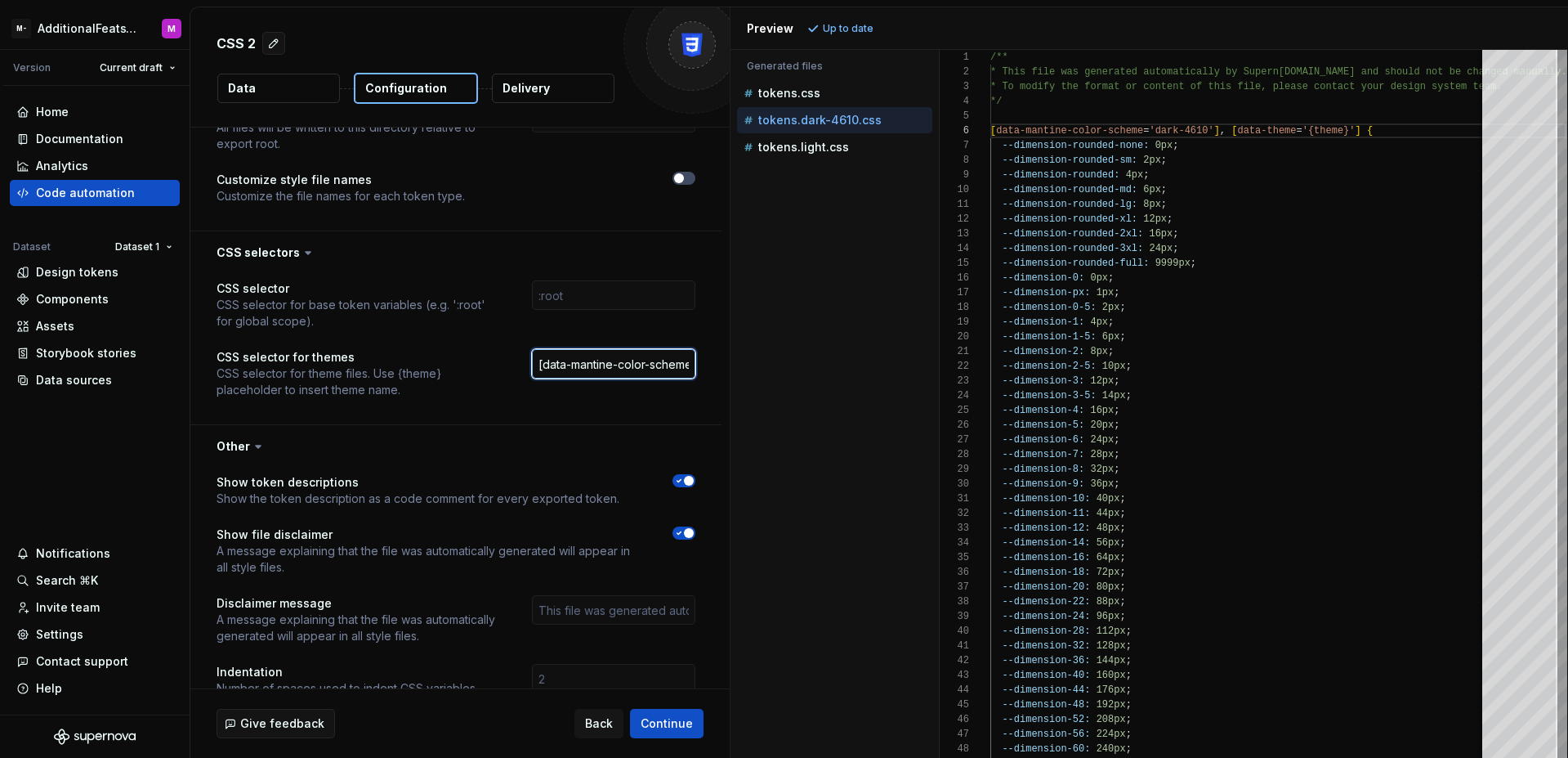
click at [666, 363] on input "[data-mantine-color-scheme='{theme}'], [data-theme='{theme}']" at bounding box center [613, 364] width 164 height 30
click at [818, 314] on div "Accessibility guide for tree . Navigate the tree with the arrow keys. Common tr…" at bounding box center [835, 416] width 209 height 682
click at [612, 368] on input "[data-mantine-color-scheme='{theme}'], [data-theme='{theme}']" at bounding box center [613, 364] width 164 height 30
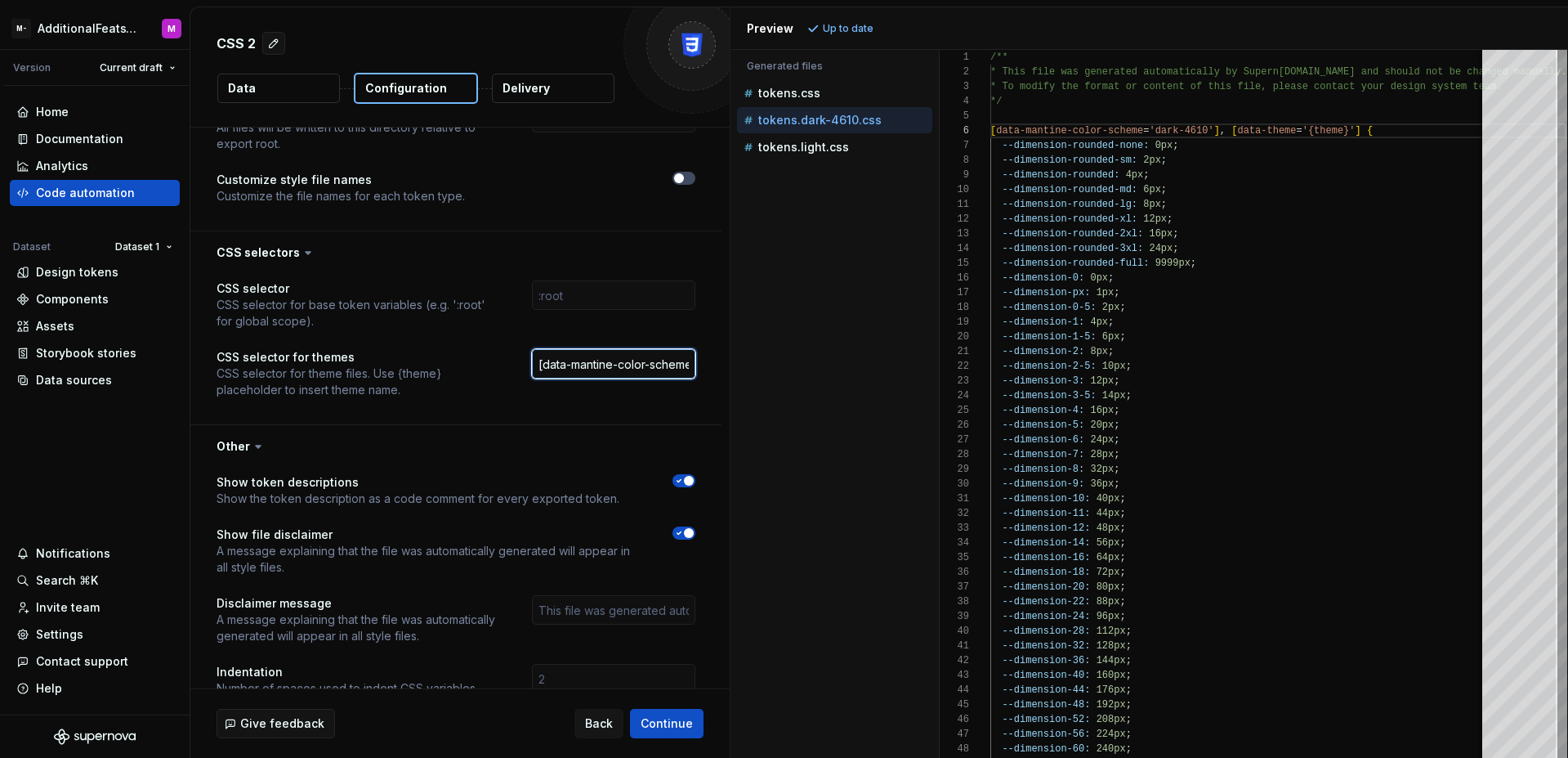
click at [612, 367] on input "[data-mantine-color-scheme='{theme}'], [data-theme='{theme}']" at bounding box center [613, 364] width 164 height 30
paste input "const selector = "[data-mantine-color-scheme='{theme}'],\A[data-theme='{theme}'…"
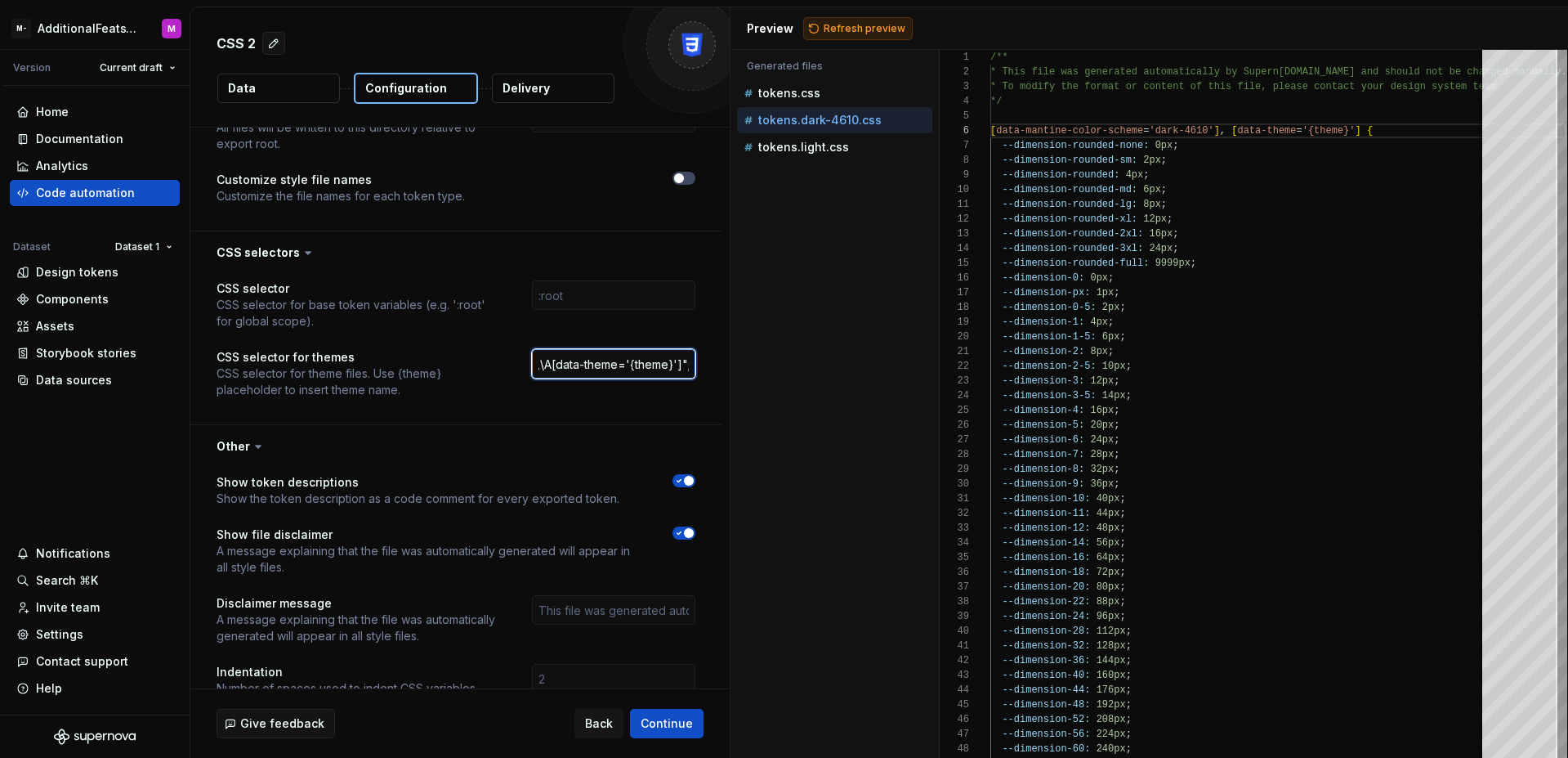
type input "const selector = "[data-mantine-color-scheme='{theme}'],\A[data-theme='{theme}'…"
click at [868, 35] on span "Refresh preview" at bounding box center [864, 28] width 81 height 13
type textarea "**********"
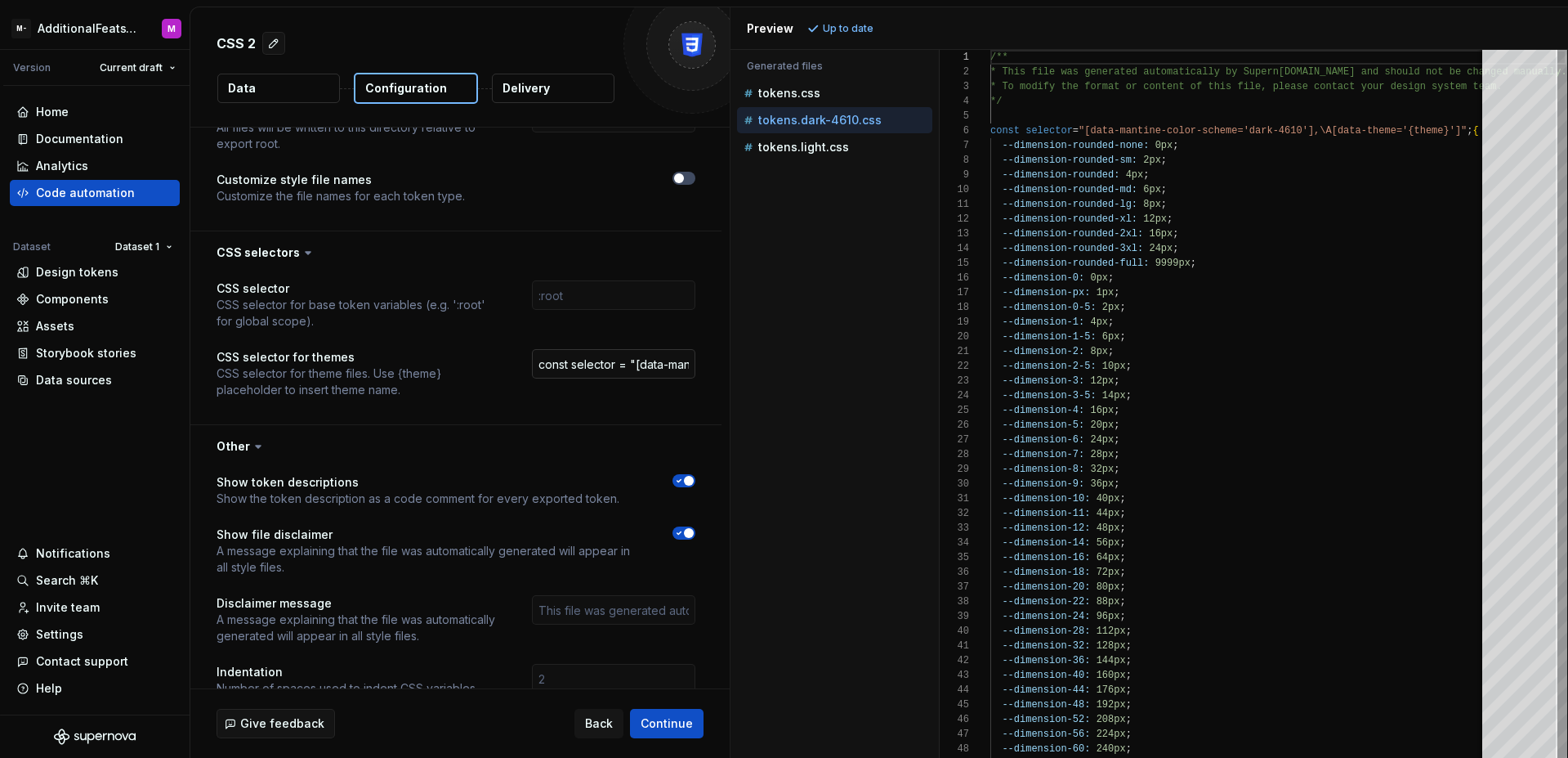
click at [616, 359] on input "const selector = "[data-mantine-color-scheme='{theme}'],\A[data-theme='{theme}'…" at bounding box center [613, 364] width 164 height 30
paste input ""[data-mantine-color-scheme='{theme}'], [data-theme='{theme}']""
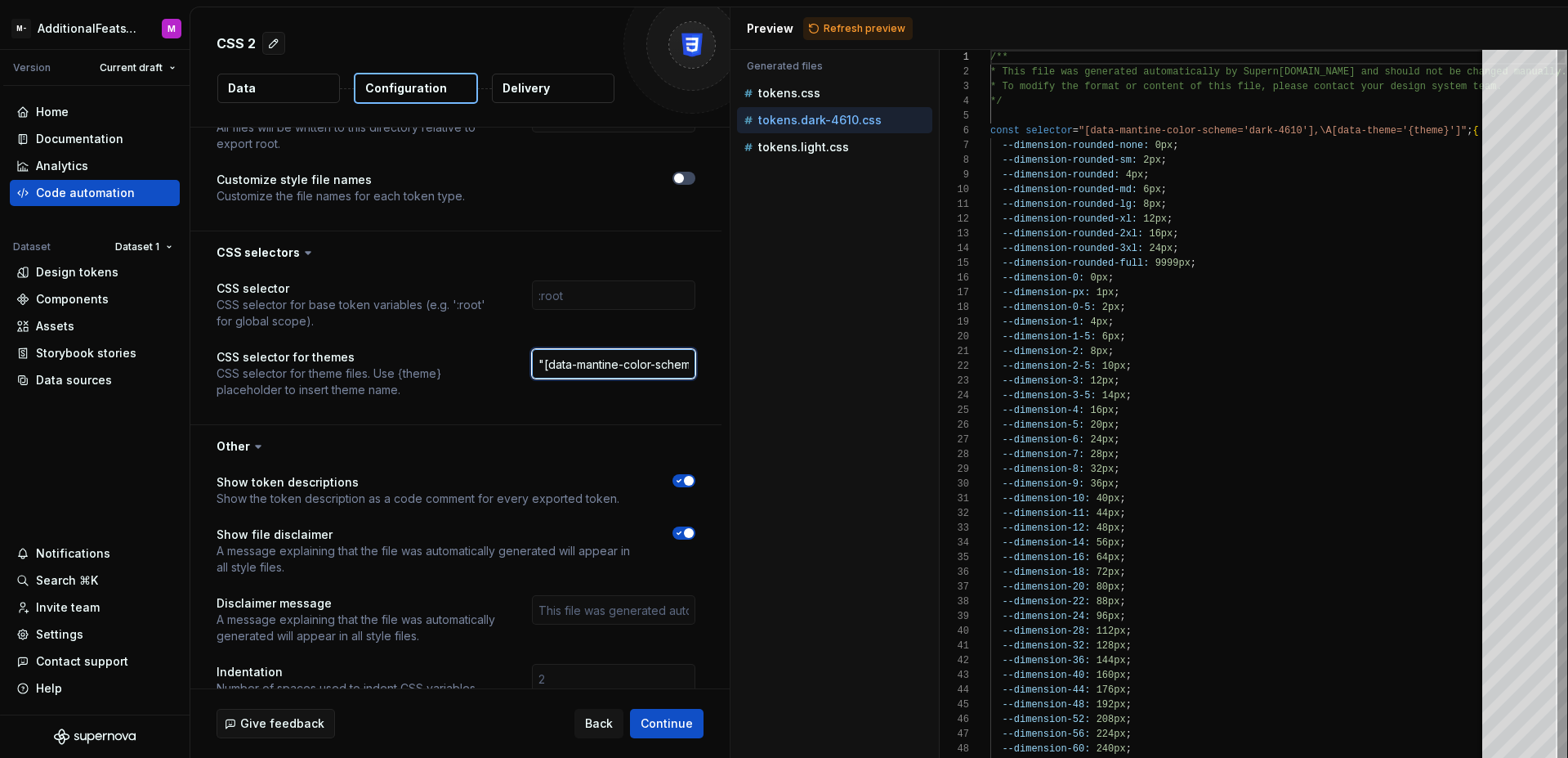
scroll to position [0, 214]
type input ""[data-mantine-color-scheme='{theme}'], [data-theme='{theme}']""
click at [862, 30] on span "Refresh preview" at bounding box center [864, 28] width 81 height 13
type textarea "**********"
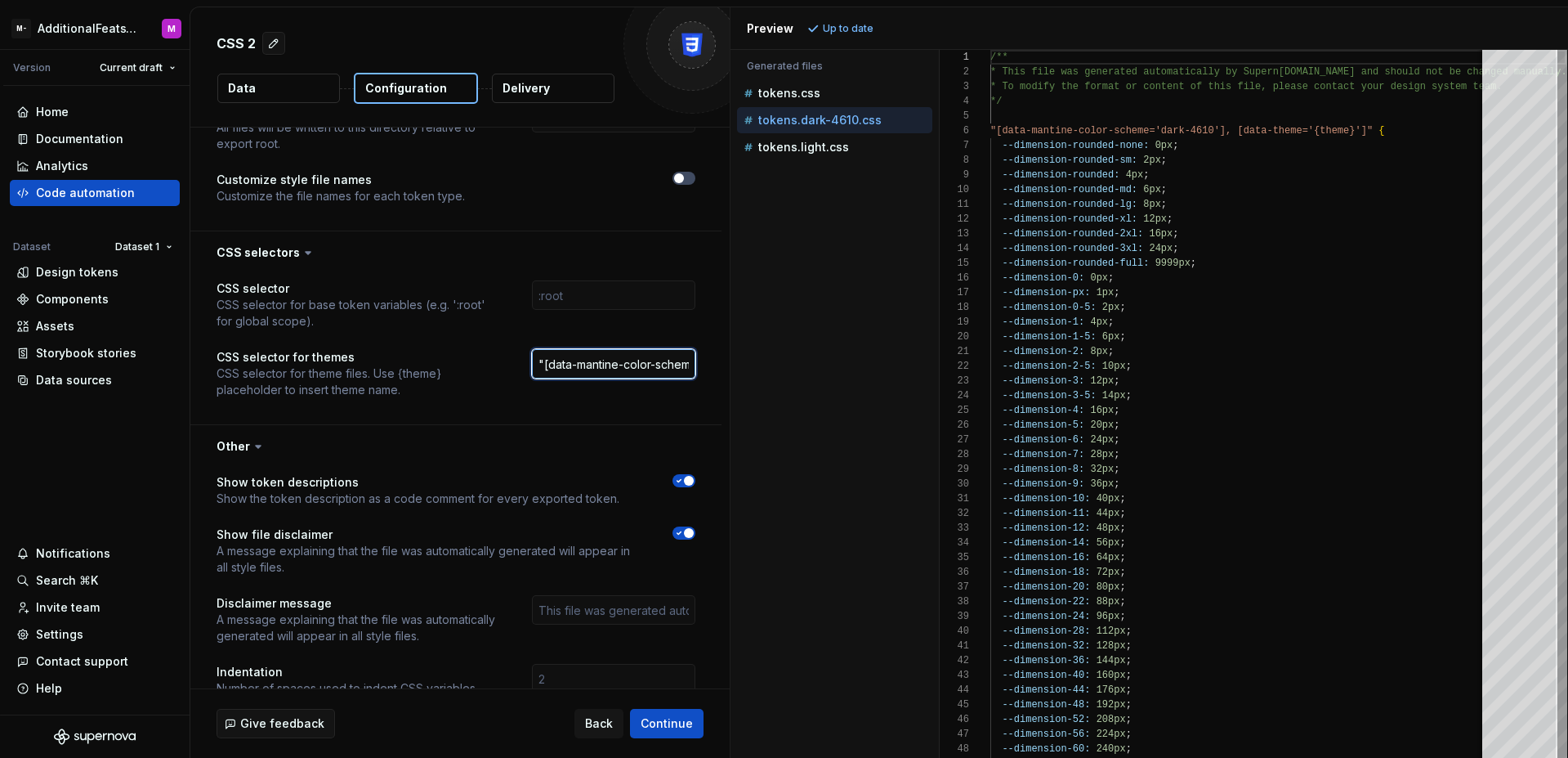
click at [542, 365] on input ""[data-mantine-color-scheme='{theme}'], [data-theme='{theme}']"" at bounding box center [613, 364] width 164 height 30
click at [544, 365] on input ""[data-mantine-color-scheme='{theme}'], [data-theme='{theme}']"" at bounding box center [613, 364] width 164 height 30
click at [689, 365] on input "[data-mantine-color-scheme='{theme}'], [data-theme='{theme}']"" at bounding box center [613, 364] width 164 height 30
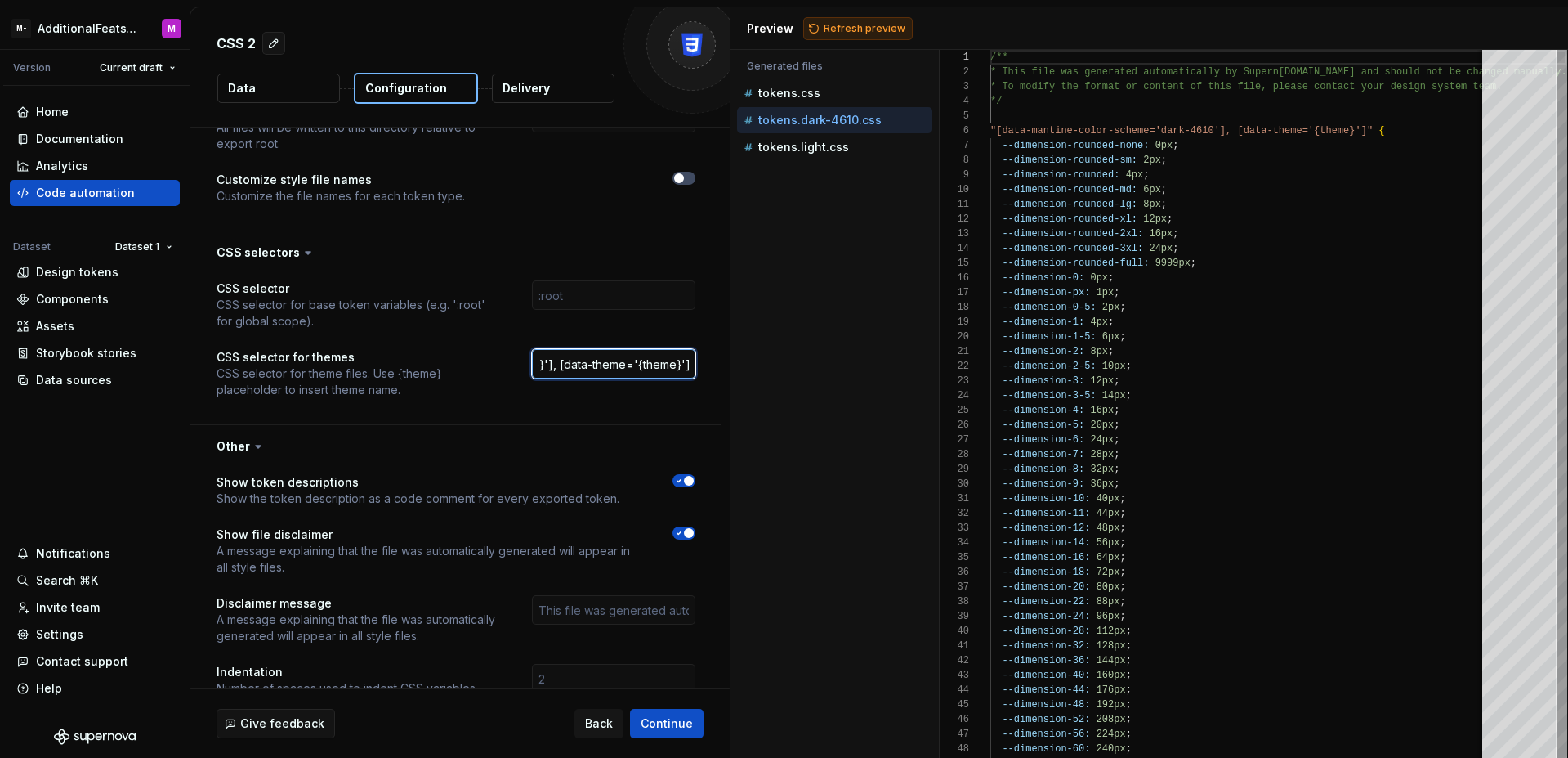
type input "[data-mantine-color-scheme='{theme}'], [data-theme='{theme}']"
click at [866, 31] on span "Refresh preview" at bounding box center [864, 28] width 81 height 13
type textarea "**********"
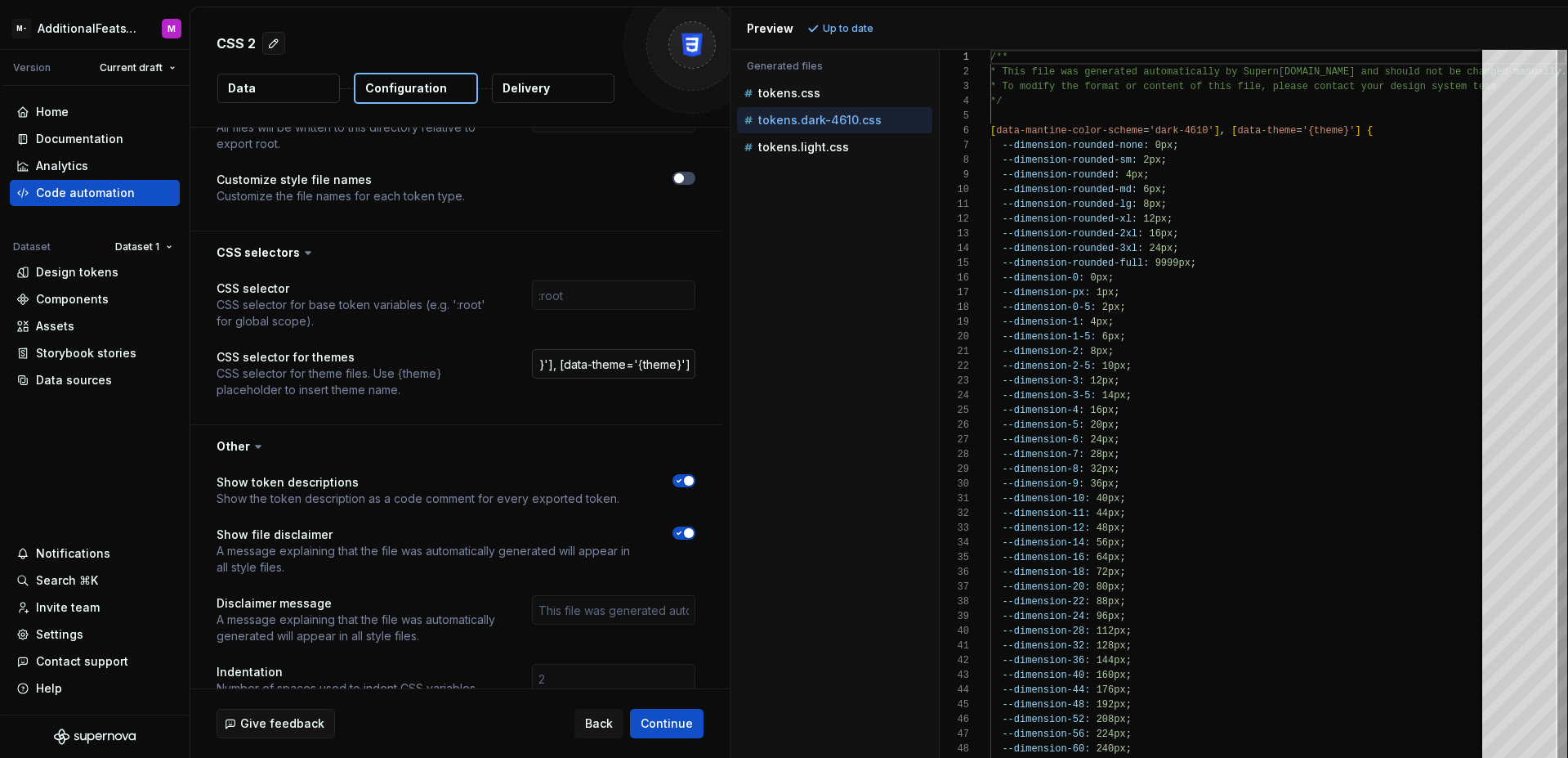
click at [644, 370] on input "[data-mantine-color-scheme='{theme}'], [data-theme='{theme}']" at bounding box center [613, 364] width 164 height 30
click at [643, 368] on input "[data-mantine-color-scheme='{theme}'], [data-theme='{theme}']" at bounding box center [613, 364] width 164 height 30
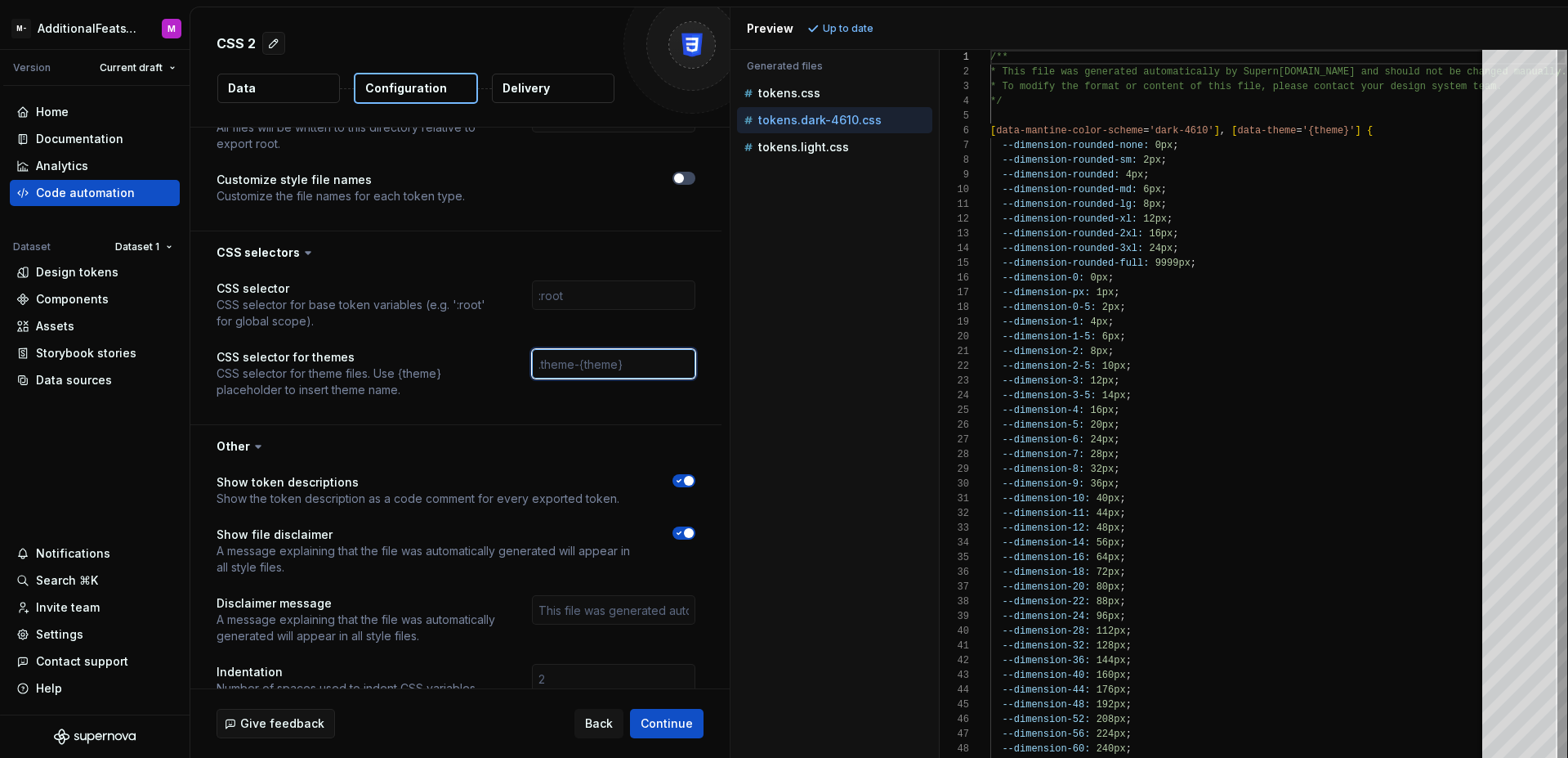
scroll to position [0, 0]
paste input "[data-mantine-color-scheme='{theme}'], [data-theme='{theme}']"
type input "[data-mantine-color-scheme='{theme}'], [data-theme='{theme}']"
click at [836, 281] on div "Accessibility guide for tree . Navigate the tree with the arrow keys. Common tr…" at bounding box center [835, 416] width 209 height 682
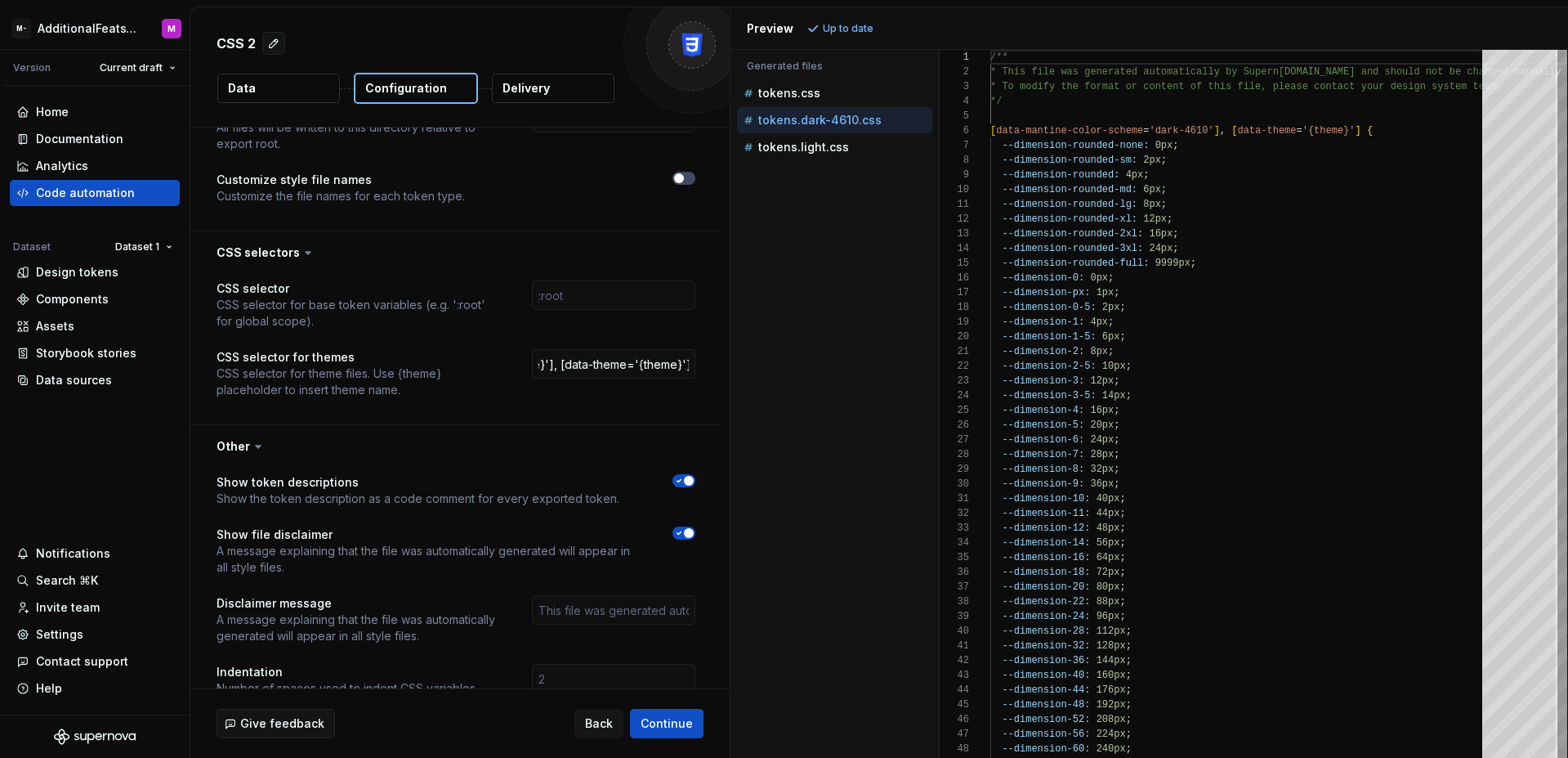
scroll to position [0, 0]
click at [855, 315] on div "Accessibility guide for tree . Navigate the tree with the arrow keys. Common tr…" at bounding box center [835, 416] width 209 height 682
drag, startPoint x: 579, startPoint y: 366, endPoint x: 460, endPoint y: 353, distance: 119.7
click at [460, 353] on div "CSS selector for themes CSS selector for theme files. Use {theme} placeholder t…" at bounding box center [456, 373] width 479 height 49
click at [582, 366] on input "[data-mantine-color-scheme='{theme}'], [data-theme='{theme}']" at bounding box center [613, 364] width 164 height 30
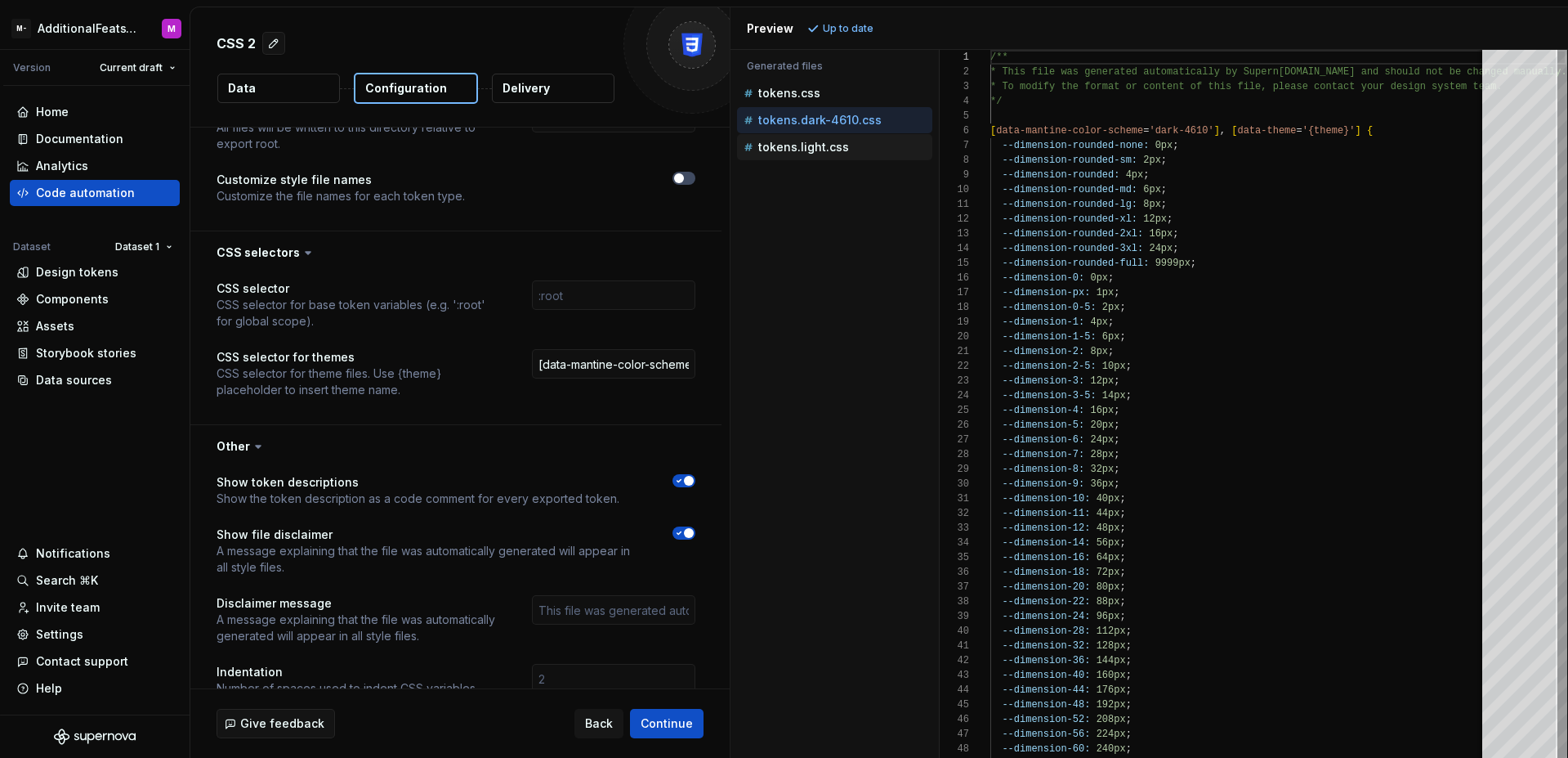
click at [812, 150] on p "tokens.light.css" at bounding box center [803, 146] width 90 height 13
click at [818, 124] on p "tokens.dark-4610.css" at bounding box center [820, 119] width 123 height 13
click at [818, 141] on p "tokens.light.css" at bounding box center [803, 146] width 90 height 13
click at [831, 122] on p "tokens.dark-4610.css" at bounding box center [820, 119] width 123 height 13
click at [835, 145] on p "tokens.light.css" at bounding box center [803, 146] width 90 height 13
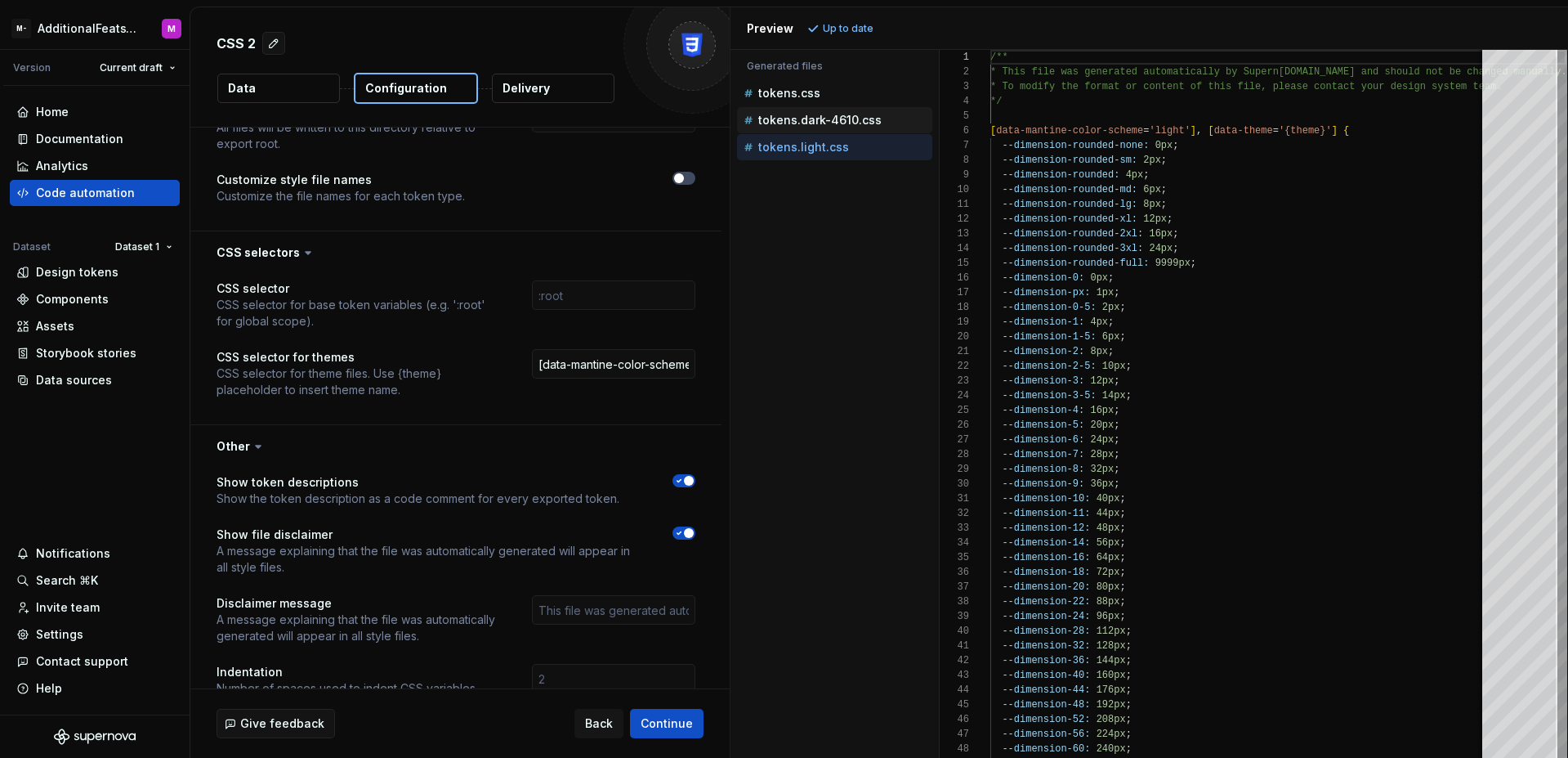
click at [832, 117] on p "tokens.dark-4610.css" at bounding box center [820, 119] width 123 height 13
click at [831, 143] on p "tokens.light.css" at bounding box center [803, 146] width 90 height 13
click at [832, 116] on p "tokens.dark-4610.css" at bounding box center [820, 119] width 123 height 13
type textarea "**********"
click at [647, 364] on input "[data-mantine-color-scheme='{theme}'], [data-theme='{theme}']" at bounding box center [613, 364] width 164 height 30
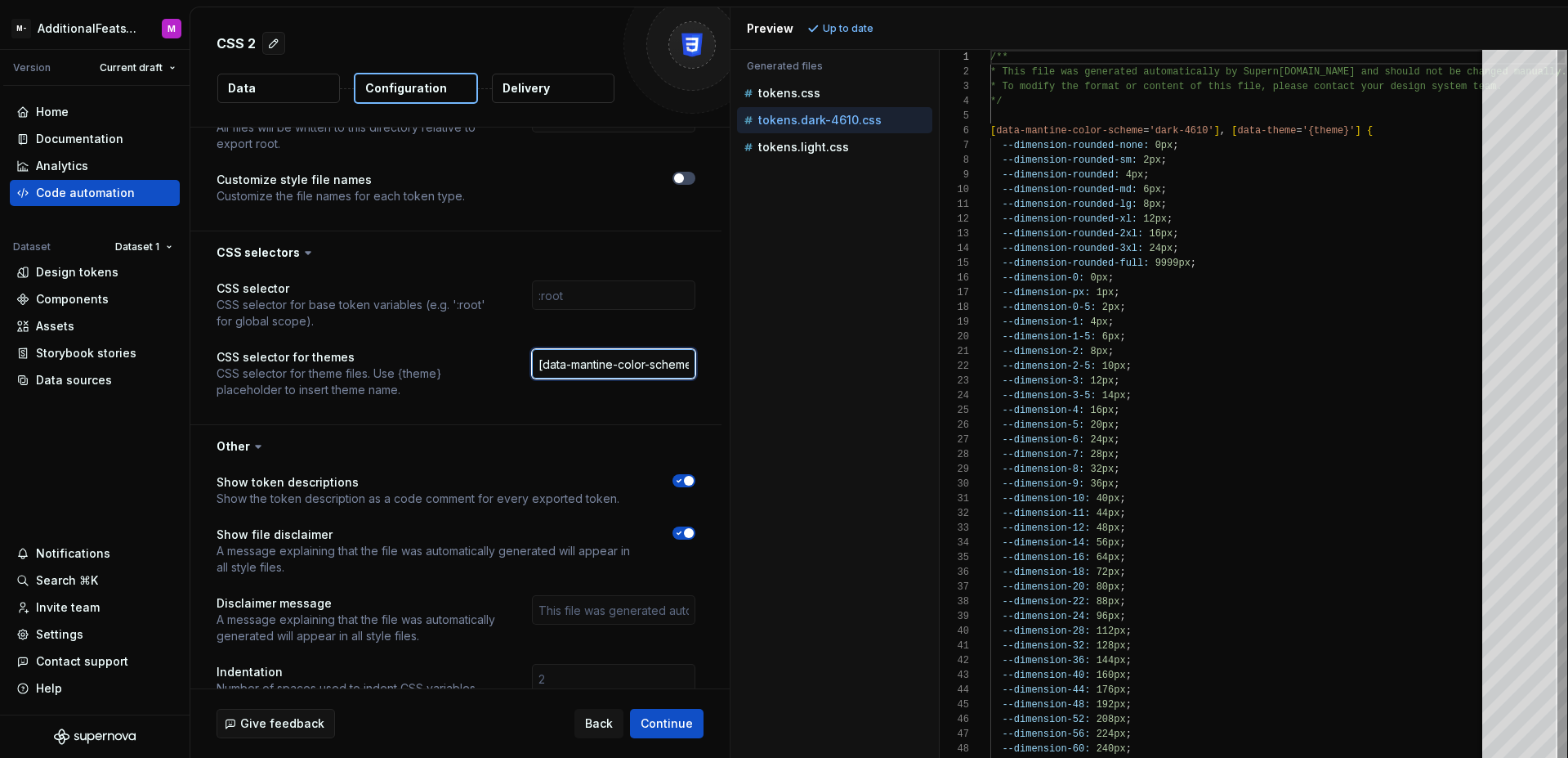
click at [647, 364] on input "[data-mantine-color-scheme='{theme}'], [data-theme='{theme}']" at bounding box center [613, 364] width 164 height 30
drag, startPoint x: 834, startPoint y: 372, endPoint x: 850, endPoint y: 288, distance: 85.5
click at [834, 372] on div "Accessibility guide for tree . Navigate the tree with the arrow keys. Common tr…" at bounding box center [835, 416] width 209 height 682
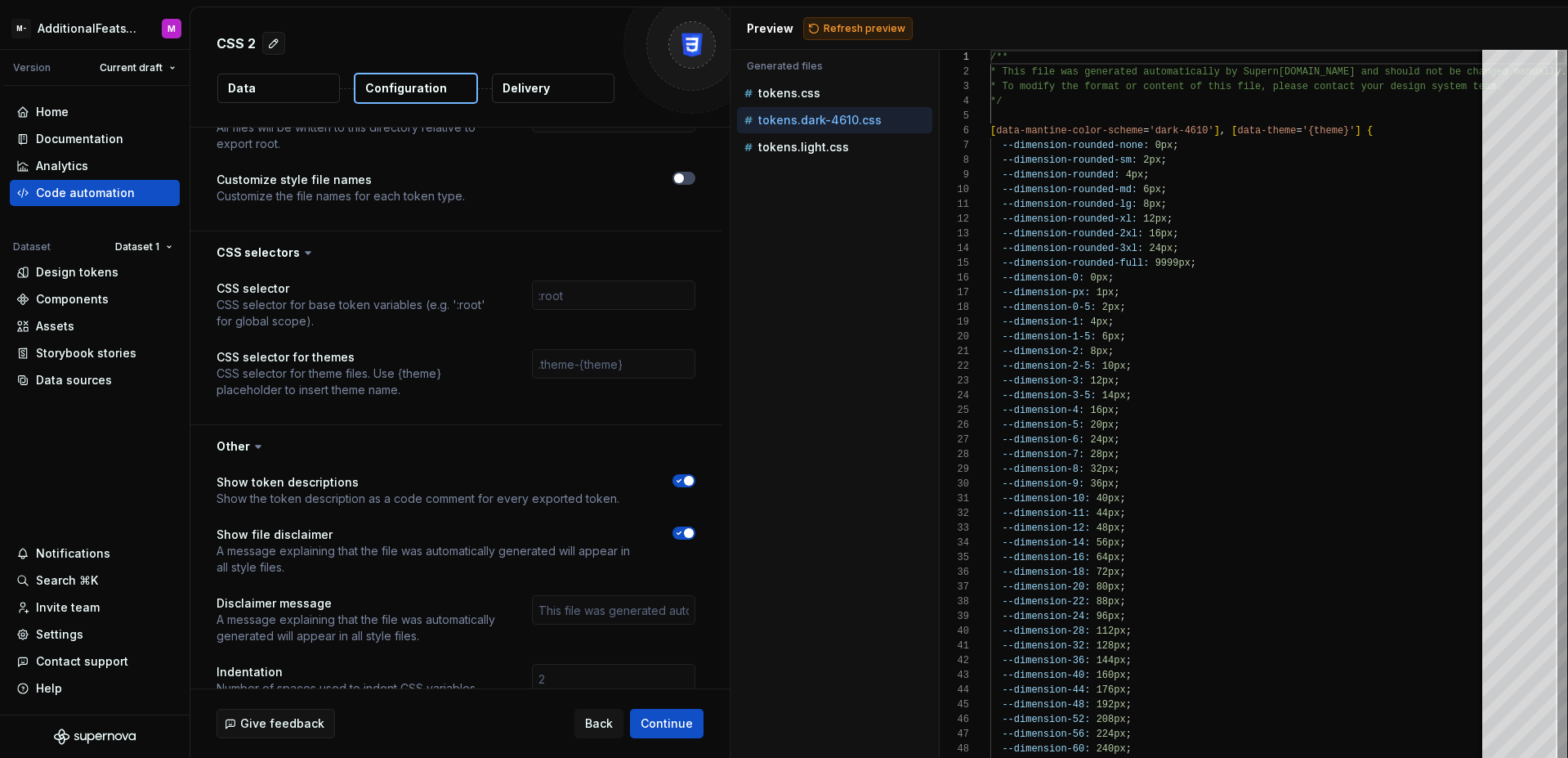
click at [851, 20] on button "Refresh preview" at bounding box center [859, 28] width 109 height 23
type textarea "**********"
click at [564, 357] on input "text" at bounding box center [613, 364] width 164 height 30
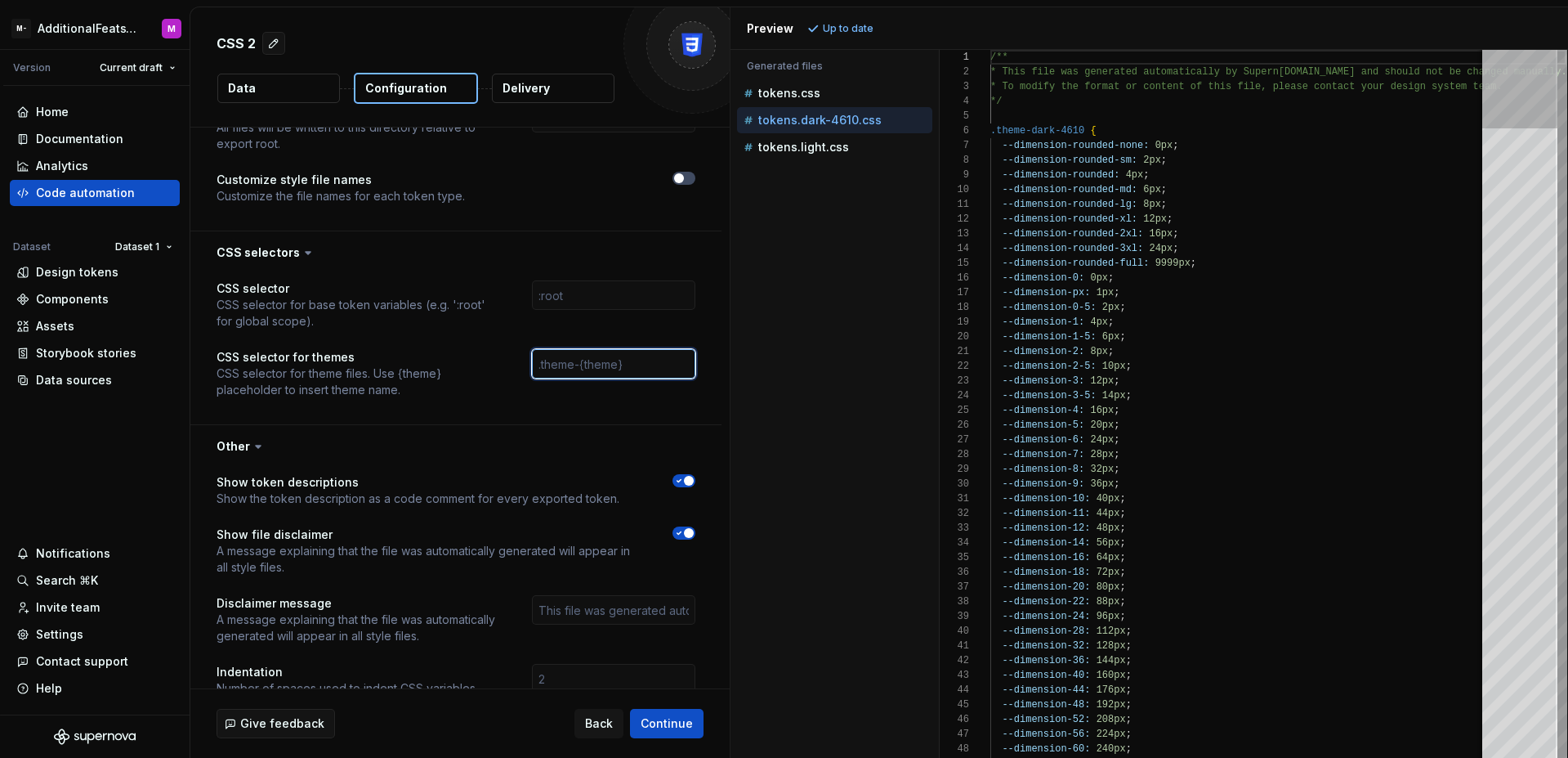
paste input "[data-mantine-color-scheme='{theme}'], [data-theme='{theme}']"
type input "[data-mantine-color-scheme='{theme}'], [data-theme='{theme}']"
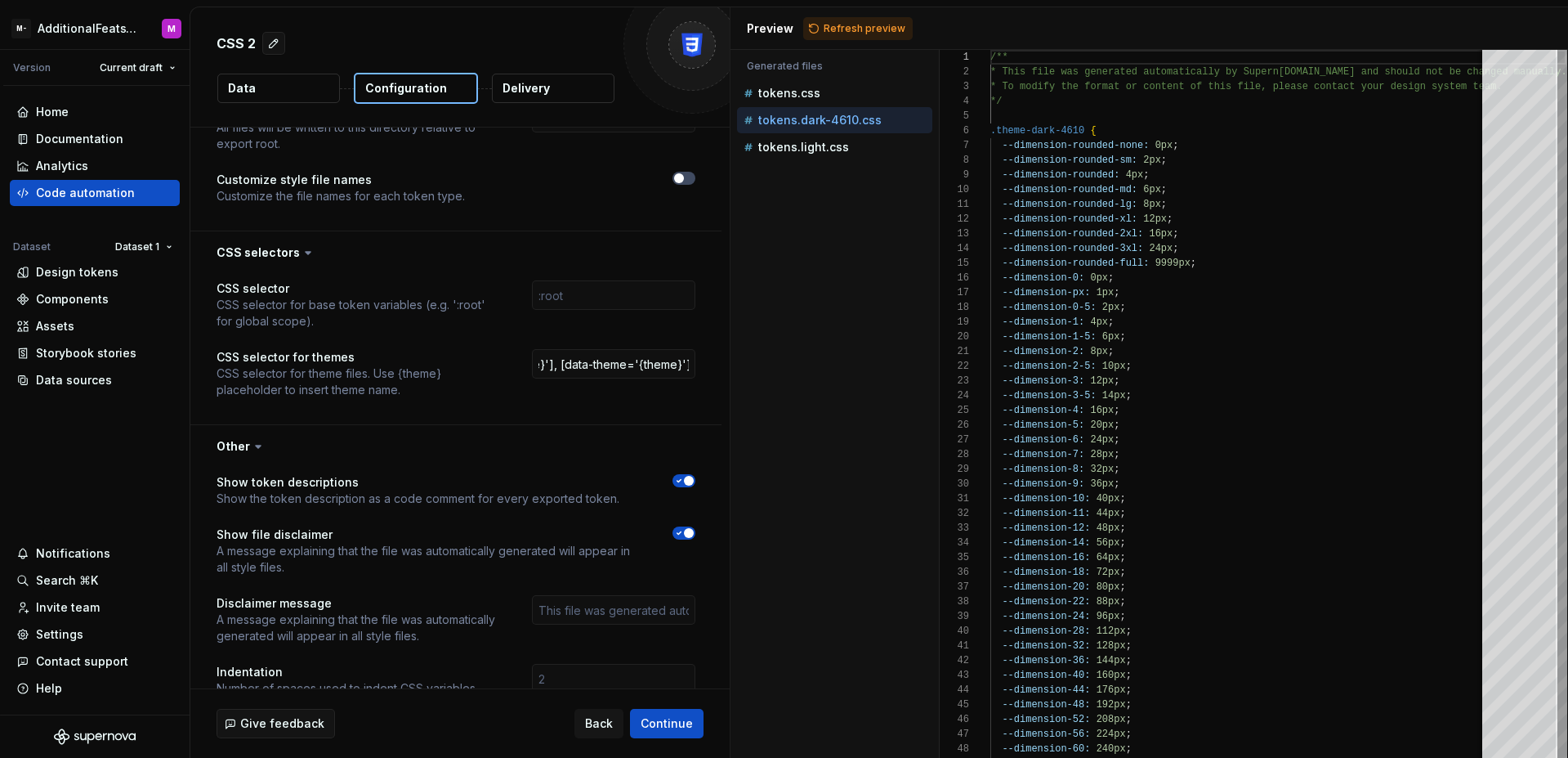
scroll to position [0, 0]
click at [846, 40] on div "Preview Refresh preview" at bounding box center [1149, 28] width 838 height 43
click at [850, 33] on span "Refresh preview" at bounding box center [864, 28] width 81 height 13
click at [846, 138] on button "tokens.light.css" at bounding box center [835, 147] width 196 height 18
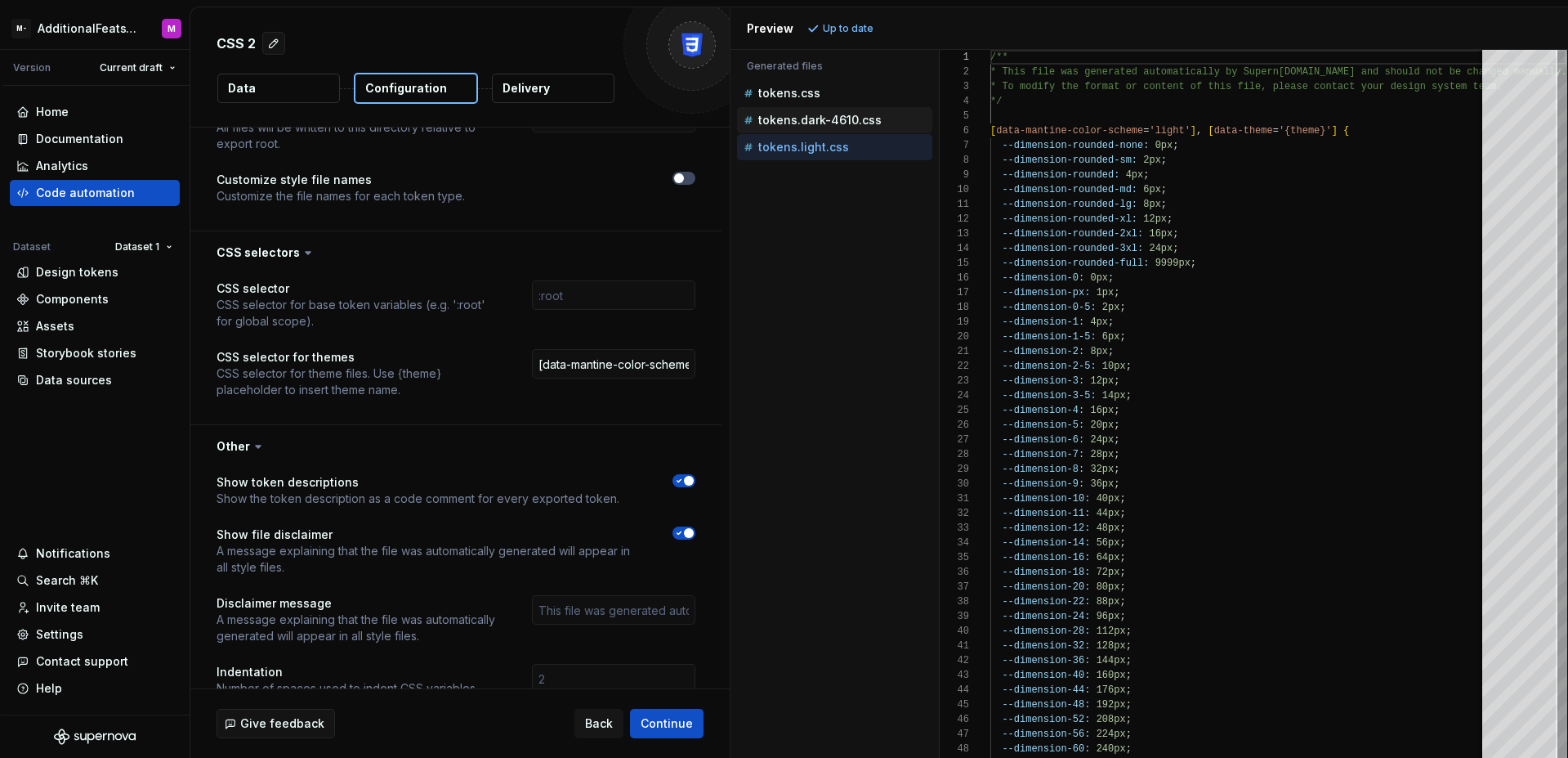
click at [847, 118] on p "tokens.dark-4610.css" at bounding box center [820, 119] width 123 height 13
click at [846, 133] on ul "tokens.css tokens.dark-4610.css tokens.light.css" at bounding box center [831, 120] width 202 height 80
click at [846, 139] on div "tokens.light.css" at bounding box center [836, 147] width 192 height 16
click at [846, 117] on p "tokens.dark-4610.css" at bounding box center [820, 119] width 123 height 13
type textarea "**********"
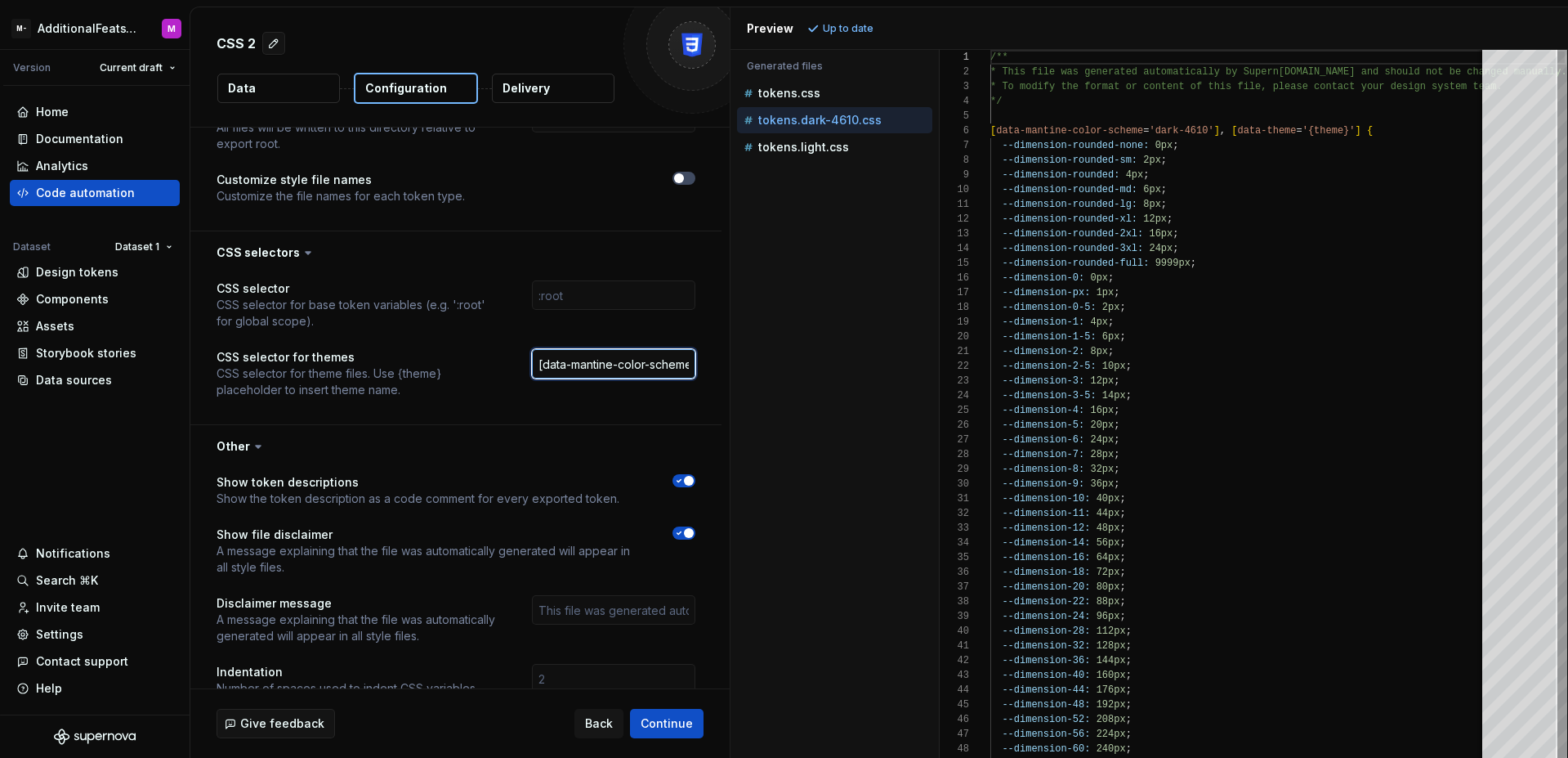
click at [637, 368] on input "[data-mantine-color-scheme='{theme}'], [data-theme='{theme}']" at bounding box center [613, 364] width 164 height 30
click at [625, 371] on input "[data-mantine-color-scheme='{theme}'], [data-theme='{theme}']" at bounding box center [613, 364] width 164 height 30
click at [627, 371] on input "[data-mantine-color-scheme='{theme}'], [data-theme='{theme}']" at bounding box center [613, 364] width 164 height 30
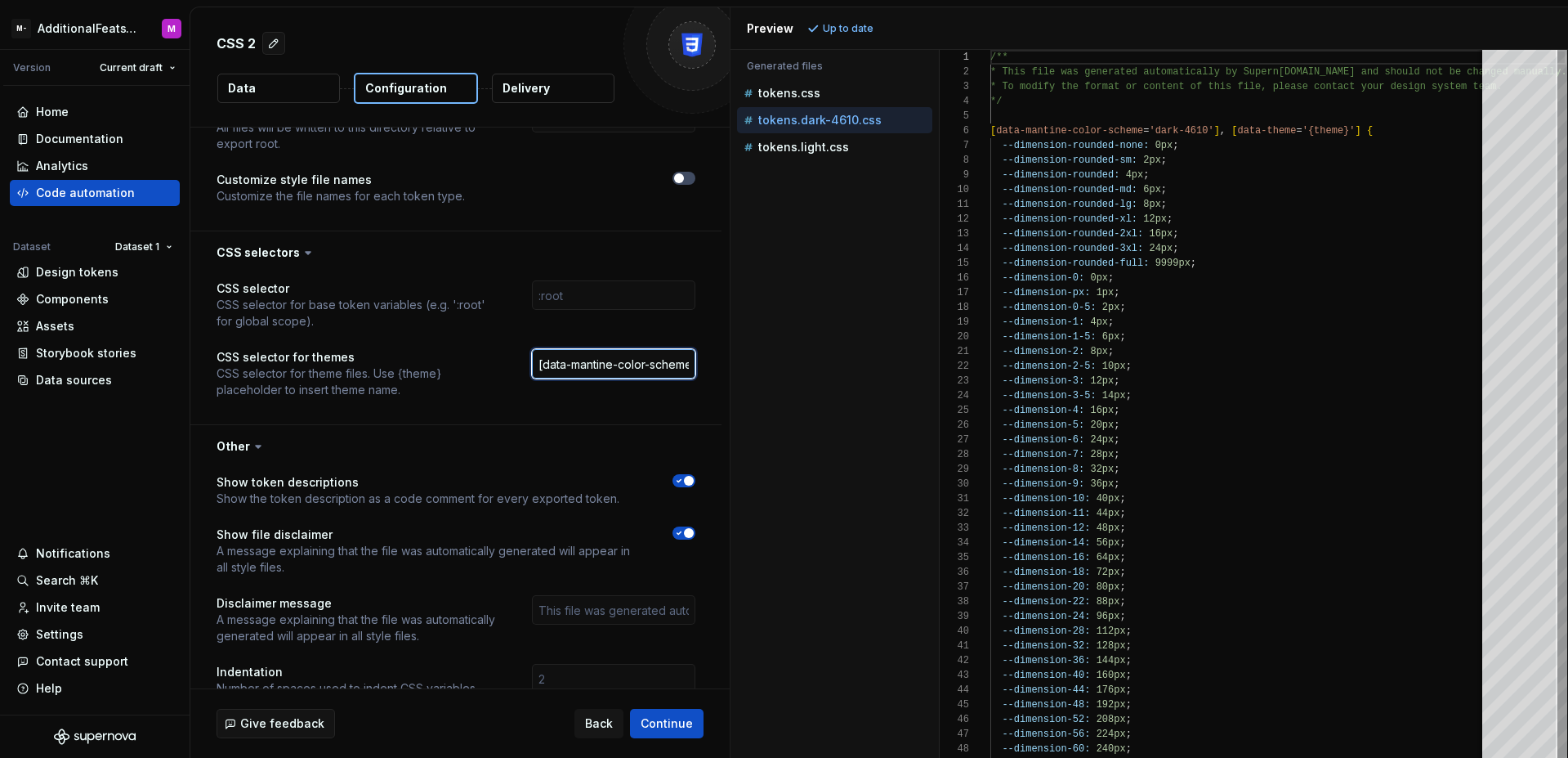
click at [629, 370] on input "[data-mantine-color-scheme='{theme}'], [data-theme='{theme}']" at bounding box center [613, 364] width 164 height 30
type input "[data-mantine-color-scheme='dark'], [data-theme='{theme}']"
click at [872, 34] on span "Refresh preview" at bounding box center [864, 28] width 81 height 13
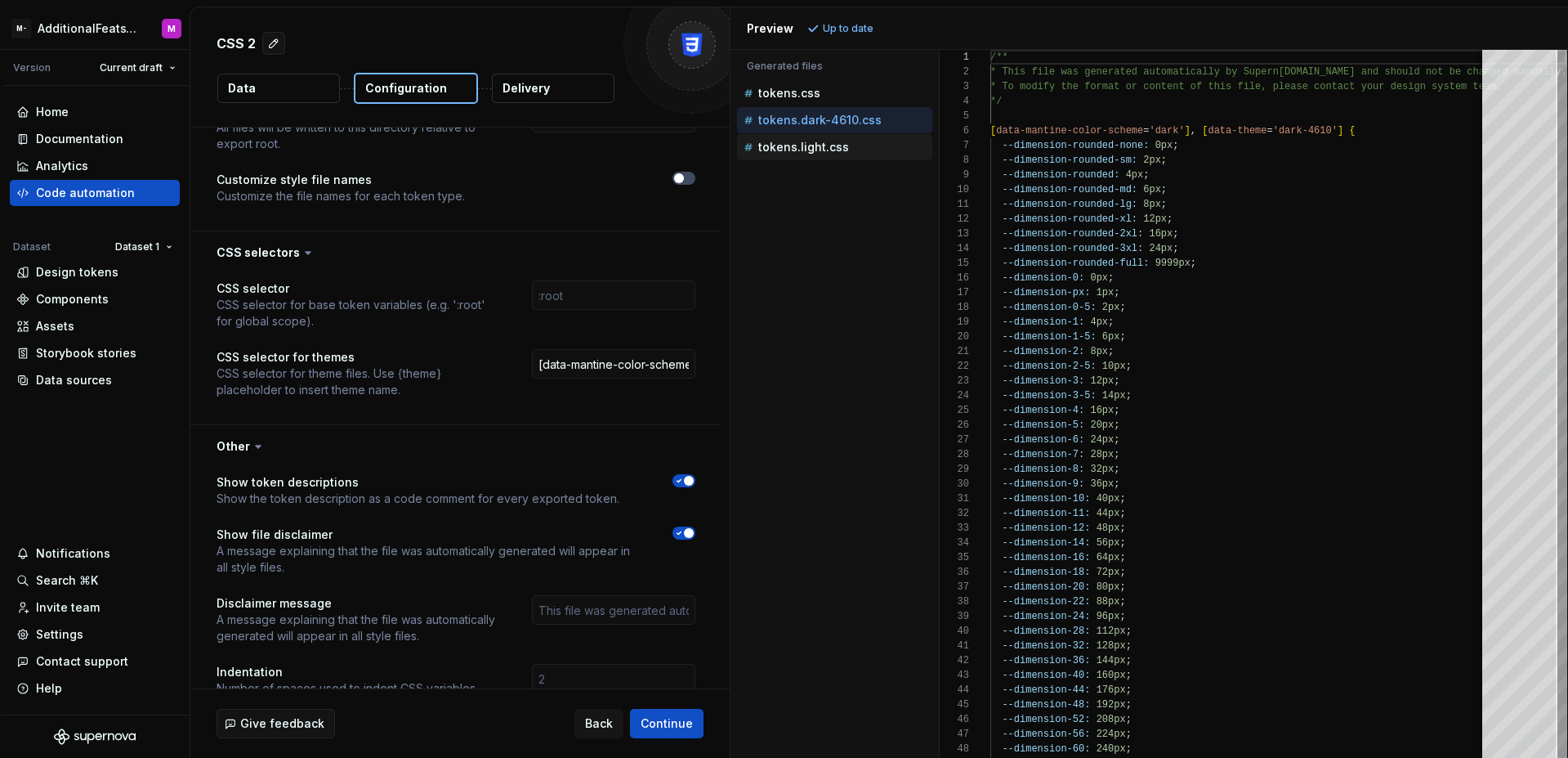
click at [829, 136] on div "tokens.light.css" at bounding box center [835, 147] width 196 height 26
click at [830, 148] on p "tokens.light.css" at bounding box center [803, 146] width 90 height 13
click at [841, 122] on p "tokens.dark-4610.css" at bounding box center [820, 119] width 123 height 13
type textarea "**********"
click at [623, 370] on input "[data-mantine-color-scheme='dark'], [data-theme='{theme}']" at bounding box center [613, 364] width 164 height 30
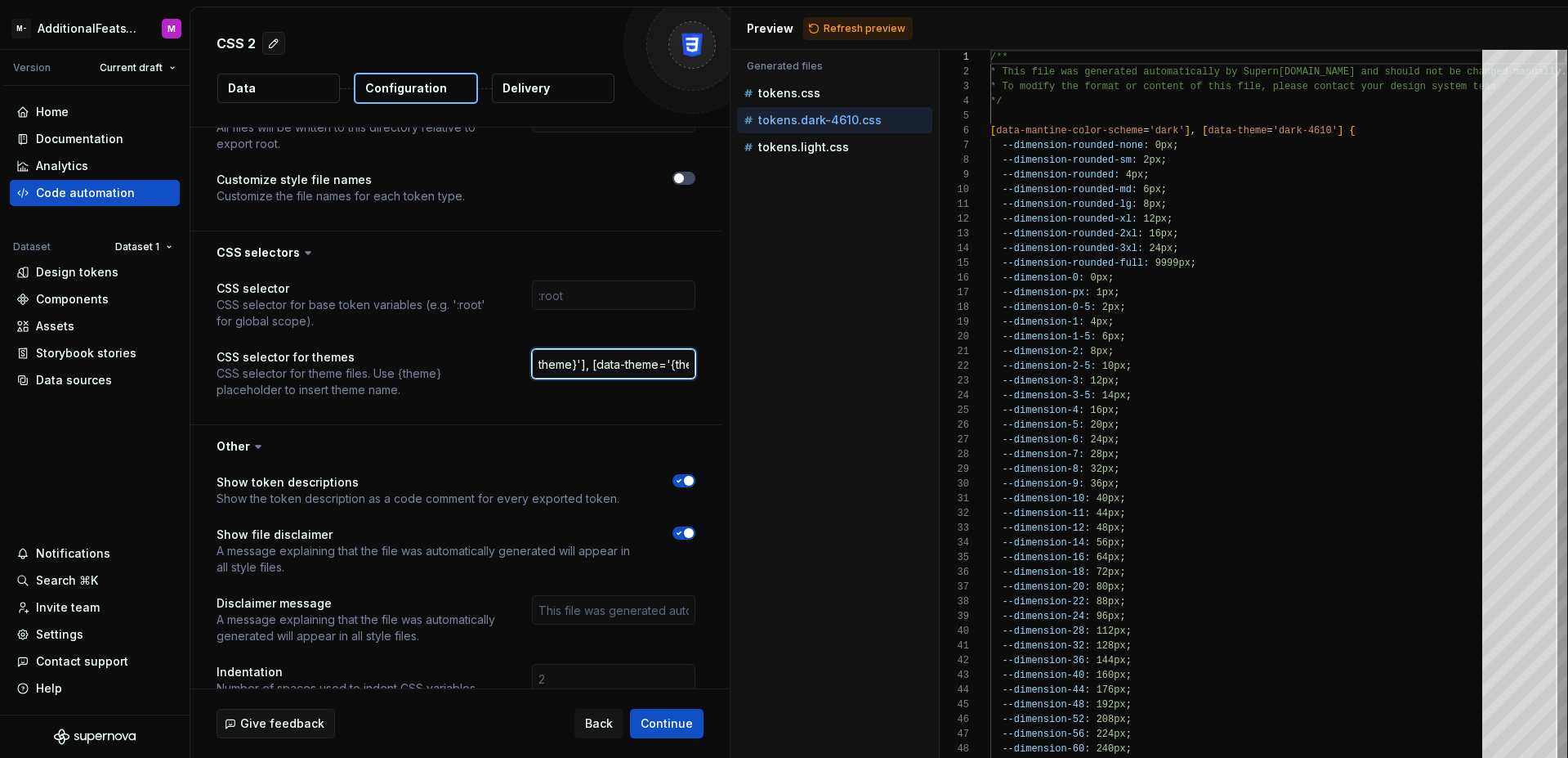
scroll to position [0, 204]
type input "[data-mantine-color-scheme='{theme}'], [data-theme='{theme}']"
click at [798, 356] on div "Accessibility guide for tree . Navigate the tree with the arrow keys. Common tr…" at bounding box center [835, 416] width 209 height 682
click at [888, 34] on span "Refresh preview" at bounding box center [864, 28] width 81 height 13
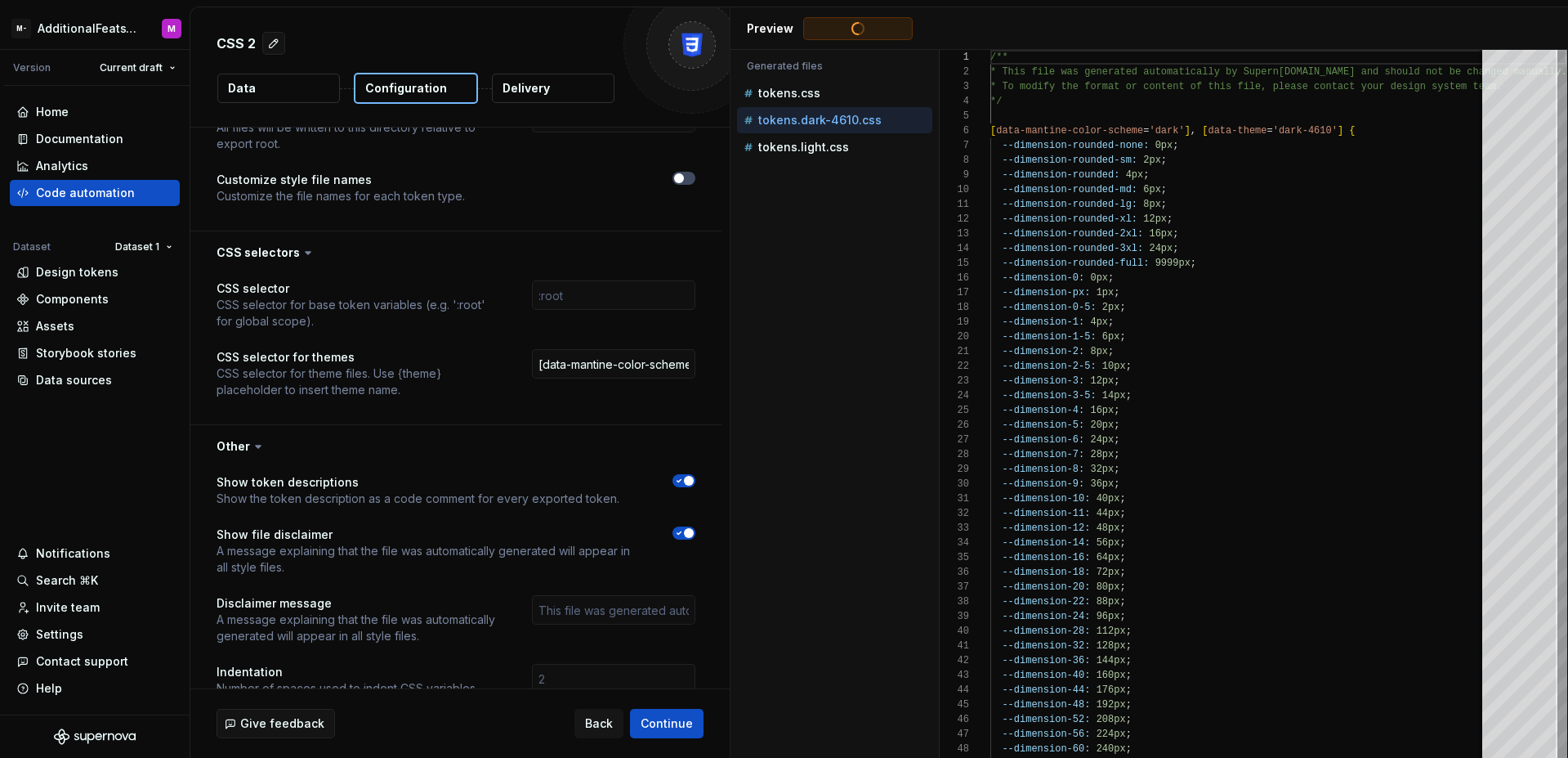
type textarea "**********"
click at [916, 254] on div "Accessibility guide for tree . Navigate the tree with the arrow keys. Common tr…" at bounding box center [835, 416] width 209 height 682
click at [706, 335] on div "CSS selector CSS selector for base token variables (e.g. ':root' for global sco…" at bounding box center [456, 349] width 532 height 150
click at [914, 315] on div "Accessibility guide for tree . Navigate the tree with the arrow keys. Common tr…" at bounding box center [835, 416] width 209 height 682
click at [645, 360] on input "[data-mantine-color-scheme='{theme}'], [data-theme='{theme}']" at bounding box center [613, 364] width 164 height 30
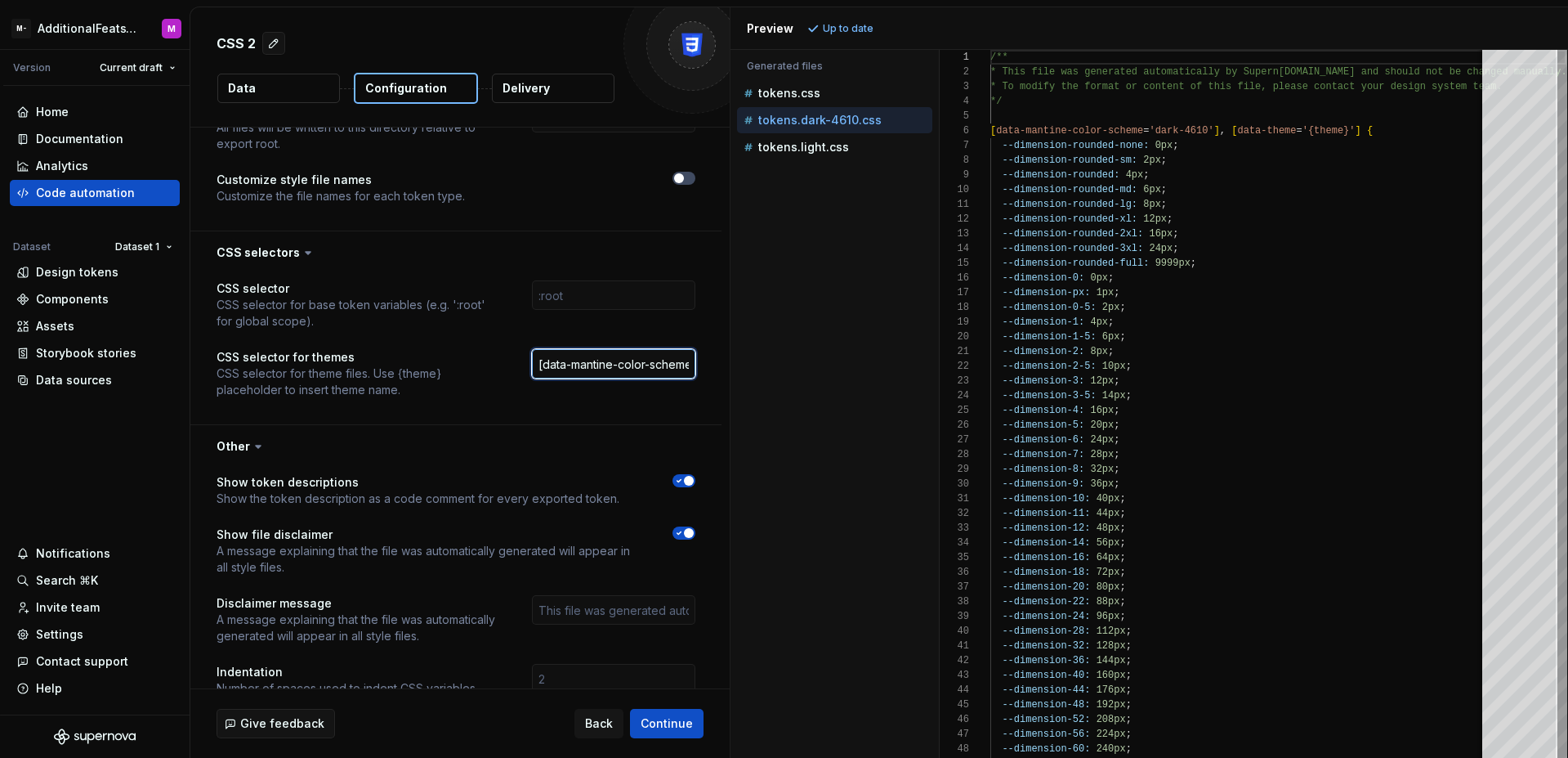
click at [645, 360] on input "[data-mantine-color-scheme='{theme}'], [data-theme='{theme}']" at bounding box center [613, 364] width 164 height 30
click at [632, 367] on input "[data-mantine-color-scheme='{theme}'], [data-theme='{theme}']" at bounding box center [613, 364] width 164 height 30
click at [565, 371] on input "[data-mantine-color-scheme='{theme}'], [data-theme='{theme}']" at bounding box center [613, 364] width 164 height 30
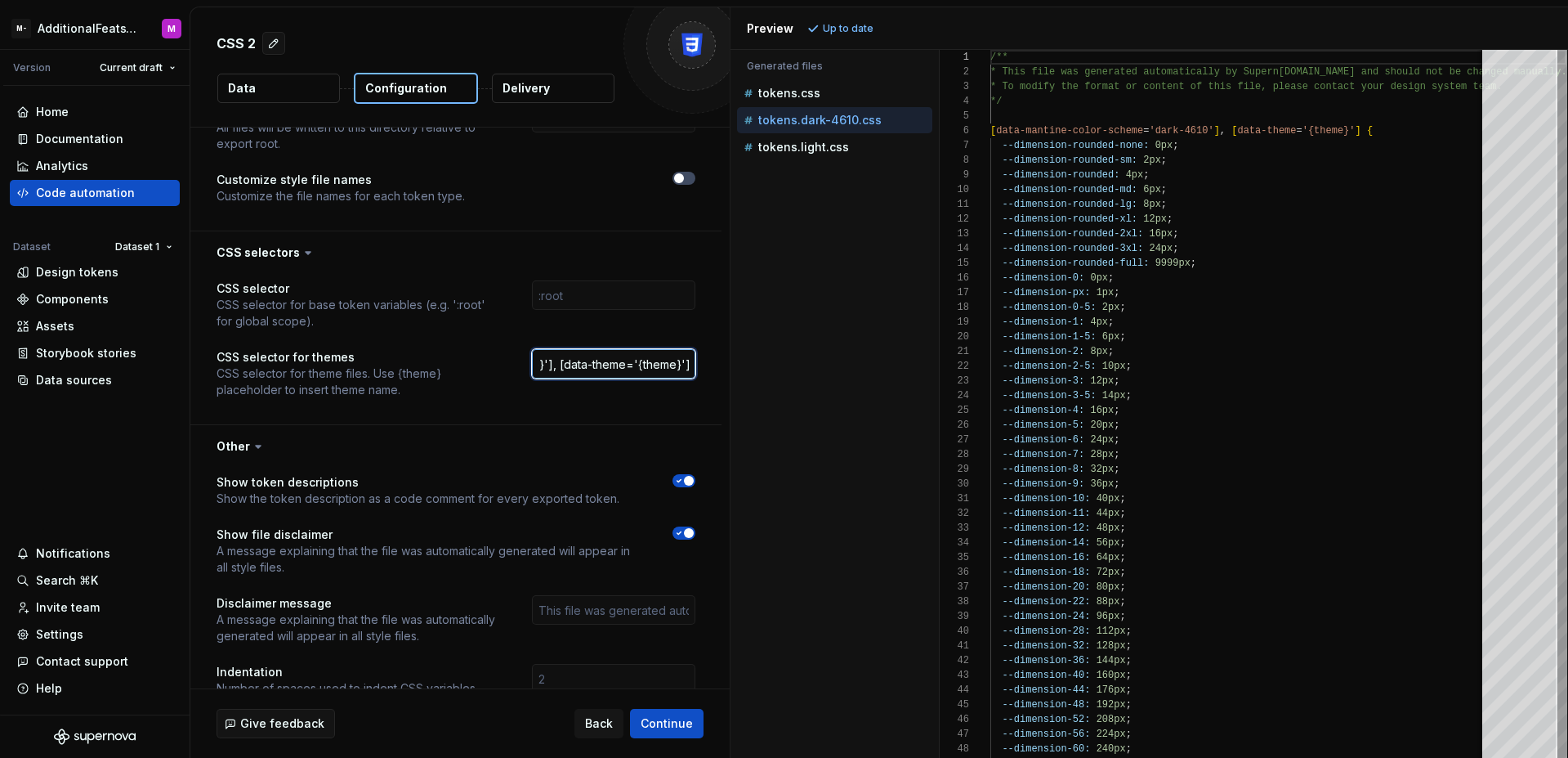
click at [556, 367] on input "[data-mantine-color-scheme='{theme}'], [data-theme='{theme}']" at bounding box center [613, 364] width 164 height 30
type input "[data-mantine-color-scheme='{theme}'] [data-theme='{theme}']"
click at [853, 33] on span "Refresh preview" at bounding box center [864, 28] width 81 height 13
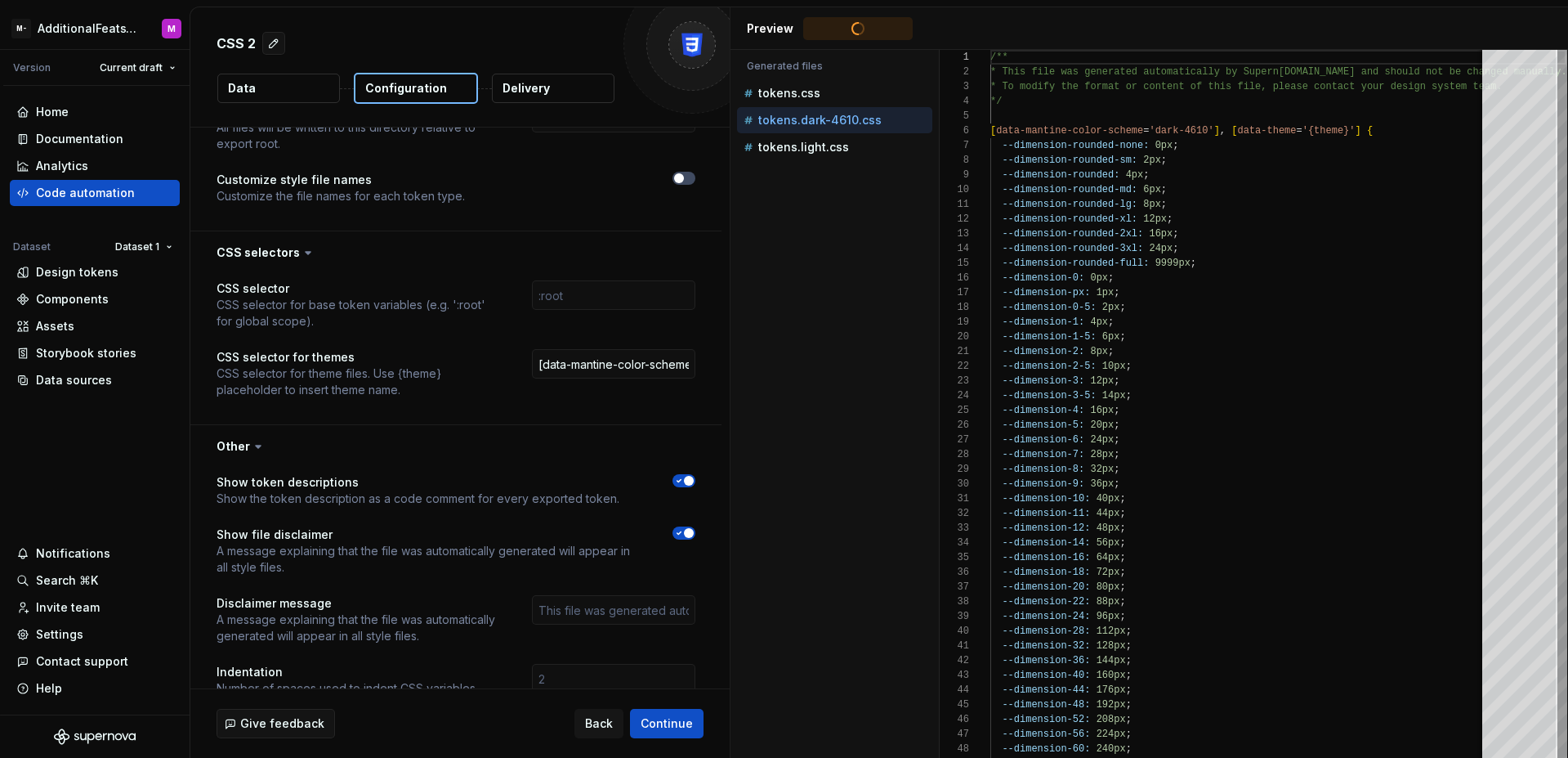
type textarea "**********"
click at [605, 357] on input "[data-mantine-color-scheme='{theme}'] [data-theme='{theme}']" at bounding box center [613, 364] width 164 height 30
click at [605, 369] on input "[data-mantine-color-scheme='{theme}'] [data-theme='{theme}']" at bounding box center [613, 364] width 164 height 30
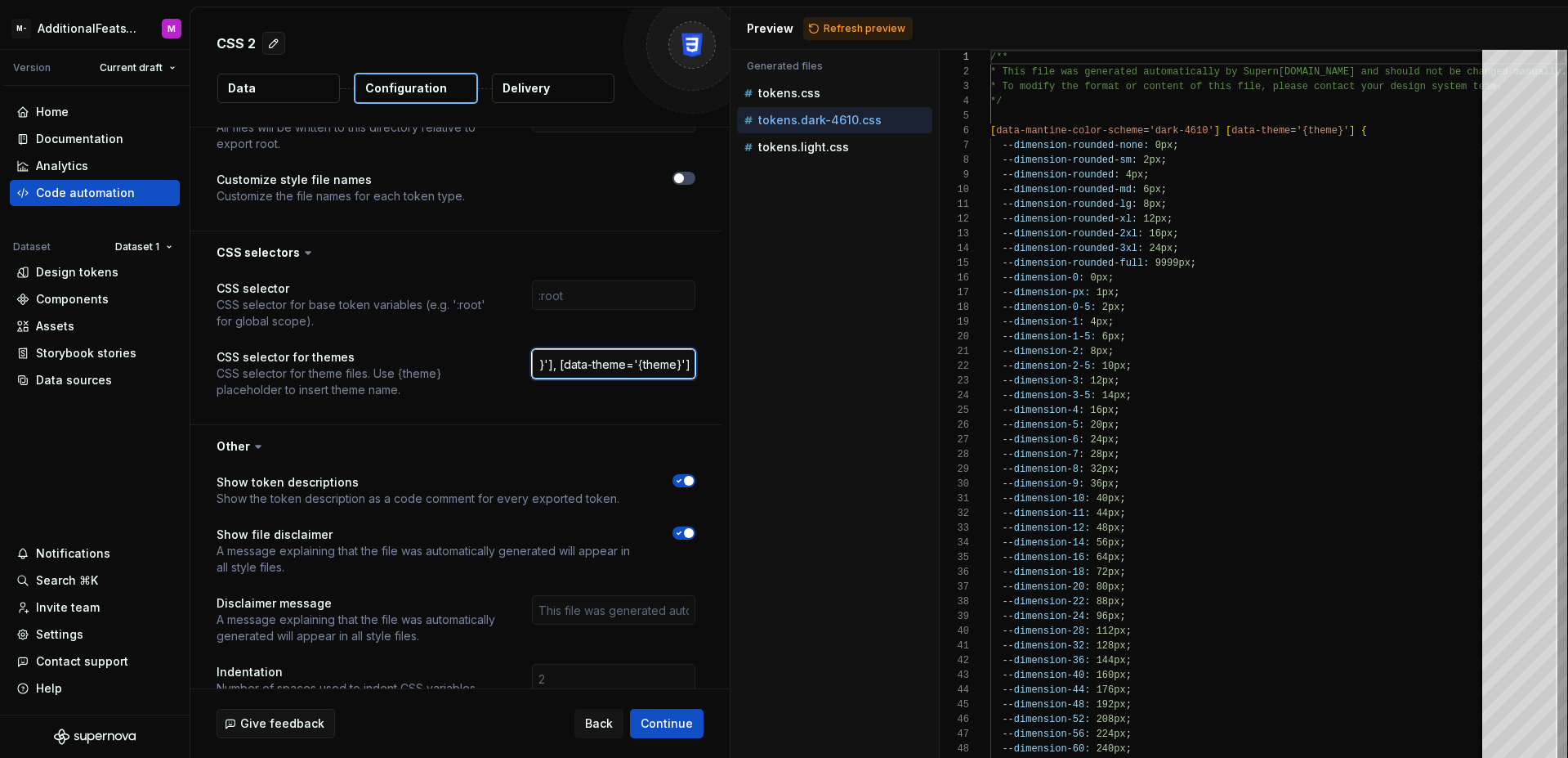
click at [680, 366] on input "[data-mantine-color-scheme='{theme}'], [data-theme='{theme}']" at bounding box center [613, 364] width 164 height 30
drag, startPoint x: 689, startPoint y: 365, endPoint x: 487, endPoint y: 356, distance: 202.2
click at [487, 356] on div "CSS selector for themes CSS selector for theme files. Use {theme} placeholder t…" at bounding box center [456, 373] width 479 height 49
click at [580, 358] on input "[data-mantine-color-scheme='{theme}'], [data-theme='{theme}']" at bounding box center [613, 364] width 164 height 30
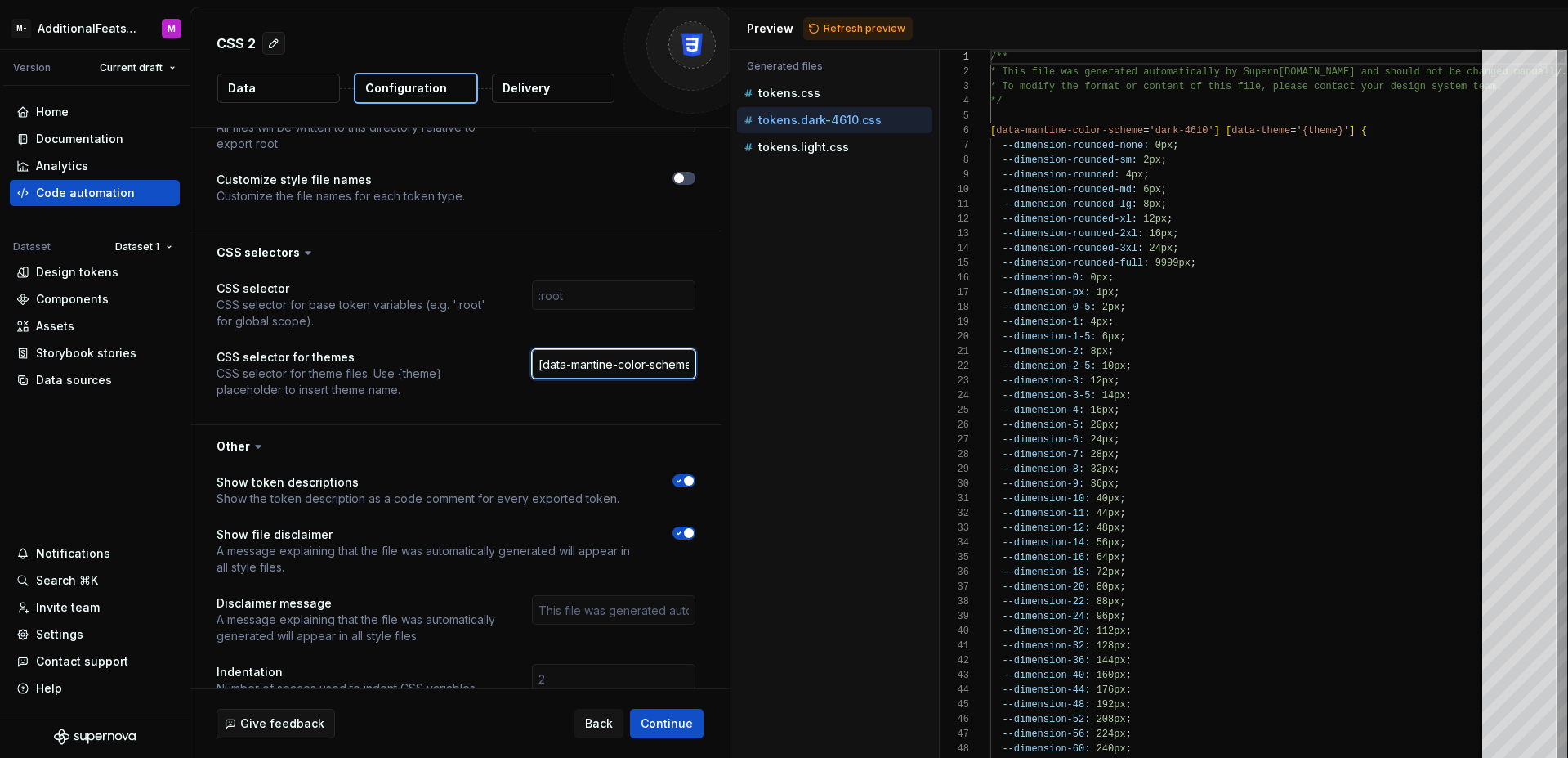
click at [614, 366] on input "[data-mantine-color-scheme='{theme}'], [data-theme='{theme}']" at bounding box center [613, 364] width 164 height 30
type input "[data-mantine-color-scheme='{theme}'], [data-theme='{theme}']"
click at [849, 36] on button "Refresh preview" at bounding box center [859, 28] width 109 height 23
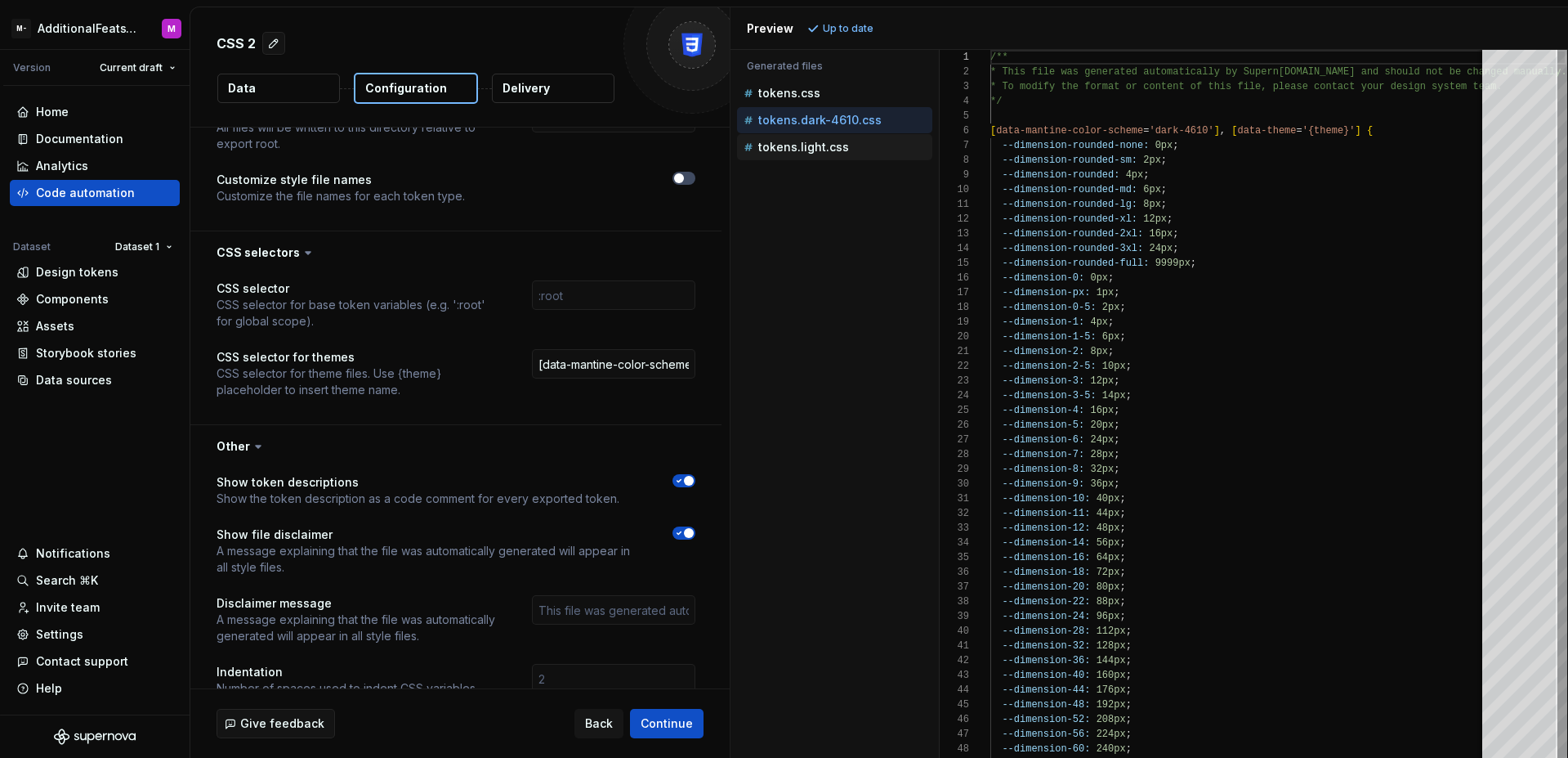
click at [842, 146] on p "tokens.light.css" at bounding box center [803, 146] width 90 height 13
click at [848, 124] on p "tokens.dark-4610.css" at bounding box center [820, 119] width 123 height 13
click at [841, 94] on div "tokens.css" at bounding box center [836, 93] width 192 height 16
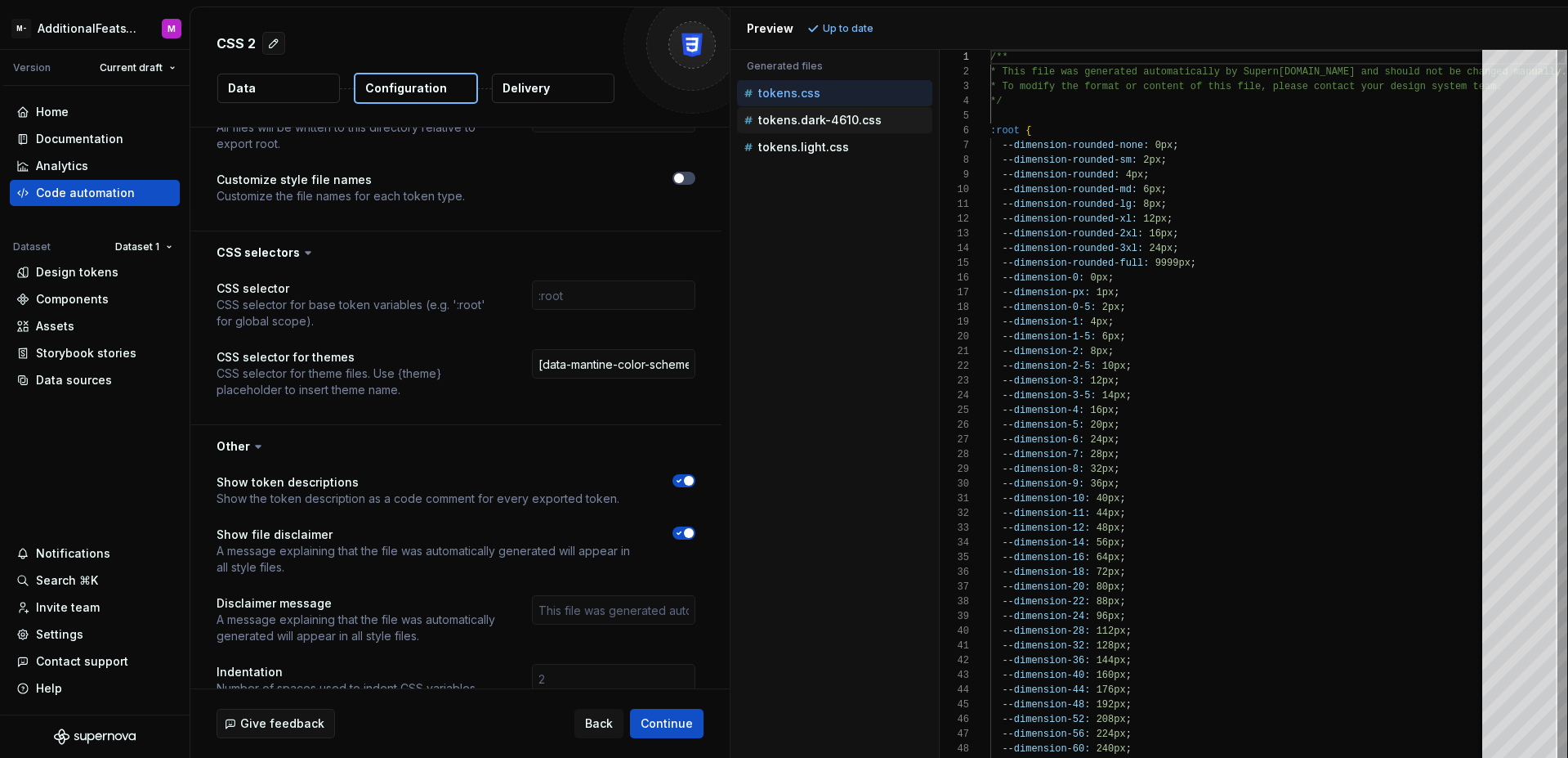
click at [841, 112] on div "tokens.dark-4610.css" at bounding box center [836, 120] width 192 height 16
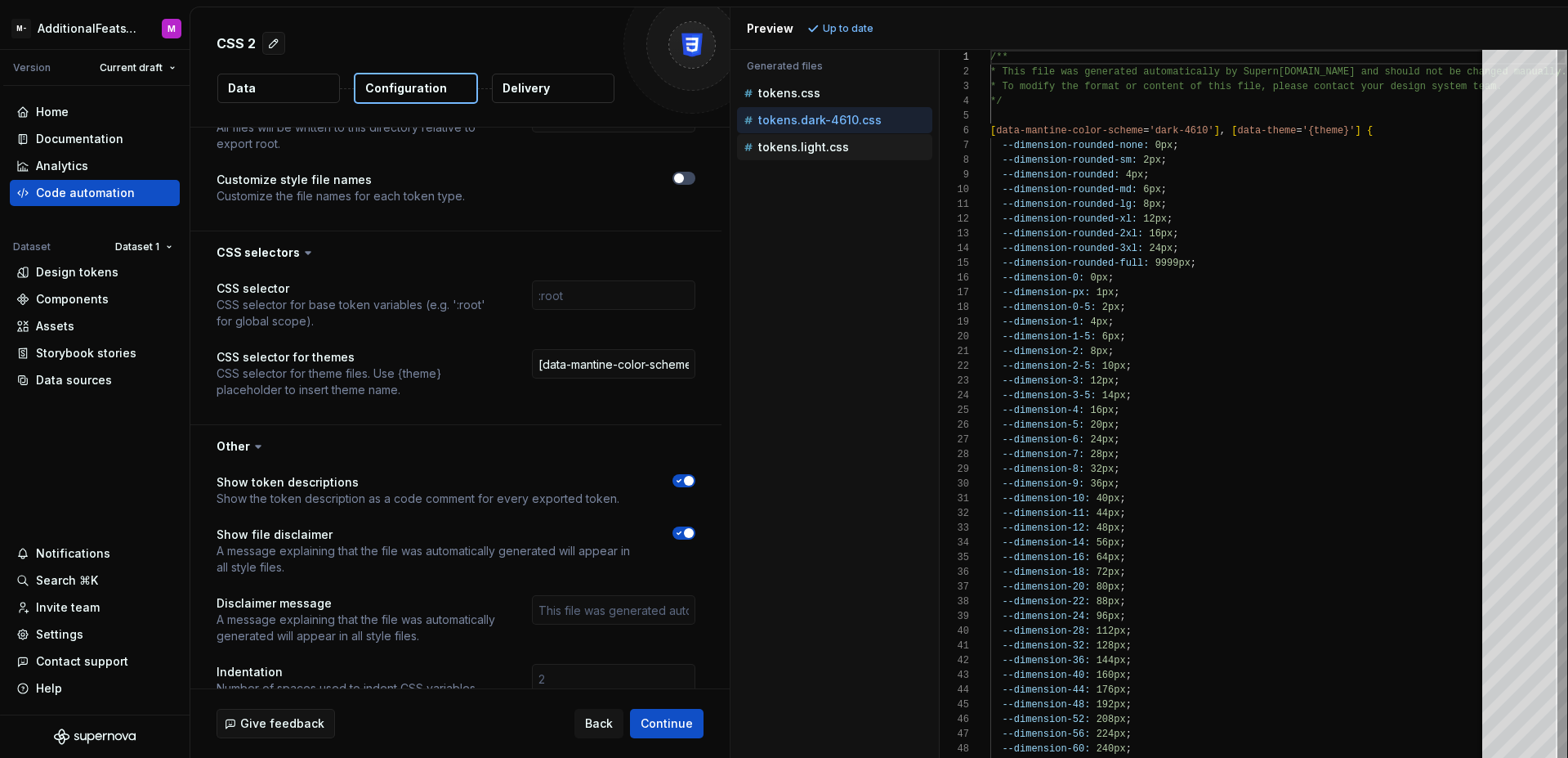
click at [840, 139] on div "tokens.light.css" at bounding box center [836, 147] width 192 height 16
click at [843, 117] on p "tokens.dark-4610.css" at bounding box center [820, 119] width 123 height 13
click at [836, 144] on p "tokens.light.css" at bounding box center [803, 146] width 90 height 13
click at [842, 122] on p "tokens.dark-4610.css" at bounding box center [820, 119] width 123 height 13
click at [836, 150] on p "tokens.light.css" at bounding box center [803, 146] width 90 height 13
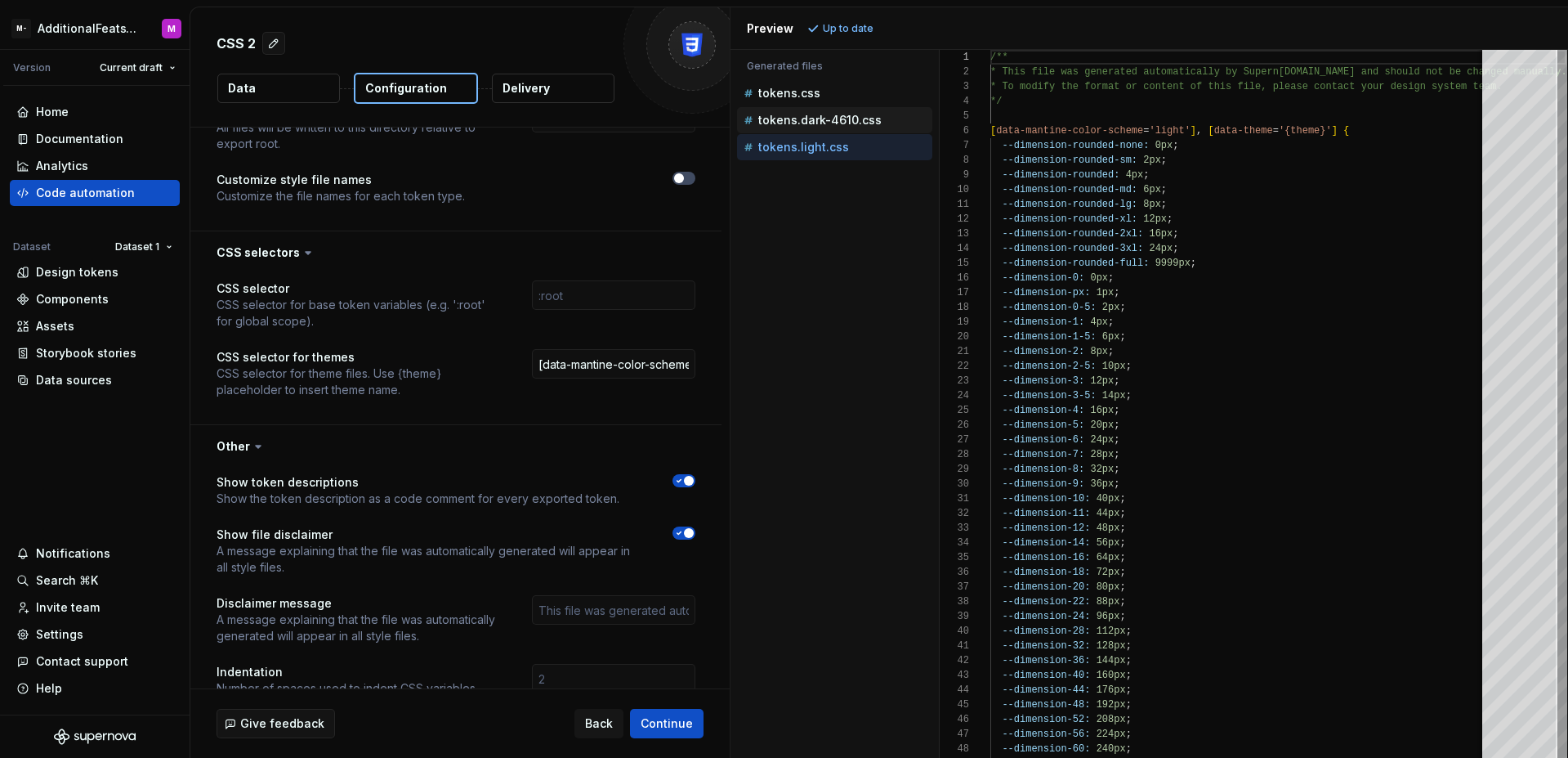
click at [835, 126] on p "tokens.dark-4610.css" at bounding box center [820, 119] width 123 height 13
click at [826, 146] on p "tokens.light.css" at bounding box center [803, 146] width 90 height 13
click at [833, 118] on p "tokens.dark-4610.css" at bounding box center [820, 119] width 123 height 13
click at [833, 140] on div "tokens.light.css" at bounding box center [836, 147] width 192 height 16
type textarea "**********"
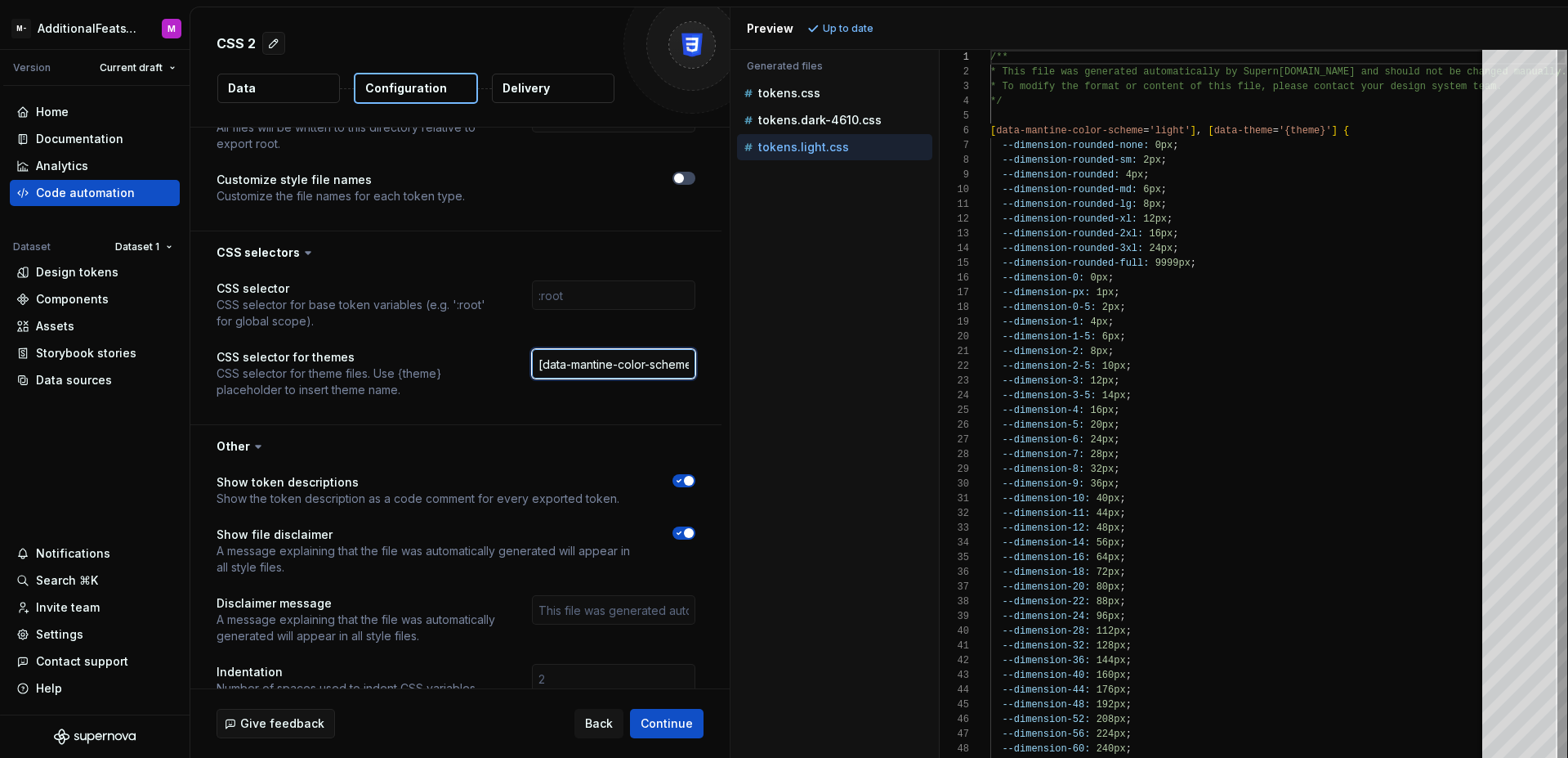
click at [637, 357] on input "[data-mantine-color-scheme='{theme}'], [data-theme='{theme}']" at bounding box center [613, 364] width 164 height 30
click at [633, 367] on input "[data-mantine-color-scheme='{theme}'], [data-theme='{theme}']" at bounding box center [613, 364] width 164 height 30
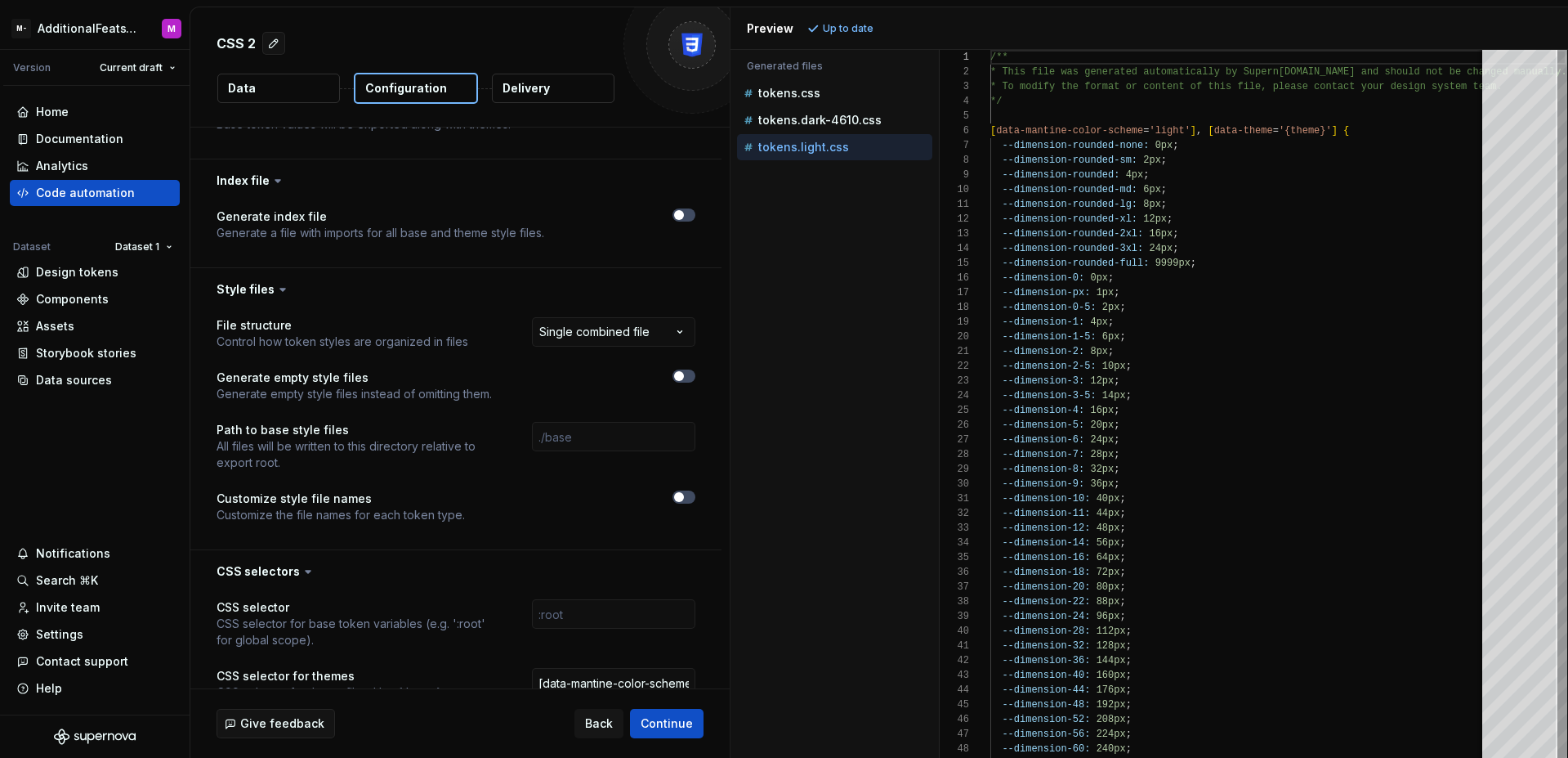
scroll to position [1083, 0]
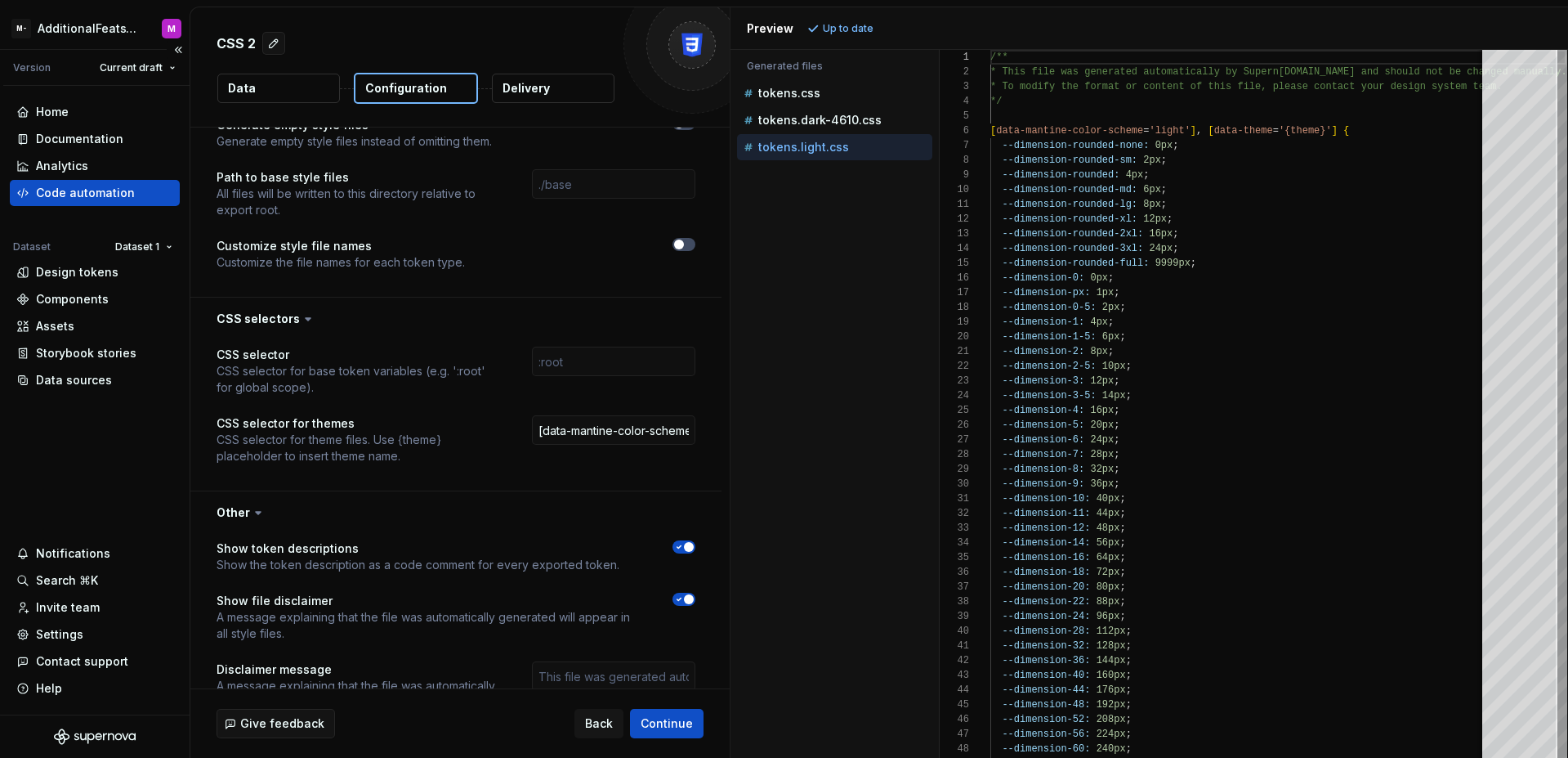
click at [108, 190] on div "Code automation" at bounding box center [85, 193] width 99 height 16
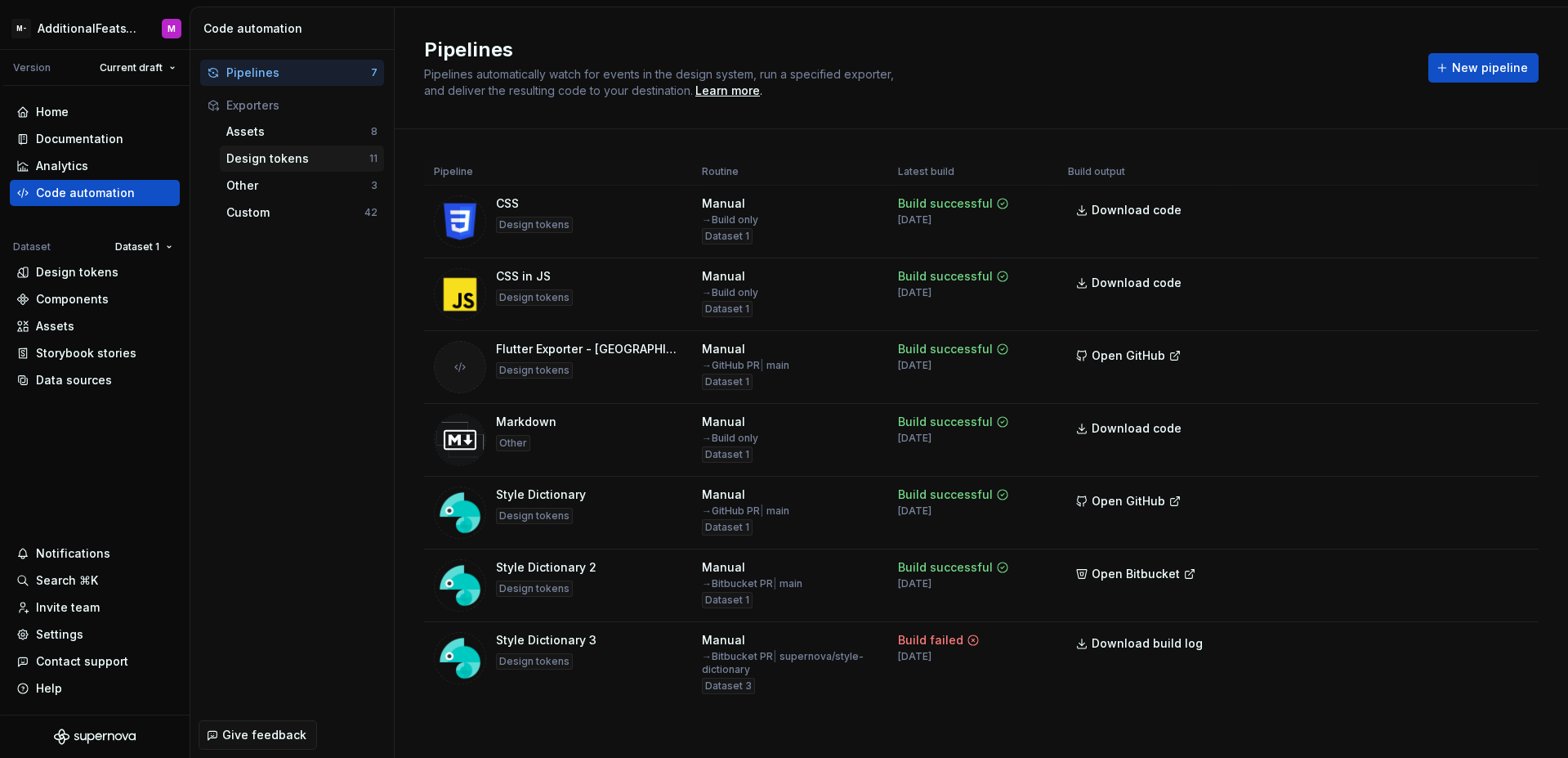
click at [298, 168] on div "Design tokens 11" at bounding box center [301, 158] width 164 height 26
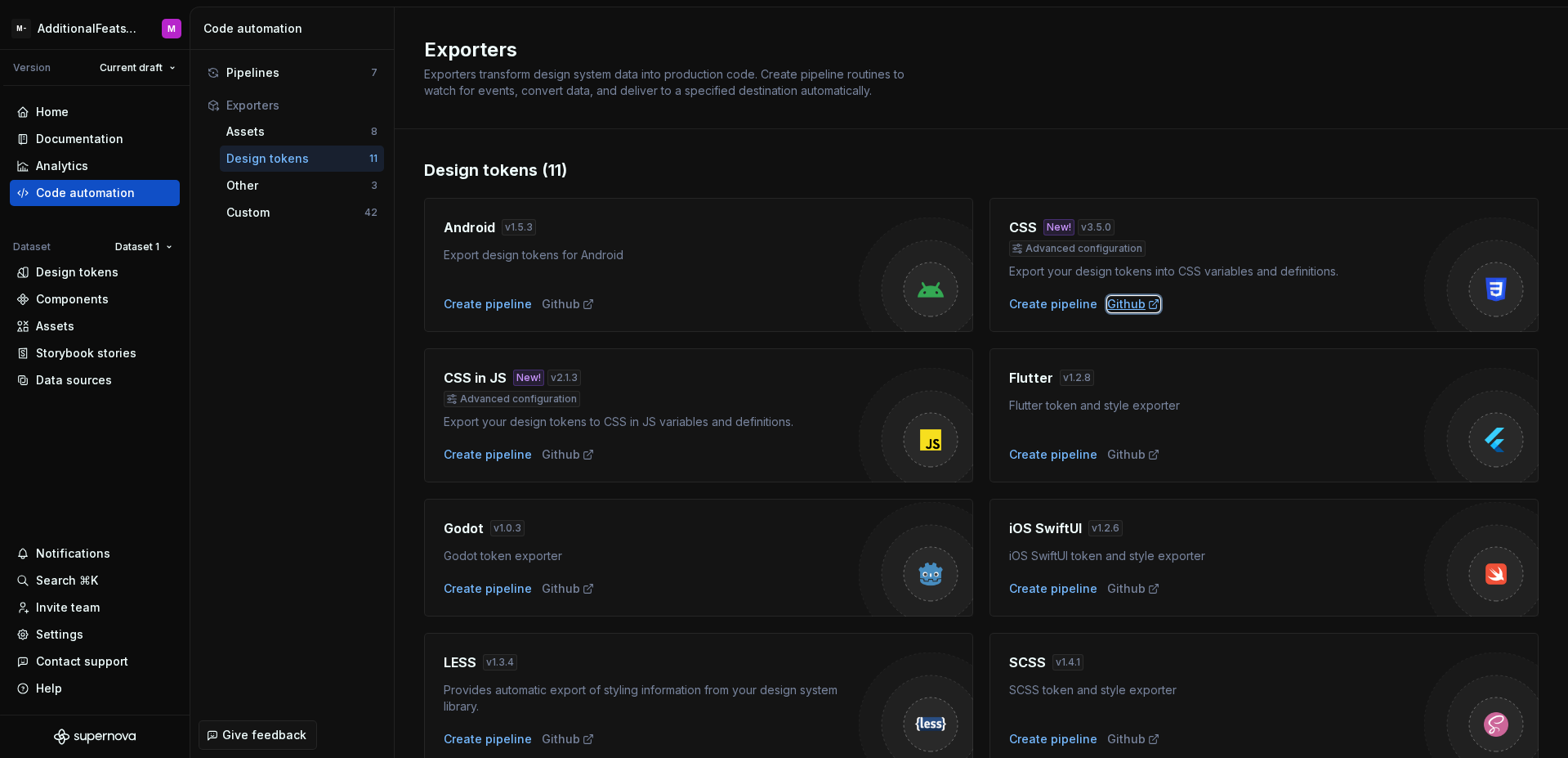
click at [1108, 302] on div "Github" at bounding box center [1134, 304] width 53 height 16
click at [1043, 311] on div "Create pipeline" at bounding box center [1053, 304] width 88 height 16
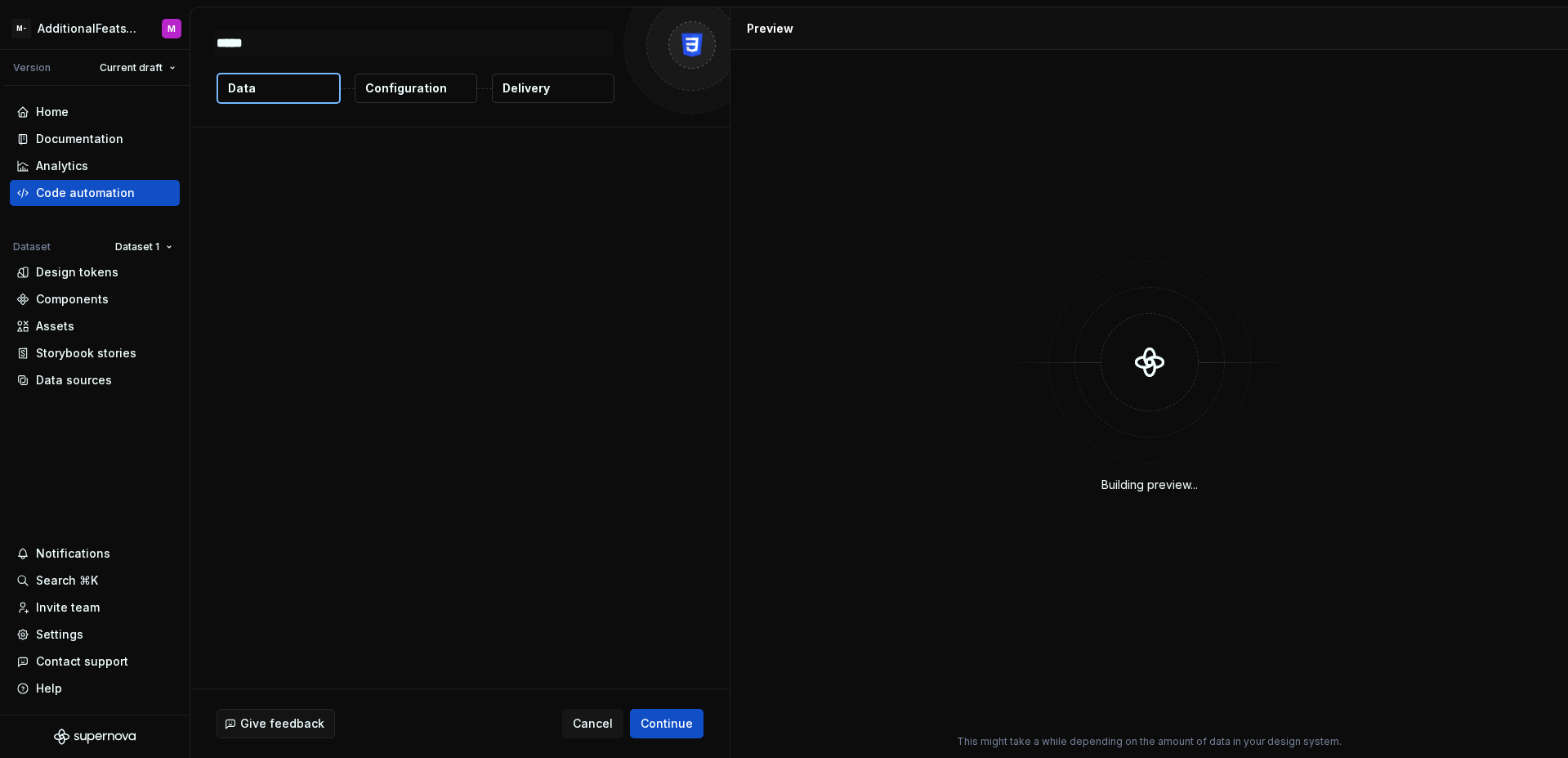
type textarea "*"
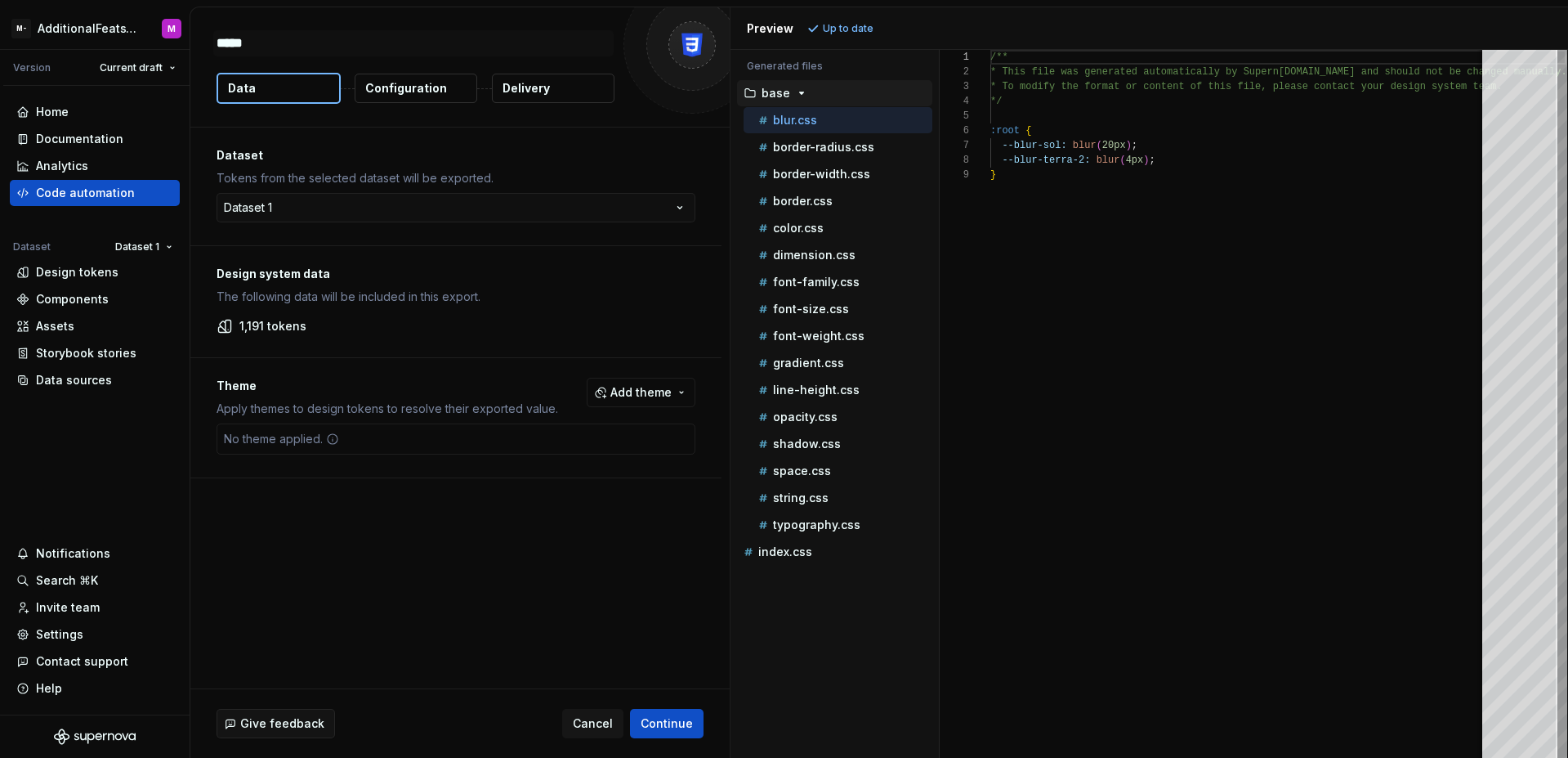
click at [619, 398] on span "Add theme" at bounding box center [641, 392] width 62 height 16
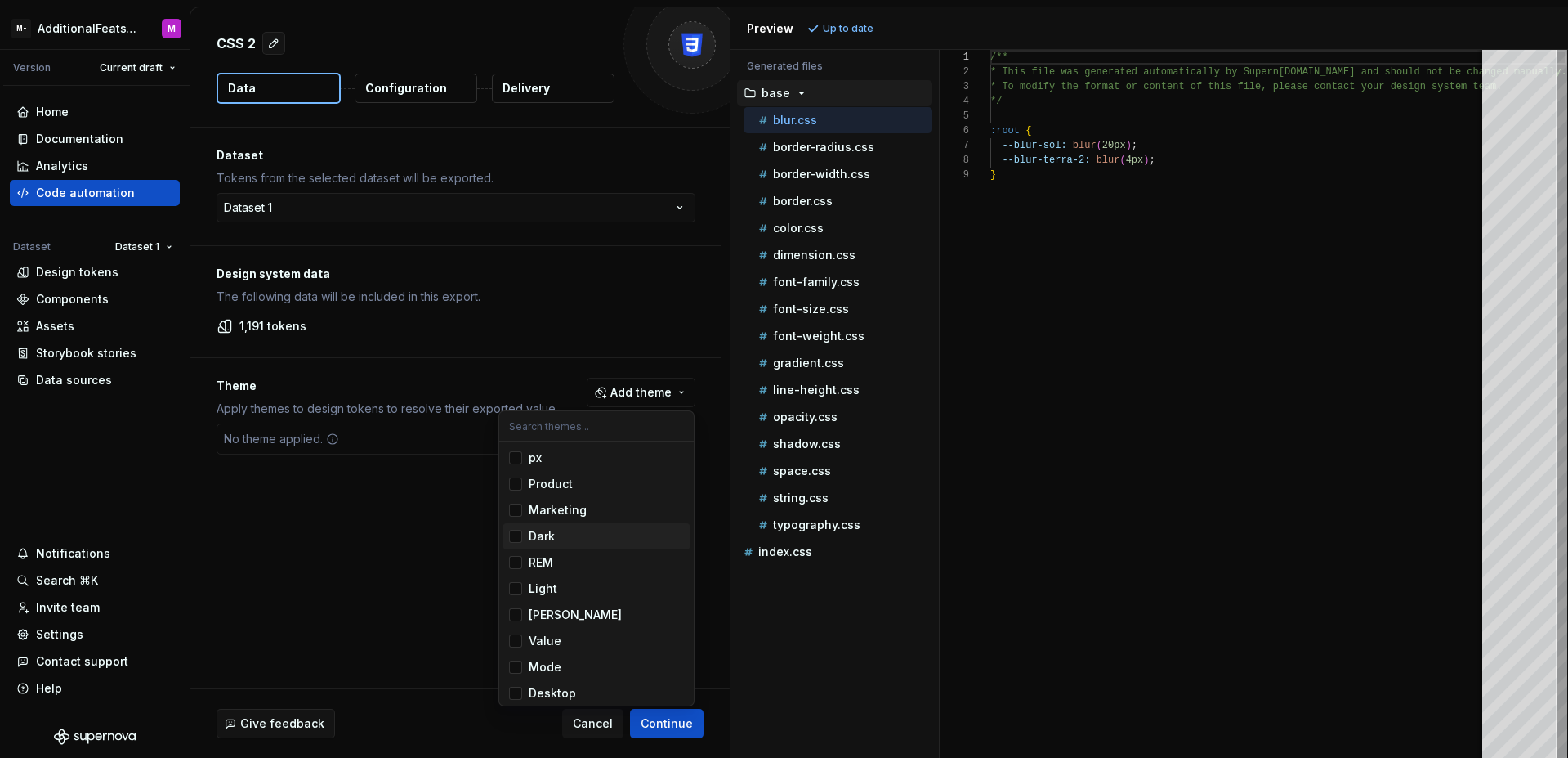
click at [520, 538] on div "Suggestions" at bounding box center [515, 535] width 13 height 13
click at [514, 586] on div "Suggestions" at bounding box center [515, 588] width 13 height 13
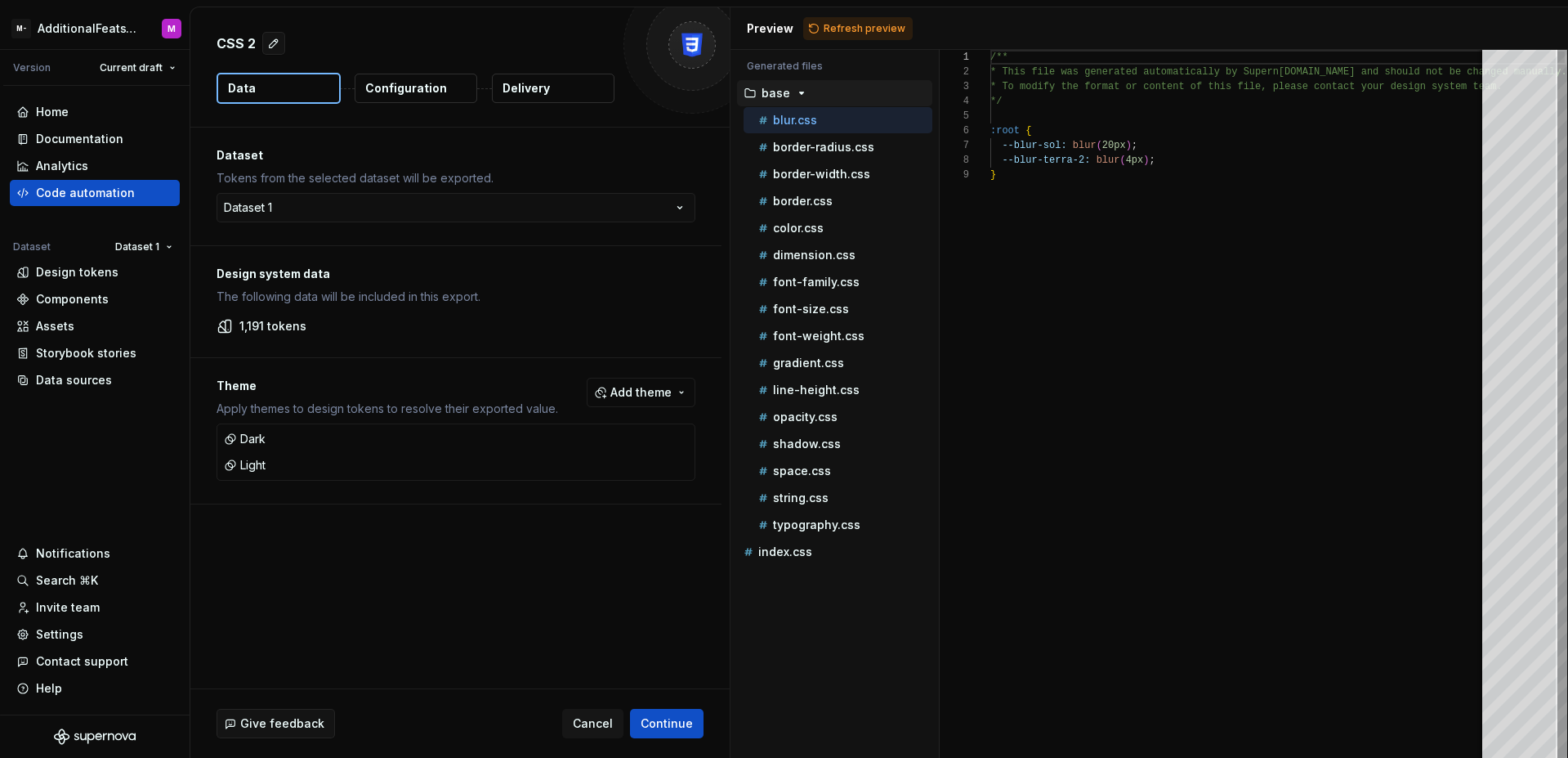
click at [705, 552] on html "M- AdditionalFeatsTest M Version Current draft Home Documentation Analytics Cod…" at bounding box center [784, 379] width 1568 height 758
click at [88, 277] on div "Design tokens" at bounding box center [77, 272] width 82 height 16
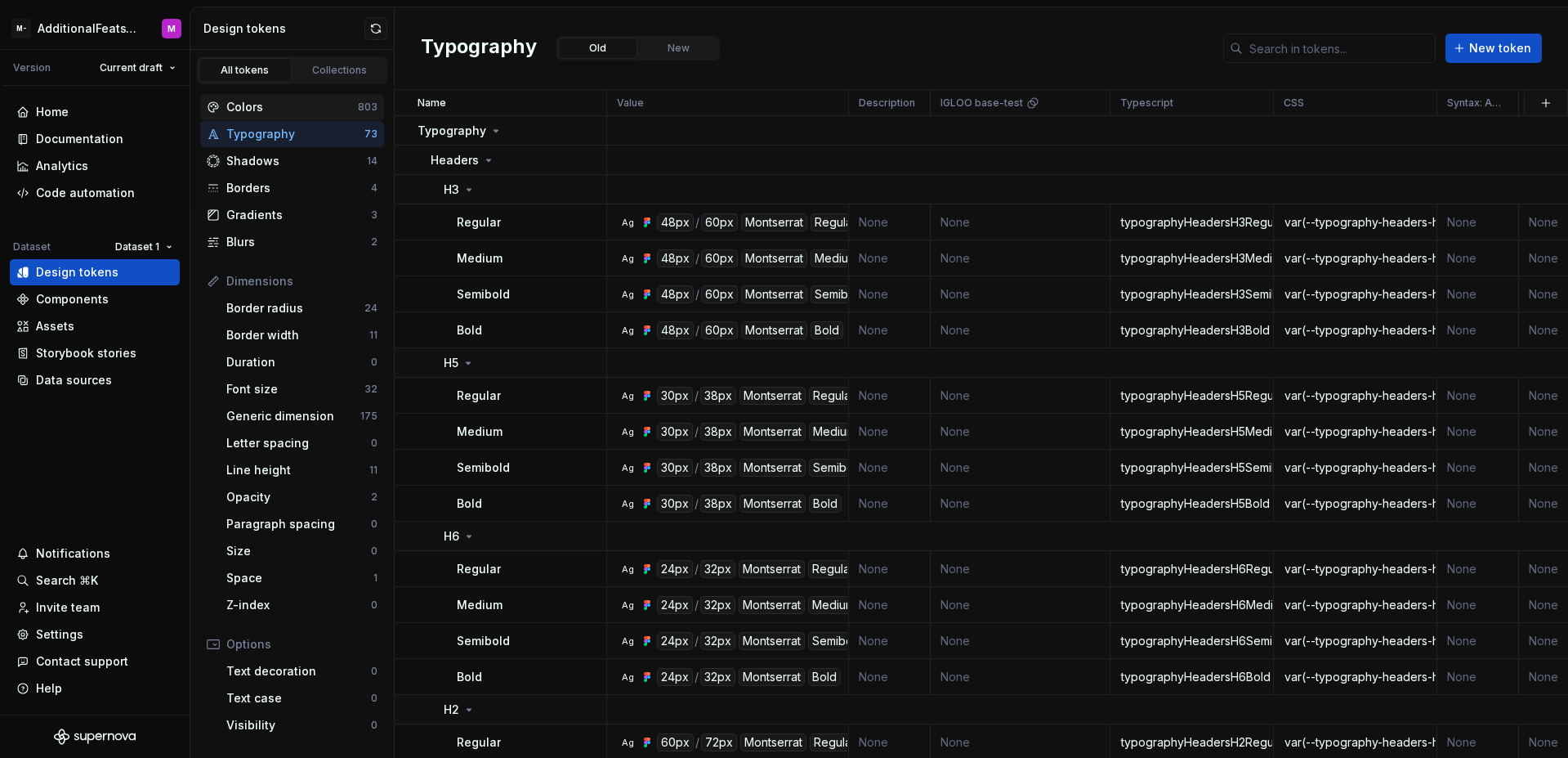
click at [289, 113] on div "Colors" at bounding box center [292, 107] width 131 height 16
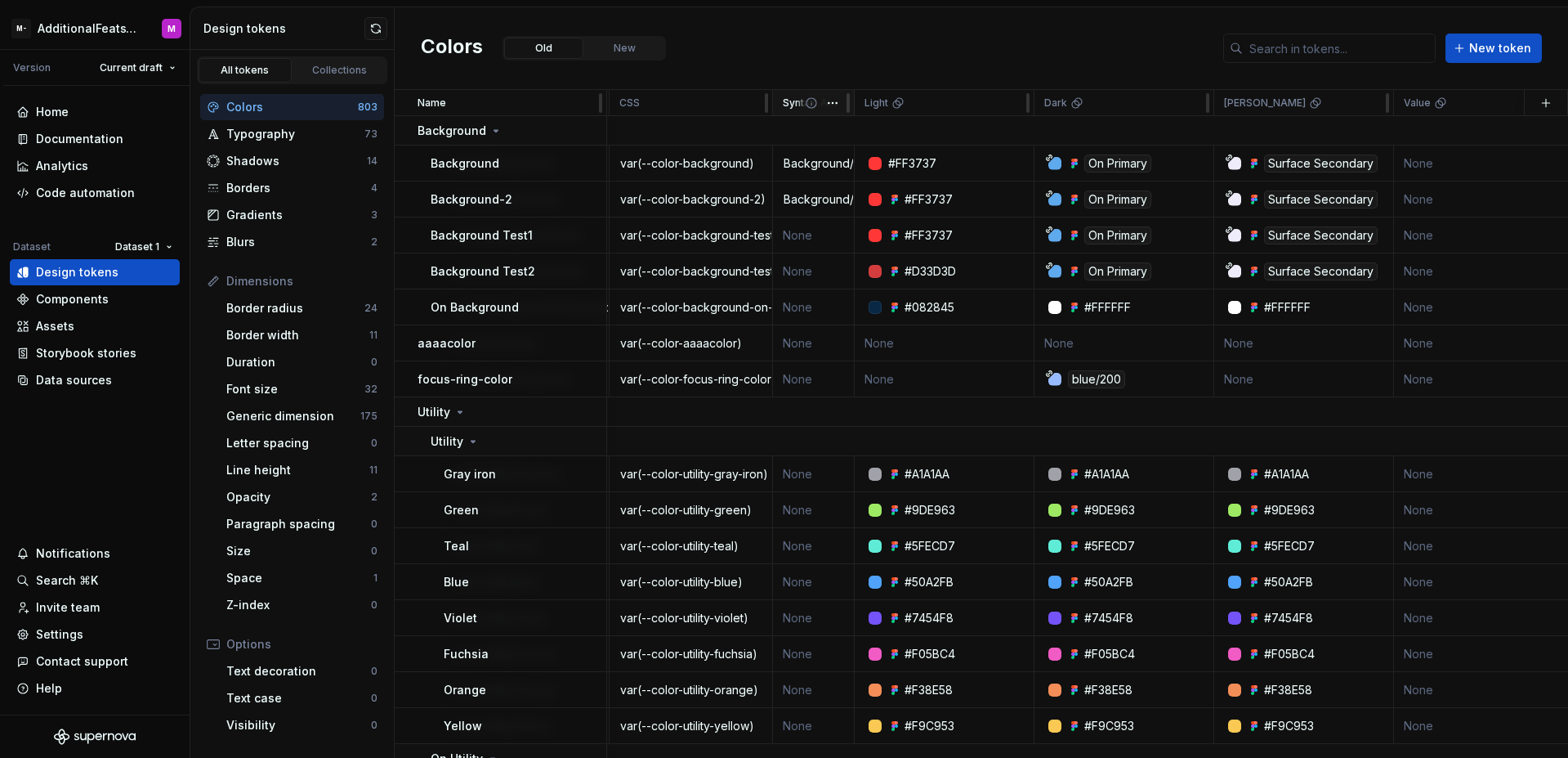
scroll to position [0, 669]
click at [1190, 111] on html "M- AdditionalFeatsTest M Version Current draft Home Documentation Analytics Cod…" at bounding box center [784, 379] width 1568 height 758
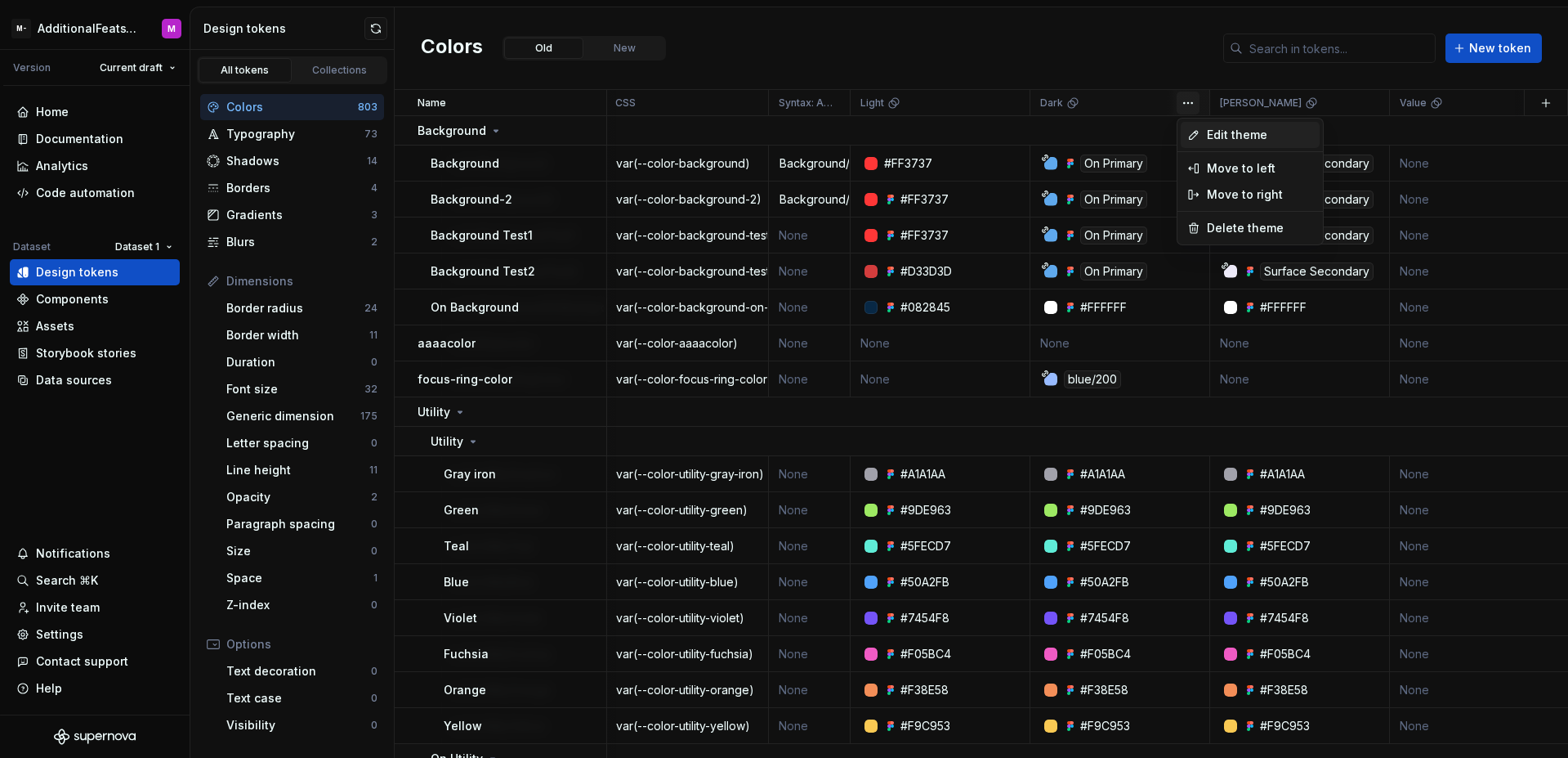
click at [1219, 139] on span "Edit theme" at bounding box center [1260, 134] width 106 height 16
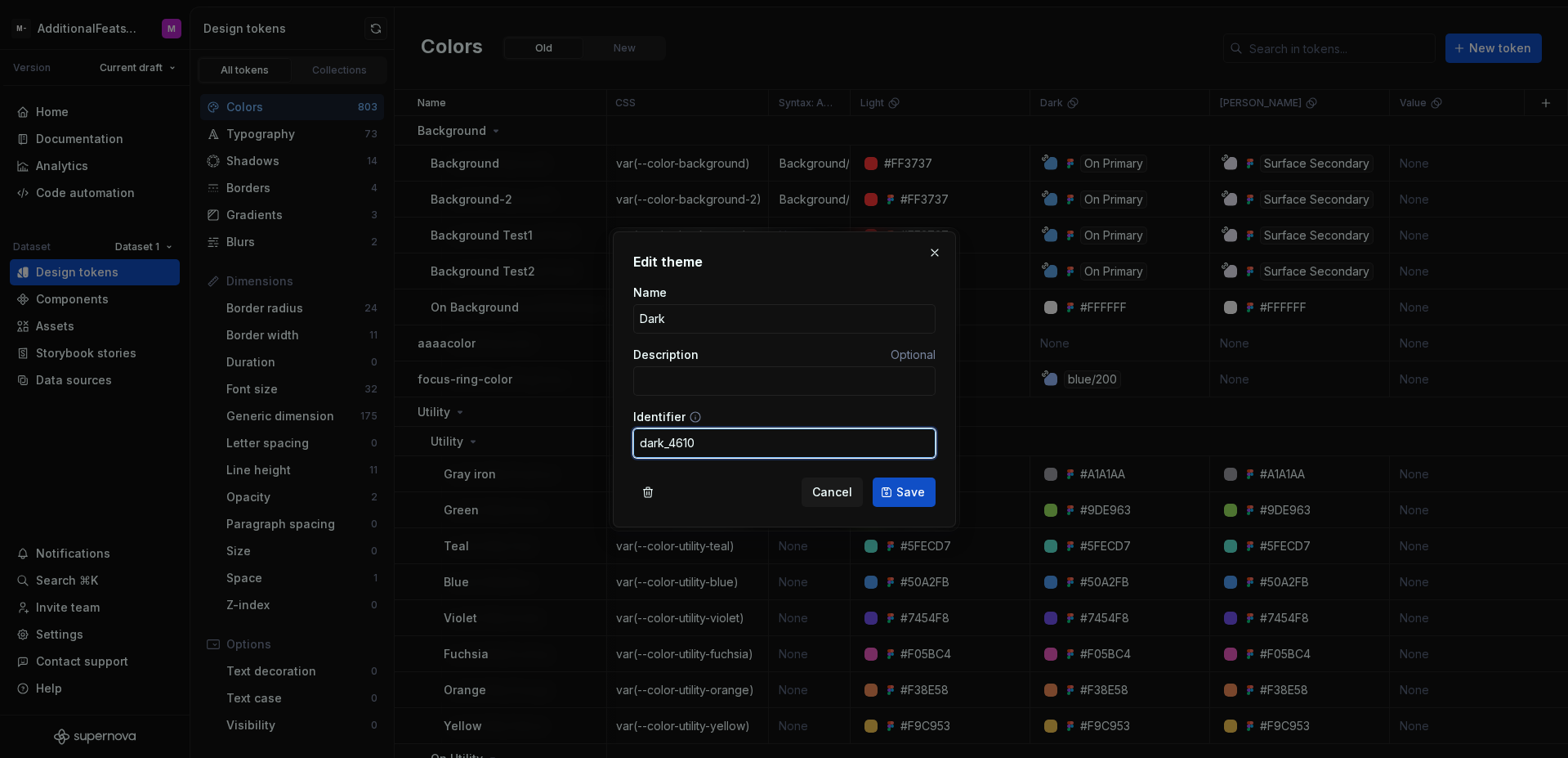
drag, startPoint x: 705, startPoint y: 448, endPoint x: 665, endPoint y: 444, distance: 40.2
click at [665, 444] on input "dark_4610" at bounding box center [784, 443] width 302 height 30
type input "dark"
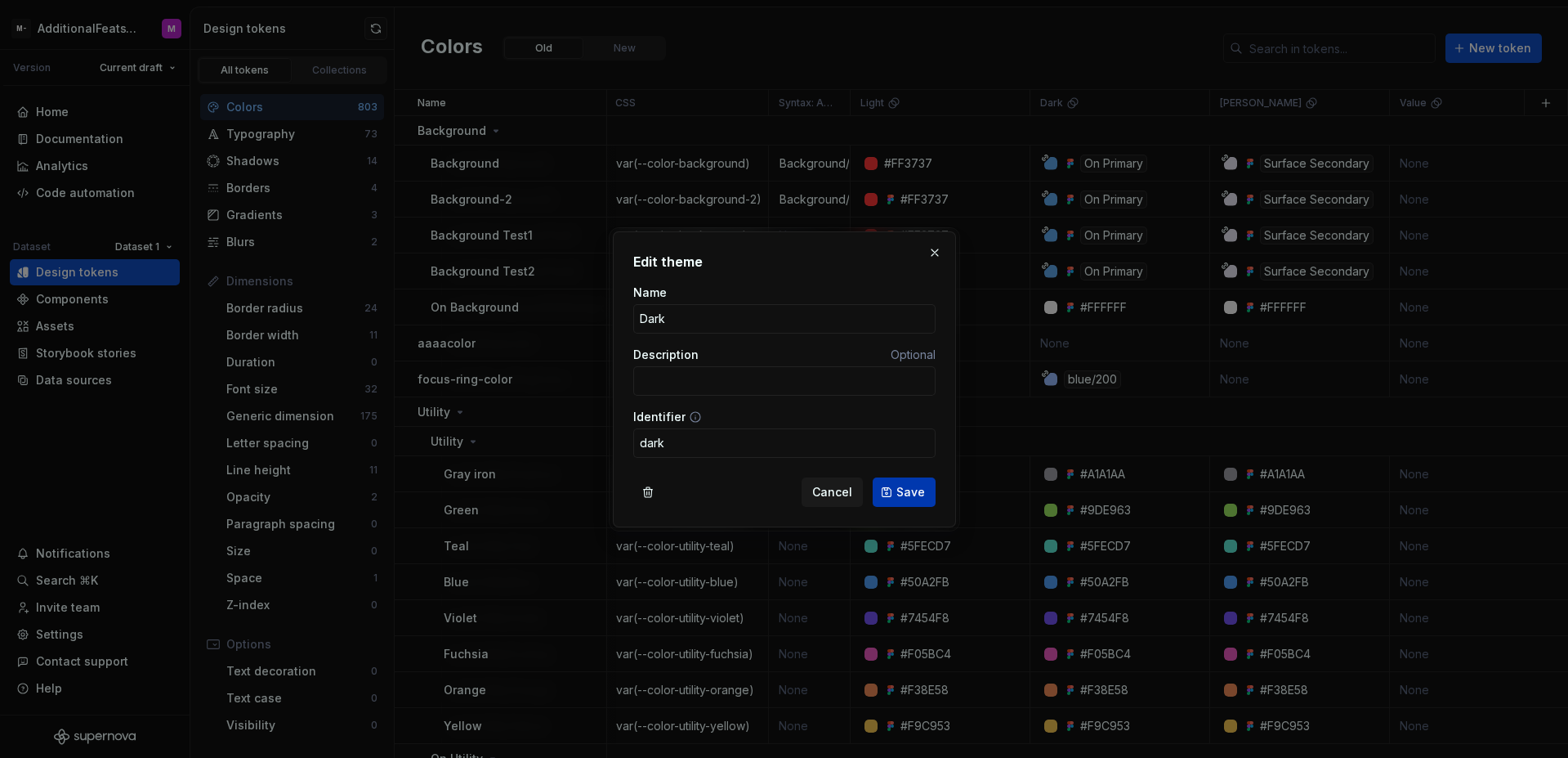
click at [910, 491] on span "Save" at bounding box center [910, 492] width 29 height 16
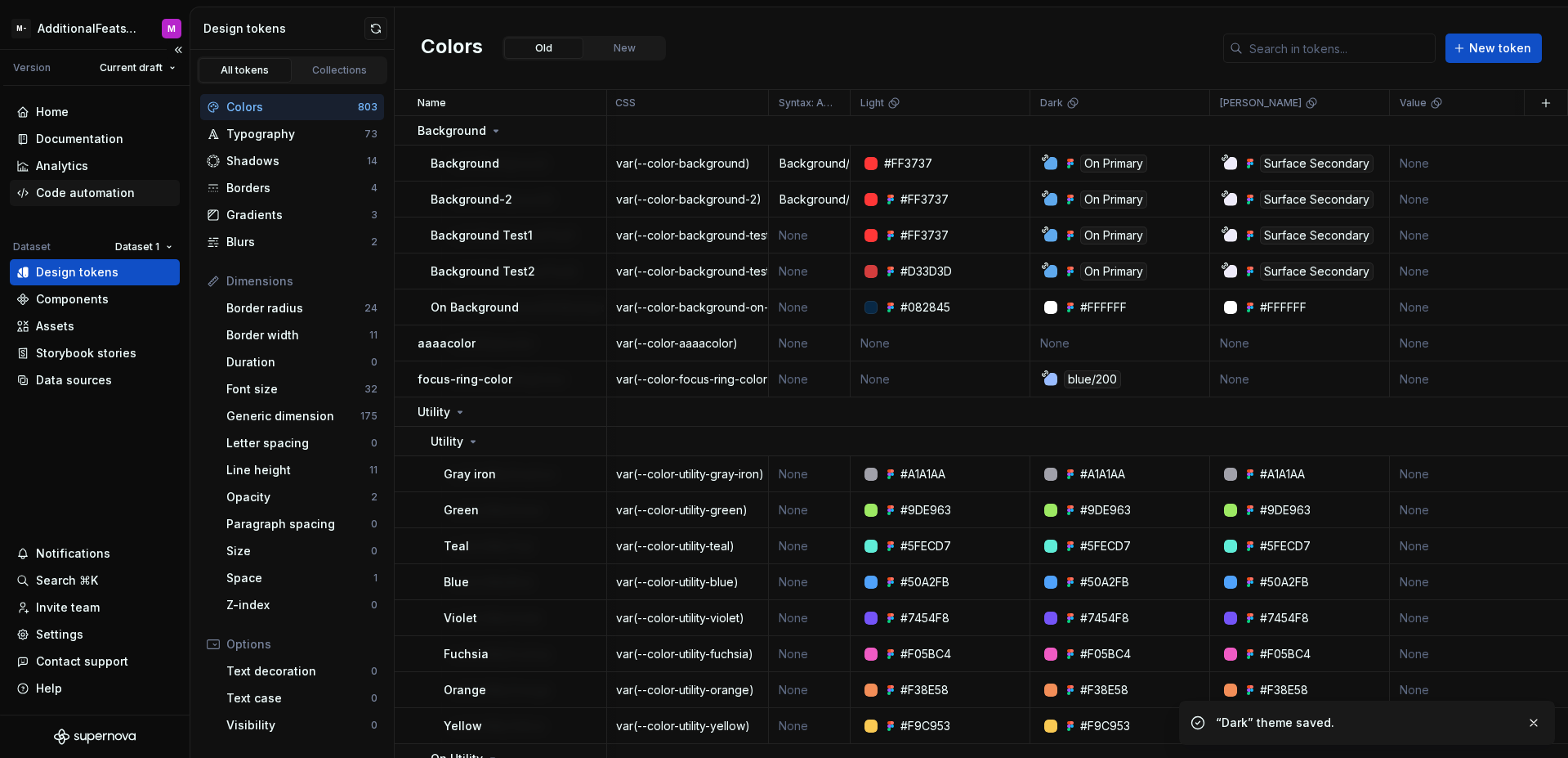
click at [99, 197] on div "Code automation" at bounding box center [85, 193] width 99 height 16
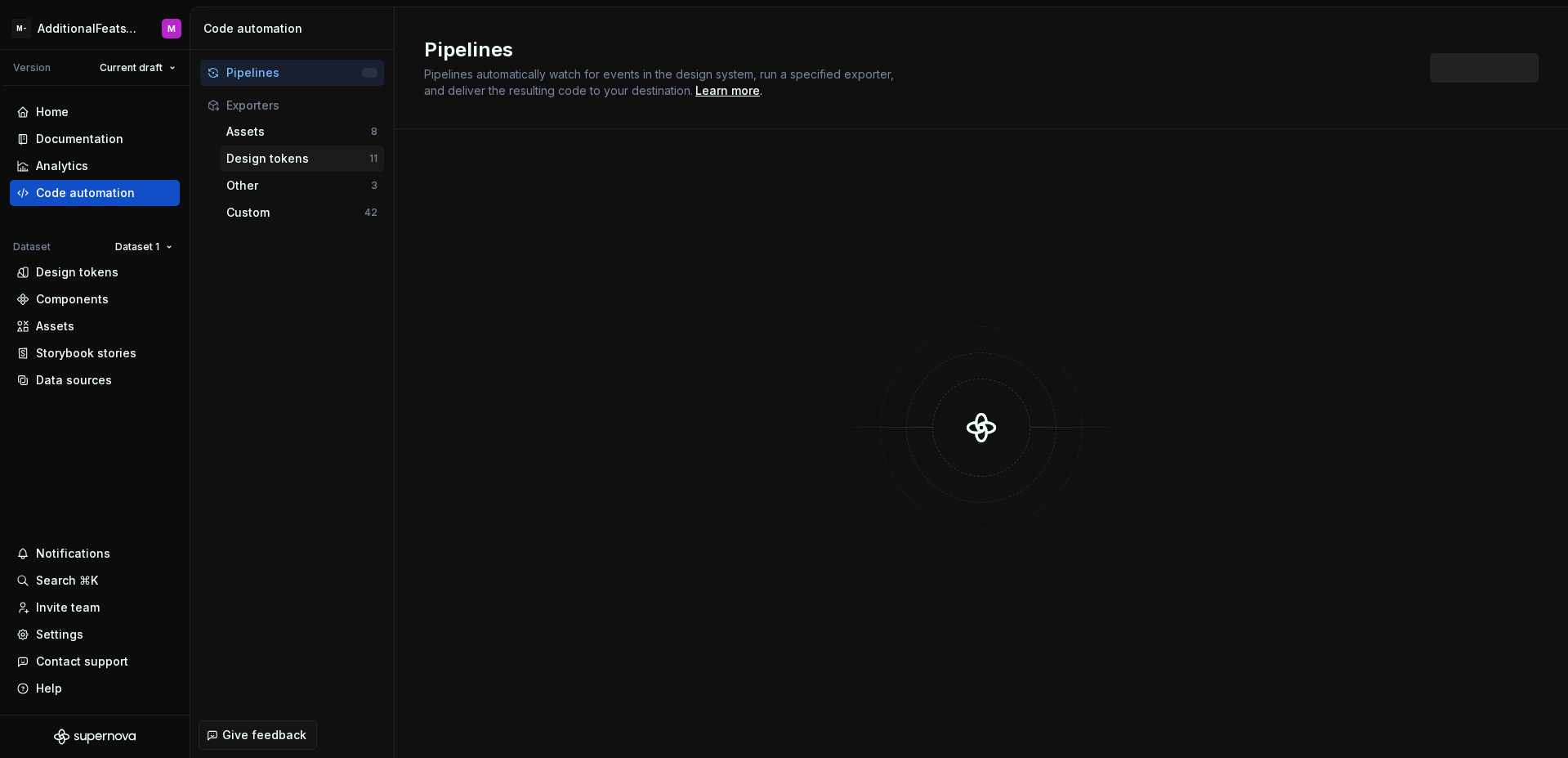
click at [271, 156] on div "Design tokens" at bounding box center [298, 158] width 143 height 16
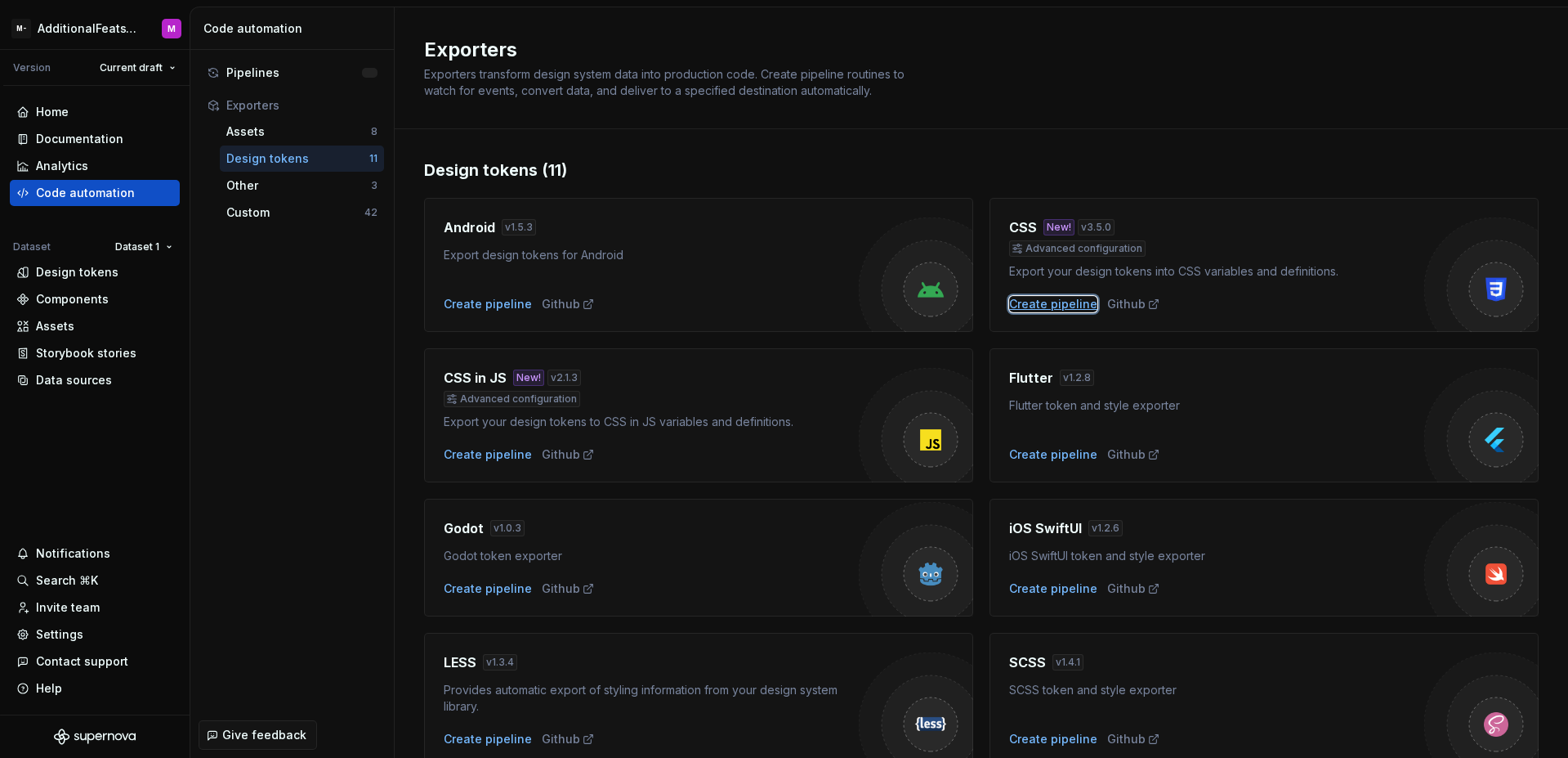
click at [1020, 307] on div "Create pipeline" at bounding box center [1053, 304] width 88 height 16
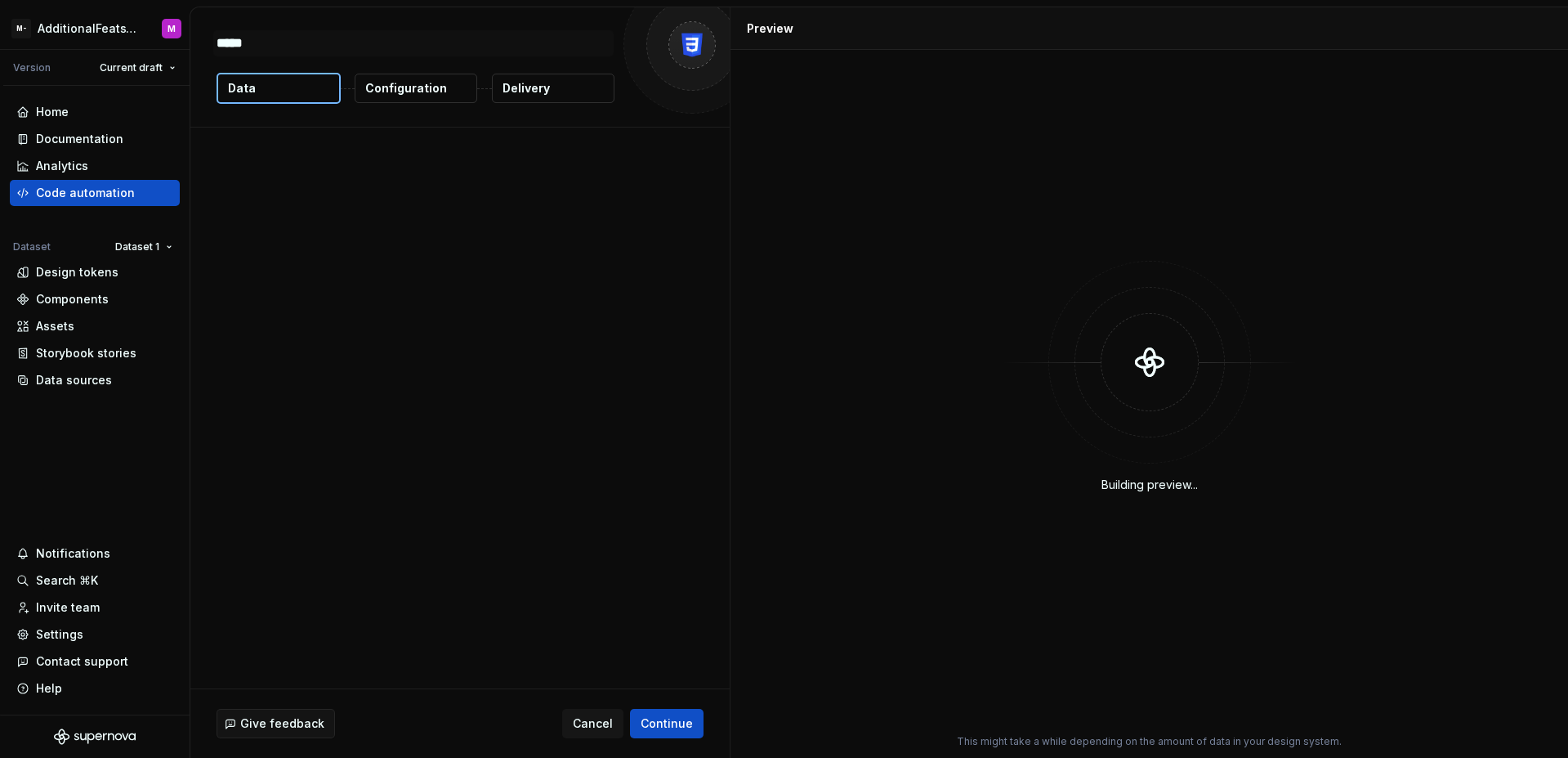
type textarea "*"
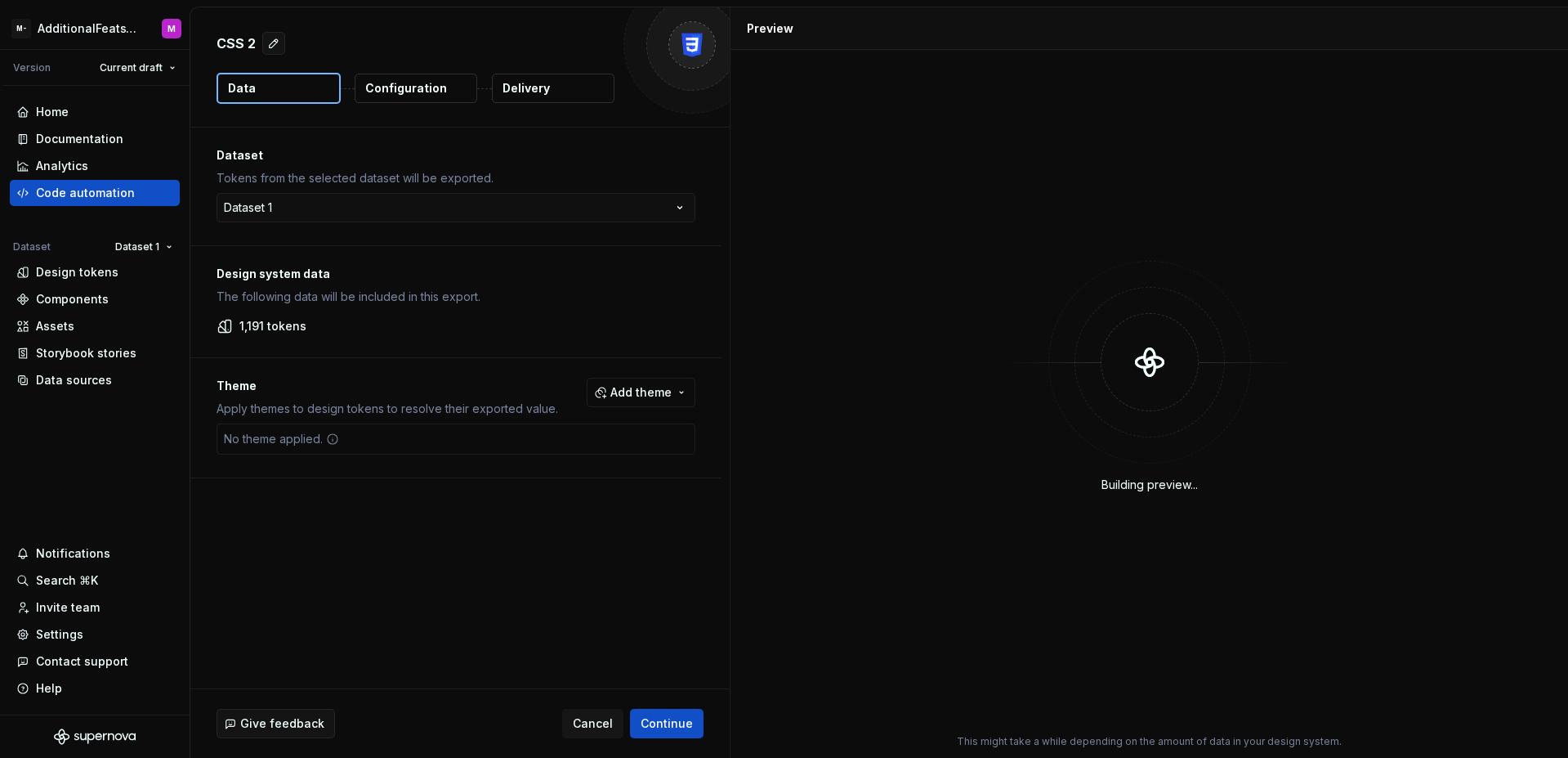
click at [455, 99] on button "Configuration" at bounding box center [415, 88] width 122 height 30
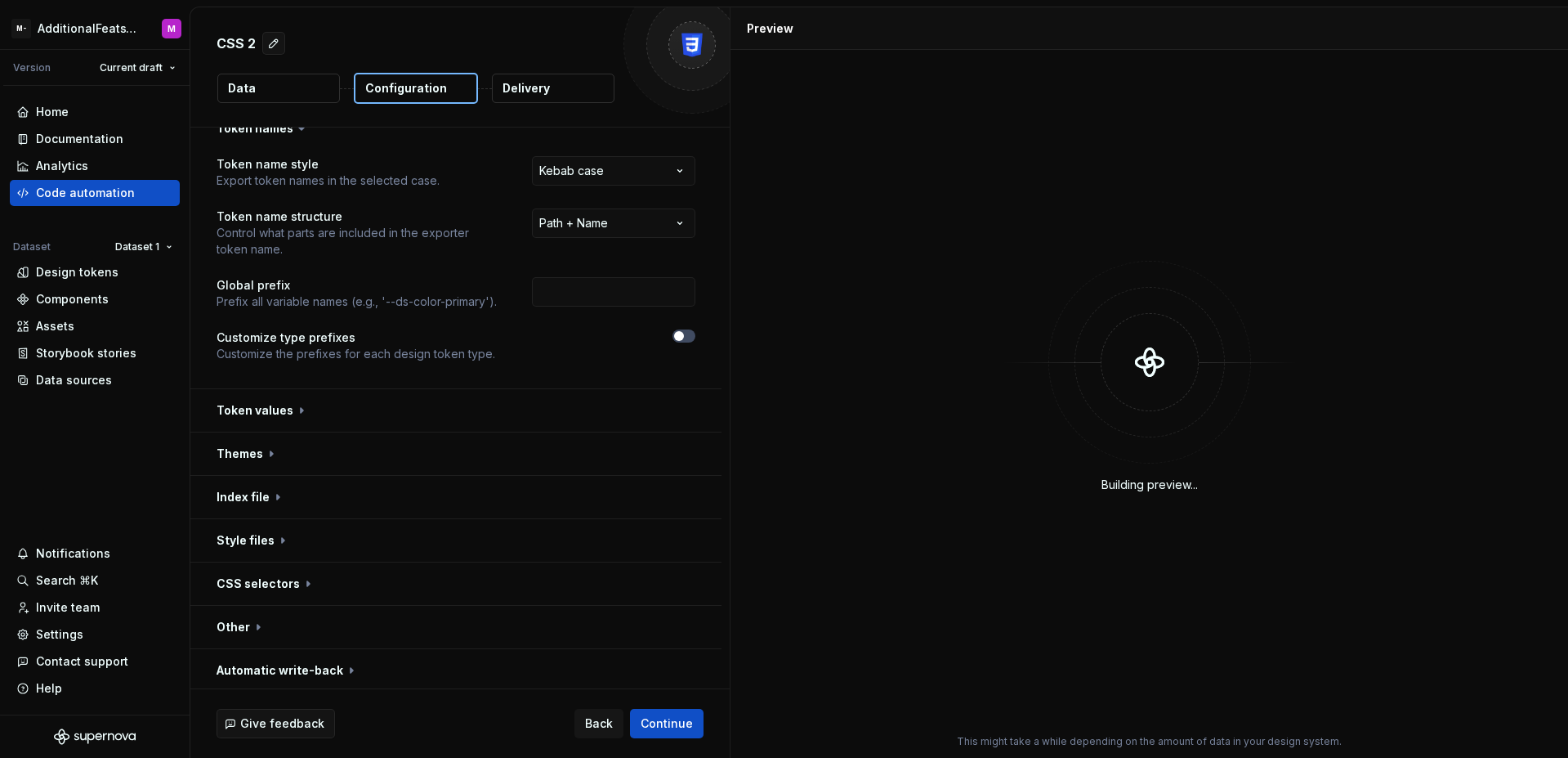
scroll to position [25, 0]
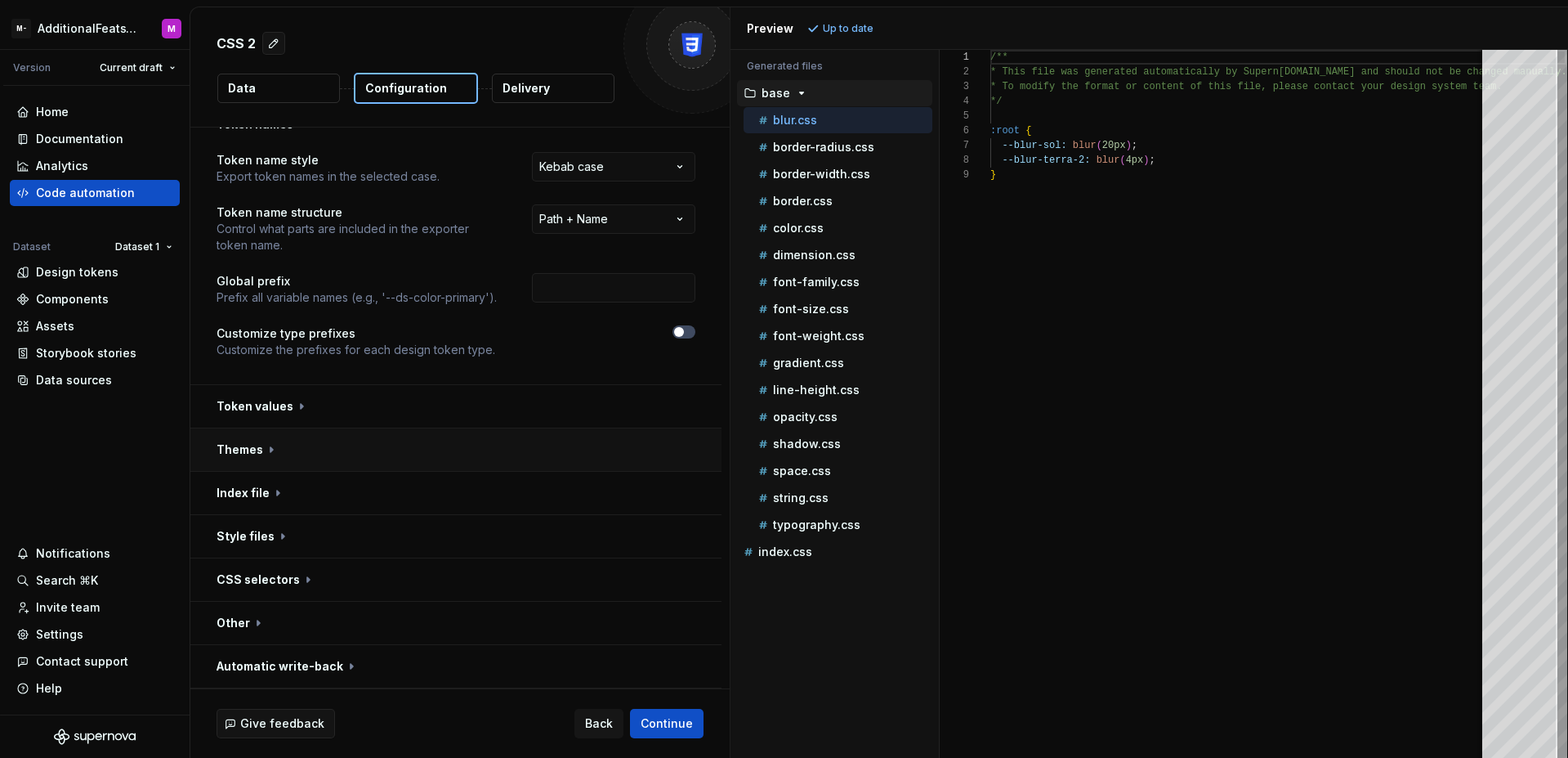
click at [664, 450] on button "button" at bounding box center [456, 449] width 532 height 43
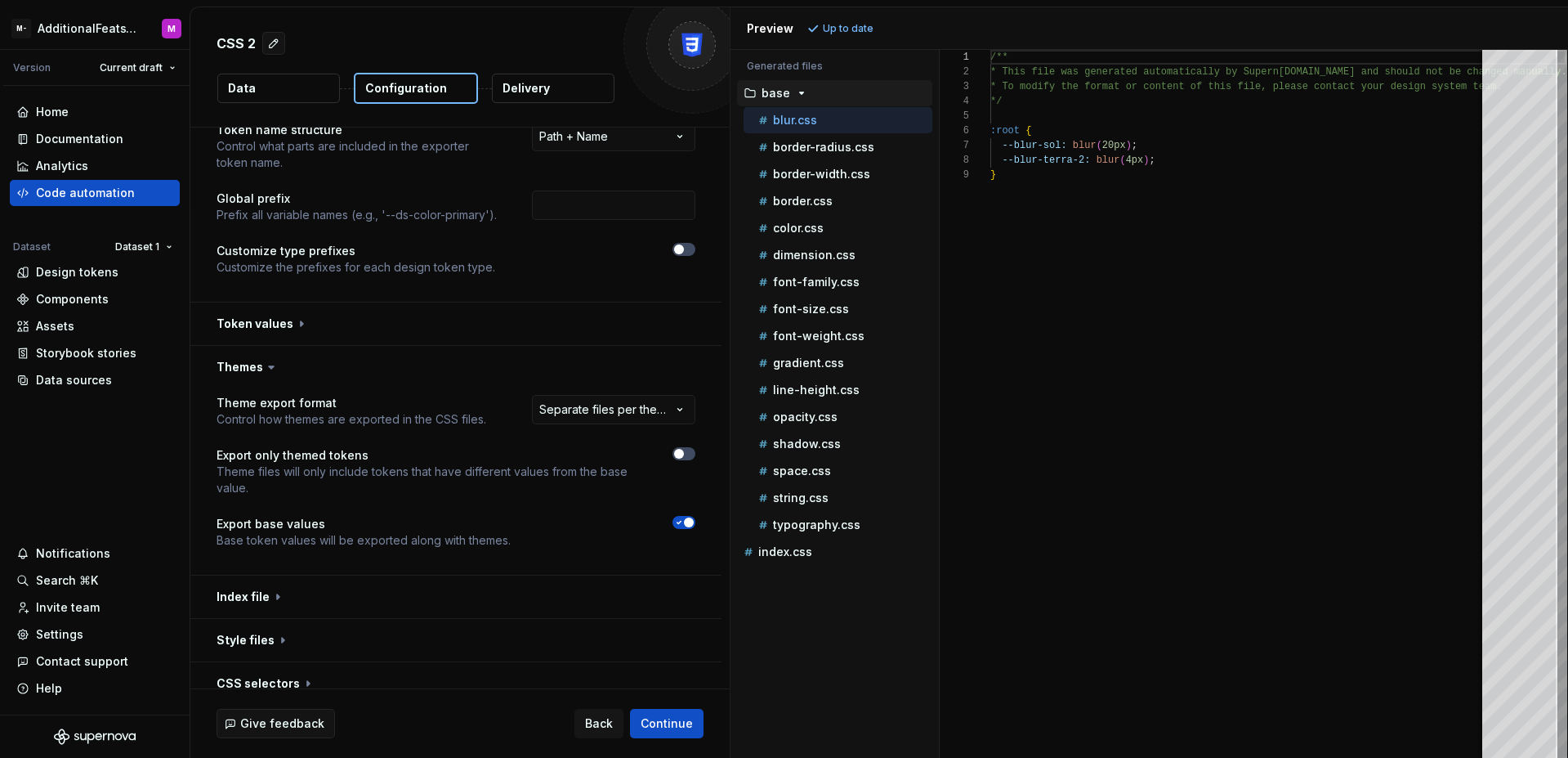
scroll to position [128, 0]
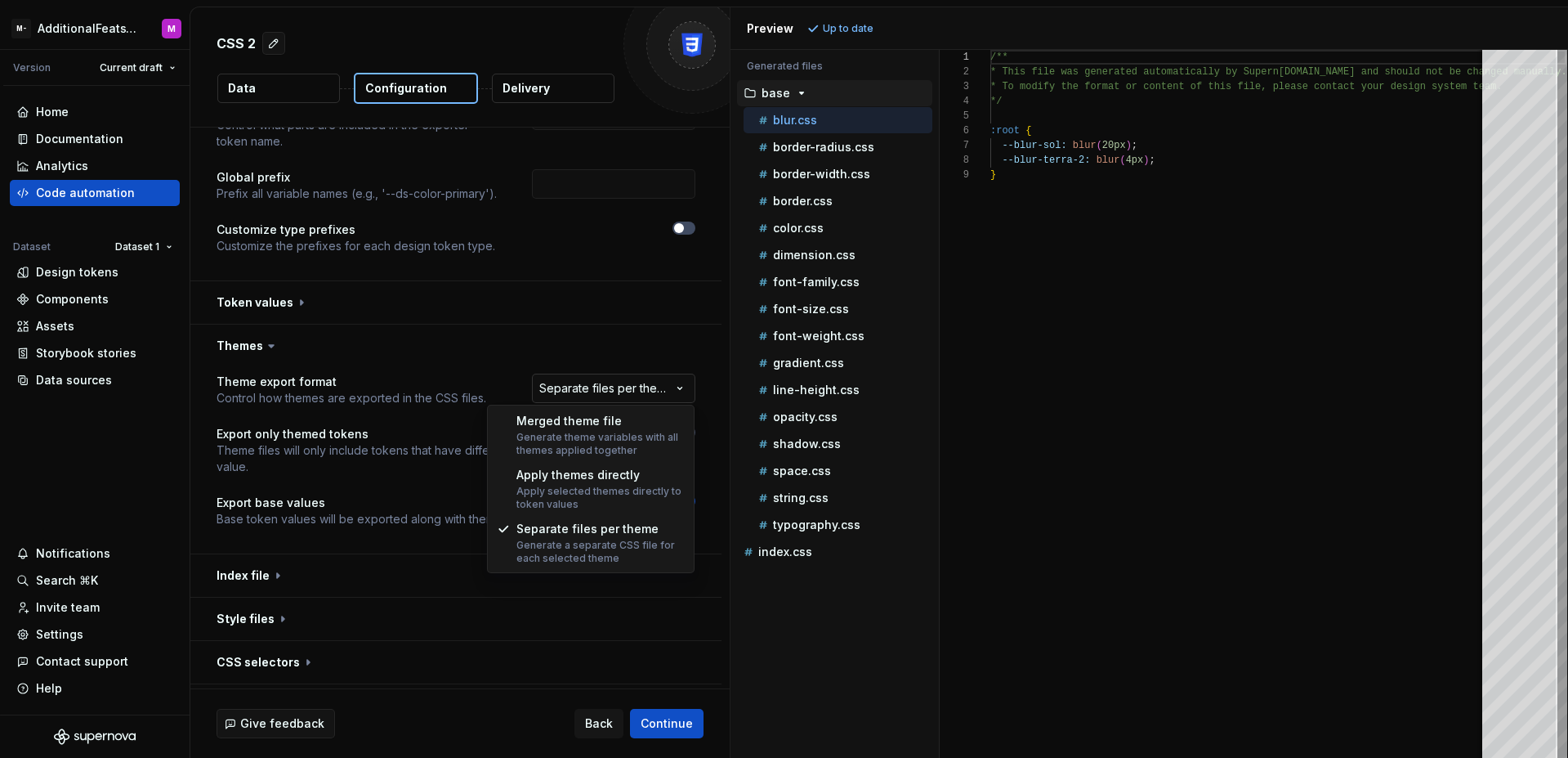
click at [658, 385] on html "**********" at bounding box center [784, 379] width 1568 height 758
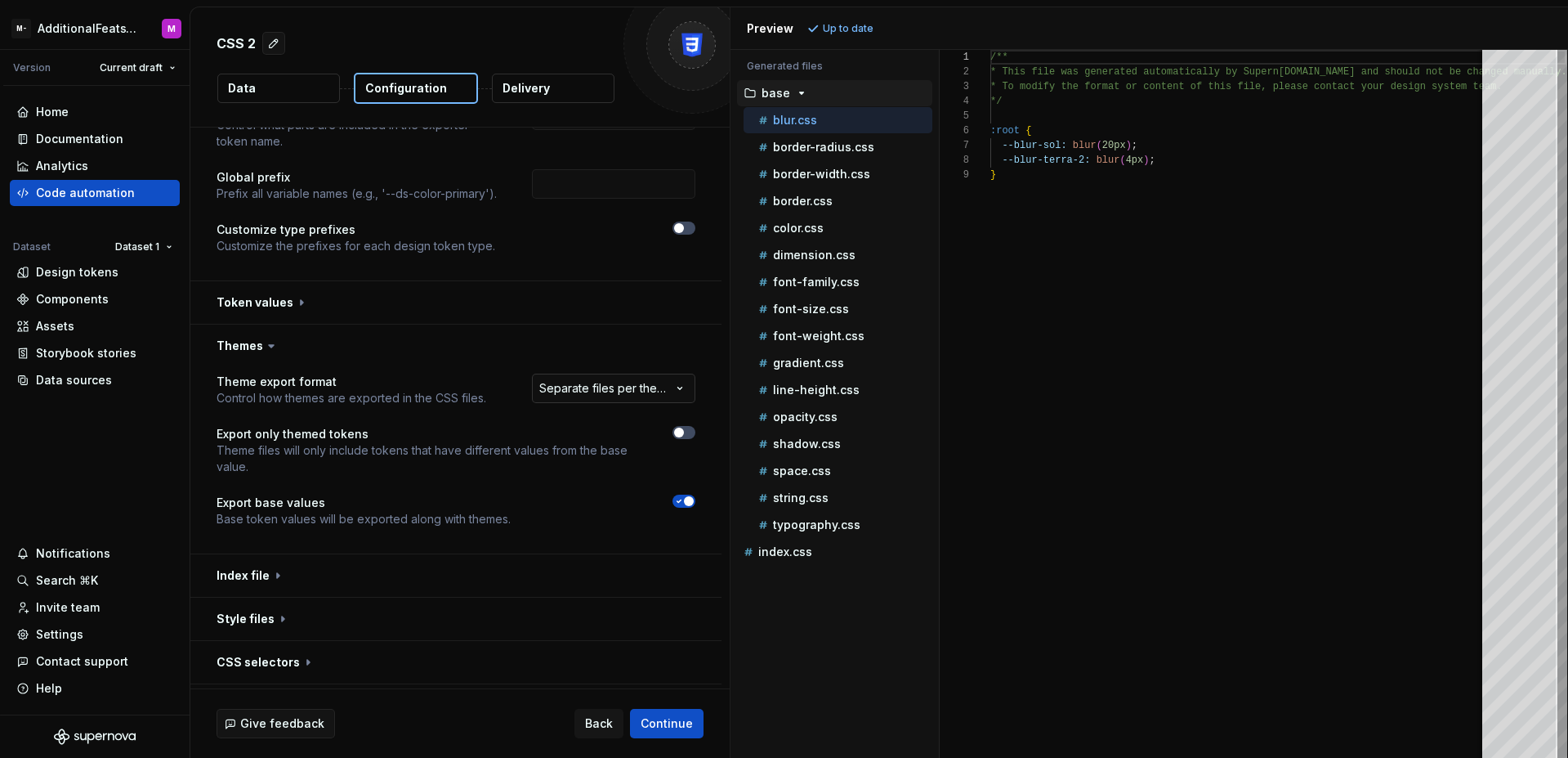
click at [658, 385] on html "**********" at bounding box center [784, 379] width 1568 height 758
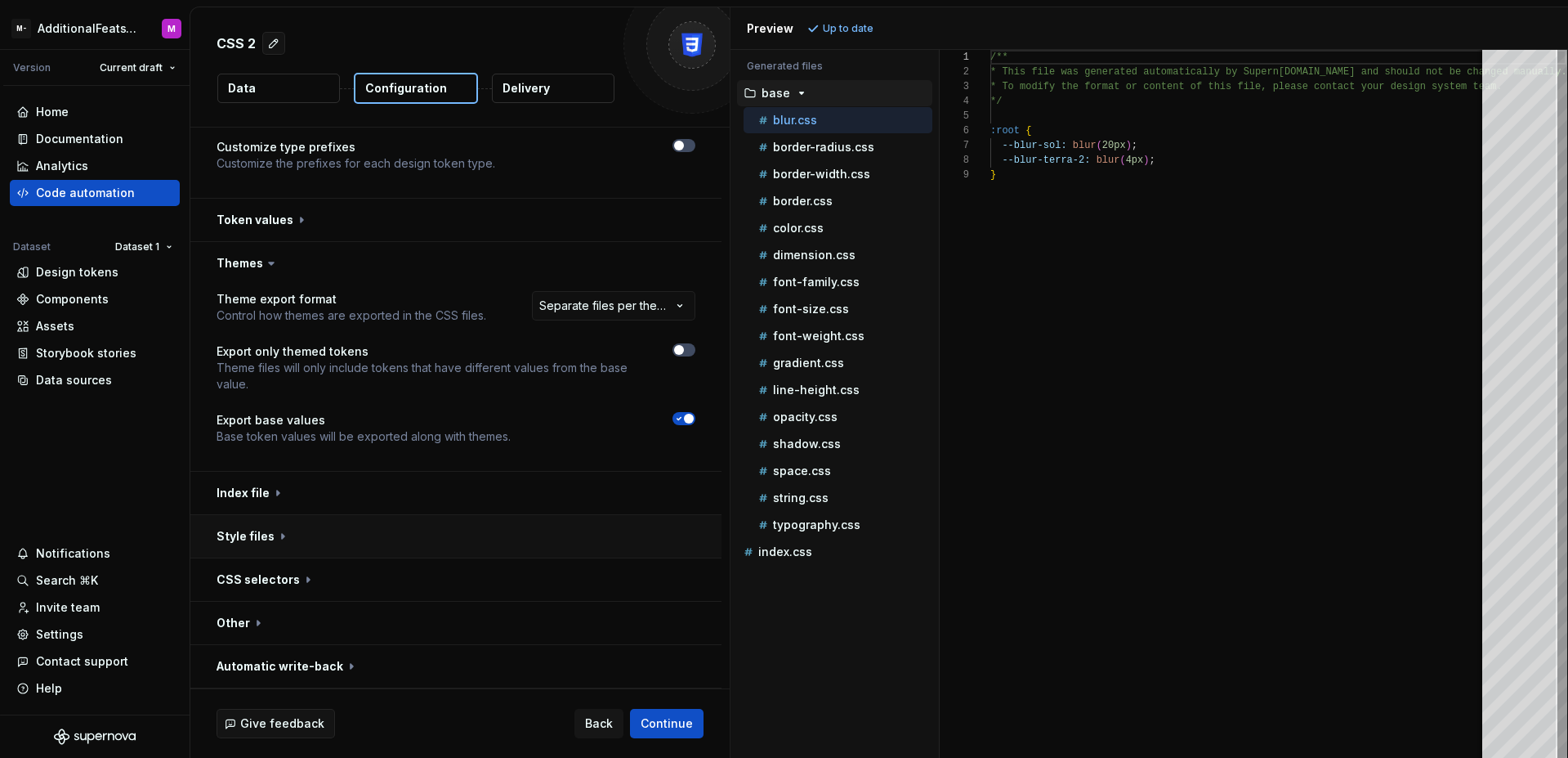
click at [629, 531] on button "button" at bounding box center [456, 535] width 532 height 43
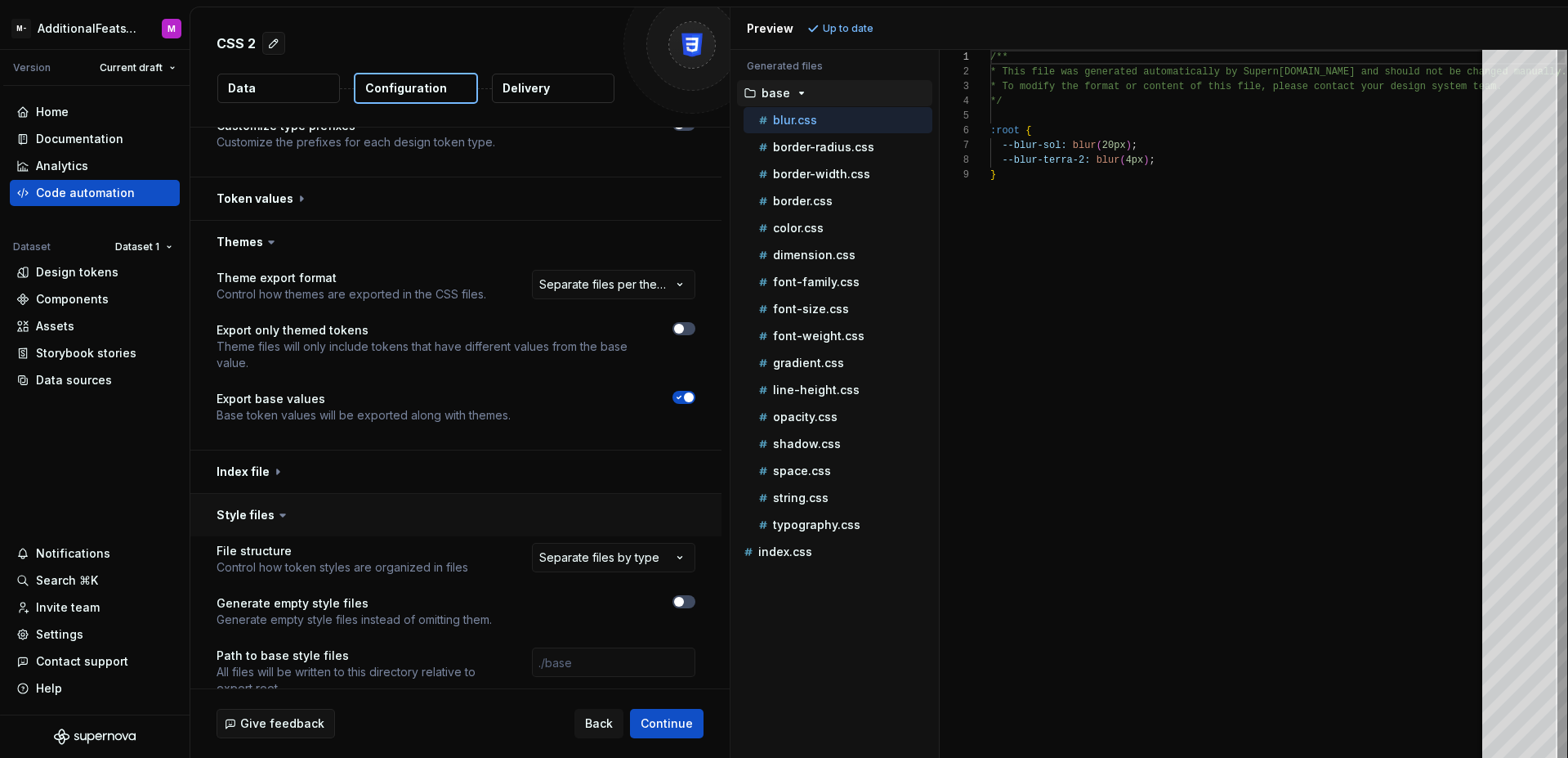
scroll to position [242, 0]
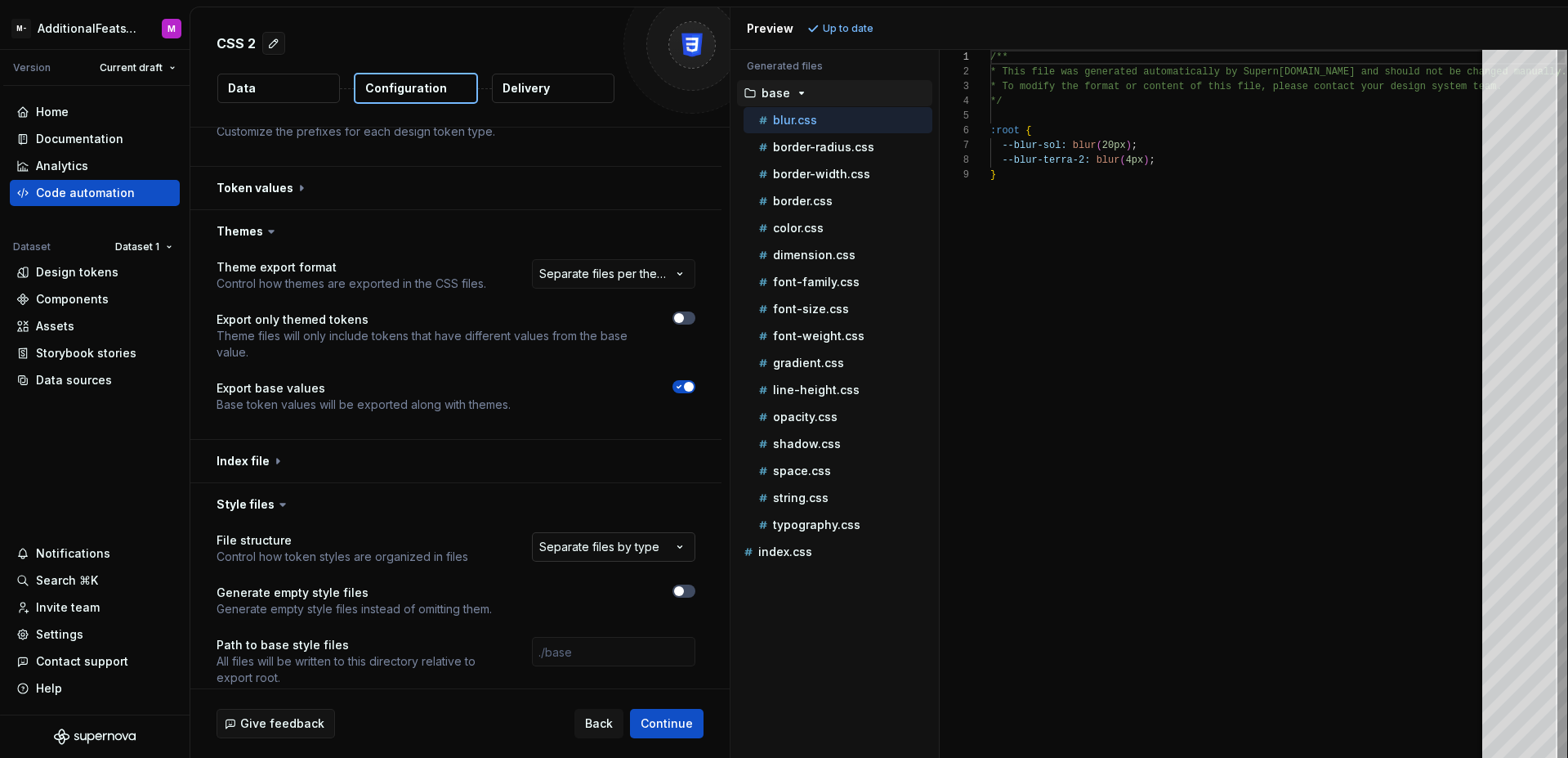
click at [633, 536] on html "**********" at bounding box center [784, 379] width 1568 height 758
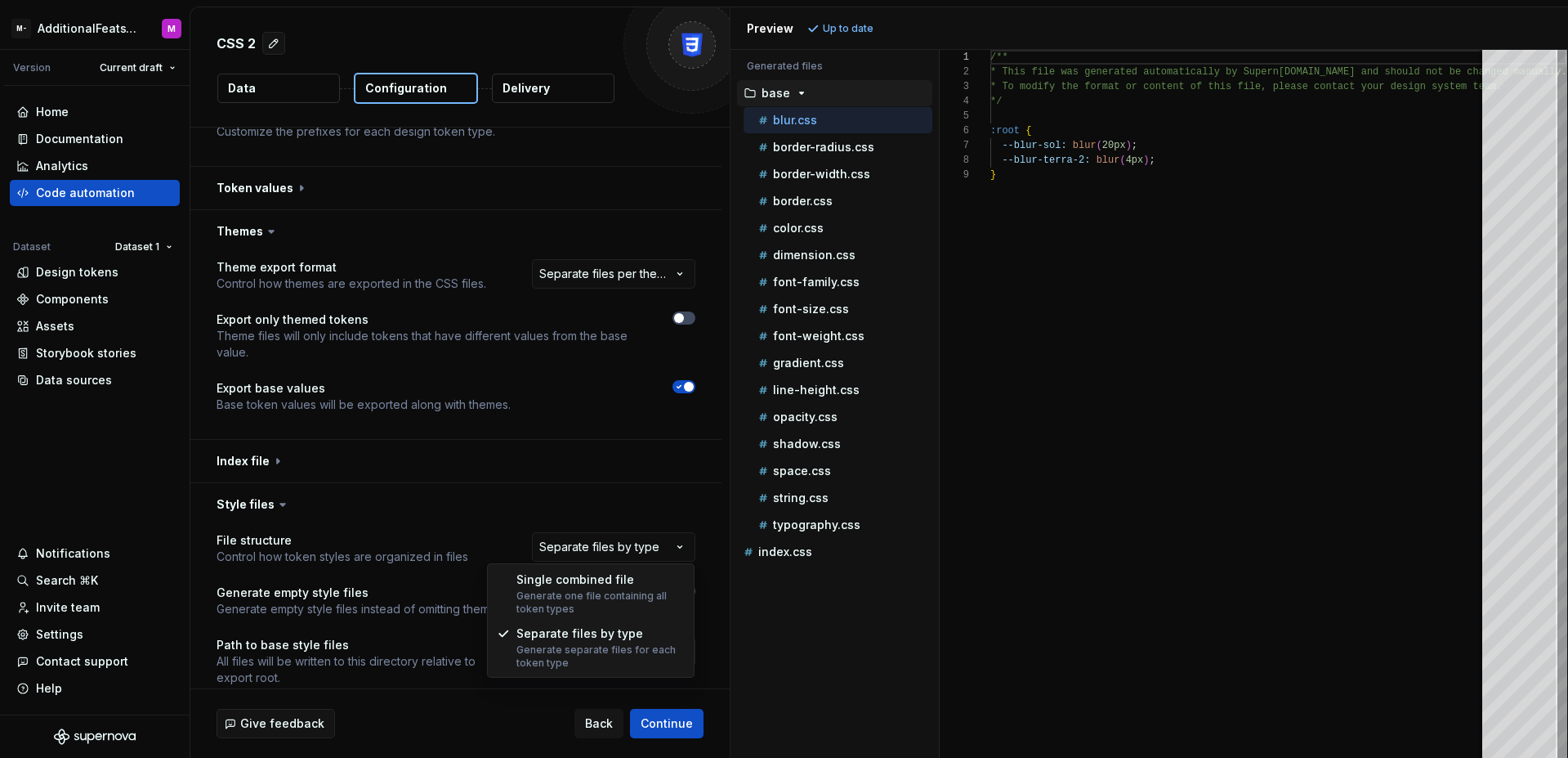
select select "**********"
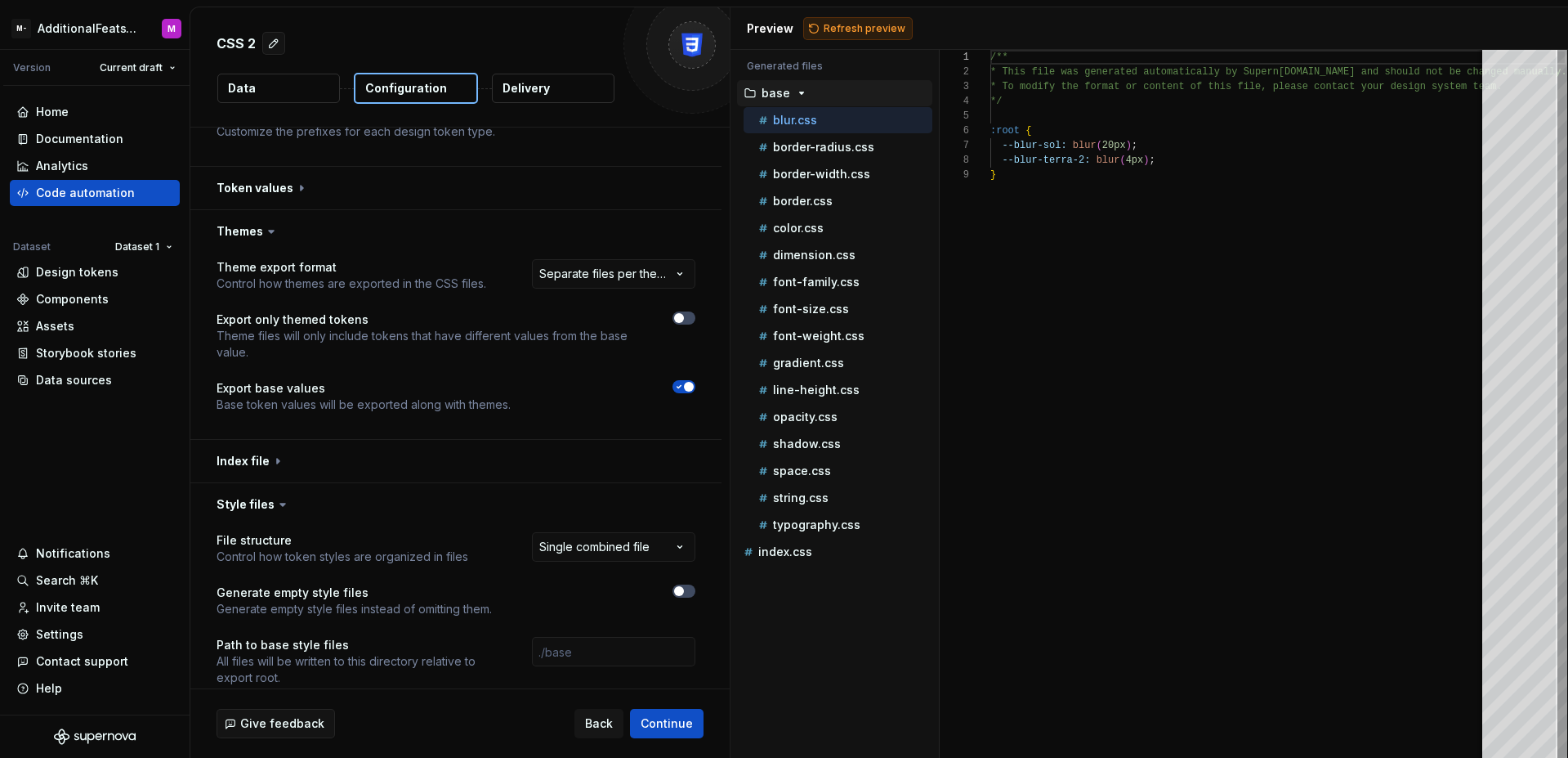
click at [860, 35] on button "Refresh preview" at bounding box center [859, 28] width 109 height 23
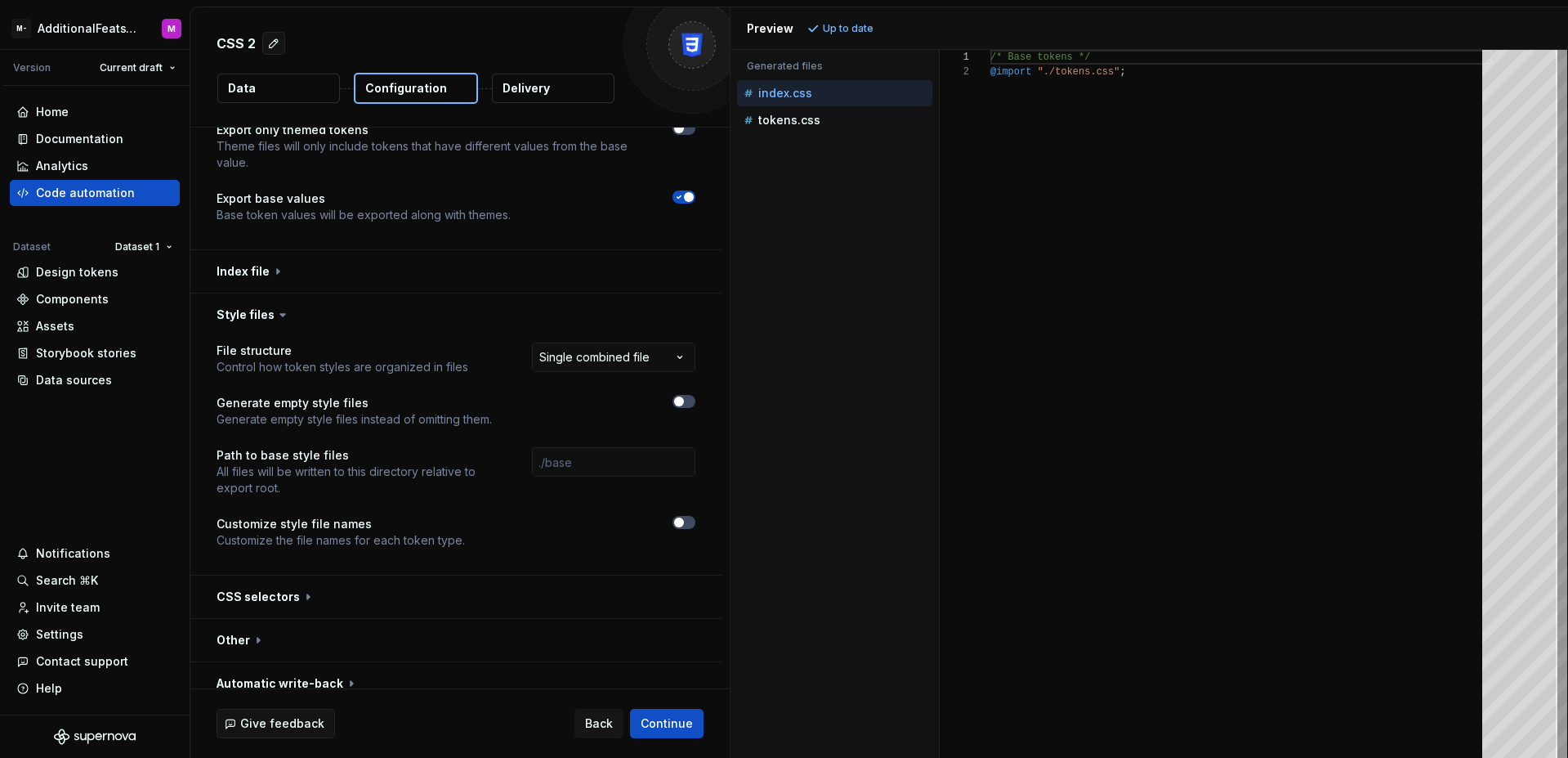
scroll to position [449, 0]
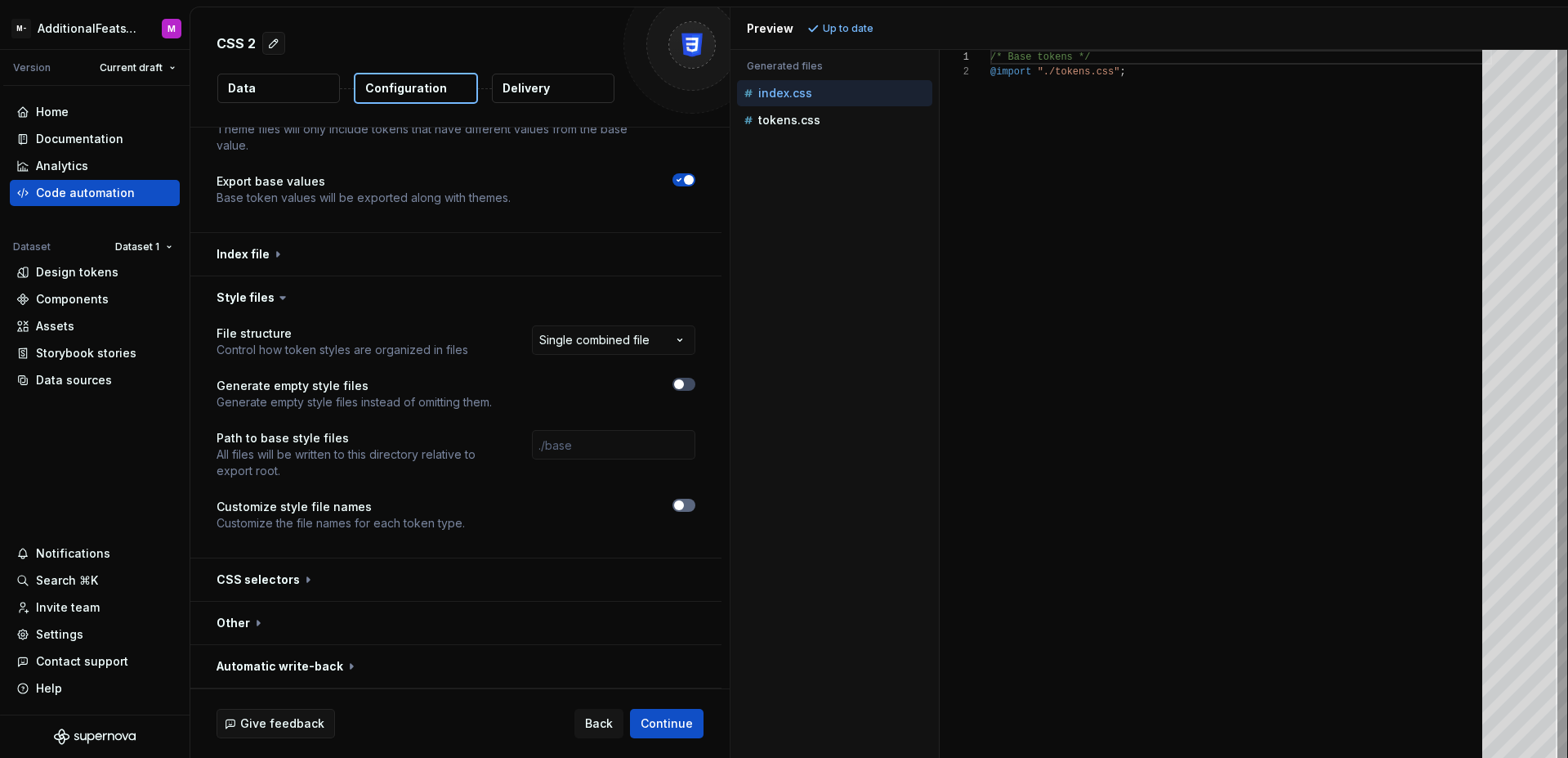
click at [691, 505] on button "button" at bounding box center [684, 505] width 23 height 13
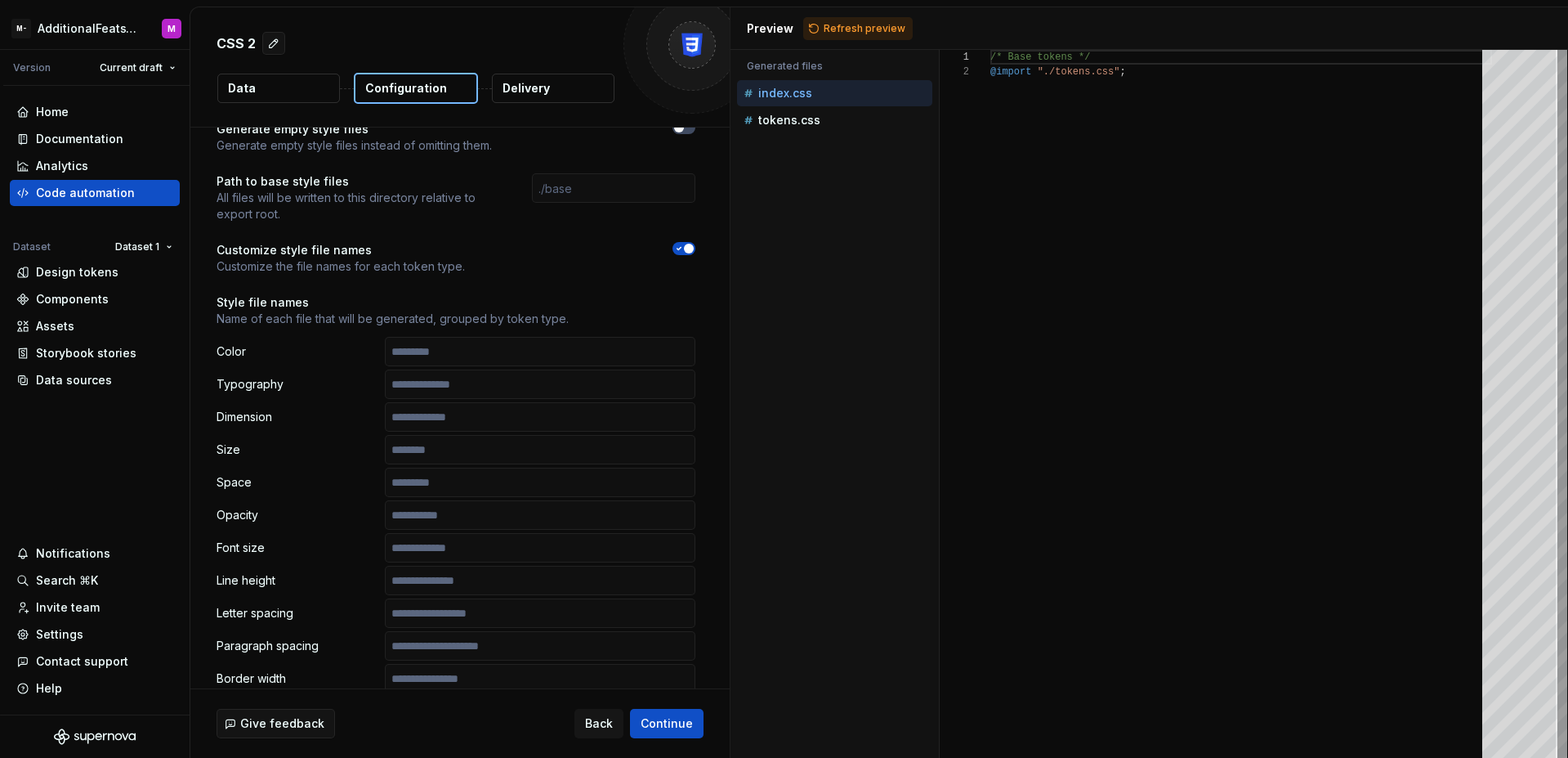
scroll to position [623, 0]
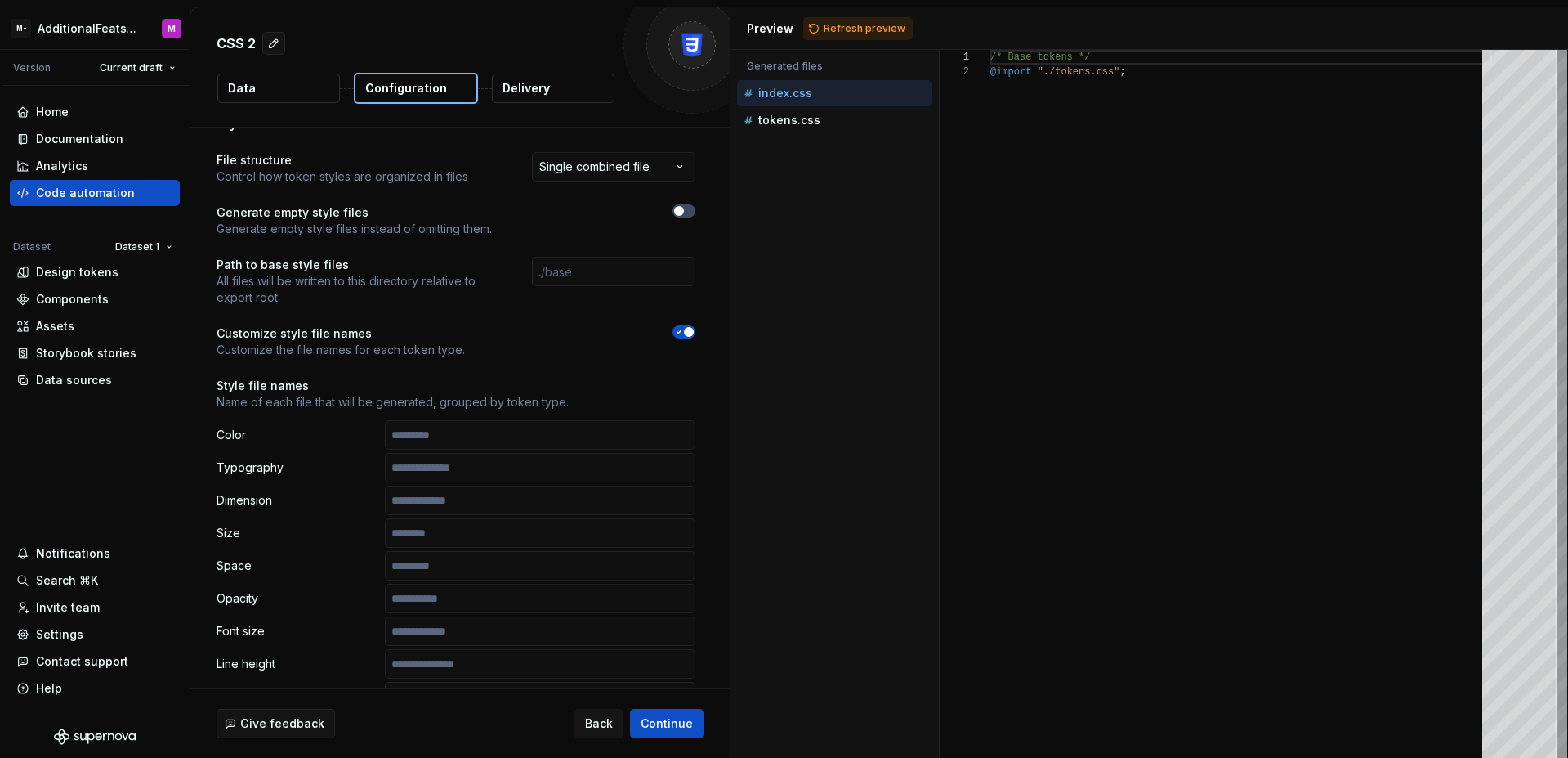
click at [679, 333] on icon "button" at bounding box center [679, 332] width 13 height 10
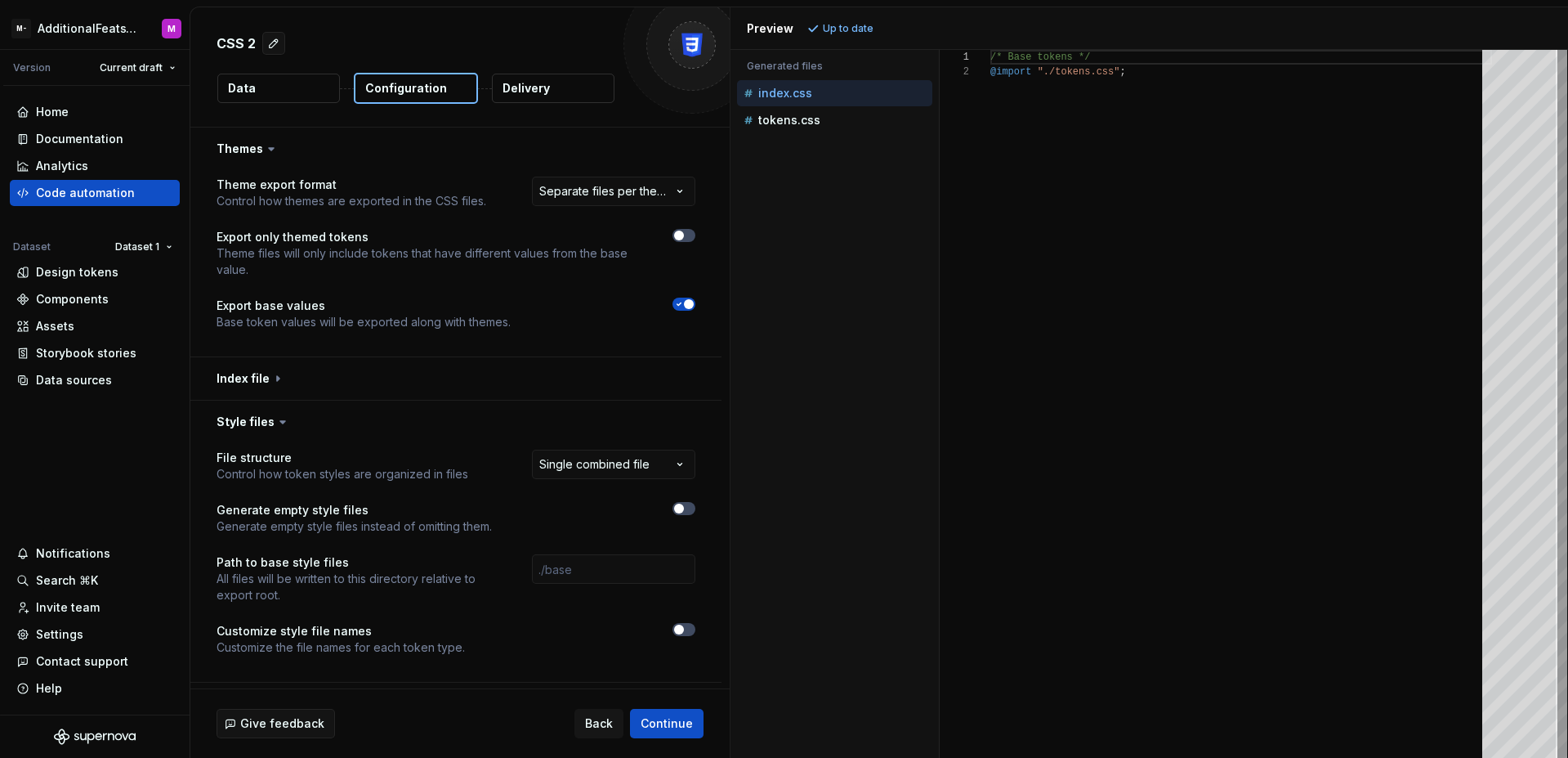
scroll to position [315, 0]
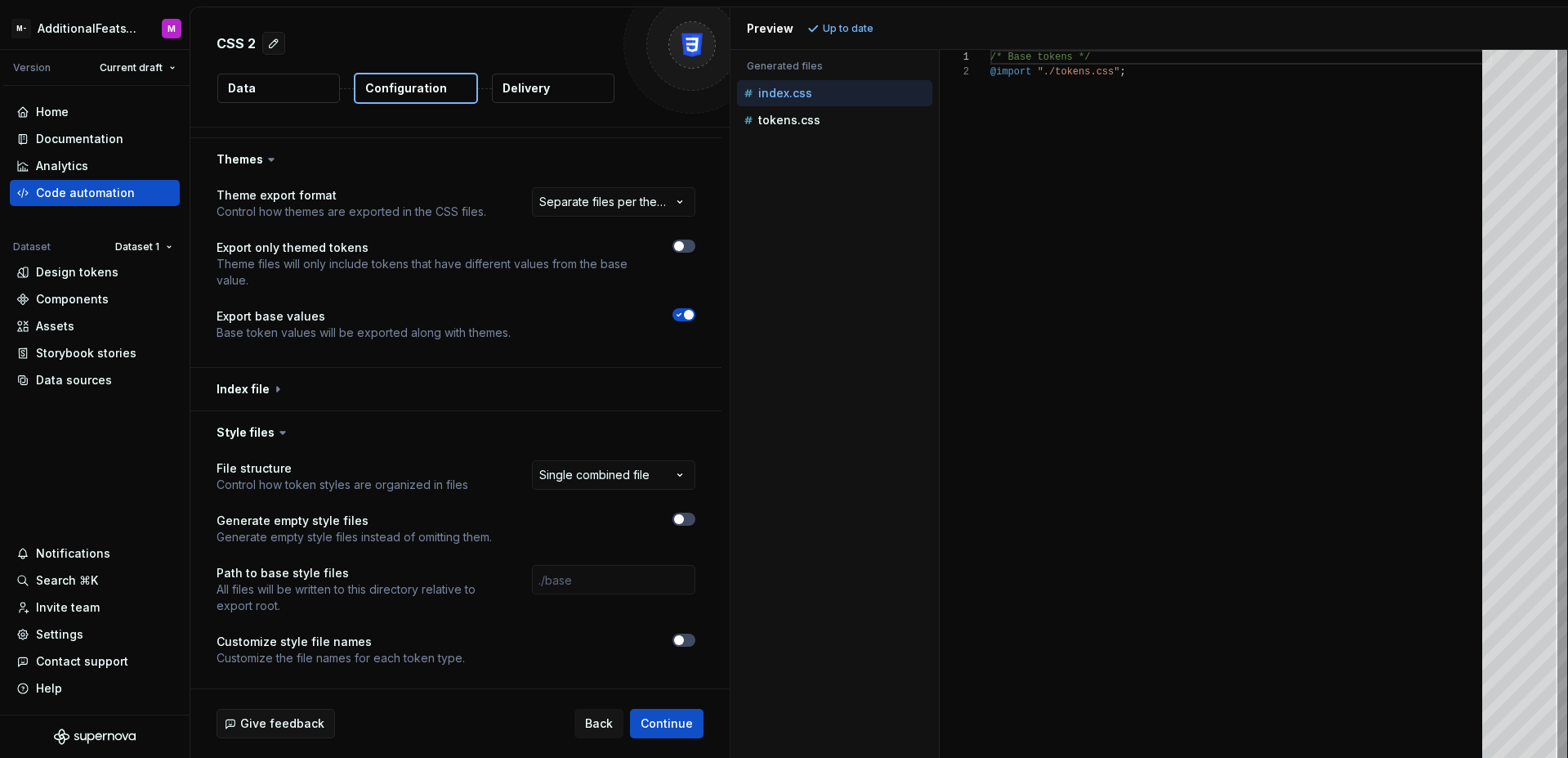
click at [324, 94] on button "Data" at bounding box center [278, 88] width 122 height 30
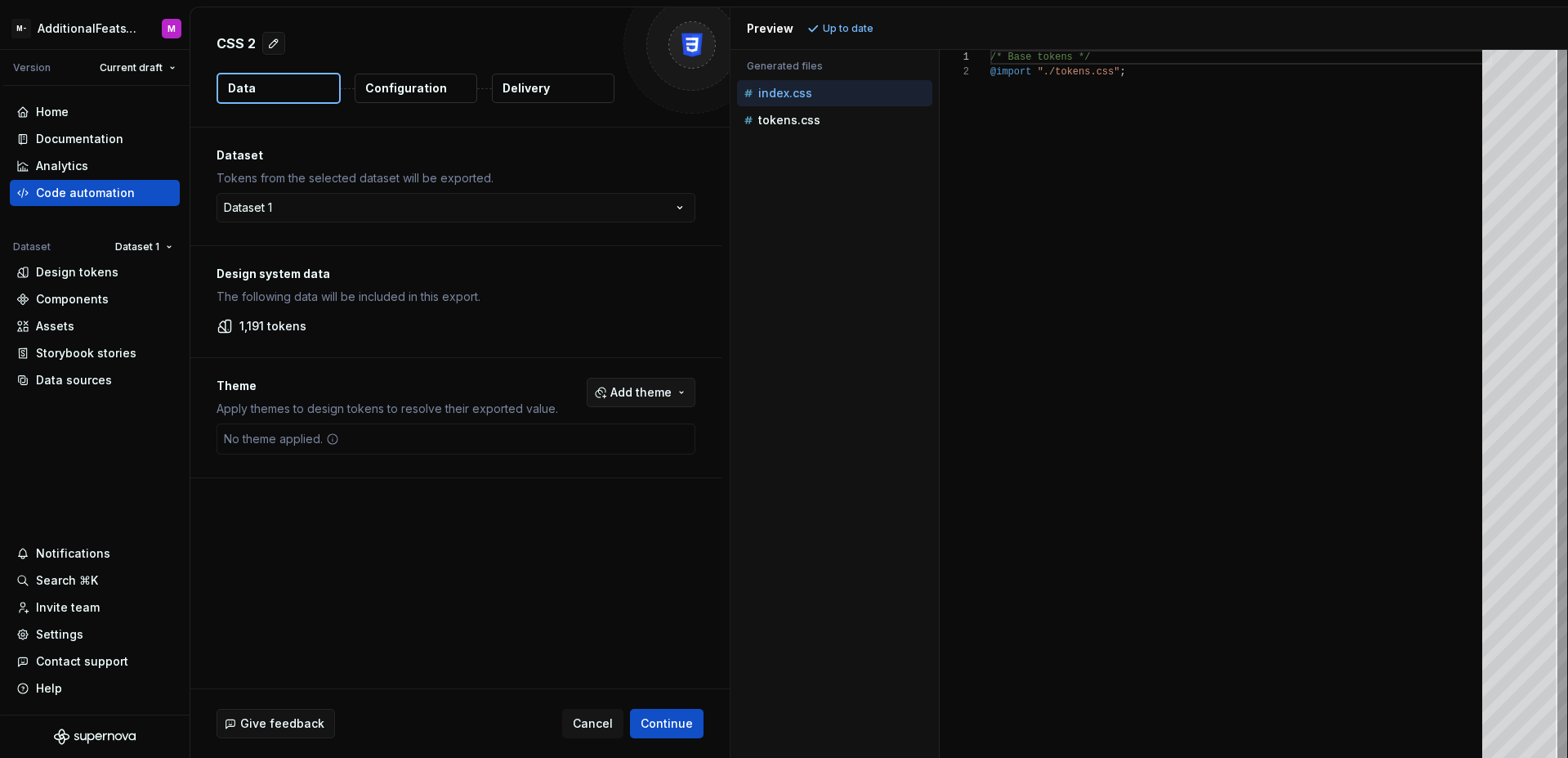
click at [645, 395] on span "Add theme" at bounding box center [641, 392] width 62 height 16
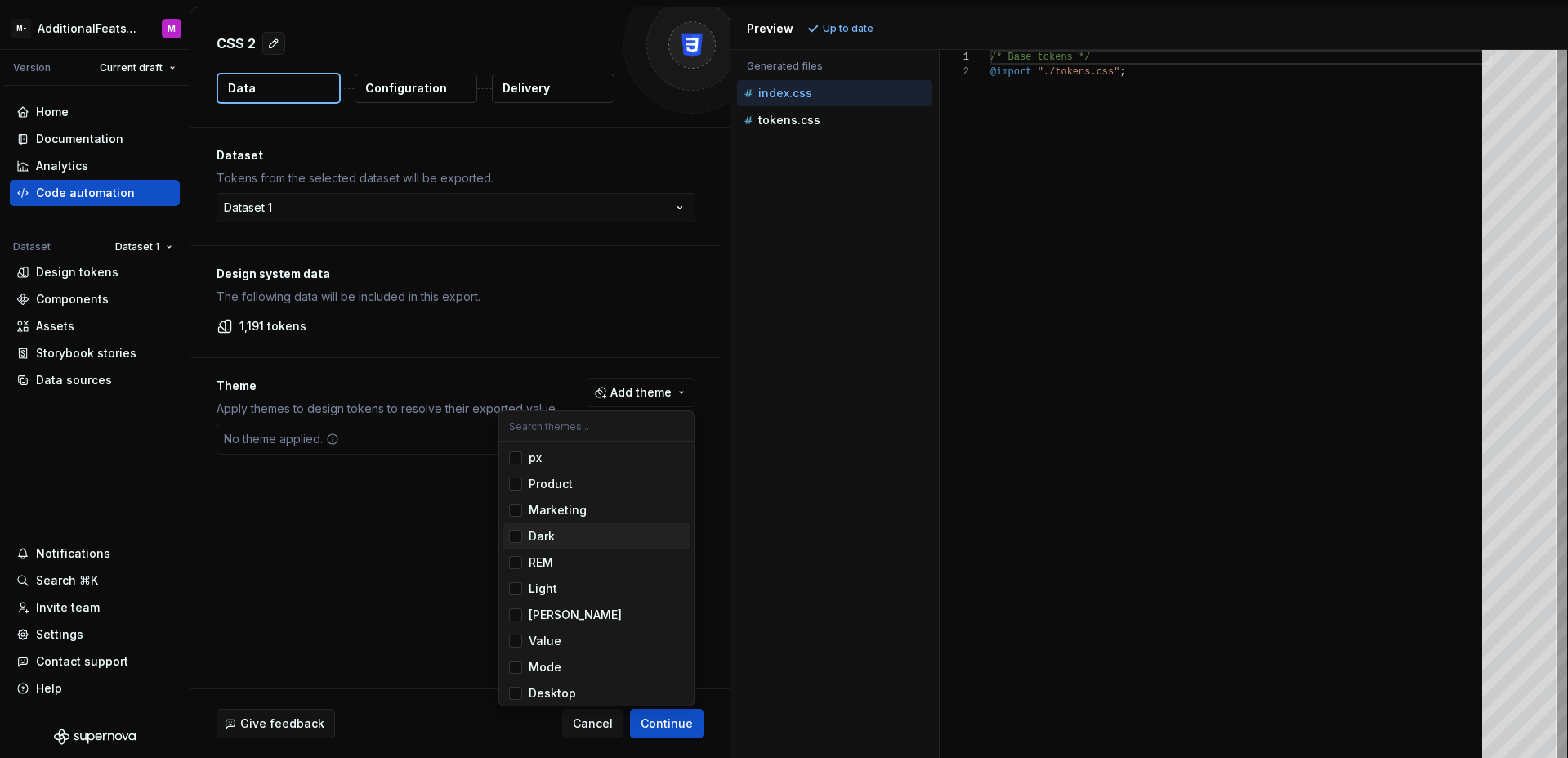
click at [523, 536] on span "Dark" at bounding box center [596, 535] width 188 height 26
click at [517, 591] on div "Suggestions" at bounding box center [515, 588] width 13 height 13
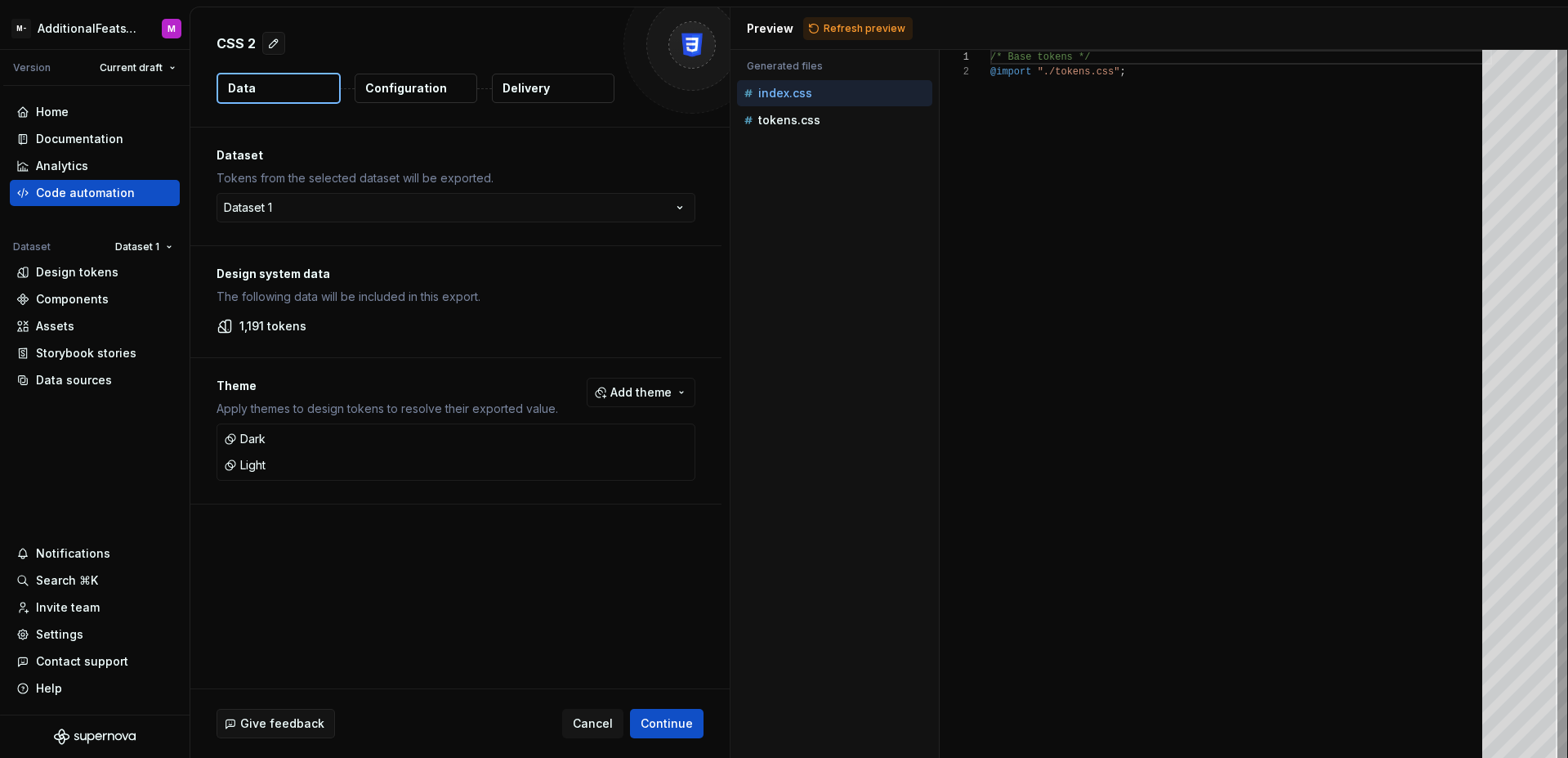
click at [686, 738] on html "M- AdditionalFeatsTest M Version Current draft Home Documentation Analytics Cod…" at bounding box center [784, 379] width 1568 height 758
click at [417, 87] on p "Configuration" at bounding box center [406, 88] width 81 height 16
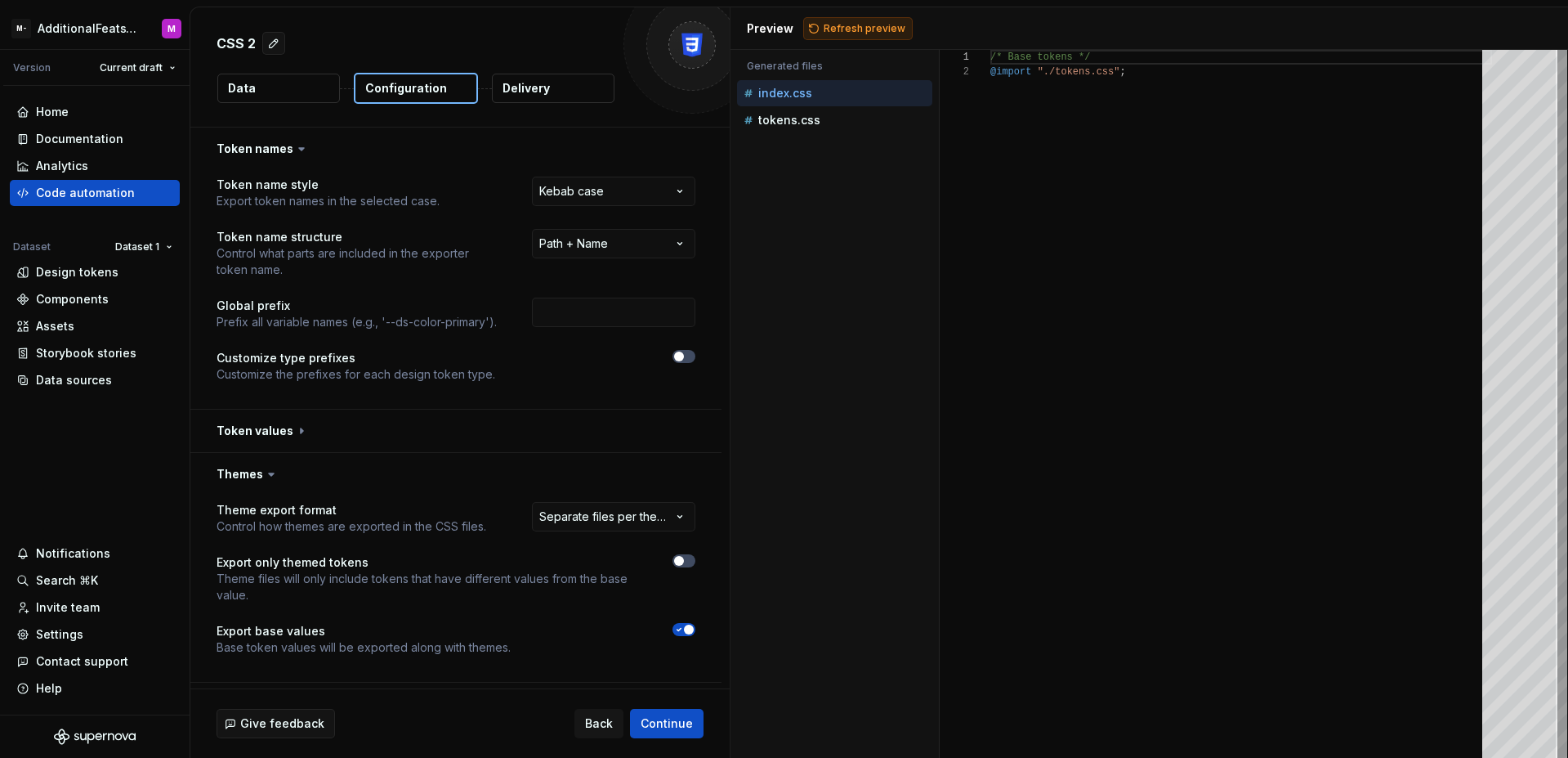
click at [829, 26] on span "Refresh preview" at bounding box center [864, 28] width 81 height 13
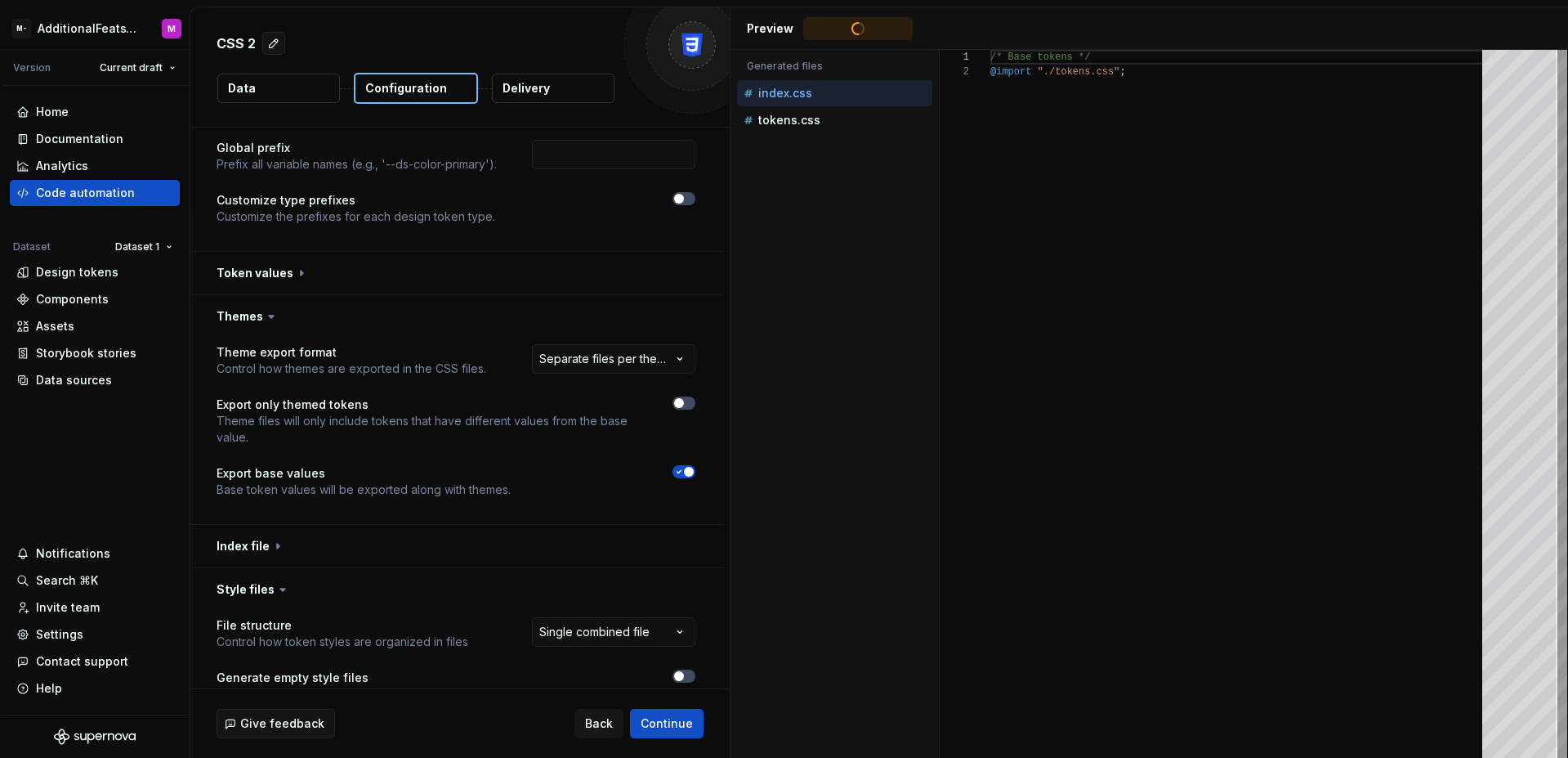
scroll to position [227, 0]
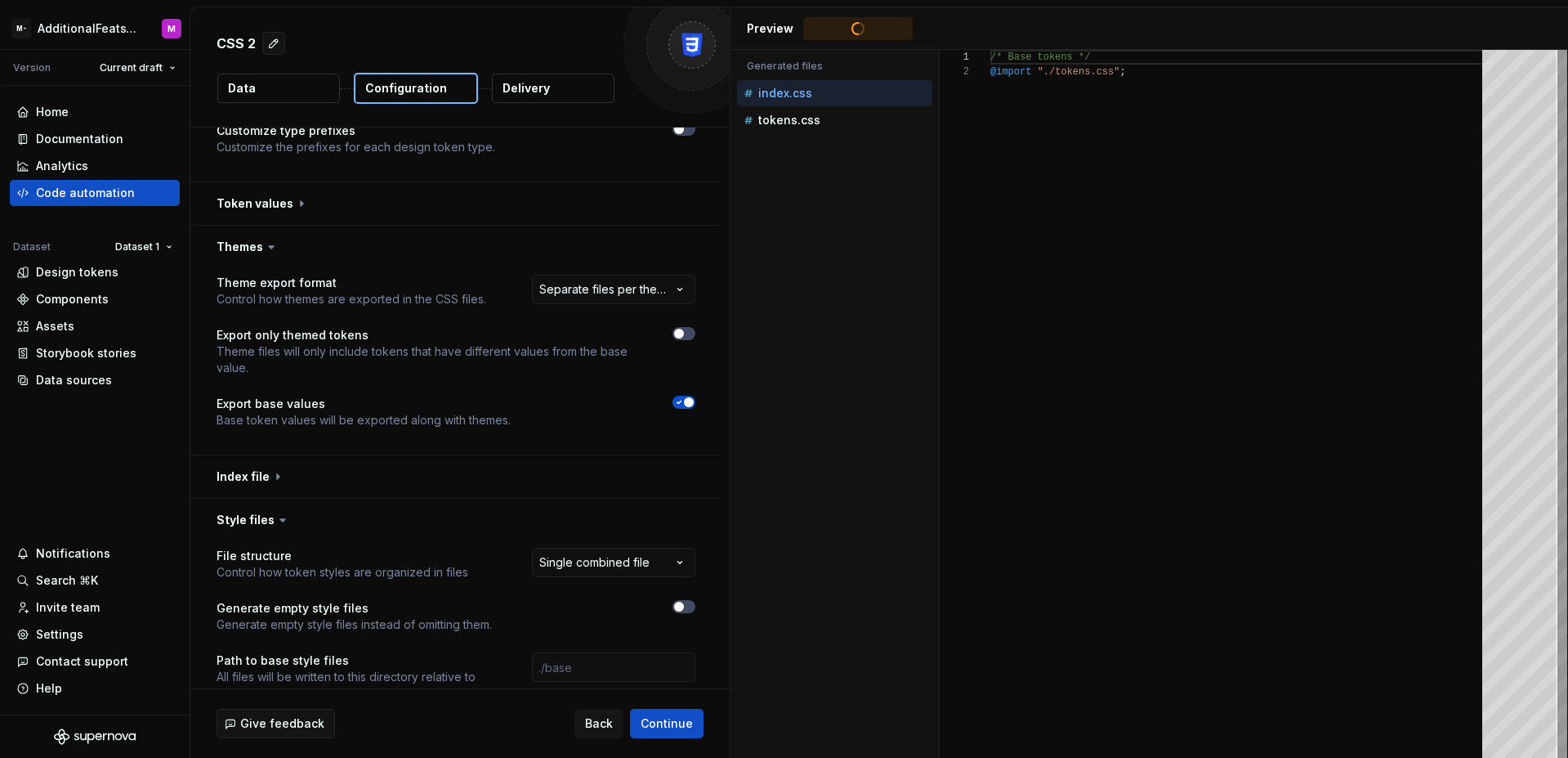
type textarea "**********"
click at [533, 459] on button "button" at bounding box center [456, 476] width 532 height 43
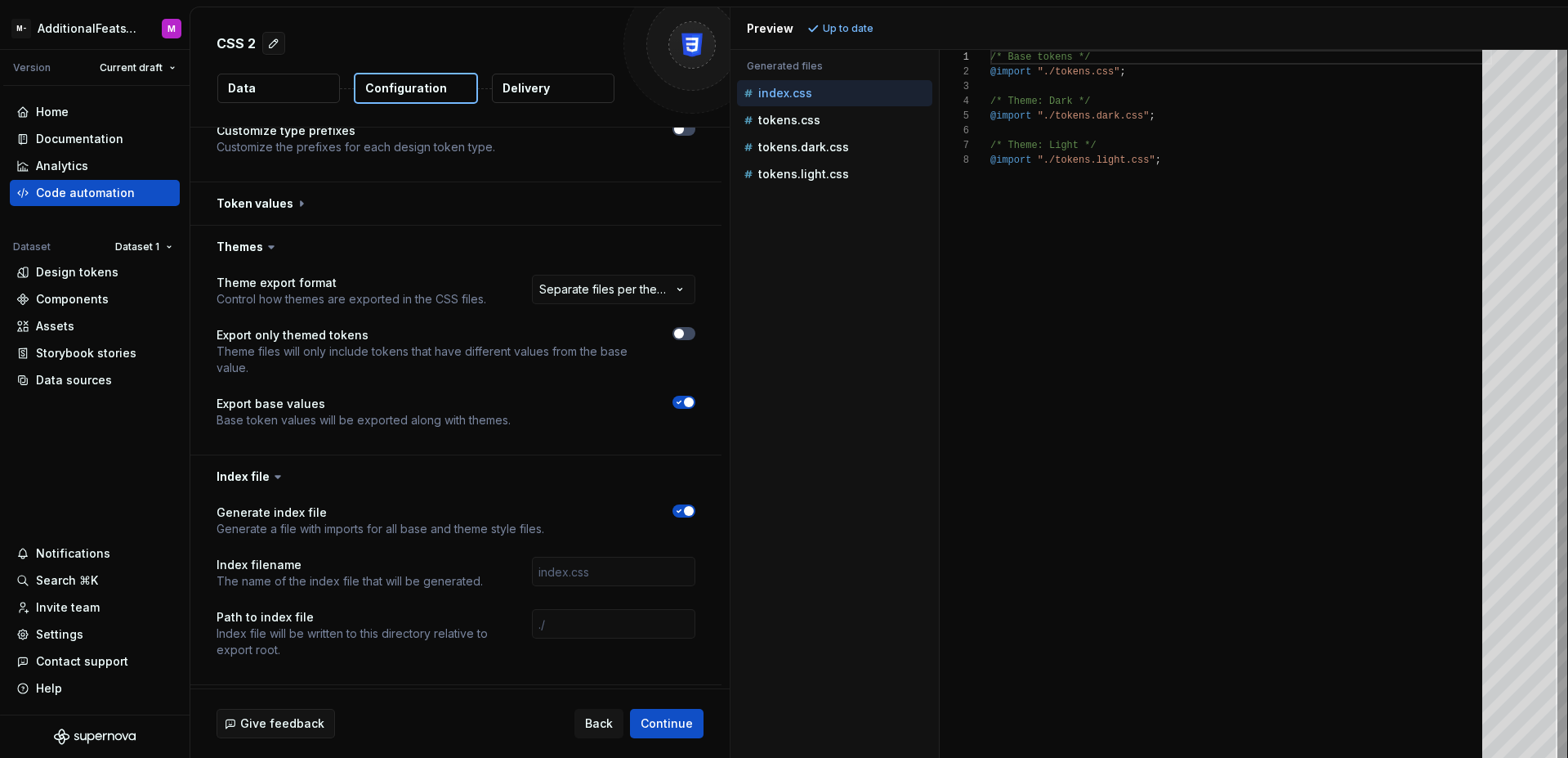
click at [680, 508] on icon "button" at bounding box center [679, 511] width 13 height 10
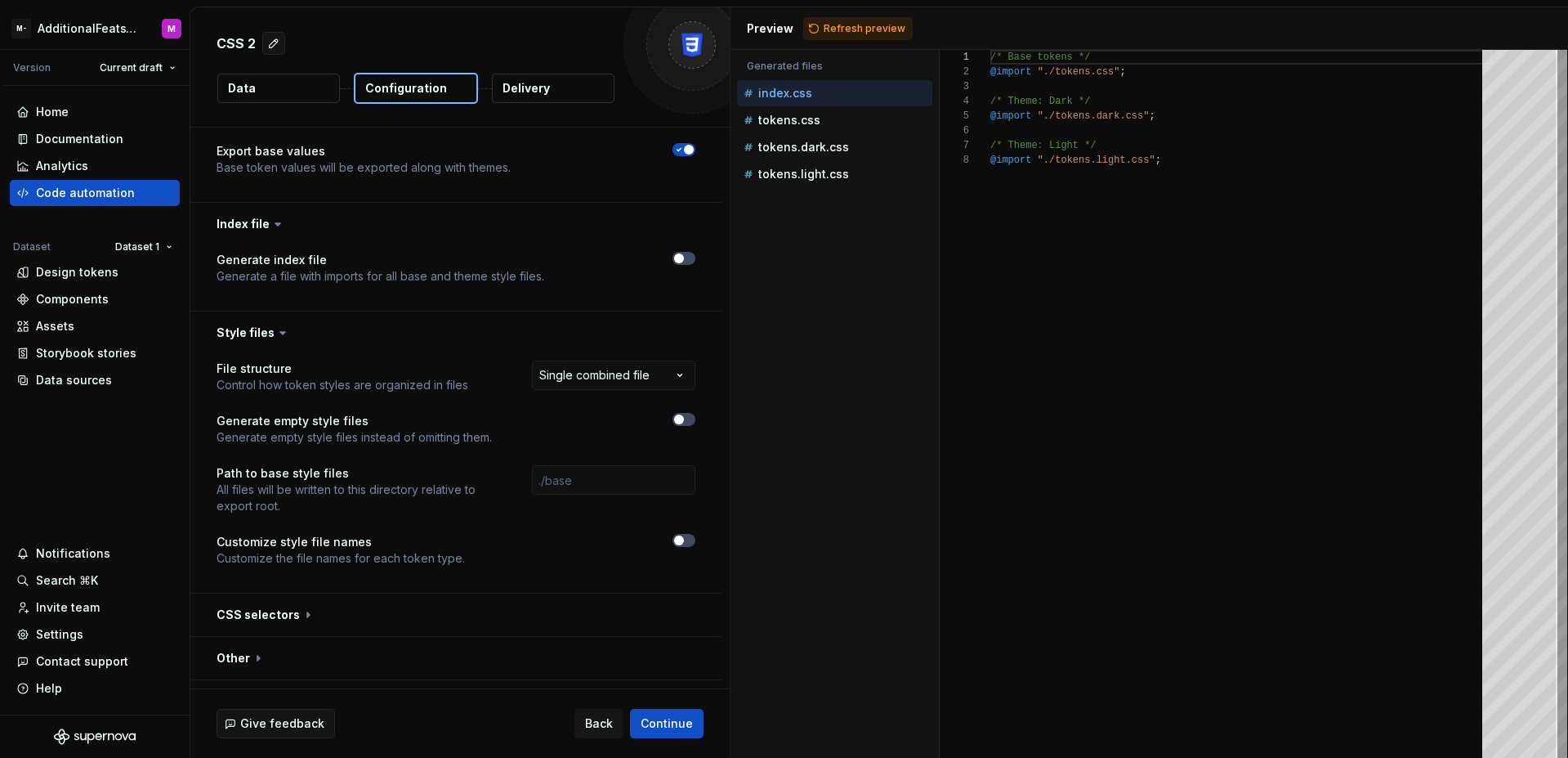
scroll to position [515, 0]
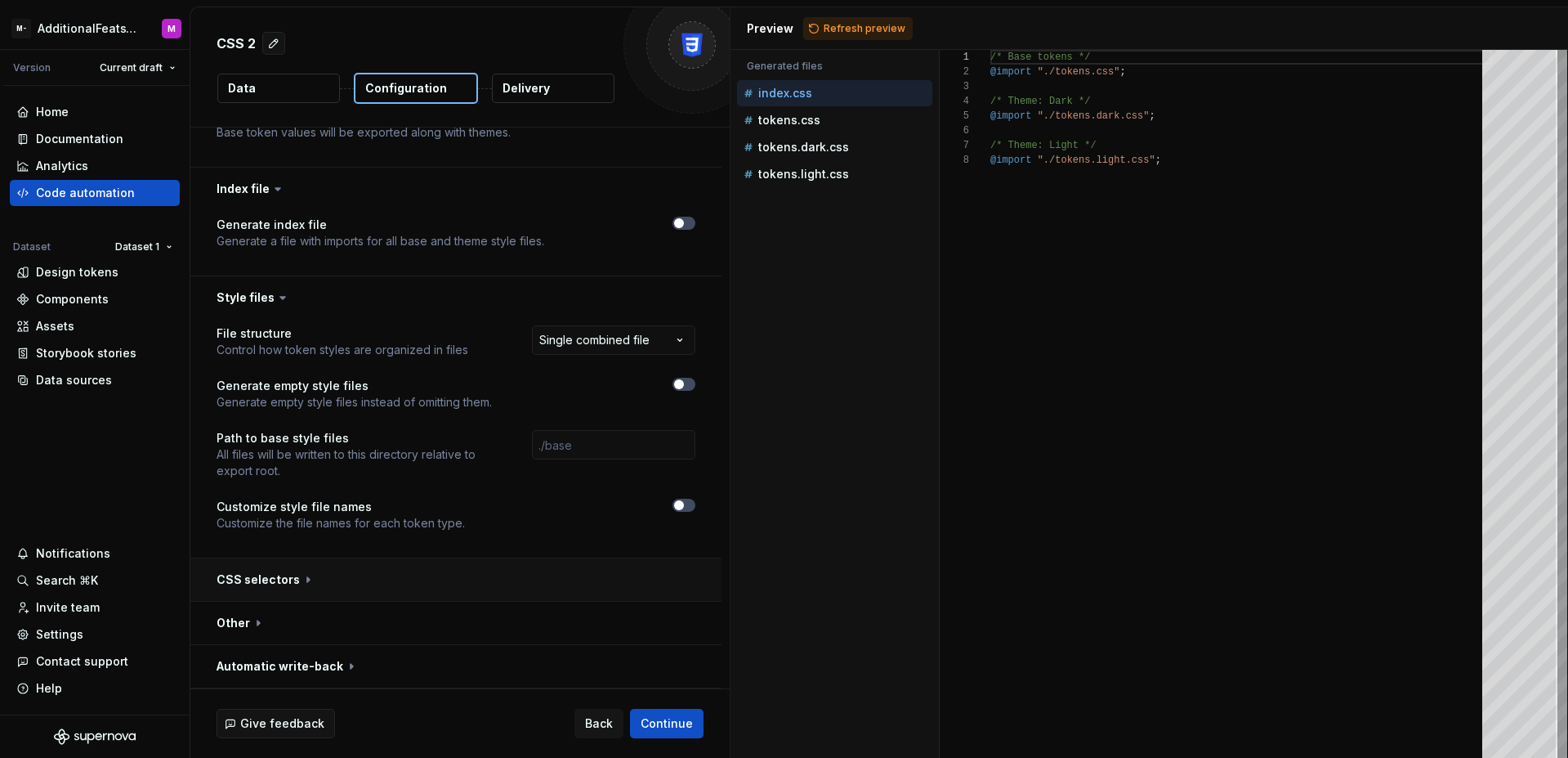
click at [458, 578] on button "button" at bounding box center [456, 579] width 532 height 43
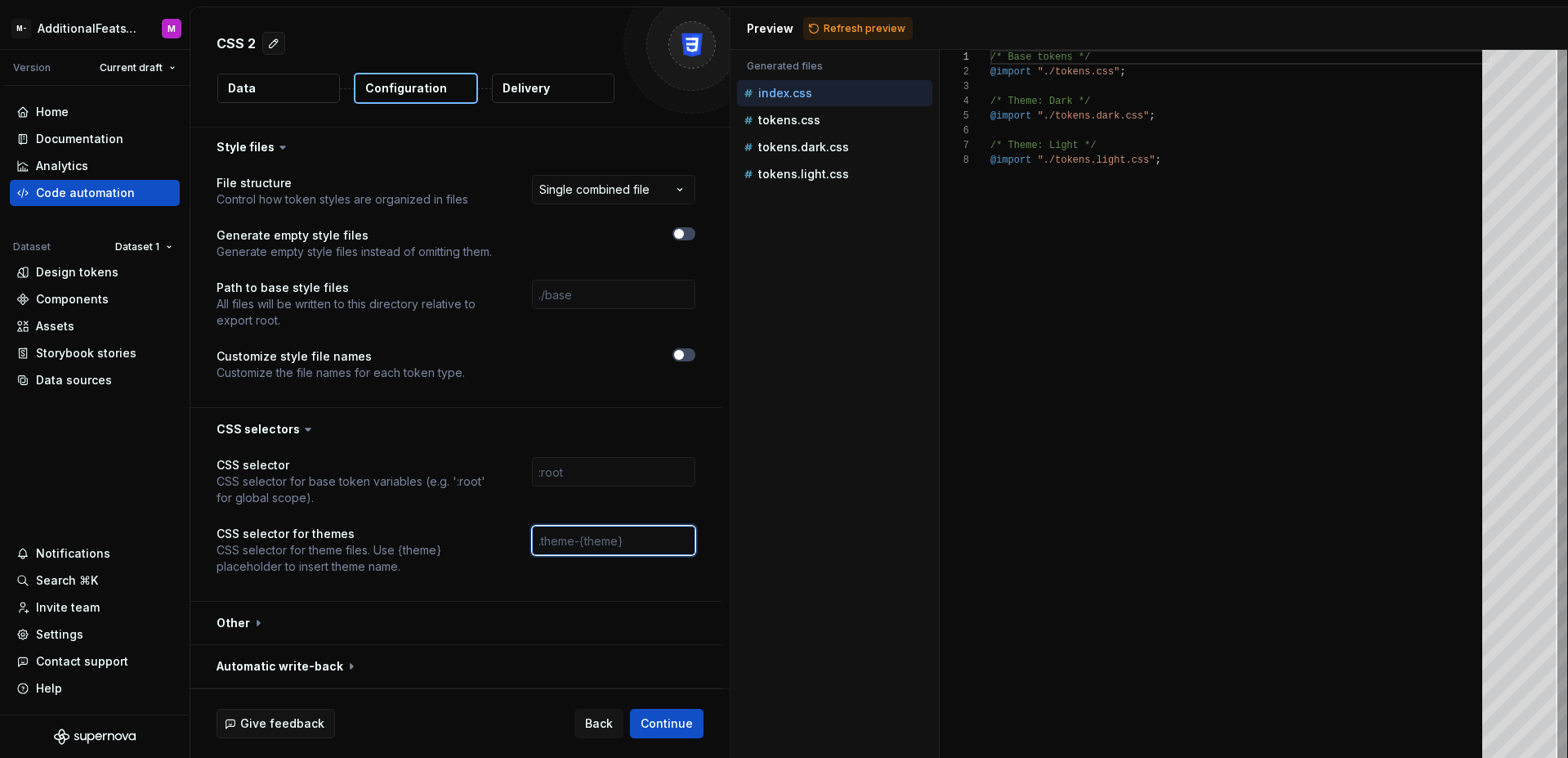
click at [596, 538] on input "text" at bounding box center [613, 540] width 164 height 30
click at [862, 42] on div "Preview Refresh preview" at bounding box center [1149, 28] width 838 height 43
click at [861, 35] on button "Refresh preview" at bounding box center [859, 28] width 109 height 23
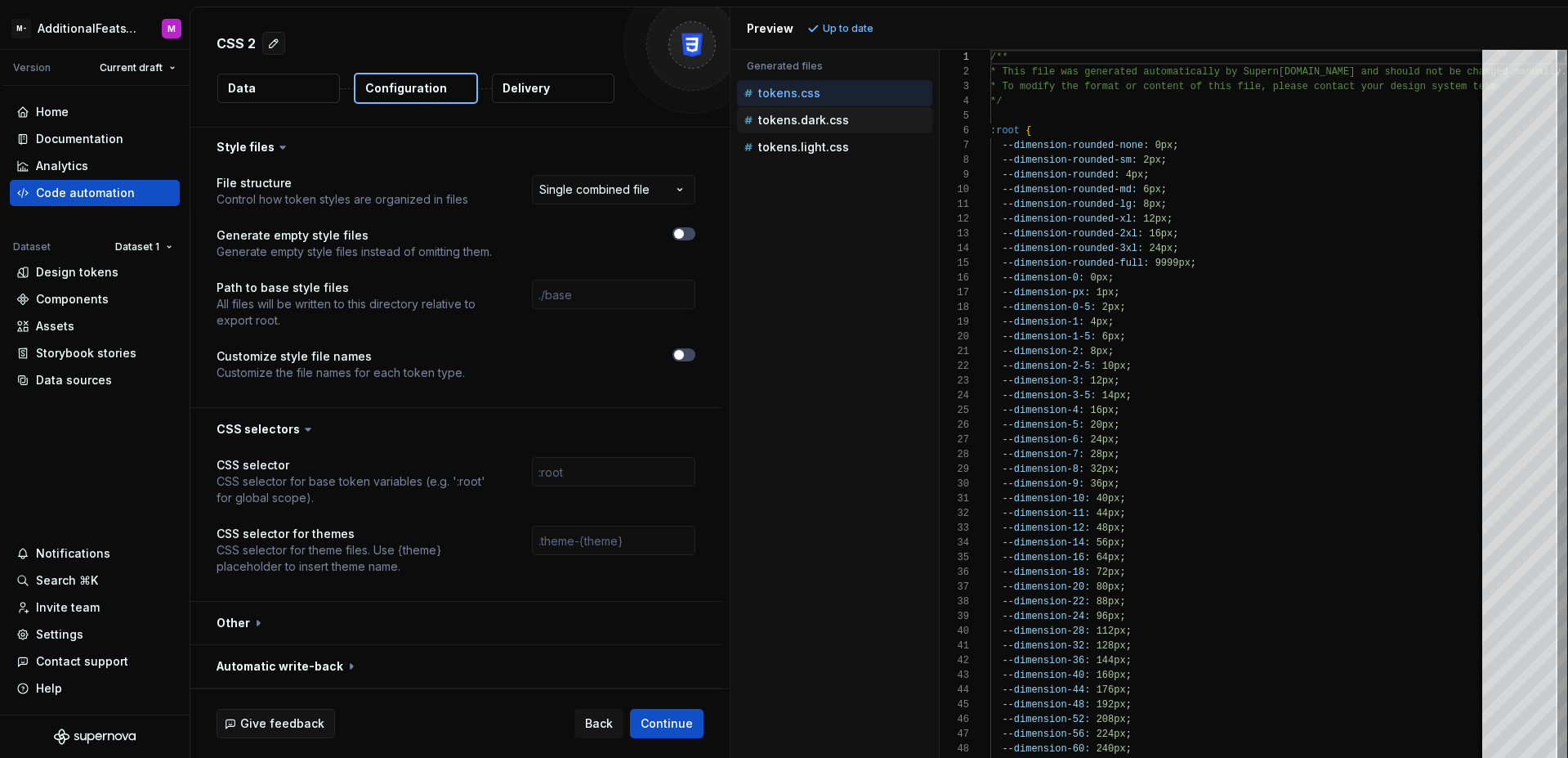
click at [838, 118] on p "tokens.dark.css" at bounding box center [803, 119] width 90 height 13
click at [841, 140] on p "tokens.light.css" at bounding box center [803, 146] width 90 height 13
click at [840, 119] on p "tokens.dark.css" at bounding box center [803, 119] width 90 height 13
click at [836, 140] on p "tokens.light.css" at bounding box center [803, 146] width 90 height 13
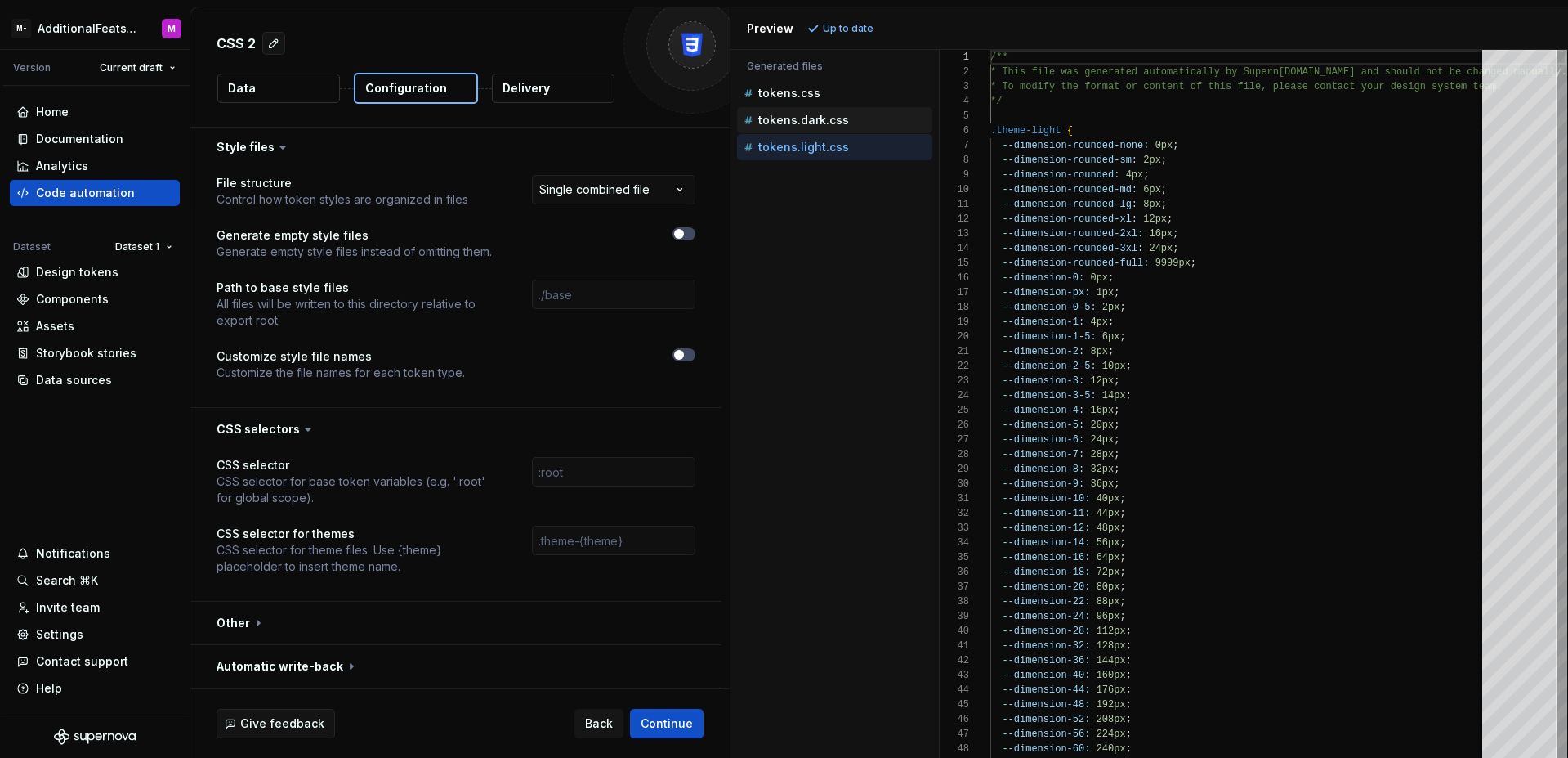
click at [838, 117] on p "tokens.dark.css" at bounding box center [803, 119] width 90 height 13
click at [833, 93] on div "tokens.css" at bounding box center [836, 93] width 192 height 16
click at [835, 117] on p "tokens.dark.css" at bounding box center [803, 119] width 90 height 13
click at [841, 146] on p "tokens.light.css" at bounding box center [803, 146] width 90 height 13
type textarea "**********"
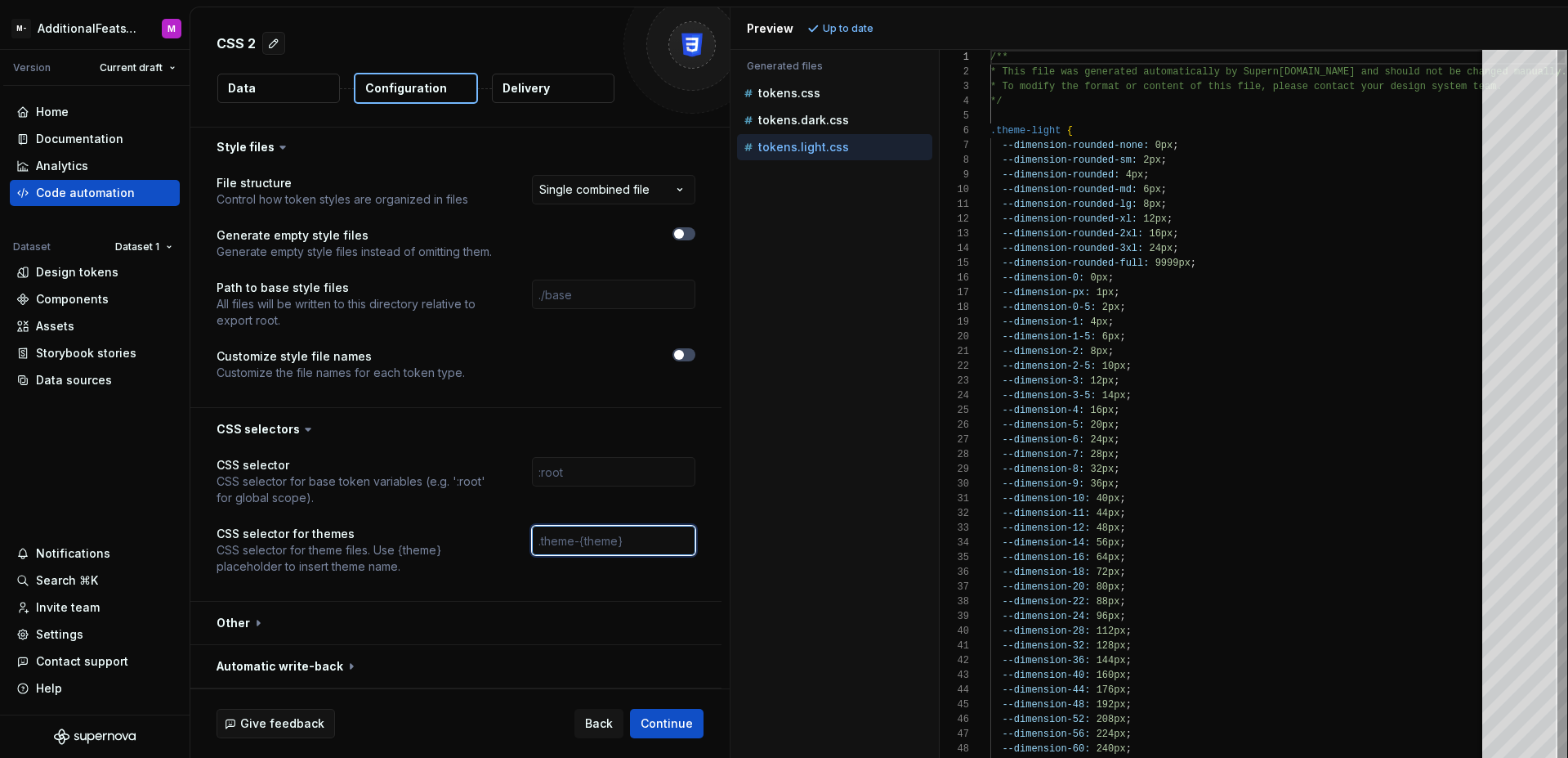
click at [578, 534] on input "text" at bounding box center [613, 540] width 164 height 30
paste input "[data-mantine-color-scheme='{theme}'], [data-theme='{theme}']"
drag, startPoint x: 520, startPoint y: 535, endPoint x: 485, endPoint y: 531, distance: 35.2
click at [485, 531] on div "CSS selector for themes CSS selector for theme files. Use {theme} placeholder t…" at bounding box center [456, 549] width 479 height 49
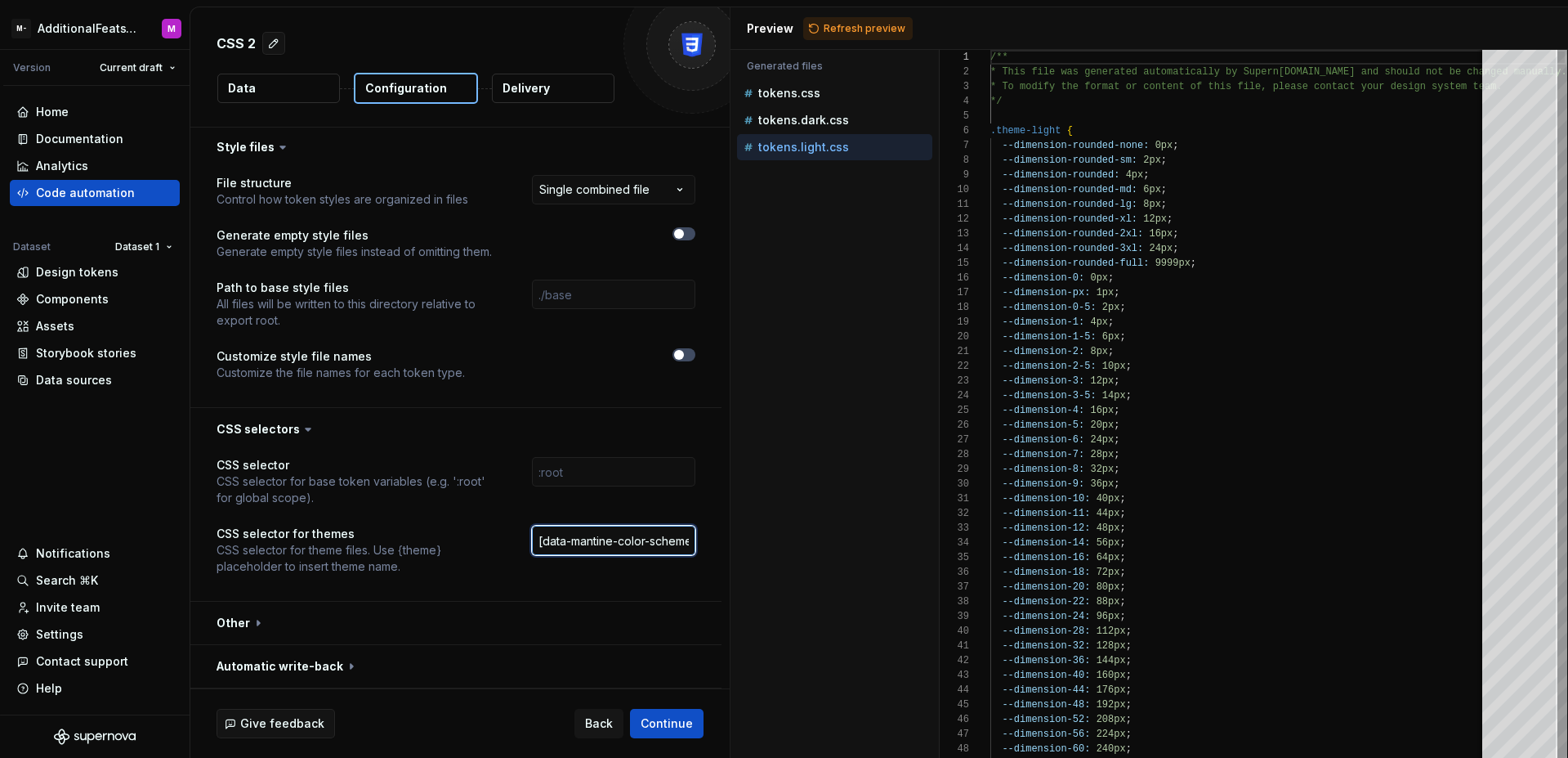
click at [538, 541] on input "[data-mantine-color-scheme='{theme}'], [data-theme='{theme}']" at bounding box center [613, 540] width 164 height 30
type input ".[data-mantine-color-scheme='{theme}'], [data-theme='{theme}']"
click at [862, 40] on div "Preview Refresh preview" at bounding box center [1149, 28] width 838 height 43
click at [865, 33] on span "Refresh preview" at bounding box center [864, 28] width 81 height 13
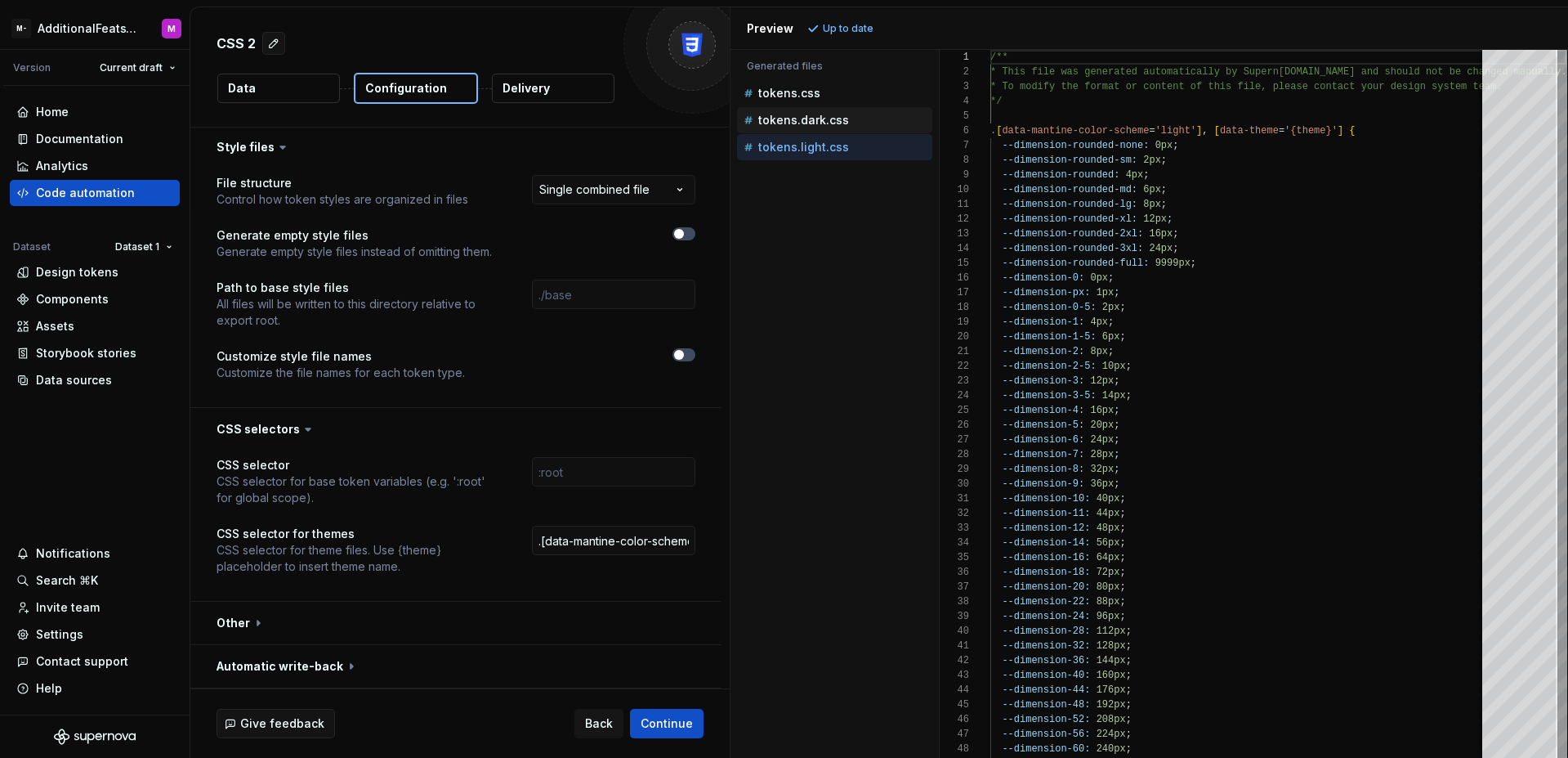
click at [858, 124] on div "tokens.dark.css" at bounding box center [836, 120] width 192 height 16
click at [854, 145] on div "tokens.light.css" at bounding box center [836, 147] width 192 height 16
click at [853, 123] on div "tokens.dark.css" at bounding box center [836, 120] width 192 height 16
click at [846, 145] on div "tokens.light.css" at bounding box center [836, 147] width 192 height 16
type textarea "**********"
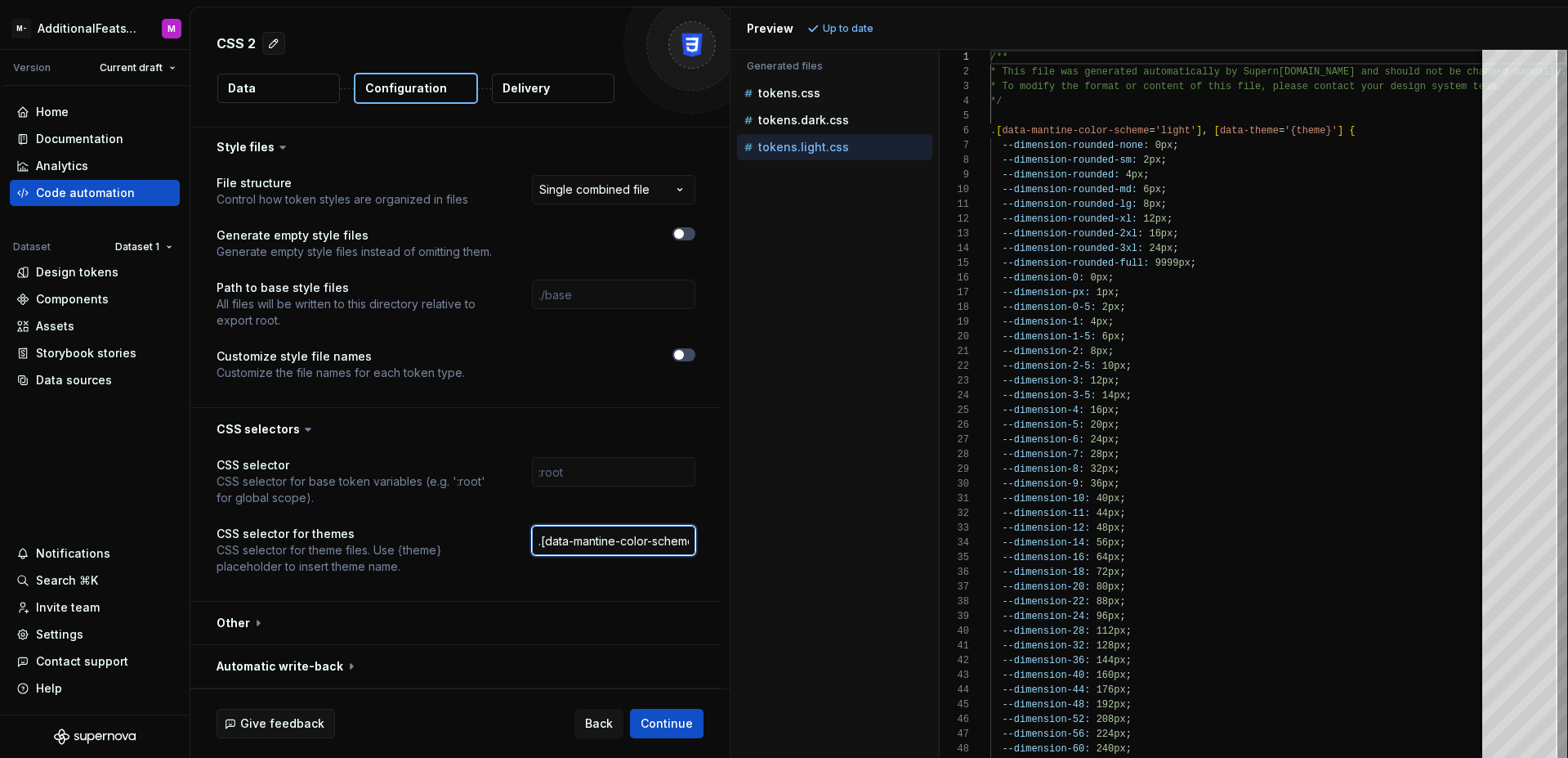
click at [542, 537] on input ".[data-mantine-color-scheme='{theme}'], [data-theme='{theme}']" at bounding box center [613, 540] width 164 height 30
type input "[data-mantine-color-scheme='{theme}'], [data-theme='{theme}']"
click at [871, 477] on div "Accessibility guide for tree . Navigate the tree with the arrow keys. Common tr…" at bounding box center [835, 416] width 209 height 682
click at [865, 27] on span "Refresh preview" at bounding box center [864, 28] width 81 height 13
type textarea "**********"
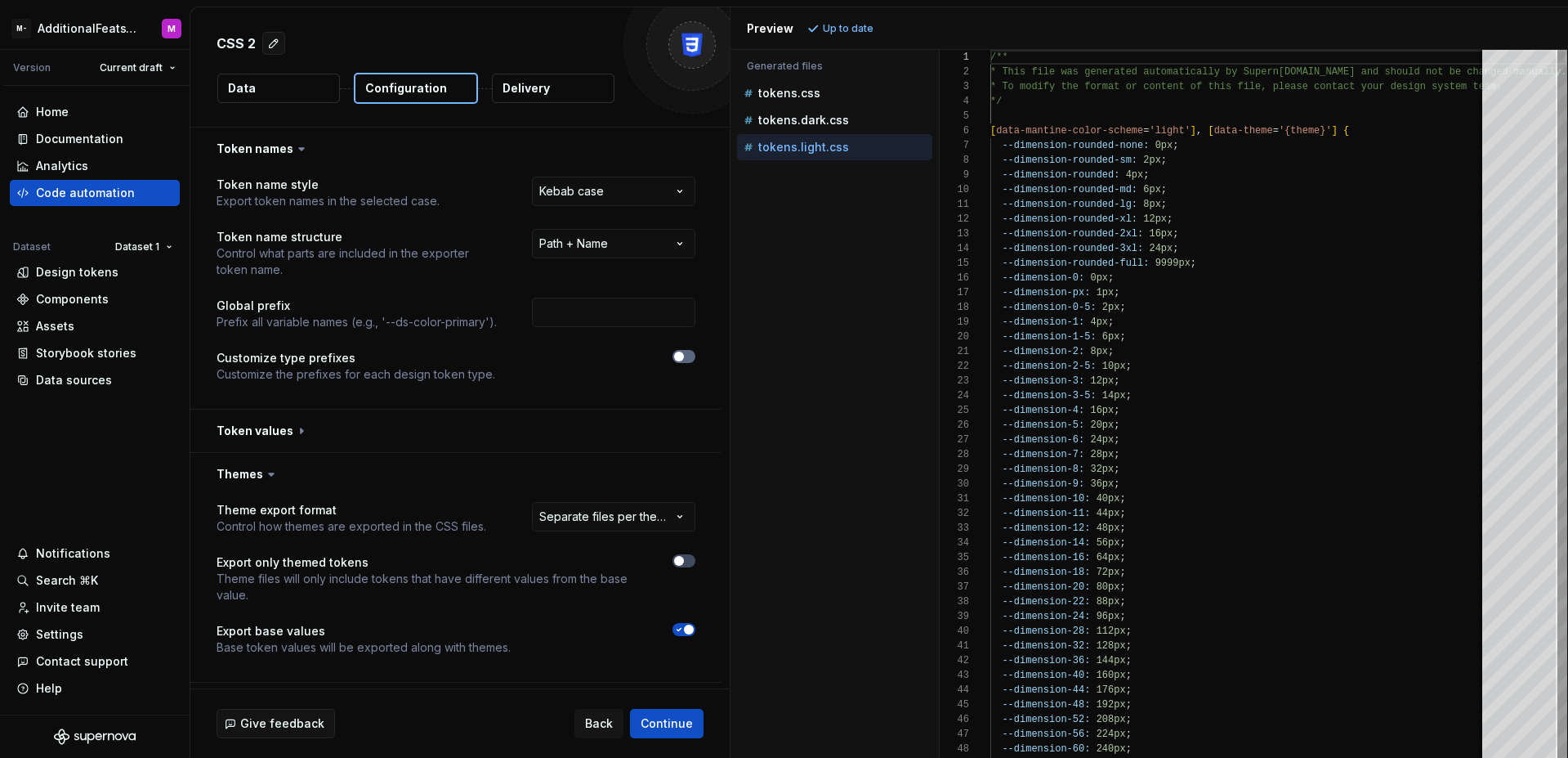
click at [679, 354] on span "button" at bounding box center [680, 357] width 10 height 10
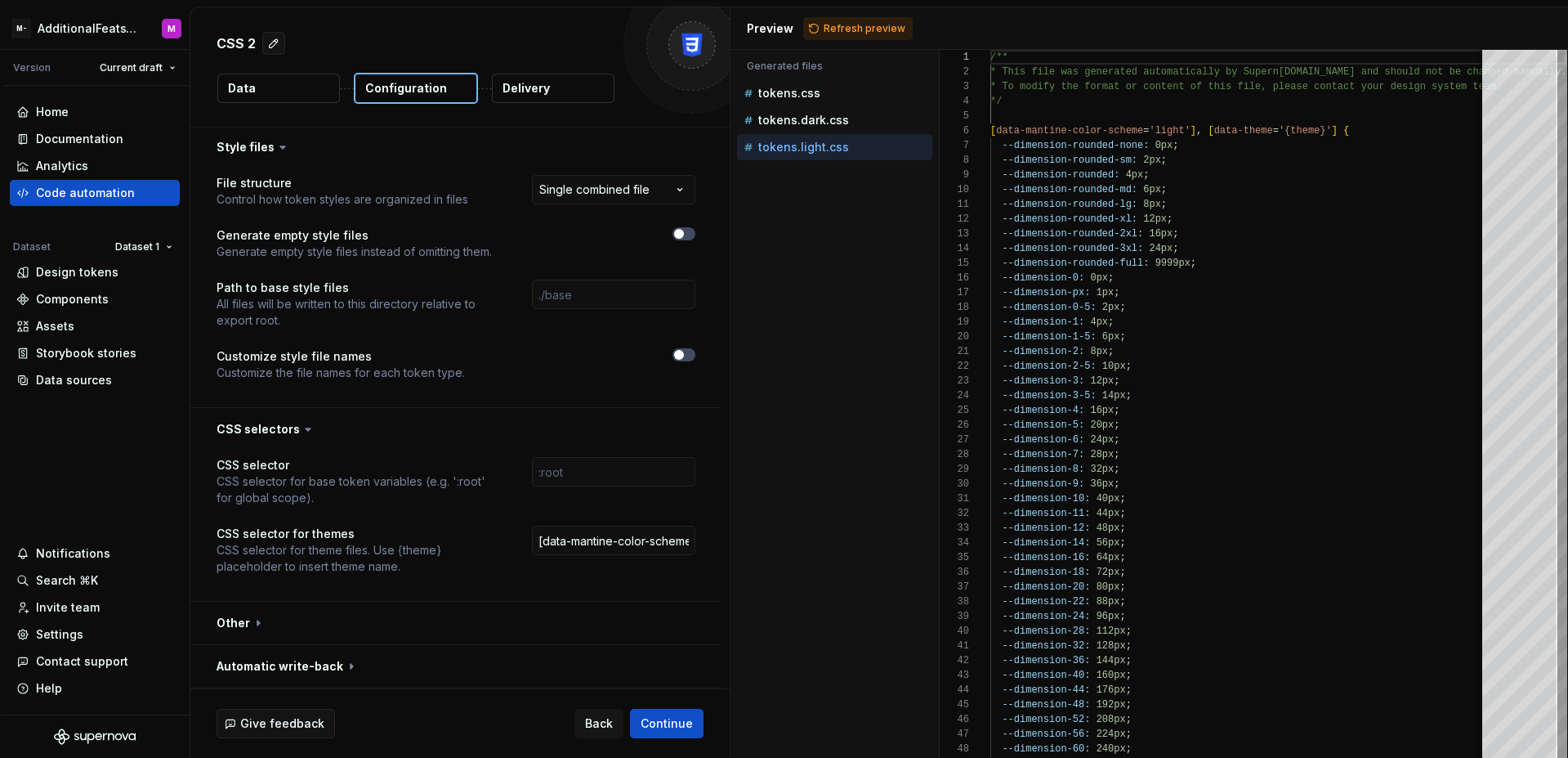
scroll to position [0, 204]
drag, startPoint x: 620, startPoint y: 544, endPoint x: 733, endPoint y: 541, distance: 113.0
click at [733, 541] on div "**********" at bounding box center [879, 381] width 1378 height 750
click at [634, 549] on input "[data-mantine-color-scheme='{theme}'], [data-theme='{theme}']" at bounding box center [613, 540] width 164 height 30
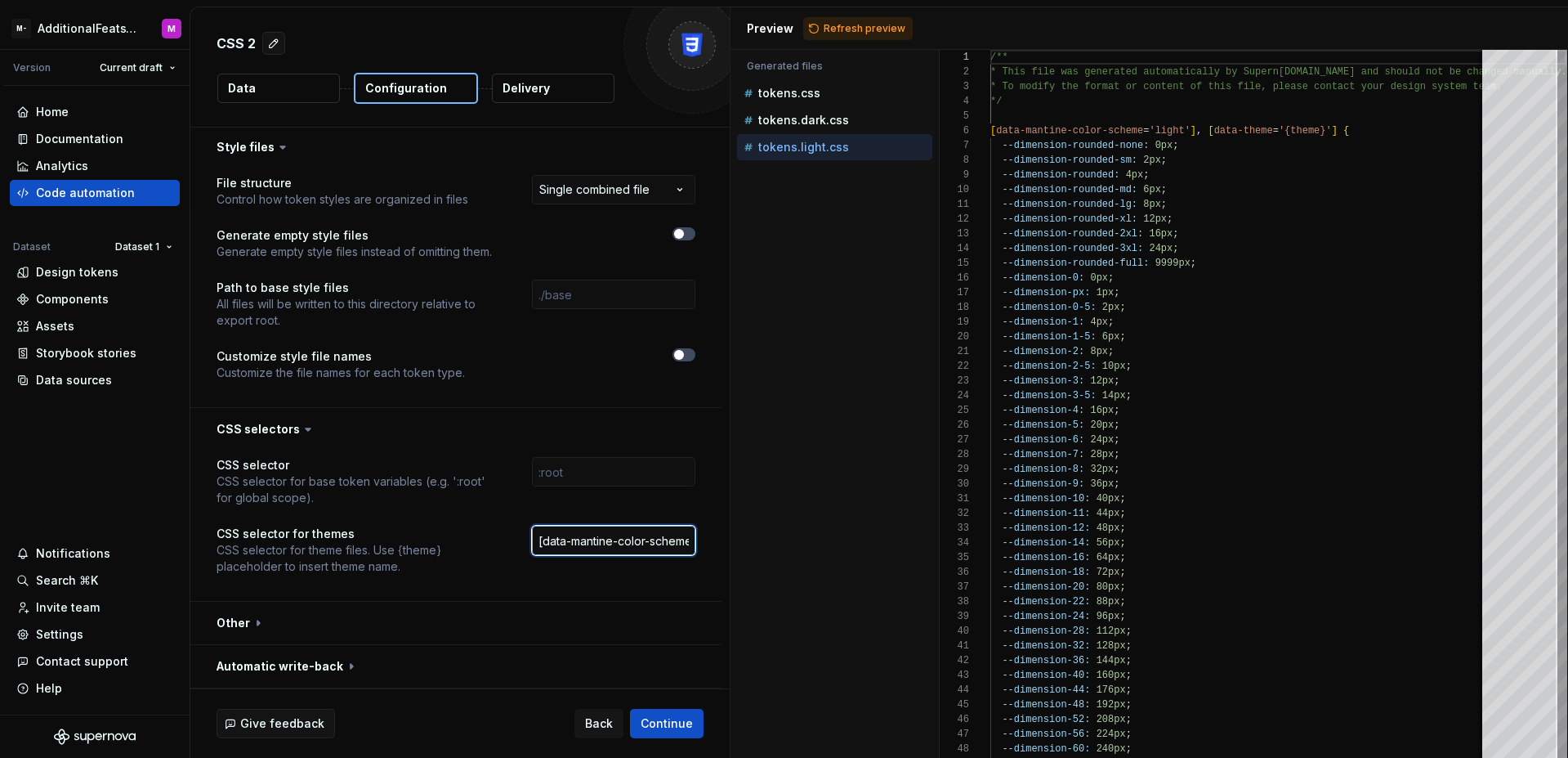
drag, startPoint x: 640, startPoint y: 543, endPoint x: 393, endPoint y: 515, distance: 248.6
click at [393, 515] on div "CSS selector CSS selector for base token variables (e.g. ':root' for global sco…" at bounding box center [456, 526] width 479 height 137
click at [590, 542] on input "[data-mantine-color-scheme='{theme}'], [data-theme='{theme}']" at bounding box center [613, 540] width 164 height 30
click at [104, 205] on div "Code automation" at bounding box center [94, 193] width 170 height 26
click at [105, 202] on div "Code automation" at bounding box center [94, 193] width 170 height 26
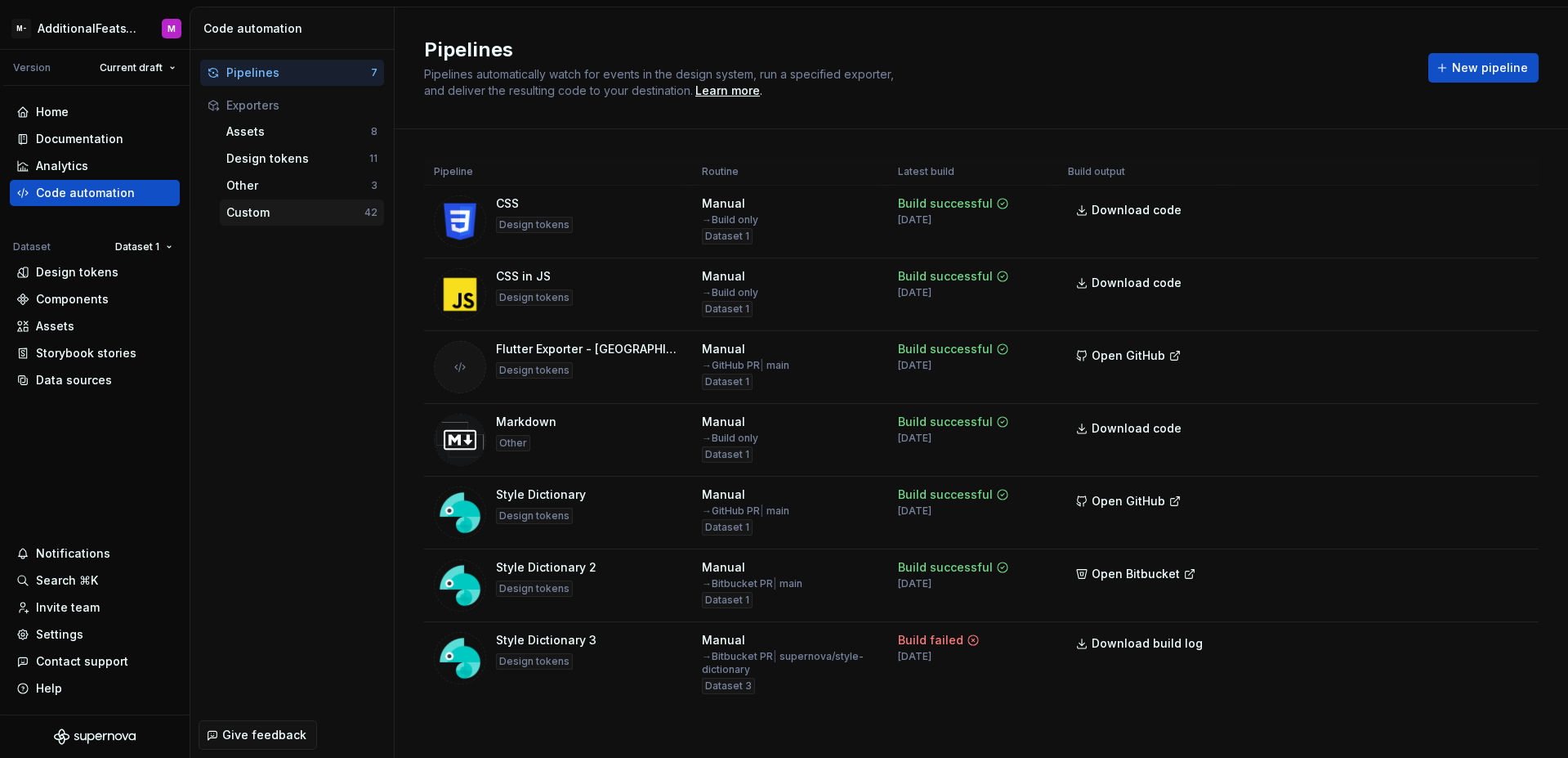
click at [267, 218] on div "Custom" at bounding box center [295, 213] width 138 height 16
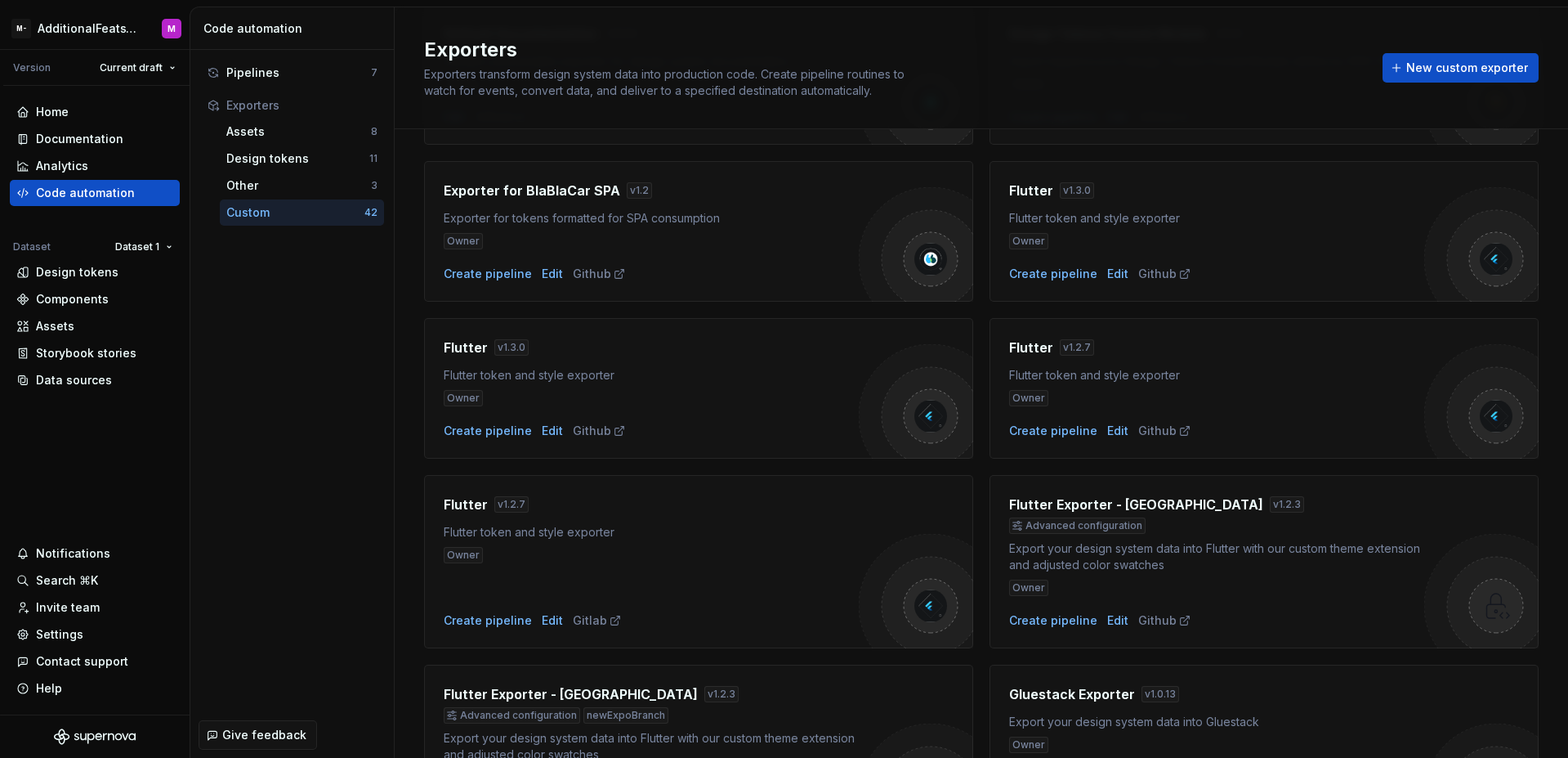
scroll to position [881, 0]
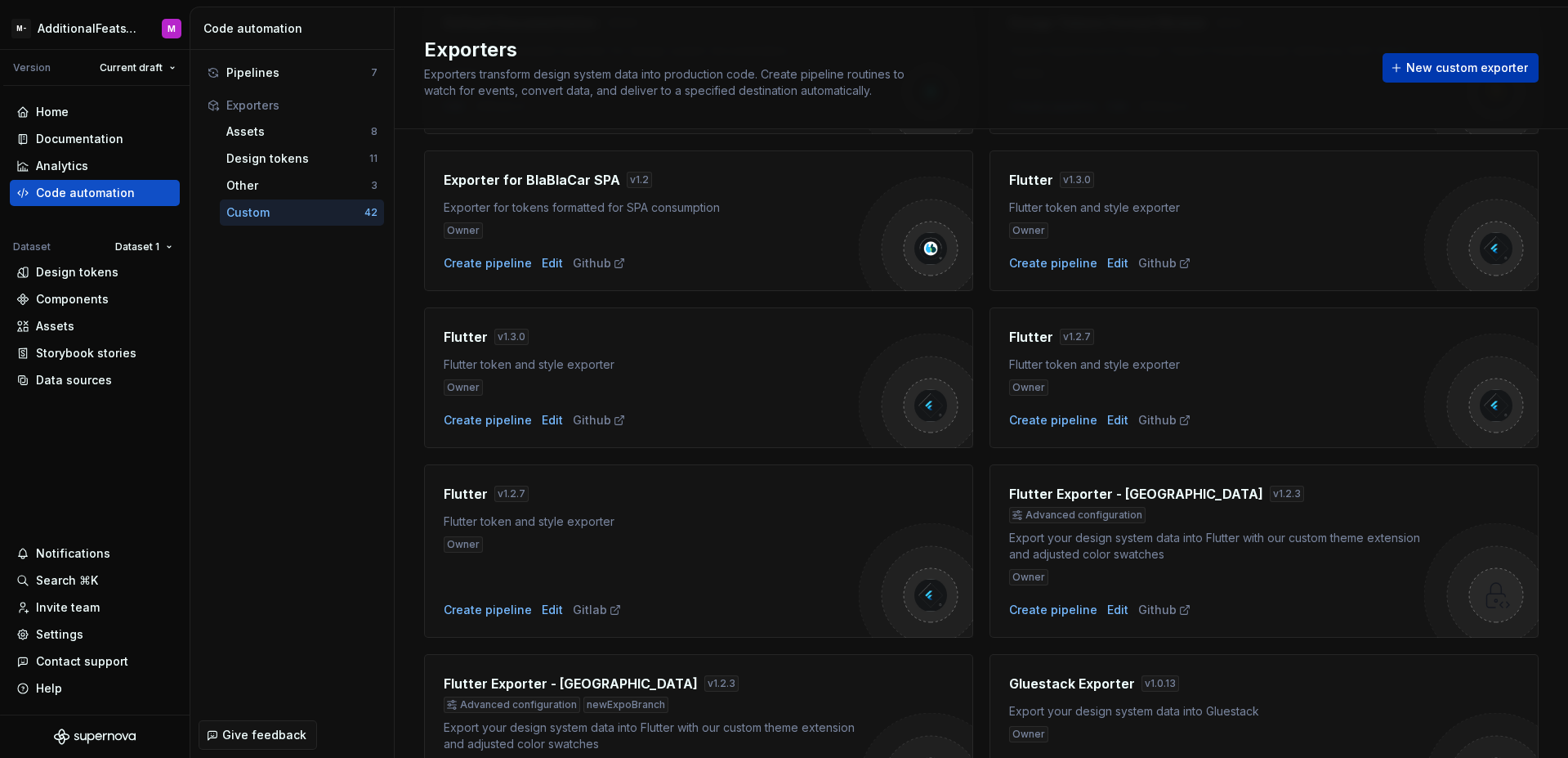
click at [1430, 67] on span "New custom exporter" at bounding box center [1468, 68] width 122 height 16
click at [1407, 68] on span "New custom exporter" at bounding box center [1468, 68] width 122 height 16
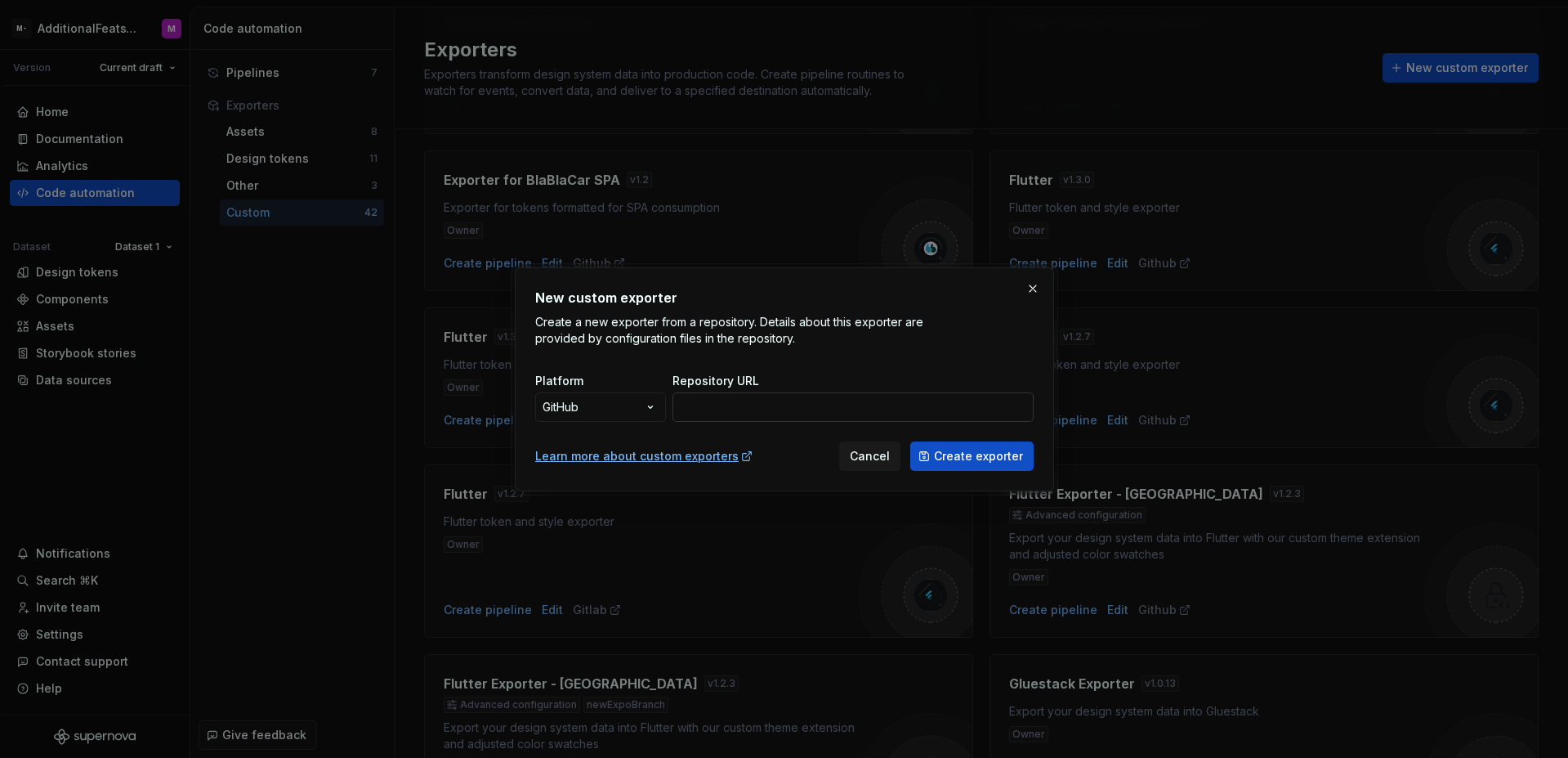
drag, startPoint x: 819, startPoint y: 405, endPoint x: 827, endPoint y: 412, distance: 10.6
click at [819, 405] on input "Repository URL" at bounding box center [854, 407] width 362 height 30
paste input "[URL][DOMAIN_NAME]"
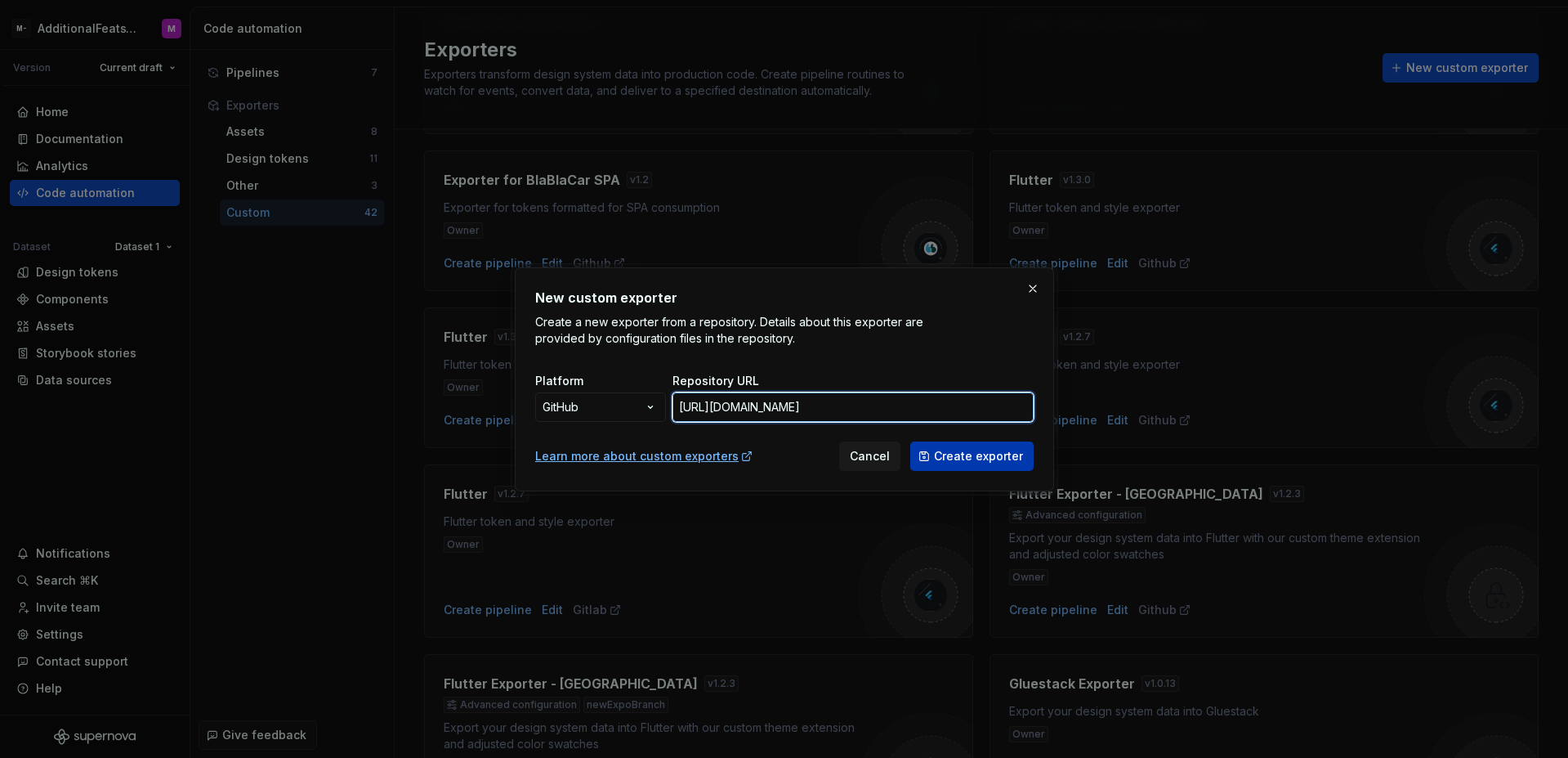
type input "[URL][DOMAIN_NAME]"
click at [980, 454] on span "Create exporter" at bounding box center [979, 456] width 89 height 16
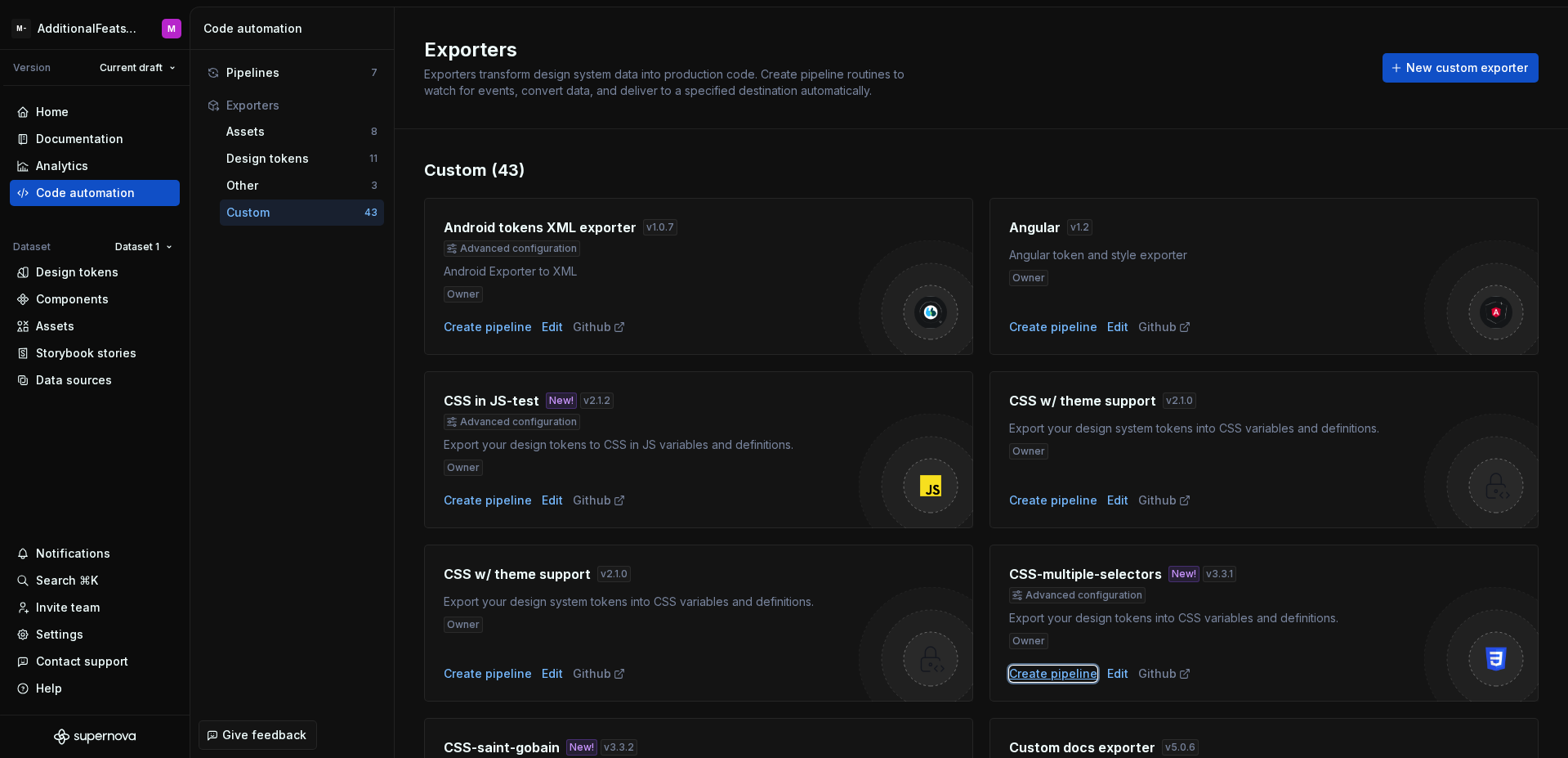
click at [1062, 669] on div "Create pipeline" at bounding box center [1053, 674] width 88 height 16
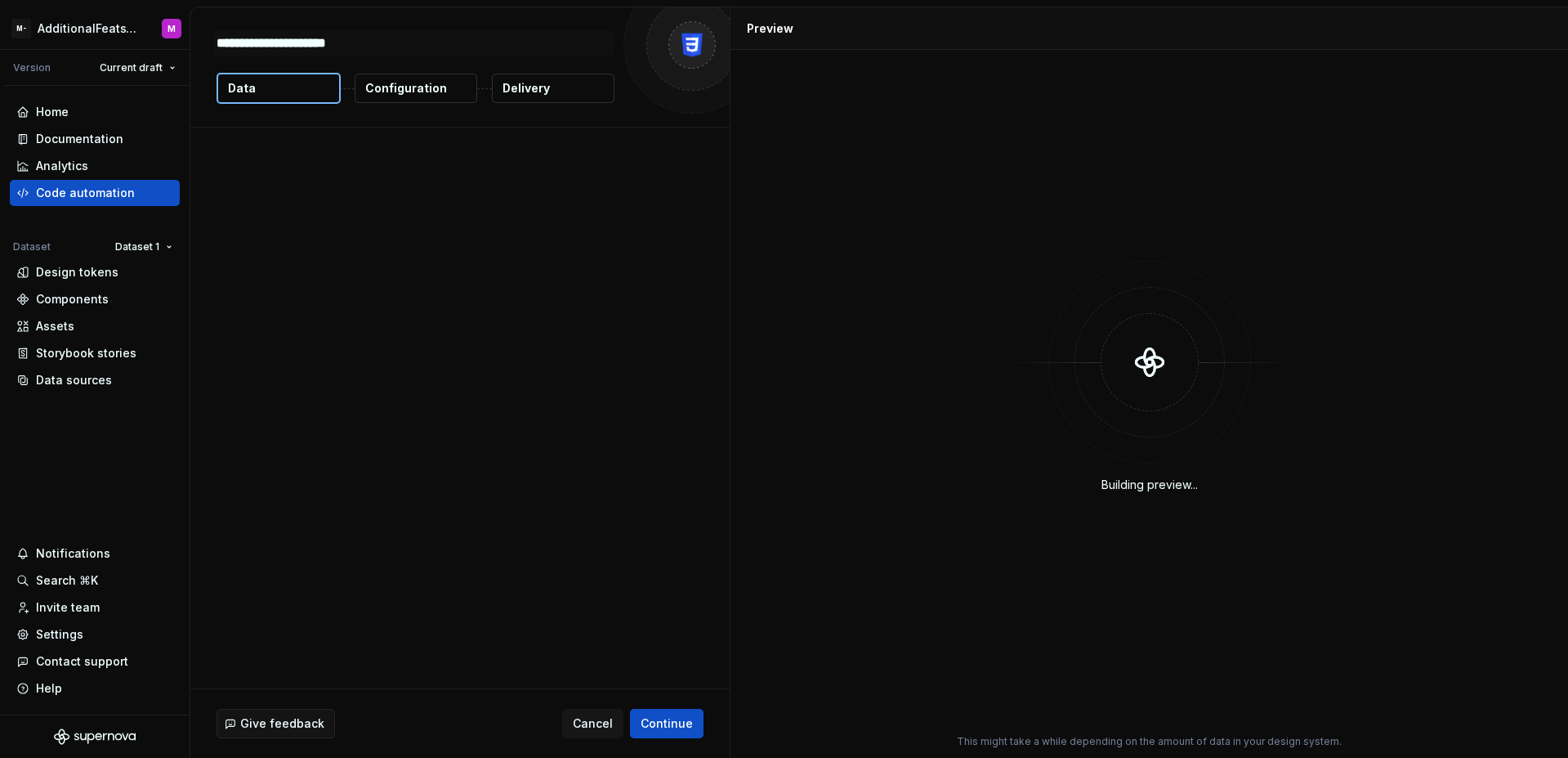
type textarea "*"
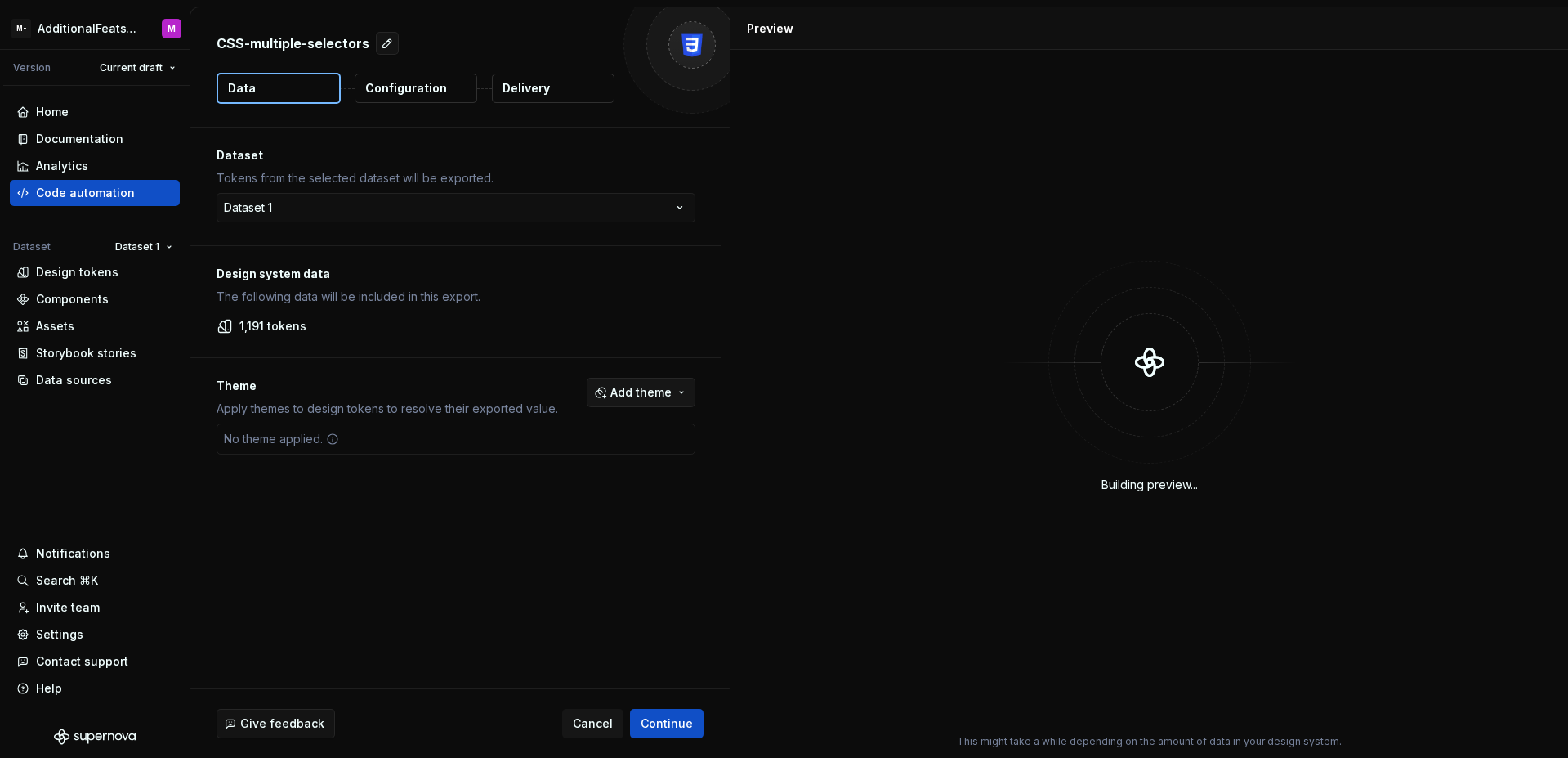
click at [634, 398] on span "Add theme" at bounding box center [641, 392] width 62 height 16
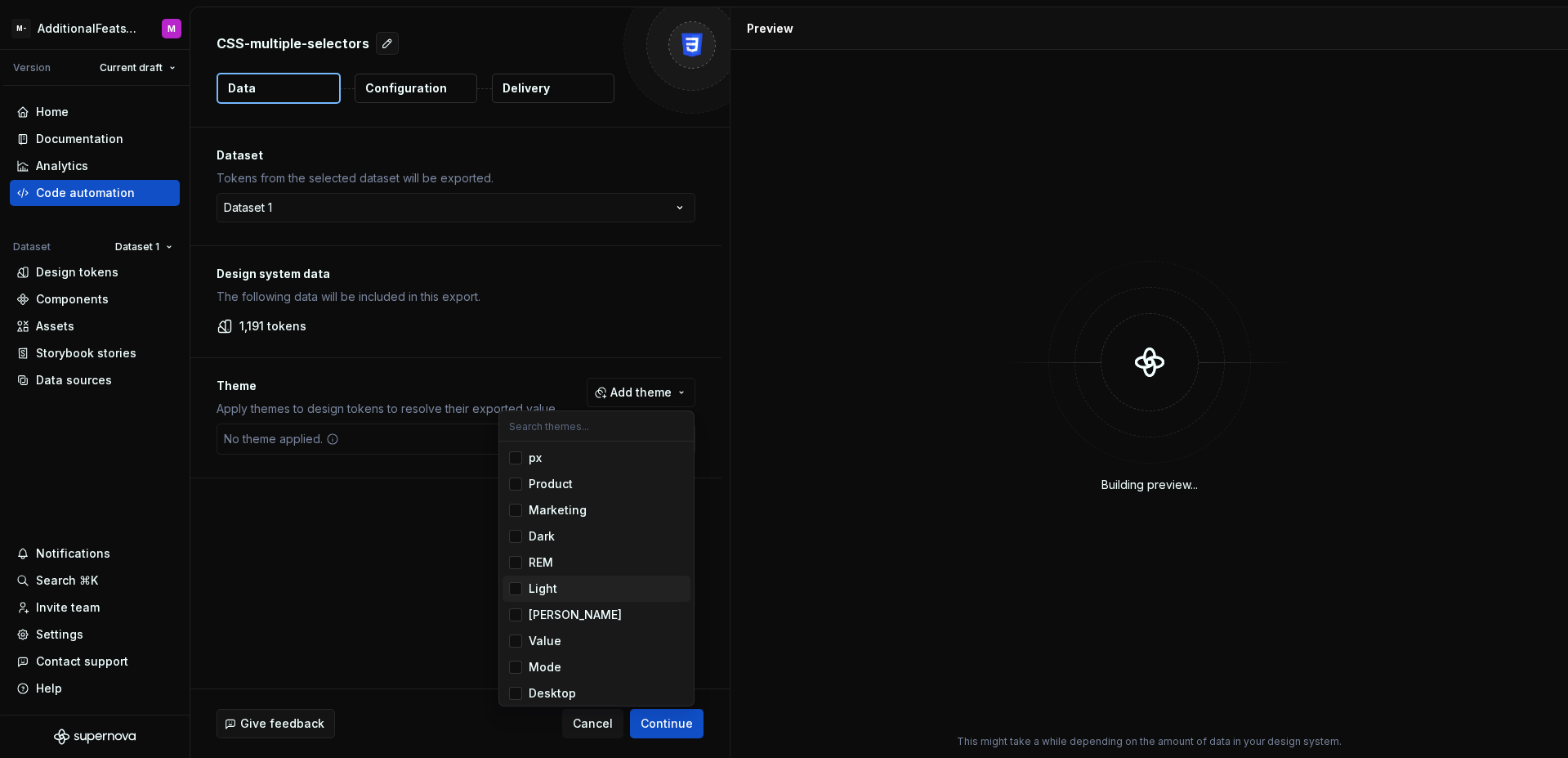
click at [518, 587] on div "Suggestions" at bounding box center [515, 588] width 13 height 13
click at [519, 536] on div "Suggestions" at bounding box center [515, 535] width 13 height 13
click at [706, 558] on html "M- AdditionalFeatsTest M Version Current draft Home Documentation Analytics Cod…" at bounding box center [784, 379] width 1568 height 758
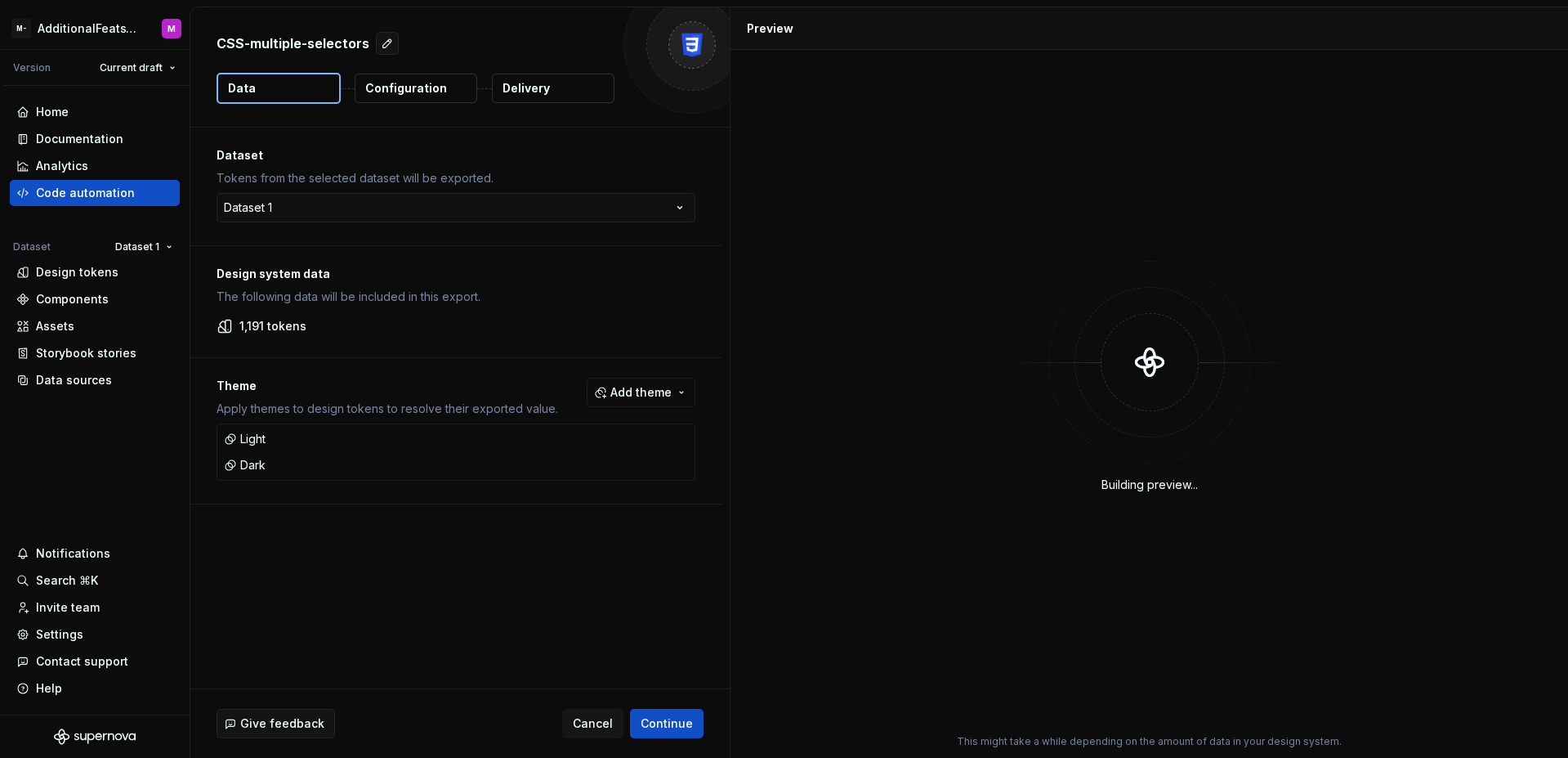
click at [440, 92] on p "Configuration" at bounding box center [406, 88] width 81 height 16
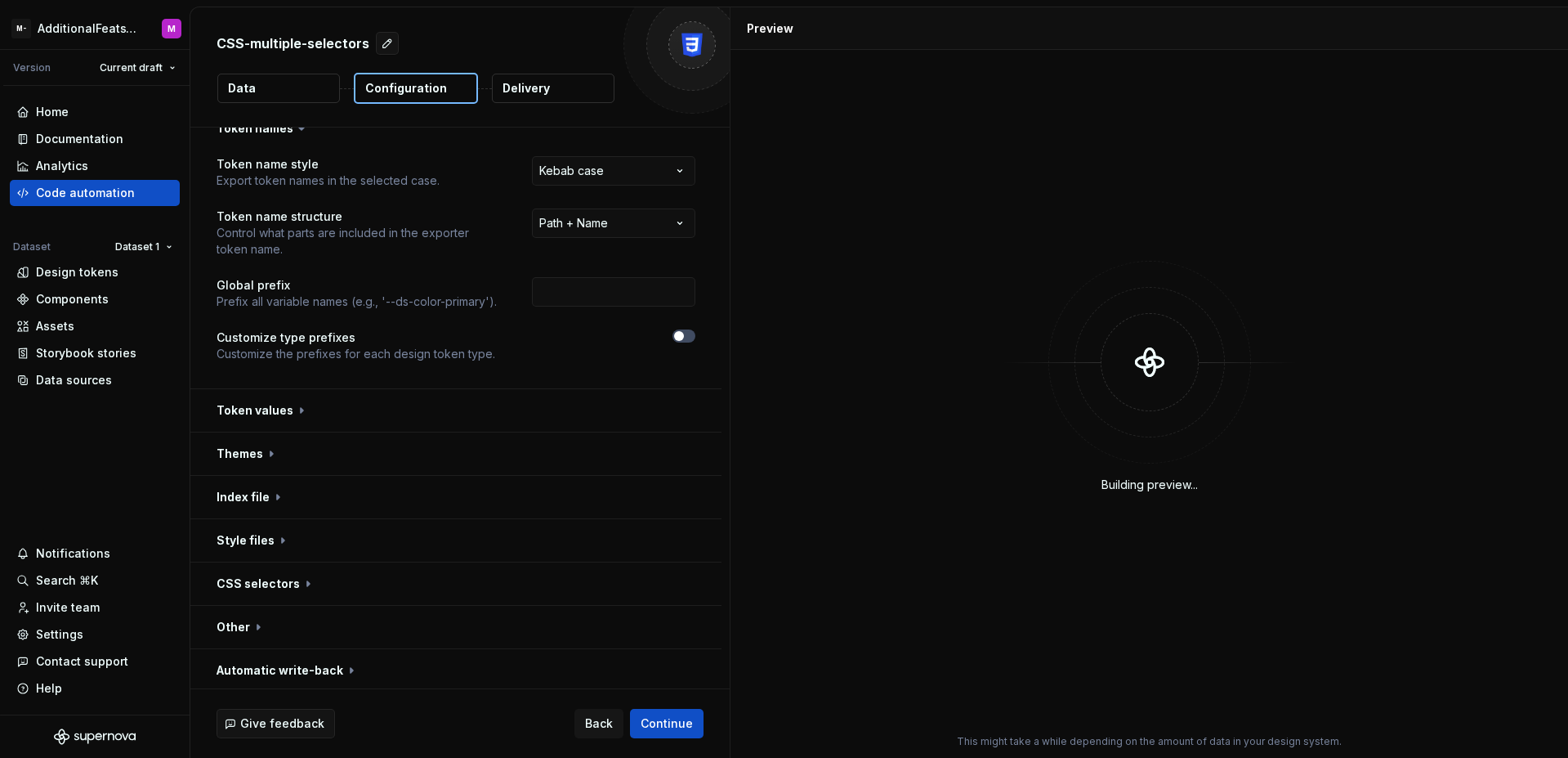
scroll to position [25, 0]
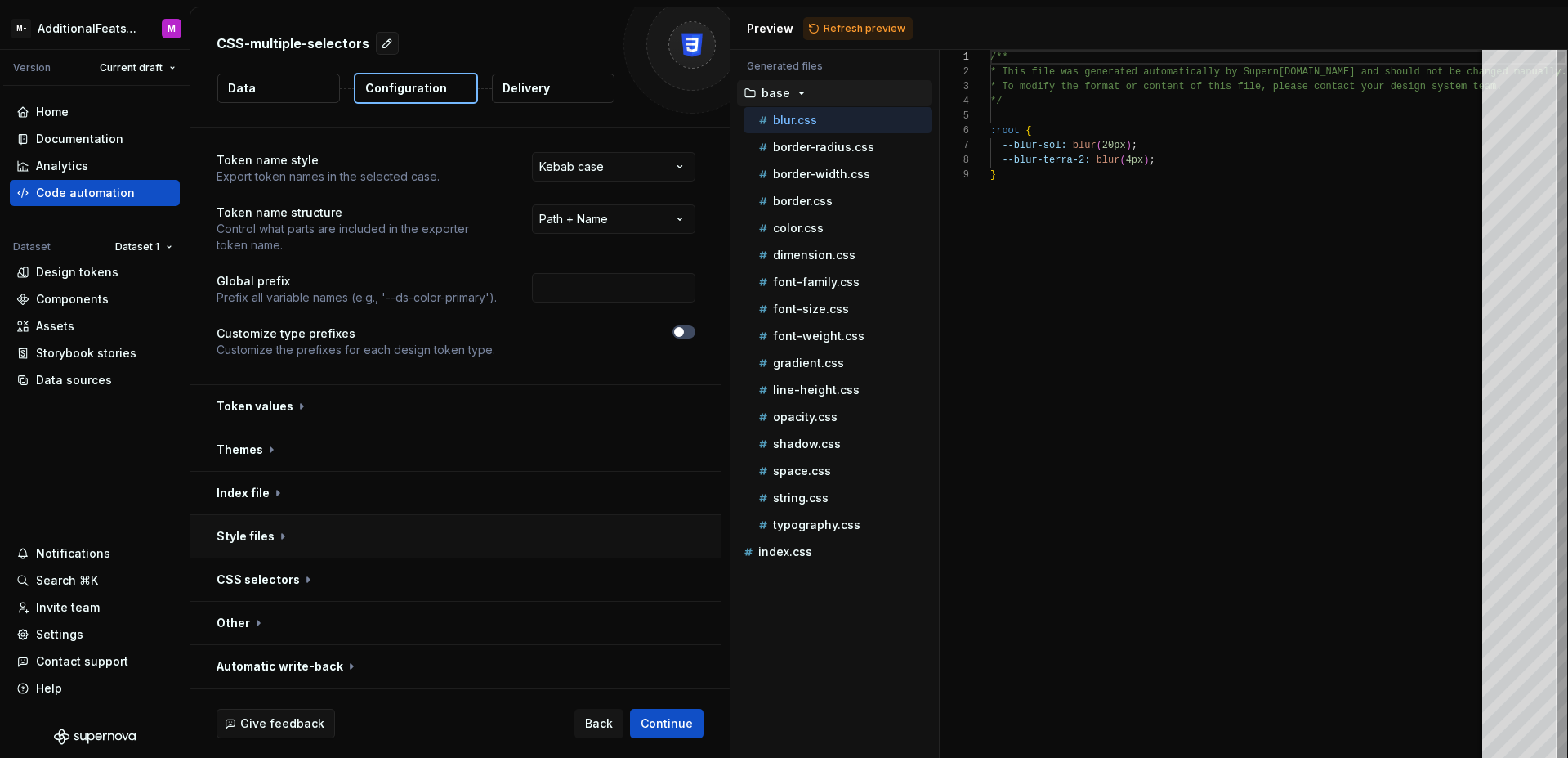
click at [462, 529] on button "button" at bounding box center [456, 535] width 532 height 43
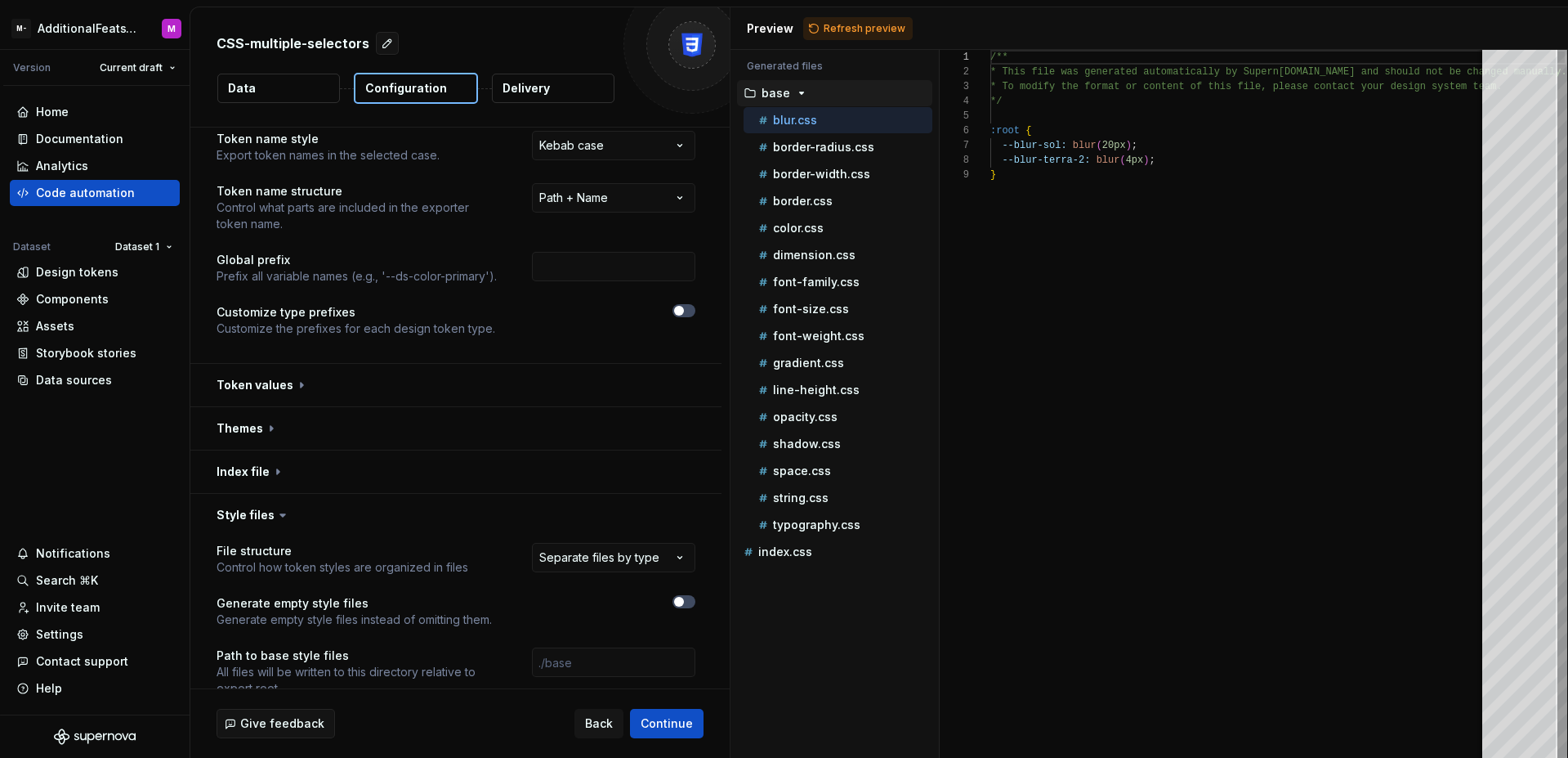
scroll to position [89, 0]
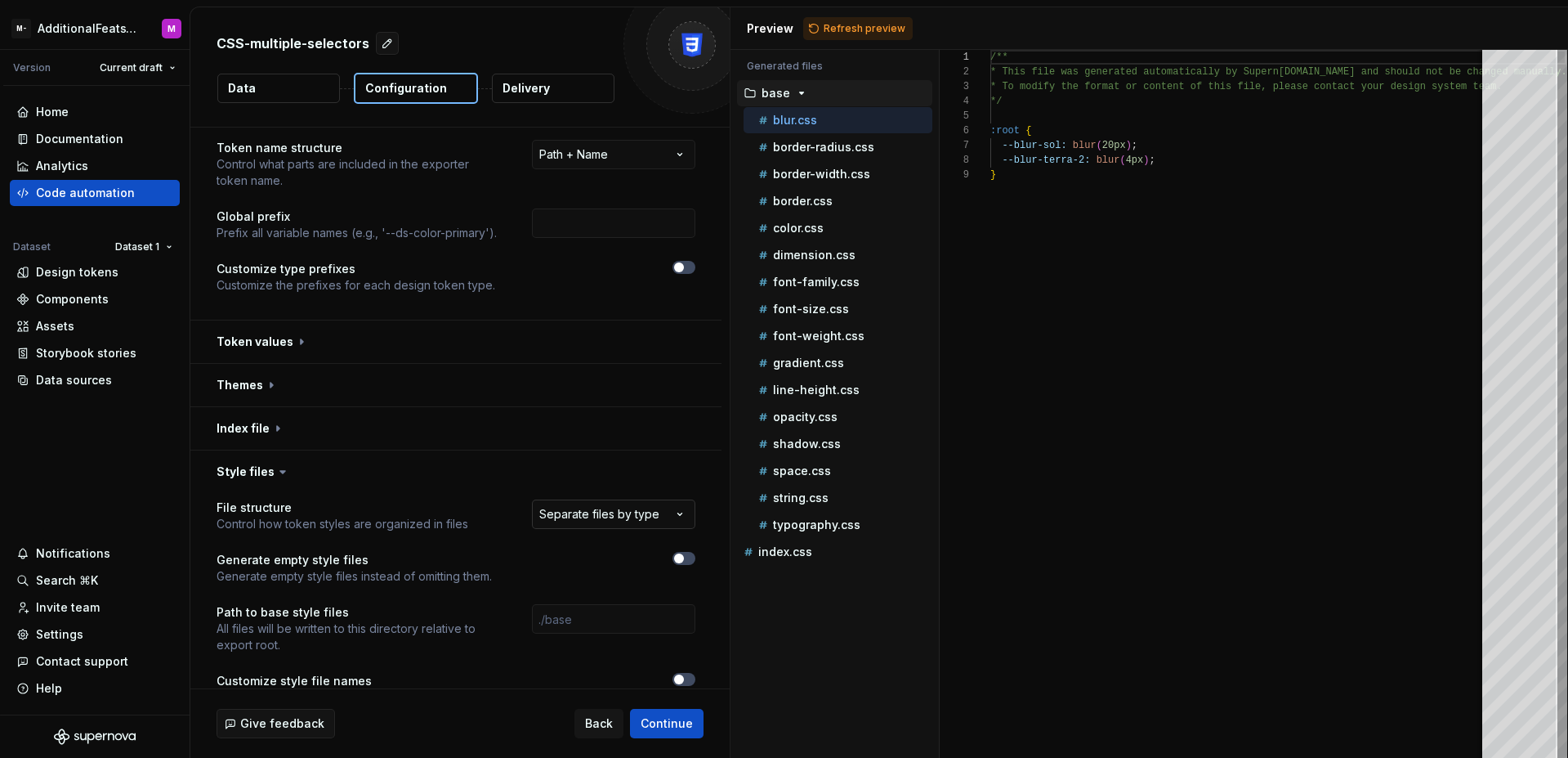
click at [656, 523] on html "**********" at bounding box center [784, 379] width 1568 height 758
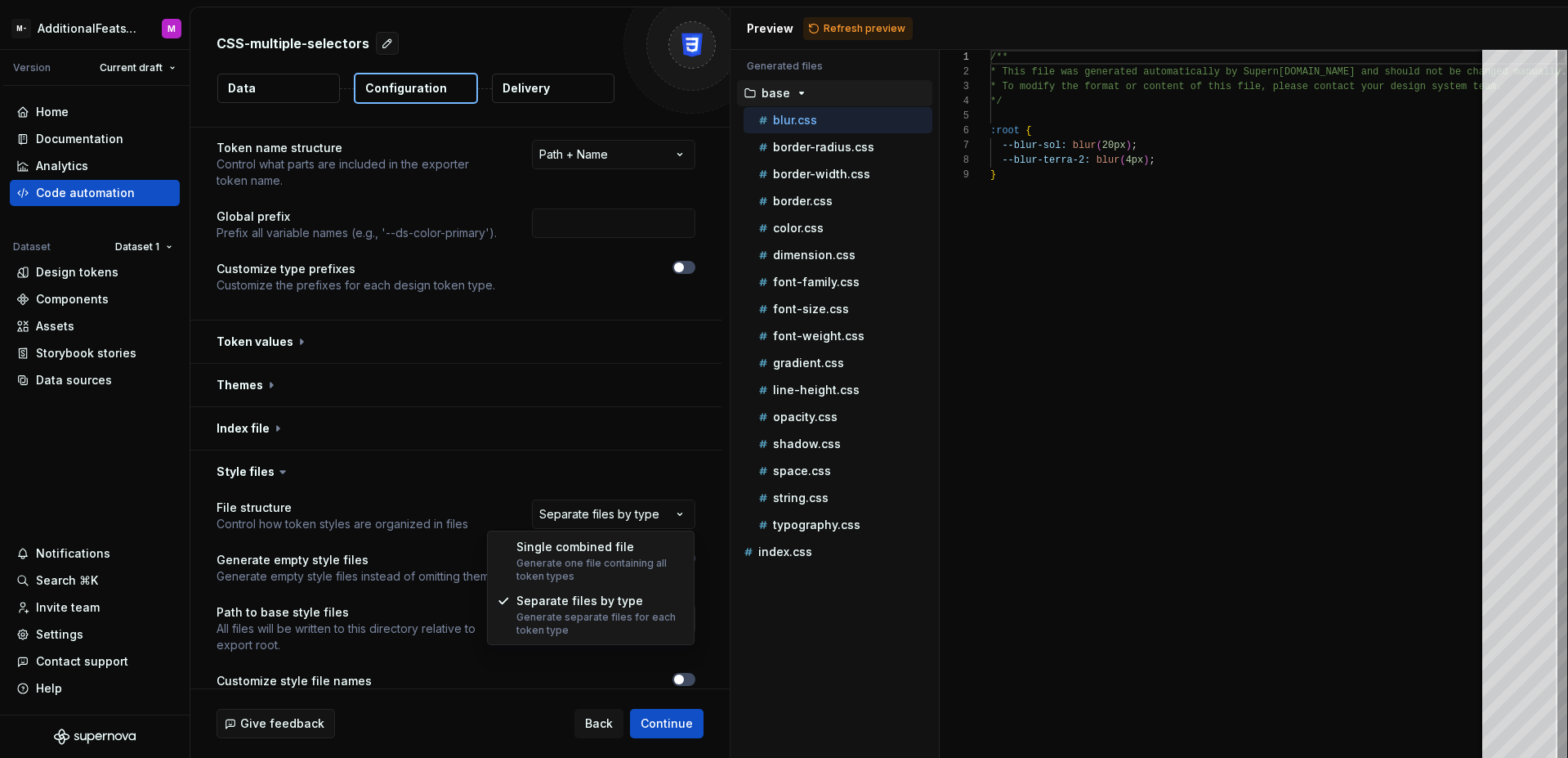
select select "**********"
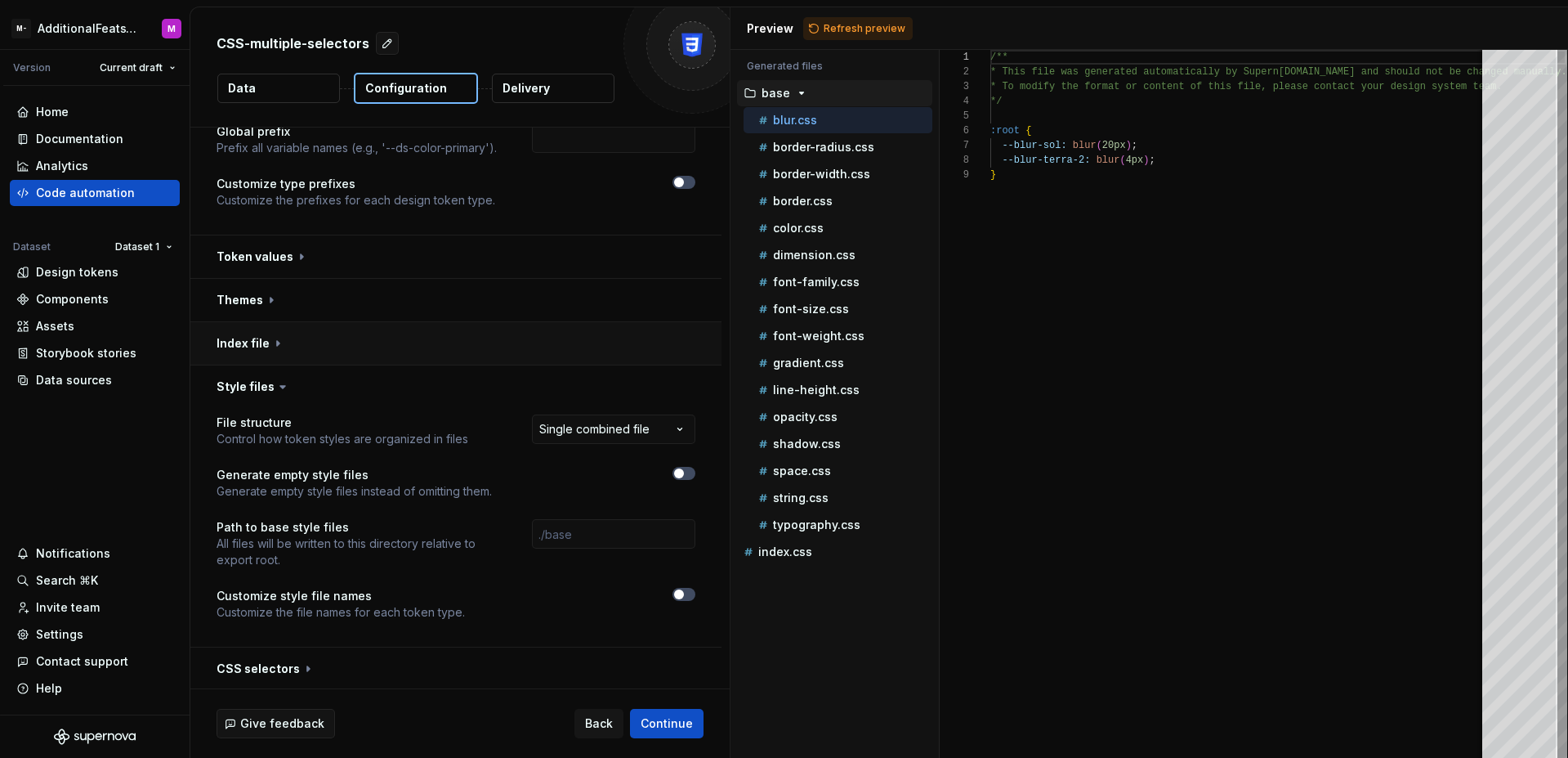
scroll to position [258, 0]
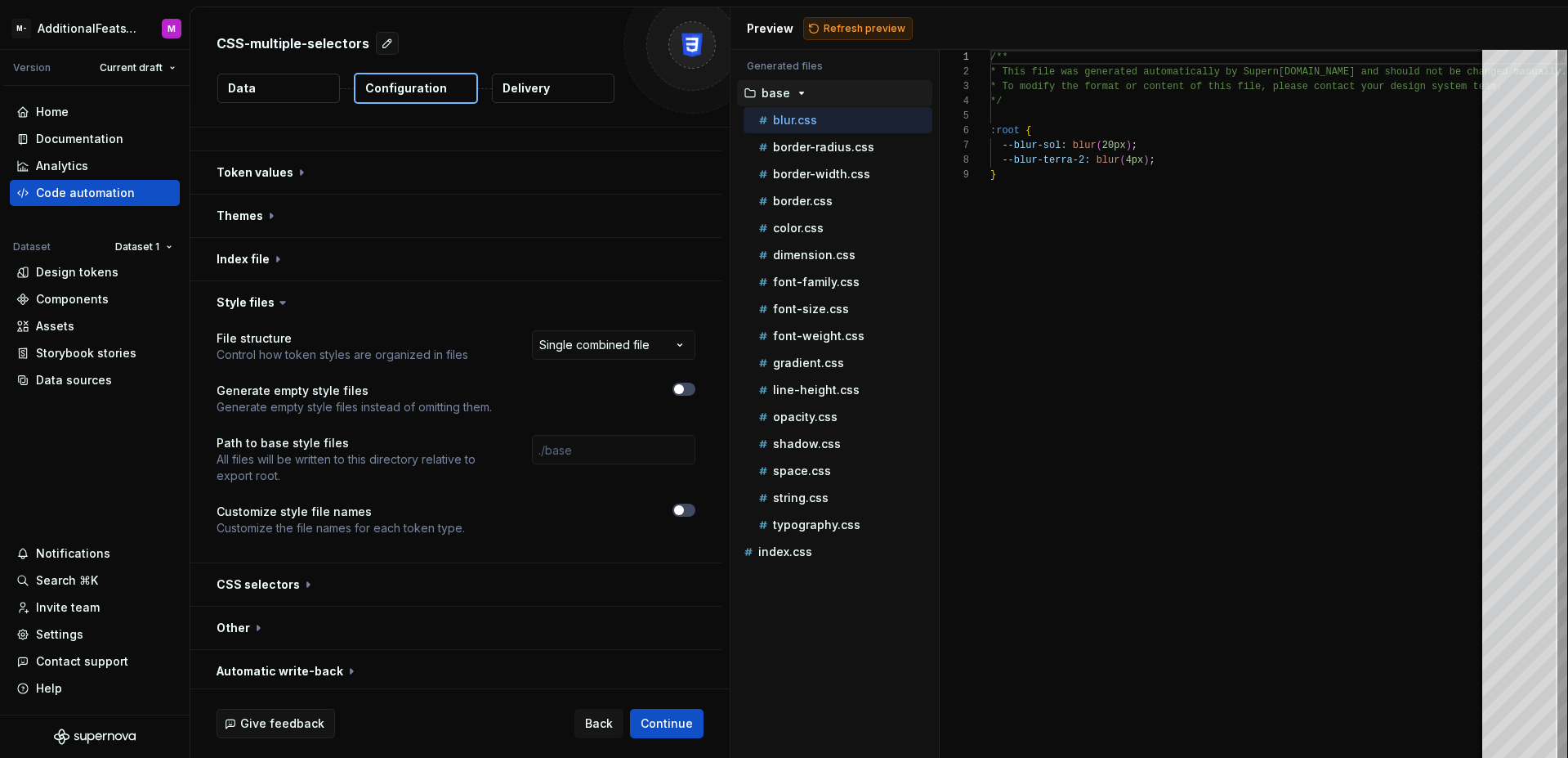
click at [839, 23] on span "Refresh preview" at bounding box center [864, 28] width 81 height 13
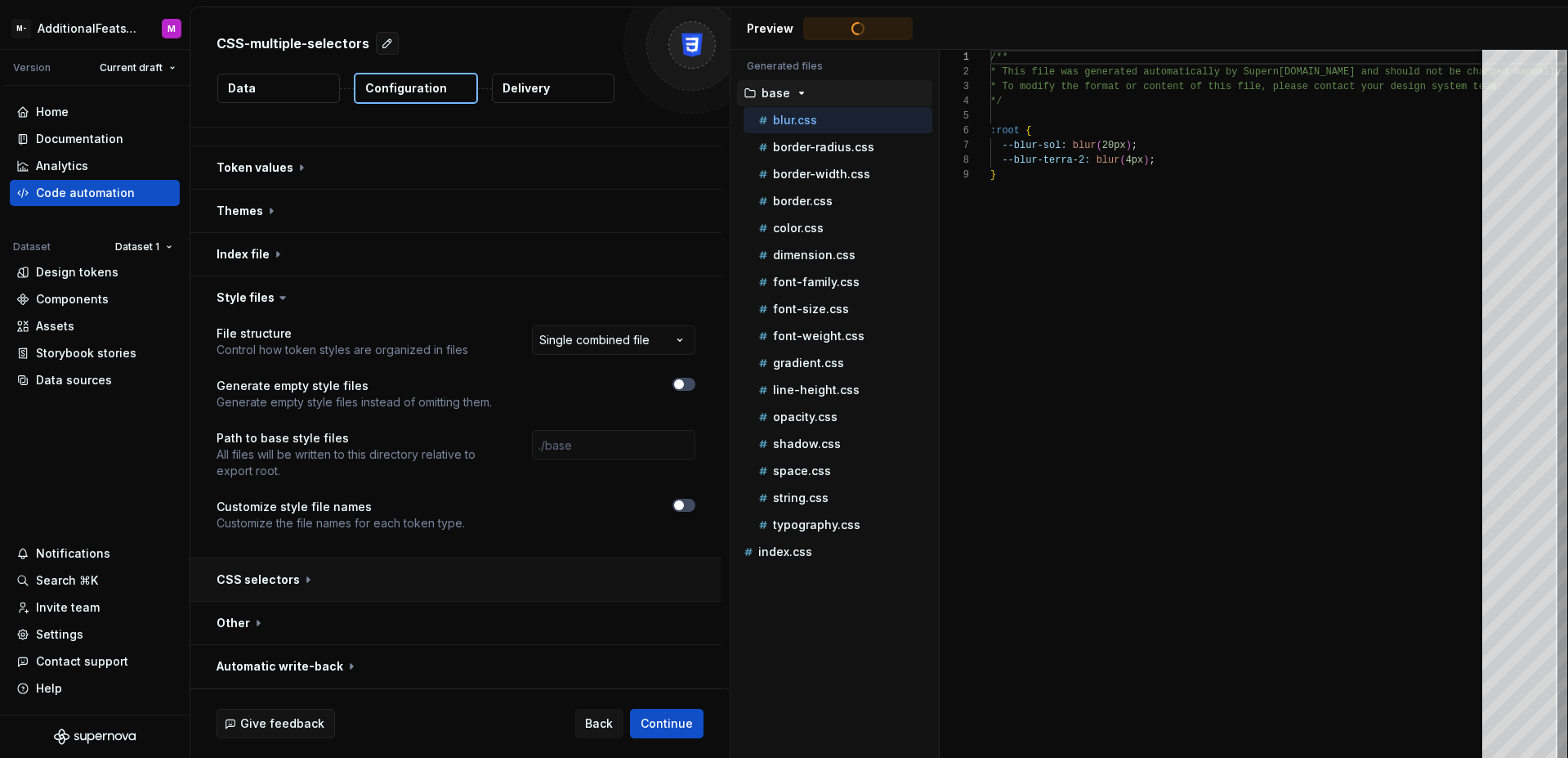
click at [507, 576] on button "button" at bounding box center [456, 579] width 532 height 43
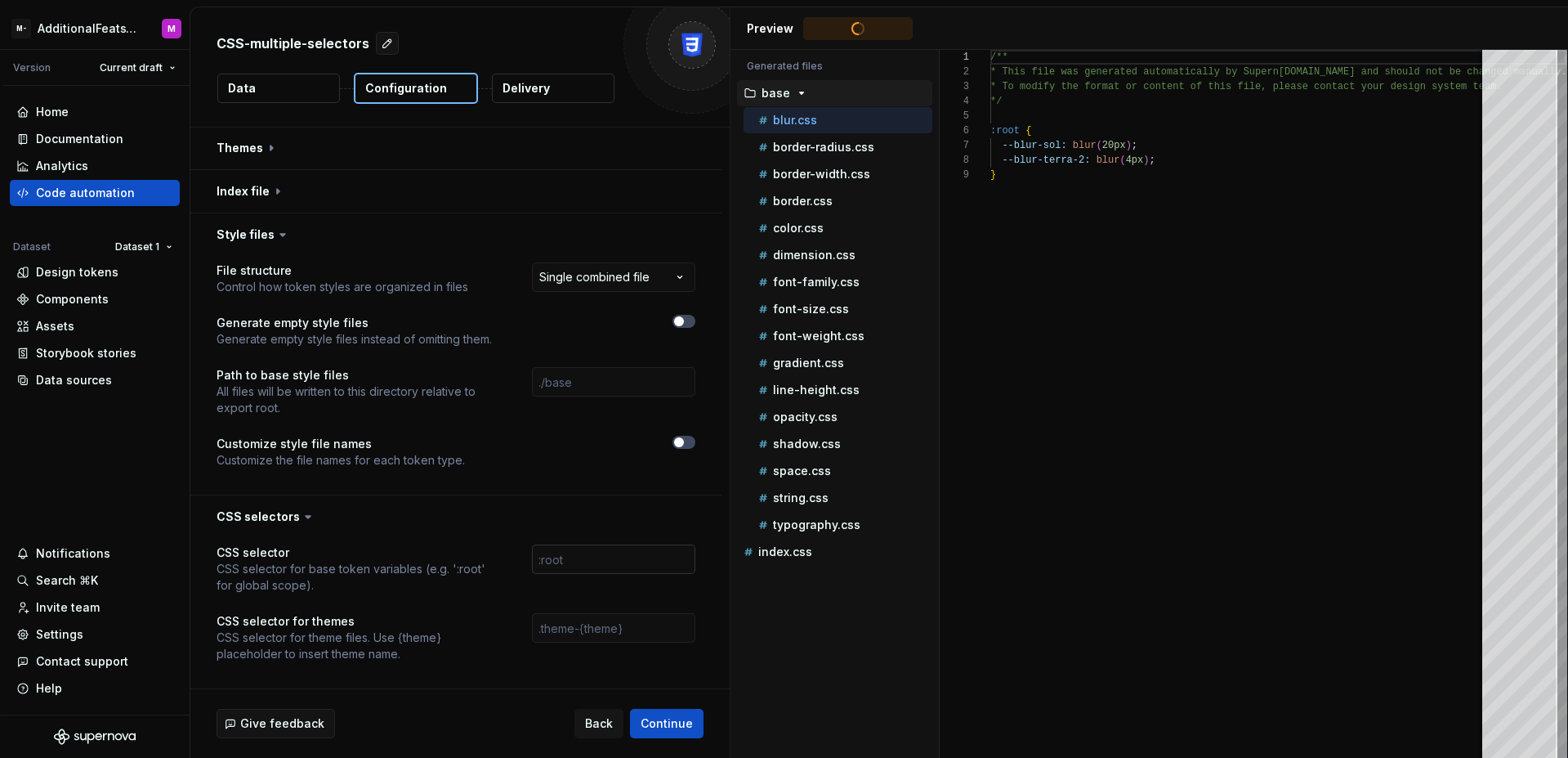
scroll to position [413, 0]
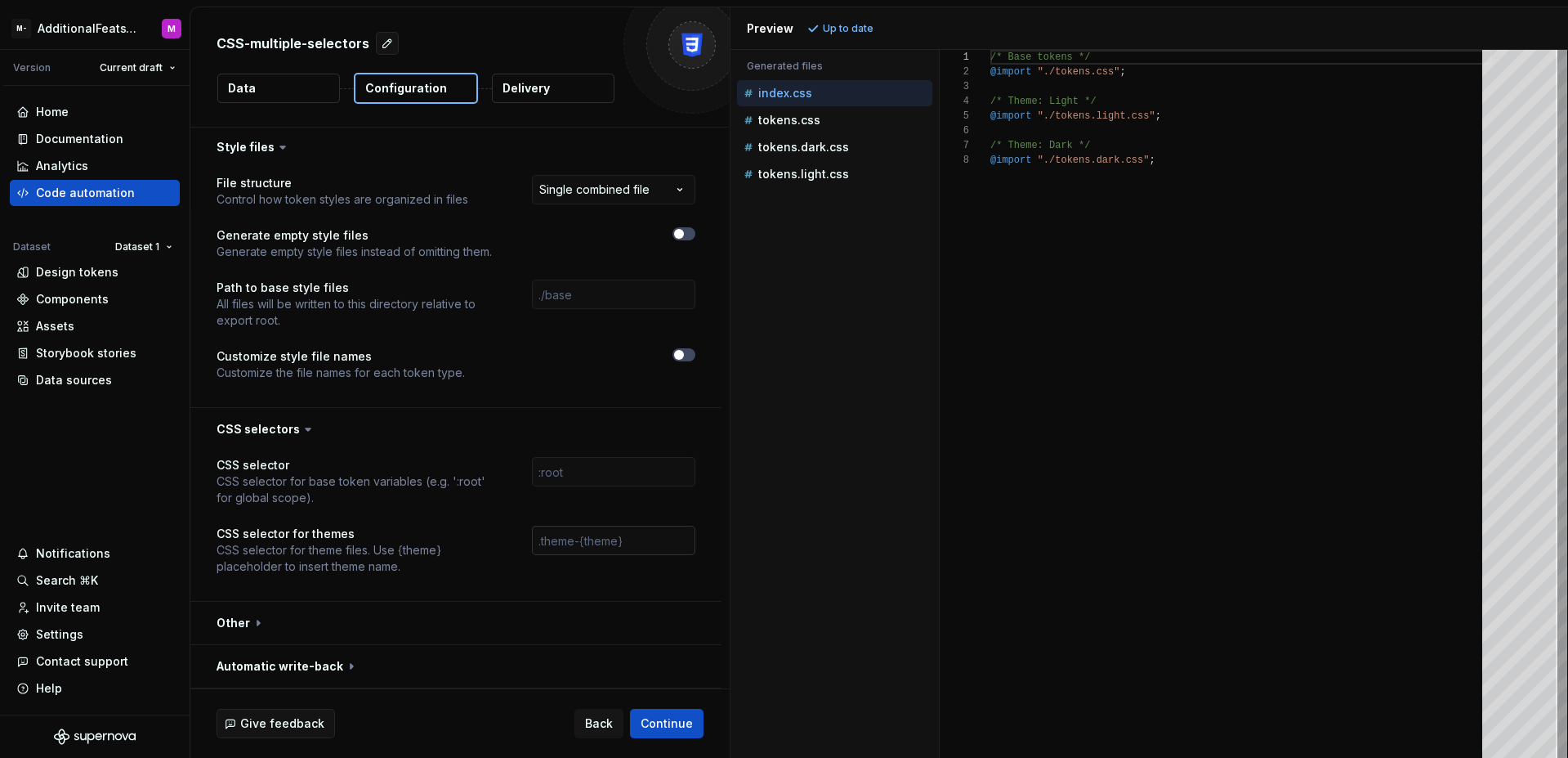
click at [595, 536] on input "text" at bounding box center [613, 540] width 164 height 30
paste input "[data-mantine-color-scheme='{theme}'], [data-theme='{theme}']"
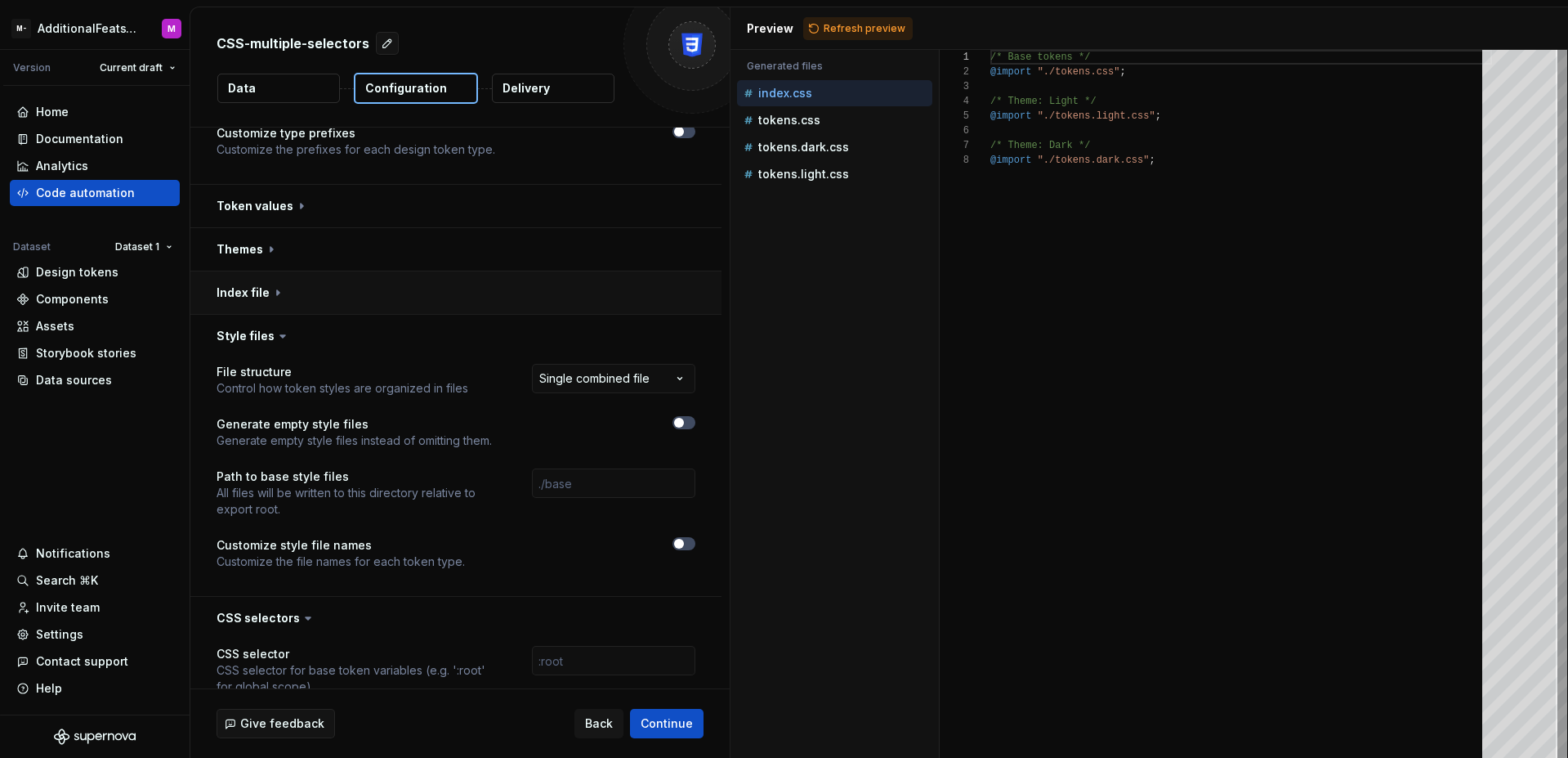
type input "[data-mantine-color-scheme='{theme}'], [data-theme='{theme}']"
click at [473, 299] on button "button" at bounding box center [456, 292] width 532 height 43
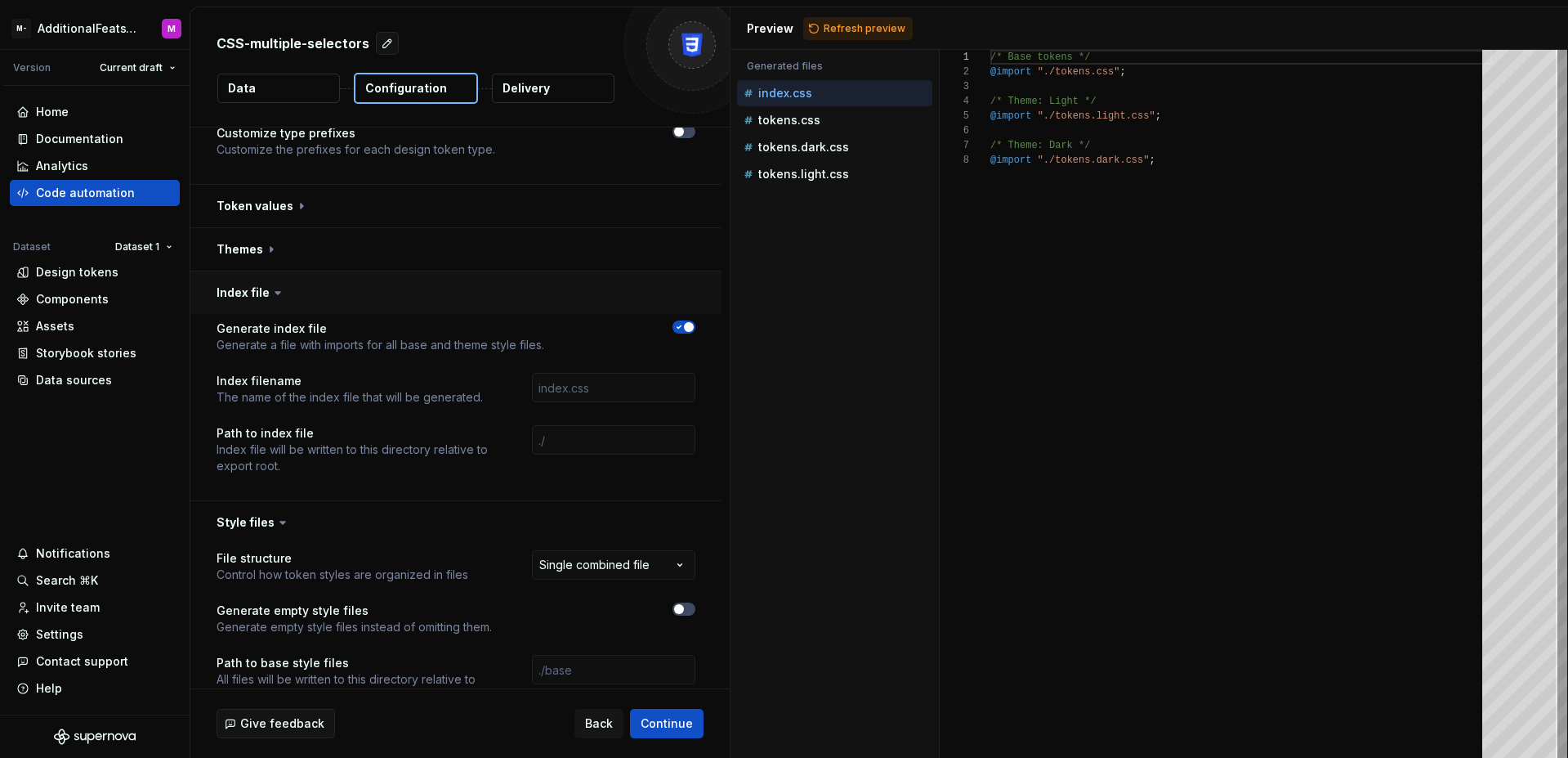
scroll to position [0, 0]
click at [680, 328] on icon "button" at bounding box center [679, 327] width 13 height 10
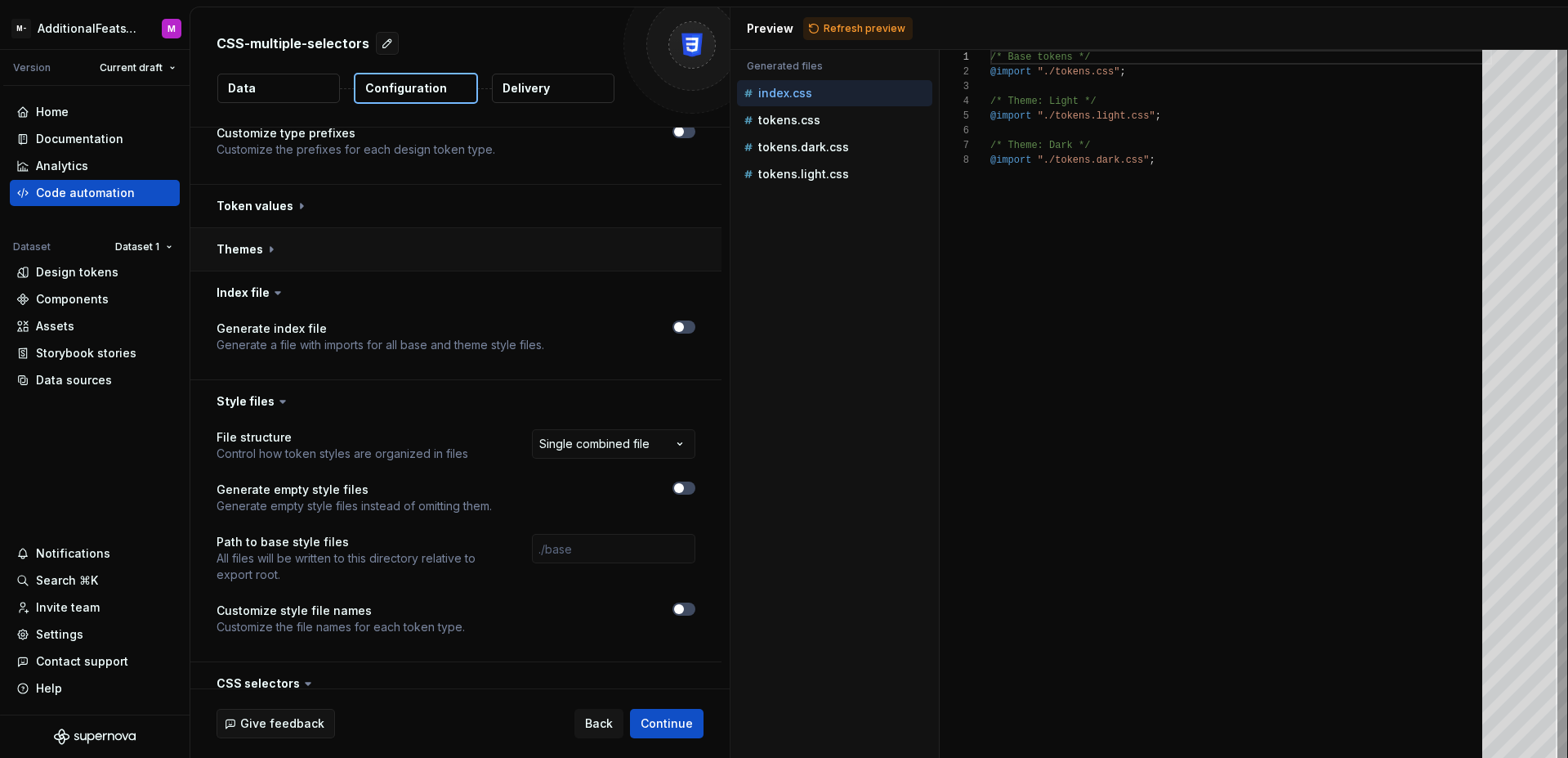
click at [607, 256] on button "button" at bounding box center [456, 248] width 532 height 43
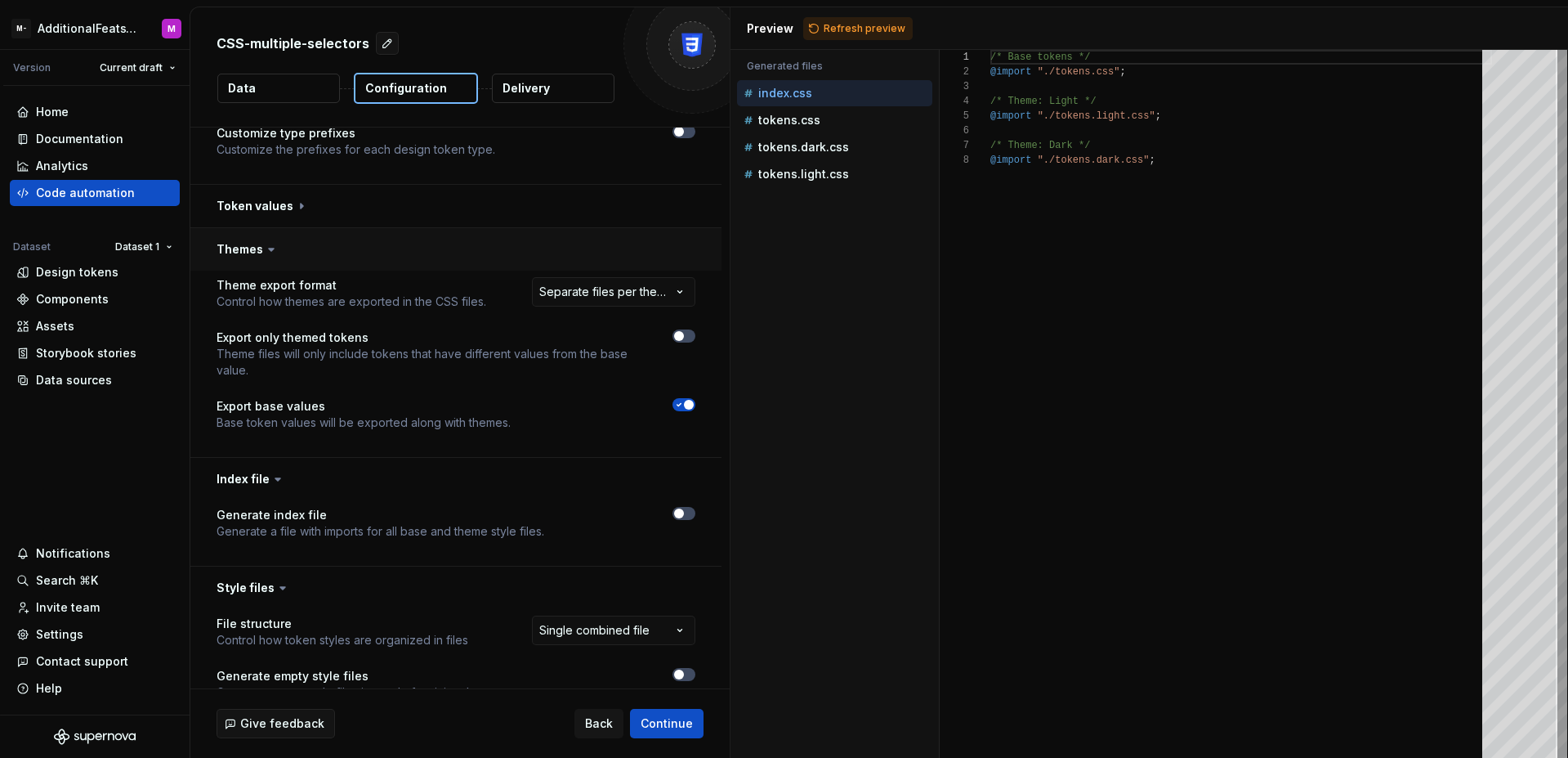
click at [501, 232] on button "button" at bounding box center [456, 248] width 532 height 43
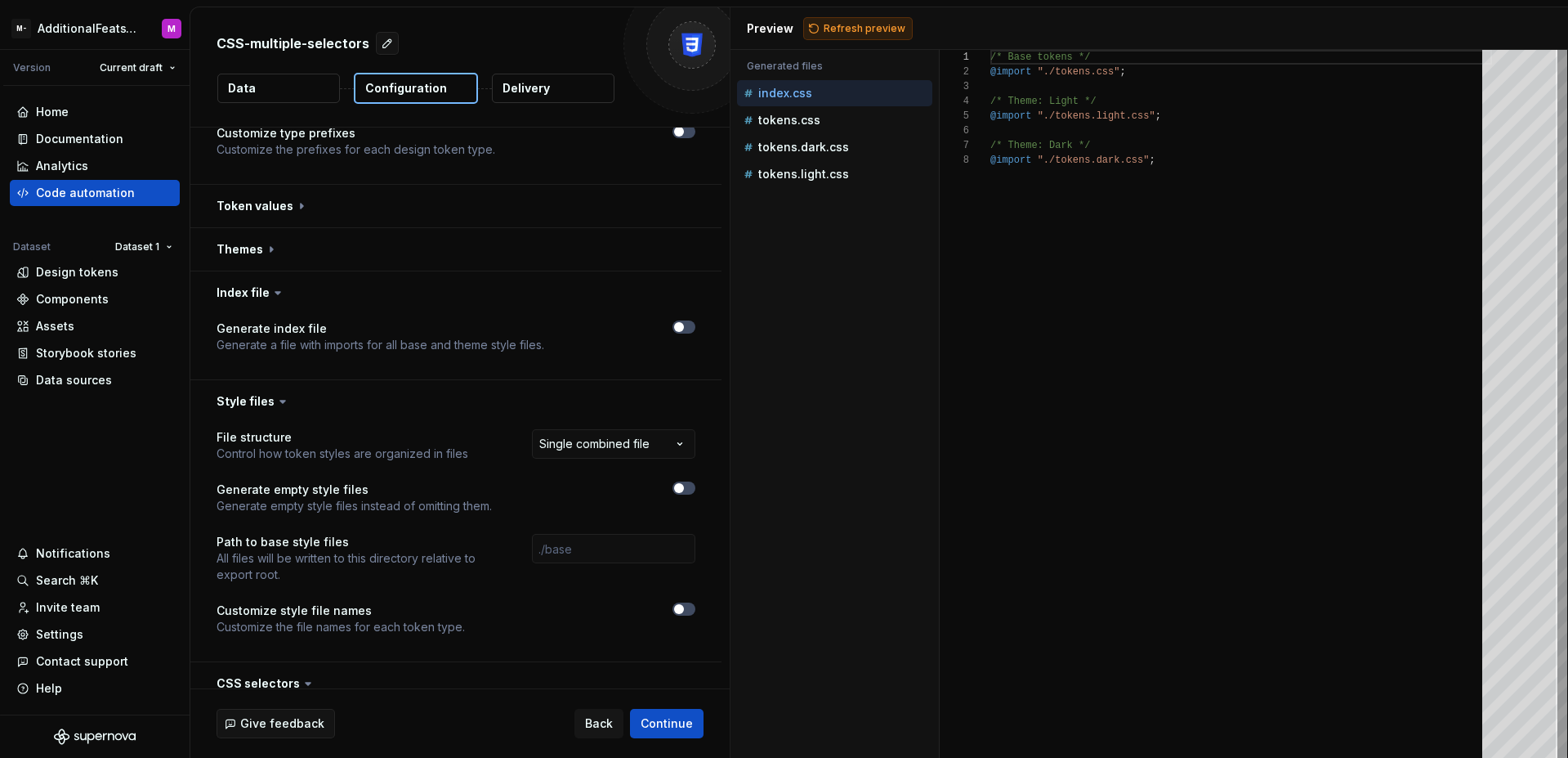
click at [829, 28] on span "Refresh preview" at bounding box center [864, 28] width 81 height 13
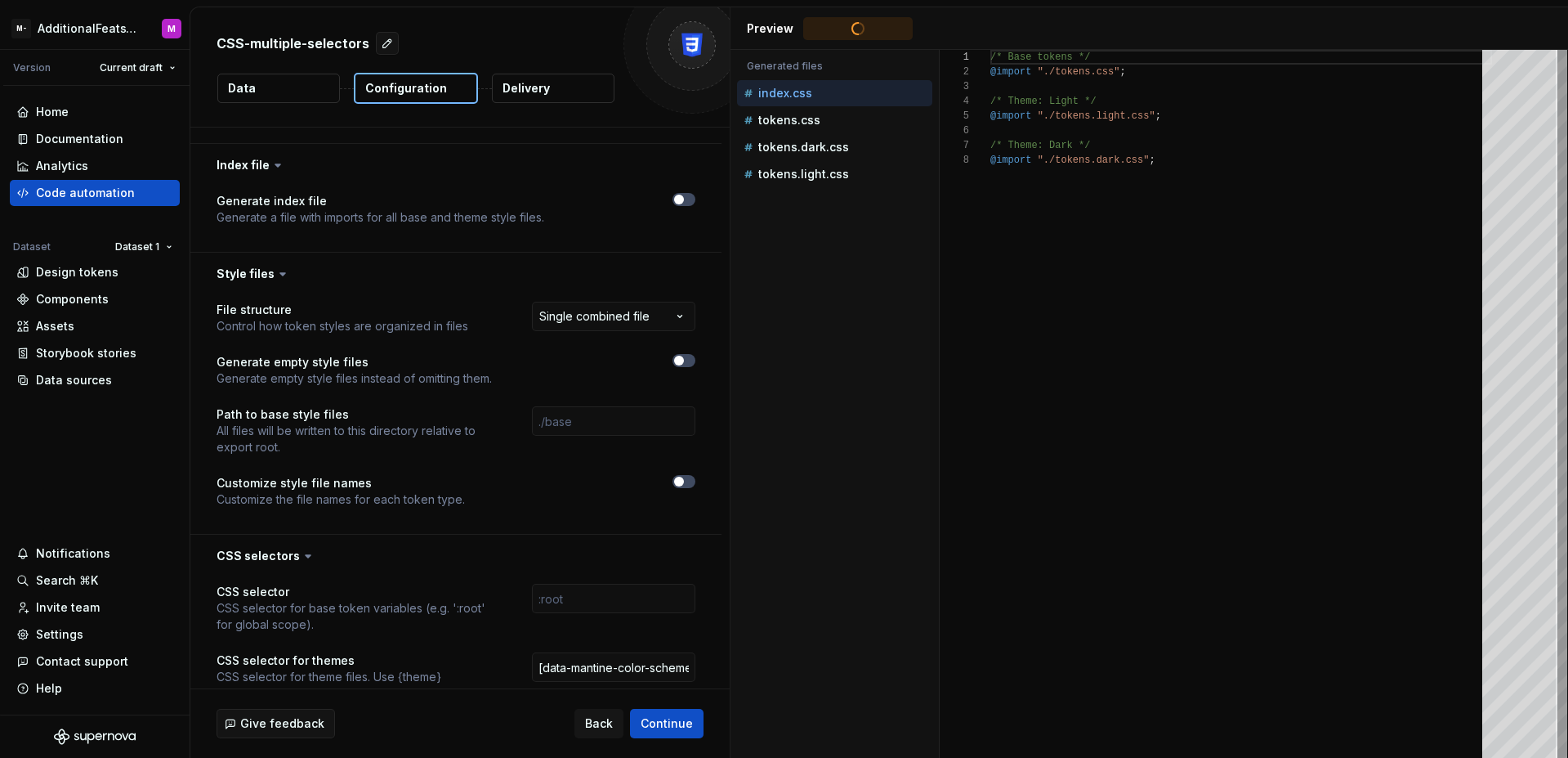
scroll to position [479, 0]
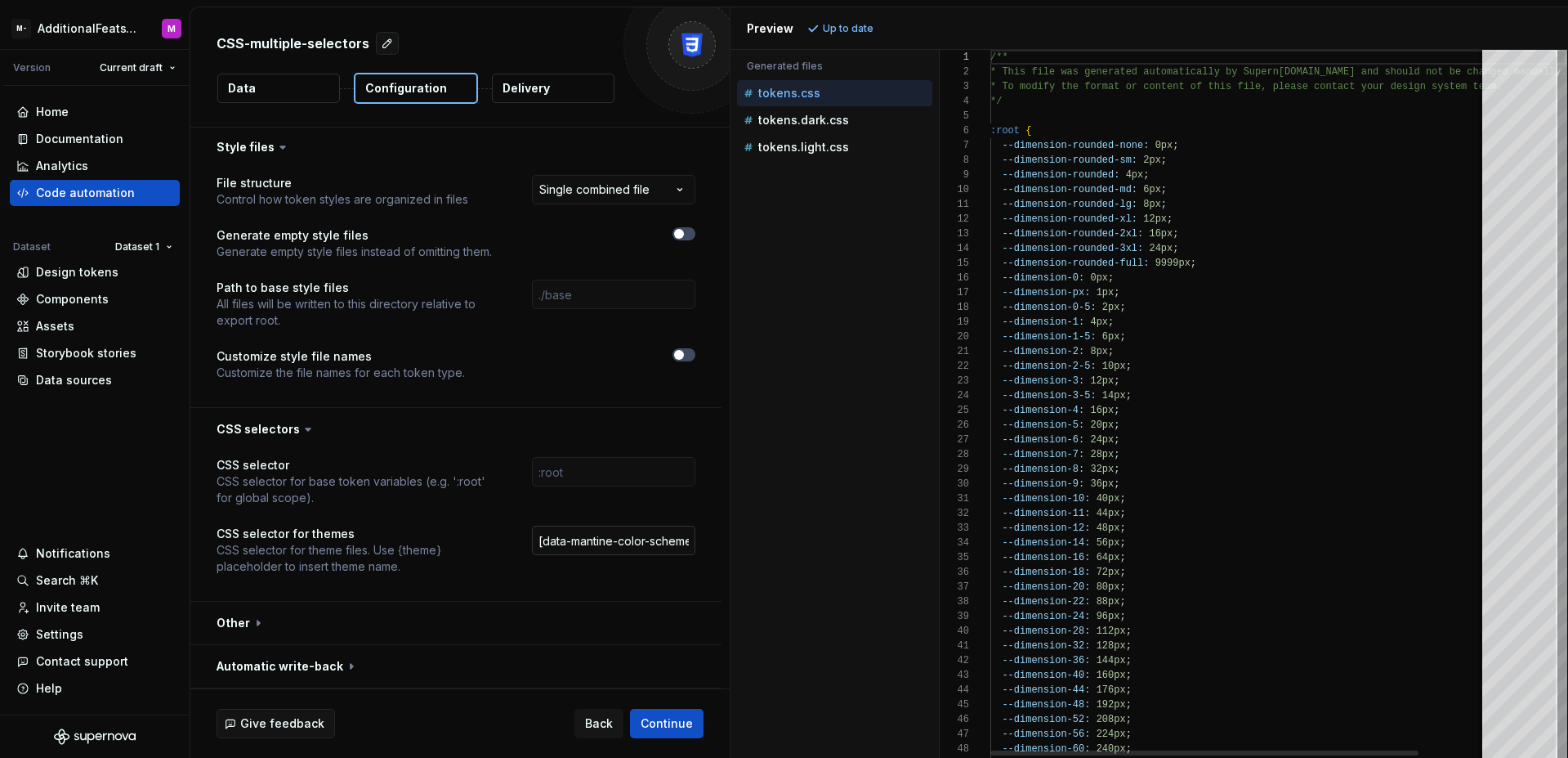
click at [596, 548] on input "[data-mantine-color-scheme='{theme}'], [data-theme='{theme}']" at bounding box center [613, 540] width 164 height 30
click at [822, 123] on p "tokens.dark.css" at bounding box center [803, 119] width 90 height 13
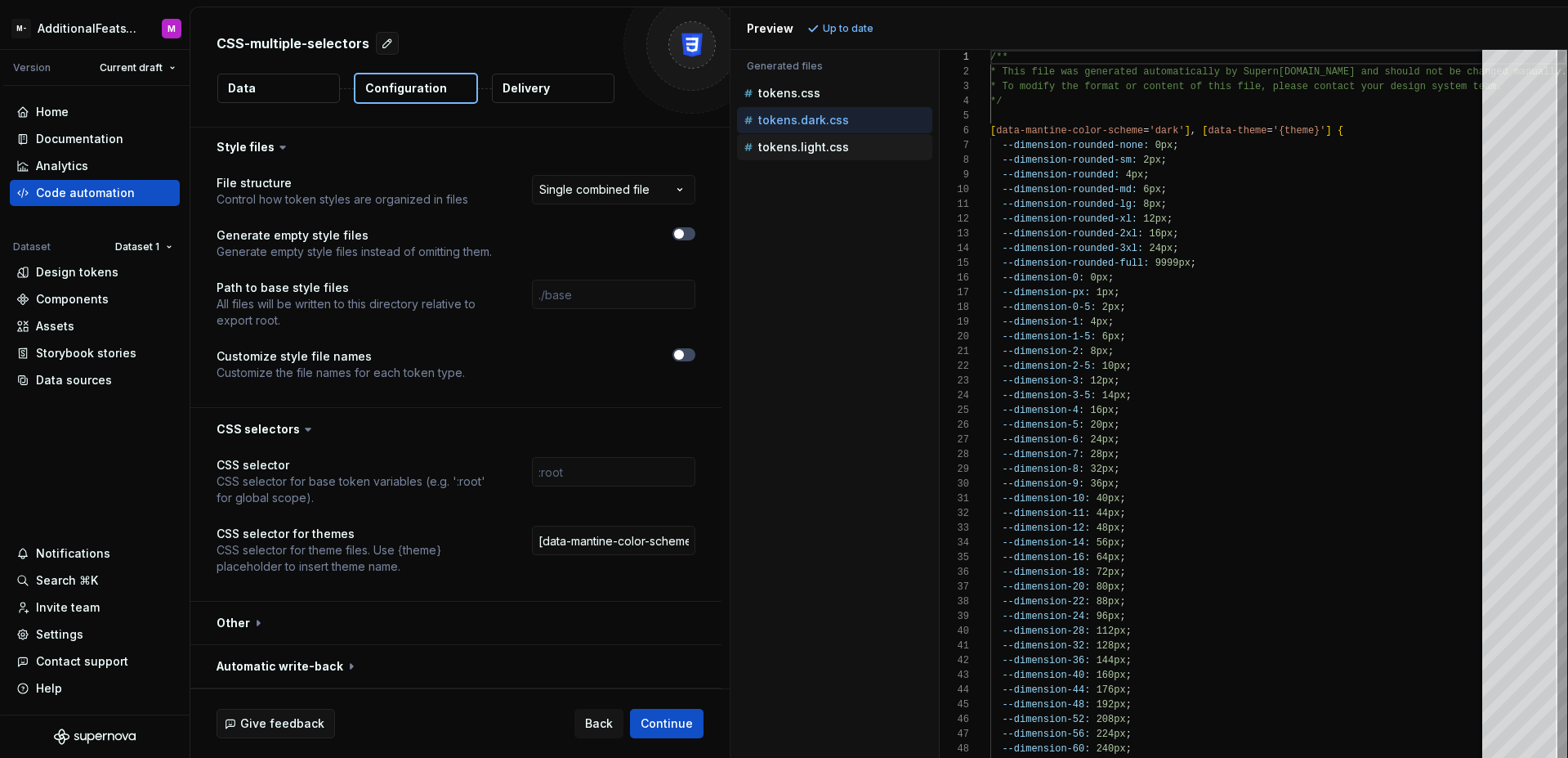
click at [821, 140] on p "tokens.light.css" at bounding box center [803, 146] width 90 height 13
click at [820, 118] on p "tokens.dark.css" at bounding box center [803, 119] width 90 height 13
click at [813, 140] on p "tokens.light.css" at bounding box center [803, 146] width 90 height 13
click at [813, 122] on p "tokens.dark.css" at bounding box center [803, 119] width 90 height 13
click at [813, 146] on p "tokens.light.css" at bounding box center [803, 146] width 90 height 13
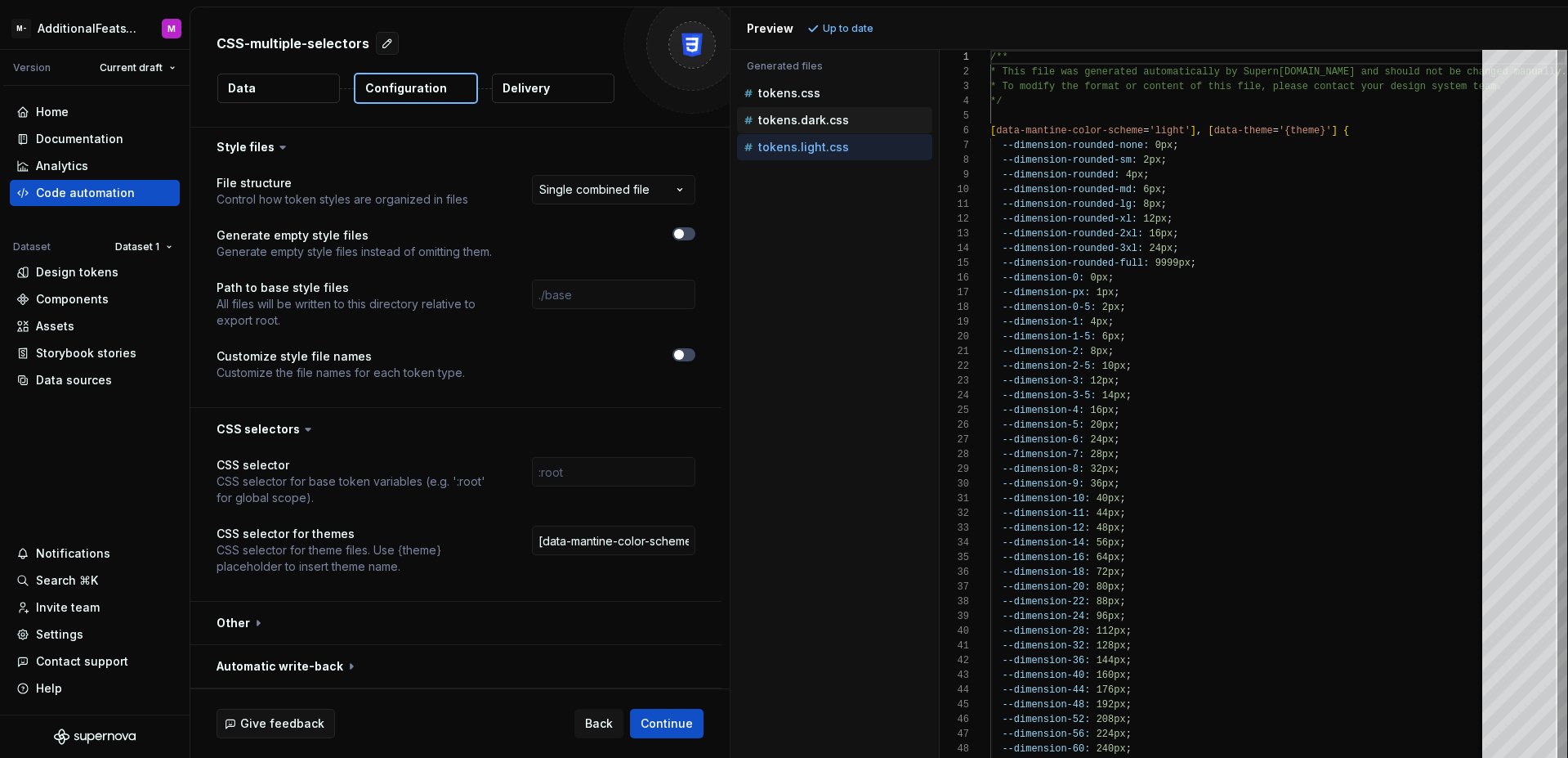
click at [813, 118] on p "tokens.dark.css" at bounding box center [803, 119] width 90 height 13
click at [814, 149] on p "tokens.light.css" at bounding box center [803, 146] width 90 height 13
click at [817, 115] on p "tokens.dark.css" at bounding box center [803, 119] width 90 height 13
click at [818, 145] on p "tokens.light.css" at bounding box center [803, 146] width 90 height 13
type textarea "**********"
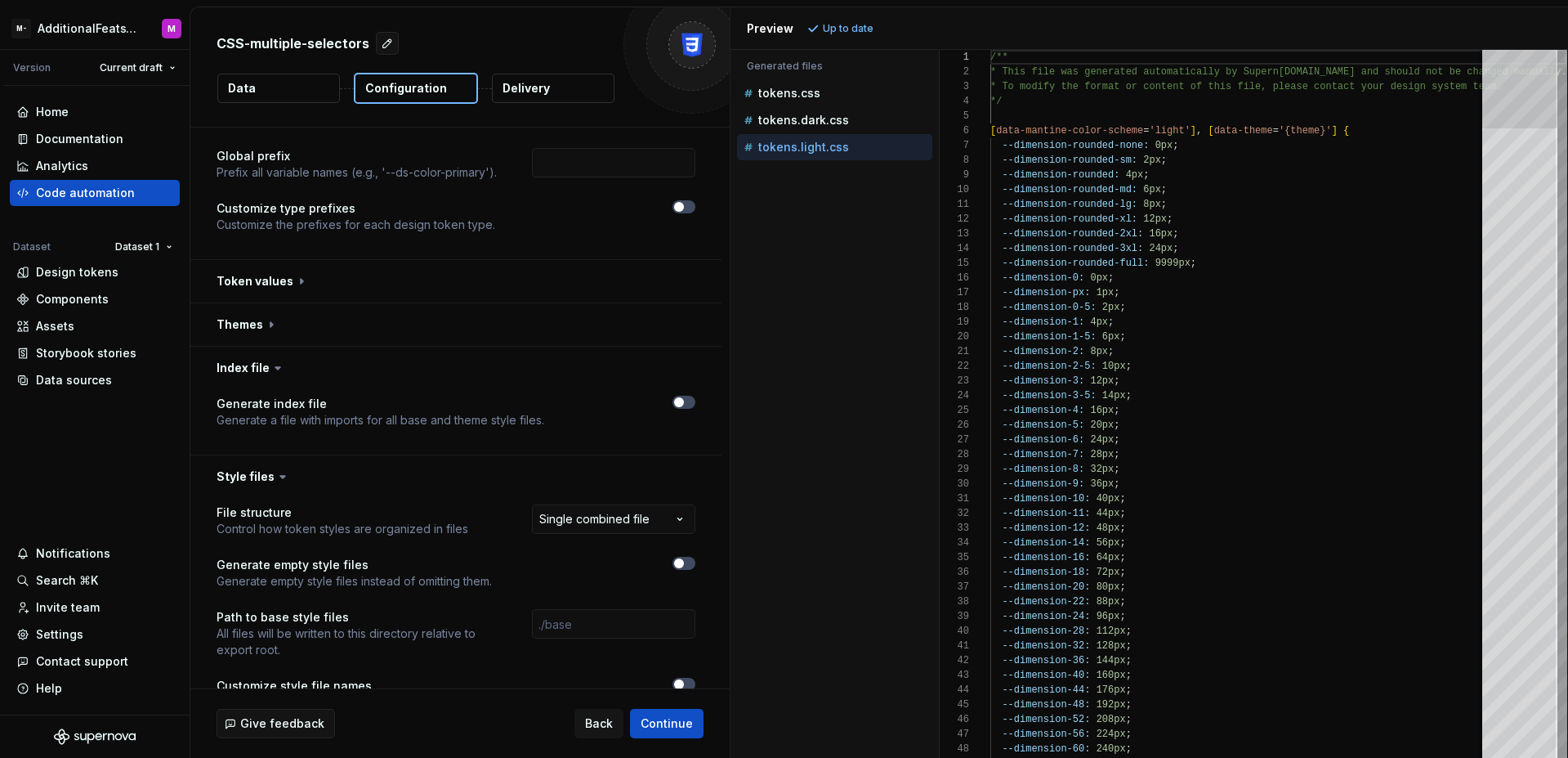
scroll to position [0, 0]
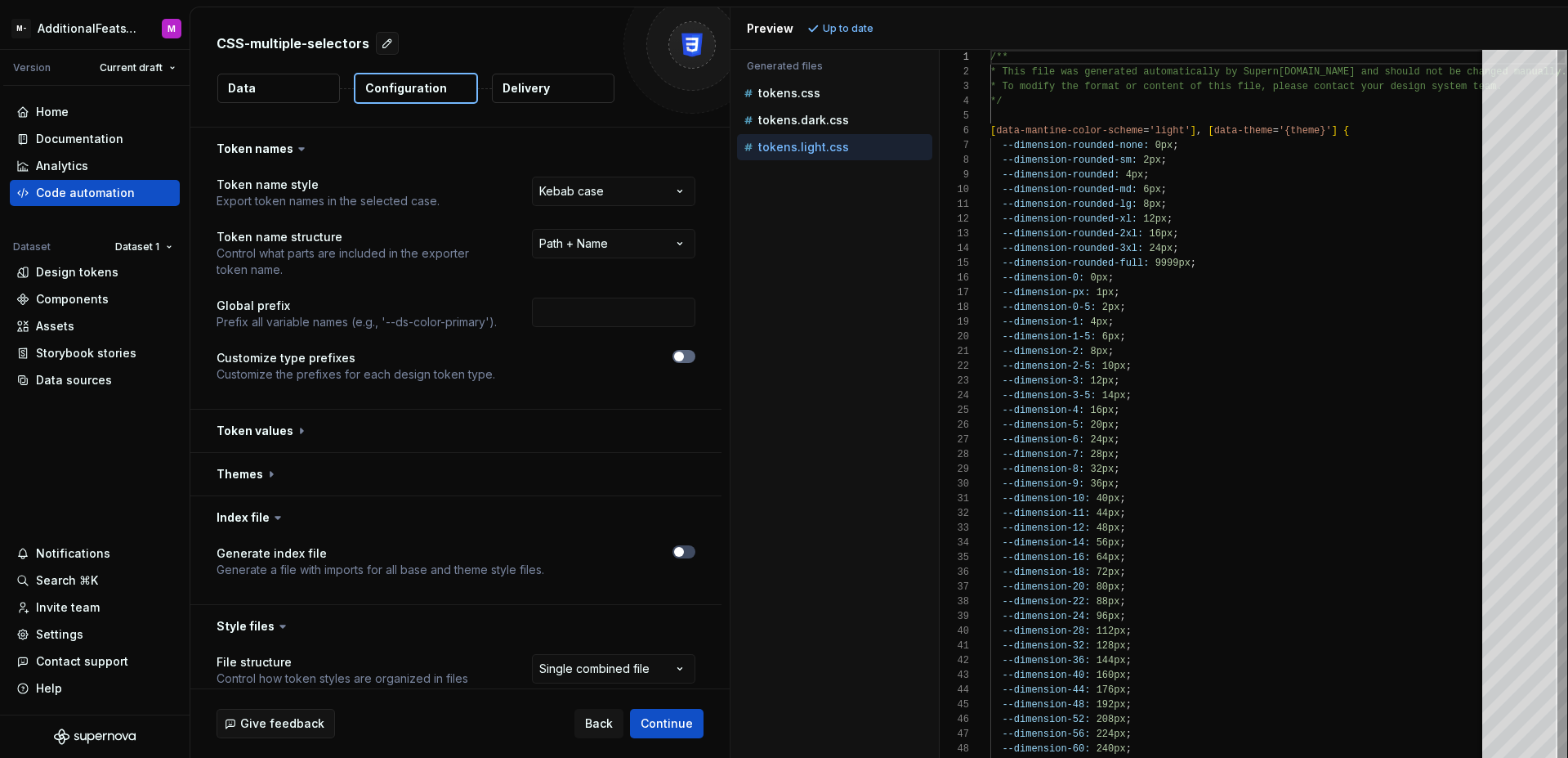
click at [683, 357] on icon "button" at bounding box center [679, 357] width 13 height 10
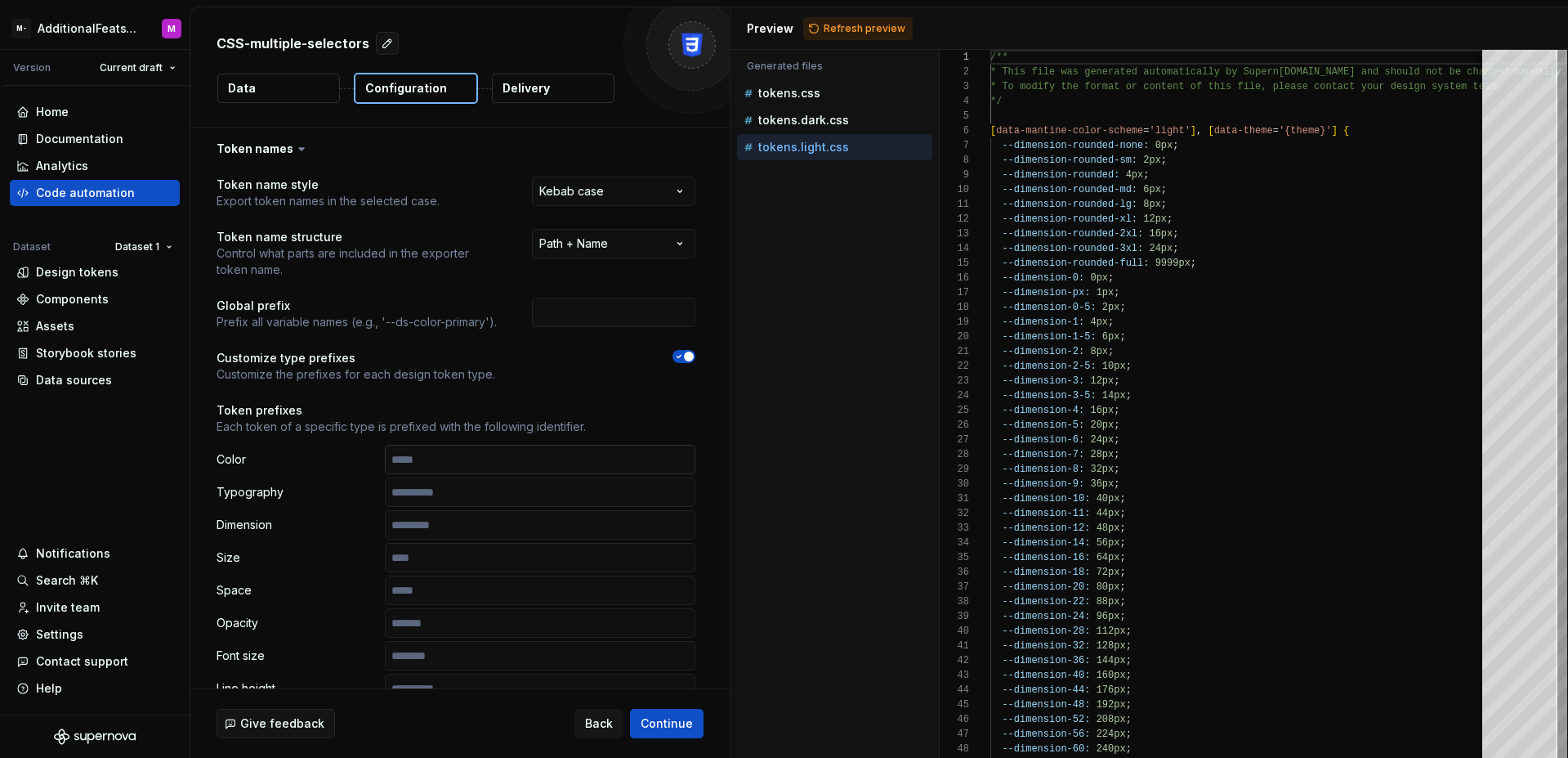
click at [514, 454] on input "text" at bounding box center [540, 459] width 311 height 30
click at [417, 535] on input "text" at bounding box center [540, 525] width 311 height 30
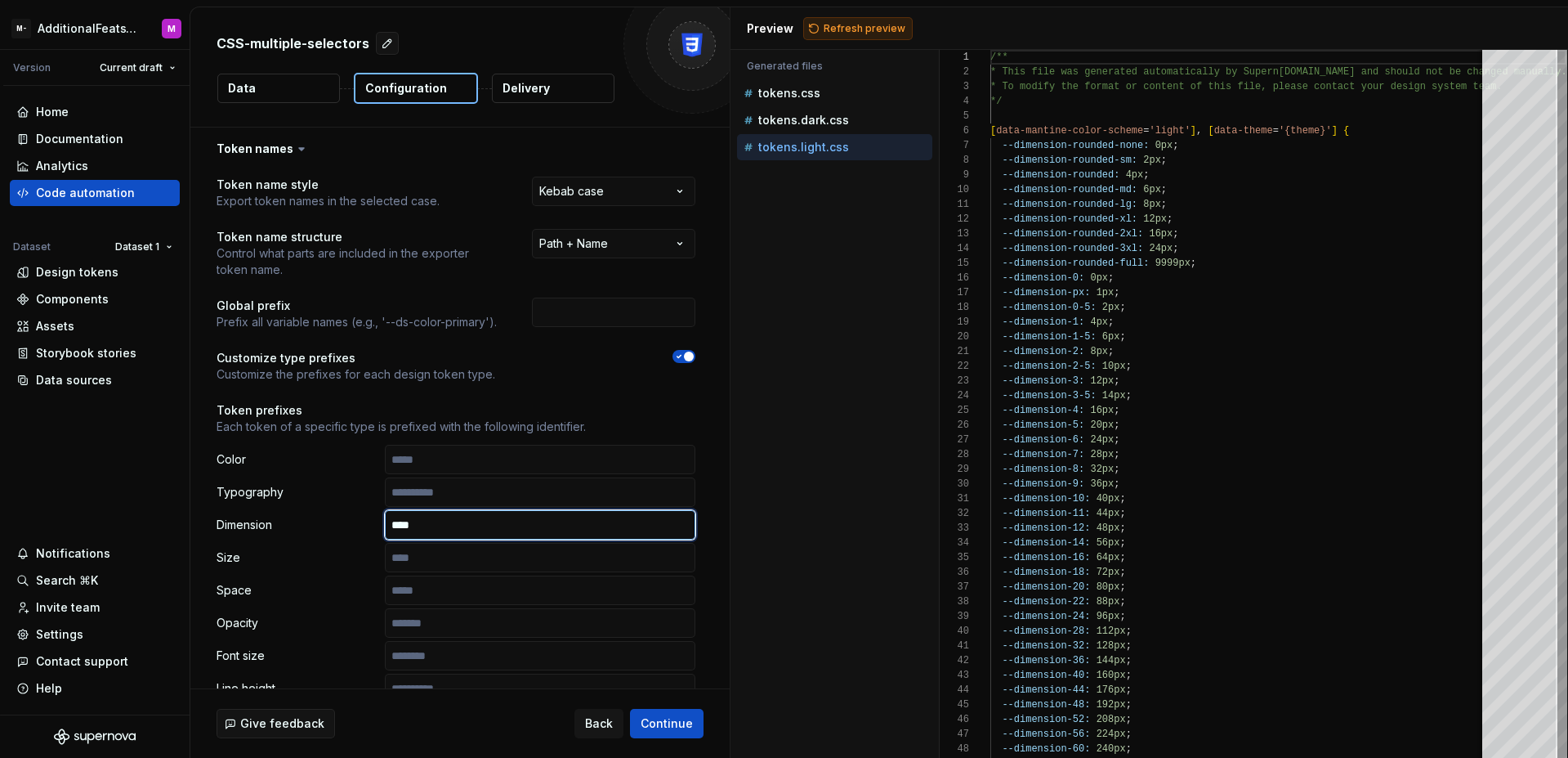
type input "****"
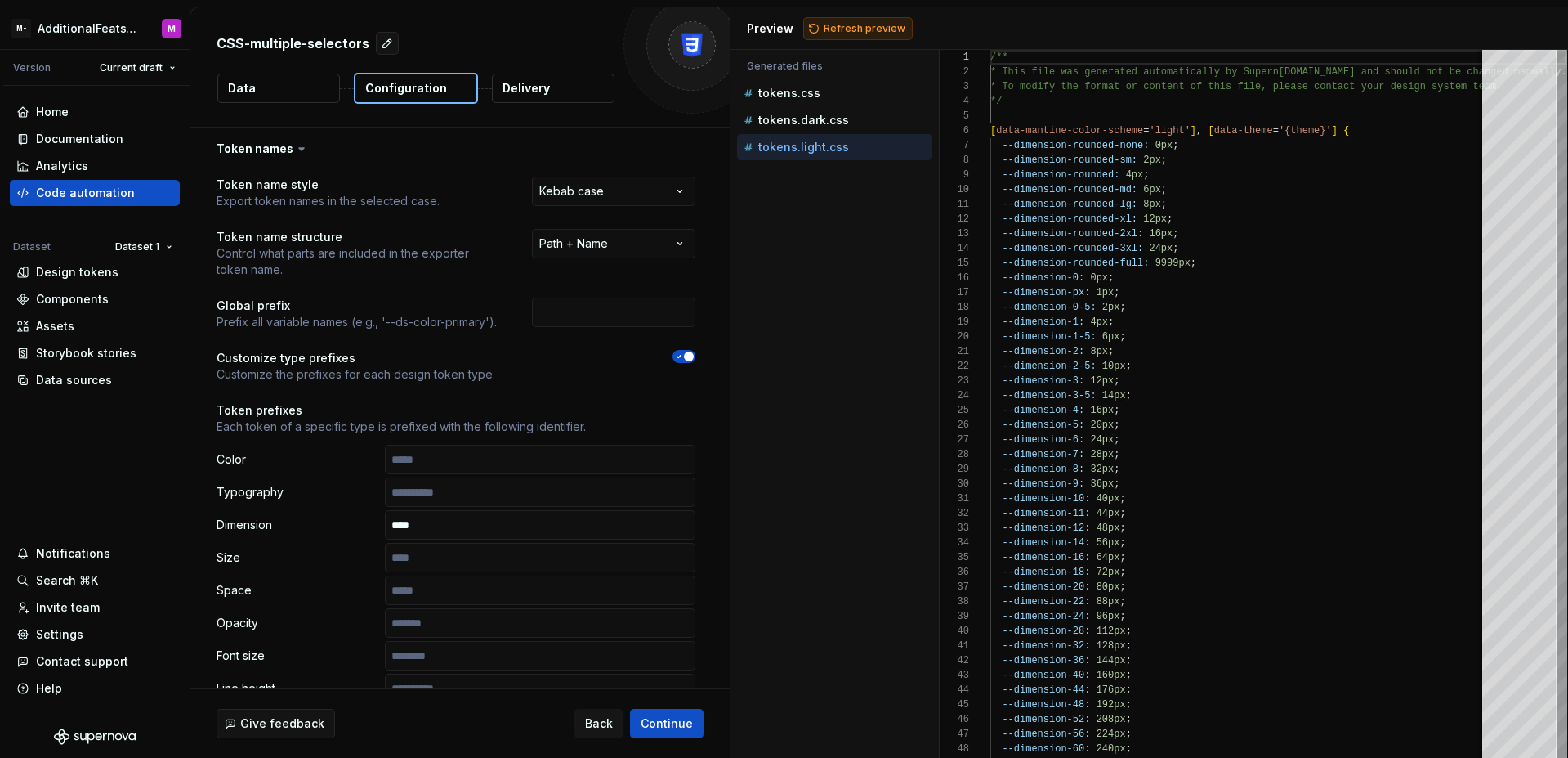
click at [862, 20] on button "Refresh preview" at bounding box center [859, 28] width 109 height 23
type textarea "**********"
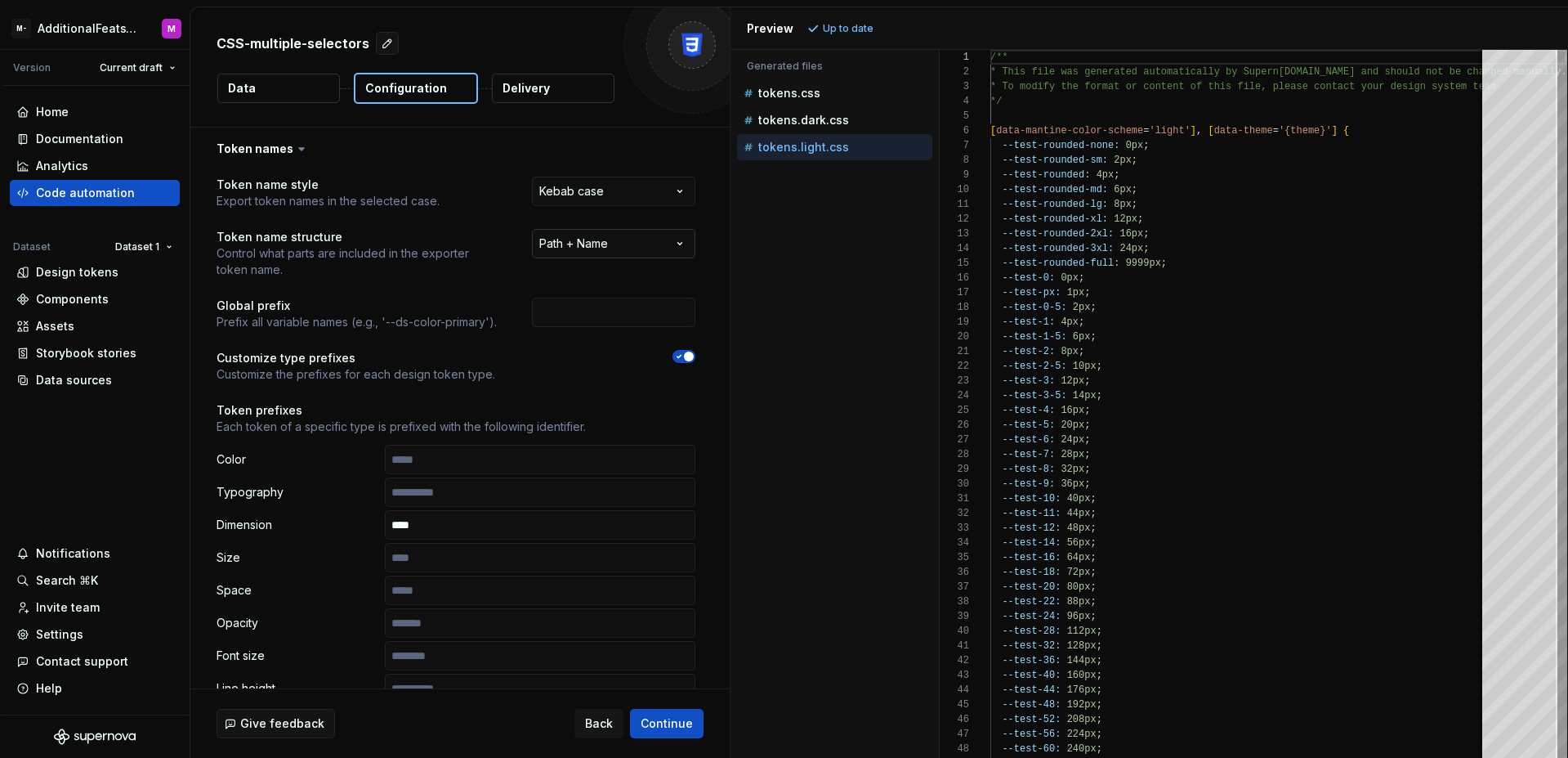
click at [635, 237] on html "**********" at bounding box center [784, 379] width 1568 height 758
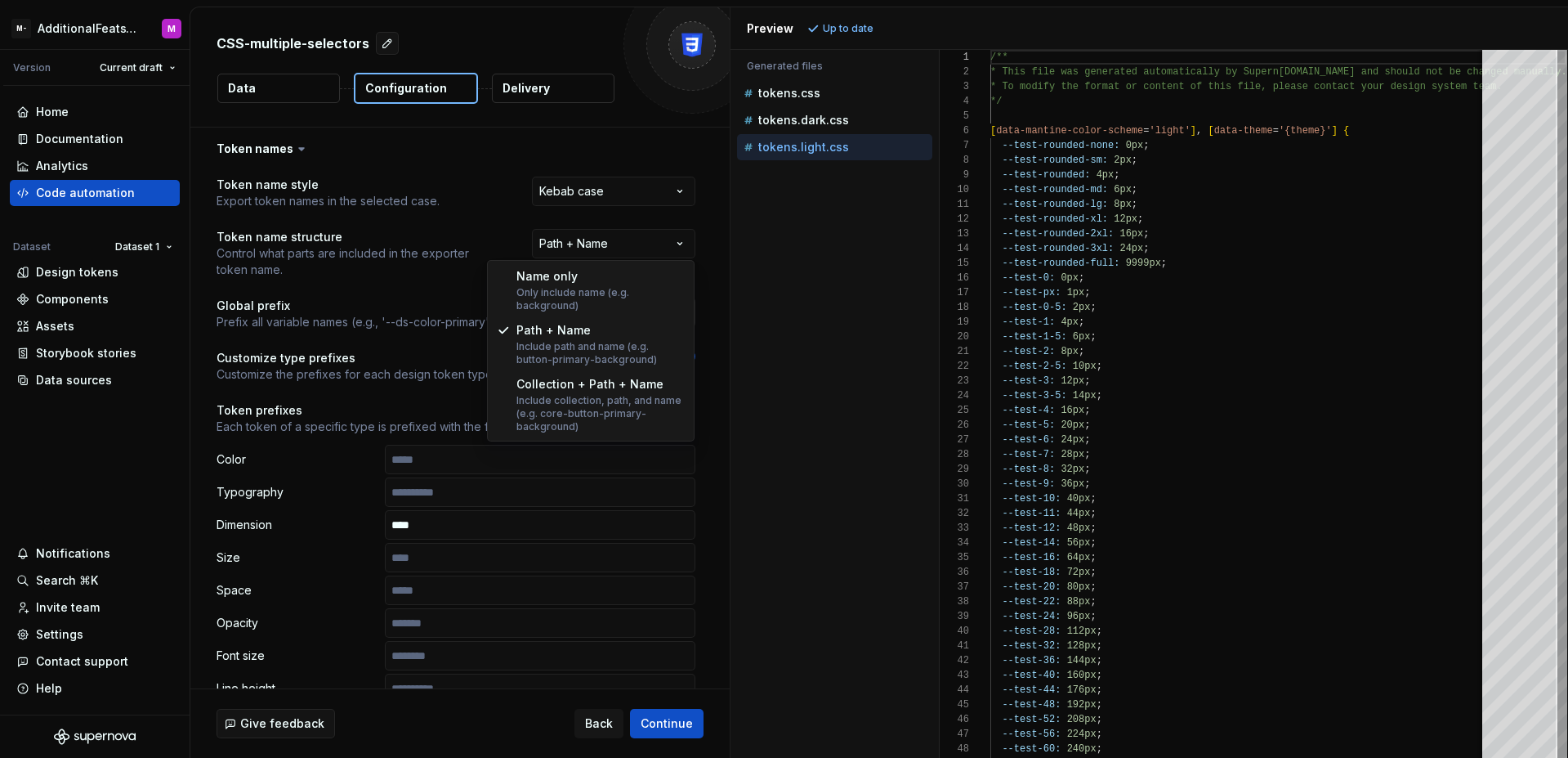
select select "**********"
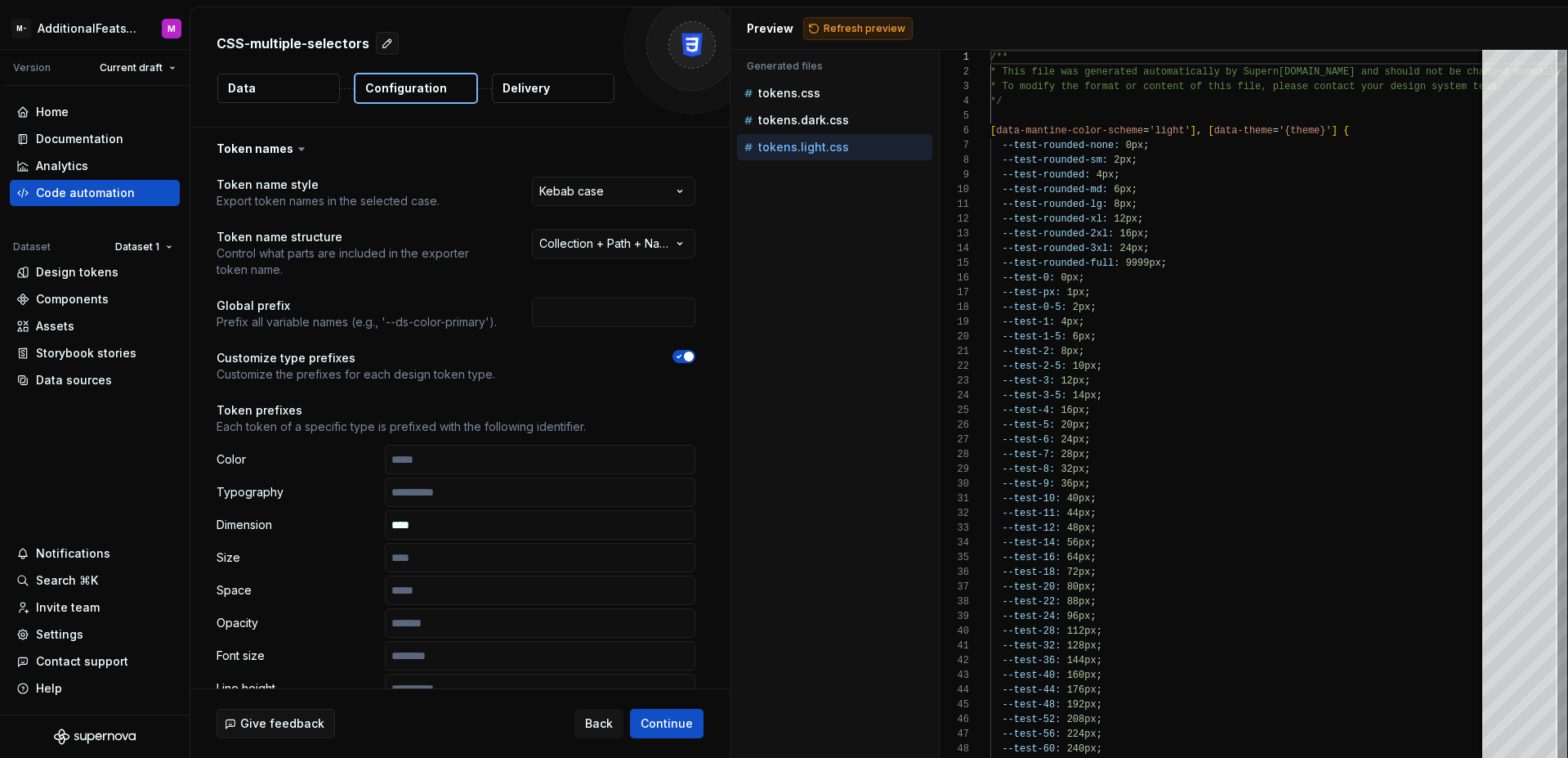
click at [850, 22] on span "Refresh preview" at bounding box center [864, 28] width 81 height 13
click at [738, 407] on div "Accessibility guide for tree . Navigate the tree with the arrow keys. Common tr…" at bounding box center [835, 416] width 209 height 682
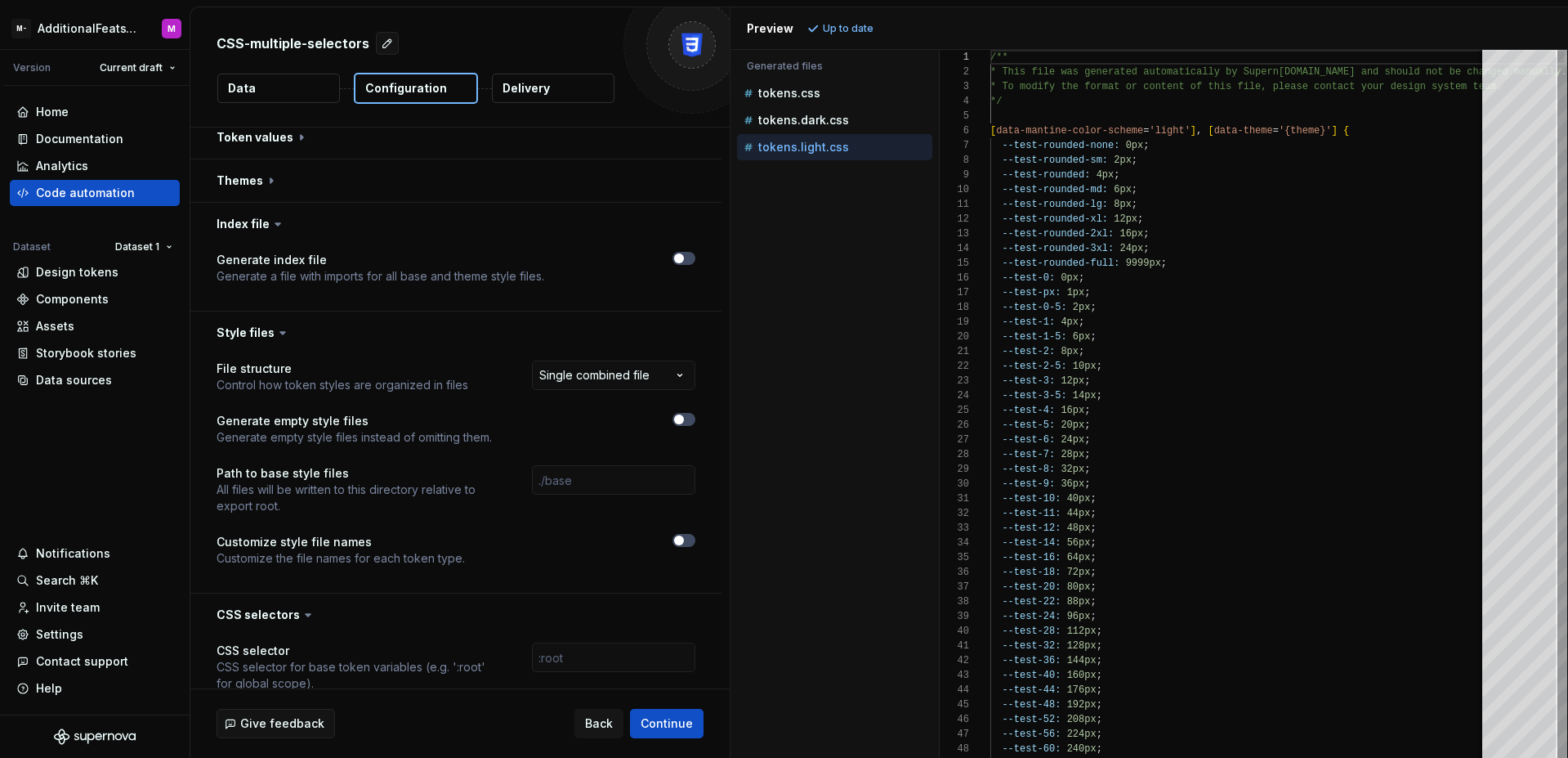
scroll to position [1180, 0]
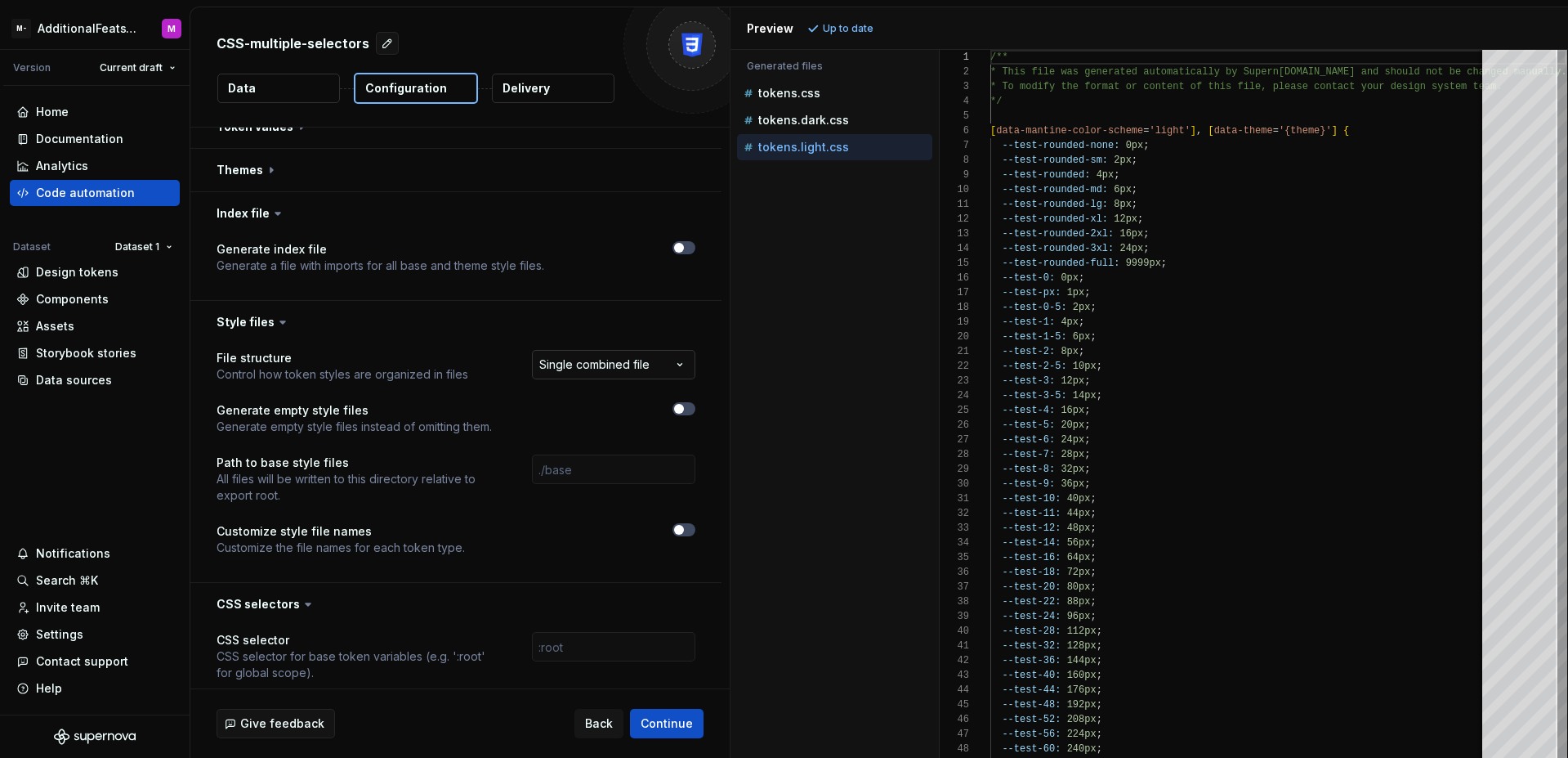
click at [633, 369] on html "**********" at bounding box center [784, 379] width 1568 height 758
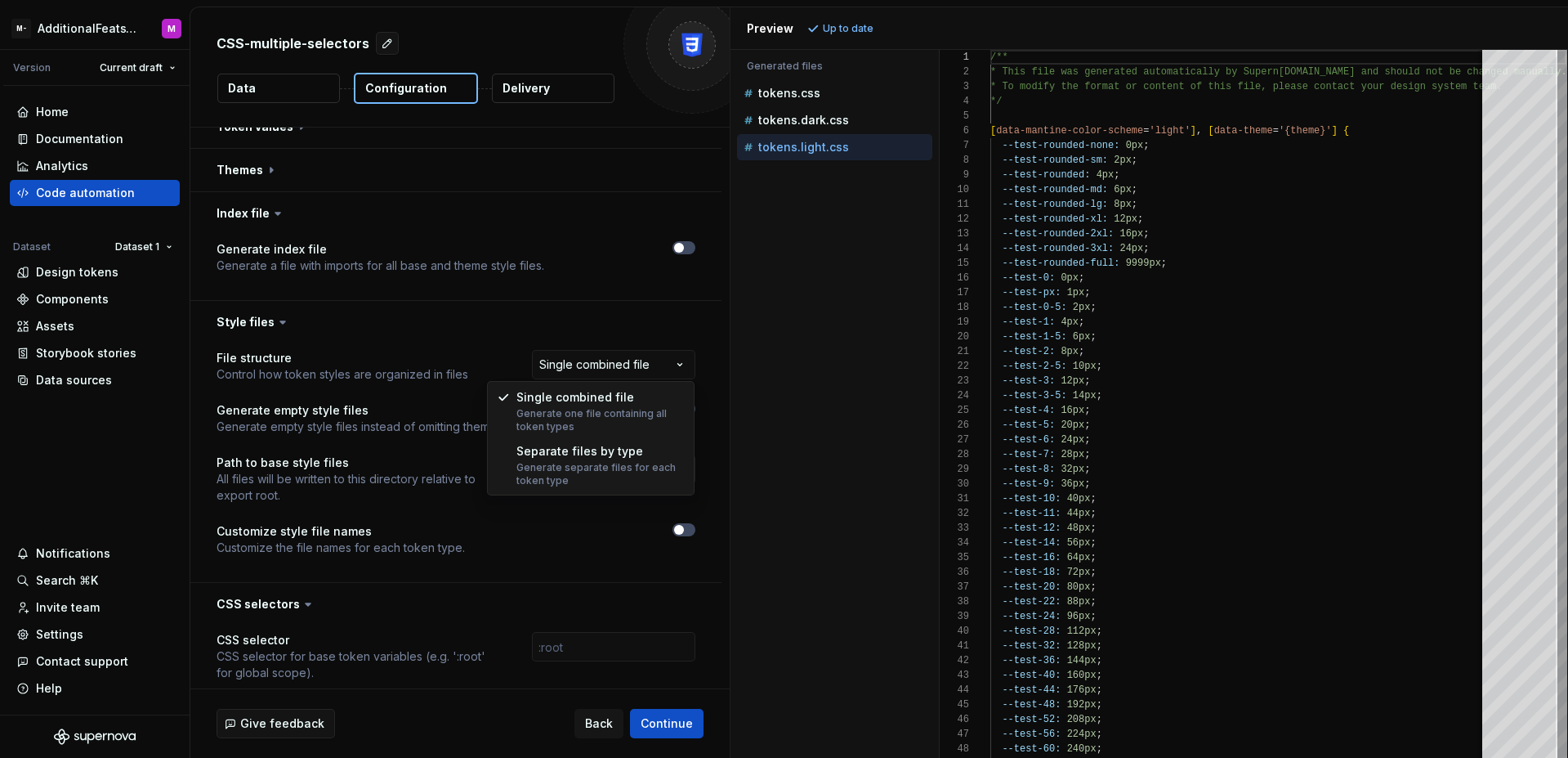
select select "**********"
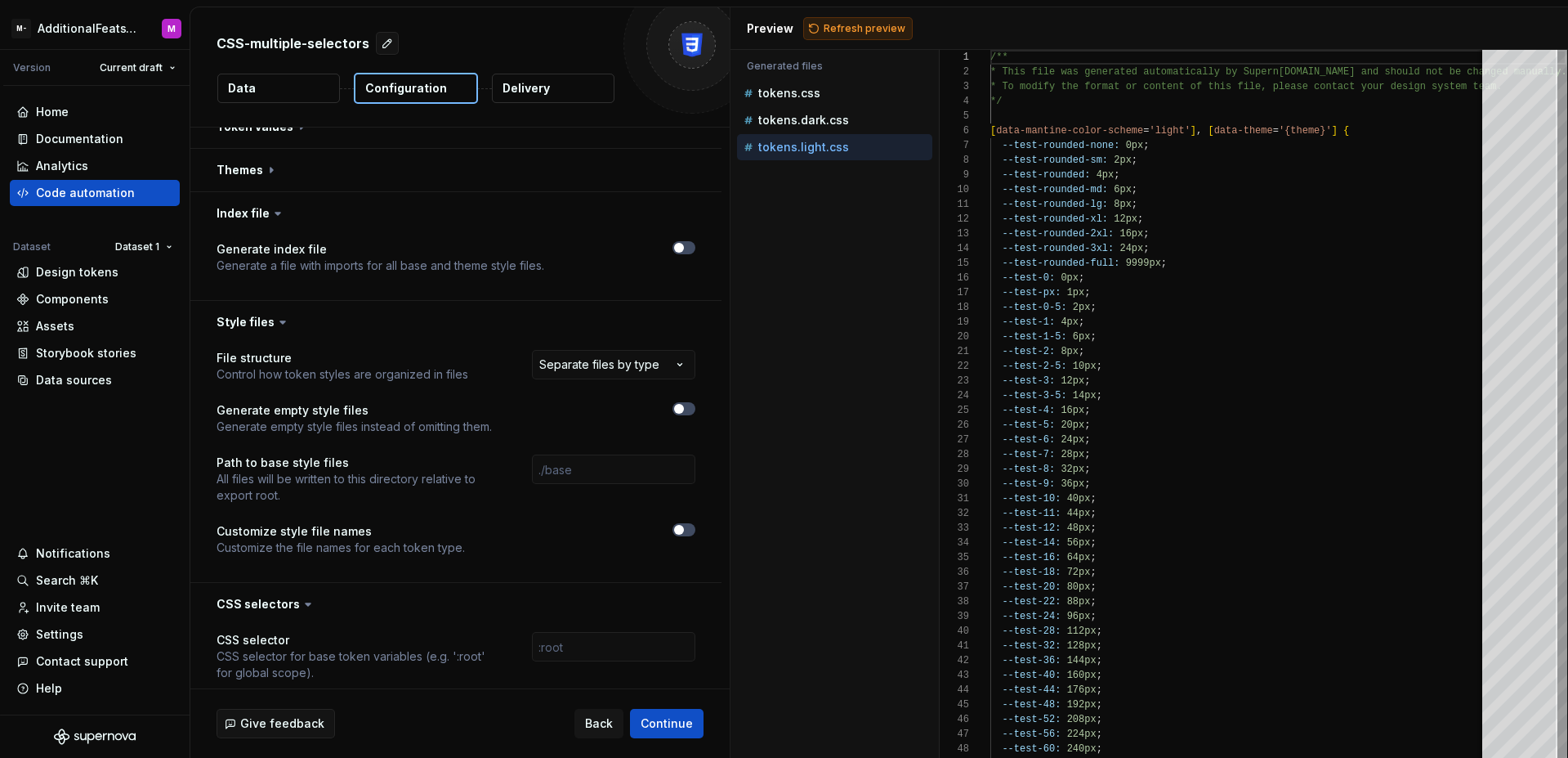
click at [855, 39] on button "Refresh preview" at bounding box center [859, 28] width 109 height 23
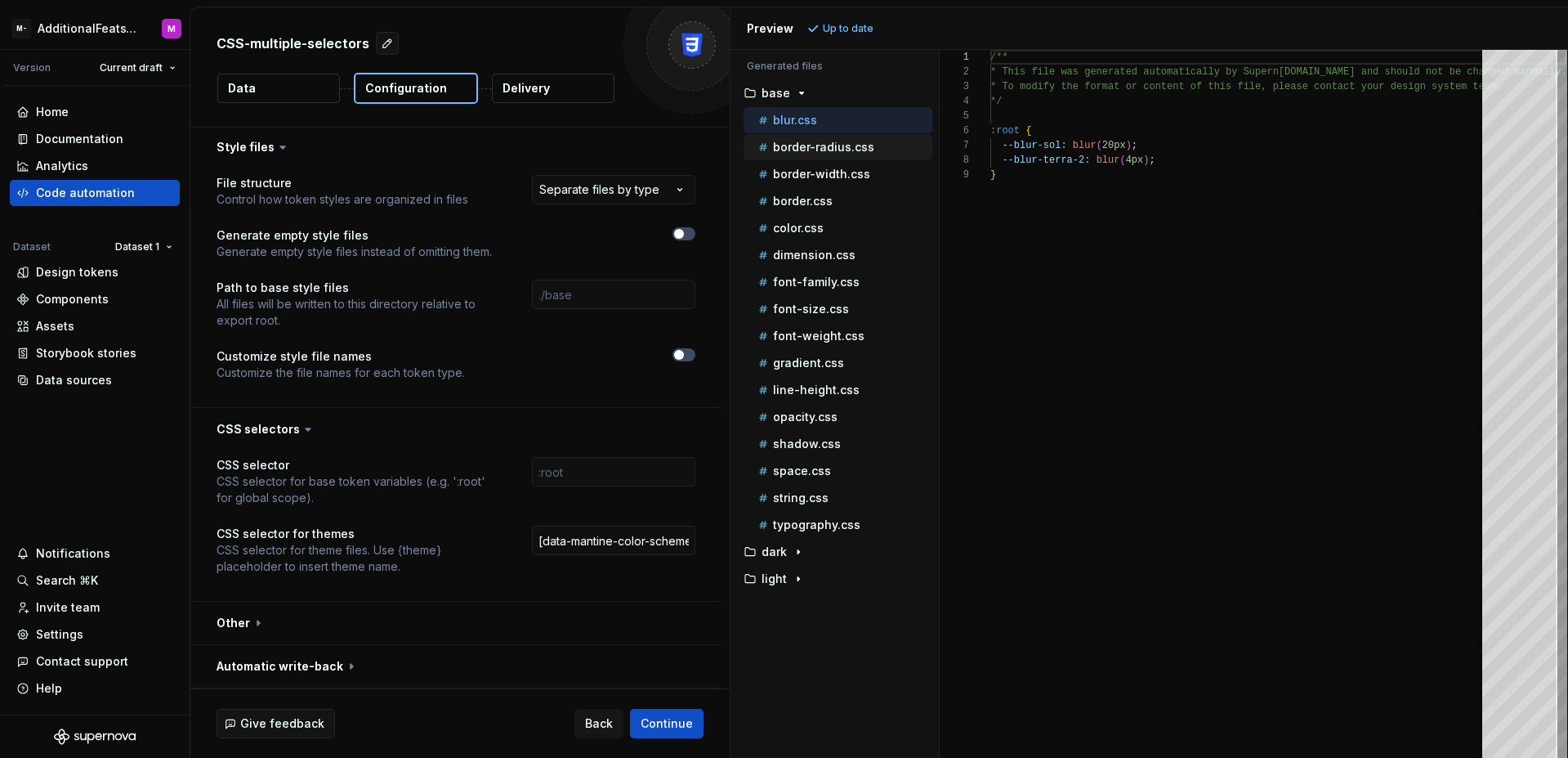
click at [832, 140] on p "border-radius.css" at bounding box center [824, 146] width 101 height 13
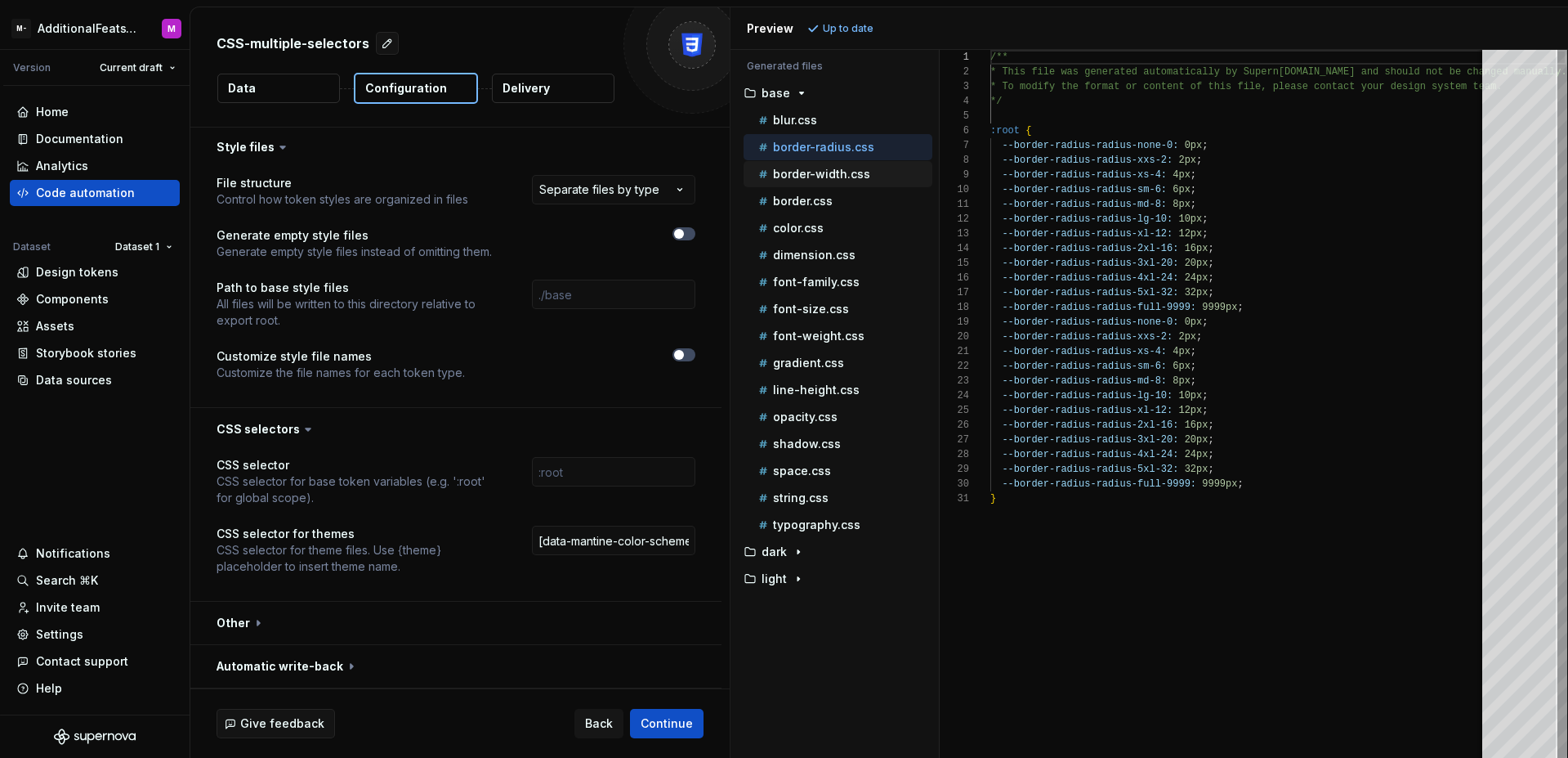
click at [821, 178] on p "border-width.css" at bounding box center [822, 174] width 97 height 13
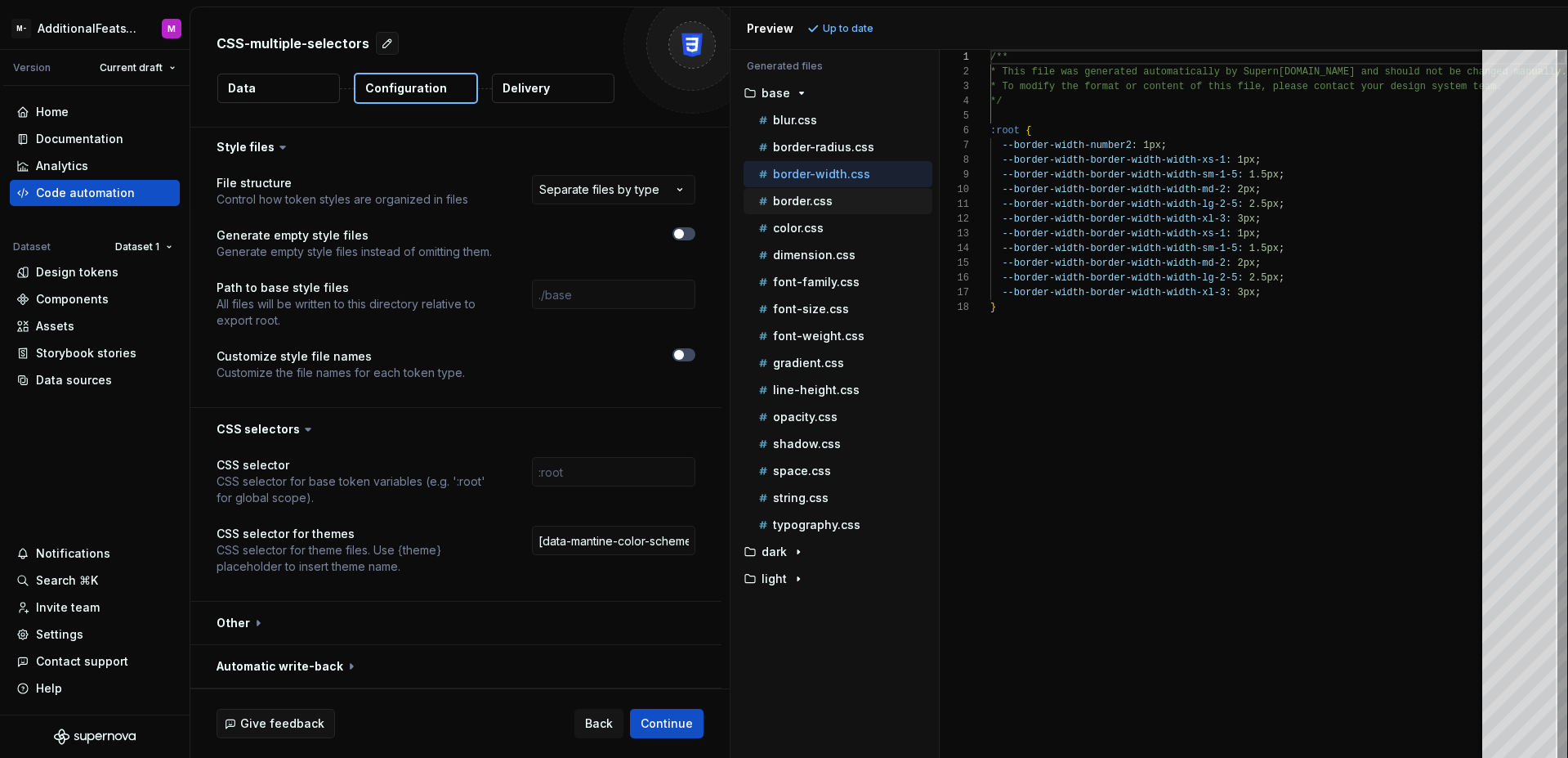
click at [816, 195] on p "border.css" at bounding box center [803, 201] width 60 height 13
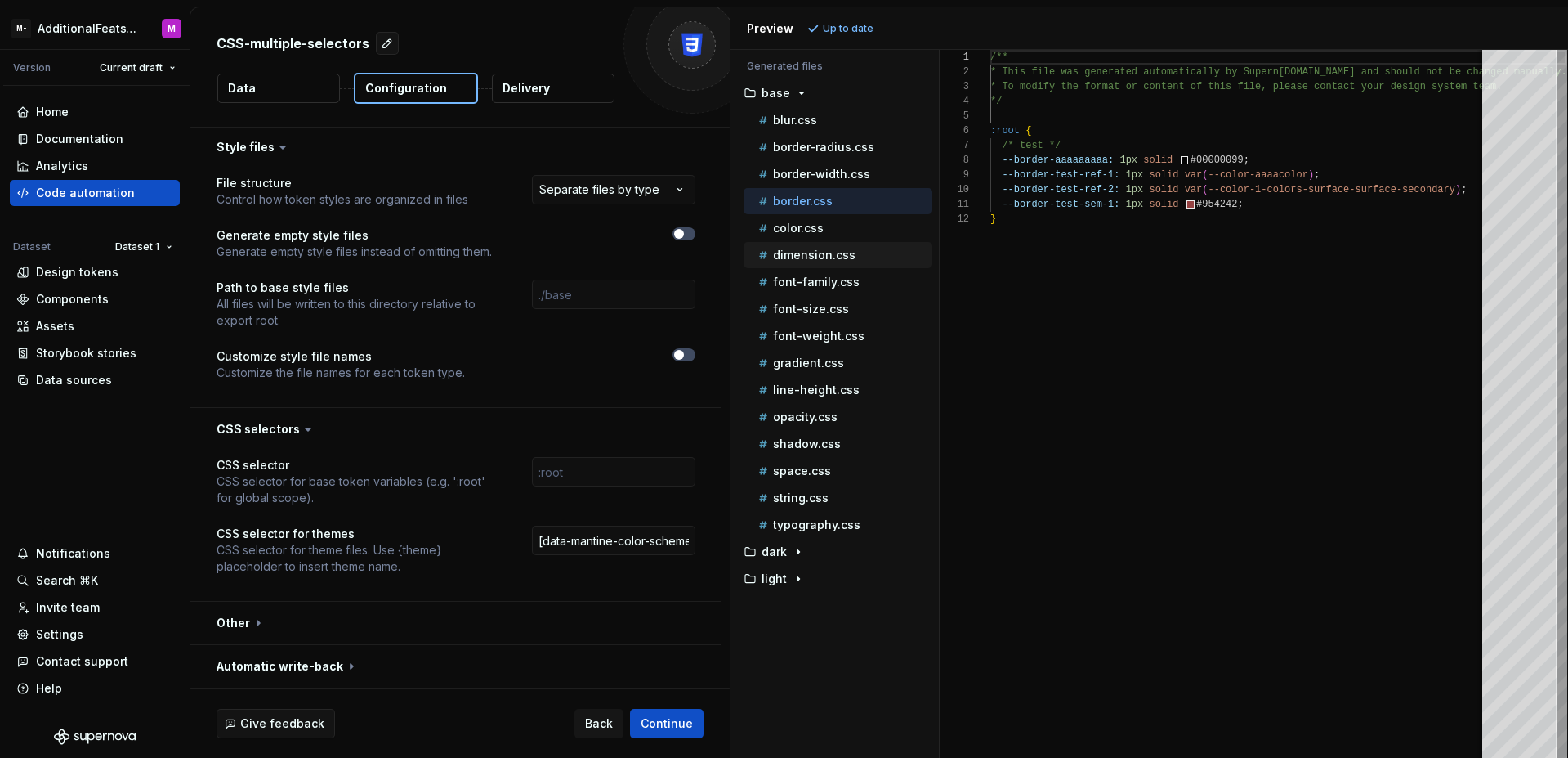
click at [809, 254] on p "dimension.css" at bounding box center [814, 254] width 82 height 13
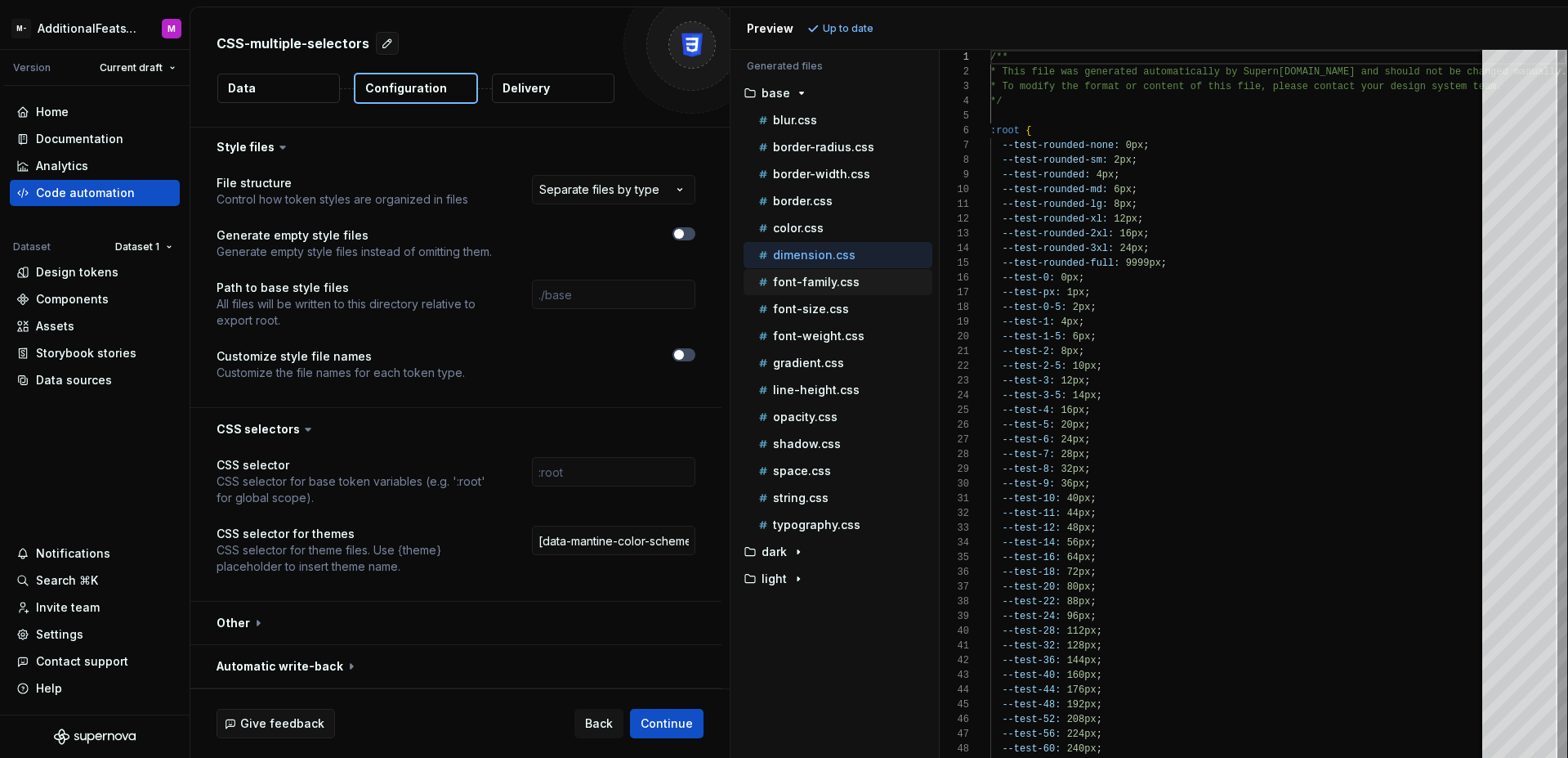
click at [804, 283] on p "font-family.css" at bounding box center [816, 281] width 86 height 13
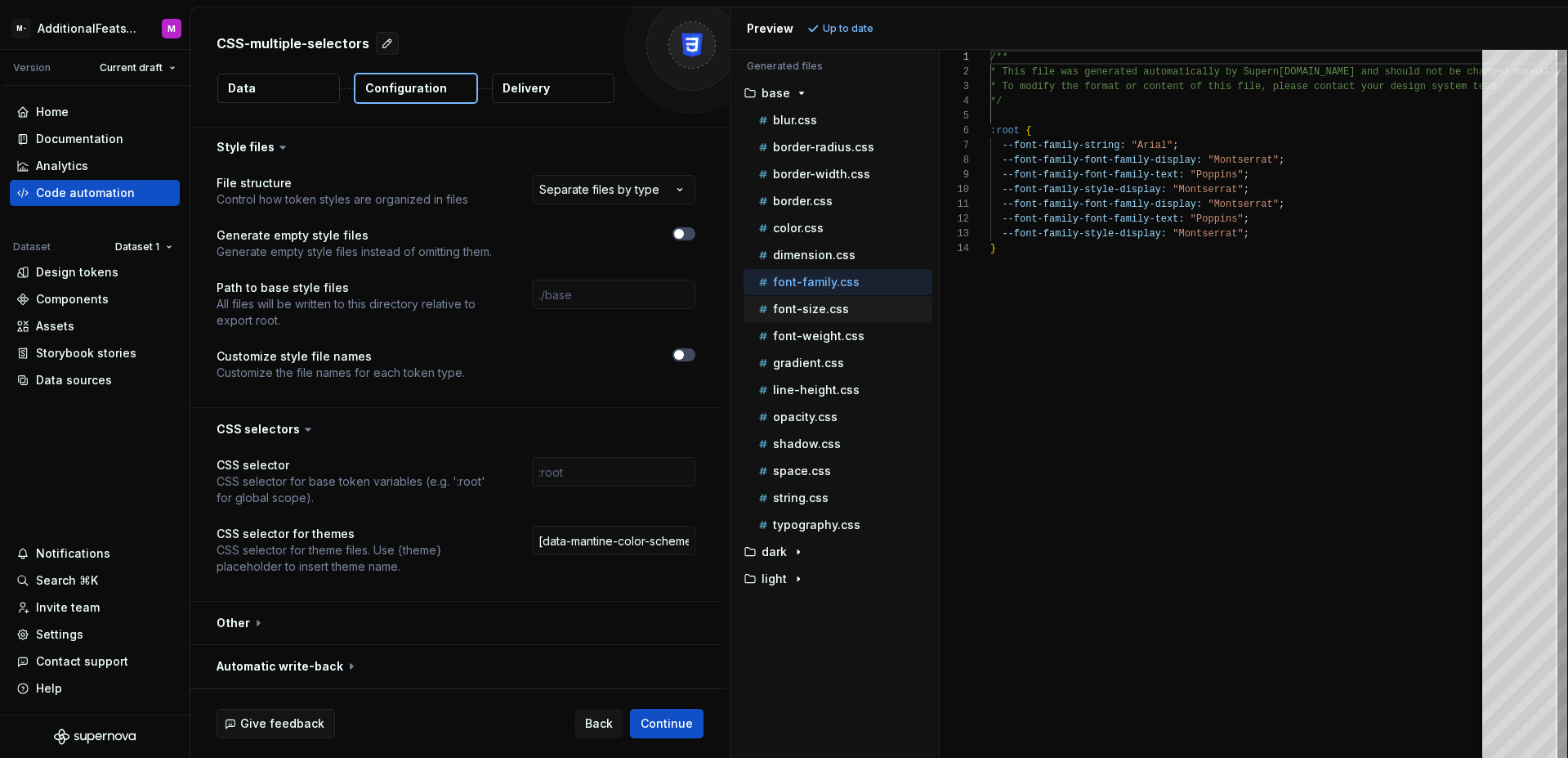
click at [804, 313] on p "font-size.css" at bounding box center [811, 308] width 76 height 13
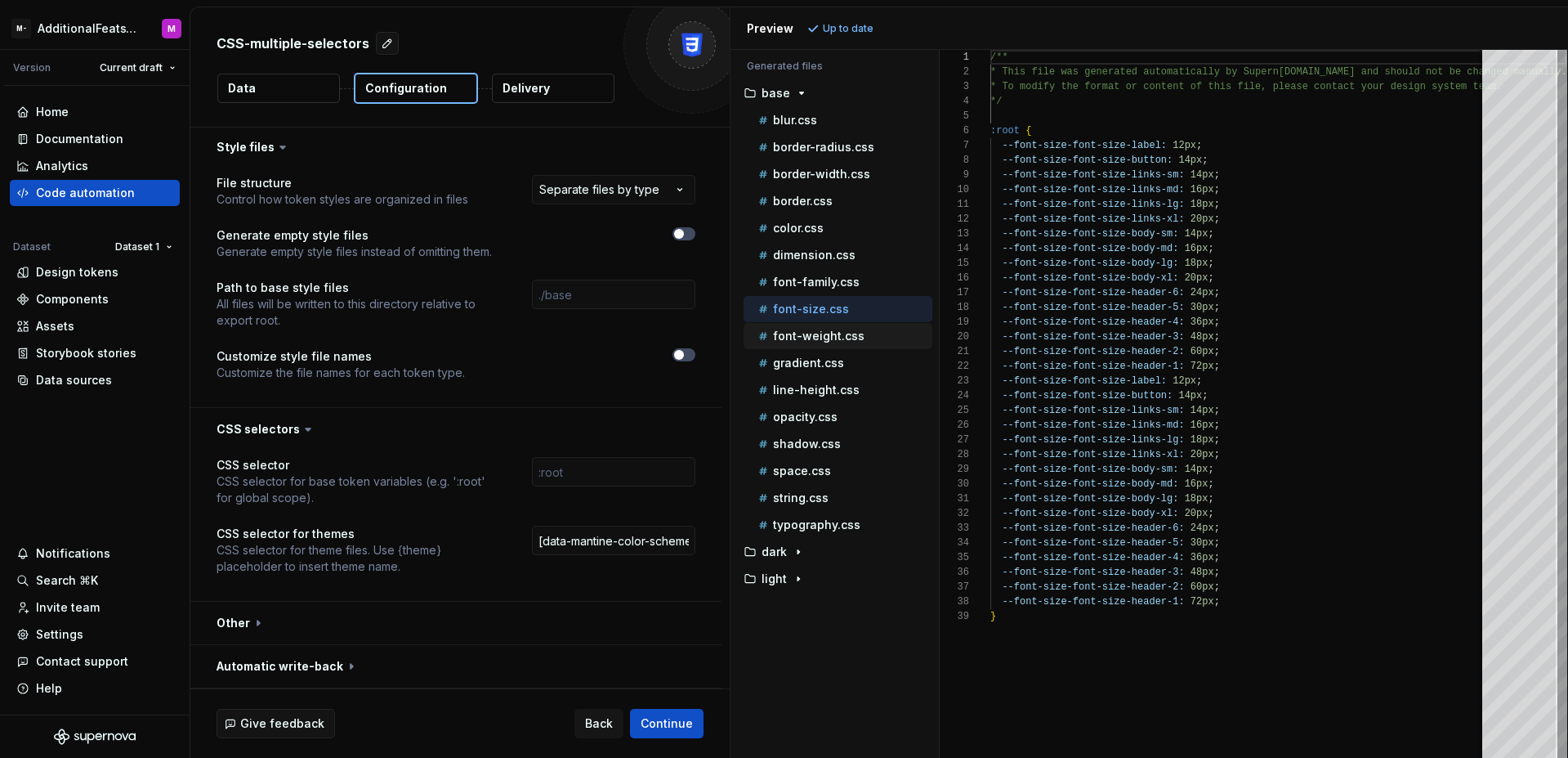
click at [809, 334] on p "font-weight.css" at bounding box center [819, 335] width 91 height 13
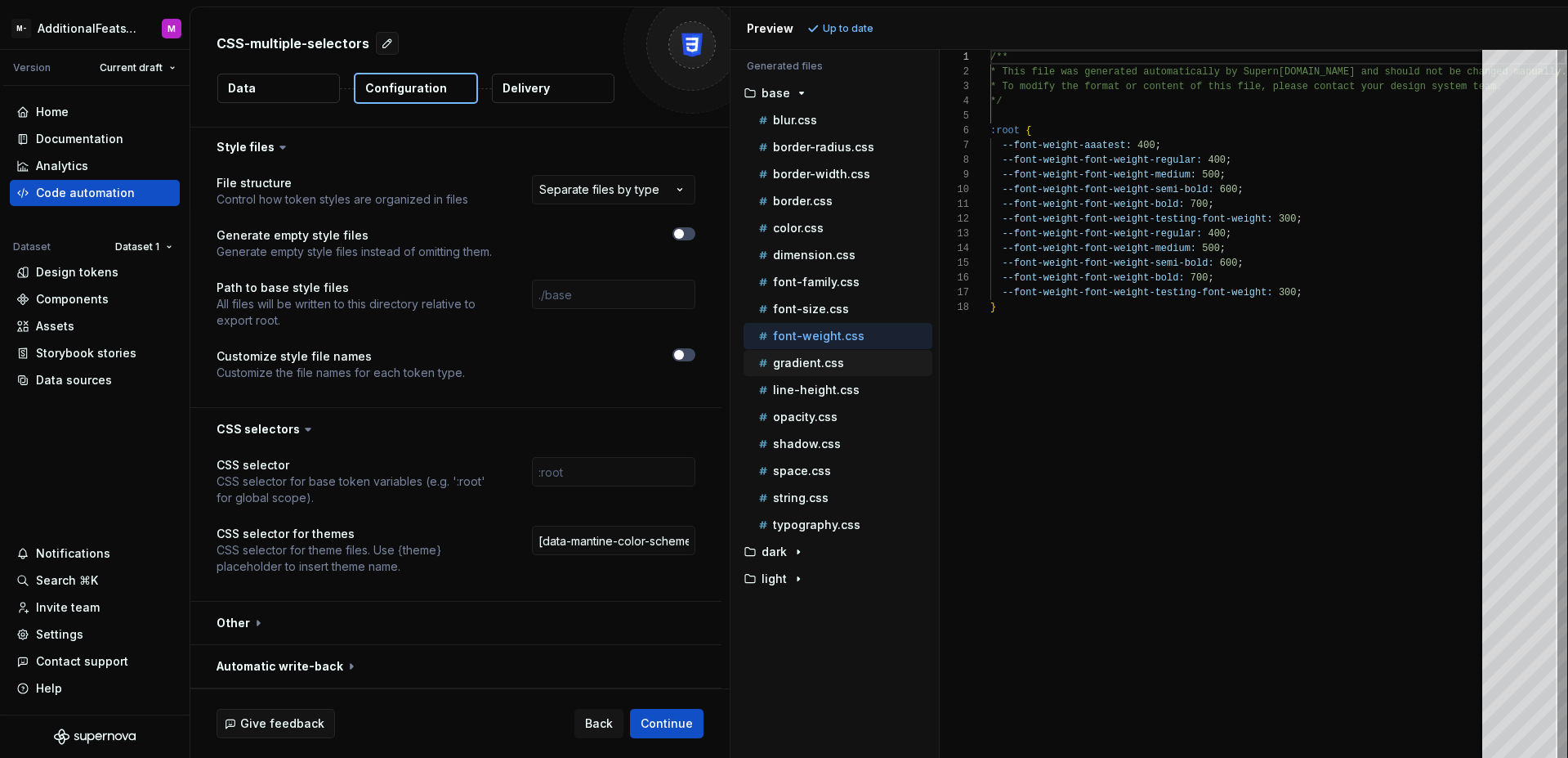
click at [810, 371] on button "gradient.css" at bounding box center [839, 363] width 189 height 18
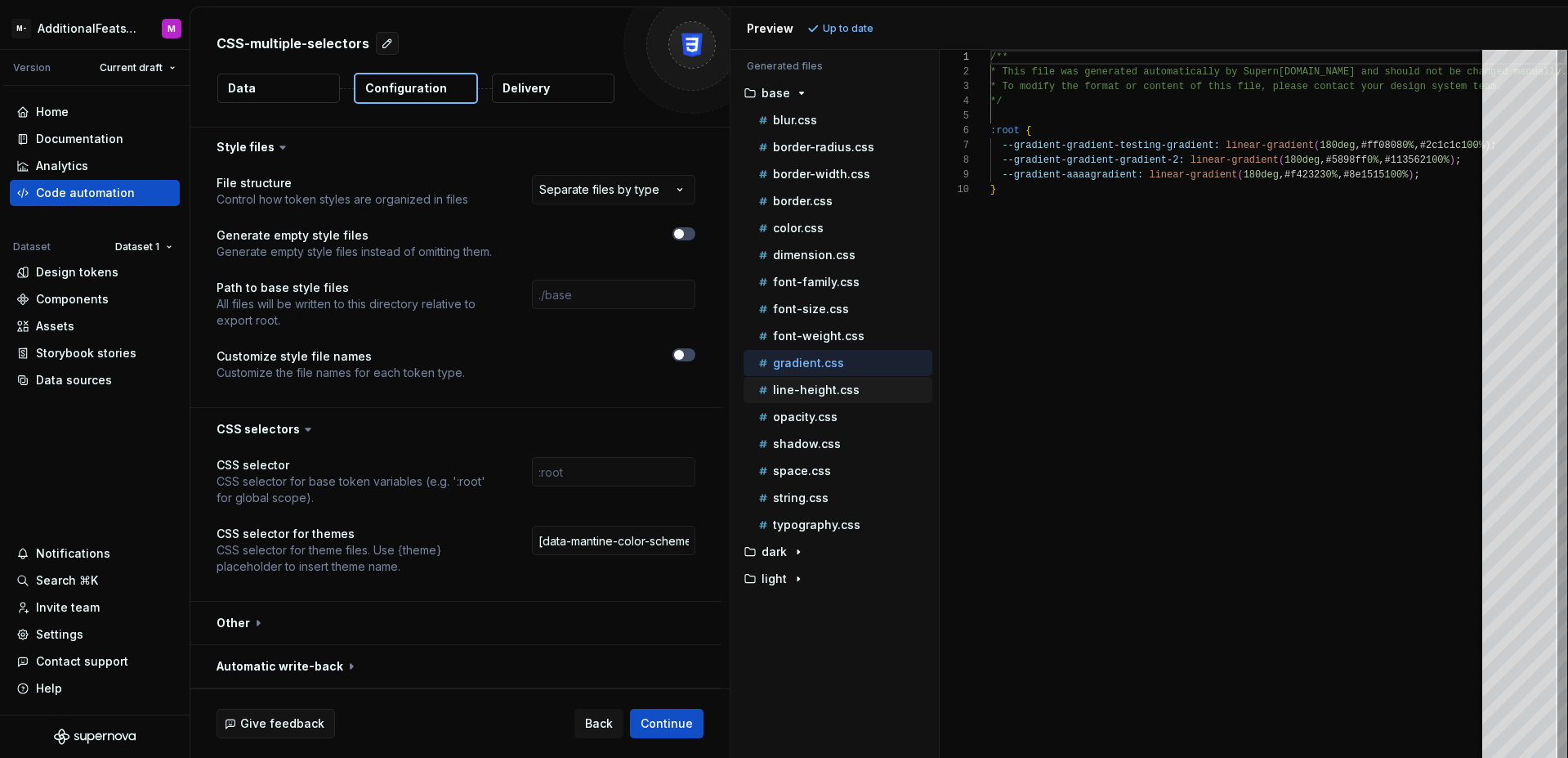
click at [824, 395] on p "line-height.css" at bounding box center [816, 389] width 86 height 13
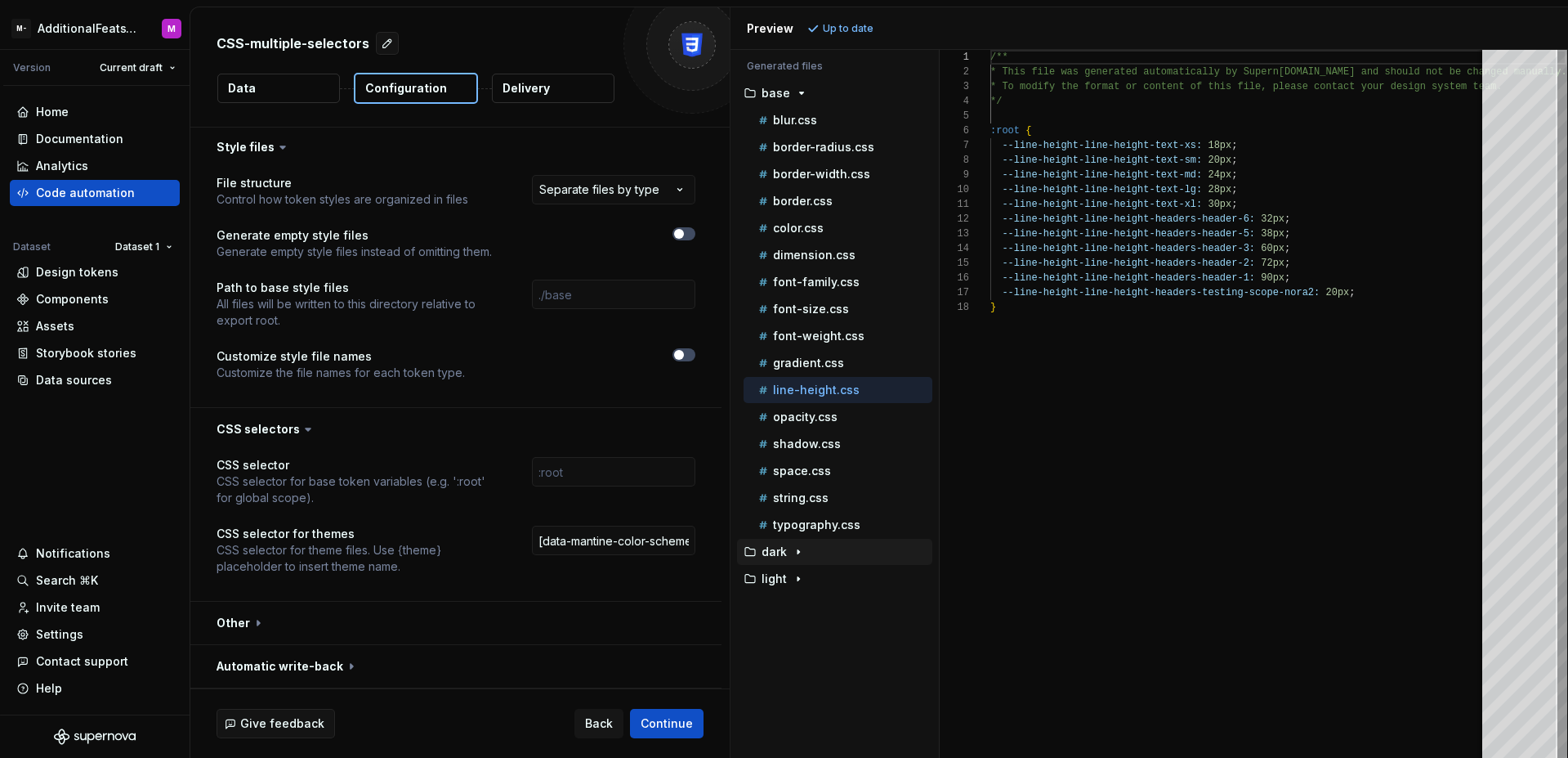
click at [802, 553] on icon "button" at bounding box center [798, 551] width 13 height 13
click at [804, 585] on div "blur.css" at bounding box center [844, 578] width 177 height 16
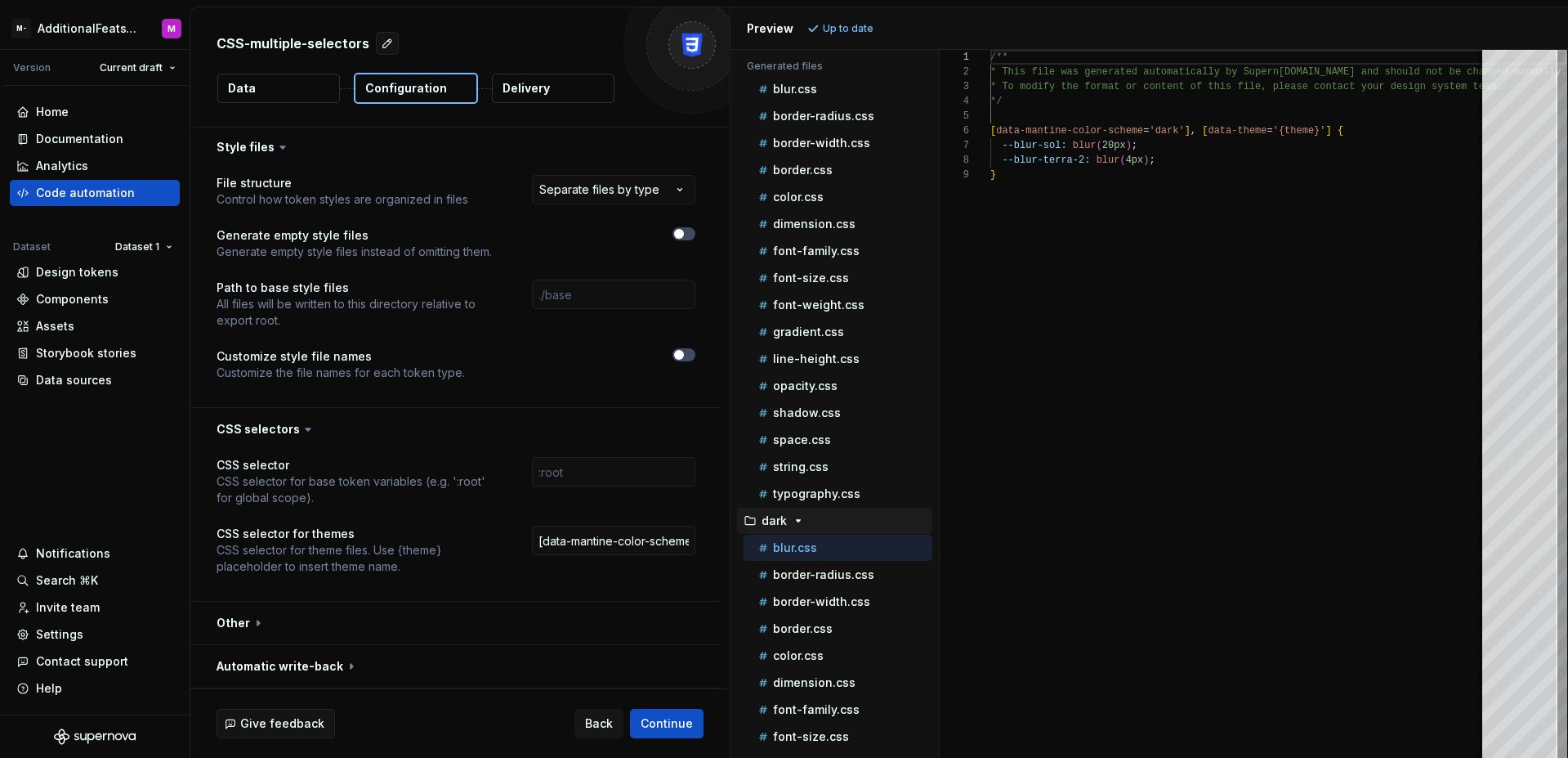
scroll to position [42, 0]
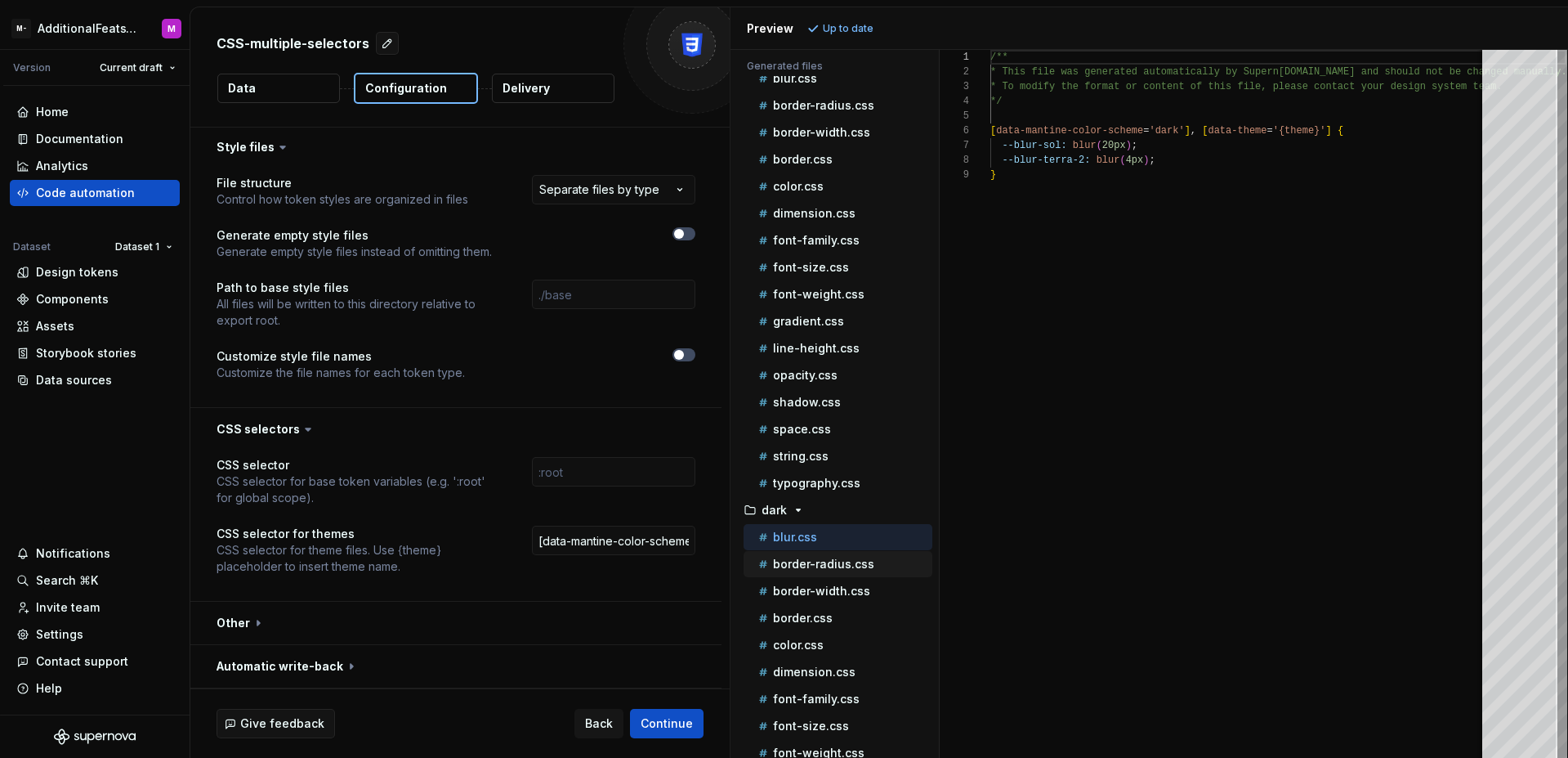
click at [811, 569] on p "border-radius.css" at bounding box center [824, 563] width 101 height 13
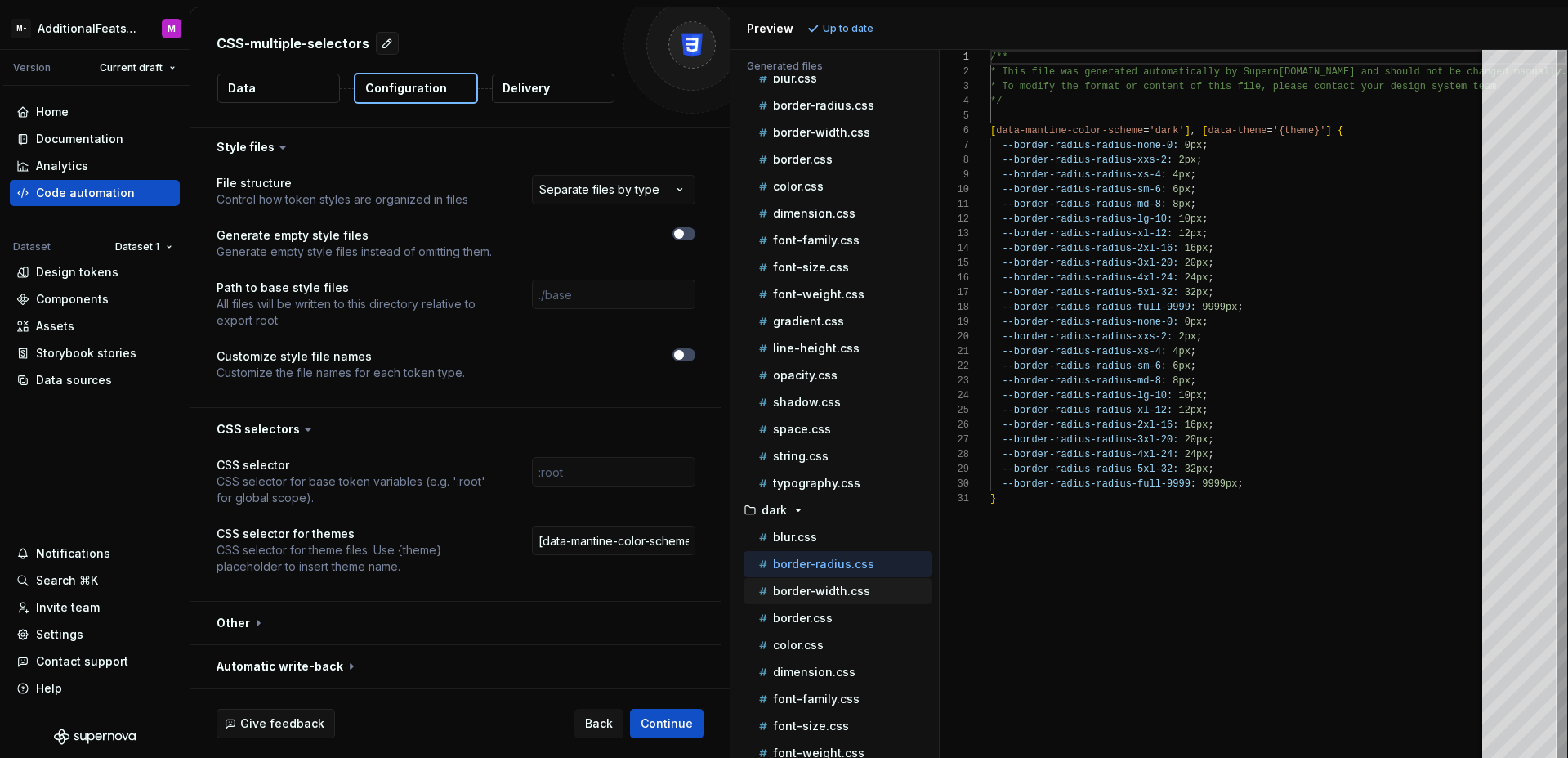
click at [820, 592] on p "border-width.css" at bounding box center [822, 590] width 97 height 13
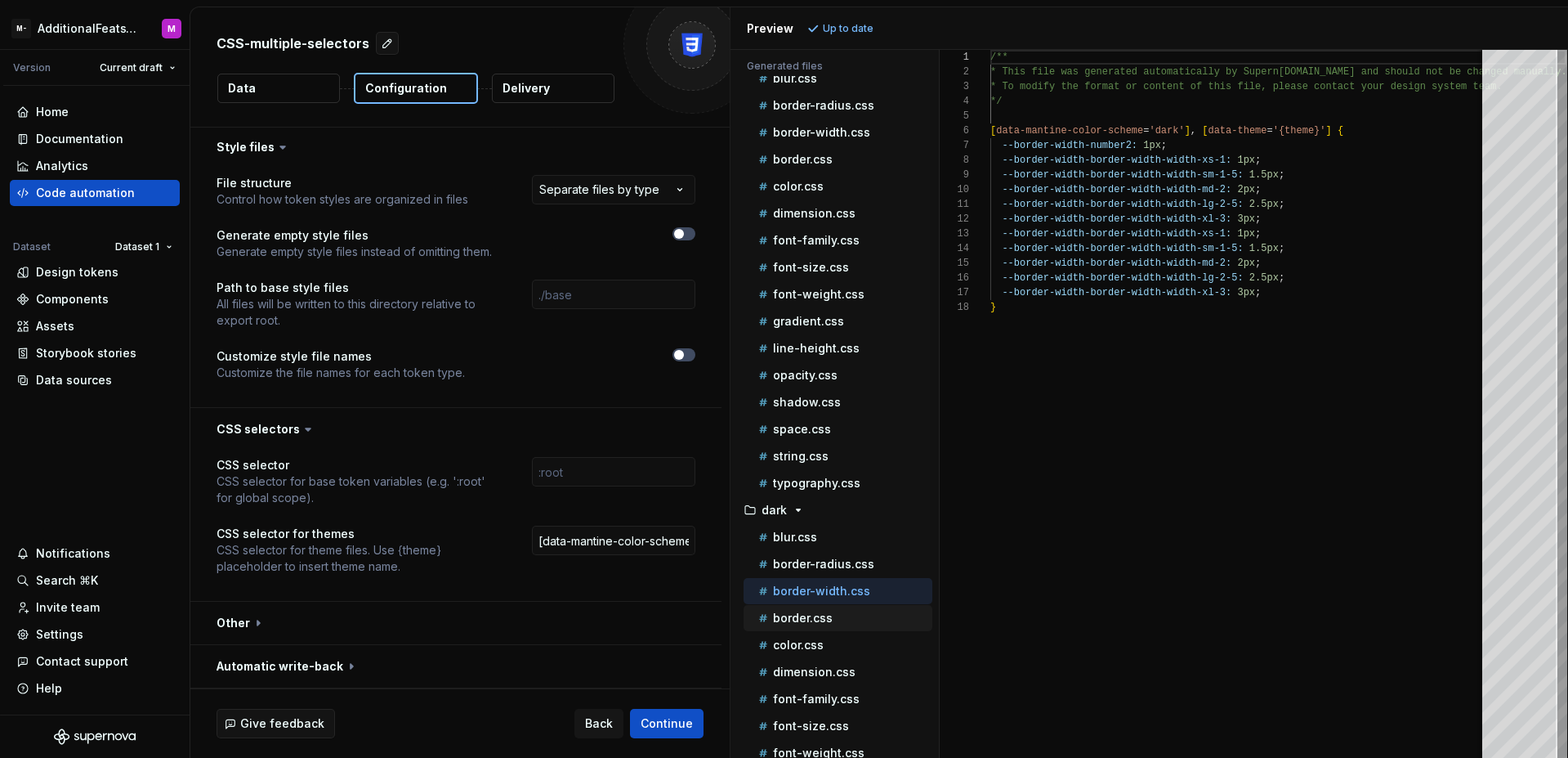
click at [813, 620] on p "border.css" at bounding box center [803, 617] width 60 height 13
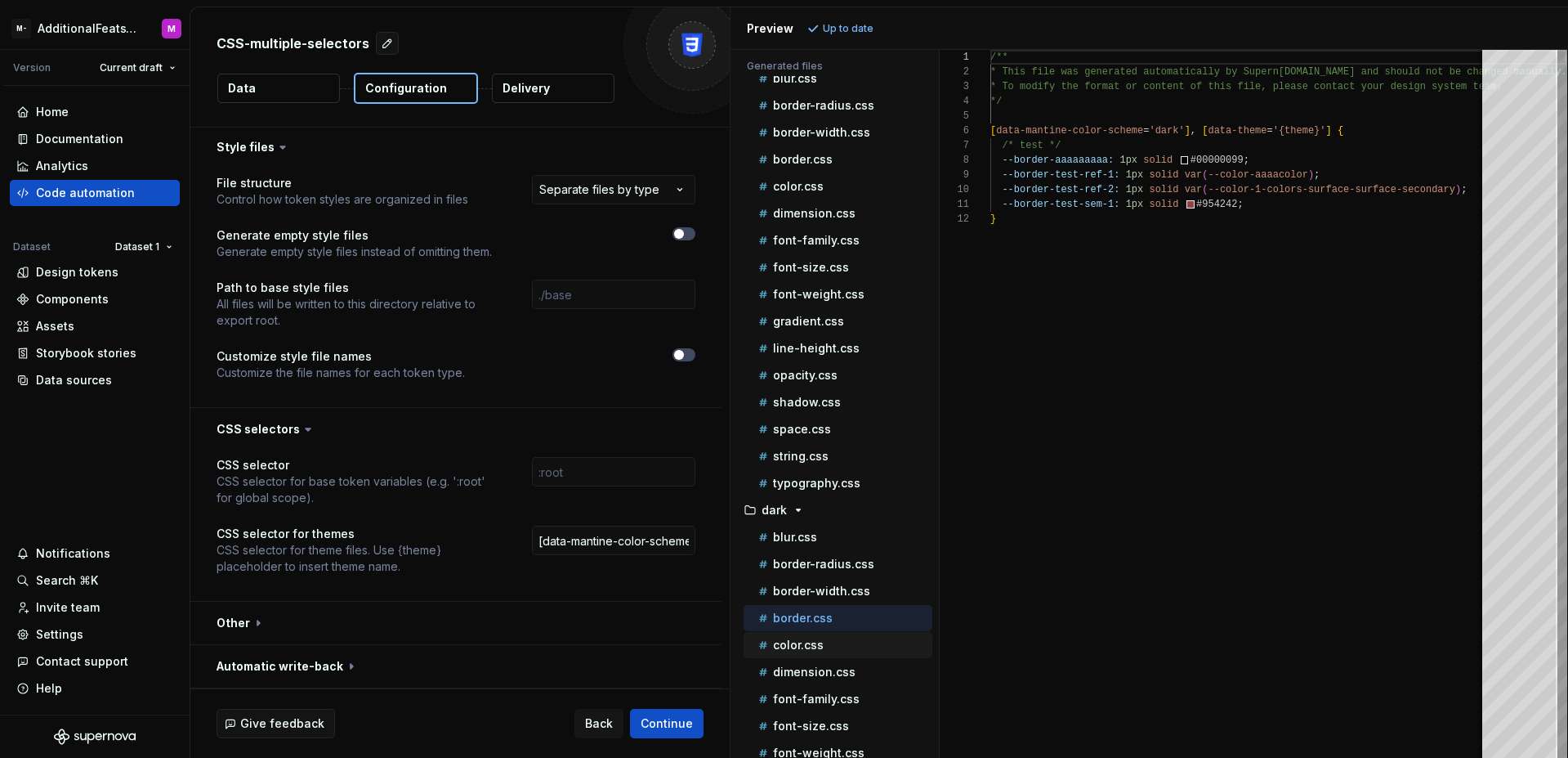
click at [819, 645] on p "color.css" at bounding box center [798, 644] width 51 height 13
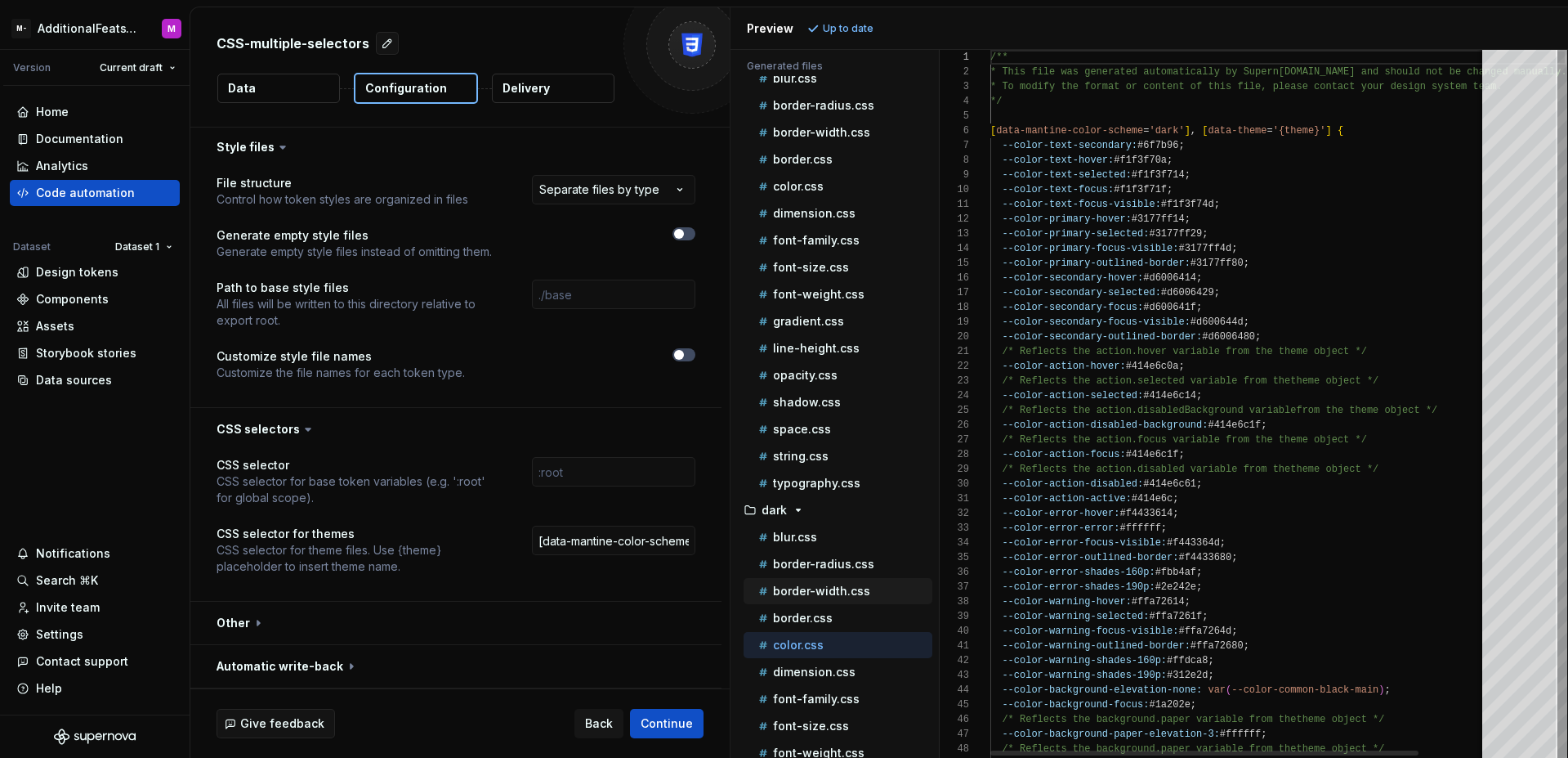
click at [814, 605] on div "border.css" at bounding box center [839, 618] width 189 height 26
click at [817, 593] on p "border-width.css" at bounding box center [822, 590] width 97 height 13
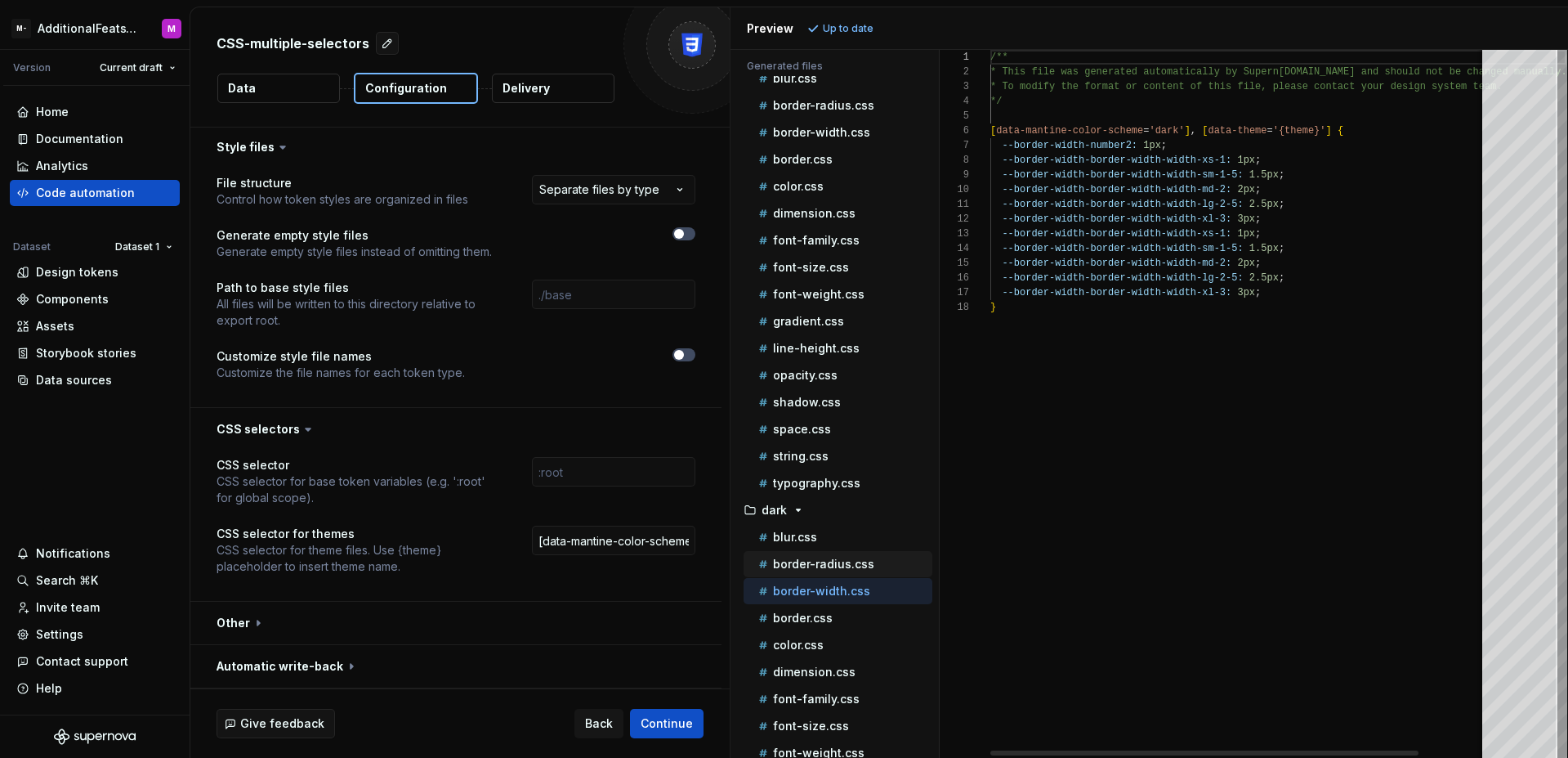
click at [817, 572] on div "border-radius.css" at bounding box center [839, 563] width 189 height 26
click at [804, 531] on p "blur.css" at bounding box center [795, 536] width 44 height 13
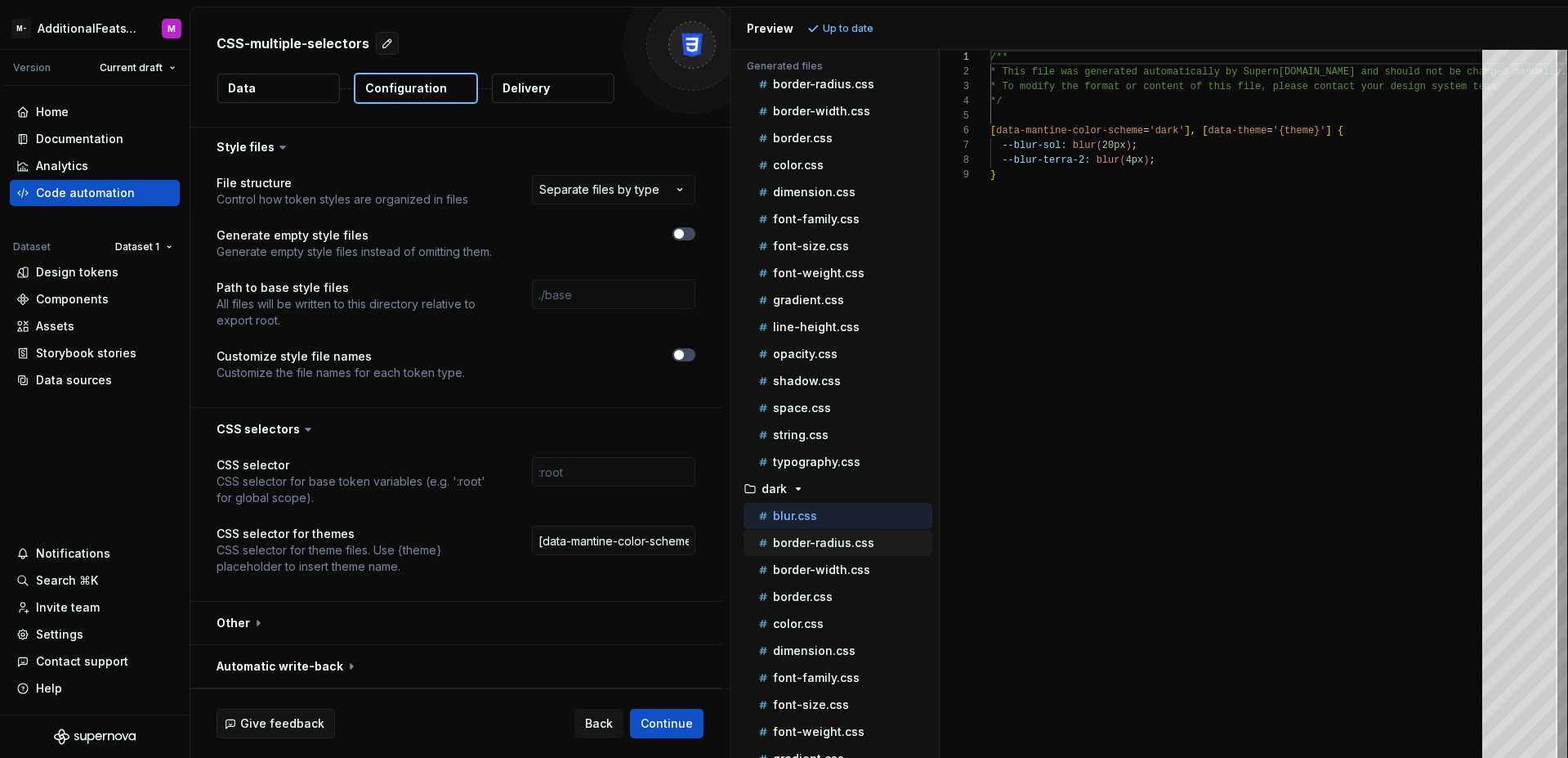
scroll to position [109, 0]
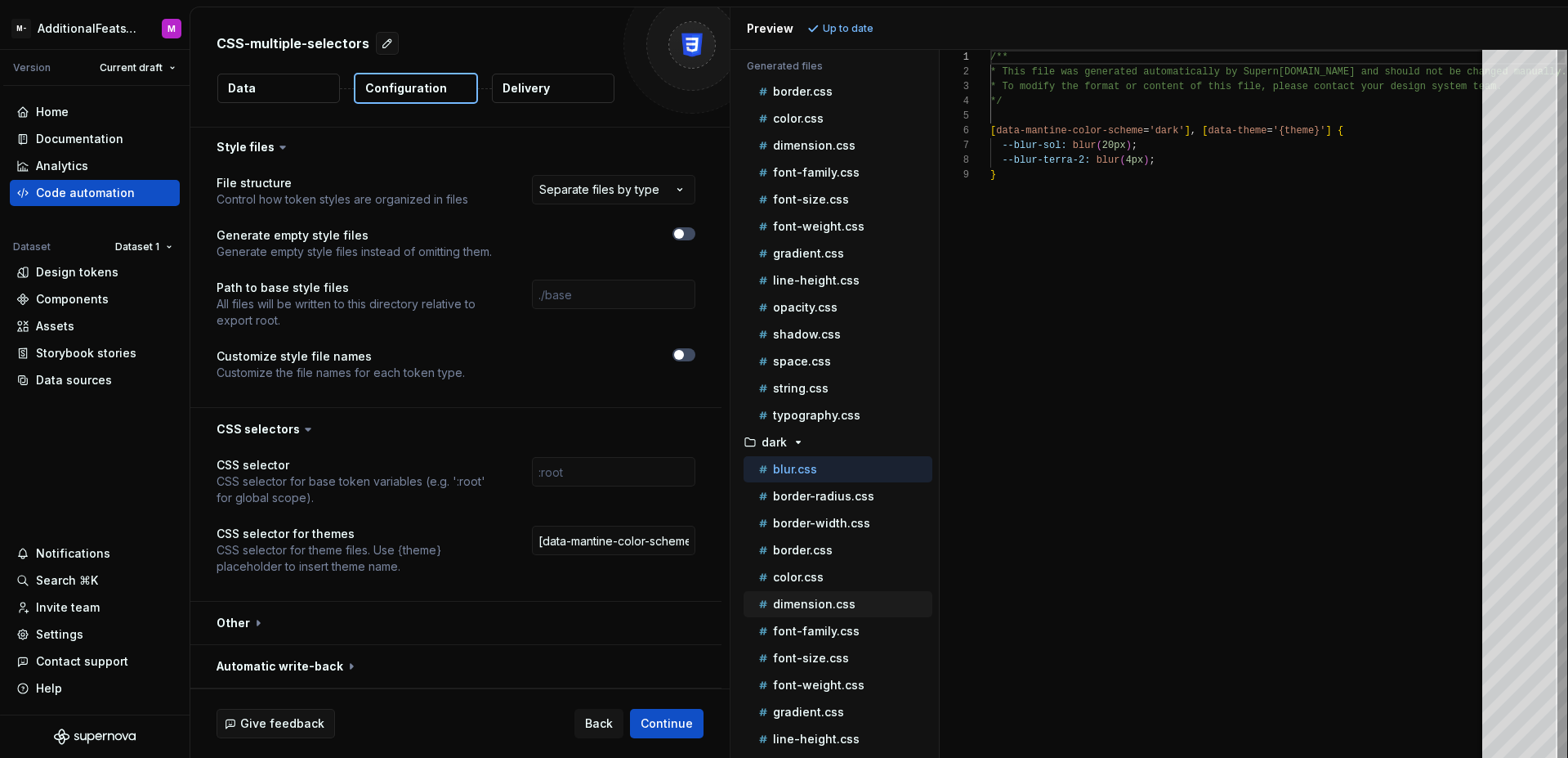
click at [818, 603] on p "dimension.css" at bounding box center [814, 603] width 82 height 13
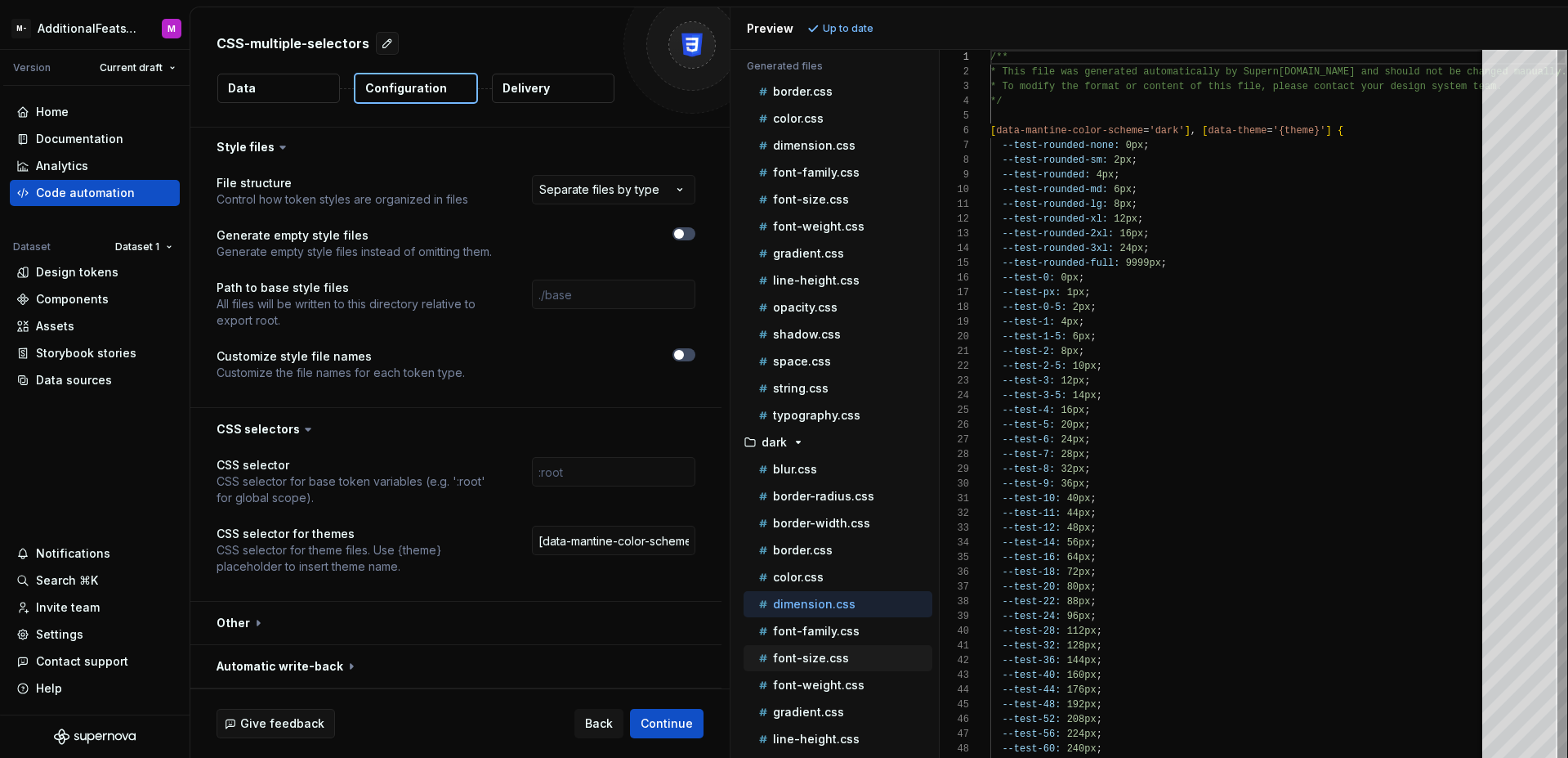
click at [832, 644] on ul "blur.css border-radius.css border-width.css border.css color.css dimension.css …" at bounding box center [835, 671] width 196 height 430
click at [827, 655] on p "font-size.css" at bounding box center [811, 658] width 76 height 13
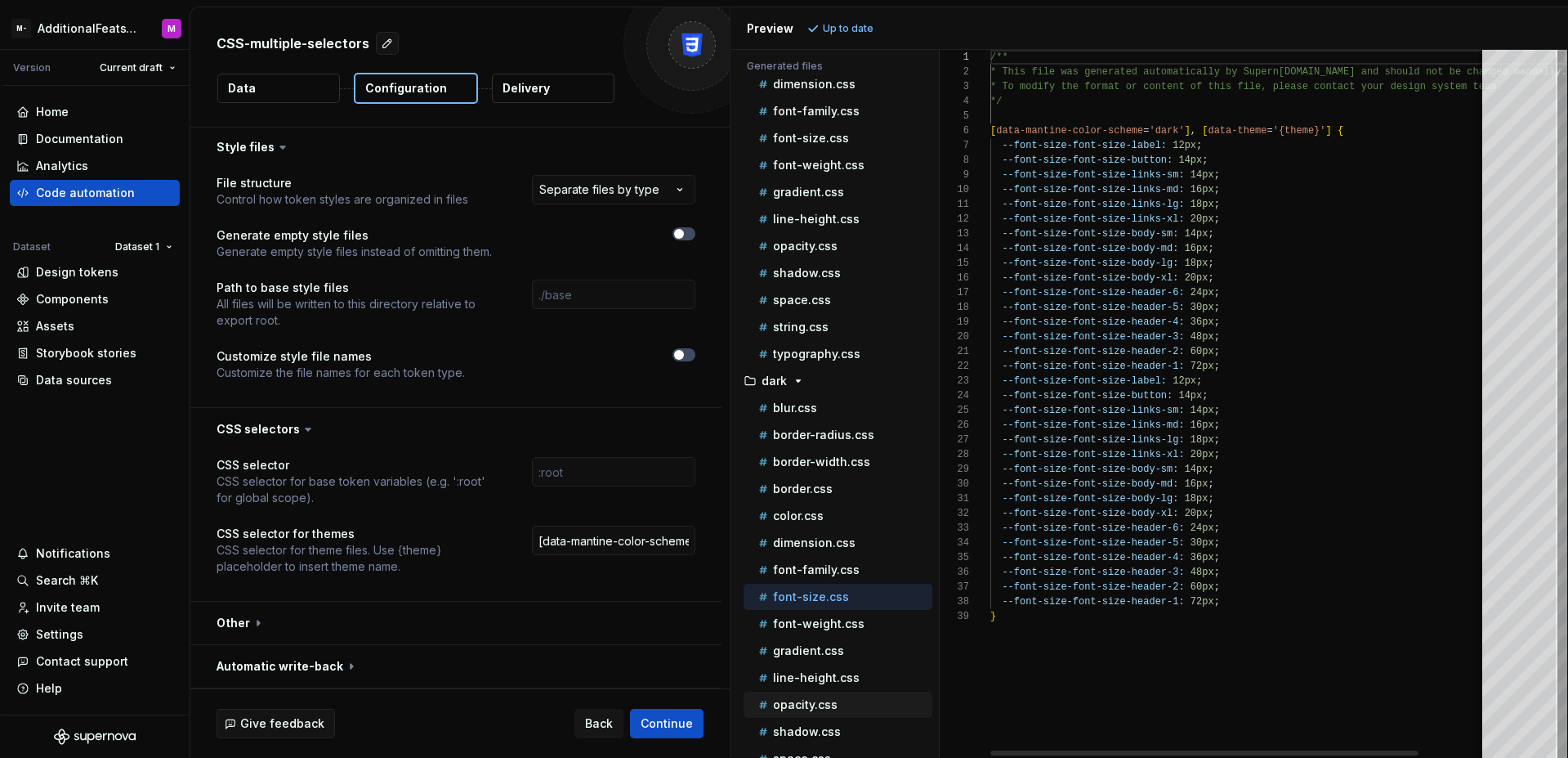
scroll to position [269, 0]
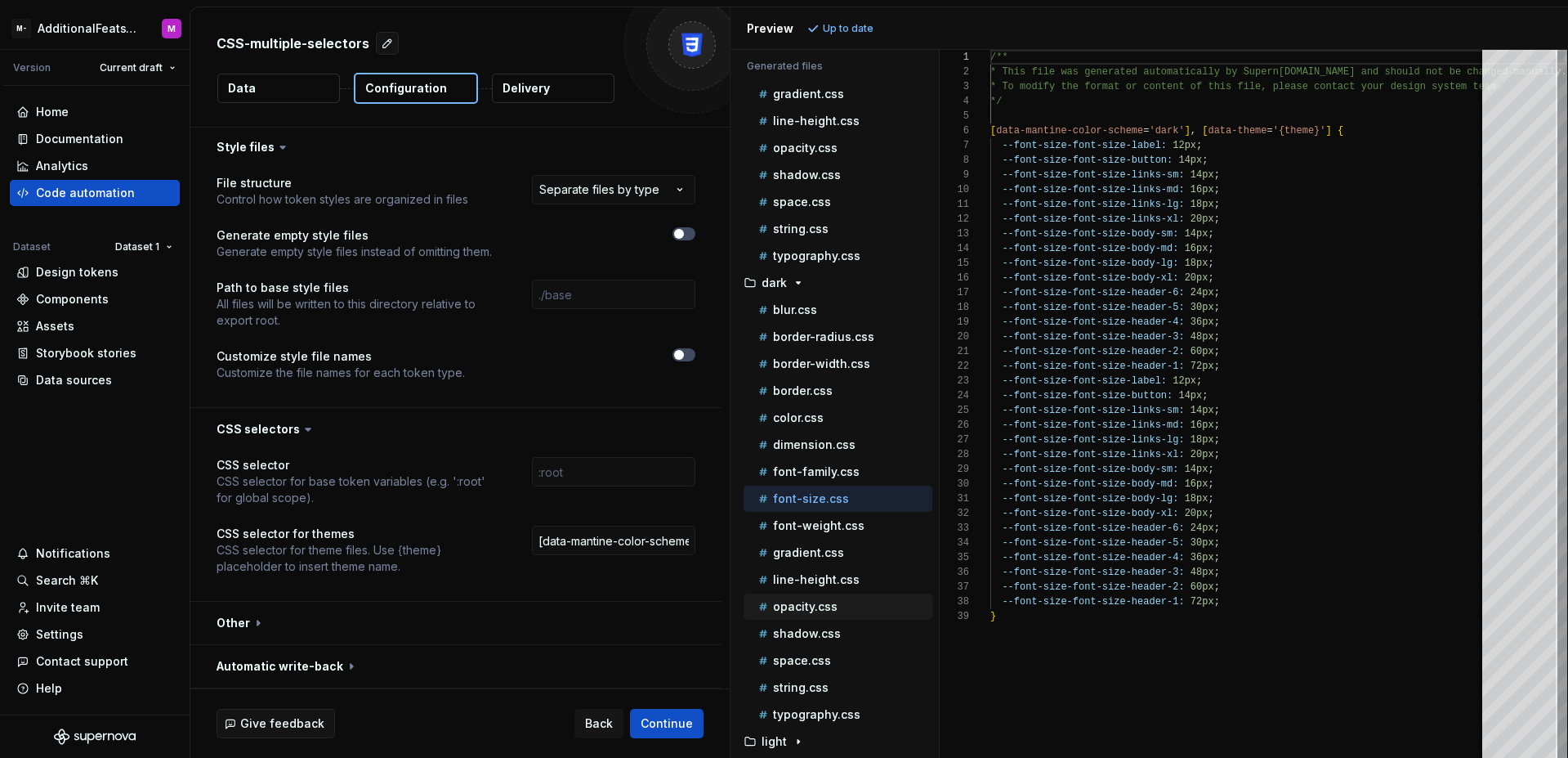
click at [808, 612] on p "opacity.css" at bounding box center [805, 606] width 65 height 13
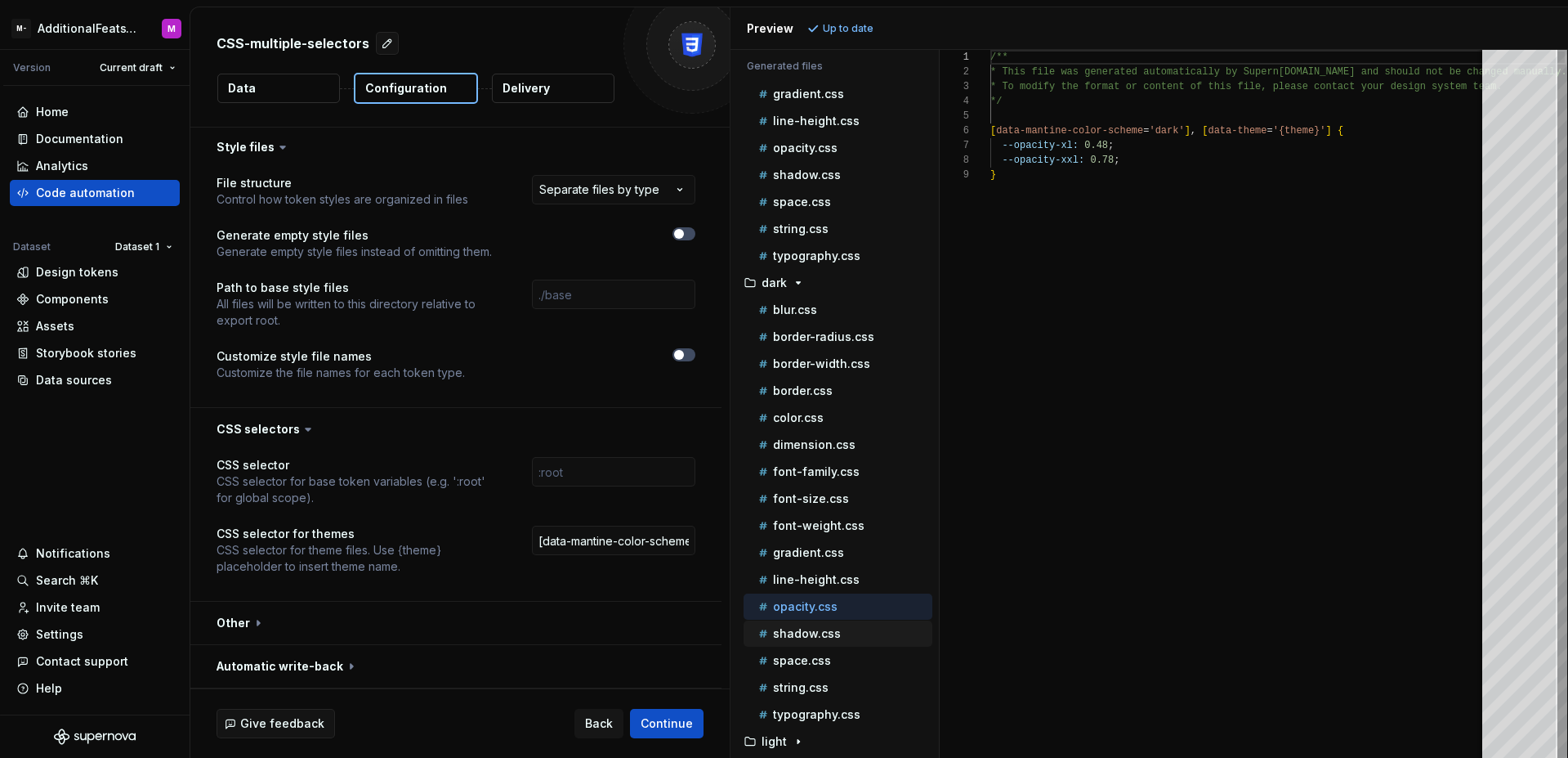
click at [821, 644] on div "shadow.css" at bounding box center [839, 633] width 189 height 26
click at [822, 633] on p "shadow.css" at bounding box center [807, 633] width 68 height 13
type textarea "**********"
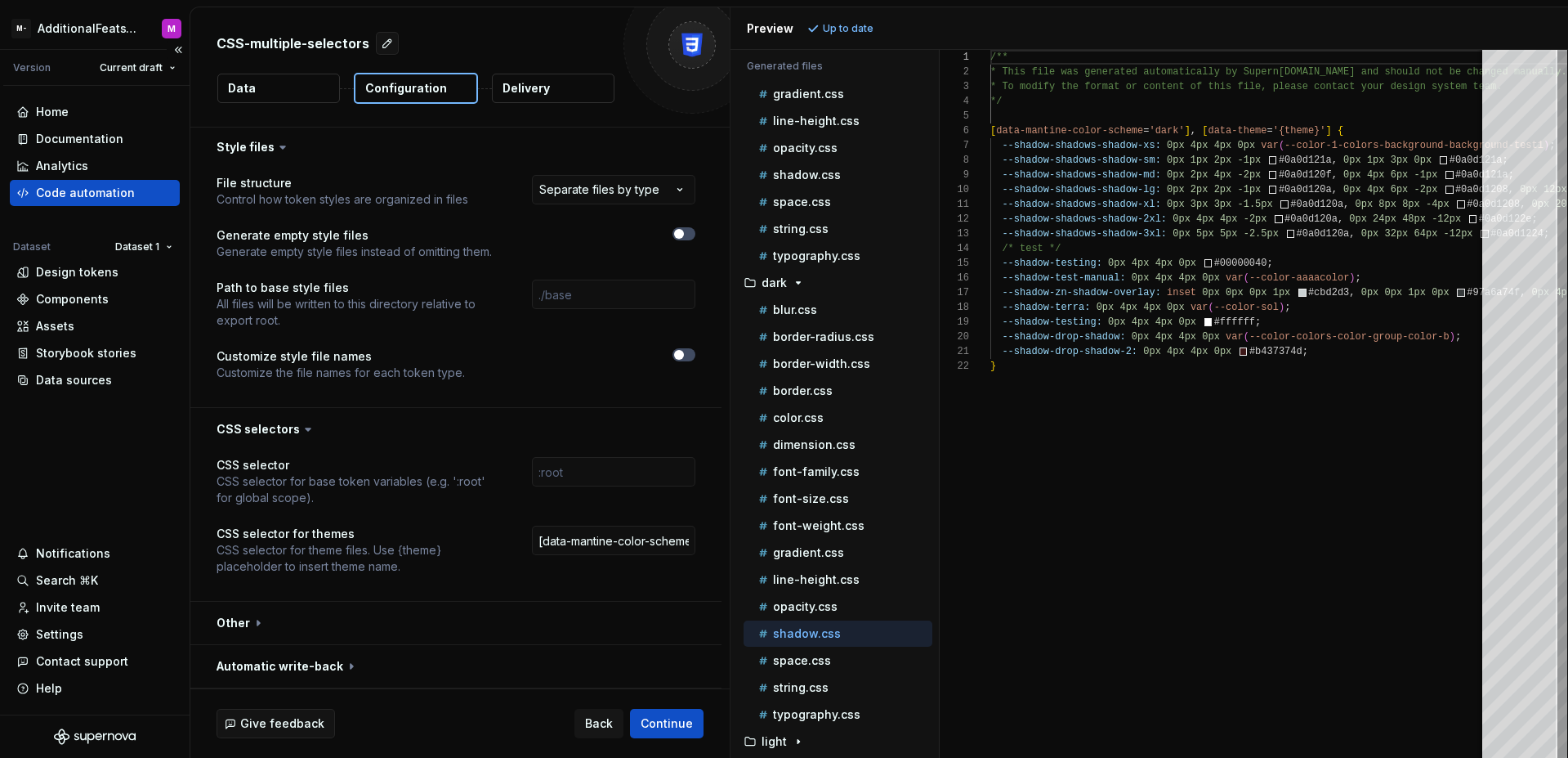
click at [104, 198] on div "Code automation" at bounding box center [85, 193] width 99 height 16
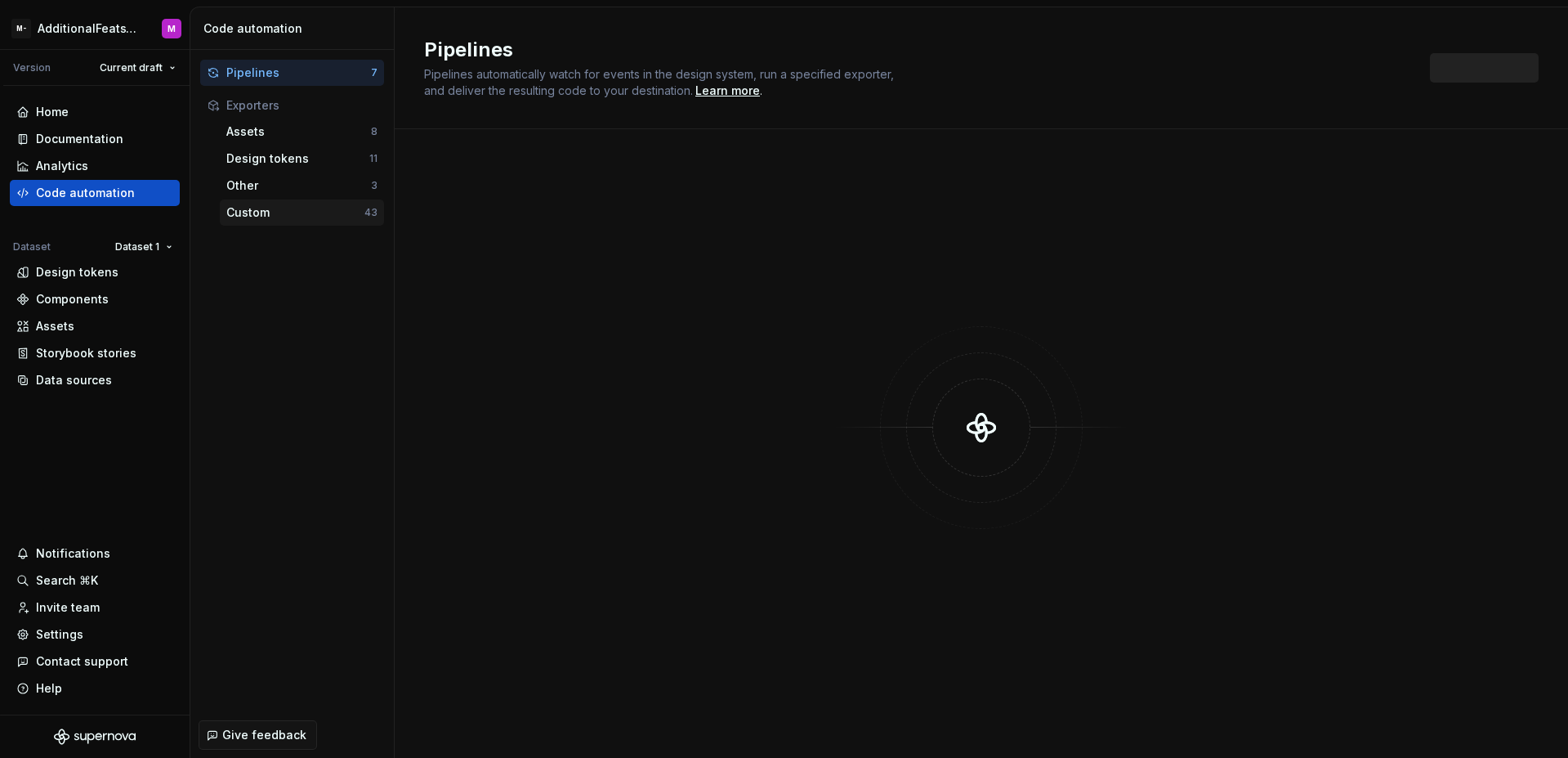
click at [272, 210] on div "Custom" at bounding box center [295, 213] width 138 height 16
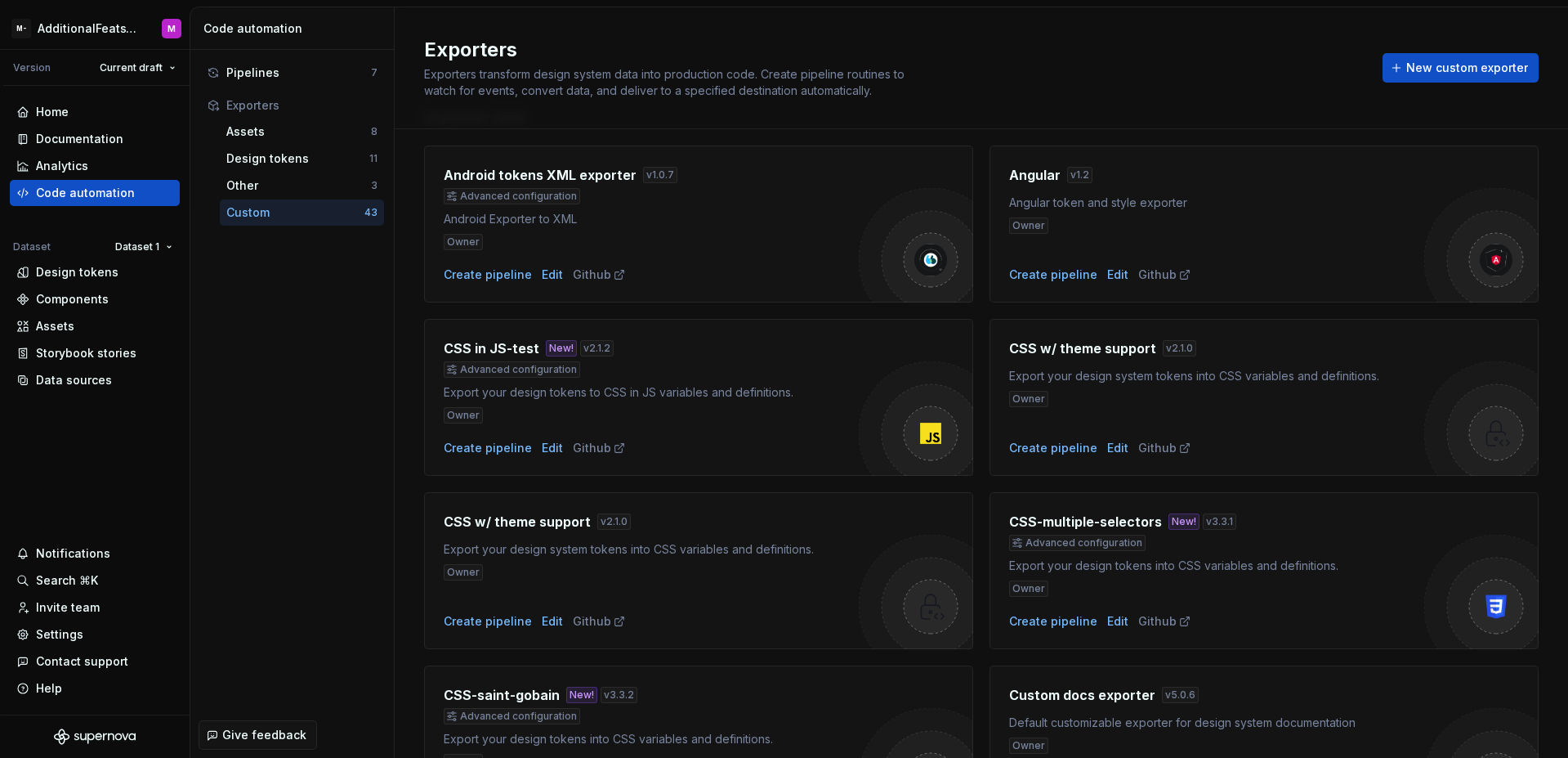
scroll to position [63, 0]
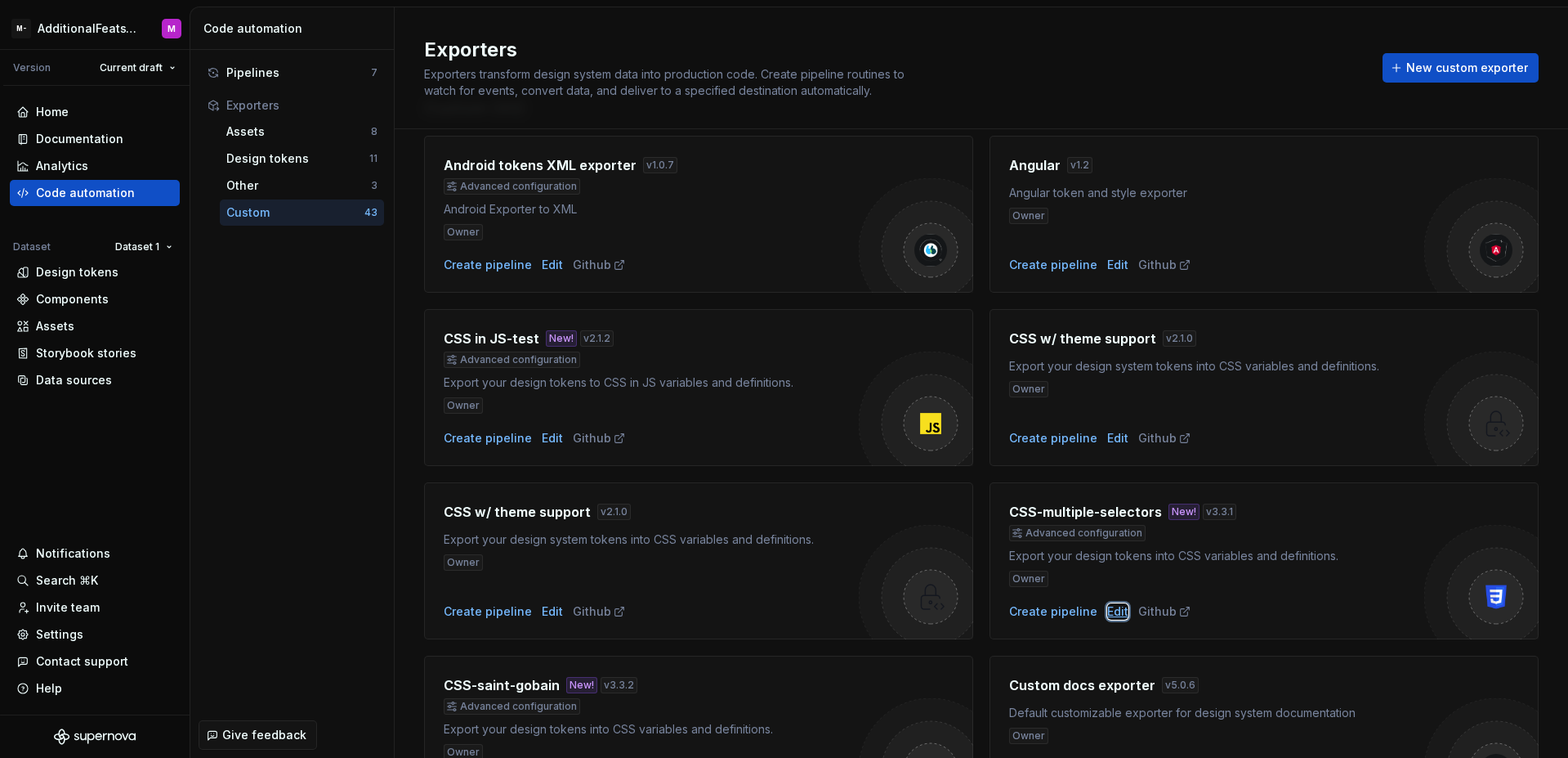
click at [1114, 612] on div "Edit" at bounding box center [1118, 611] width 21 height 16
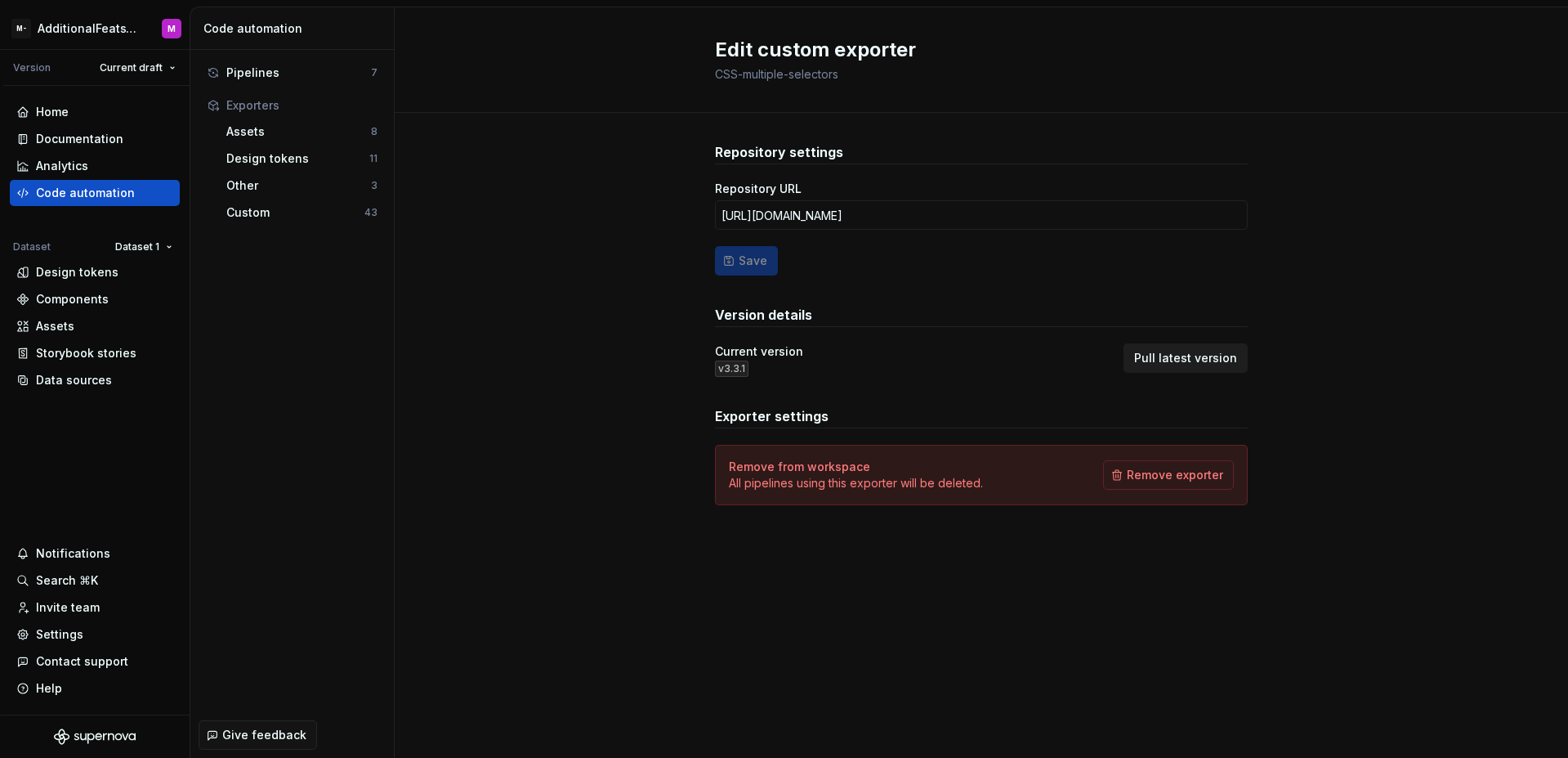
click at [1175, 367] on button "Pull latest version" at bounding box center [1185, 358] width 124 height 30
click at [252, 154] on div "Design tokens" at bounding box center [298, 158] width 143 height 16
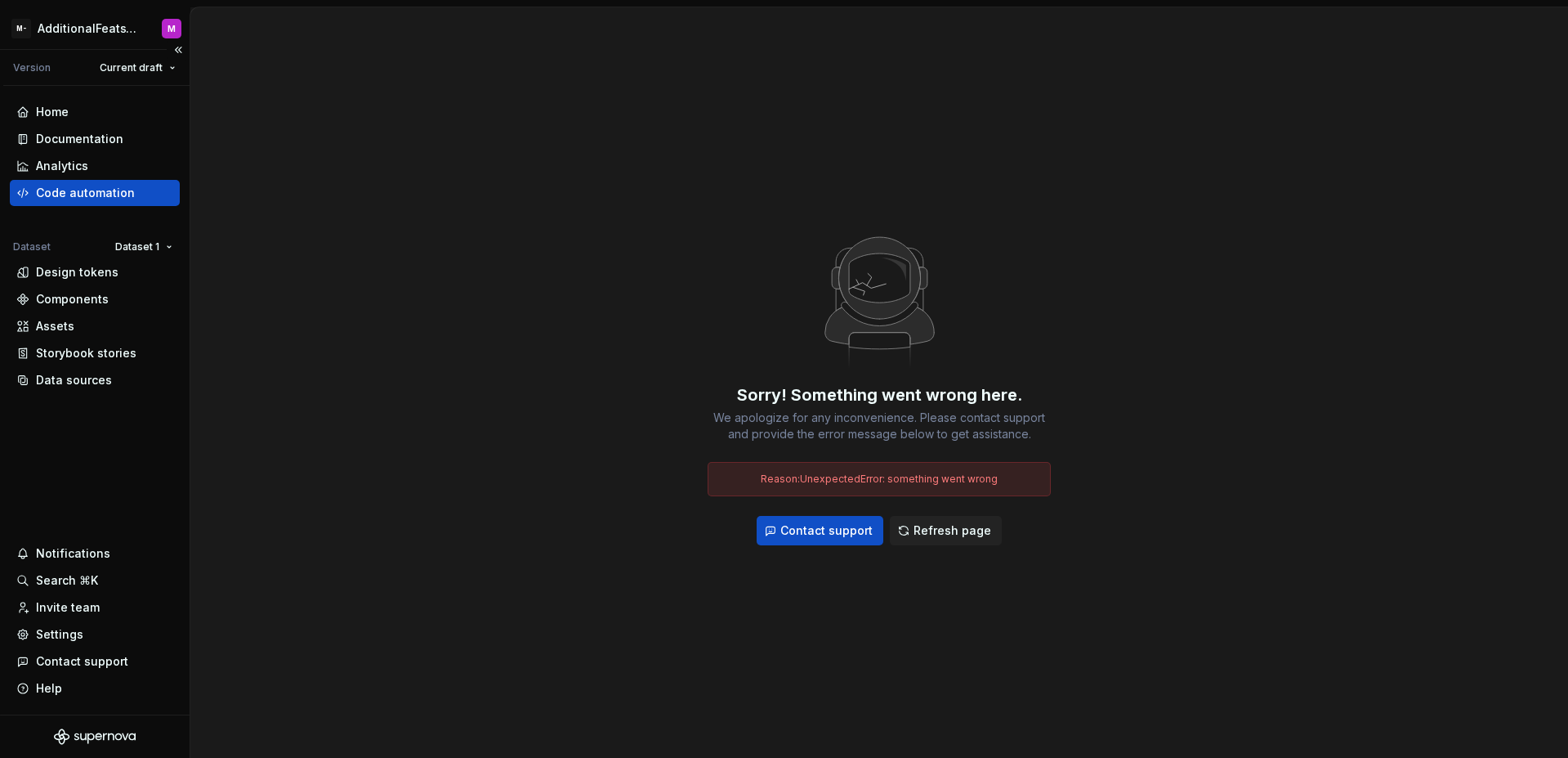
click at [94, 201] on div "Code automation" at bounding box center [85, 193] width 99 height 16
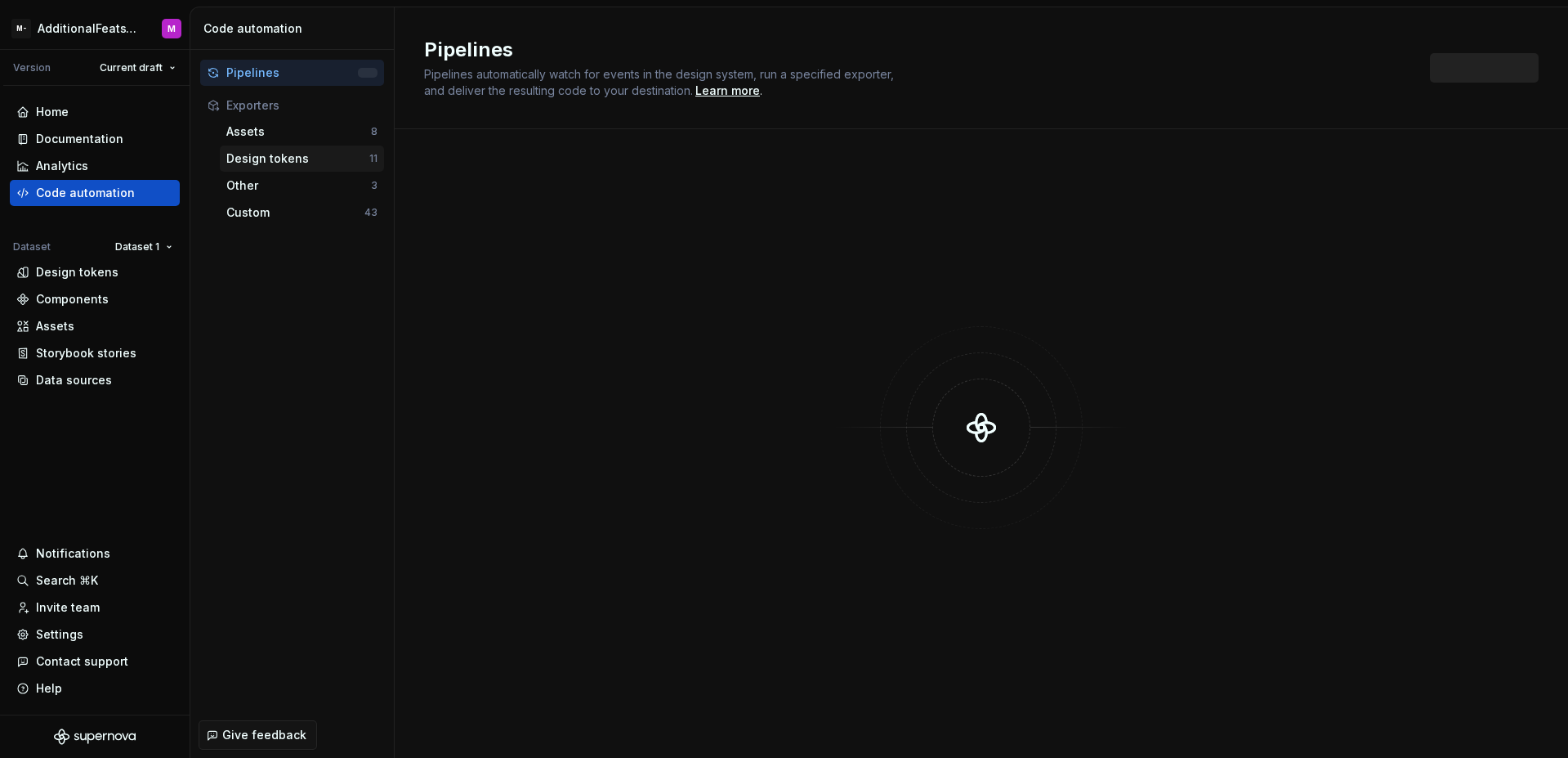
click at [286, 167] on div "Design tokens 11" at bounding box center [301, 158] width 164 height 26
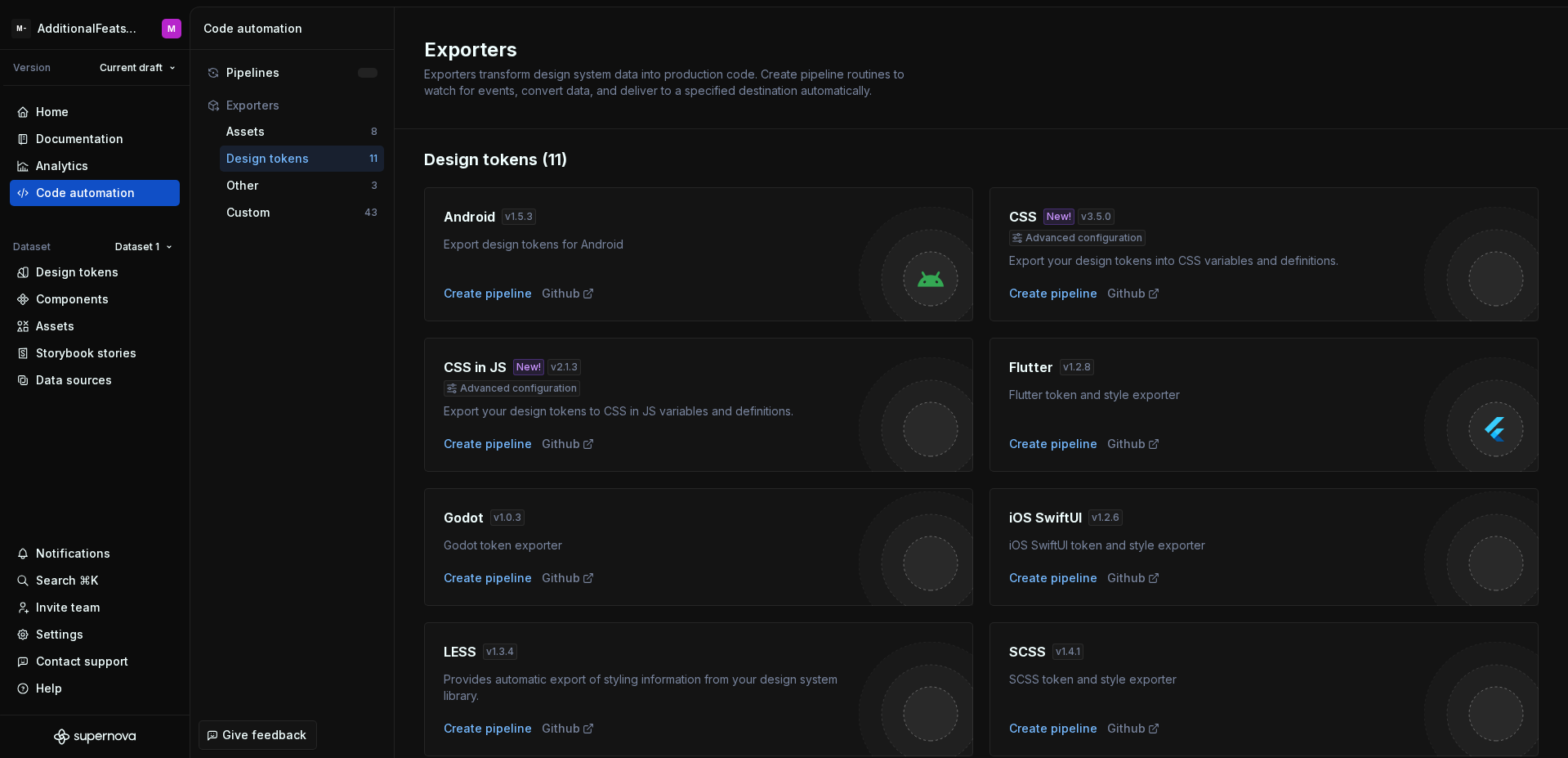
scroll to position [21, 0]
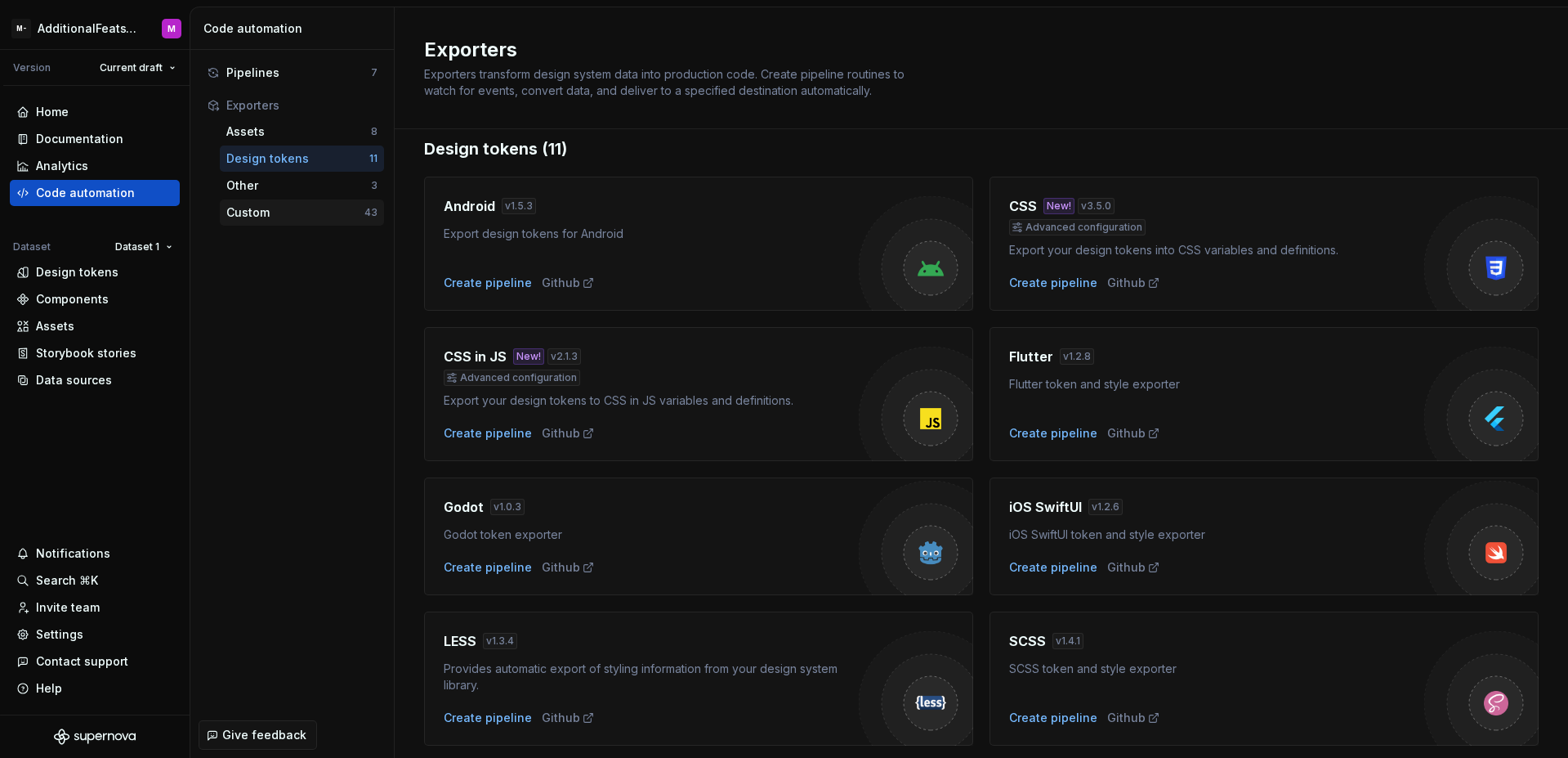
click at [248, 208] on div "Custom" at bounding box center [295, 213] width 138 height 16
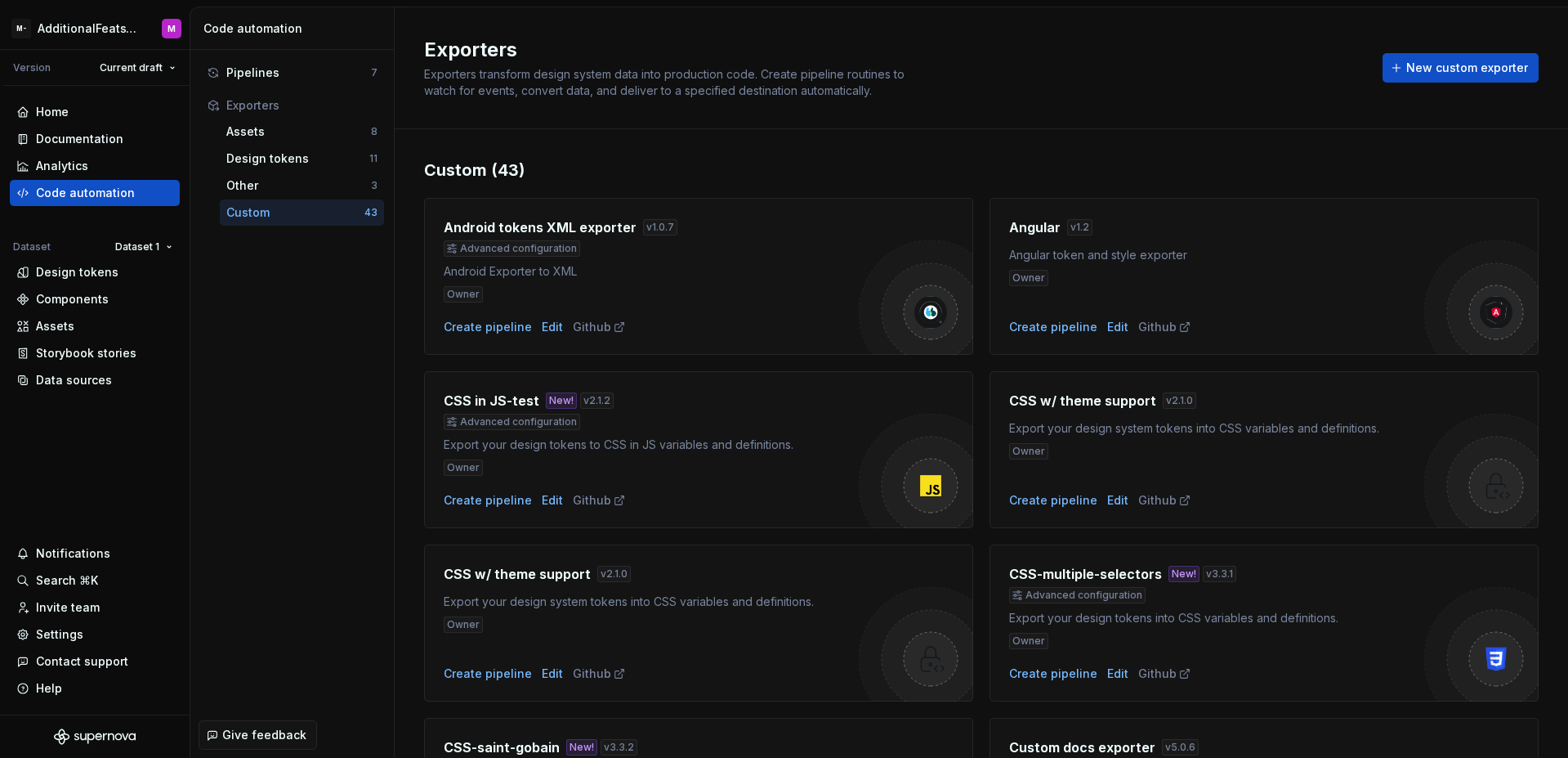
scroll to position [35, 0]
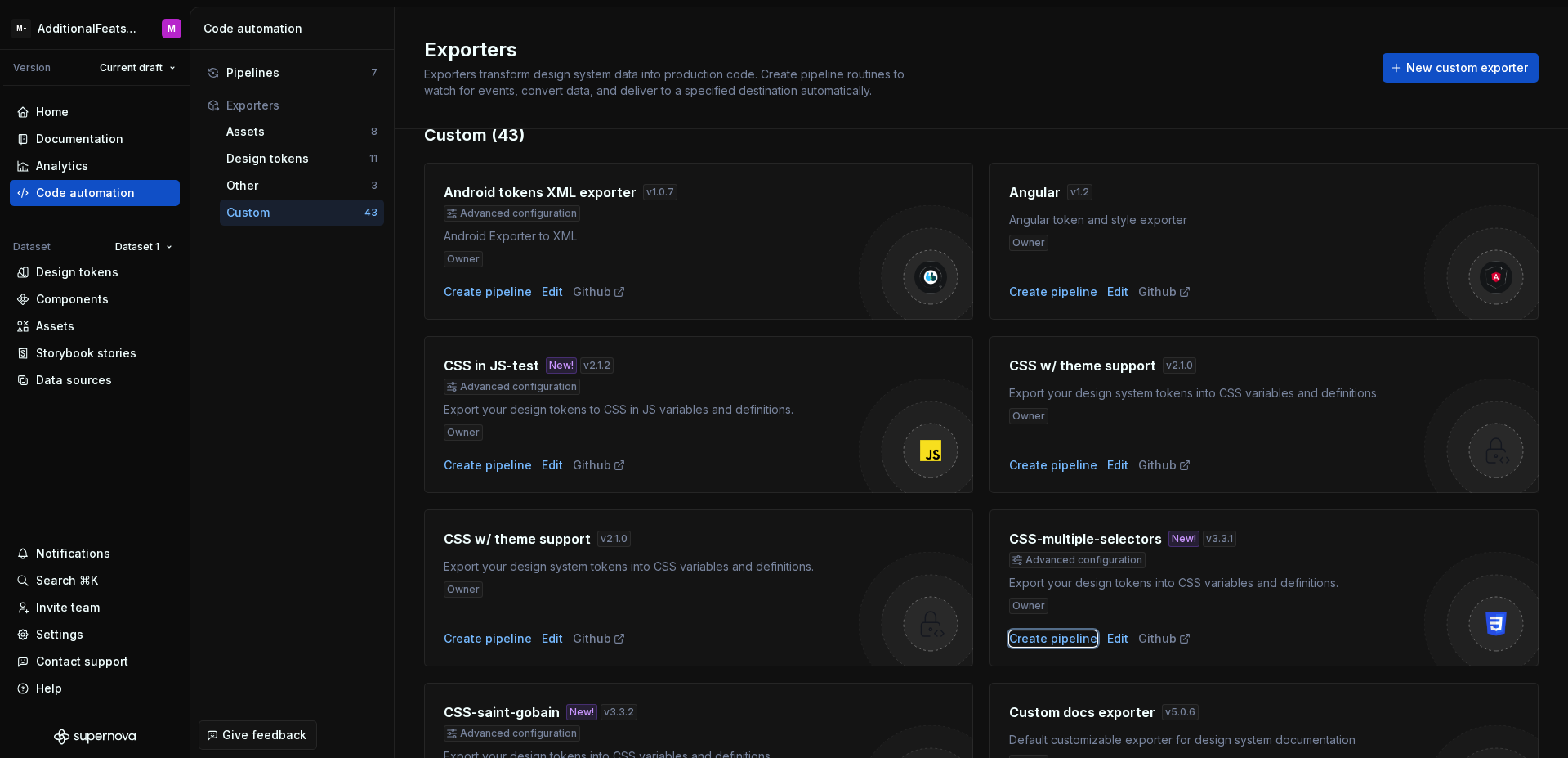
click at [1053, 637] on div "Create pipeline" at bounding box center [1053, 638] width 88 height 16
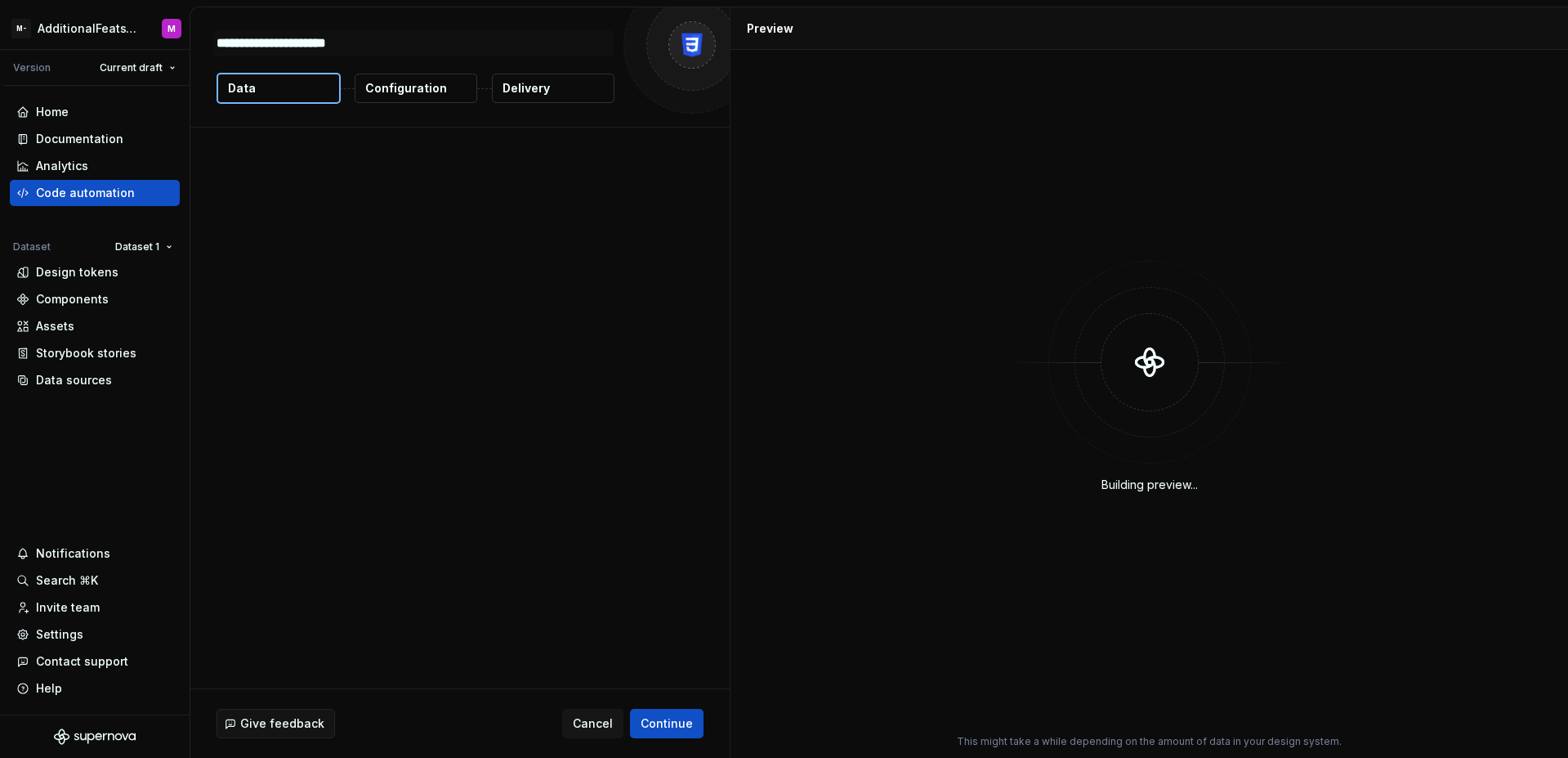
type textarea "*"
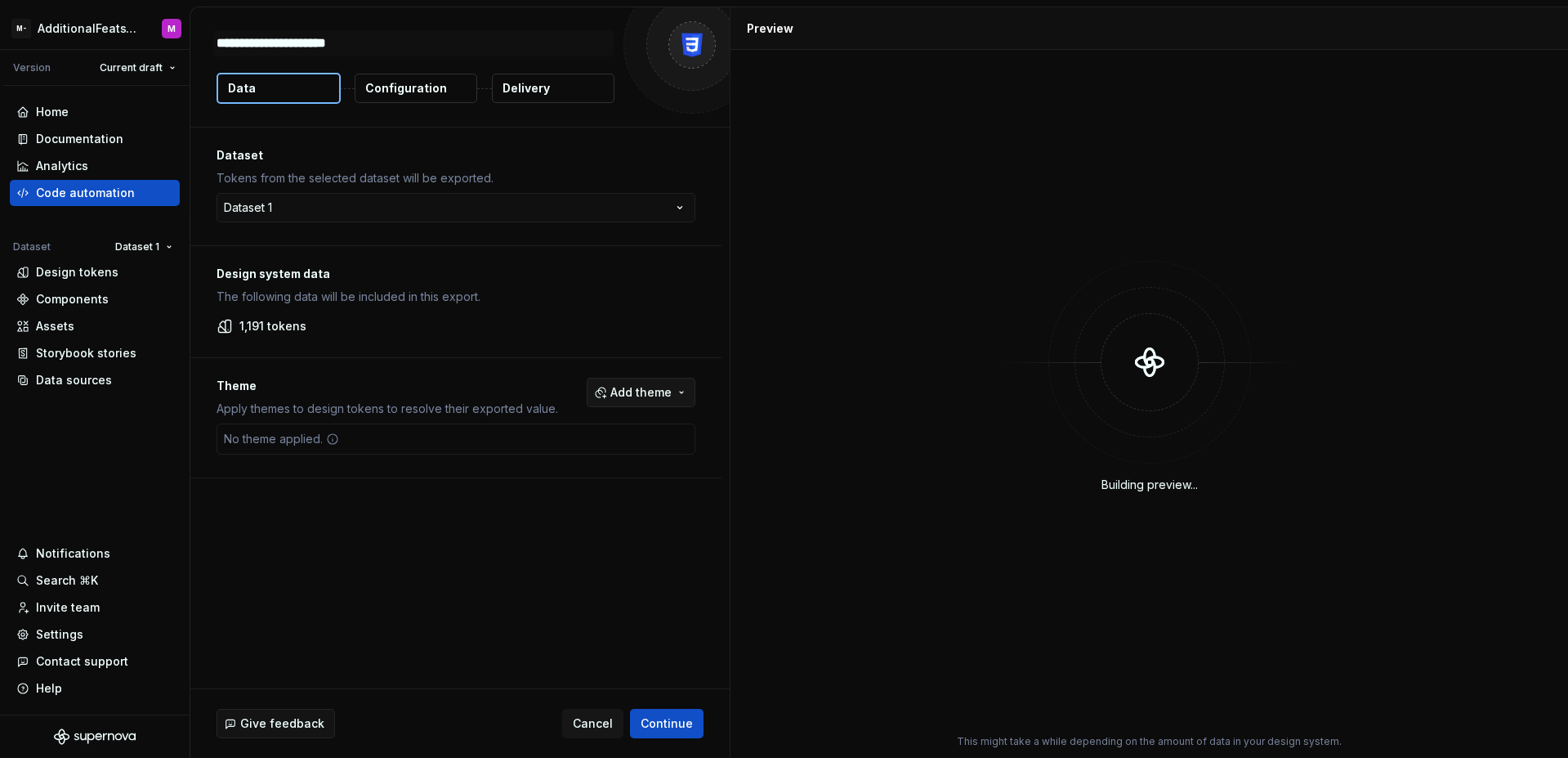
click at [622, 395] on span "Add theme" at bounding box center [641, 392] width 62 height 16
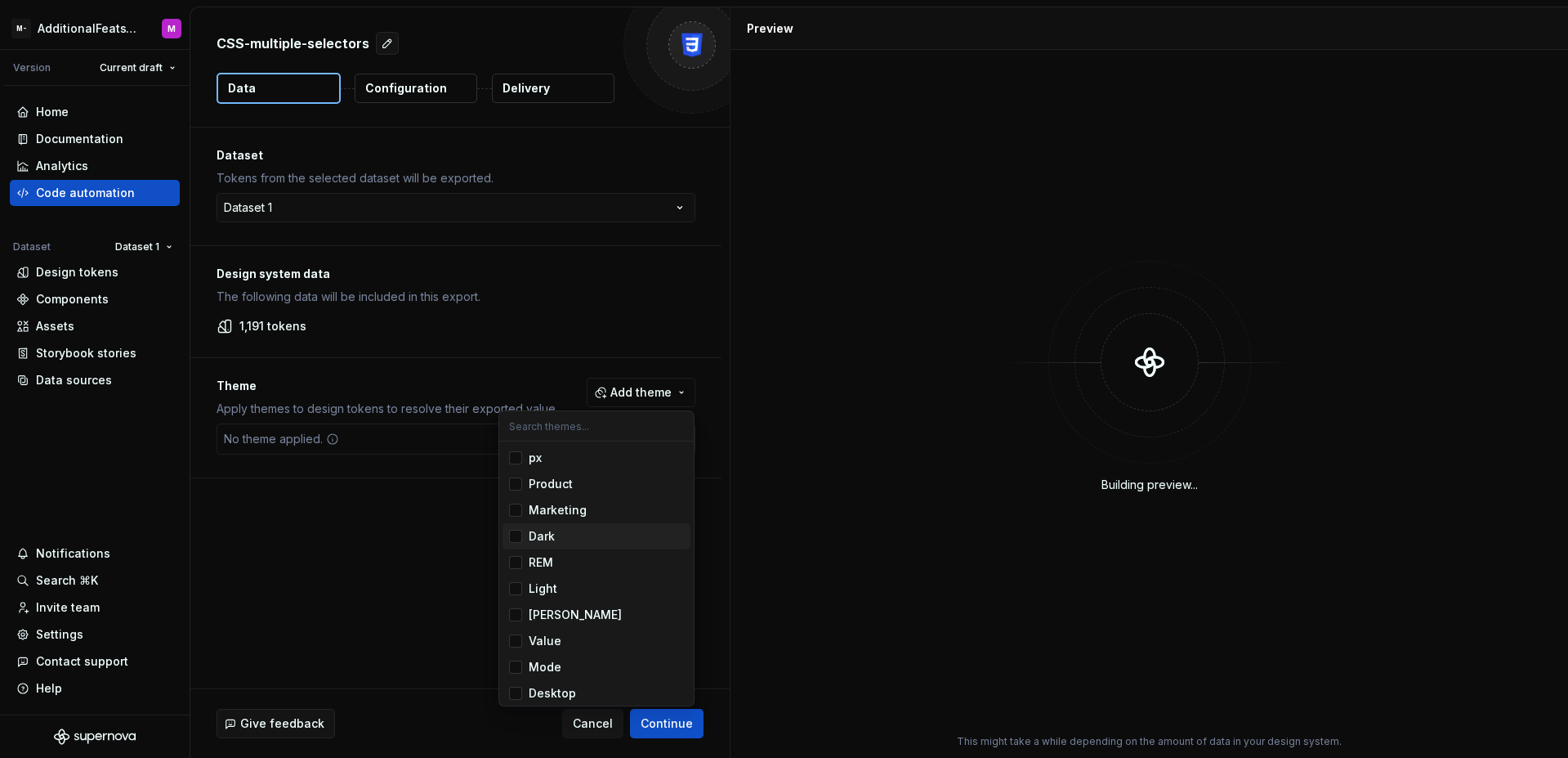
click at [522, 538] on div "Suggestions" at bounding box center [515, 535] width 13 height 13
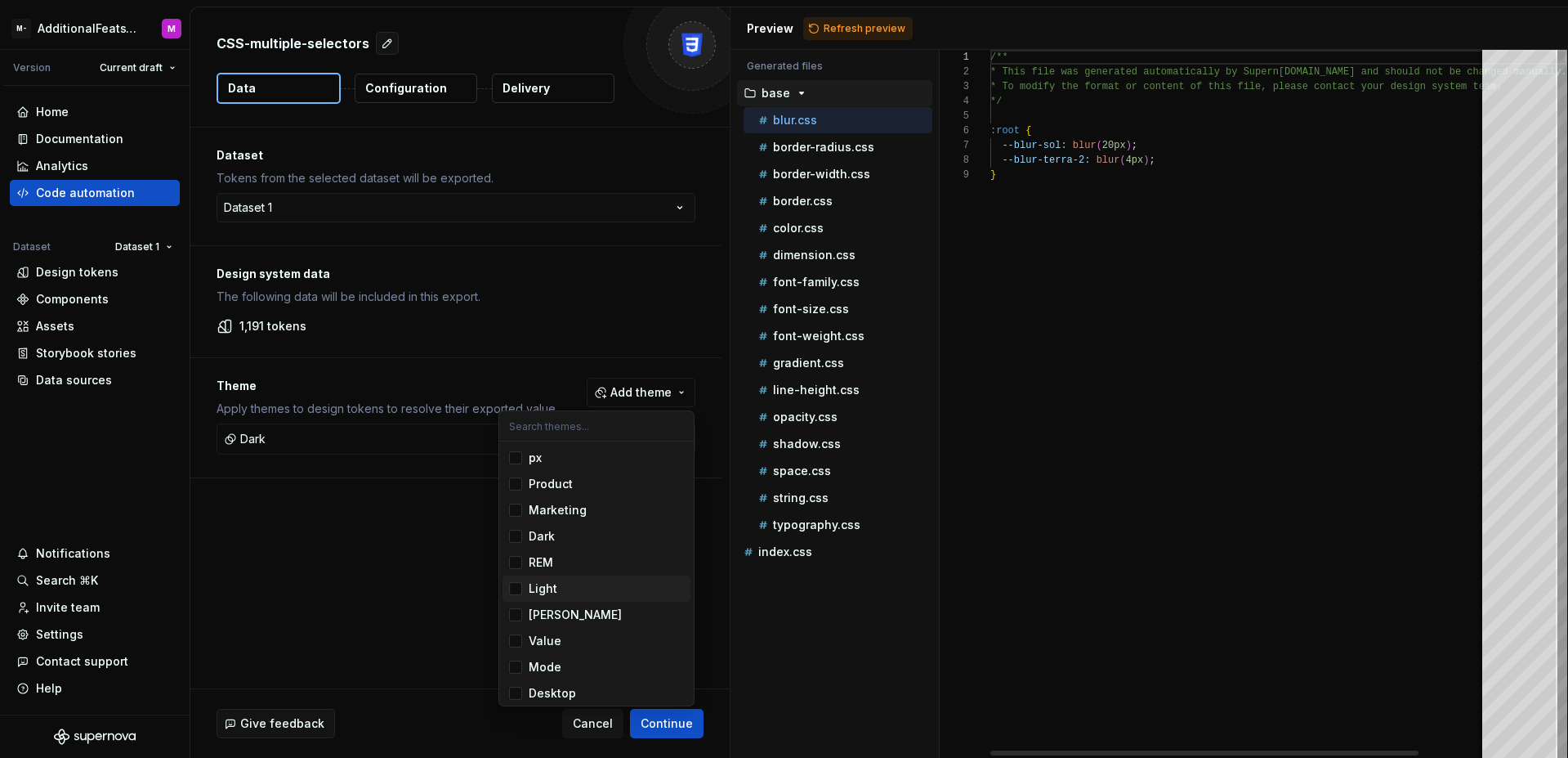
click at [522, 588] on div "Suggestions" at bounding box center [515, 588] width 13 height 13
click at [458, 578] on html "M- AdditionalFeatsTest M Version Current draft Home Documentation Analytics Cod…" at bounding box center [784, 379] width 1568 height 758
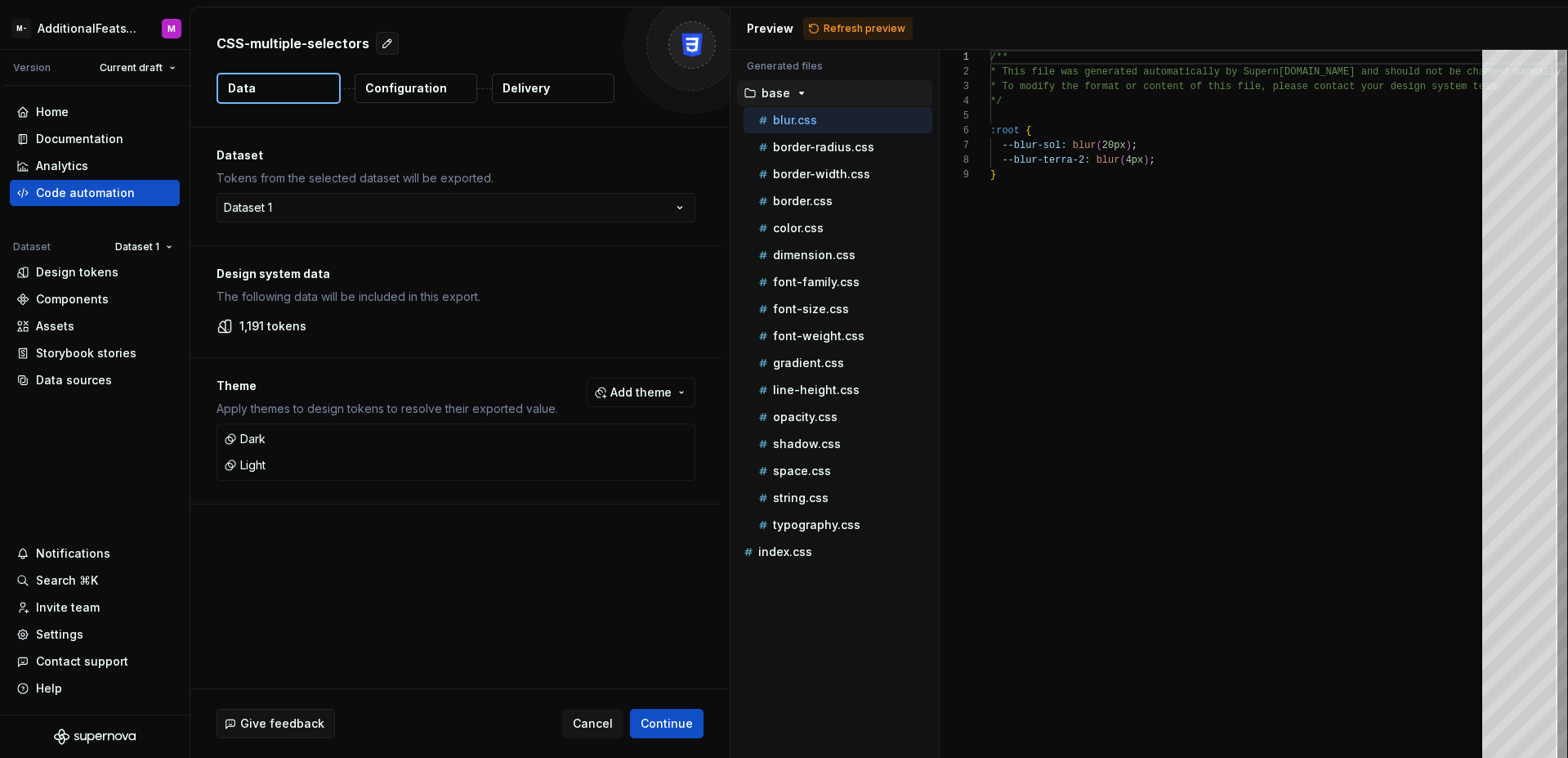
click at [441, 94] on p "Configuration" at bounding box center [406, 88] width 81 height 16
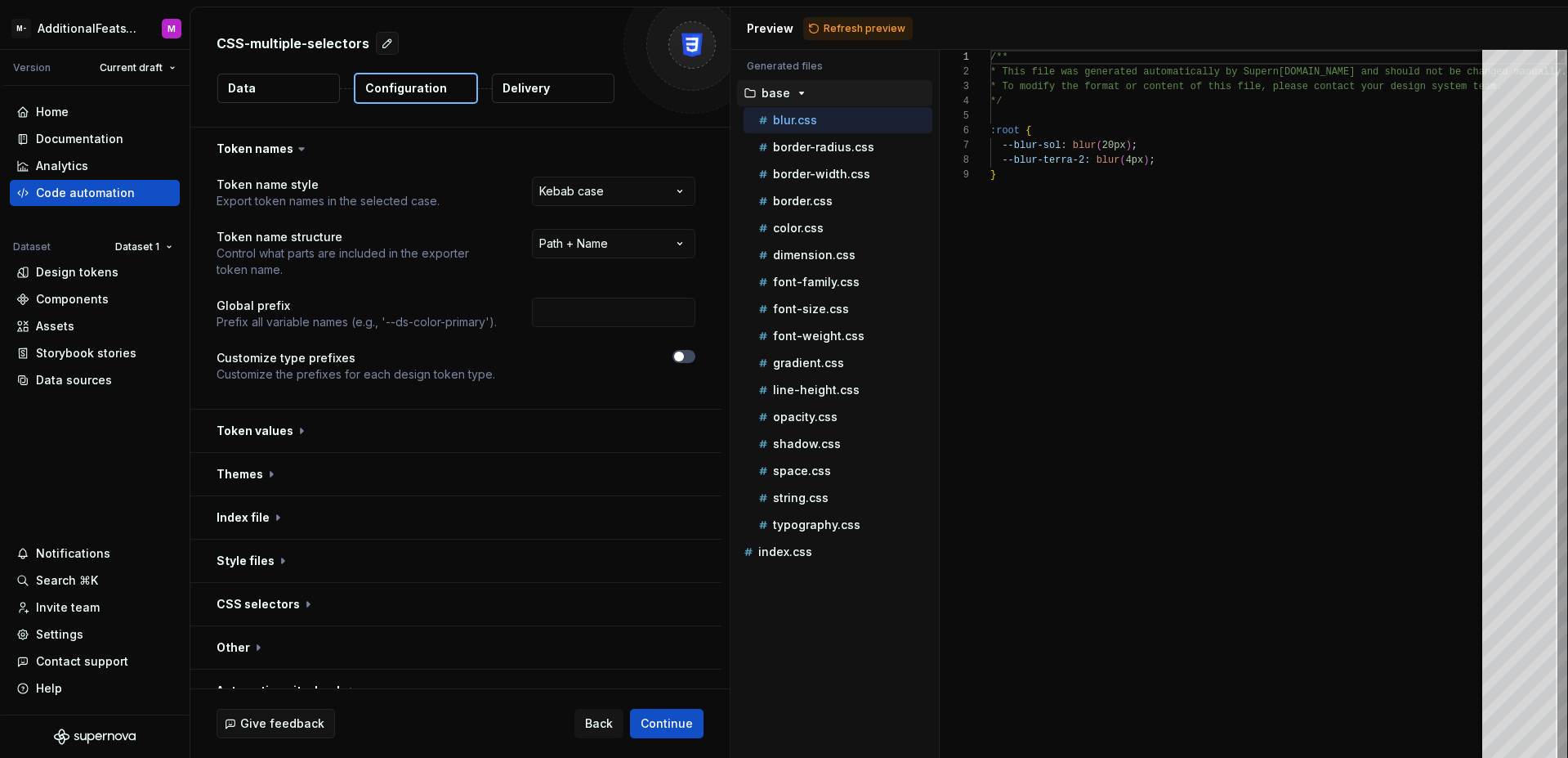
scroll to position [25, 0]
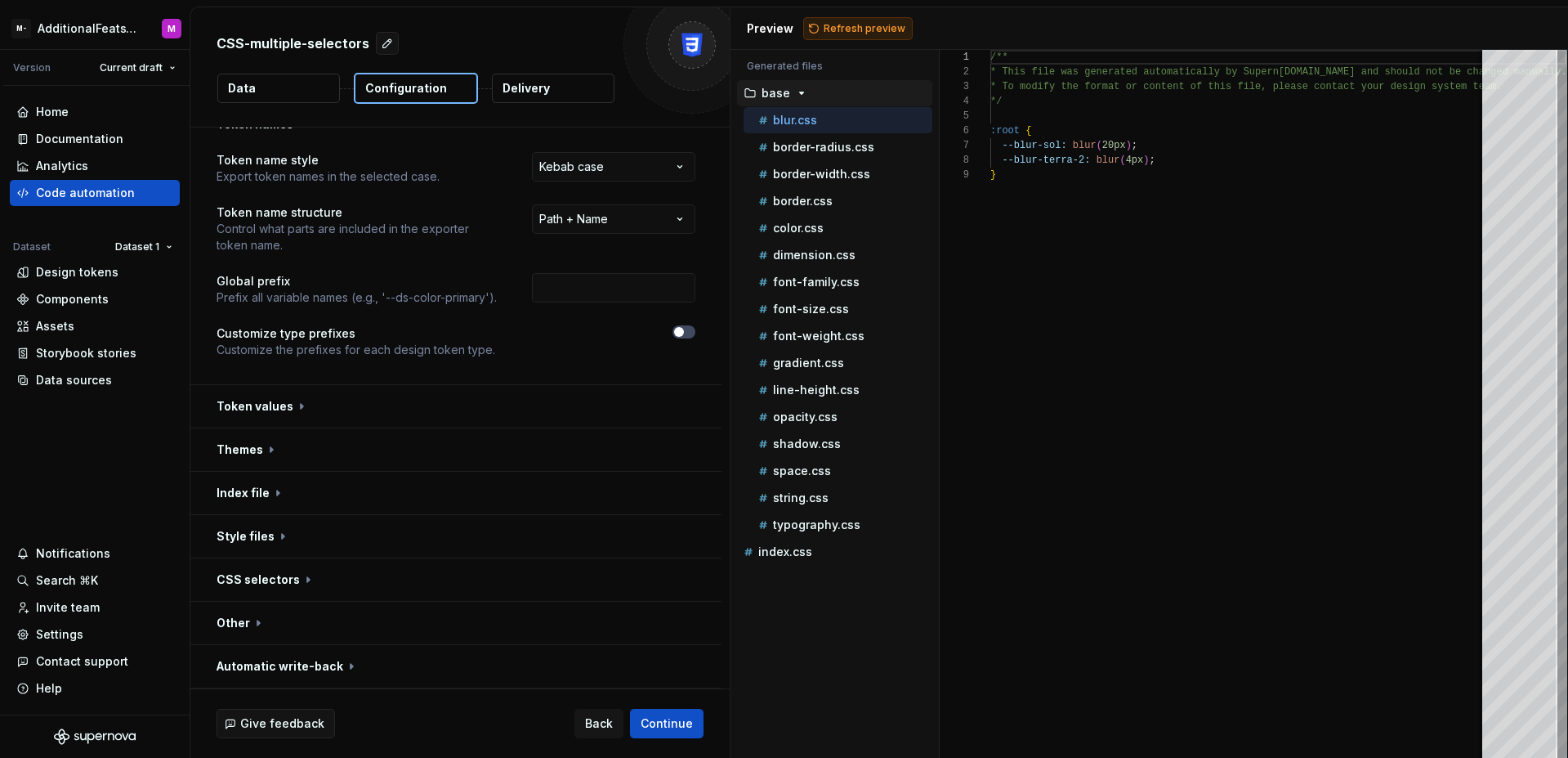
click at [846, 32] on span "Refresh preview" at bounding box center [864, 28] width 81 height 13
click at [392, 454] on button "button" at bounding box center [456, 449] width 532 height 43
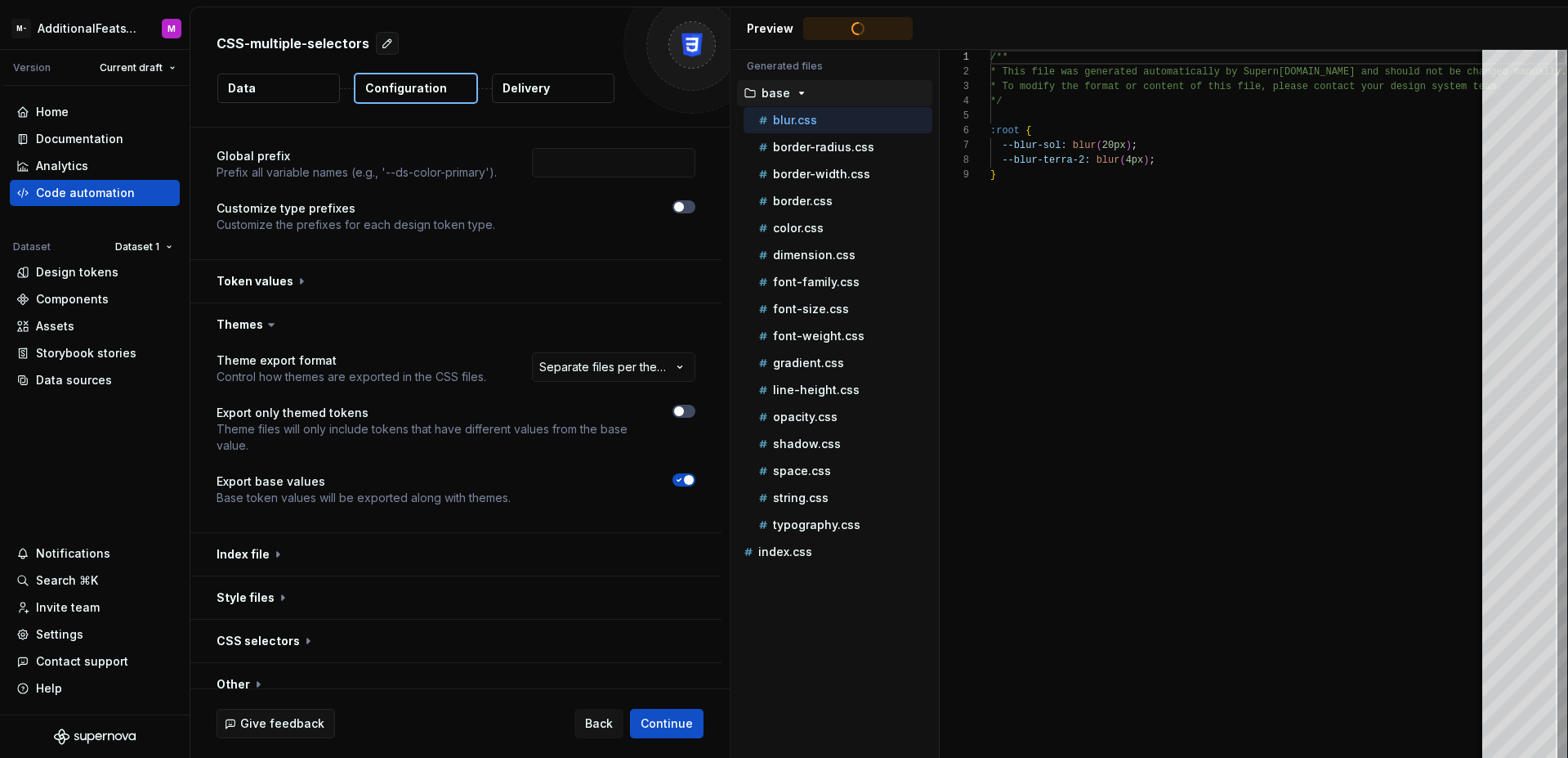
scroll to position [211, 0]
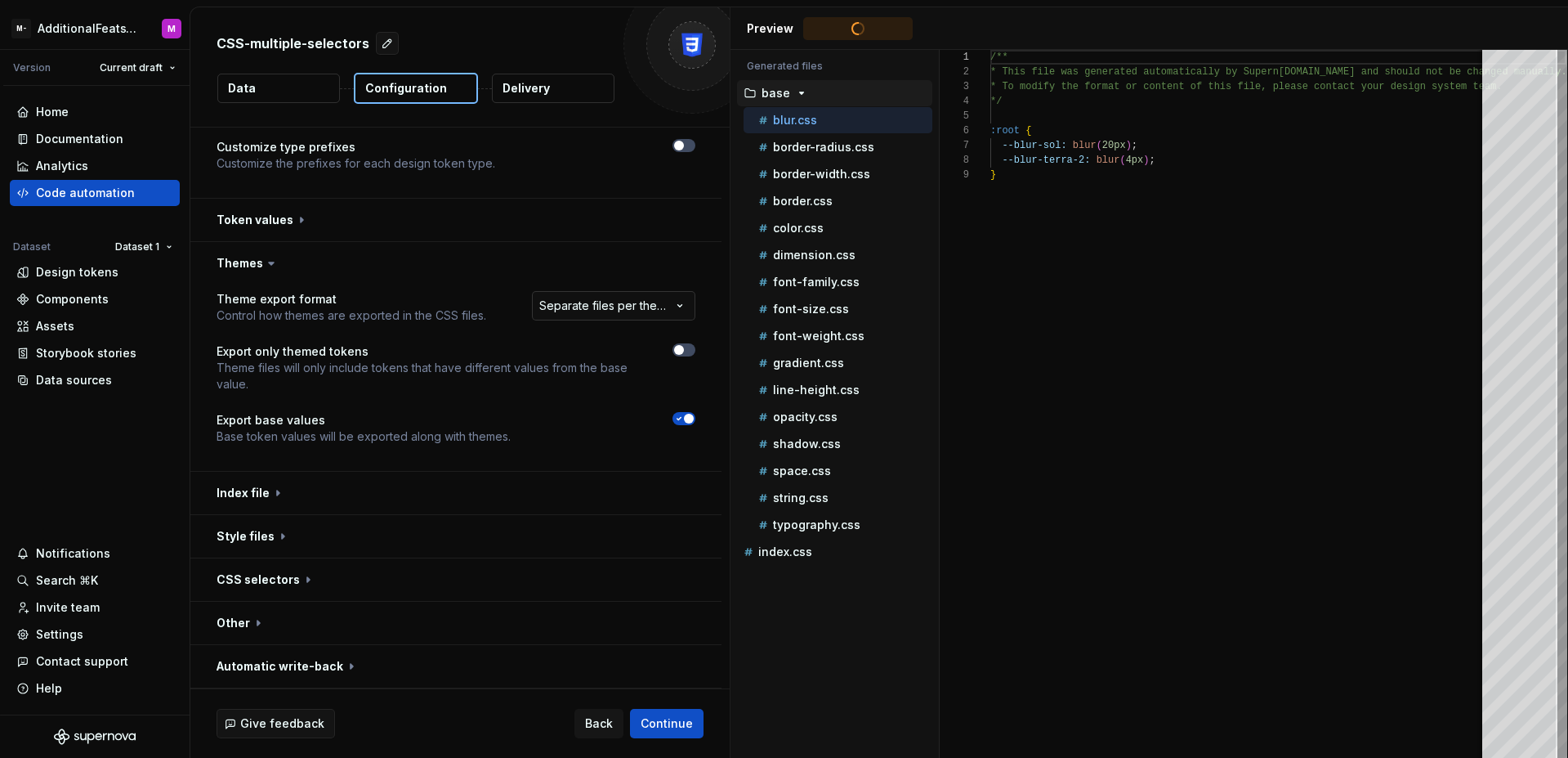
click at [610, 316] on html "**********" at bounding box center [784, 379] width 1568 height 758
click at [713, 276] on html "**********" at bounding box center [784, 379] width 1568 height 758
click at [670, 301] on html "**********" at bounding box center [784, 379] width 1568 height 758
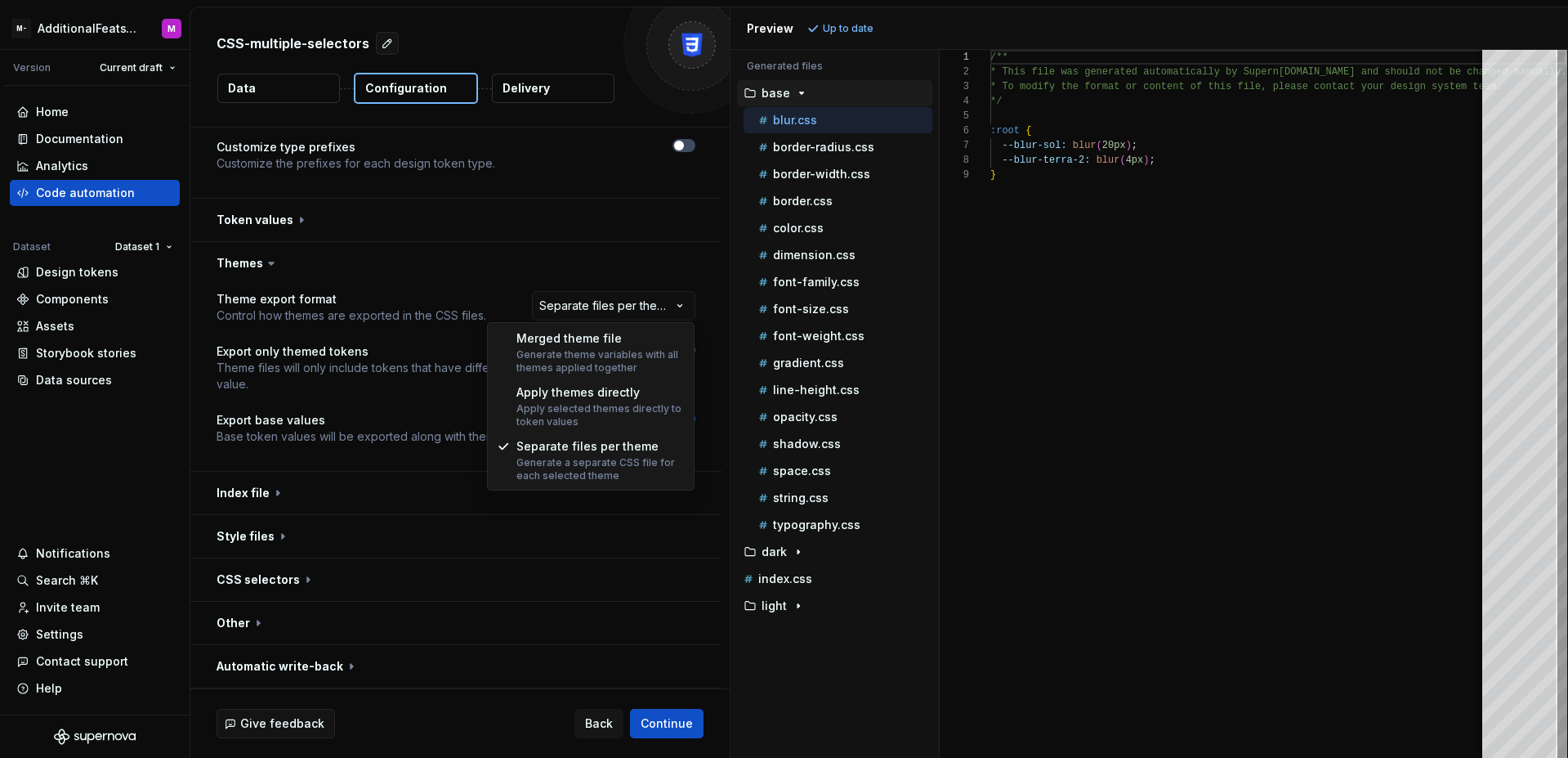
click at [674, 265] on html "**********" at bounding box center [784, 379] width 1568 height 758
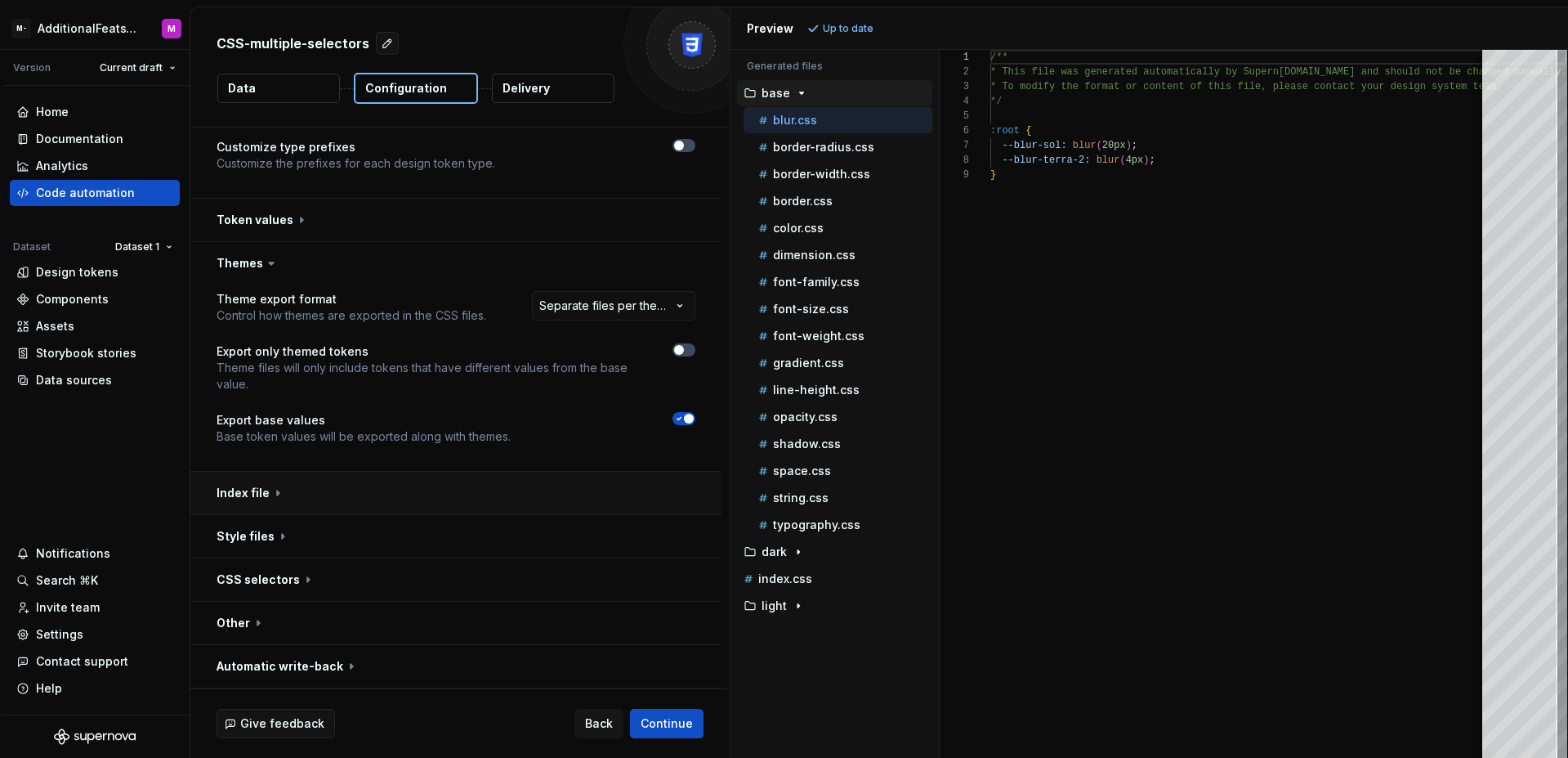
click at [569, 501] on button "button" at bounding box center [456, 493] width 532 height 43
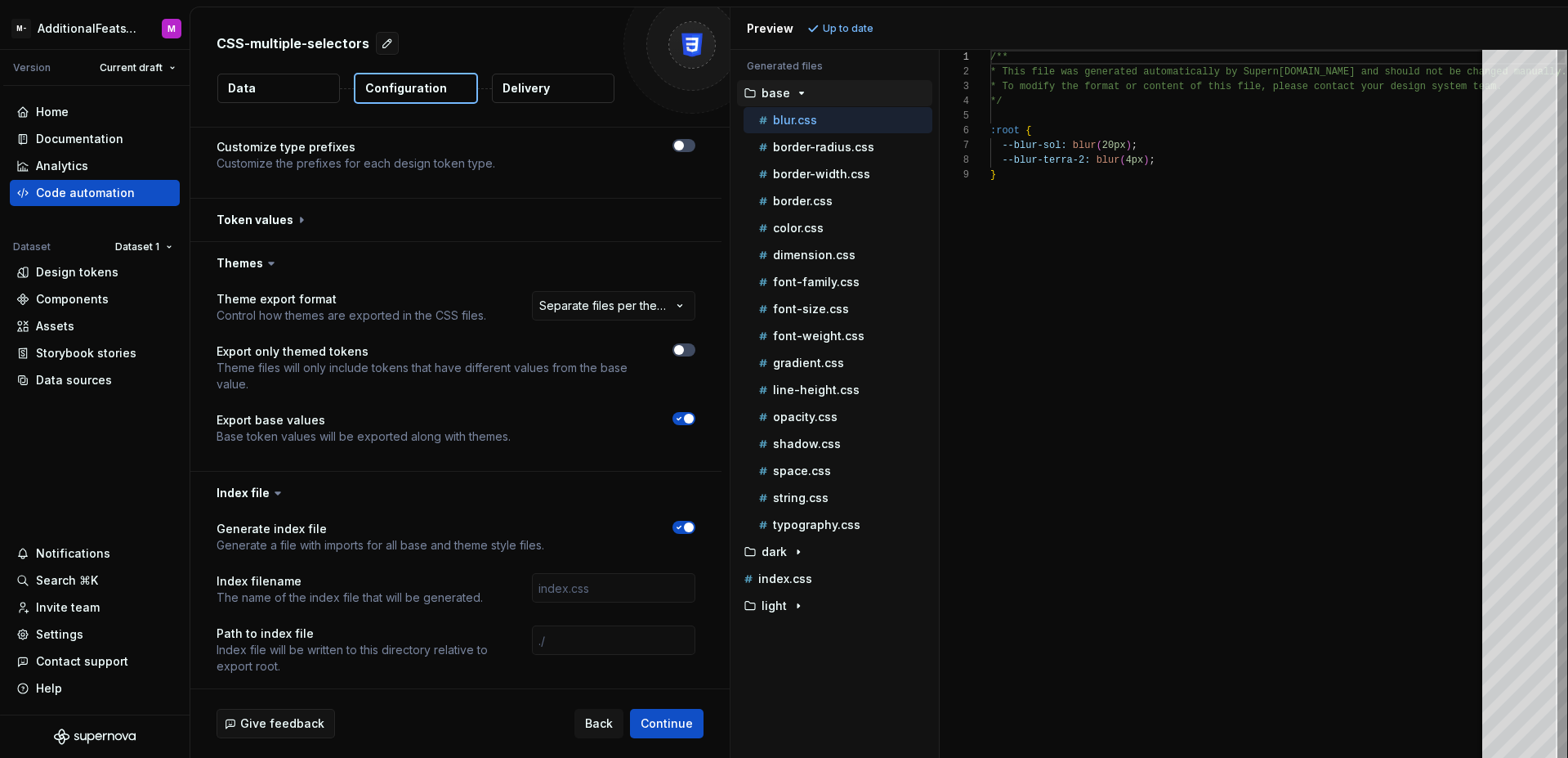
click at [679, 528] on icon "button" at bounding box center [679, 528] width 13 height 10
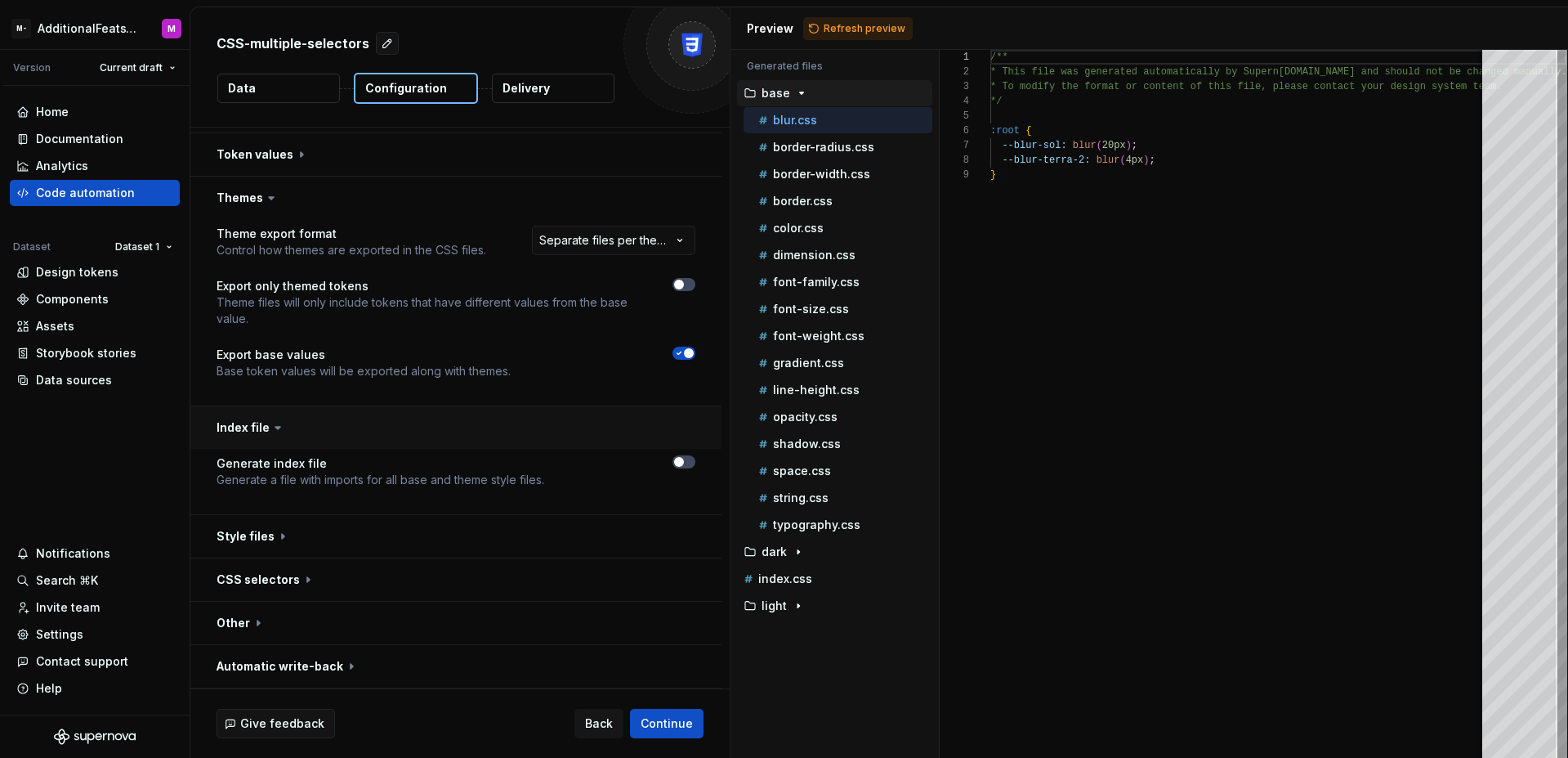
click at [631, 412] on button "button" at bounding box center [456, 427] width 532 height 43
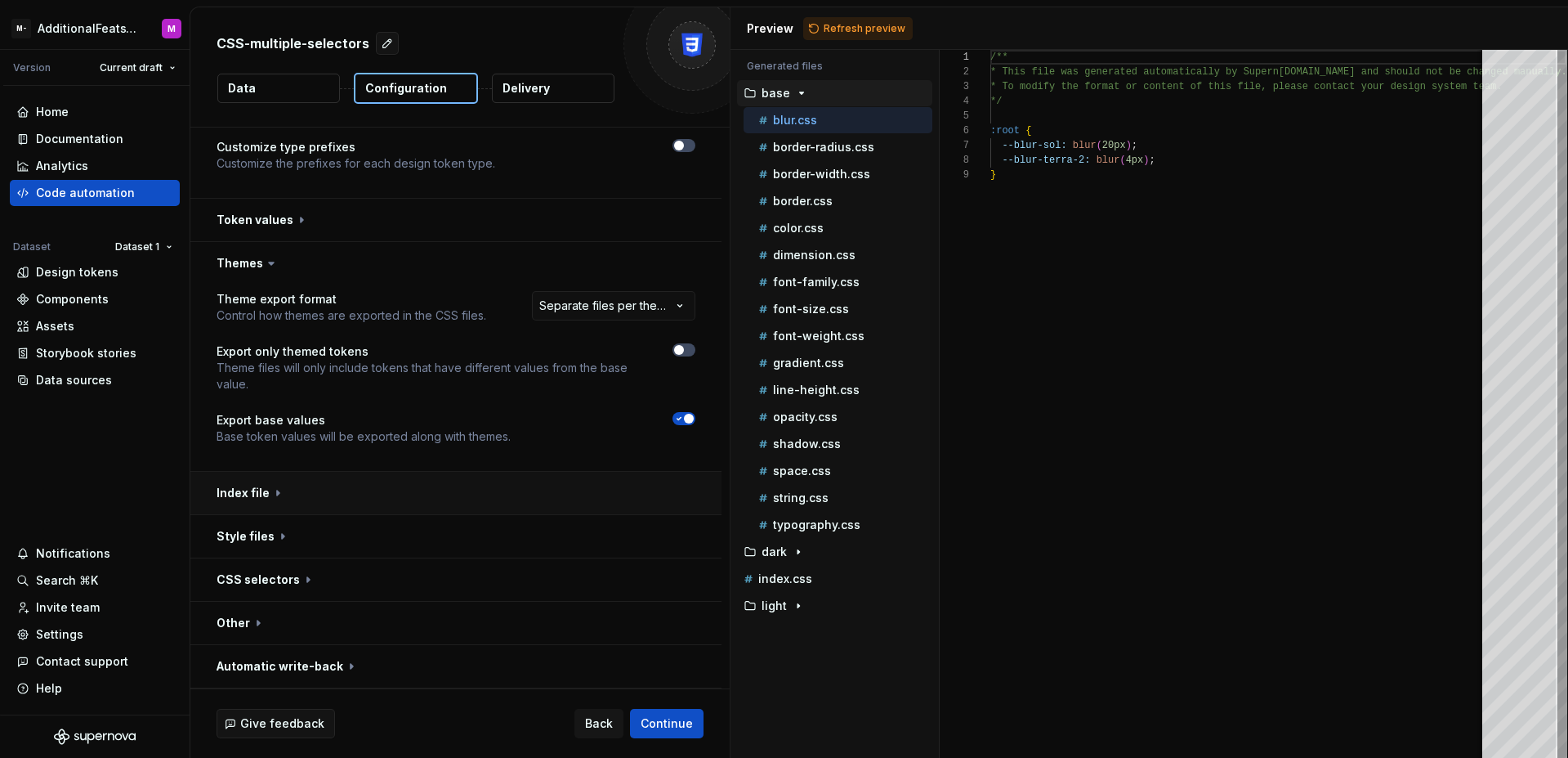
click at [596, 487] on button "button" at bounding box center [456, 493] width 532 height 43
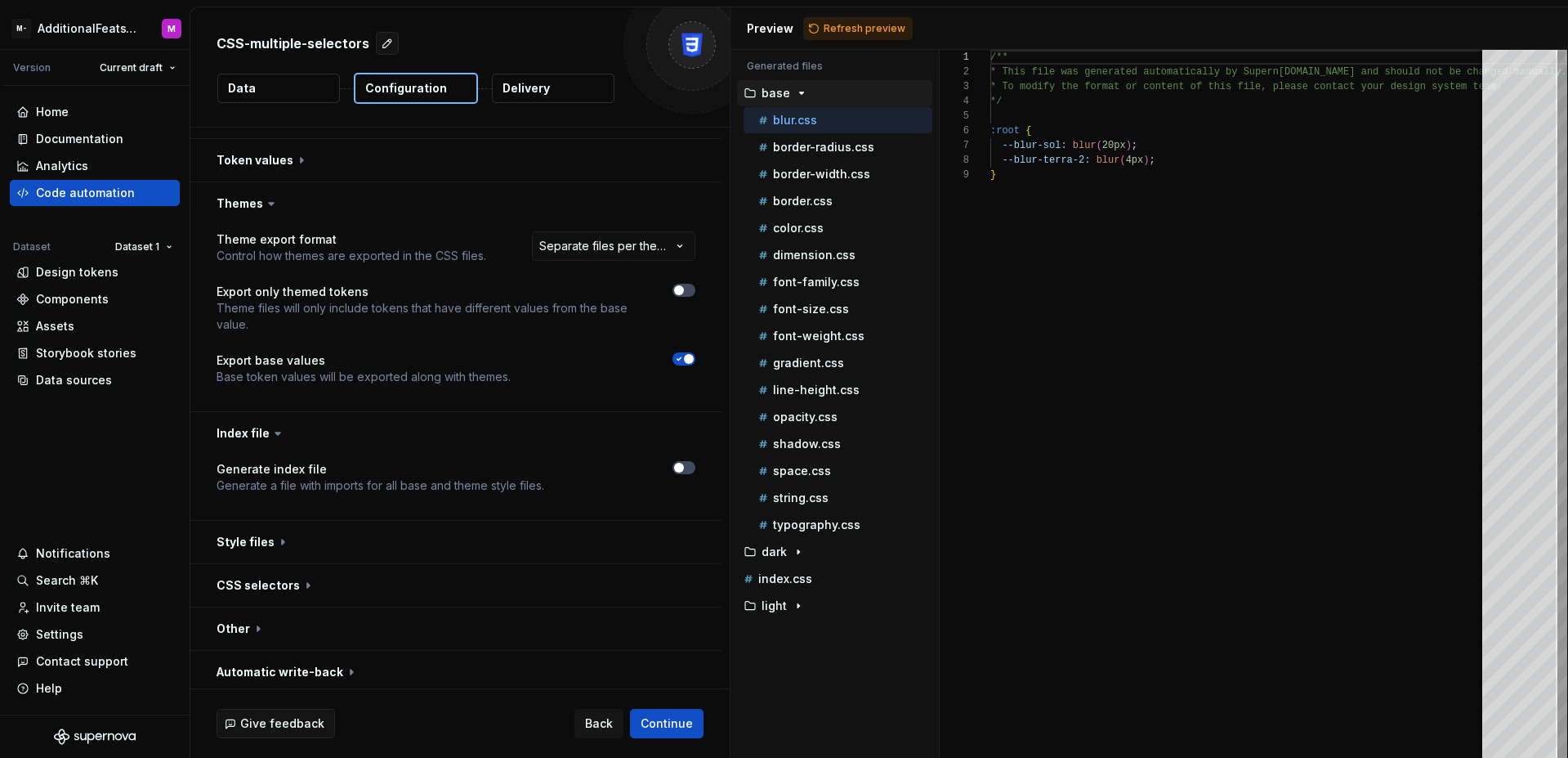
scroll to position [276, 0]
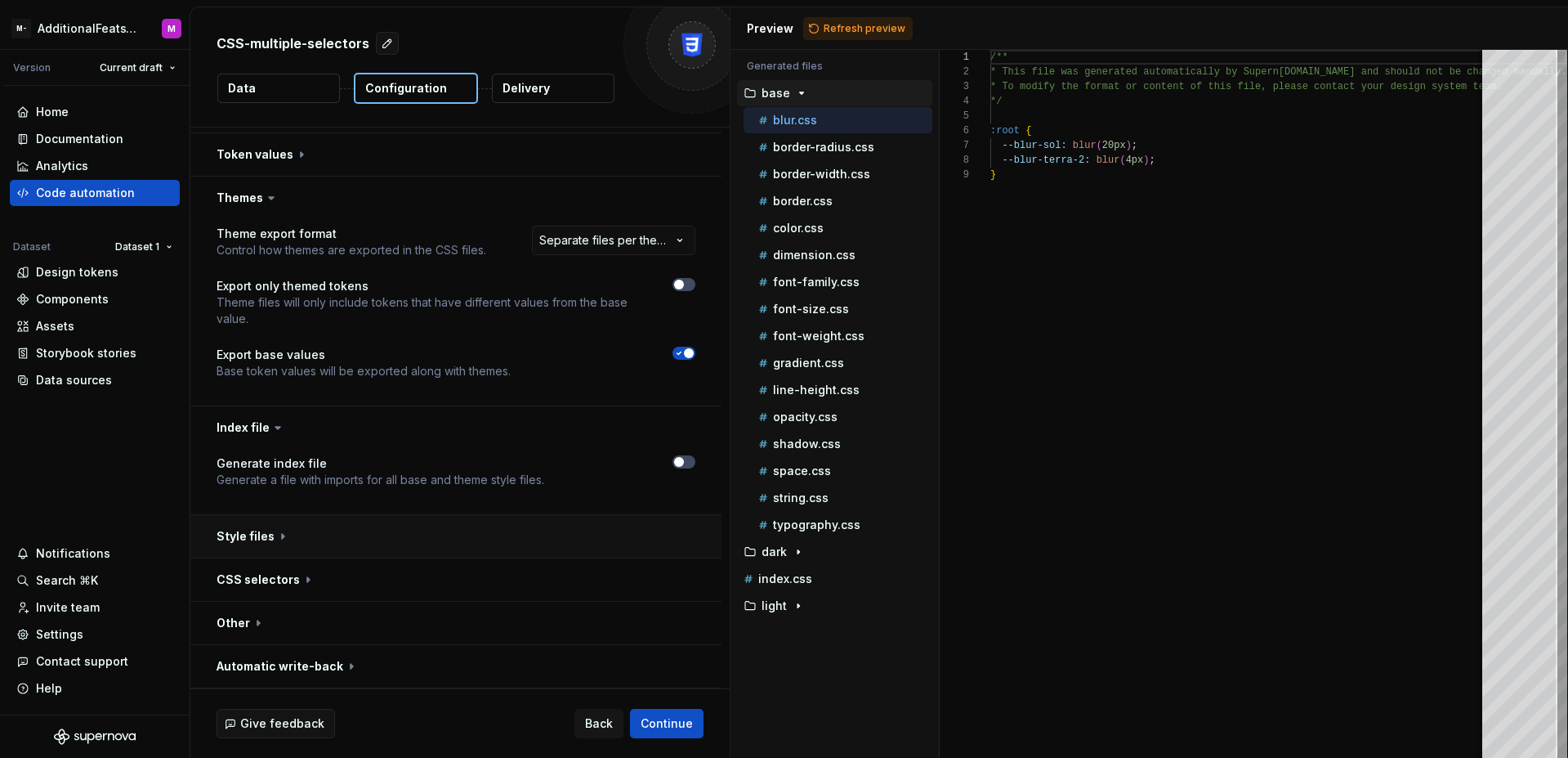
click at [564, 525] on button "button" at bounding box center [456, 535] width 532 height 43
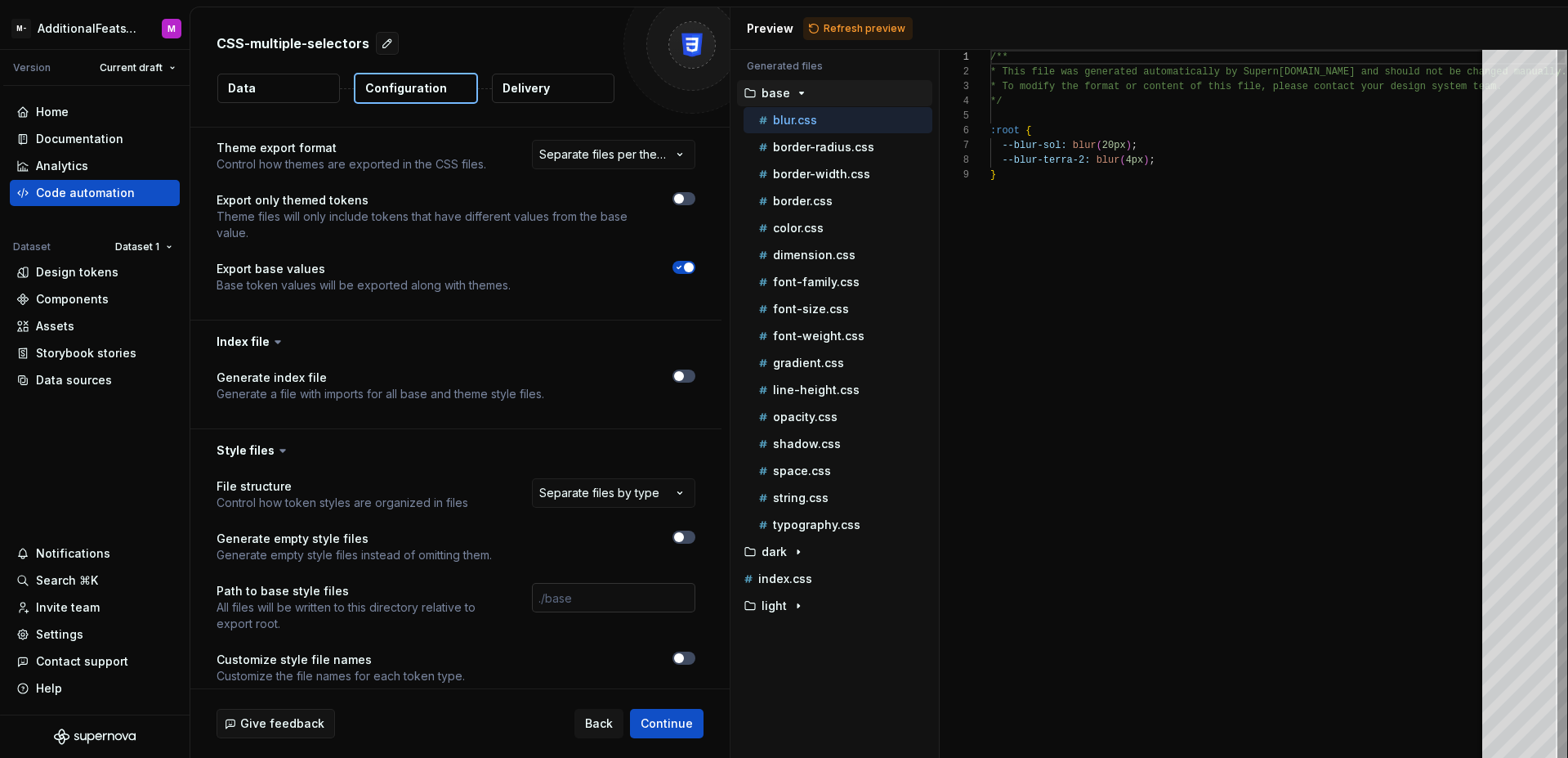
scroll to position [515, 0]
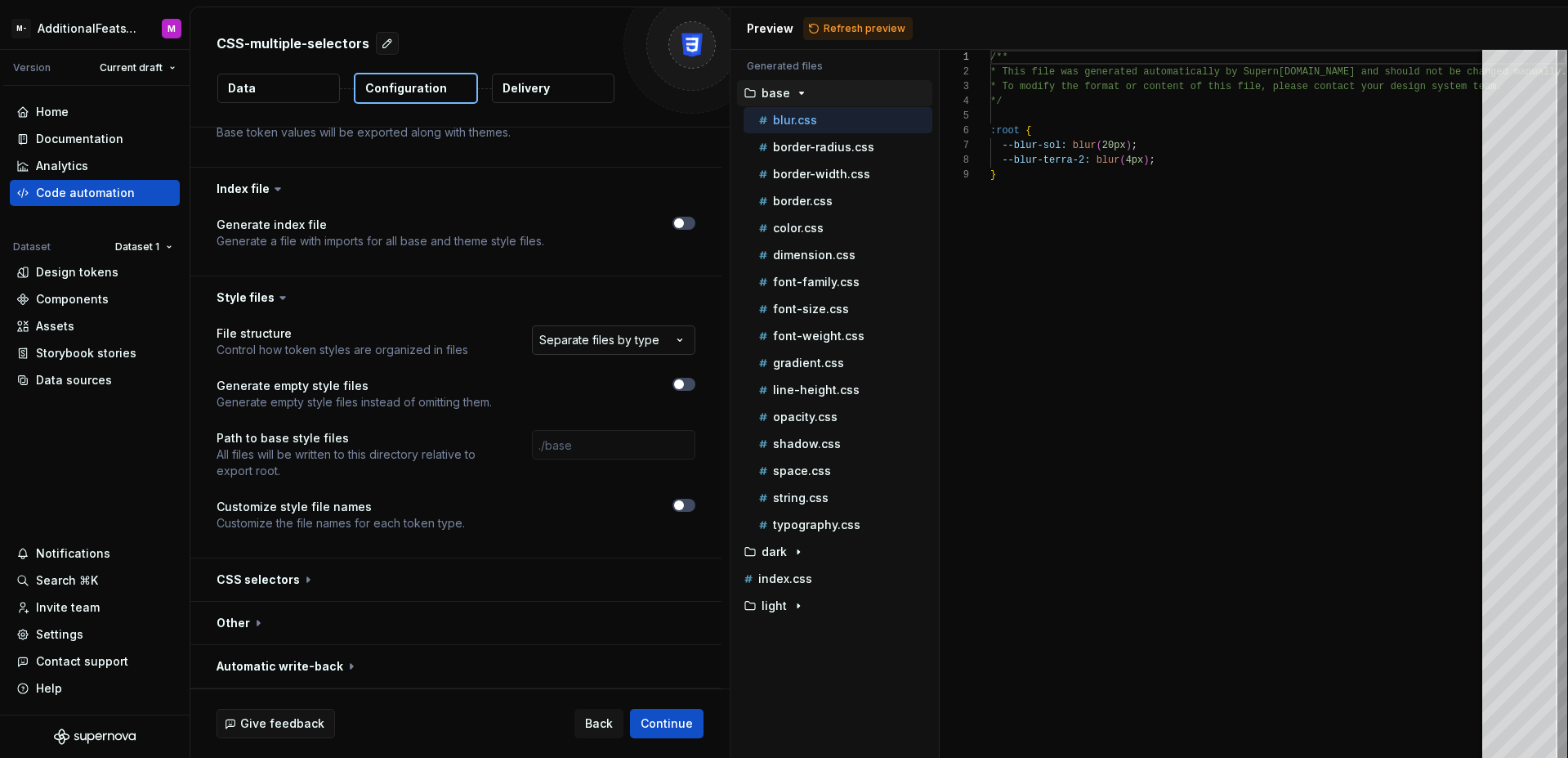
click at [646, 348] on html "**********" at bounding box center [784, 379] width 1568 height 758
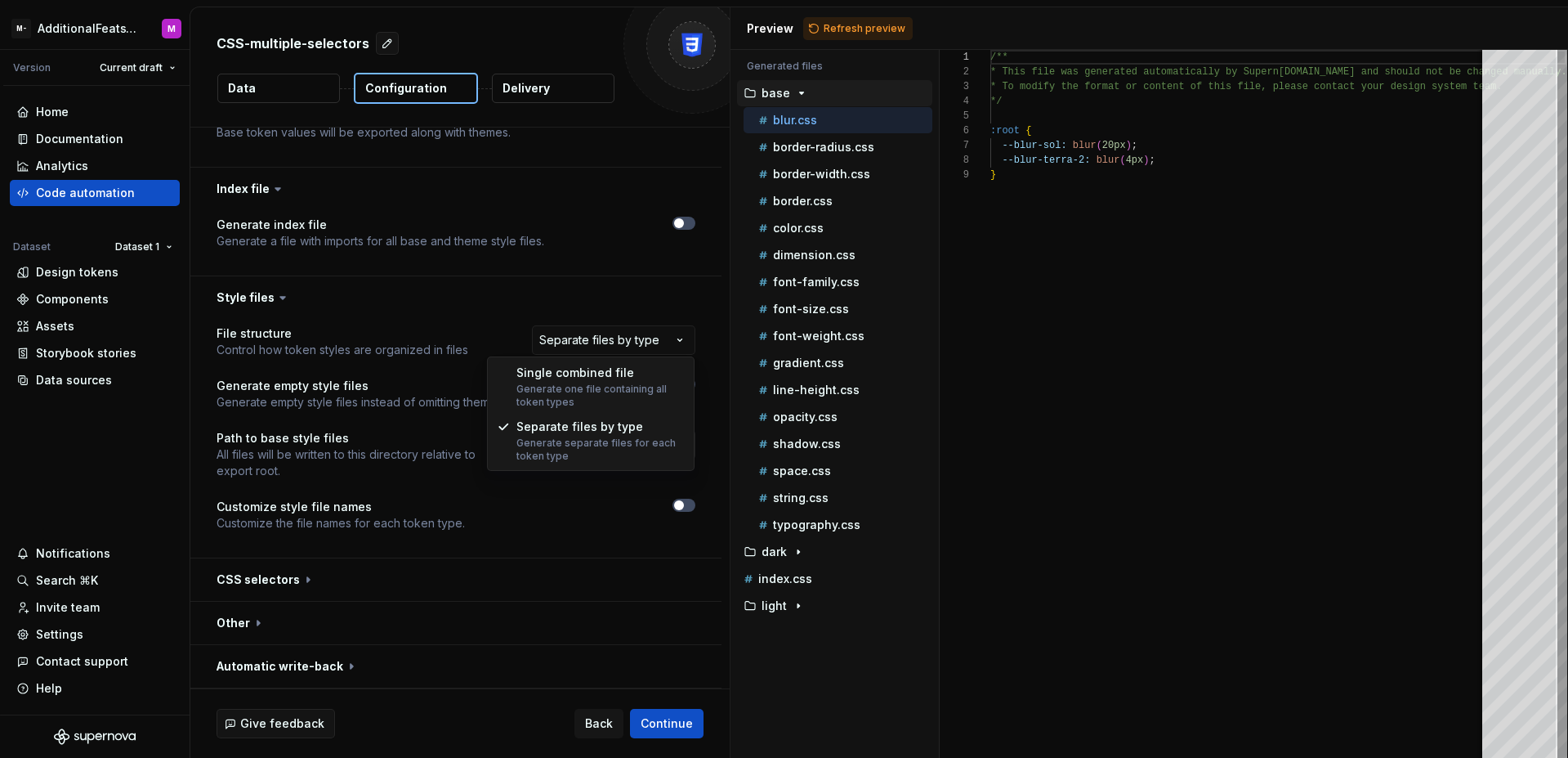
select select "**********"
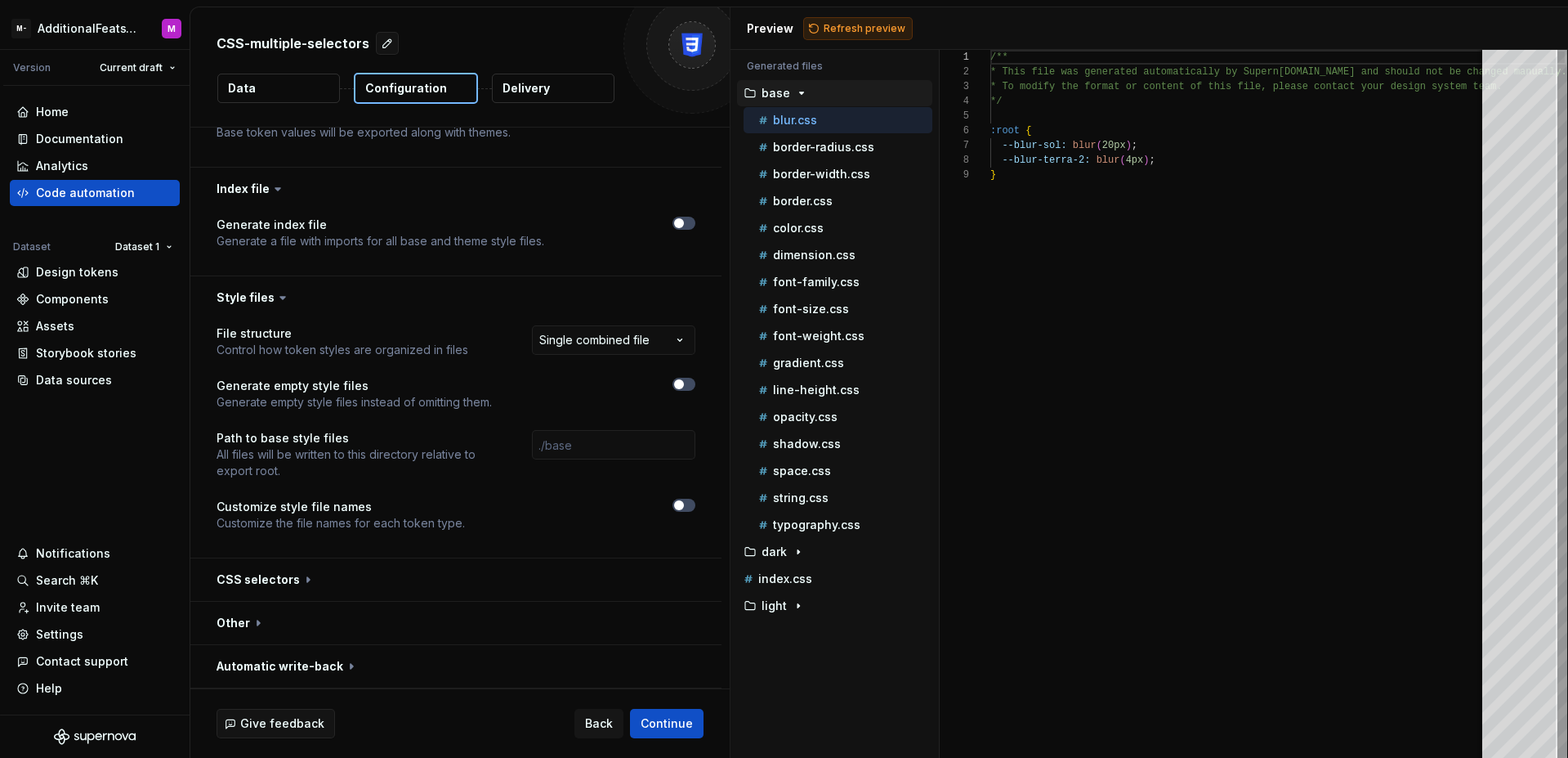
click at [842, 30] on span "Refresh preview" at bounding box center [864, 28] width 81 height 13
click at [528, 572] on button "button" at bounding box center [456, 579] width 532 height 43
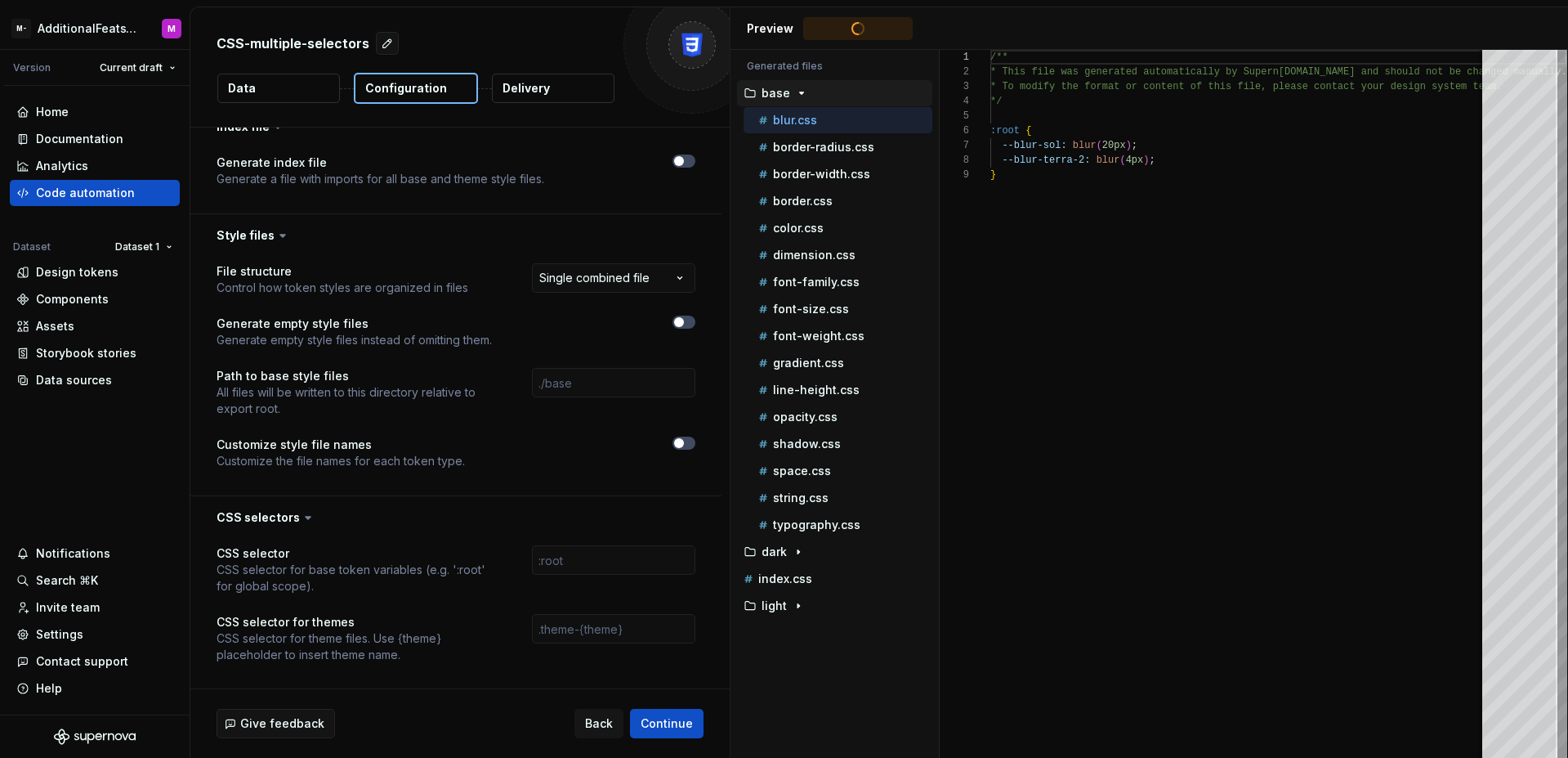
scroll to position [666, 0]
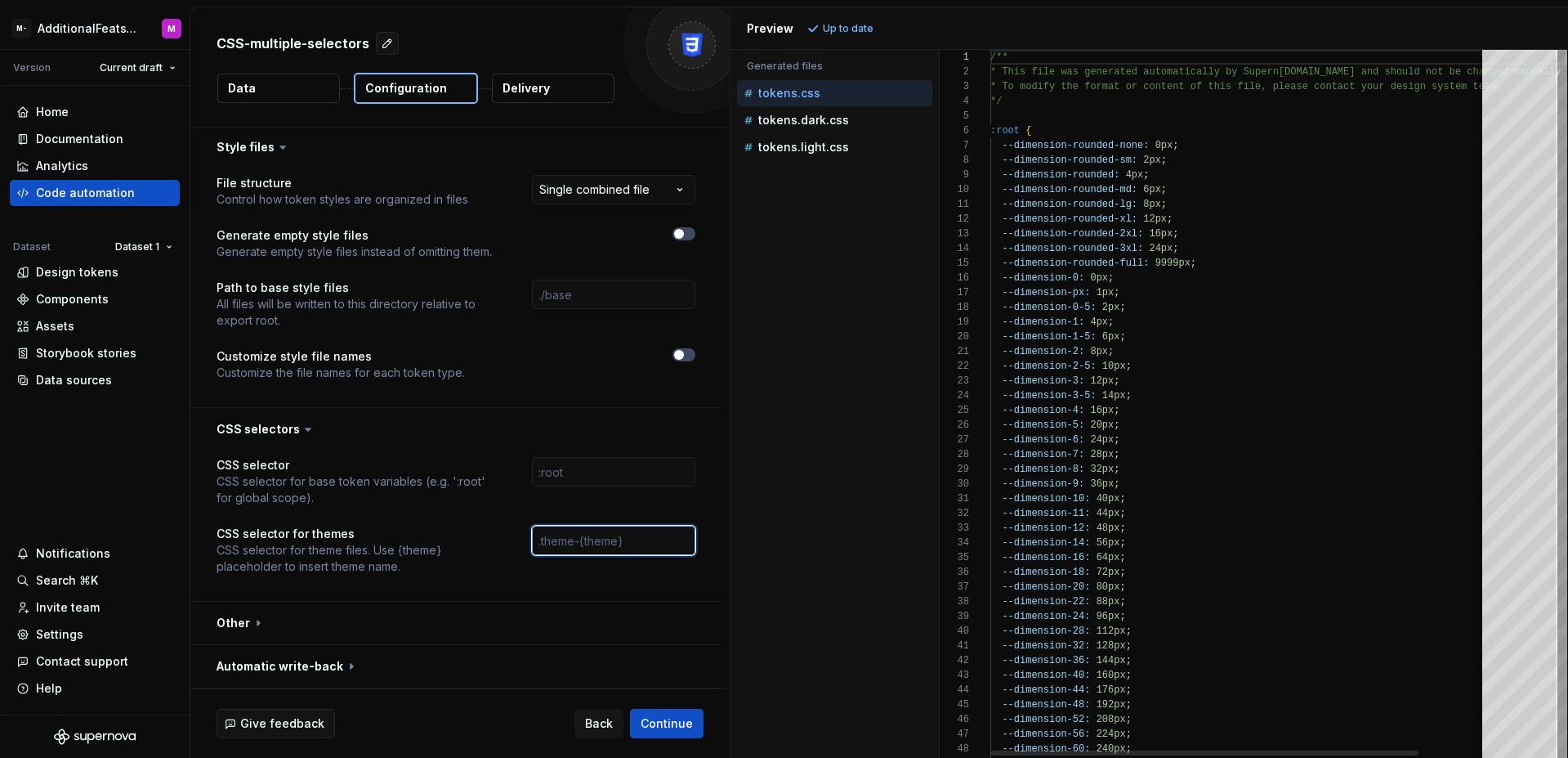
click at [592, 539] on input "text" at bounding box center [613, 540] width 164 height 30
click at [562, 536] on input "text" at bounding box center [613, 540] width 164 height 30
paste input "[data-mantine-color-scheme='{theme}'], [data-theme='{theme}']"
type input "[data-mantine-color-scheme='{theme}'], [data-theme='{theme}']"
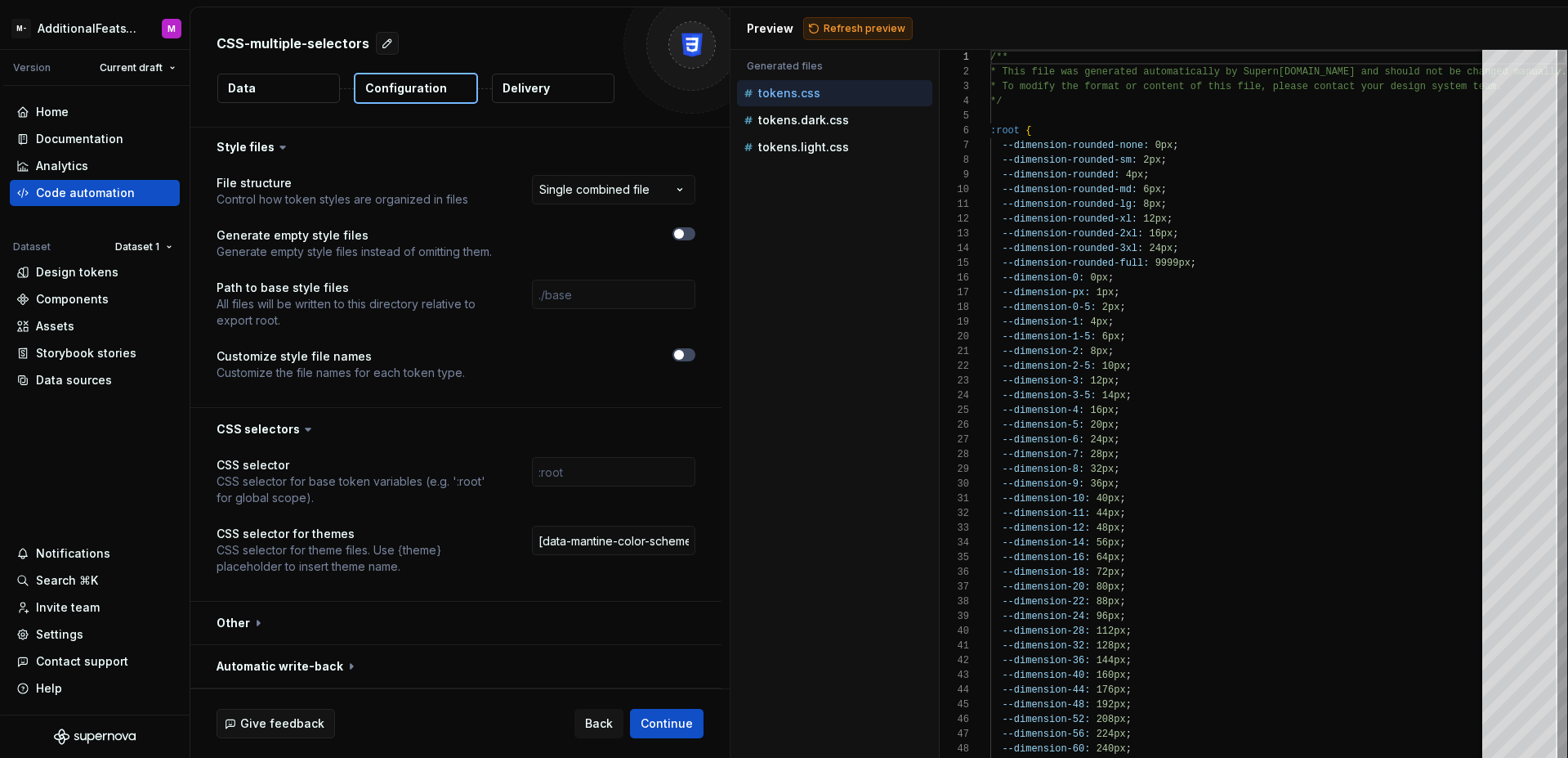
click at [855, 28] on span "Refresh preview" at bounding box center [864, 28] width 81 height 13
click at [872, 126] on div "tokens.dark.css" at bounding box center [836, 120] width 192 height 16
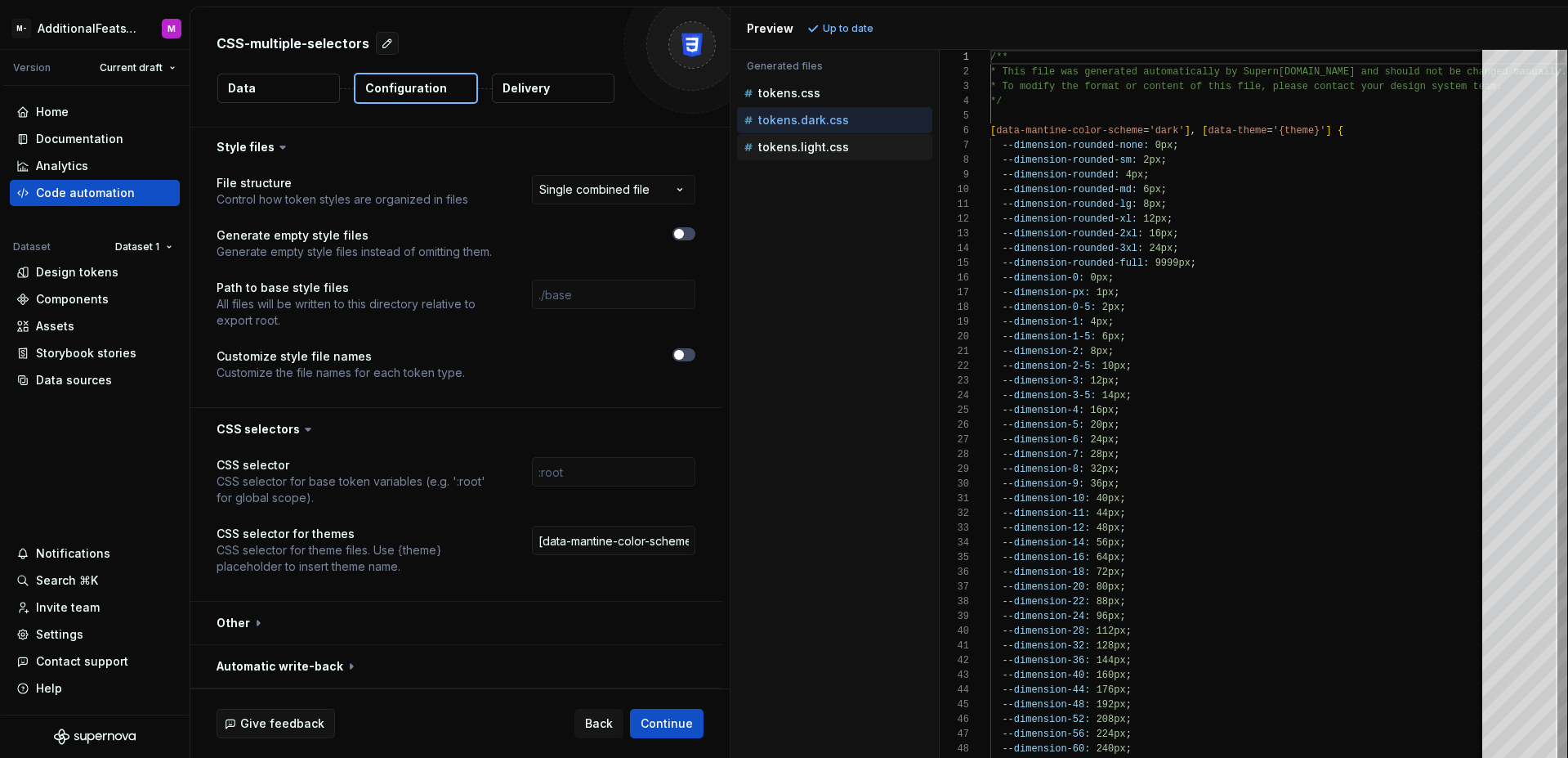
click at [868, 139] on div "tokens.light.css" at bounding box center [836, 147] width 192 height 16
click at [863, 118] on div "tokens.dark.css" at bounding box center [836, 120] width 192 height 16
click at [860, 140] on div "tokens.light.css" at bounding box center [836, 147] width 192 height 16
click at [859, 115] on div "tokens.dark.css" at bounding box center [836, 120] width 192 height 16
click at [860, 136] on div "tokens.light.css" at bounding box center [835, 147] width 196 height 26
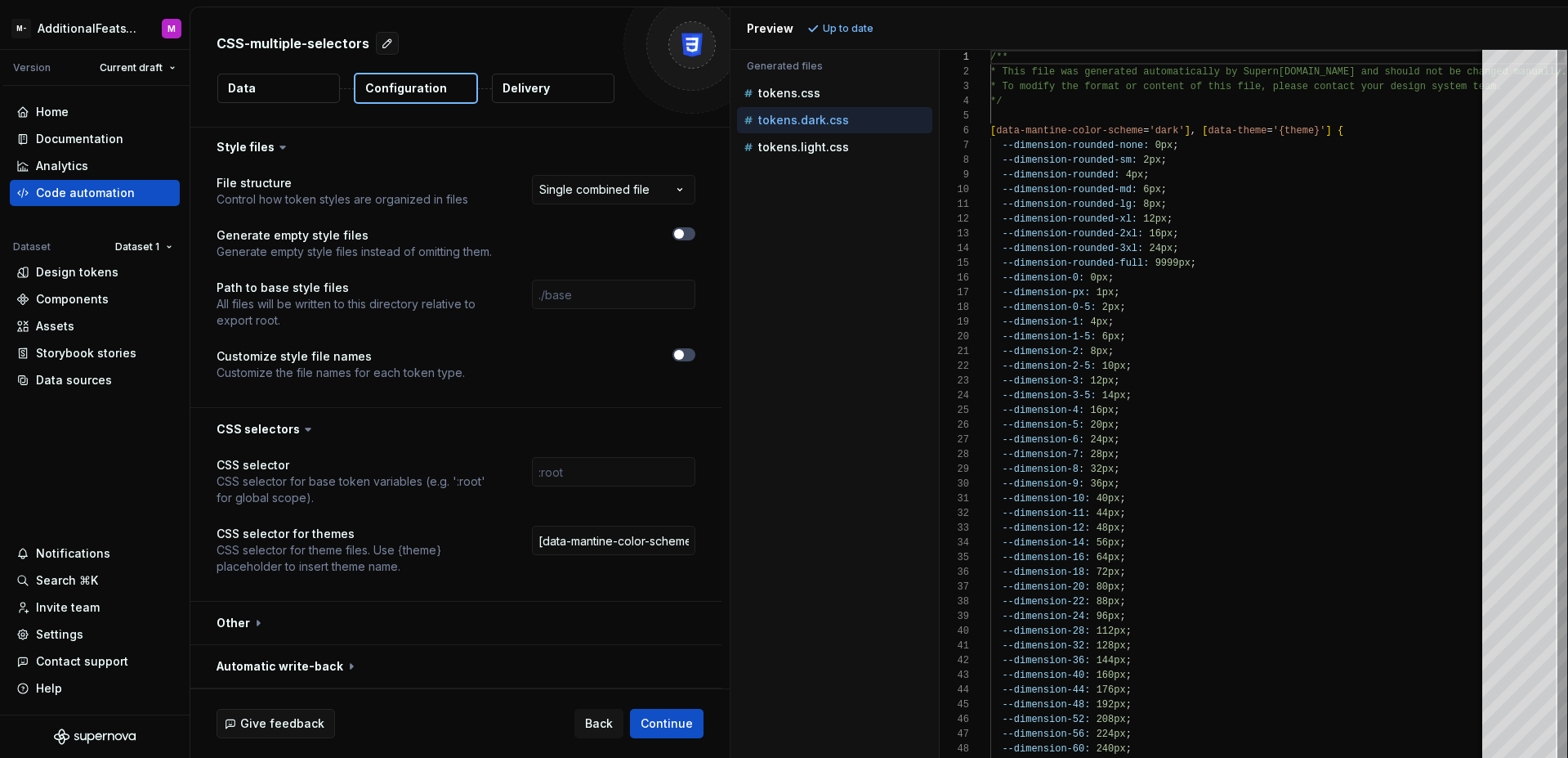
click at [860, 116] on div "tokens.dark.css" at bounding box center [836, 120] width 192 height 16
click at [862, 141] on div "tokens.light.css" at bounding box center [836, 147] width 192 height 16
click at [859, 121] on div "tokens.dark.css" at bounding box center [836, 120] width 192 height 16
click at [859, 146] on div "tokens.light.css" at bounding box center [836, 147] width 192 height 16
click at [860, 120] on div "tokens.dark.css" at bounding box center [836, 120] width 192 height 16
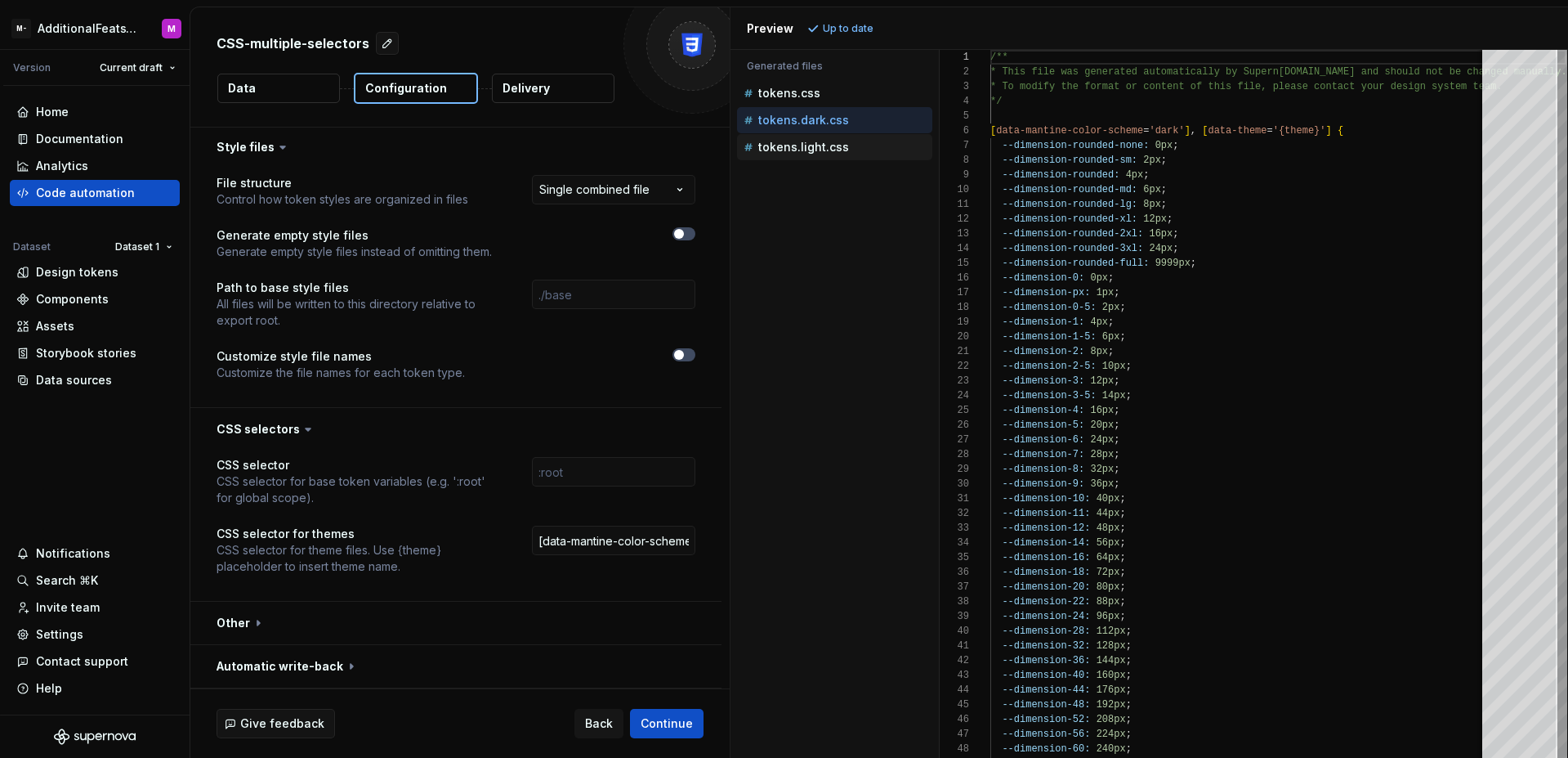
click at [863, 148] on div "tokens.light.css" at bounding box center [836, 147] width 192 height 16
click at [864, 118] on div "tokens.dark.css" at bounding box center [836, 120] width 192 height 16
click at [866, 144] on div "tokens.light.css" at bounding box center [836, 147] width 192 height 16
click at [862, 117] on div "tokens.dark.css" at bounding box center [836, 120] width 192 height 16
click at [864, 145] on div "tokens.light.css" at bounding box center [836, 147] width 192 height 16
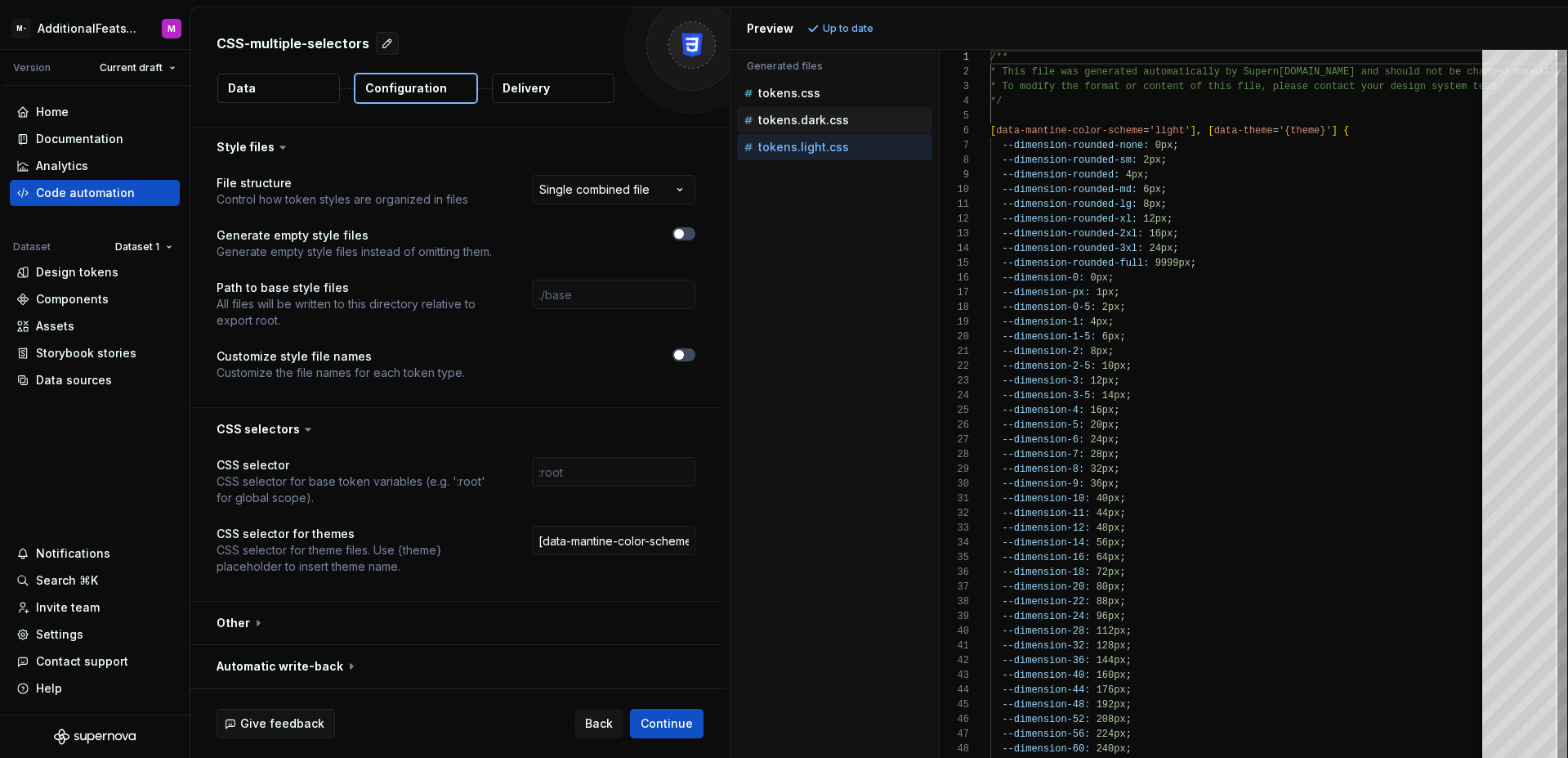
click at [863, 119] on div "tokens.dark.css" at bounding box center [836, 120] width 192 height 16
type textarea "**********"
click at [104, 189] on div "Code automation" at bounding box center [85, 193] width 99 height 16
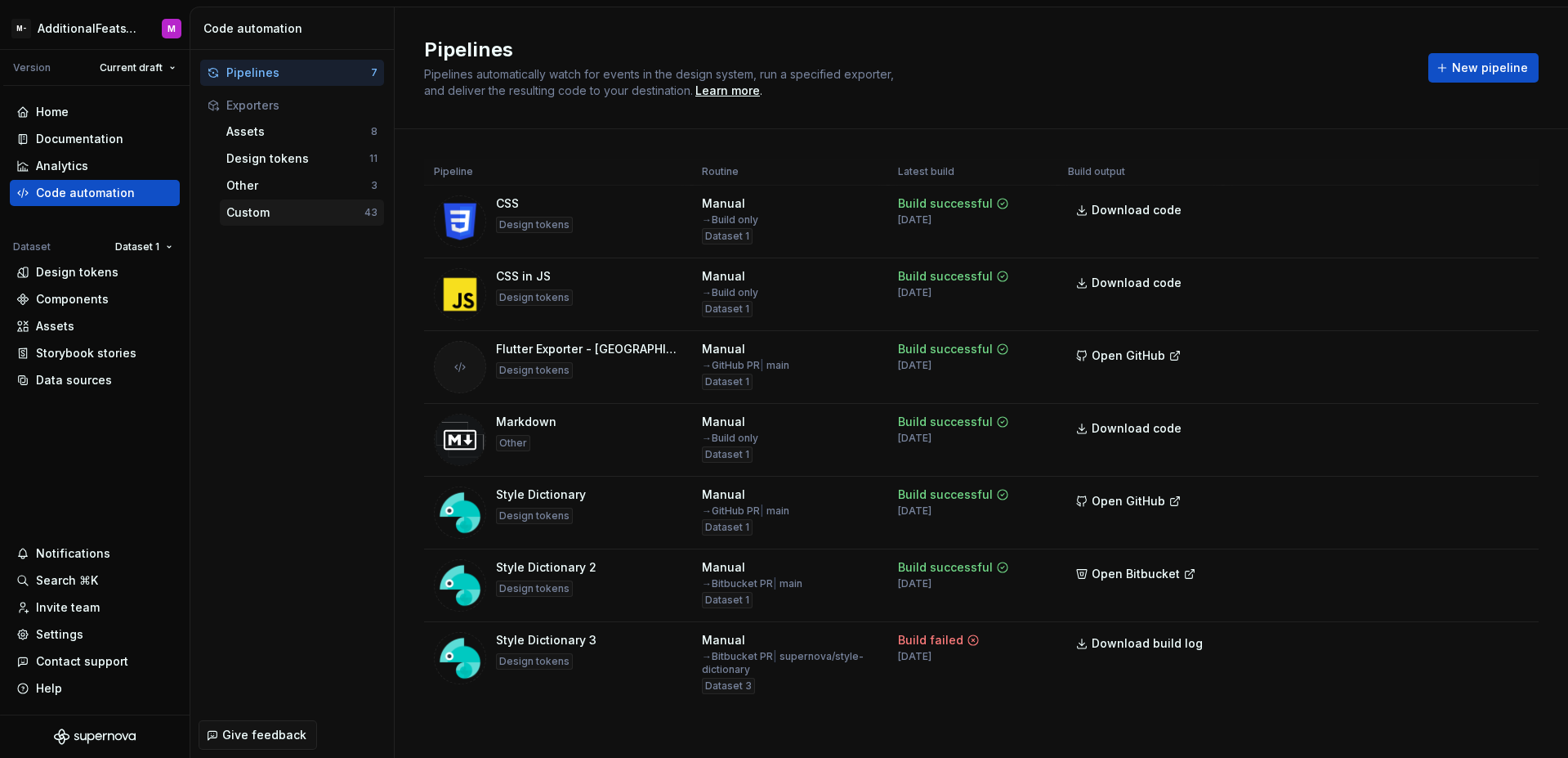
click at [282, 218] on div "Custom" at bounding box center [295, 213] width 138 height 16
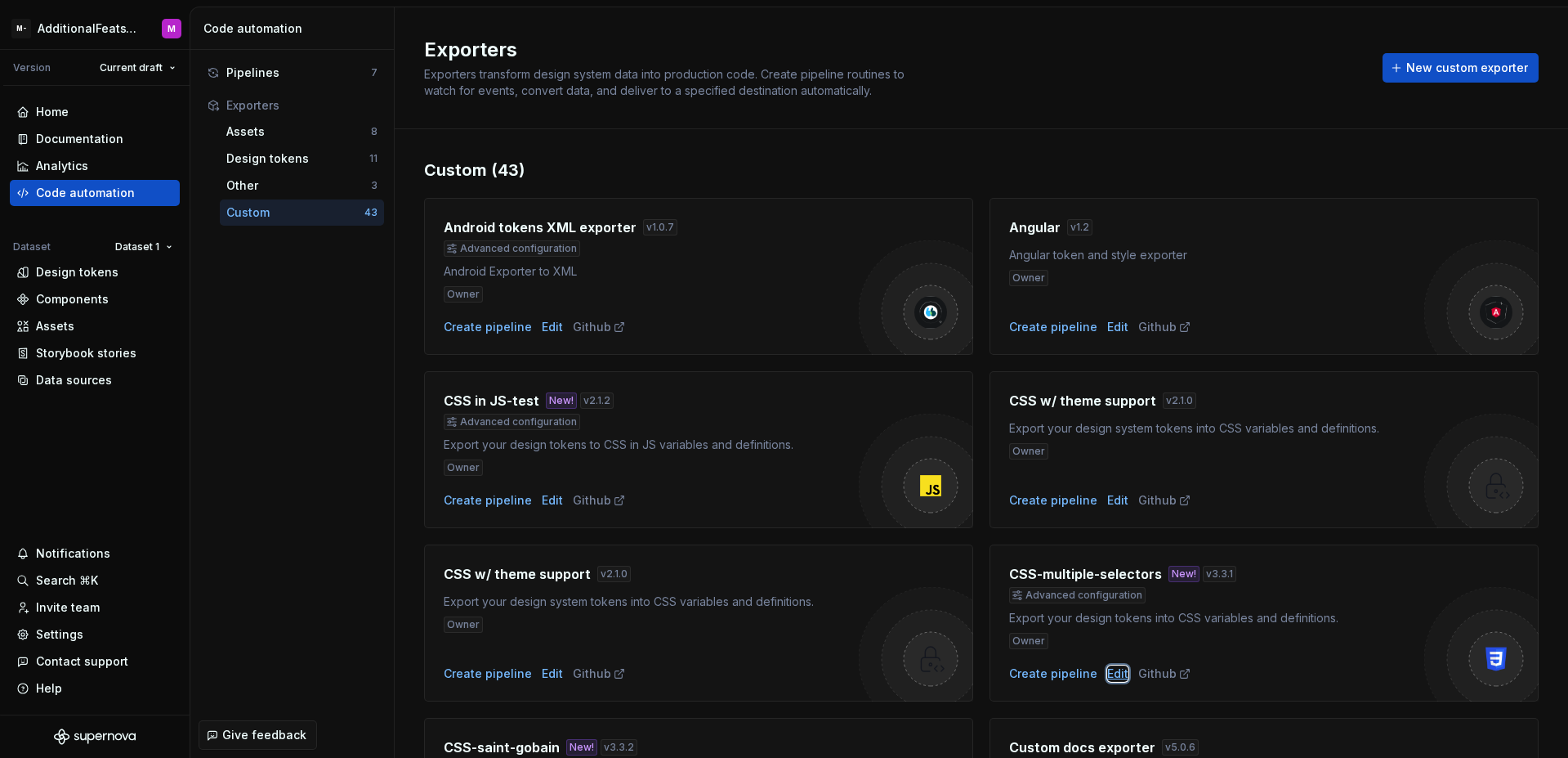
click at [1108, 673] on div "Edit" at bounding box center [1118, 674] width 21 height 16
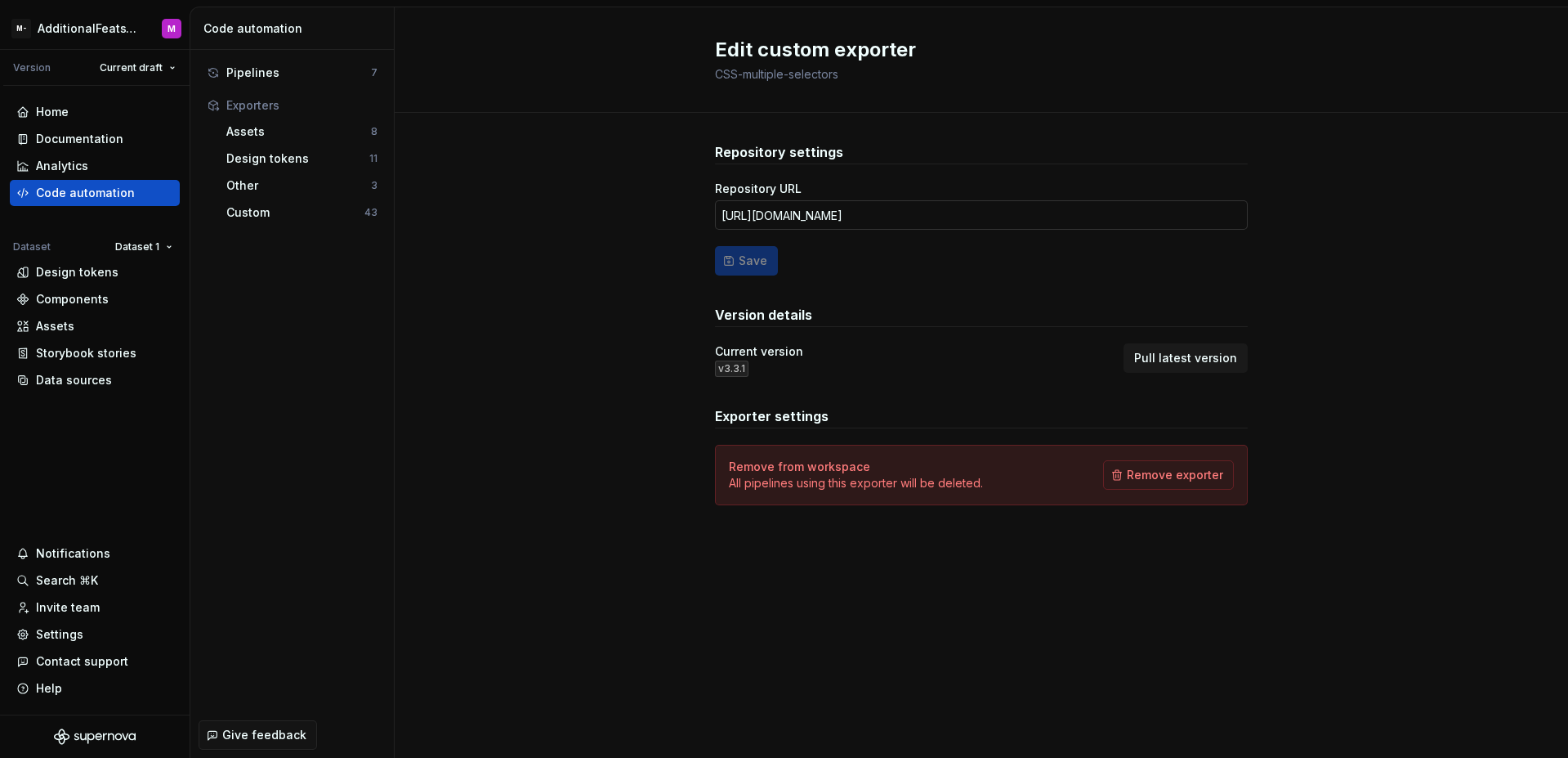
click at [1009, 211] on input "https://github.com/MaticKaranovic/exporters-master/tree/main/exporters/css" at bounding box center [982, 216] width 533 height 30
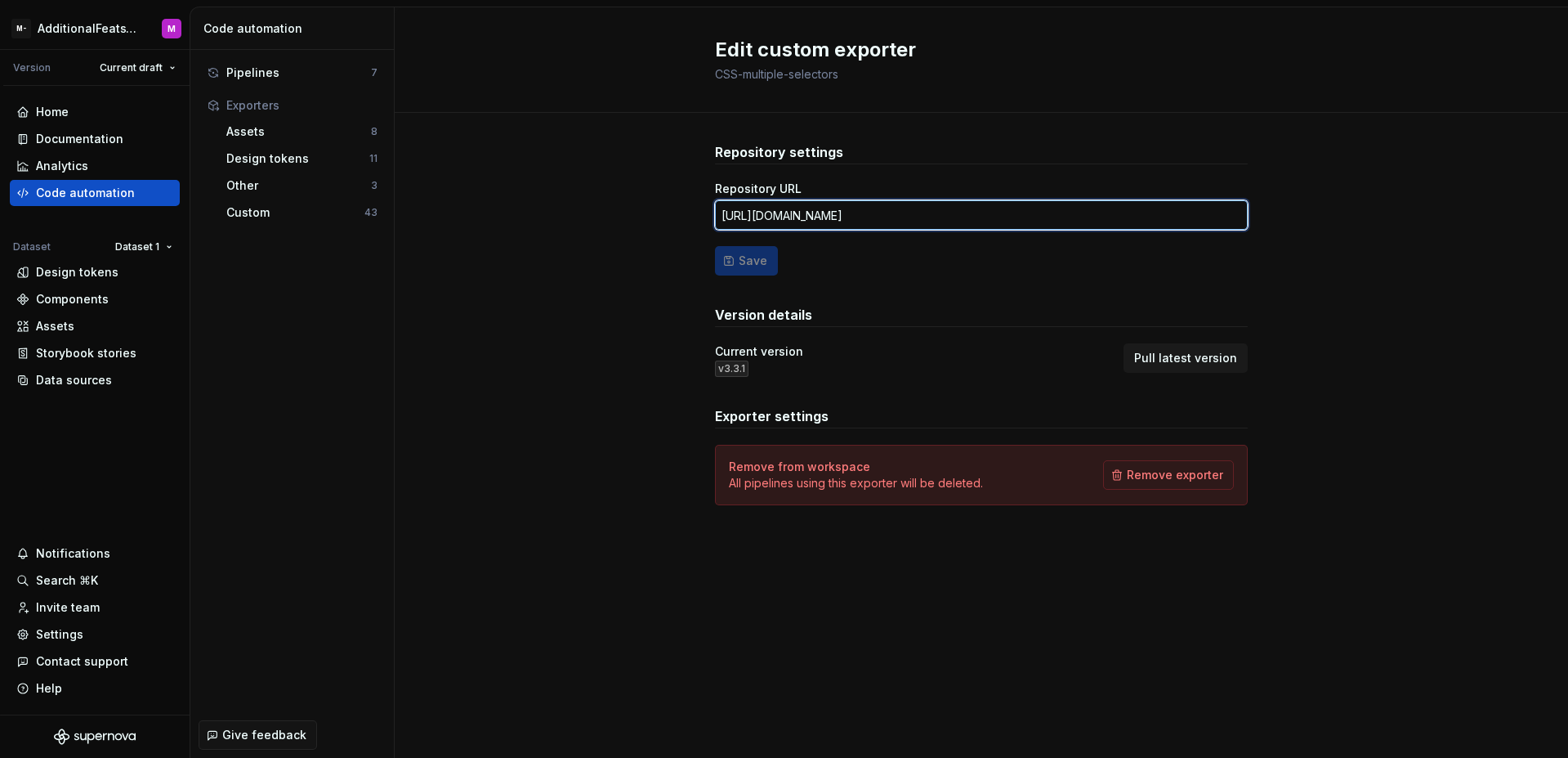
click at [1009, 211] on input "https://github.com/MaticKaranovic/exporters-master/tree/main/exporters/css" at bounding box center [982, 216] width 533 height 30
paste input "testing"
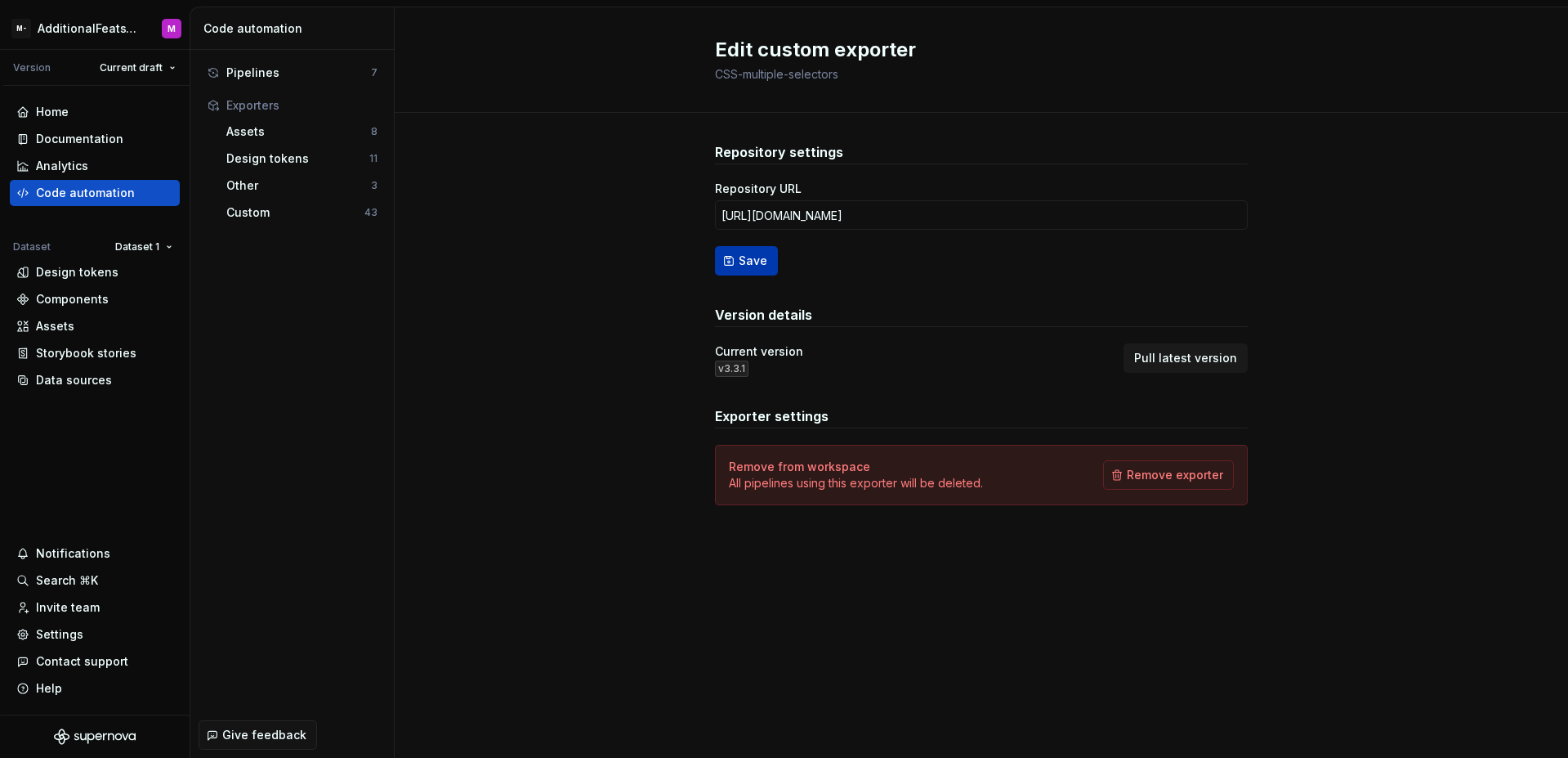
click at [753, 265] on span "Save" at bounding box center [753, 260] width 29 height 16
click at [1192, 359] on span "Pull latest version" at bounding box center [1186, 358] width 103 height 16
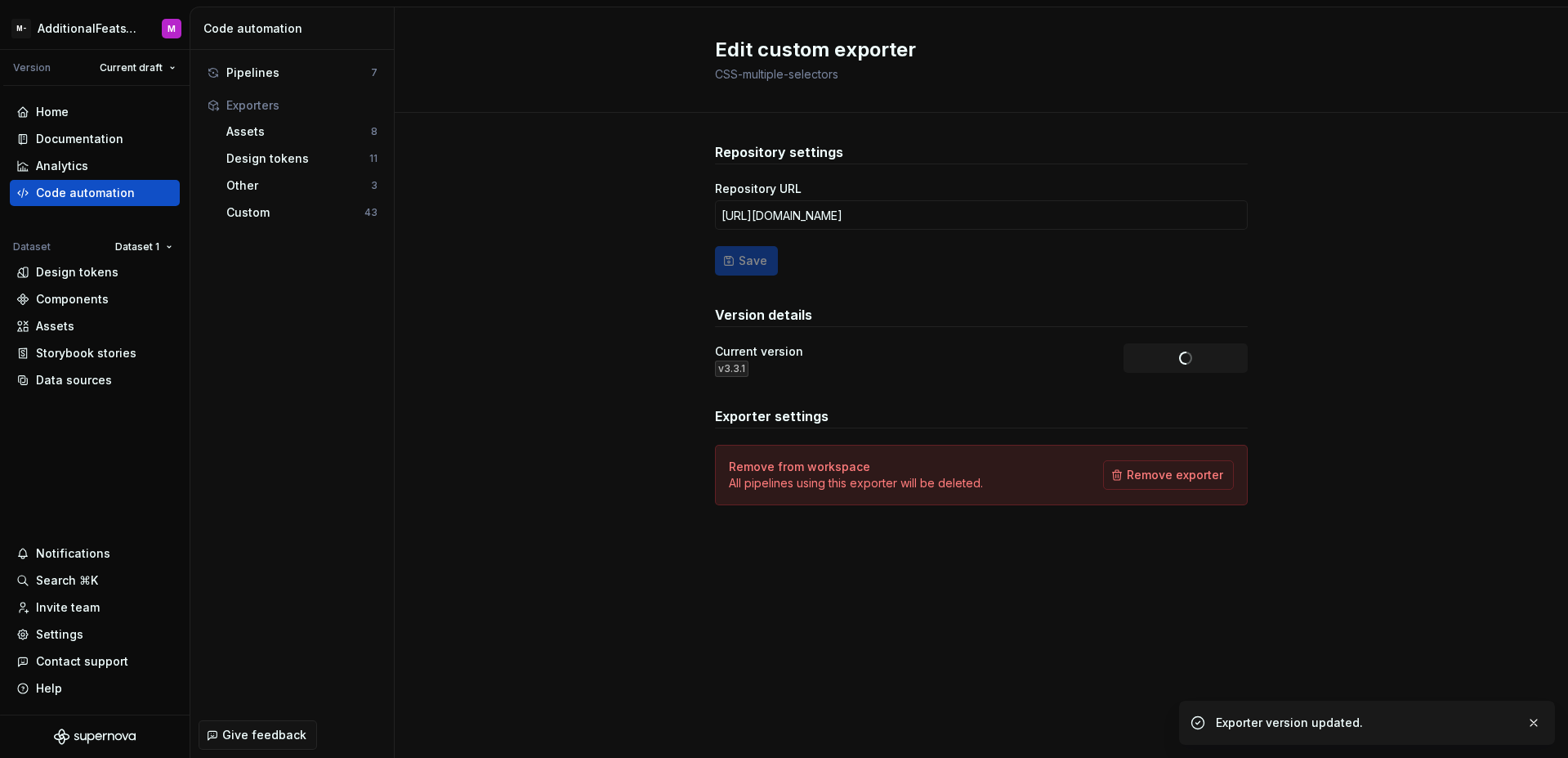
type input "https://github.com/MaticKaranovic/exporters-master/tree/main/exporters/css"
click at [142, 189] on div "Code automation" at bounding box center [94, 193] width 157 height 16
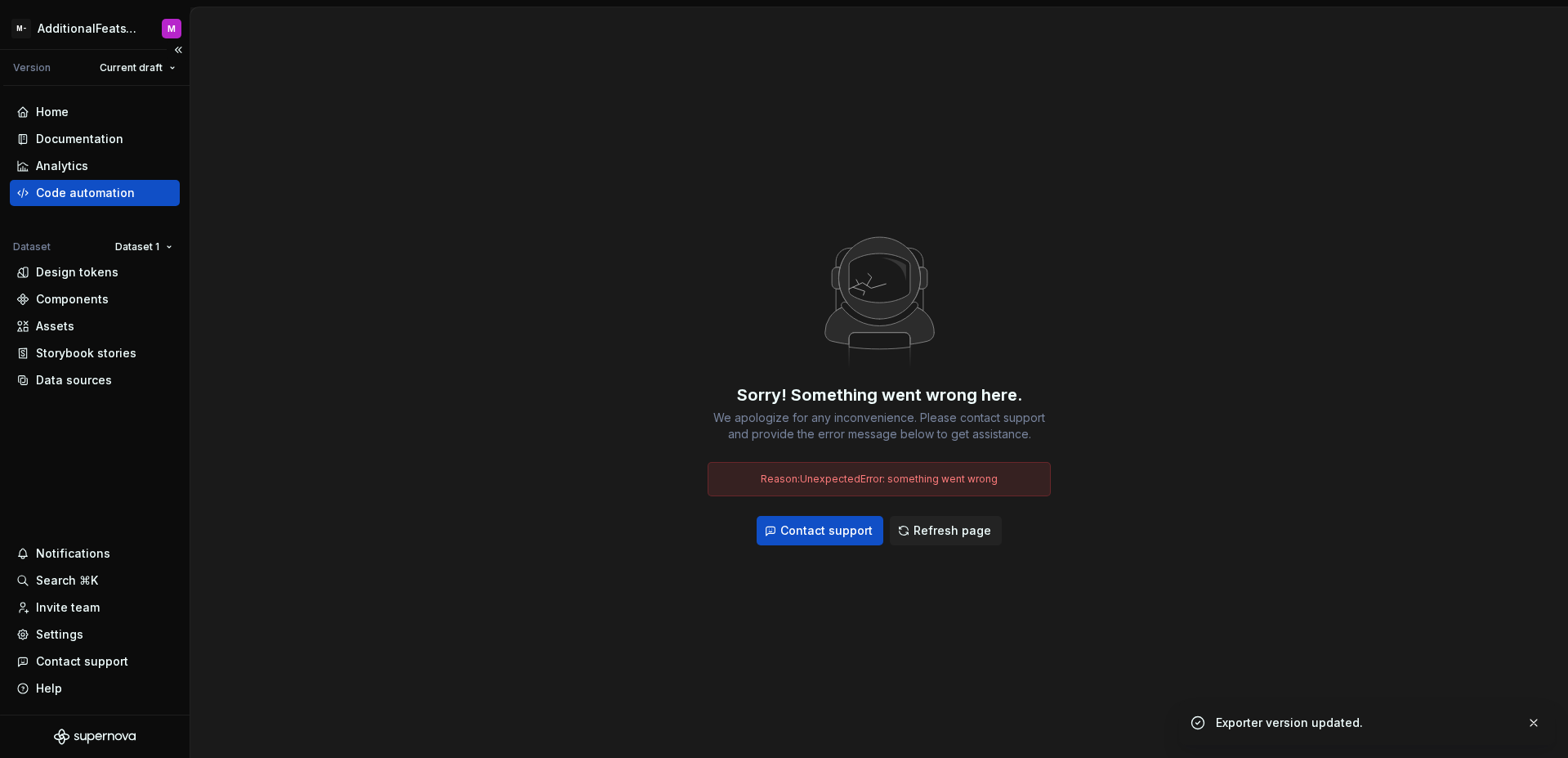
click at [158, 196] on div "Code automation" at bounding box center [94, 193] width 157 height 16
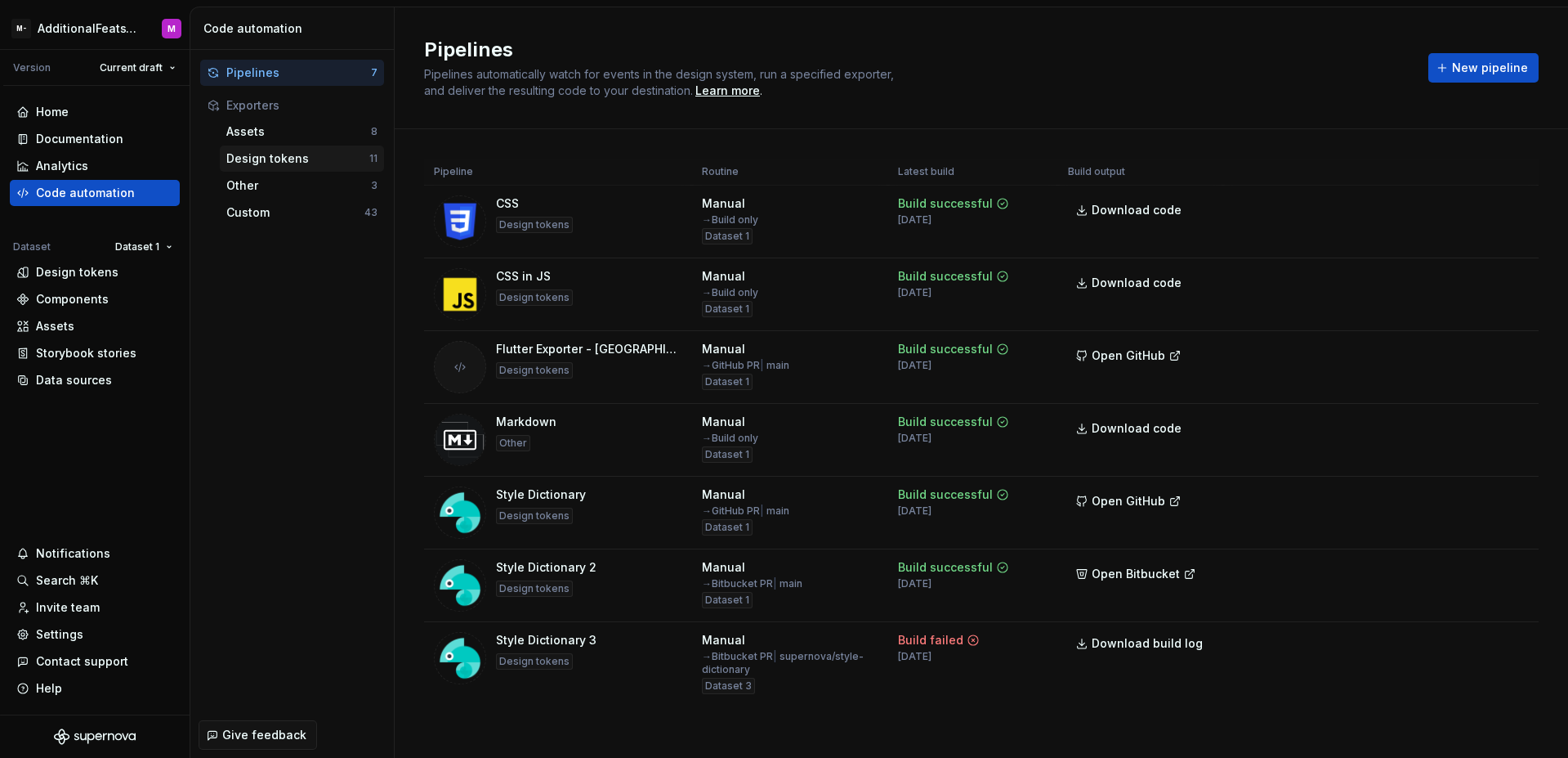
click at [304, 154] on div "Design tokens" at bounding box center [298, 158] width 143 height 16
click at [320, 159] on div "Design tokens" at bounding box center [298, 158] width 143 height 16
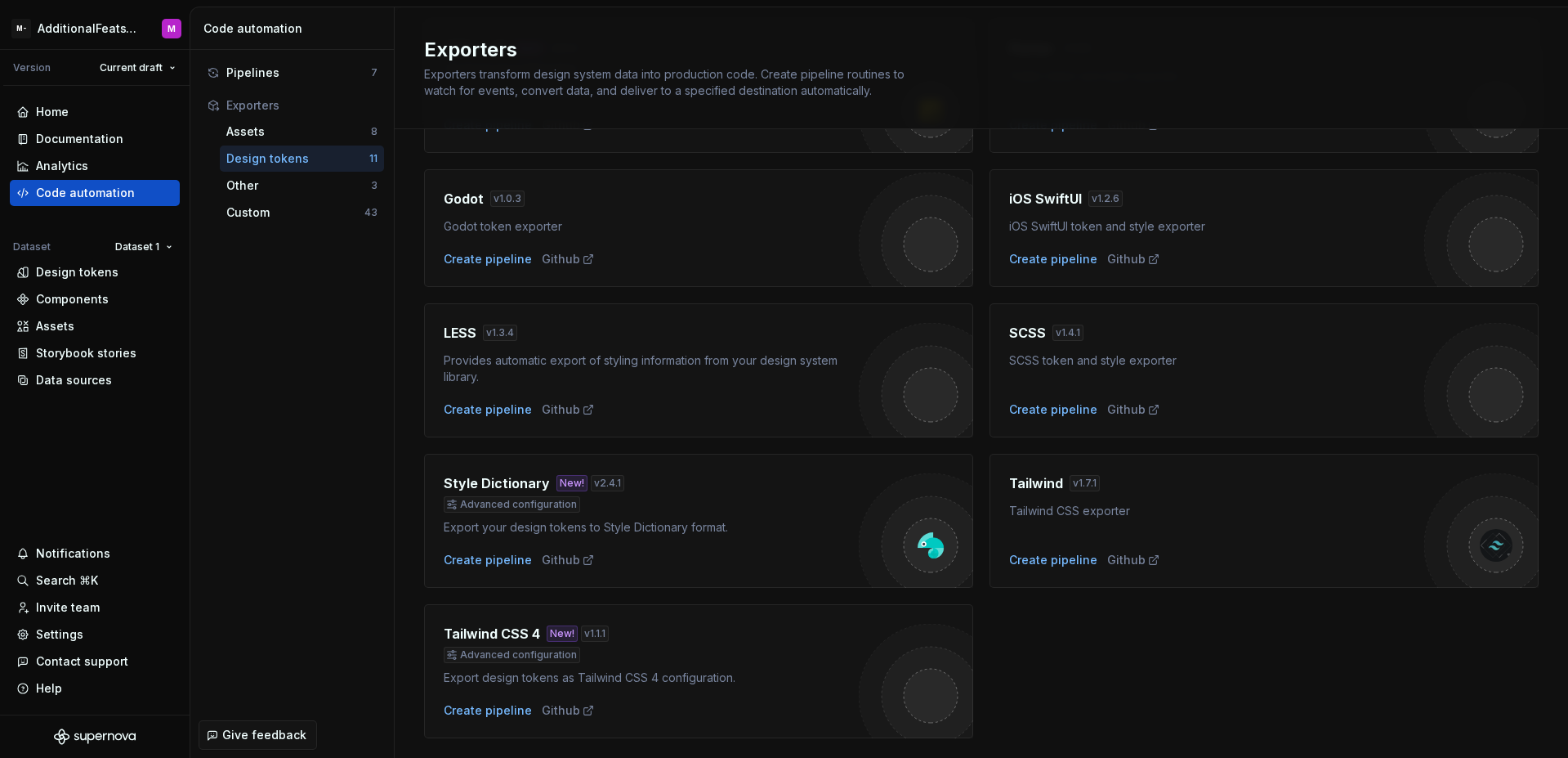
scroll to position [68, 0]
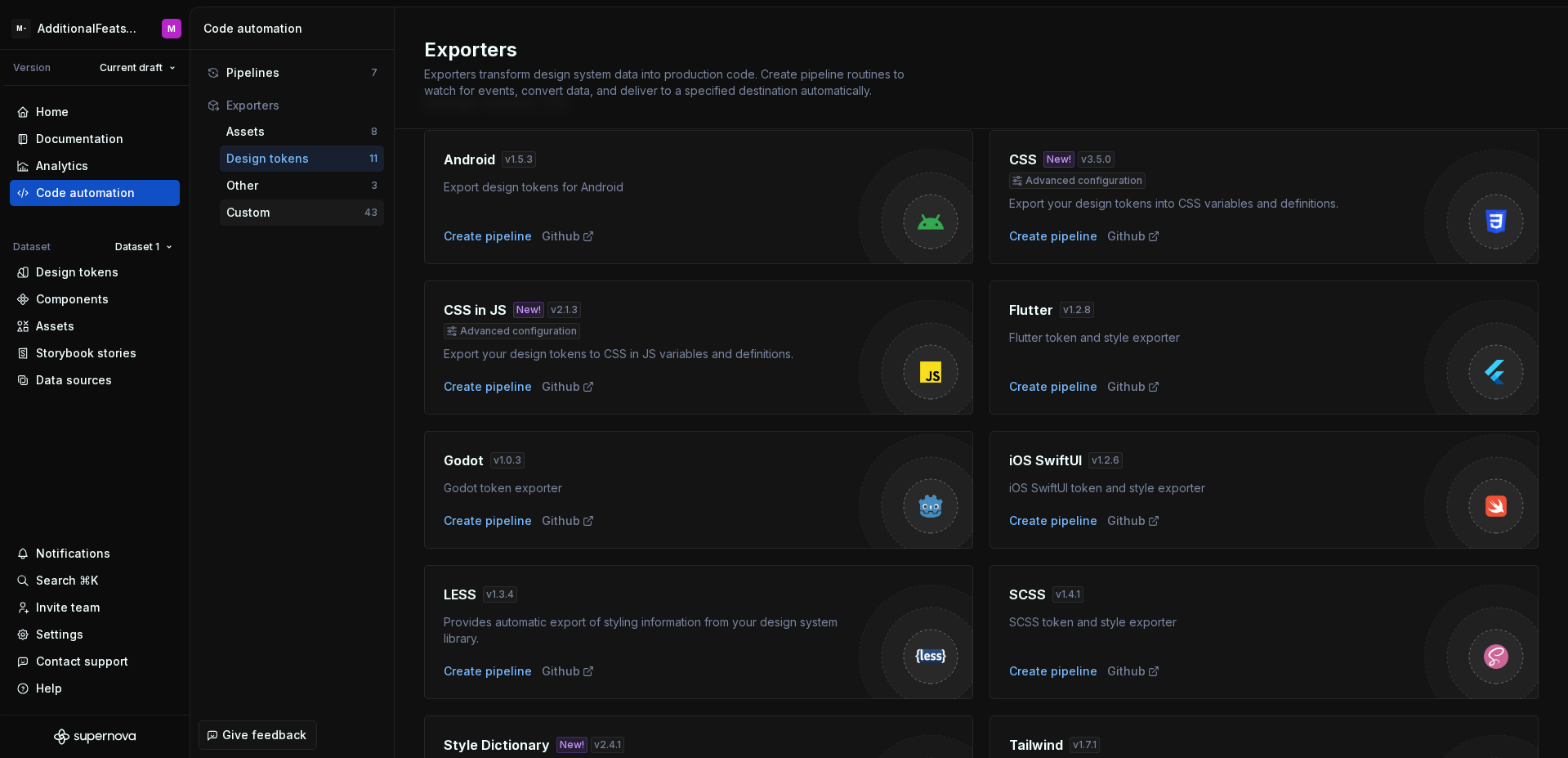
click at [295, 215] on div "Custom" at bounding box center [295, 213] width 138 height 16
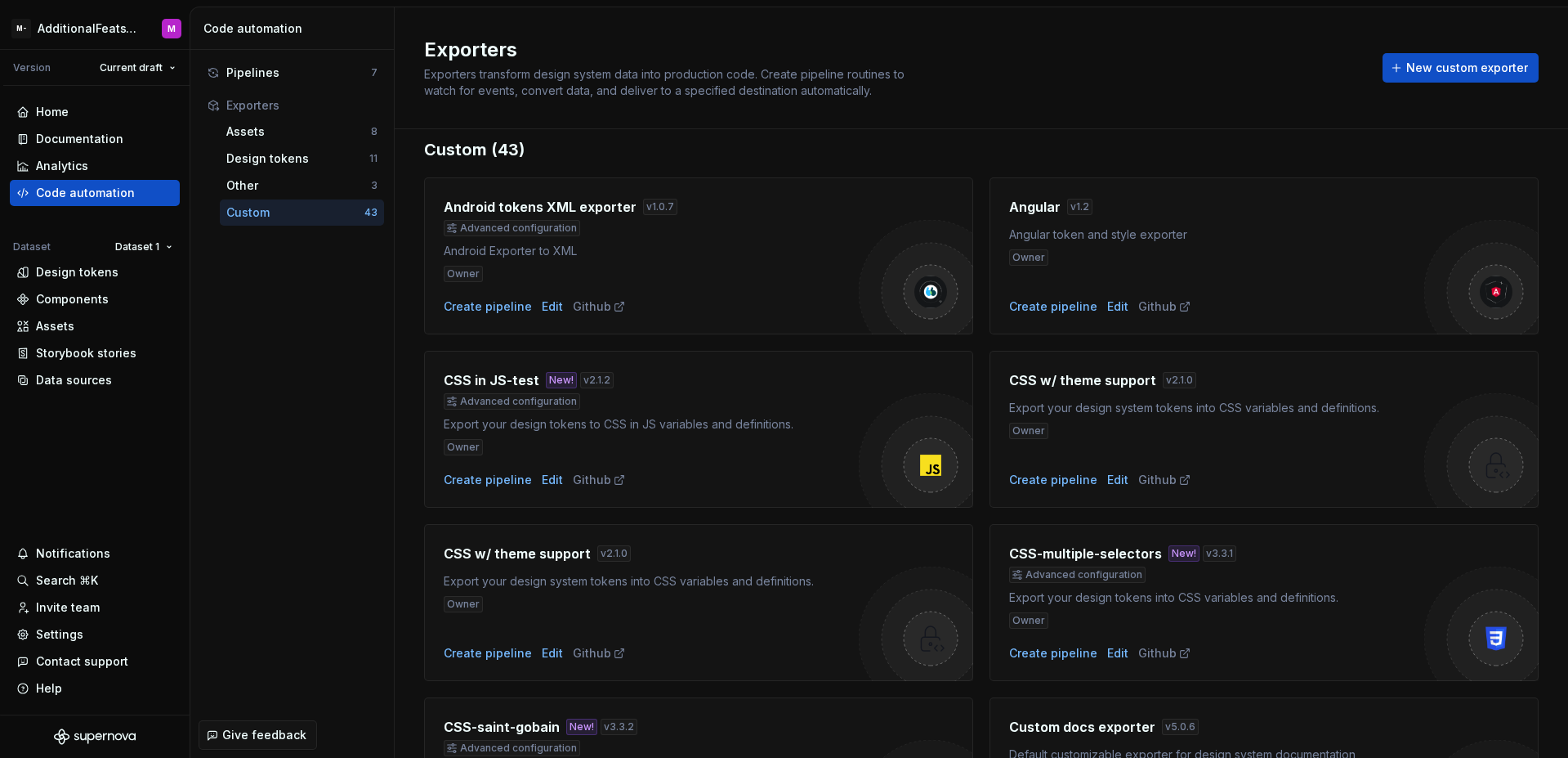
scroll to position [41, 0]
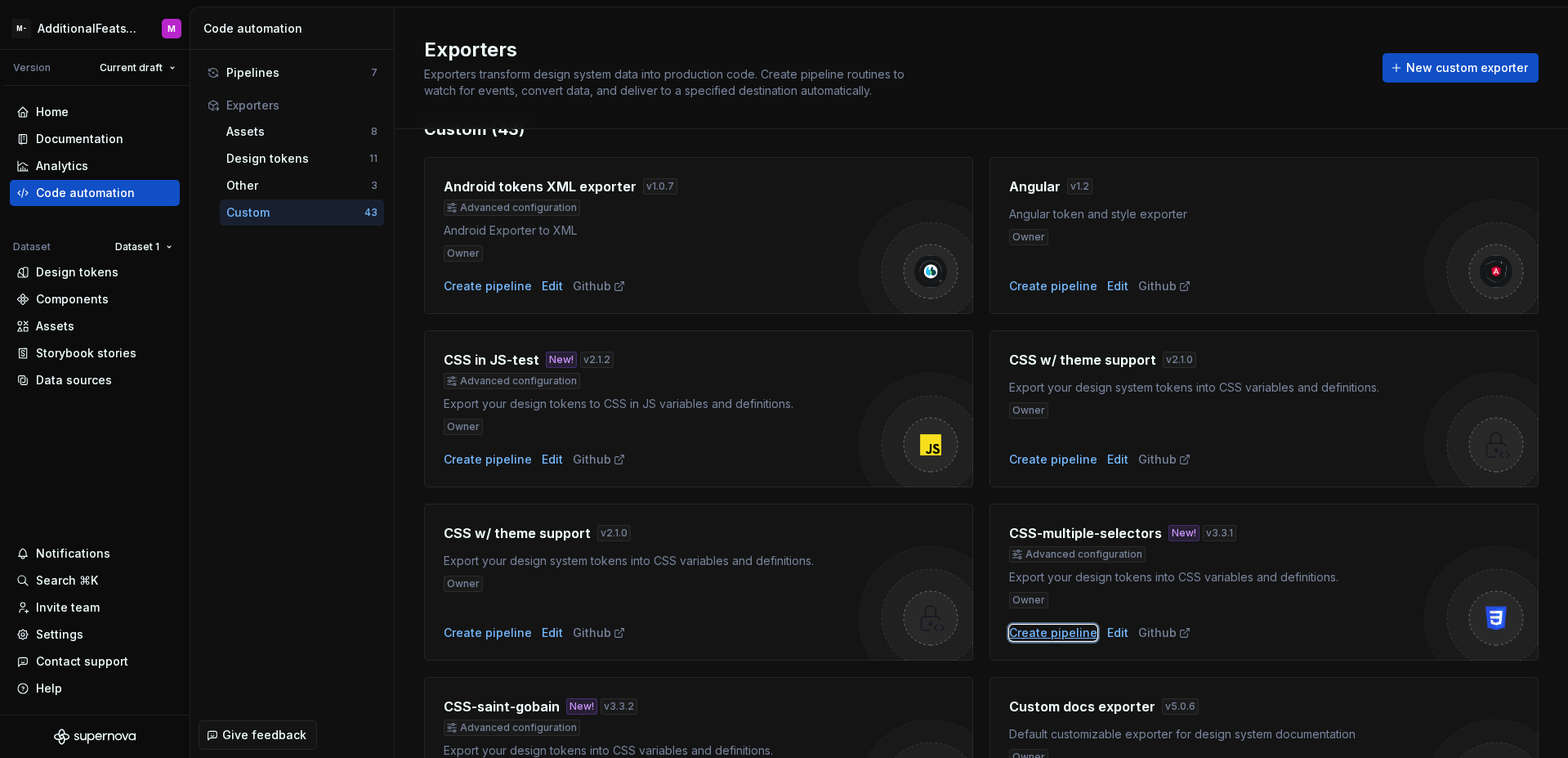
click at [1061, 624] on div "Create pipeline" at bounding box center [1053, 632] width 88 height 16
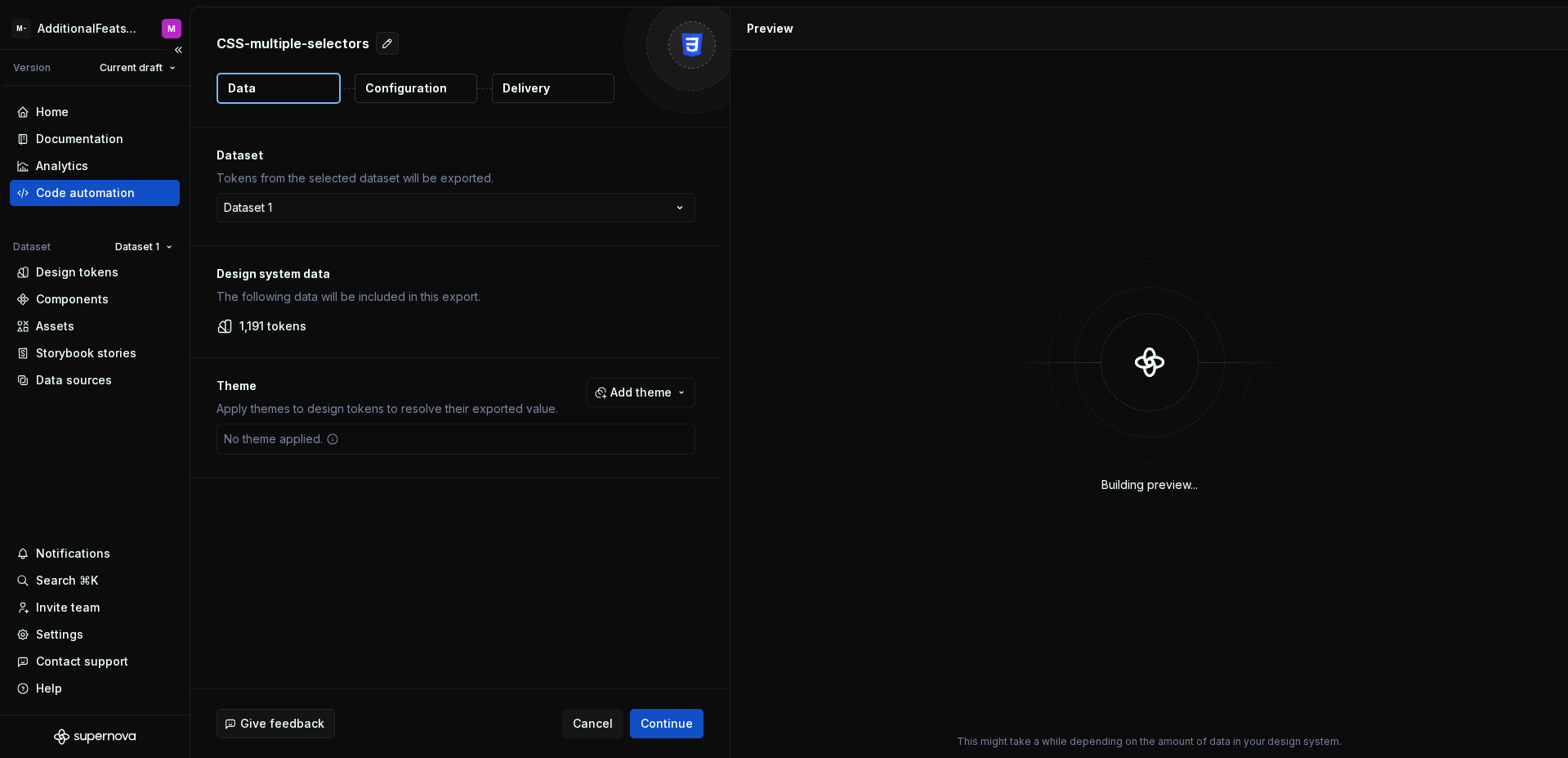
click at [130, 187] on div "Code automation" at bounding box center [94, 193] width 157 height 16
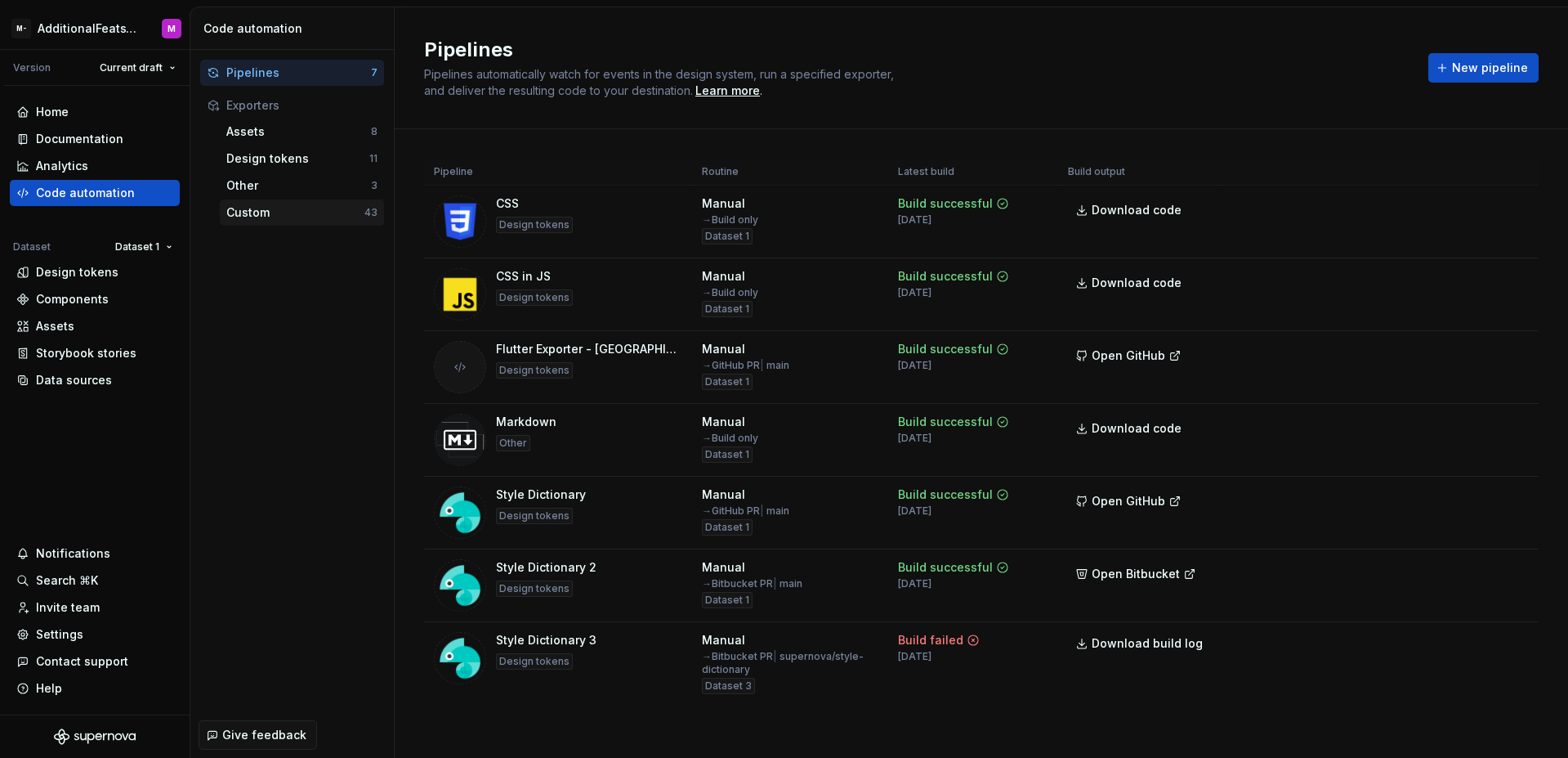
click at [273, 219] on div "Custom" at bounding box center [295, 213] width 138 height 16
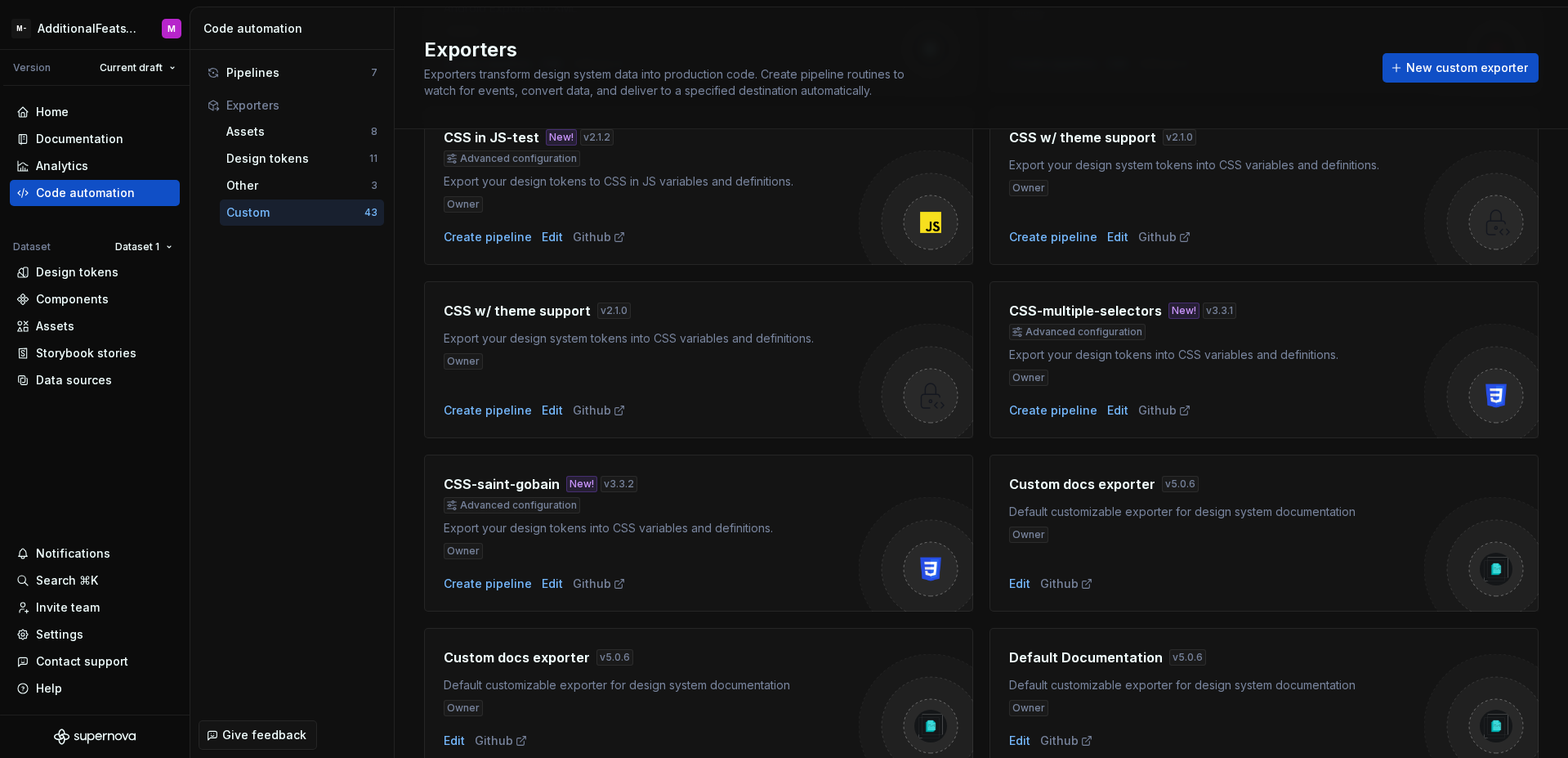
scroll to position [274, 0]
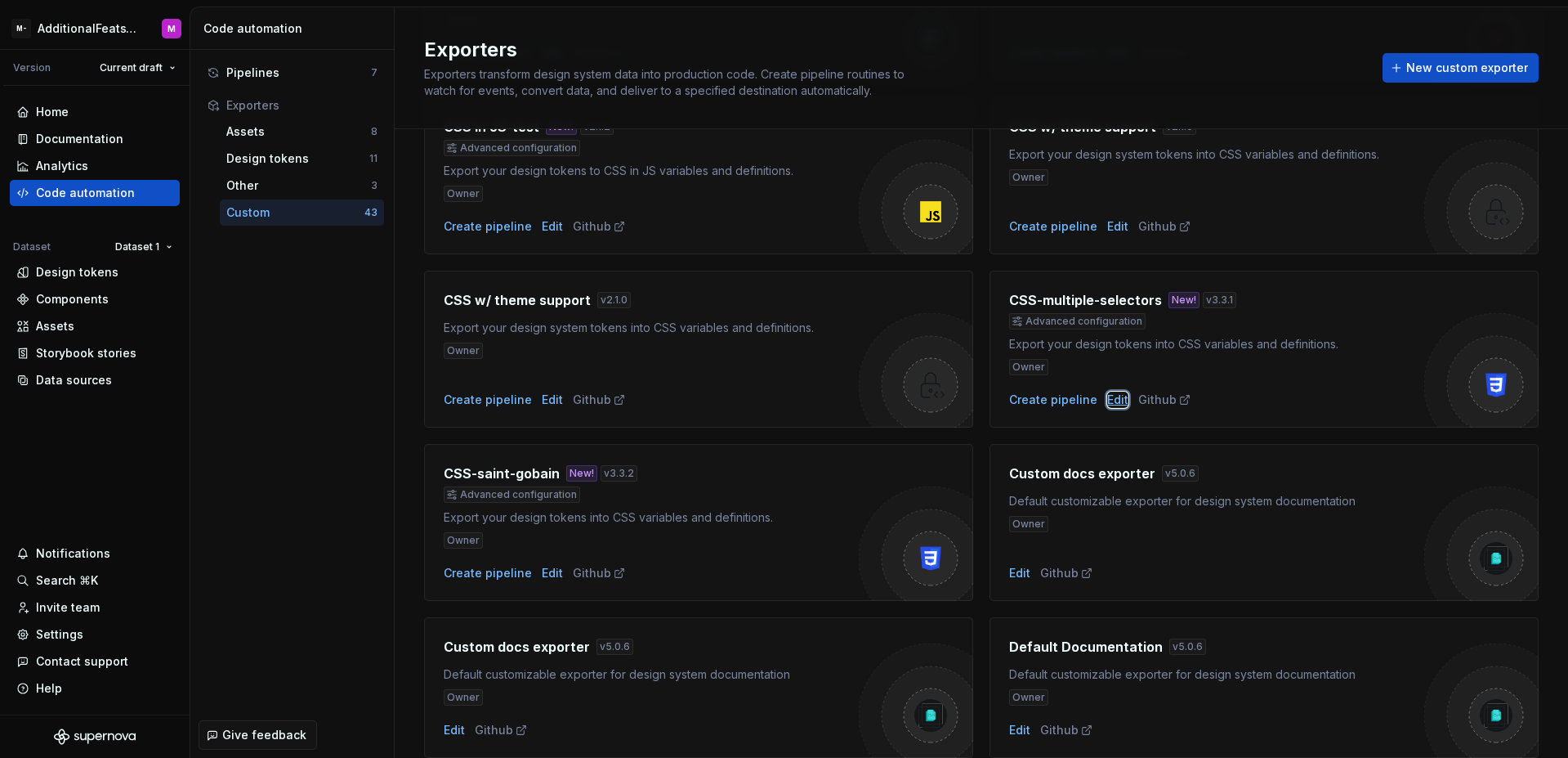
click at [1108, 396] on div "Edit" at bounding box center [1118, 399] width 21 height 16
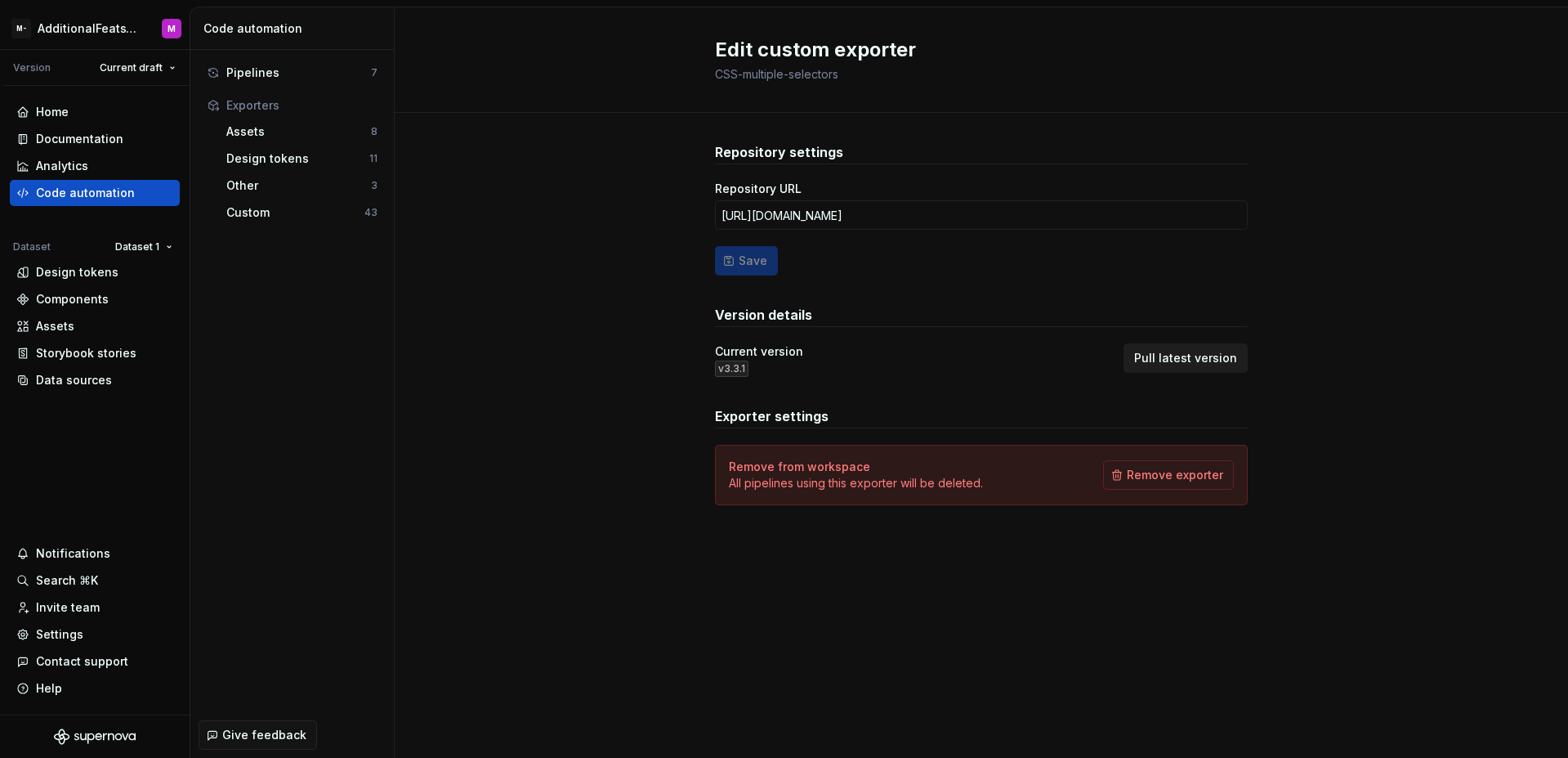
click at [1179, 364] on span "Pull latest version" at bounding box center [1186, 358] width 103 height 16
click at [288, 210] on div "Custom" at bounding box center [295, 213] width 138 height 16
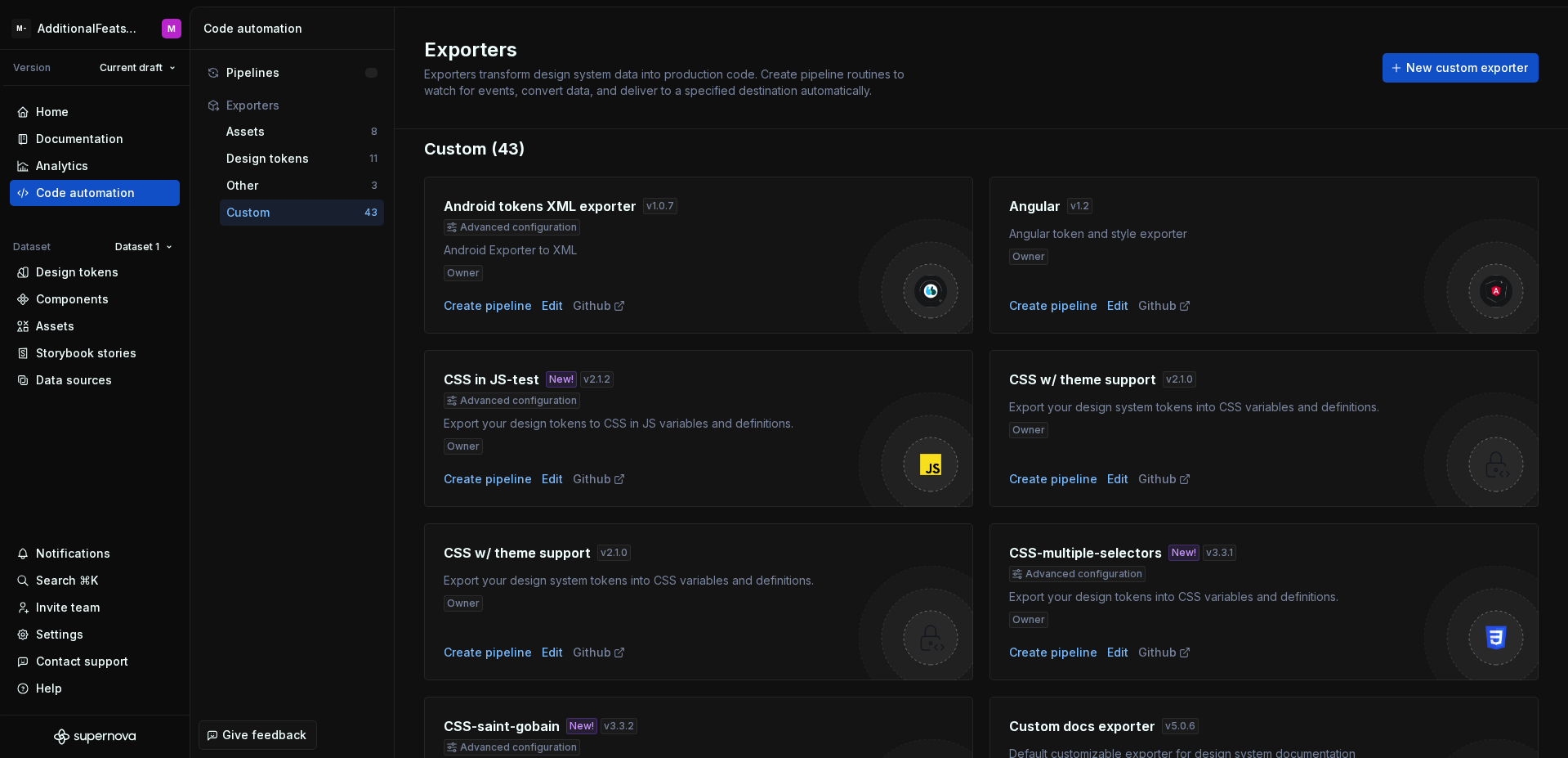
scroll to position [39, 0]
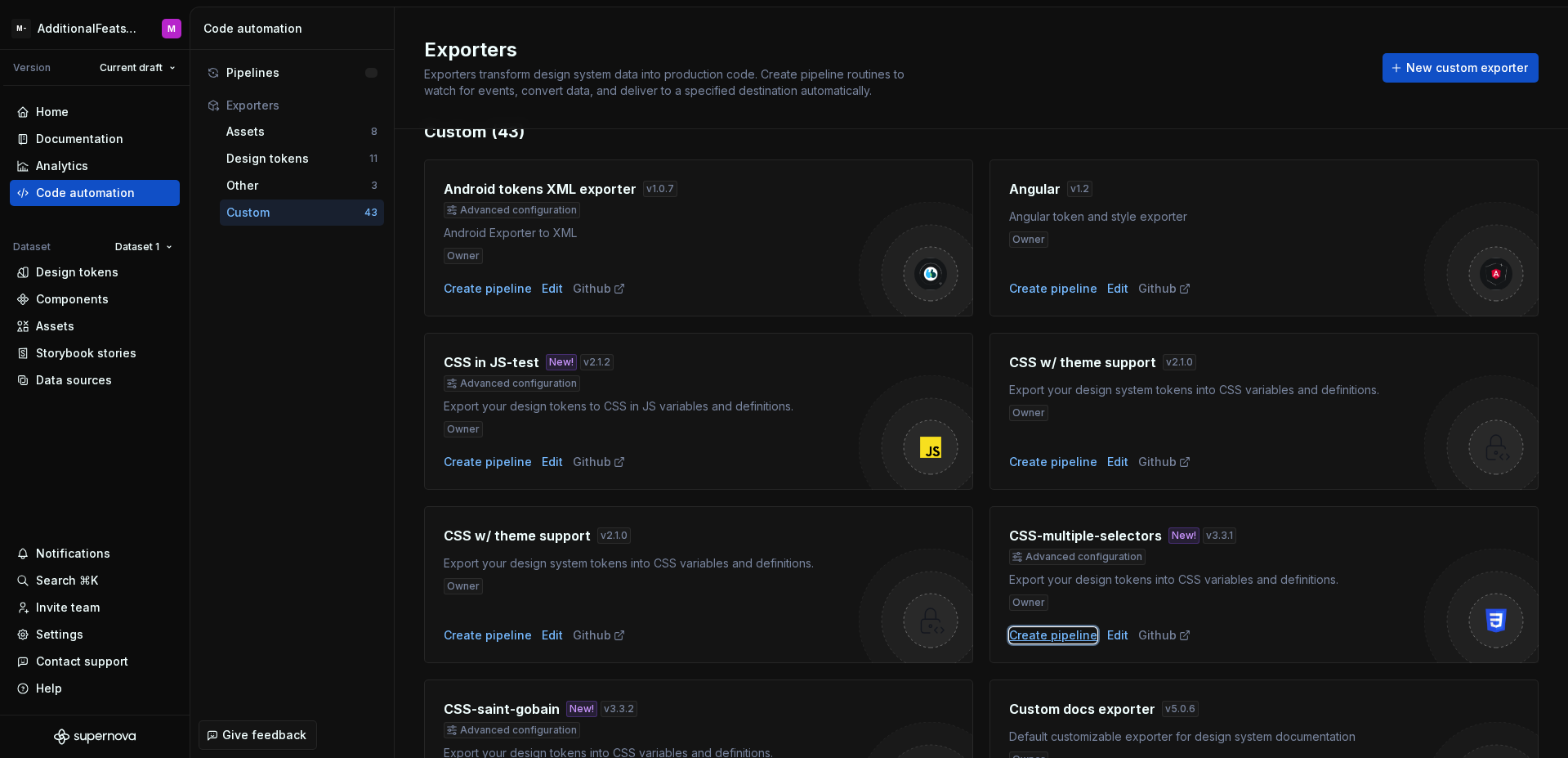
click at [1062, 633] on div "Create pipeline" at bounding box center [1053, 635] width 88 height 16
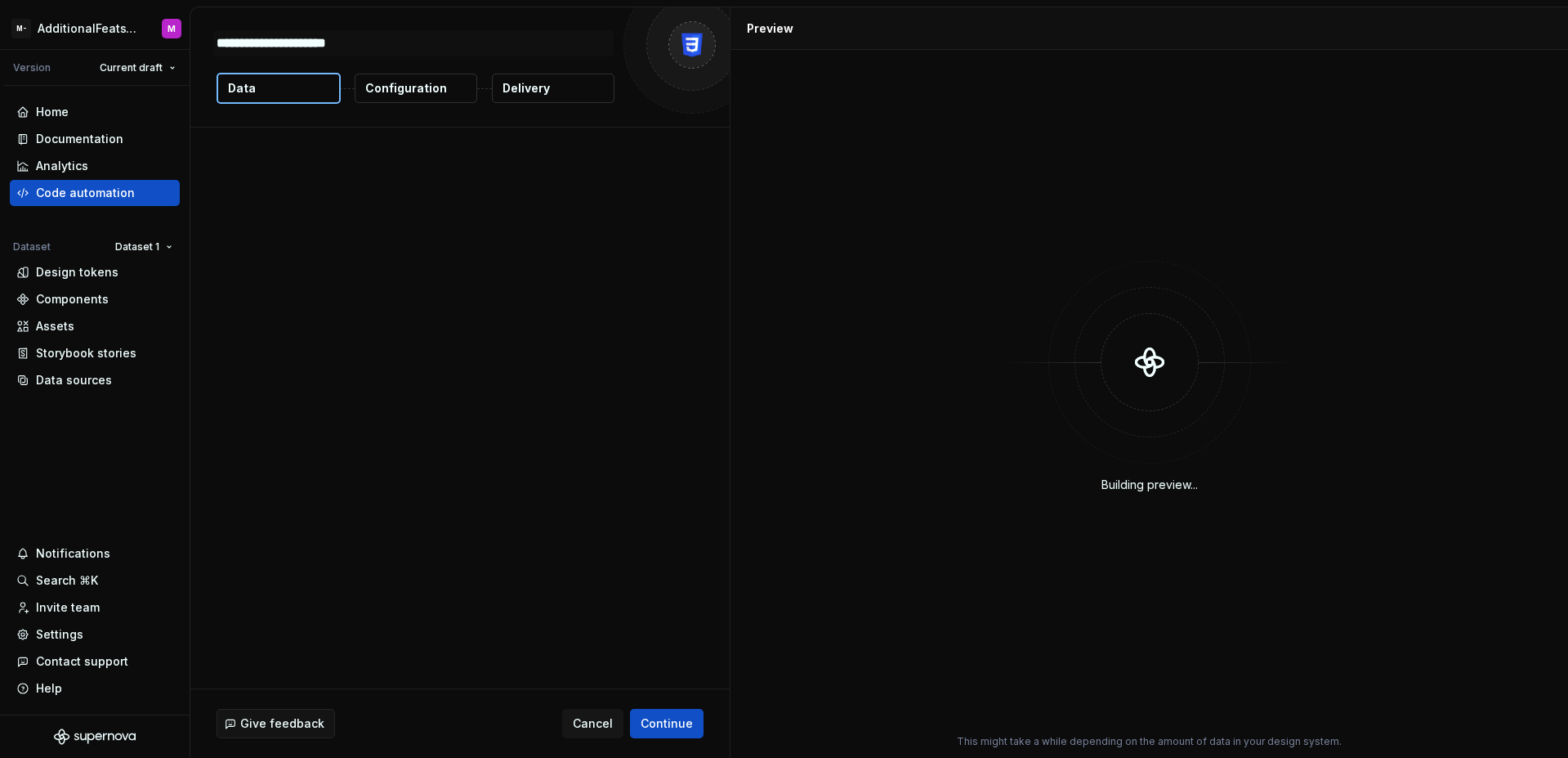
type textarea "*"
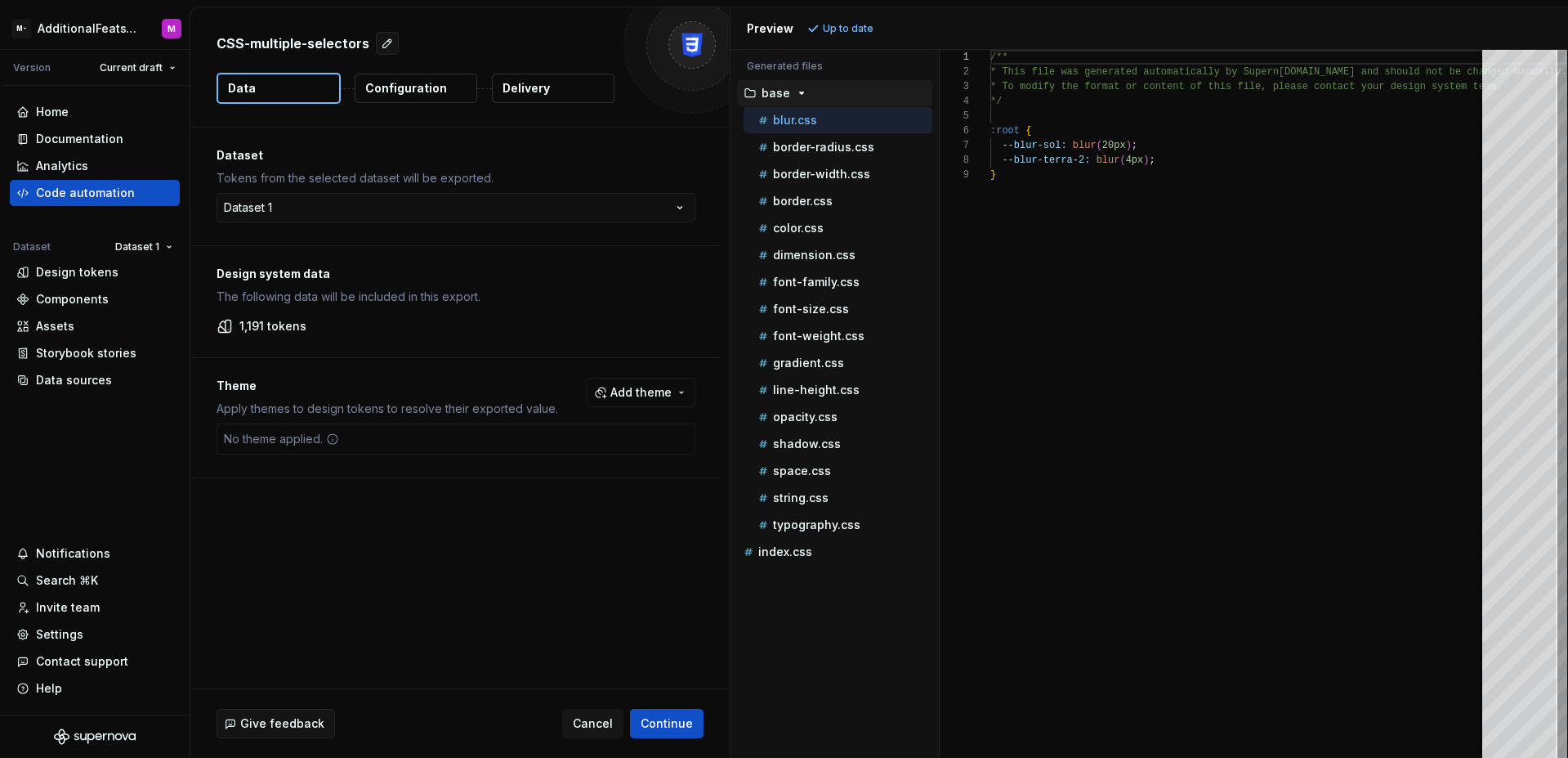
click at [435, 101] on div "Configuration" at bounding box center [415, 87] width 124 height 31
click at [435, 94] on p "Configuration" at bounding box center [406, 88] width 81 height 16
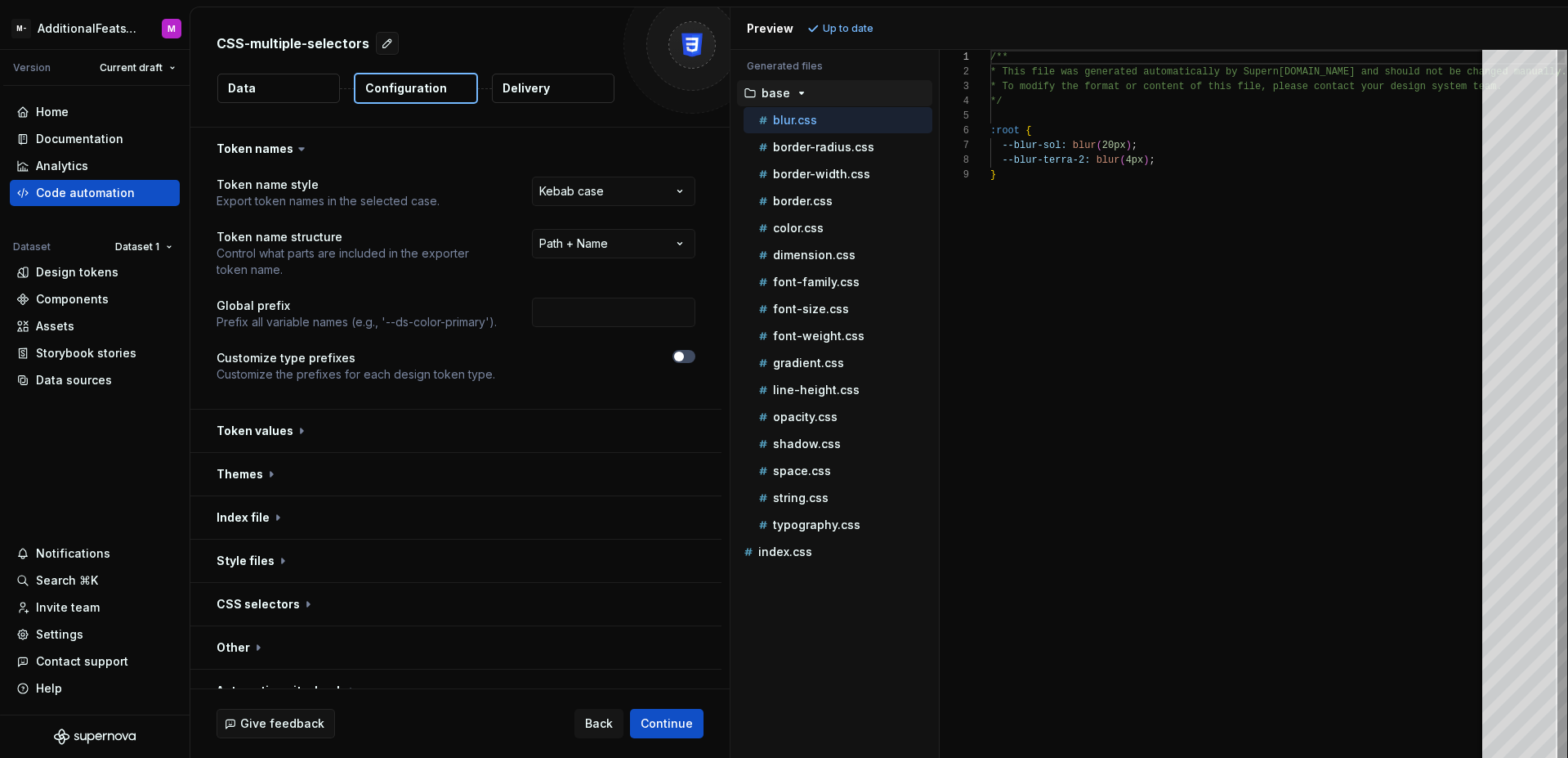
click at [308, 89] on button "Data" at bounding box center [278, 88] width 122 height 30
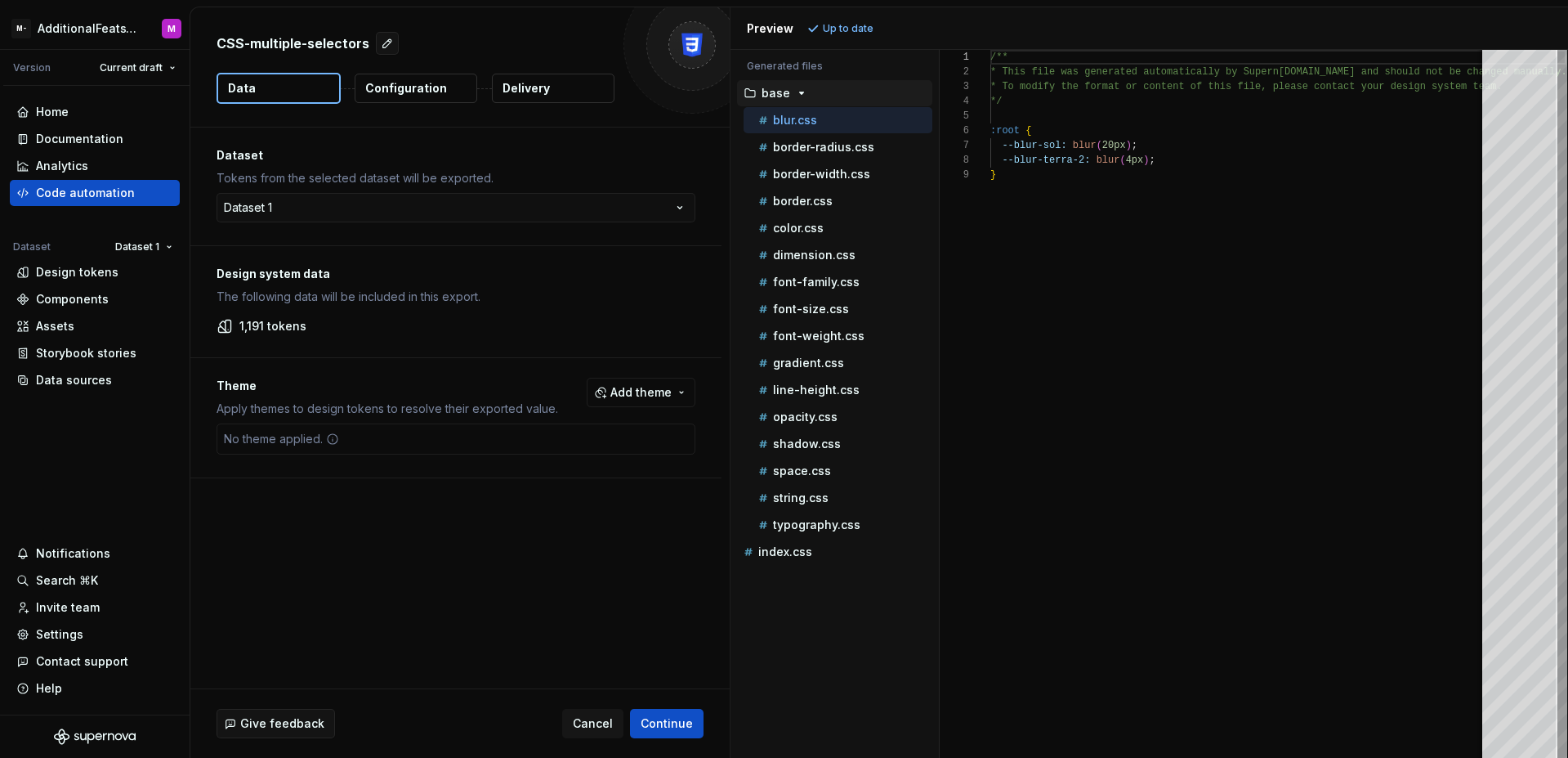
click at [632, 384] on span "Add theme" at bounding box center [641, 392] width 62 height 16
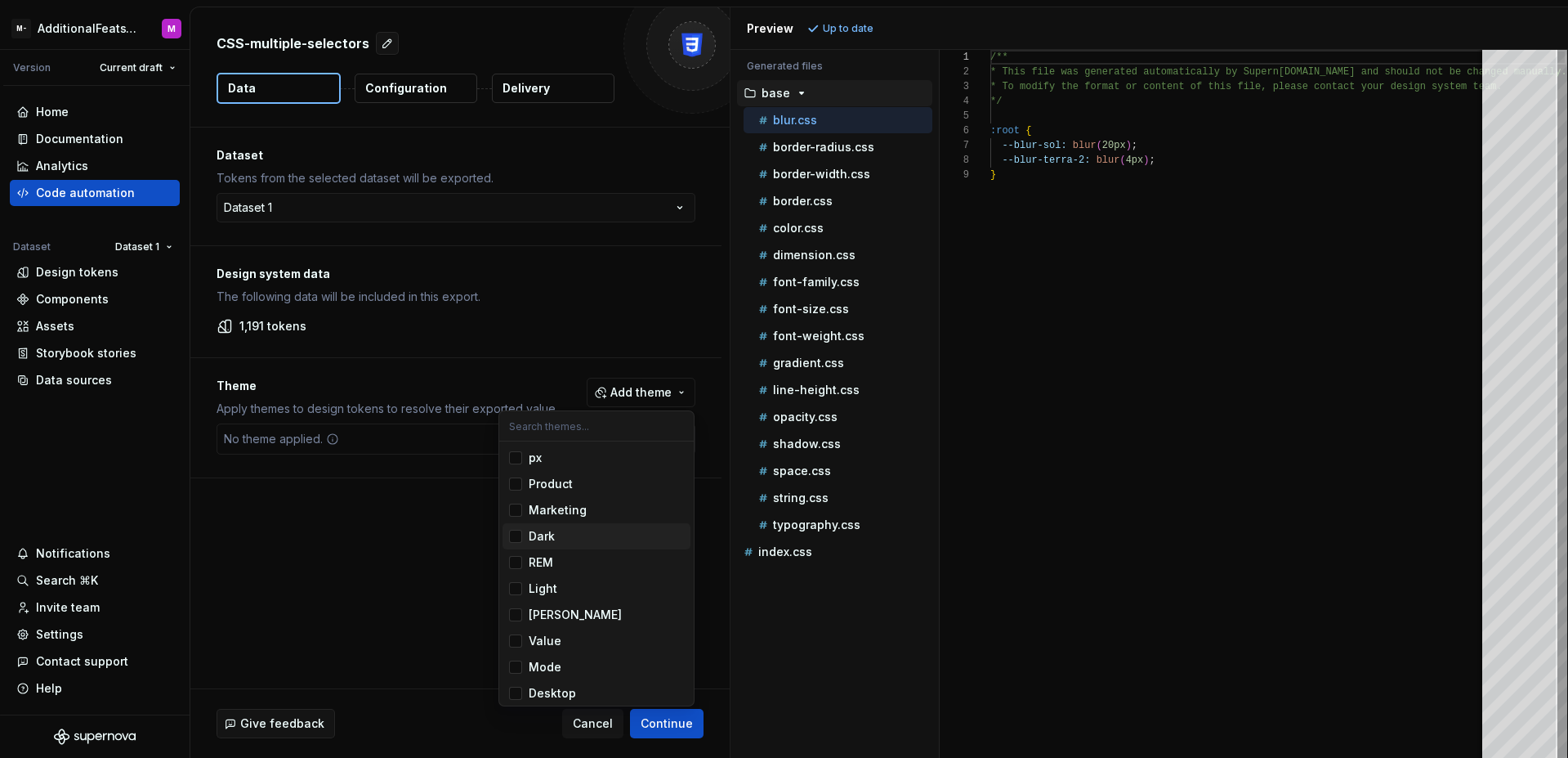
click at [520, 535] on div "Suggestions" at bounding box center [515, 535] width 13 height 13
click at [517, 589] on div "Suggestions" at bounding box center [515, 588] width 13 height 13
click at [691, 724] on html "M- AdditionalFeatsTest M Version Current draft Home Documentation Analytics Cod…" at bounding box center [784, 379] width 1568 height 758
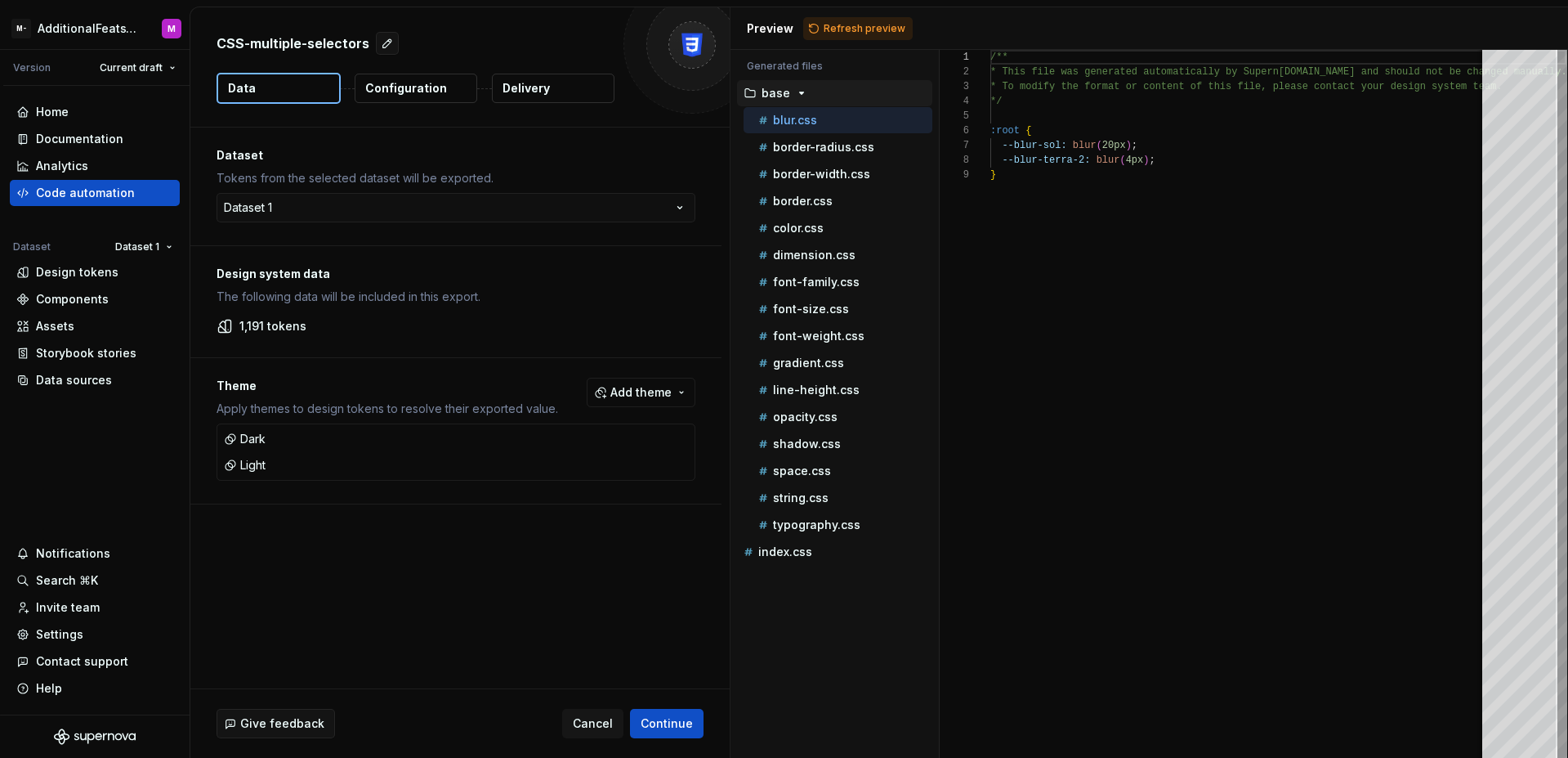
click at [419, 85] on p "Configuration" at bounding box center [406, 88] width 81 height 16
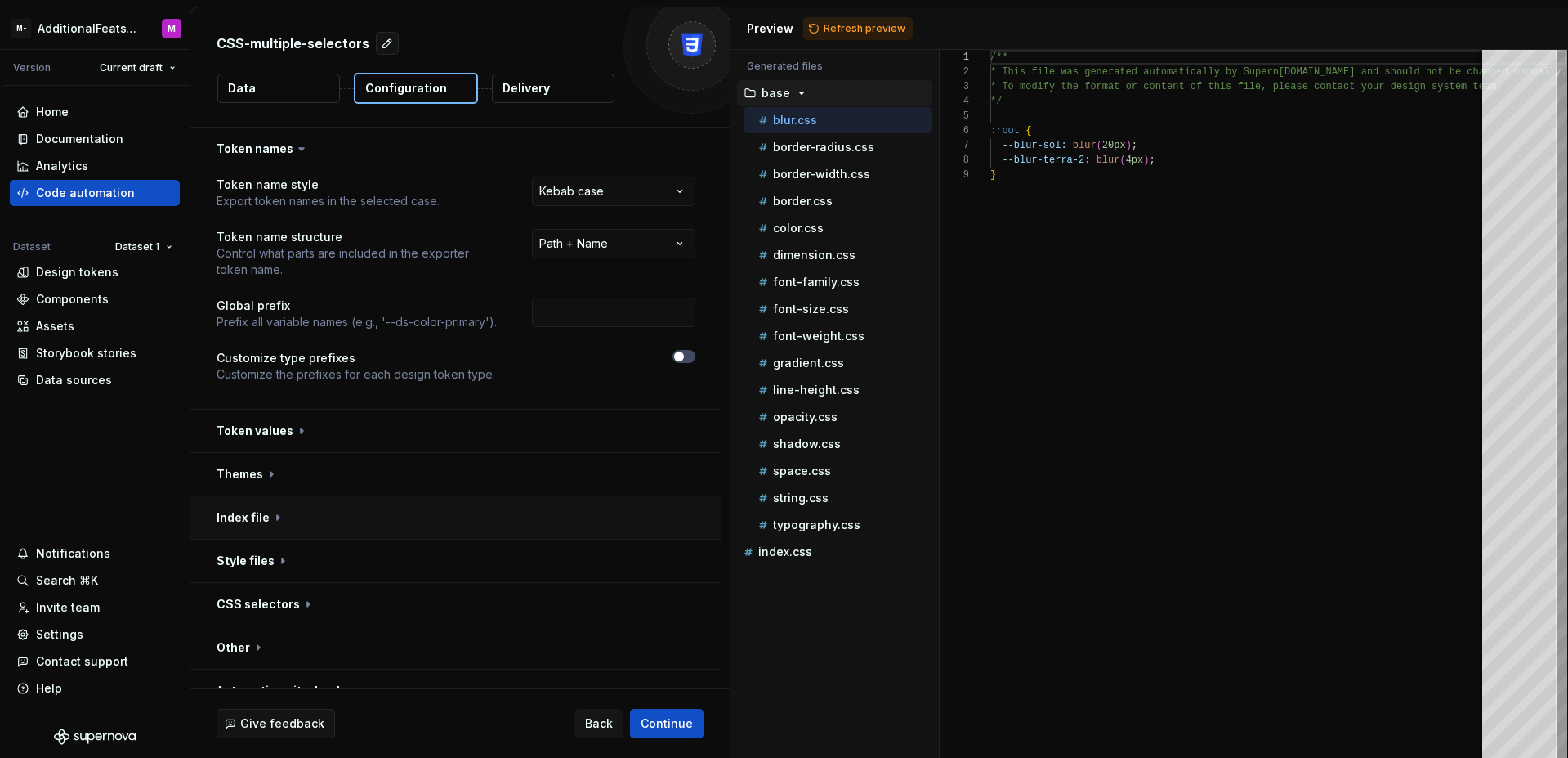
click at [470, 511] on button "button" at bounding box center [456, 517] width 532 height 43
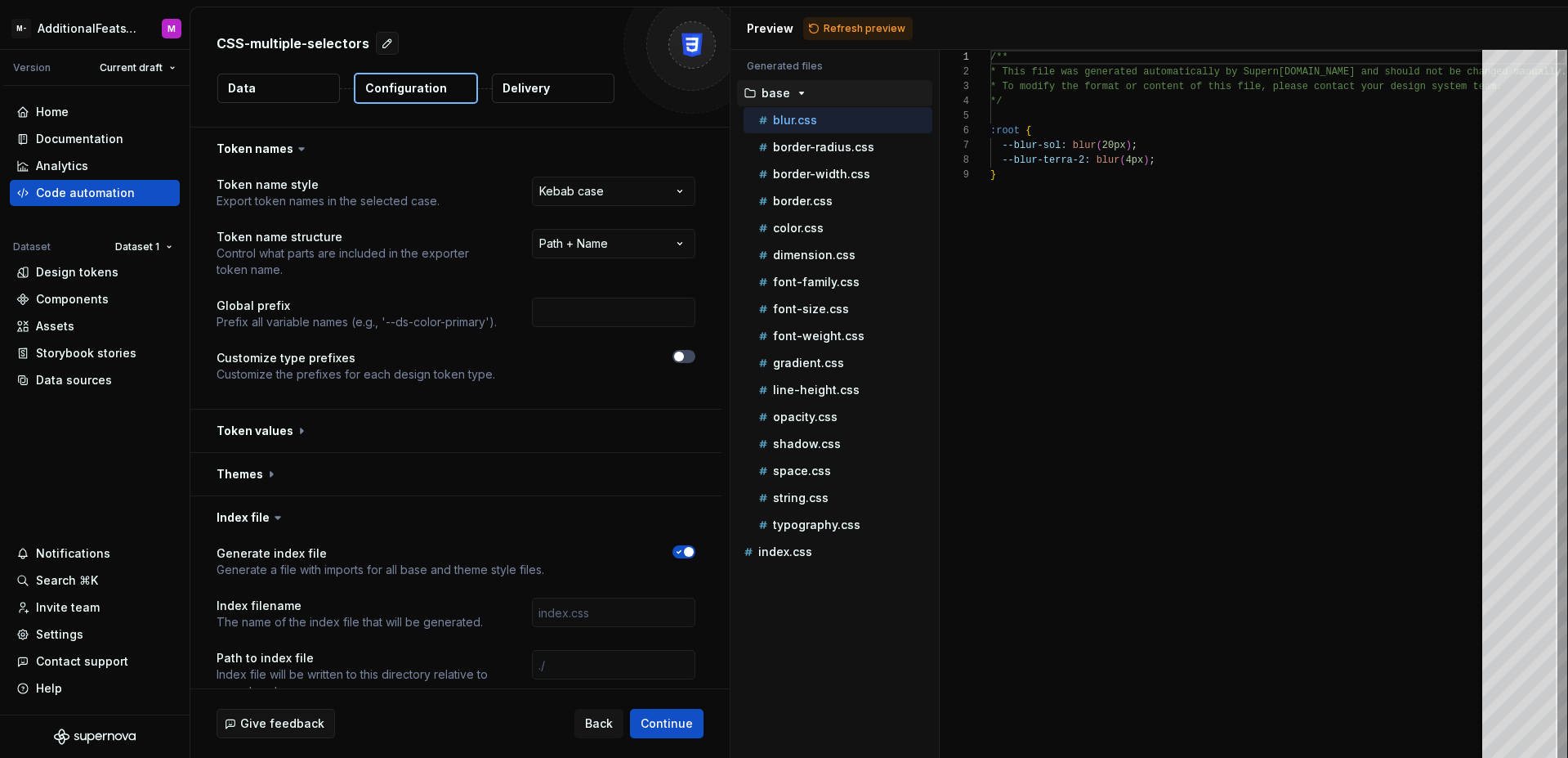
click at [675, 552] on icon "button" at bounding box center [679, 551] width 13 height 10
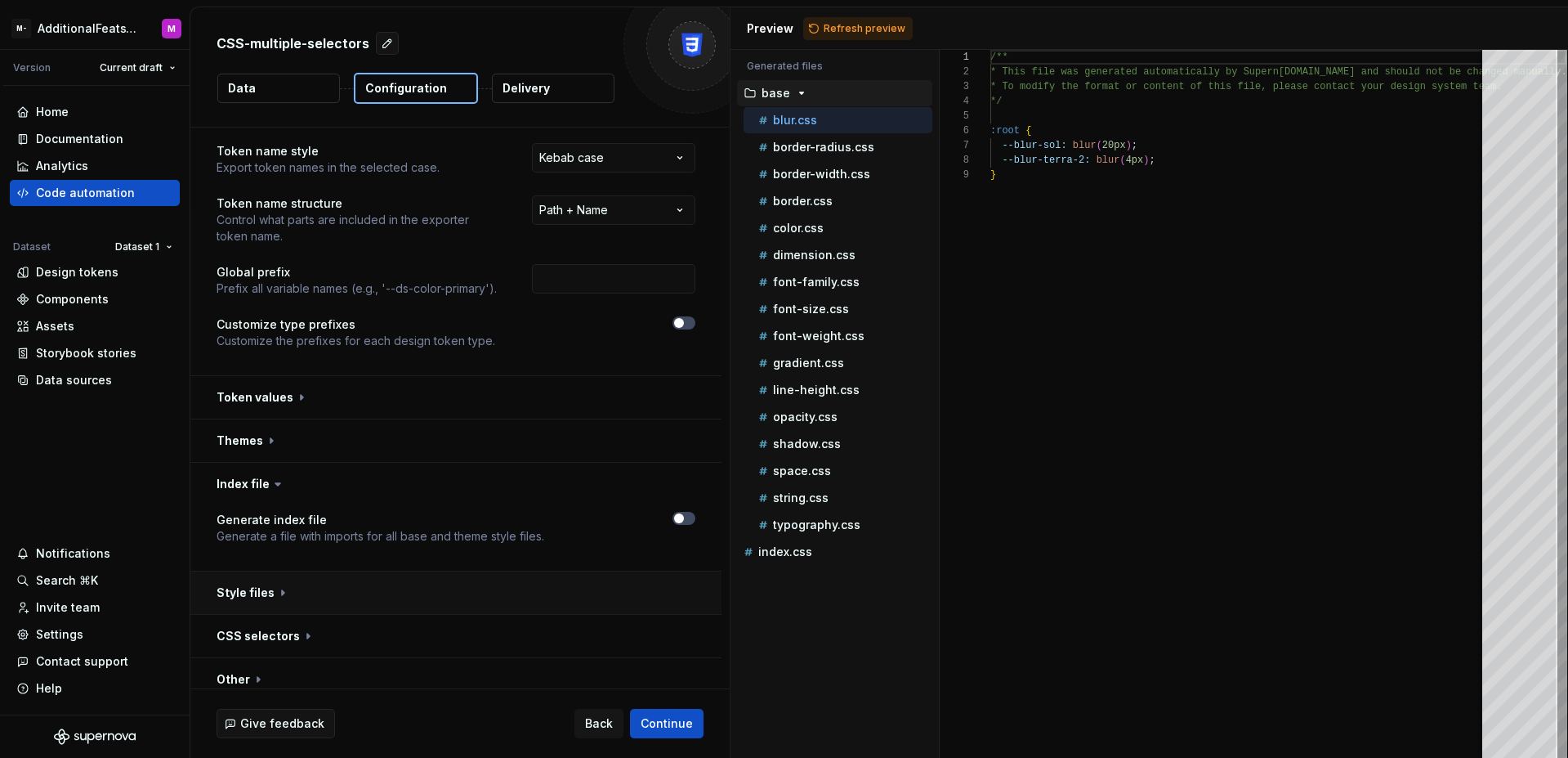
click at [634, 592] on button "button" at bounding box center [456, 592] width 532 height 43
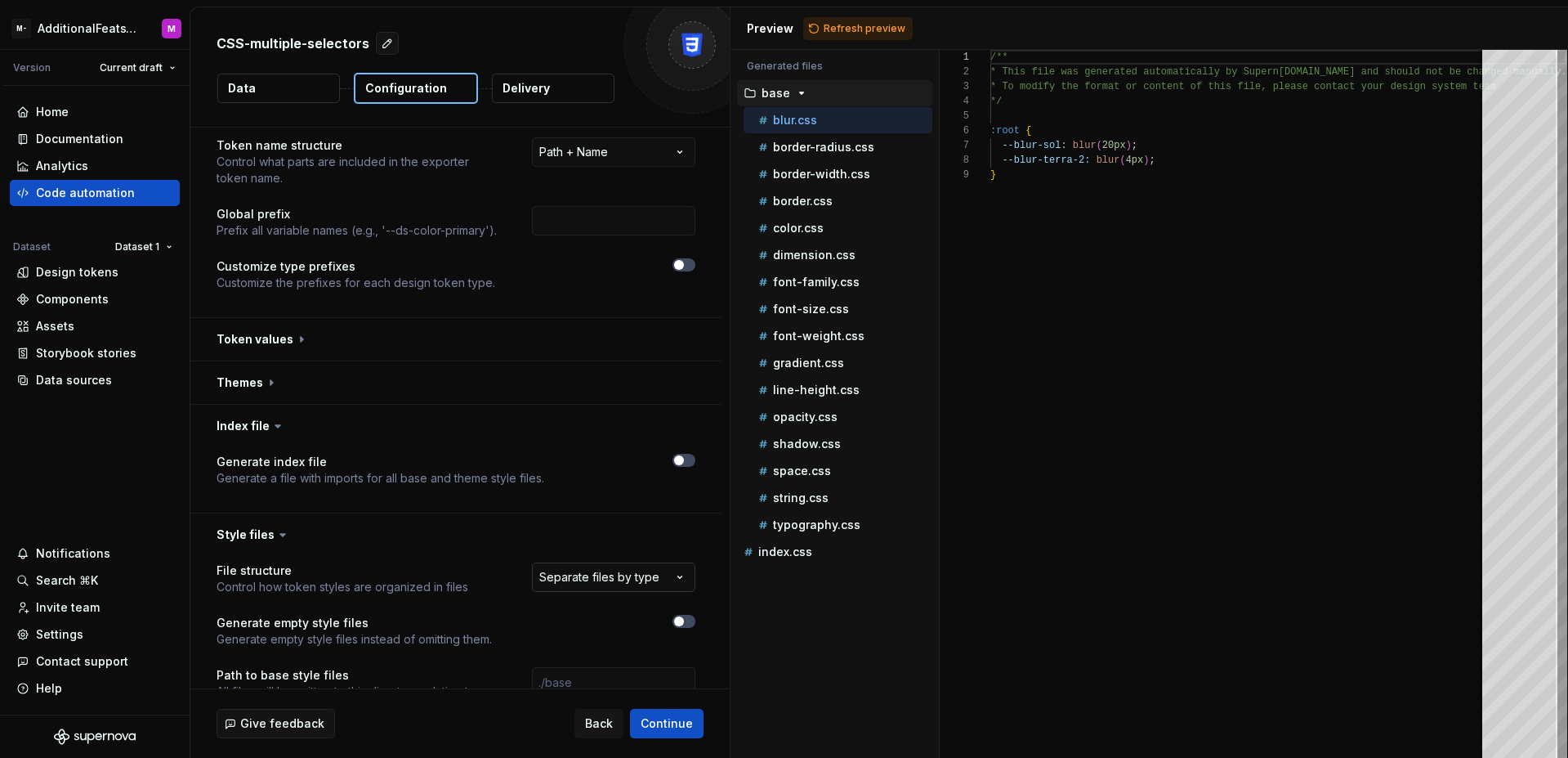
scroll to position [102, 0]
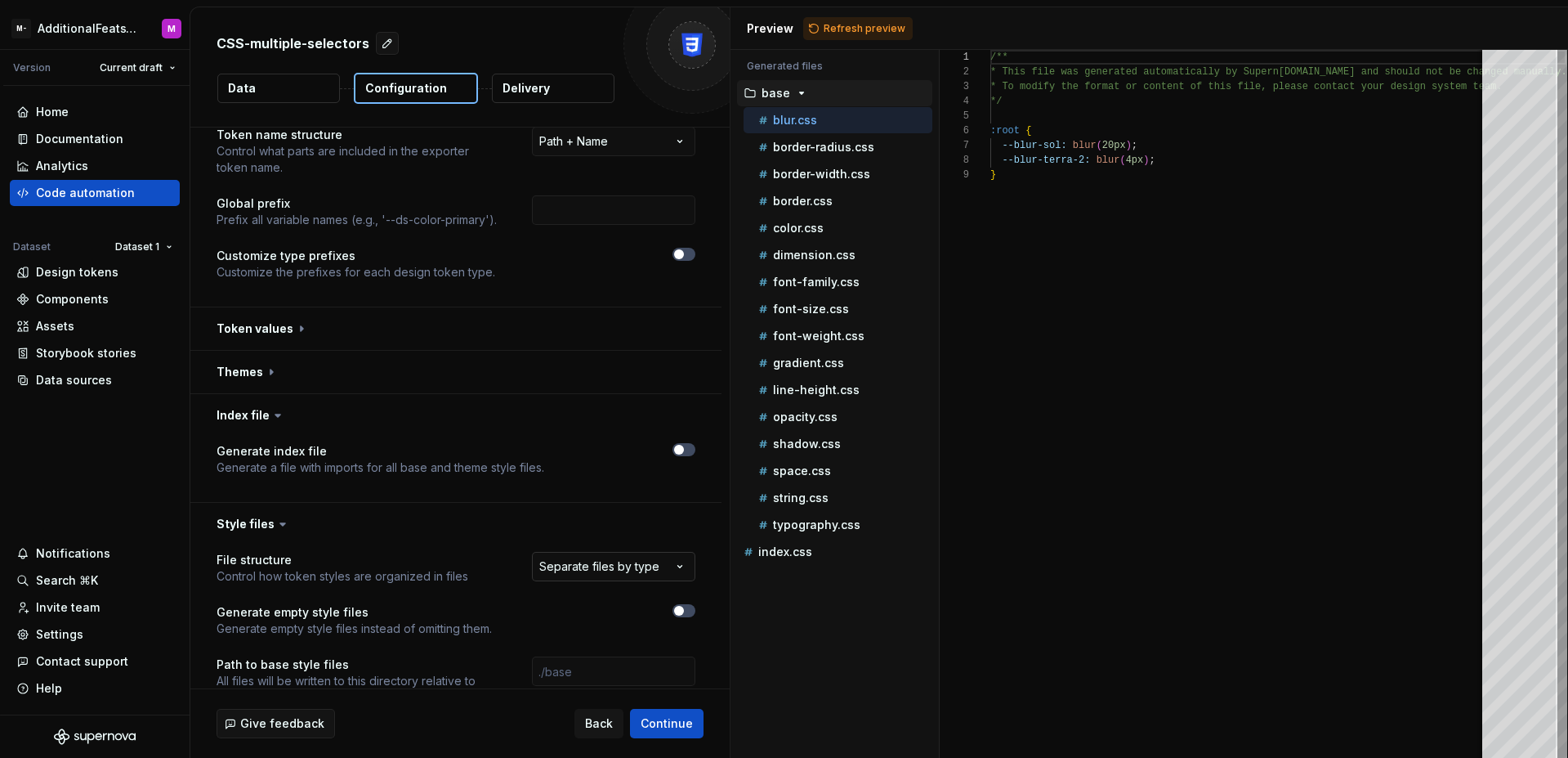
click at [621, 564] on html "**********" at bounding box center [784, 379] width 1568 height 758
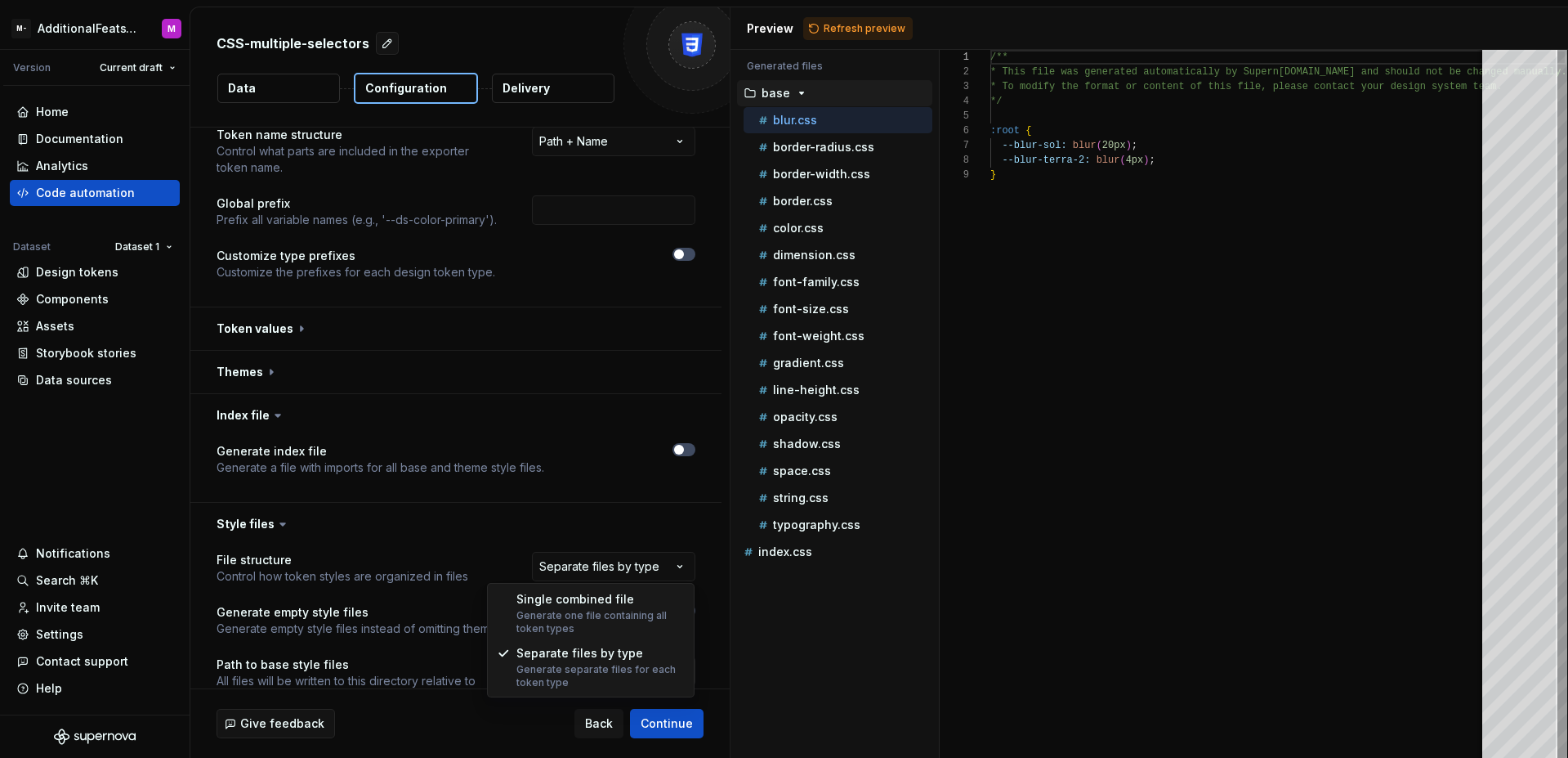
select select "**********"
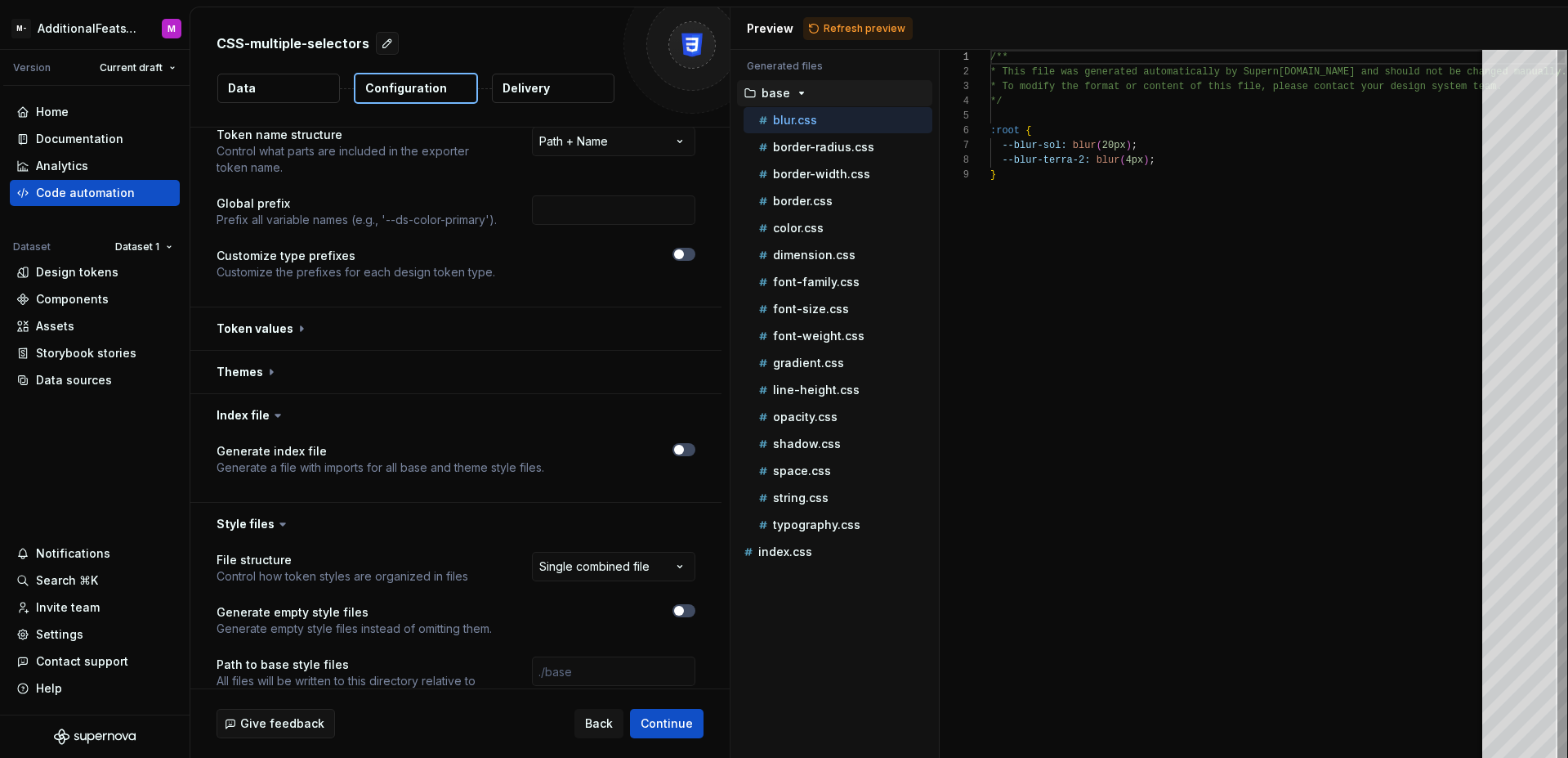
scroll to position [254, 0]
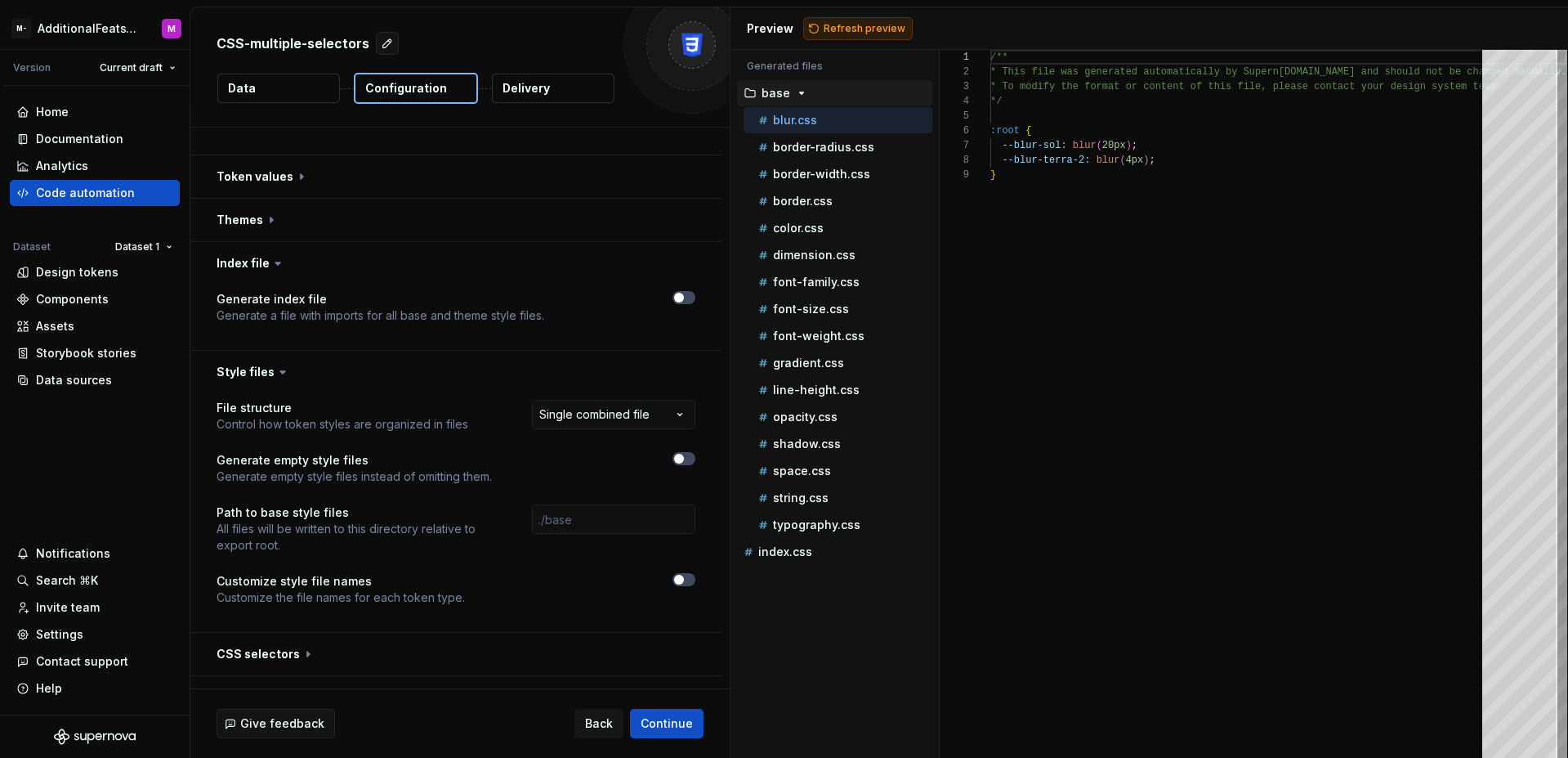
click at [853, 37] on button "Refresh preview" at bounding box center [859, 28] width 109 height 23
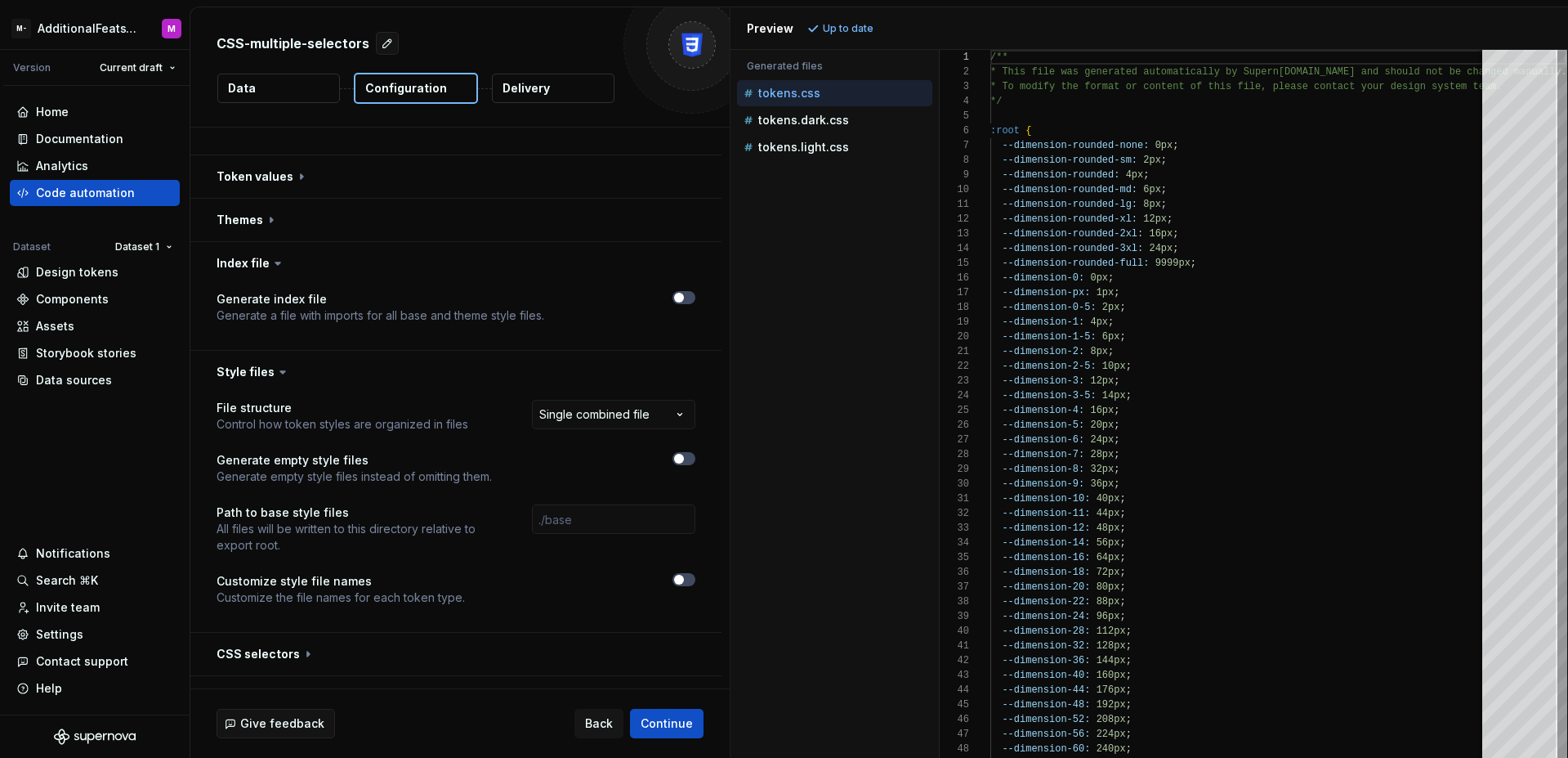
click at [836, 331] on div "Accessibility guide for tree . Navigate the tree with the arrow keys. Common tr…" at bounding box center [835, 416] width 209 height 682
click at [835, 126] on p "tokens.dark.css" at bounding box center [803, 119] width 90 height 13
type textarea "**********"
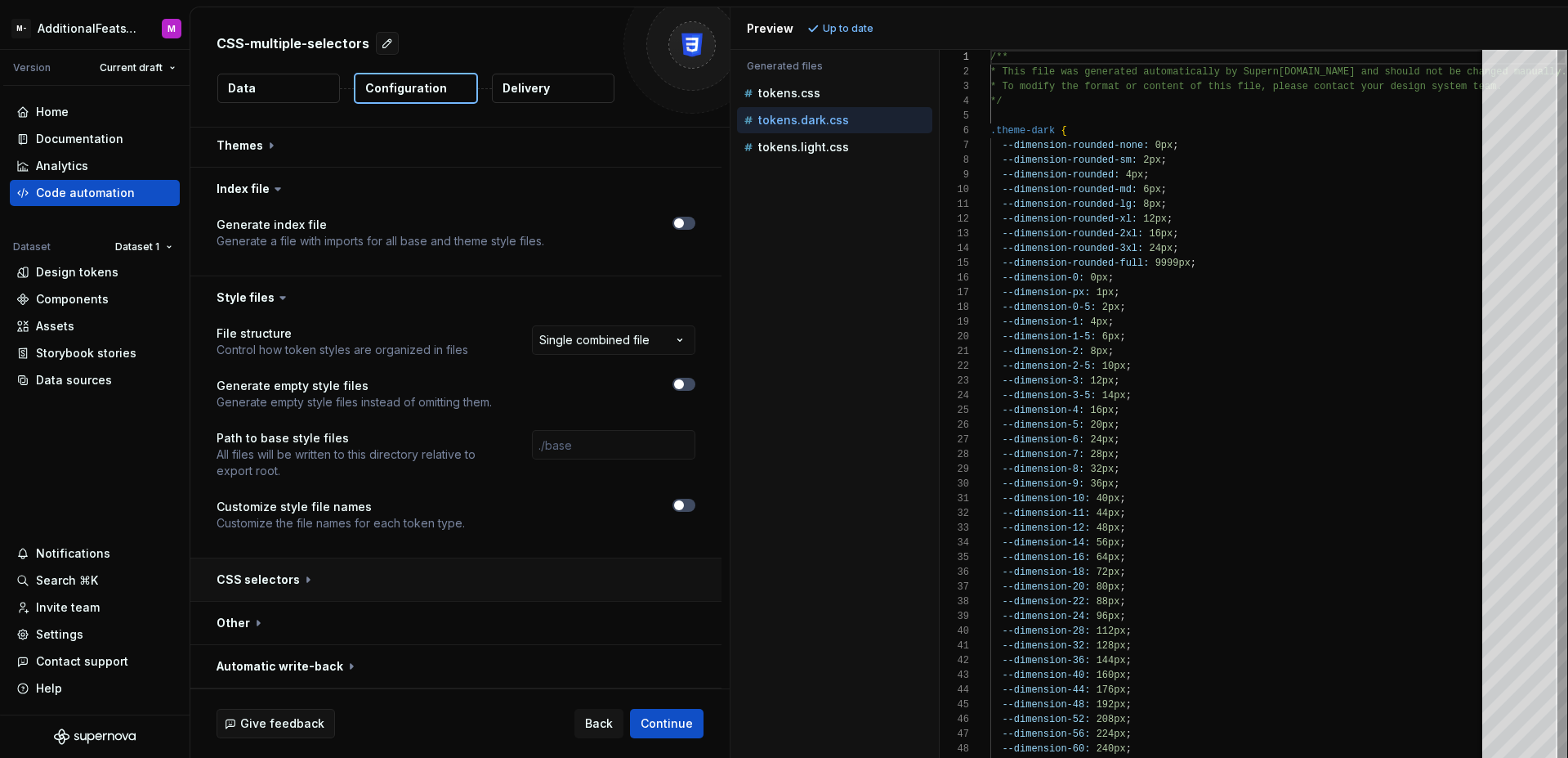
click at [471, 575] on button "button" at bounding box center [456, 579] width 532 height 43
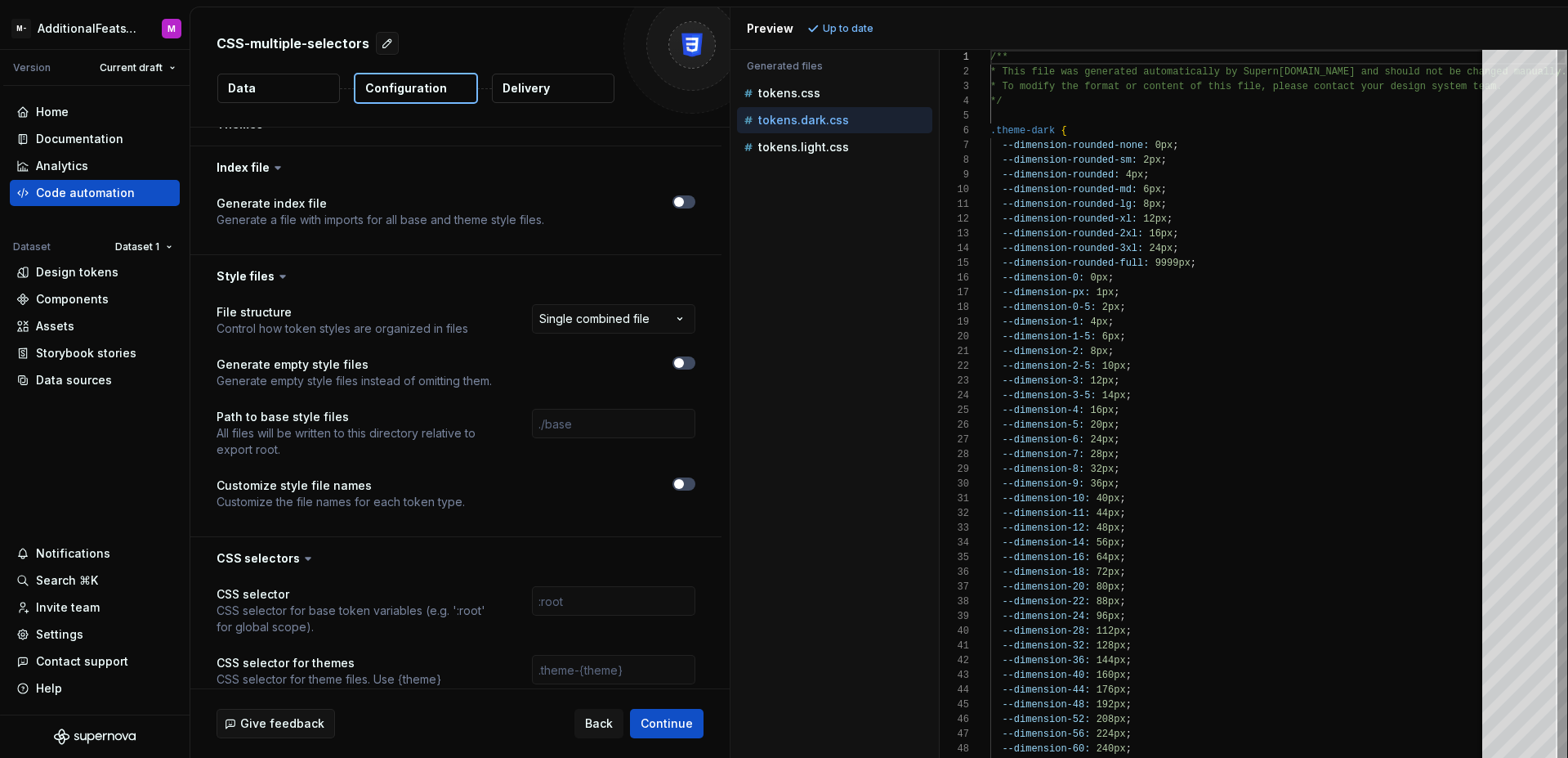
scroll to position [391, 0]
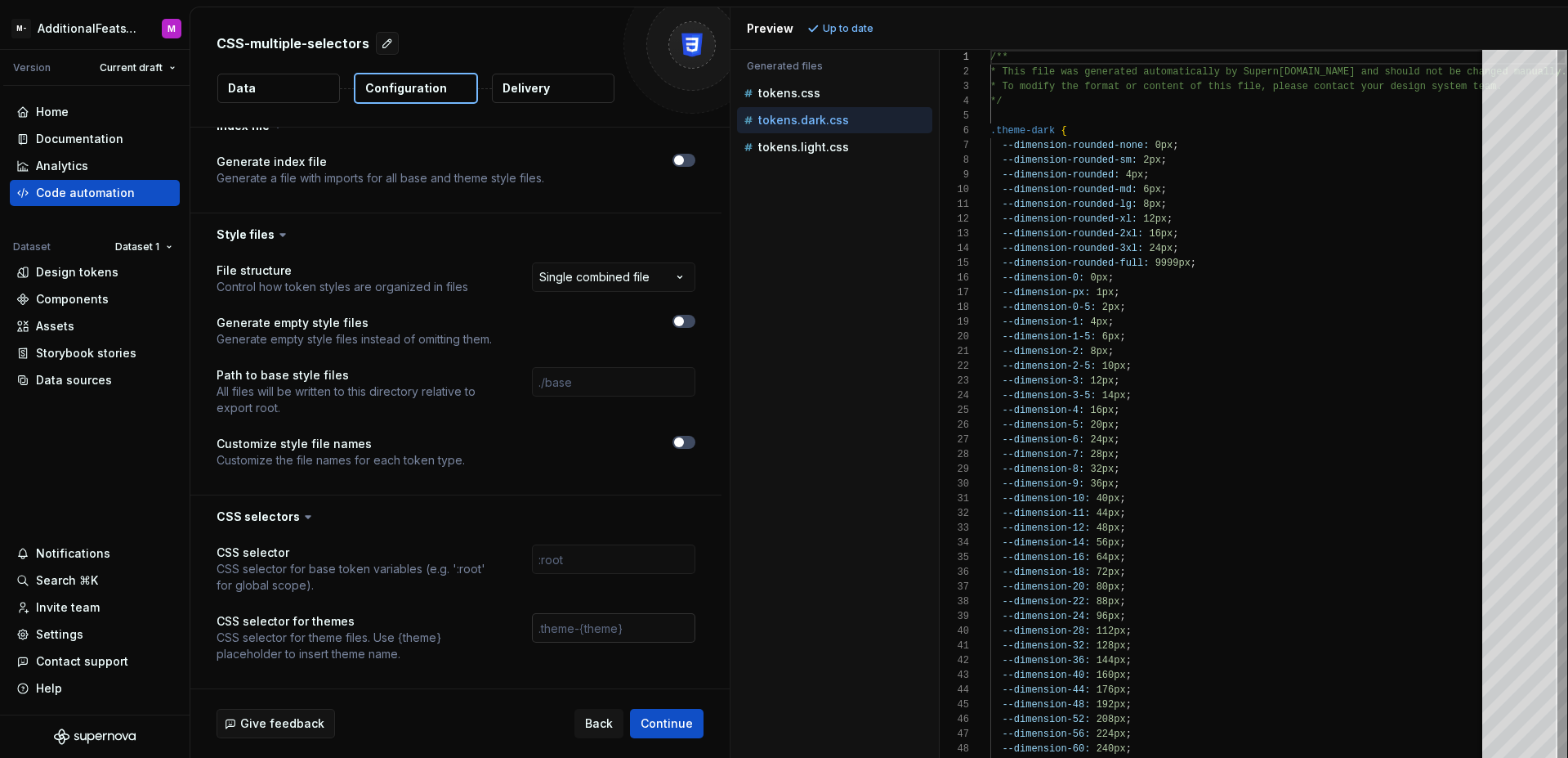
click at [601, 630] on input "text" at bounding box center [613, 628] width 164 height 30
paste input "[data-mantine-color-scheme='{theme}'], [data-theme='{theme}']"
type input "[data-mantine-color-scheme='{theme}'], [data-theme='{theme}']"
click at [849, 334] on div "Accessibility guide for tree . Navigate the tree with the arrow keys. Common tr…" at bounding box center [835, 416] width 209 height 682
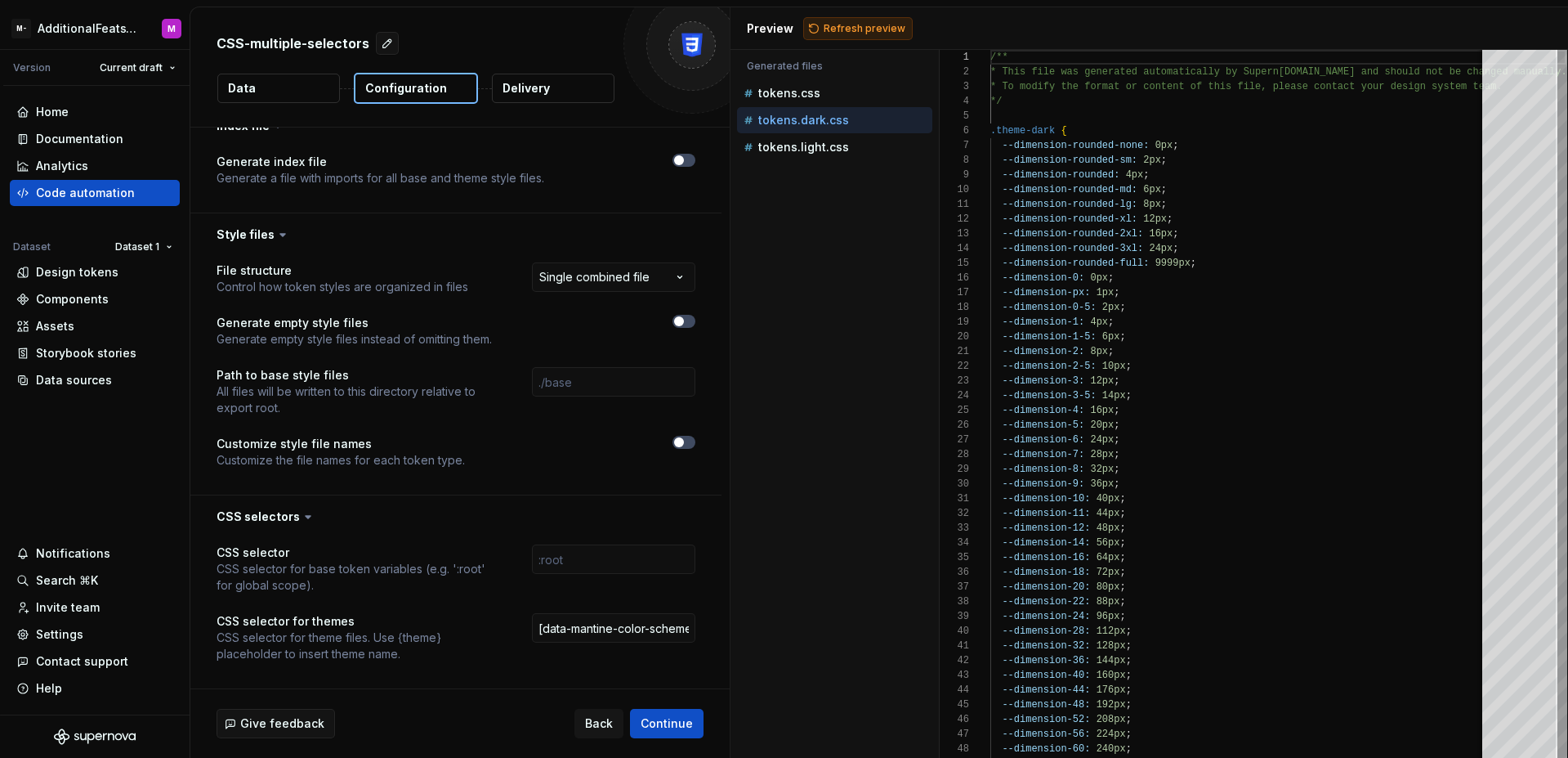
click at [858, 36] on button "Refresh preview" at bounding box center [859, 28] width 109 height 23
type textarea "**********"
click at [110, 186] on div "Code automation" at bounding box center [85, 193] width 99 height 16
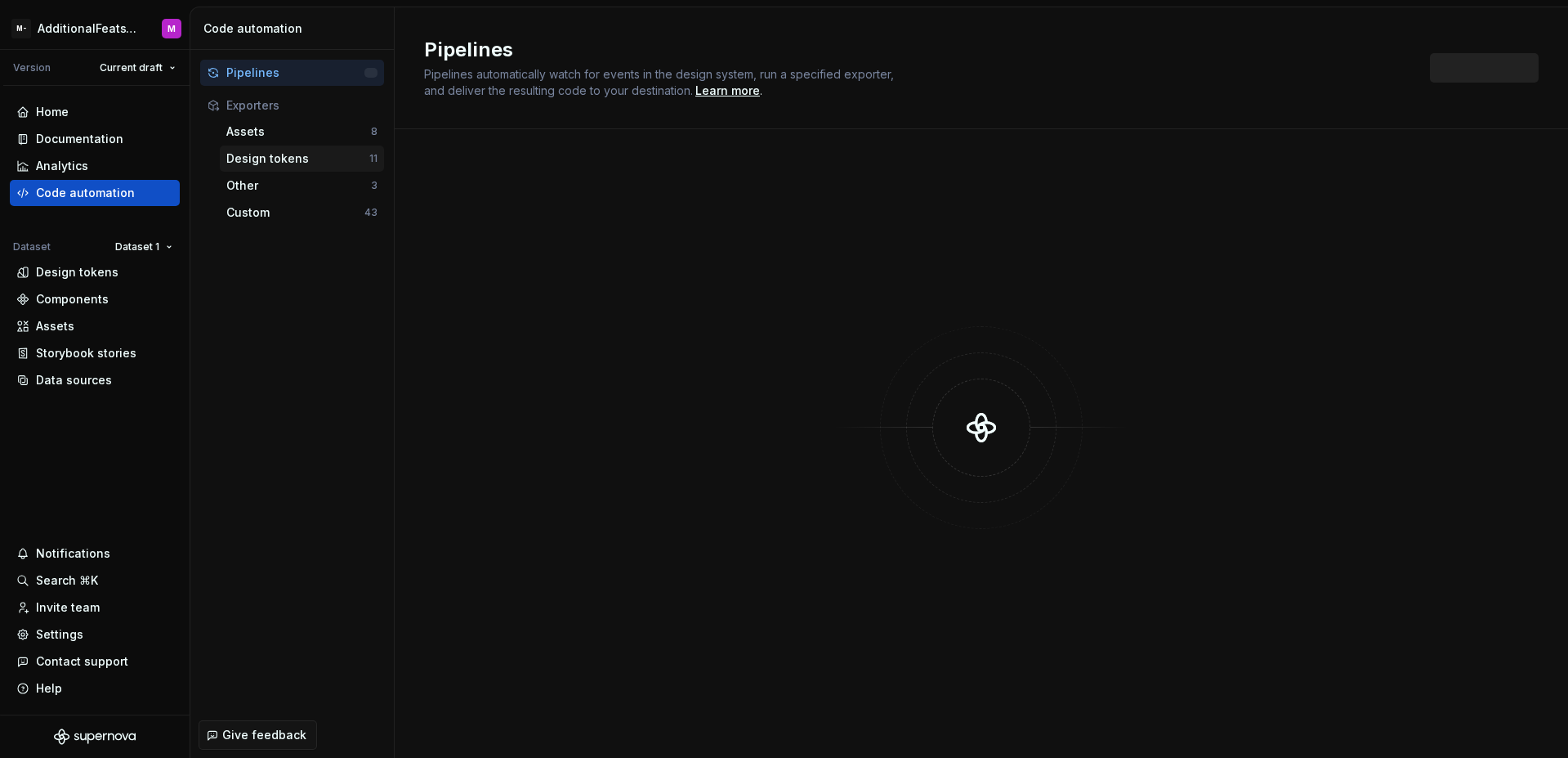
click at [291, 159] on div "Design tokens" at bounding box center [298, 158] width 143 height 16
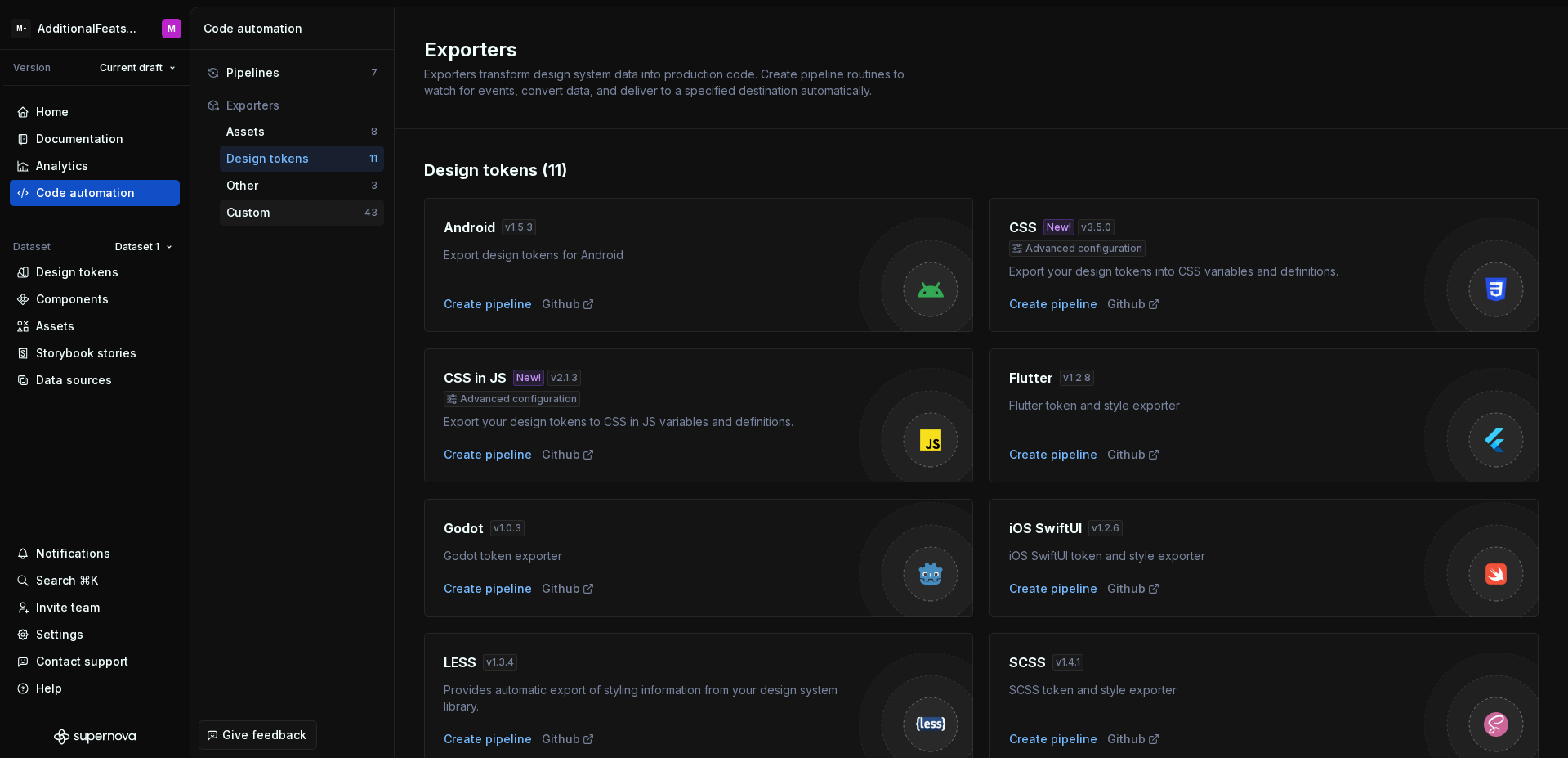
click at [286, 223] on div "Custom 43" at bounding box center [301, 213] width 164 height 26
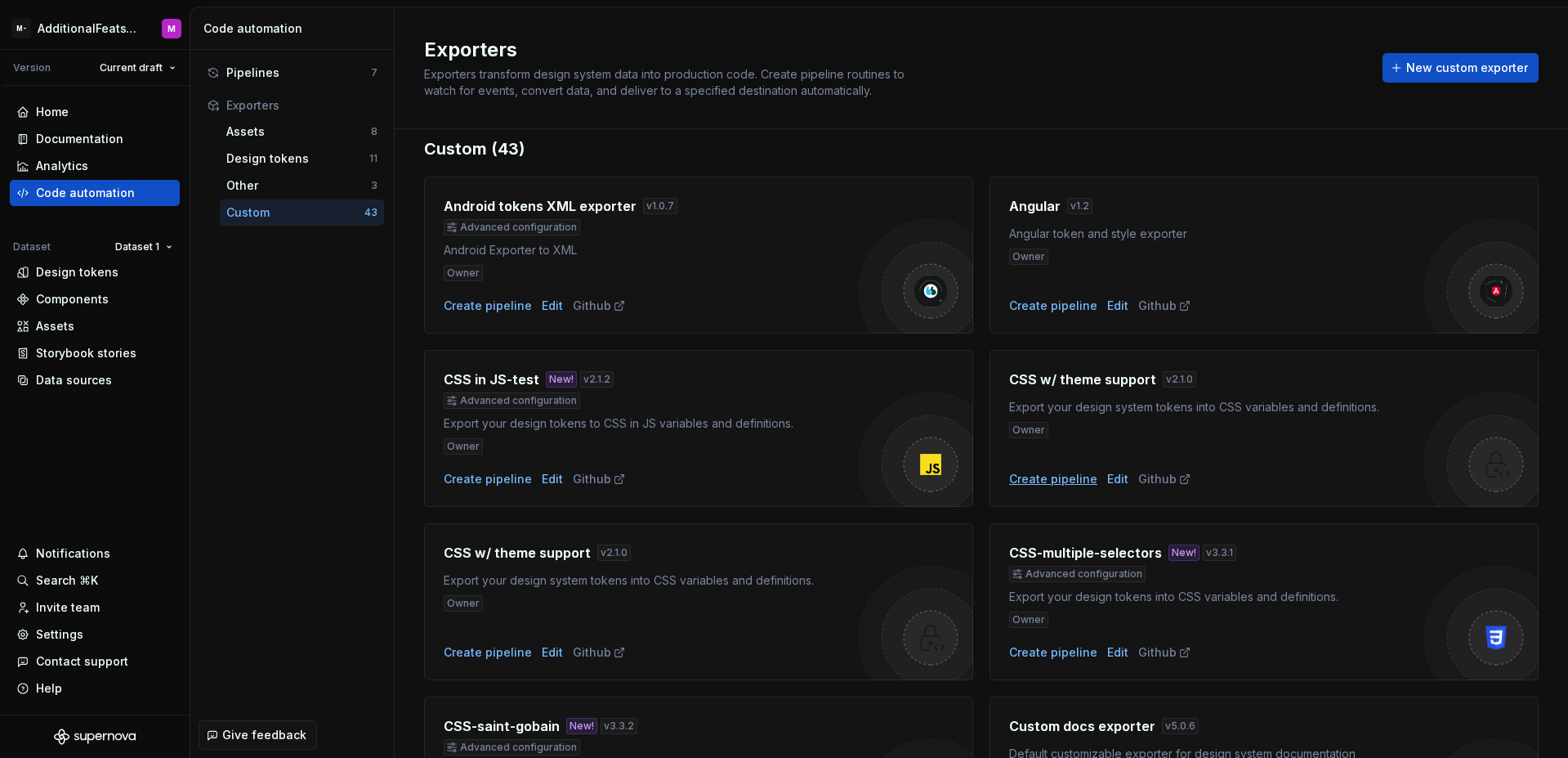
scroll to position [43, 0]
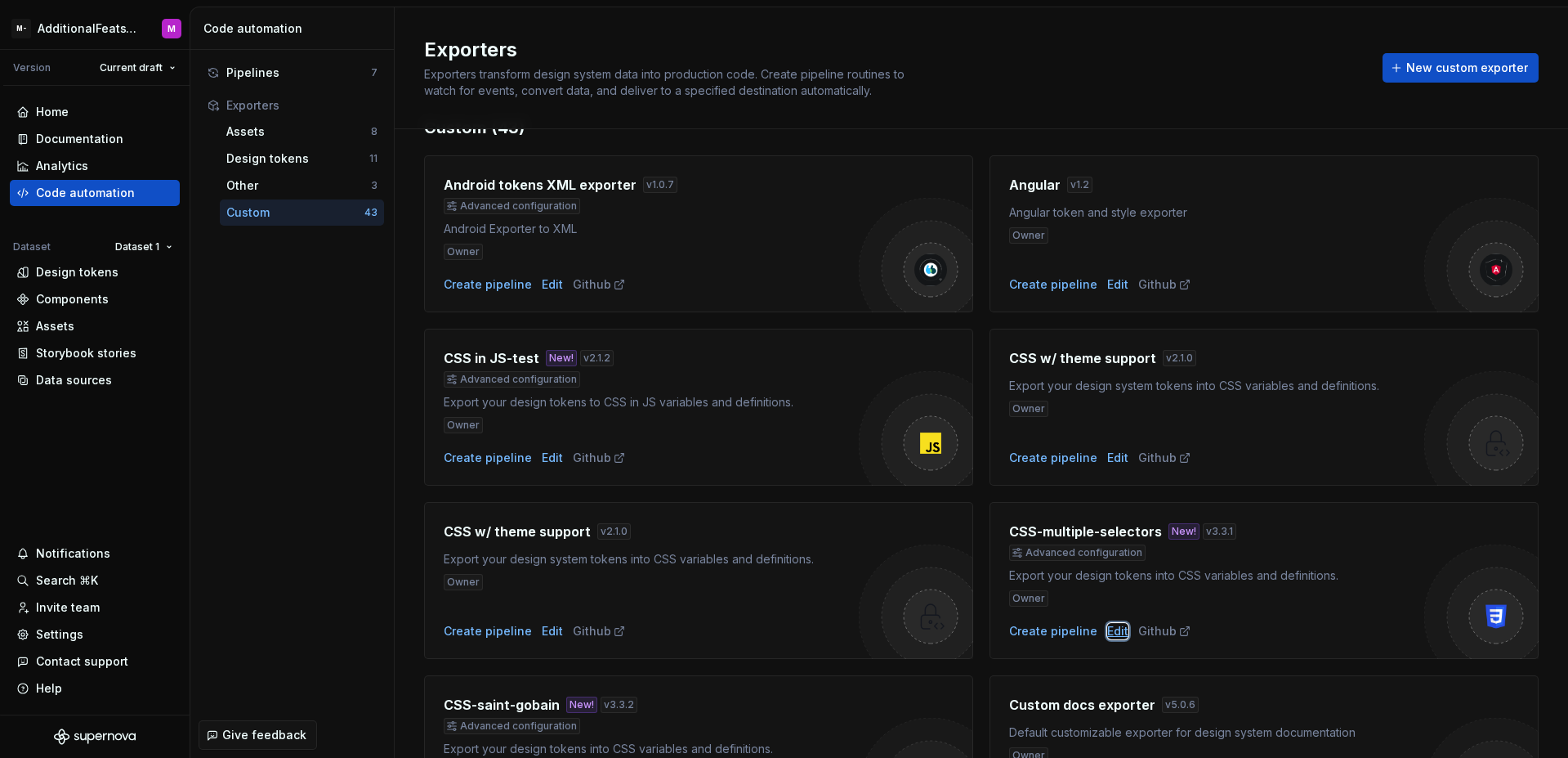
click at [1108, 625] on div "Edit" at bounding box center [1118, 631] width 21 height 16
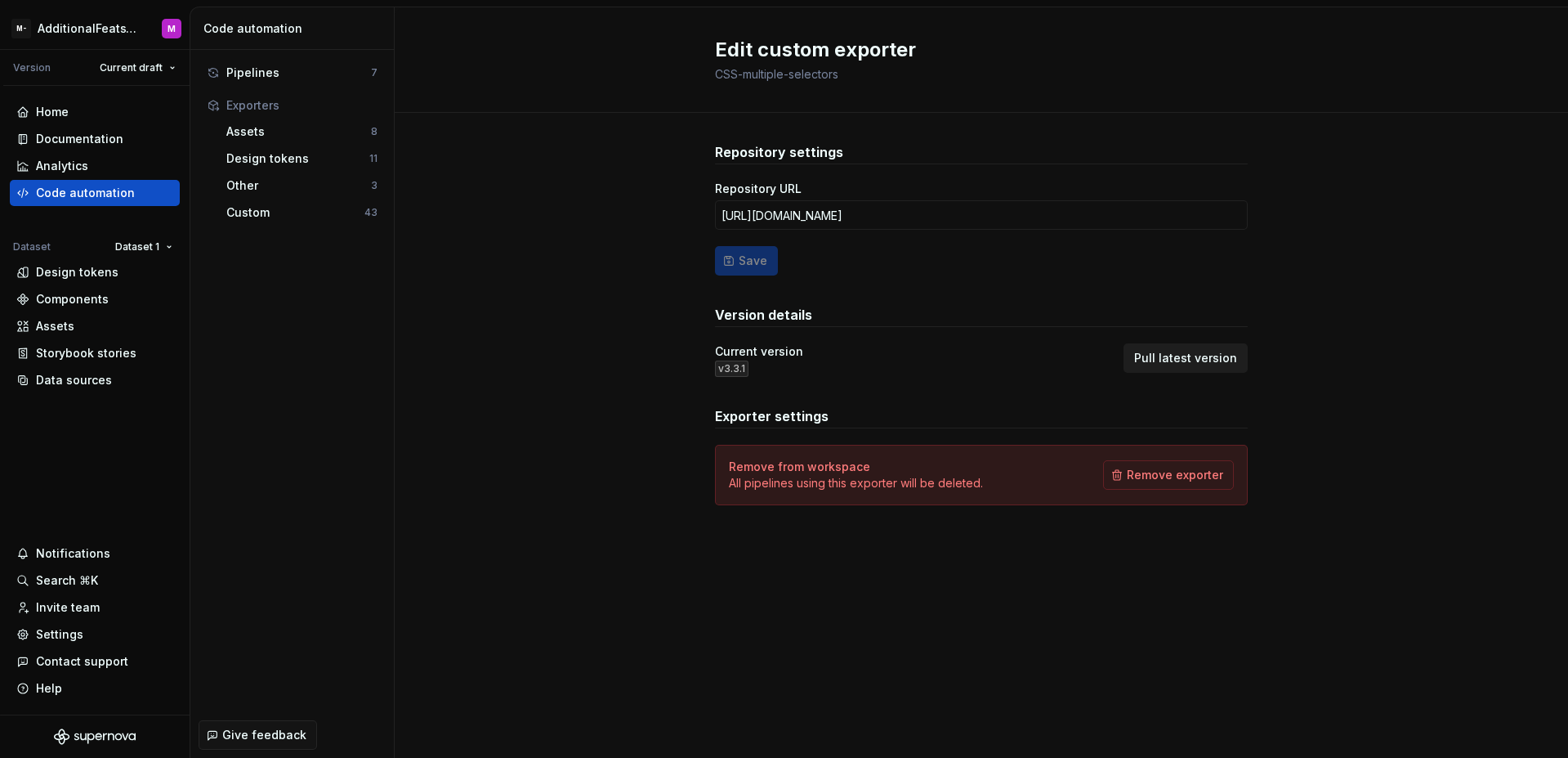
click at [1185, 367] on button "Pull latest version" at bounding box center [1185, 358] width 124 height 30
click at [519, 237] on div "Repository settings Repository URL [URL][DOMAIN_NAME] Save Version details Curr…" at bounding box center [981, 340] width 1174 height 454
click at [1194, 360] on span "Pull latest version" at bounding box center [1186, 358] width 103 height 16
click at [246, 219] on div "Custom" at bounding box center [295, 213] width 138 height 16
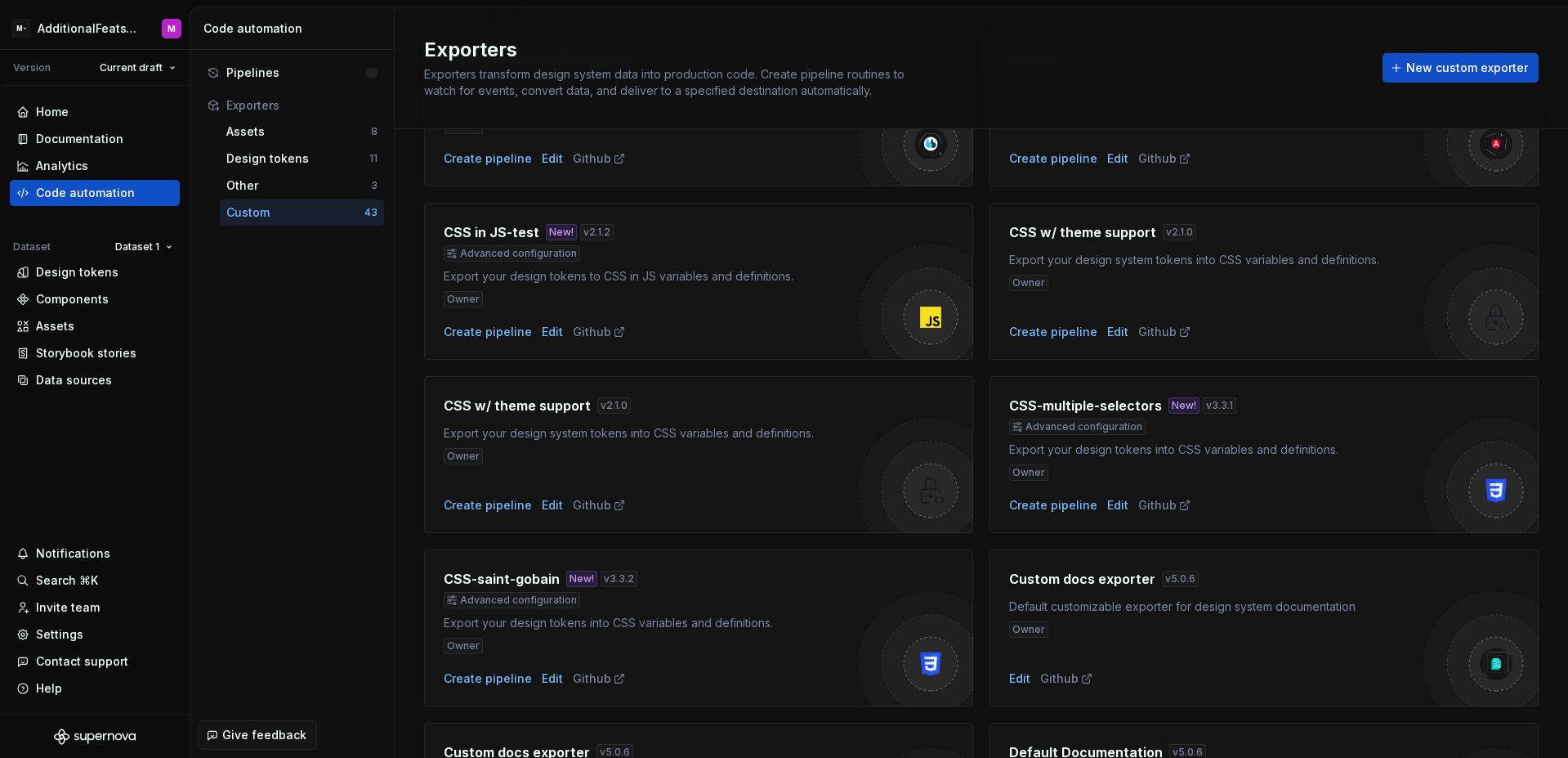
scroll to position [179, 0]
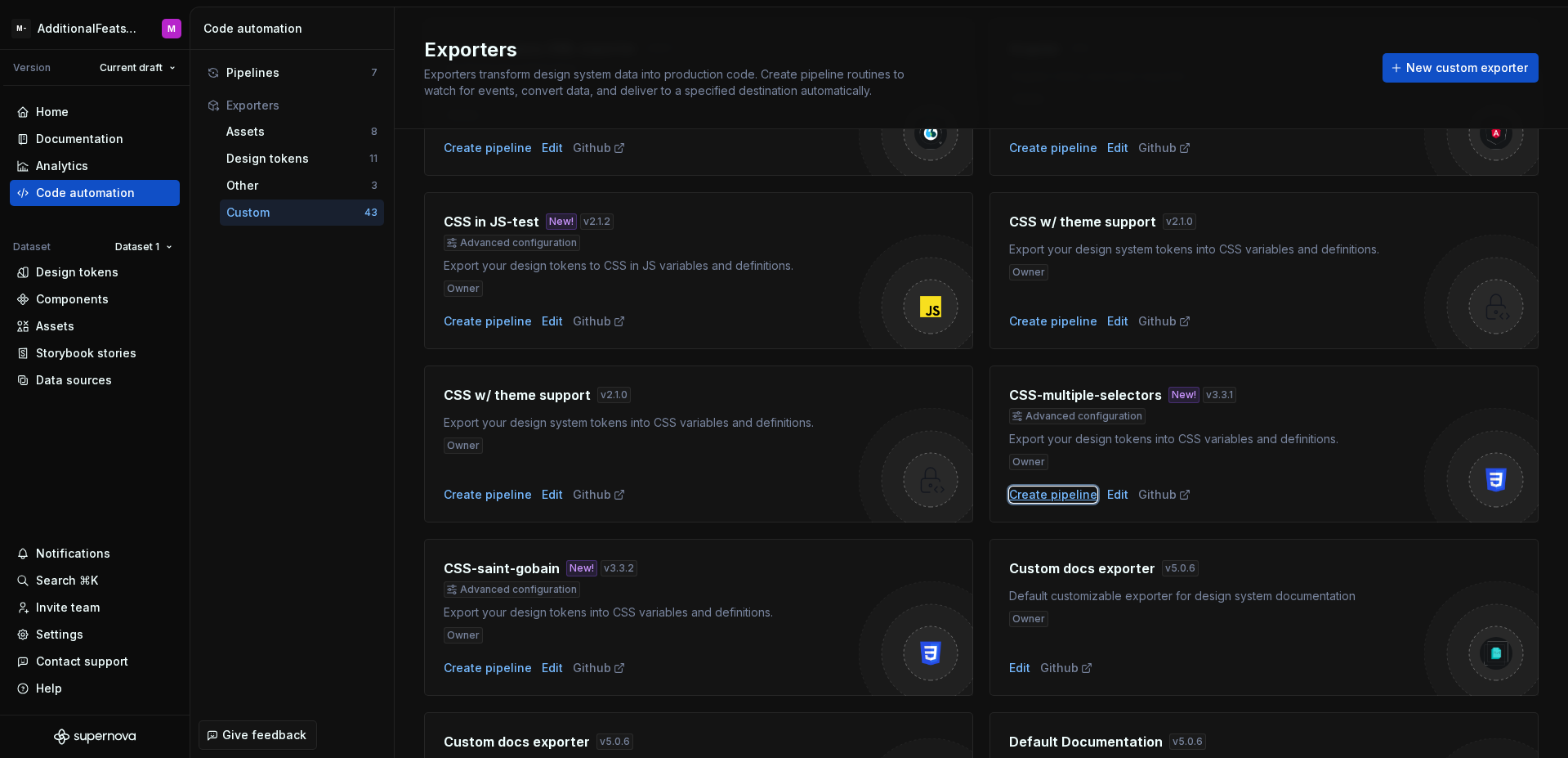
click at [1034, 495] on div "Create pipeline" at bounding box center [1053, 494] width 88 height 16
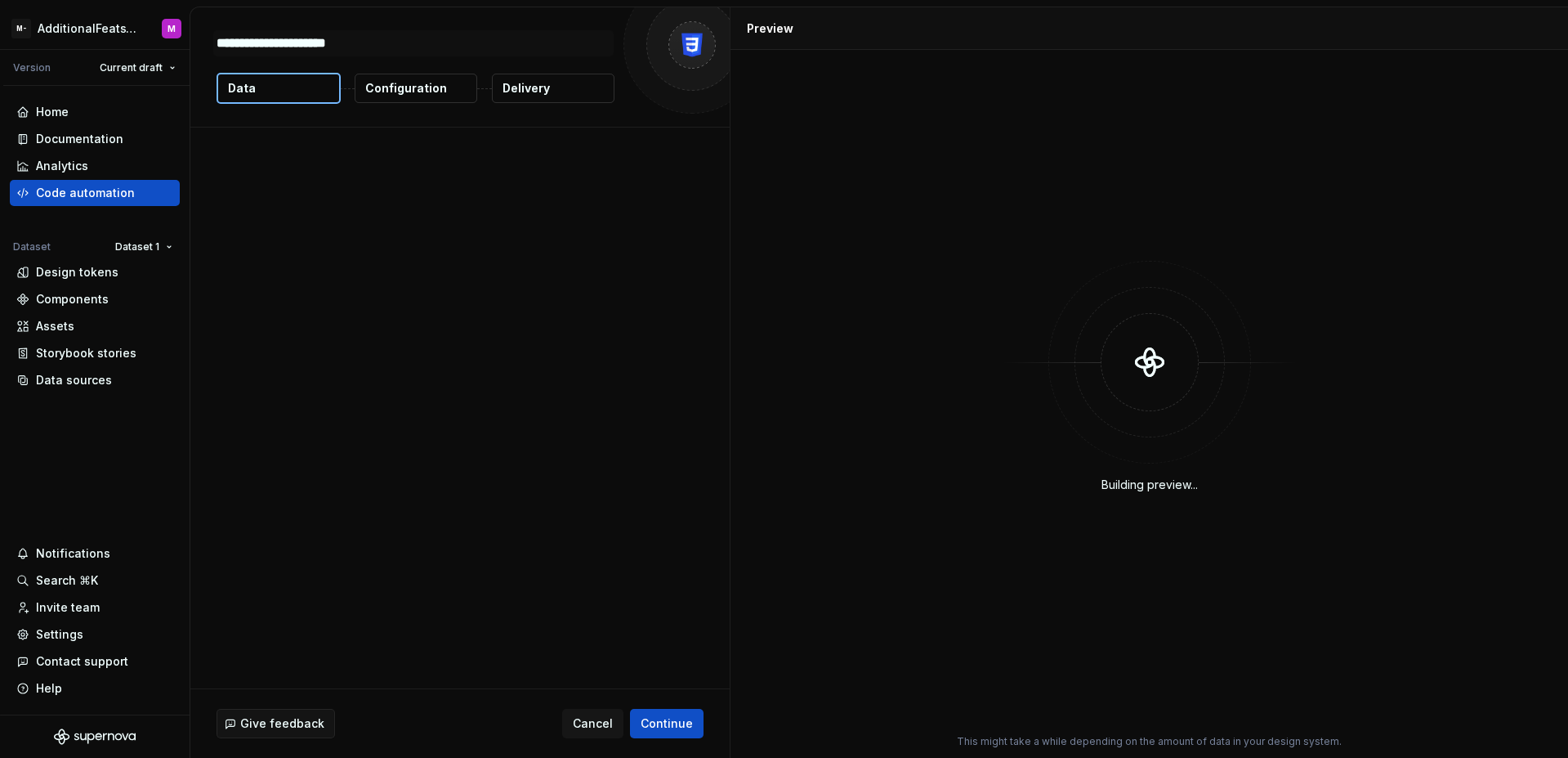
type textarea "*"
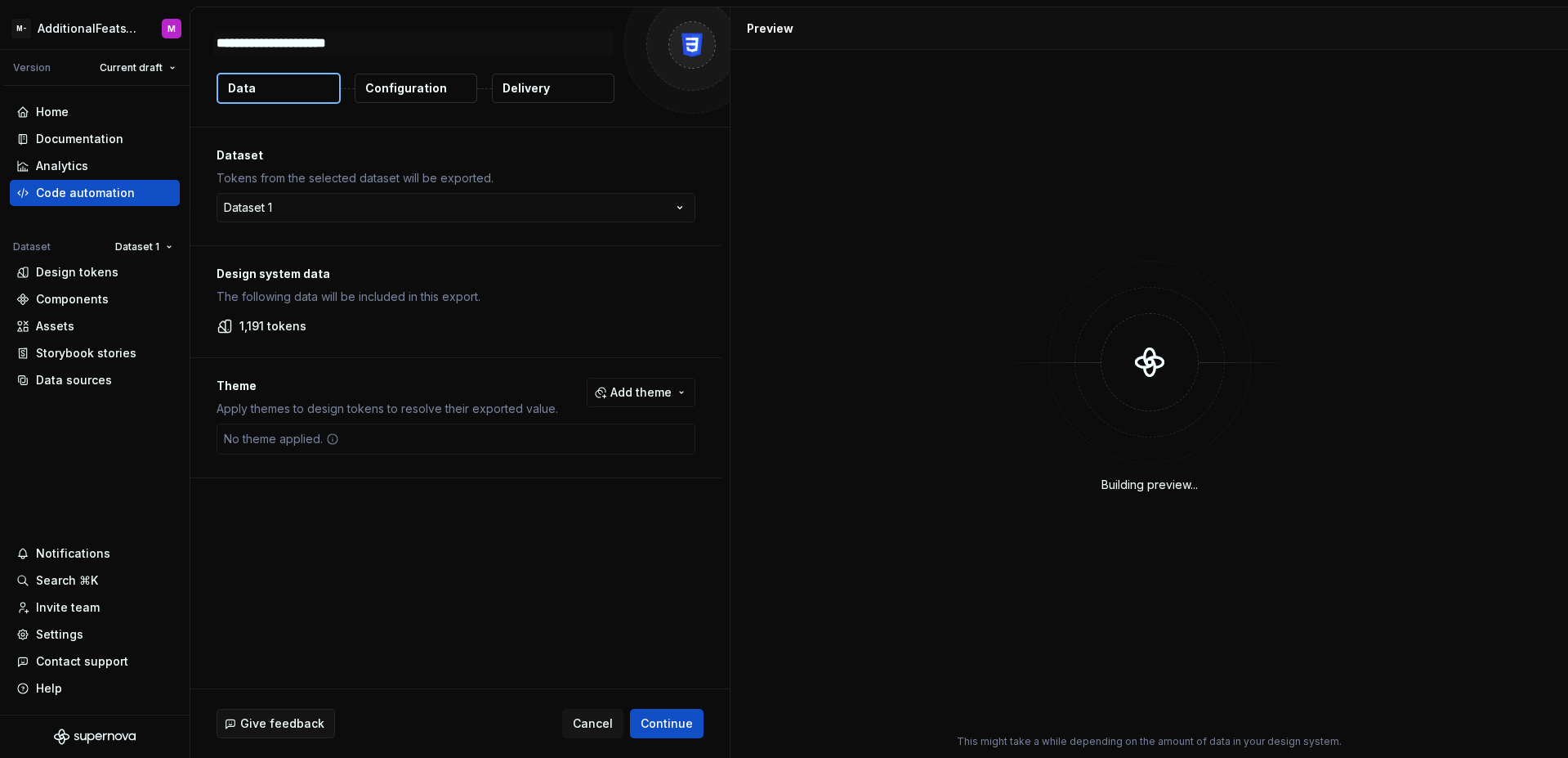
click at [643, 402] on button "Add theme" at bounding box center [641, 392] width 108 height 30
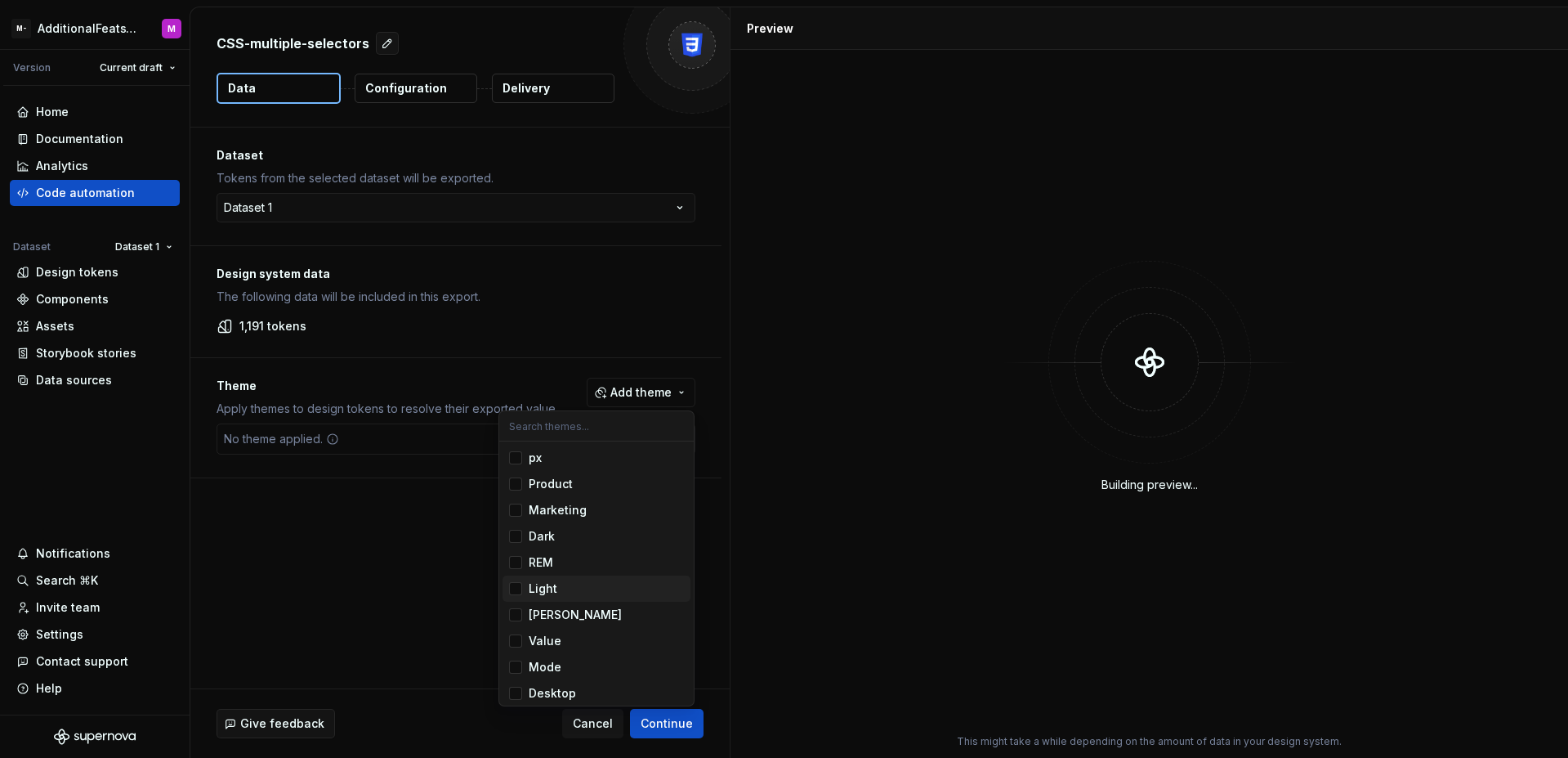
click at [518, 591] on div "Suggestions" at bounding box center [515, 588] width 13 height 13
click at [518, 534] on div "Suggestions" at bounding box center [515, 535] width 13 height 13
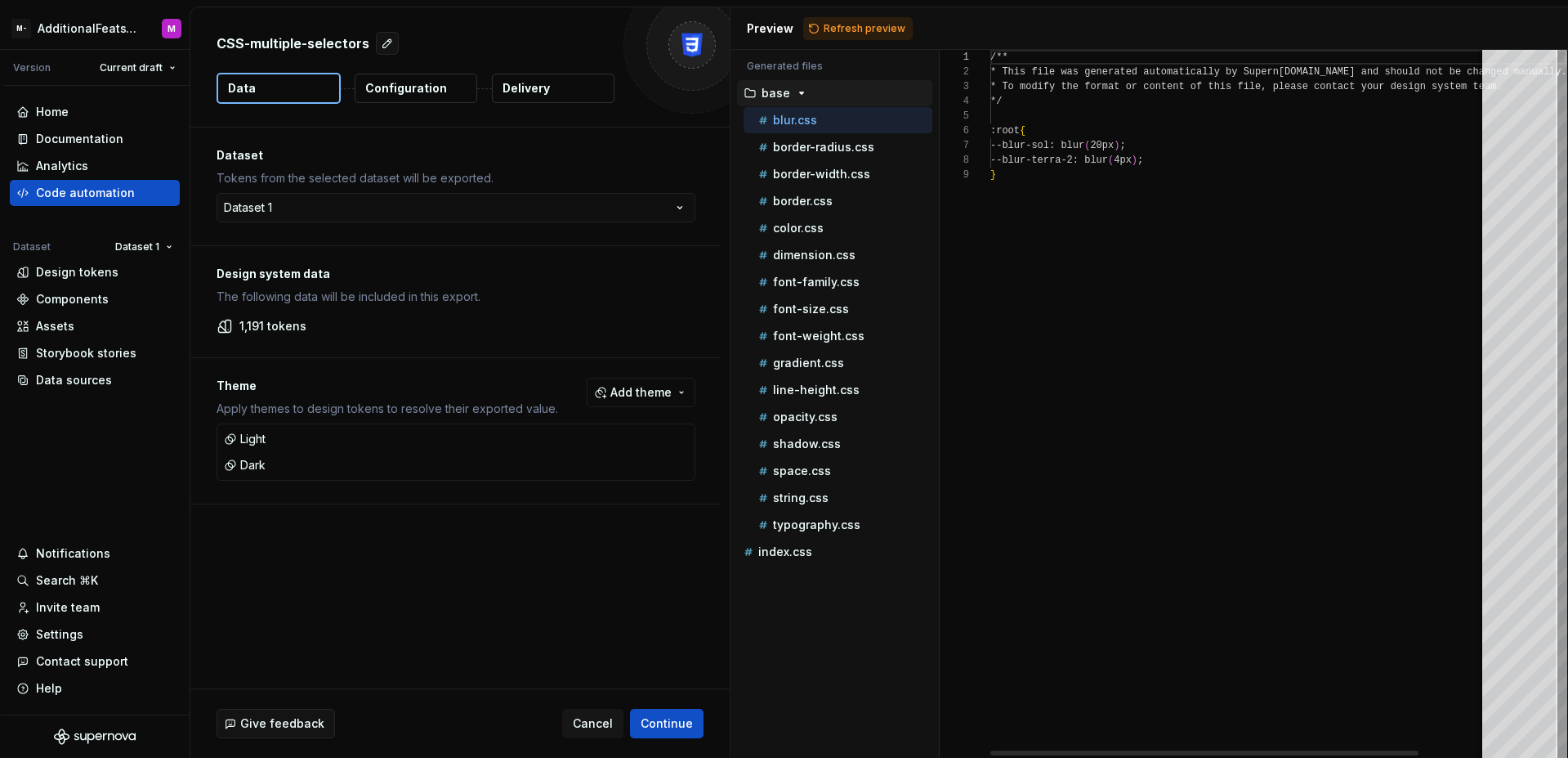
click at [594, 338] on html "M- AdditionalFeatsTest M Version Current draft Home Documentation Analytics Cod…" at bounding box center [784, 379] width 1568 height 758
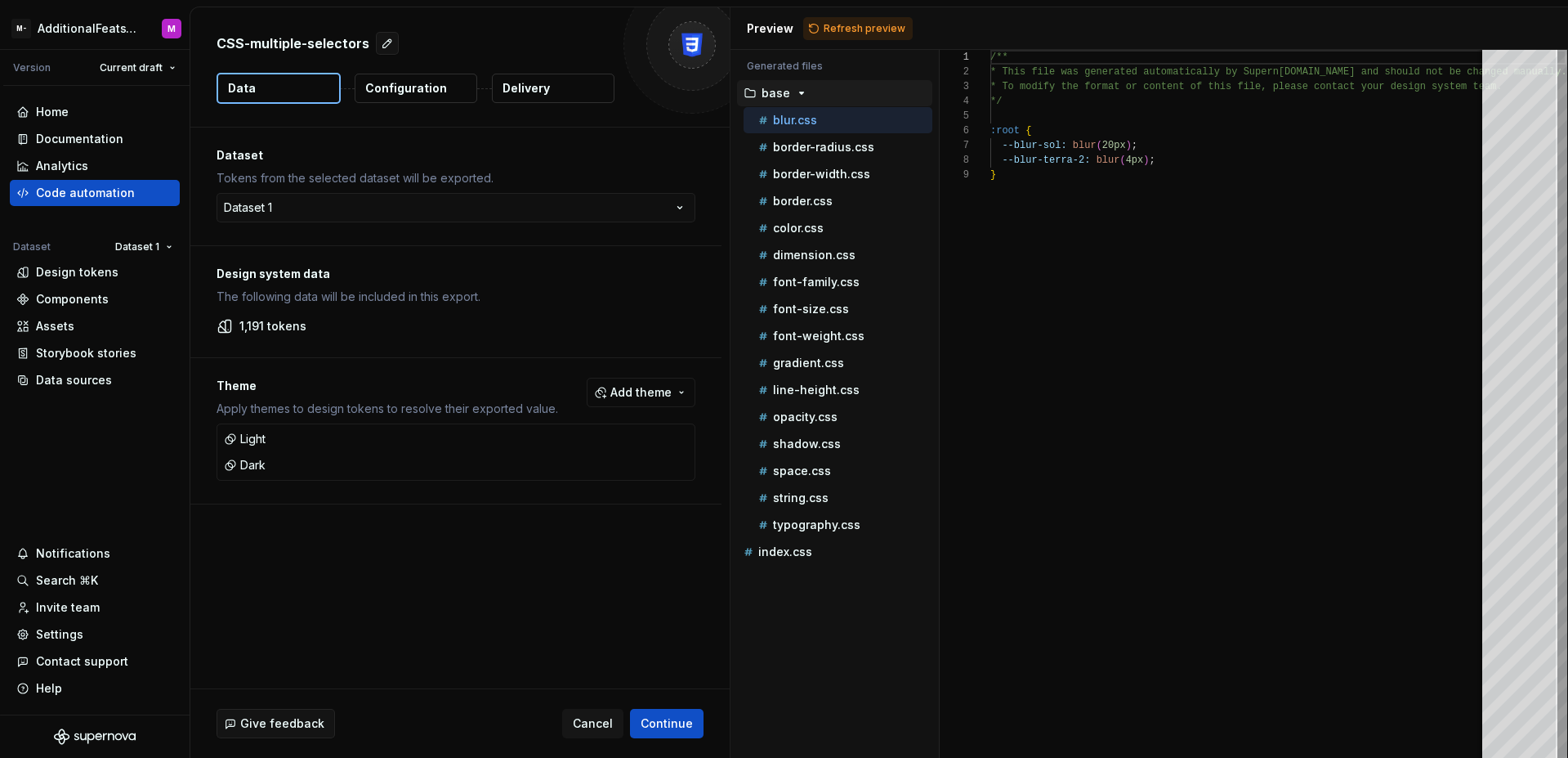
click at [430, 97] on button "Configuration" at bounding box center [415, 88] width 122 height 30
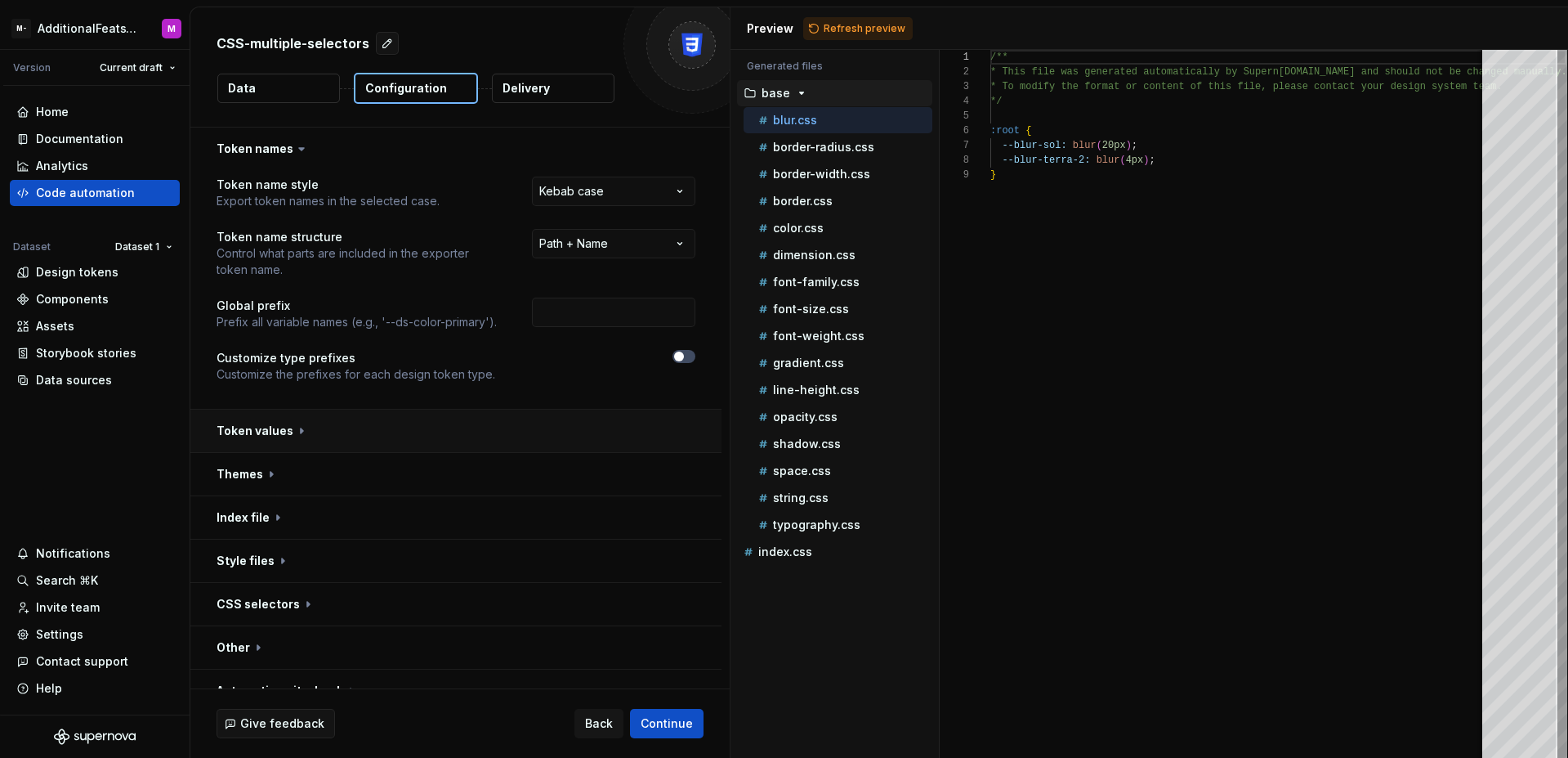
scroll to position [25, 0]
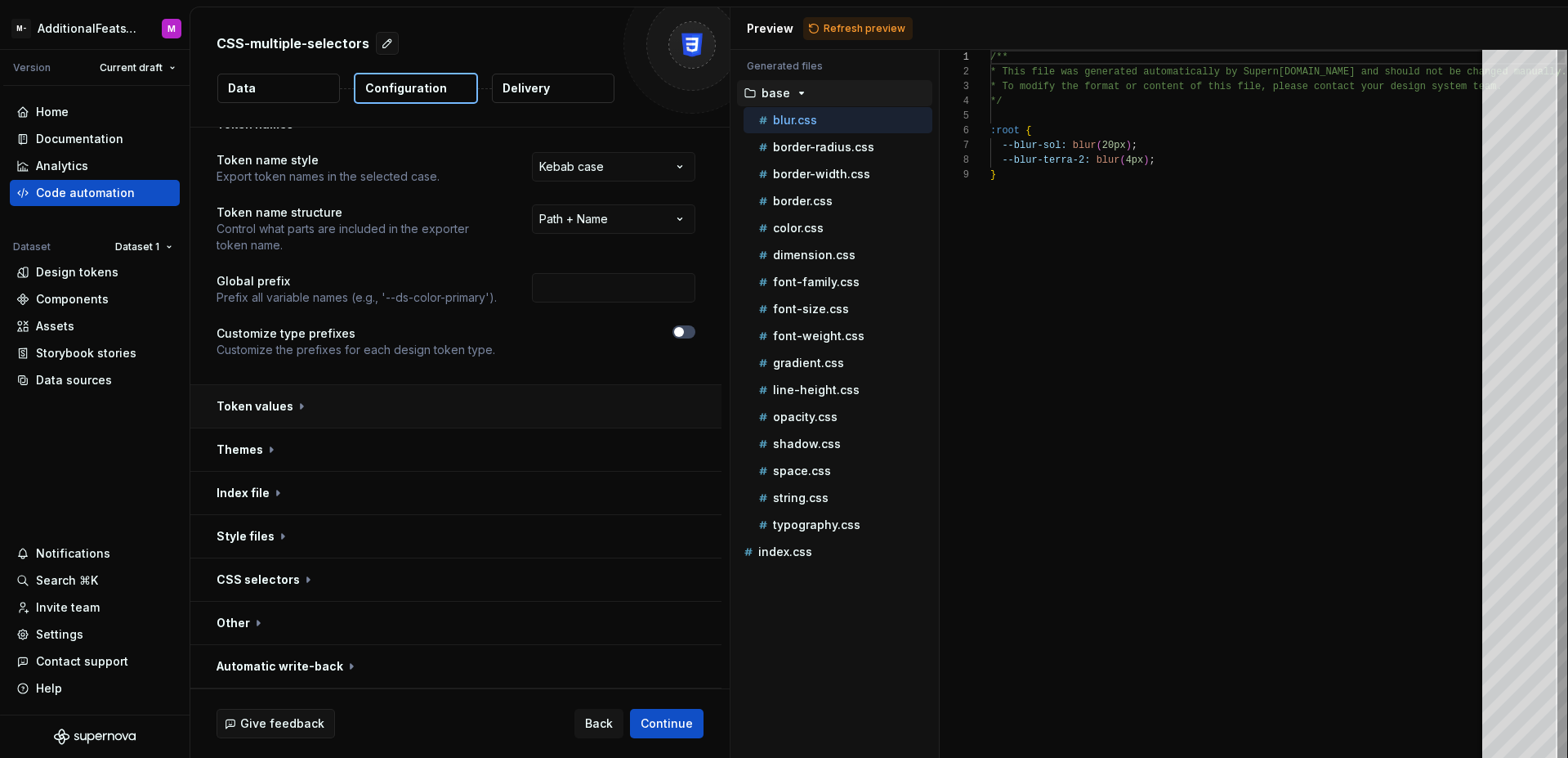
click at [539, 449] on button "button" at bounding box center [456, 449] width 532 height 43
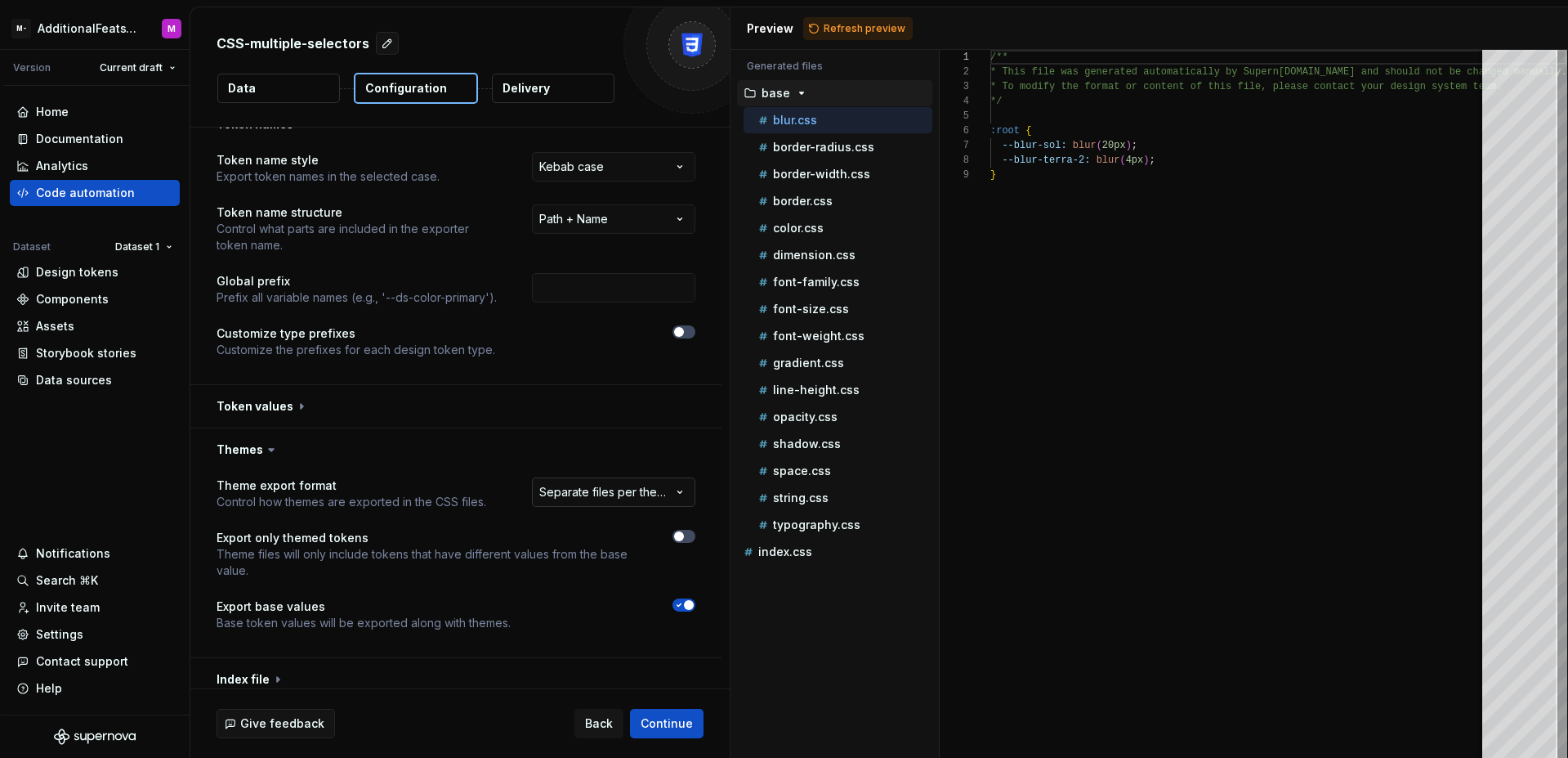
click at [626, 499] on html "**********" at bounding box center [784, 379] width 1568 height 758
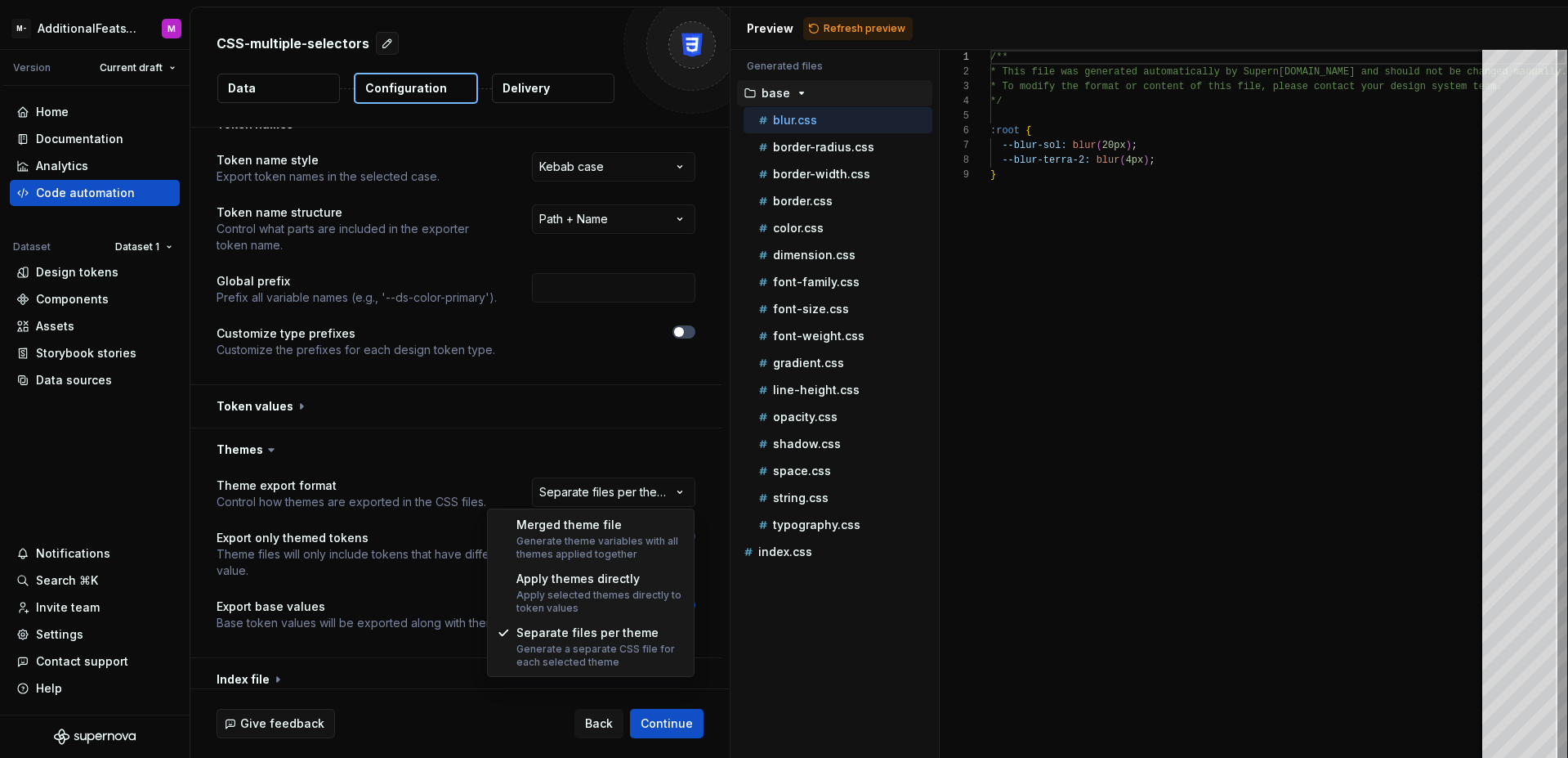
click at [650, 437] on html "**********" at bounding box center [784, 379] width 1568 height 758
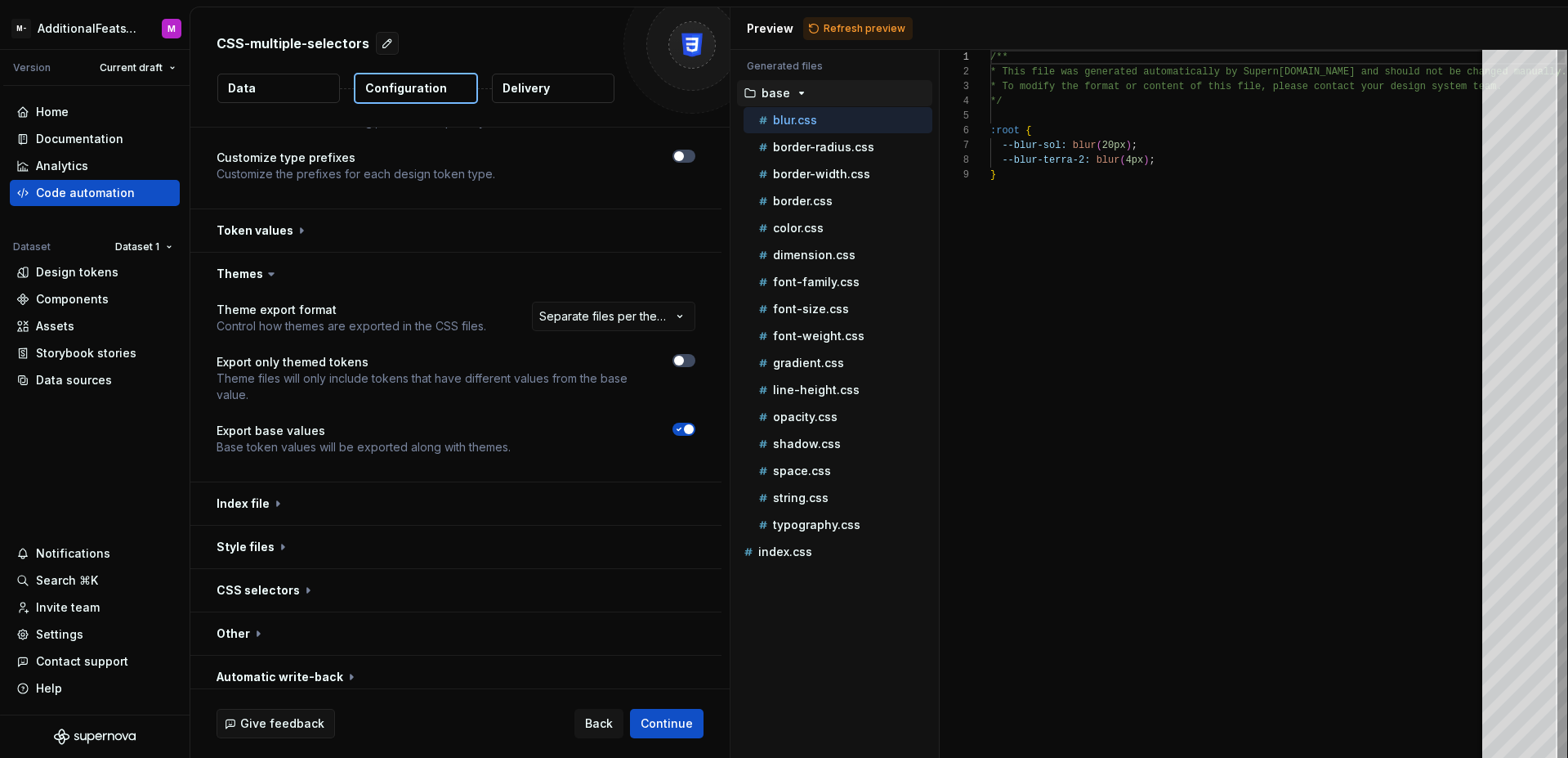
scroll to position [211, 0]
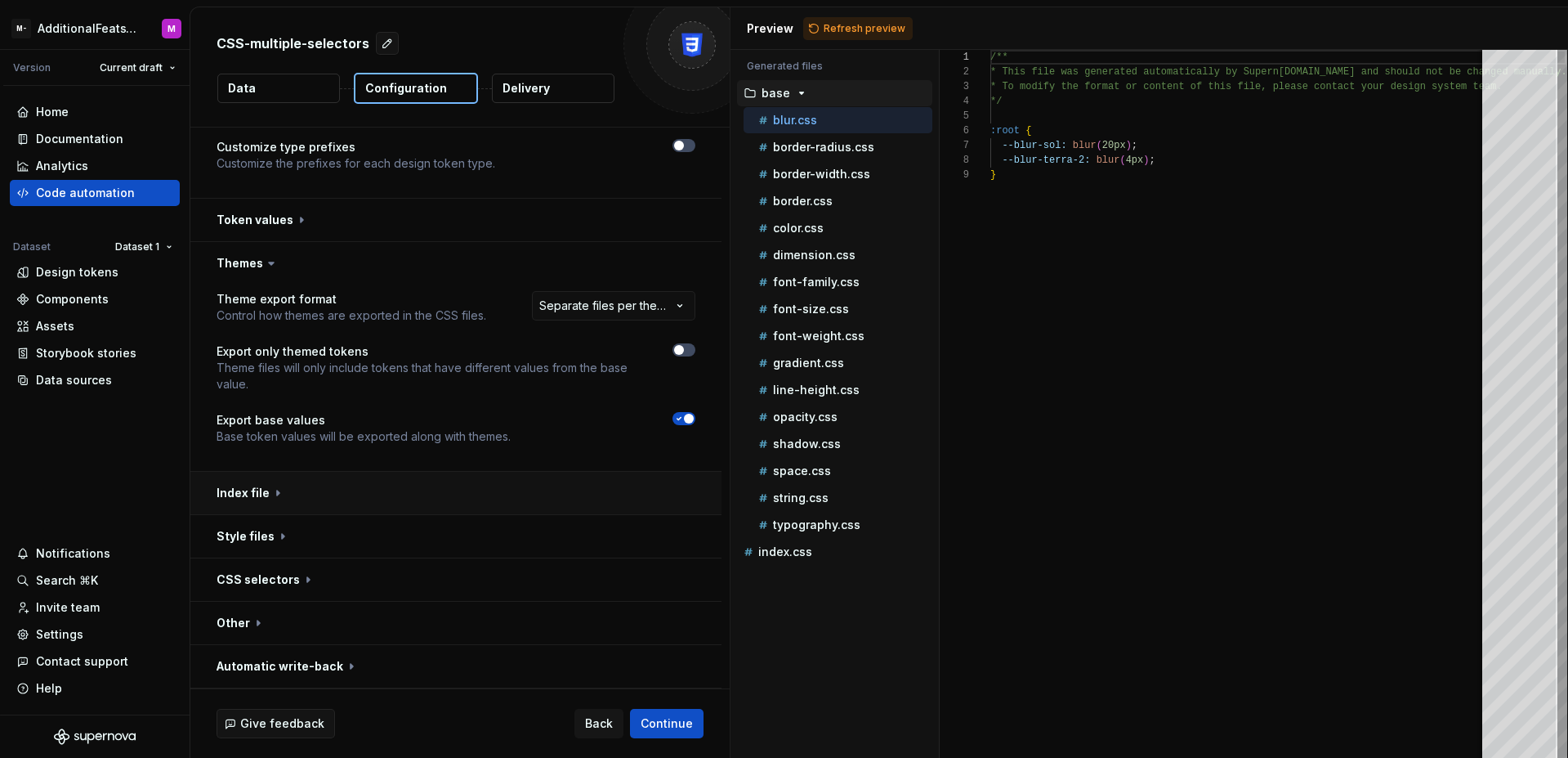
click at [614, 481] on button "button" at bounding box center [456, 493] width 532 height 43
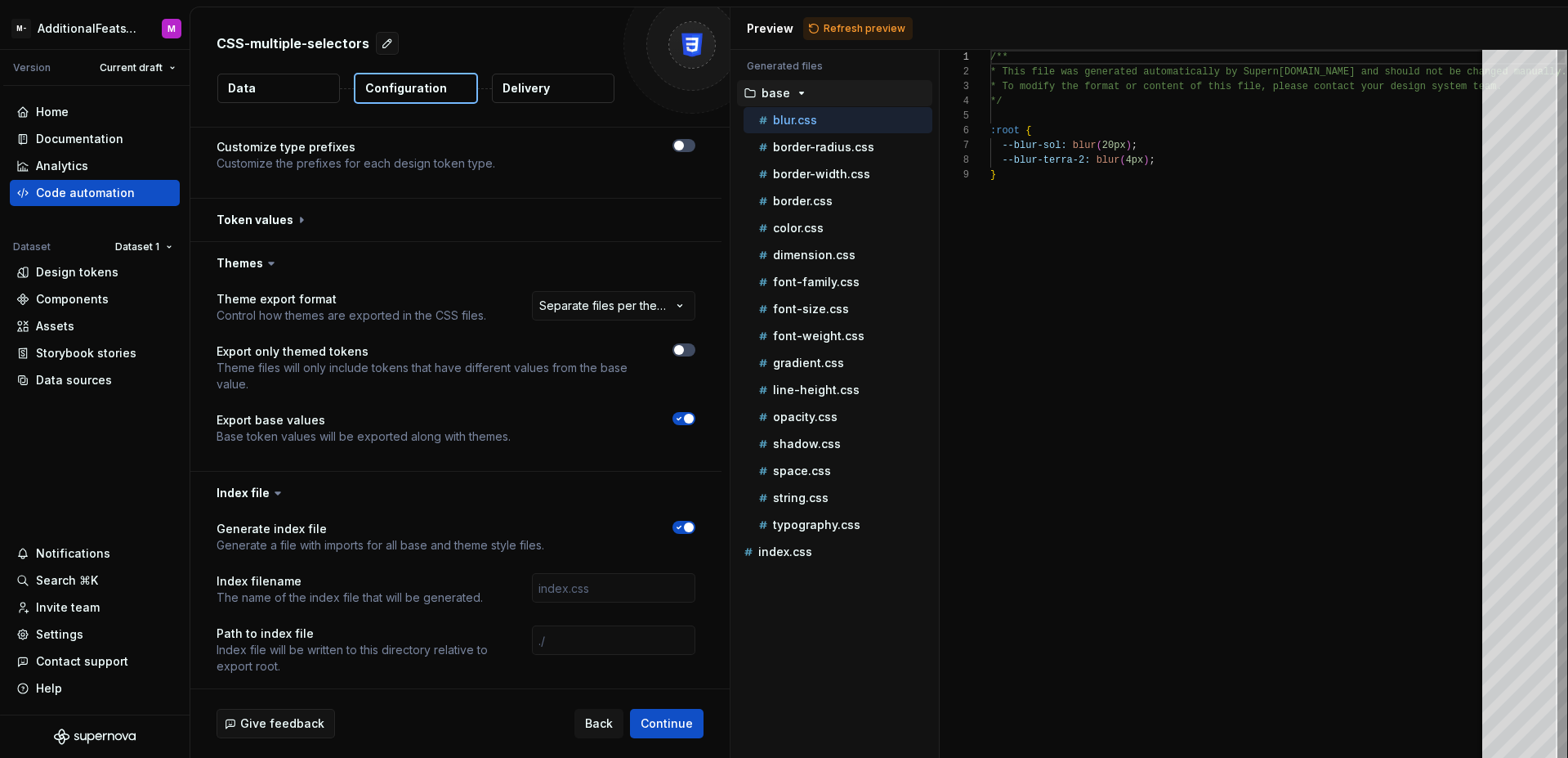
click at [685, 522] on button "button" at bounding box center [684, 527] width 23 height 13
click at [673, 483] on button "button" at bounding box center [456, 493] width 532 height 43
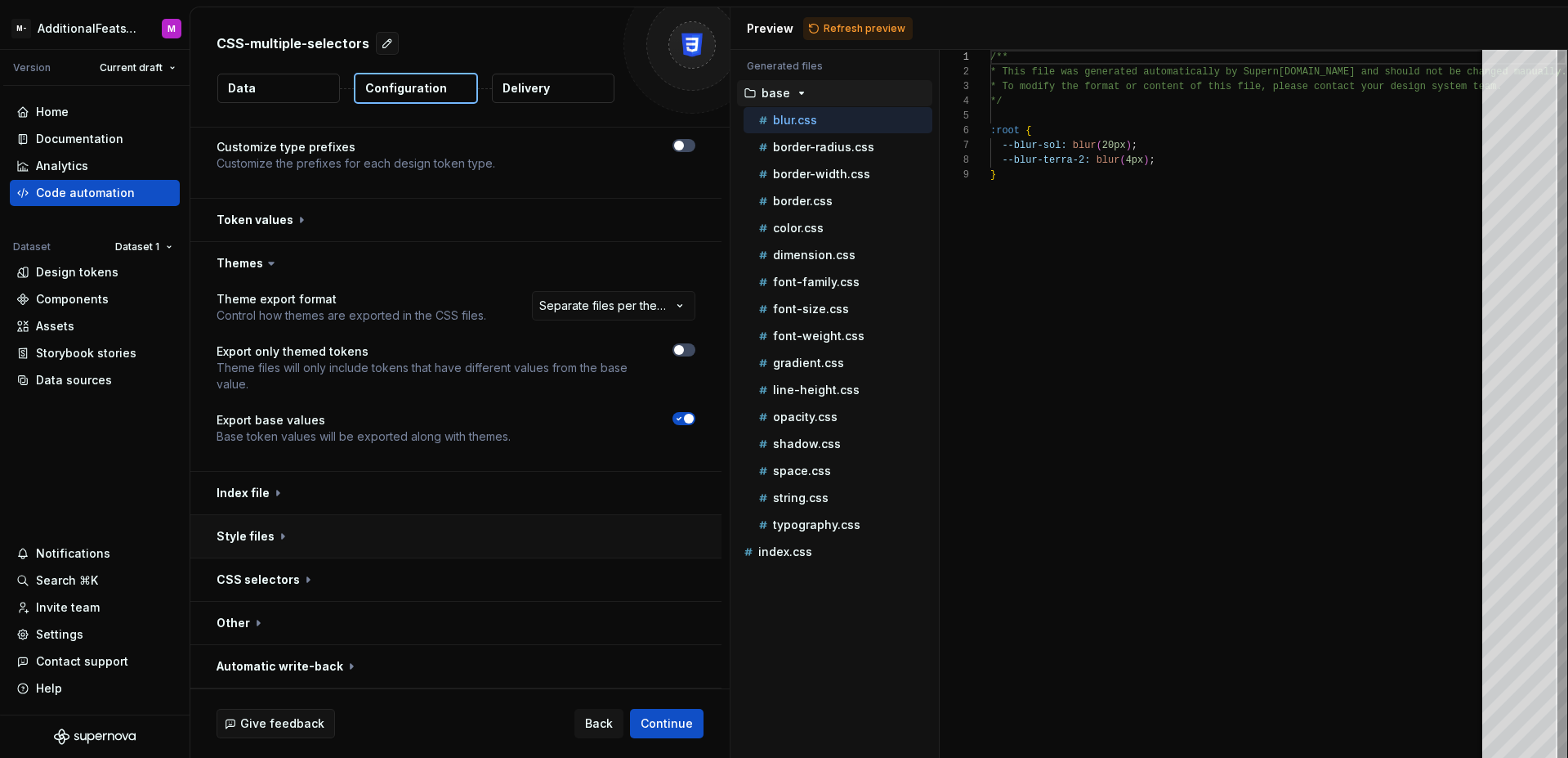
click at [675, 523] on button "button" at bounding box center [456, 535] width 532 height 43
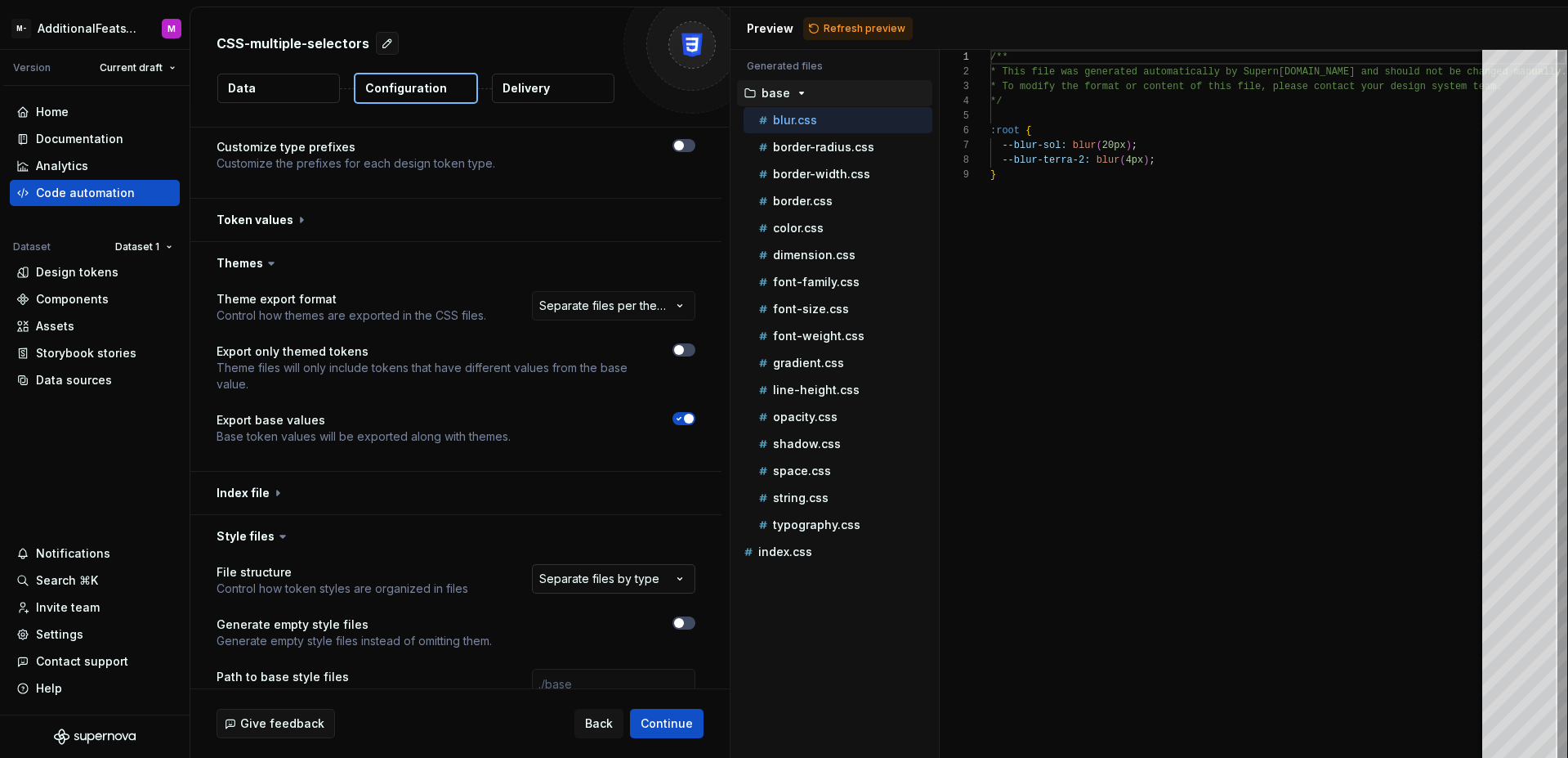
click at [668, 578] on html "**********" at bounding box center [784, 379] width 1568 height 758
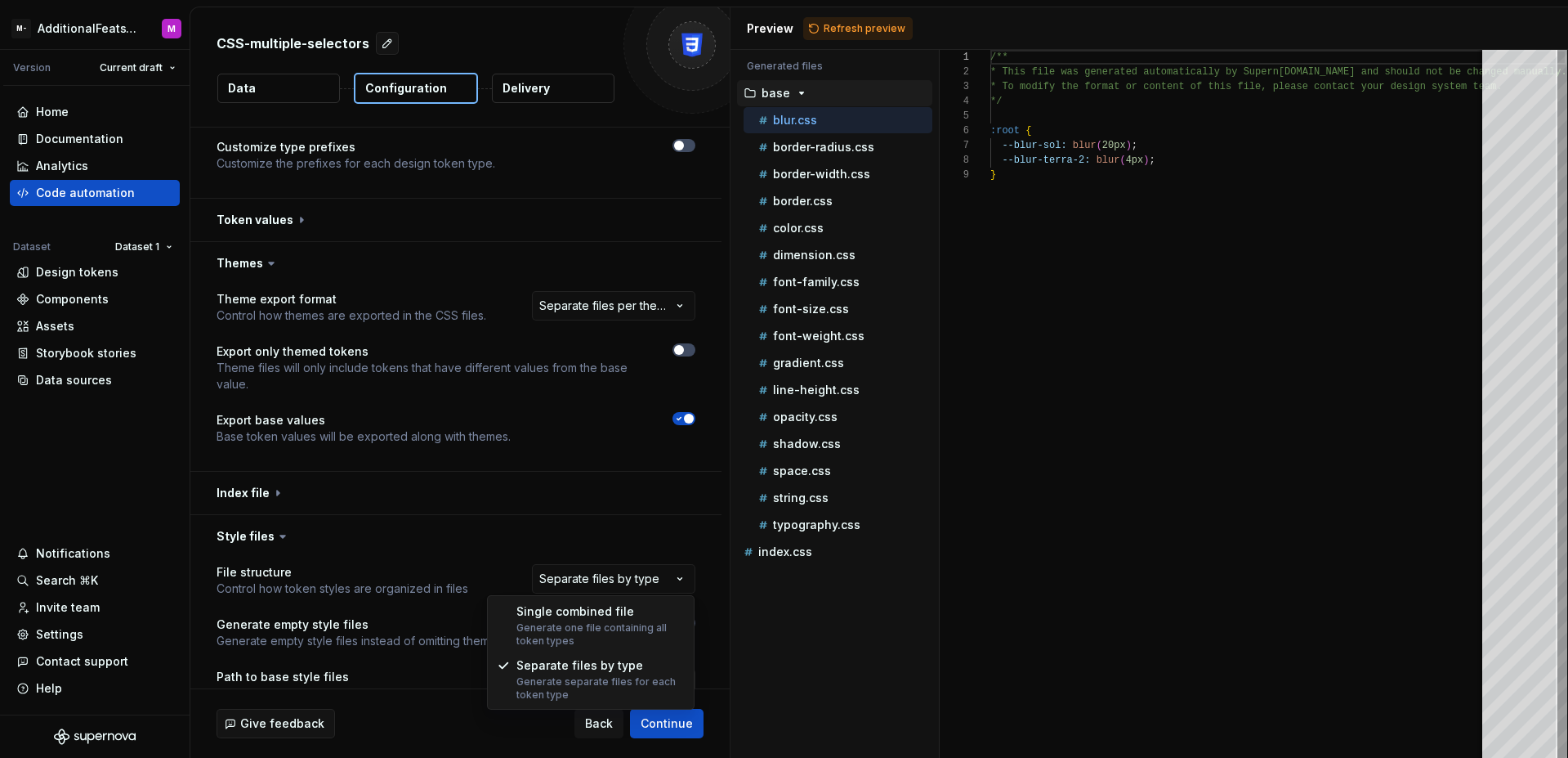
select select "**********"
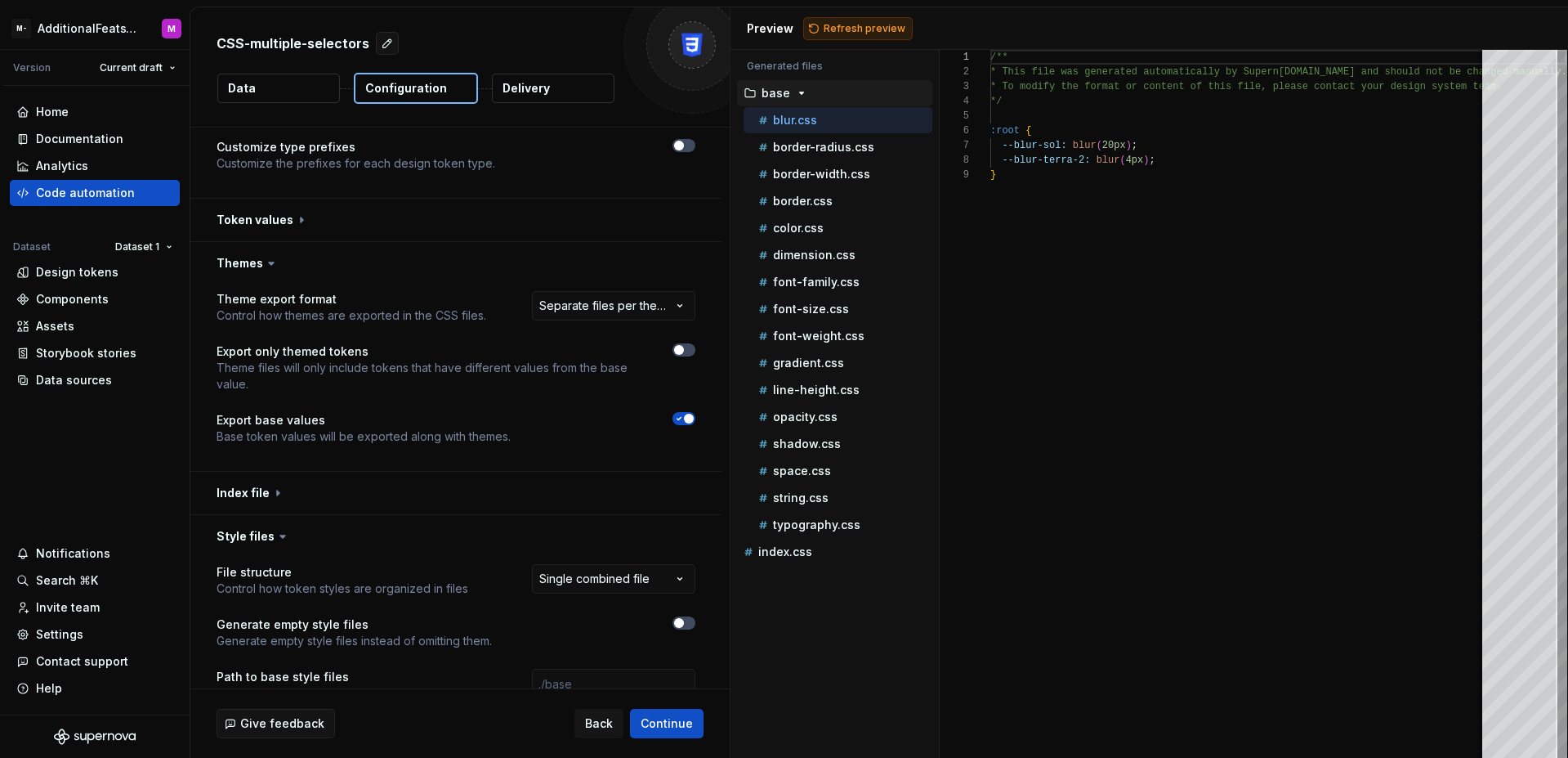
click at [851, 36] on button "Refresh preview" at bounding box center [859, 28] width 109 height 23
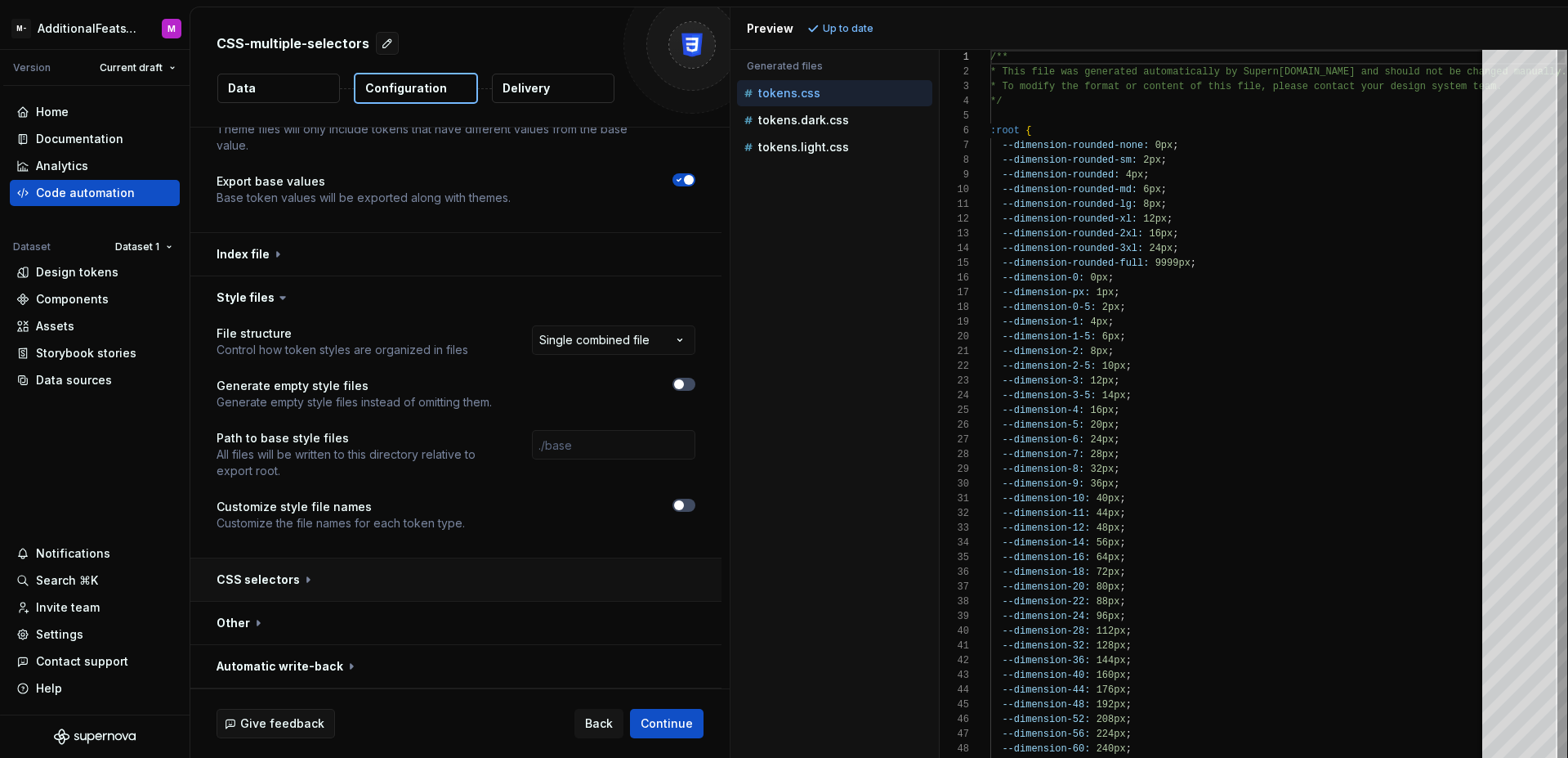
click at [546, 562] on button "button" at bounding box center [456, 579] width 532 height 43
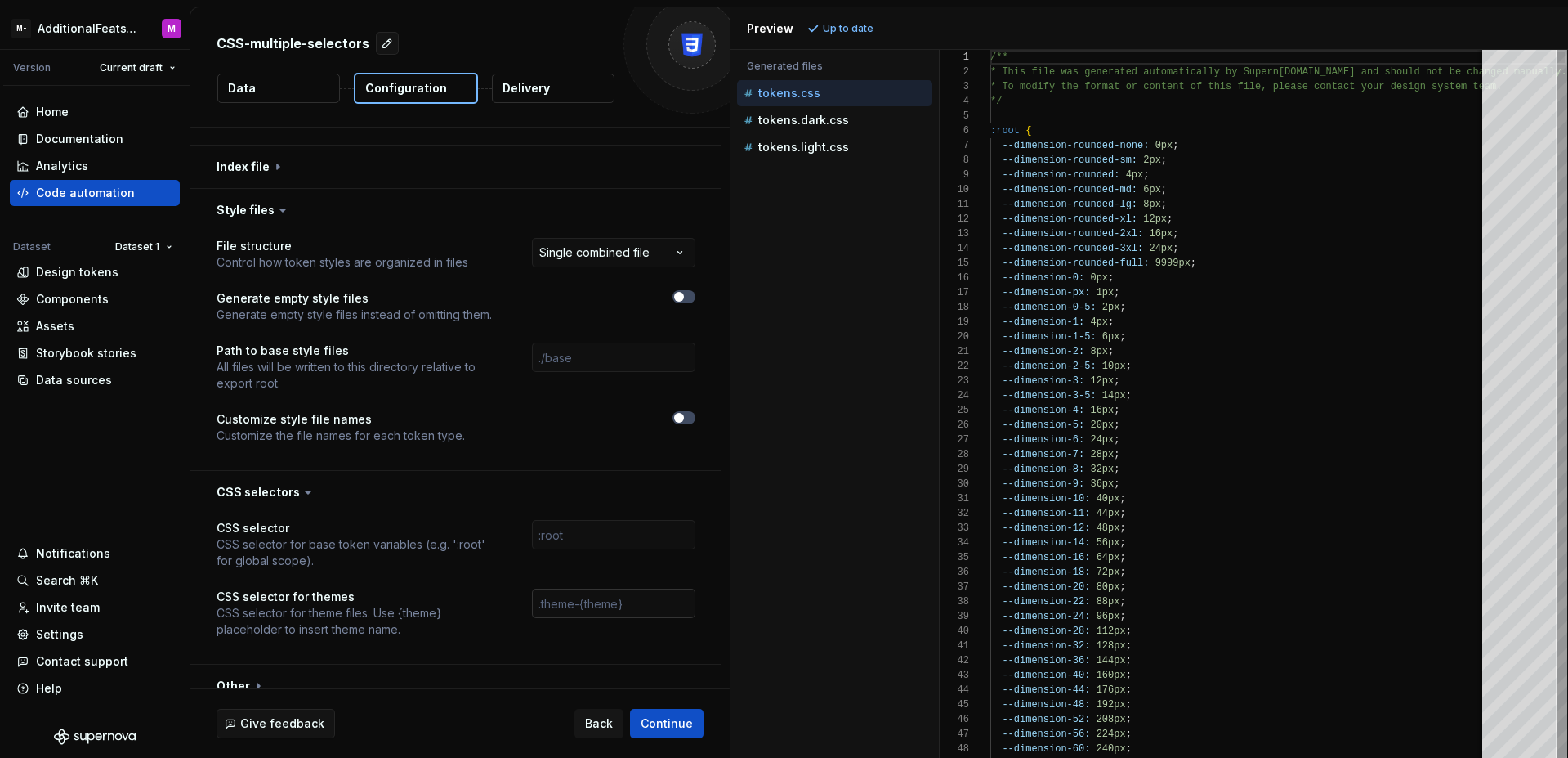
scroll to position [600, 0]
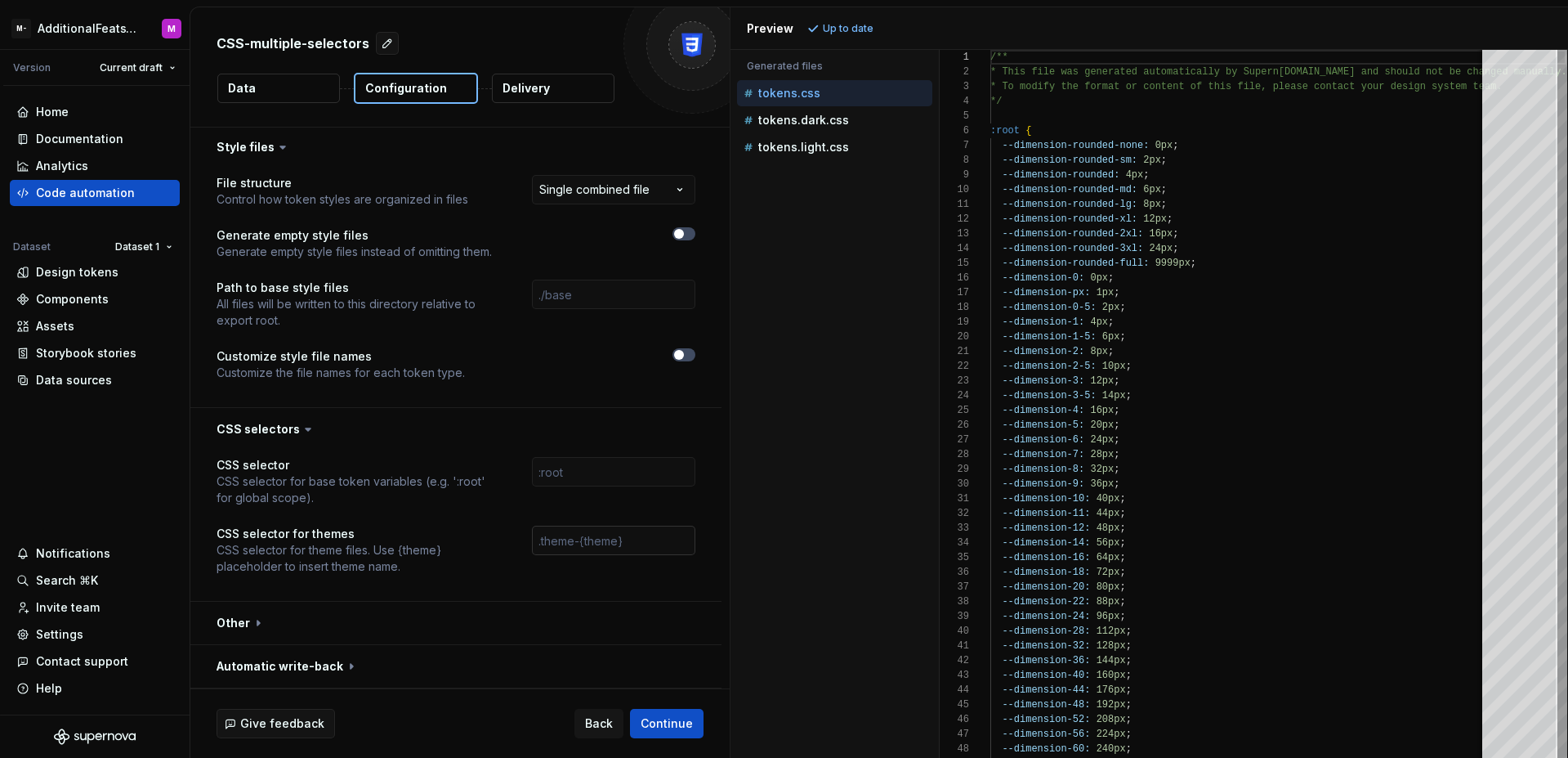
click at [600, 534] on input "text" at bounding box center [613, 540] width 164 height 30
paste input "[data-mantine-color-scheme='{theme}'], [data-theme='{theme}']"
type input "[data-mantine-color-scheme='{theme}'], [data-theme='{theme}']"
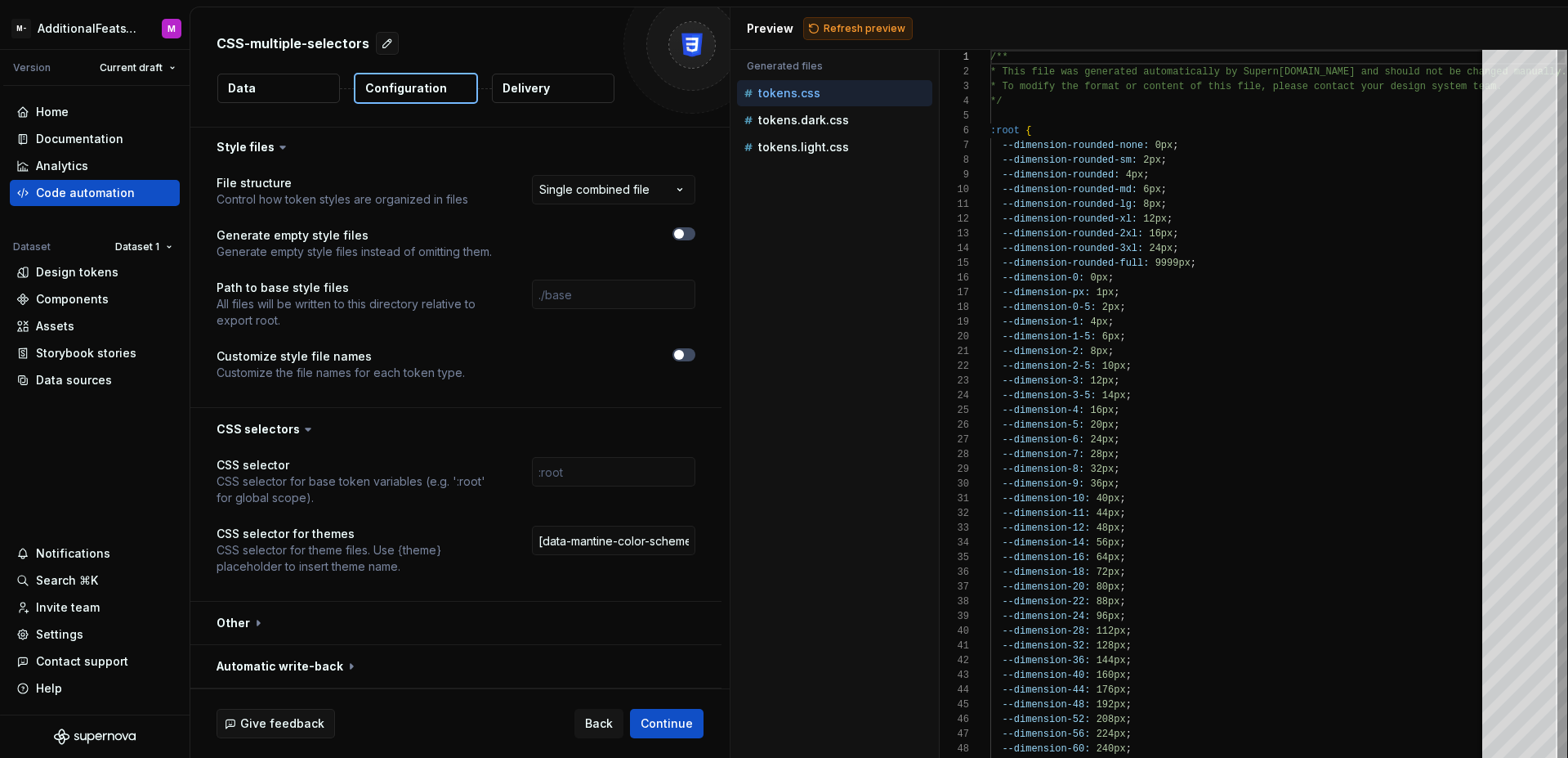
click at [874, 36] on button "Refresh preview" at bounding box center [859, 28] width 109 height 23
click at [855, 120] on div "tokens.dark.css" at bounding box center [836, 120] width 192 height 16
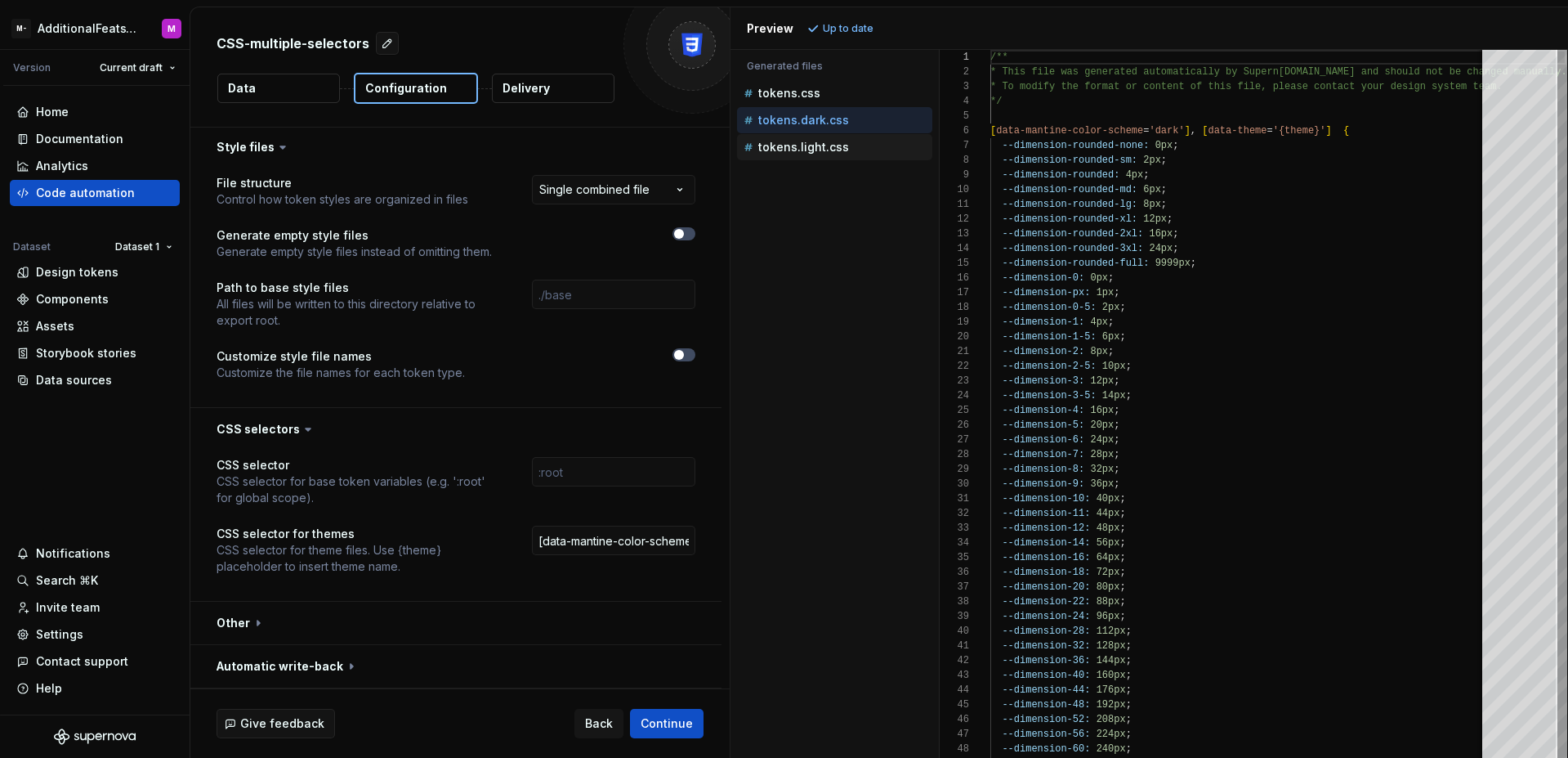
click at [858, 149] on div "tokens.light.css" at bounding box center [836, 147] width 192 height 16
click at [864, 122] on div "tokens.dark.css" at bounding box center [836, 120] width 192 height 16
click at [865, 146] on div "tokens.light.css" at bounding box center [836, 147] width 192 height 16
click at [869, 117] on div "tokens.dark.css" at bounding box center [836, 120] width 192 height 16
click at [864, 141] on div "tokens.light.css" at bounding box center [836, 147] width 192 height 16
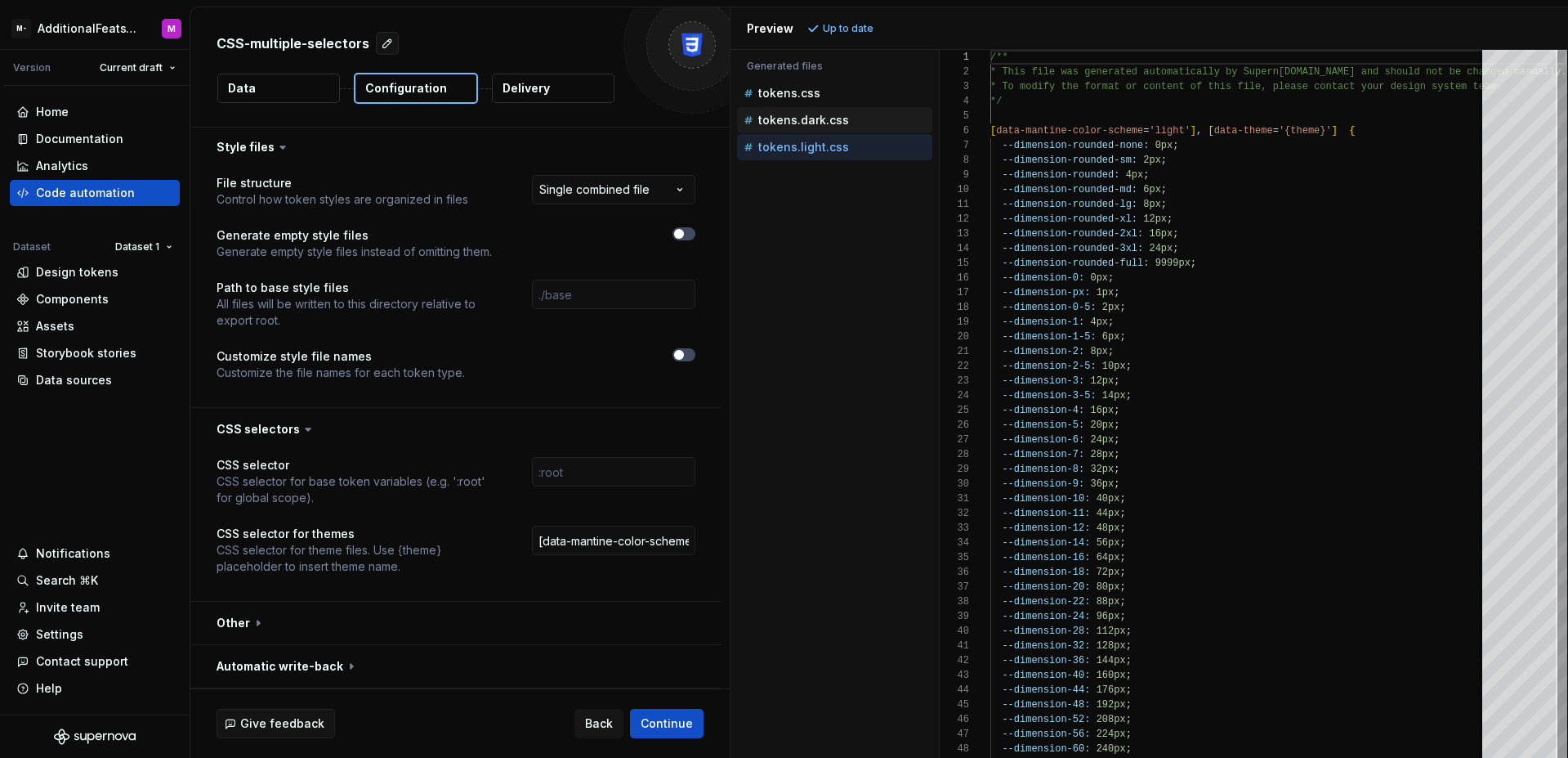
click at [868, 117] on div "tokens.dark.css" at bounding box center [836, 120] width 192 height 16
click at [863, 153] on div "tokens.light.css" at bounding box center [836, 147] width 192 height 16
click at [871, 119] on div "tokens.dark.css" at bounding box center [836, 120] width 192 height 16
click at [866, 149] on div "tokens.light.css" at bounding box center [836, 147] width 192 height 16
click at [866, 117] on div "tokens.dark.css" at bounding box center [836, 120] width 192 height 16
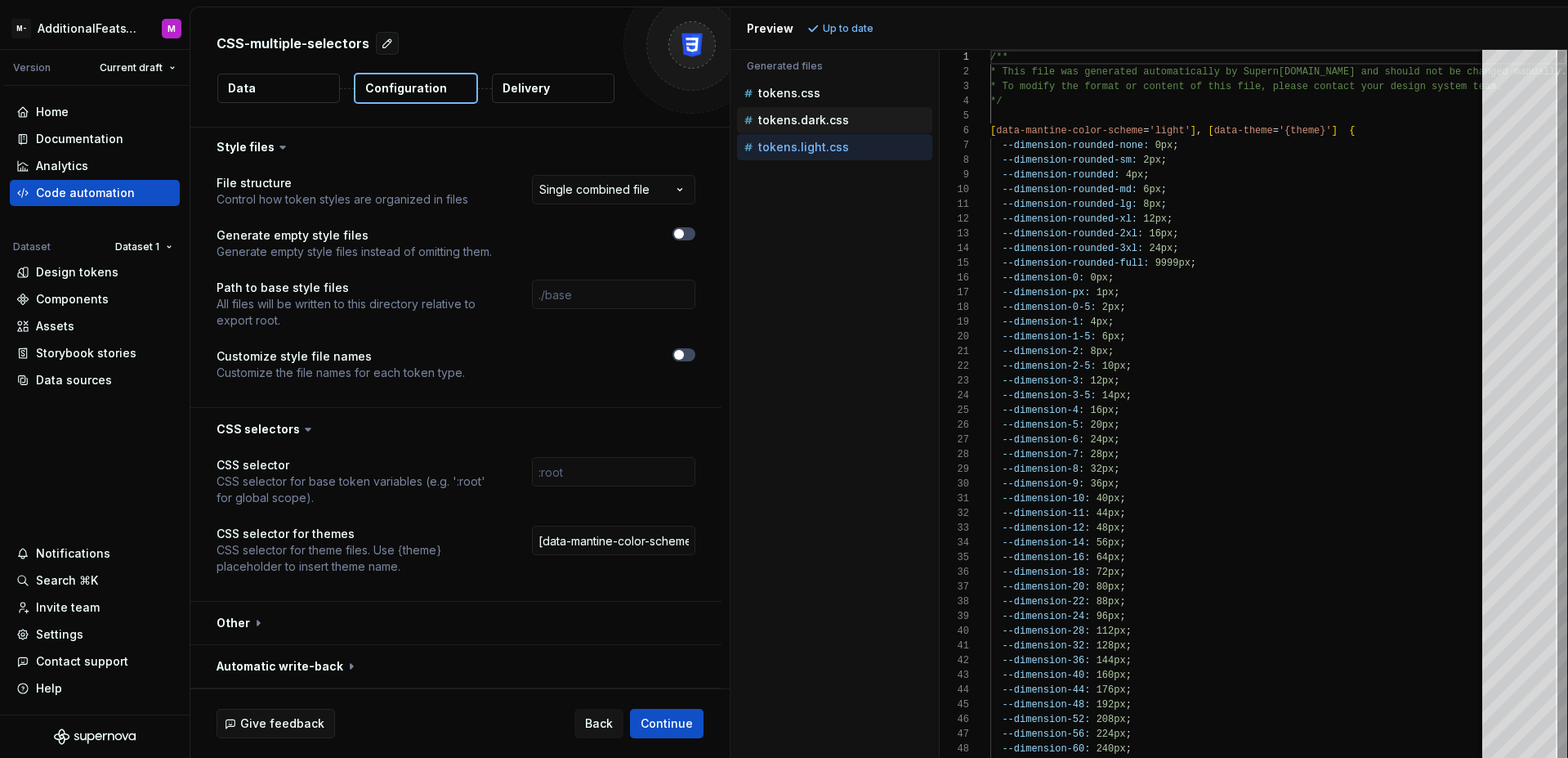
type textarea "**********"
click at [638, 536] on input "[data-mantine-color-scheme='{theme}'], [data-theme='{theme}']" at bounding box center [613, 540] width 164 height 30
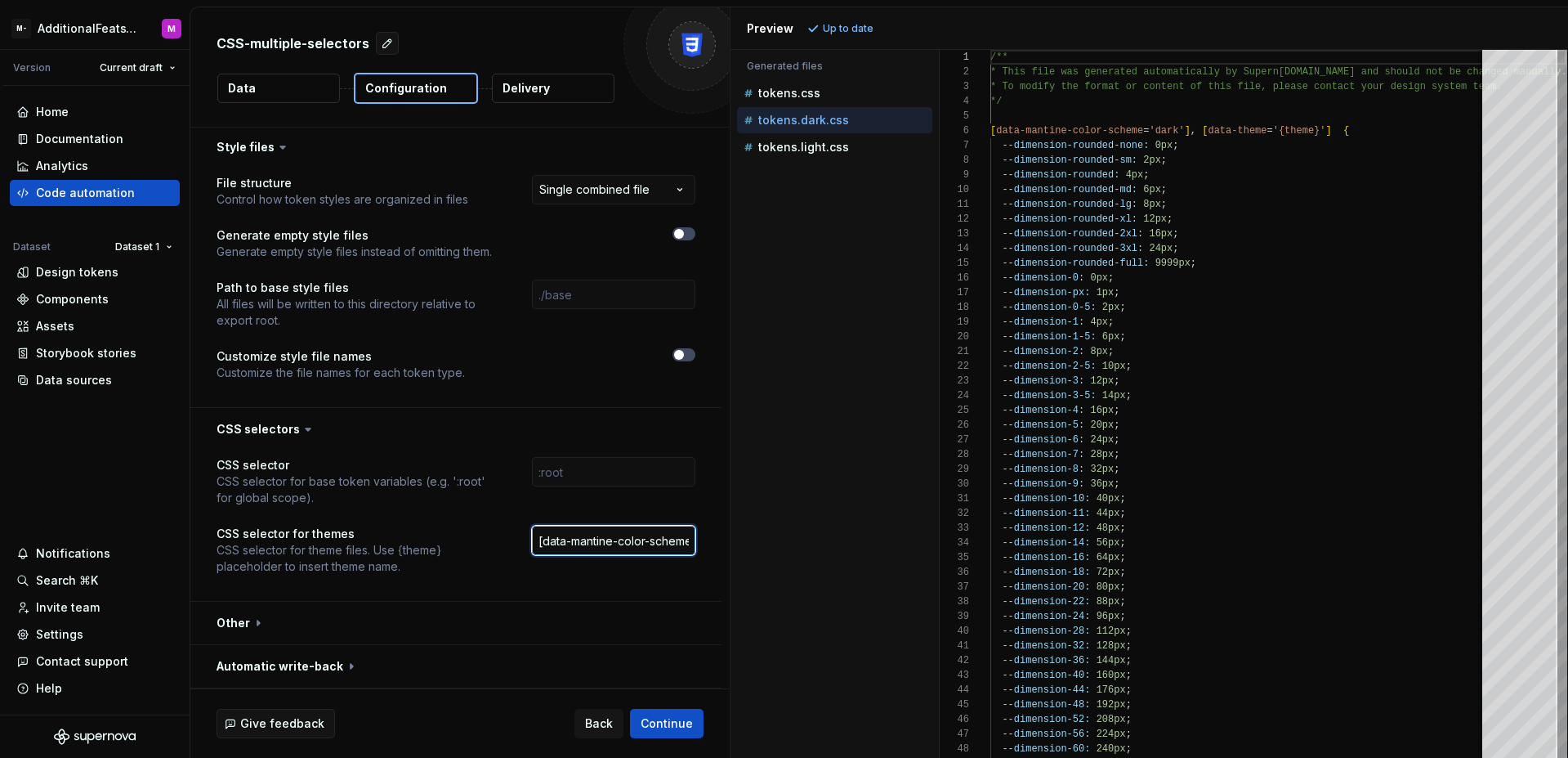
click at [639, 536] on input "[data-mantine-color-scheme='{theme}'], [data-theme='{theme}']" at bounding box center [613, 540] width 164 height 30
click at [815, 26] on button "Refresh preview" at bounding box center [859, 28] width 109 height 23
type textarea "**********"
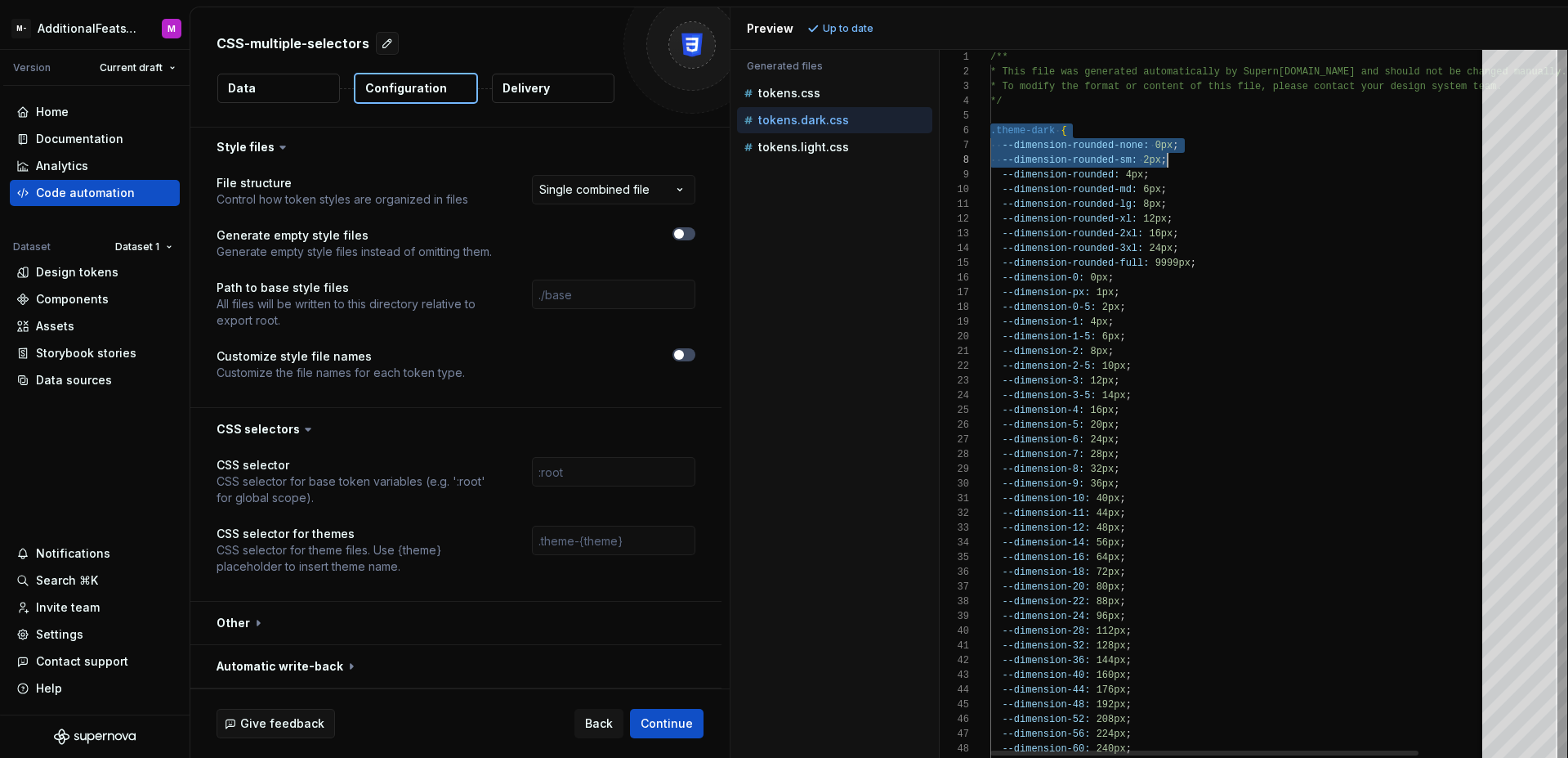
scroll to position [74, 189]
drag, startPoint x: 993, startPoint y: 132, endPoint x: 1190, endPoint y: 150, distance: 197.8
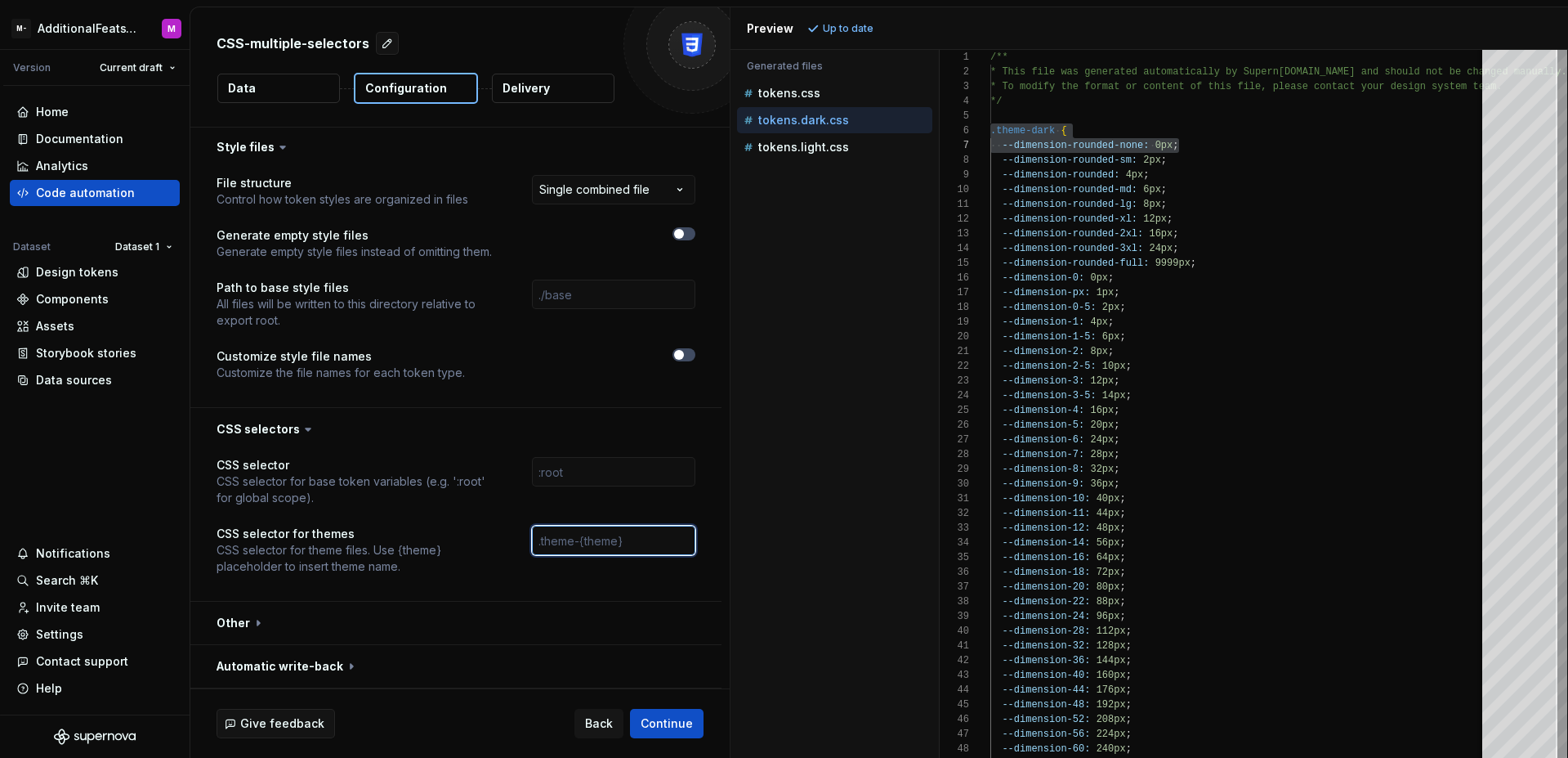
click at [579, 543] on input "text" at bounding box center [613, 540] width 164 height 30
click at [574, 536] on input "text" at bounding box center [613, 540] width 164 height 30
